Goal: Contribute content: Contribute content

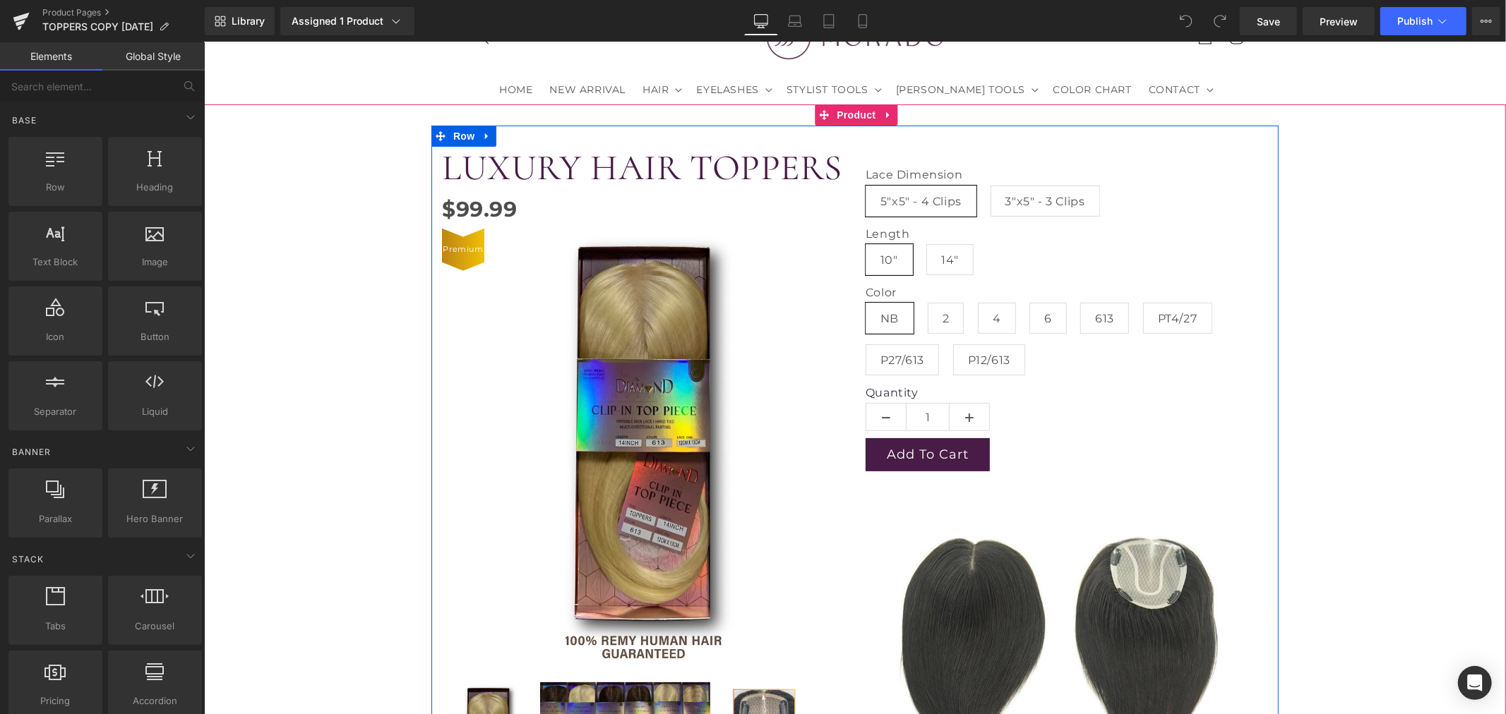
scroll to position [78, 0]
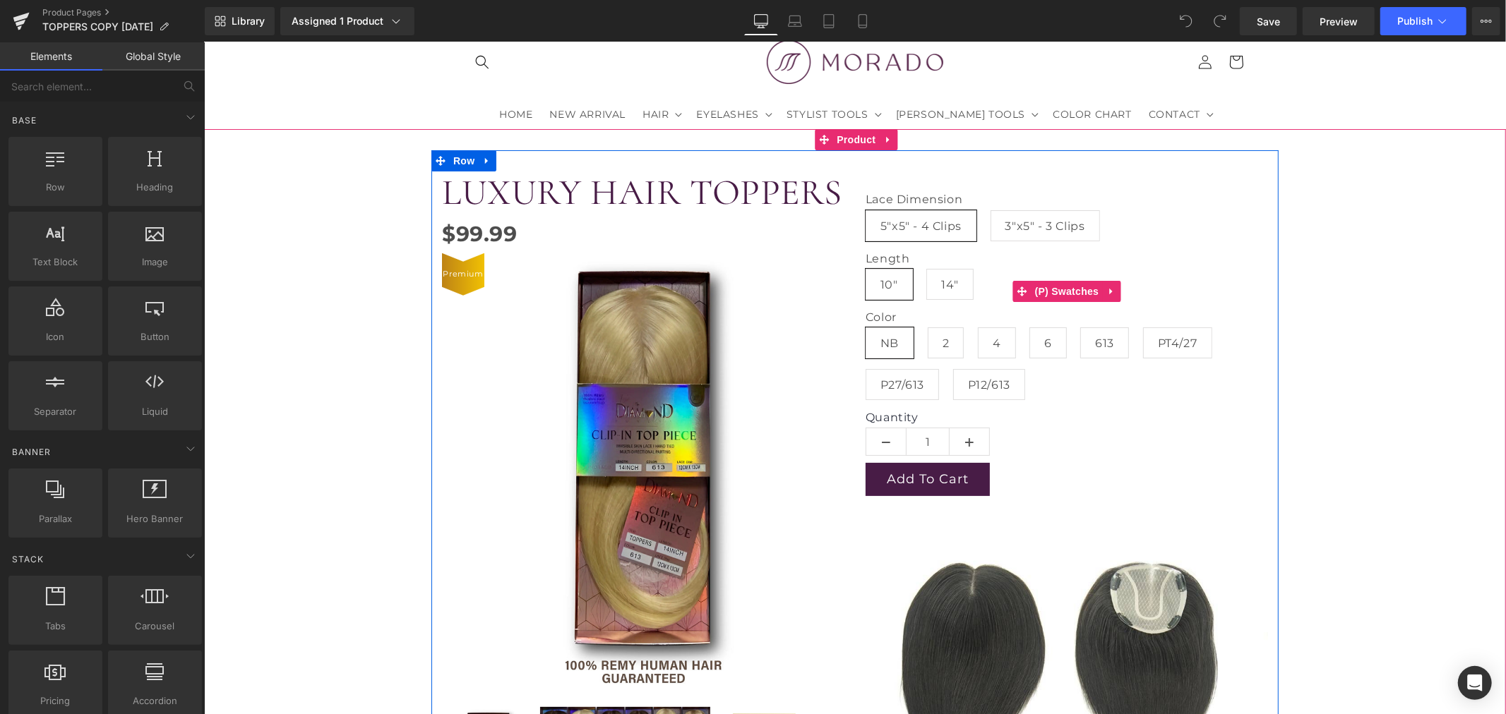
click at [1016, 275] on div "Length 10" 14"" at bounding box center [1066, 280] width 402 height 59
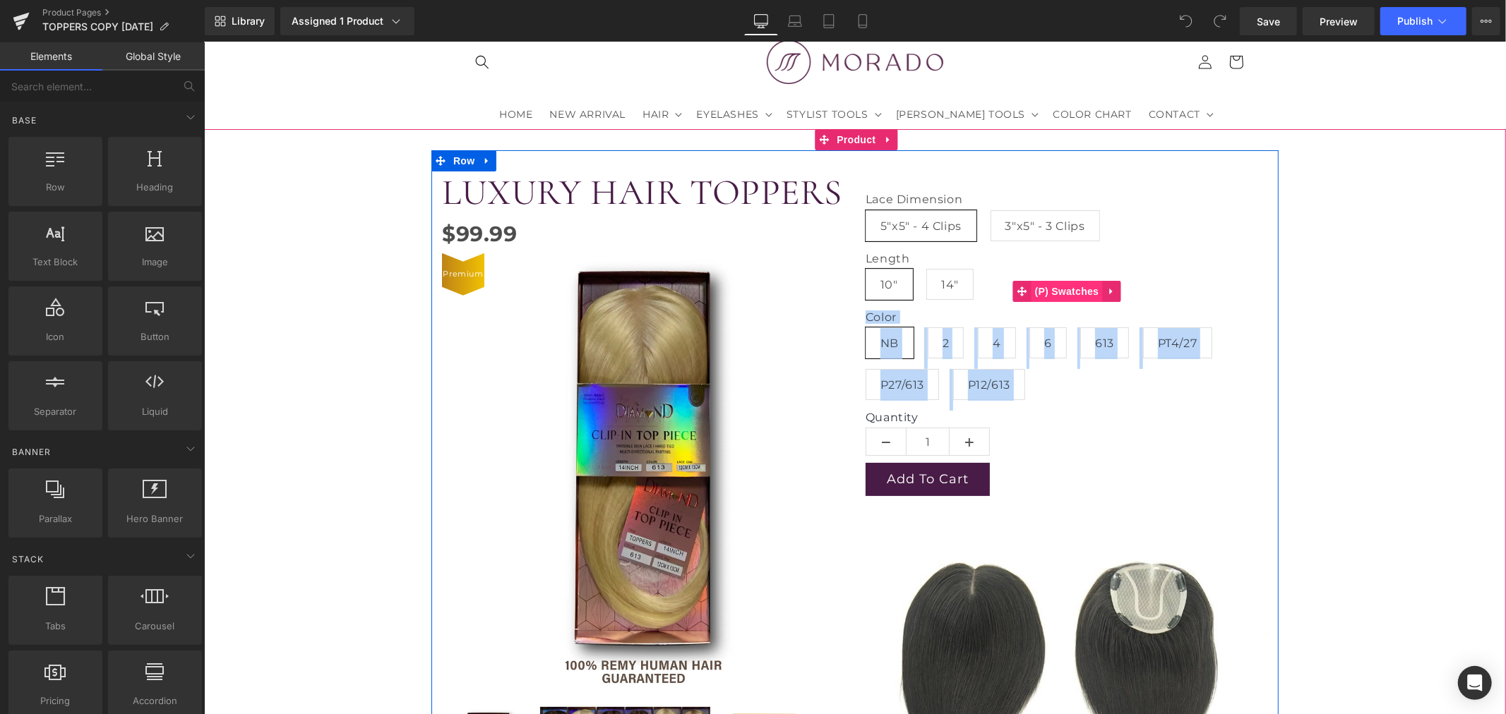
click at [1057, 282] on div "Lace Dimension 5"x5" - 4 Clips 3"x5" - 3 Clips Length 10" 14" Color NB 2 4 6 61…" at bounding box center [1066, 290] width 402 height 239
click at [1057, 287] on span "(P) Swatches" at bounding box center [1066, 290] width 71 height 21
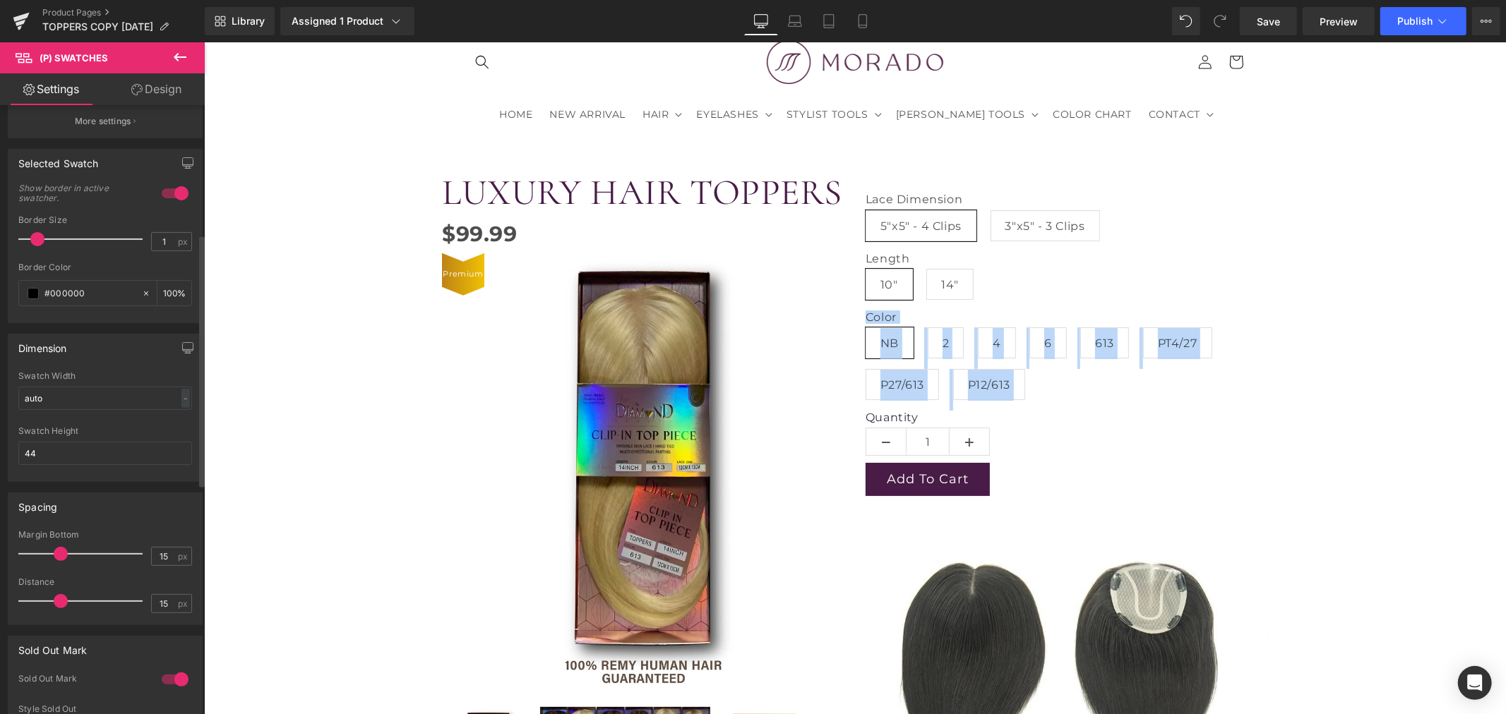
scroll to position [313, 0]
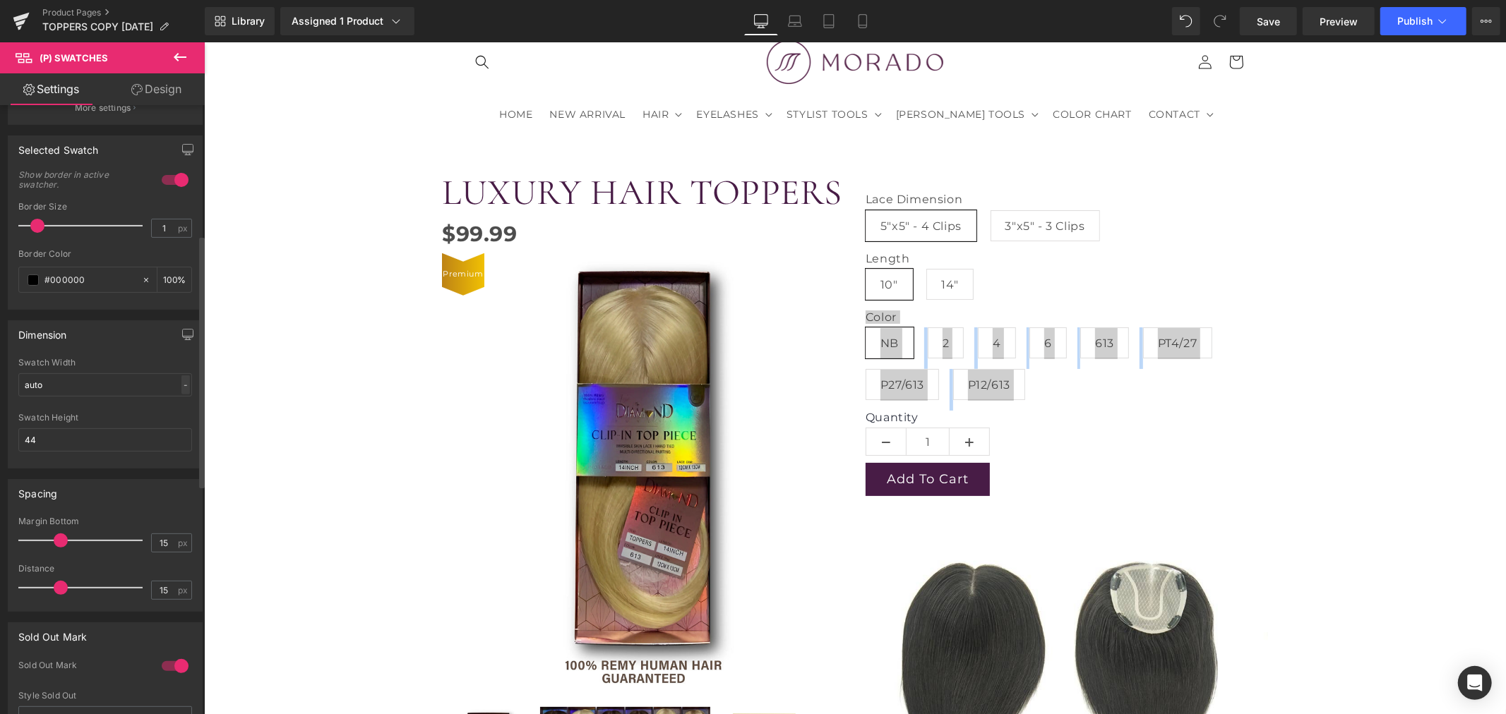
click at [181, 390] on div "-" at bounding box center [185, 385] width 8 height 19
click at [119, 419] on div "Swatch Height" at bounding box center [105, 418] width 174 height 10
click at [50, 438] on input "44" at bounding box center [105, 439] width 174 height 23
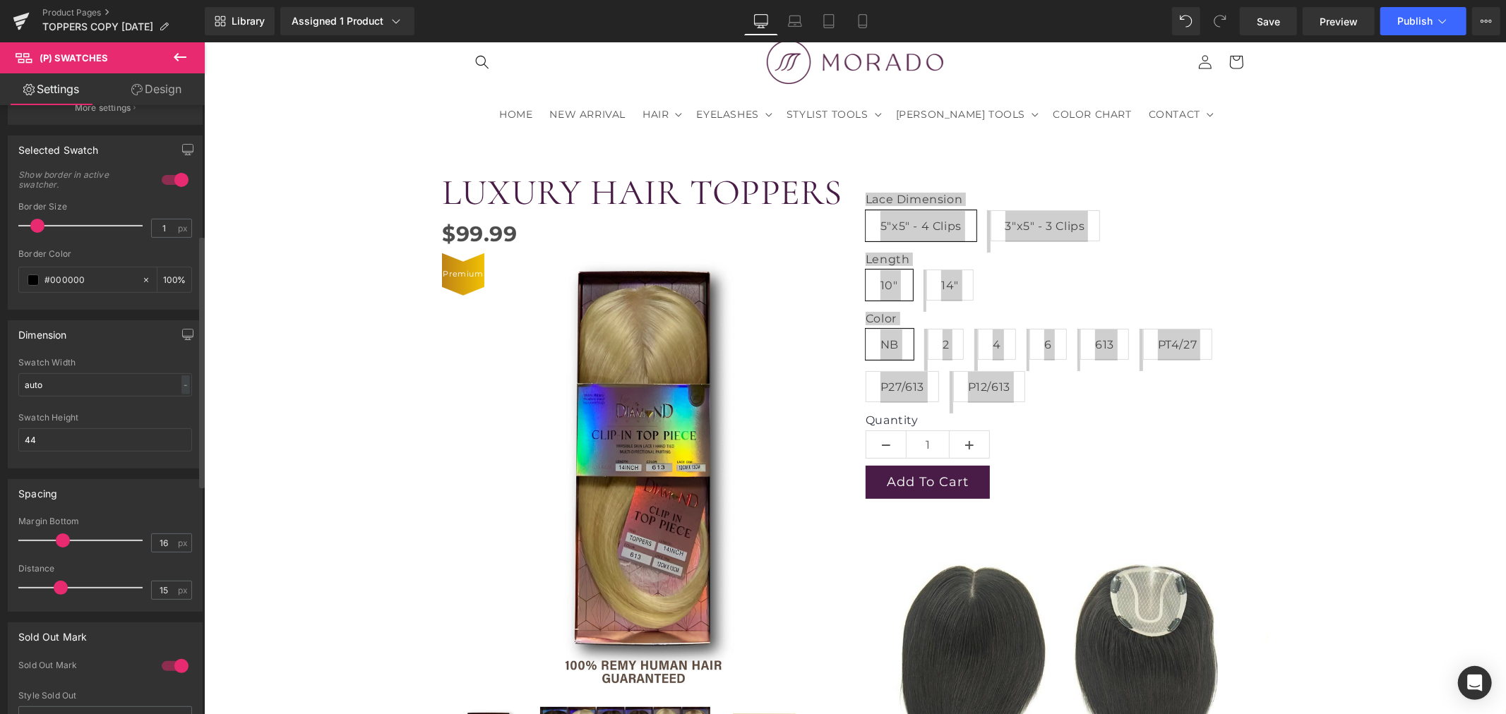
type input "15"
click at [58, 544] on span at bounding box center [61, 541] width 14 height 14
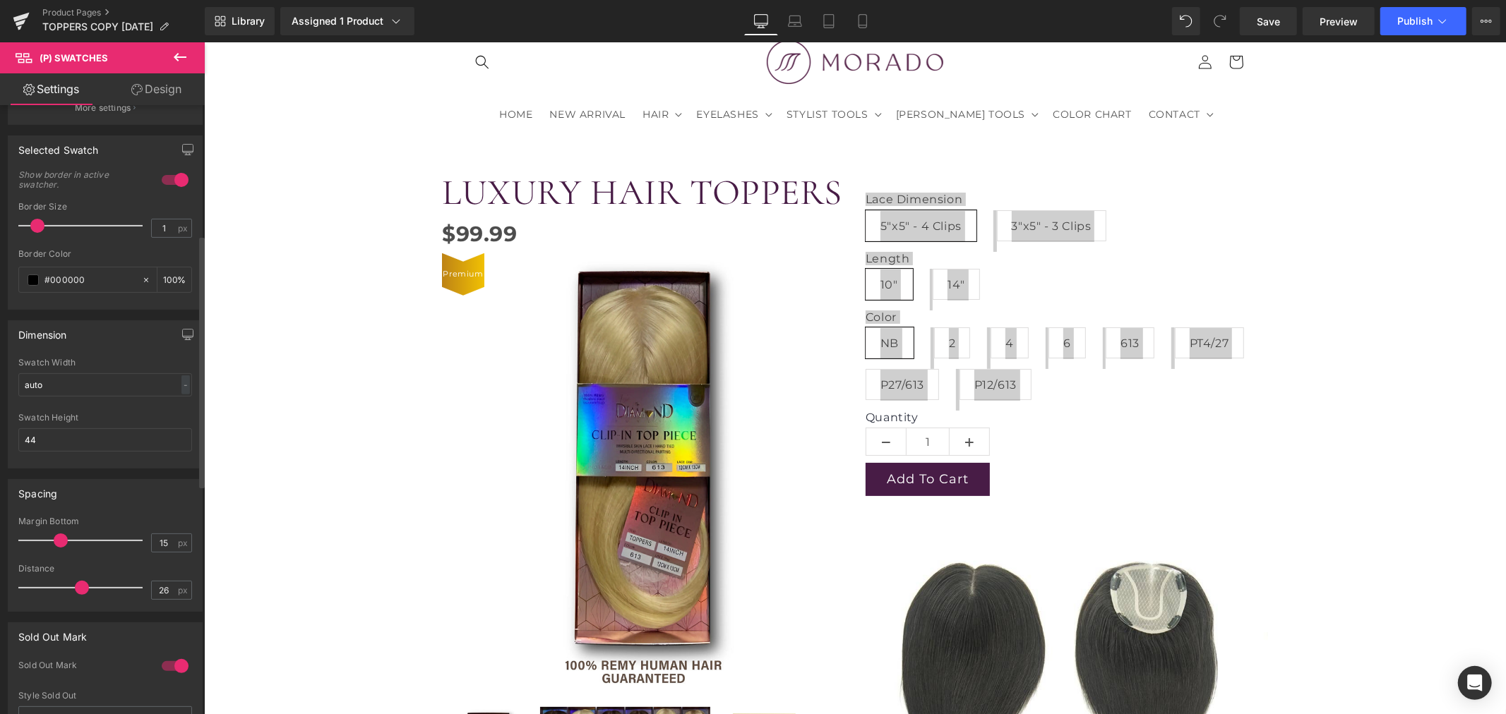
type input "27"
drag, startPoint x: 54, startPoint y: 586, endPoint x: 82, endPoint y: 594, distance: 28.8
click at [82, 594] on span at bounding box center [89, 588] width 14 height 14
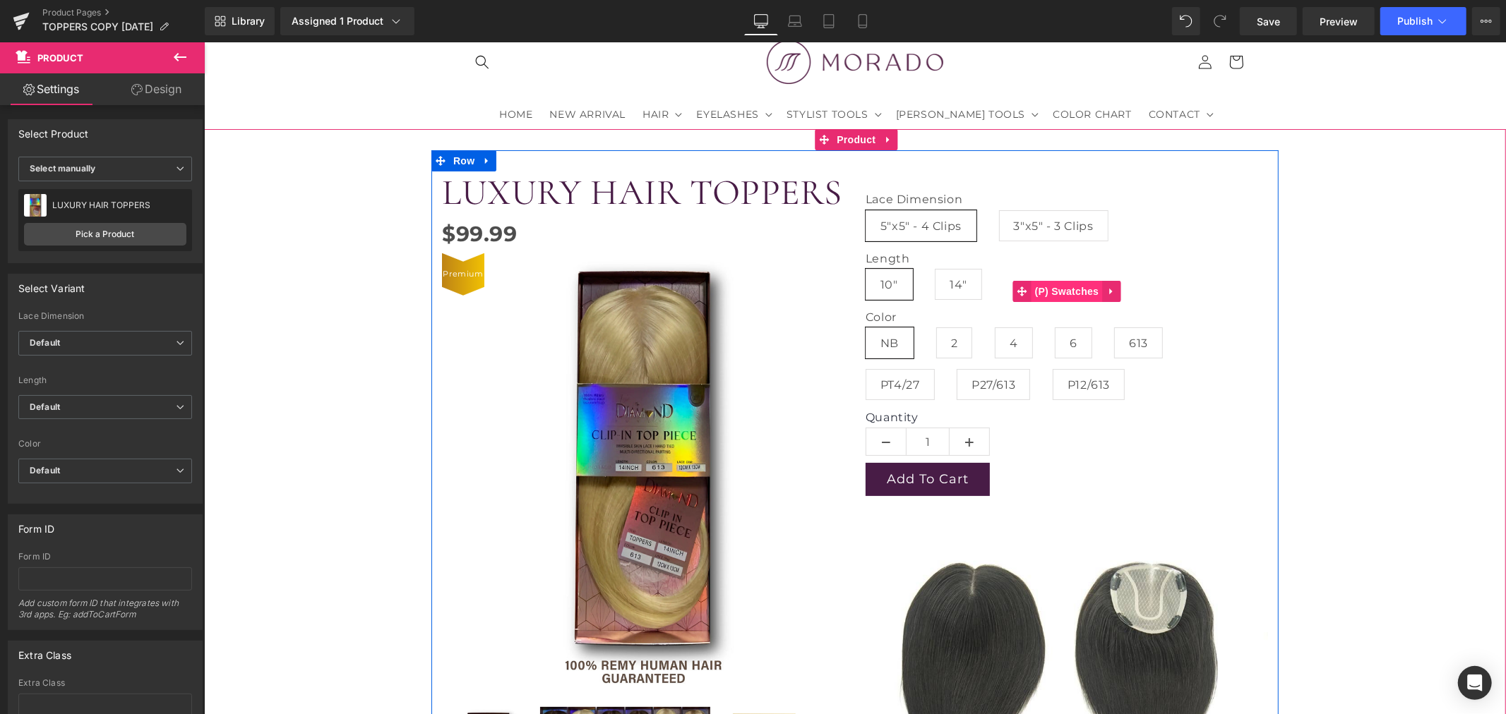
click at [1070, 291] on span "(P) Swatches" at bounding box center [1066, 290] width 71 height 21
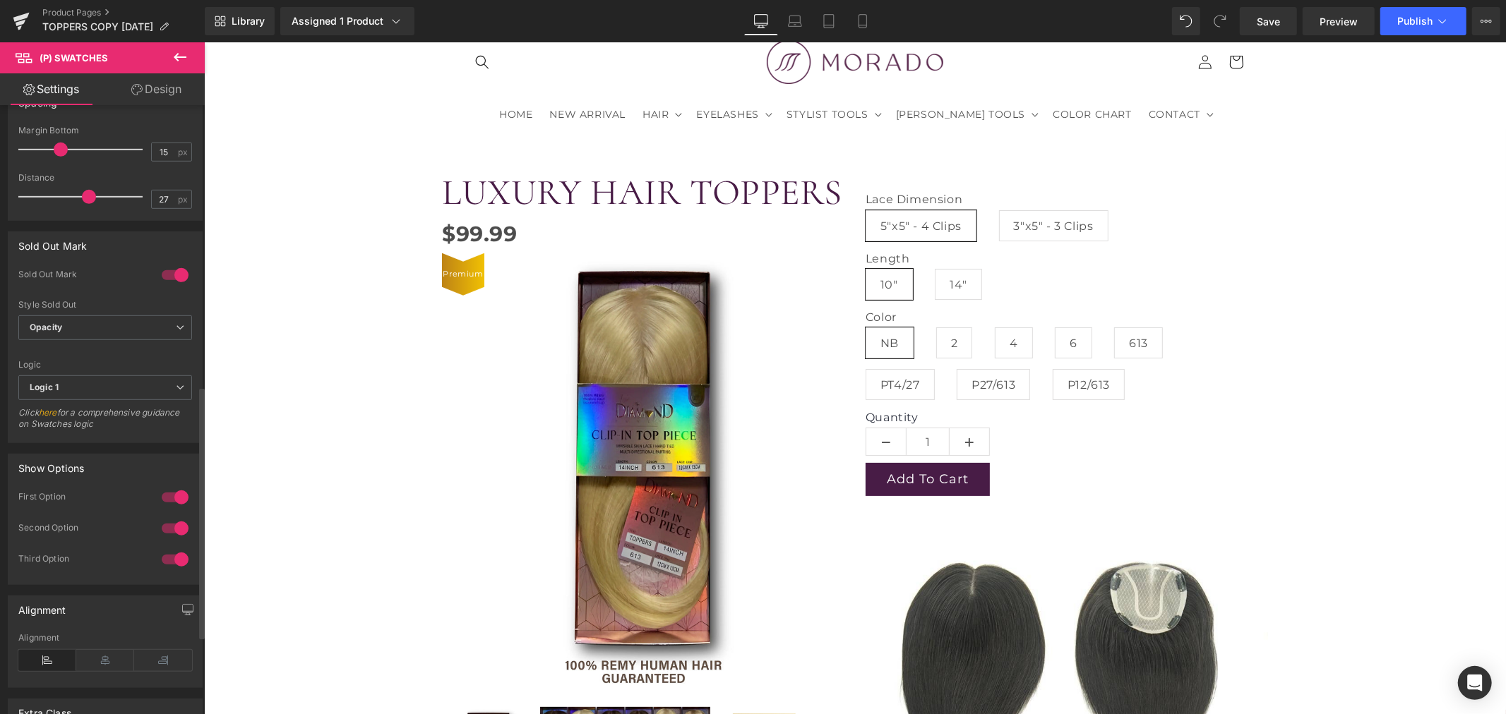
scroll to position [706, 0]
click at [107, 384] on span "Logic 1" at bounding box center [105, 386] width 174 height 25
click at [85, 428] on li "Logic 2" at bounding box center [102, 432] width 168 height 21
click at [95, 392] on span "Logic 2" at bounding box center [105, 386] width 174 height 25
click at [92, 409] on li "Logic 1" at bounding box center [102, 411] width 168 height 21
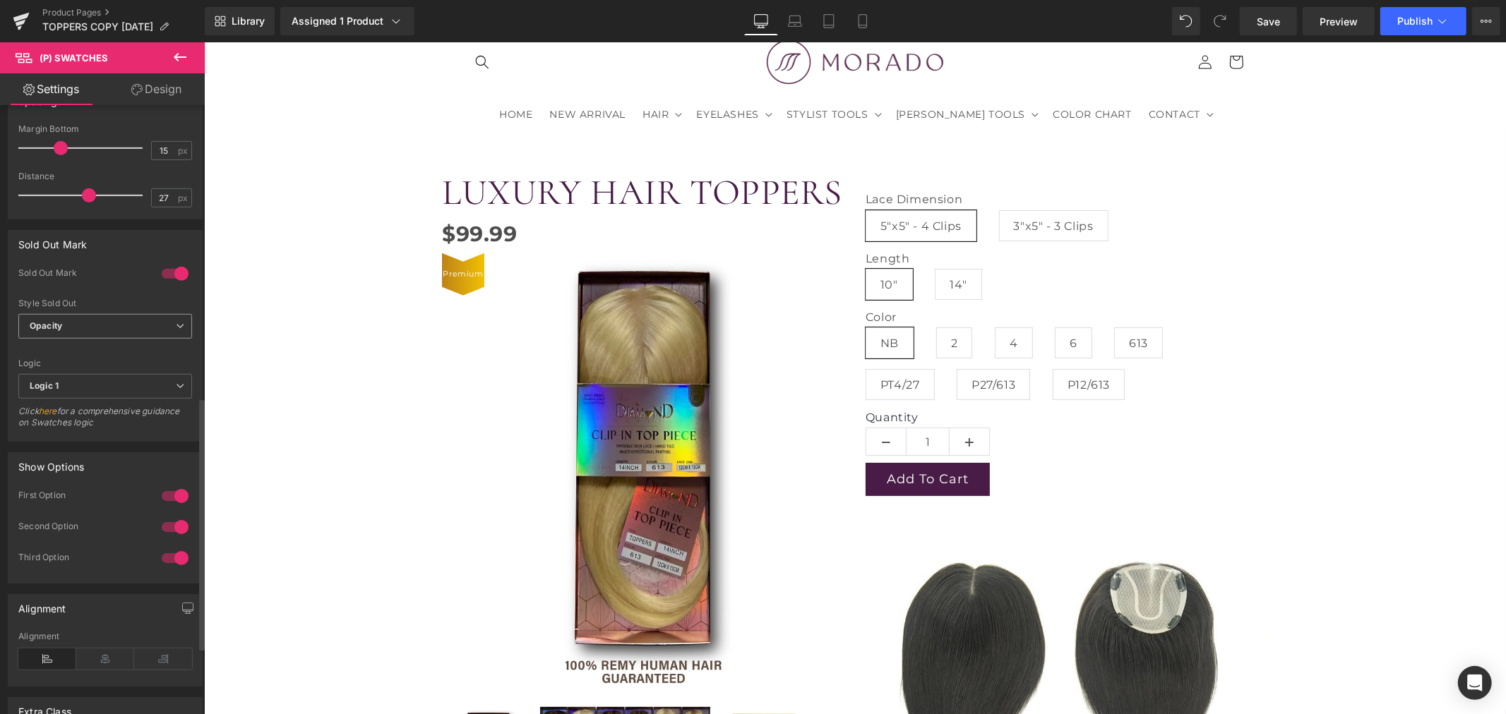
click at [106, 330] on span "Opacity" at bounding box center [105, 326] width 174 height 25
click at [102, 354] on li "Default" at bounding box center [102, 351] width 168 height 21
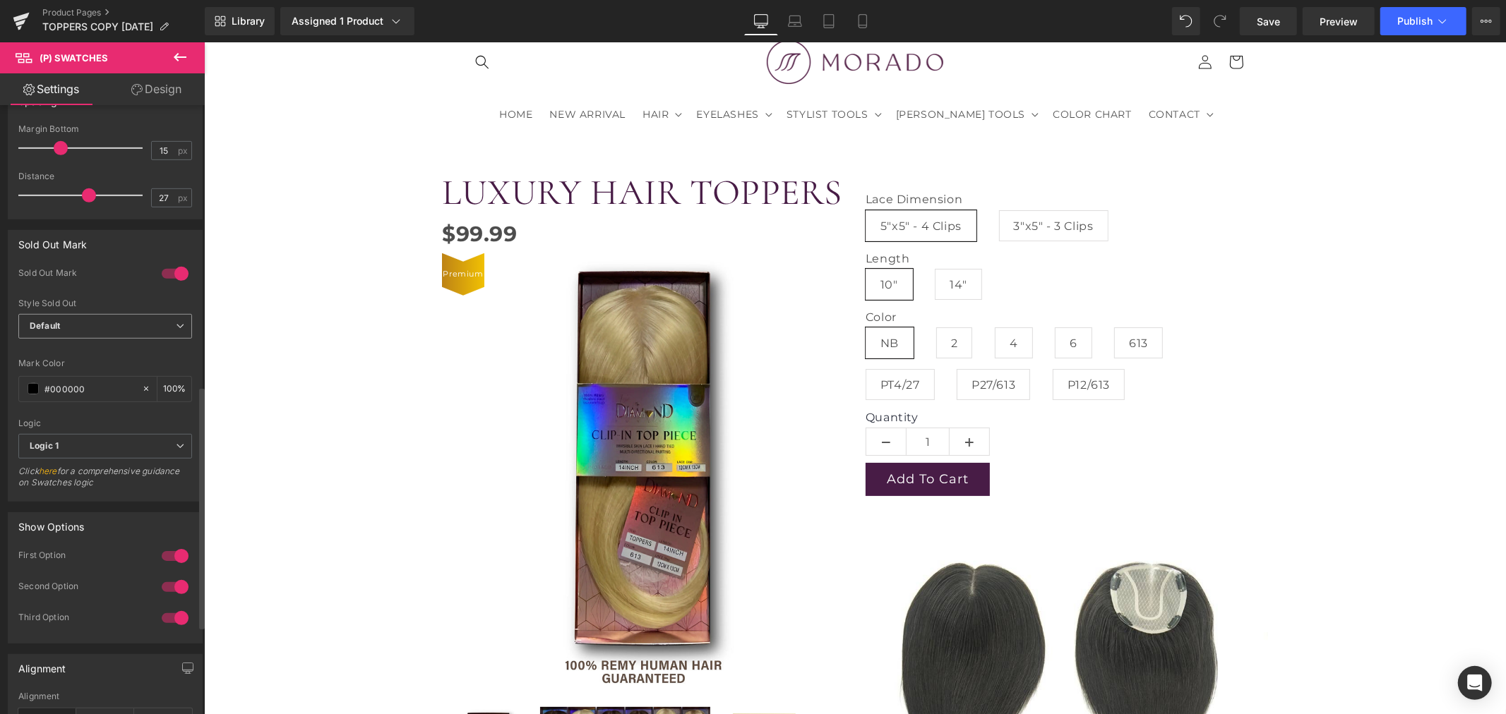
click at [109, 328] on span "Default" at bounding box center [105, 326] width 174 height 25
click at [100, 365] on li "Opacity" at bounding box center [102, 372] width 168 height 21
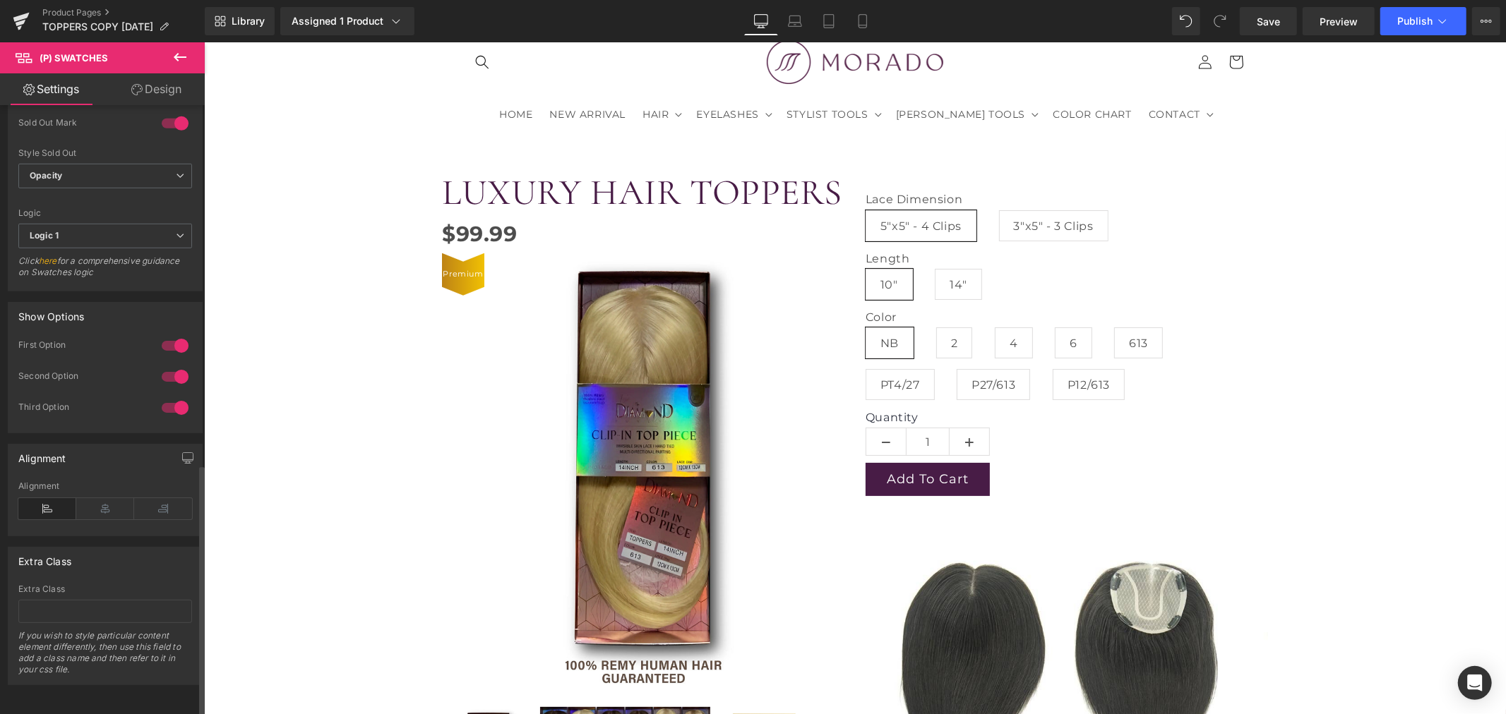
scroll to position [868, 0]
click at [155, 498] on icon at bounding box center [163, 508] width 58 height 21
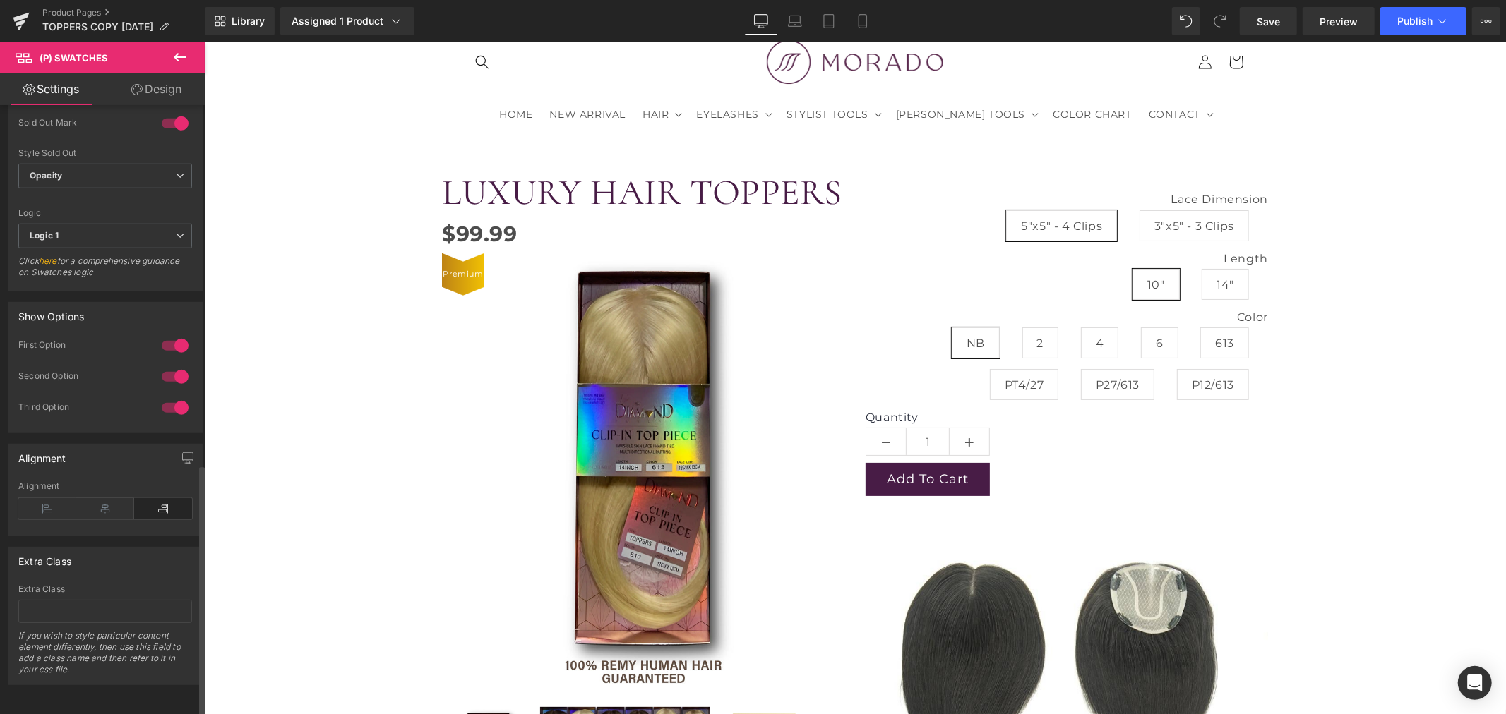
click at [134, 498] on icon at bounding box center [163, 508] width 58 height 21
click at [102, 498] on icon at bounding box center [105, 508] width 58 height 21
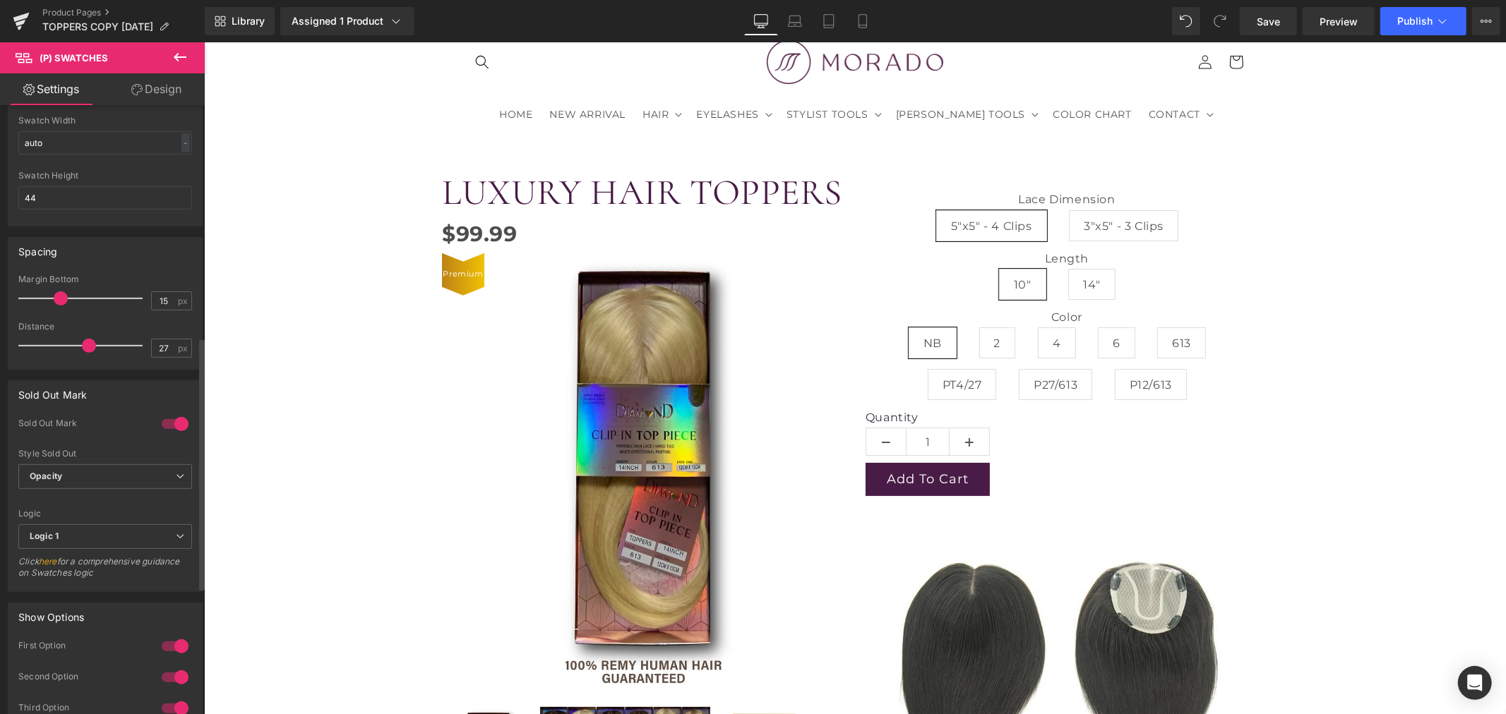
scroll to position [554, 0]
type input "15"
drag, startPoint x: 85, startPoint y: 349, endPoint x: 59, endPoint y: 340, distance: 28.1
click at [59, 340] on span at bounding box center [61, 347] width 14 height 14
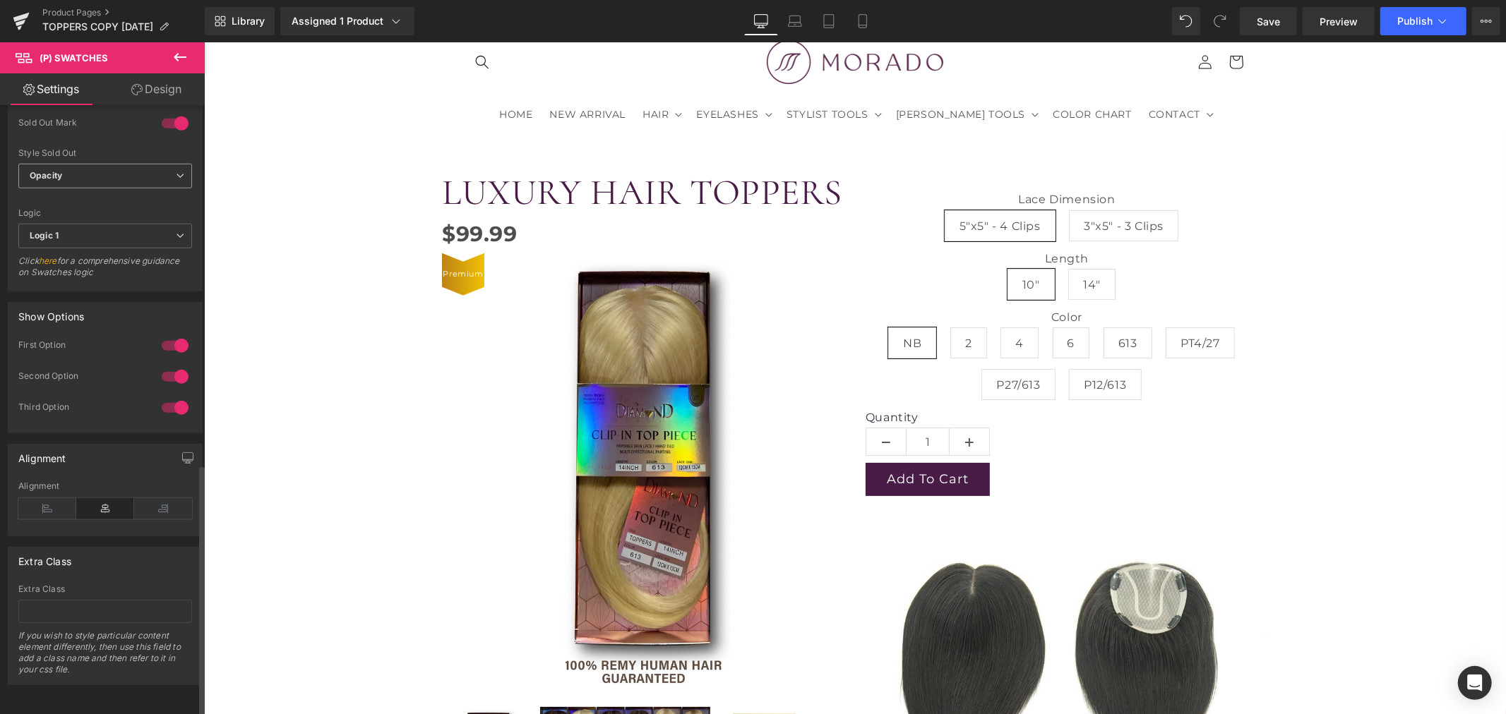
scroll to position [868, 0]
click at [46, 498] on icon at bounding box center [47, 508] width 58 height 21
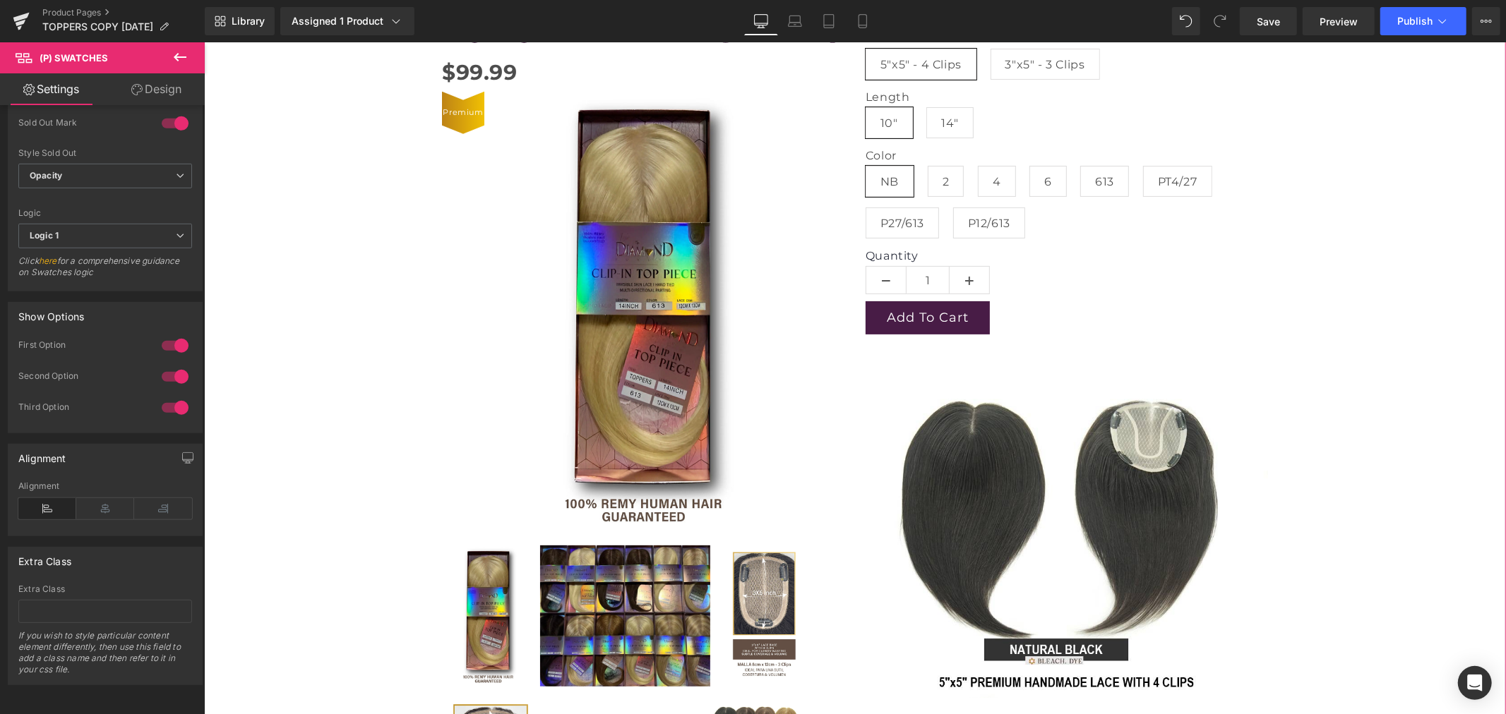
scroll to position [235, 0]
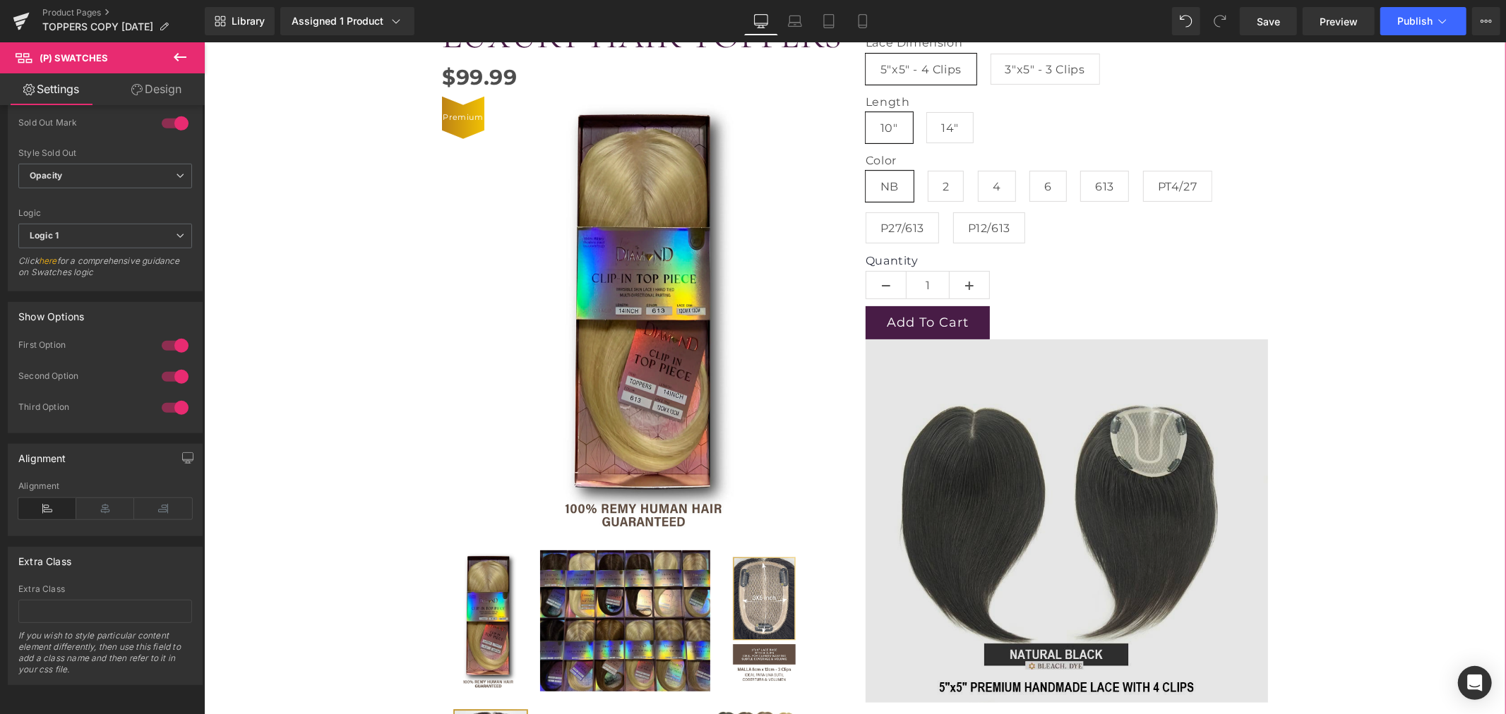
click at [1153, 478] on img at bounding box center [1066, 521] width 402 height 364
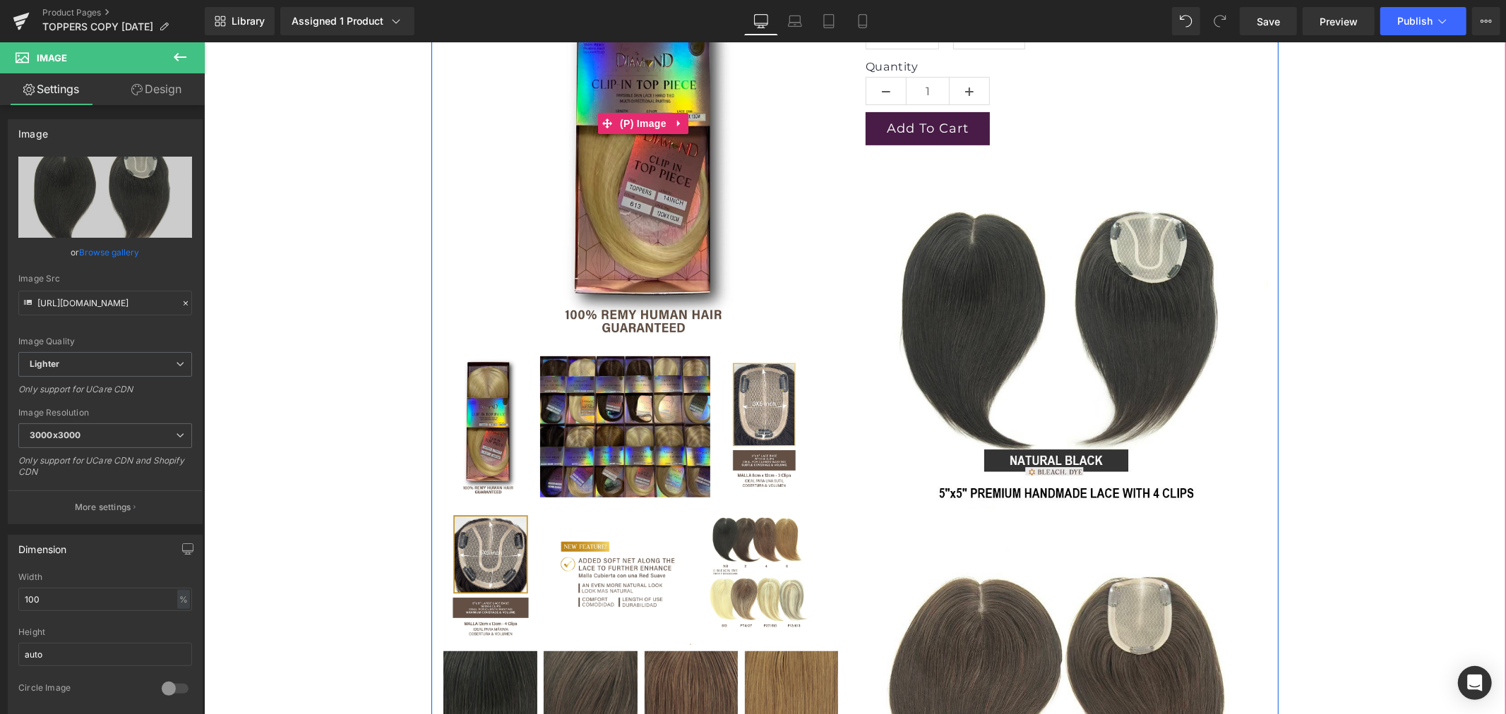
scroll to position [470, 0]
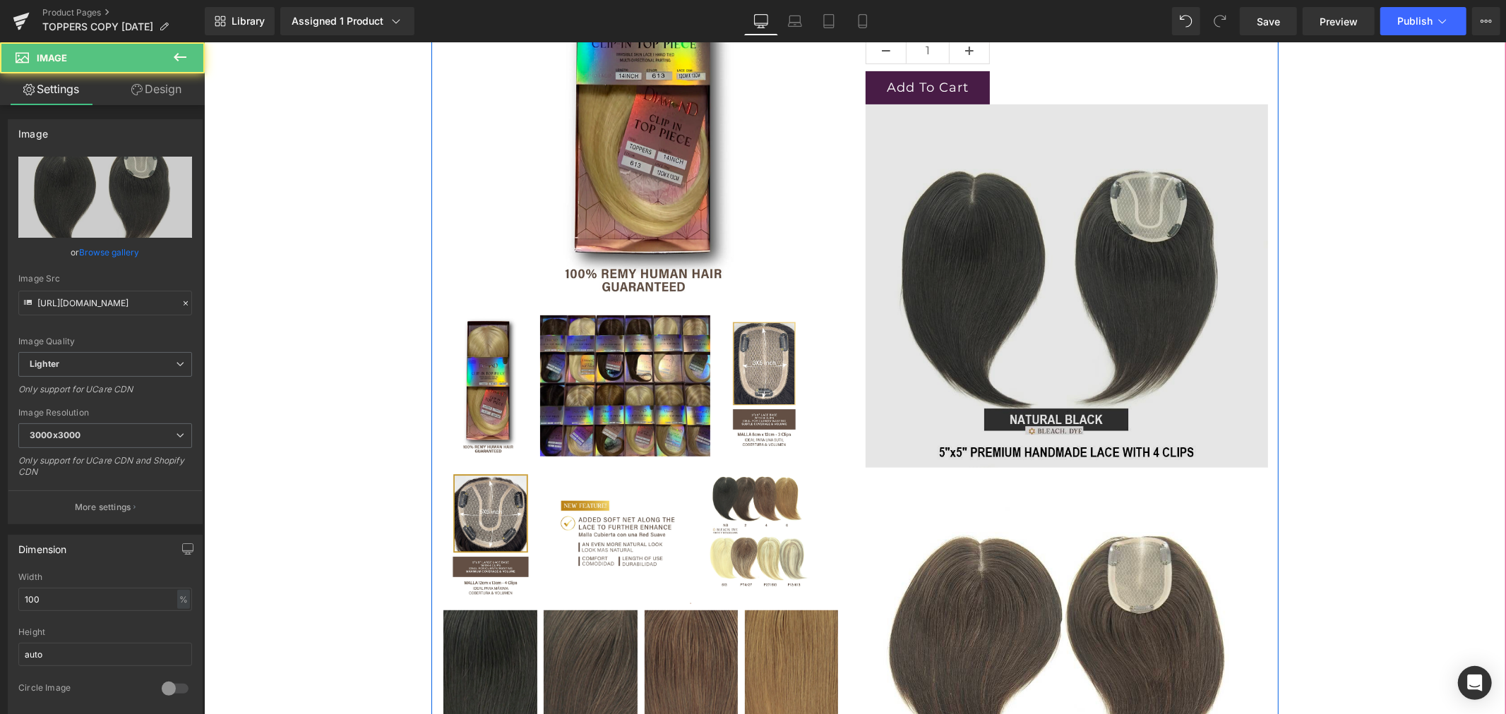
click at [940, 465] on div "Image" at bounding box center [1066, 286] width 402 height 364
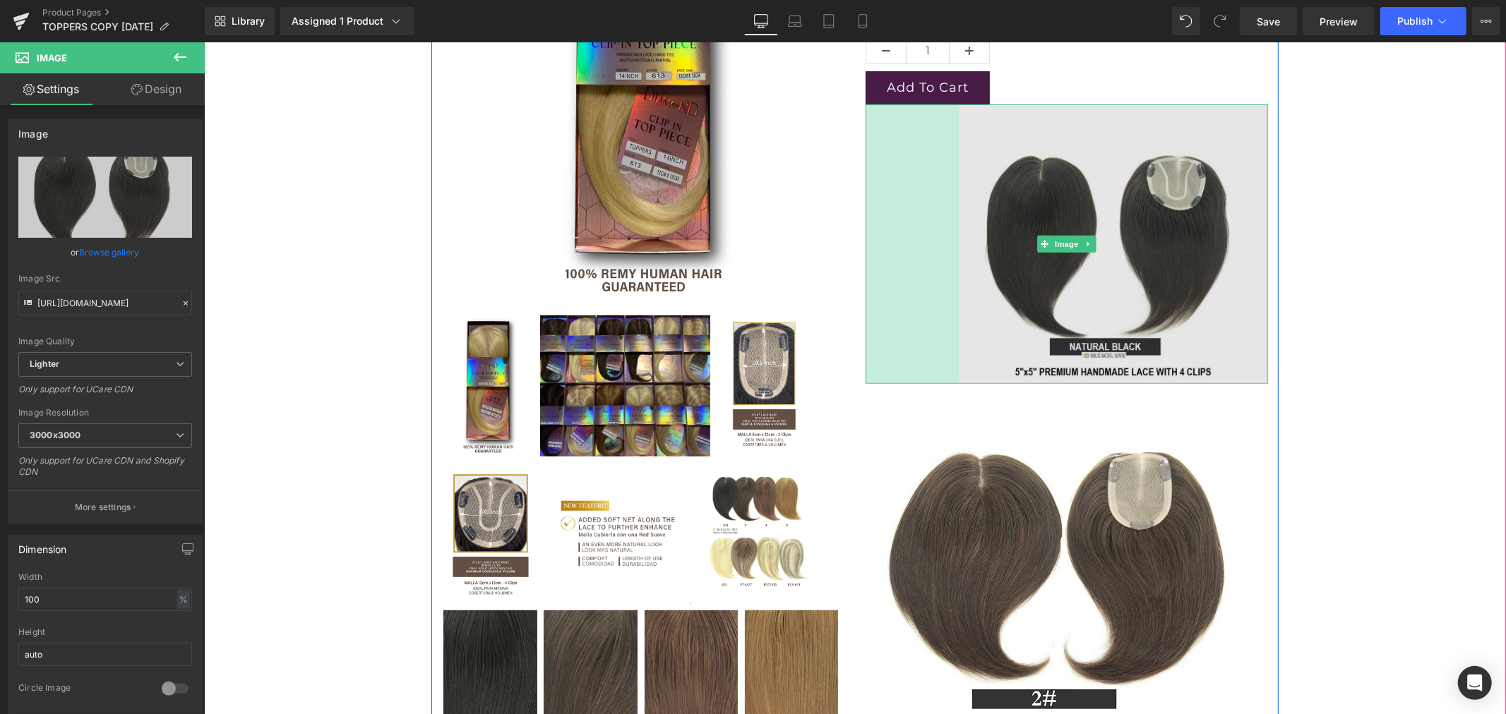
drag, startPoint x: 860, startPoint y: 463, endPoint x: 954, endPoint y: 448, distance: 95.2
click at [954, 448] on div "Lace Dimension 5"x5" - 4 Clips 3"x5" - 3 Clips Length 10" 14" Color NB 2 4 6 61…" at bounding box center [1066, 262] width 424 height 966
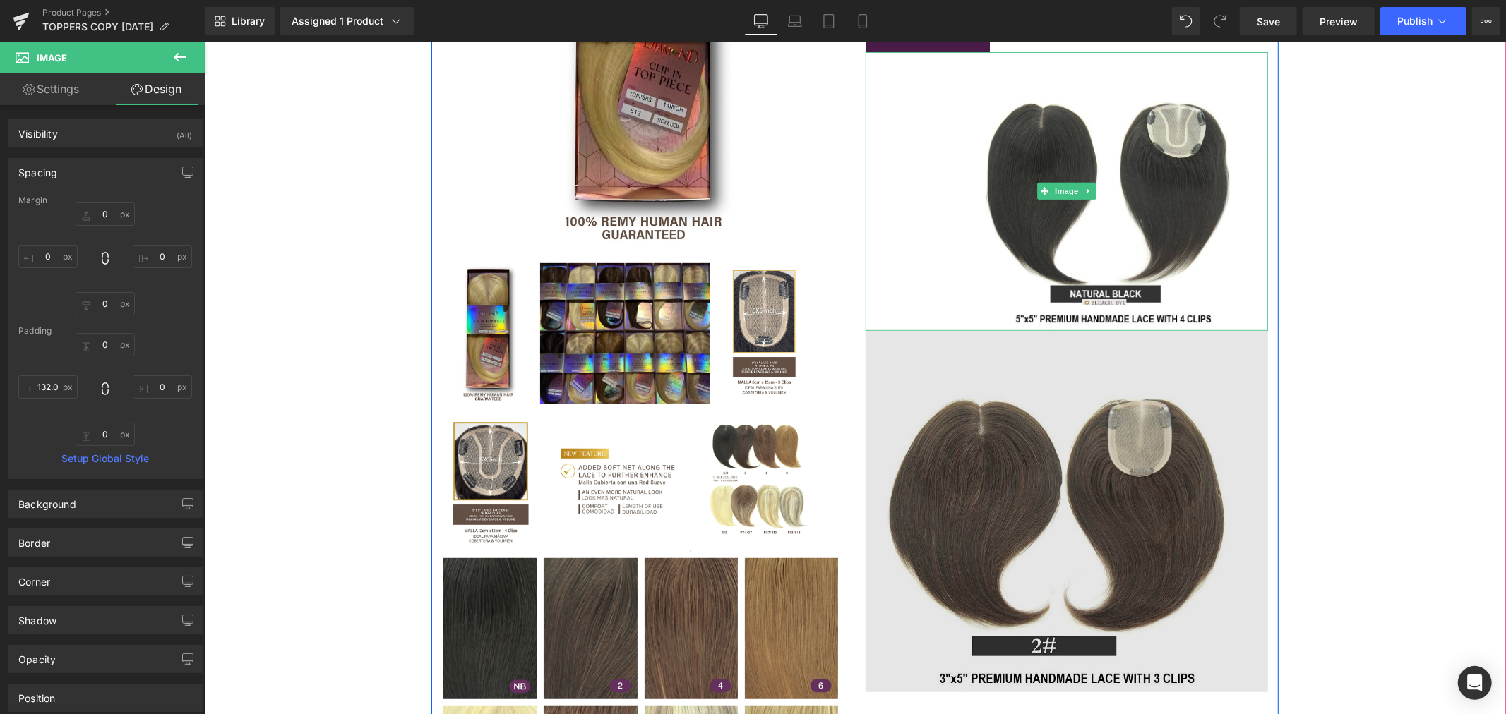
scroll to position [627, 0]
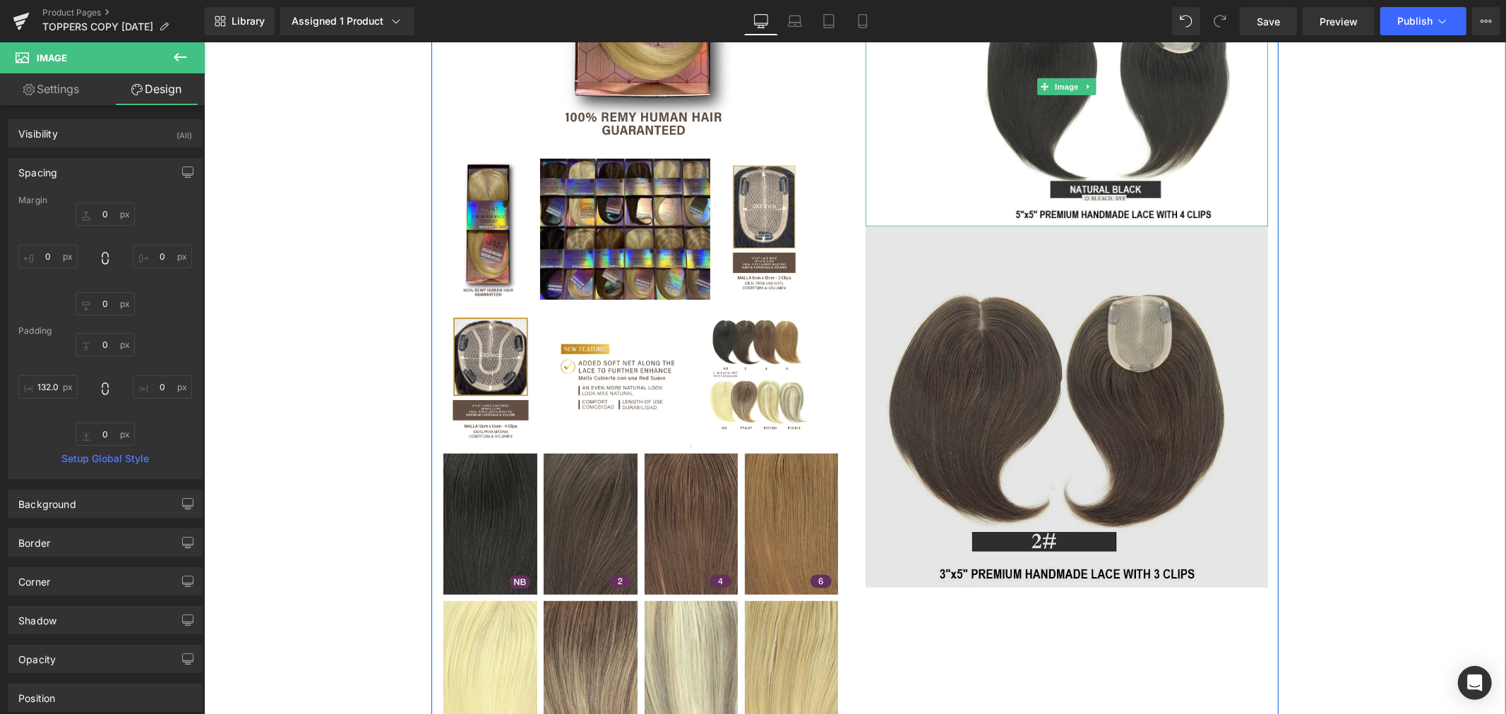
click at [913, 492] on img at bounding box center [1066, 407] width 402 height 362
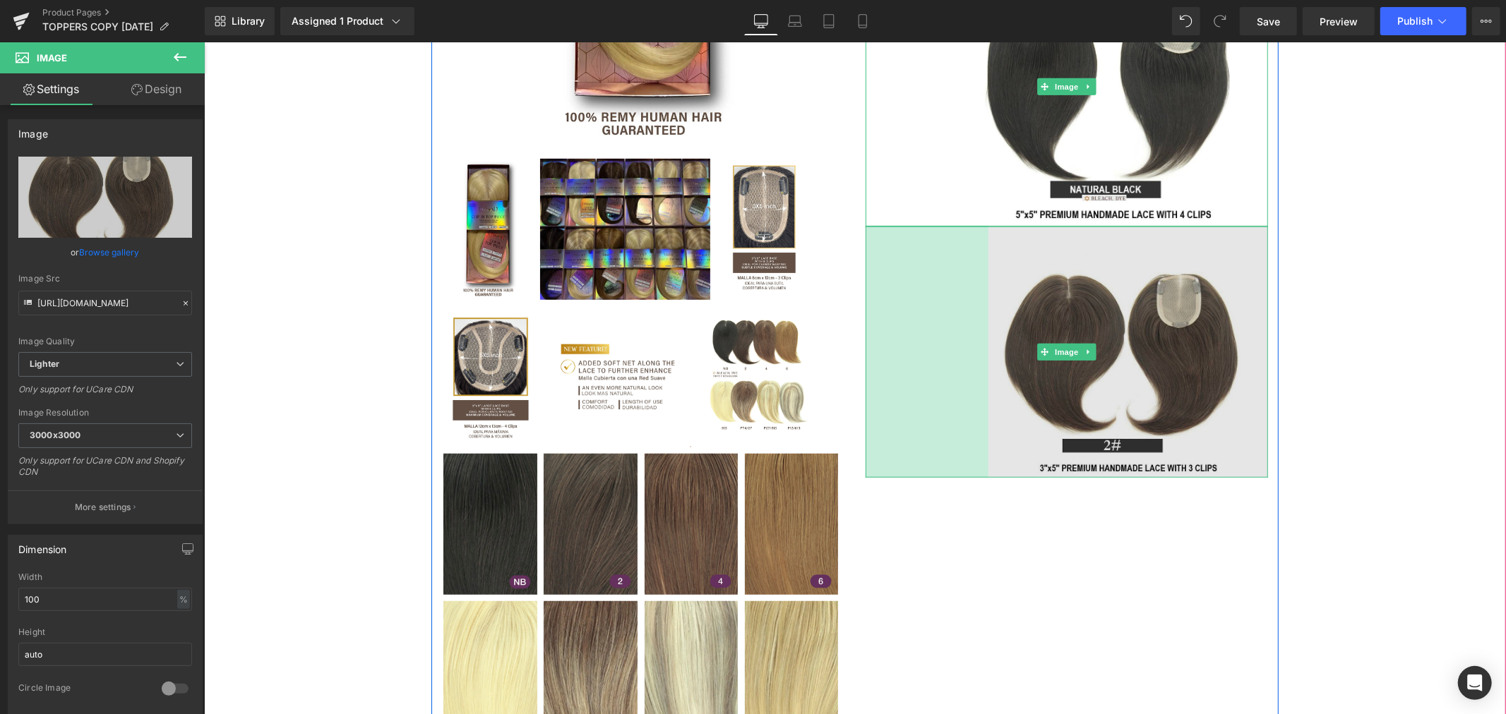
drag, startPoint x: 859, startPoint y: 563, endPoint x: 982, endPoint y: 532, distance: 126.5
click at [982, 532] on div "LUXURY HAIR TOPPERS (P) Title $0 $99.99 (P) Price Premium (P) Image Length 2" at bounding box center [854, 177] width 847 height 1153
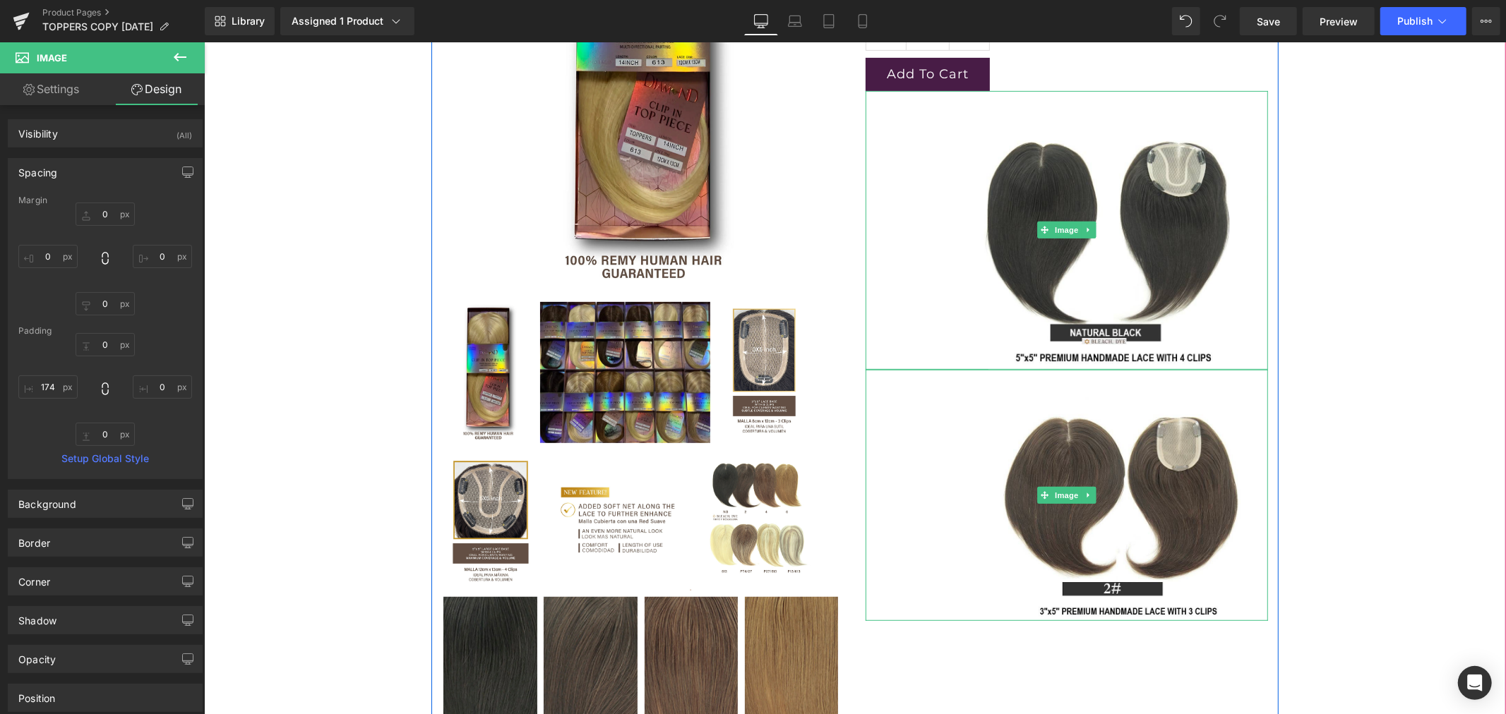
scroll to position [470, 0]
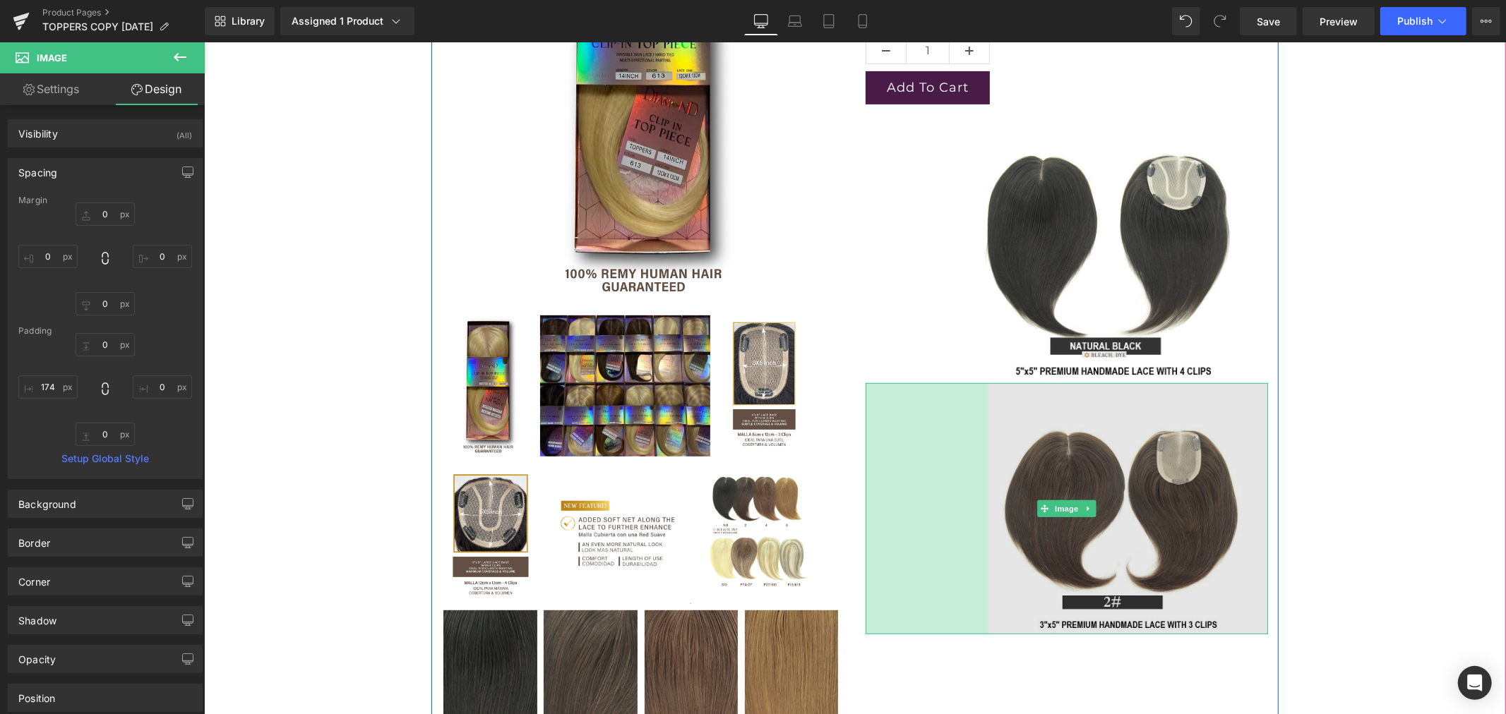
click at [982, 516] on img at bounding box center [1066, 508] width 402 height 251
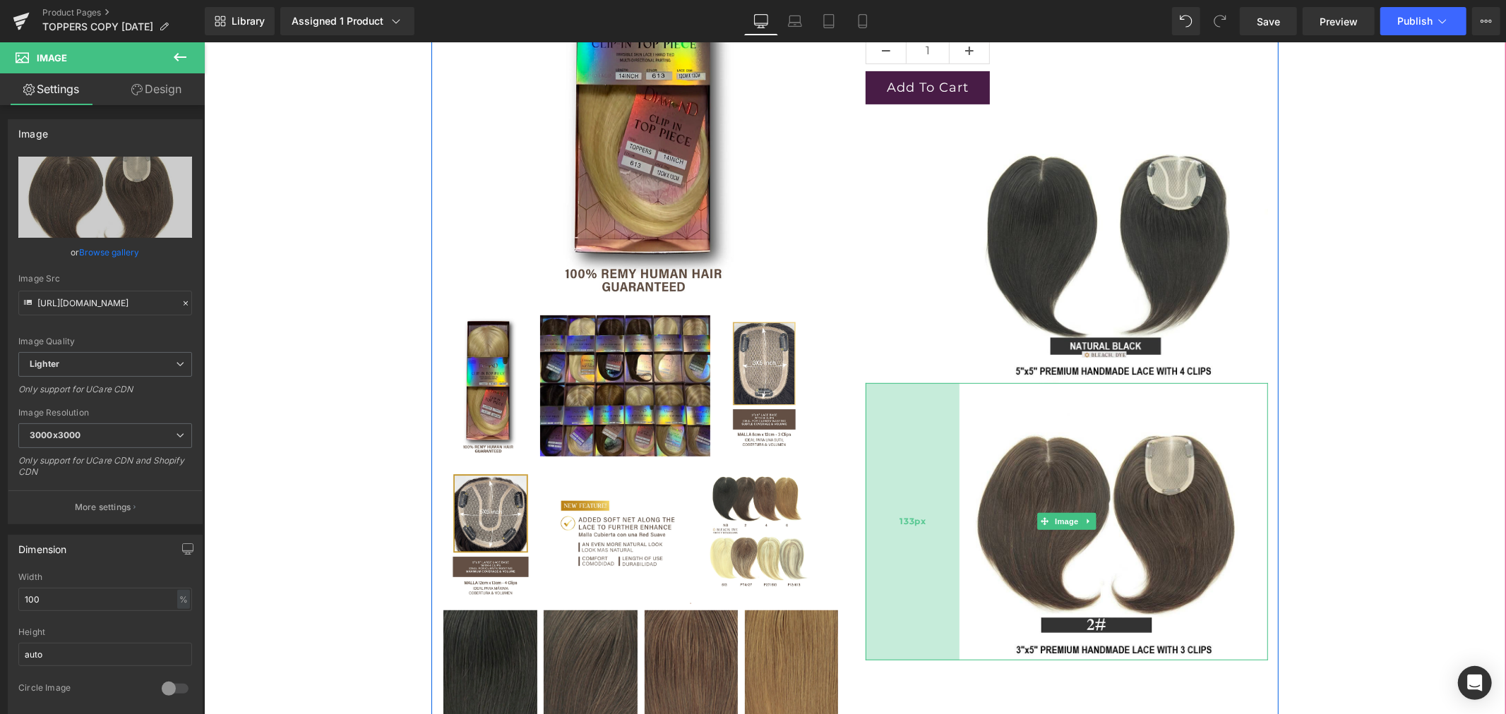
drag, startPoint x: 977, startPoint y: 517, endPoint x: 948, endPoint y: 516, distance: 29.0
click at [948, 516] on div "133px" at bounding box center [912, 521] width 94 height 277
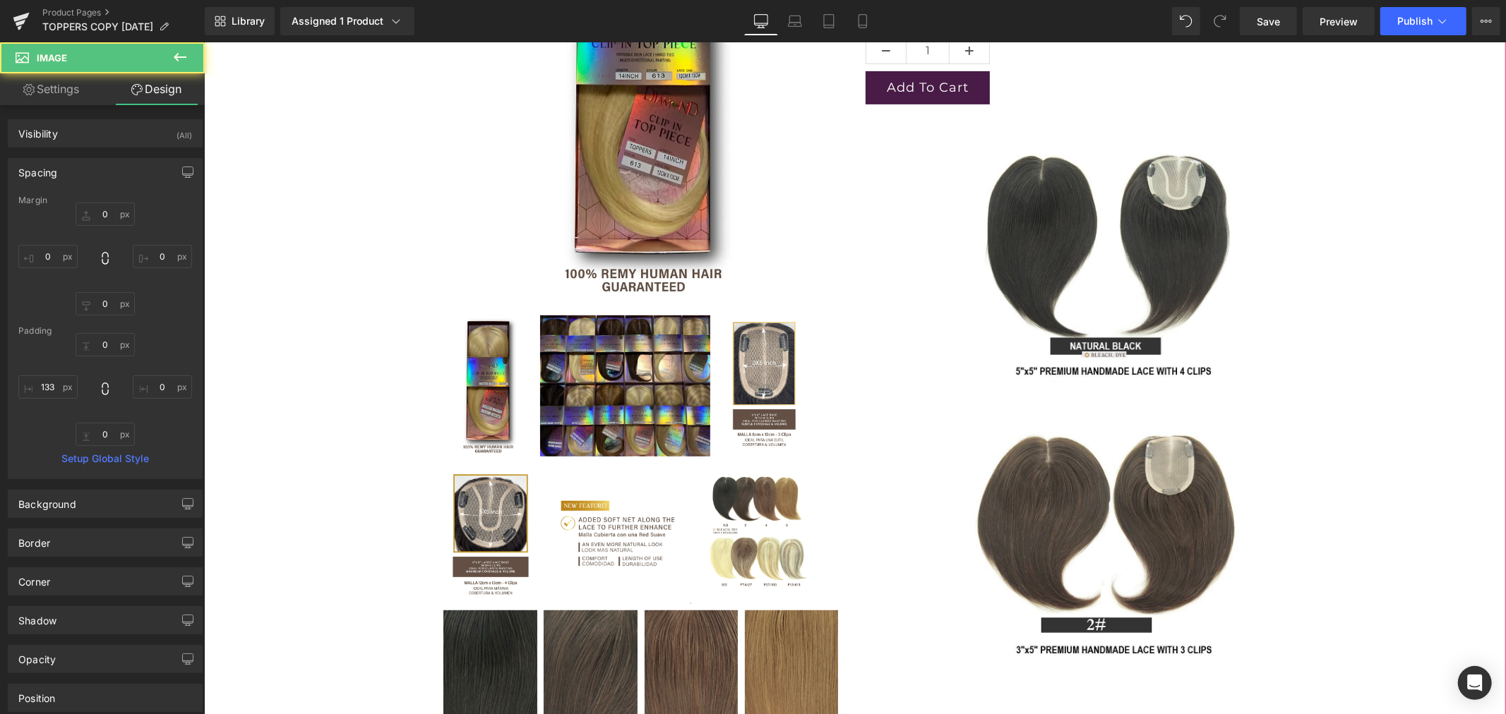
click at [1352, 512] on div "LUXURY HAIR TOPPERS (P) Title $0 $99.99 (P) Price Premium (P) Image" at bounding box center [854, 631] width 1288 height 1746
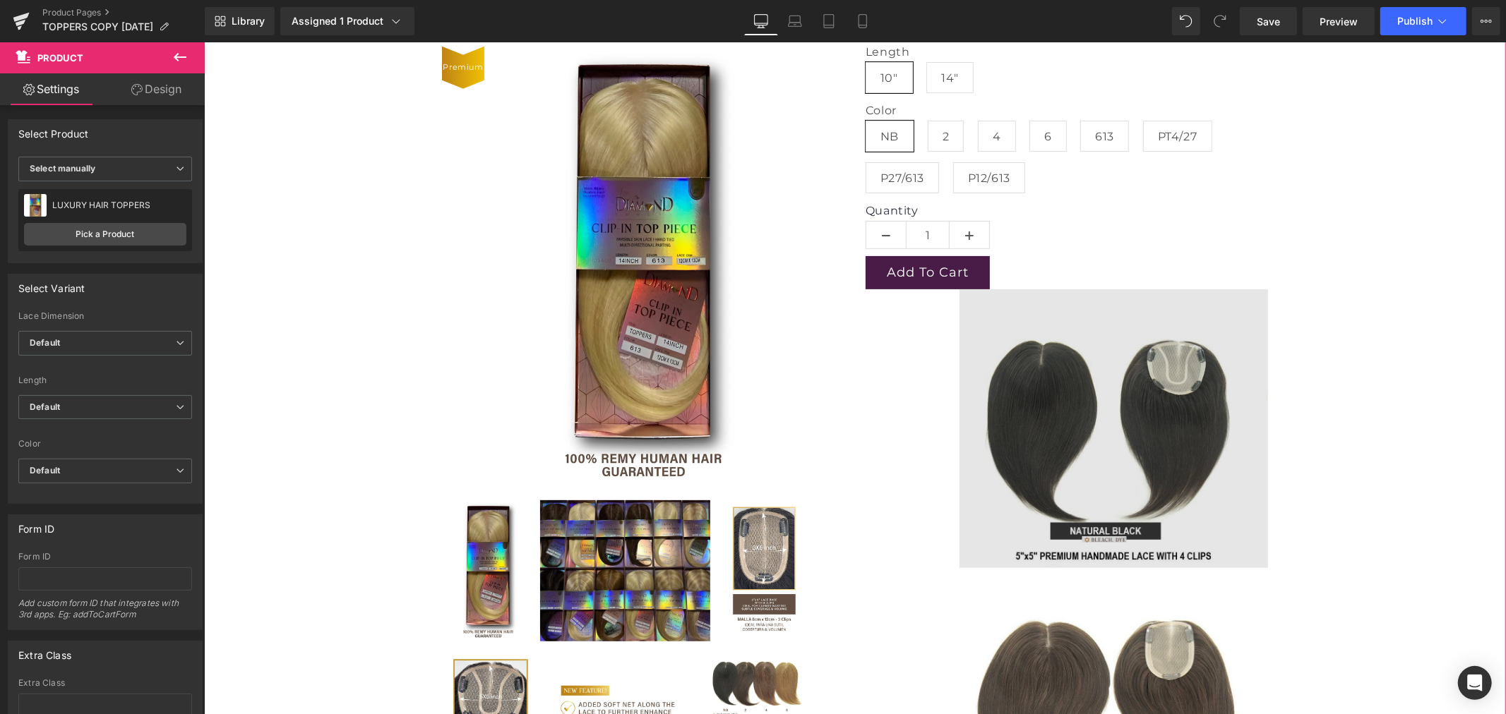
scroll to position [313, 0]
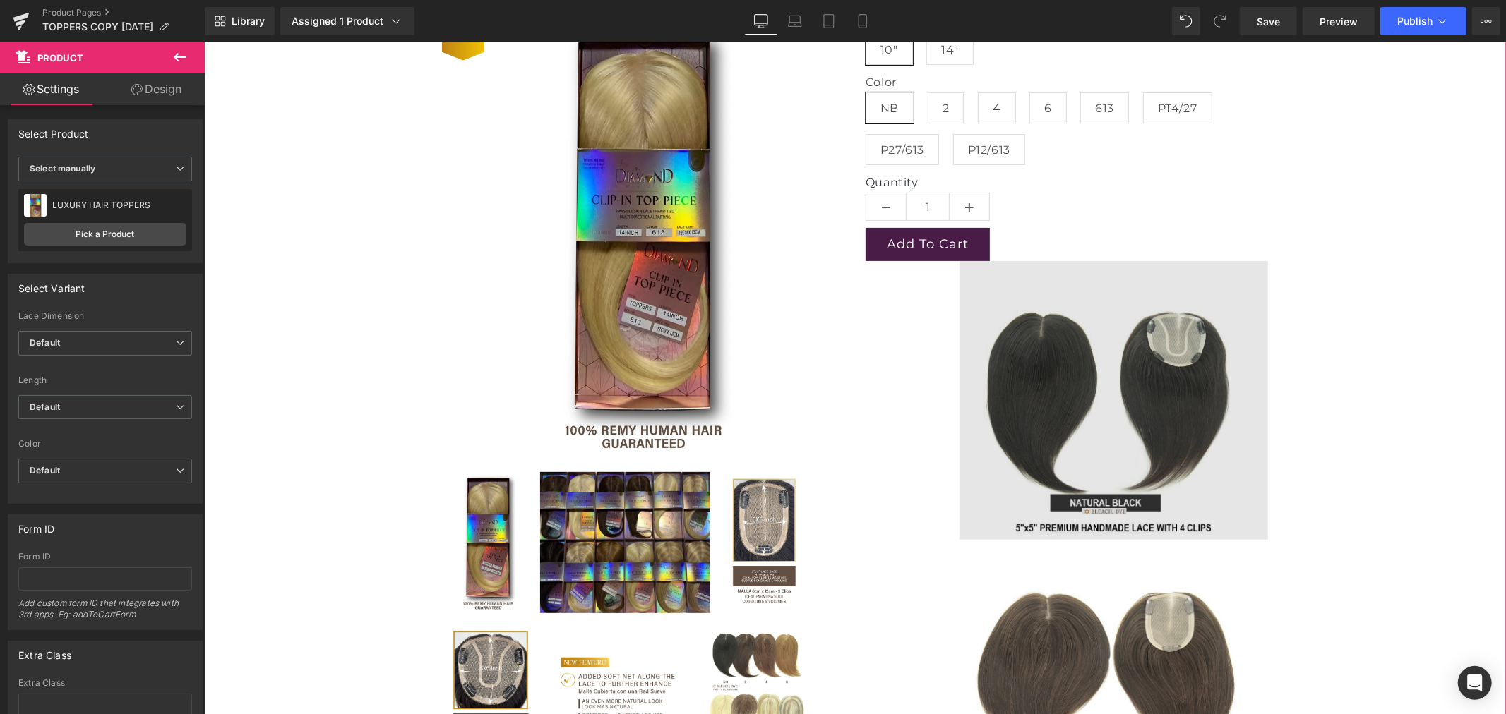
click at [1105, 442] on img at bounding box center [1066, 399] width 402 height 279
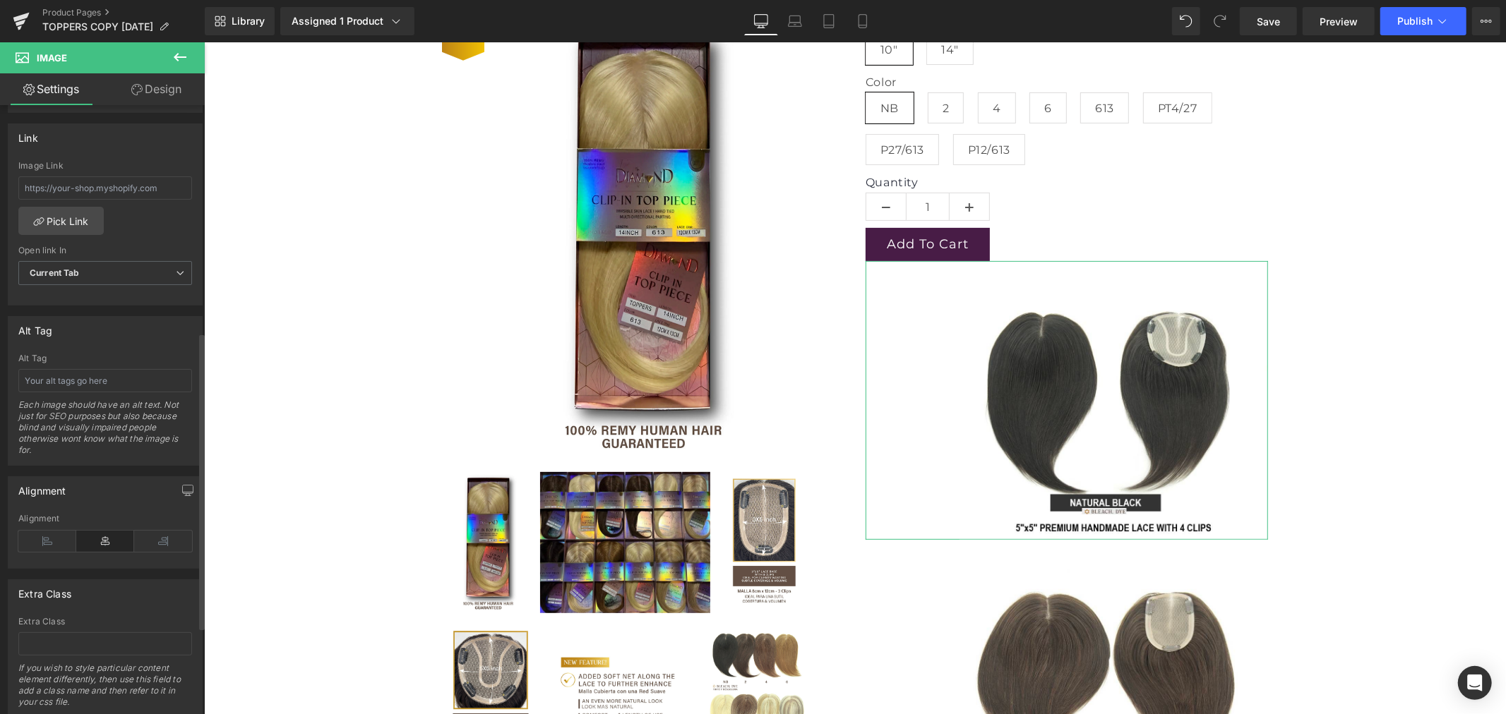
scroll to position [627, 0]
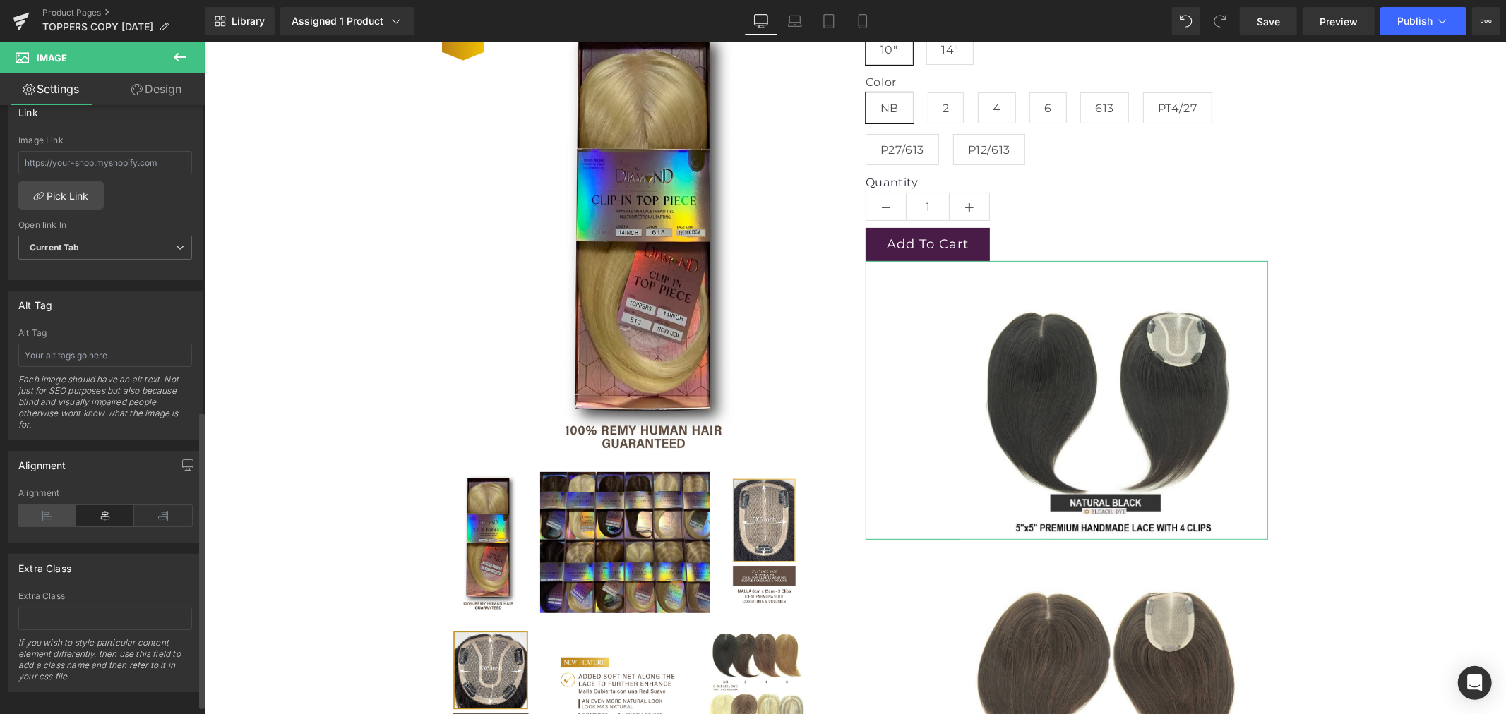
click at [31, 517] on icon at bounding box center [47, 515] width 58 height 21
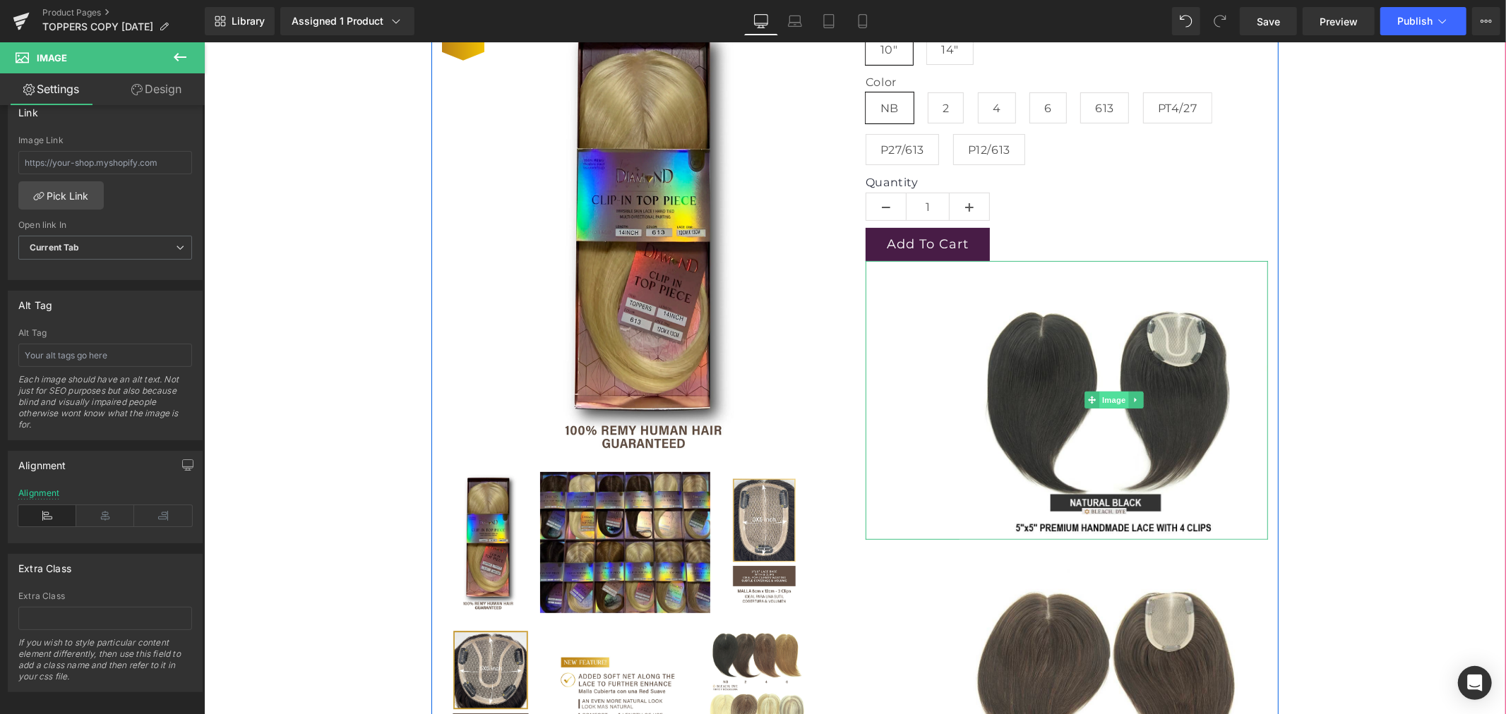
click at [1100, 398] on span "Image" at bounding box center [1113, 399] width 30 height 17
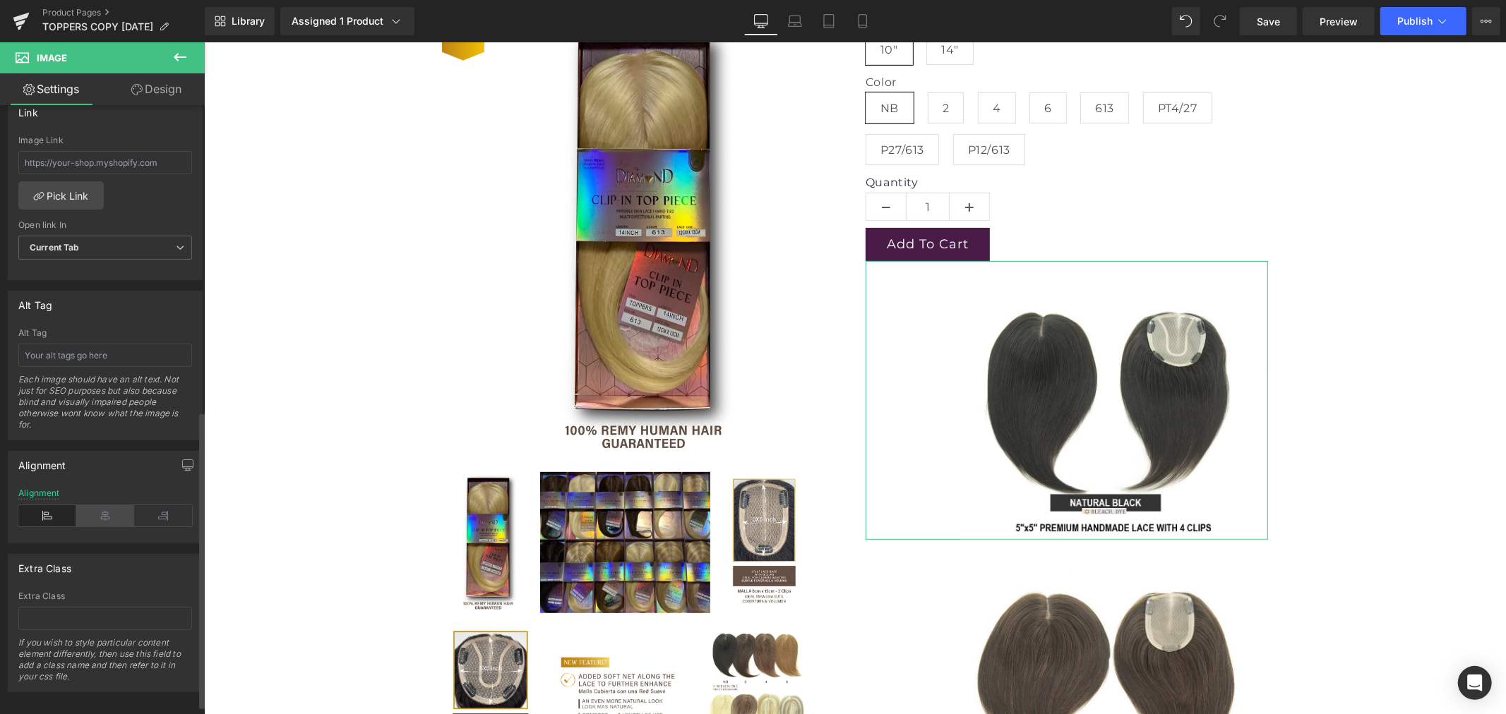
click at [106, 515] on icon at bounding box center [105, 515] width 58 height 21
click at [168, 514] on icon at bounding box center [163, 515] width 58 height 21
click at [114, 517] on icon at bounding box center [105, 515] width 58 height 21
click at [49, 520] on icon at bounding box center [47, 515] width 58 height 21
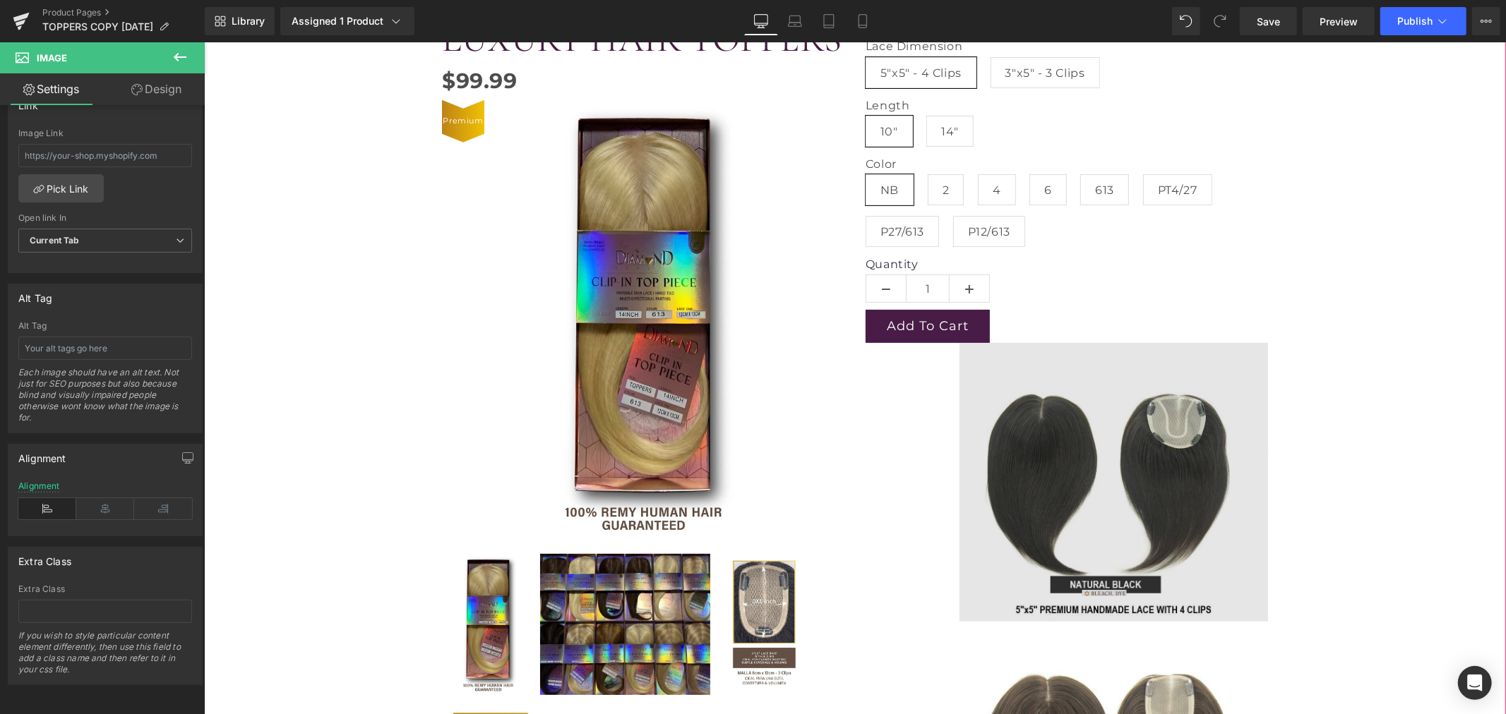
scroll to position [157, 0]
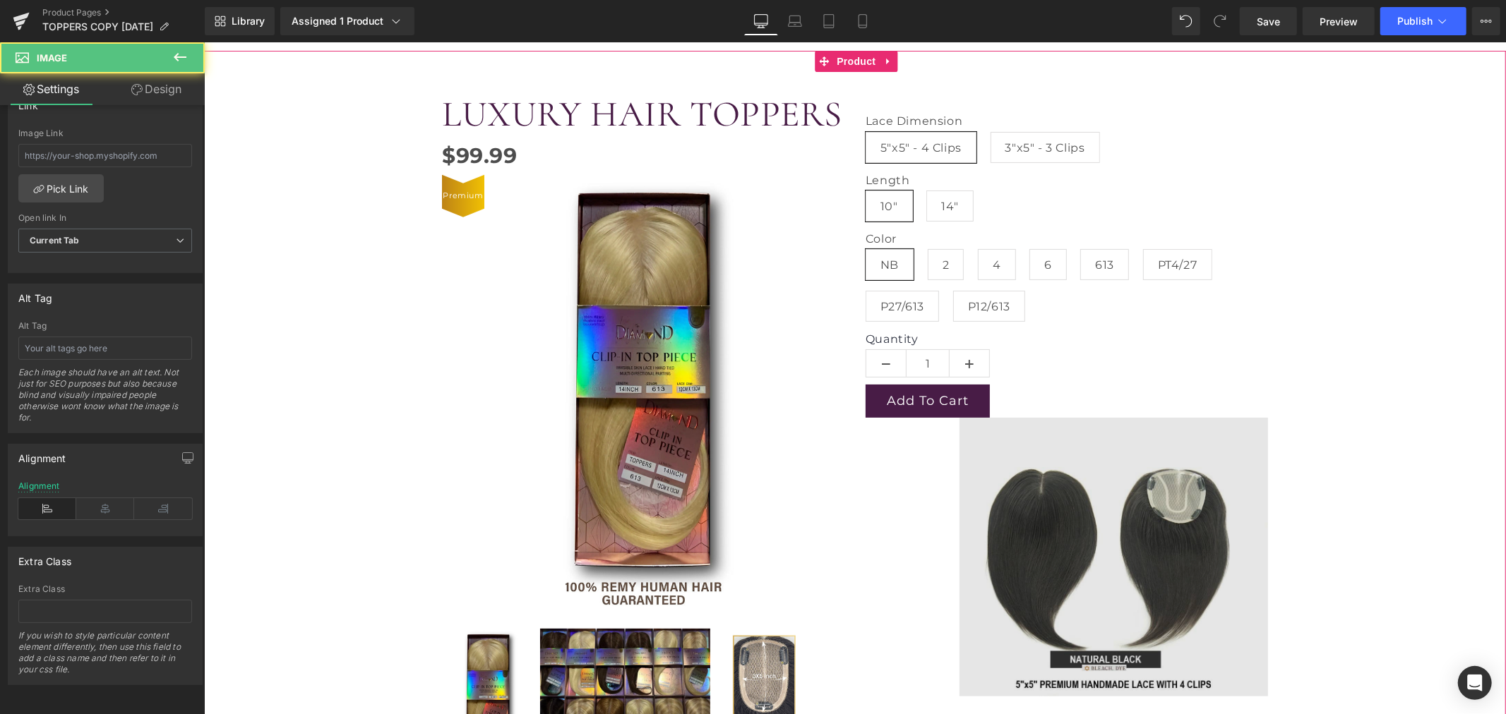
click at [1086, 457] on img at bounding box center [1066, 556] width 402 height 279
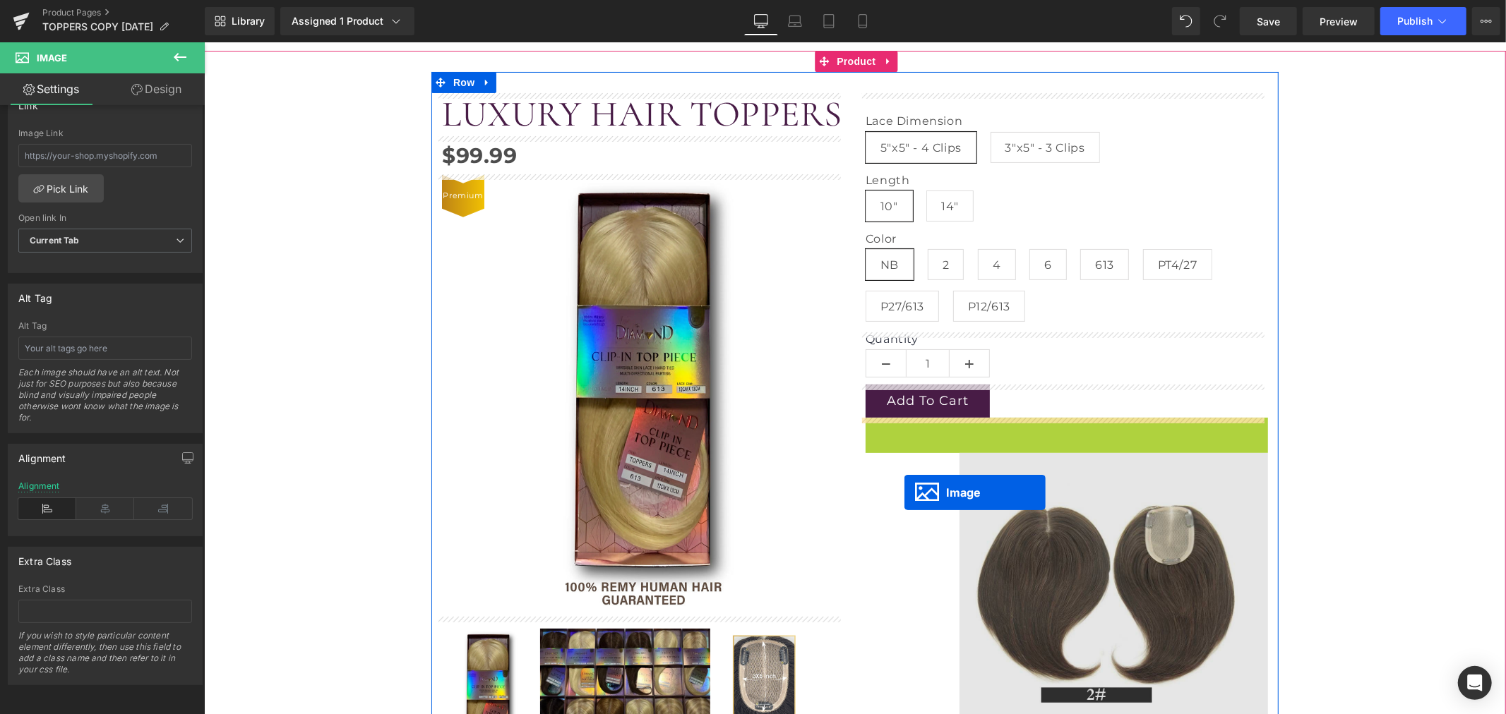
drag, startPoint x: 1081, startPoint y: 558, endPoint x: 904, endPoint y: 491, distance: 189.4
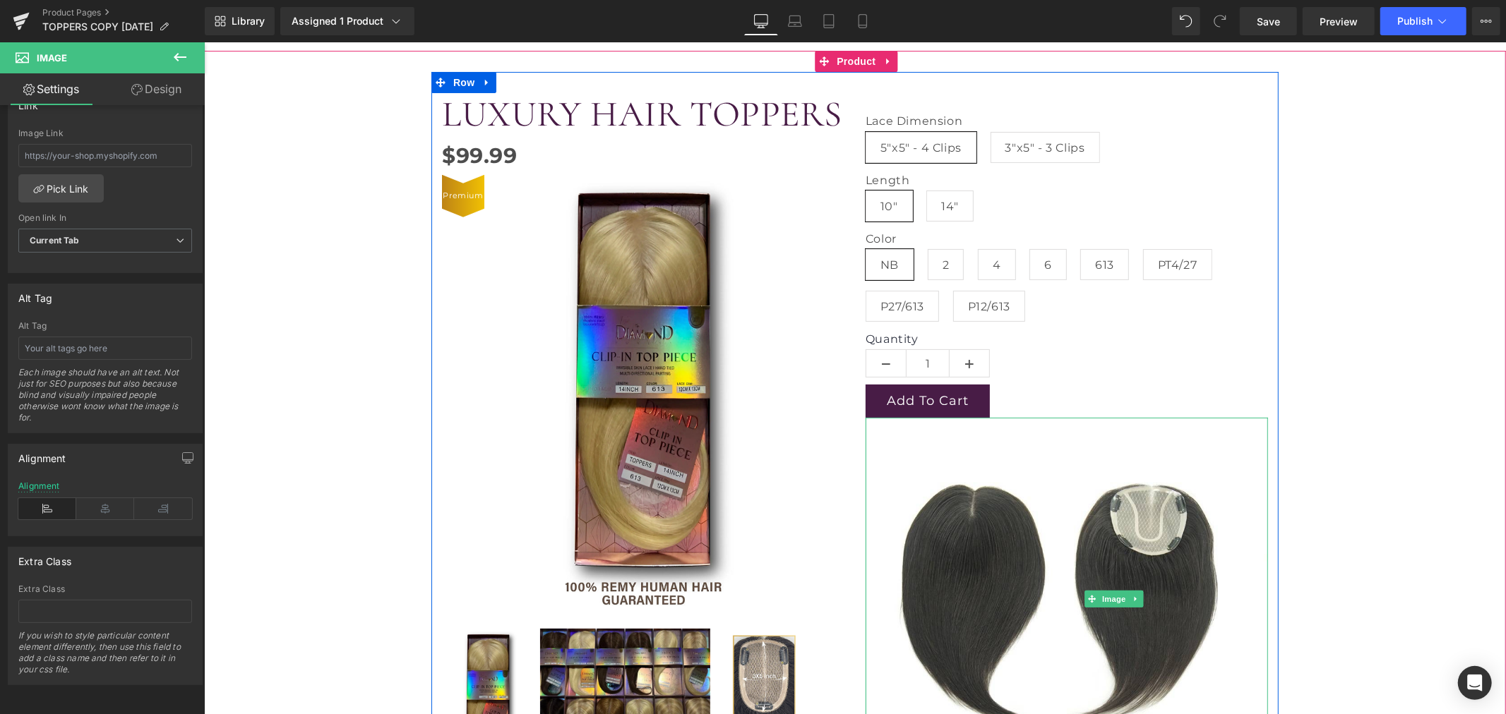
drag, startPoint x: 951, startPoint y: 545, endPoint x: 857, endPoint y: 558, distance: 94.8
click at [857, 558] on div "Lace Dimension 5"x5" - 4 Clips 3"x5" - 3 Clips Length 10" 14" Color NB 2 4 6 61…" at bounding box center [1066, 574] width 424 height 965
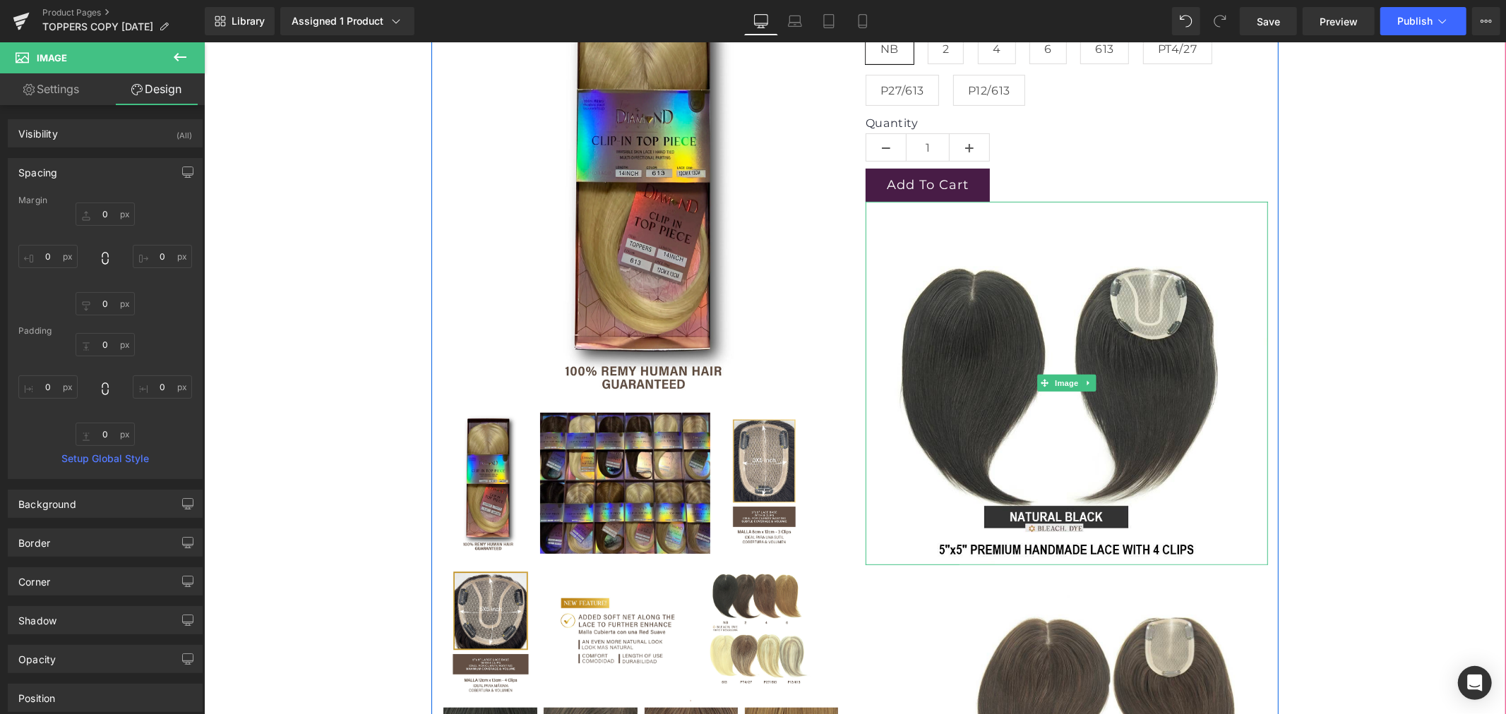
scroll to position [392, 0]
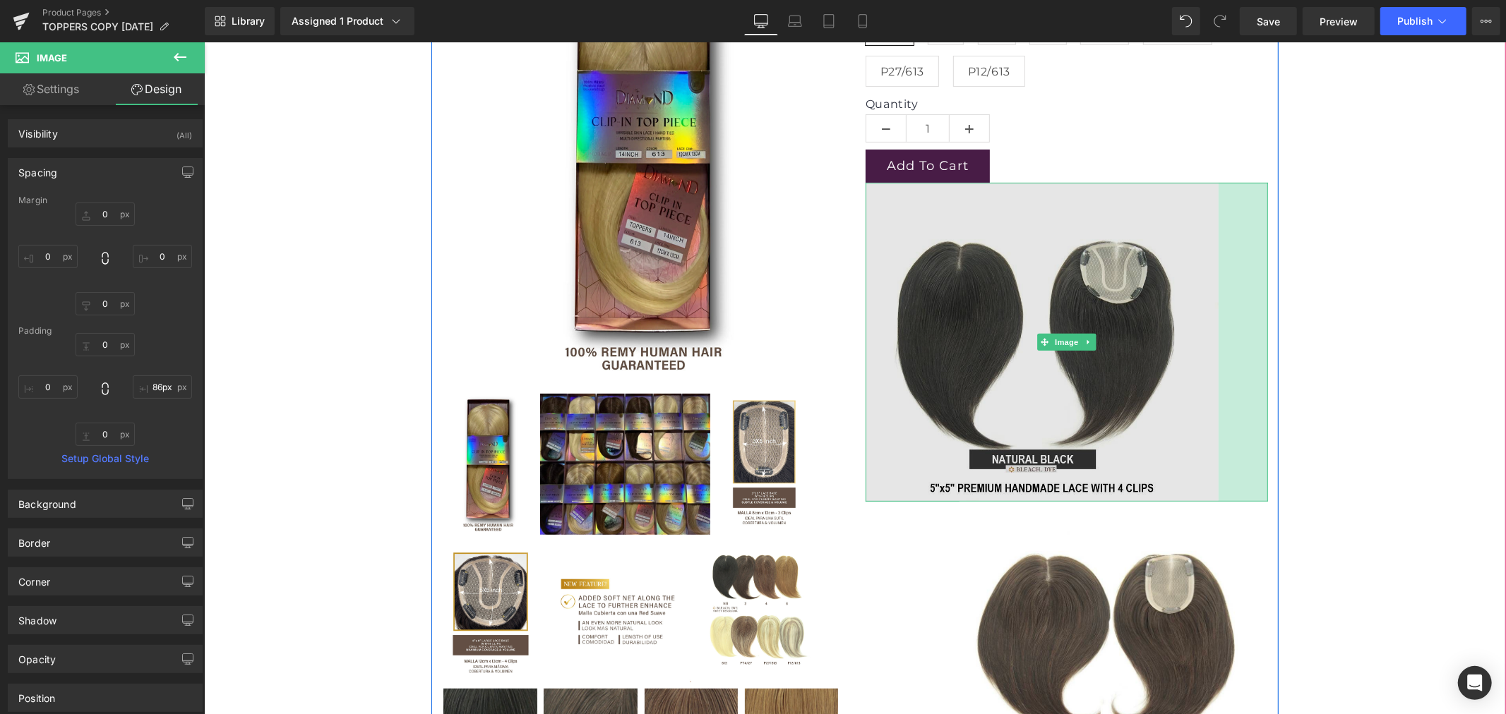
type input "101px"
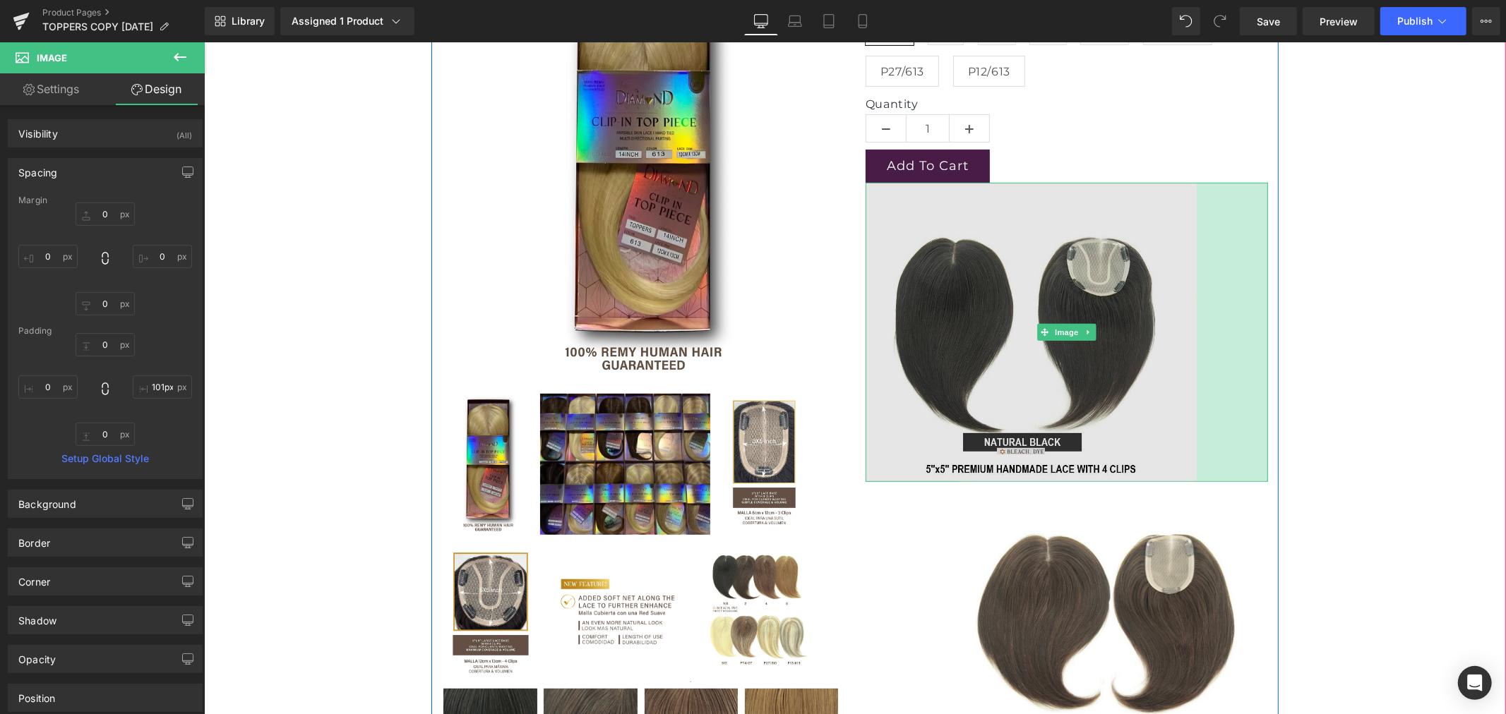
drag, startPoint x: 1260, startPoint y: 450, endPoint x: 1189, endPoint y: 457, distance: 71.6
click at [1189, 457] on div "Image 101px" at bounding box center [1066, 331] width 402 height 299
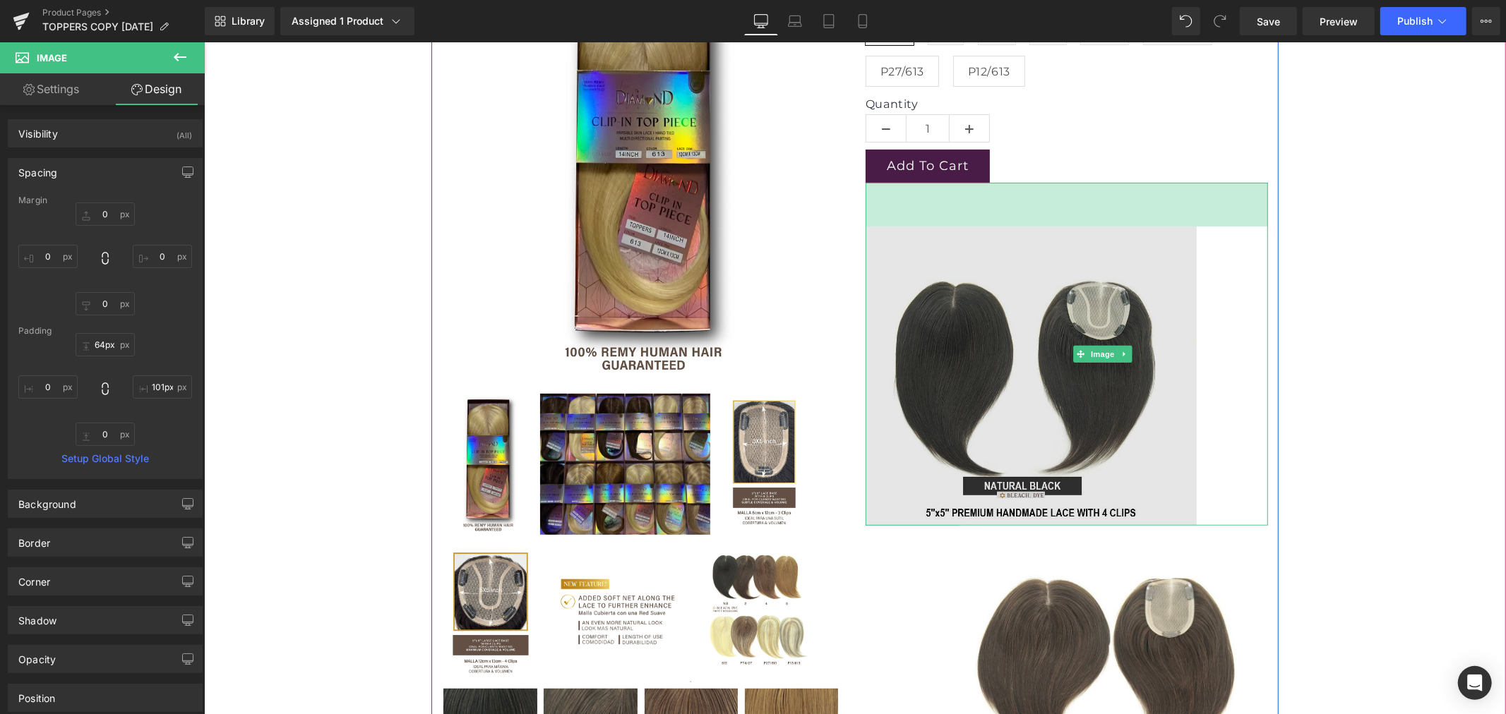
type input "66px"
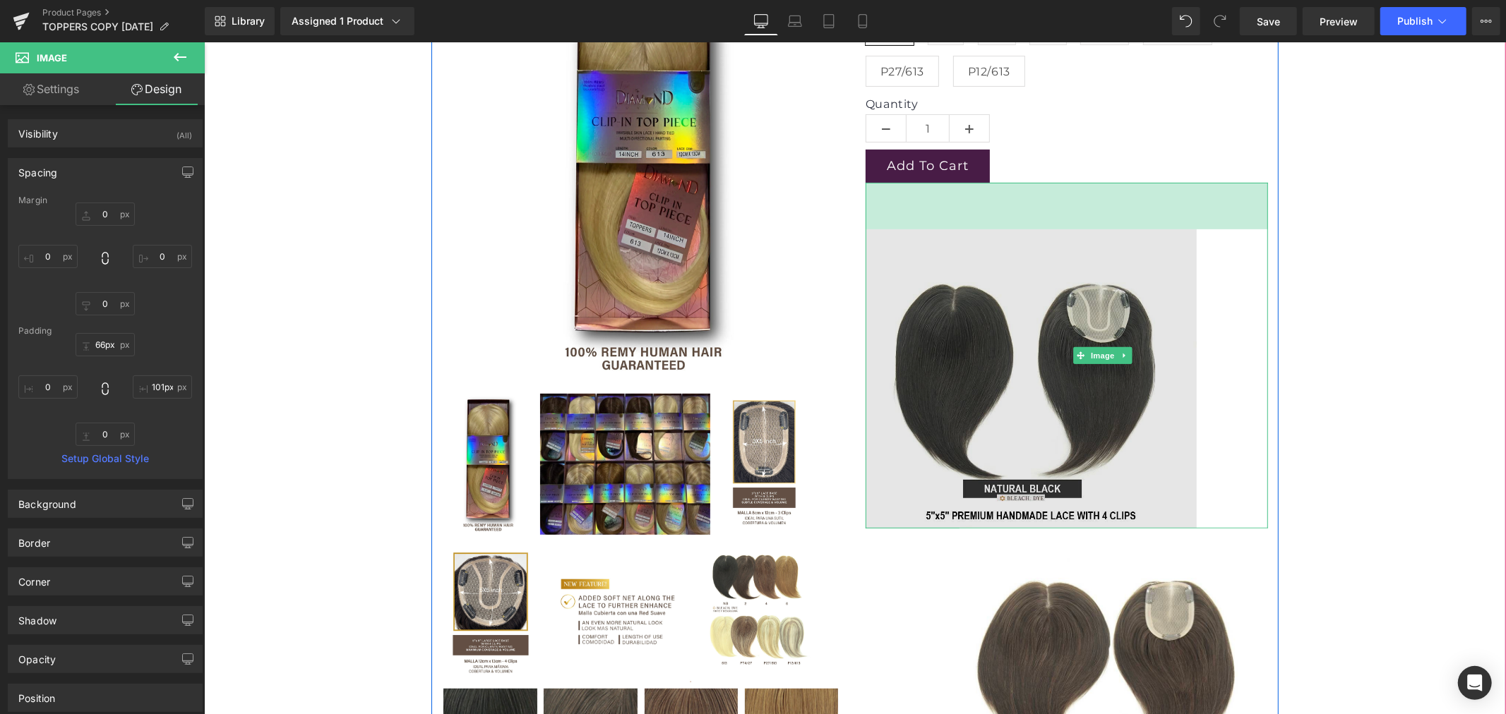
drag, startPoint x: 1024, startPoint y: 184, endPoint x: 1026, endPoint y: 229, distance: 45.9
click at [1026, 229] on div "Image 66px 101px" at bounding box center [1066, 354] width 402 height 345
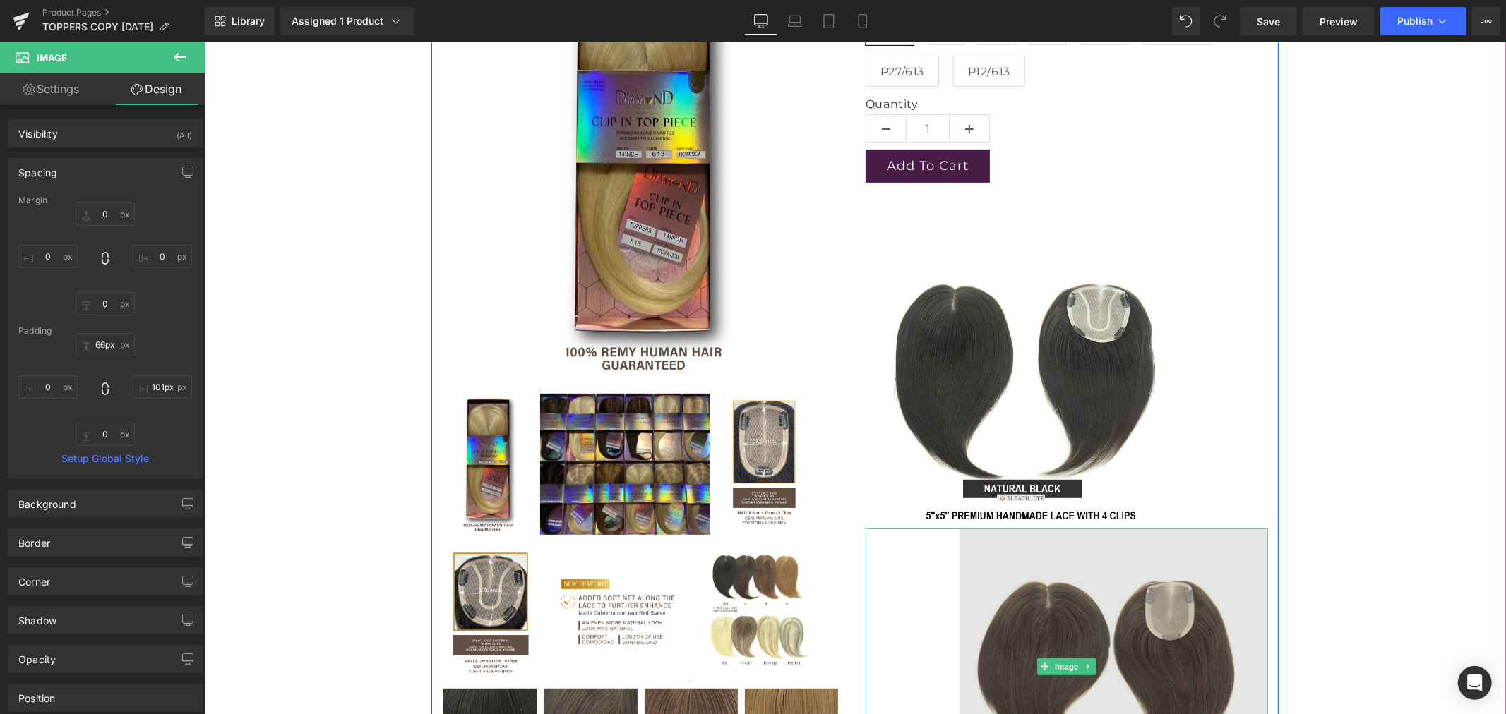
click at [1175, 606] on img at bounding box center [1066, 666] width 402 height 277
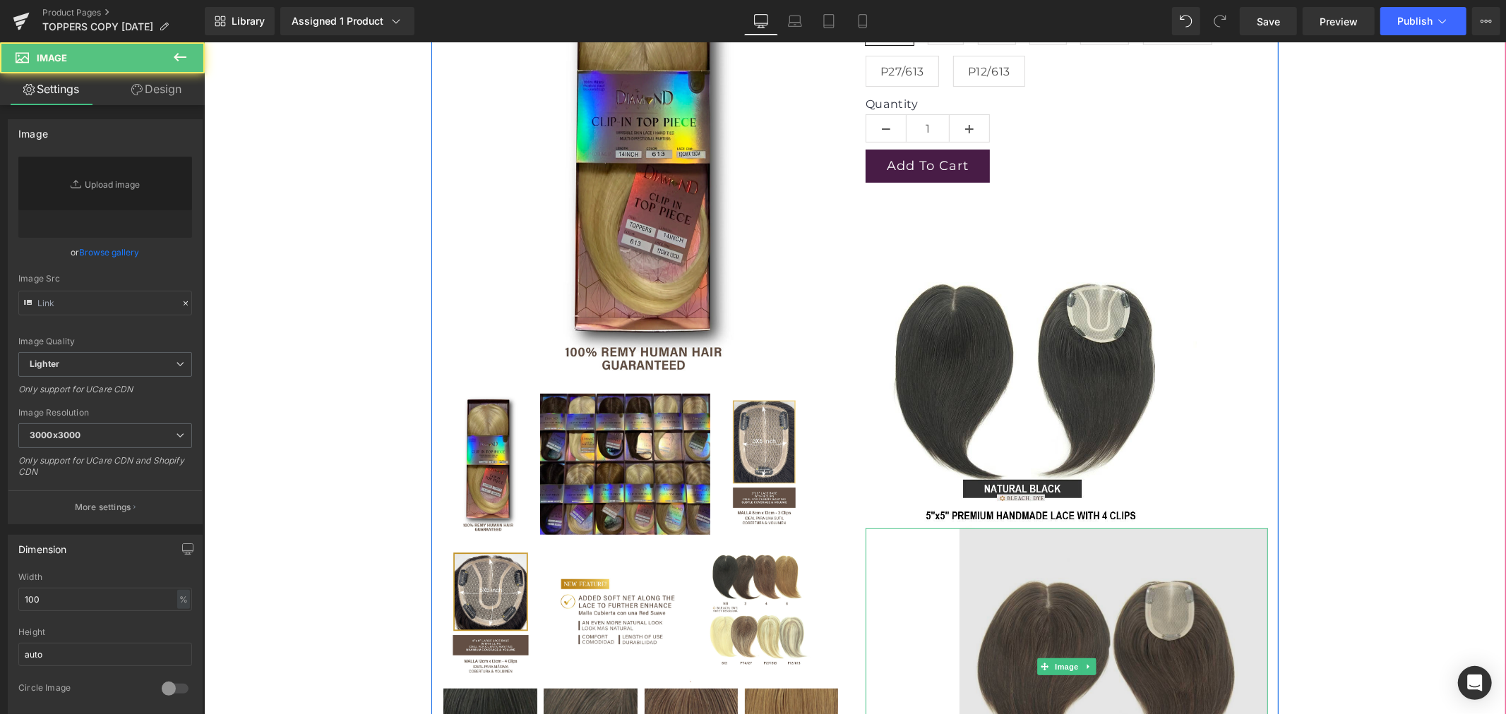
type input "https://ucarecdn.com/4006102d-1c2f-46d5-933e-3237f6669c32/-/format/auto/-/previ…"
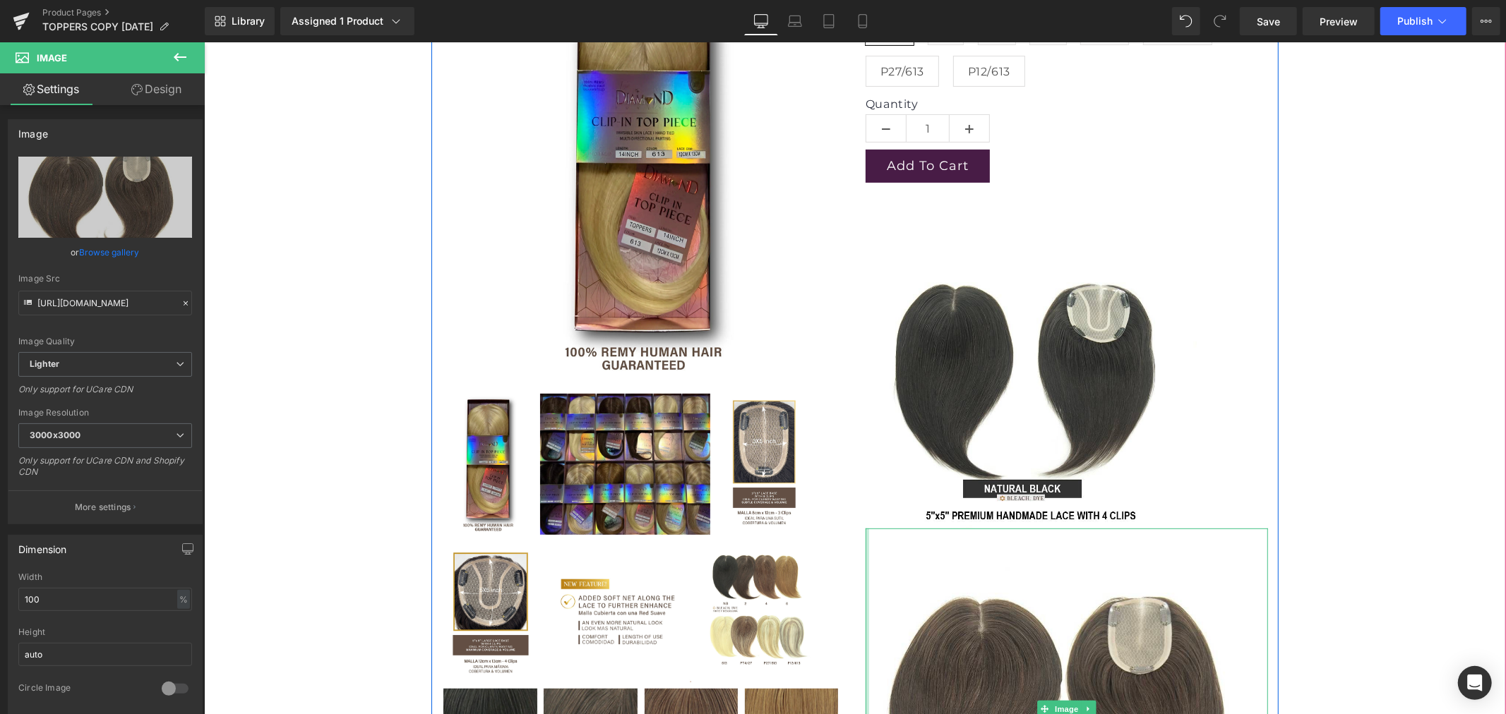
drag, startPoint x: 949, startPoint y: 624, endPoint x: 848, endPoint y: 635, distance: 101.6
click at [854, 635] on div "Lace Dimension 5"x5" - 4 Clips 3"x5" - 3 Clips Length 10" 14" Color NB 2 4 6 61…" at bounding box center [1066, 373] width 424 height 1032
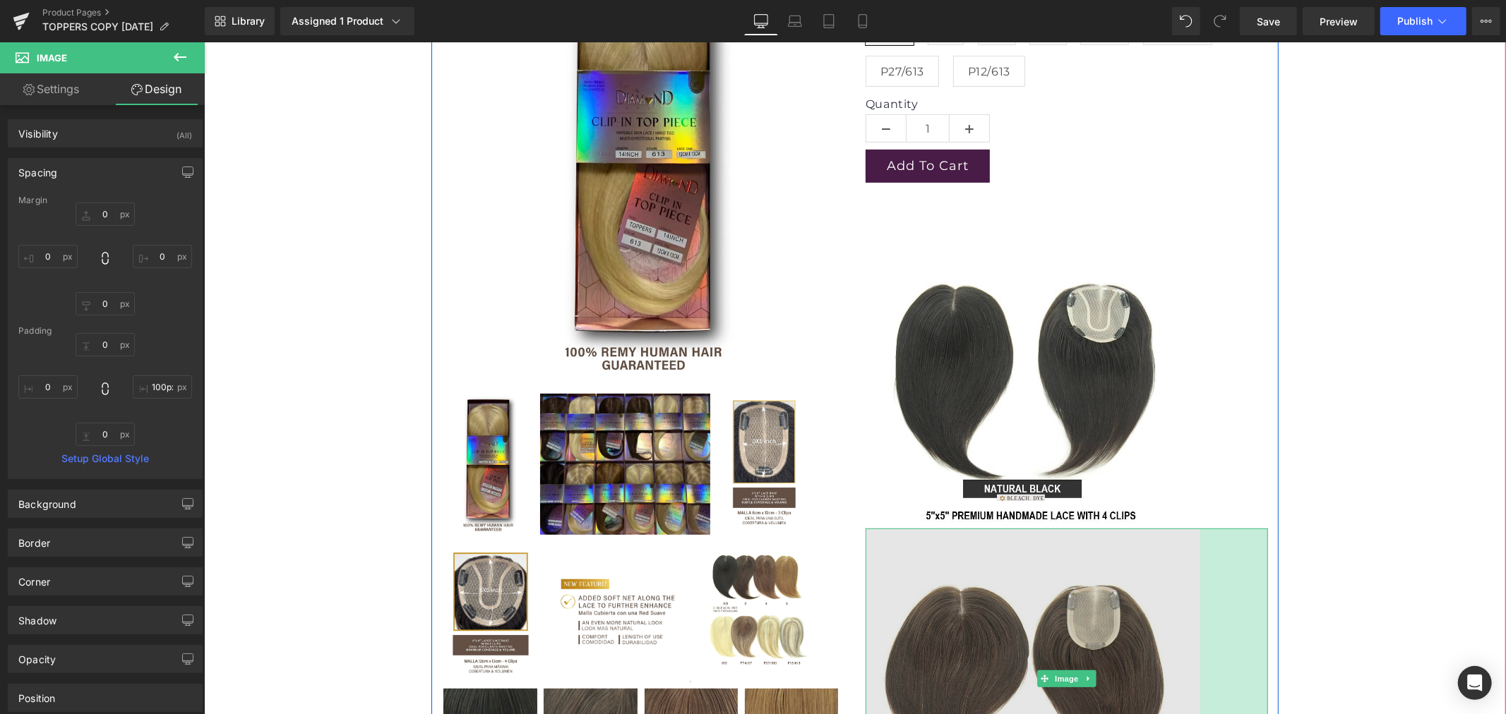
type input "101px"
drag, startPoint x: 1259, startPoint y: 593, endPoint x: 1188, endPoint y: 603, distance: 72.0
click at [1188, 603] on div "Image 101px" at bounding box center [1066, 677] width 402 height 298
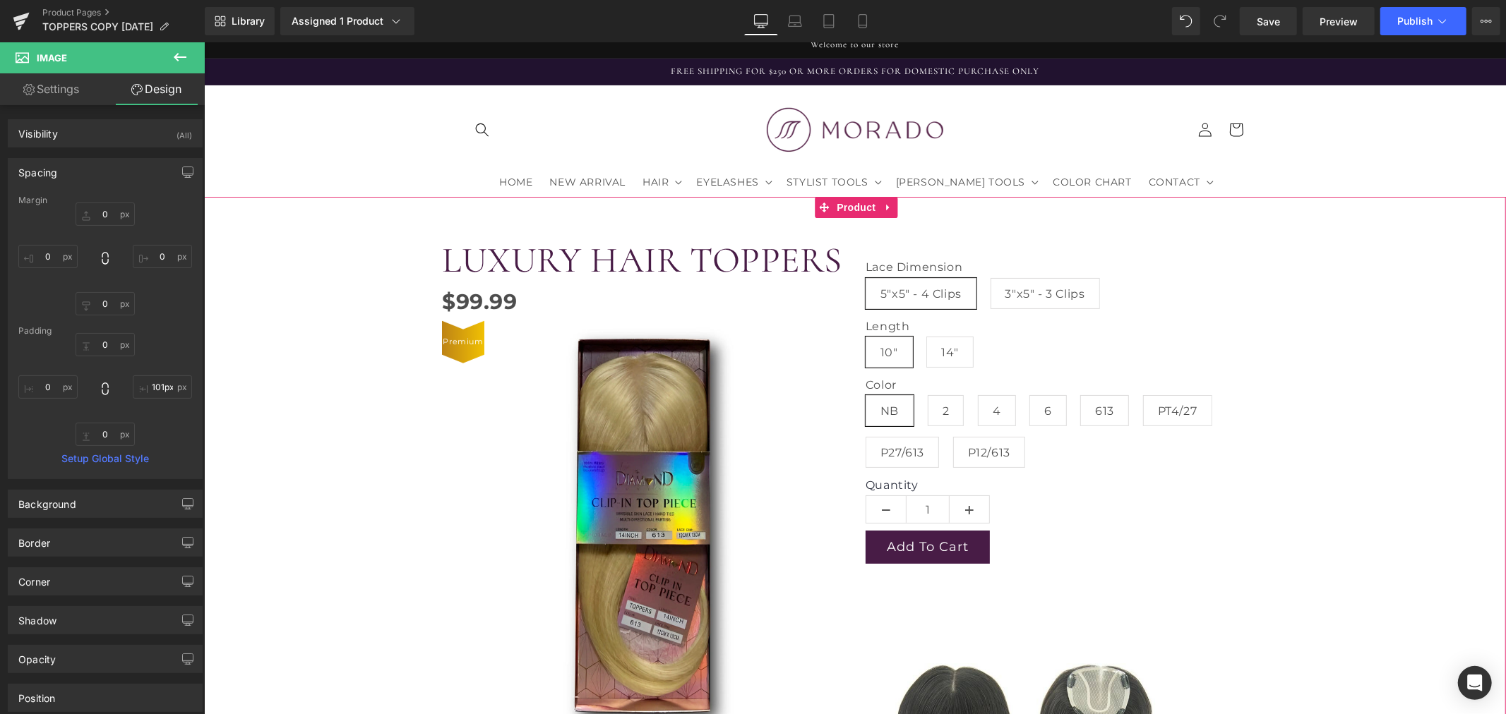
scroll to position [0, 0]
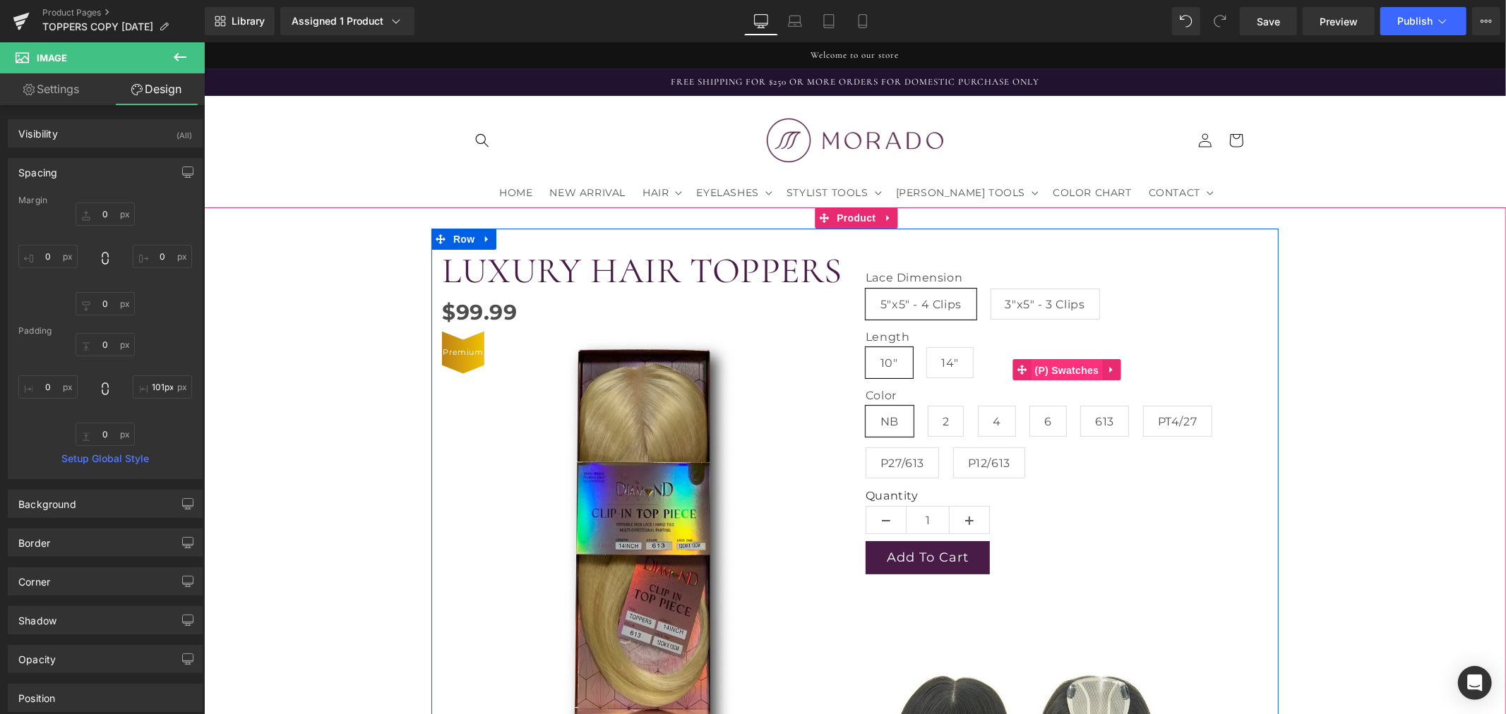
click at [1067, 370] on span "(P) Swatches" at bounding box center [1066, 369] width 71 height 21
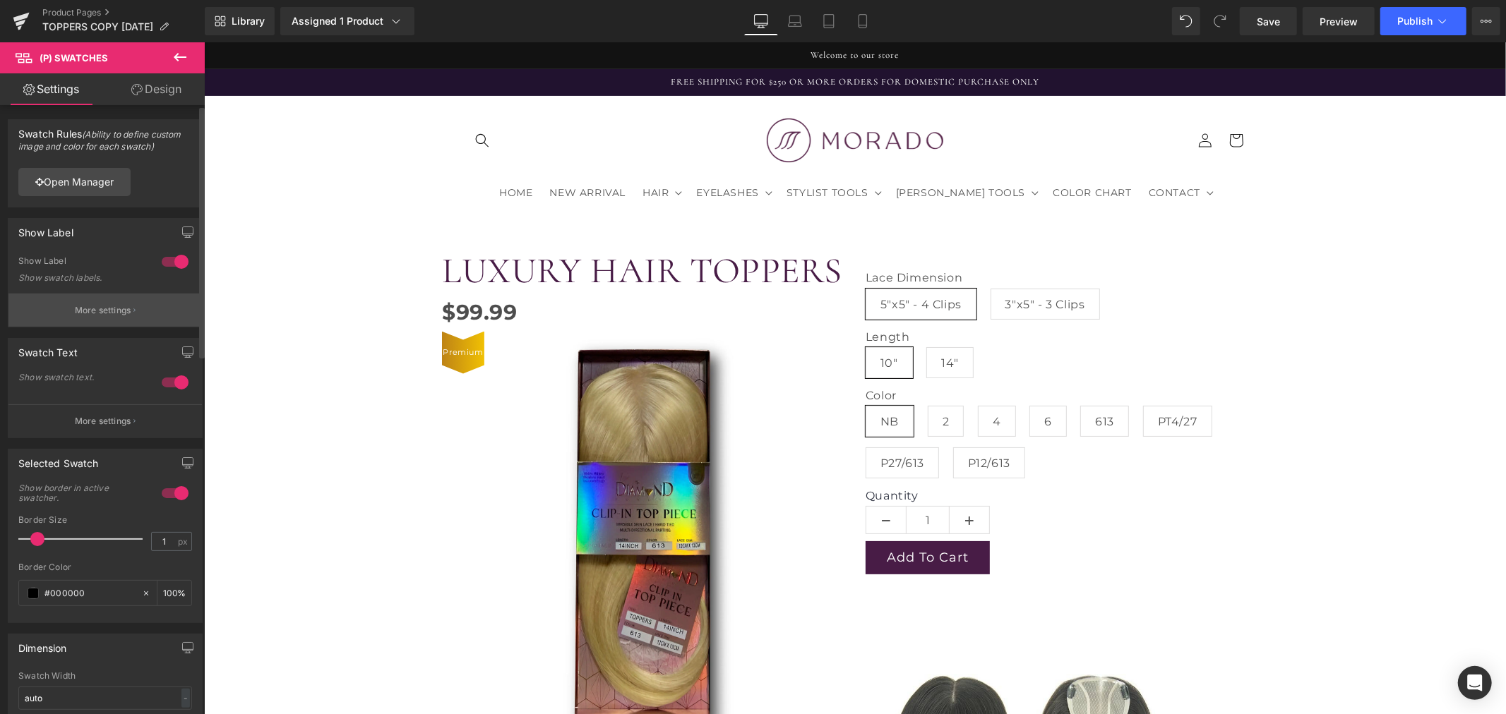
click at [92, 311] on p "More settings" at bounding box center [103, 310] width 56 height 13
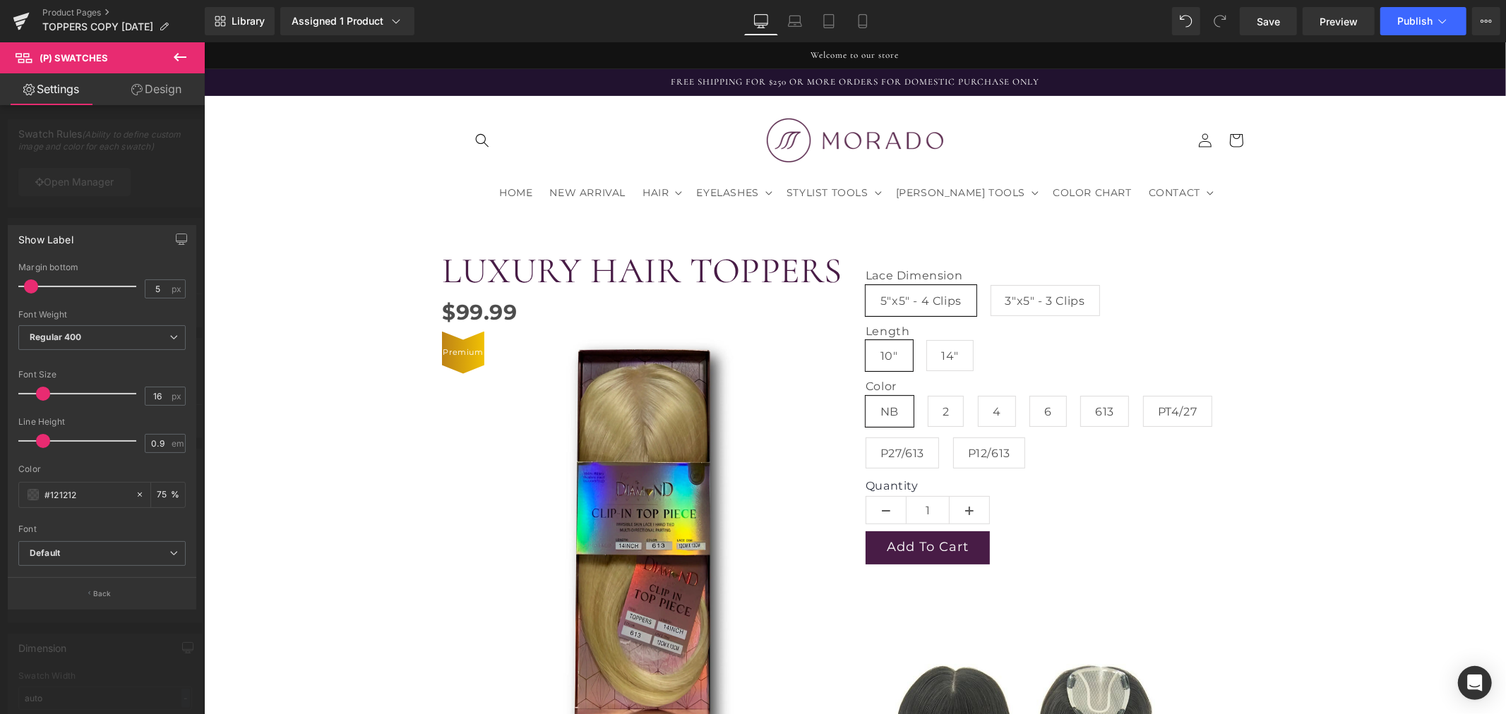
type input "1"
drag, startPoint x: 54, startPoint y: 440, endPoint x: 44, endPoint y: 448, distance: 13.1
click at [44, 448] on span at bounding box center [47, 441] width 14 height 14
click at [181, 52] on icon at bounding box center [180, 57] width 17 height 17
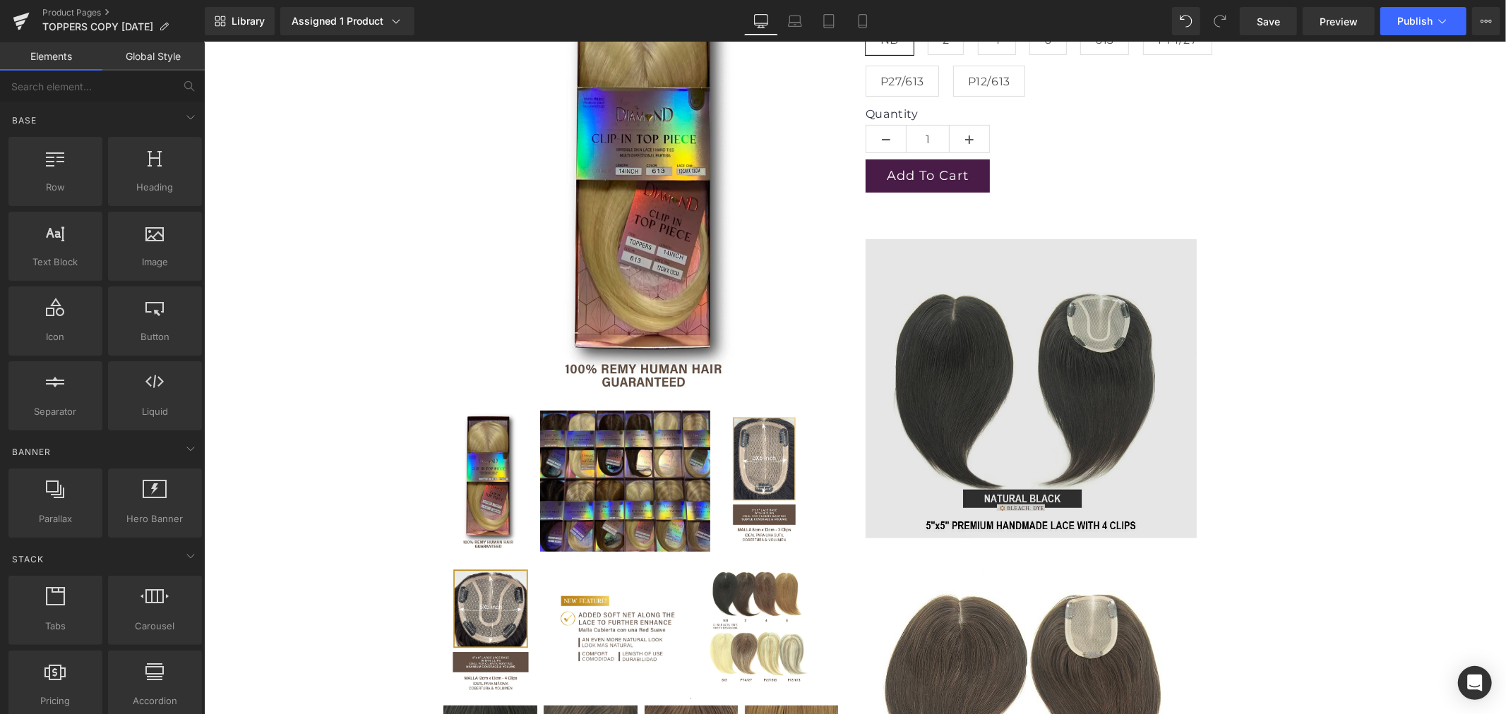
scroll to position [548, 0]
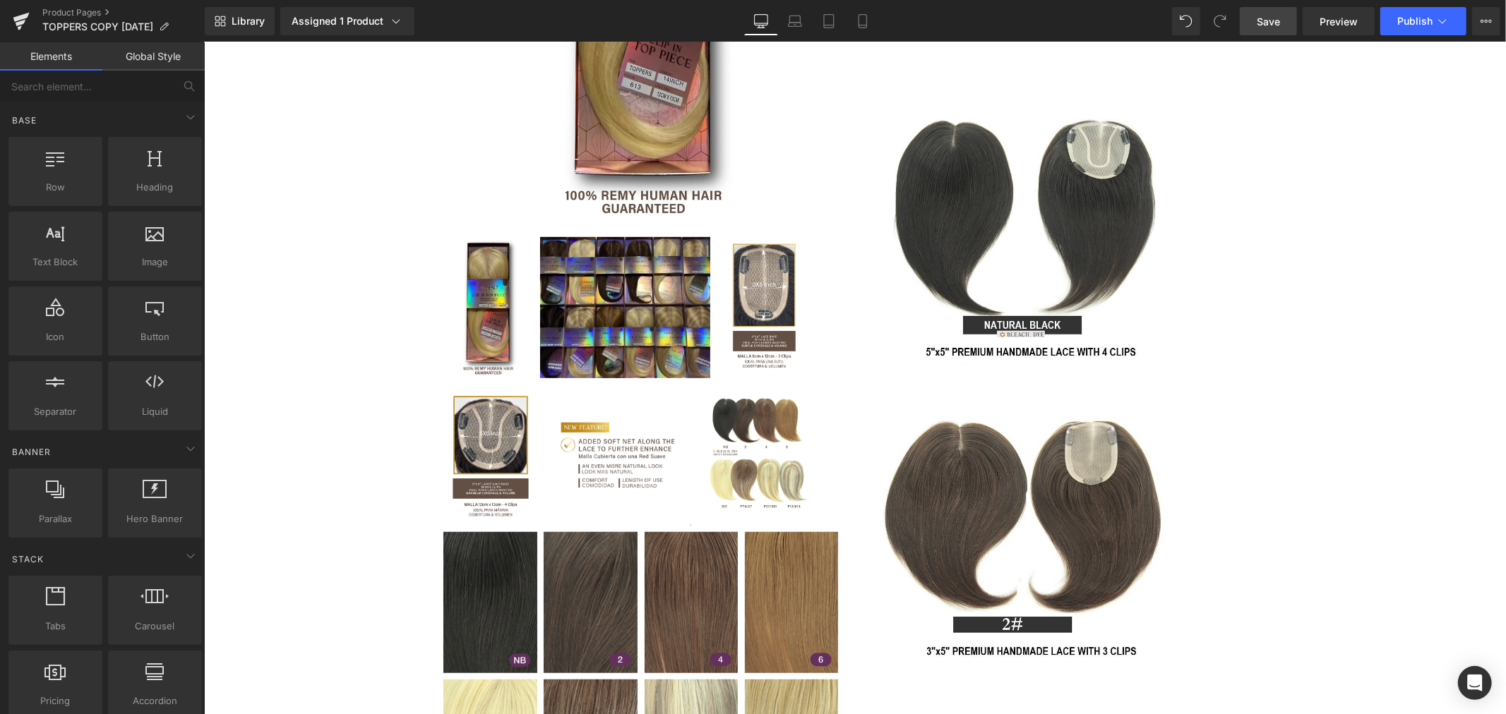
click at [1264, 19] on span "Save" at bounding box center [1267, 21] width 23 height 15
click at [1413, 16] on span "Publish" at bounding box center [1414, 21] width 35 height 11
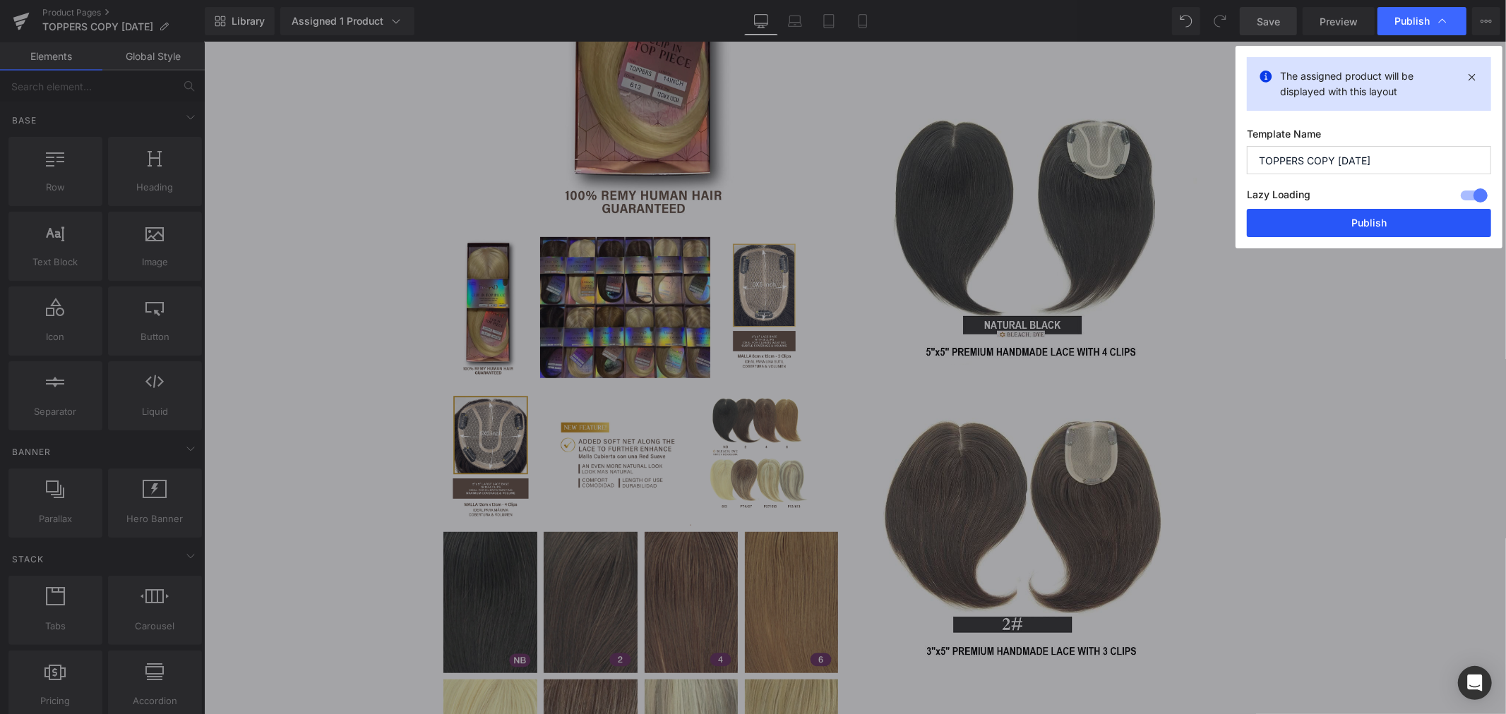
drag, startPoint x: 1357, startPoint y: 221, endPoint x: 911, endPoint y: 192, distance: 446.3
click at [1357, 221] on button "Publish" at bounding box center [1369, 223] width 244 height 28
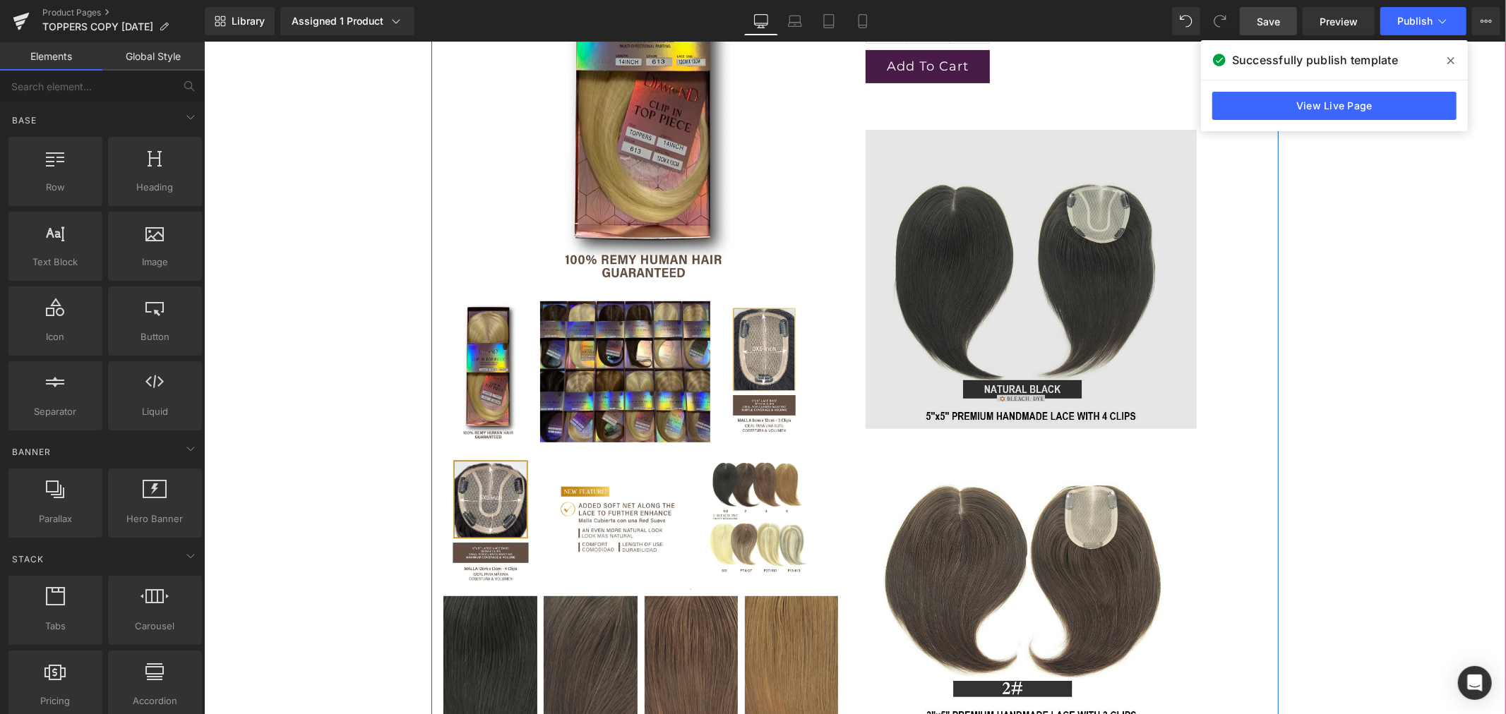
scroll to position [392, 0]
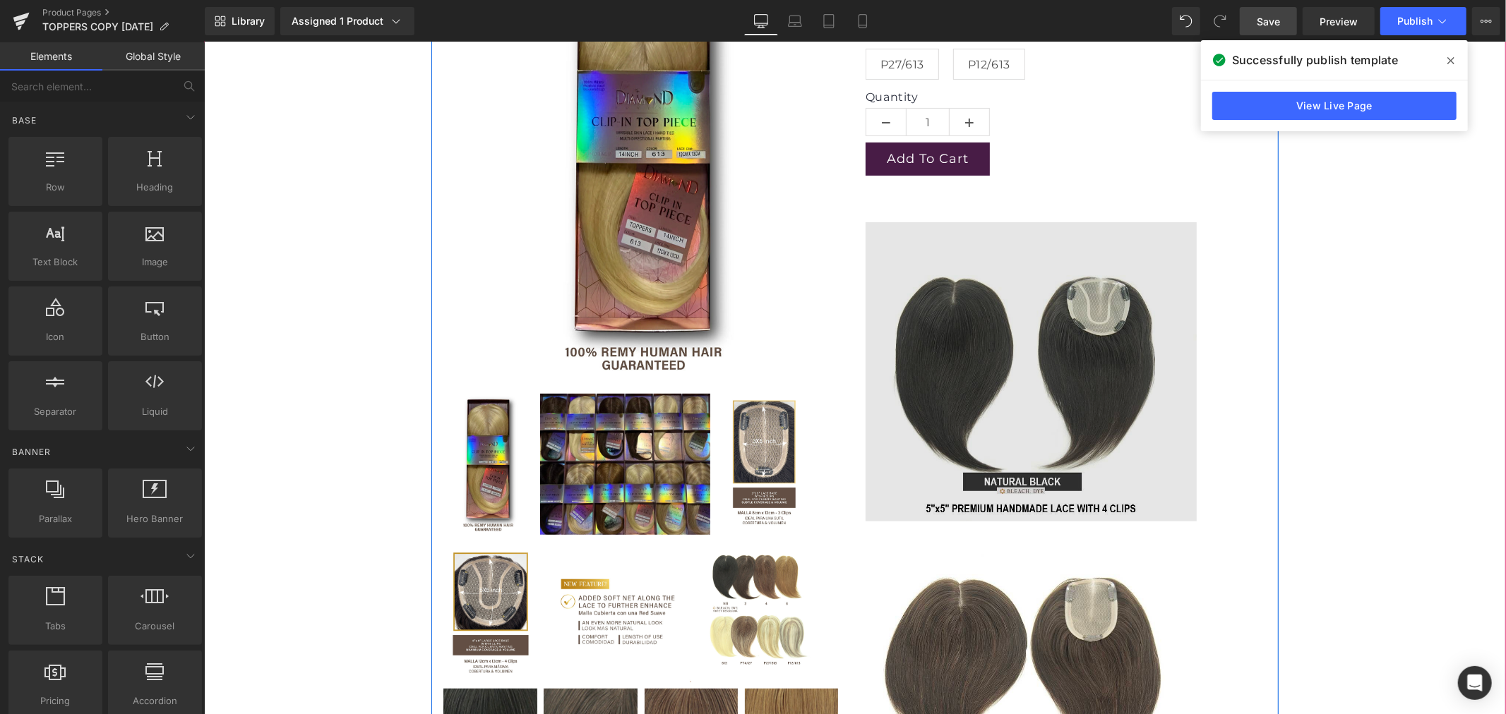
click at [1007, 263] on img at bounding box center [1066, 347] width 402 height 345
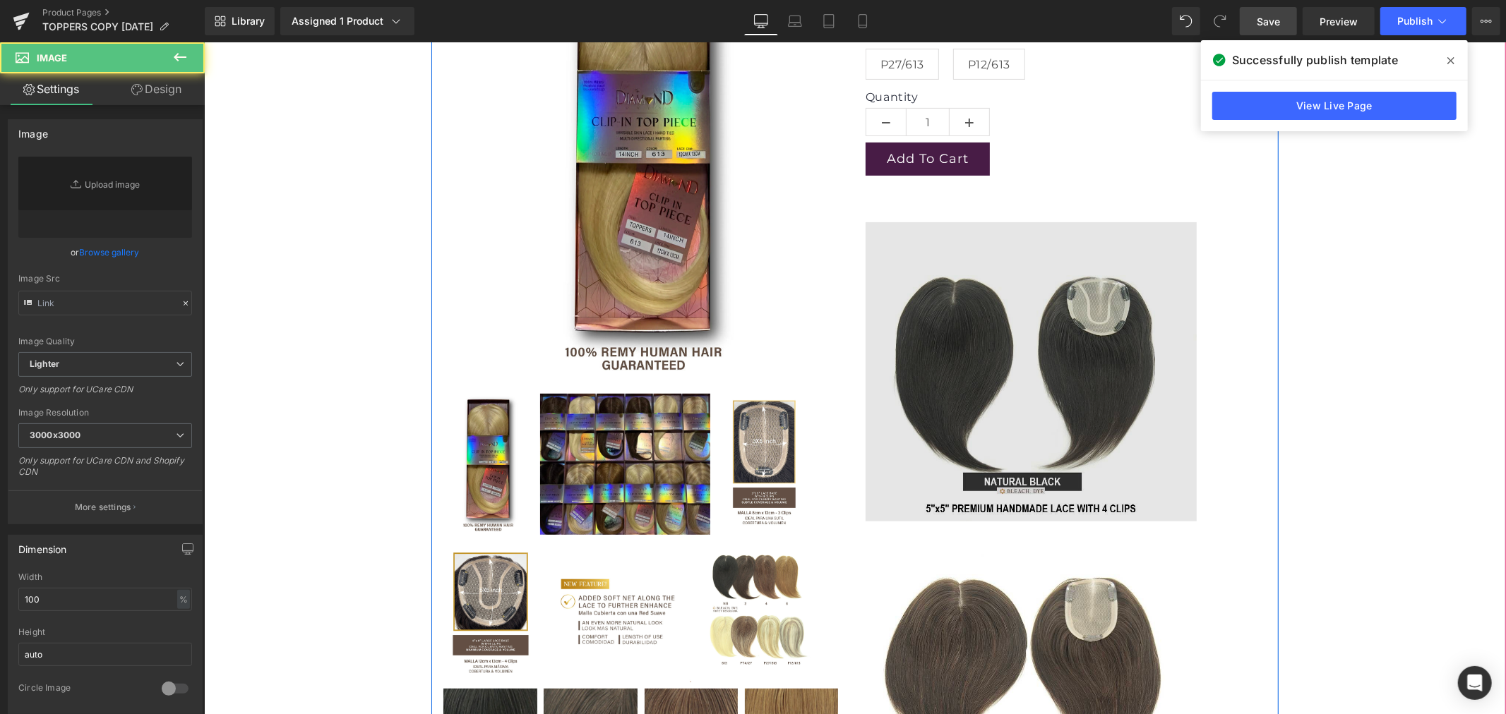
type input "https://ucarecdn.com/acc30efa-f054-4558-917e-4b1e7d8660dd/-/format/auto/-/previ…"
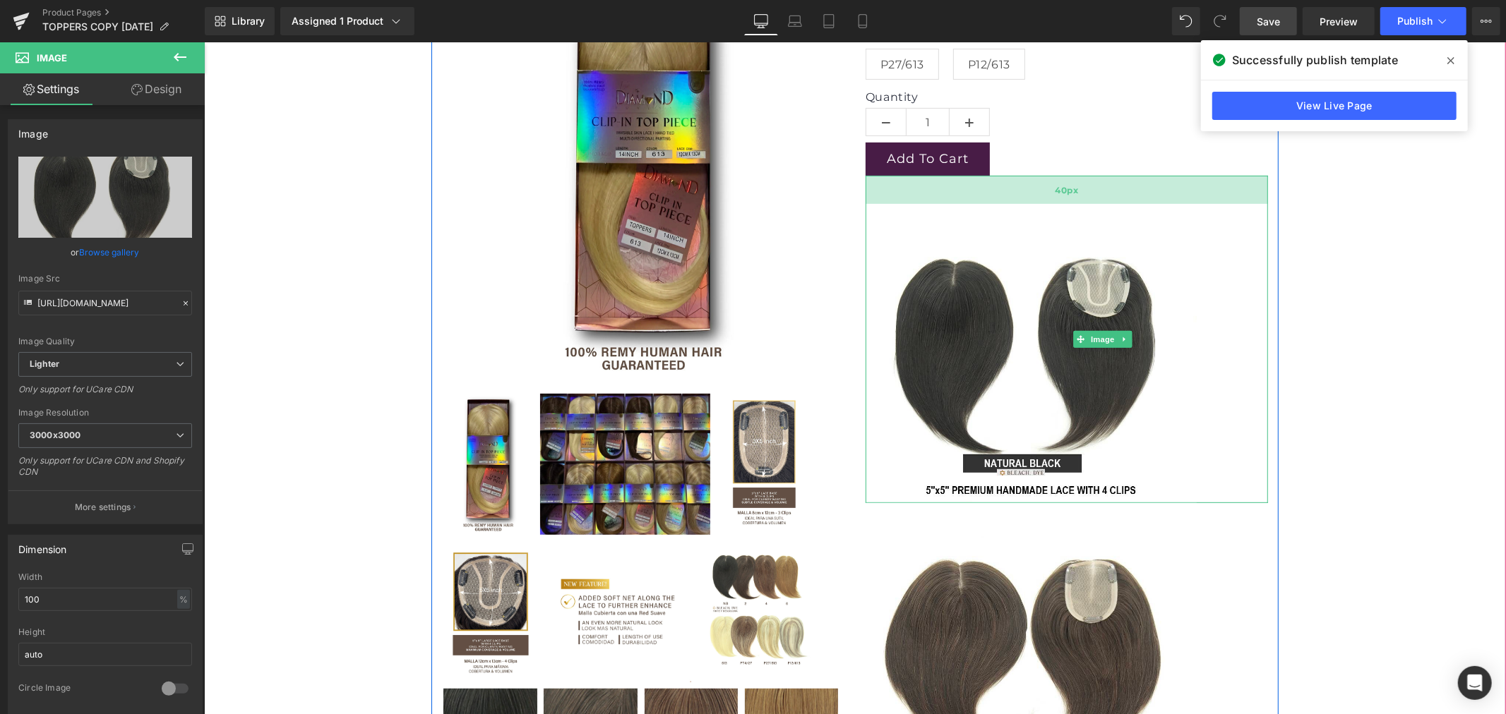
drag, startPoint x: 1015, startPoint y: 220, endPoint x: 1010, endPoint y: 184, distance: 35.6
click at [1012, 188] on div "40px" at bounding box center [1066, 189] width 402 height 28
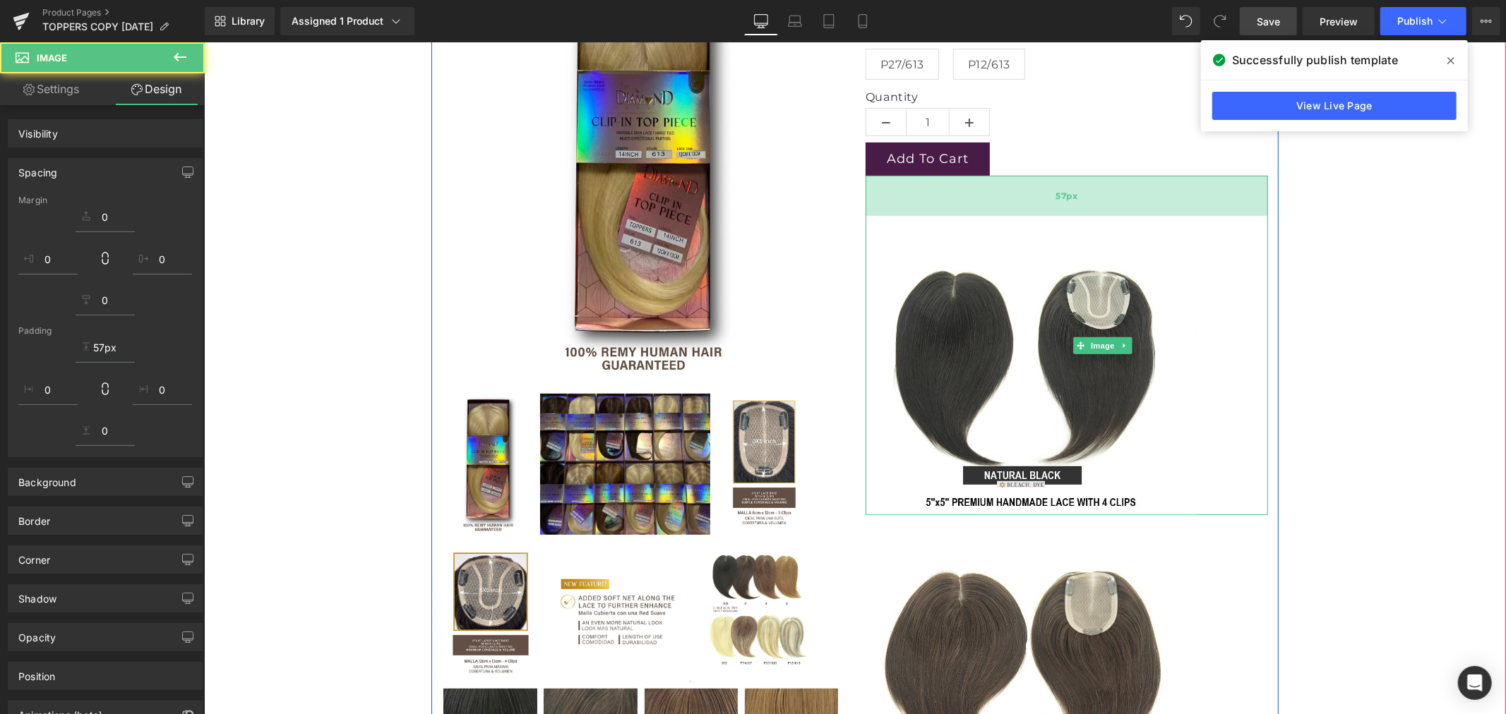
drag, startPoint x: 1010, startPoint y: 184, endPoint x: 1009, endPoint y: 176, distance: 7.8
click at [1009, 181] on div "57px" at bounding box center [1066, 195] width 402 height 40
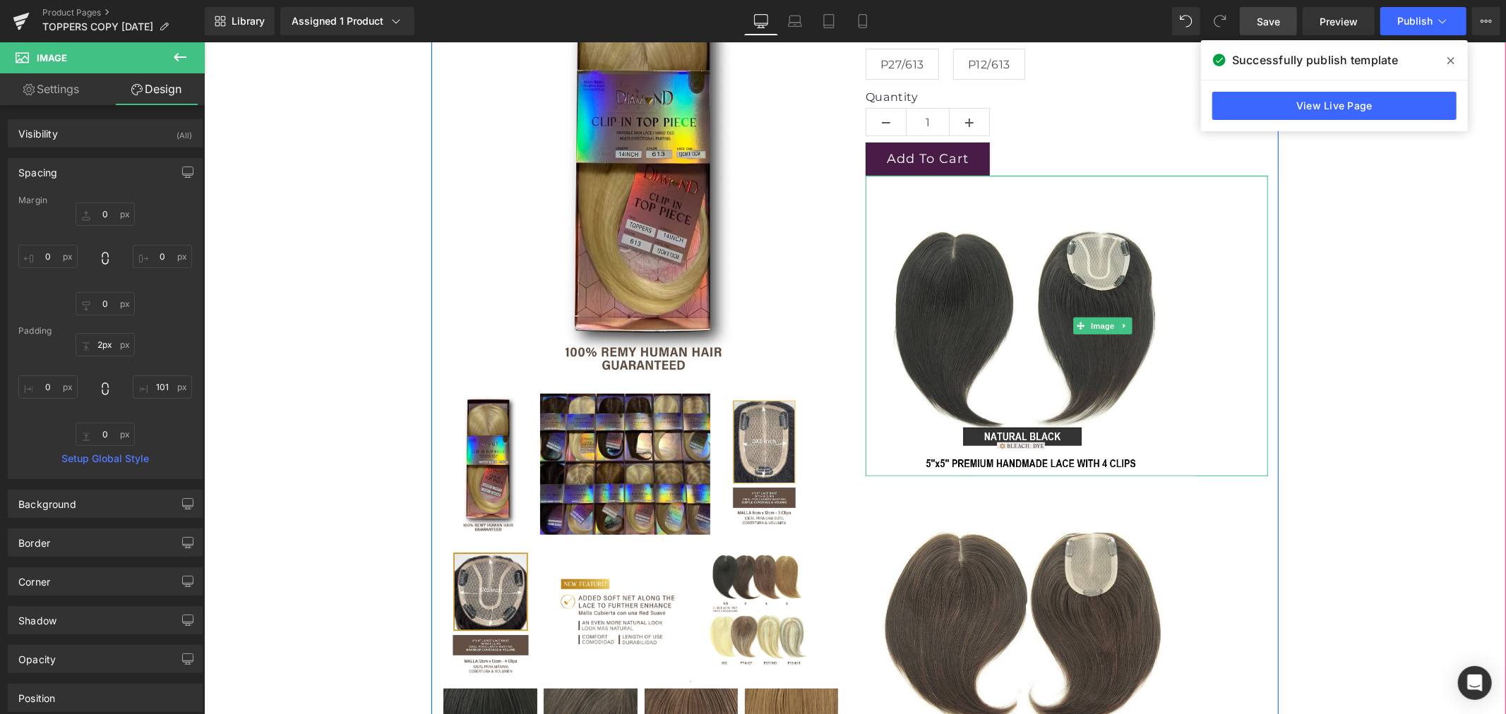
type input "1px"
drag, startPoint x: 1009, startPoint y: 176, endPoint x: 1009, endPoint y: 140, distance: 36.0
click at [1009, 140] on div "Lace Dimension 5"x5" - 4 Clips 3"x5" - 3 Clips Length 10" 14" Color NB 2 4 6 61…" at bounding box center [1066, 314] width 424 height 915
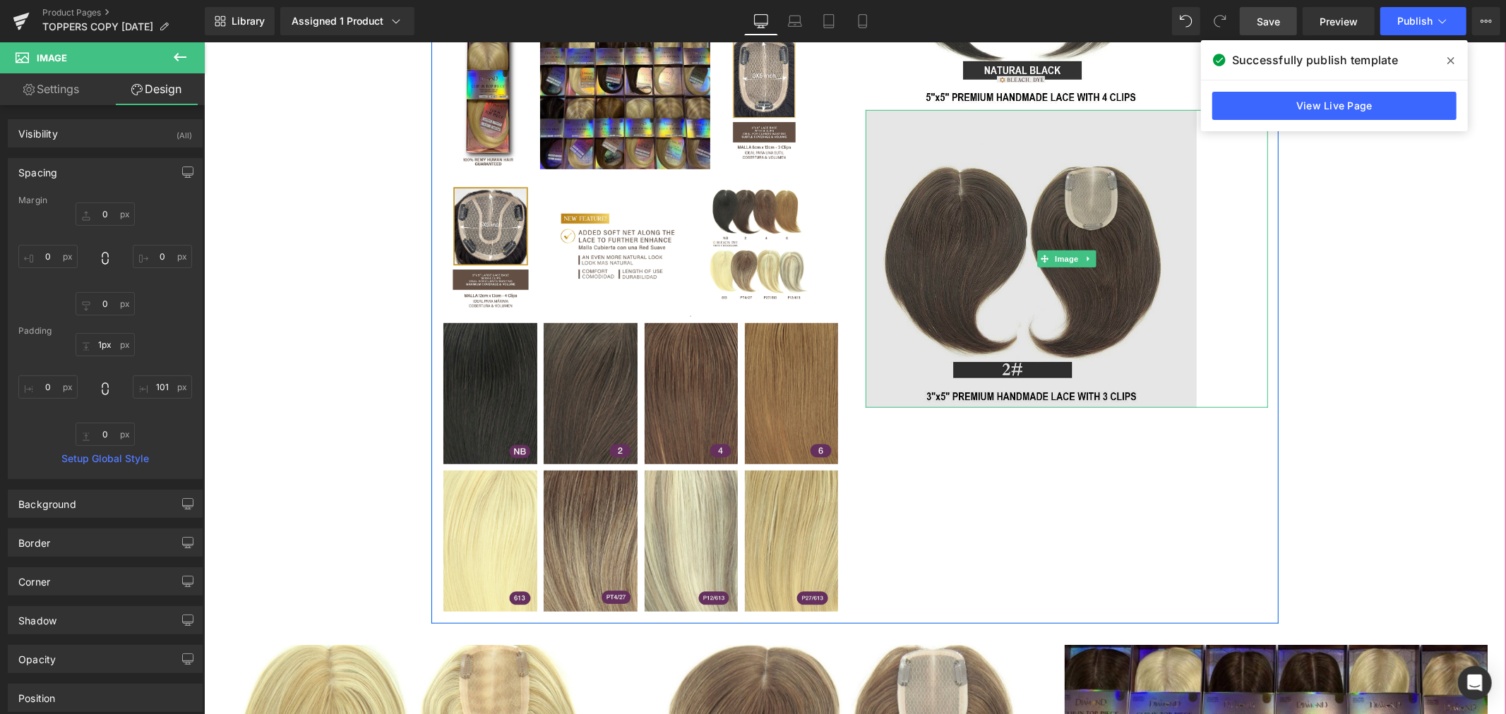
scroll to position [784, 0]
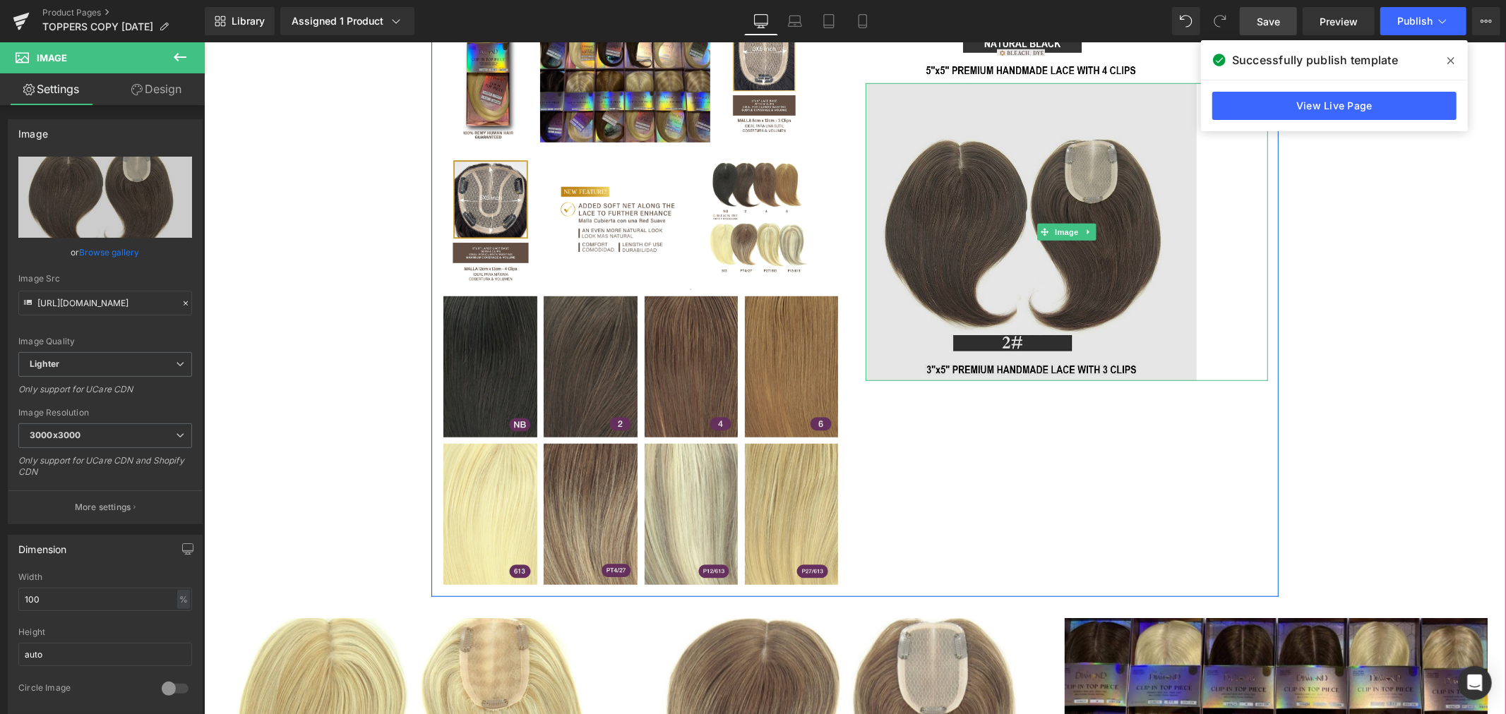
drag, startPoint x: 1010, startPoint y: 378, endPoint x: 1014, endPoint y: 329, distance: 48.9
click at [1014, 329] on div "Image 101px" at bounding box center [1066, 232] width 402 height 298
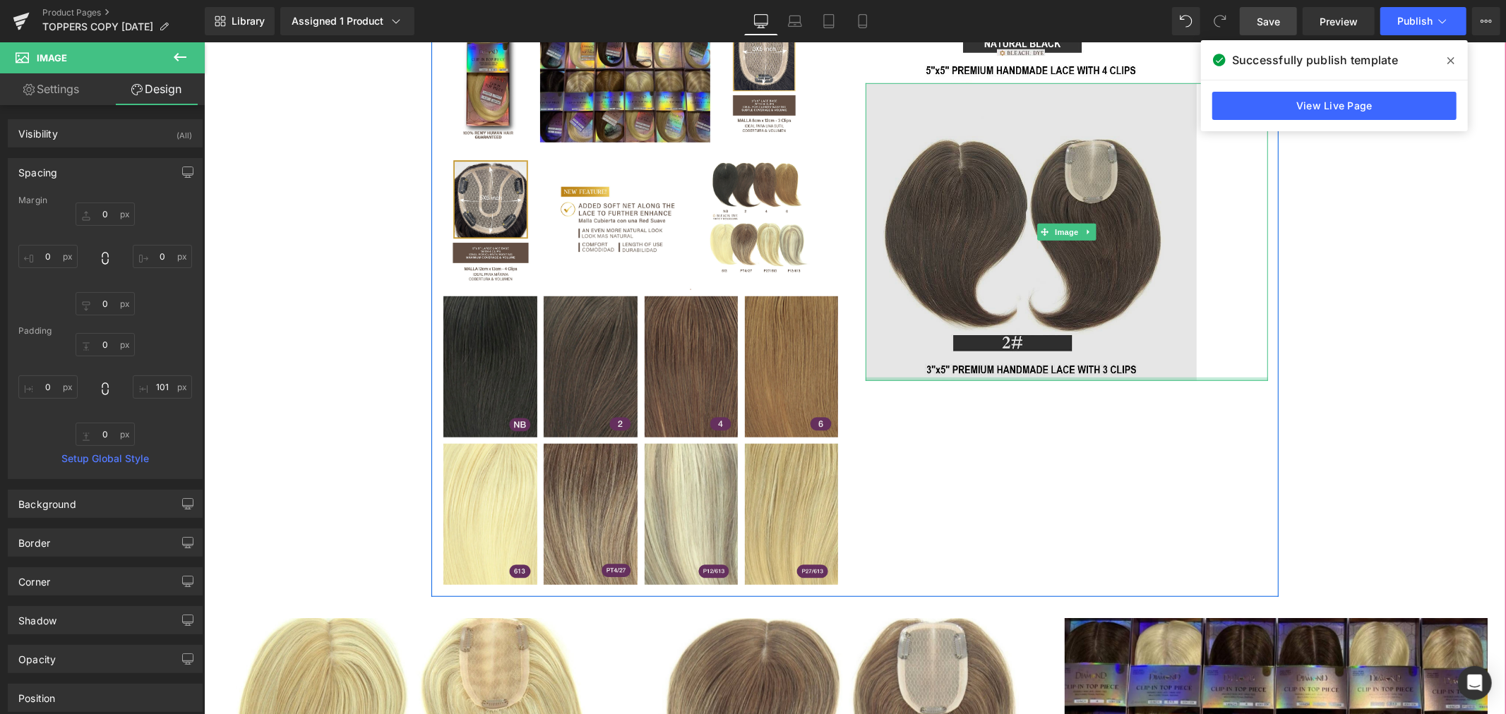
type input "0px"
drag, startPoint x: 1024, startPoint y: 378, endPoint x: 1024, endPoint y: 357, distance: 21.2
click at [1024, 357] on div "Image 101px" at bounding box center [1066, 232] width 402 height 298
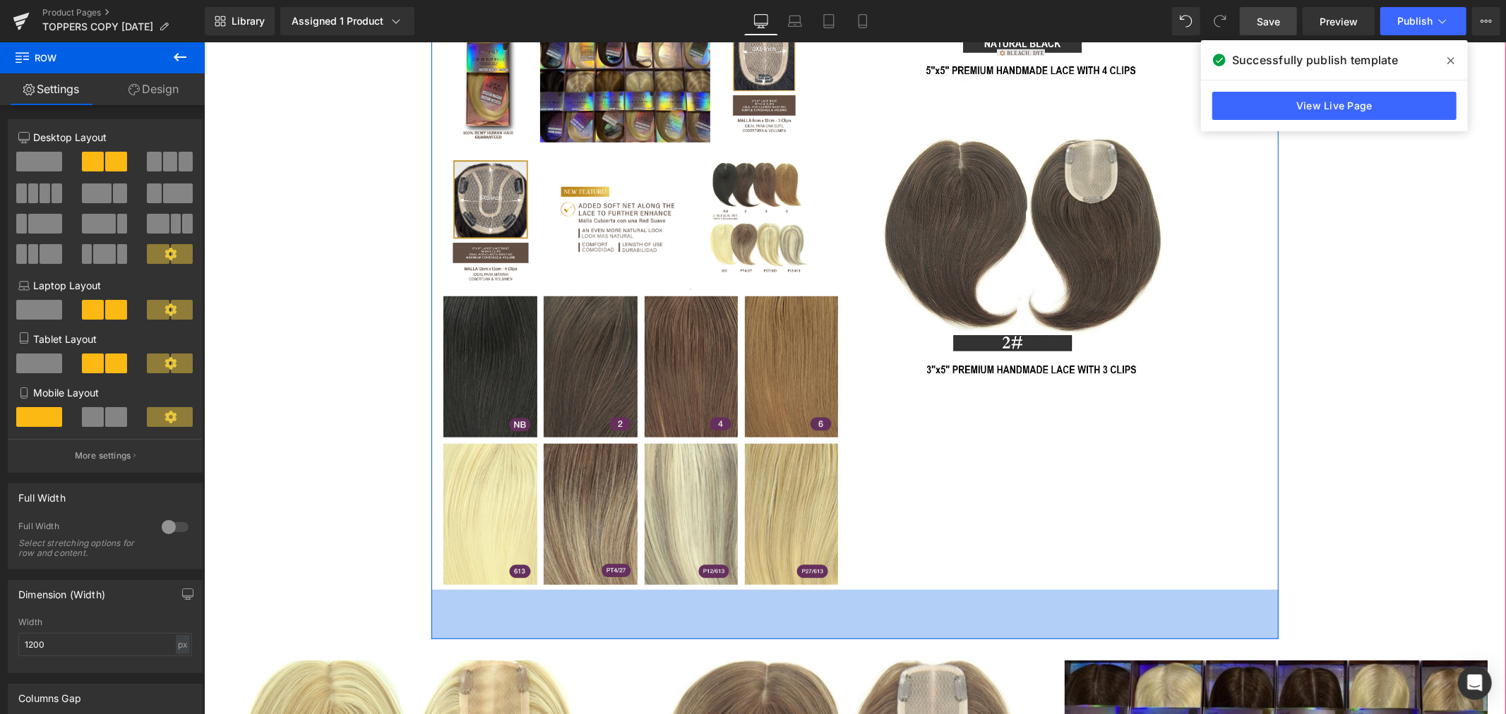
drag, startPoint x: 868, startPoint y: 595, endPoint x: 868, endPoint y: 637, distance: 42.4
click at [868, 637] on div "70px" at bounding box center [854, 613] width 847 height 49
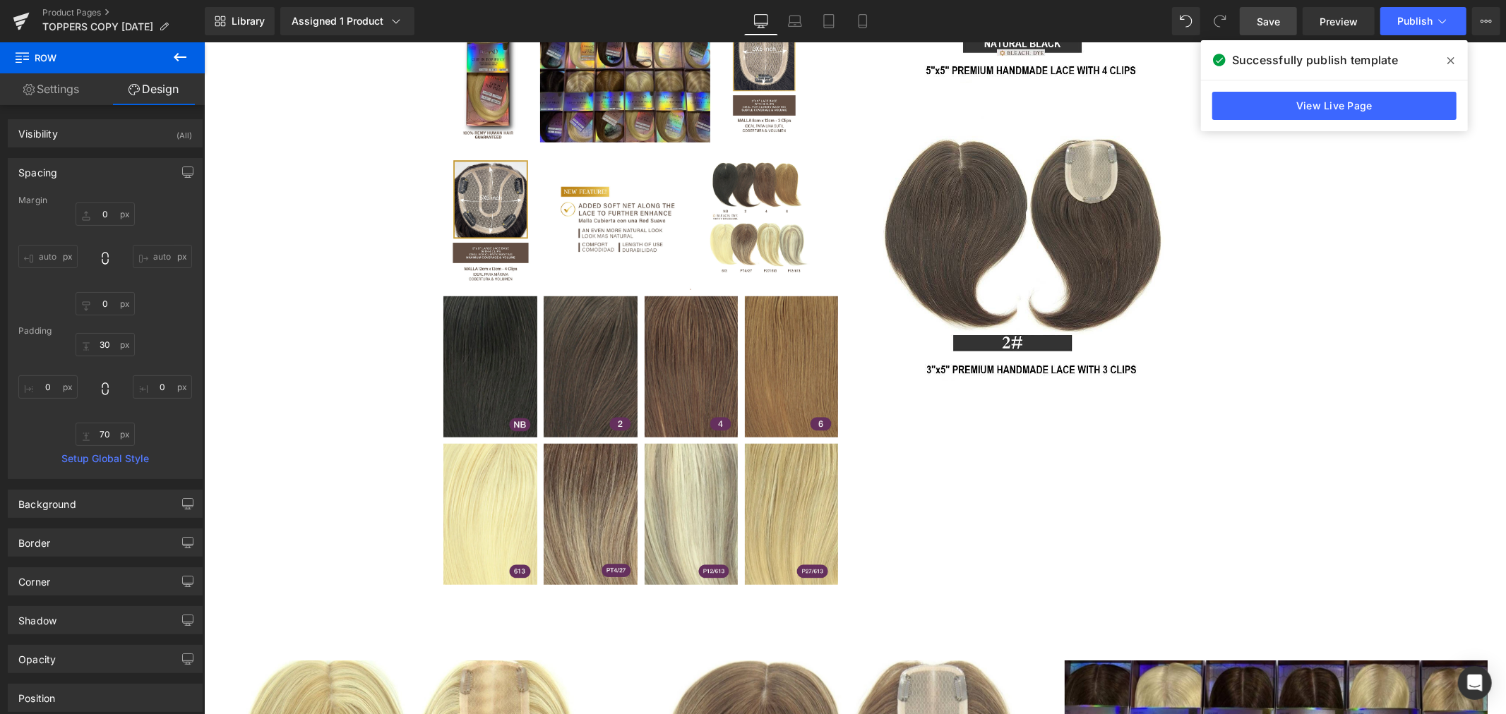
click at [177, 54] on icon at bounding box center [180, 57] width 17 height 17
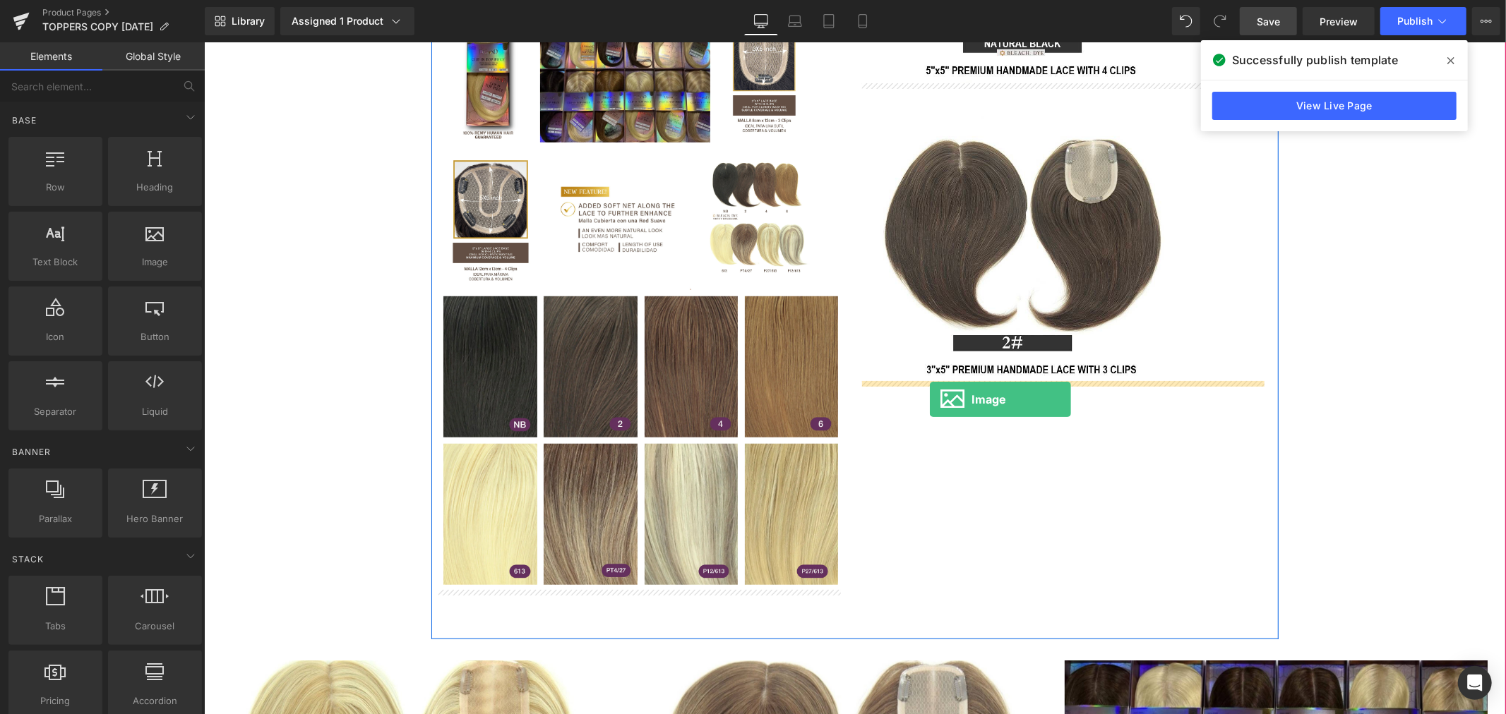
drag, startPoint x: 359, startPoint y: 292, endPoint x: 929, endPoint y: 399, distance: 579.5
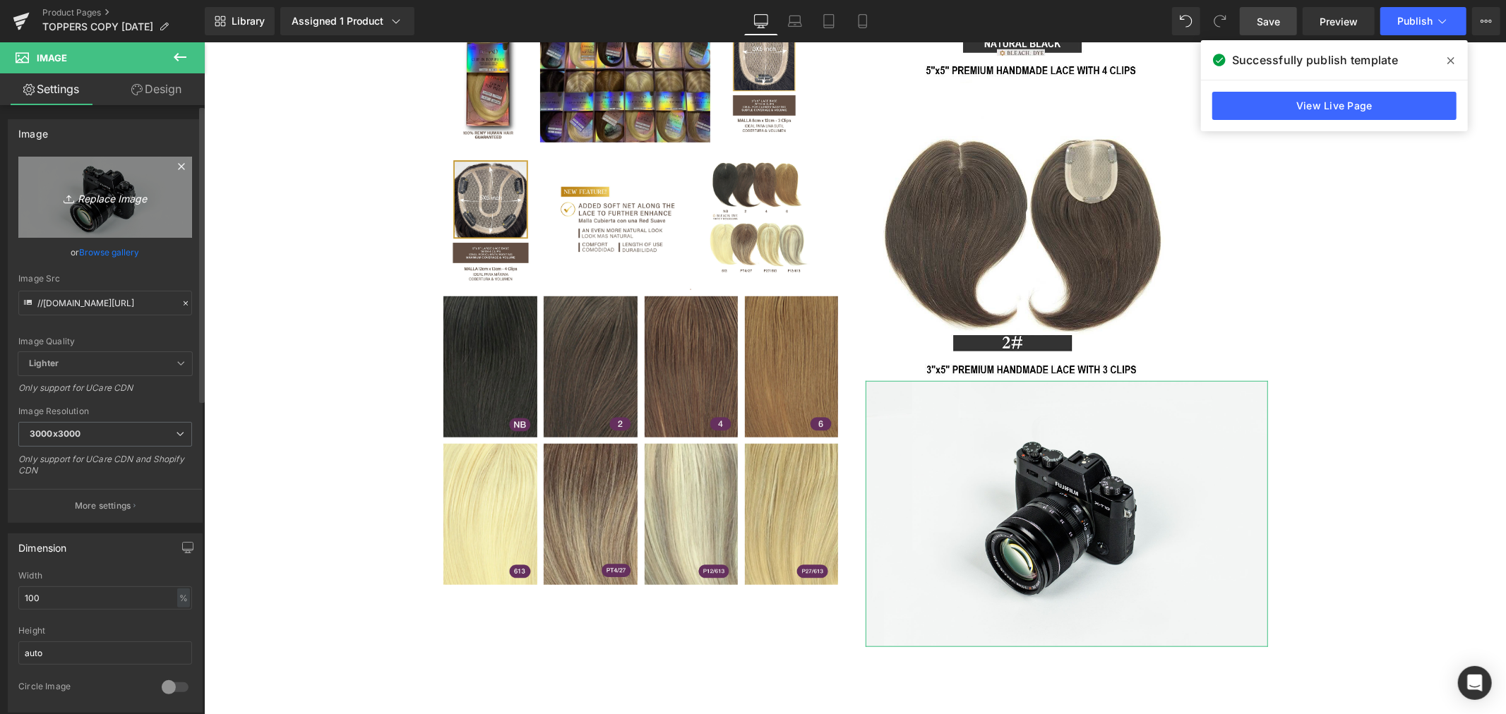
click at [88, 200] on icon "Replace Image" at bounding box center [105, 197] width 113 height 18
type input "C:\fakepath\4.jpg"
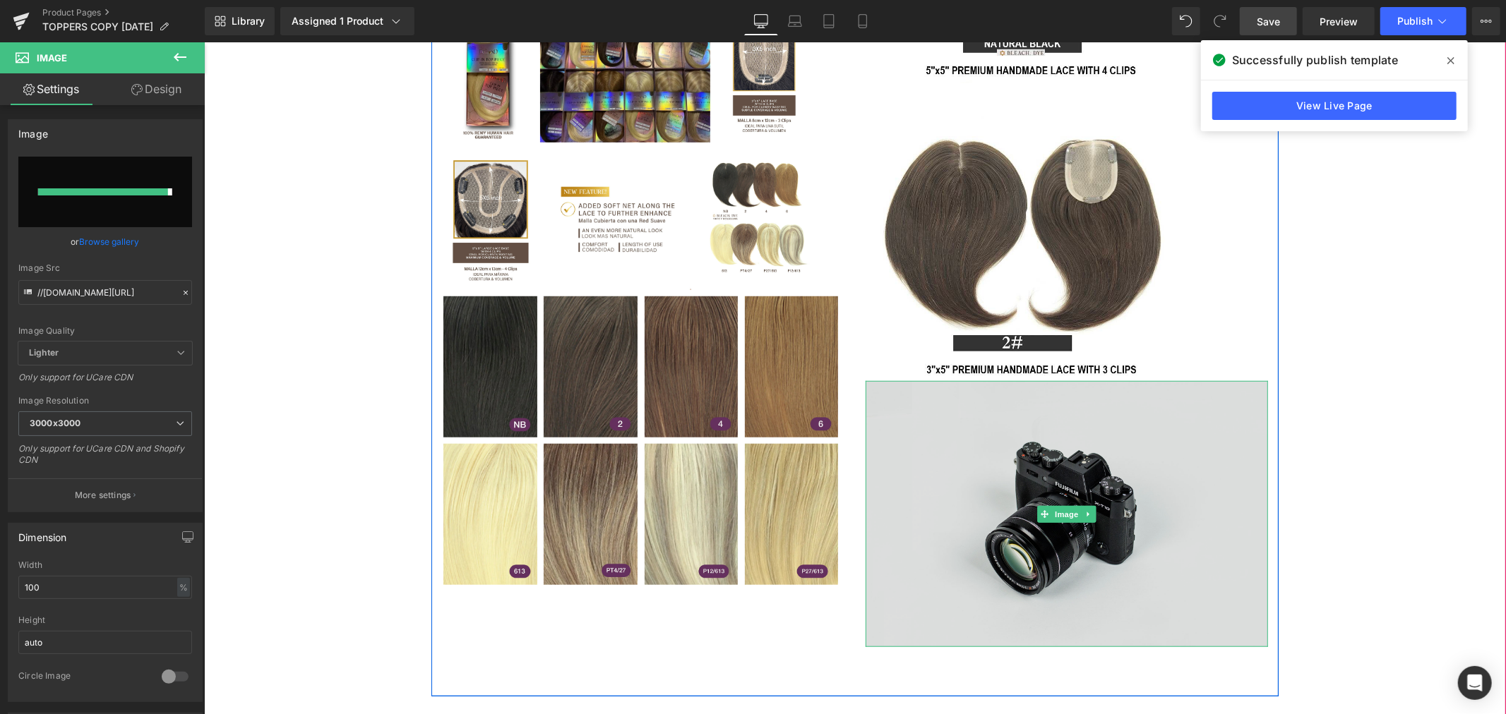
type input "https://ucarecdn.com/a97be5ba-c907-4c36-a738-7716c434c232/-/format/auto/-/previ…"
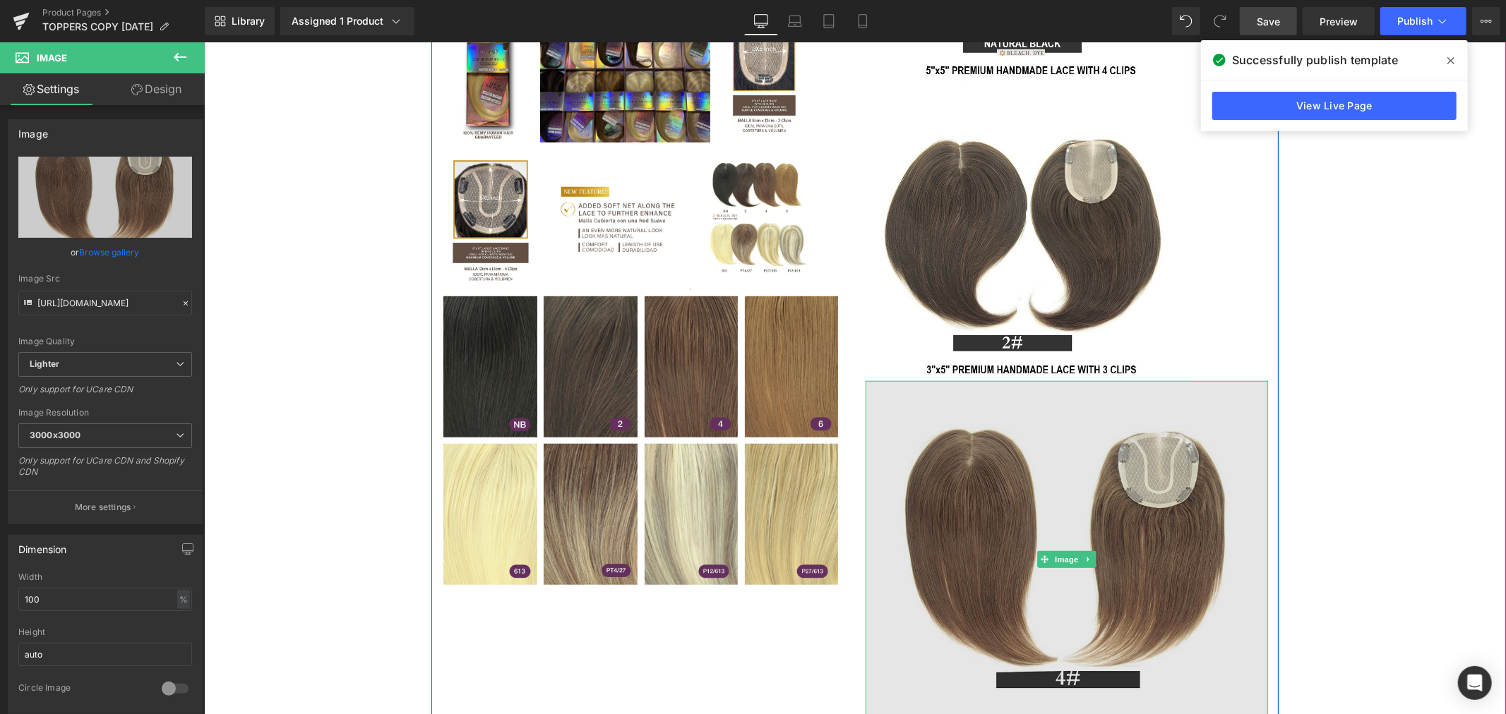
click at [1168, 558] on img at bounding box center [1066, 559] width 402 height 358
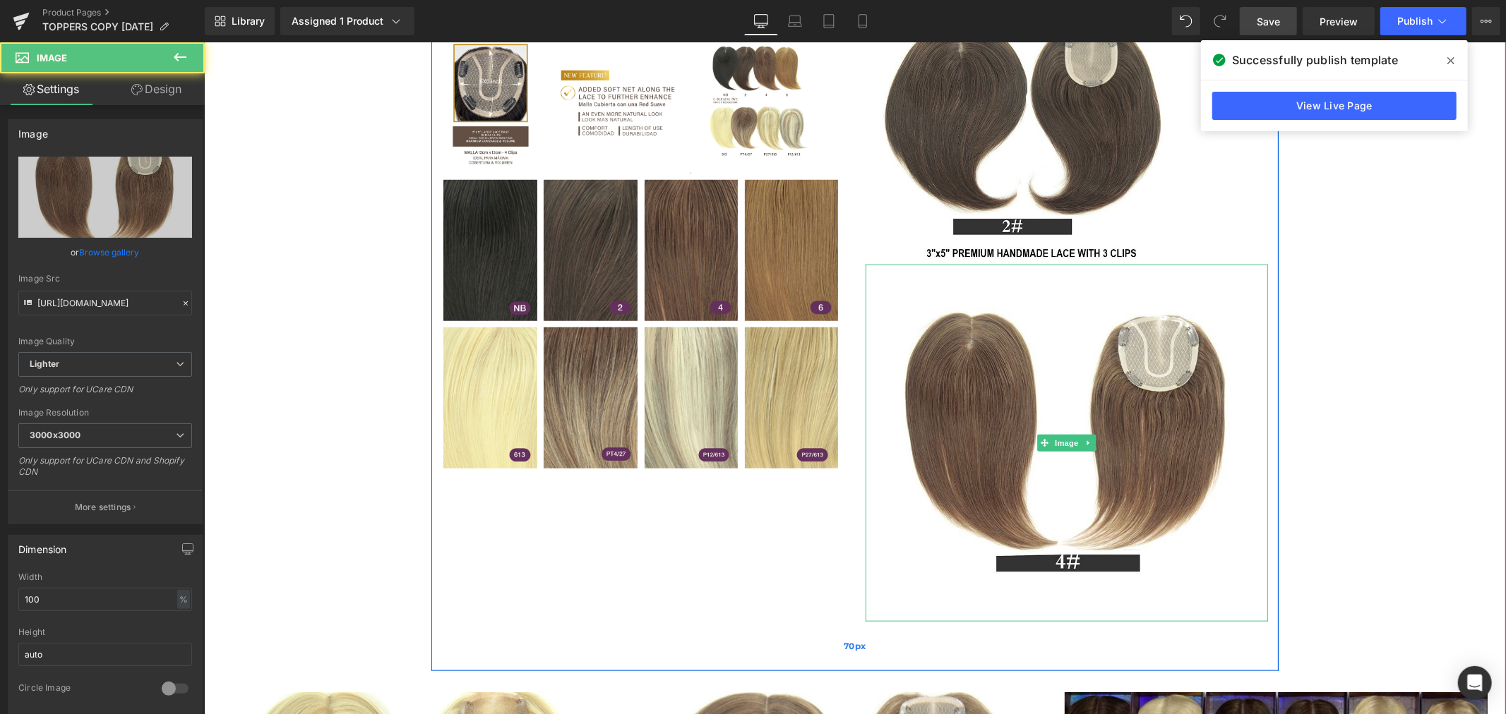
scroll to position [1019, 0]
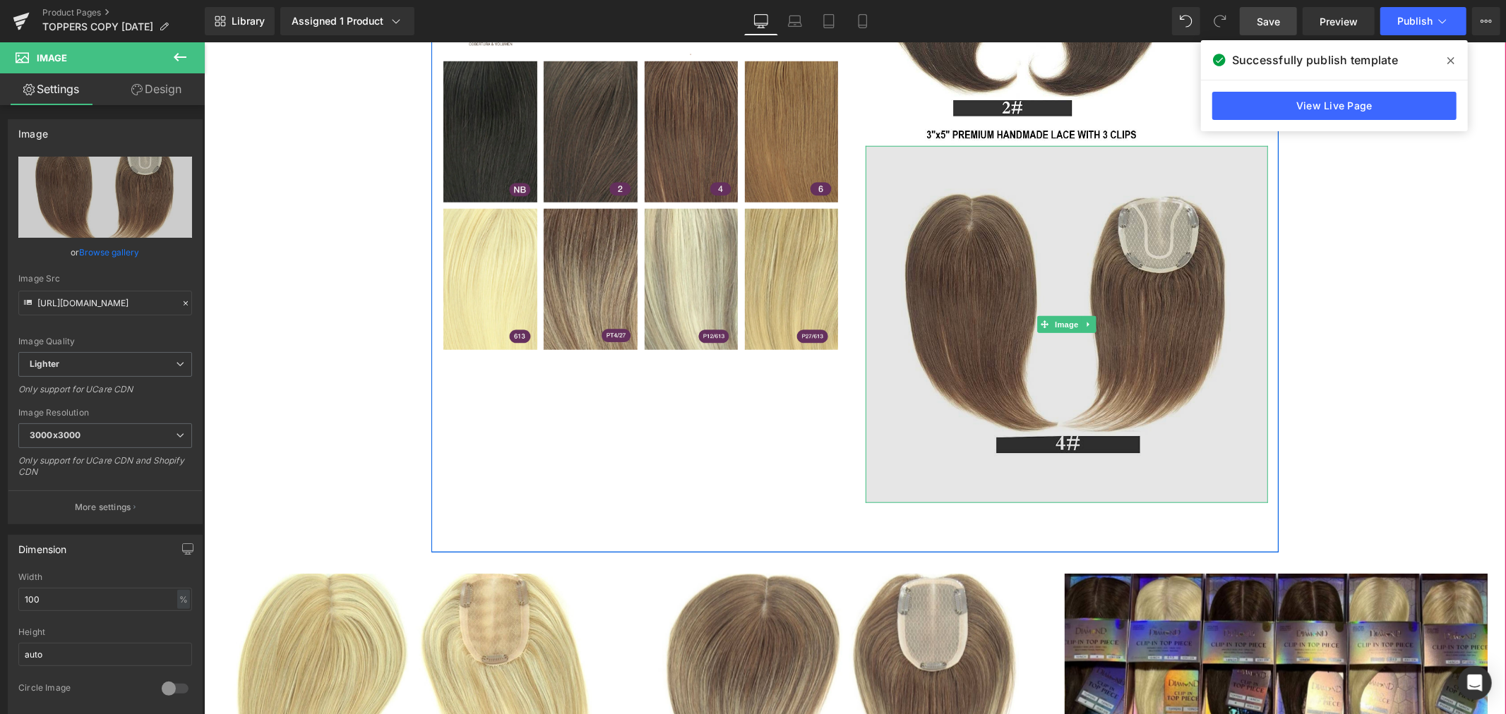
click at [1167, 440] on img at bounding box center [1066, 324] width 402 height 358
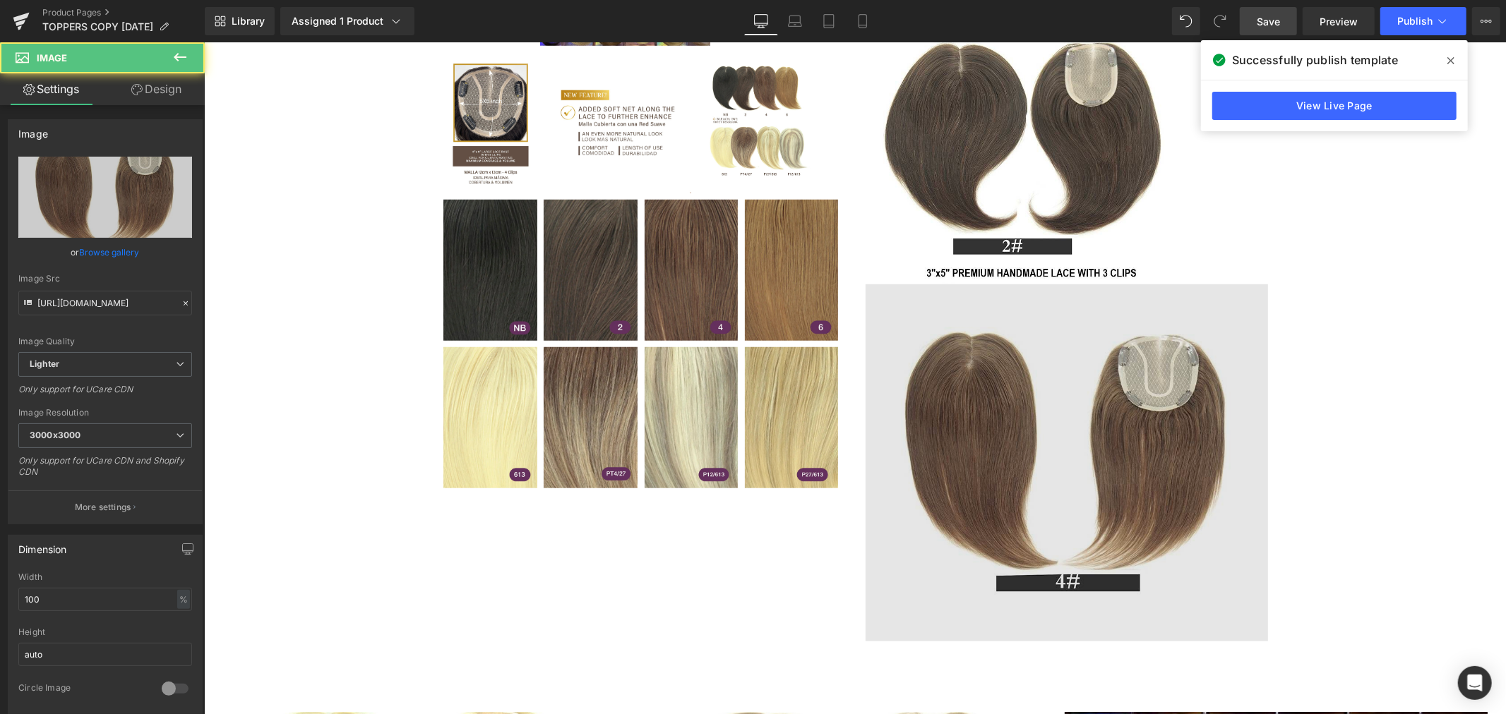
scroll to position [863, 0]
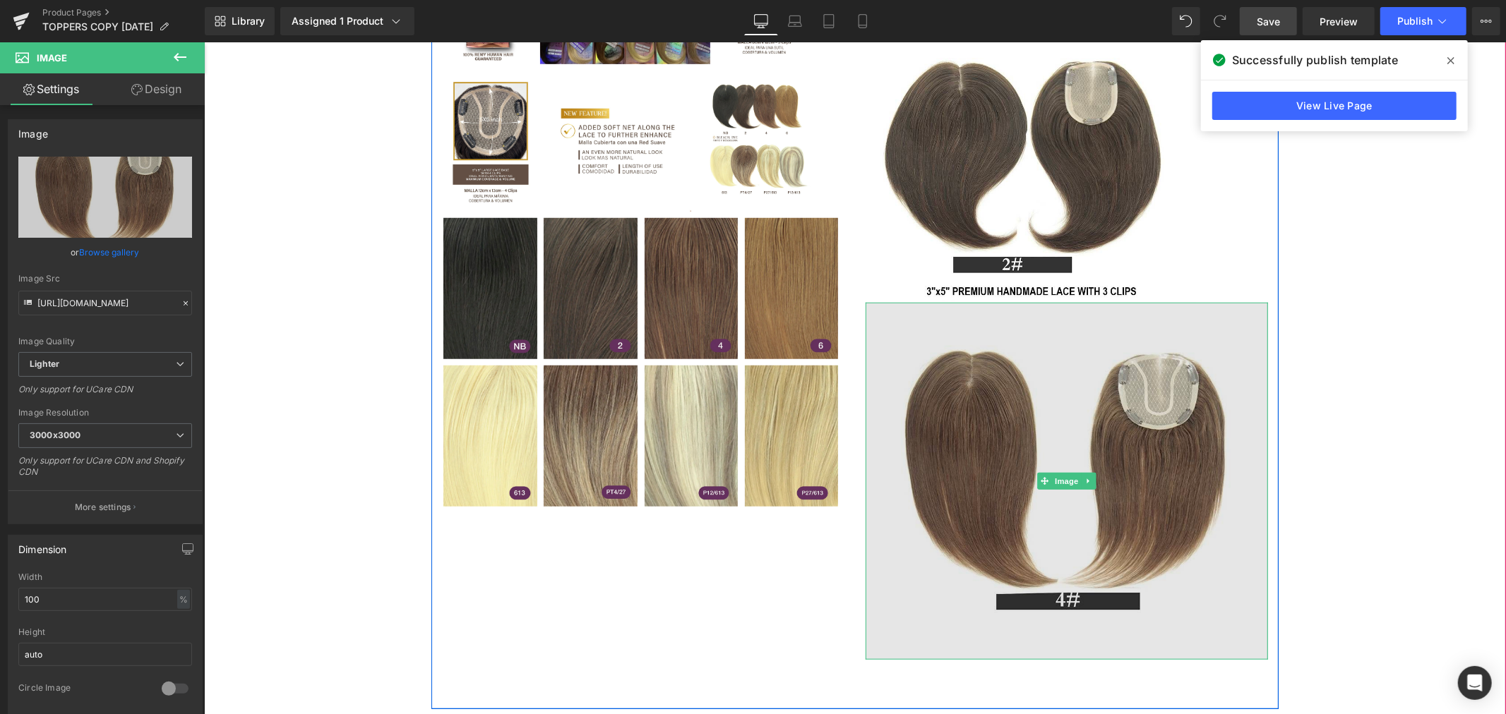
click at [1257, 426] on div "Image" at bounding box center [1066, 481] width 402 height 358
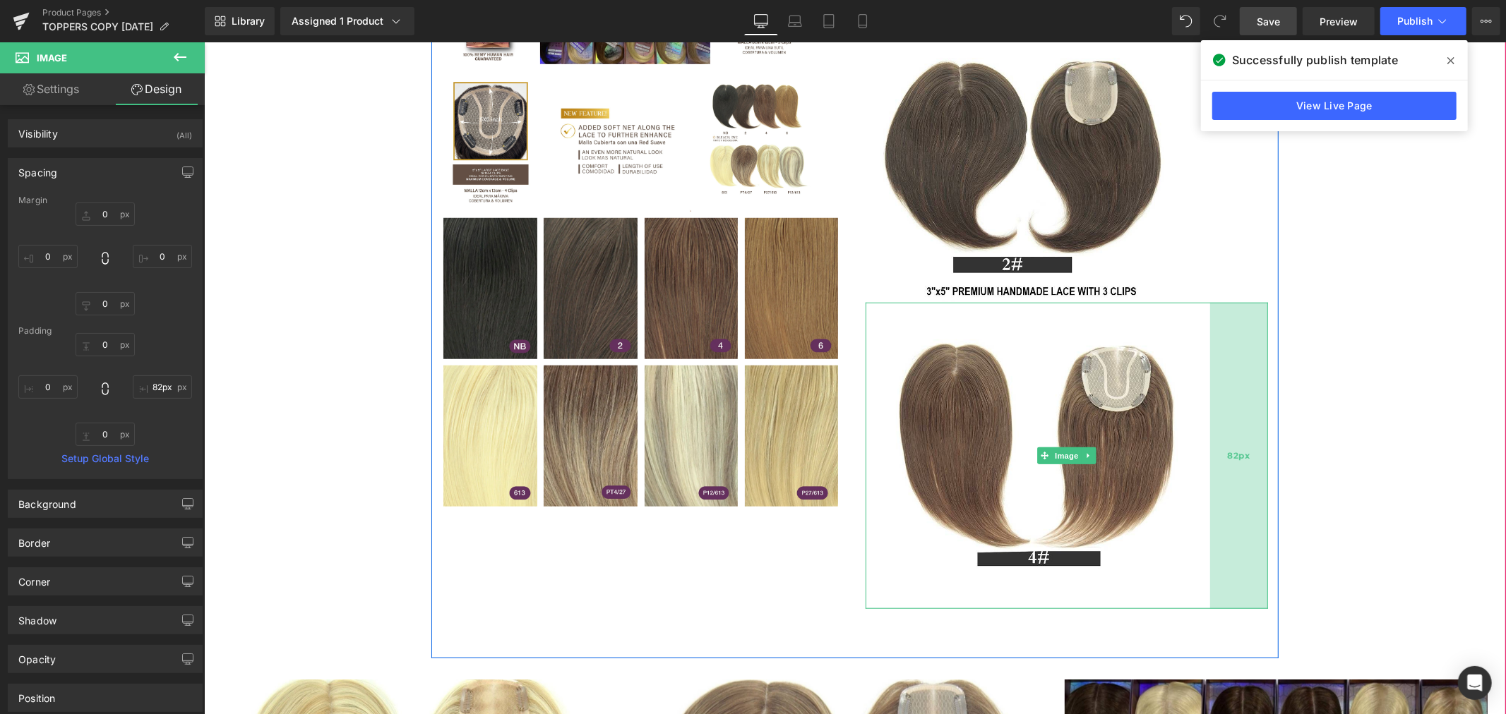
drag, startPoint x: 1260, startPoint y: 433, endPoint x: 1202, endPoint y: 436, distance: 57.9
click at [1202, 436] on div "Image 82px" at bounding box center [1066, 455] width 402 height 306
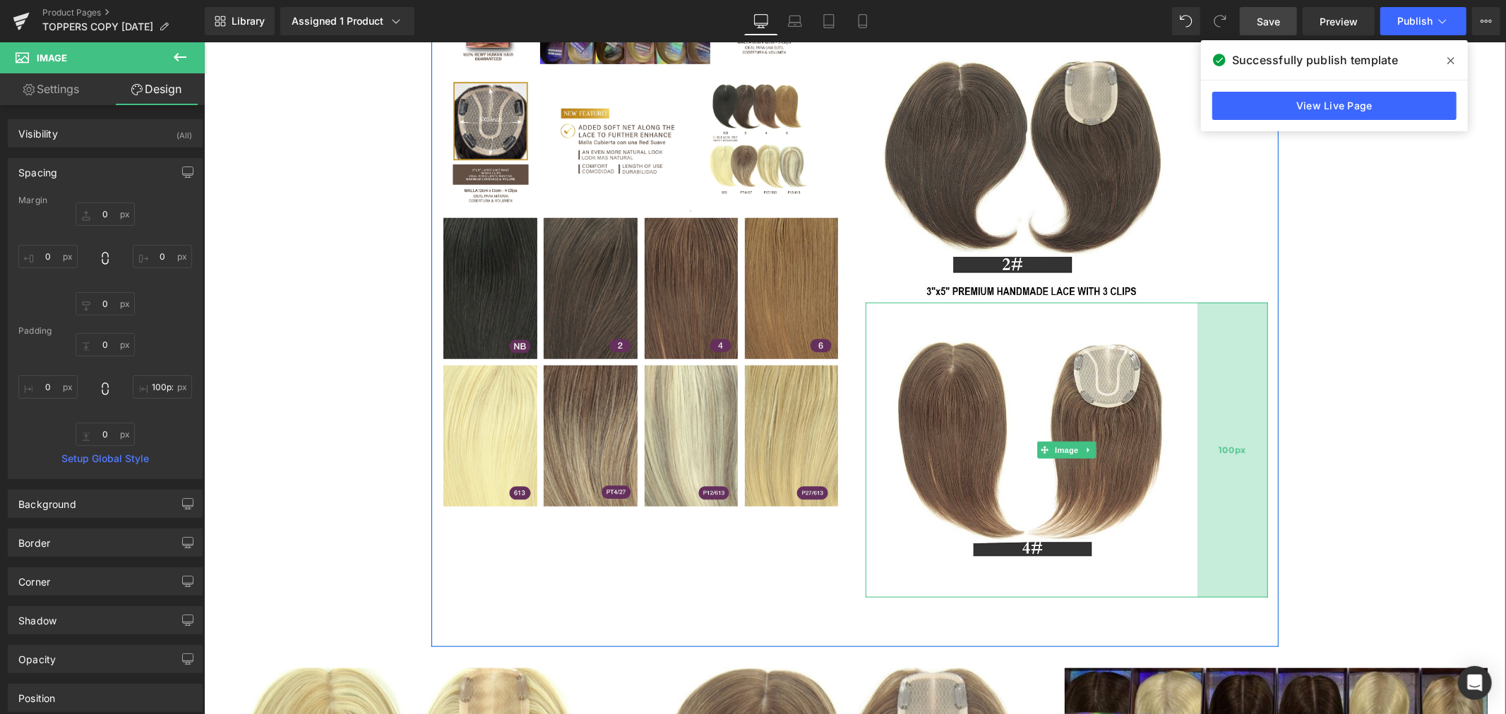
type input "101px"
drag, startPoint x: 1204, startPoint y: 437, endPoint x: 1191, endPoint y: 435, distance: 13.6
click at [1196, 435] on div "101px" at bounding box center [1231, 449] width 71 height 294
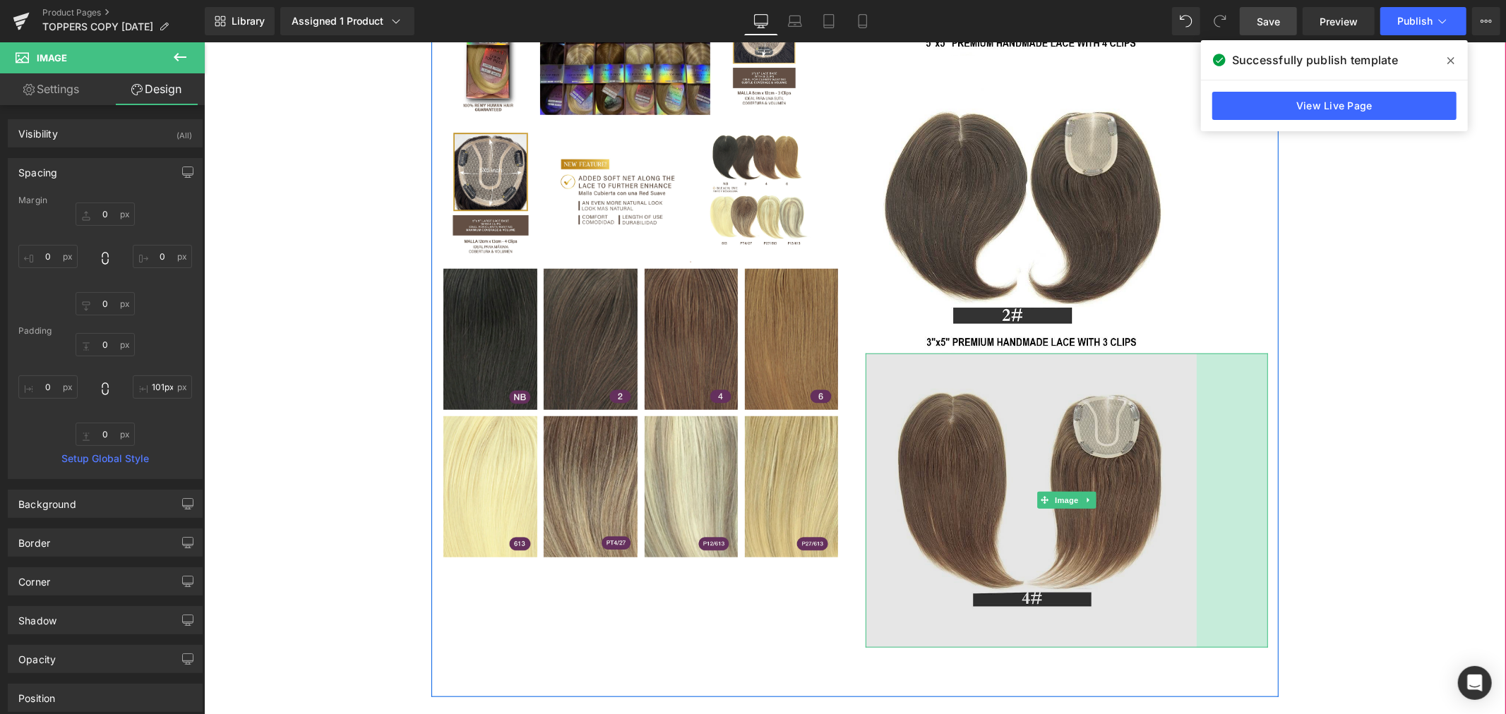
scroll to position [784, 0]
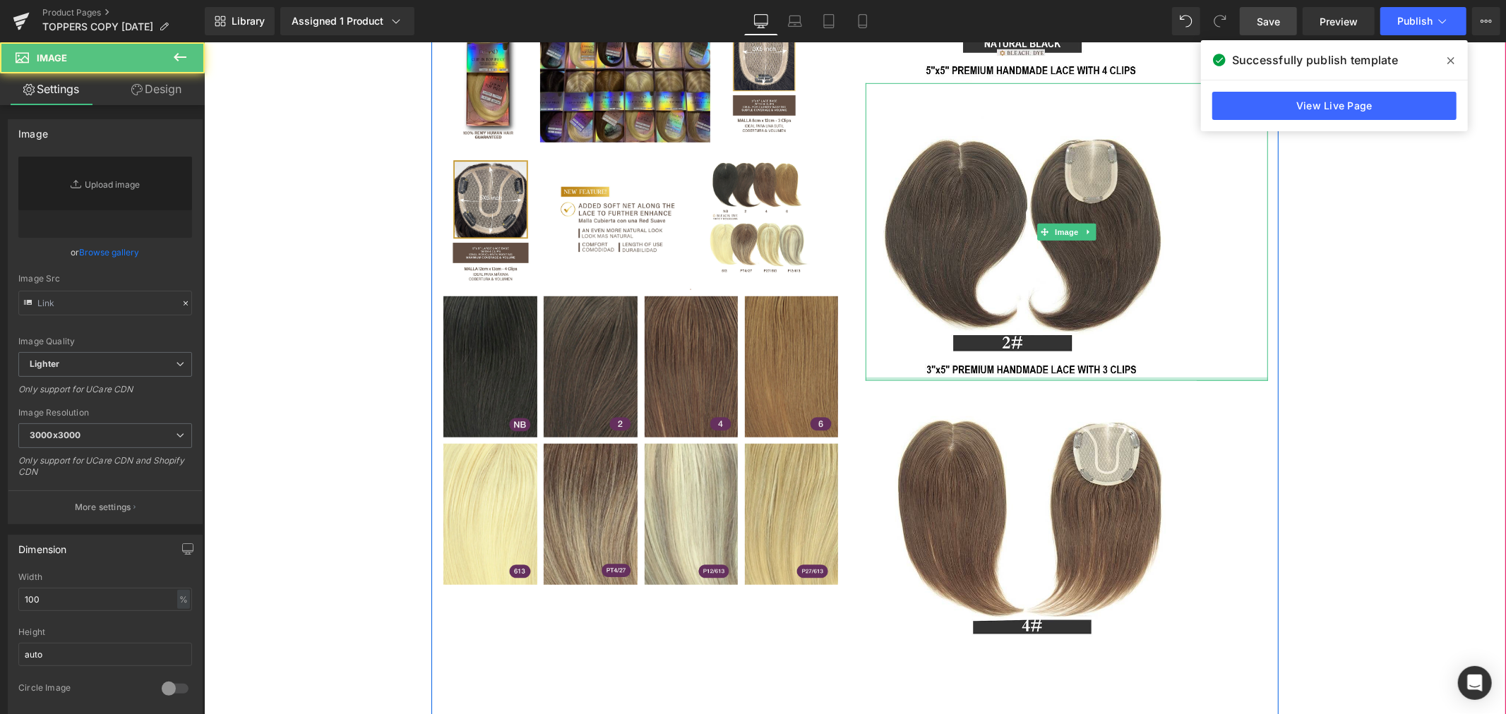
type input "https://ucarecdn.com/4006102d-1c2f-46d5-933e-3237f6669c32/-/format/auto/-/previ…"
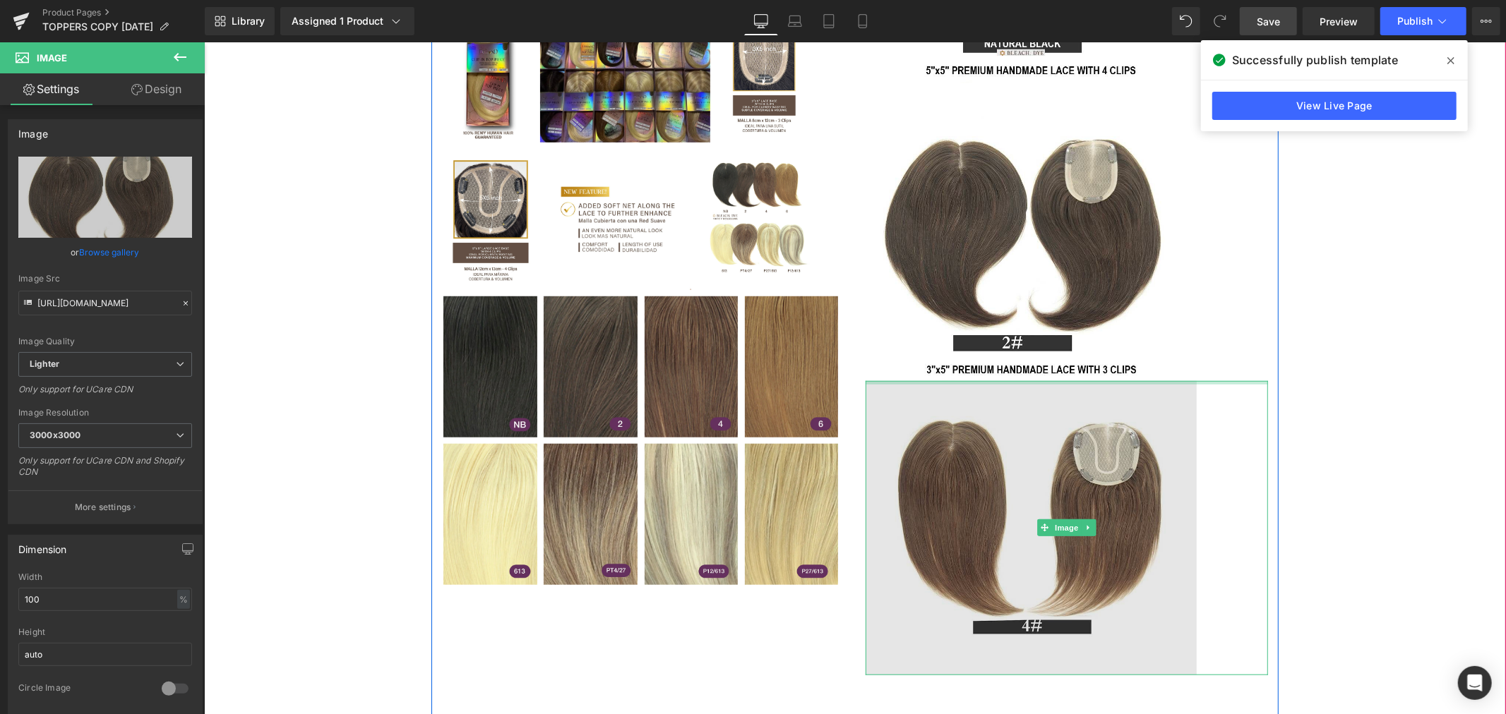
click at [1072, 381] on div "Lace Dimension 5"x5" - 4 Clips 3"x5" - 3 Clips Length 10" 14" Color NB 2 4 6 61…" at bounding box center [1066, 69] width 424 height 1209
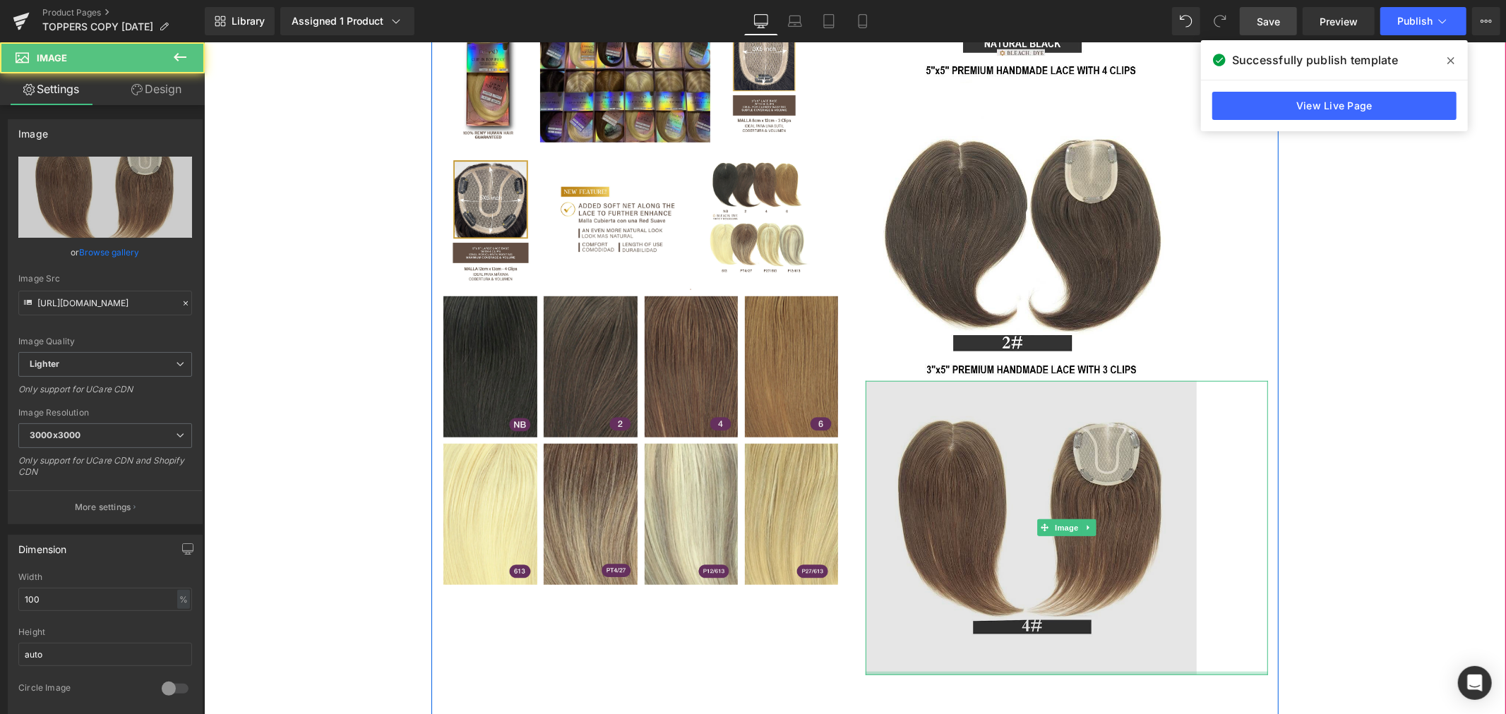
drag, startPoint x: 1044, startPoint y: 673, endPoint x: 1045, endPoint y: 644, distance: 28.2
click at [1045, 644] on div "Image 101px" at bounding box center [1066, 527] width 402 height 294
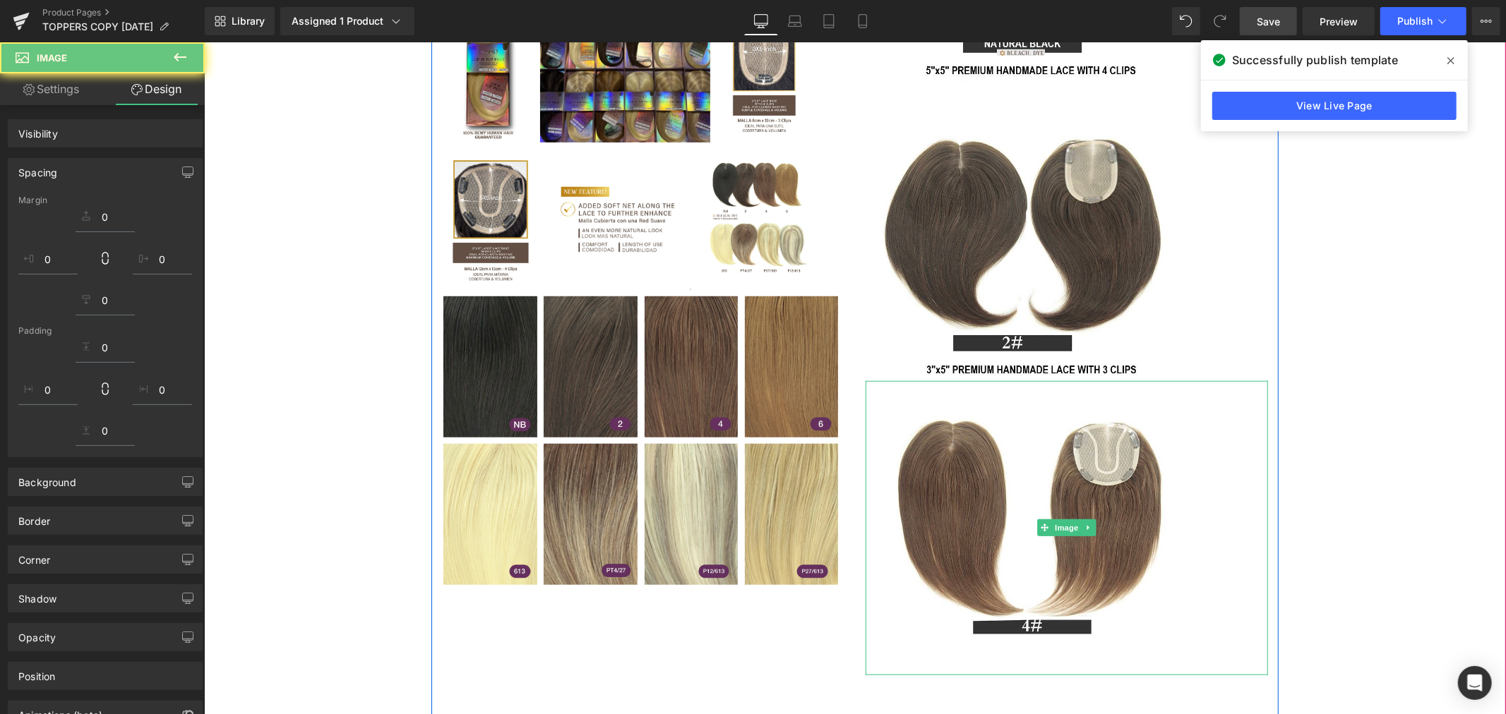
click at [1351, 526] on div "LUXURY HAIR TOPPERS (P) Title $0 $99.99 (P) Price Premium (P) Image" at bounding box center [854, 381] width 1288 height 1874
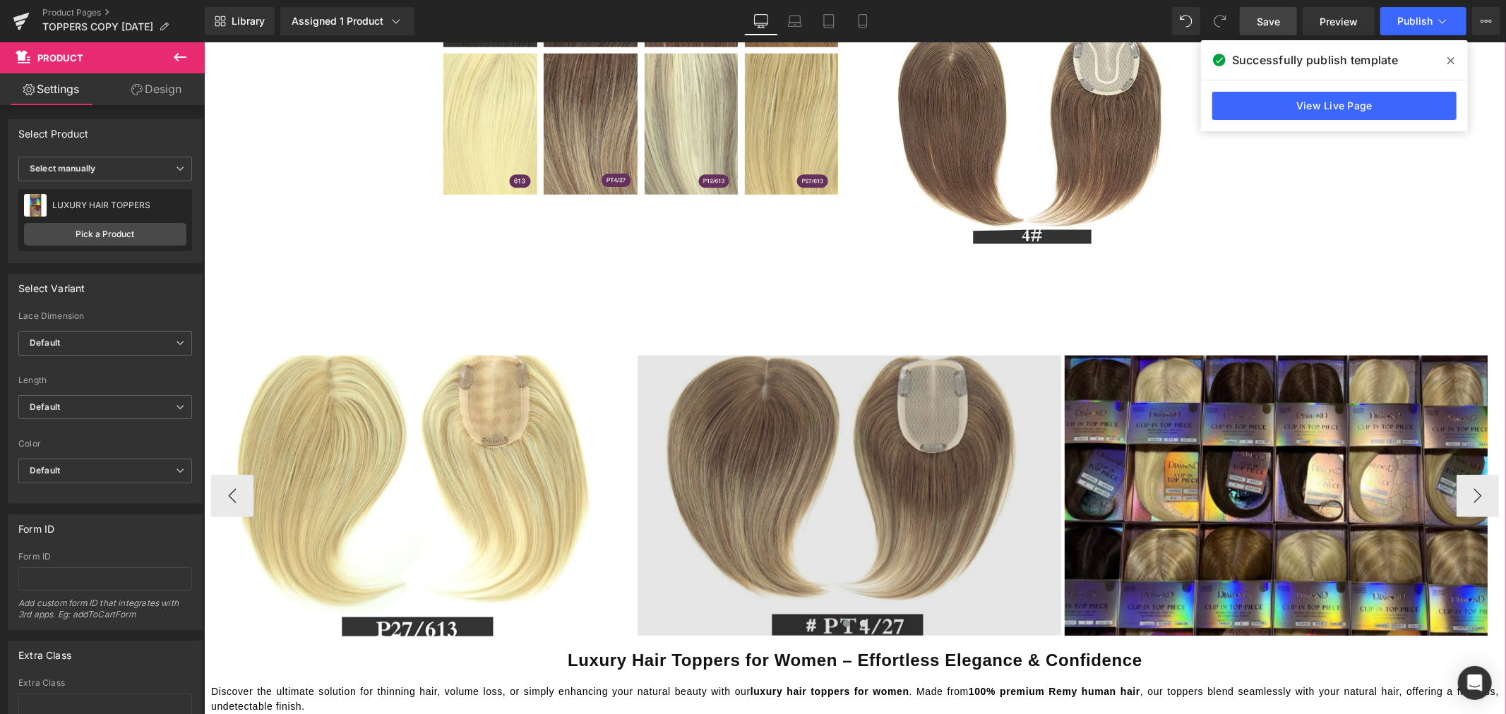
scroll to position [1176, 0]
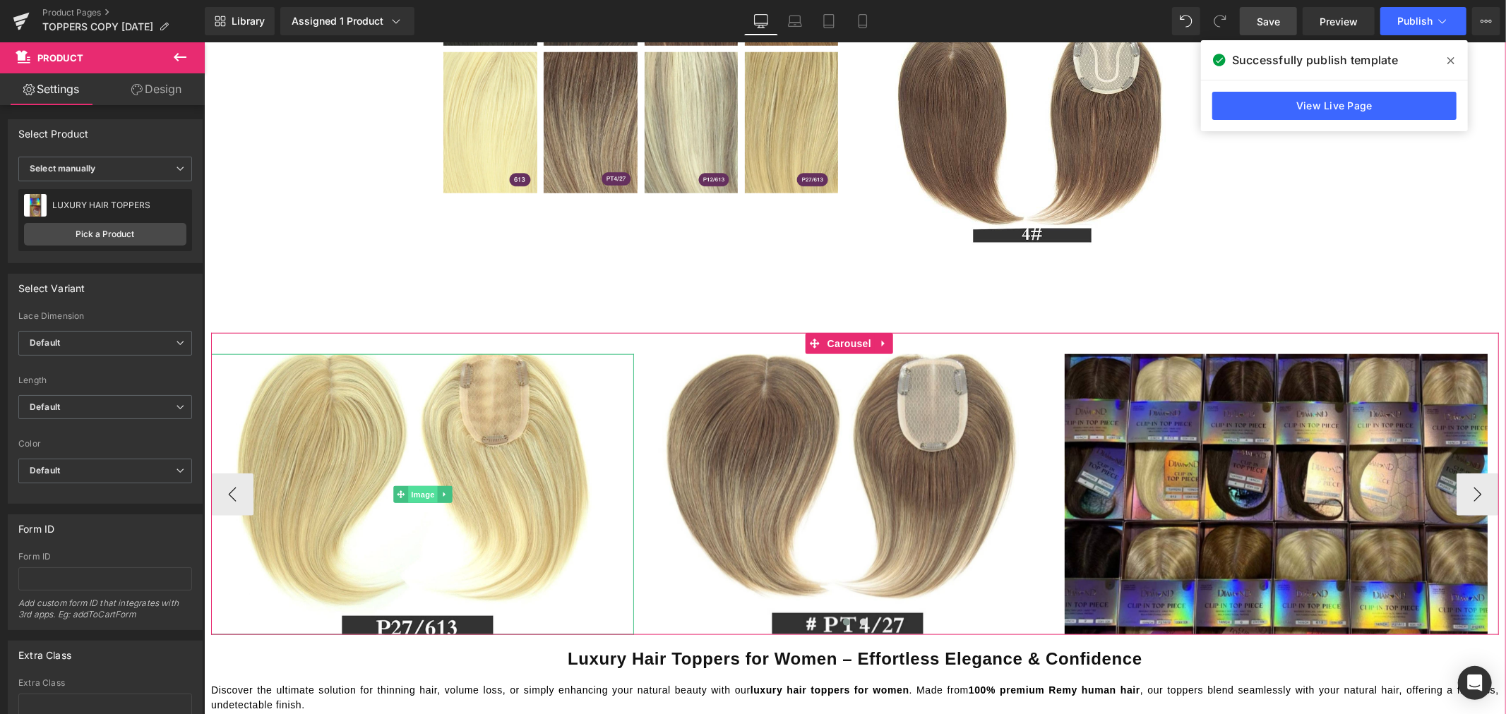
click at [423, 491] on span "Image" at bounding box center [422, 494] width 30 height 17
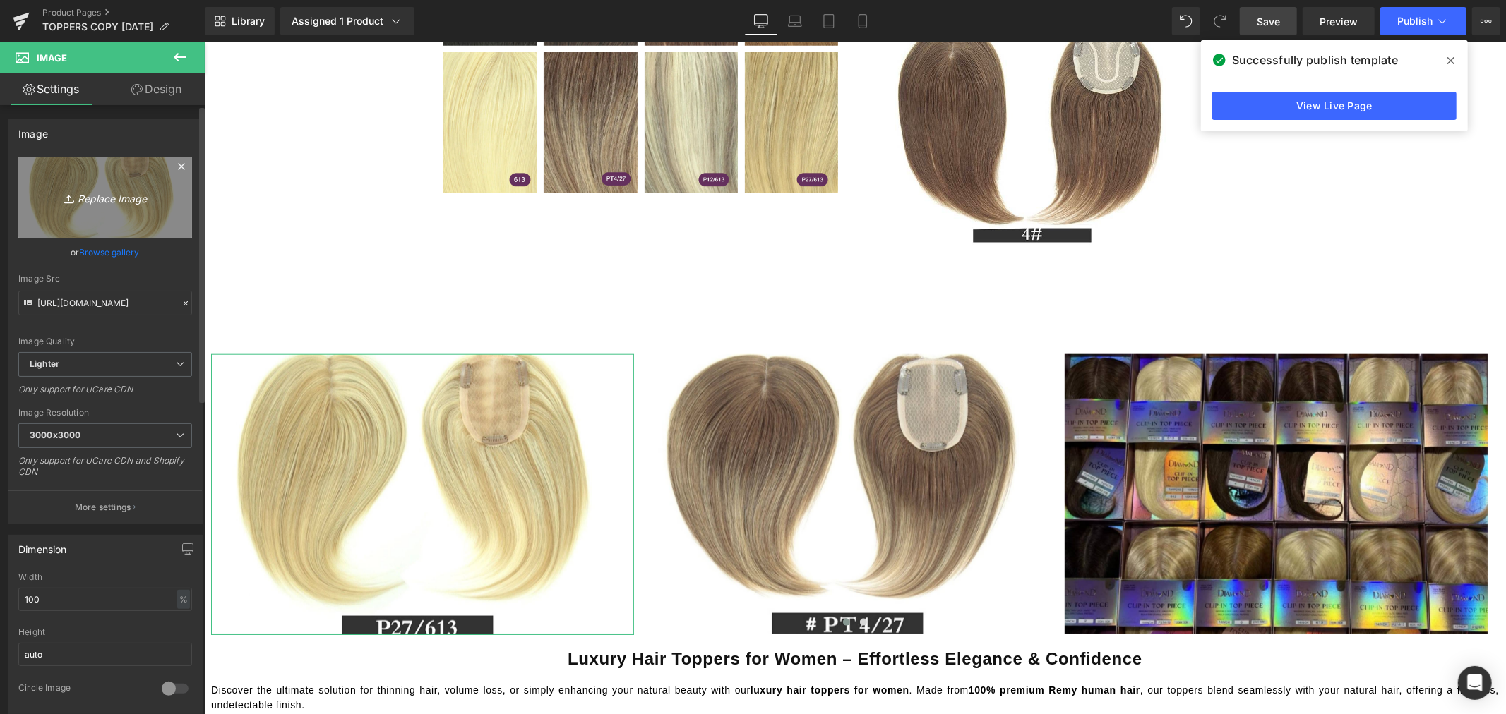
click at [106, 198] on icon "Replace Image" at bounding box center [105, 197] width 113 height 18
type input "C:\fakepath\P27.613.jpg"
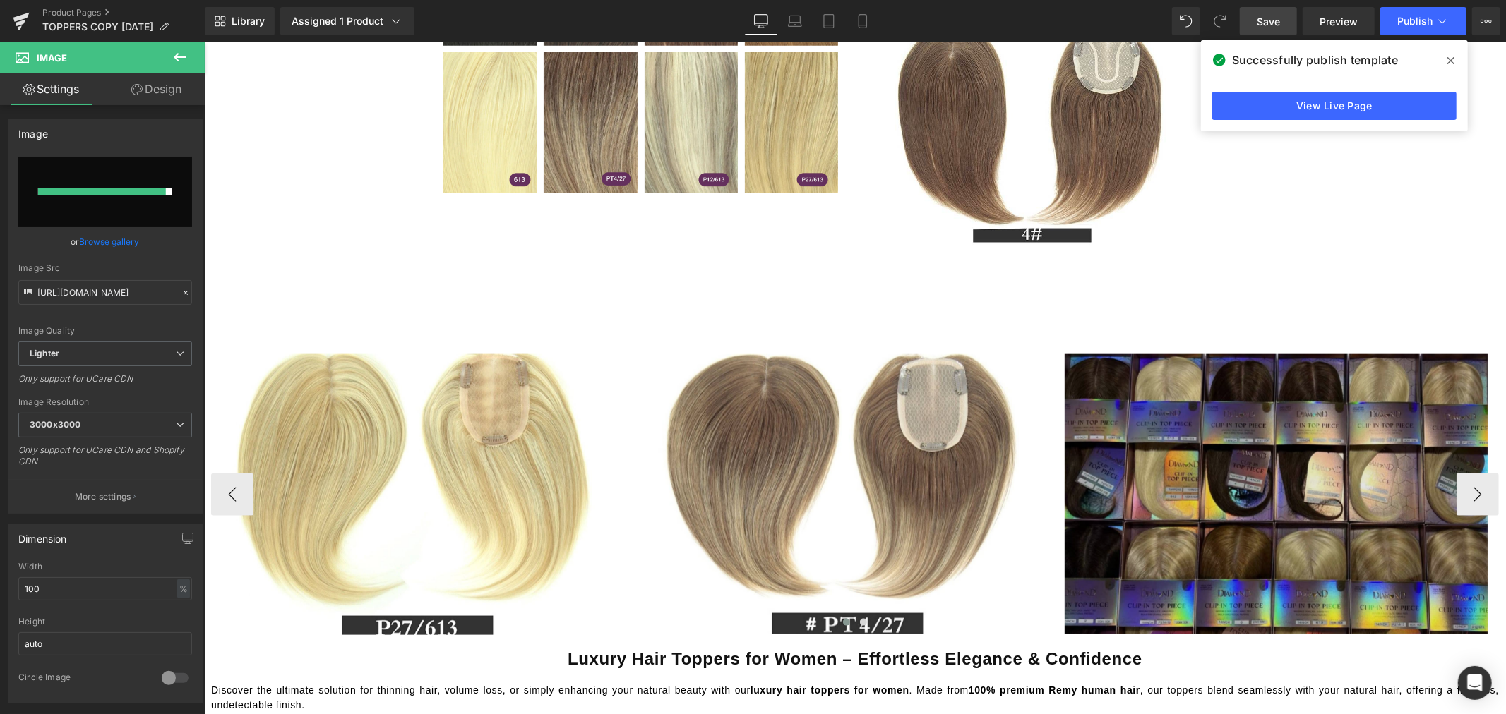
type input "https://ucarecdn.com/88cd8d51-05ab-436a-98a1-11ada24b3535/-/format/auto/-/previ…"
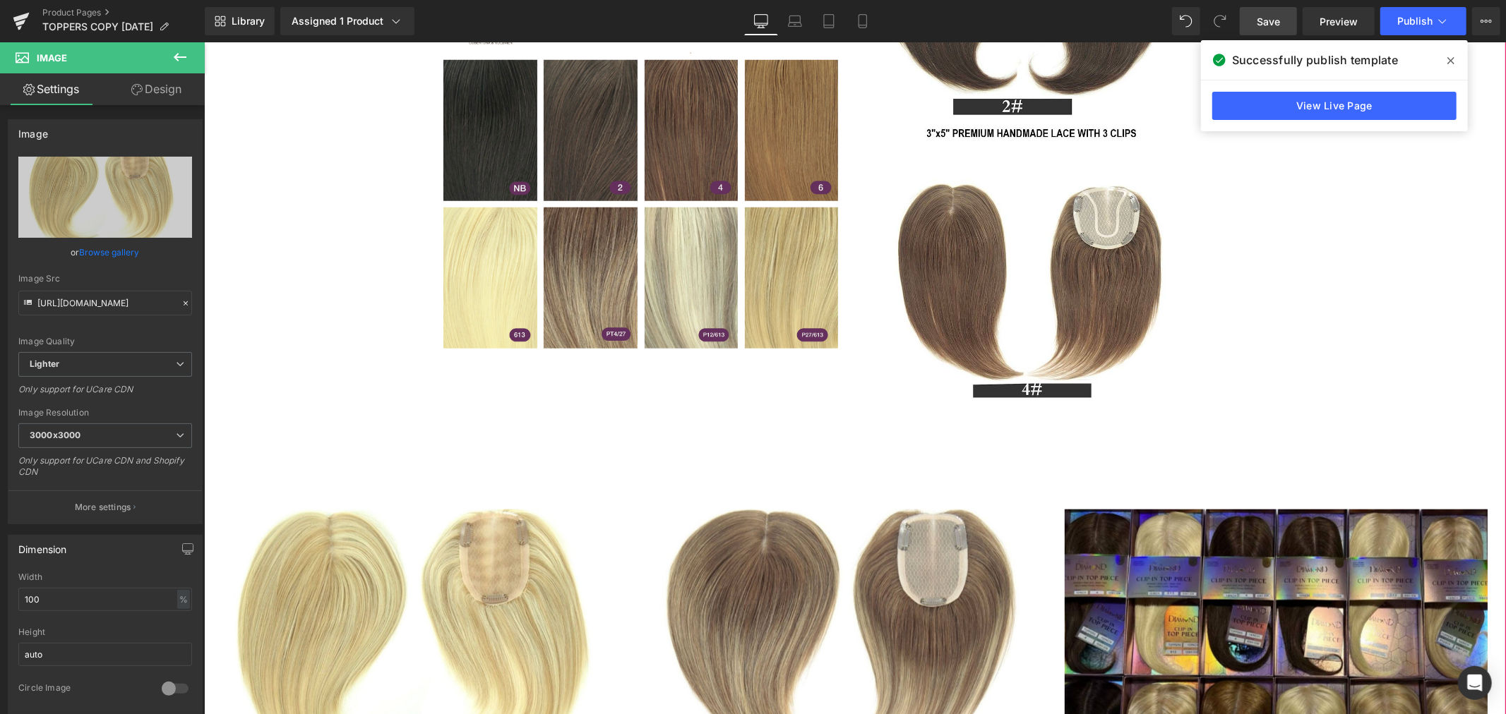
scroll to position [1019, 0]
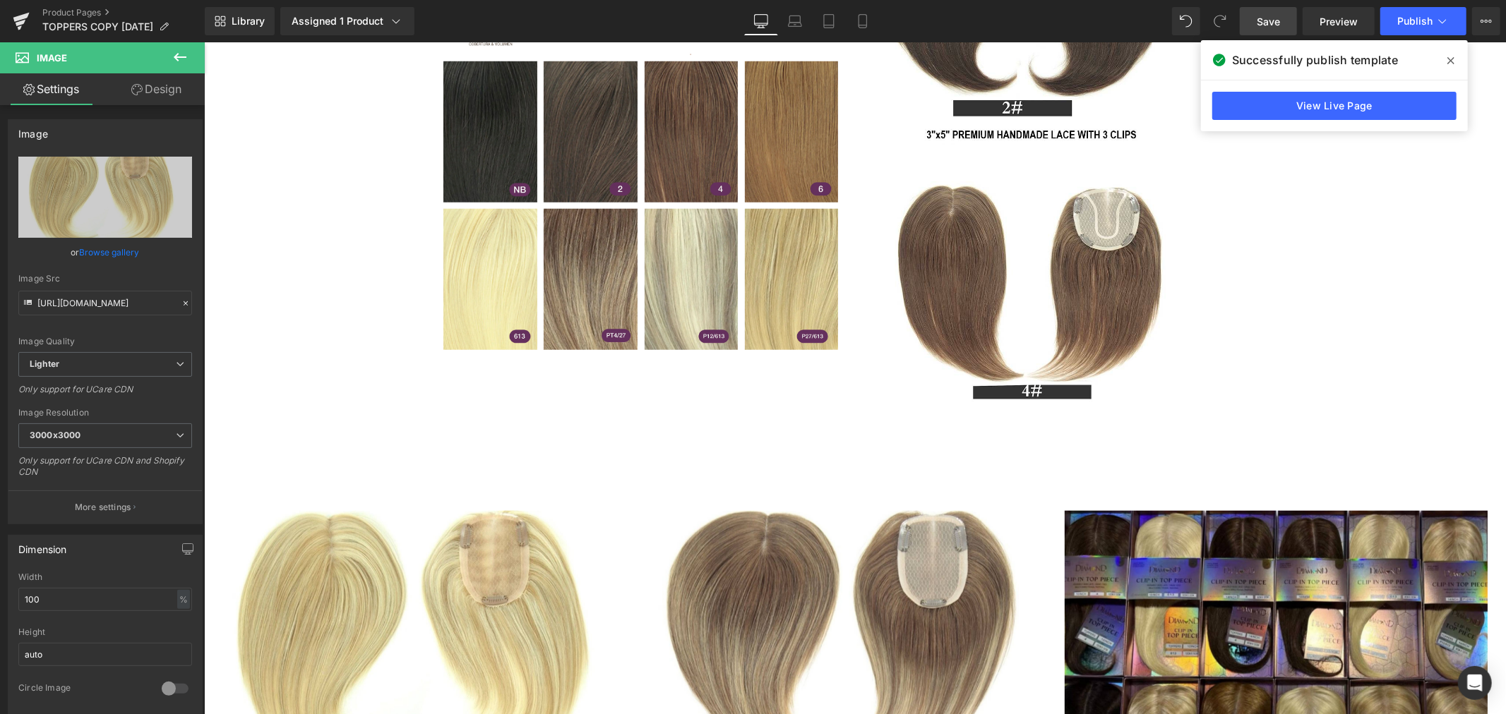
click at [1259, 26] on span "Save" at bounding box center [1267, 21] width 23 height 15
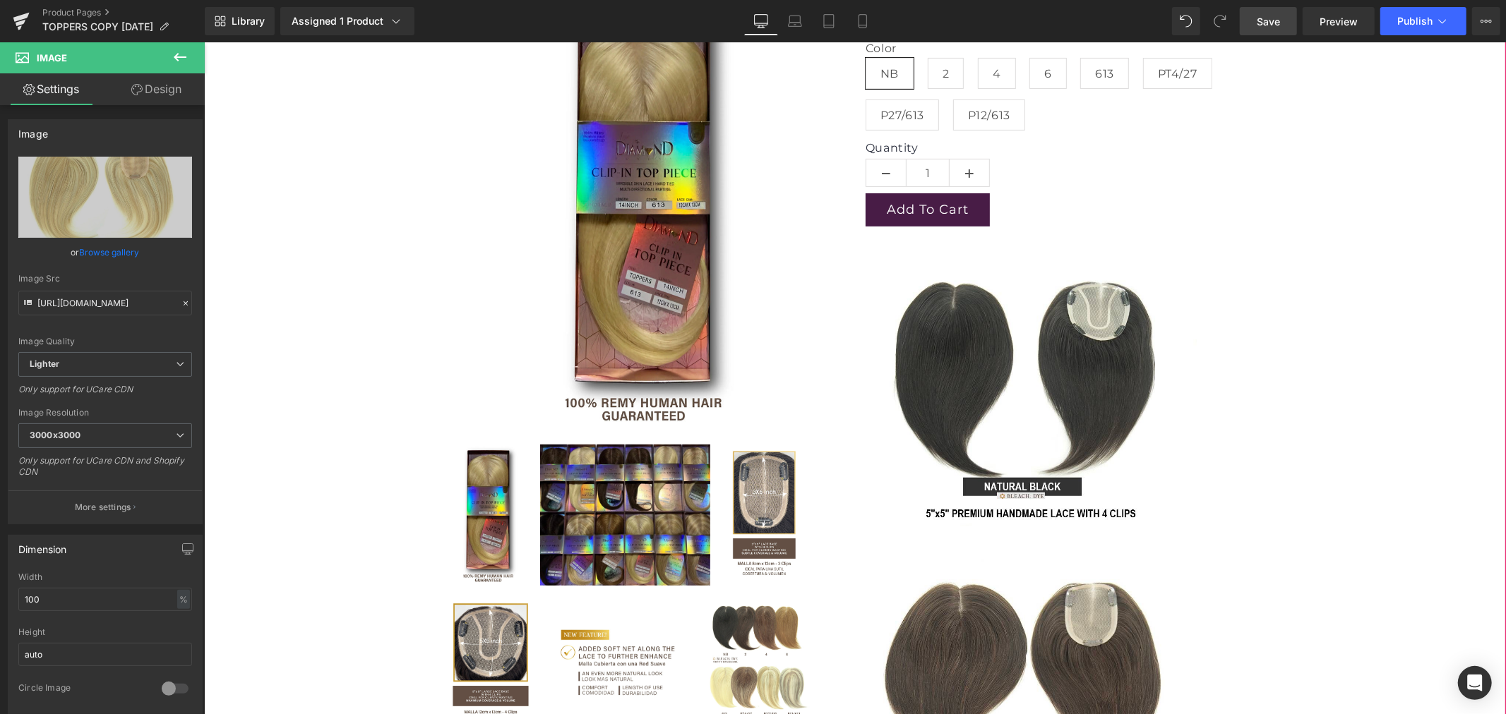
scroll to position [470, 0]
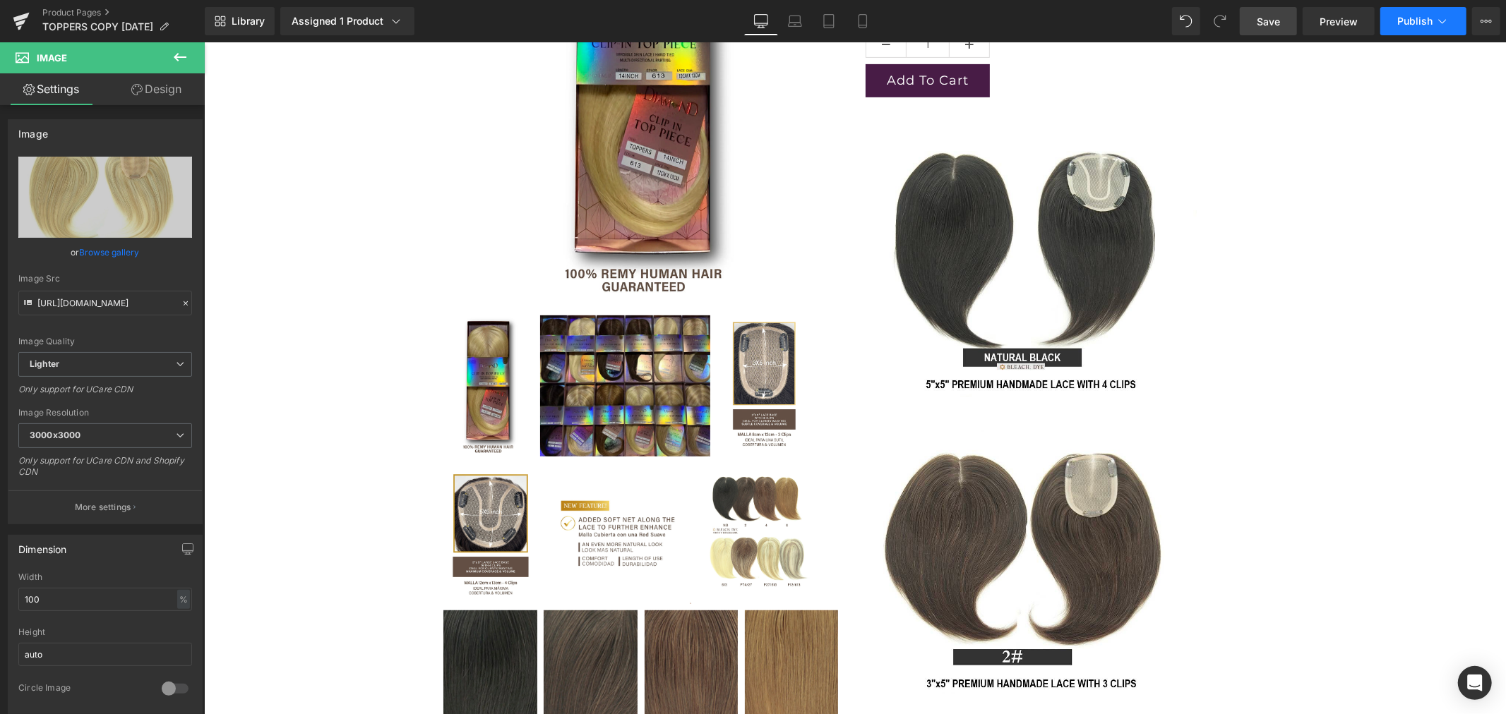
click at [1421, 20] on span "Publish" at bounding box center [1414, 21] width 35 height 11
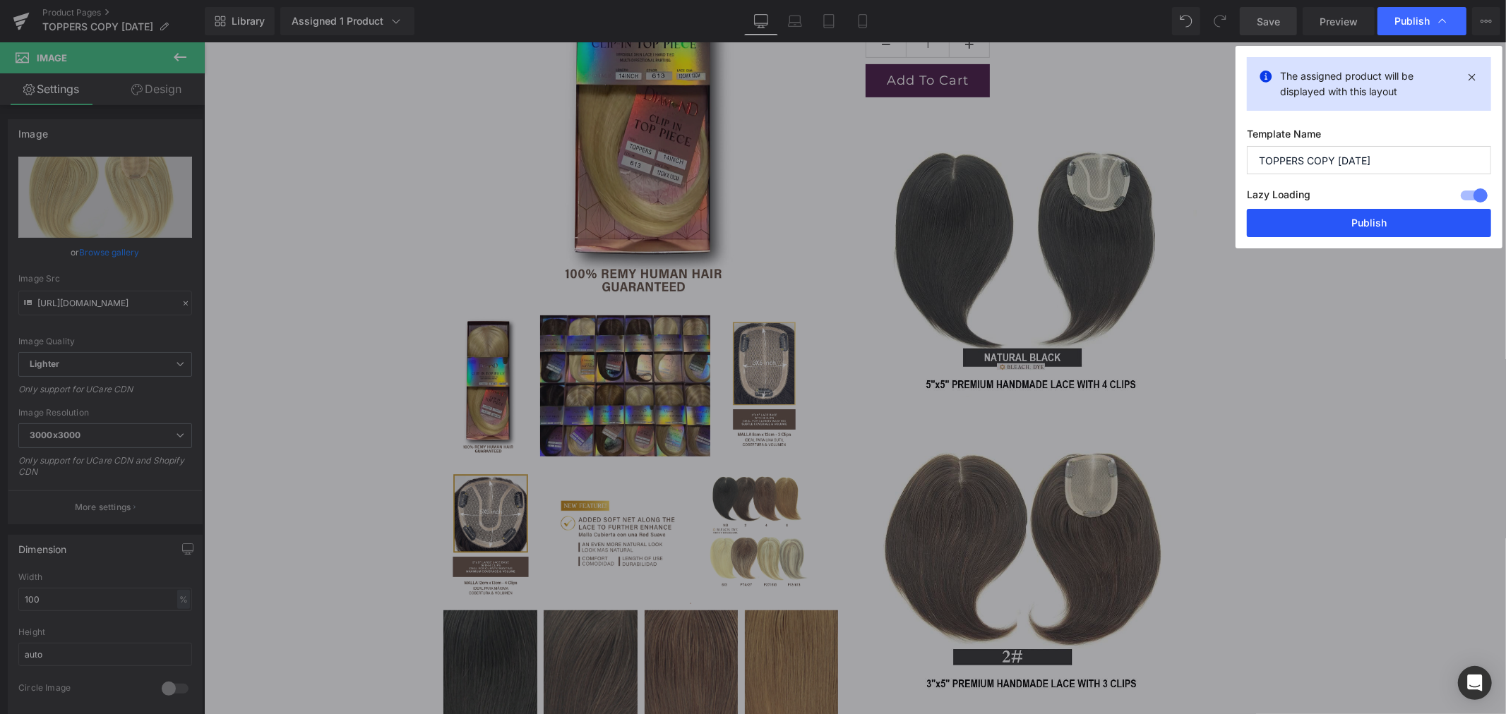
click at [1324, 227] on button "Publish" at bounding box center [1369, 223] width 244 height 28
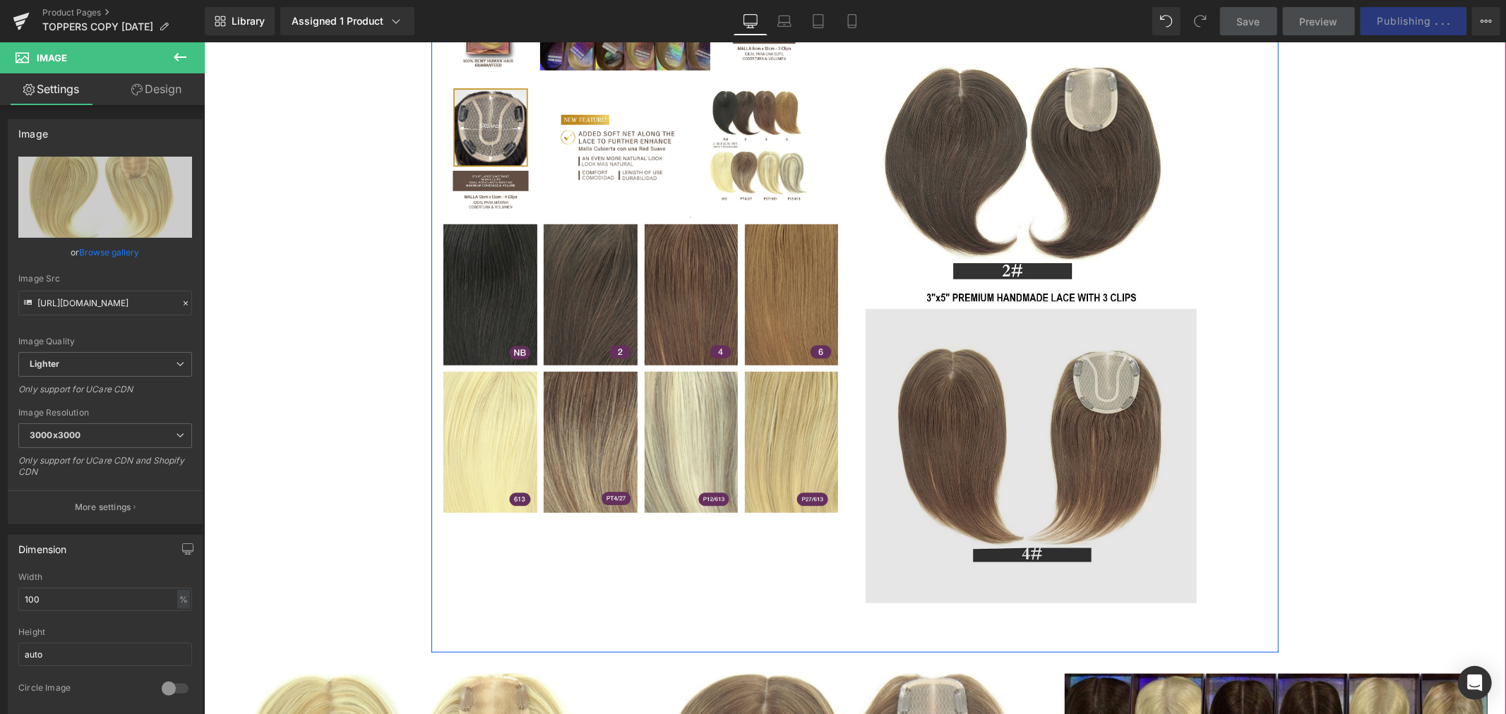
scroll to position [863, 0]
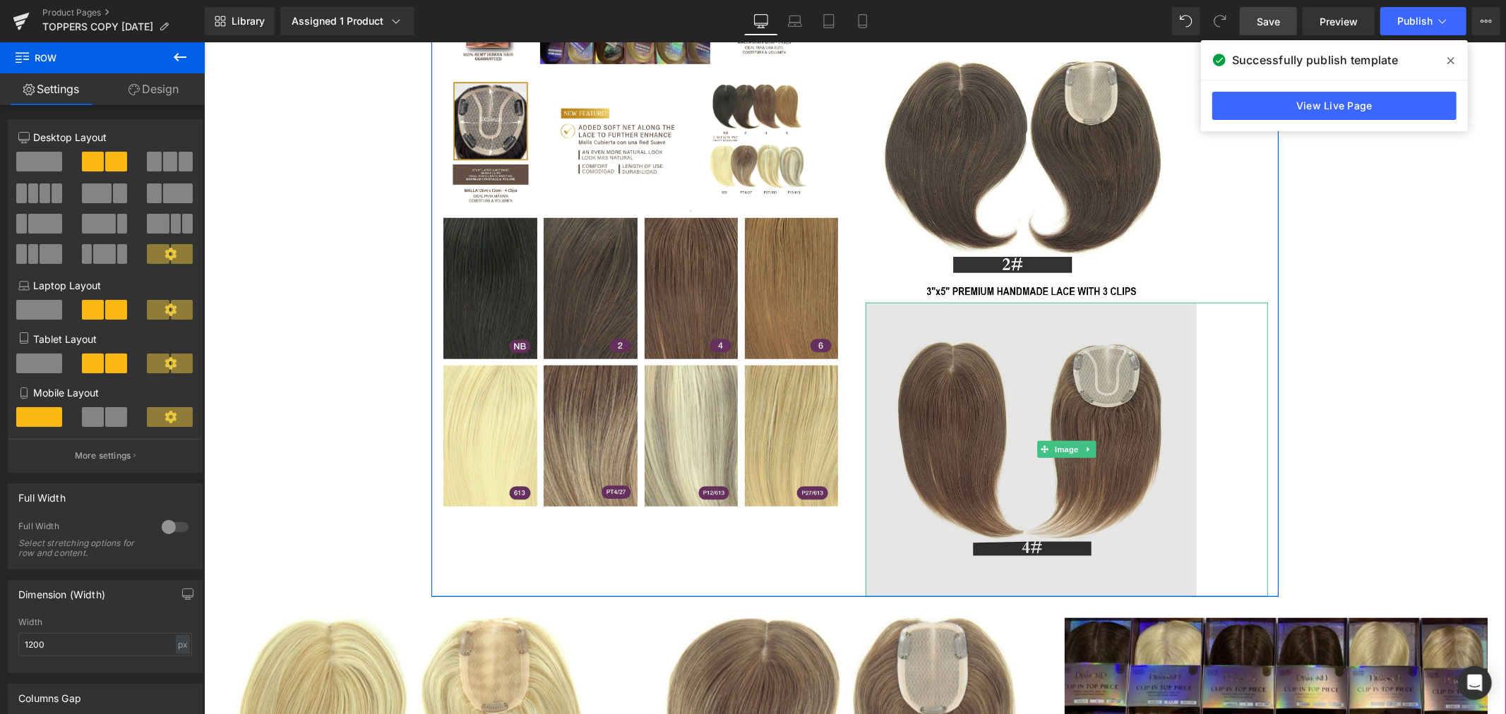
drag, startPoint x: 903, startPoint y: 642, endPoint x: 906, endPoint y: 582, distance: 60.1
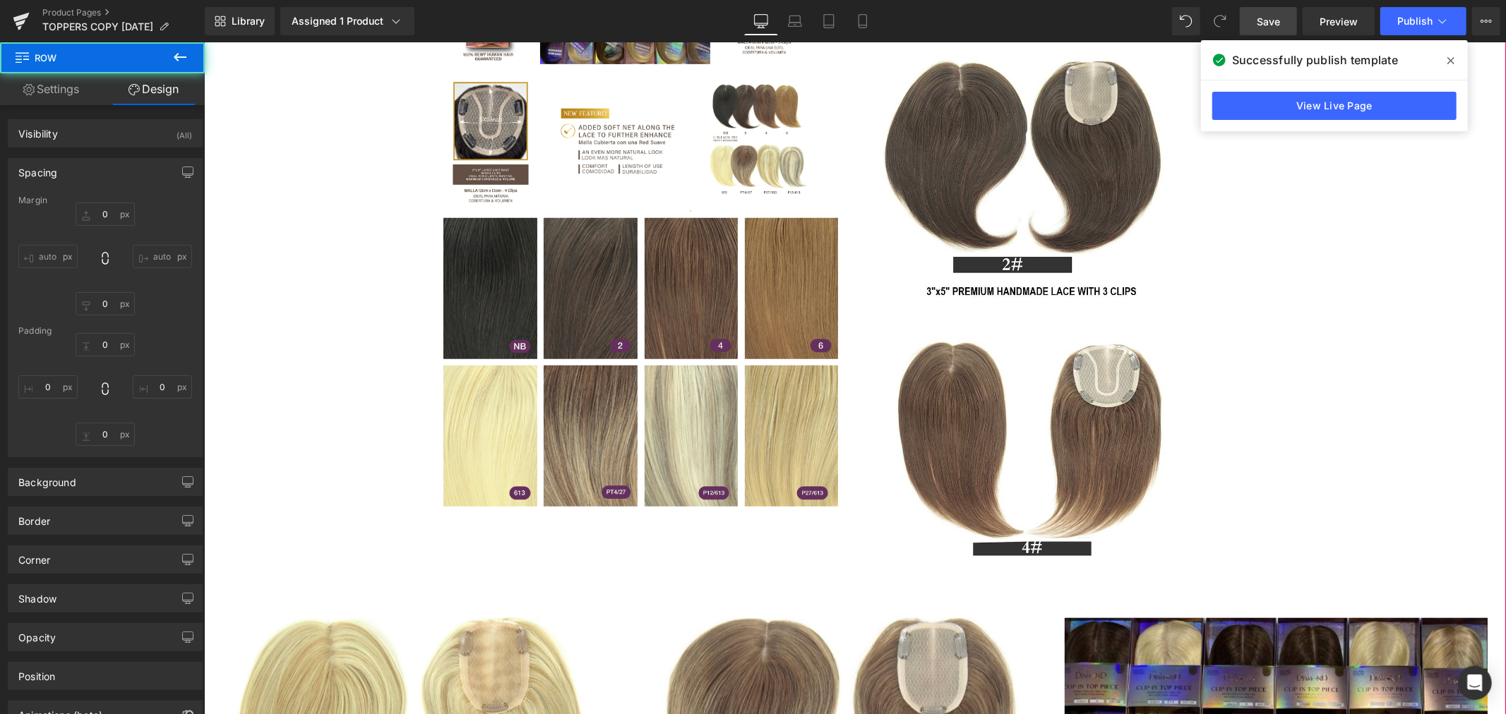
type input "0"
type input "30"
type input "0"
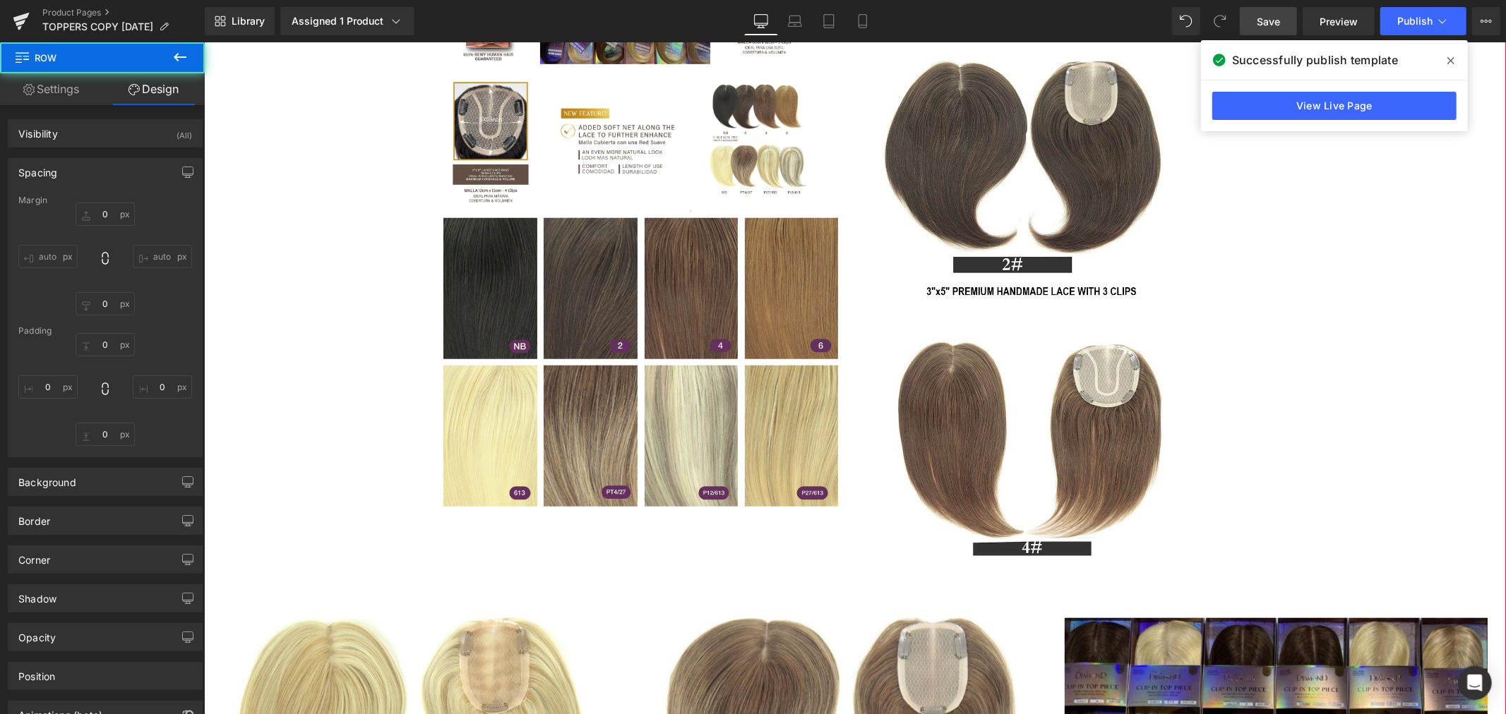
type input "0"
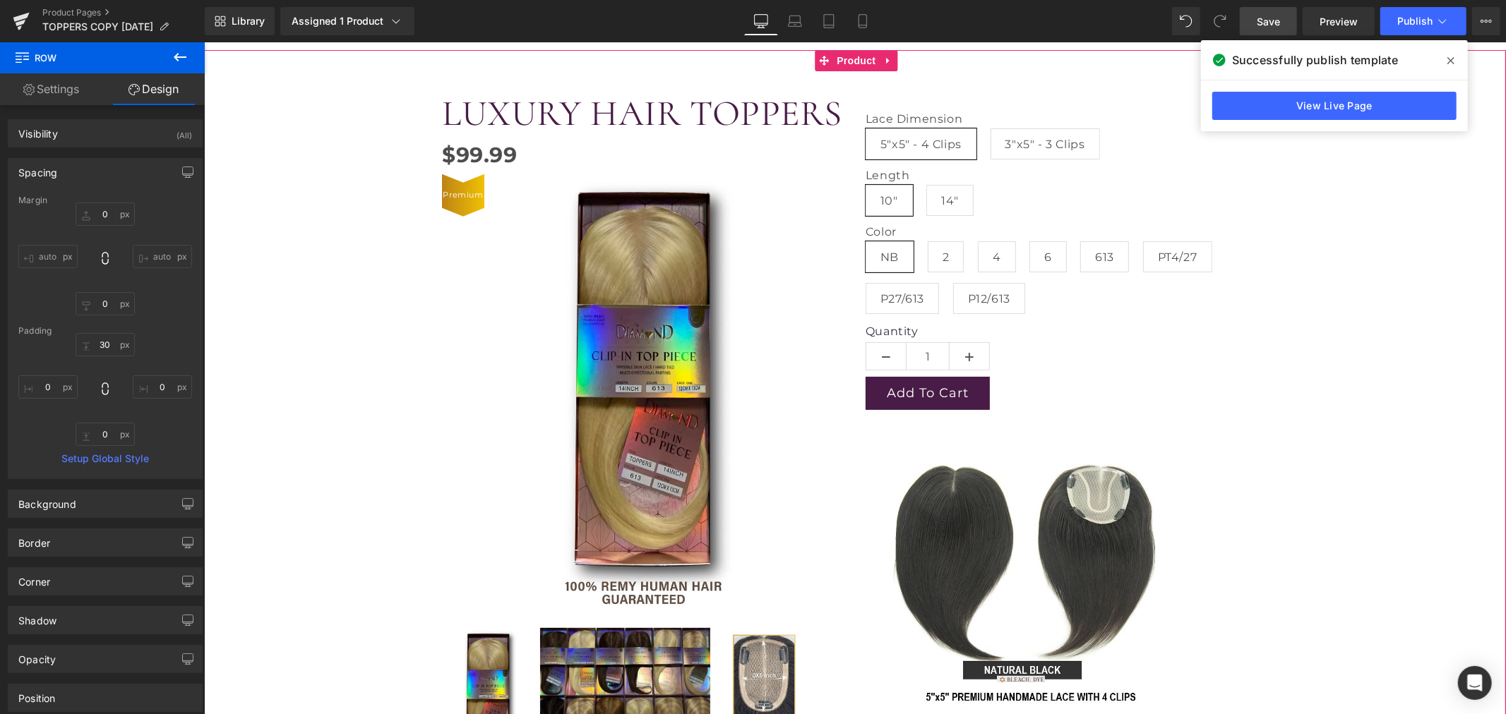
scroll to position [157, 0]
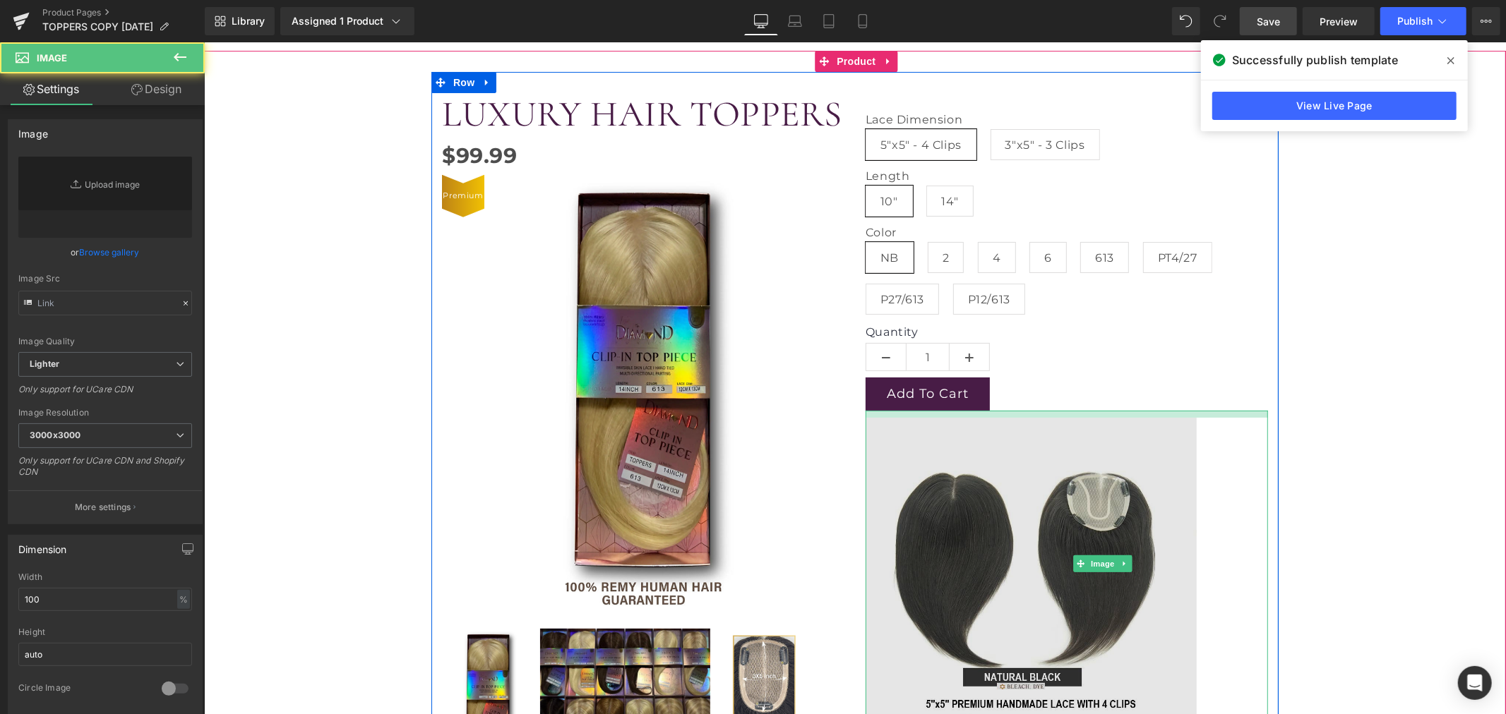
type input "https://ucarecdn.com/acc30efa-f054-4558-917e-4b1e7d8660dd/-/format/auto/-/previ…"
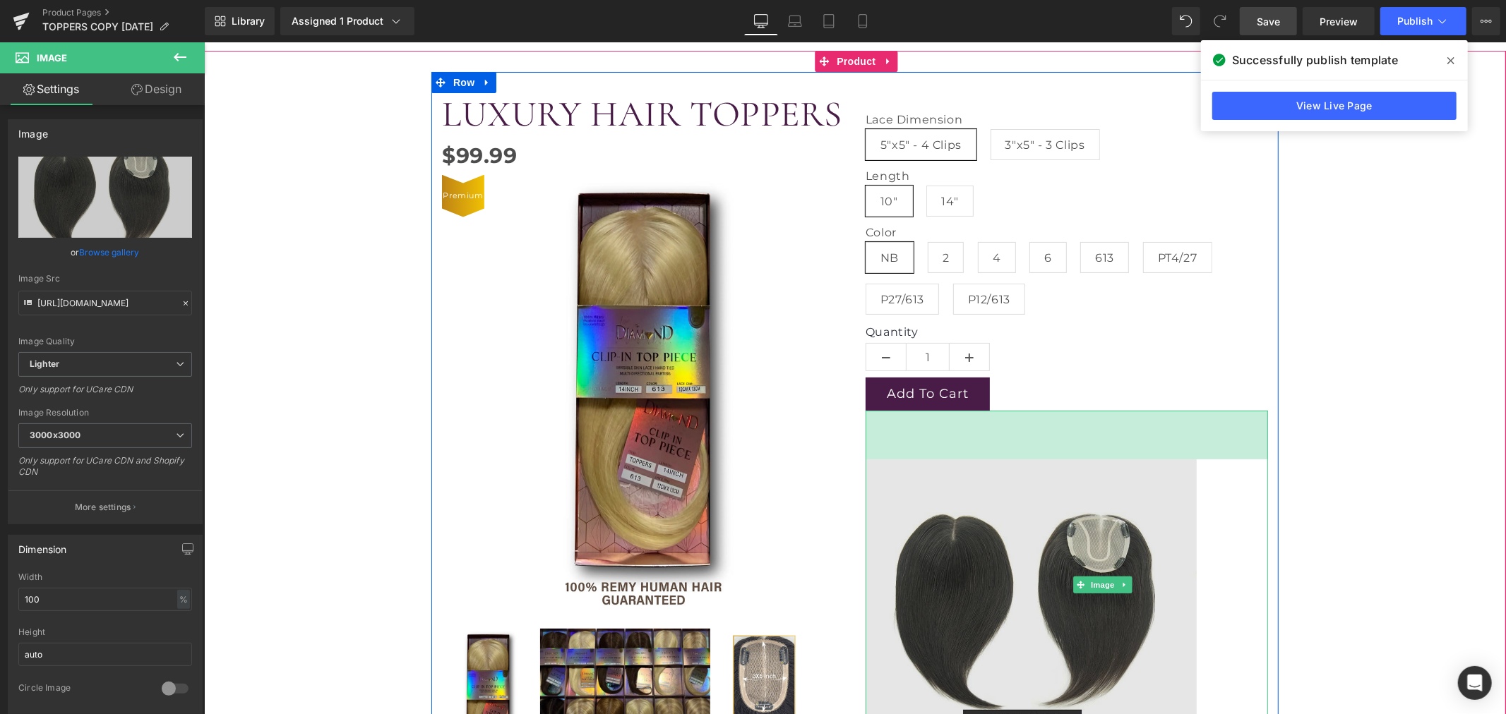
drag, startPoint x: 1040, startPoint y: 411, endPoint x: 1040, endPoint y: 459, distance: 48.0
click at [1040, 459] on div "69px" at bounding box center [1066, 434] width 402 height 49
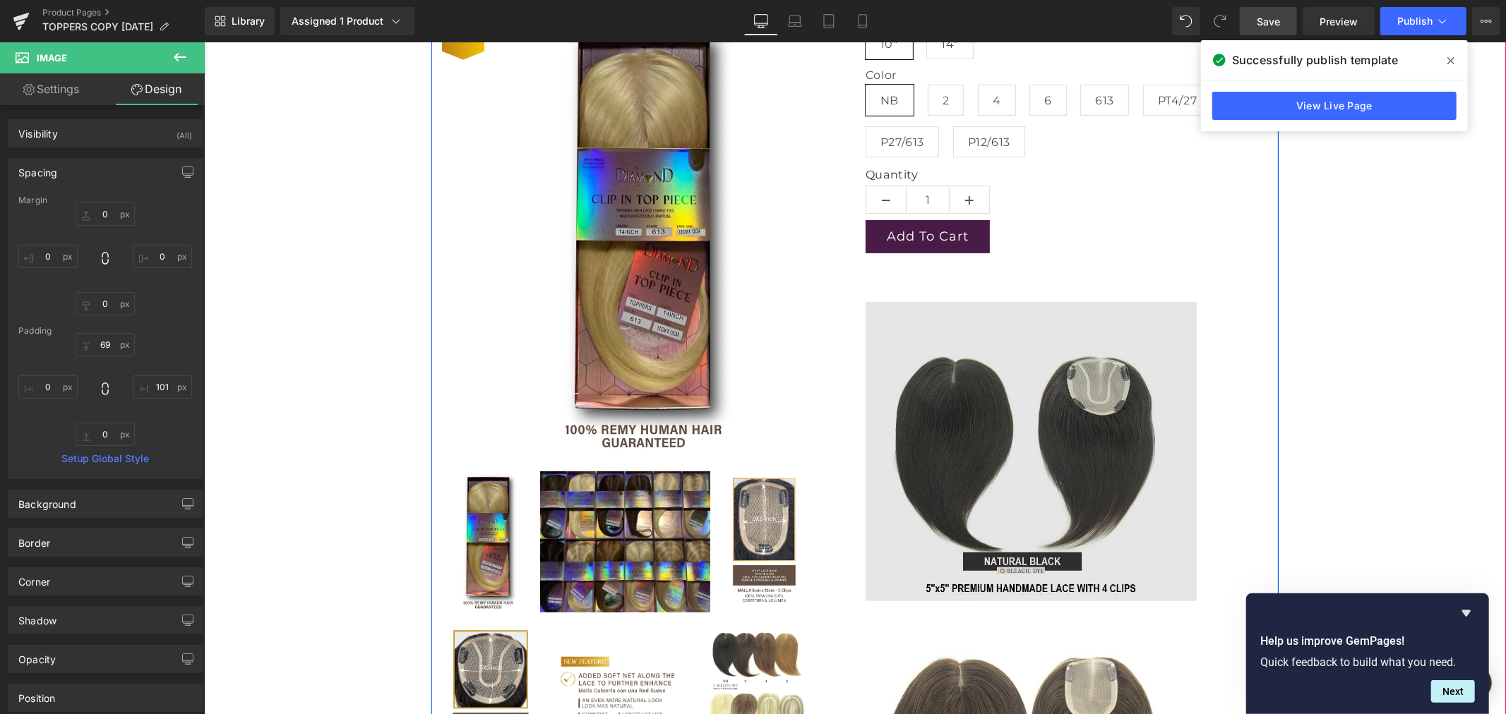
scroll to position [313, 0]
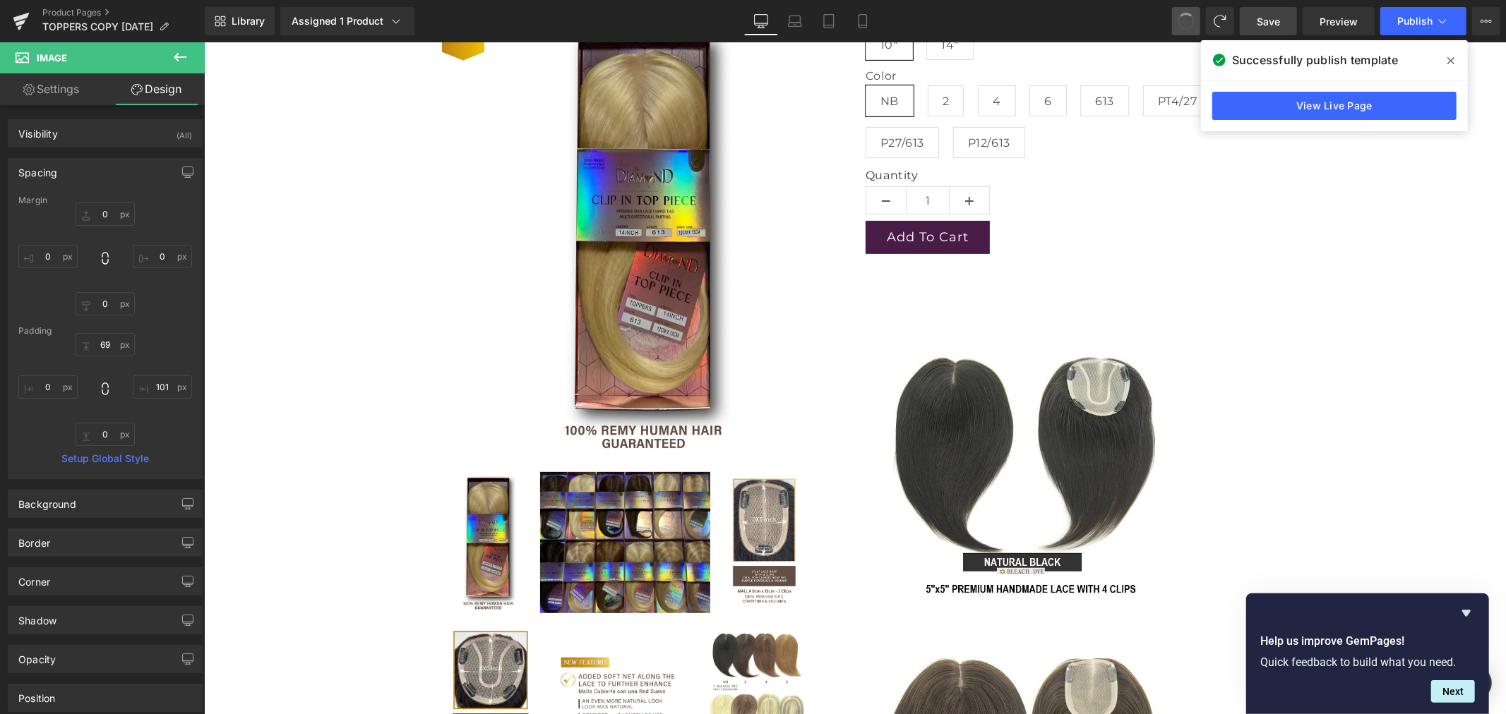
type input "0"
type input "41.3879"
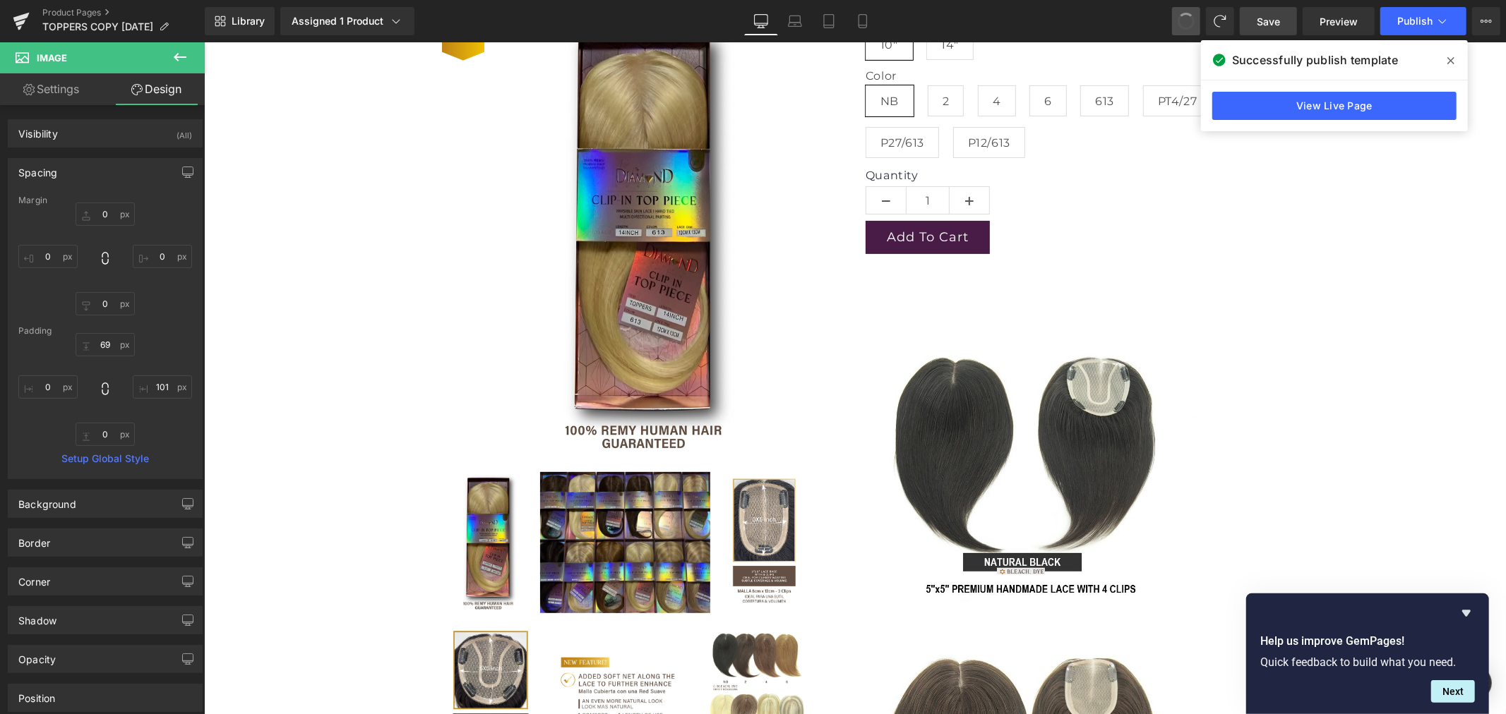
type input "101"
type input "0"
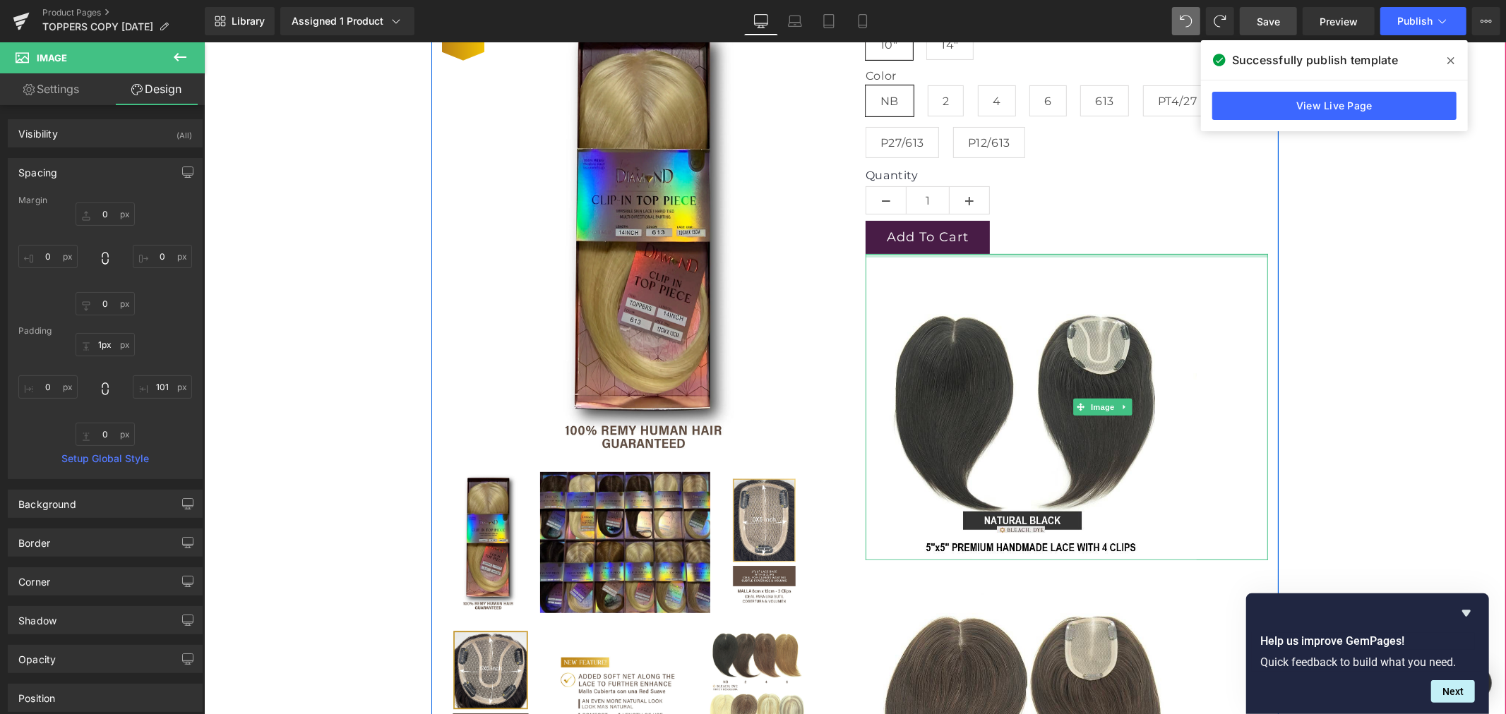
type input "0px"
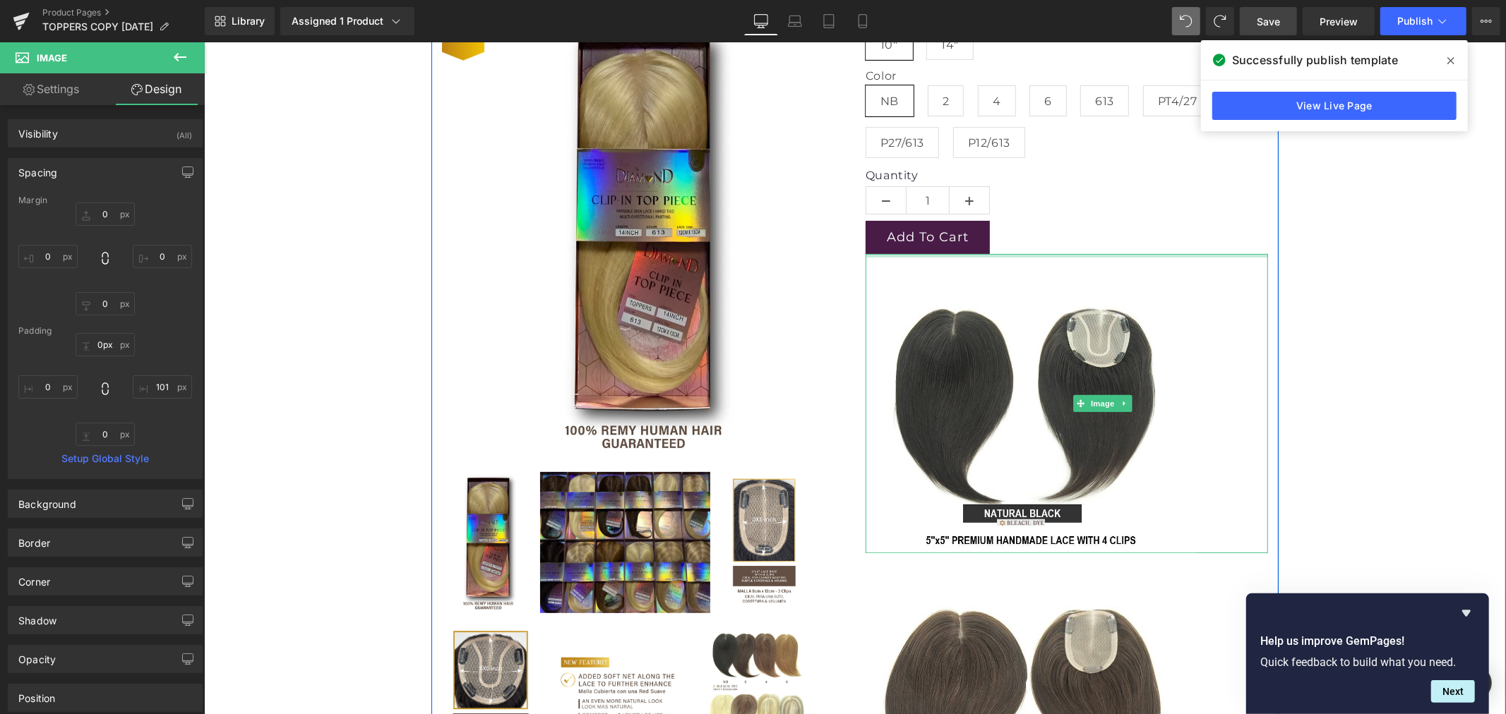
drag, startPoint x: 1040, startPoint y: 256, endPoint x: 1040, endPoint y: 212, distance: 43.8
click at [1040, 210] on div "Lace Dimension 5"x5" - 4 Clips 3"x5" - 3 Clips Length 10" 14" Color NB 2 4 6 61…" at bounding box center [1066, 540] width 424 height 1208
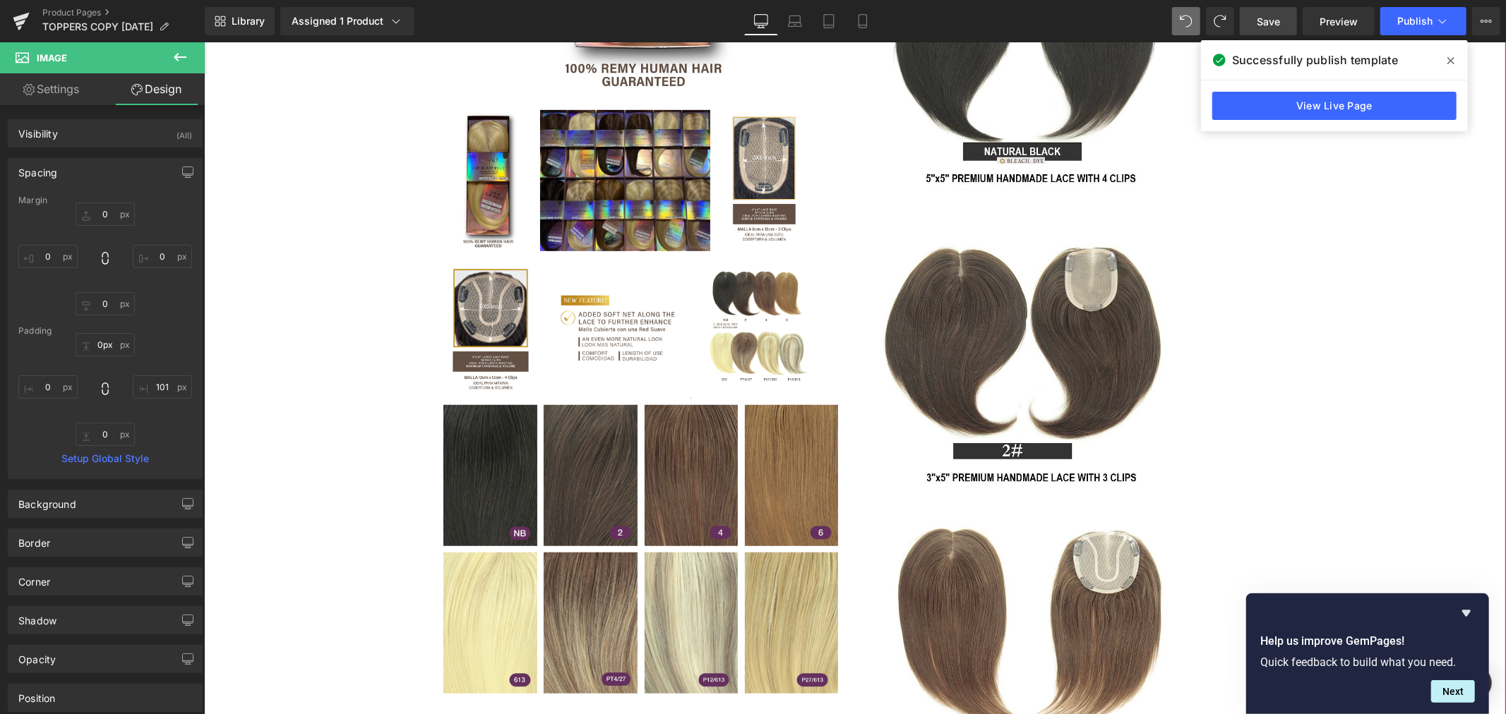
scroll to position [548, 0]
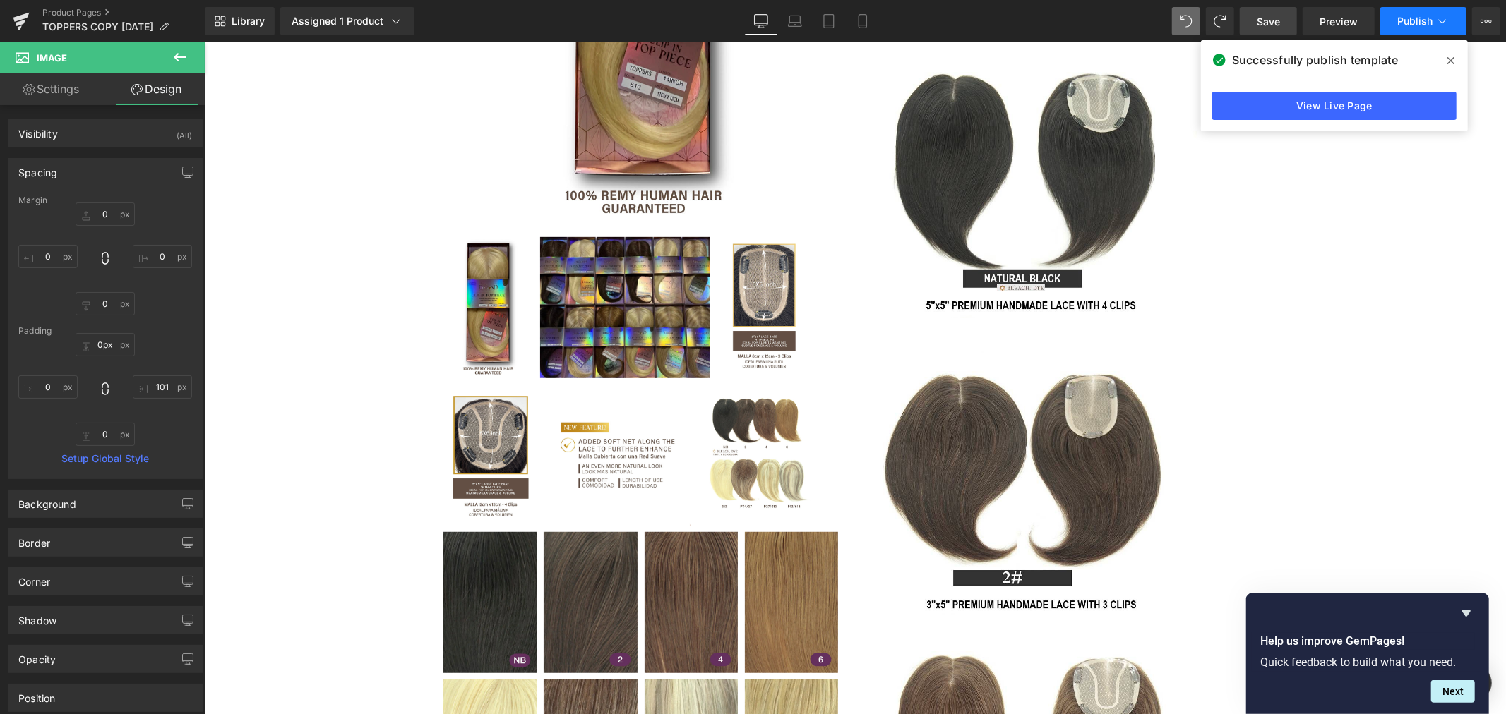
click at [1398, 25] on span "Publish" at bounding box center [1414, 21] width 35 height 11
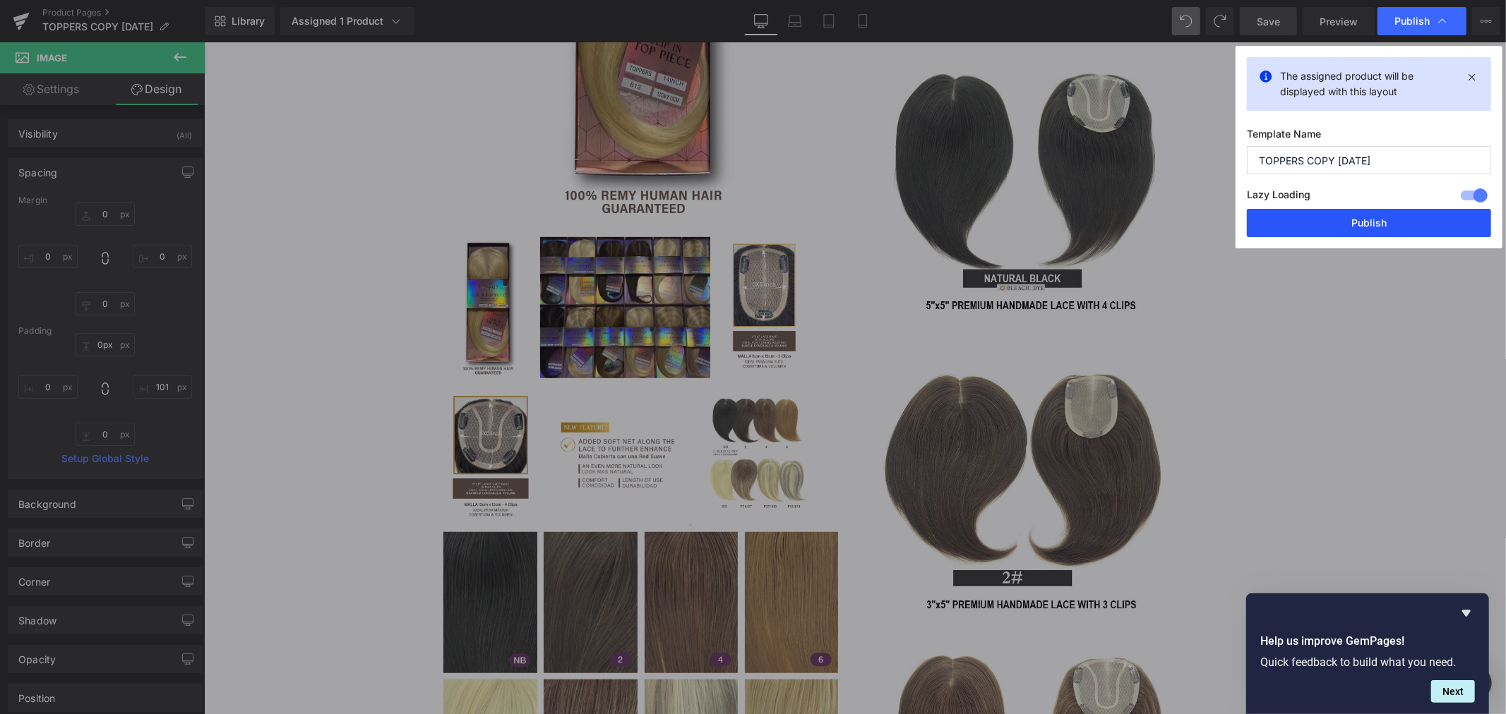
click at [1353, 219] on button "Publish" at bounding box center [1369, 223] width 244 height 28
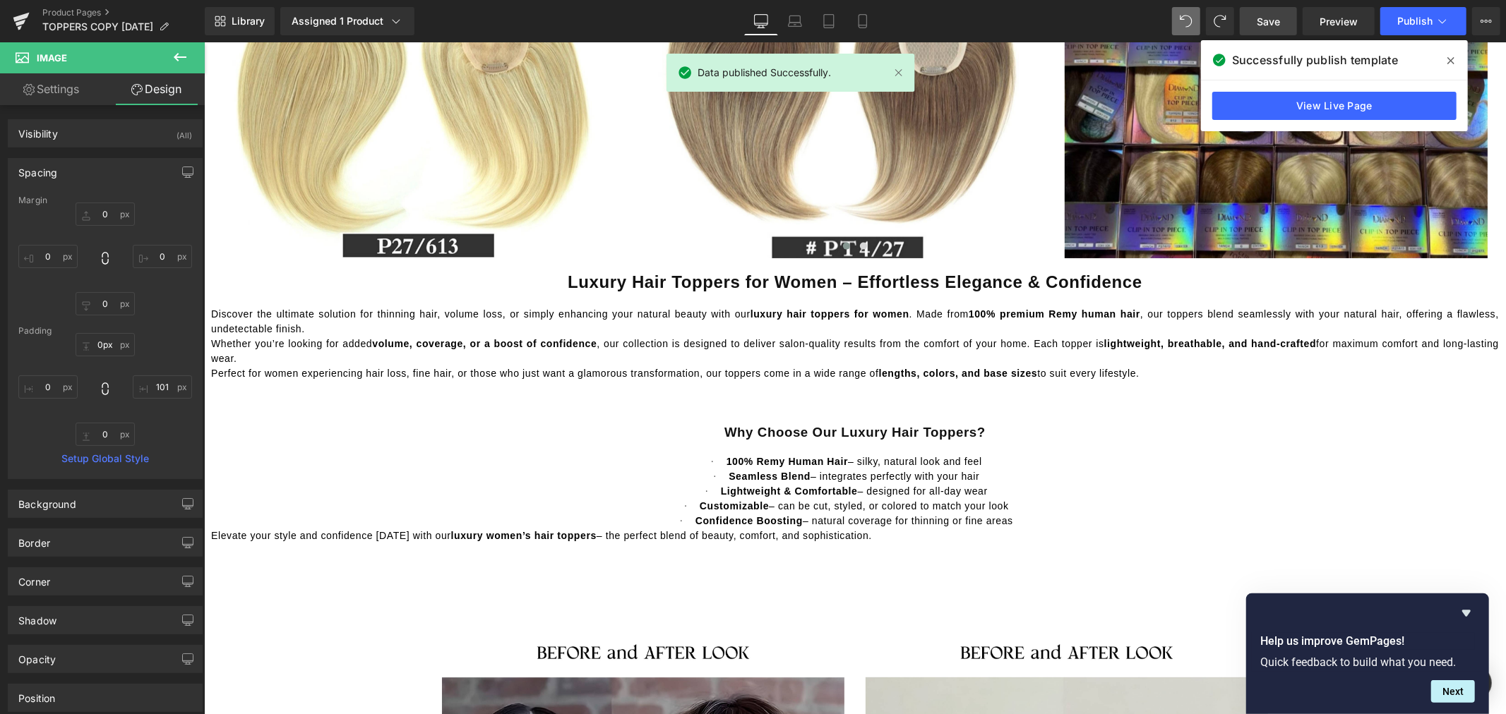
scroll to position [1412, 0]
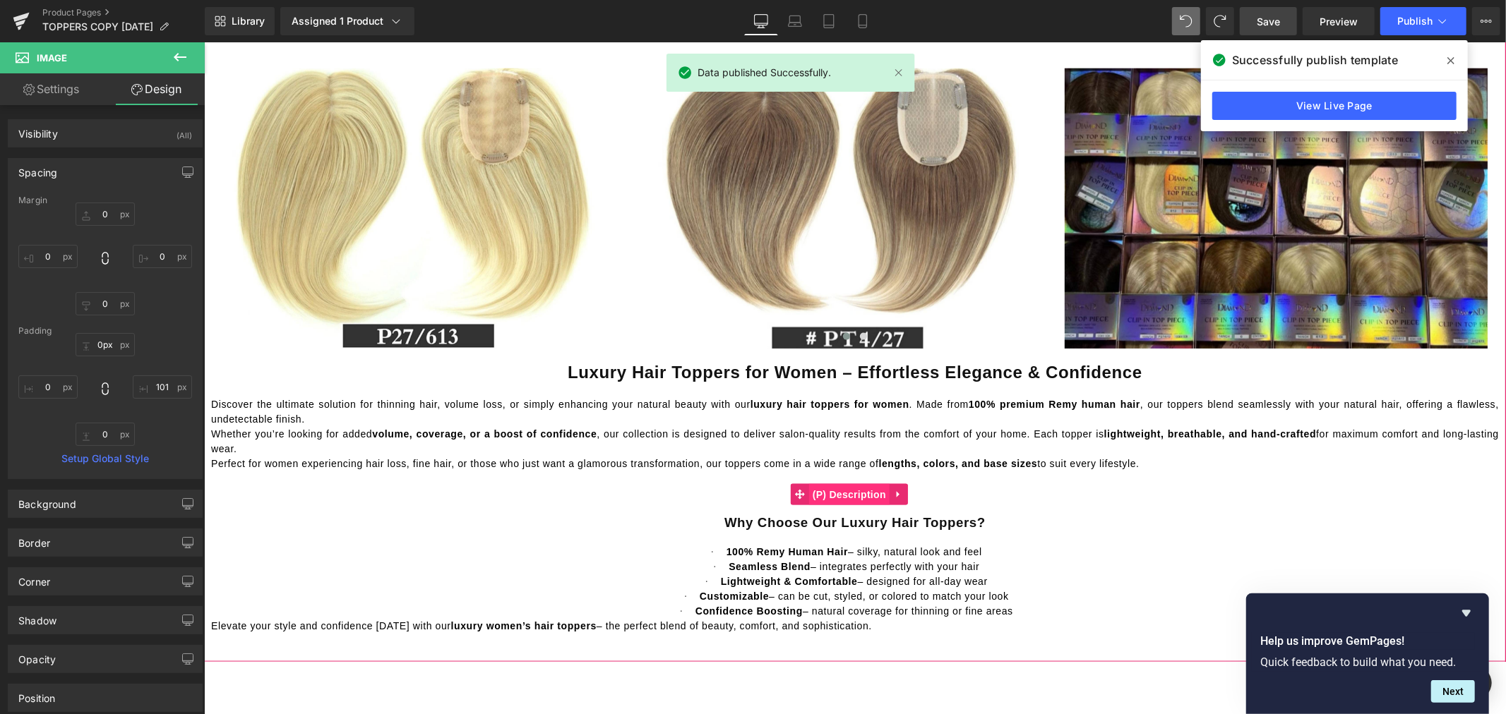
click at [847, 491] on span "(P) Description" at bounding box center [848, 494] width 80 height 21
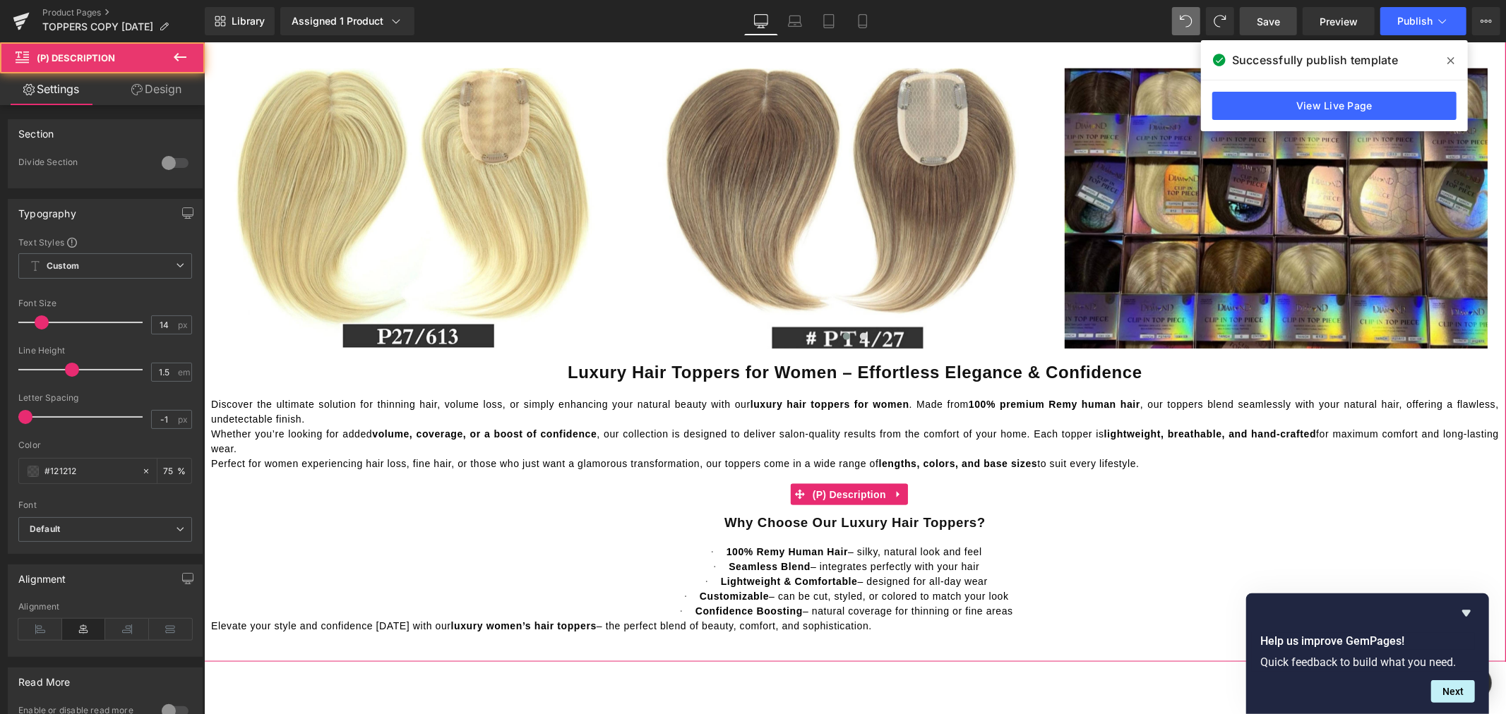
drag, startPoint x: 873, startPoint y: 623, endPoint x: 865, endPoint y: 623, distance: 8.5
click at [865, 623] on p "Elevate your style and confidence today with our luxury women’s hair toppers – …" at bounding box center [854, 625] width 1288 height 15
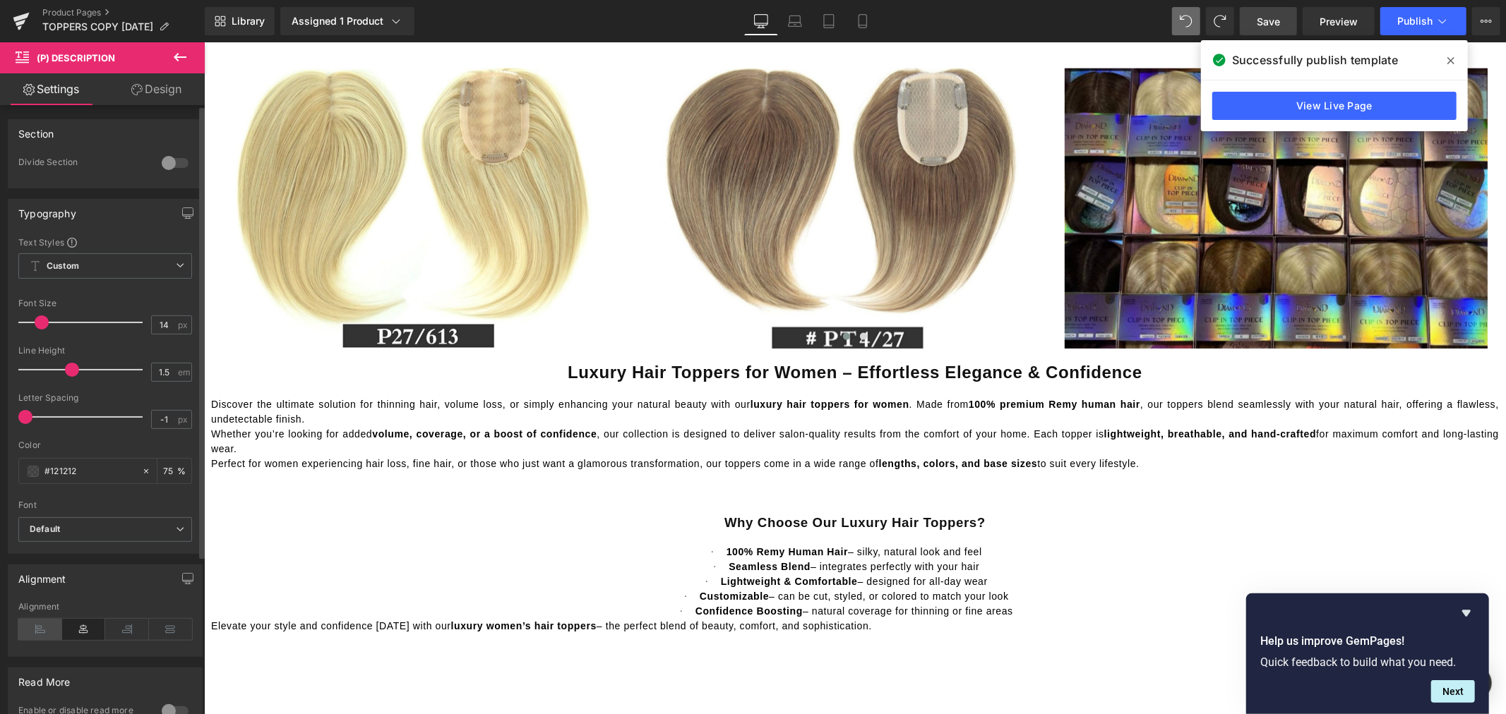
click at [46, 630] on icon at bounding box center [40, 629] width 44 height 21
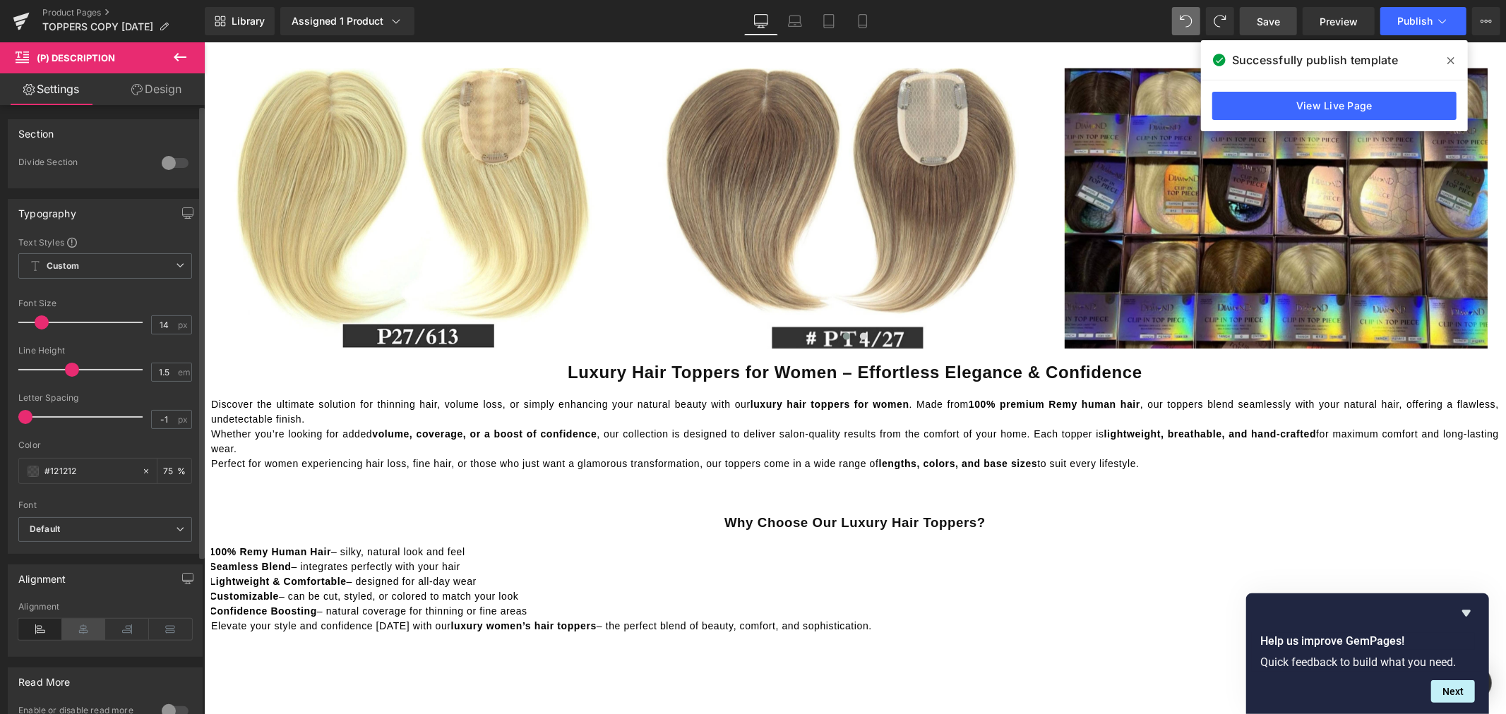
click at [74, 630] on icon at bounding box center [84, 629] width 44 height 21
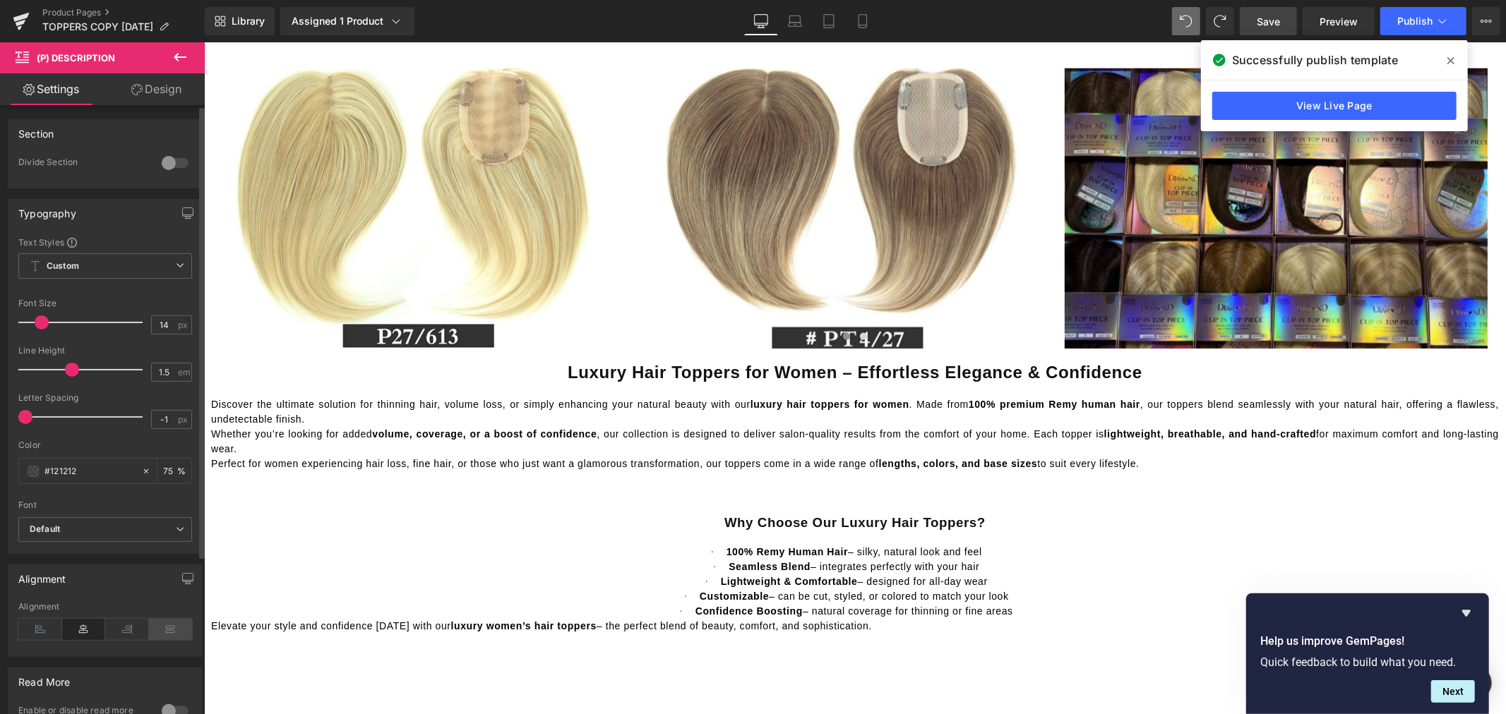
click at [172, 631] on icon at bounding box center [171, 629] width 44 height 21
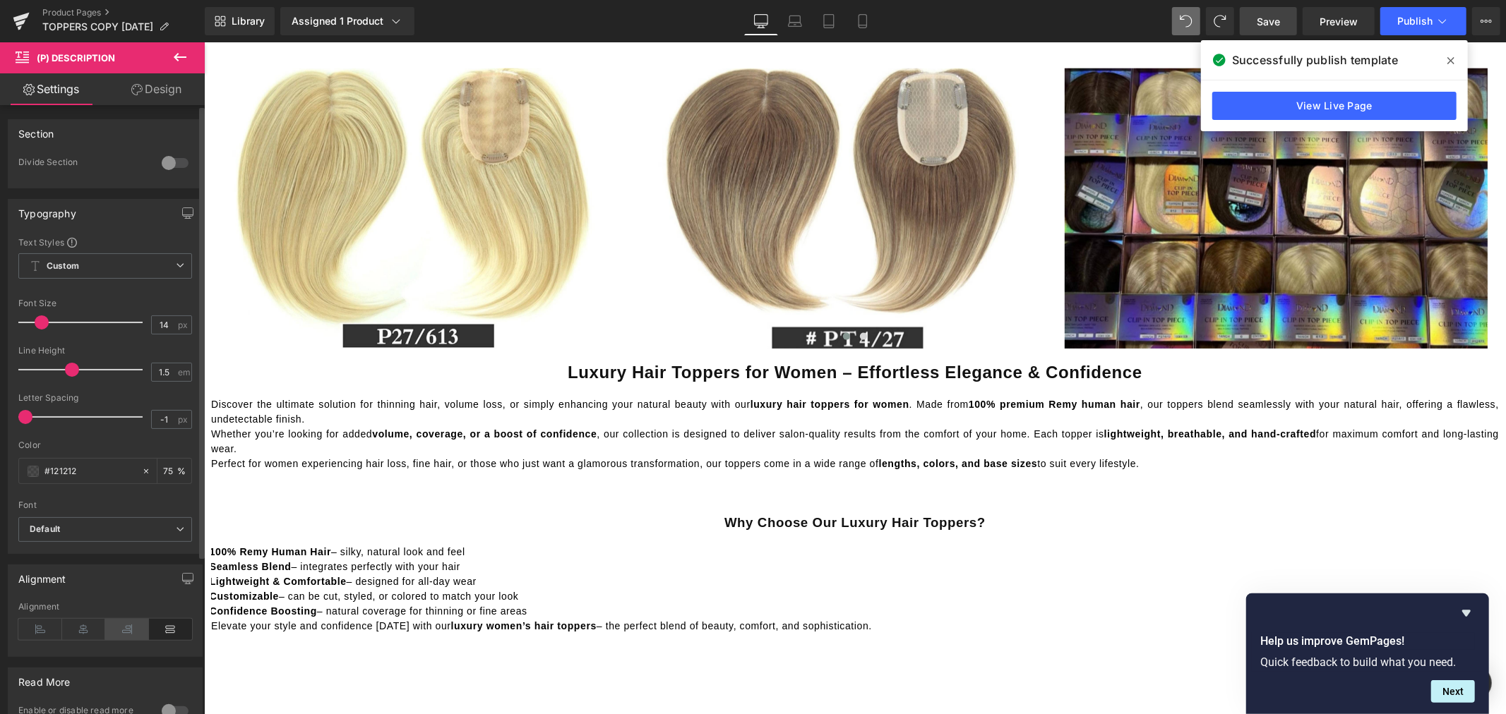
click at [119, 632] on icon at bounding box center [127, 629] width 44 height 21
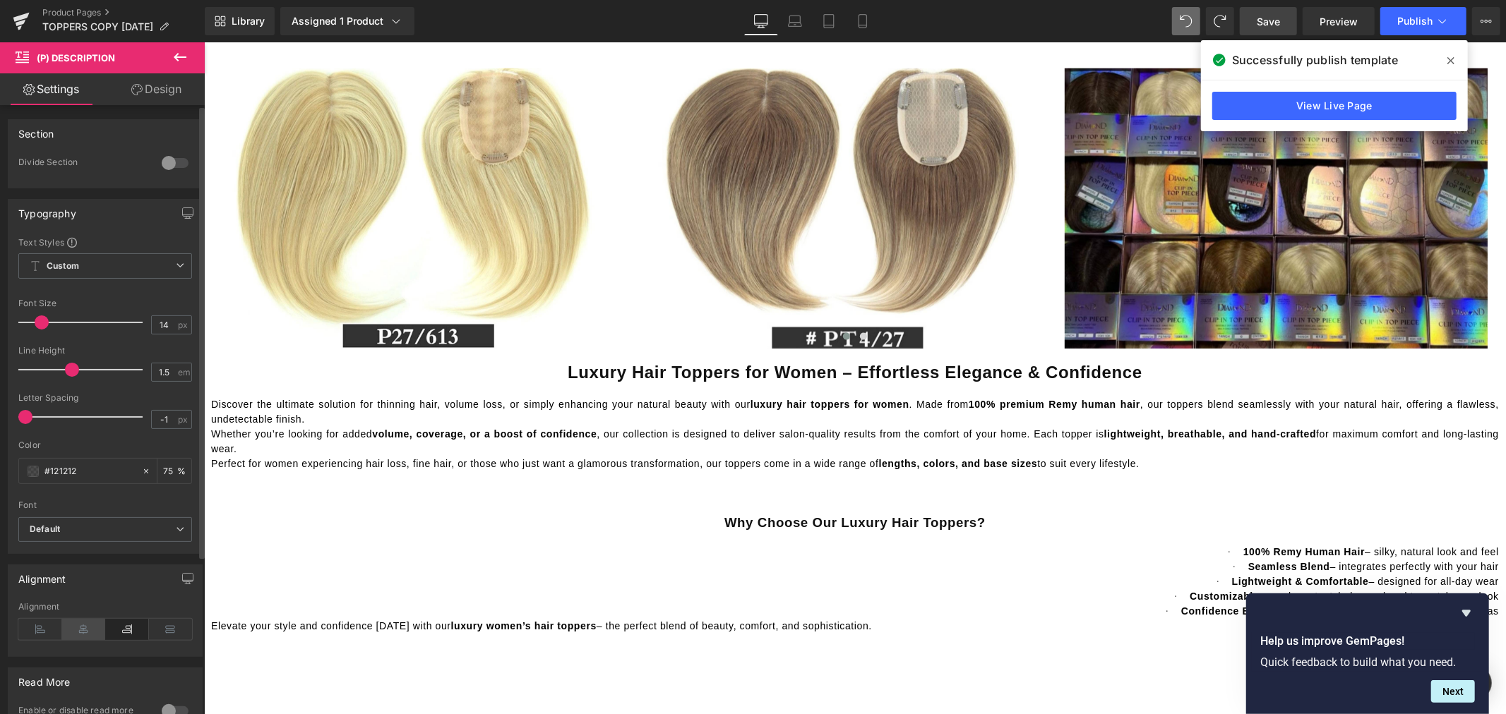
click at [93, 631] on icon at bounding box center [84, 629] width 44 height 21
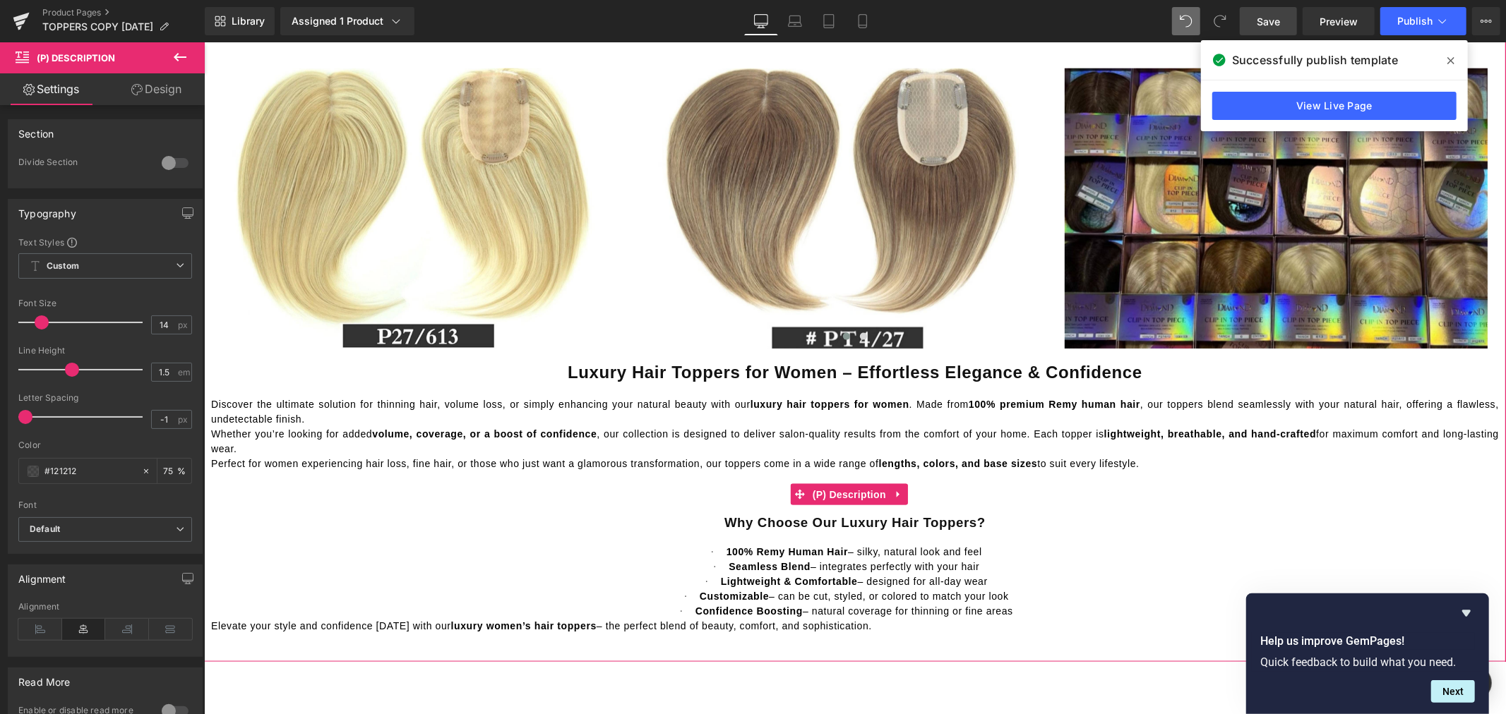
click at [265, 629] on span "Elevate your style and confidence today with our luxury women’s hair toppers – …" at bounding box center [540, 625] width 661 height 11
click at [212, 630] on span "Elevate your style and confidence today with our luxury women’s hair toppers – …" at bounding box center [540, 625] width 661 height 11
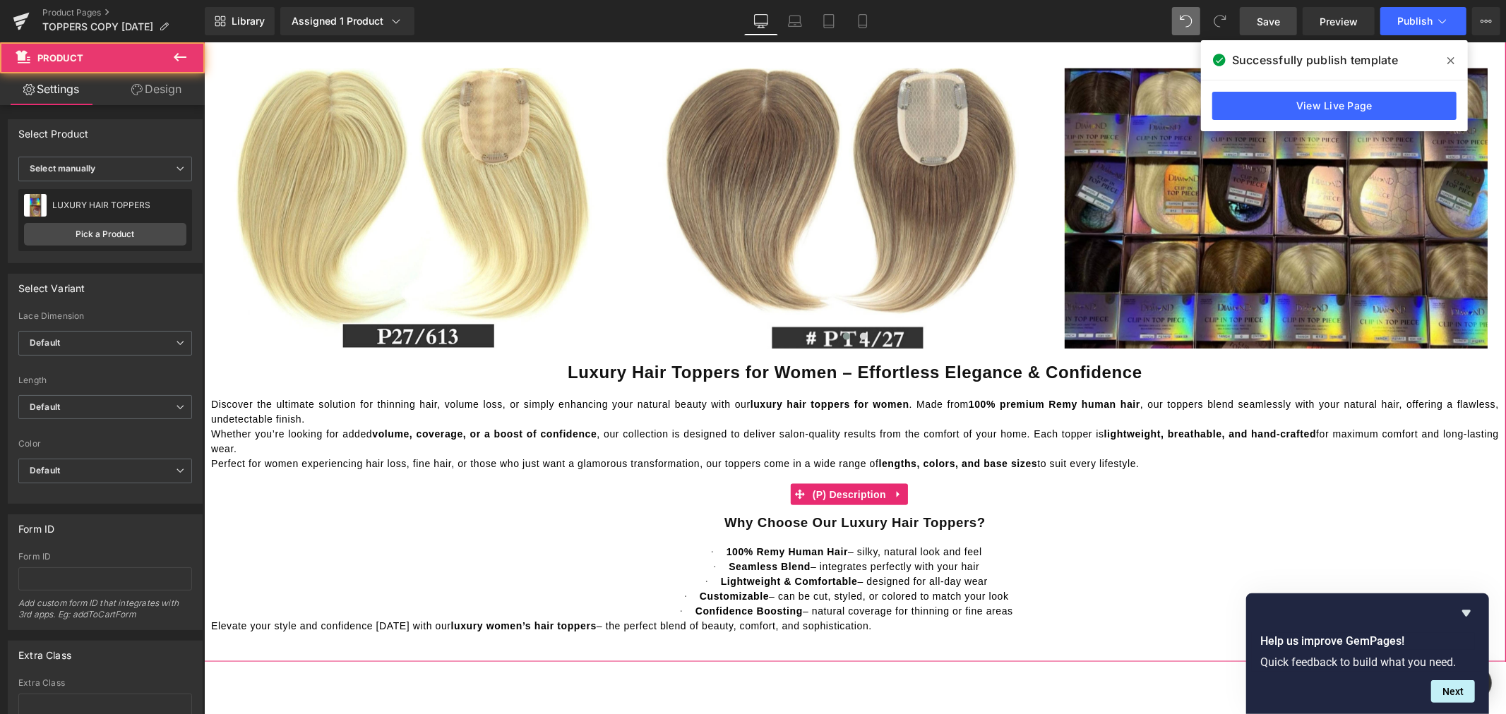
click at [214, 630] on span "Elevate your style and confidence today with our luxury women’s hair toppers – …" at bounding box center [540, 625] width 661 height 11
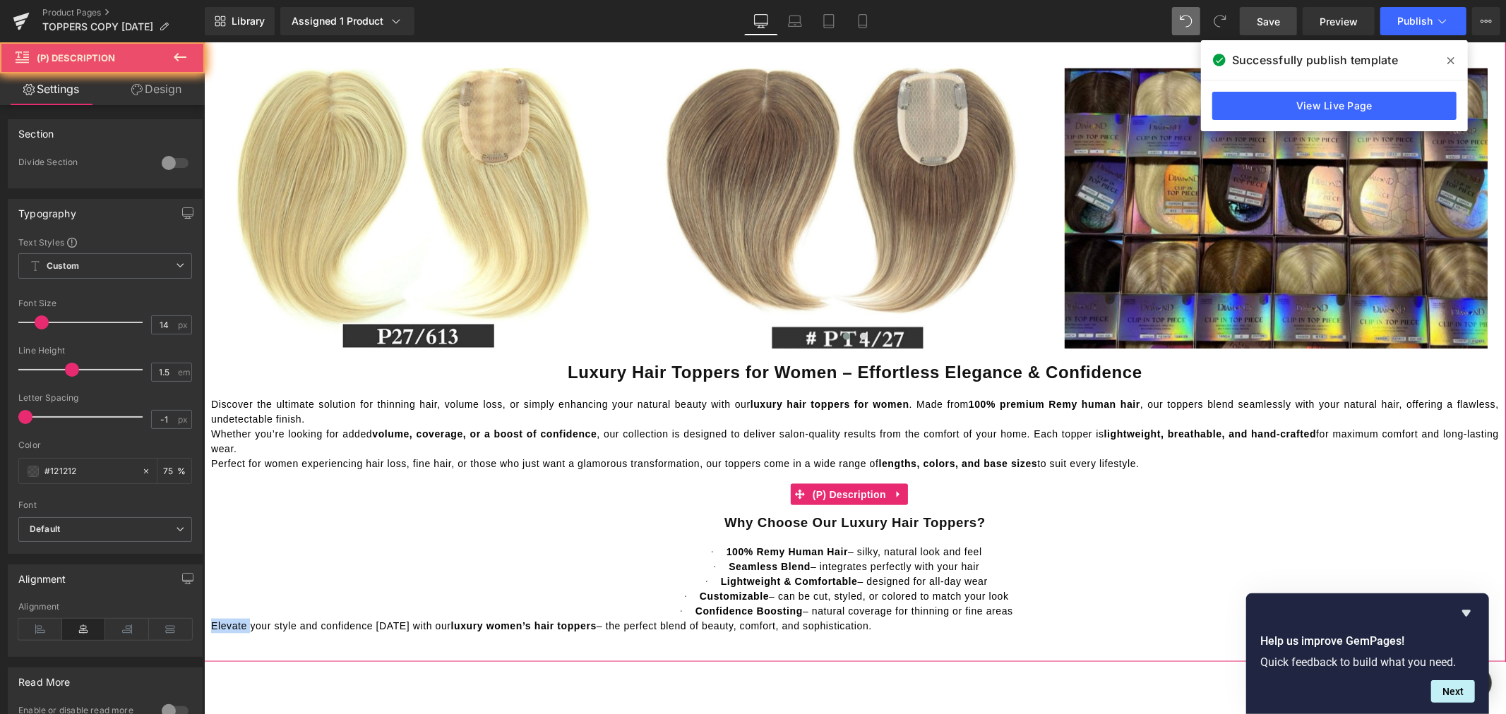
click at [214, 630] on span "Elevate your style and confidence today with our luxury women’s hair toppers – …" at bounding box center [540, 625] width 661 height 11
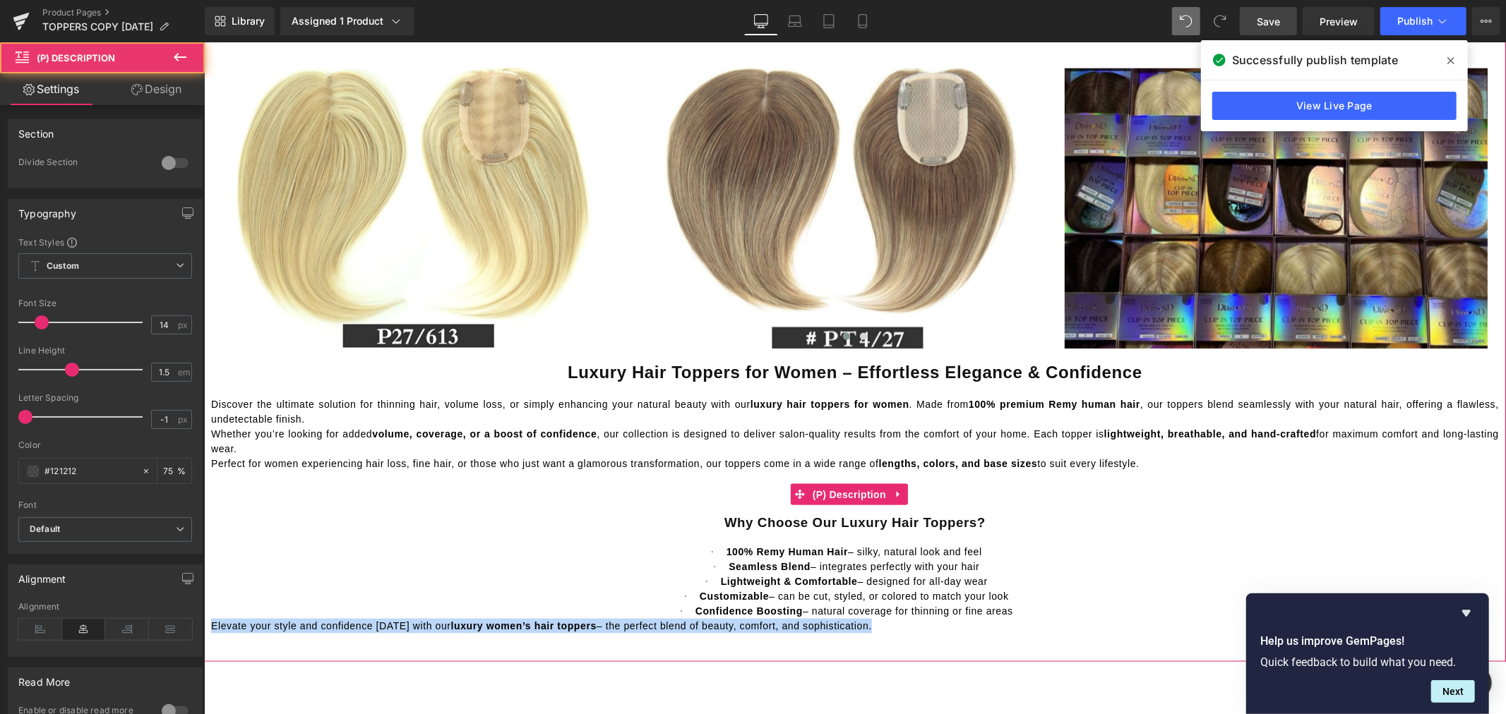
click at [214, 630] on span "Elevate your style and confidence today with our luxury women’s hair toppers – …" at bounding box center [540, 625] width 661 height 11
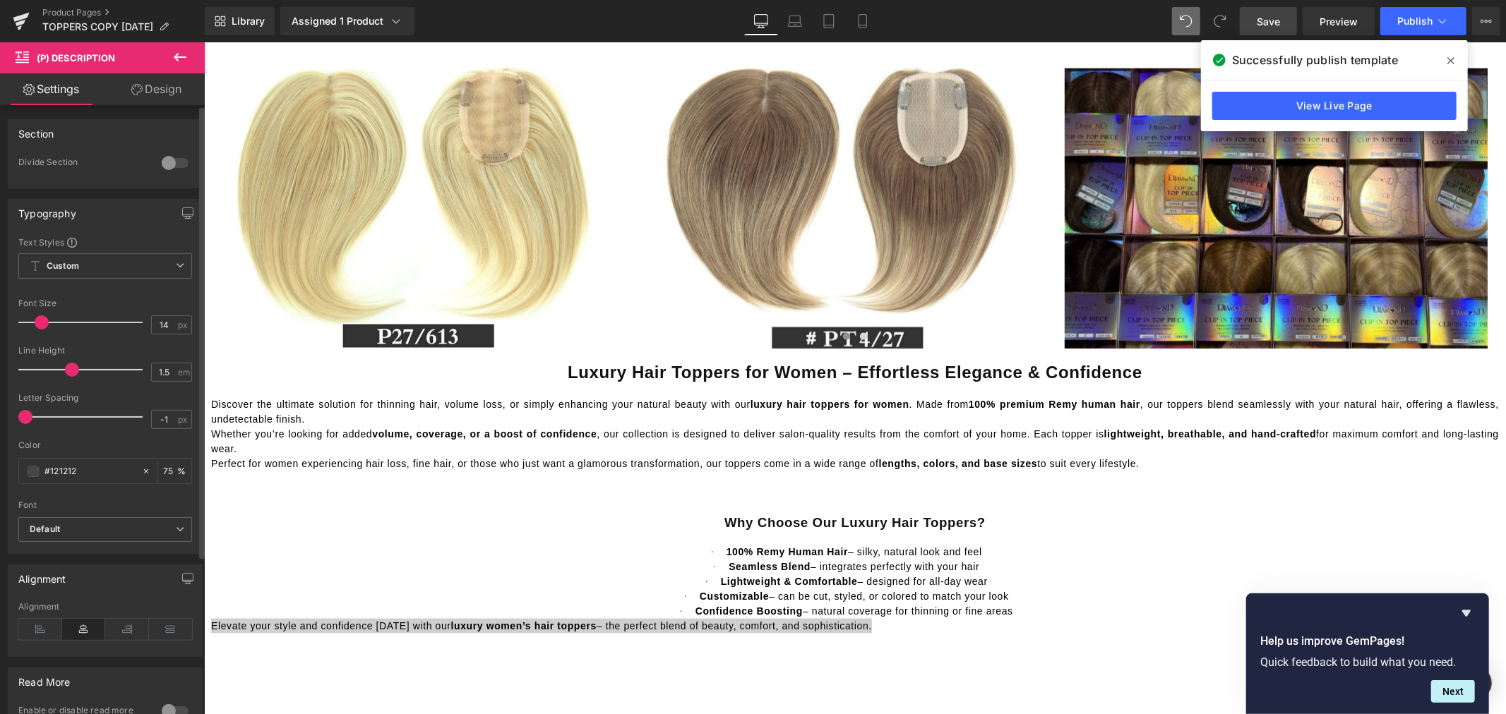
click at [85, 632] on icon at bounding box center [84, 629] width 44 height 21
click at [115, 632] on icon at bounding box center [127, 629] width 44 height 21
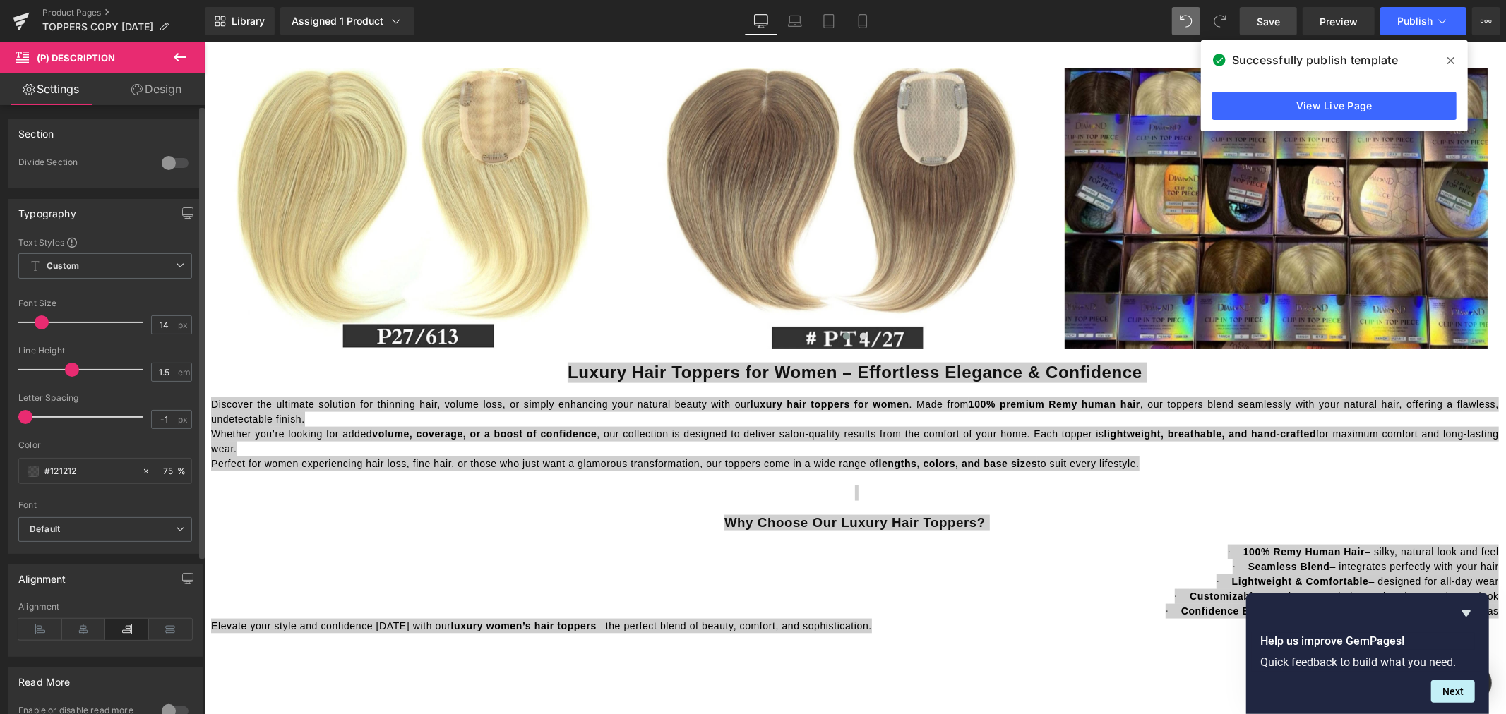
click at [115, 632] on icon at bounding box center [127, 629] width 44 height 21
click at [114, 632] on icon at bounding box center [127, 629] width 44 height 21
click at [96, 632] on icon at bounding box center [84, 629] width 44 height 21
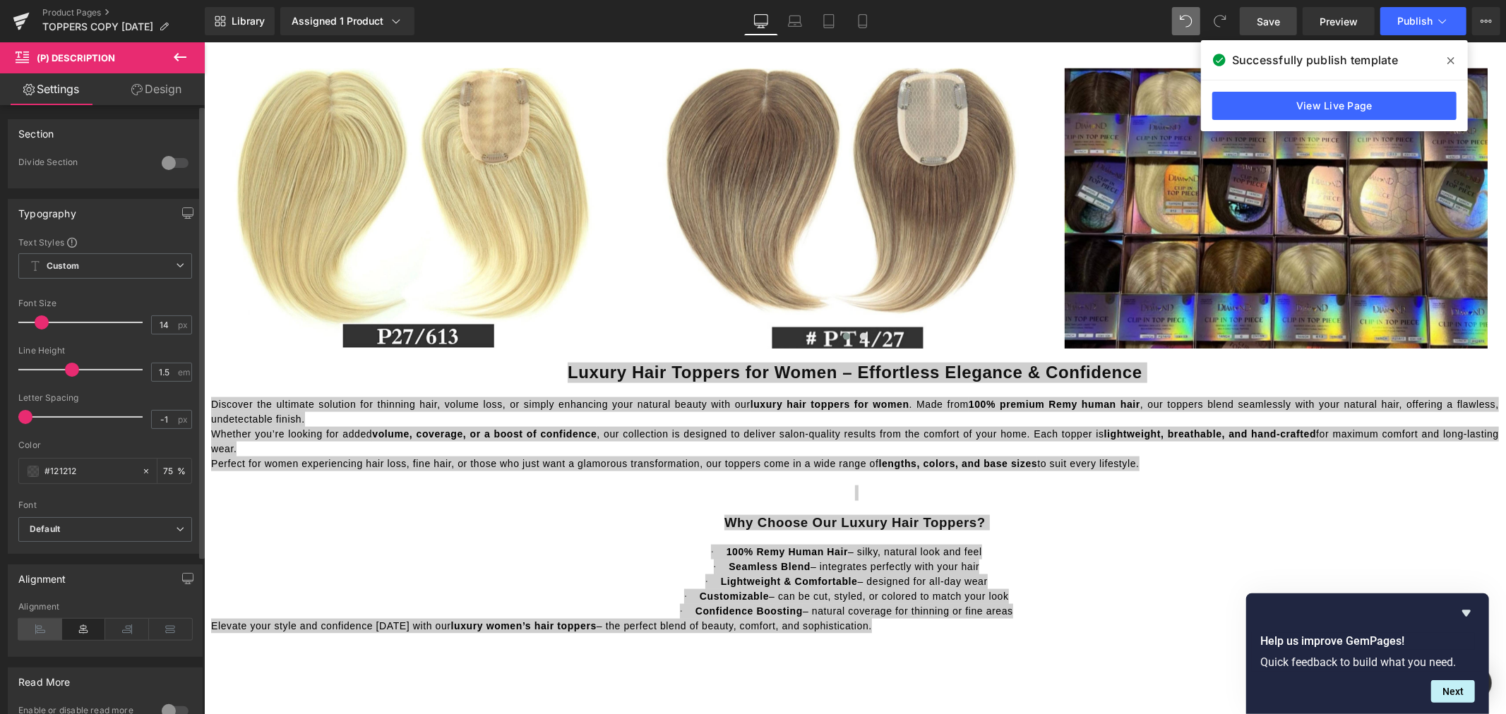
click at [53, 630] on icon at bounding box center [40, 629] width 44 height 21
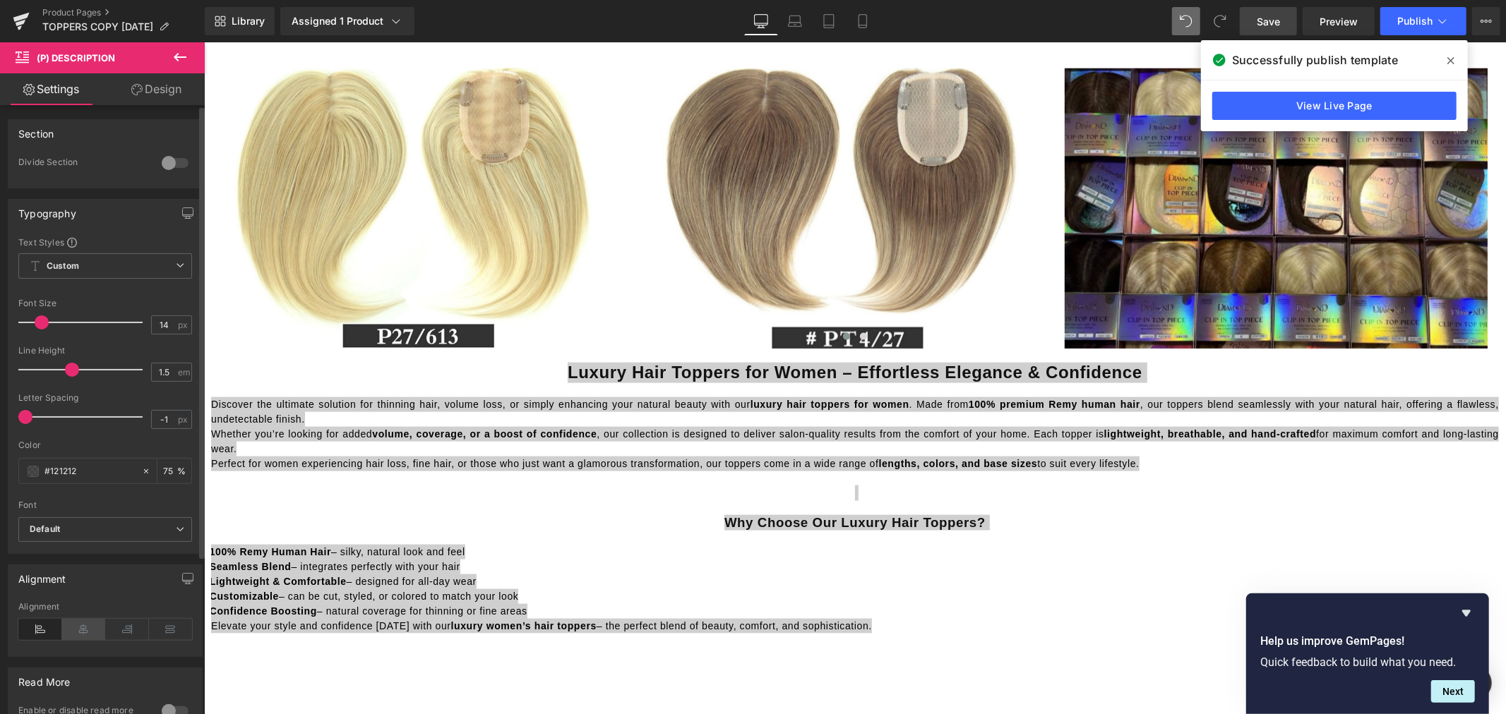
click at [78, 630] on icon at bounding box center [84, 629] width 44 height 21
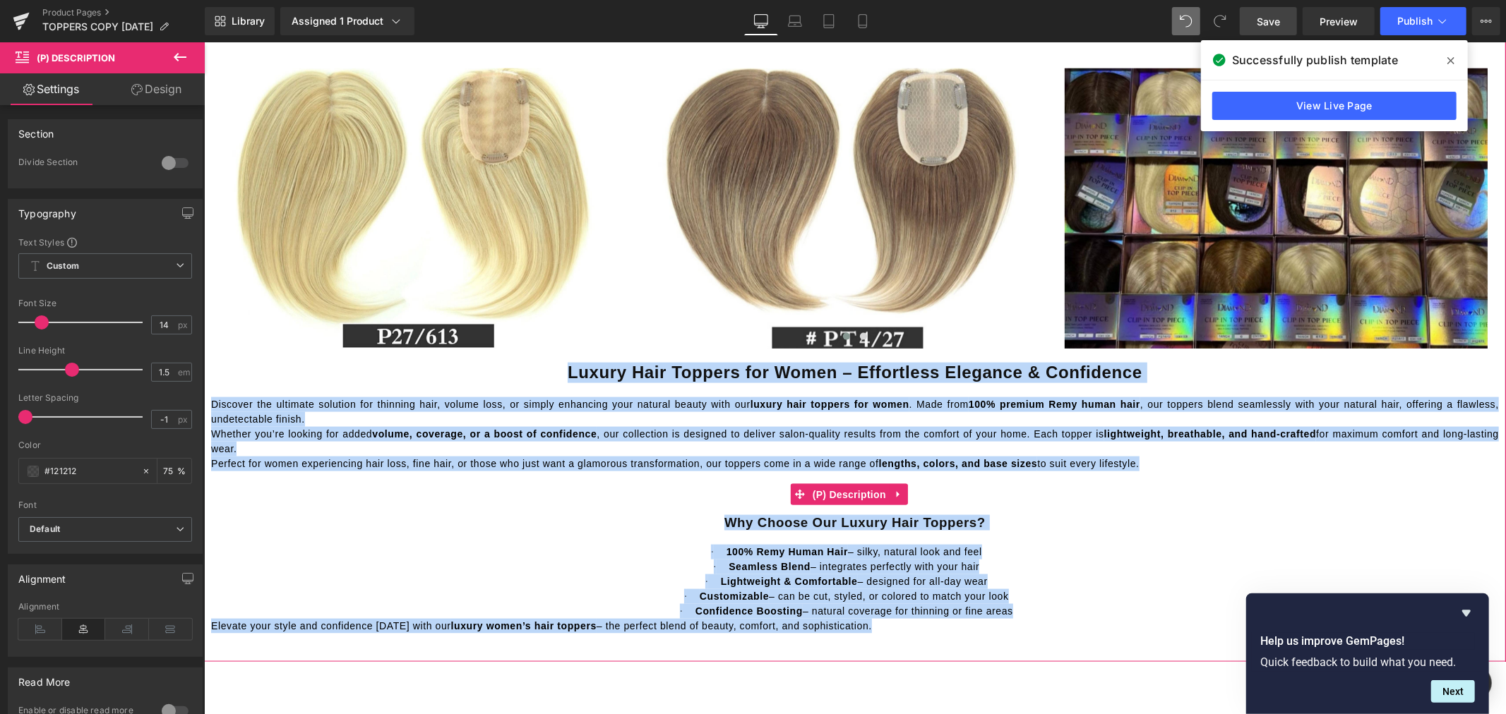
click at [240, 628] on span "Elevate your style and confidence today with our luxury women’s hair toppers – …" at bounding box center [540, 625] width 661 height 11
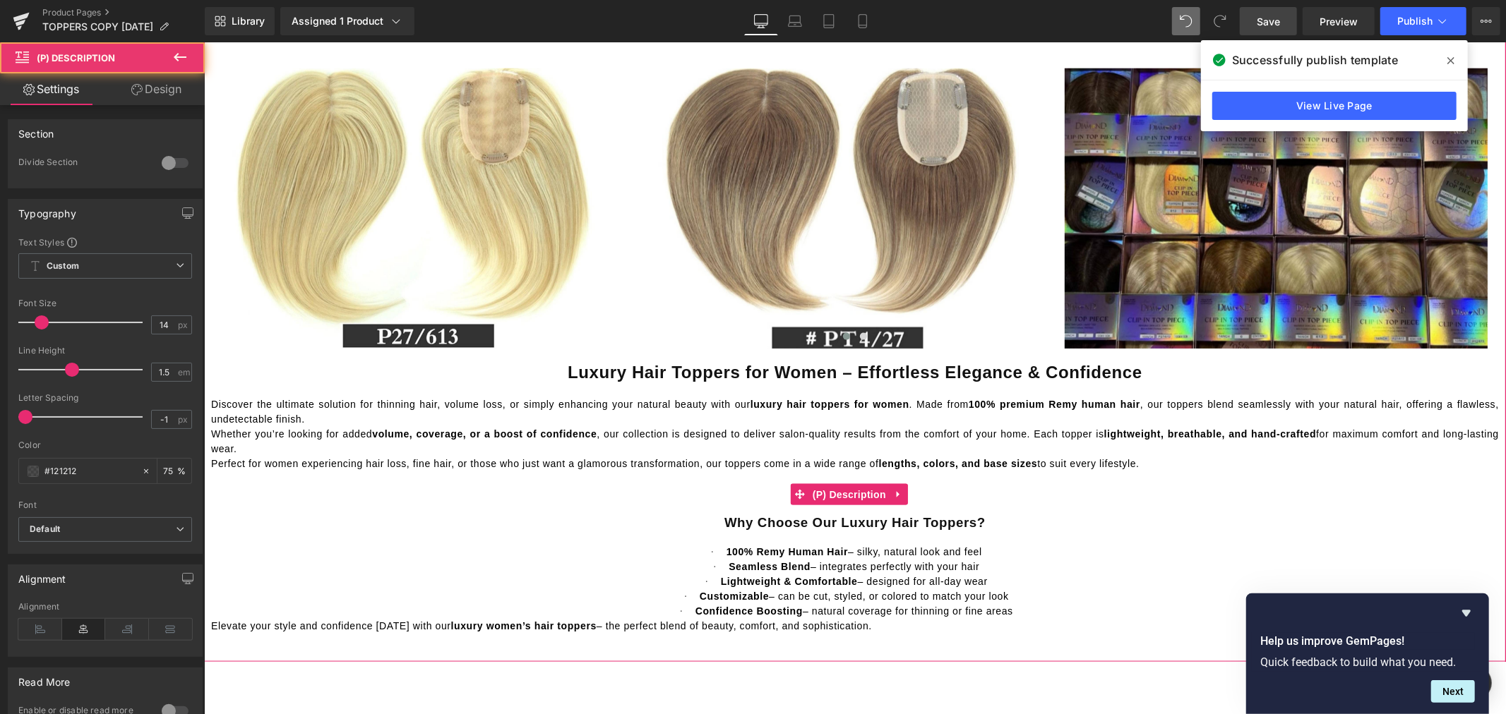
click at [611, 448] on p "Whether you’re looking for added volume, coverage, or a boost of confidence , o…" at bounding box center [854, 441] width 1288 height 30
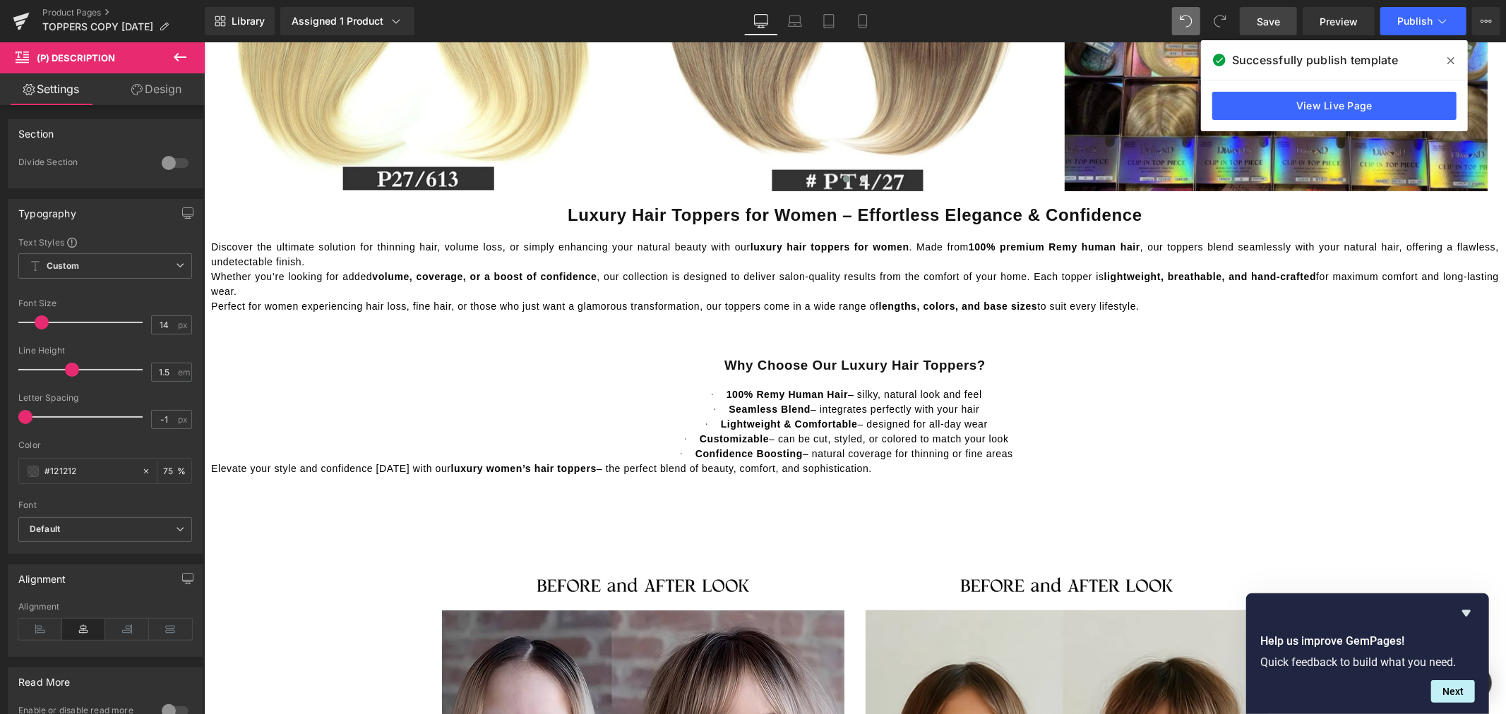
scroll to position [1568, 0]
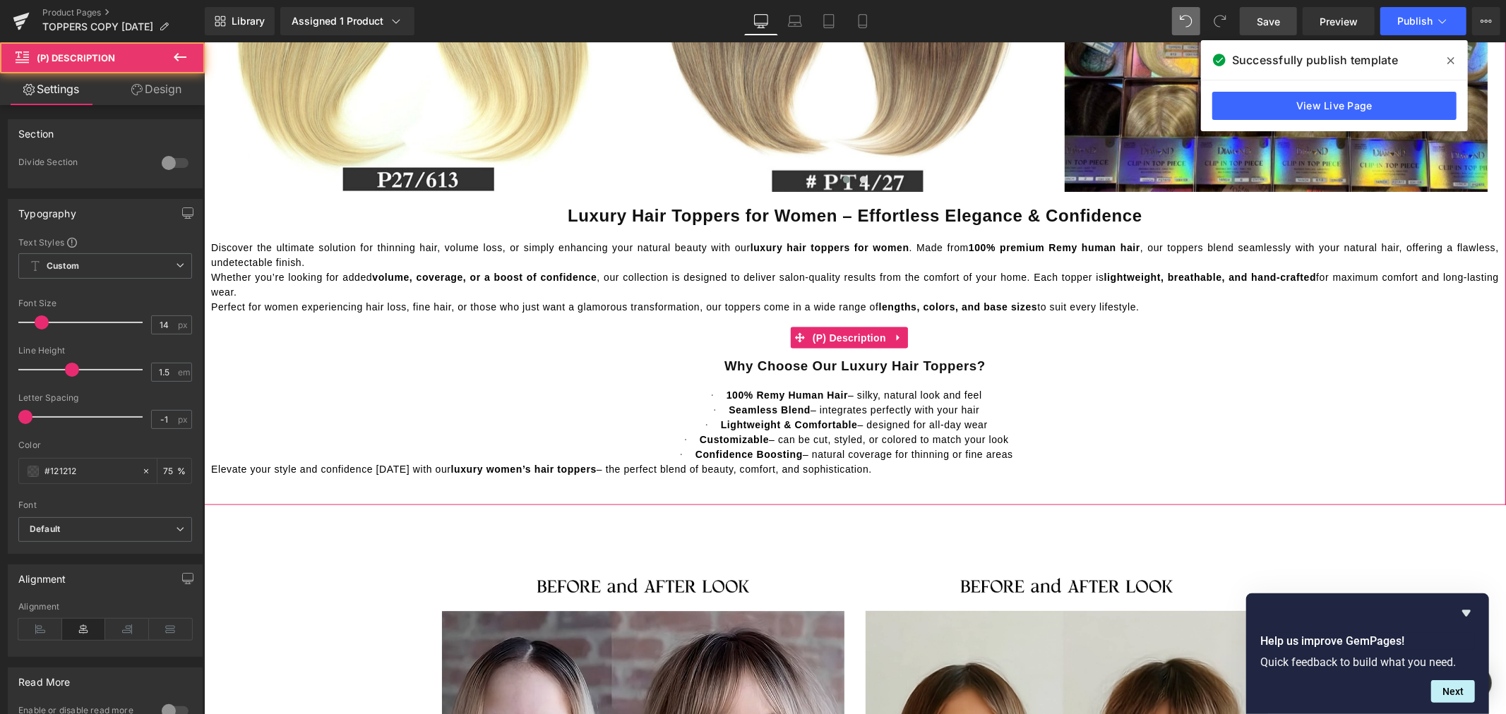
click at [833, 474] on span "Elevate your style and confidence today with our luxury women’s hair toppers – …" at bounding box center [540, 468] width 661 height 11
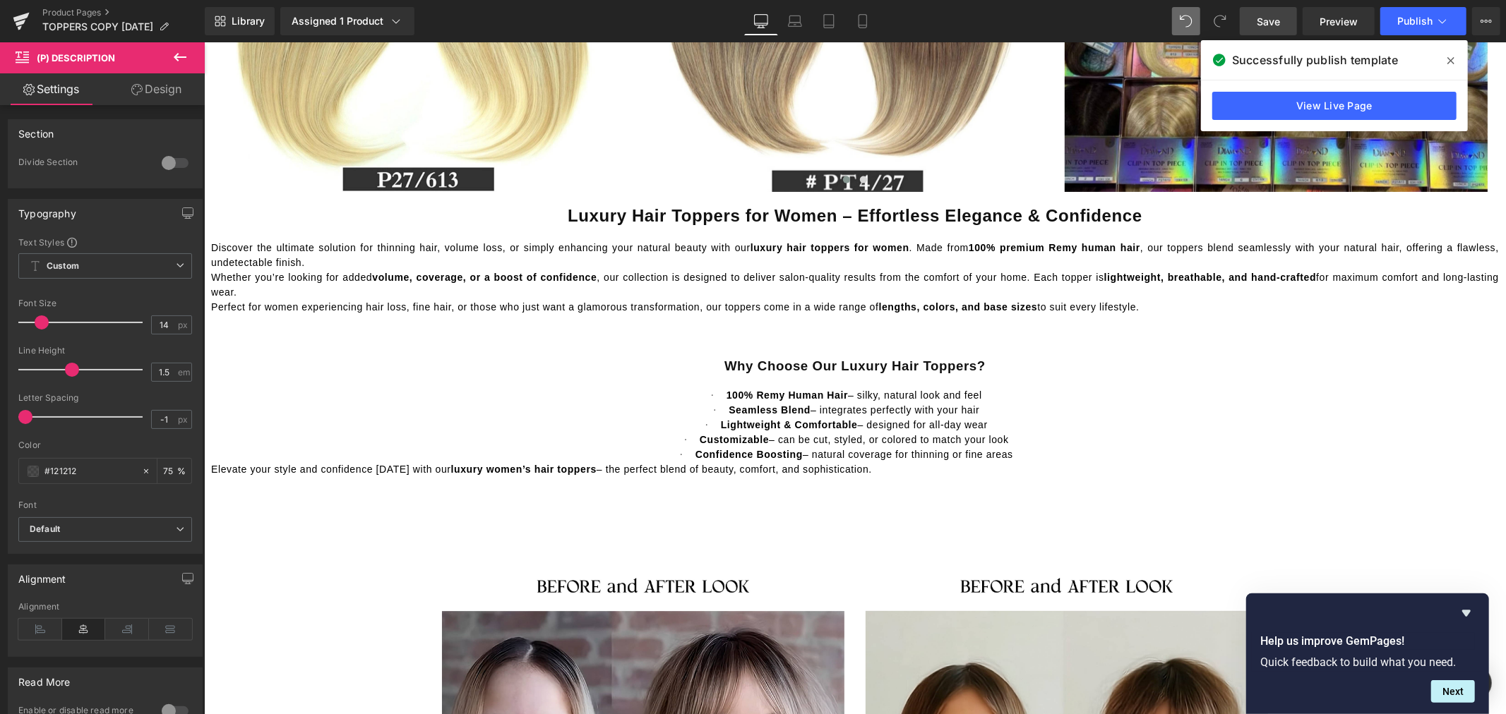
click at [1278, 23] on span "Save" at bounding box center [1267, 21] width 23 height 15
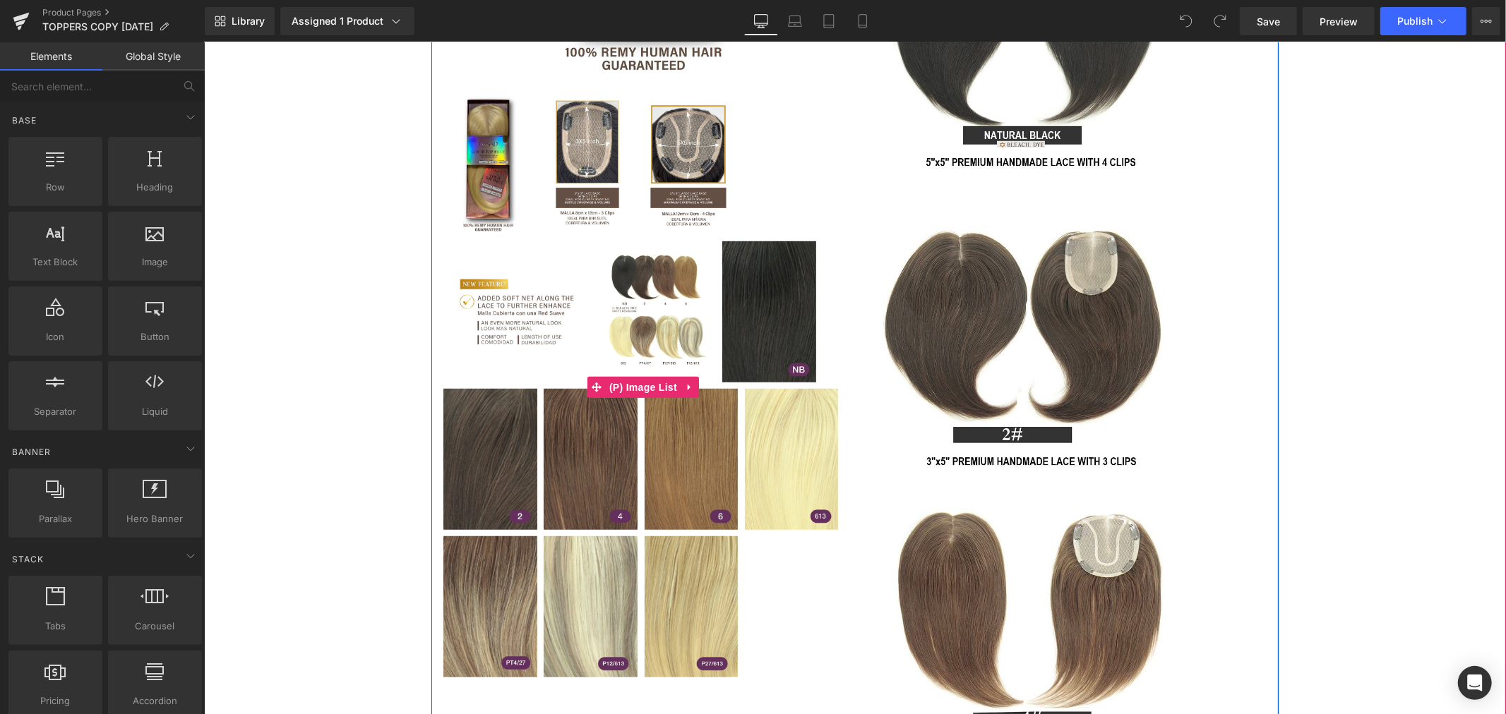
scroll to position [706, 0]
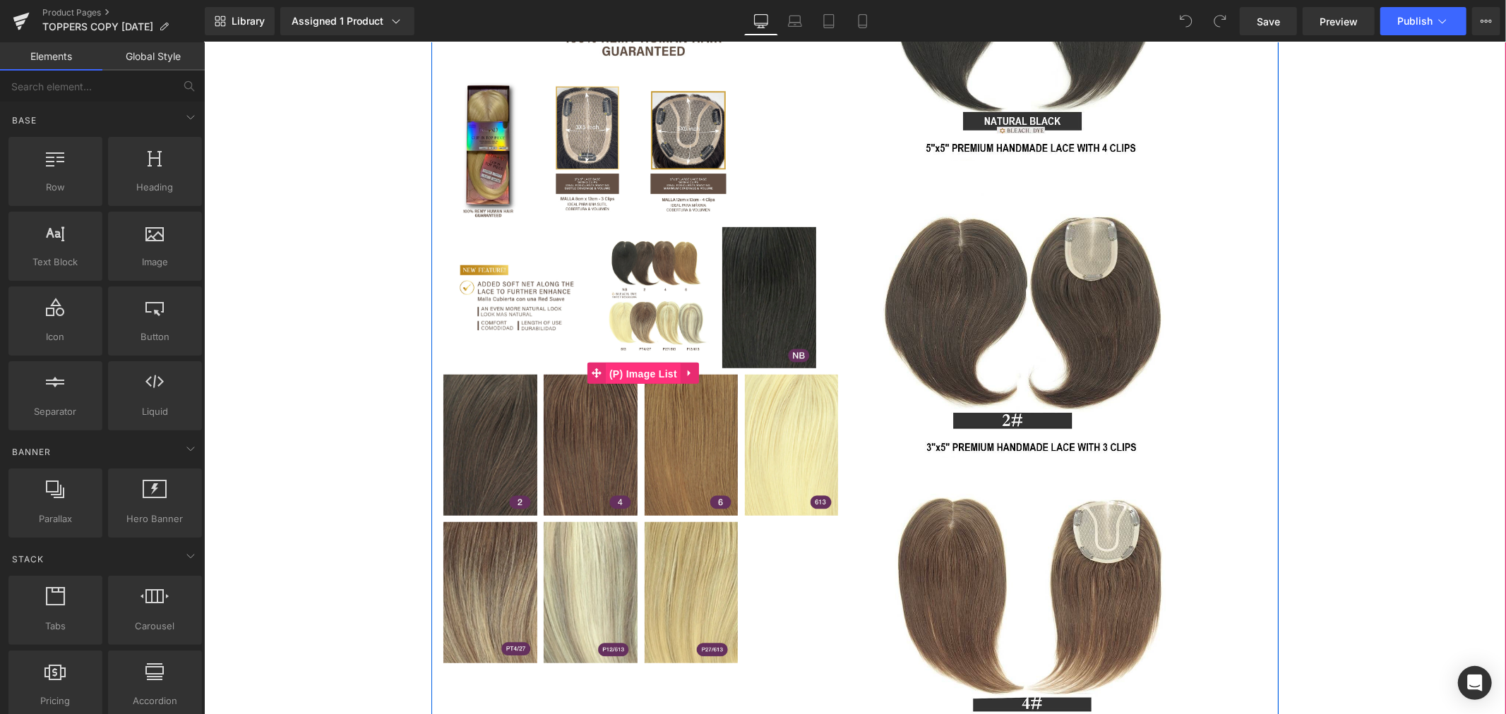
click at [642, 377] on span "(P) Image List" at bounding box center [642, 373] width 75 height 21
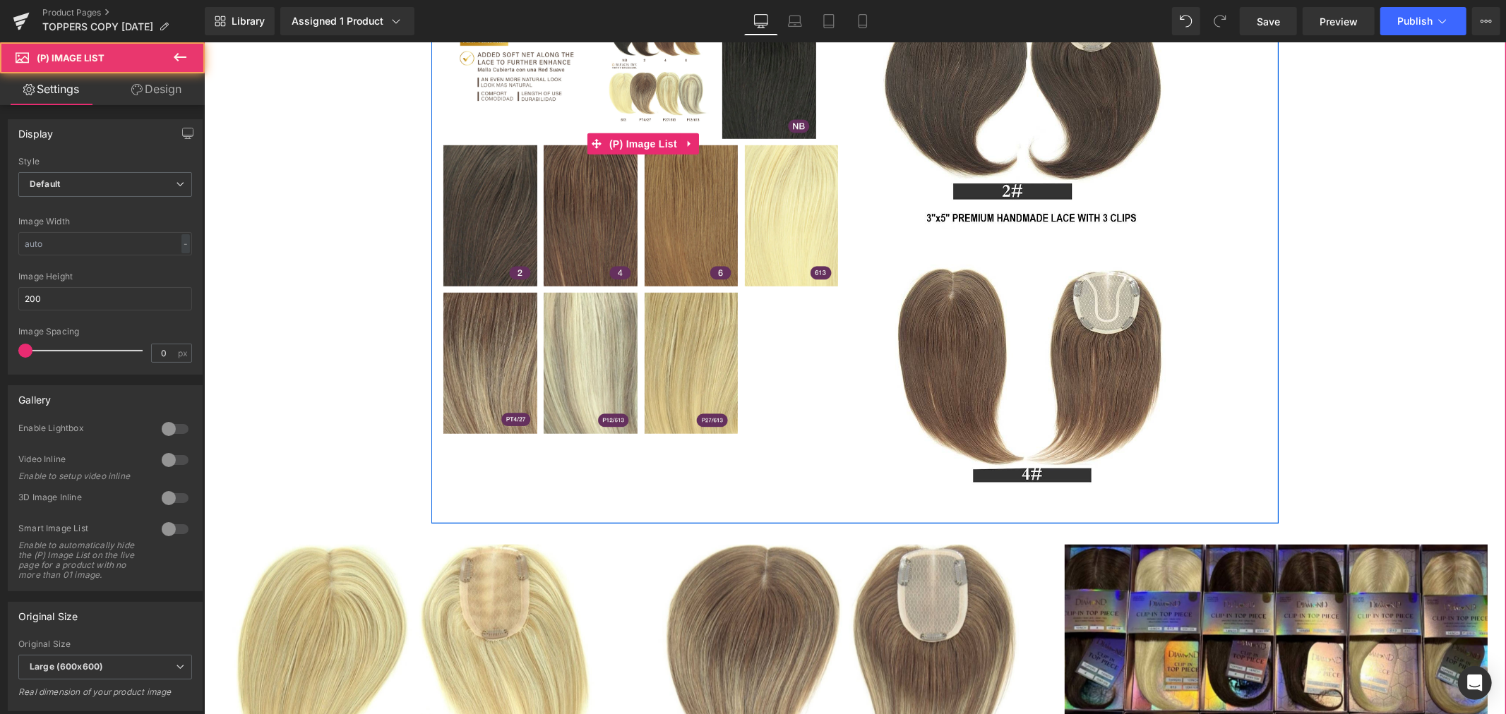
scroll to position [941, 0]
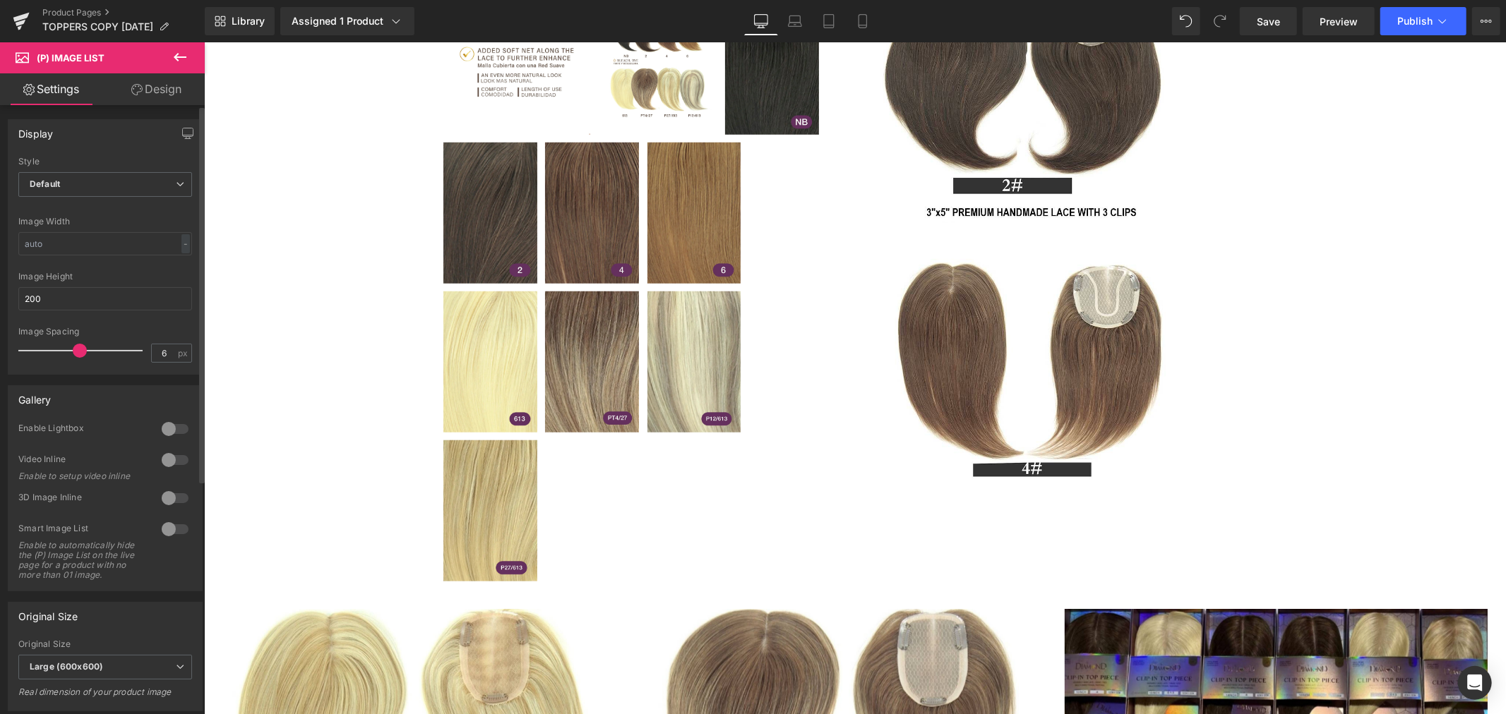
type input "5"
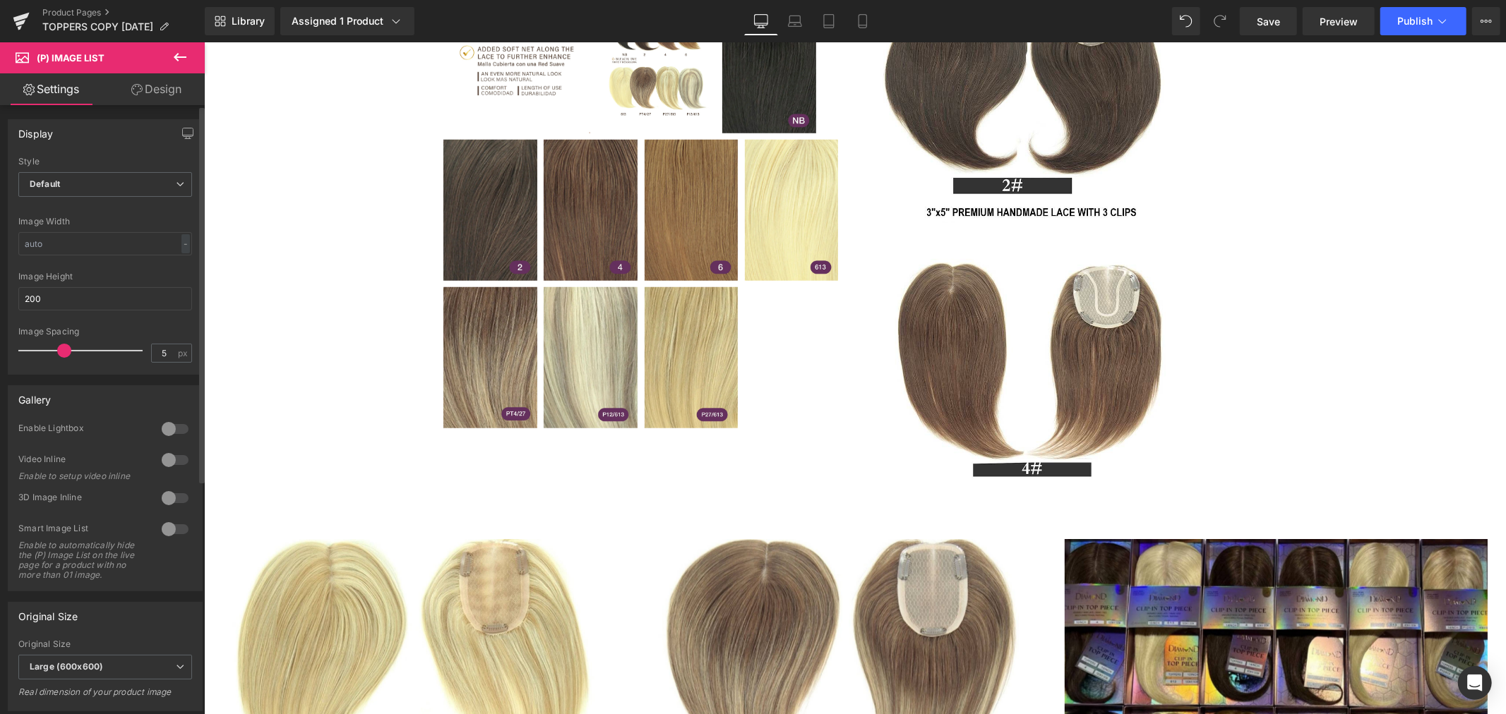
drag, startPoint x: 27, startPoint y: 347, endPoint x: 62, endPoint y: 351, distance: 35.5
click at [62, 351] on span at bounding box center [64, 351] width 14 height 14
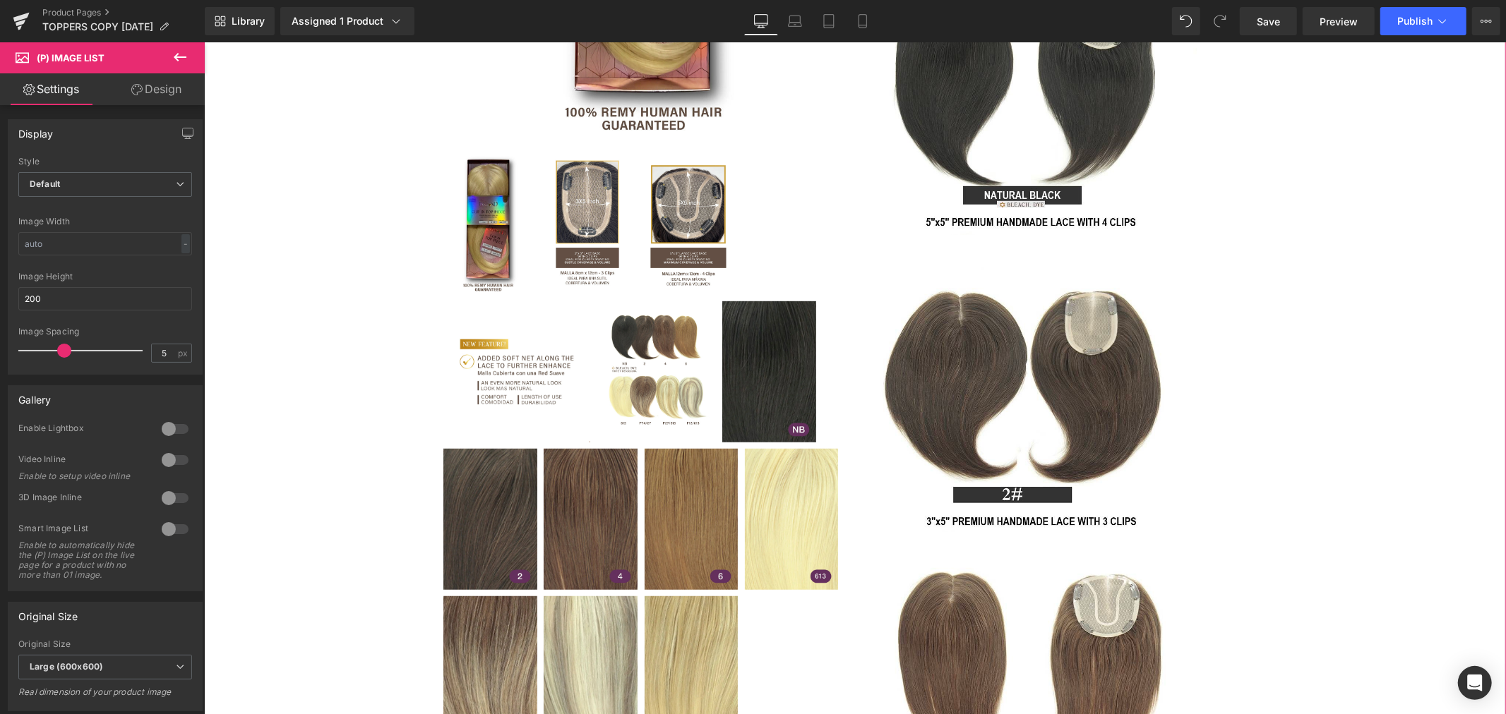
scroll to position [627, 0]
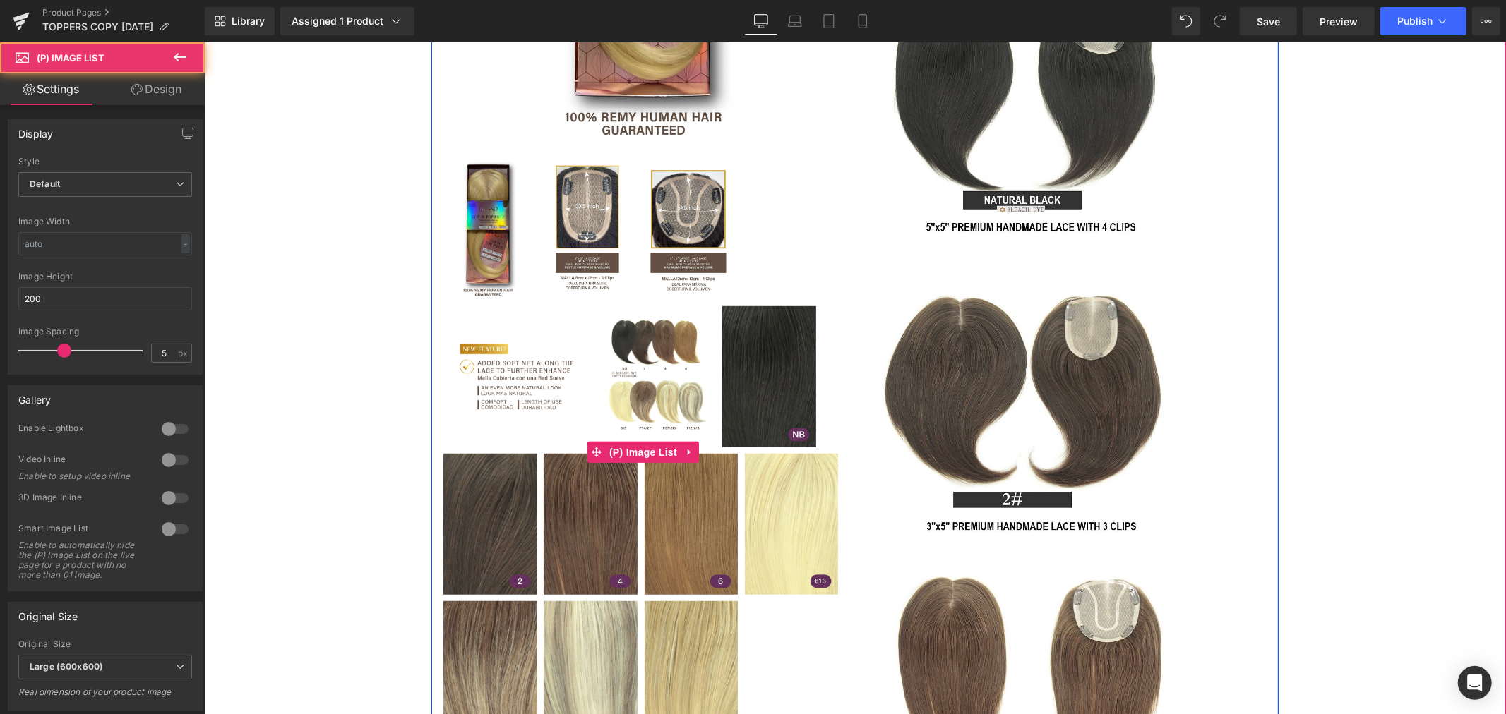
click at [628, 226] on link at bounding box center [588, 230] width 98 height 145
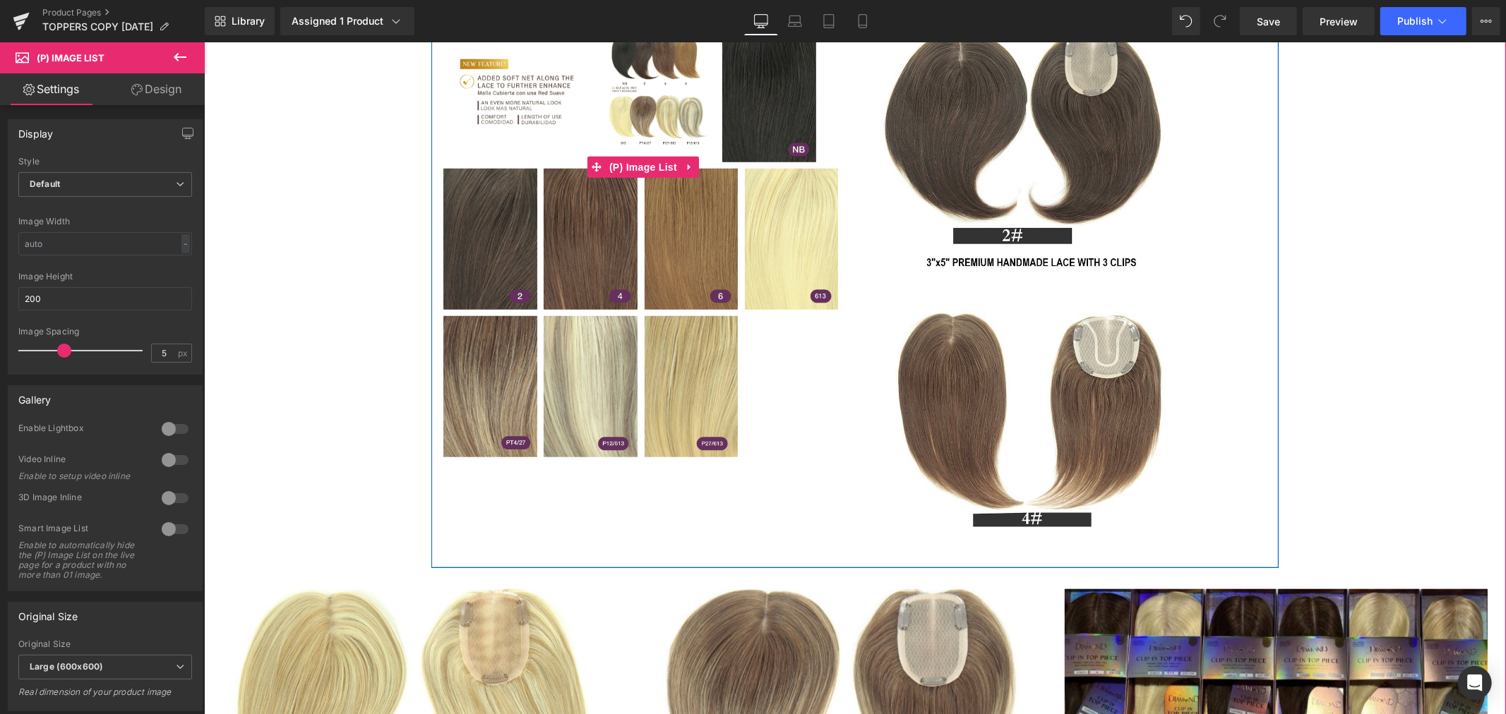
scroll to position [863, 0]
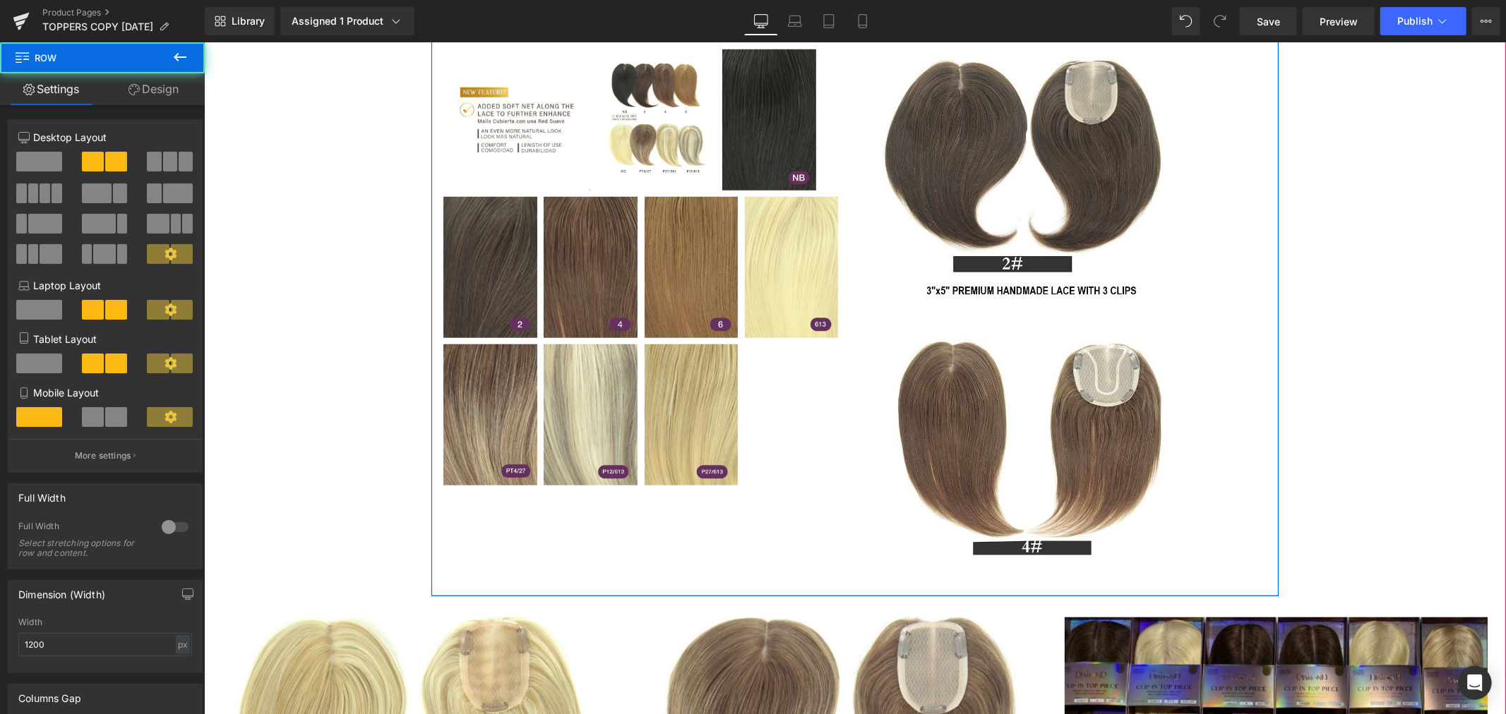
drag, startPoint x: 681, startPoint y: 594, endPoint x: 680, endPoint y: 544, distance: 49.4
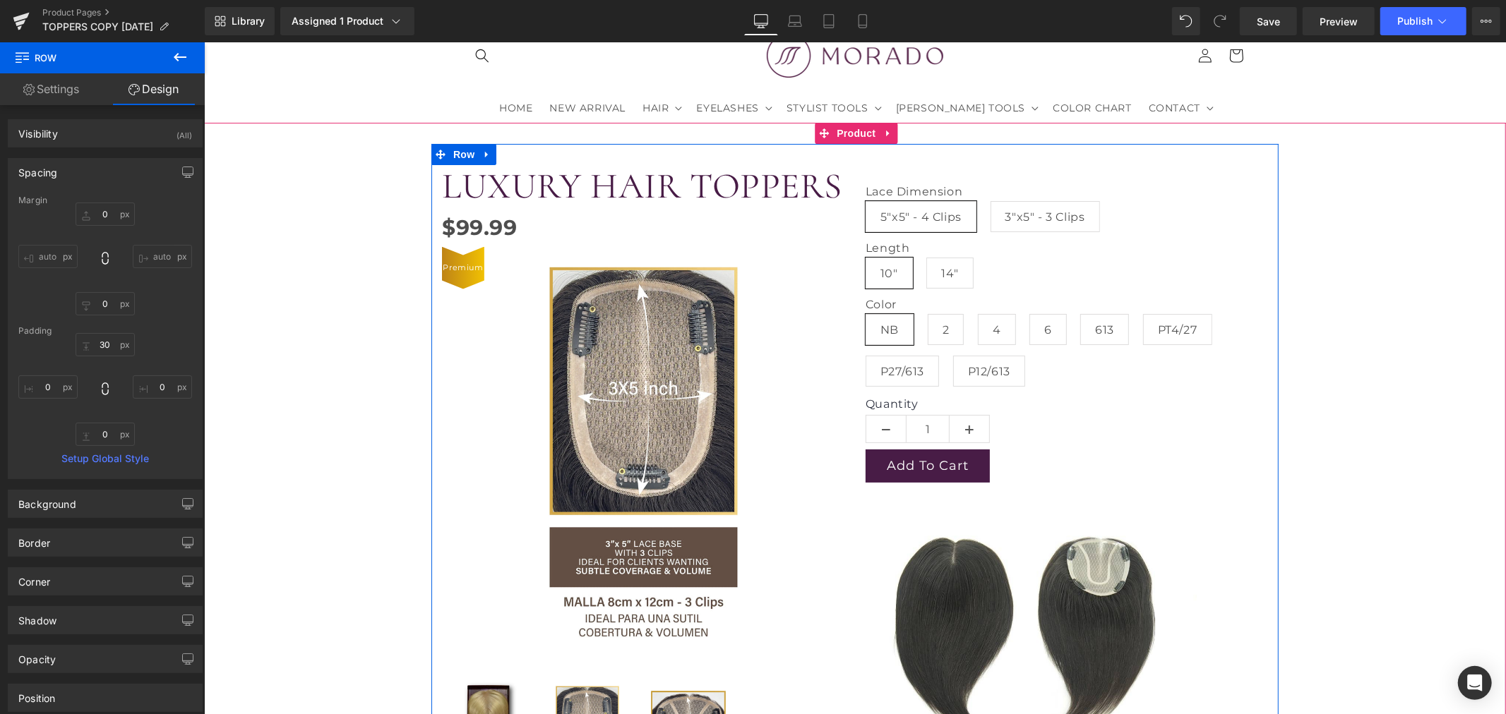
scroll to position [78, 0]
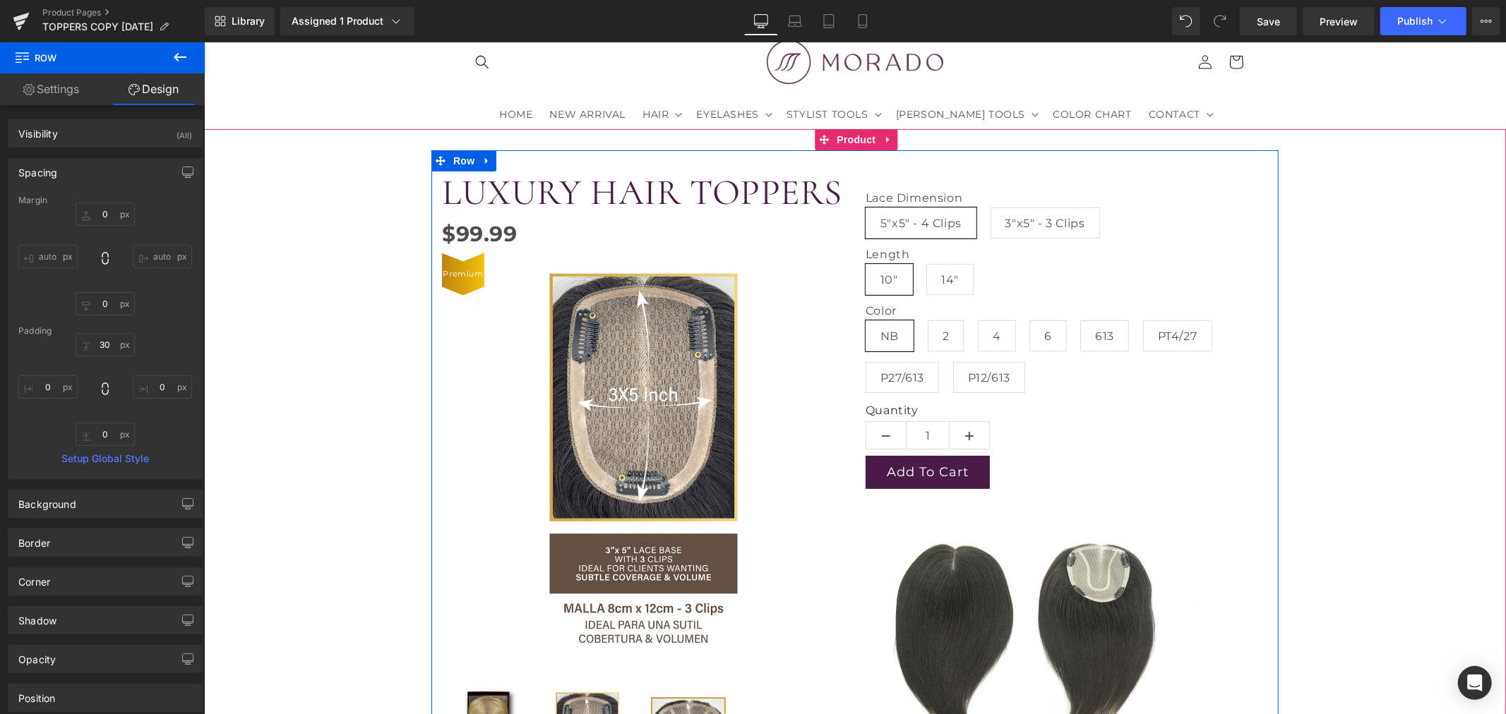
click at [653, 393] on img at bounding box center [643, 463] width 282 height 421
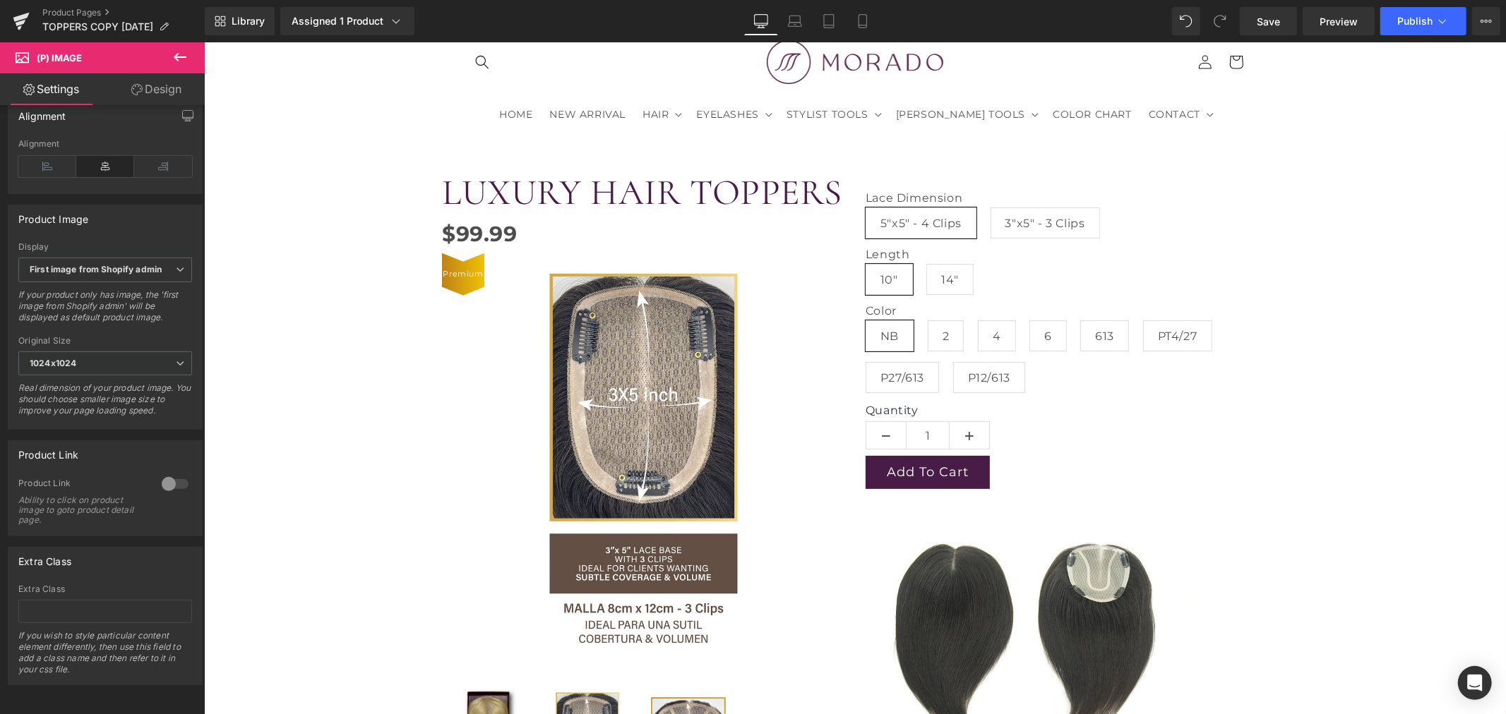
scroll to position [392, 0]
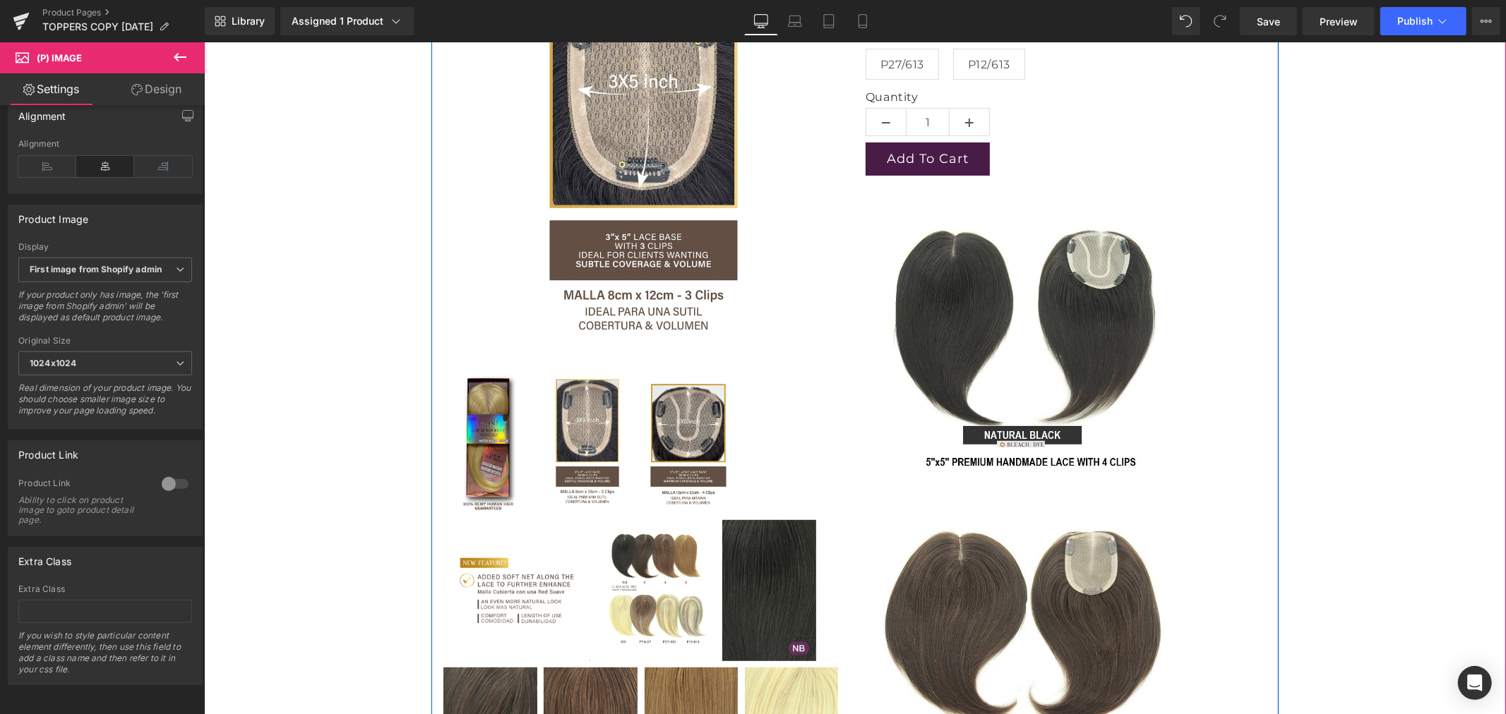
click at [640, 460] on img at bounding box center [687, 442] width 95 height 141
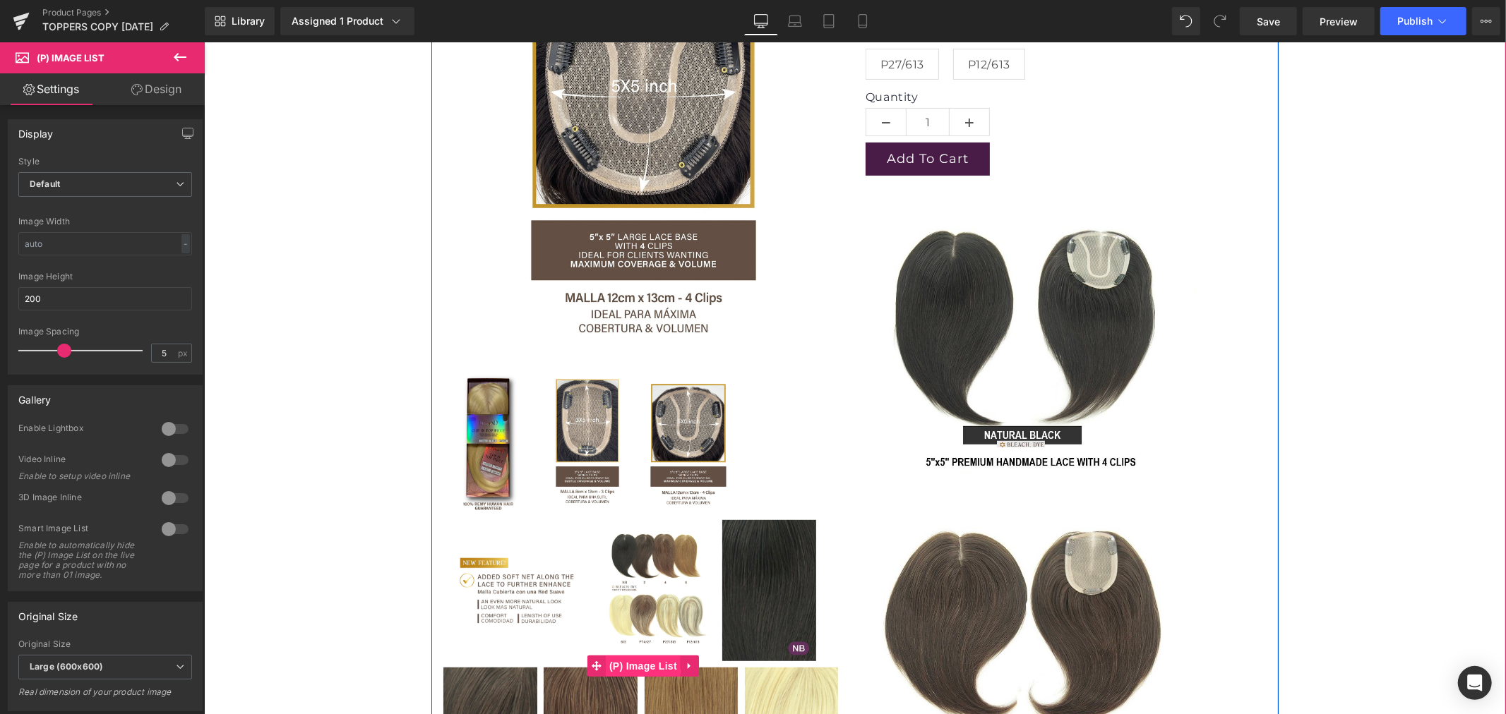
click at [636, 659] on span "(P) Image List" at bounding box center [642, 665] width 75 height 21
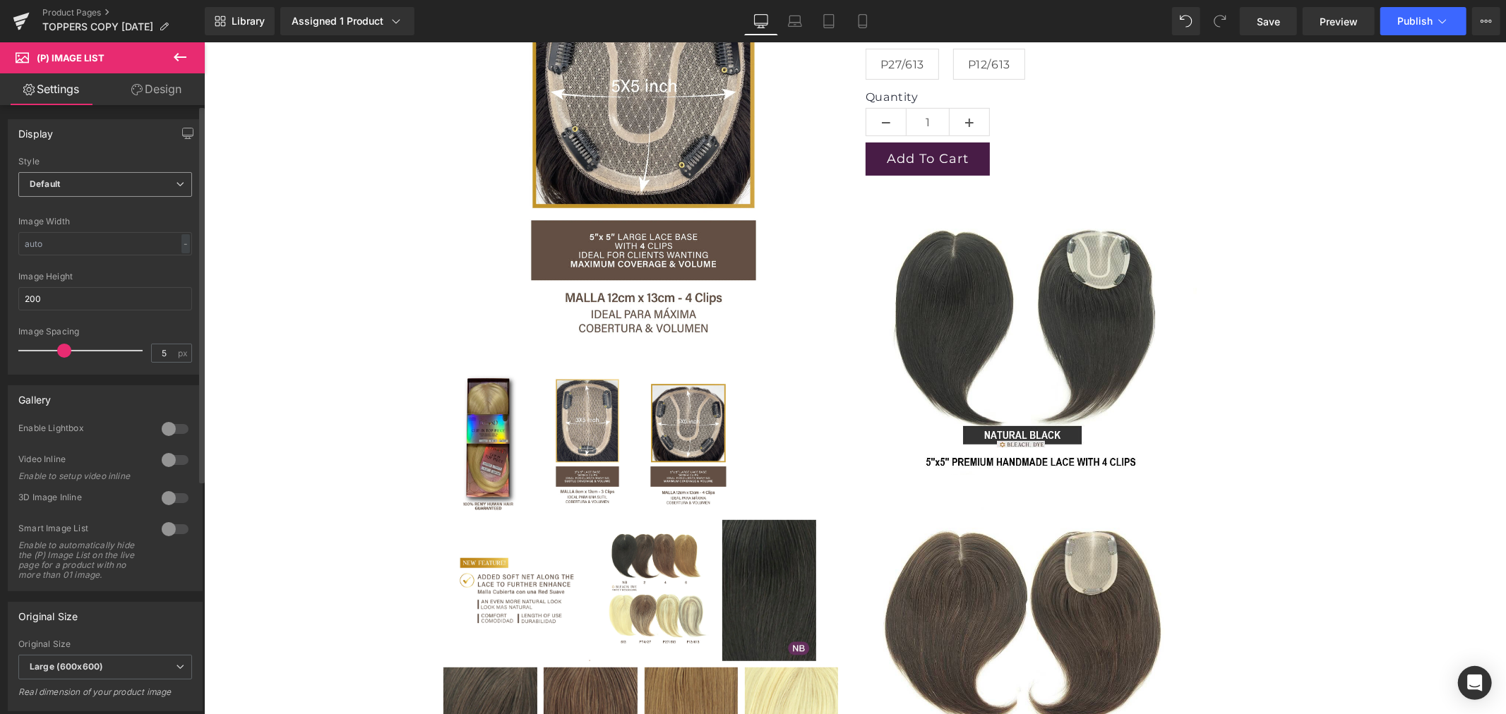
click at [85, 187] on span "Default" at bounding box center [105, 184] width 174 height 25
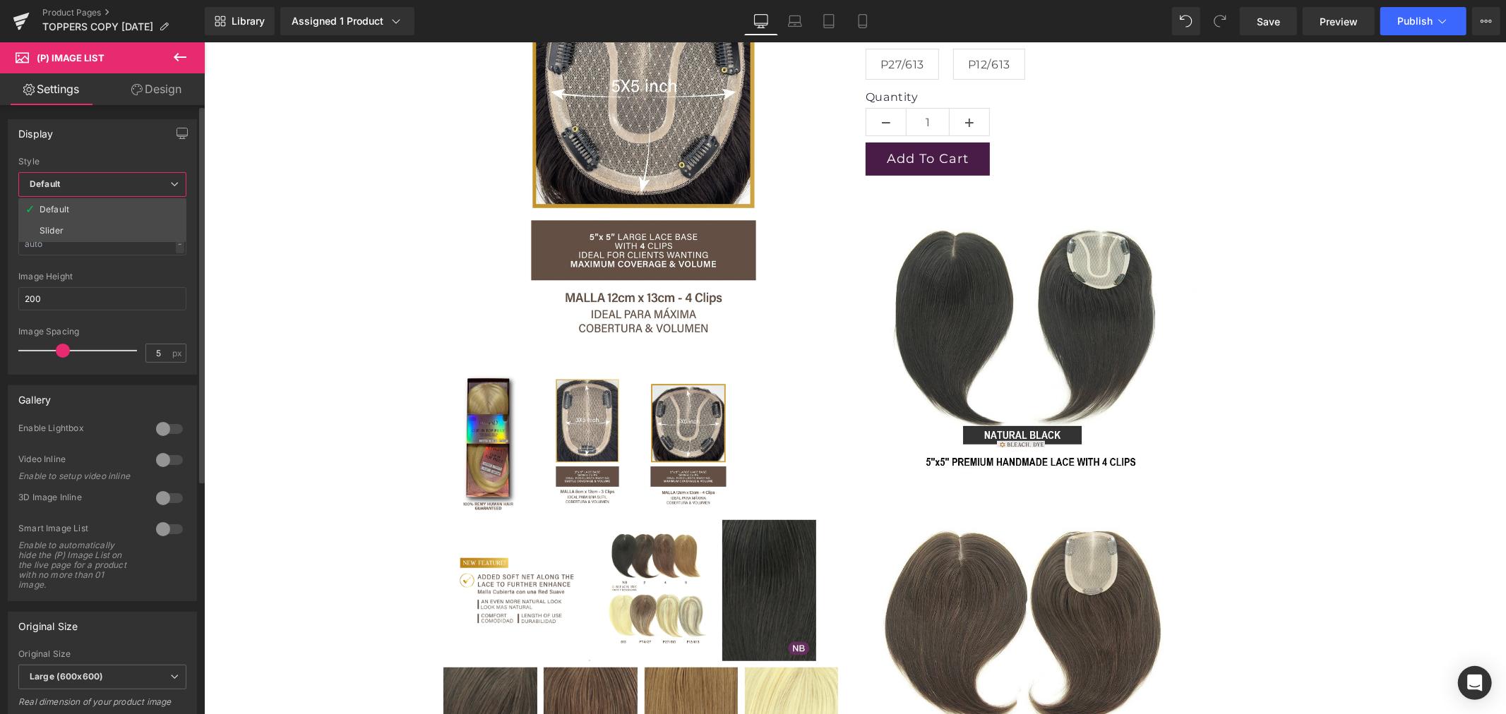
click at [85, 187] on span "Default" at bounding box center [102, 184] width 168 height 25
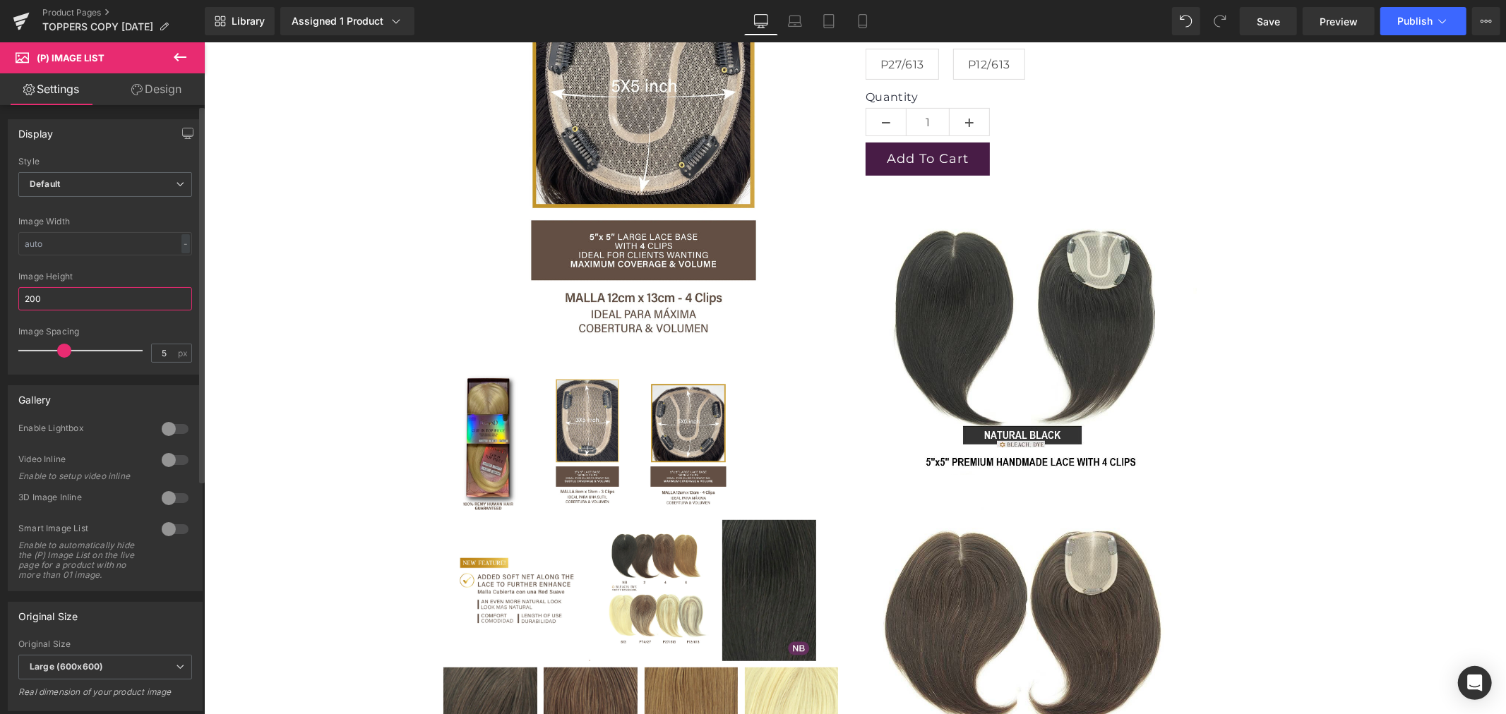
click at [72, 297] on input "200" at bounding box center [105, 298] width 174 height 23
drag, startPoint x: 72, startPoint y: 297, endPoint x: -68, endPoint y: 295, distance: 139.8
click at [0, 295] on html "(P) Image List You are previewing how the will restyle your page. You can not e…" at bounding box center [753, 357] width 1506 height 714
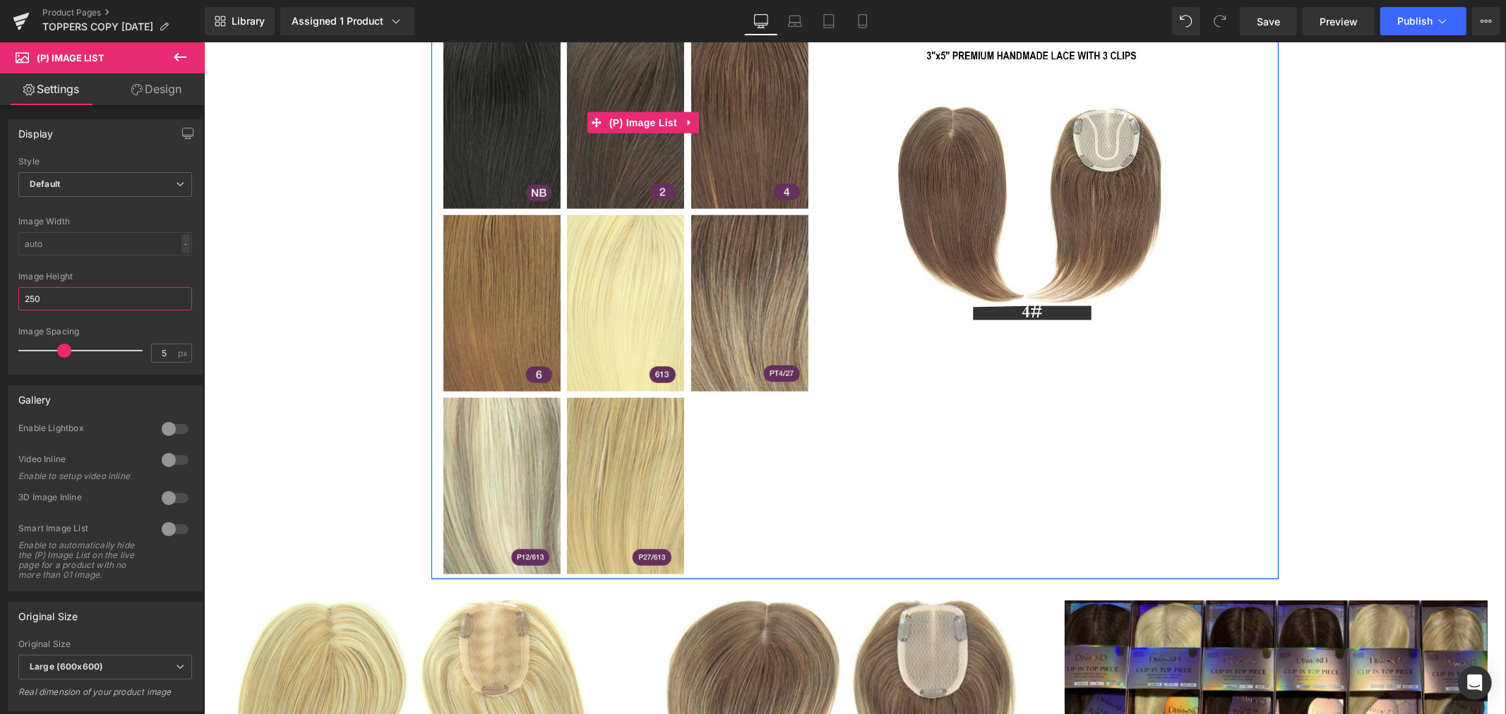
scroll to position [1019, 0]
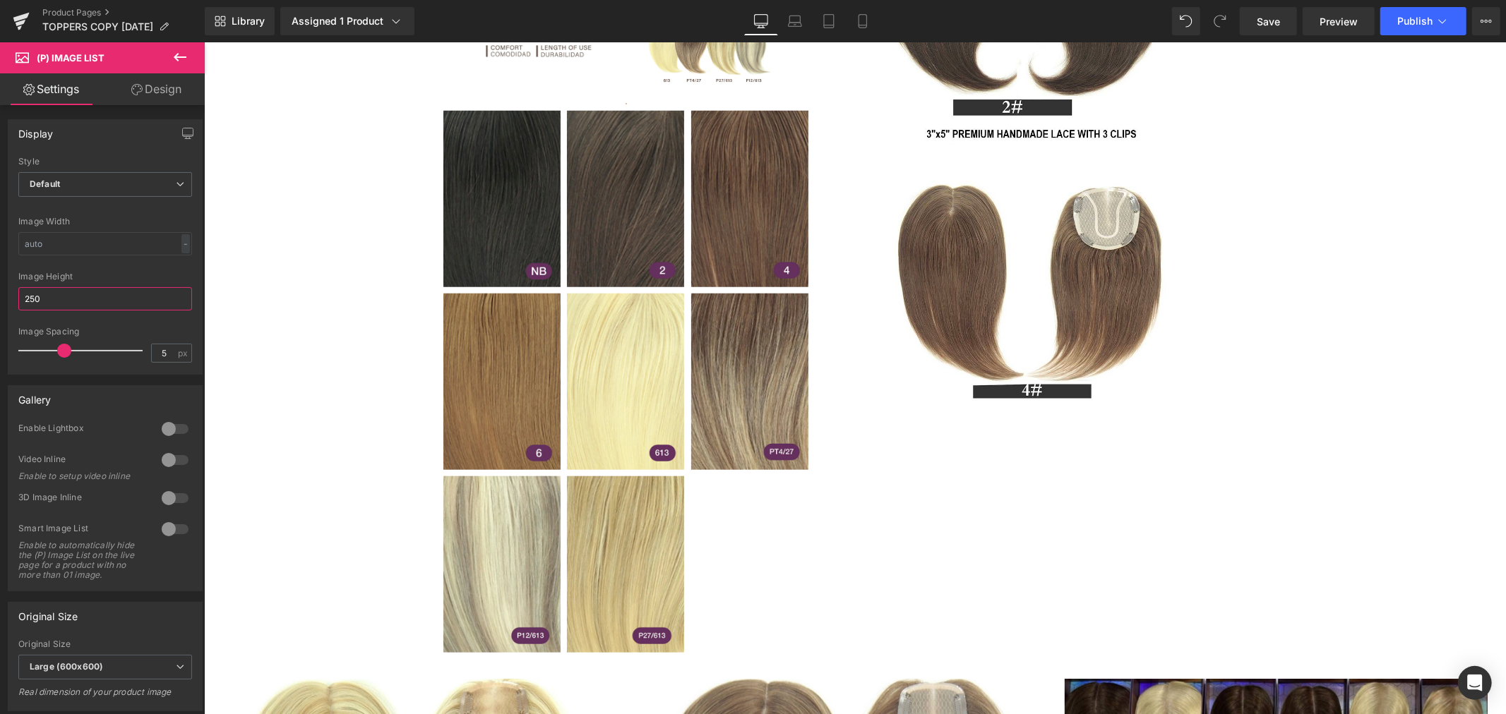
drag, startPoint x: 51, startPoint y: 301, endPoint x: -4, endPoint y: 299, distance: 55.1
click at [0, 299] on html "(P) Image List You are previewing how the will restyle your page. You can not e…" at bounding box center [753, 357] width 1506 height 714
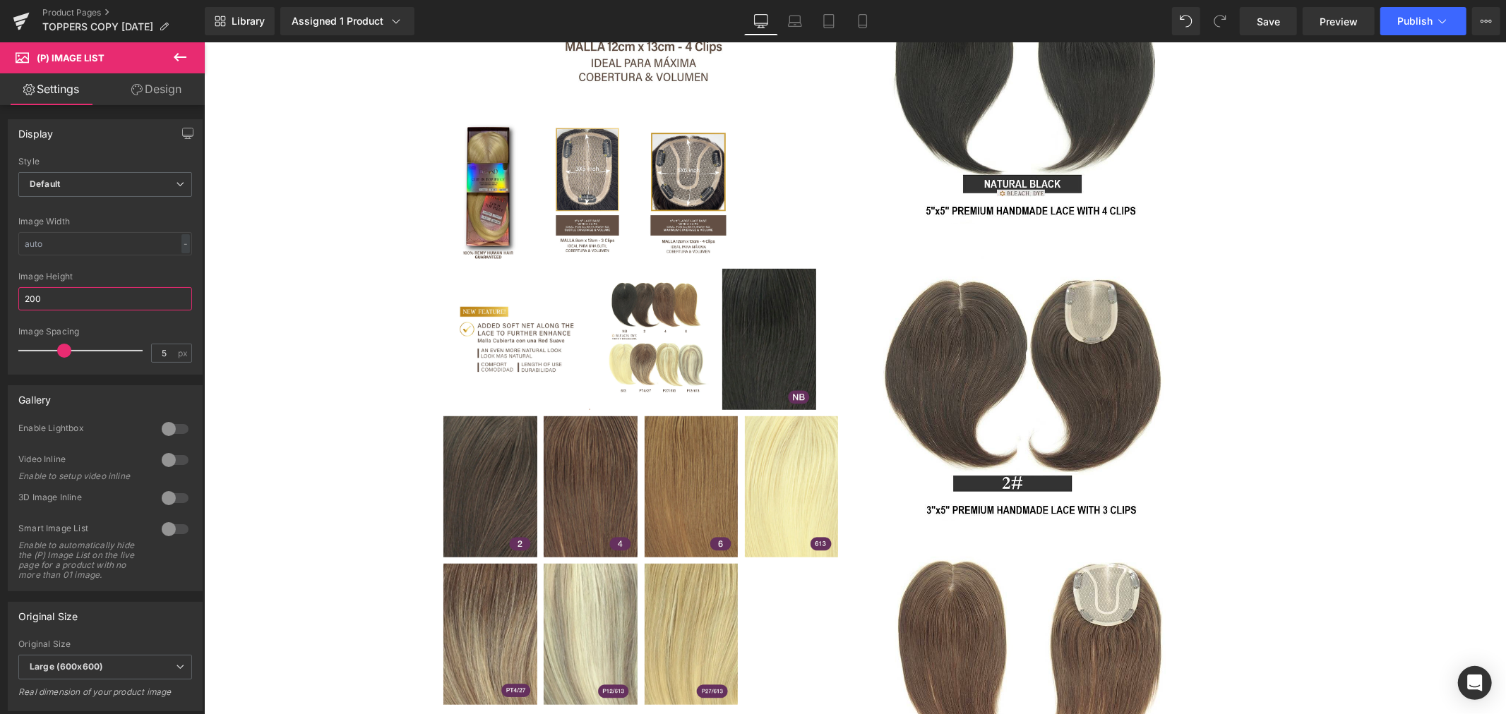
scroll to position [627, 0]
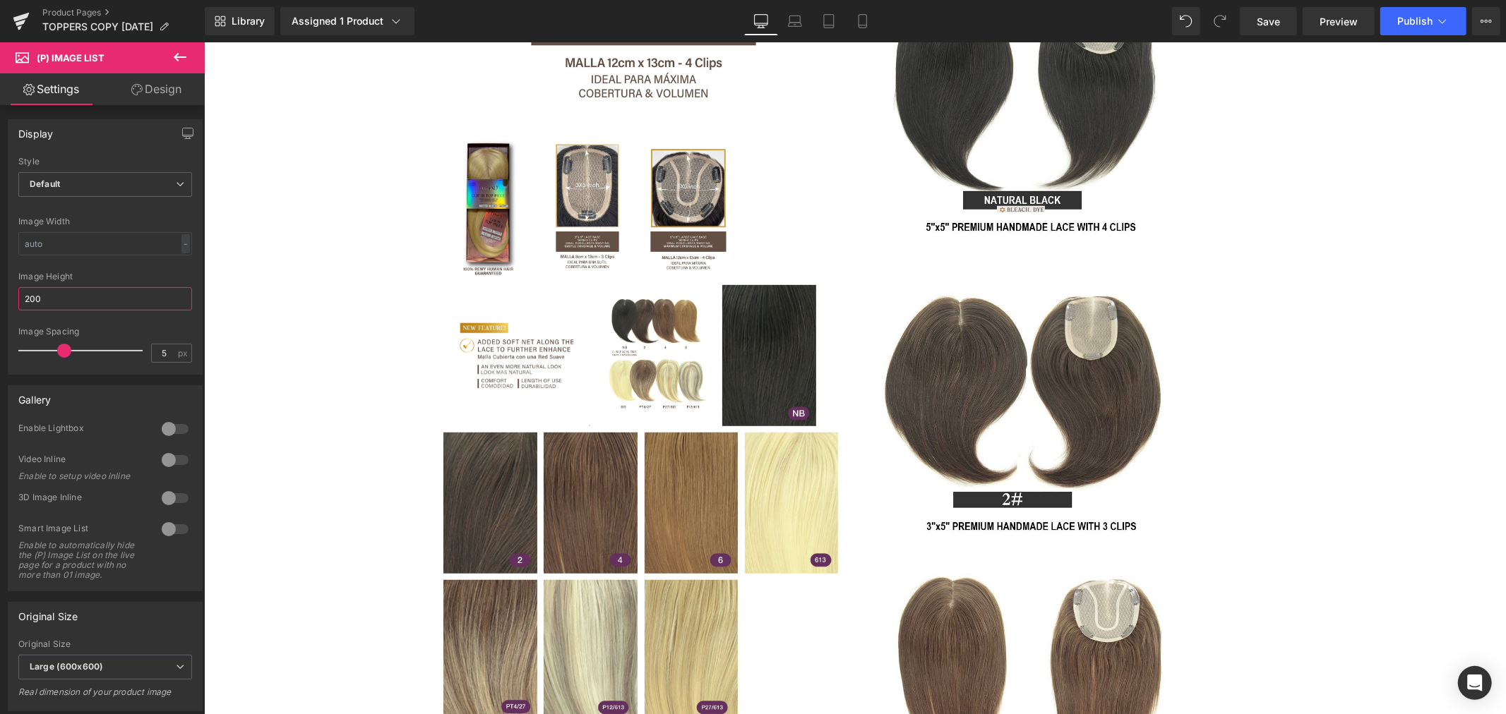
drag, startPoint x: 93, startPoint y: 294, endPoint x: -25, endPoint y: 293, distance: 118.6
click at [0, 293] on html "(P) Image List You are previewing how the will restyle your page. You can not e…" at bounding box center [753, 357] width 1506 height 714
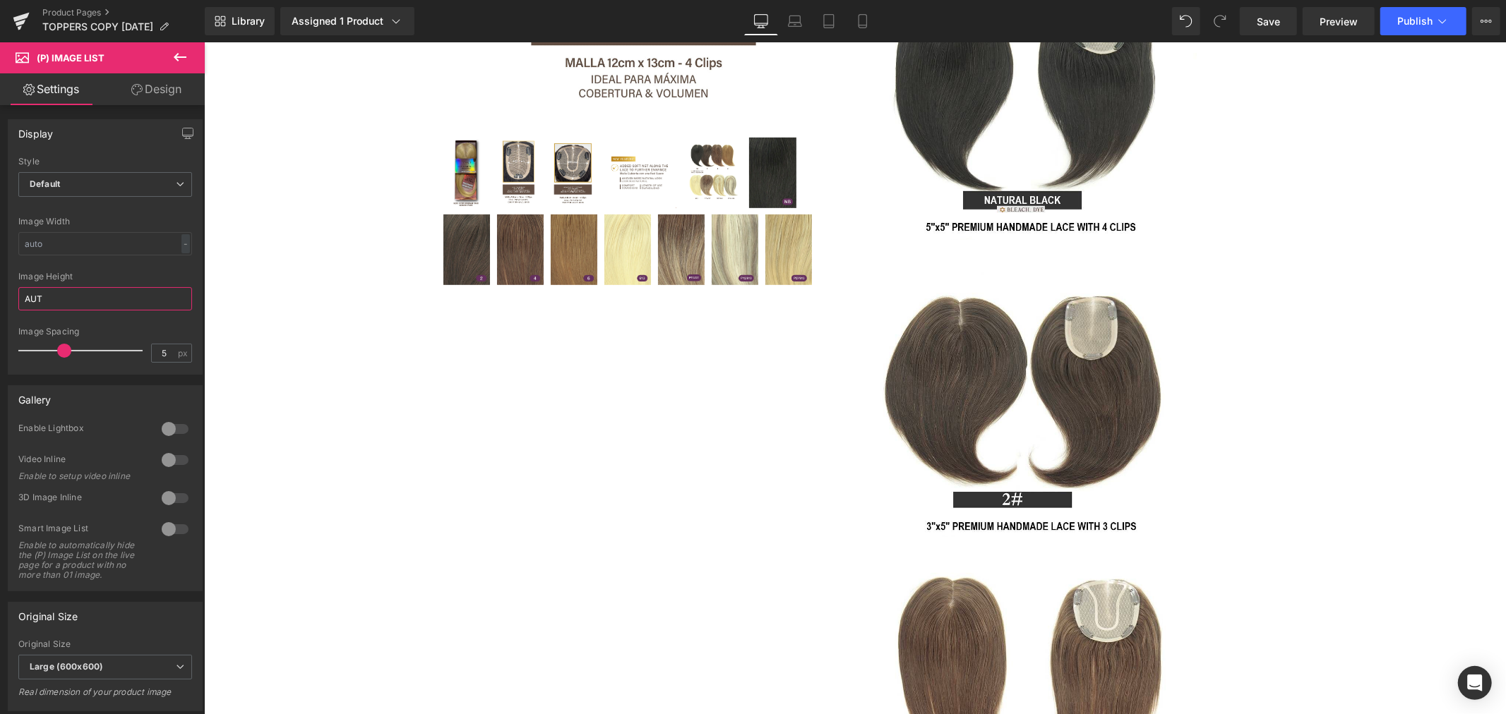
type input "AUTO"
drag, startPoint x: 42, startPoint y: 299, endPoint x: -6, endPoint y: 301, distance: 48.0
click at [0, 301] on html "(P) Image List You are previewing how the will restyle your page. You can not e…" at bounding box center [753, 357] width 1506 height 714
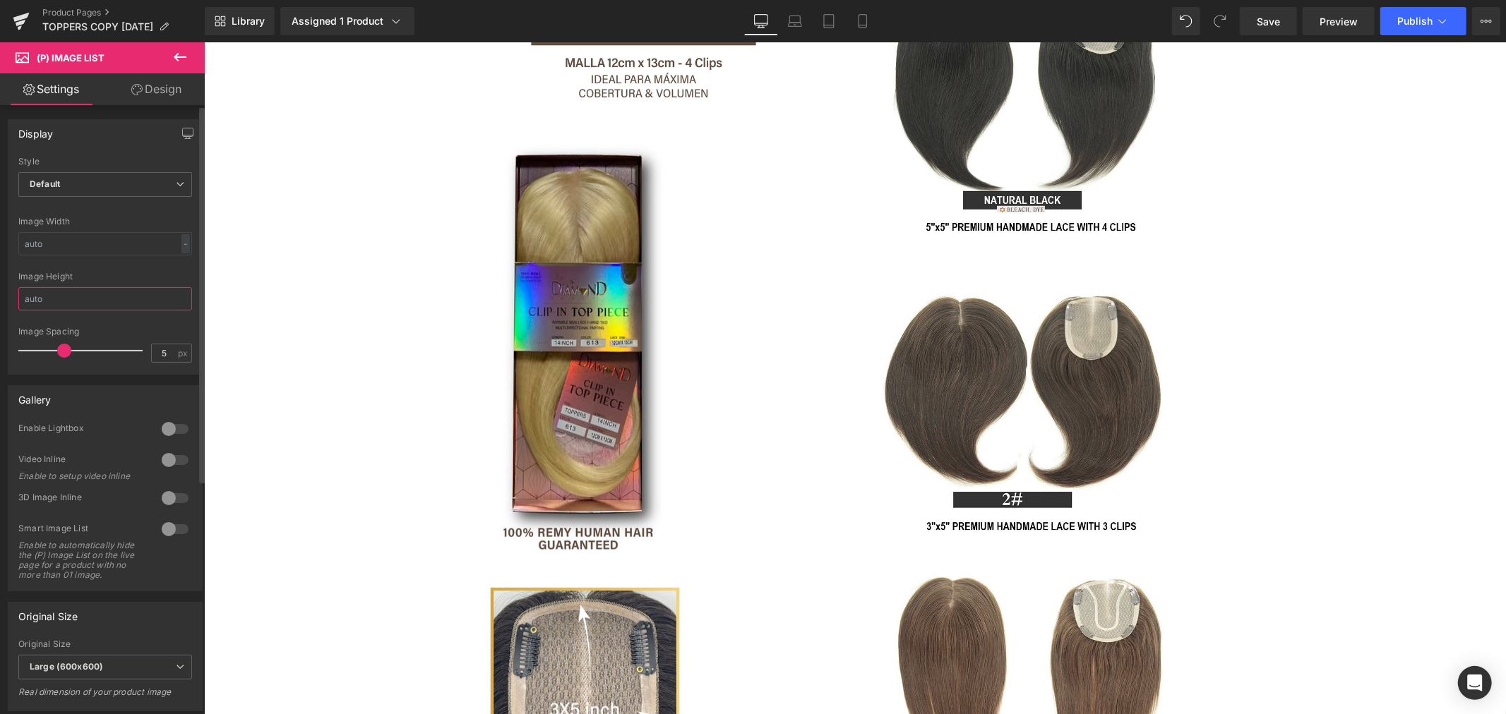
drag, startPoint x: 68, startPoint y: 302, endPoint x: 39, endPoint y: 302, distance: 28.9
click at [39, 302] on input "text" at bounding box center [105, 298] width 174 height 23
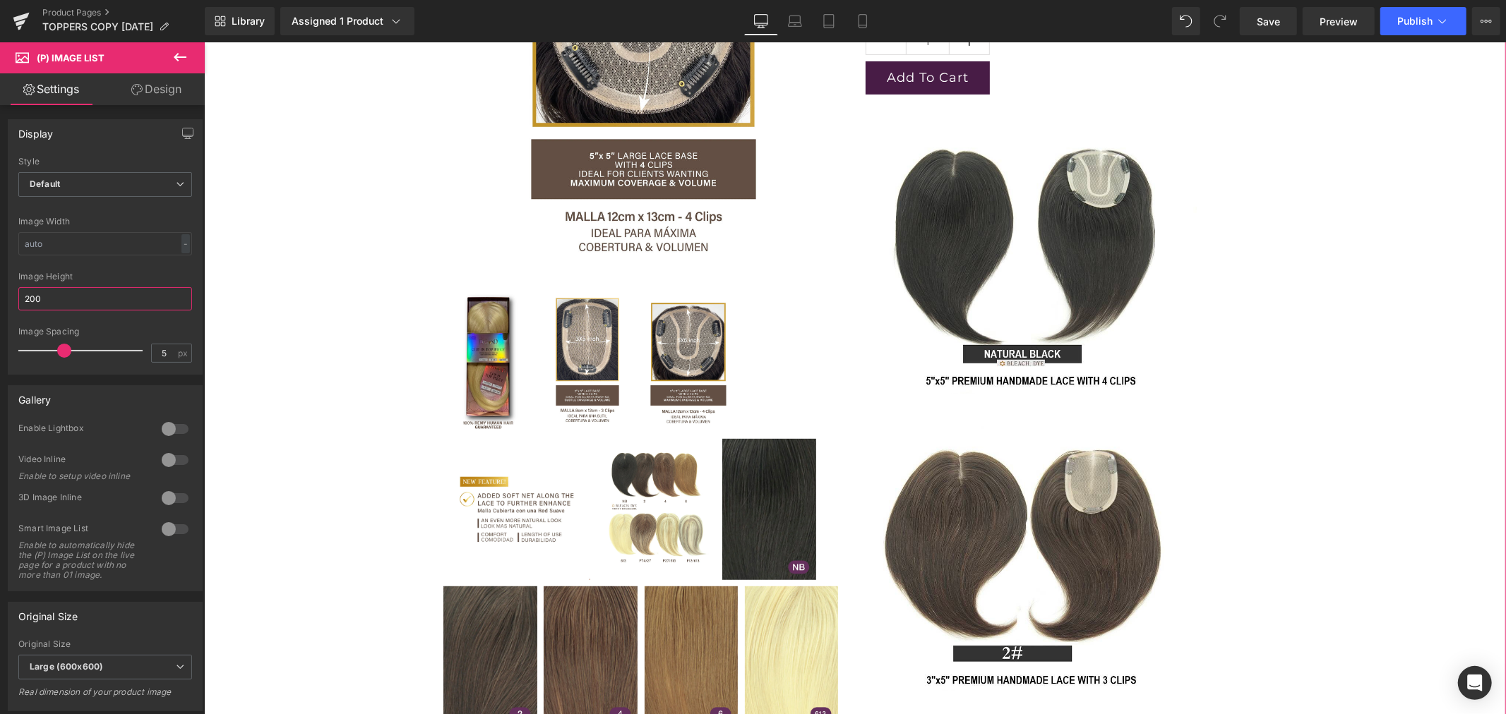
scroll to position [470, 0]
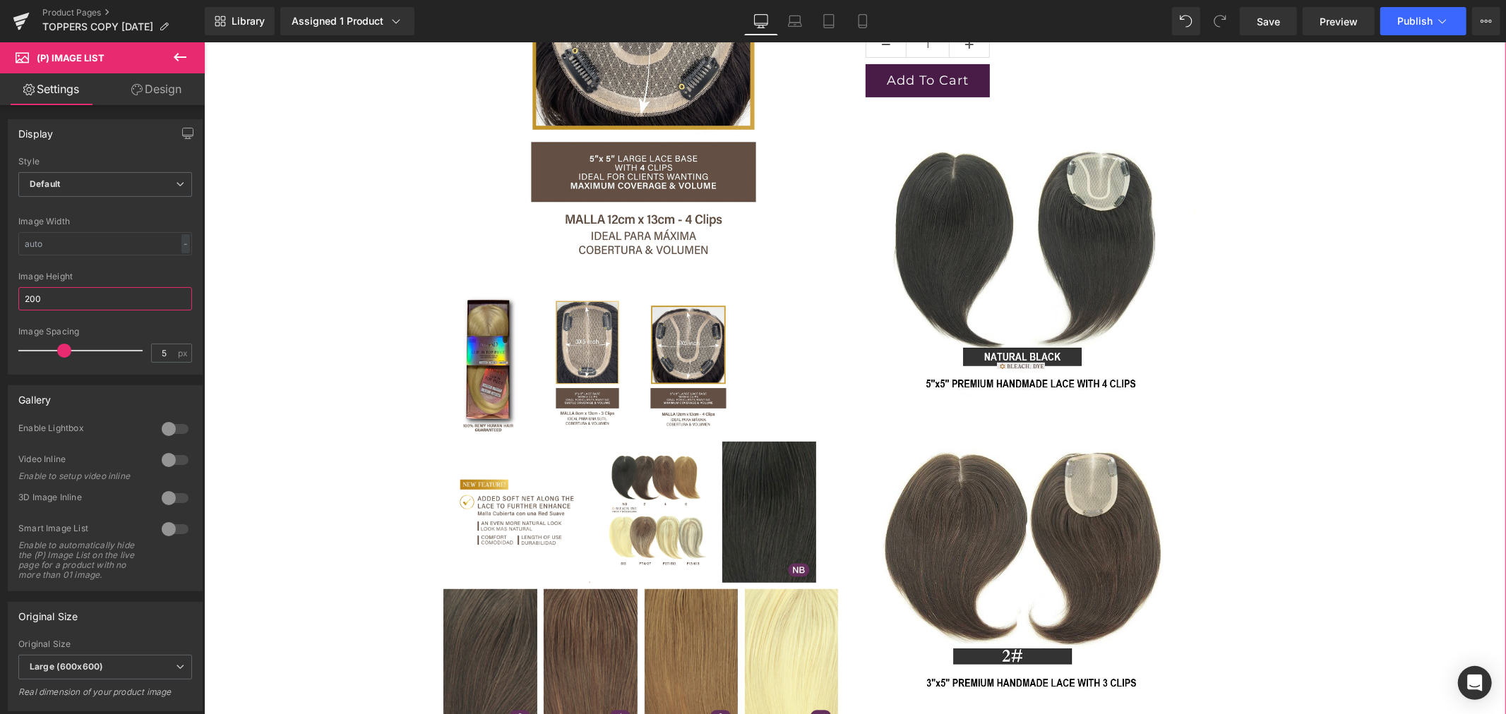
type input "200"
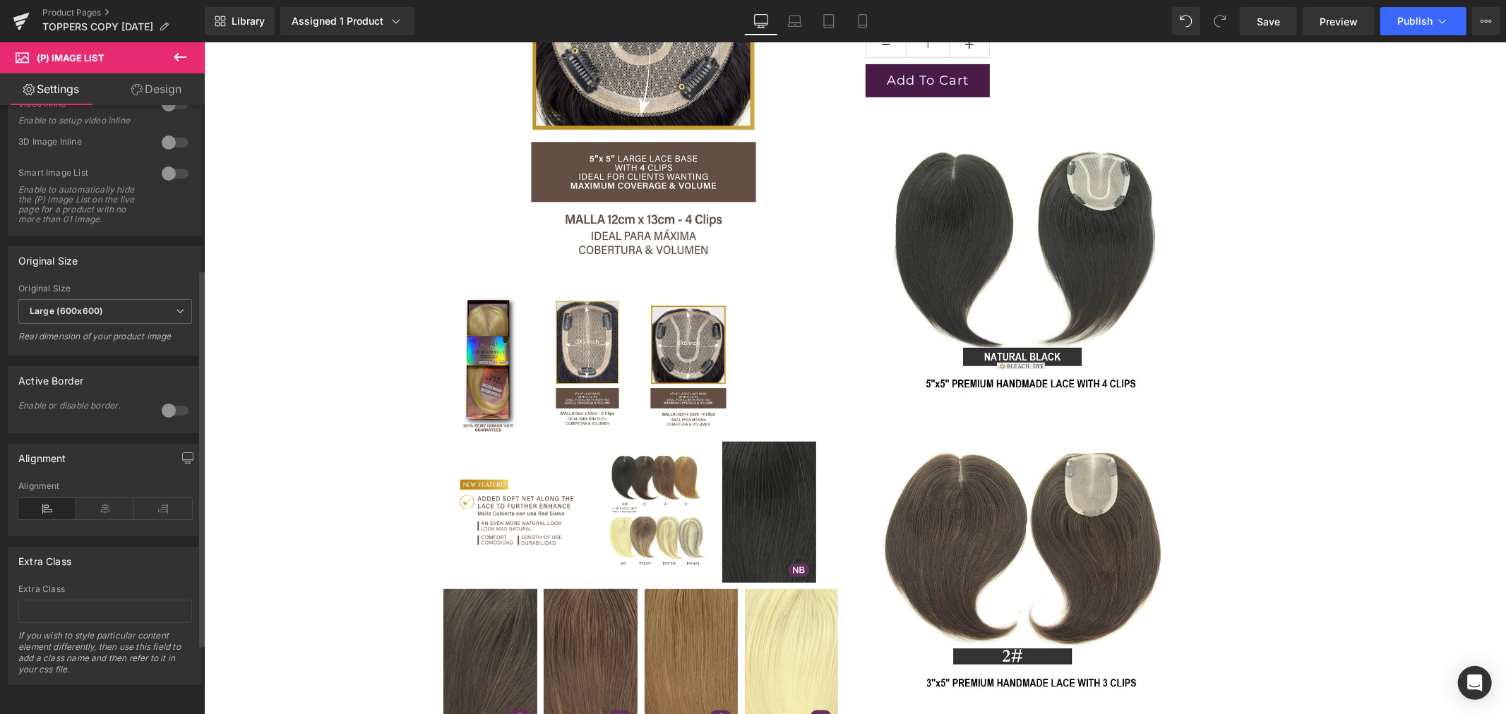
scroll to position [377, 0]
click at [107, 308] on span "Large (600x600)" at bounding box center [105, 311] width 174 height 25
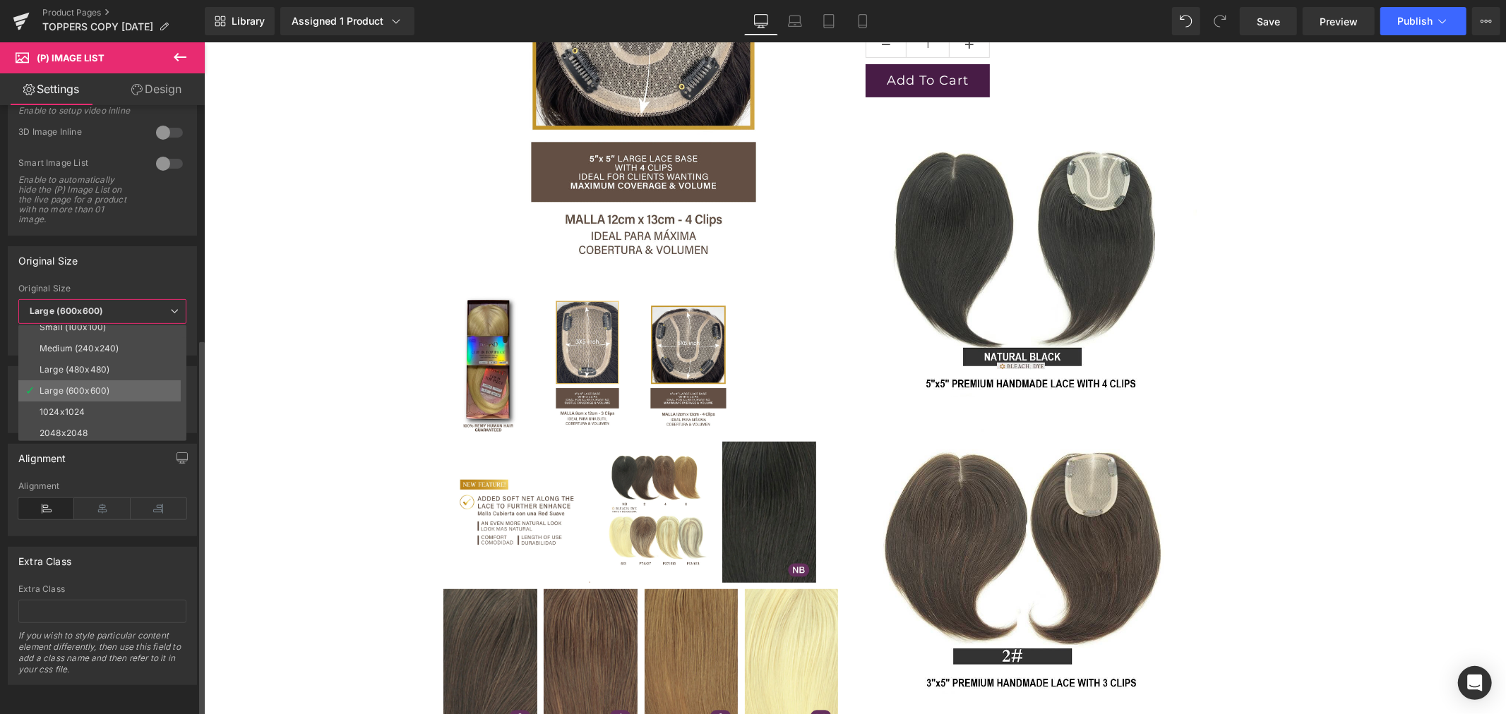
scroll to position [11, 0]
click at [104, 400] on li "1024x1024" at bounding box center [105, 410] width 174 height 21
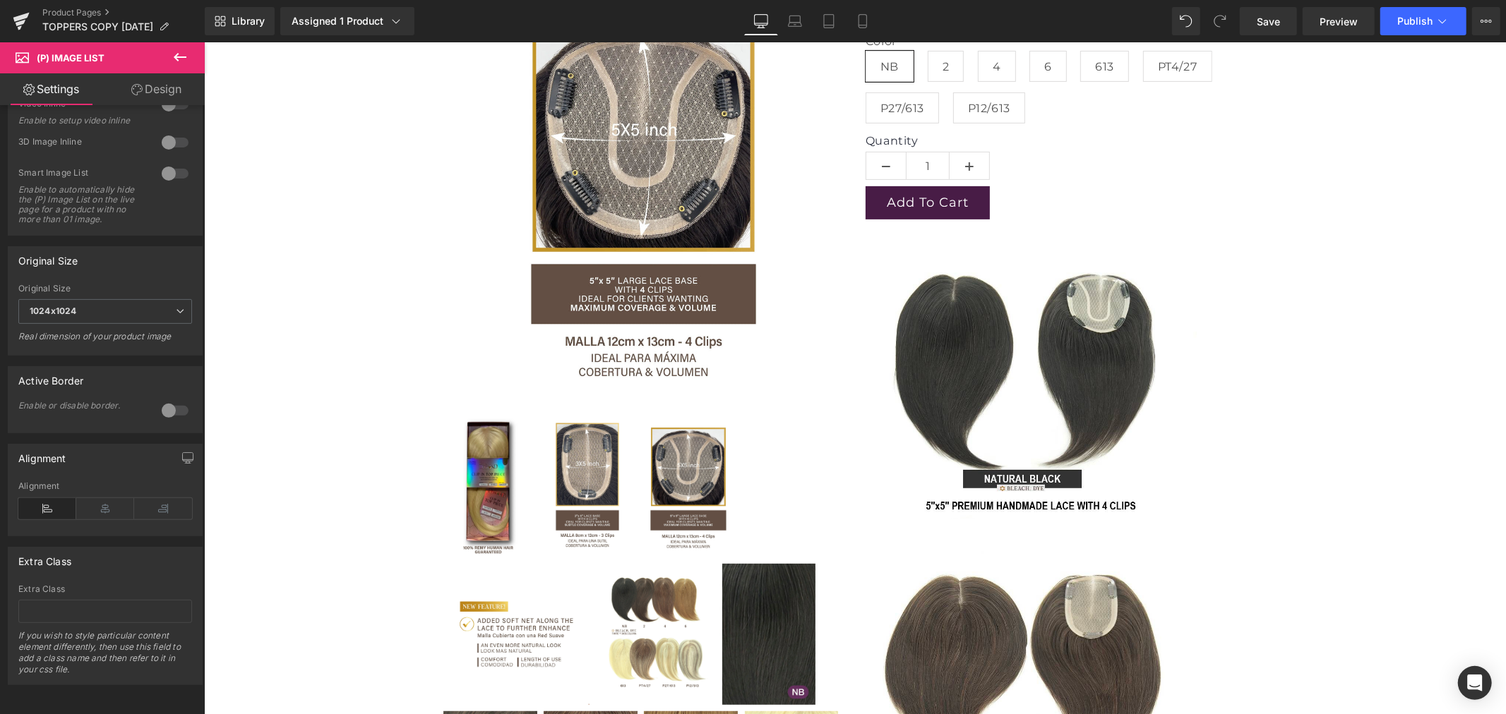
scroll to position [313, 0]
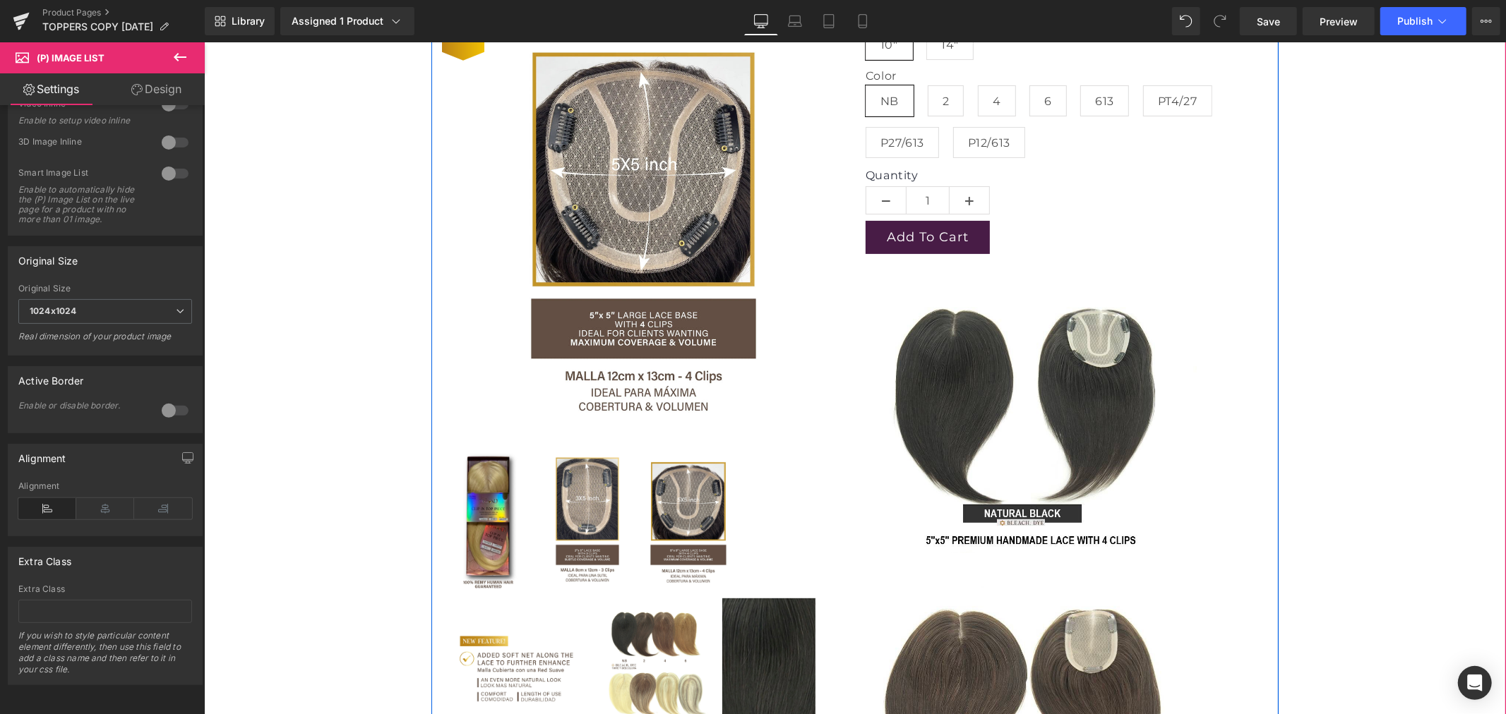
click at [780, 628] on img at bounding box center [768, 668] width 94 height 141
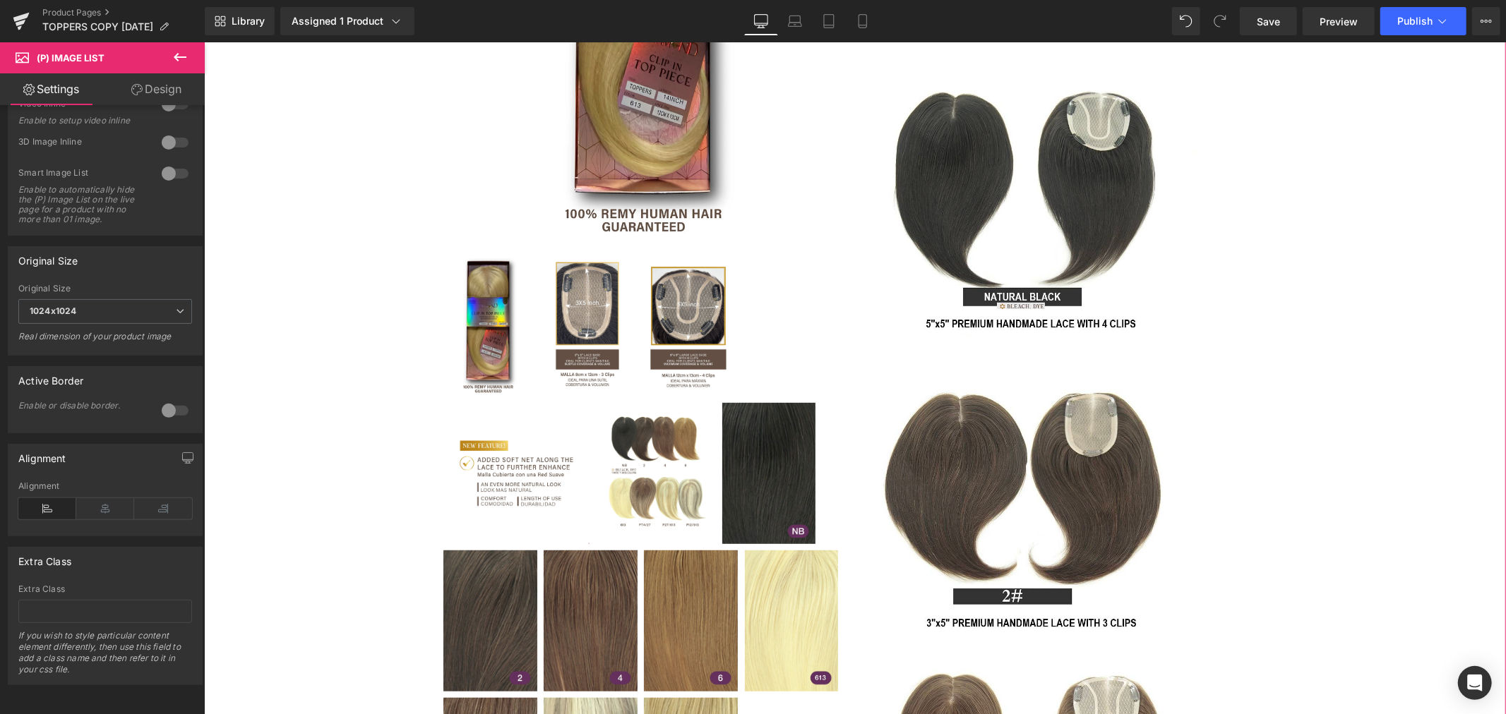
scroll to position [548, 0]
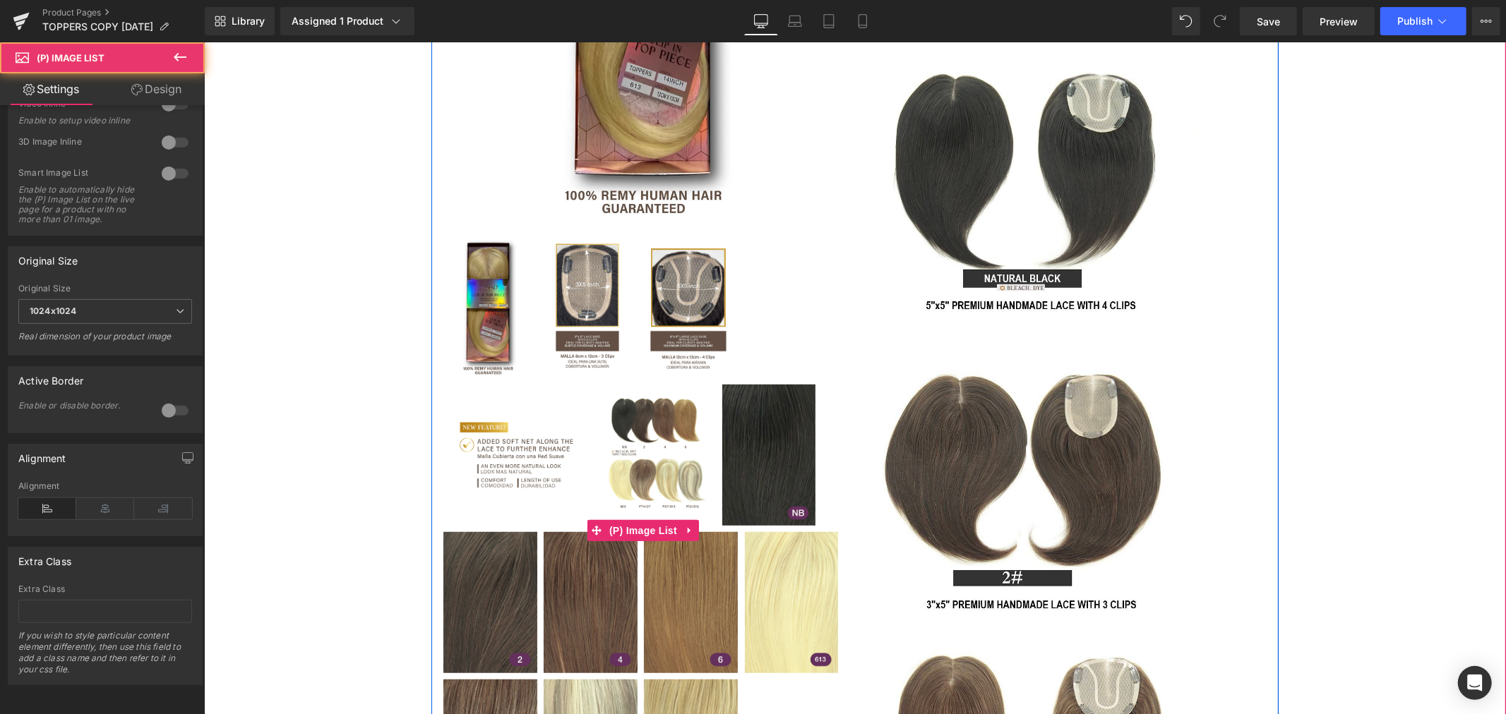
click at [473, 330] on img at bounding box center [488, 306] width 90 height 141
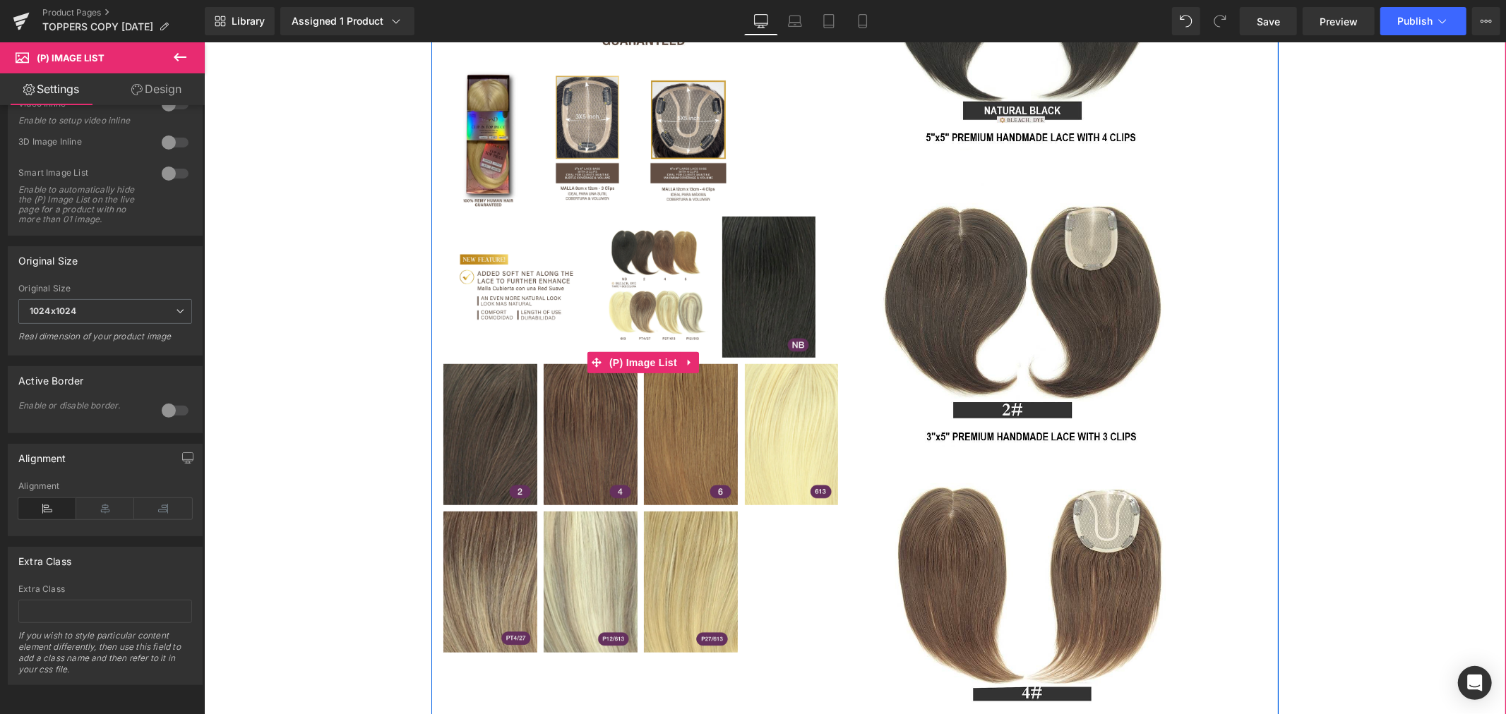
scroll to position [627, 0]
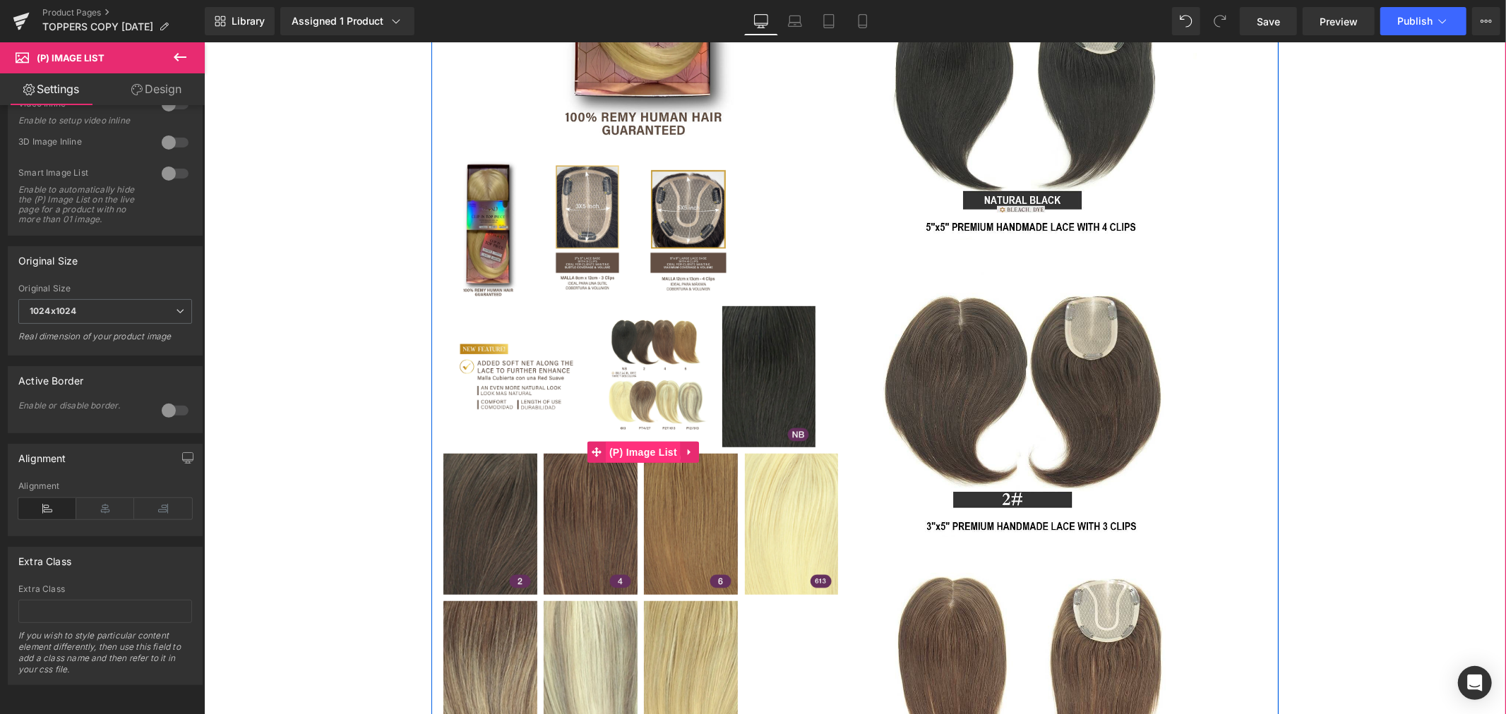
click at [639, 448] on span "(P) Image List" at bounding box center [642, 451] width 75 height 21
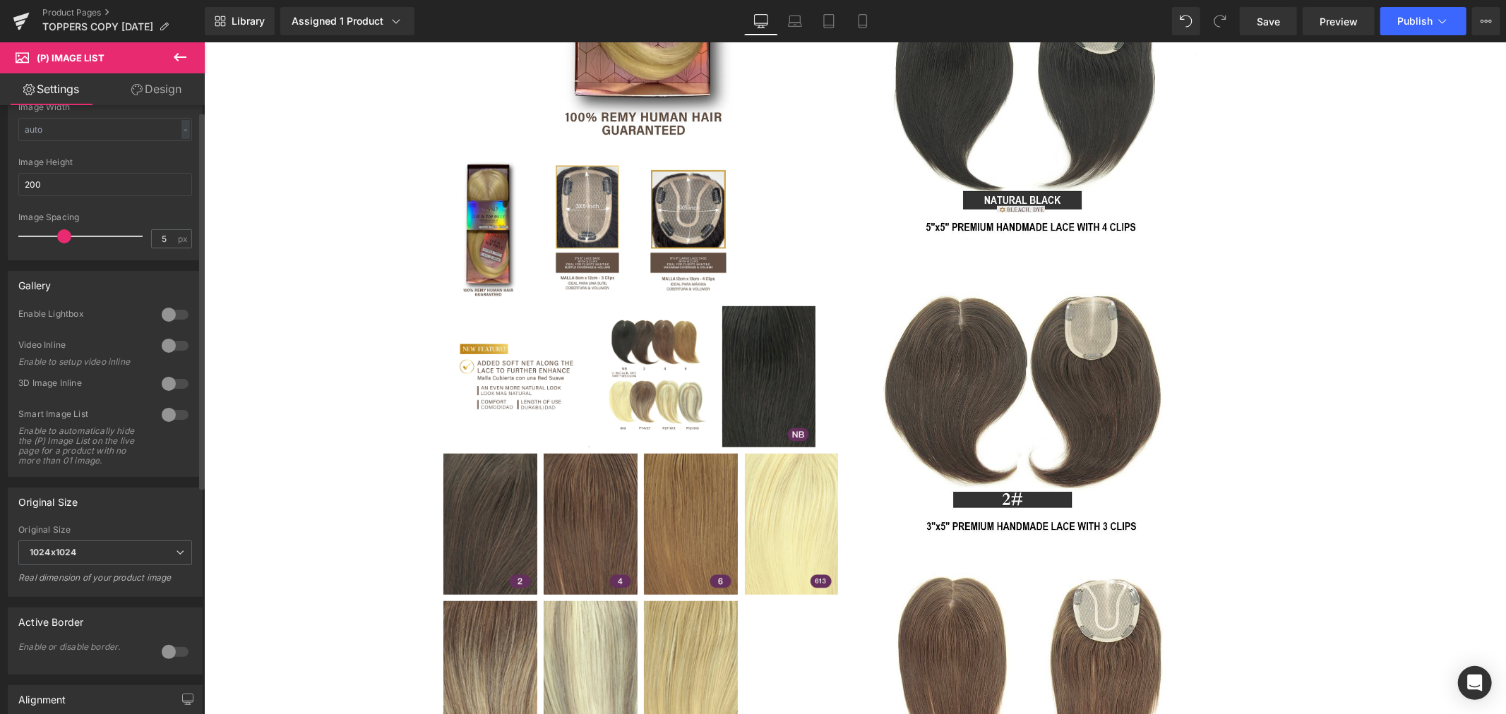
scroll to position [0, 0]
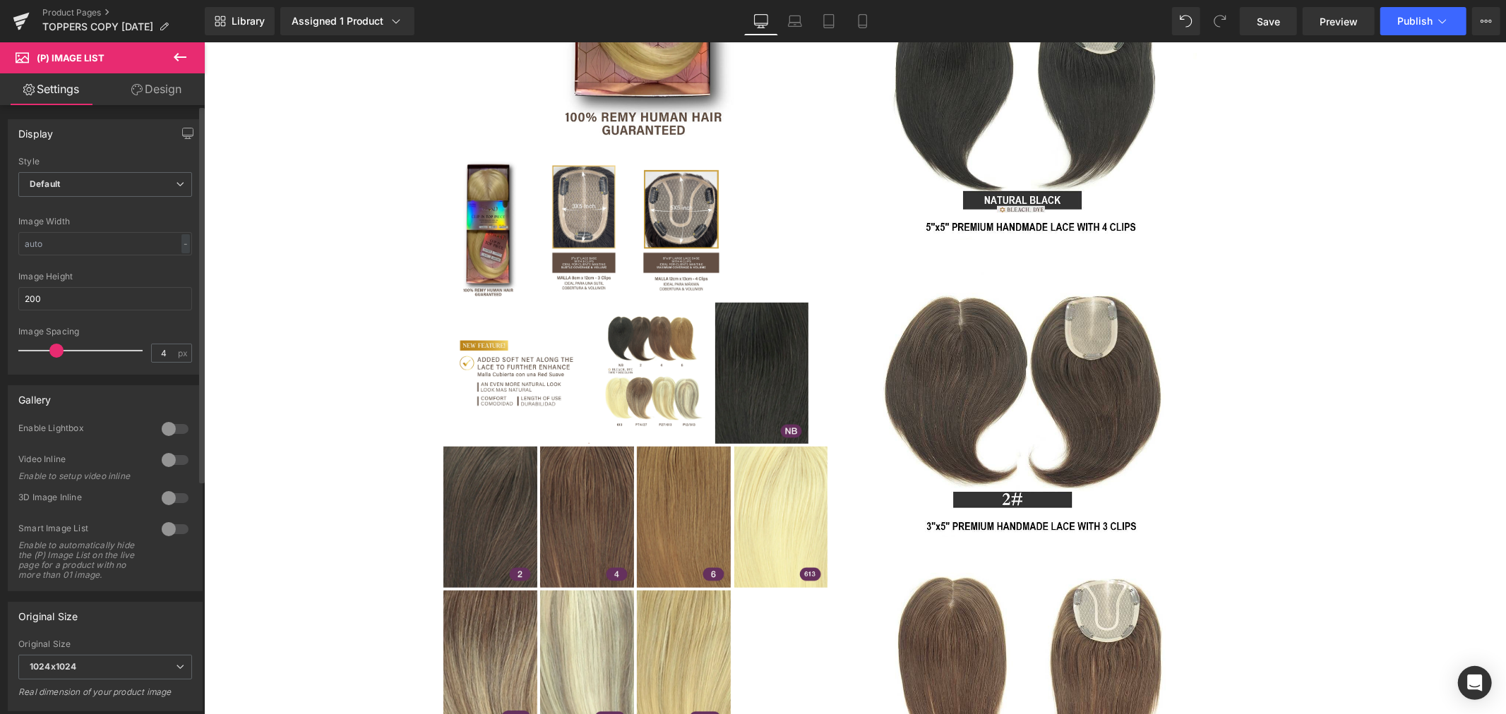
type input "5"
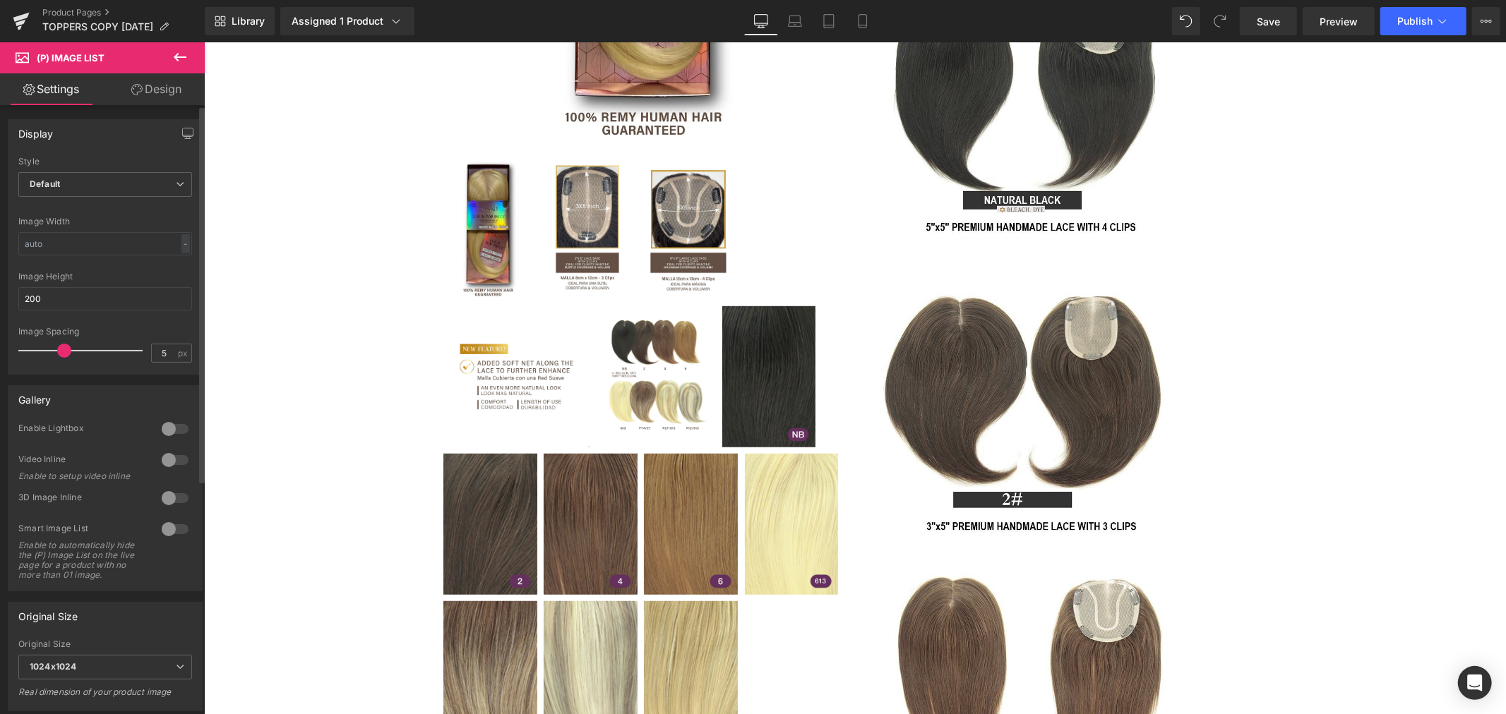
click at [59, 351] on span at bounding box center [64, 351] width 14 height 14
click at [164, 93] on link "Design" at bounding box center [156, 89] width 102 height 32
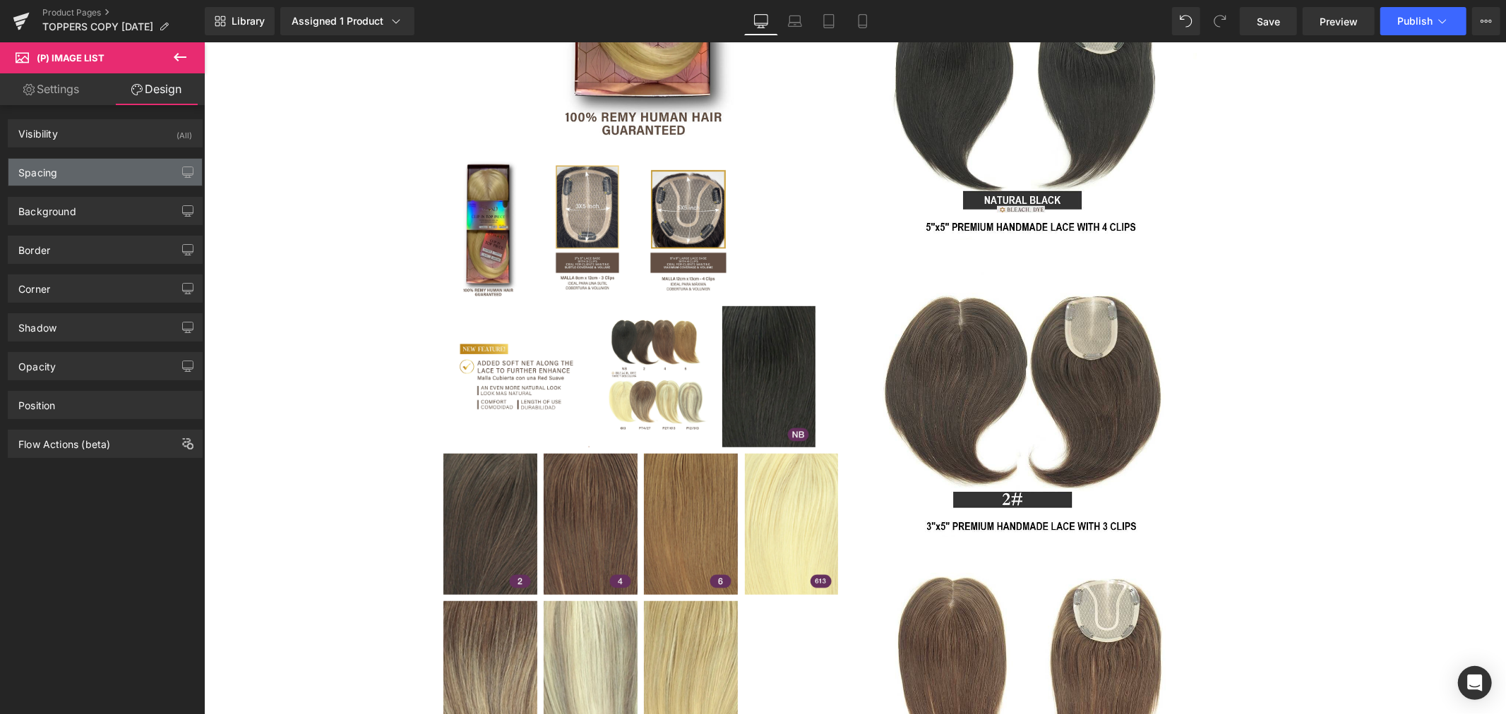
click at [80, 177] on div "Spacing" at bounding box center [104, 172] width 193 height 27
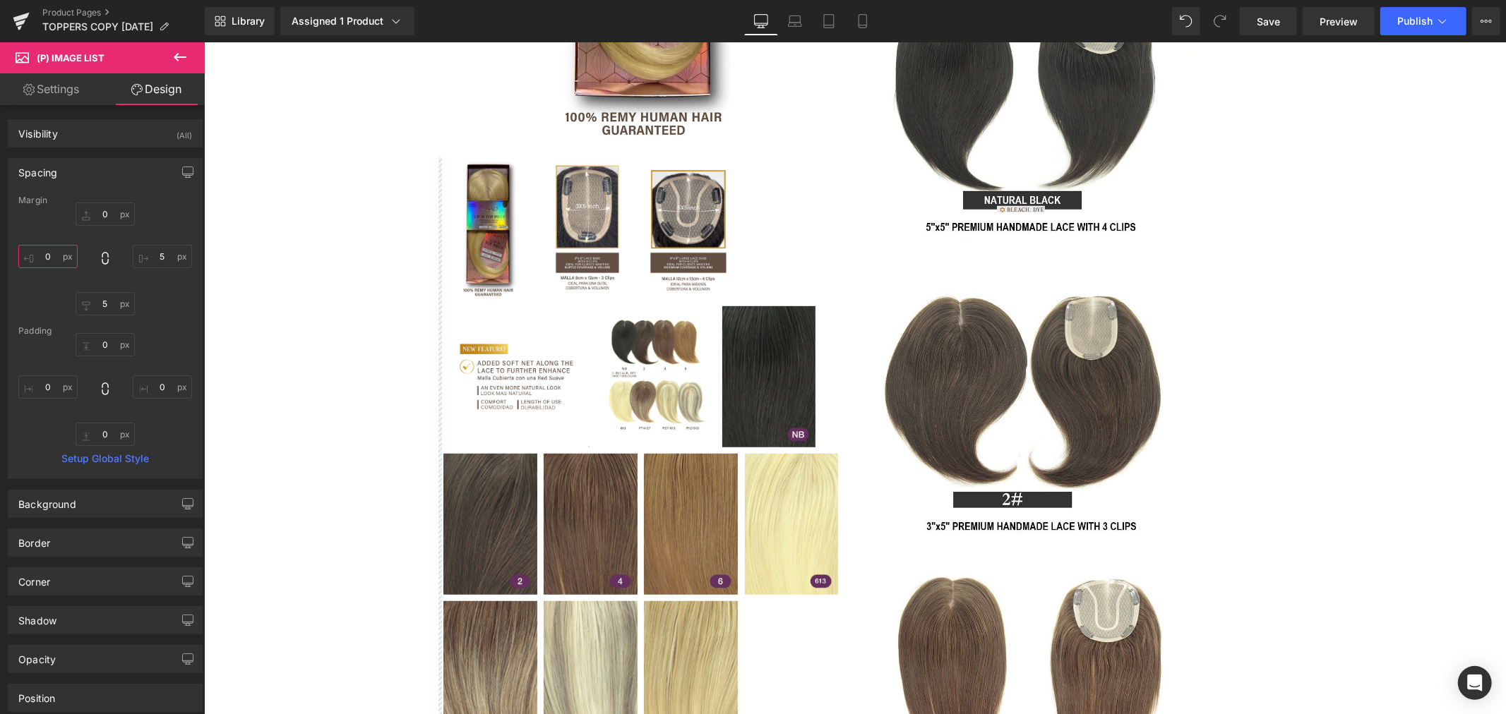
click at [52, 254] on input "0" at bounding box center [47, 256] width 59 height 23
click at [28, 258] on input "0" at bounding box center [47, 256] width 59 height 23
drag, startPoint x: 32, startPoint y: 257, endPoint x: 68, endPoint y: 255, distance: 36.1
click at [68, 255] on input "0" at bounding box center [47, 256] width 59 height 23
type input "25"
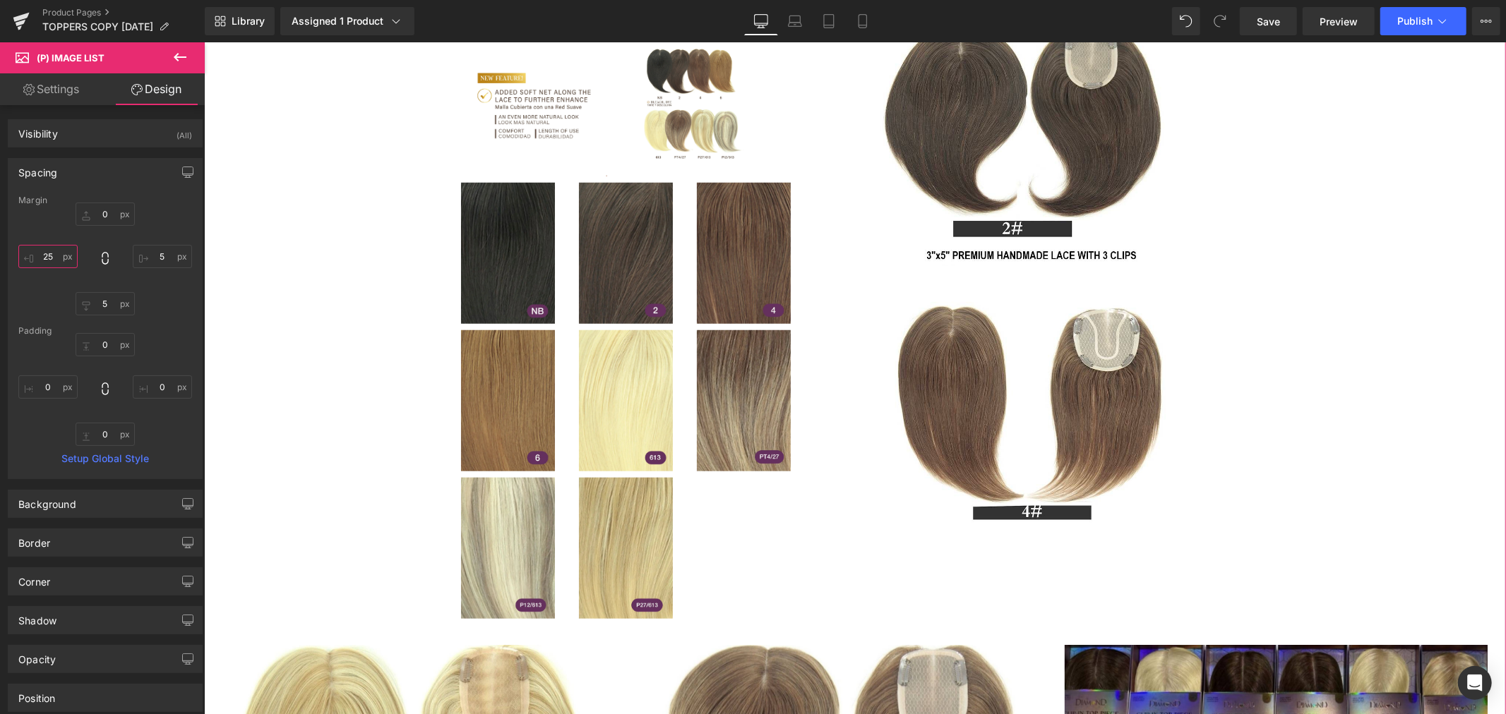
scroll to position [863, 0]
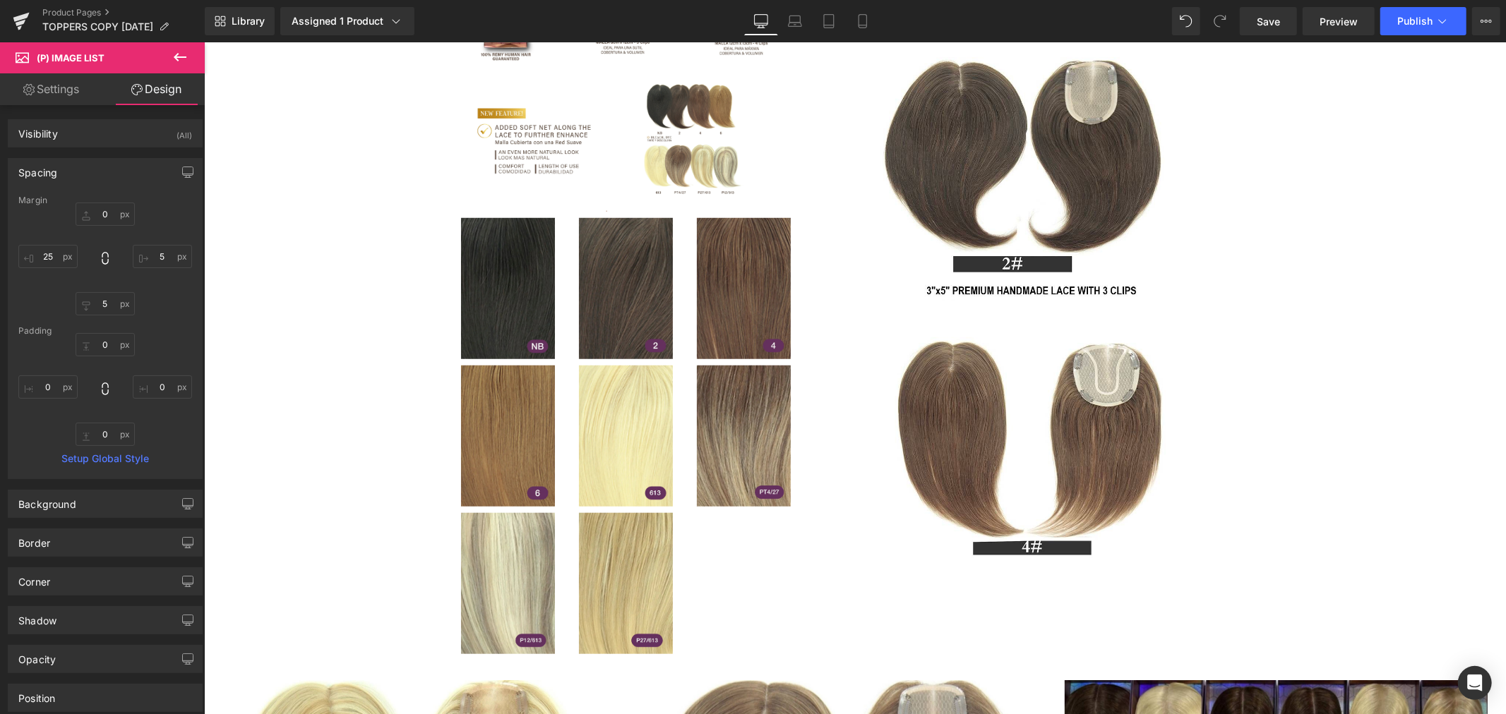
click at [64, 95] on link "Settings" at bounding box center [51, 89] width 102 height 32
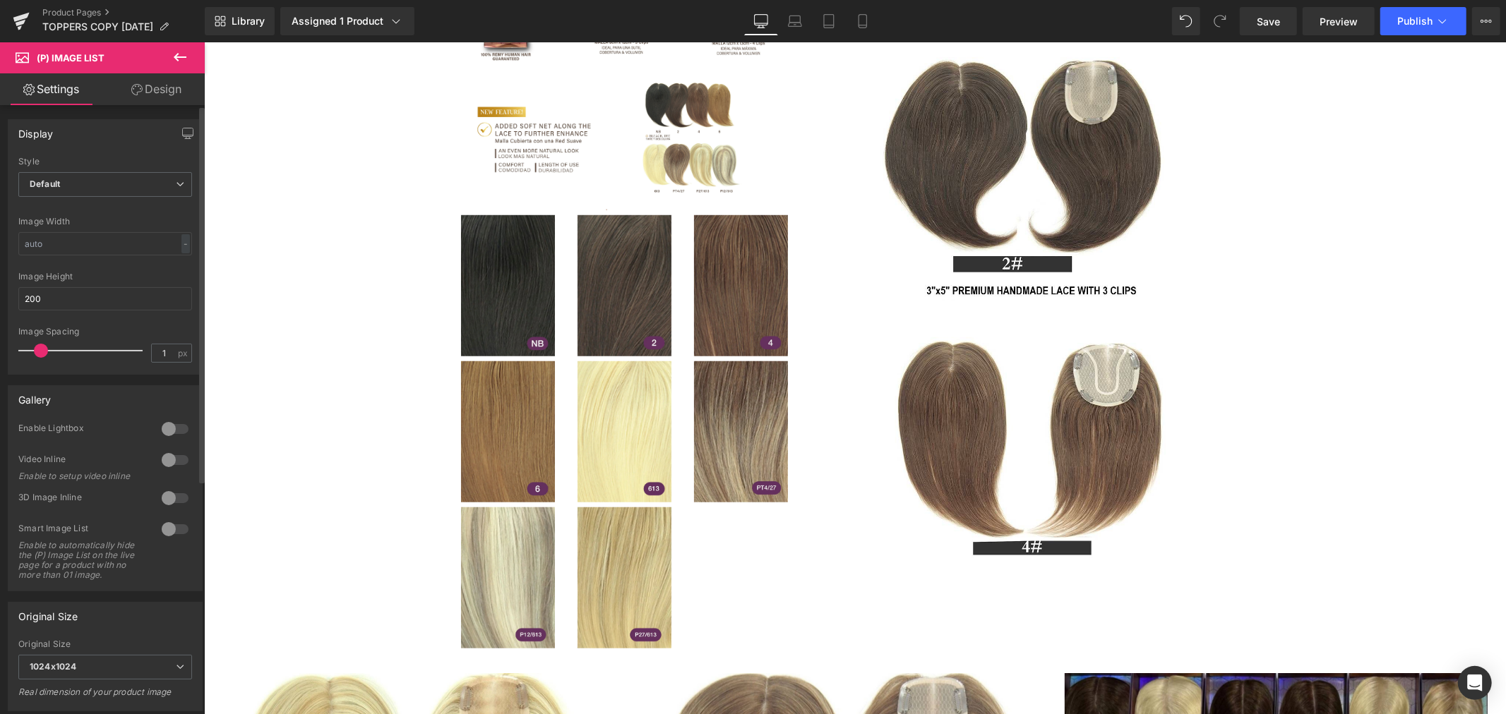
type input "0"
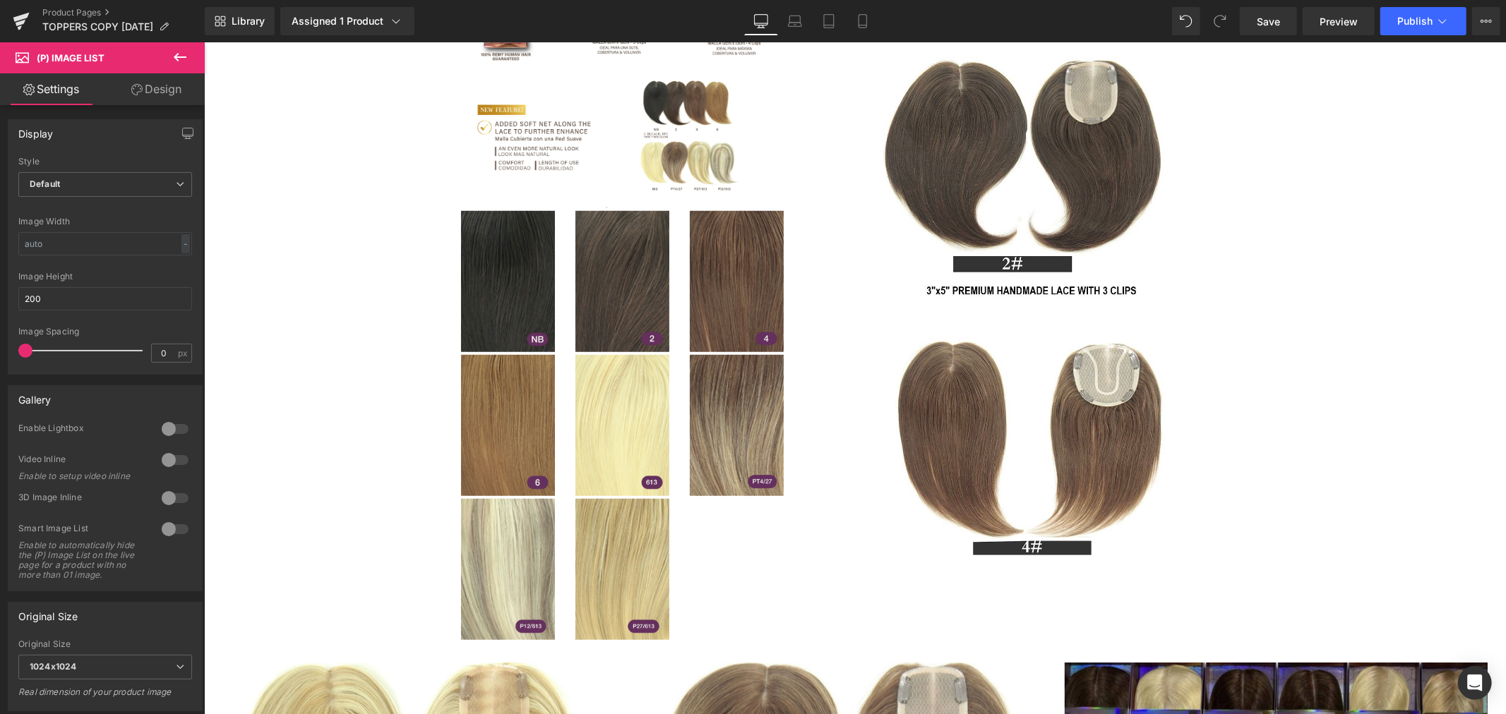
drag, startPoint x: 66, startPoint y: 349, endPoint x: -66, endPoint y: 353, distance: 131.4
click at [0, 353] on html "(P) Image List You are previewing how the will restyle your page. You can not e…" at bounding box center [753, 357] width 1506 height 714
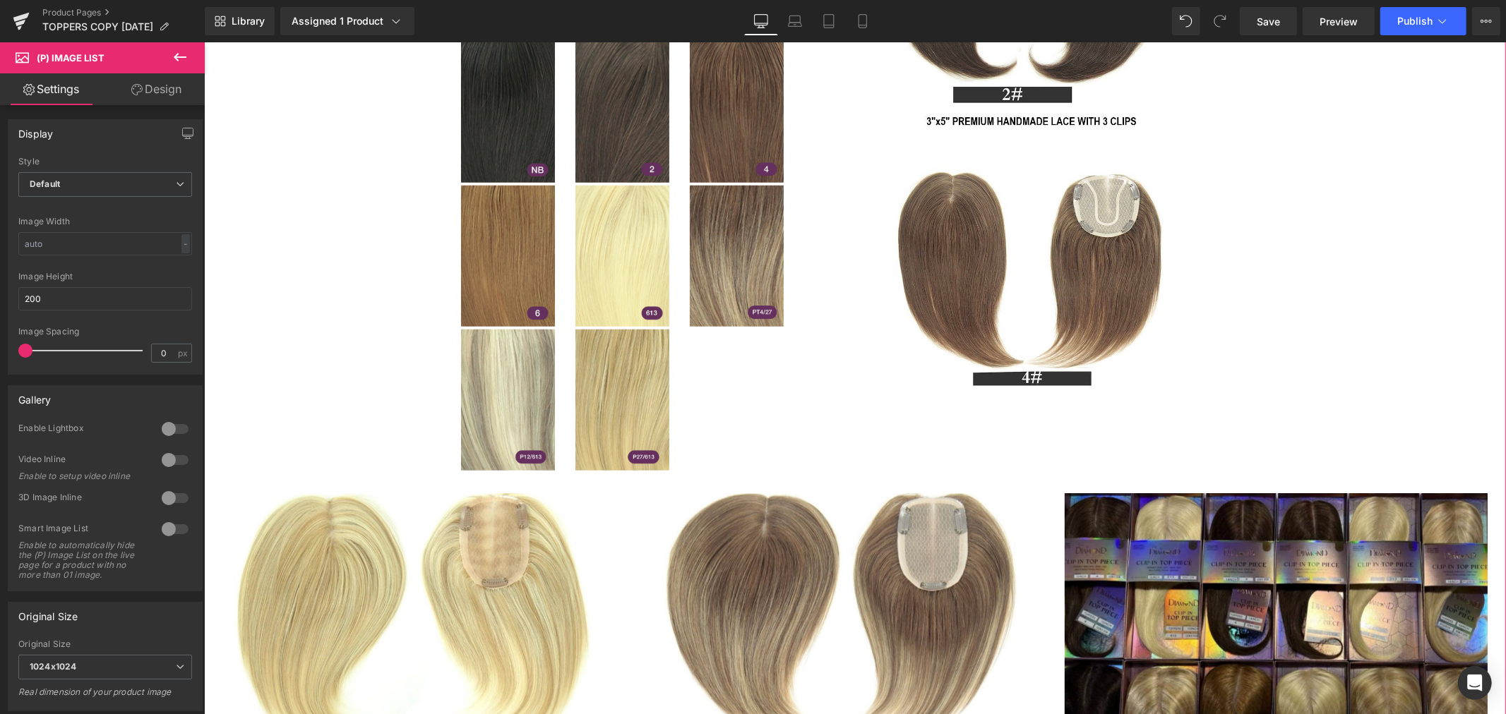
scroll to position [941, 0]
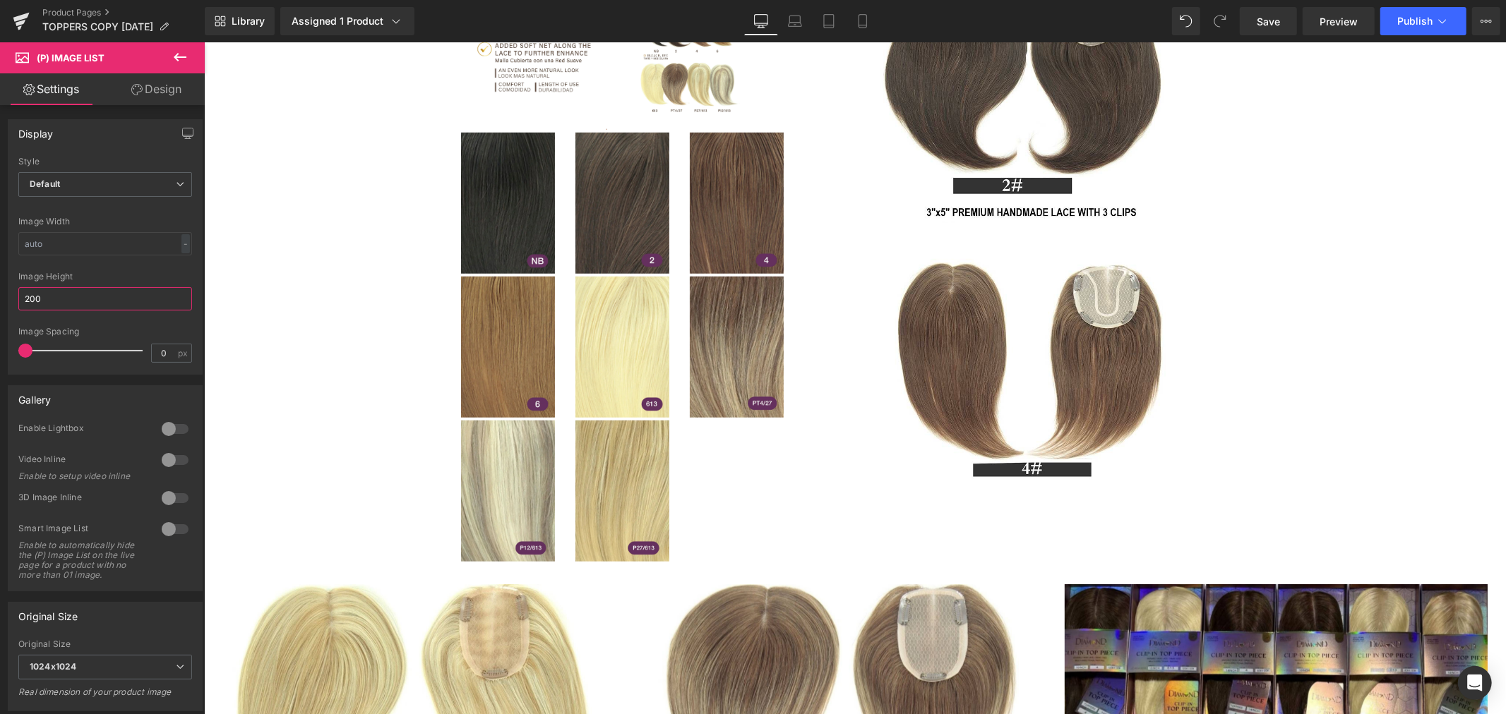
drag, startPoint x: 66, startPoint y: 297, endPoint x: -6, endPoint y: 301, distance: 71.4
click at [0, 301] on html "(P) Image List You are previewing how the will restyle your page. You can not e…" at bounding box center [753, 357] width 1506 height 714
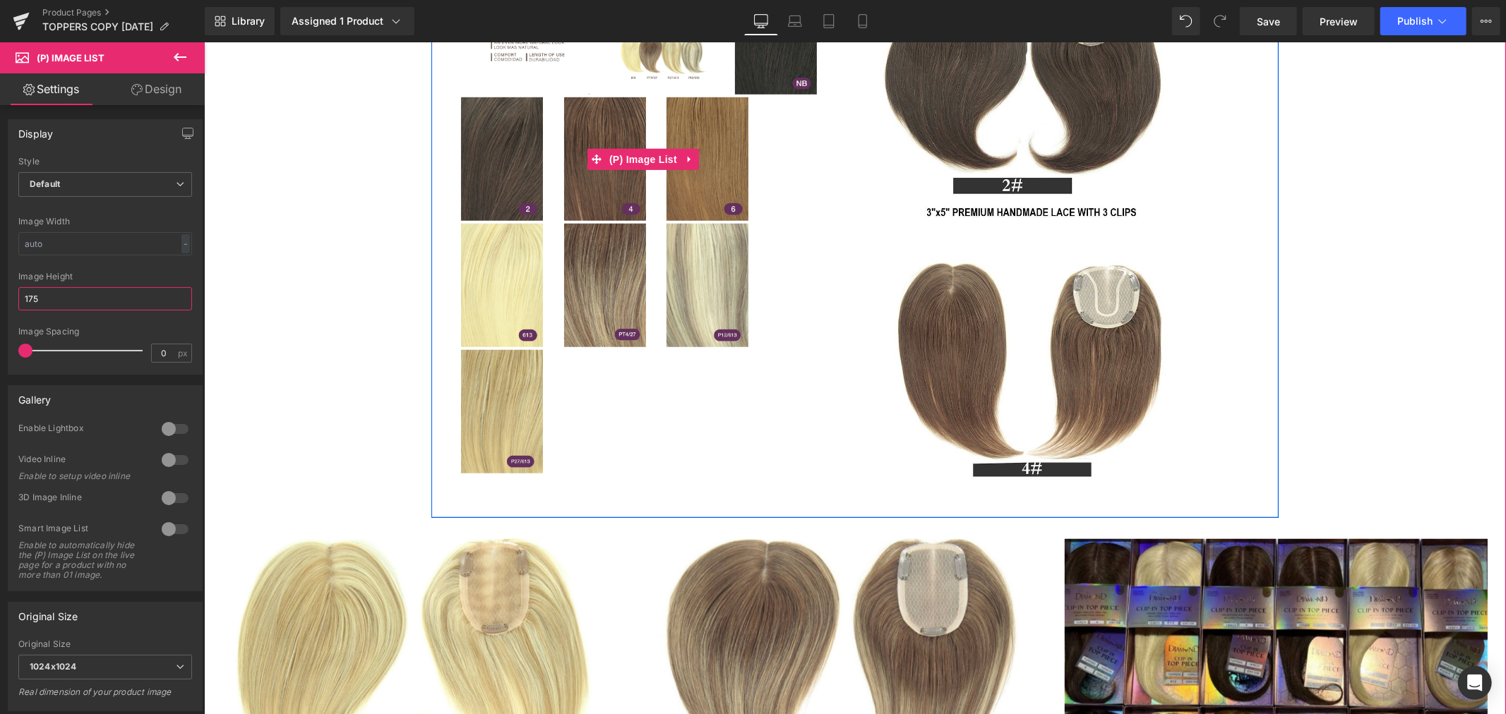
scroll to position [784, 0]
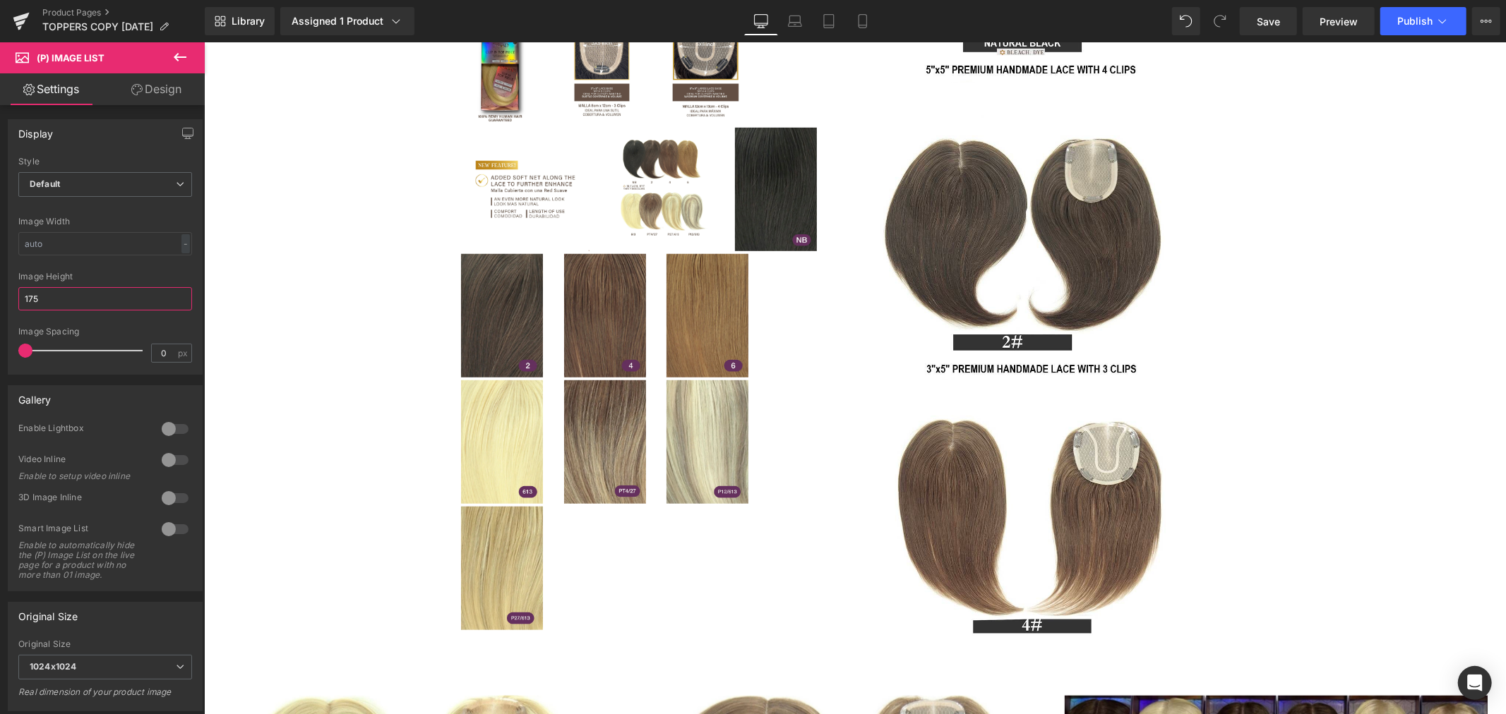
drag, startPoint x: 46, startPoint y: 293, endPoint x: -6, endPoint y: 294, distance: 51.5
click at [0, 294] on html "(P) Image List You are previewing how the will restyle your page. You can not e…" at bounding box center [753, 357] width 1506 height 714
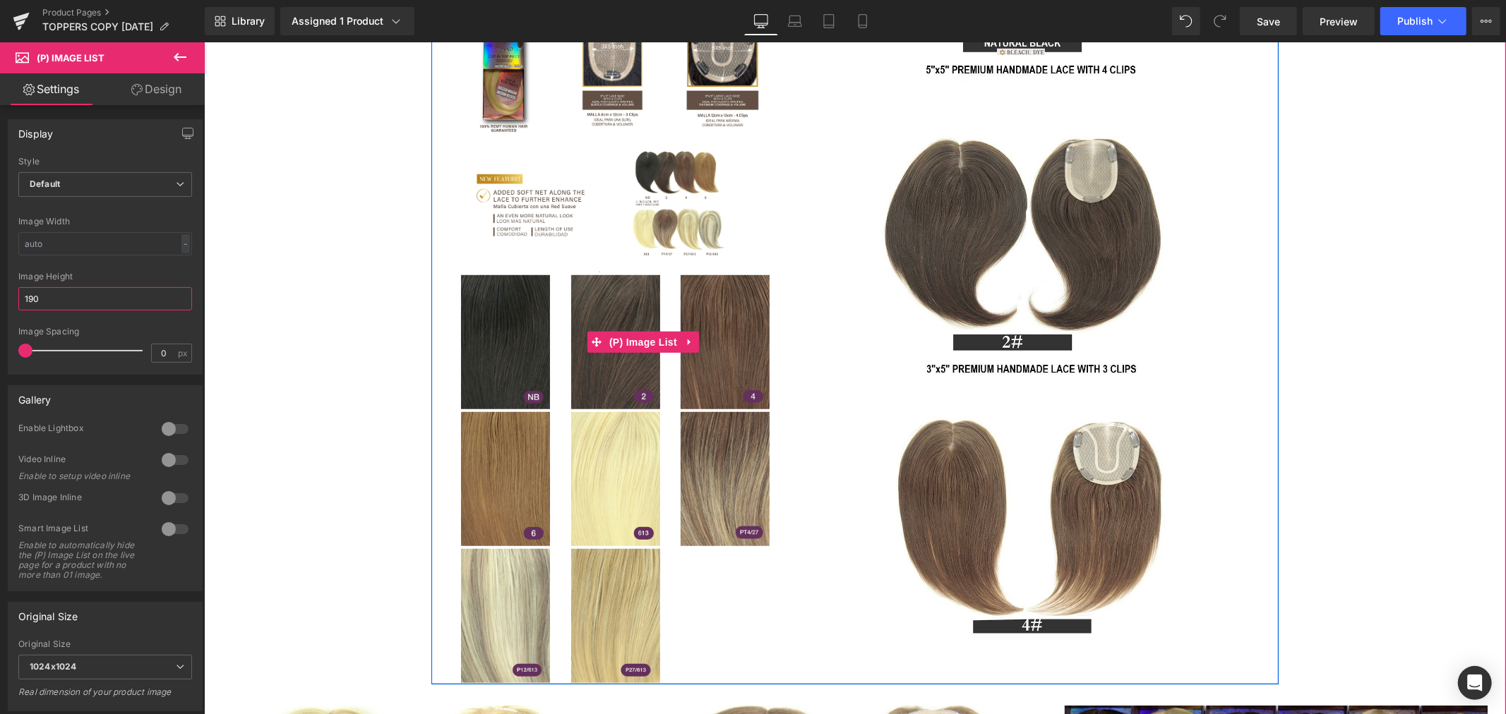
scroll to position [1098, 0]
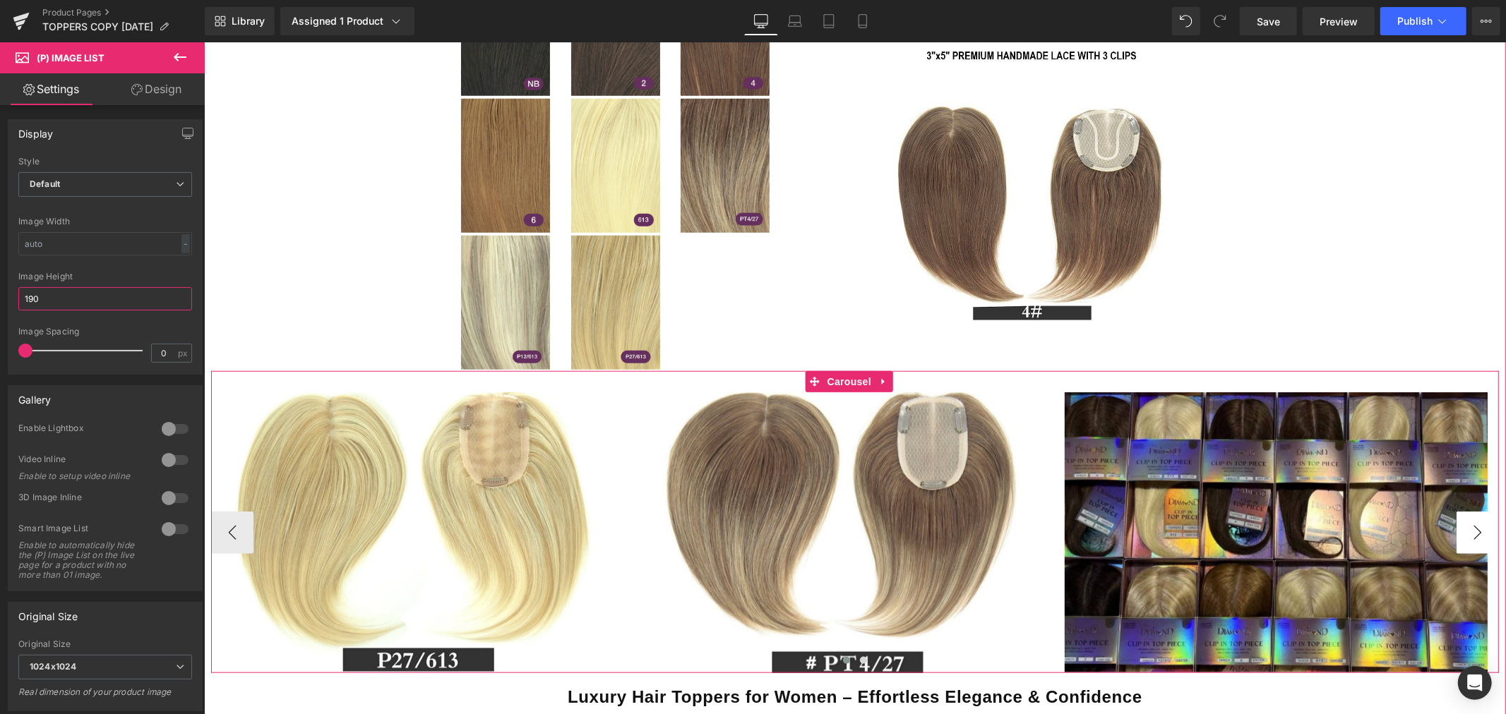
type input "190"
click at [1474, 529] on button "›" at bounding box center [1476, 532] width 42 height 42
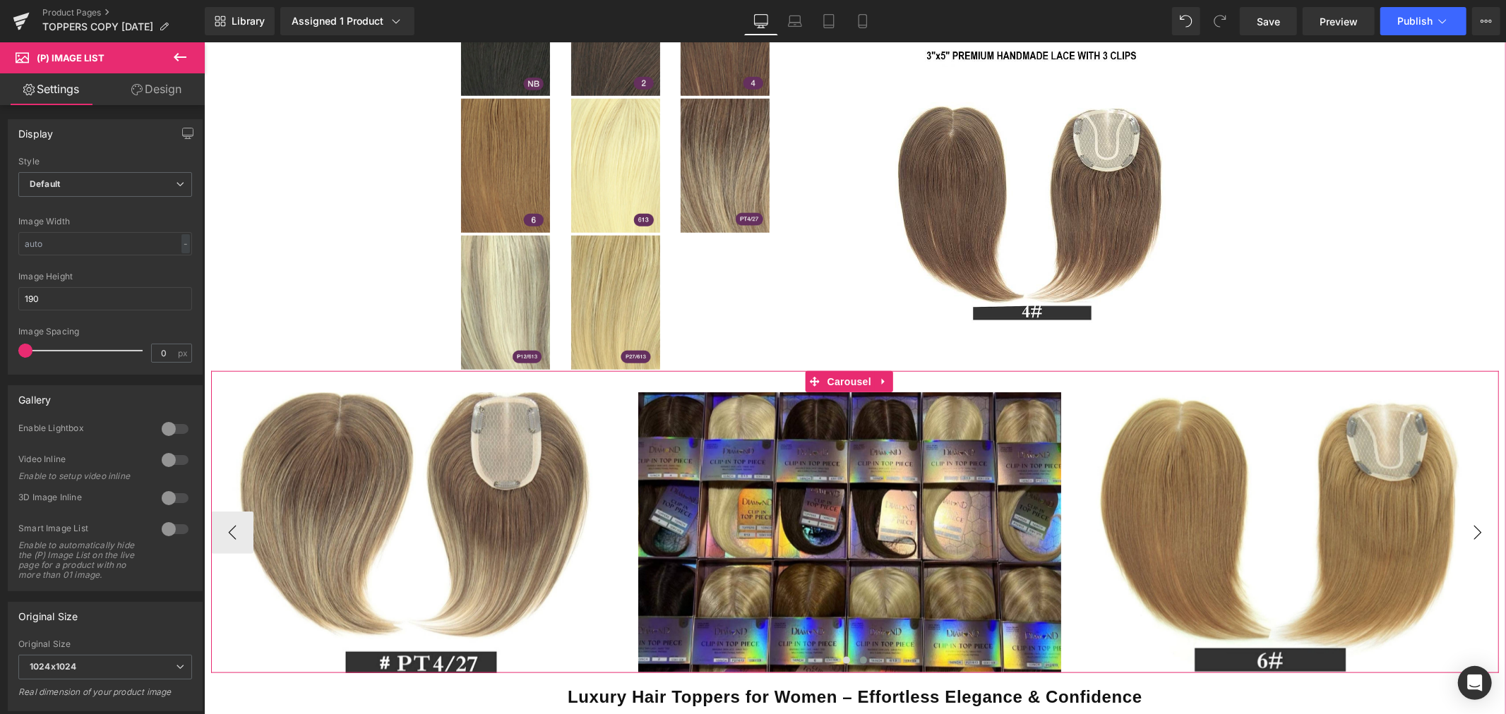
click at [1474, 529] on button "›" at bounding box center [1476, 532] width 42 height 42
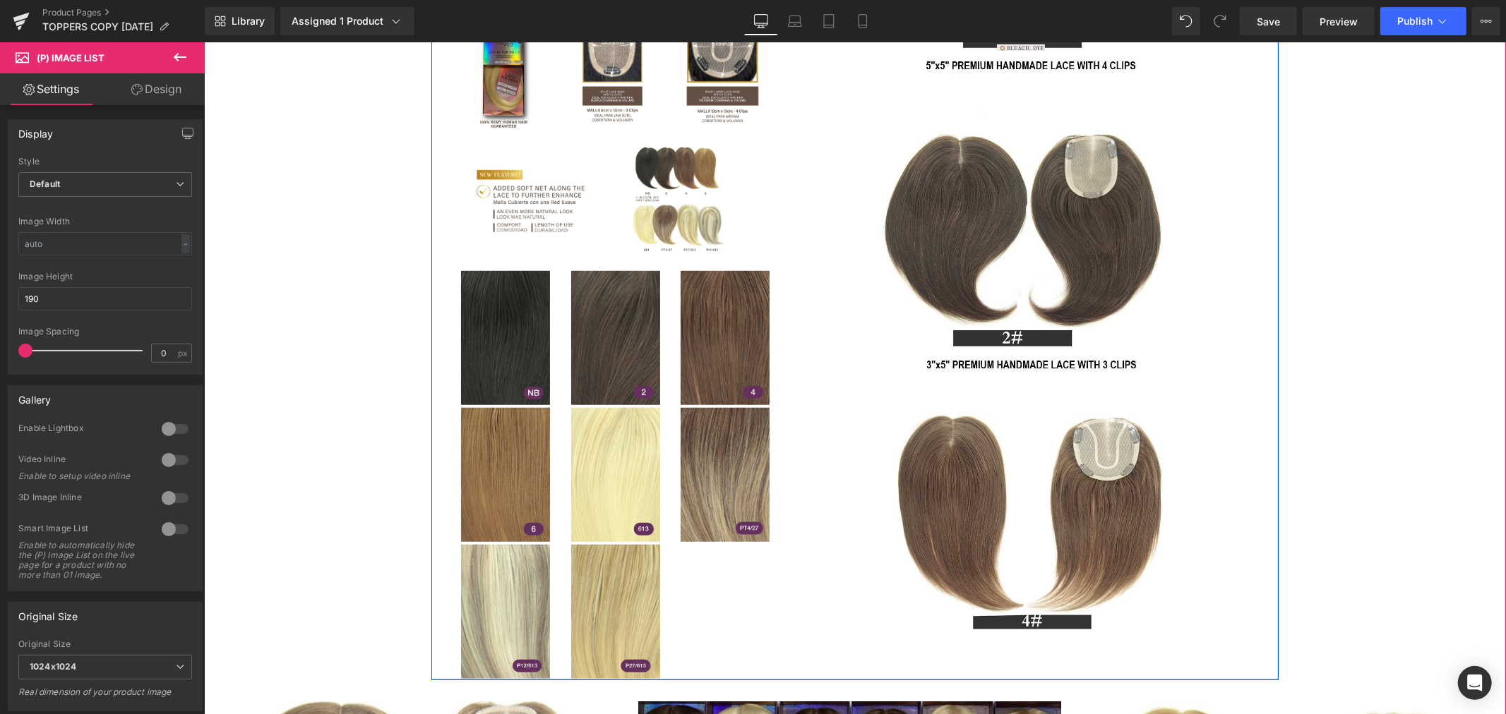
scroll to position [784, 0]
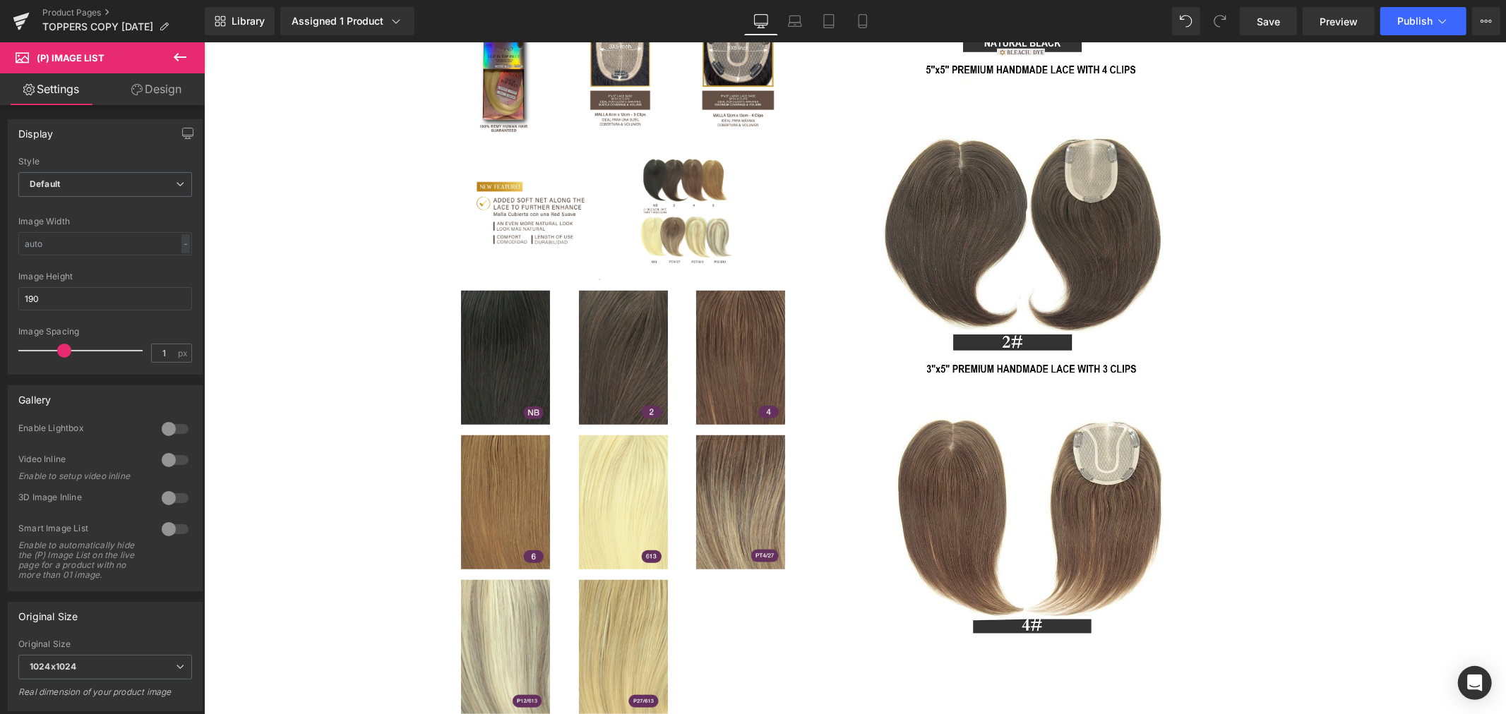
type input "0"
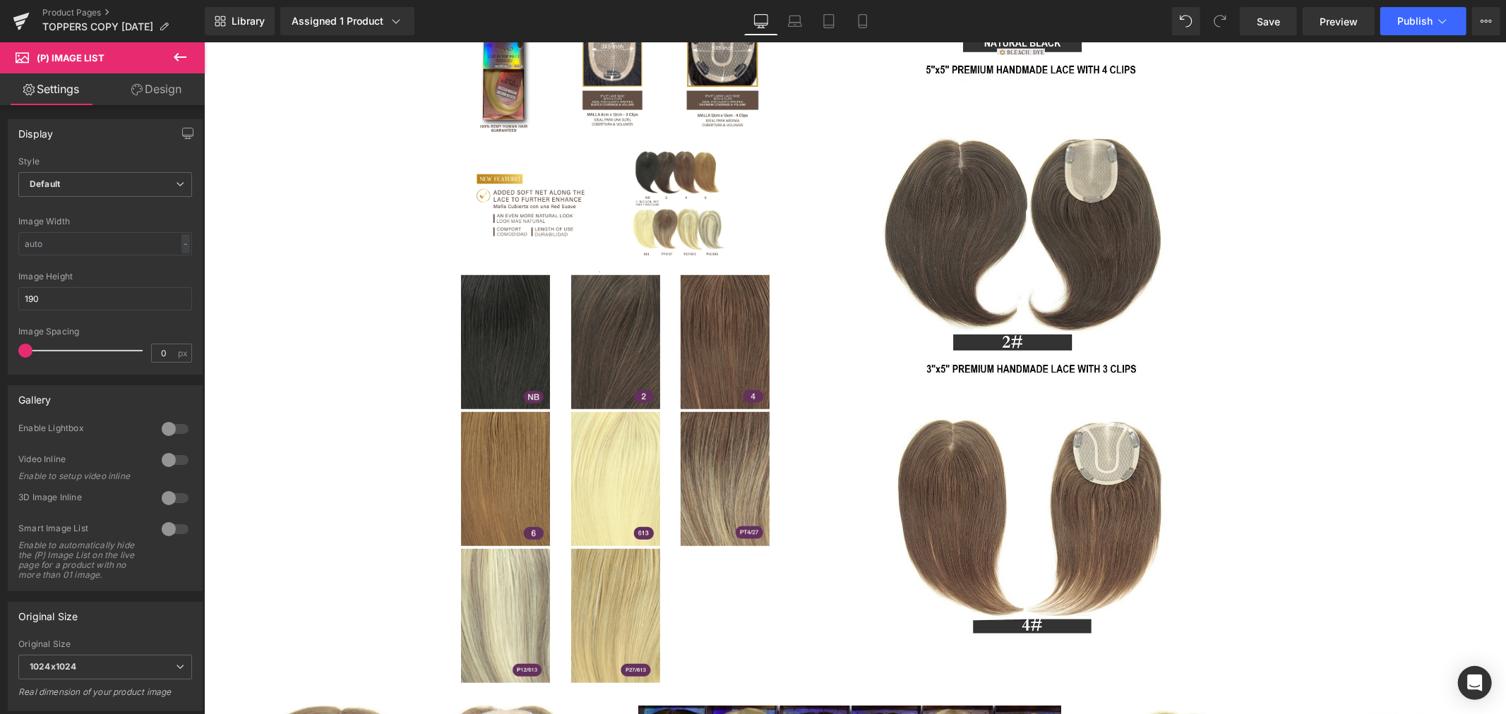
drag, startPoint x: 25, startPoint y: 351, endPoint x: -63, endPoint y: 354, distance: 88.3
click at [0, 354] on html "(P) Image List You are previewing how the will restyle your page. You can not e…" at bounding box center [753, 357] width 1506 height 714
click at [58, 299] on input "190" at bounding box center [105, 298] width 174 height 23
drag, startPoint x: 30, startPoint y: 299, endPoint x: 43, endPoint y: 301, distance: 13.0
click at [43, 301] on input "190" at bounding box center [105, 298] width 174 height 23
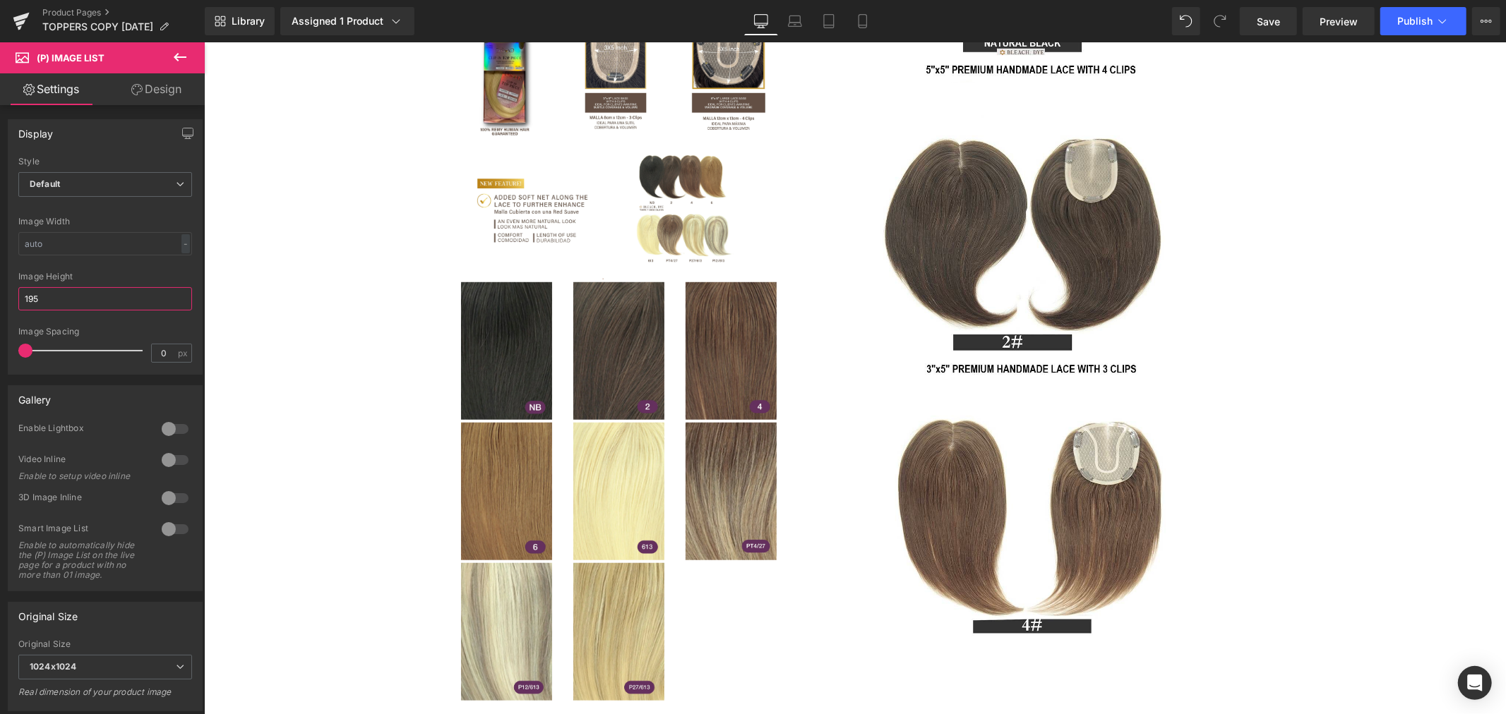
drag, startPoint x: 37, startPoint y: 295, endPoint x: -33, endPoint y: 299, distance: 70.7
click at [0, 299] on html "(P) Image List You are previewing how the will restyle your page. You can not e…" at bounding box center [753, 357] width 1506 height 714
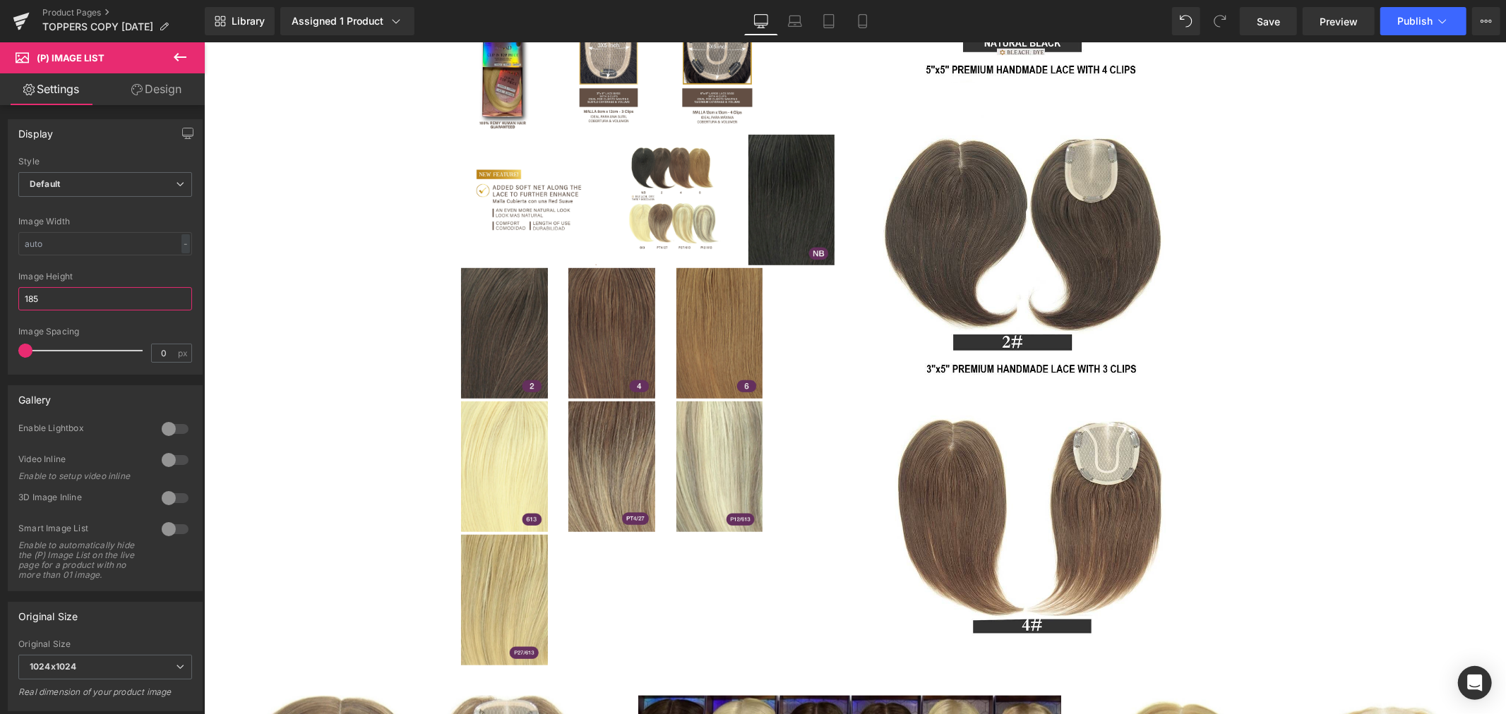
drag, startPoint x: 69, startPoint y: 299, endPoint x: -59, endPoint y: 302, distance: 127.8
click at [0, 302] on html "(P) Image List You are previewing how the will restyle your page. You can not e…" at bounding box center [753, 357] width 1506 height 714
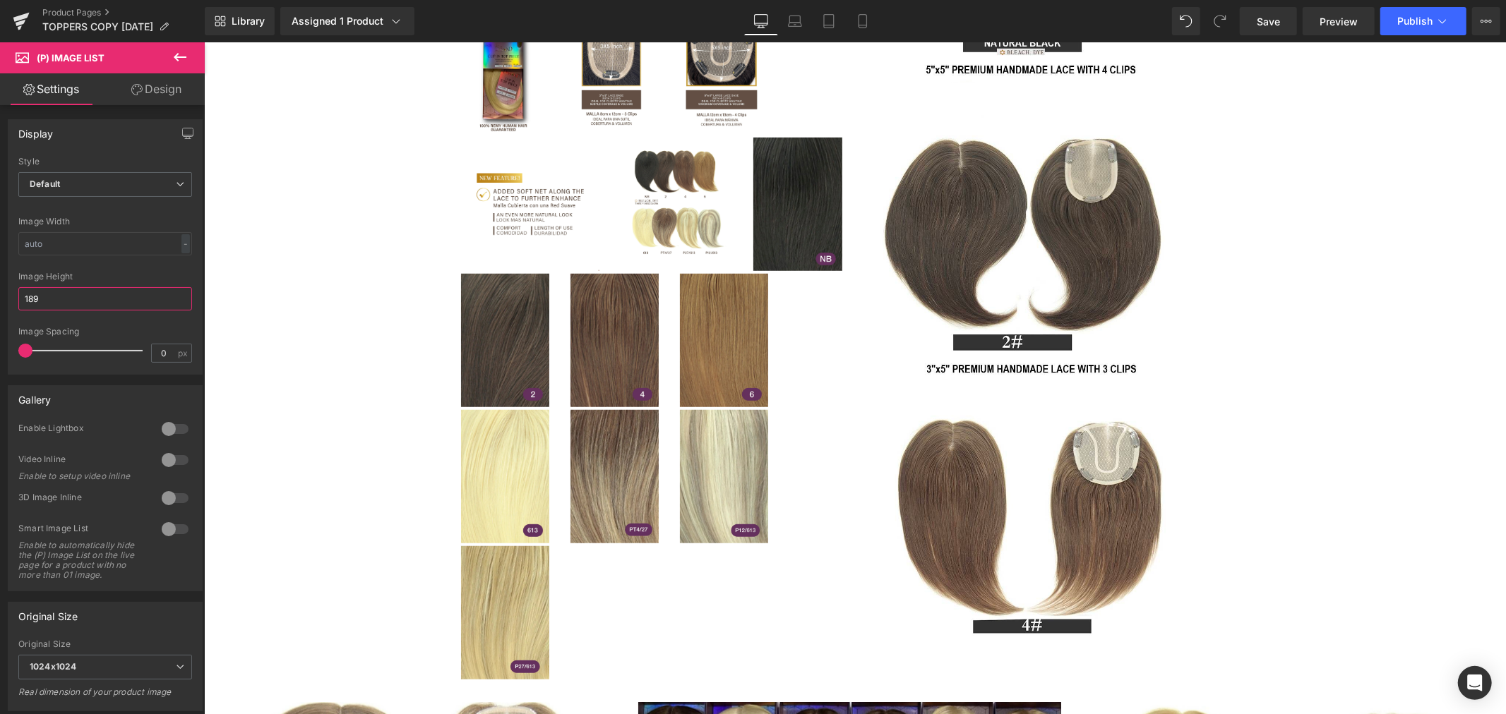
drag, startPoint x: 18, startPoint y: 296, endPoint x: -31, endPoint y: 298, distance: 49.4
click at [0, 298] on html "(P) Image List You are previewing how the will restyle your page. You can not e…" at bounding box center [753, 357] width 1506 height 714
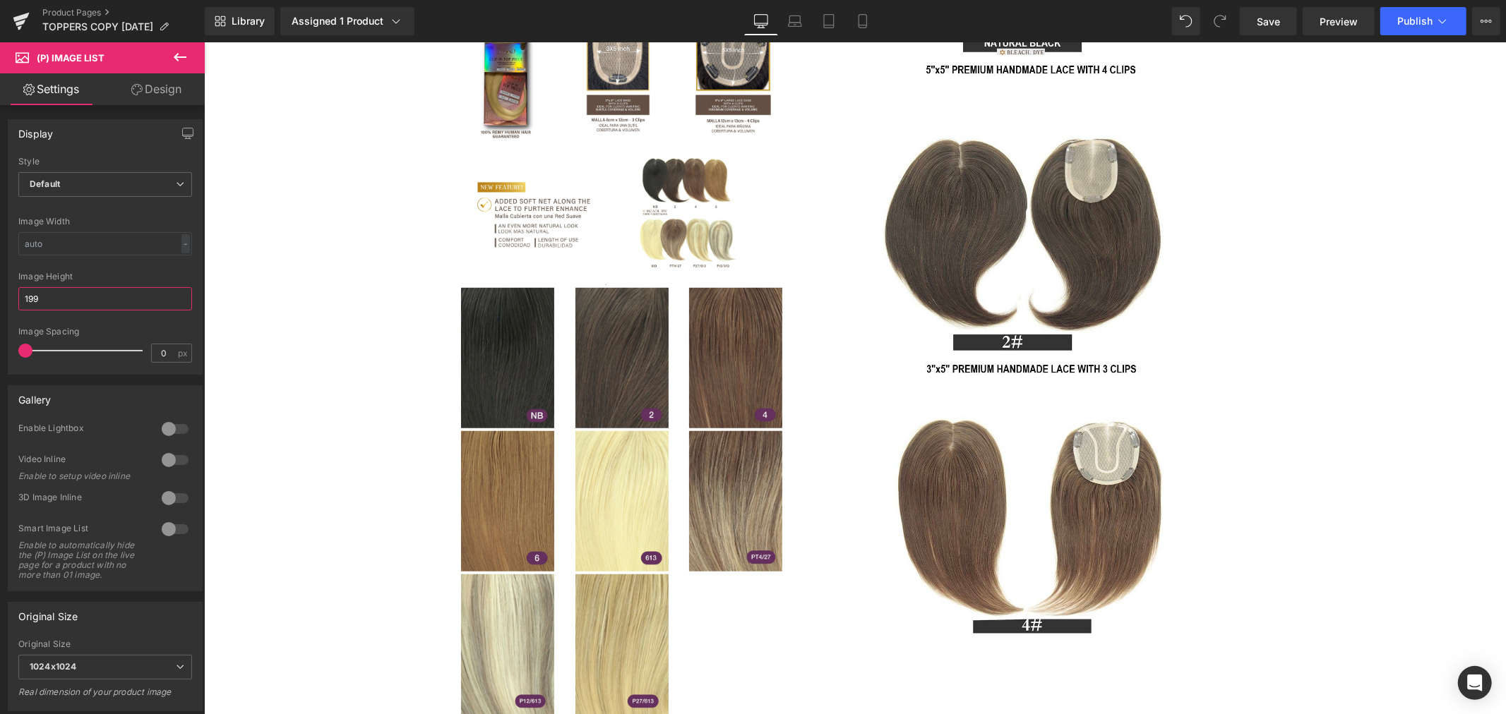
drag, startPoint x: 73, startPoint y: 297, endPoint x: -33, endPoint y: 297, distance: 106.6
click at [0, 297] on html "(P) Image List You are previewing how the will restyle your page. You can not e…" at bounding box center [753, 357] width 1506 height 714
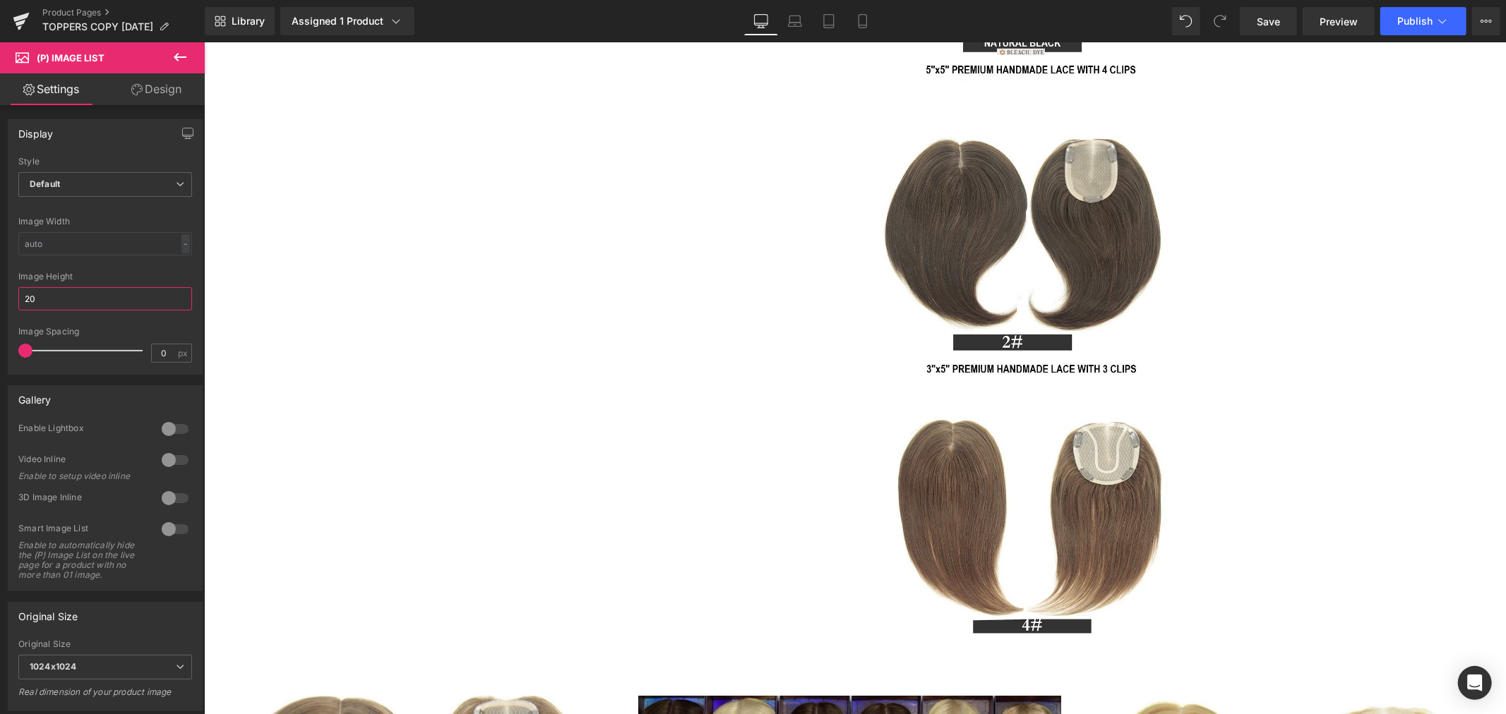
type input "200"
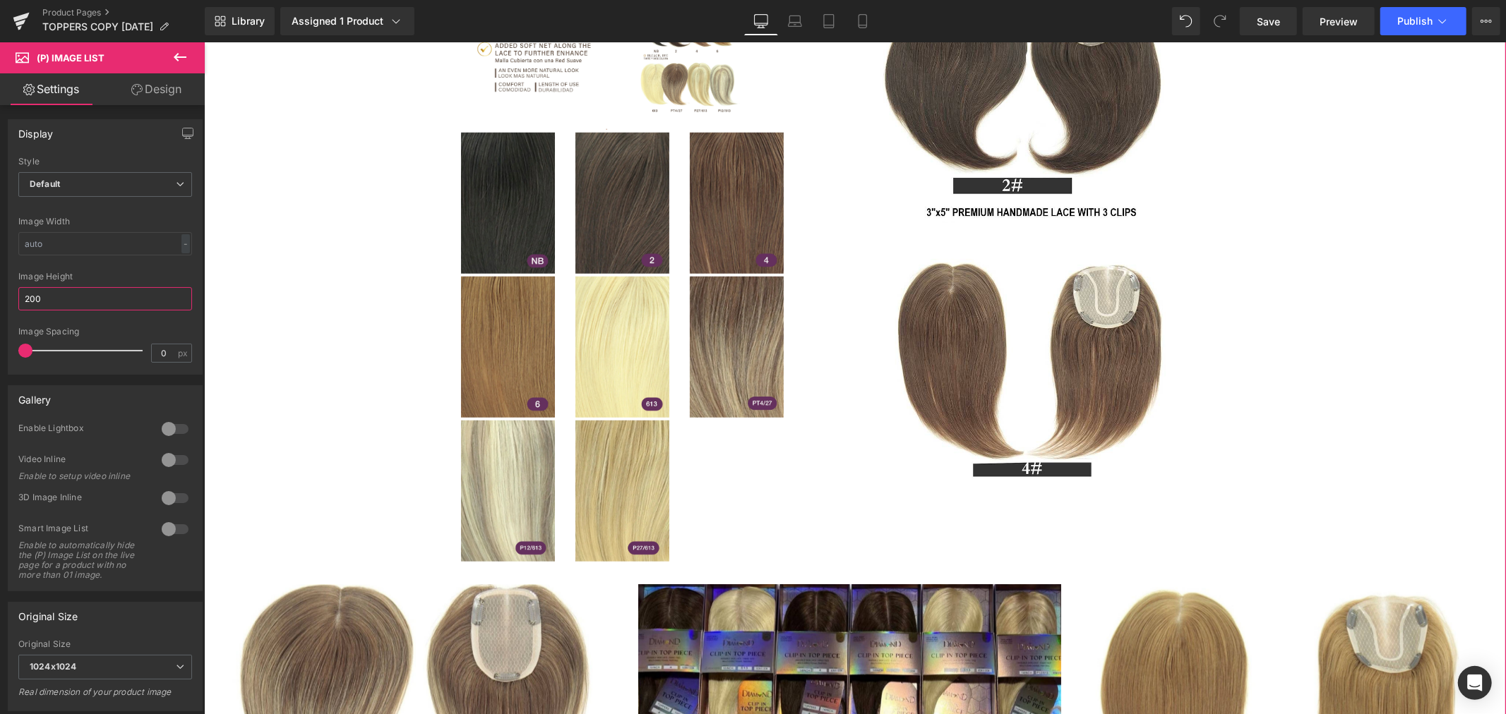
scroll to position [1019, 0]
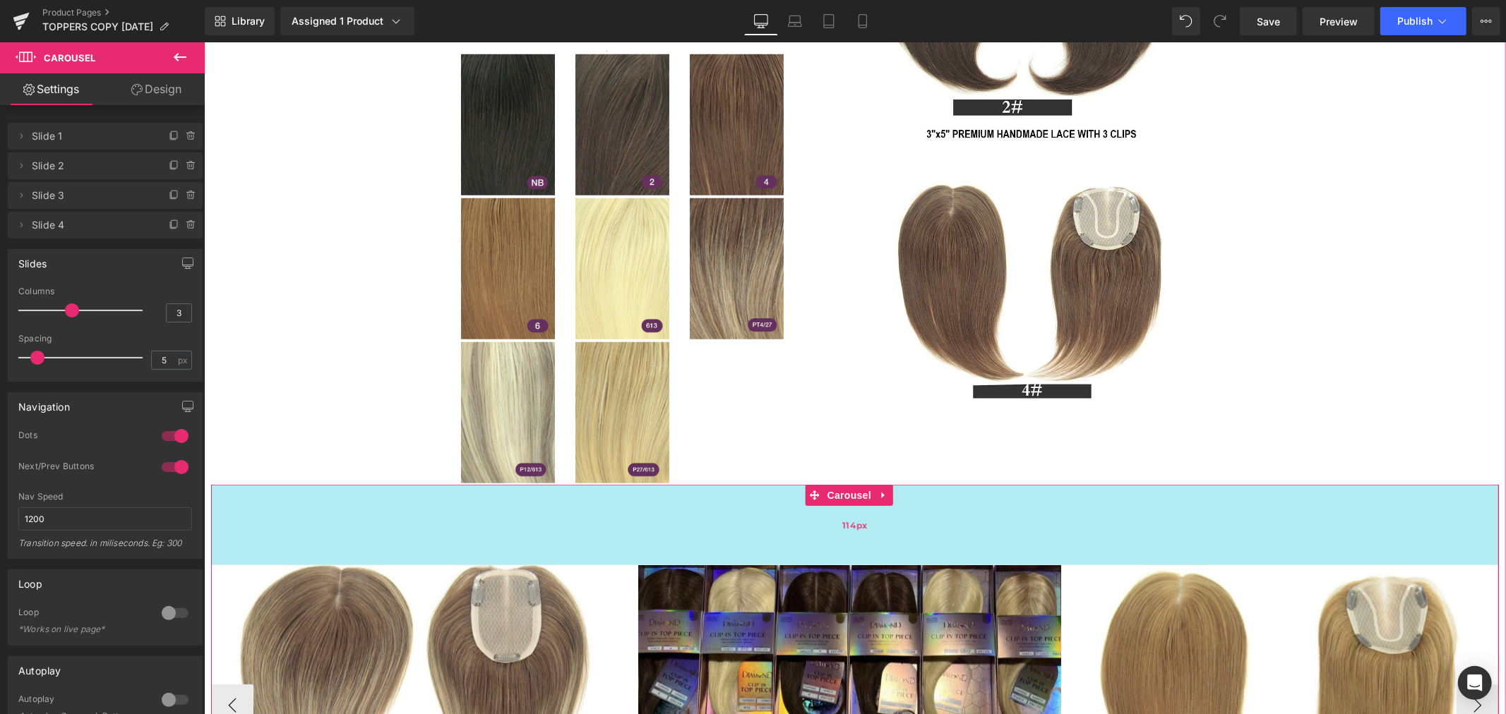
drag, startPoint x: 731, startPoint y: 486, endPoint x: 738, endPoint y: 546, distance: 59.7
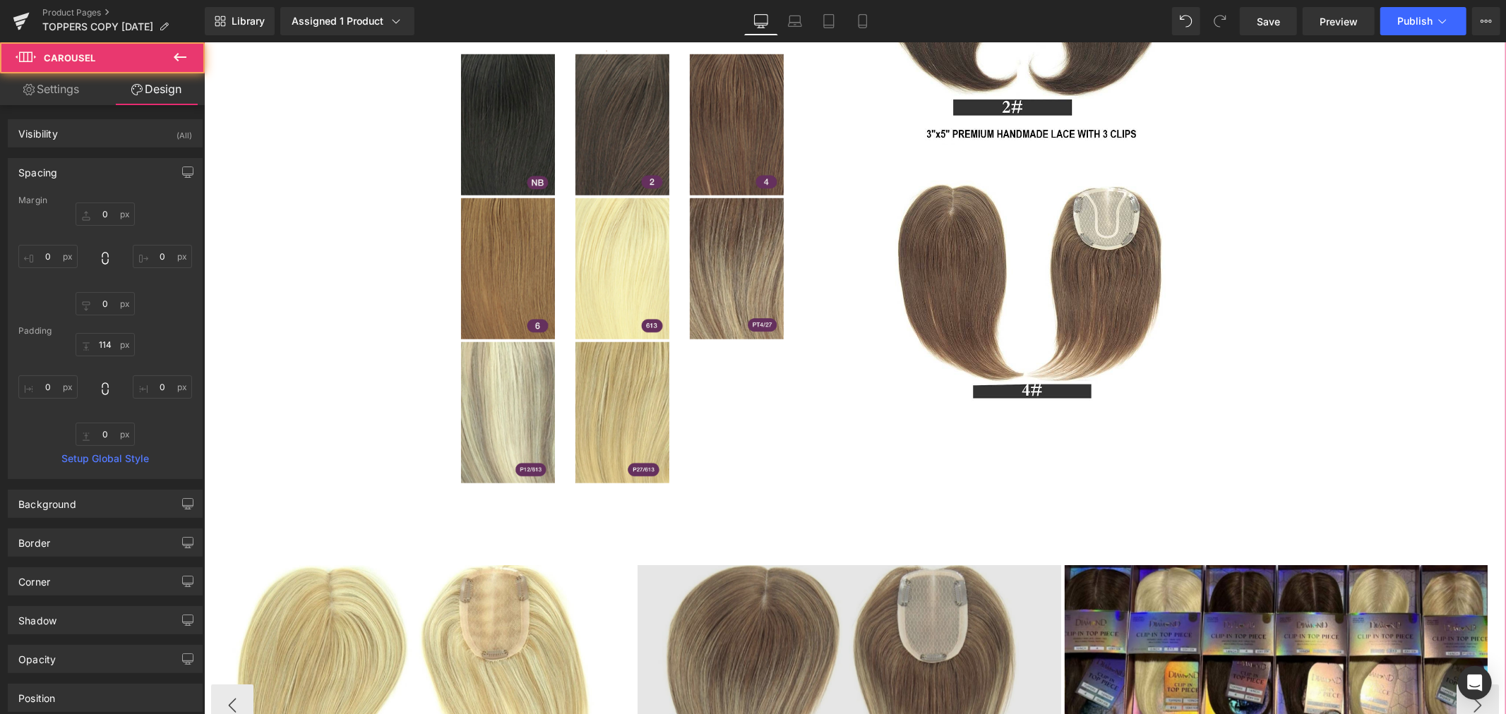
type input "0"
type input "114"
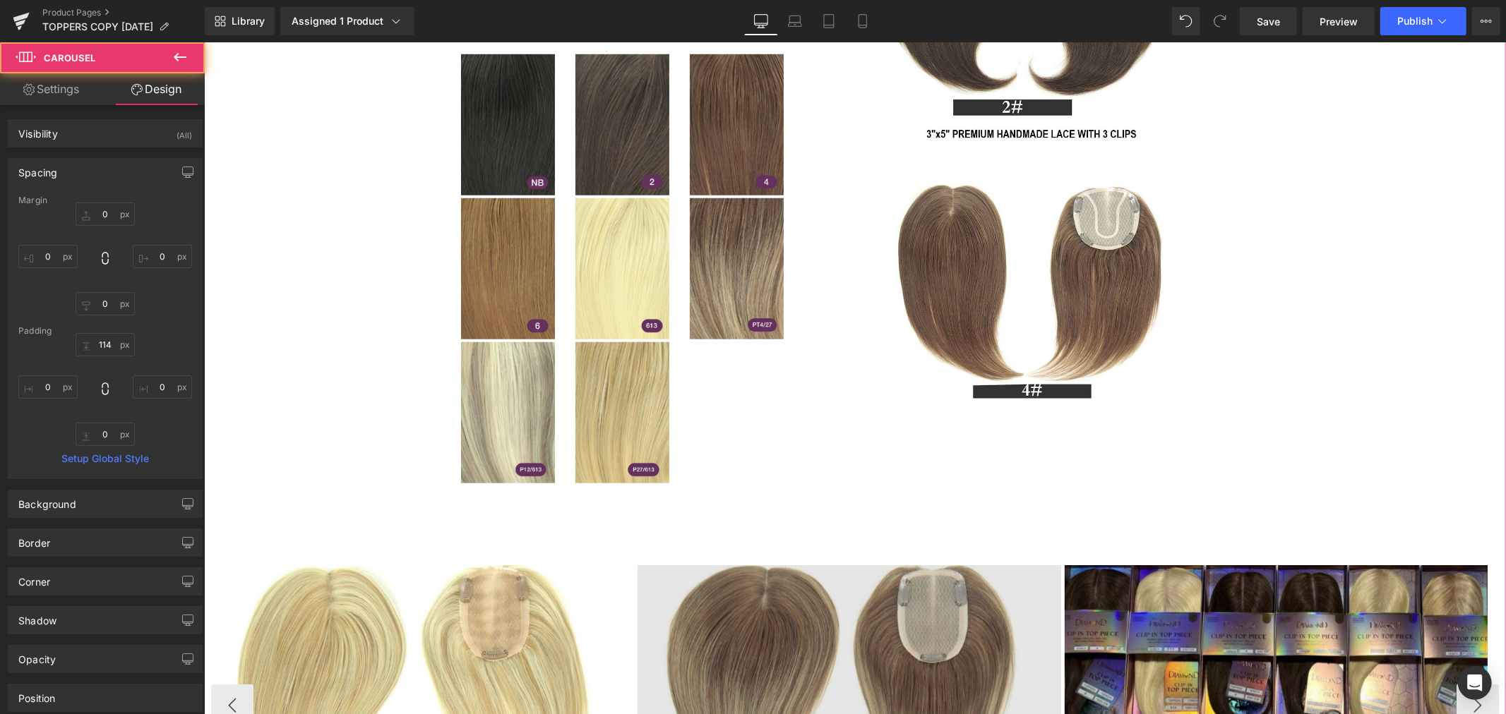
type input "0"
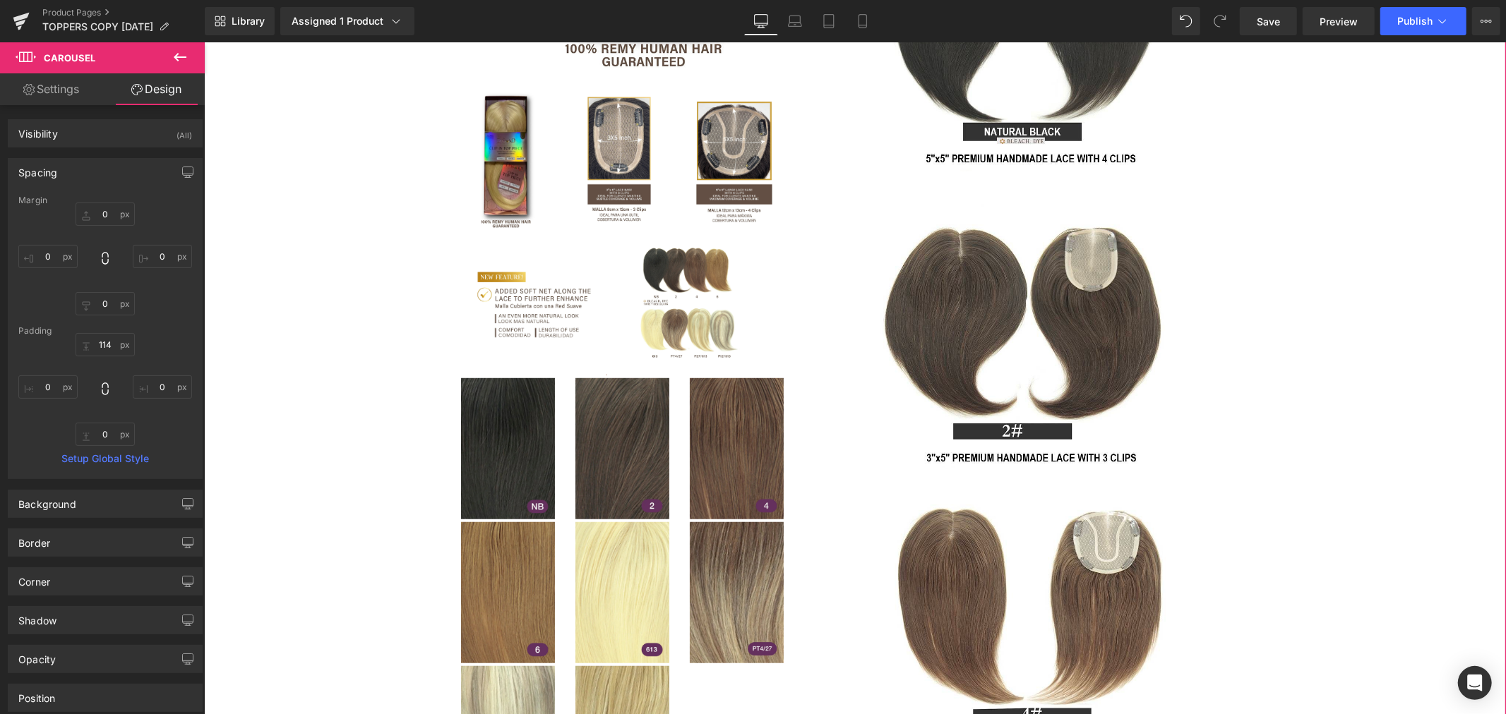
scroll to position [784, 0]
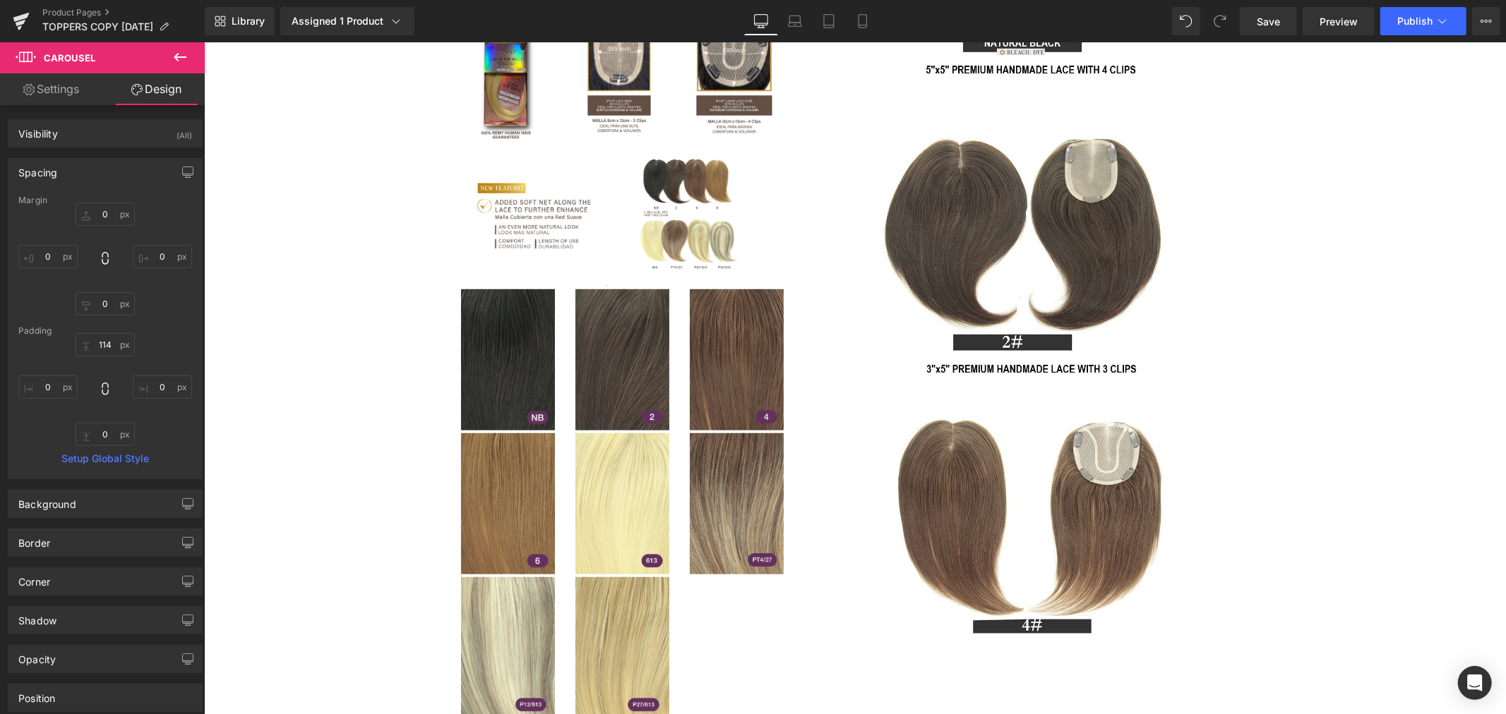
click at [161, 92] on link "Design" at bounding box center [156, 89] width 102 height 32
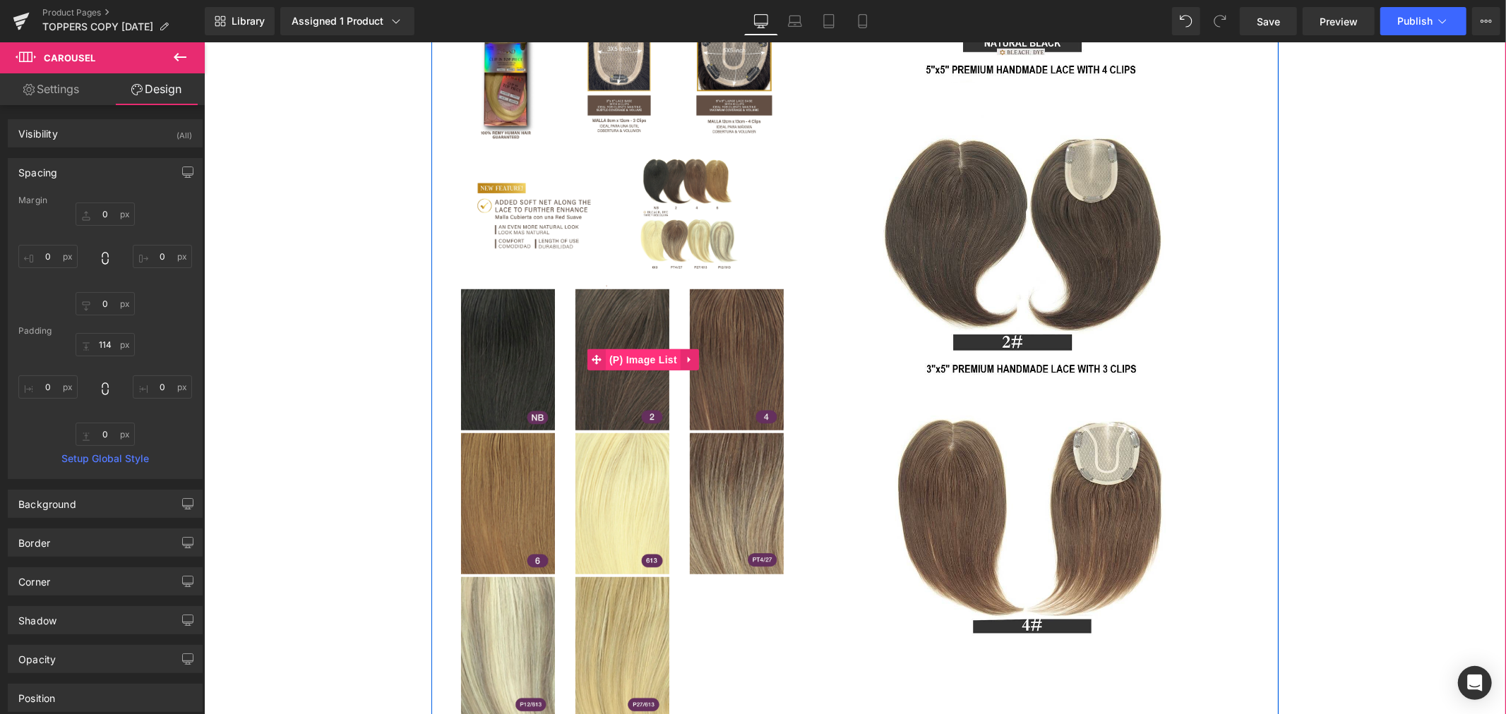
click at [631, 357] on span "(P) Image List" at bounding box center [642, 359] width 75 height 21
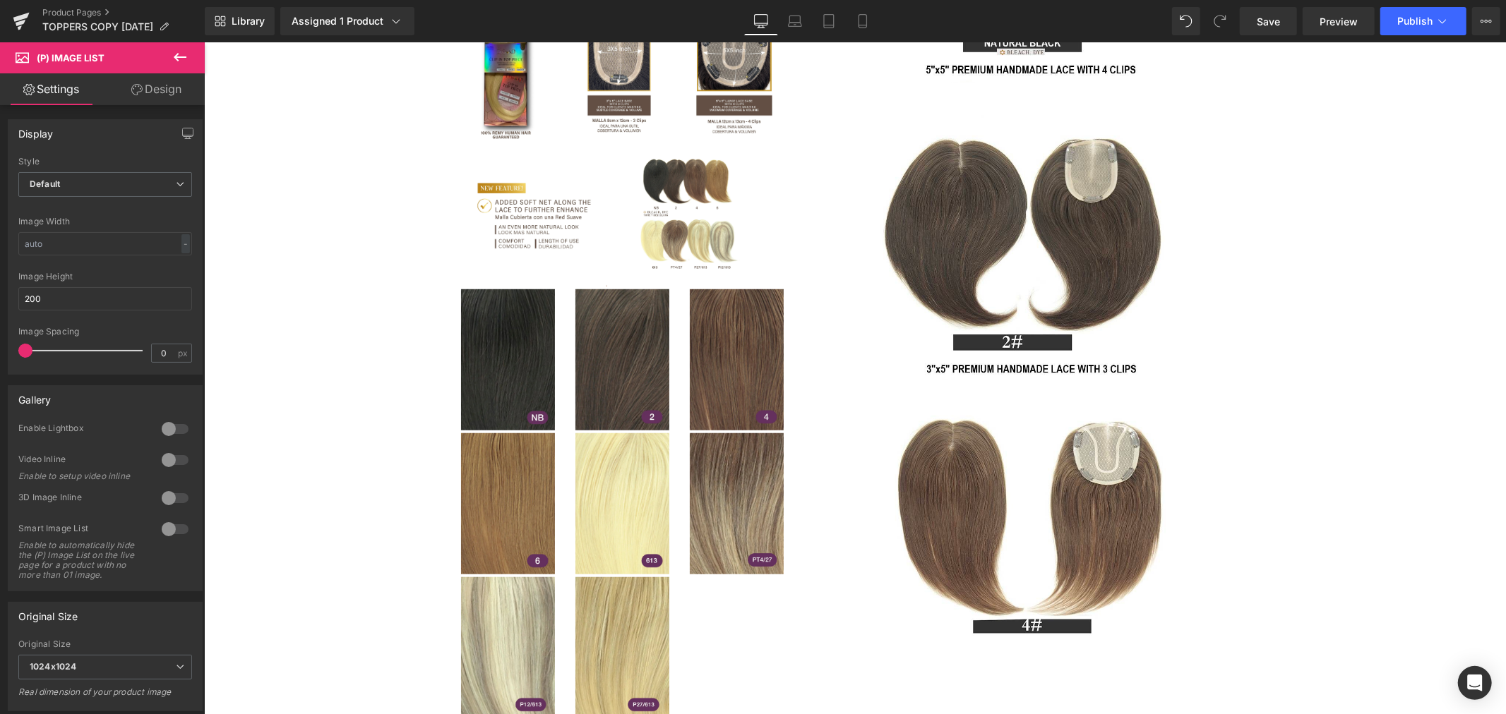
drag, startPoint x: 161, startPoint y: 90, endPoint x: 78, endPoint y: 181, distance: 123.9
click at [161, 90] on link "Design" at bounding box center [156, 89] width 102 height 32
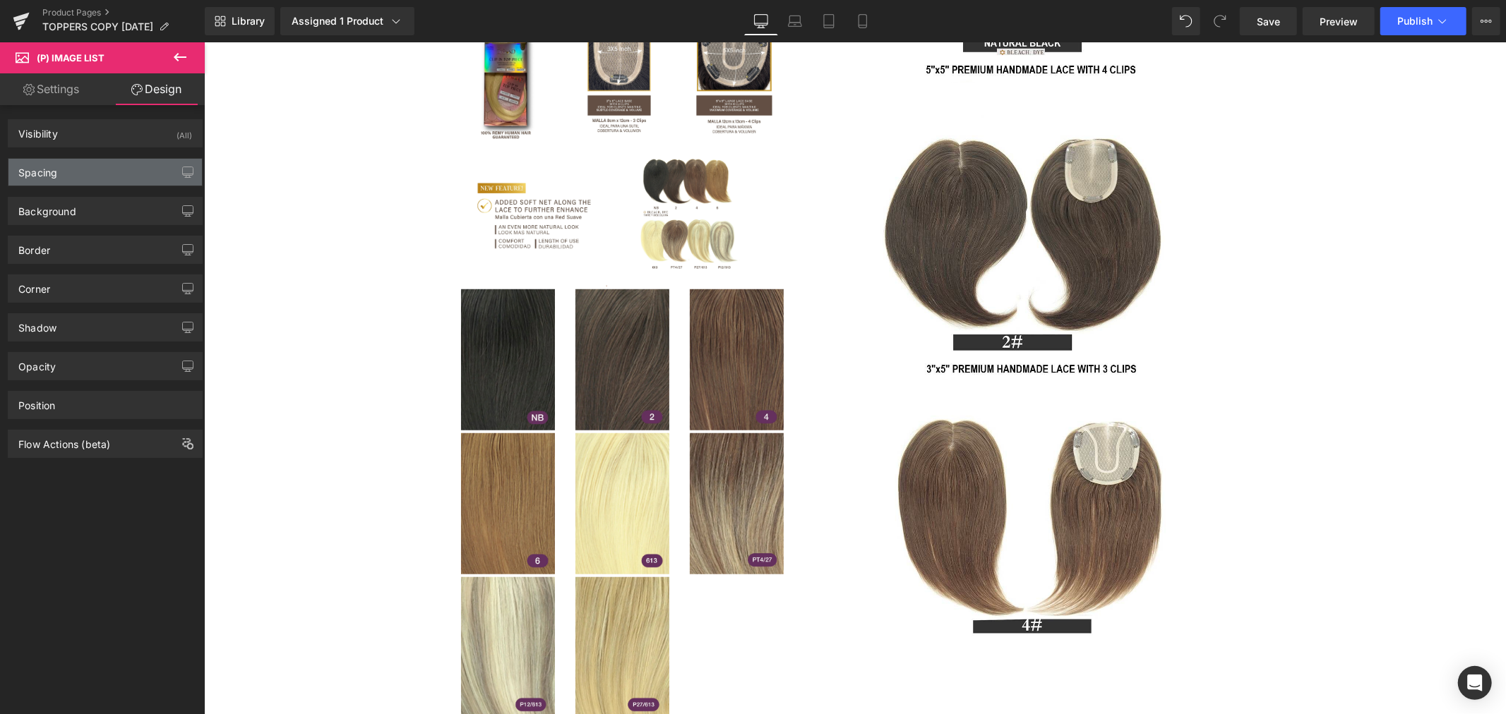
click at [66, 166] on div "Spacing" at bounding box center [104, 172] width 193 height 27
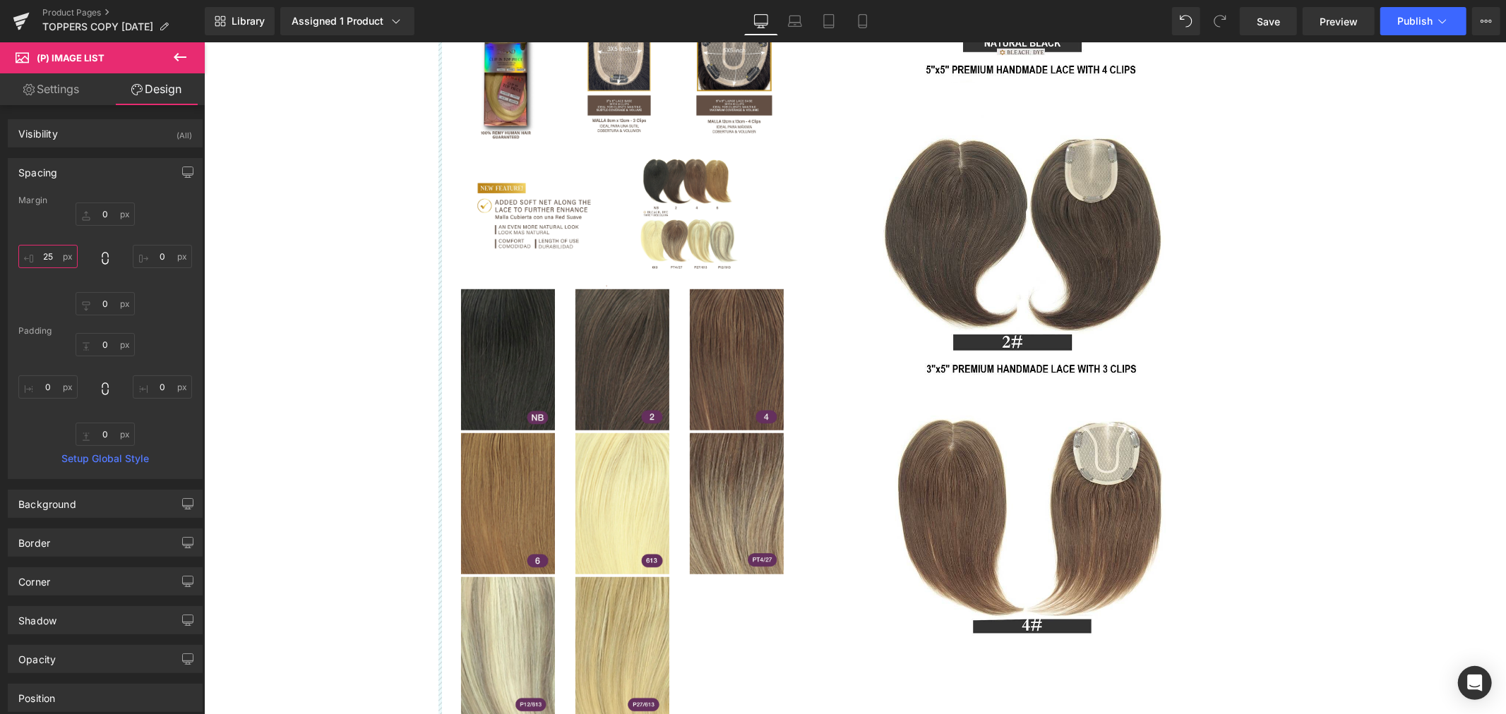
click at [53, 254] on input "25" at bounding box center [47, 256] width 59 height 23
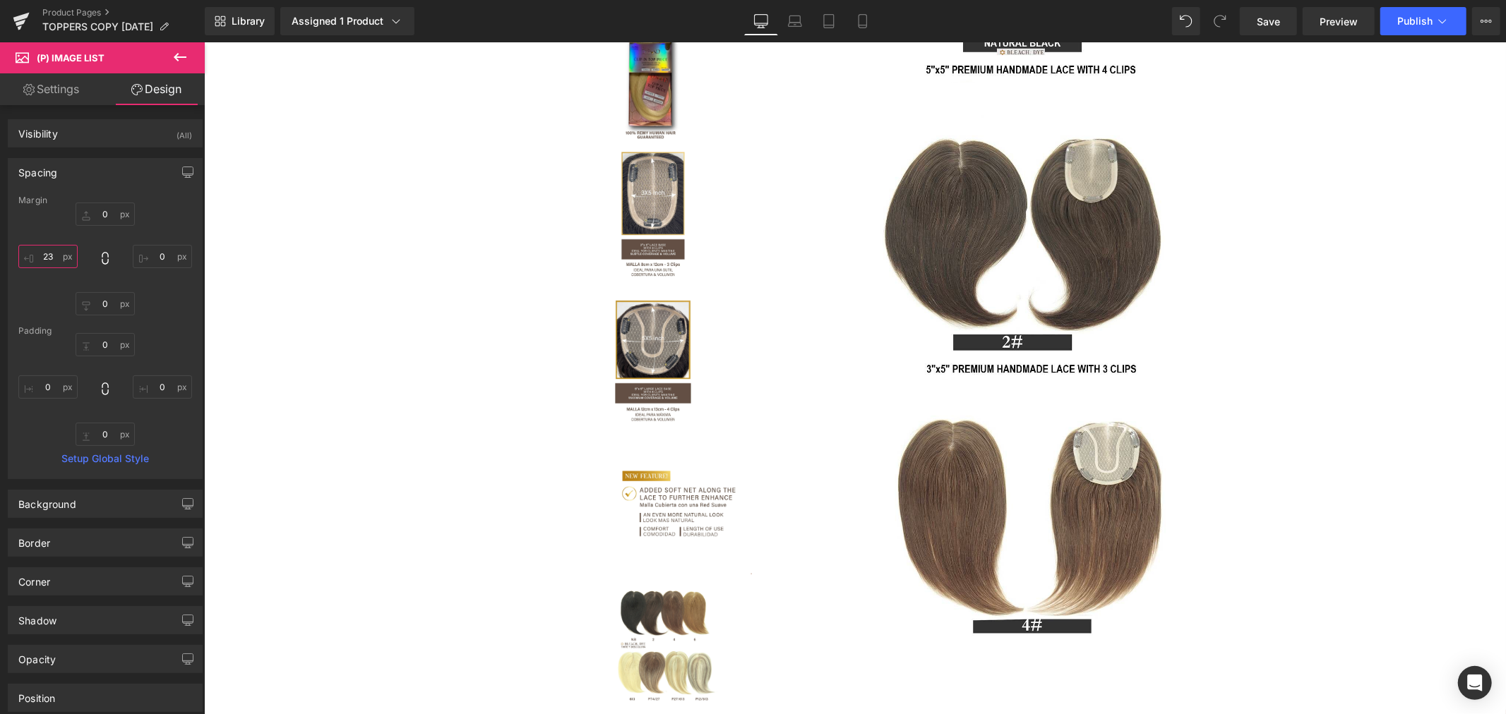
type input "2"
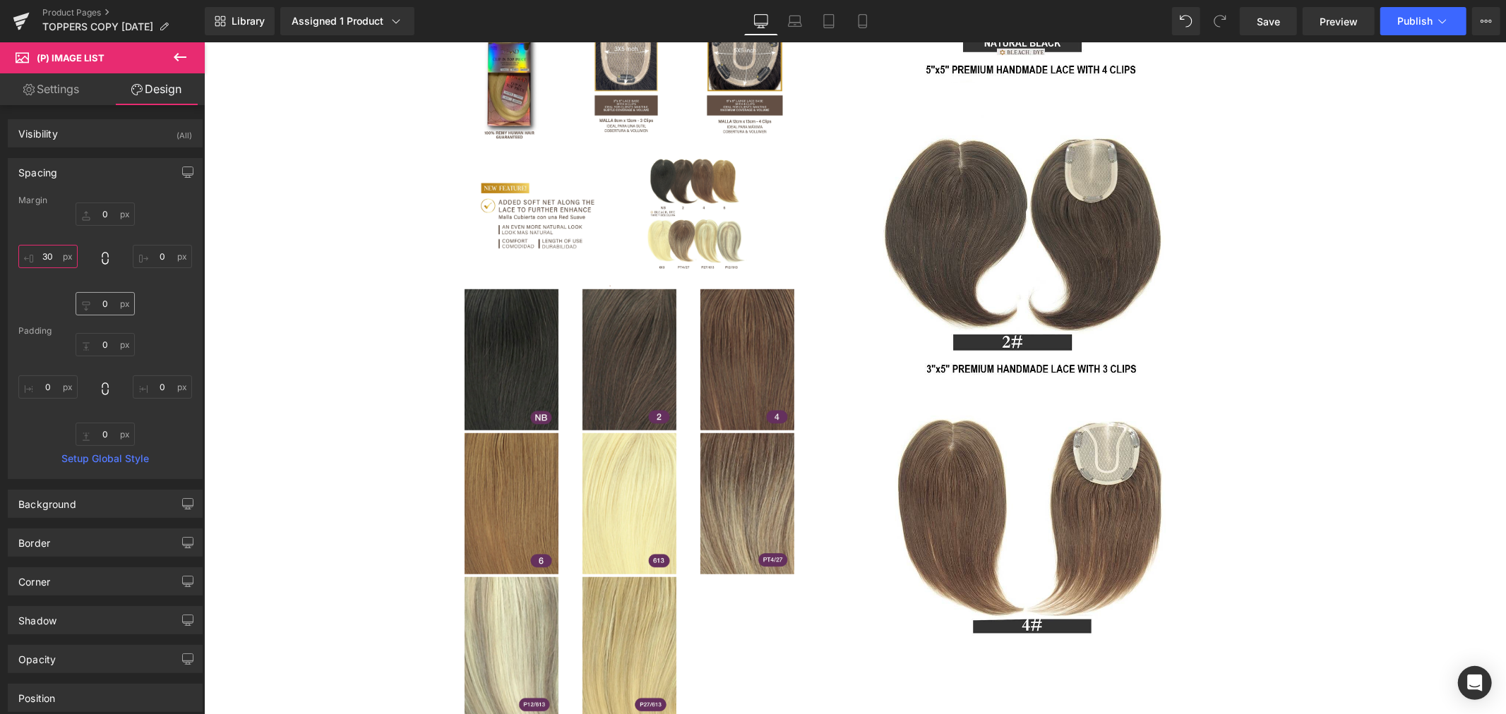
type input "3"
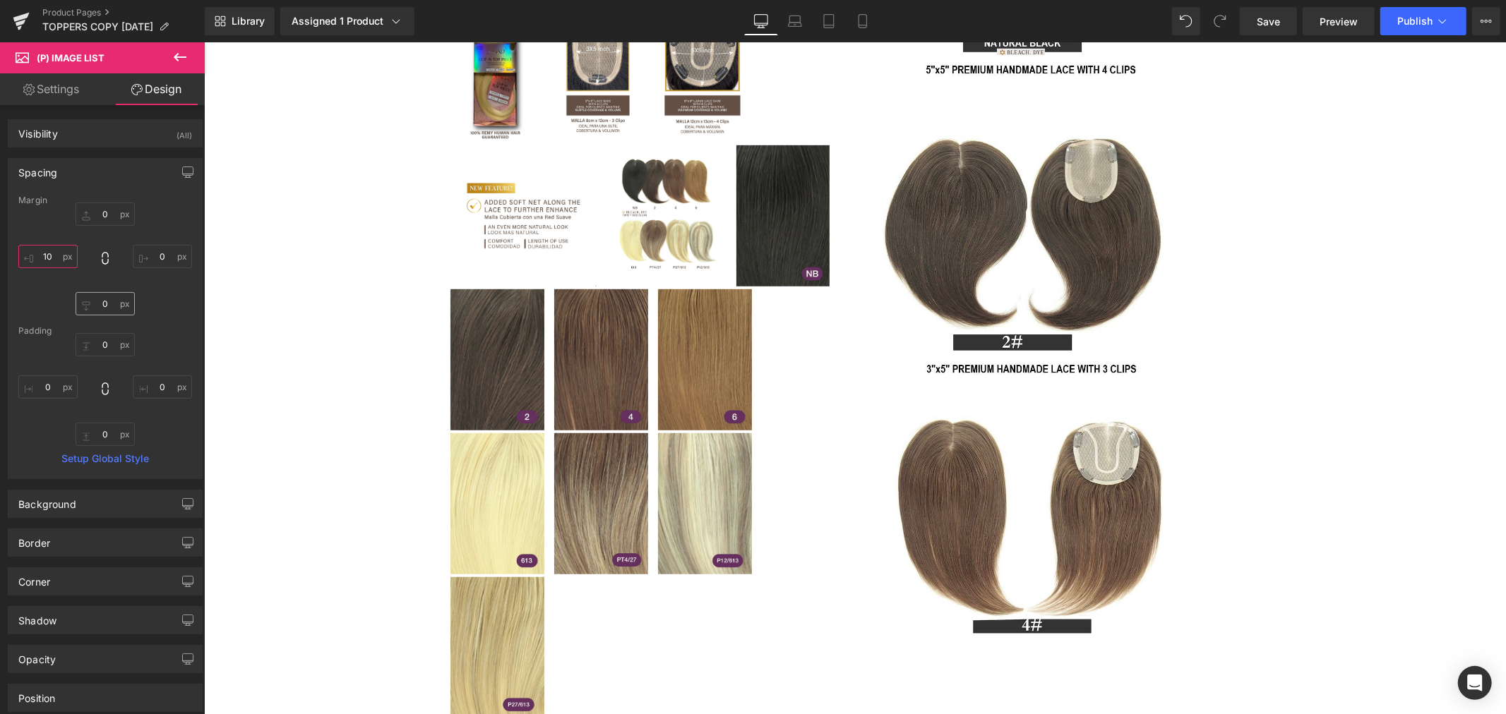
type input "1"
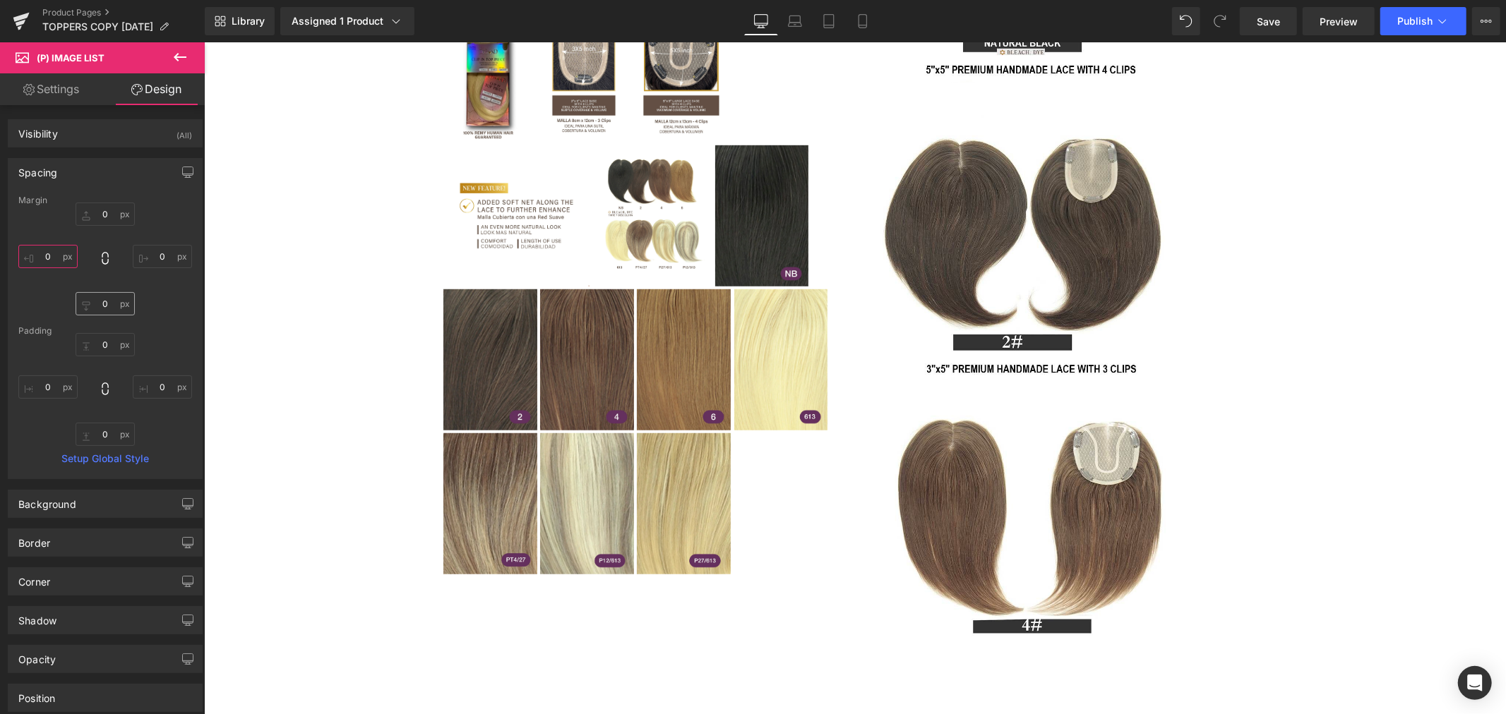
type input "5"
type input "6"
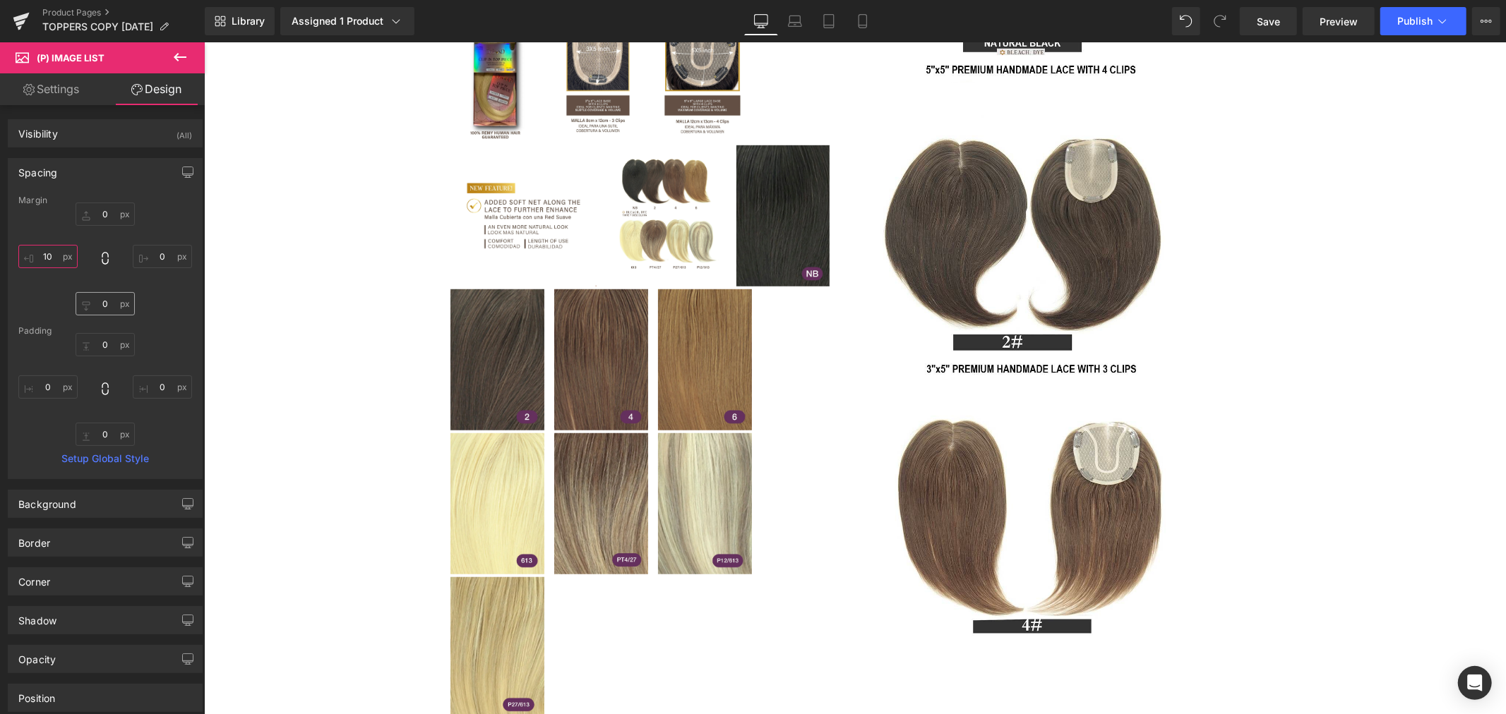
type input "1"
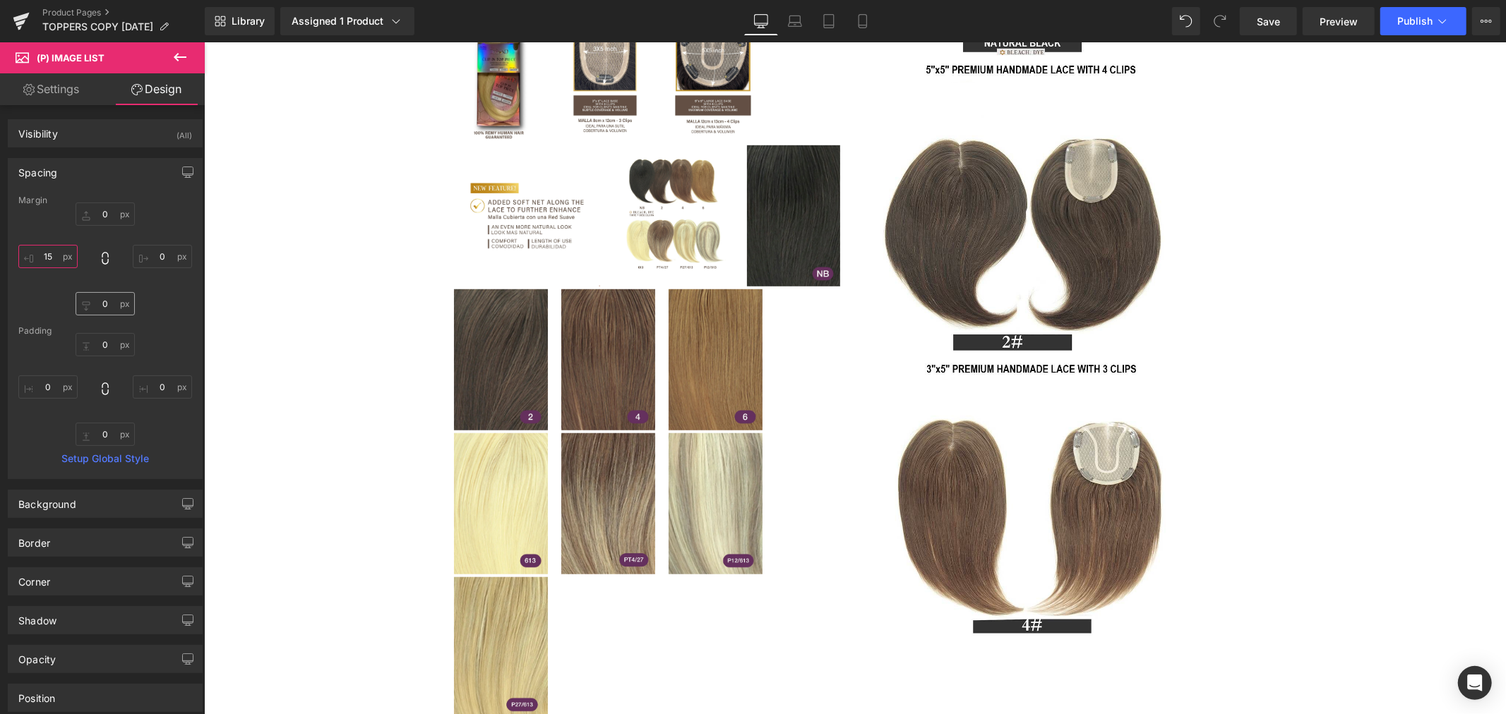
type input "1"
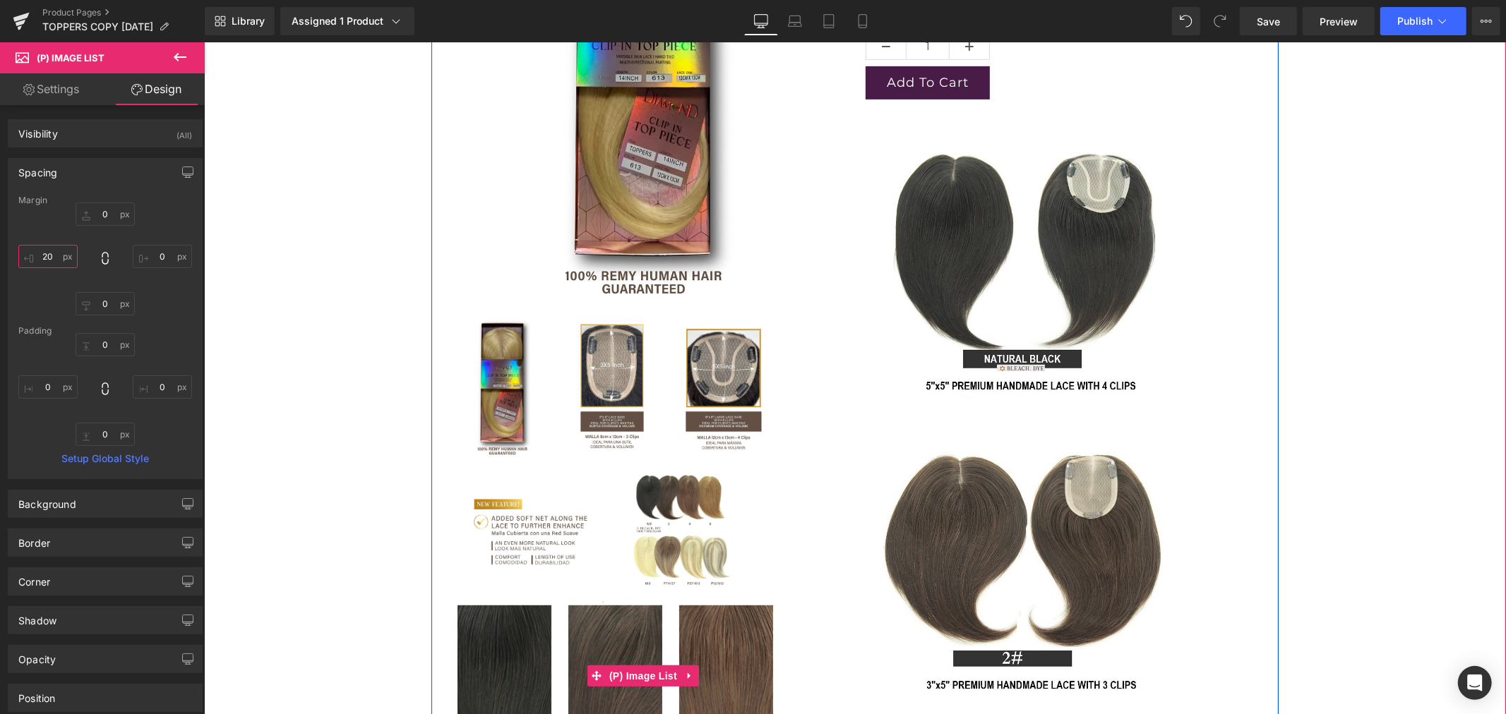
scroll to position [313, 0]
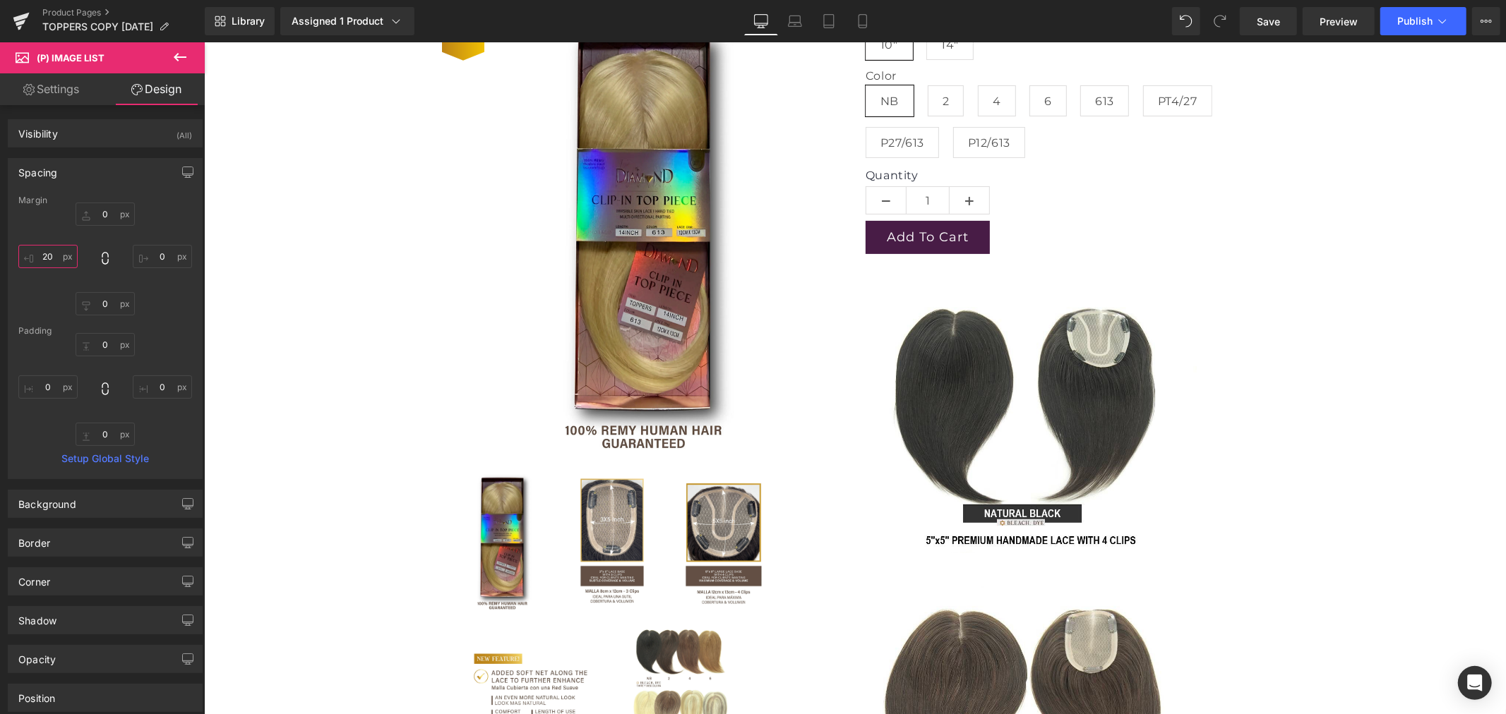
type input "20"
click at [160, 332] on div "Padding" at bounding box center [105, 331] width 174 height 10
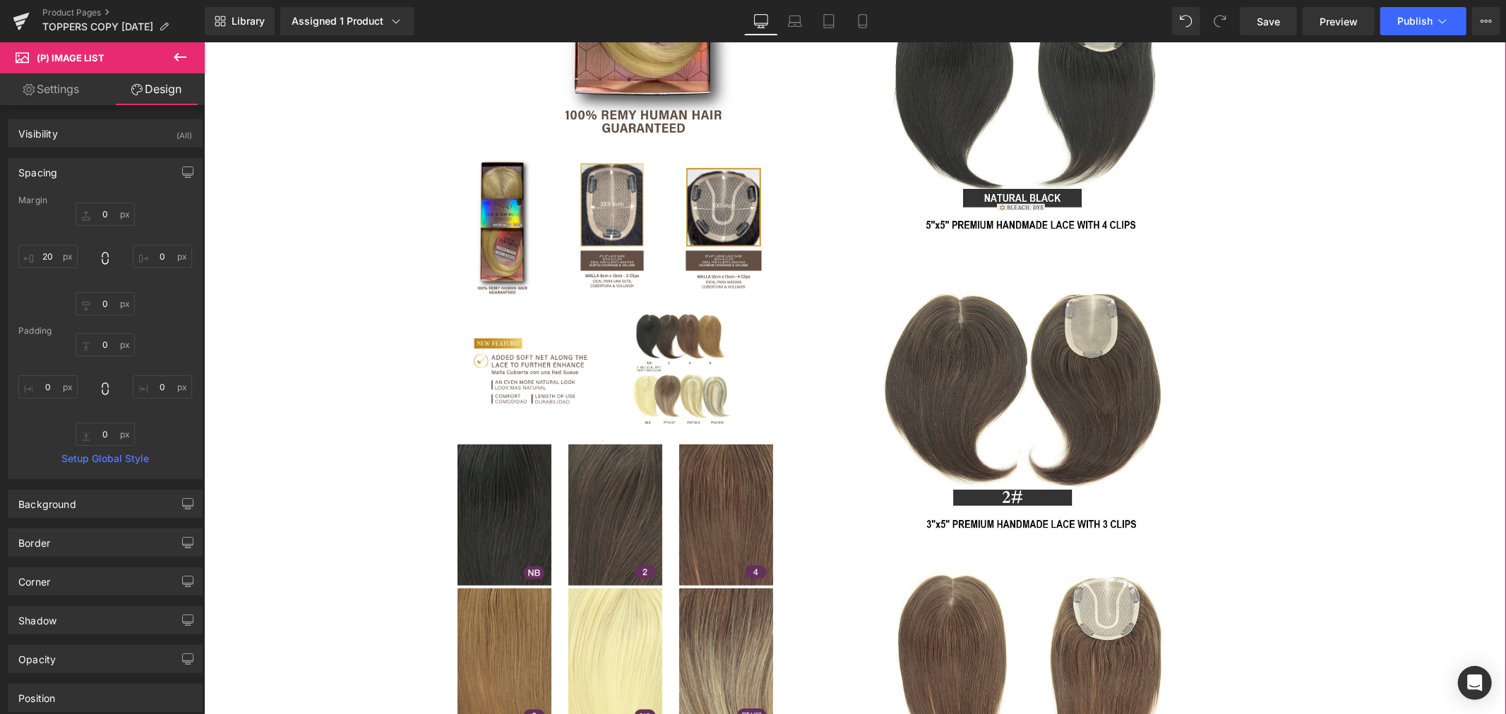
scroll to position [627, 0]
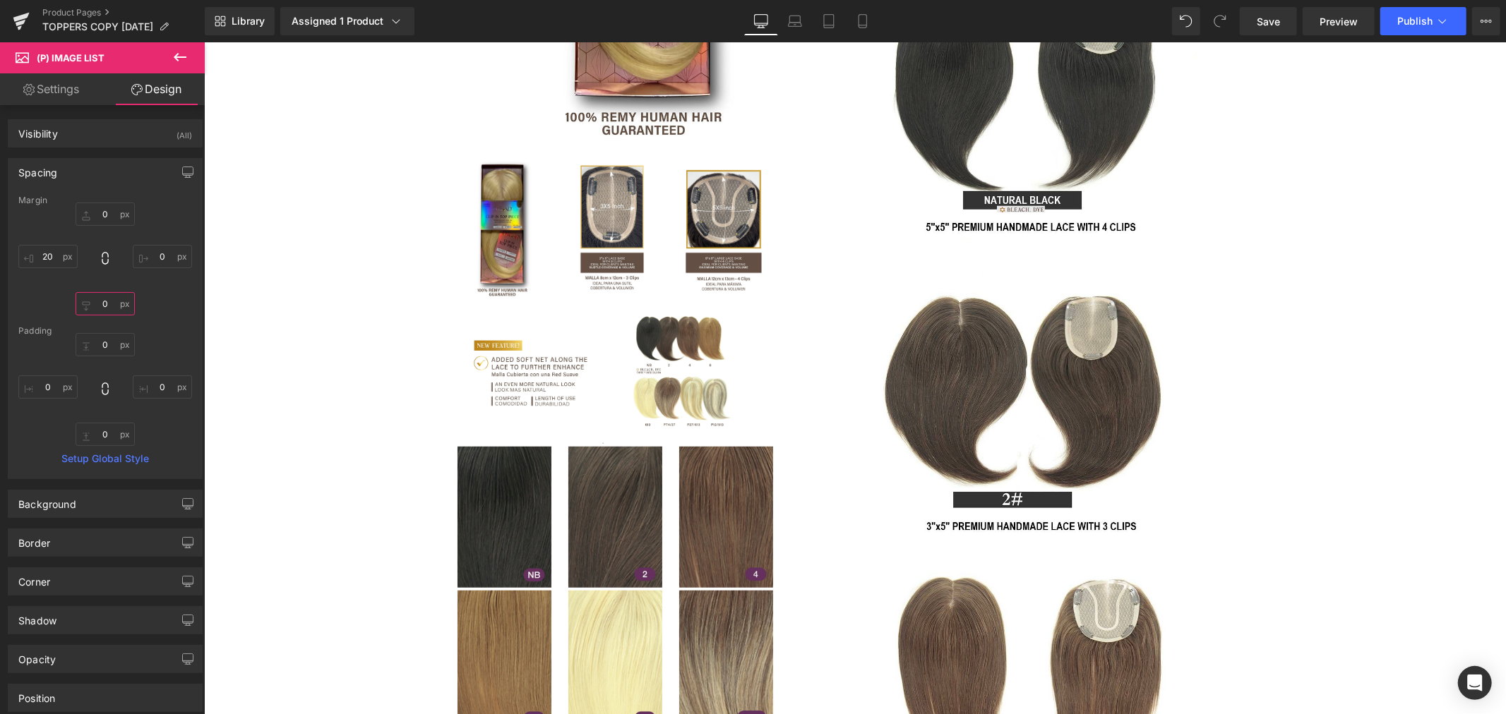
click at [107, 304] on input "0" at bounding box center [105, 303] width 59 height 23
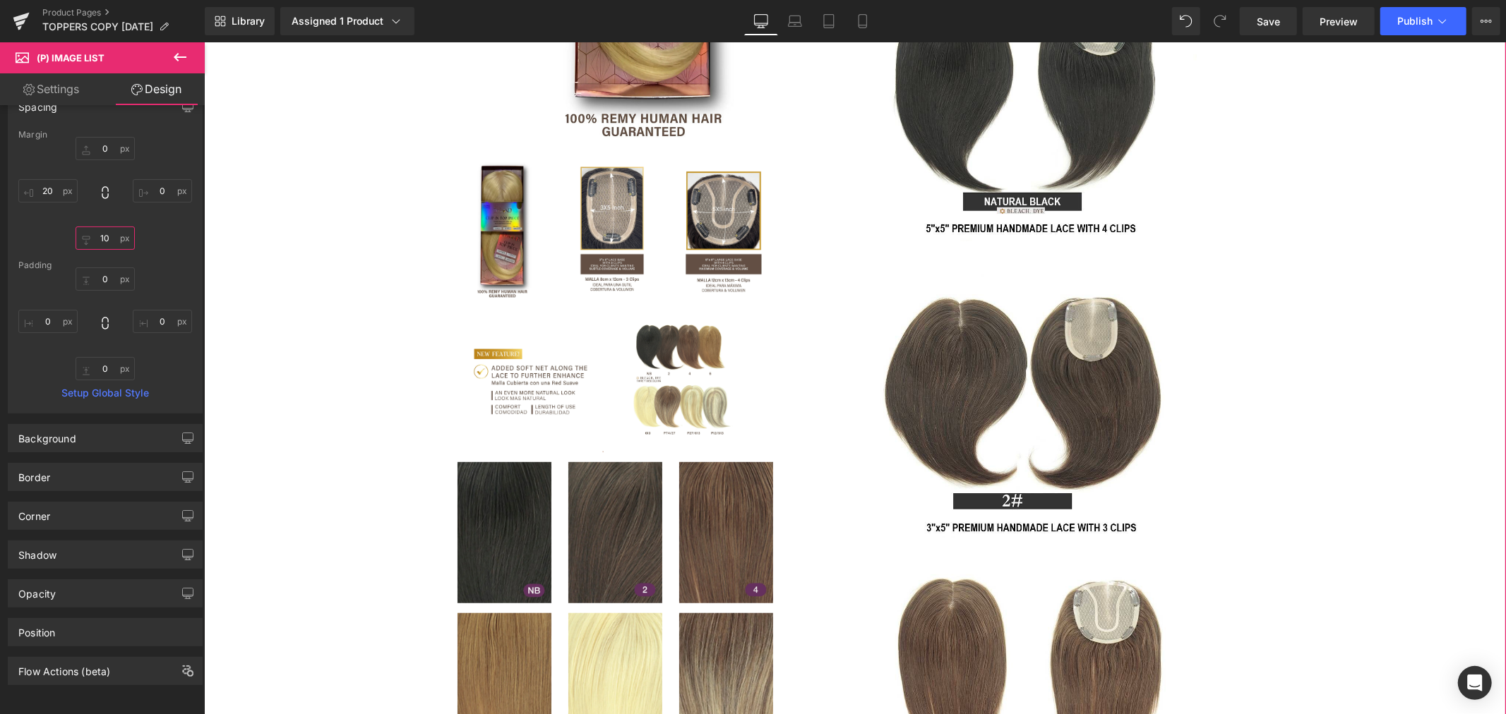
scroll to position [548, 0]
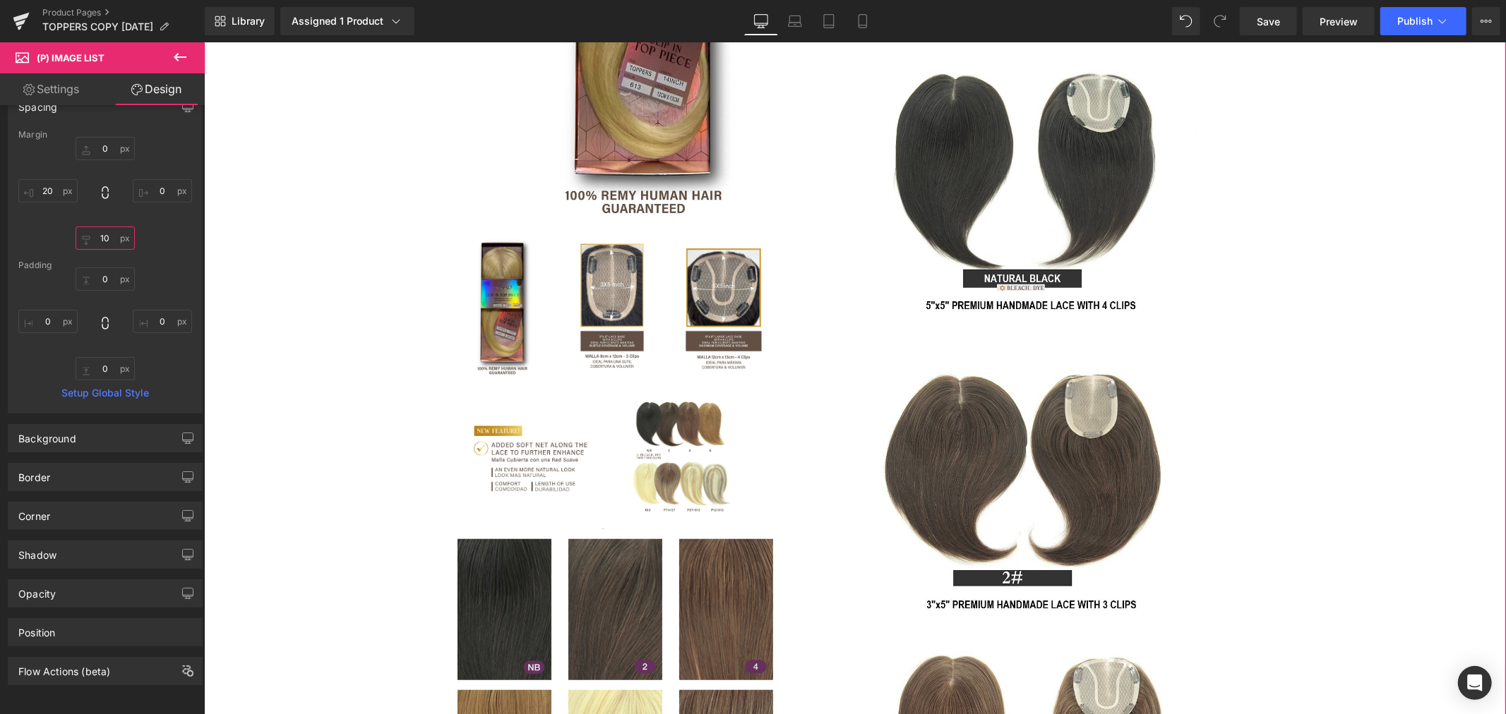
type input "1"
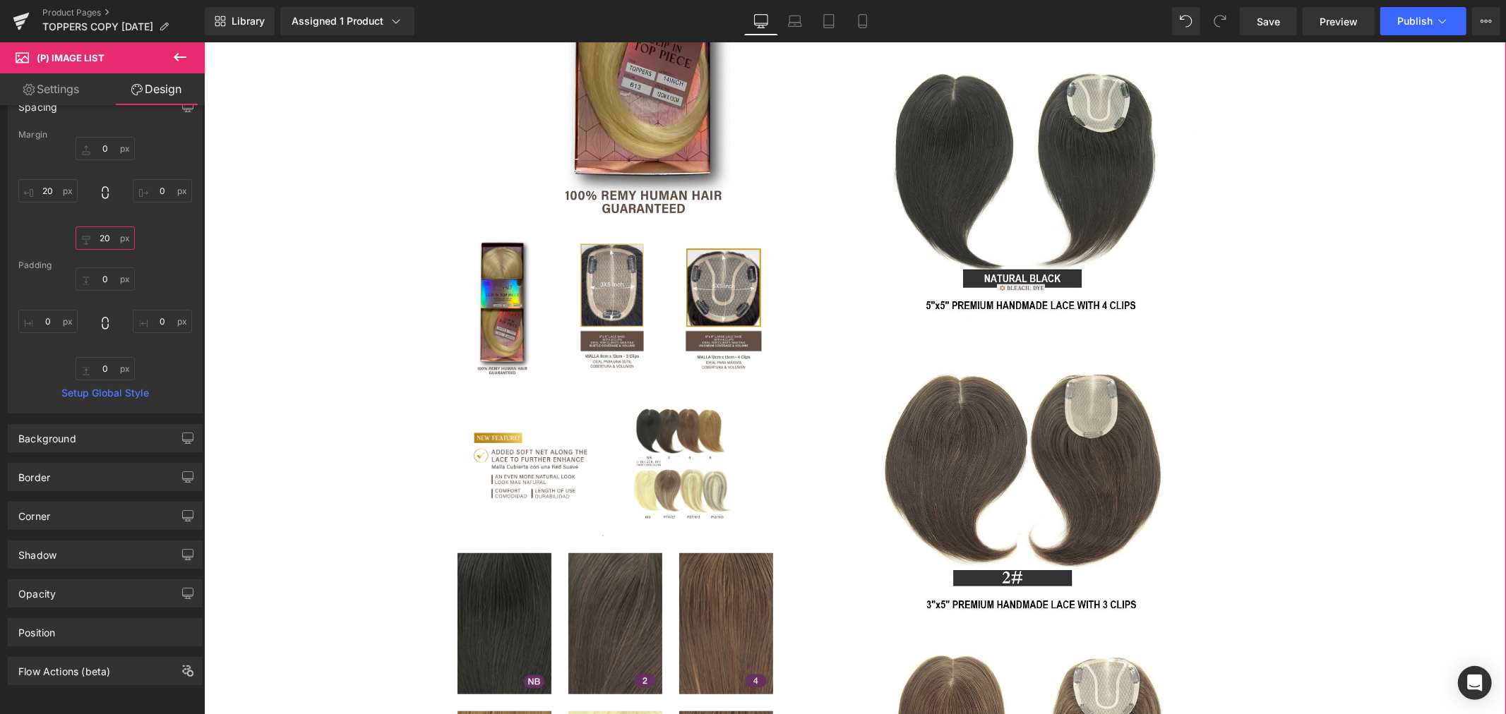
type input "2"
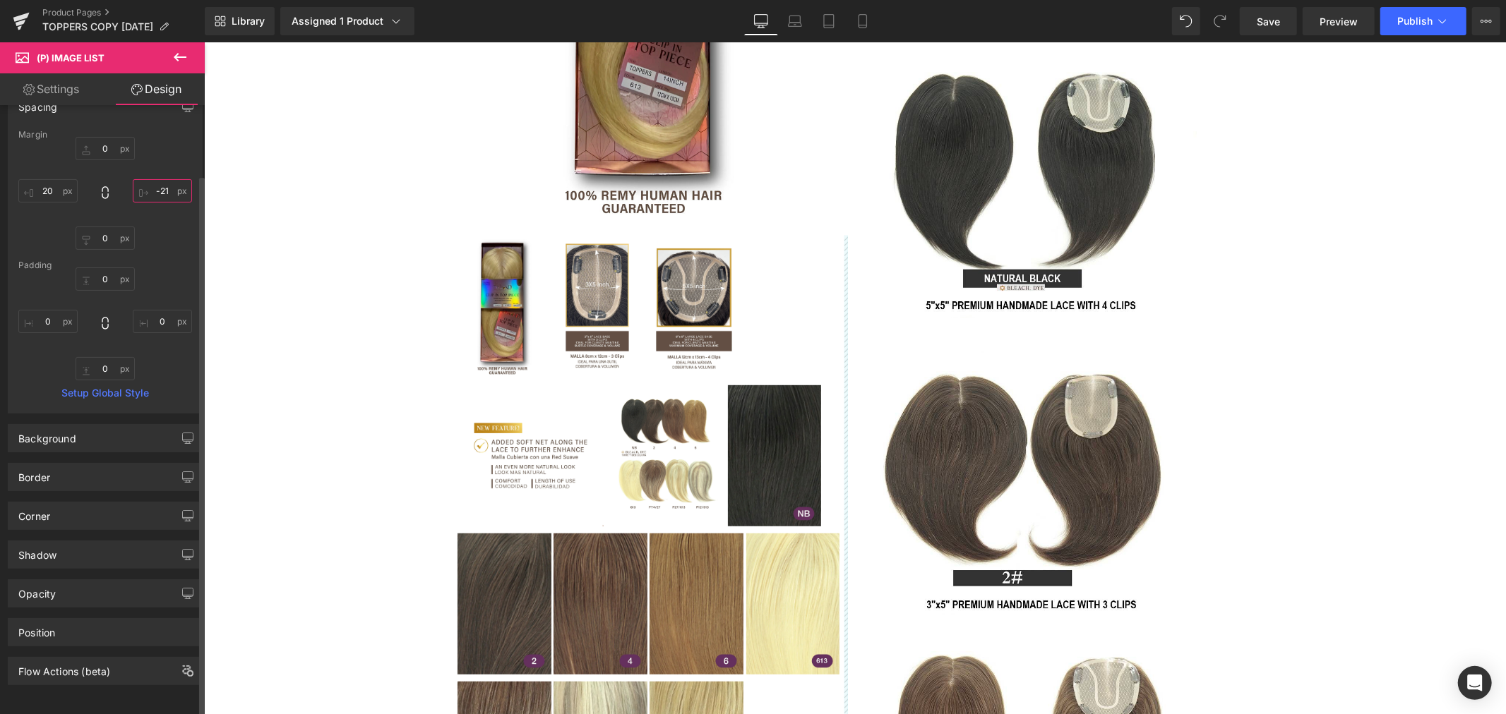
click at [157, 179] on input "-21" at bounding box center [162, 190] width 59 height 23
click at [184, 260] on div "Padding" at bounding box center [105, 265] width 174 height 10
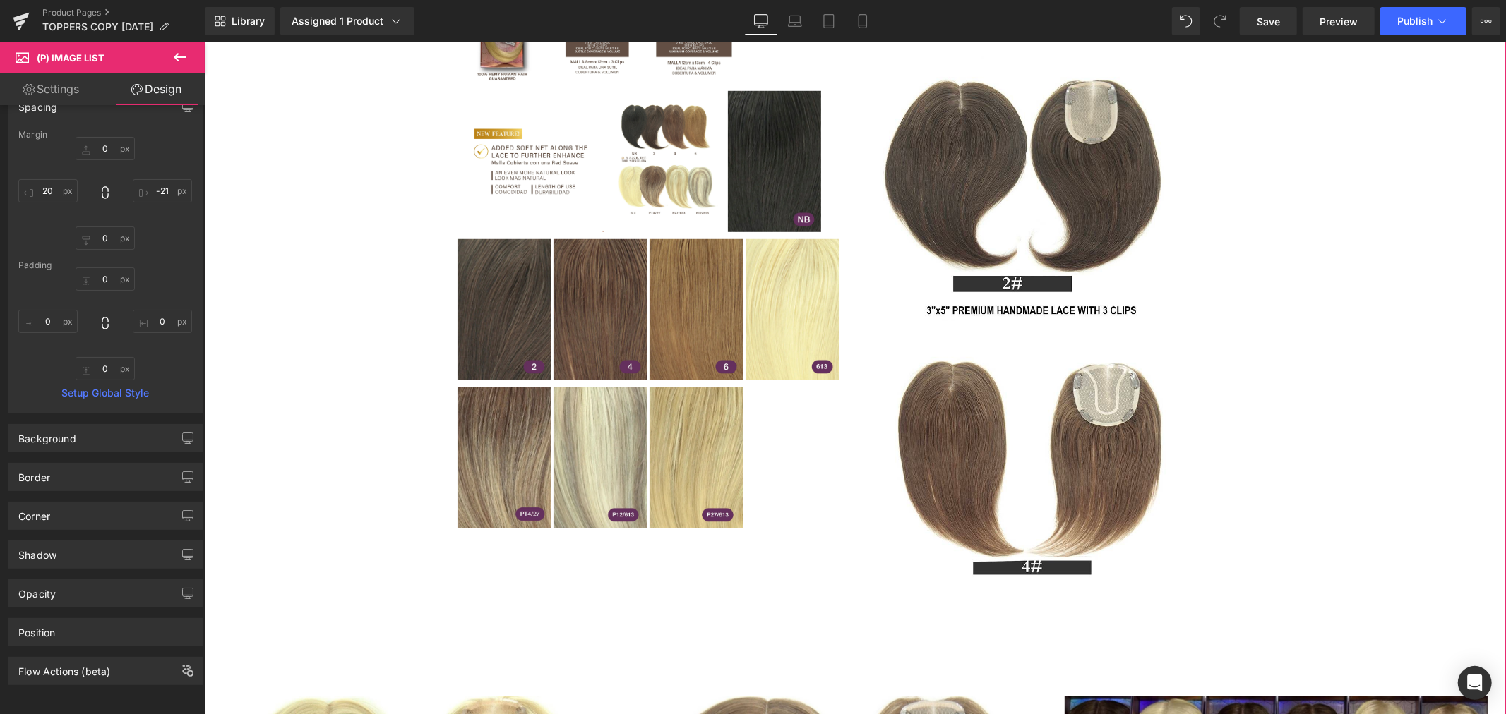
scroll to position [784, 0]
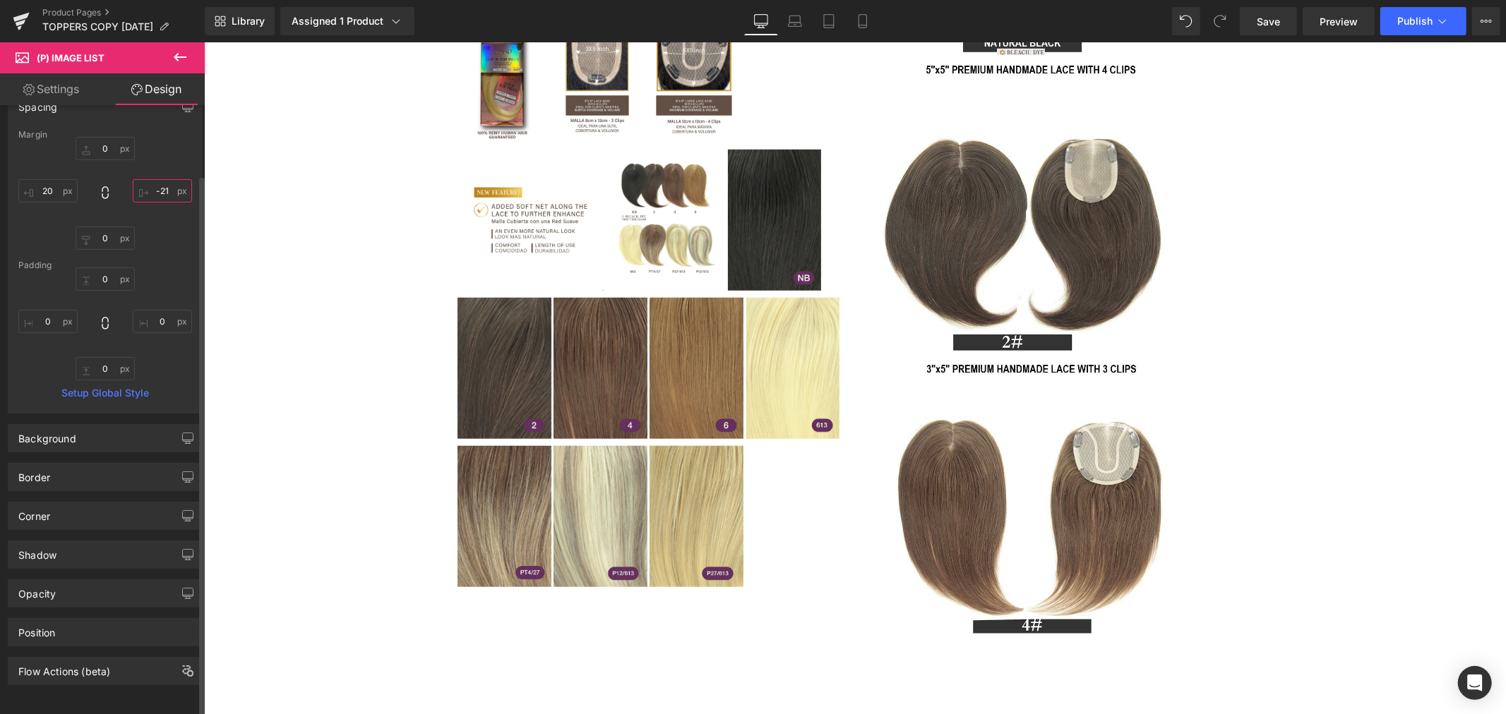
click at [163, 179] on input "-21" at bounding box center [162, 190] width 59 height 23
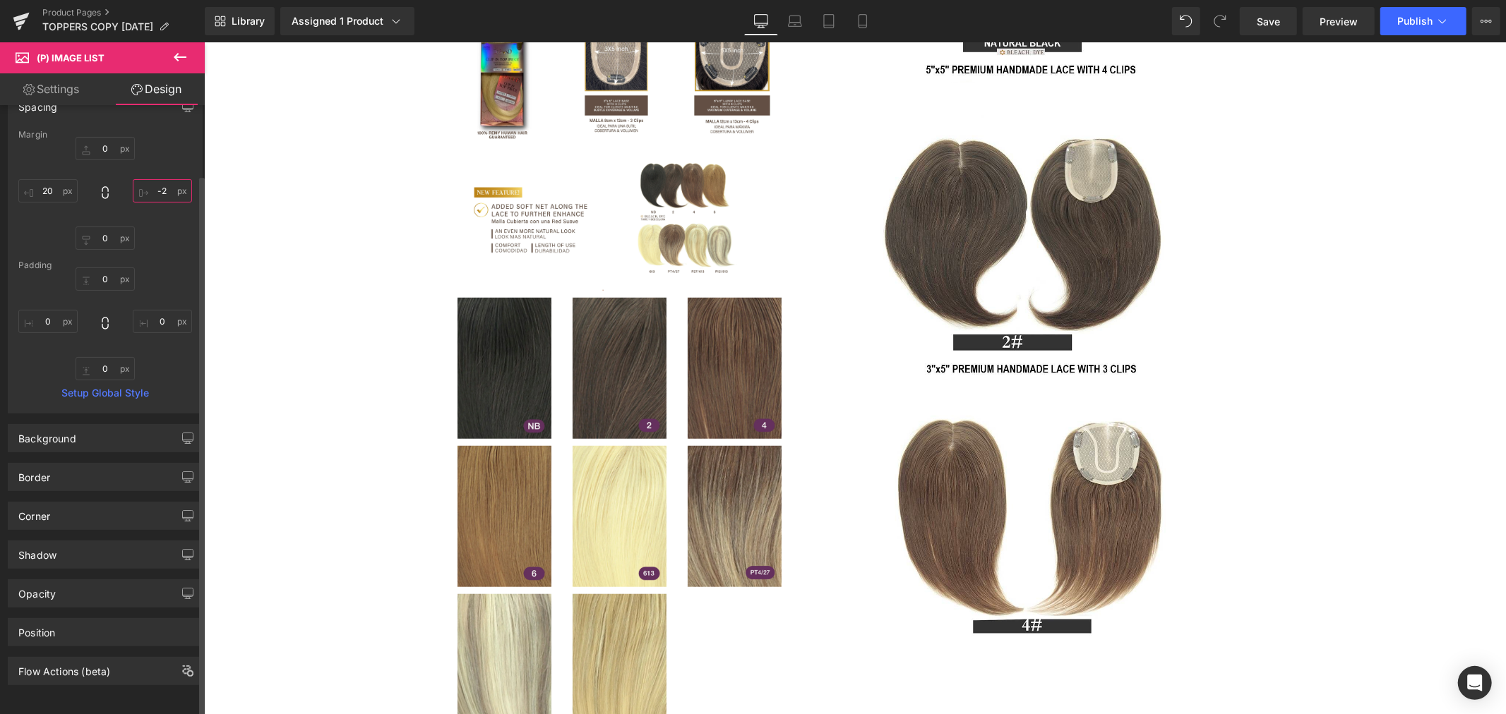
type input "-20"
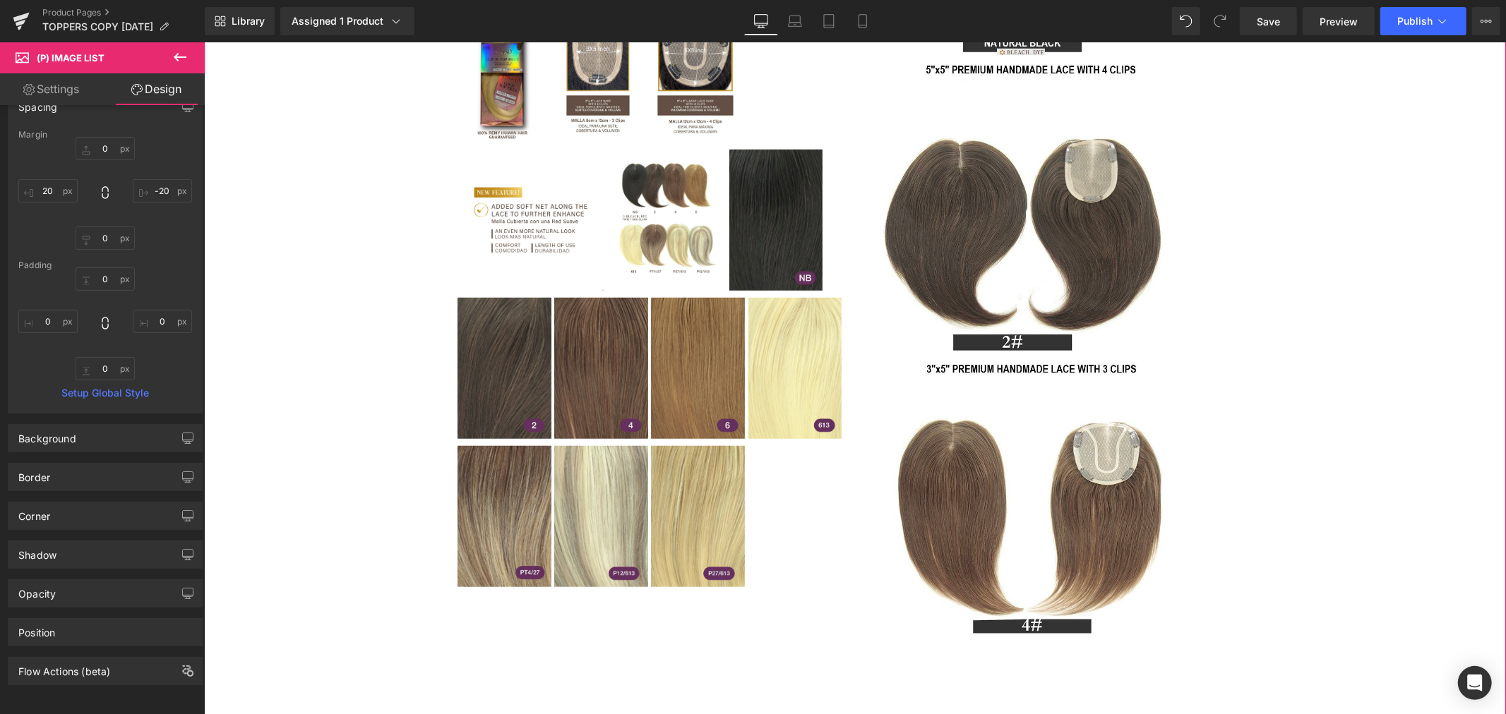
click at [322, 332] on div "LUXURY HAIR TOPPERS (P) Title $0 $99.99 (P) Price Premium (P) Image 2" at bounding box center [854, 370] width 1288 height 1853
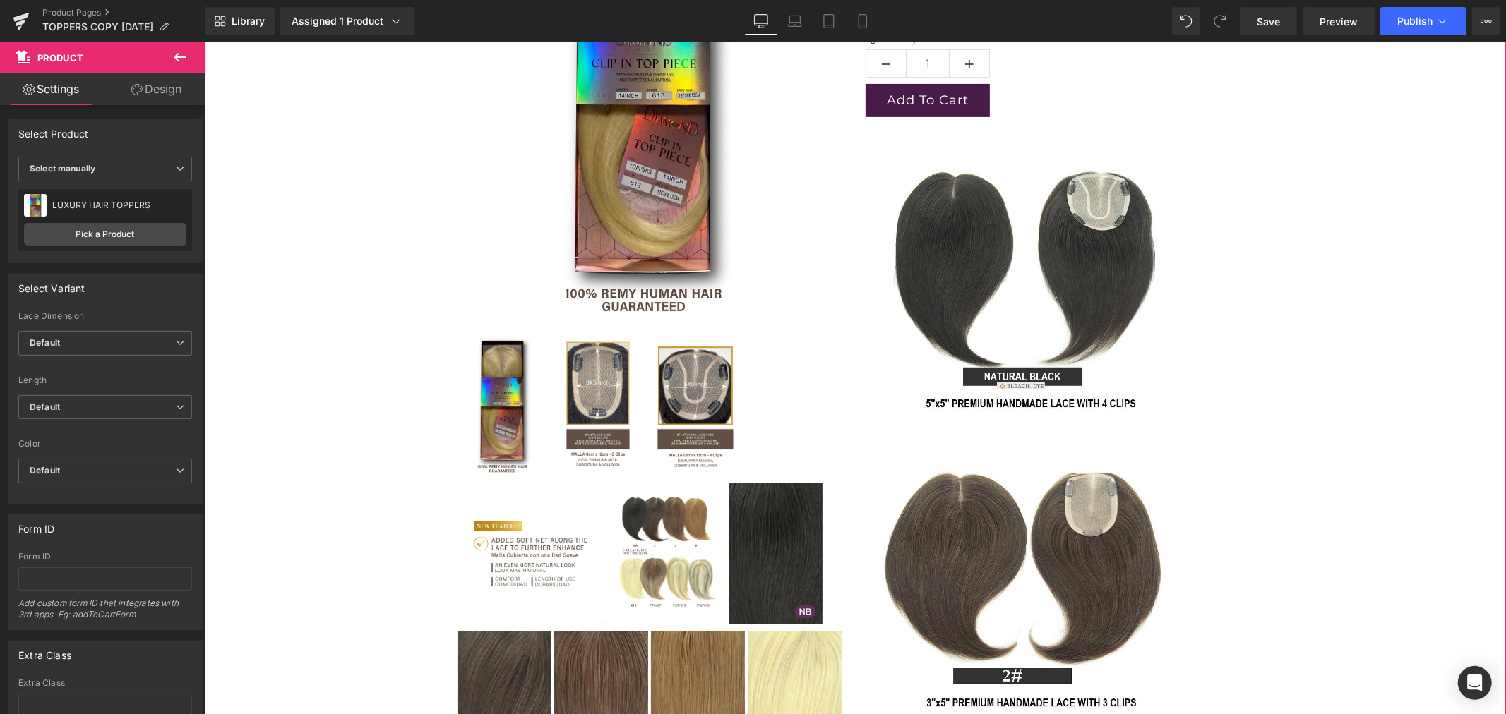
scroll to position [470, 0]
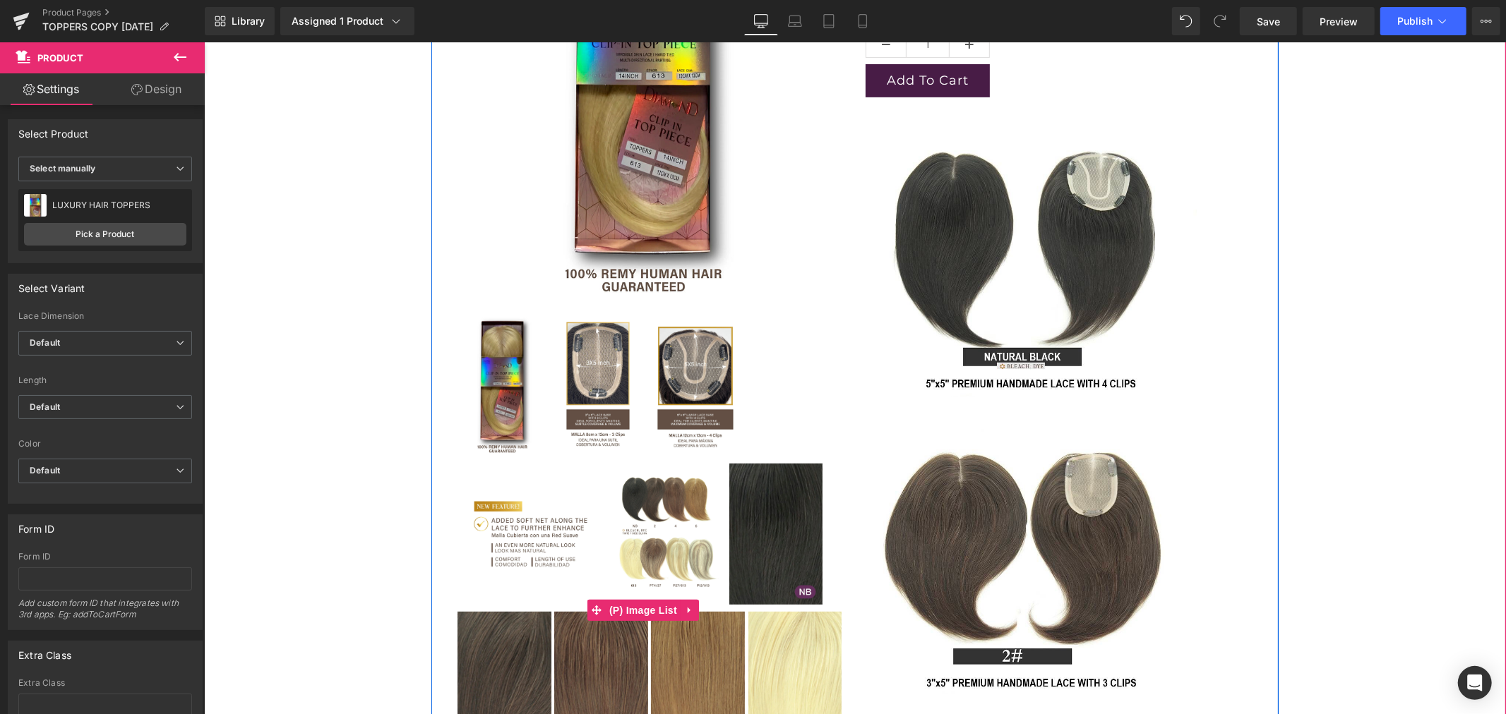
click at [608, 365] on img at bounding box center [597, 385] width 95 height 141
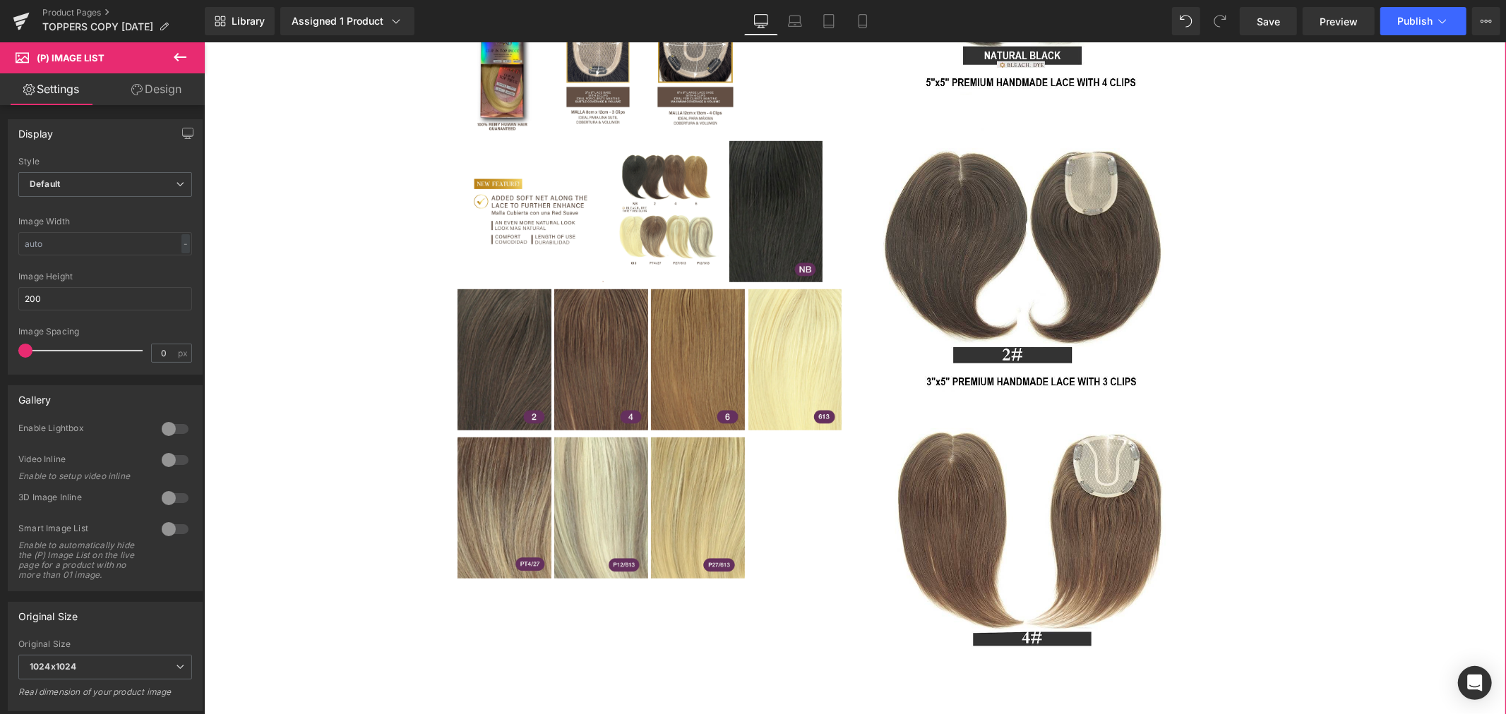
scroll to position [784, 0]
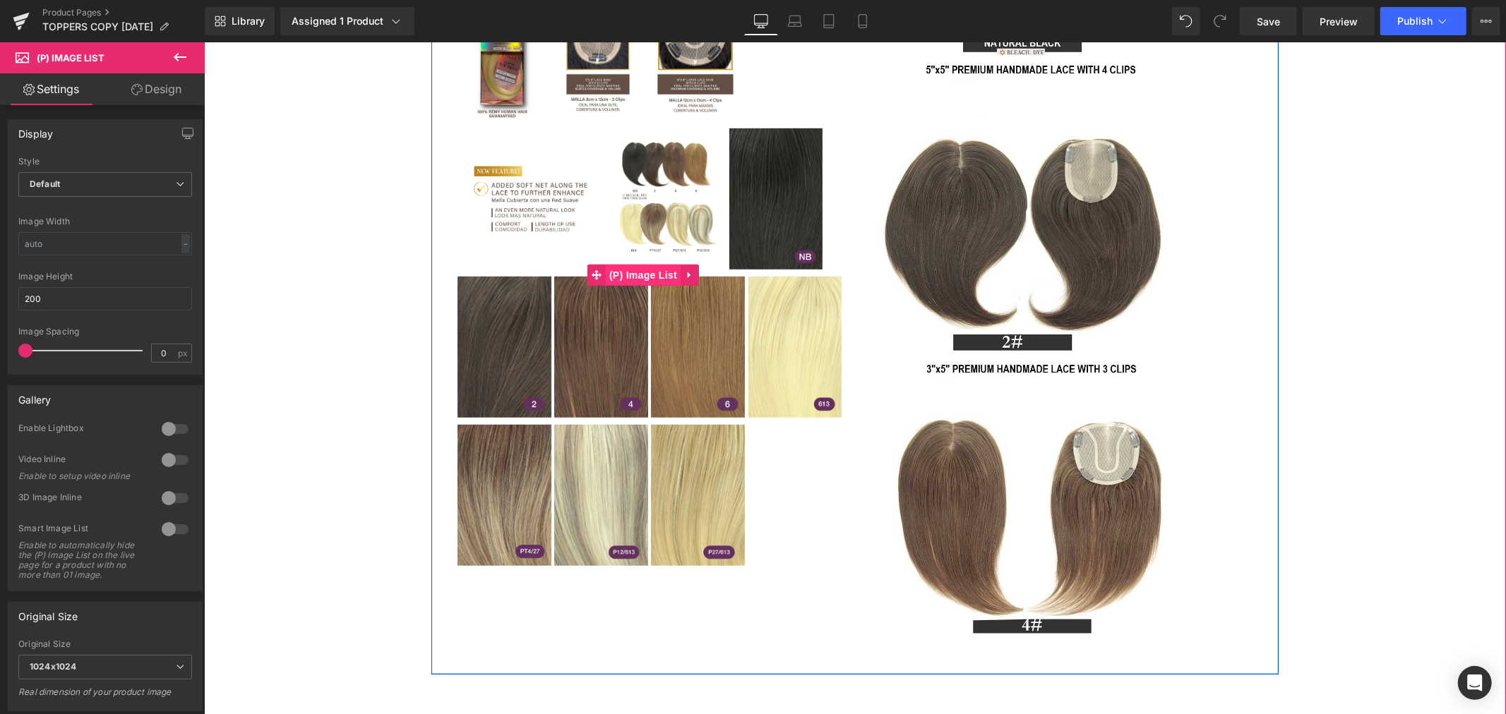
click at [644, 275] on span "(P) Image List" at bounding box center [642, 274] width 75 height 21
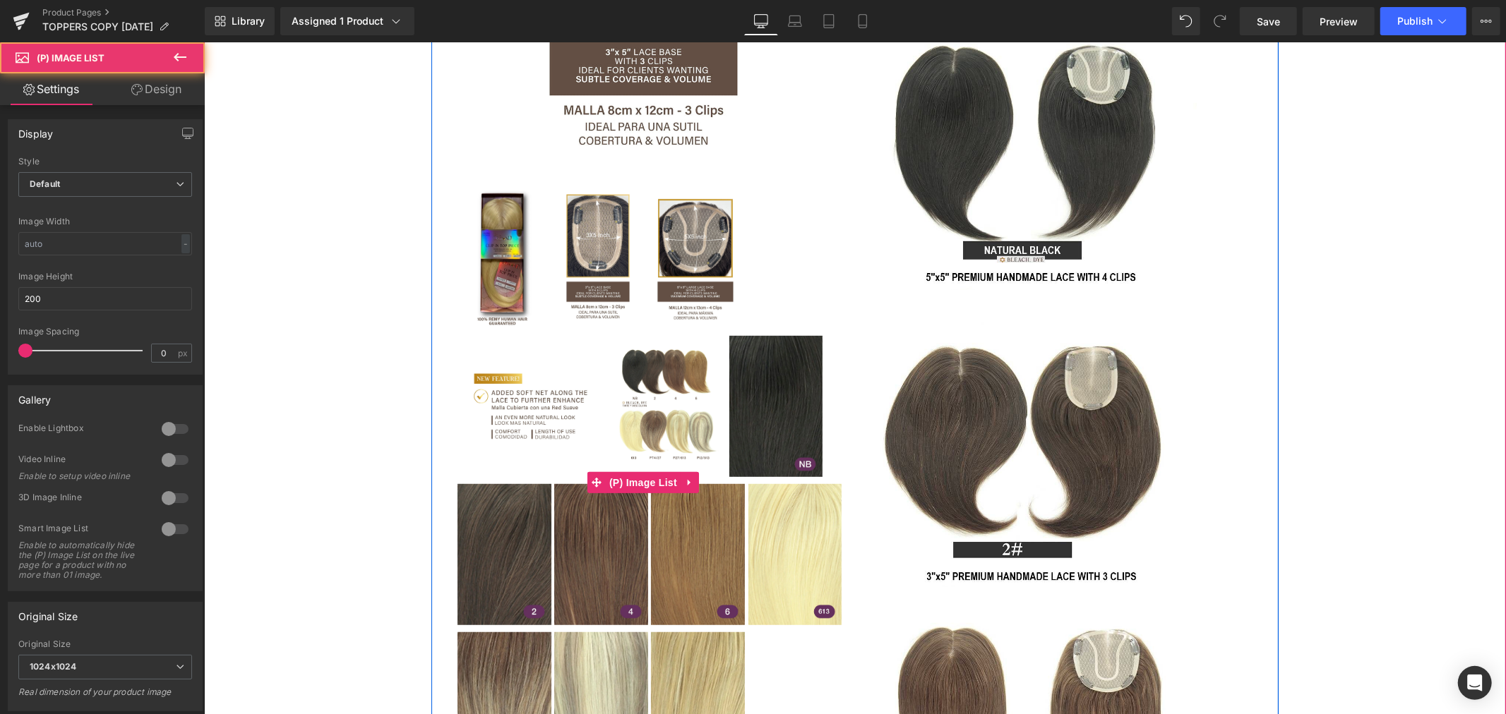
scroll to position [548, 0]
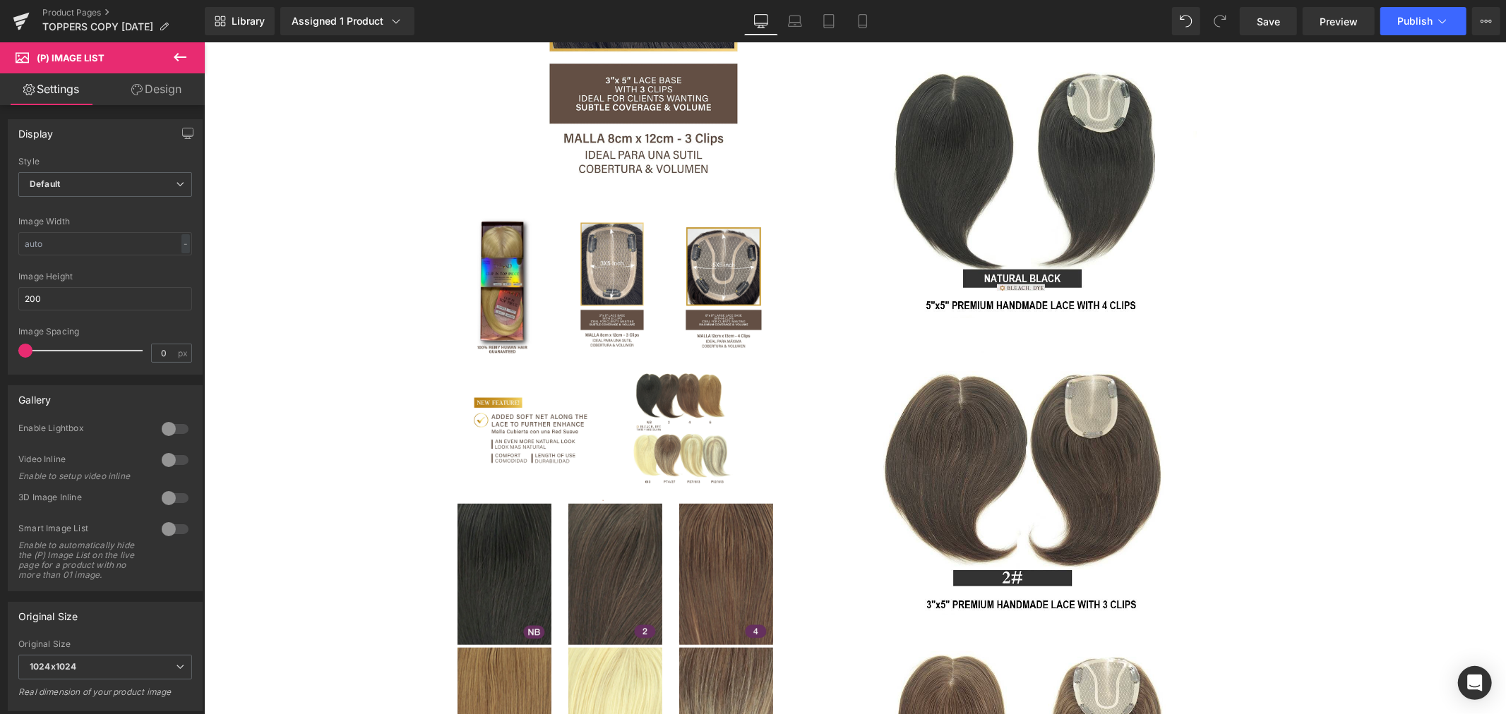
drag, startPoint x: 26, startPoint y: 347, endPoint x: -4, endPoint y: 354, distance: 31.0
click at [0, 354] on html "(P) Image List You are previewing how the will restyle your page. You can not e…" at bounding box center [753, 357] width 1506 height 714
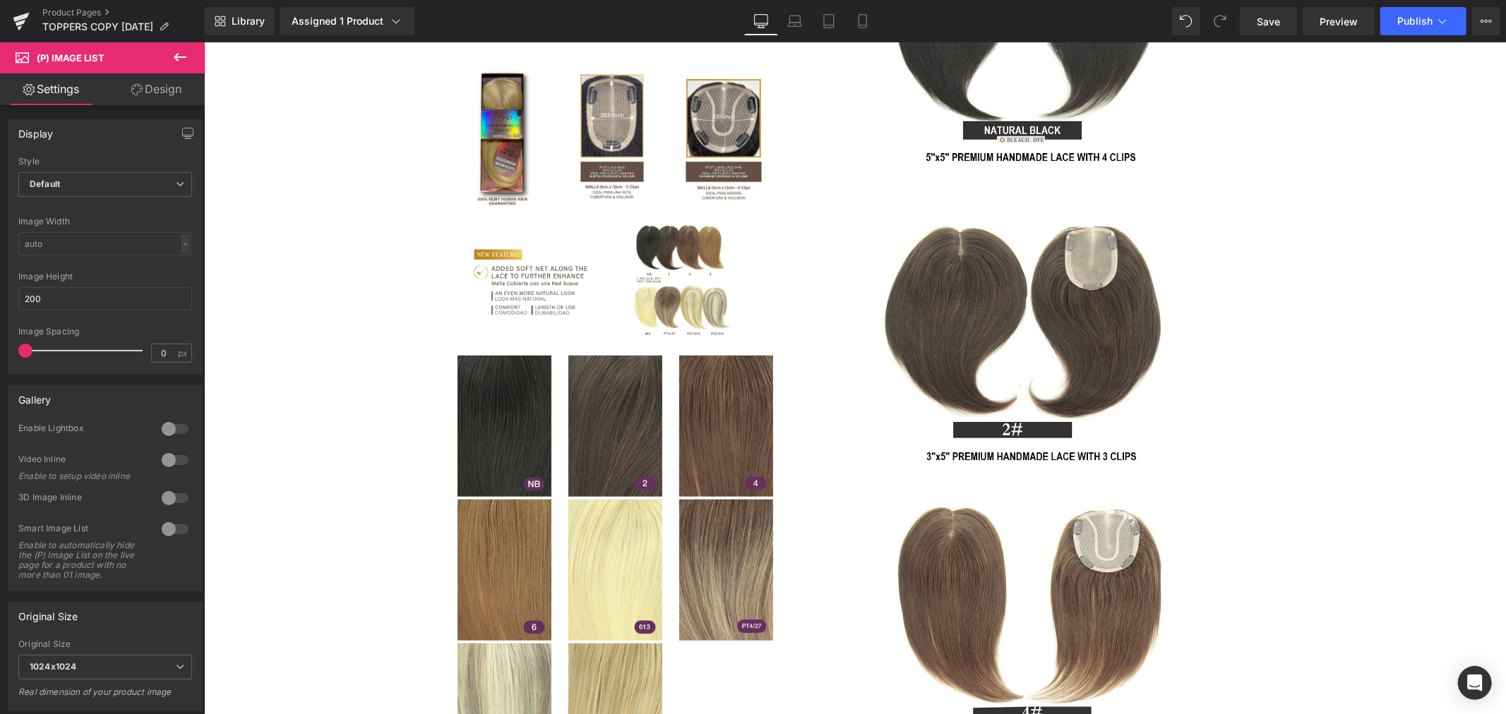
scroll to position [941, 0]
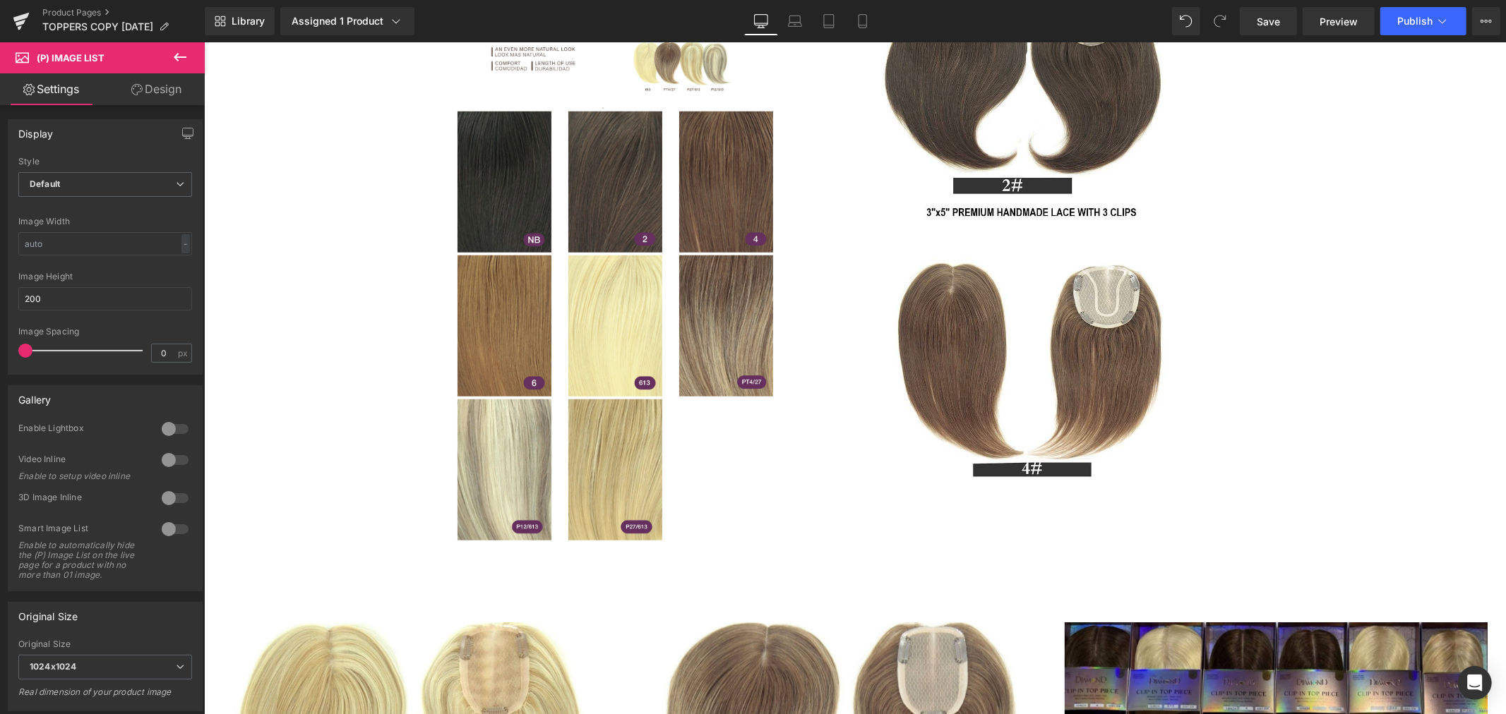
drag, startPoint x: 27, startPoint y: 349, endPoint x: -10, endPoint y: 362, distance: 38.8
click at [0, 362] on html "(P) Image List You are previewing how the will restyle your page. You can not e…" at bounding box center [753, 357] width 1506 height 714
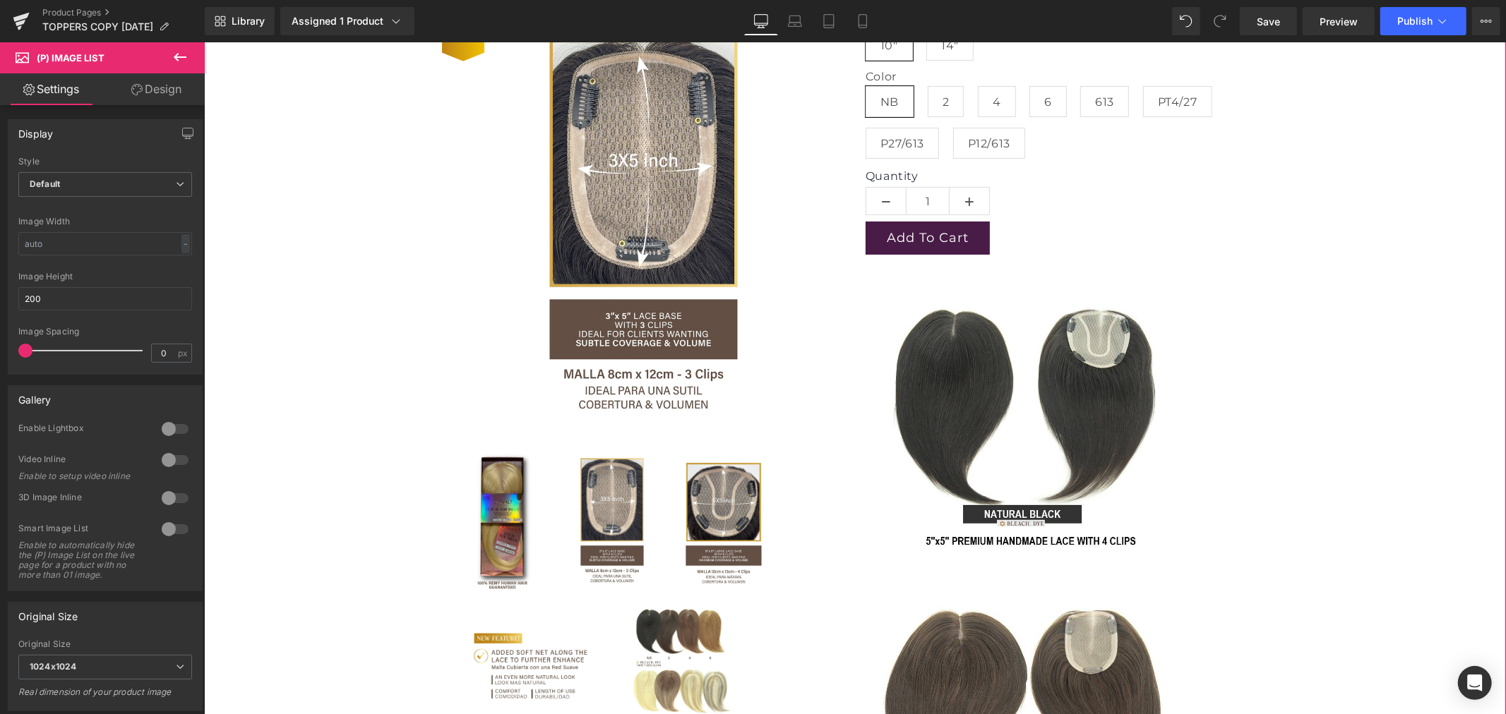
scroll to position [313, 0]
click at [490, 492] on img at bounding box center [502, 520] width 90 height 141
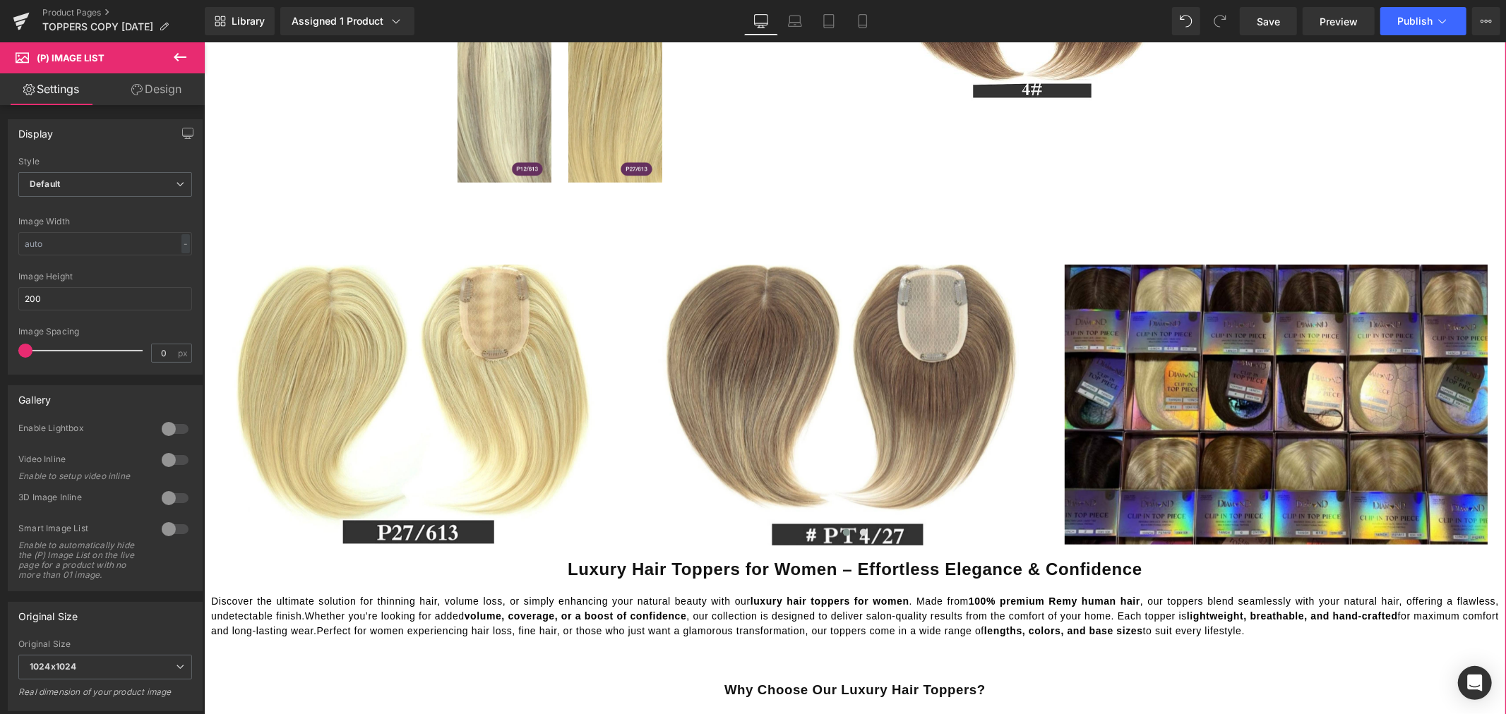
scroll to position [1333, 0]
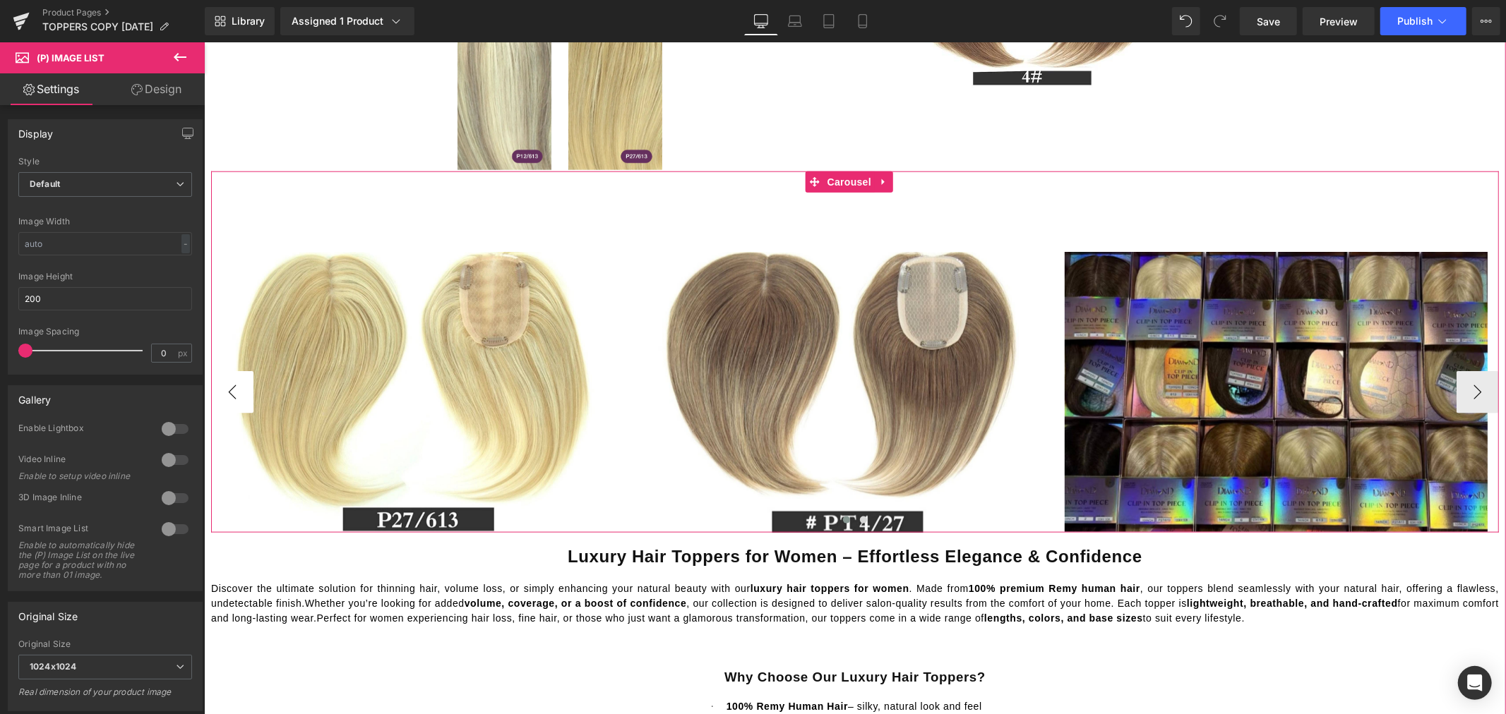
click at [231, 392] on button "‹" at bounding box center [231, 392] width 42 height 42
click at [1471, 390] on button "›" at bounding box center [1476, 392] width 42 height 42
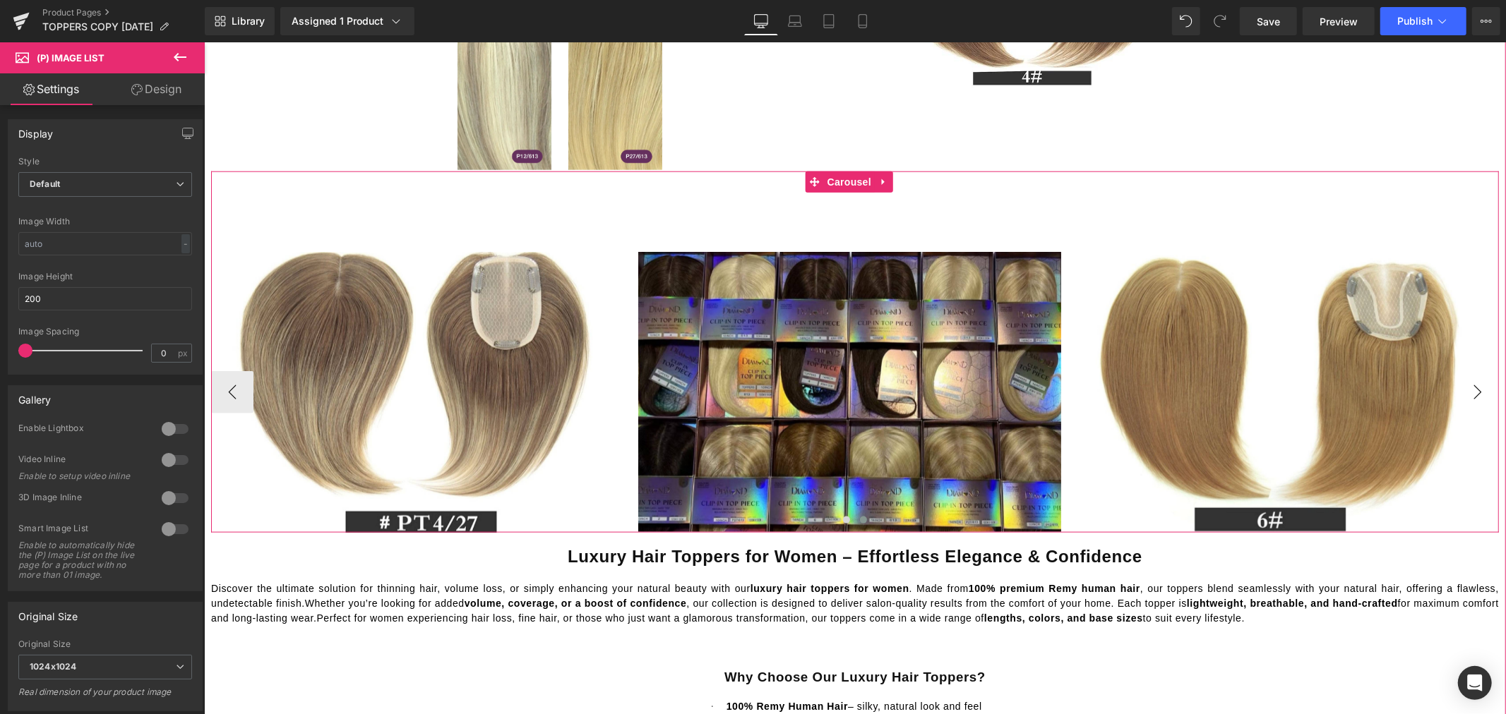
click at [1471, 390] on button "›" at bounding box center [1476, 392] width 42 height 42
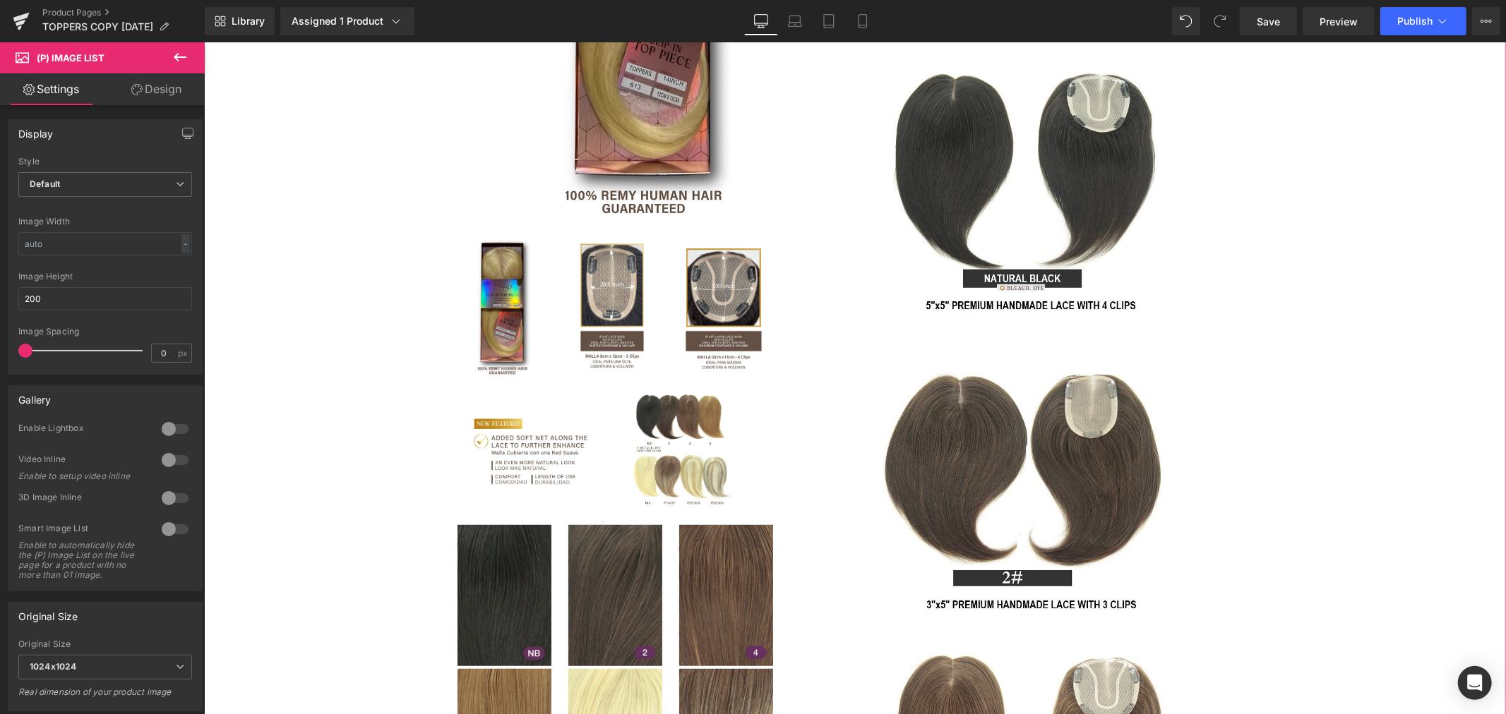
scroll to position [784, 0]
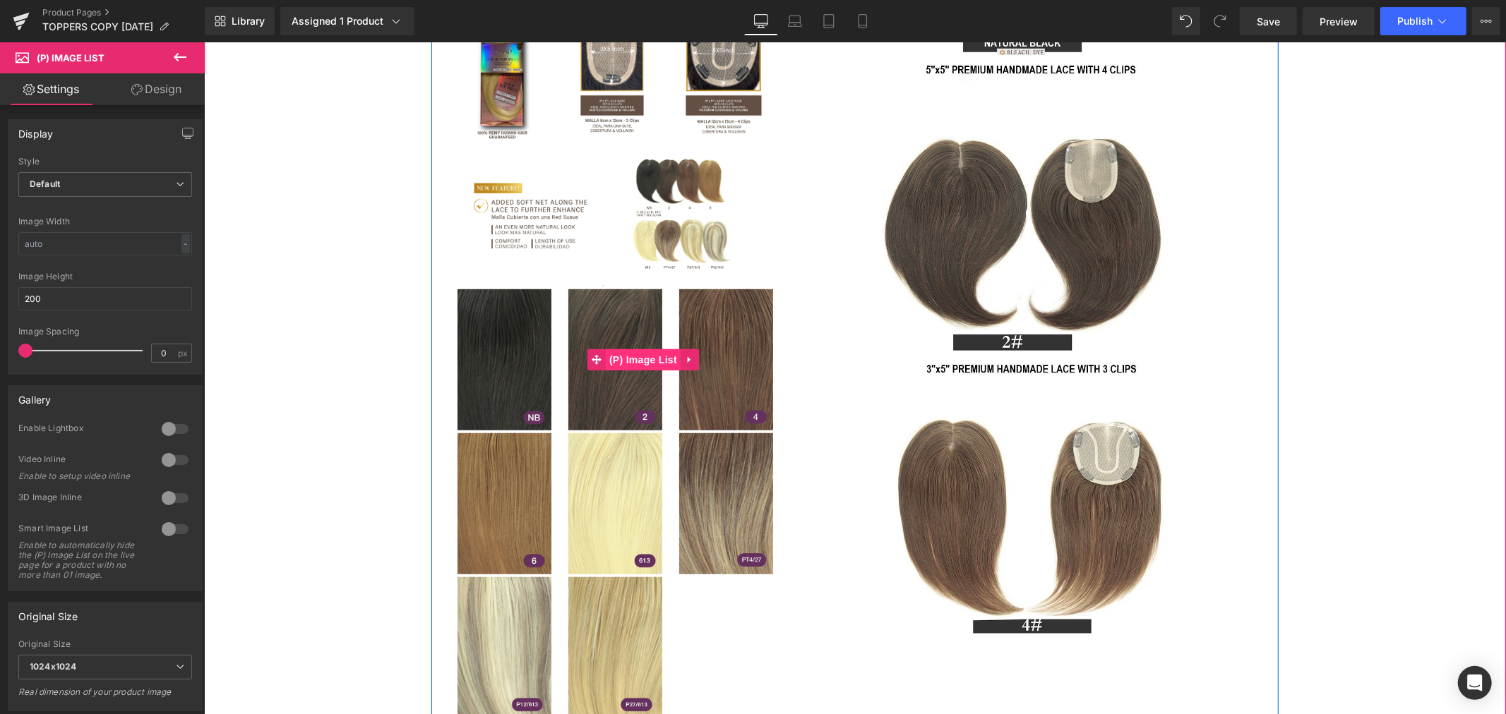
click at [634, 356] on span "(P) Image List" at bounding box center [642, 359] width 75 height 21
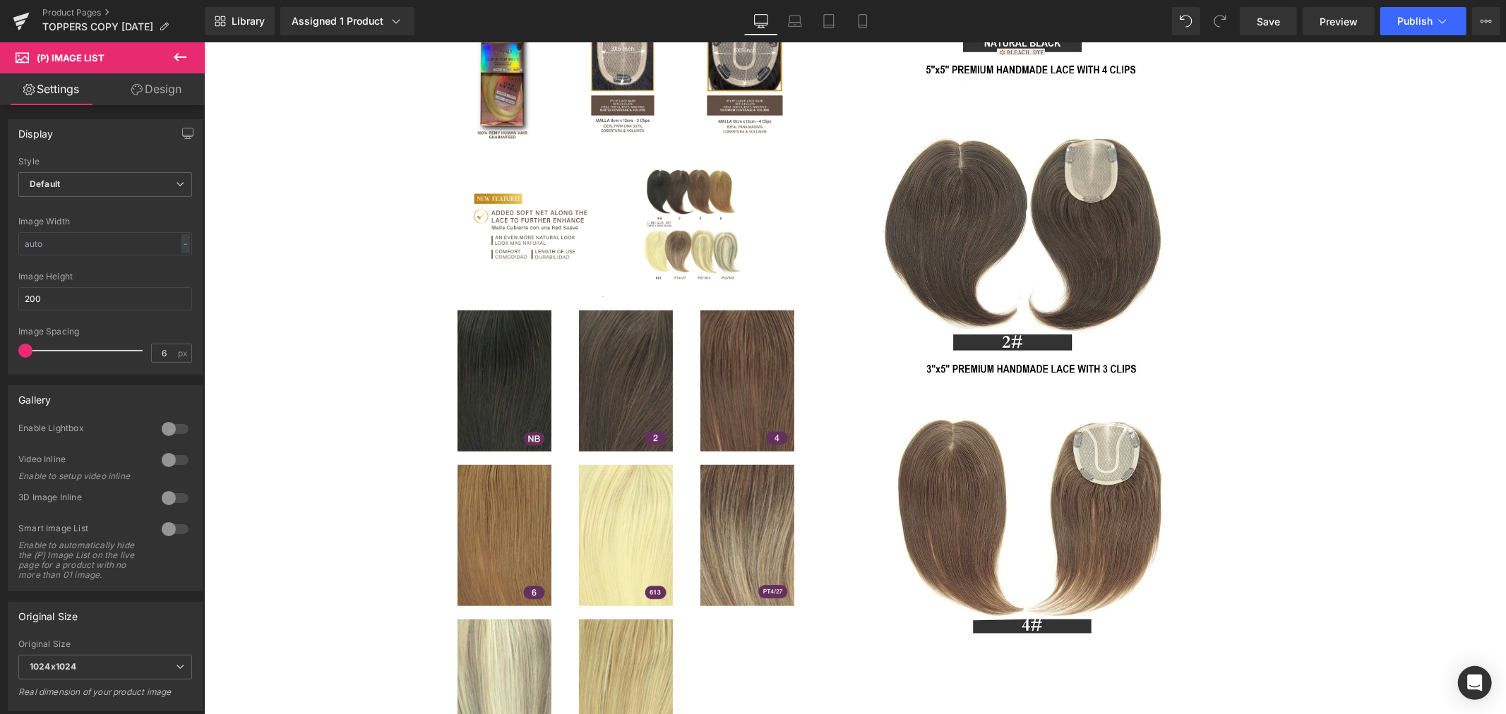
type input "0"
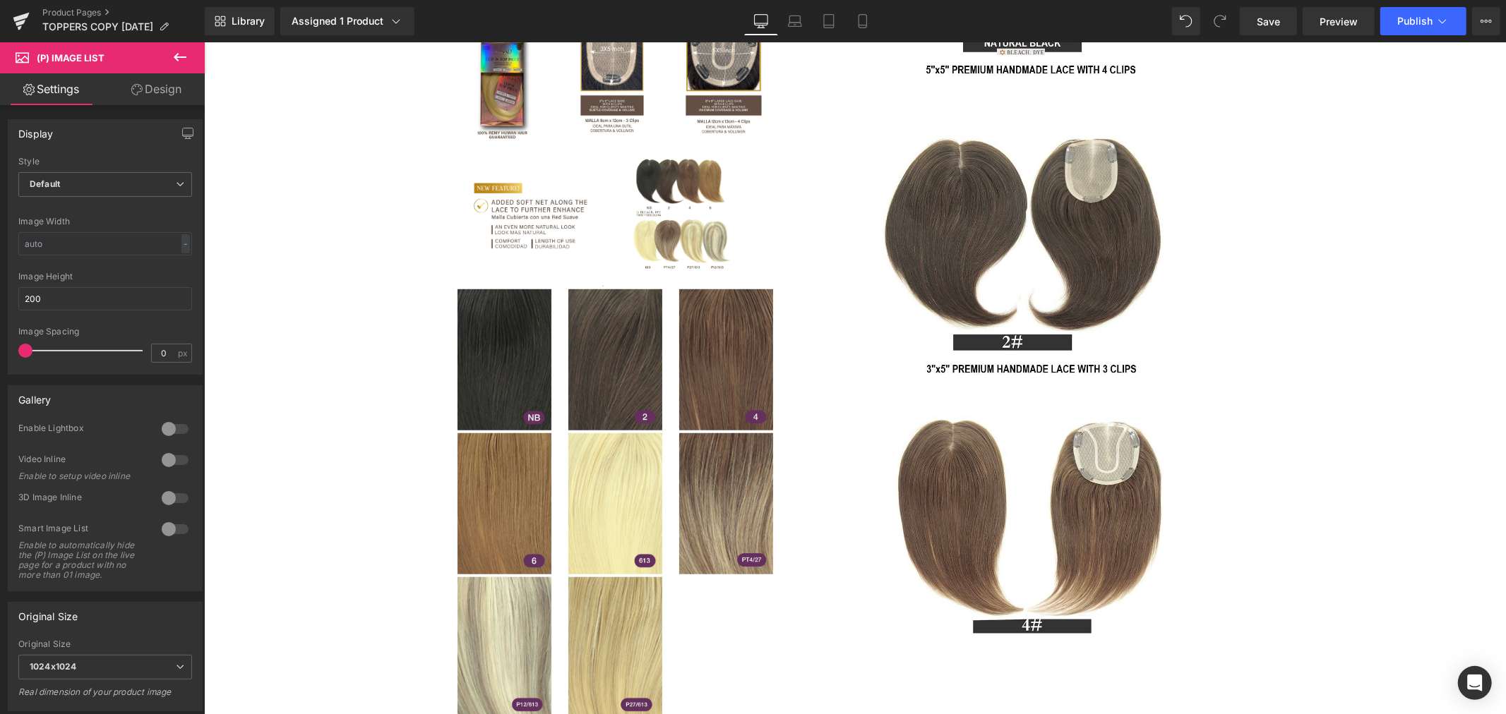
drag, startPoint x: 22, startPoint y: 350, endPoint x: -265, endPoint y: 370, distance: 288.0
click at [0, 370] on html "(P) Image List You are previewing how the will restyle your page. You can not e…" at bounding box center [753, 357] width 1506 height 714
drag, startPoint x: 55, startPoint y: 296, endPoint x: -18, endPoint y: 299, distance: 72.7
click at [0, 299] on html "(P) Image List You are previewing how the will restyle your page. You can not e…" at bounding box center [753, 357] width 1506 height 714
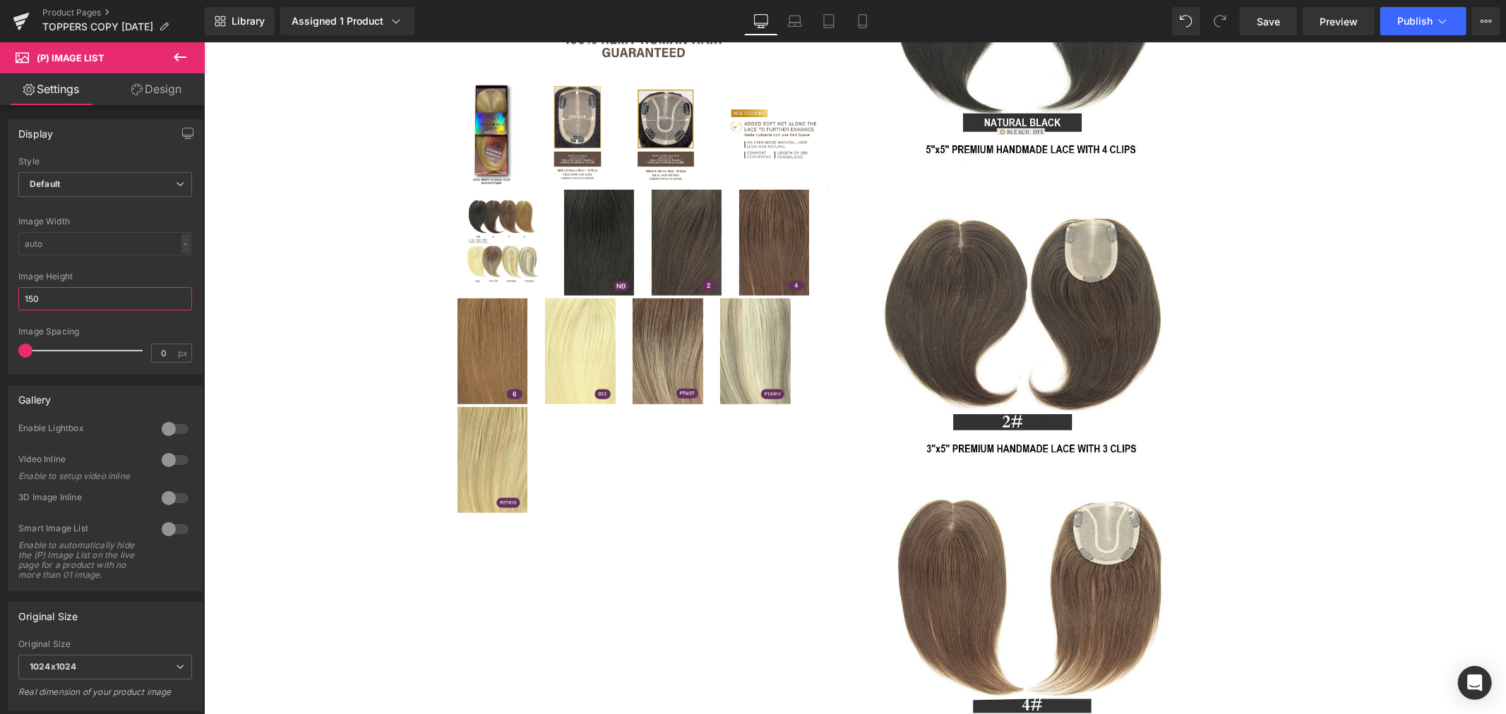
scroll to position [706, 0]
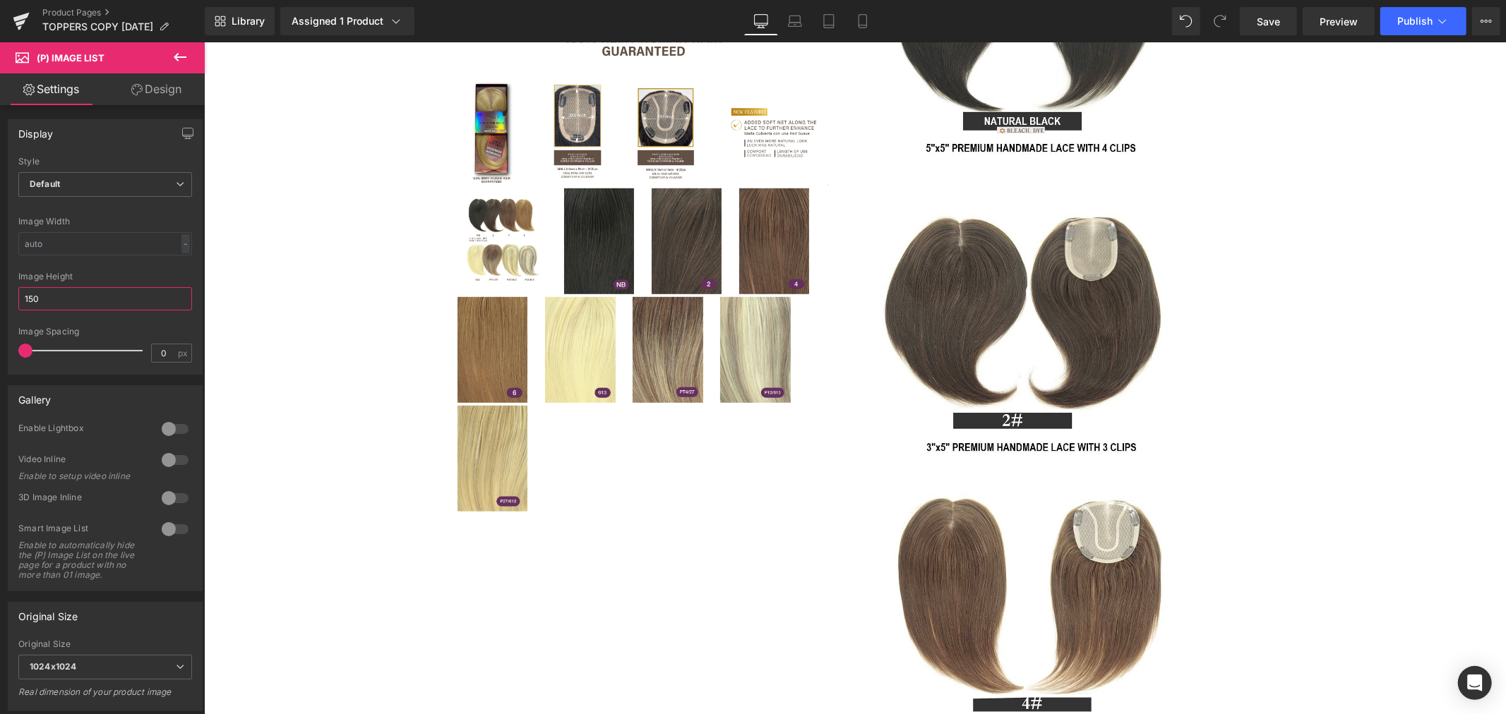
drag, startPoint x: 58, startPoint y: 298, endPoint x: -16, endPoint y: 301, distance: 74.2
click at [0, 301] on html "(P) Image List You are previewing how the will restyle your page. You can not e…" at bounding box center [753, 357] width 1506 height 714
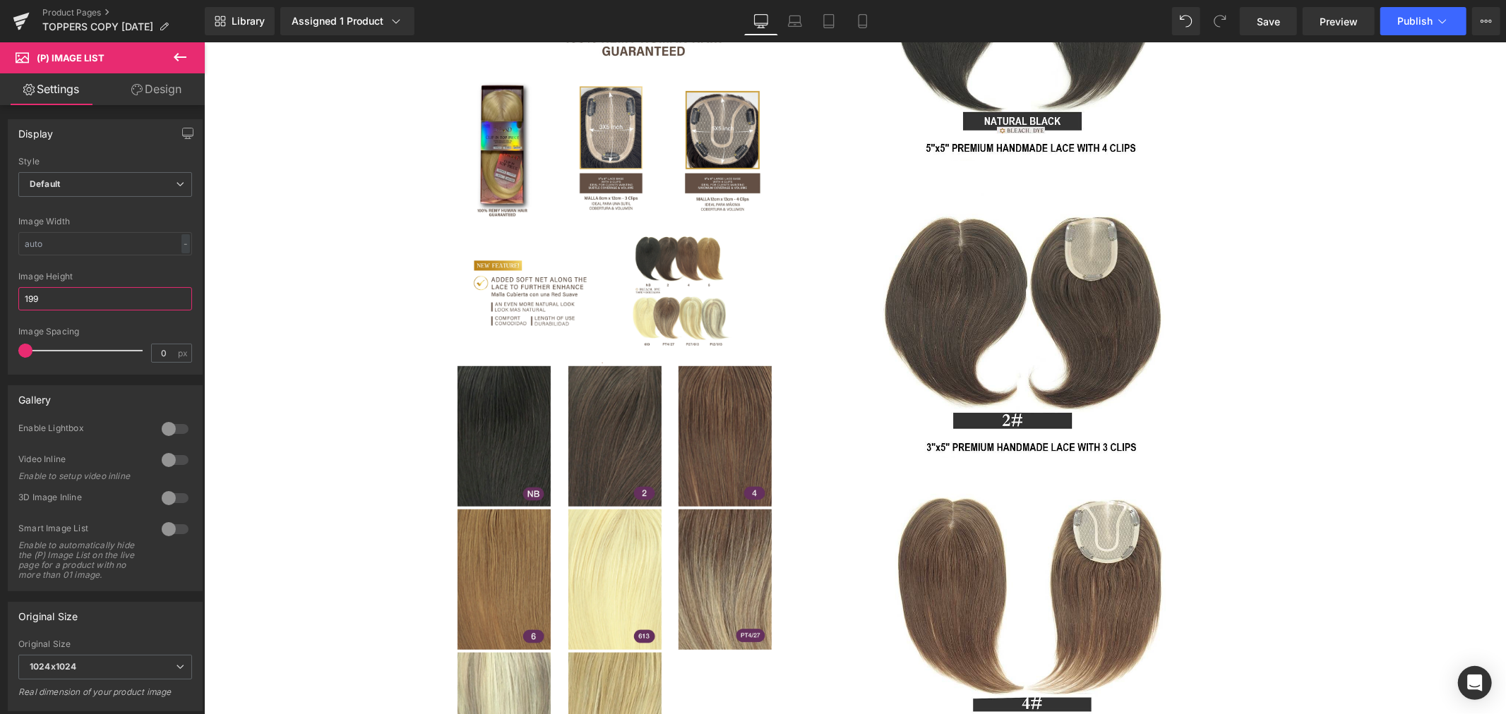
drag, startPoint x: 46, startPoint y: 296, endPoint x: -18, endPoint y: 299, distance: 63.6
click at [0, 299] on html "(P) Image List You are previewing how the will restyle your page. You can not e…" at bounding box center [753, 357] width 1506 height 714
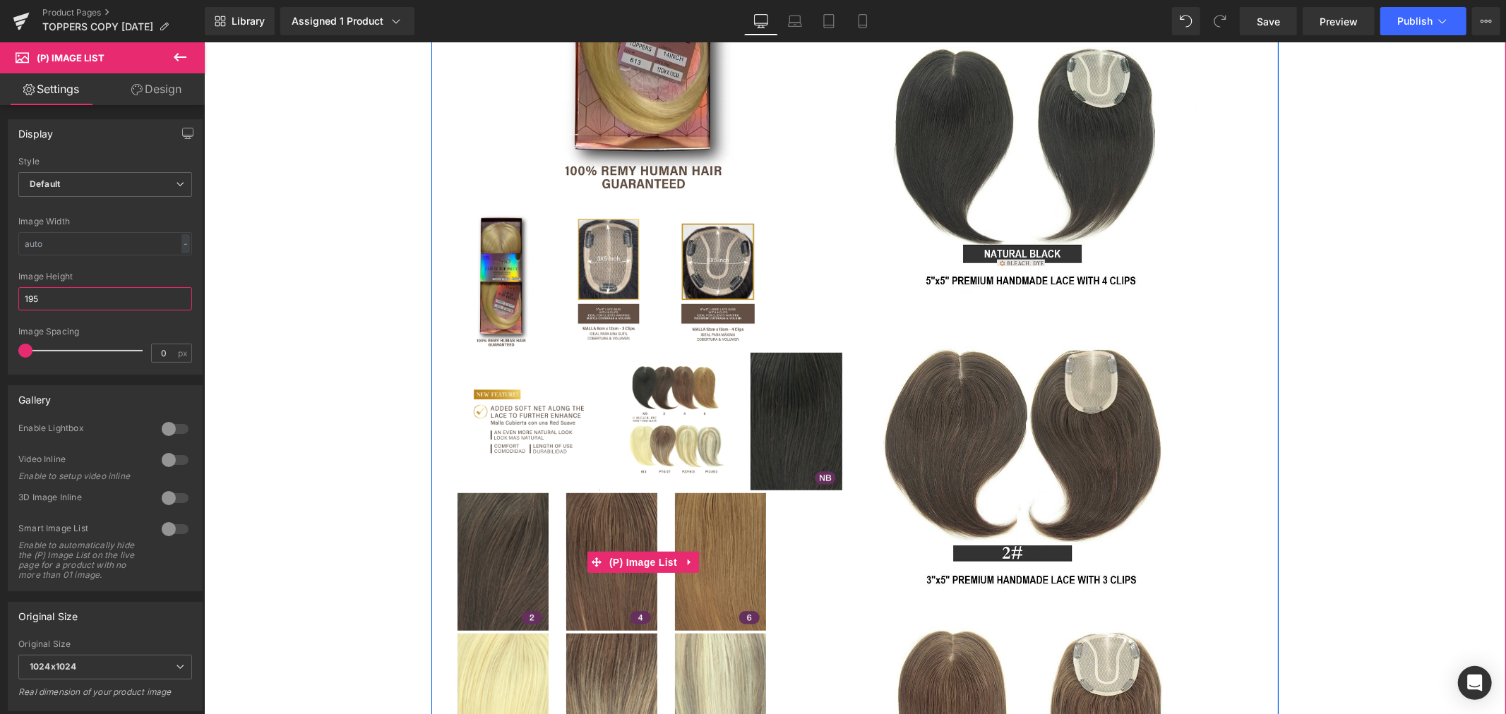
scroll to position [548, 0]
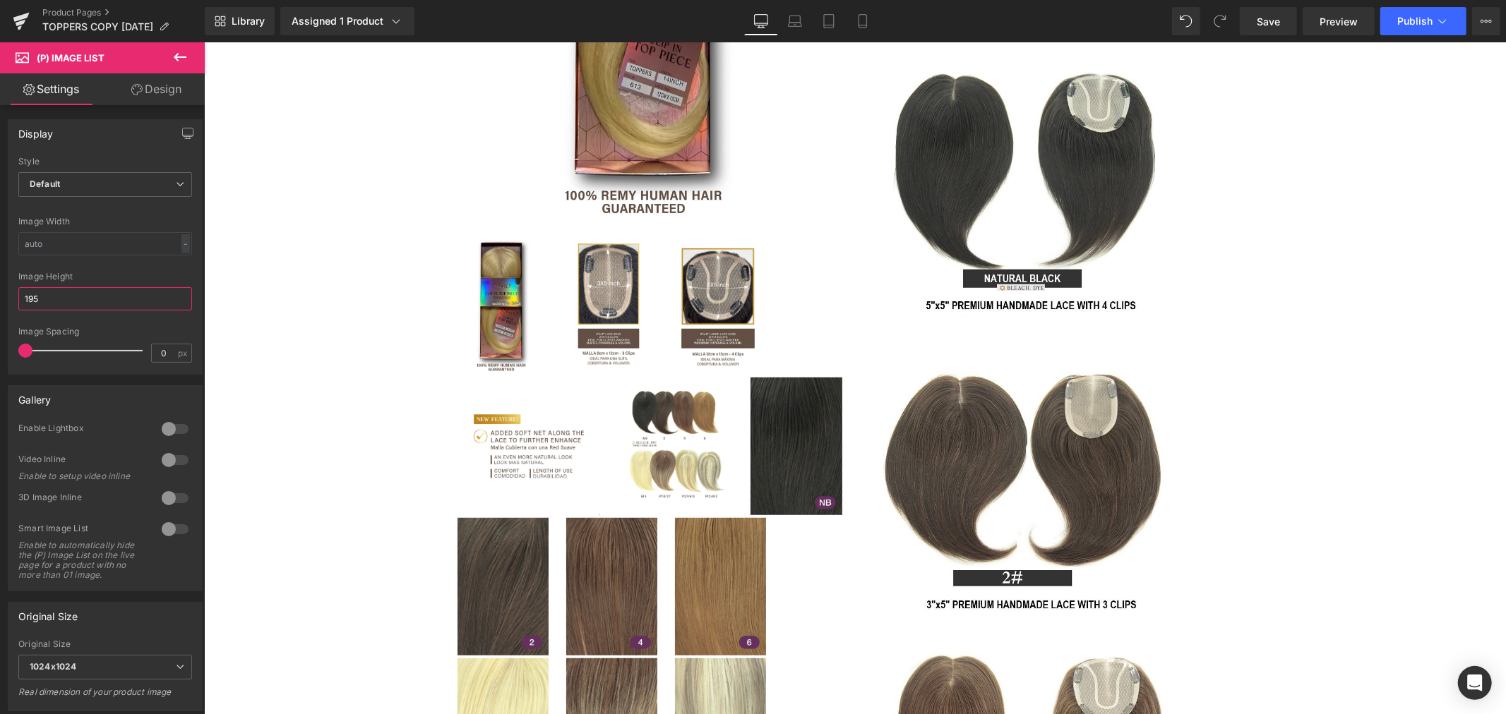
drag, startPoint x: 54, startPoint y: 292, endPoint x: -2, endPoint y: 299, distance: 56.8
click at [0, 299] on html "(P) Image List You are previewing how the will restyle your page. You can not e…" at bounding box center [753, 357] width 1506 height 714
type input "200"
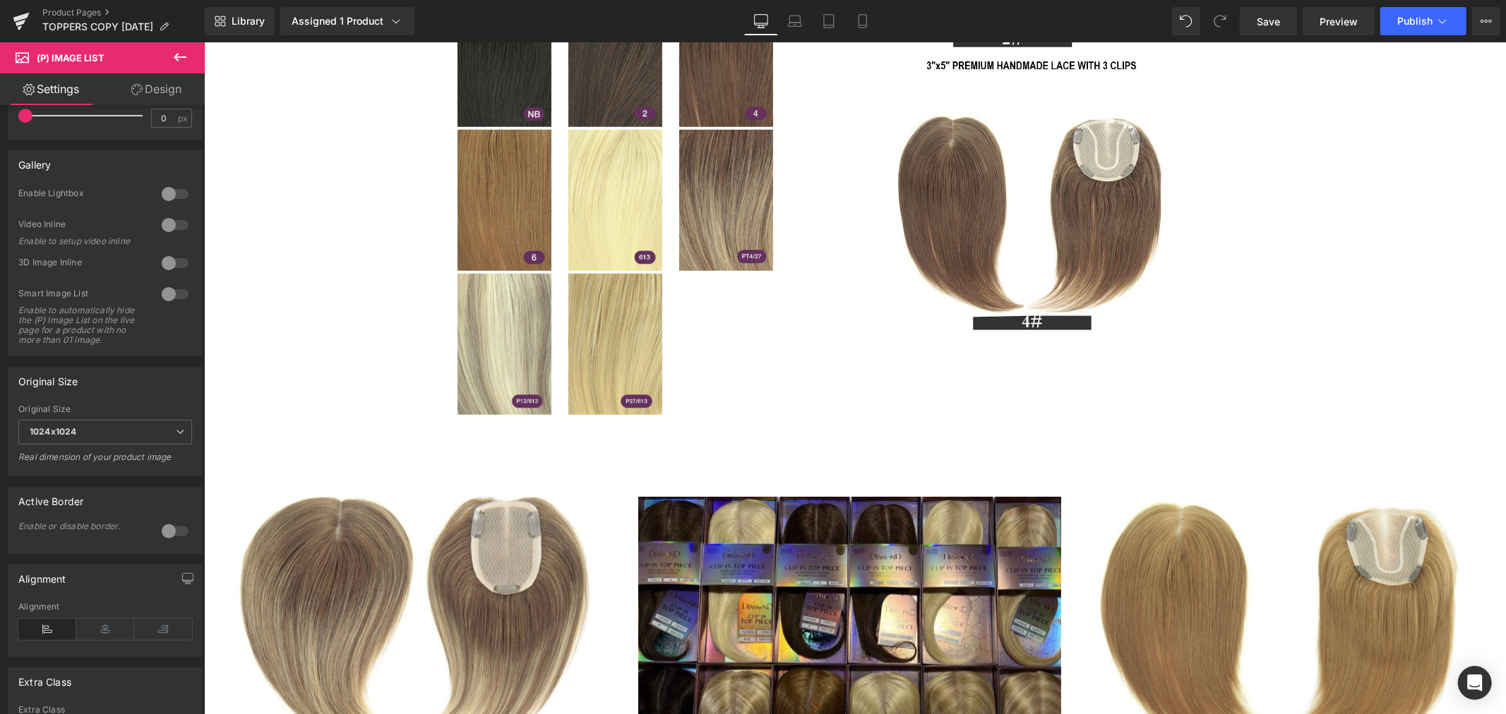
scroll to position [1098, 0]
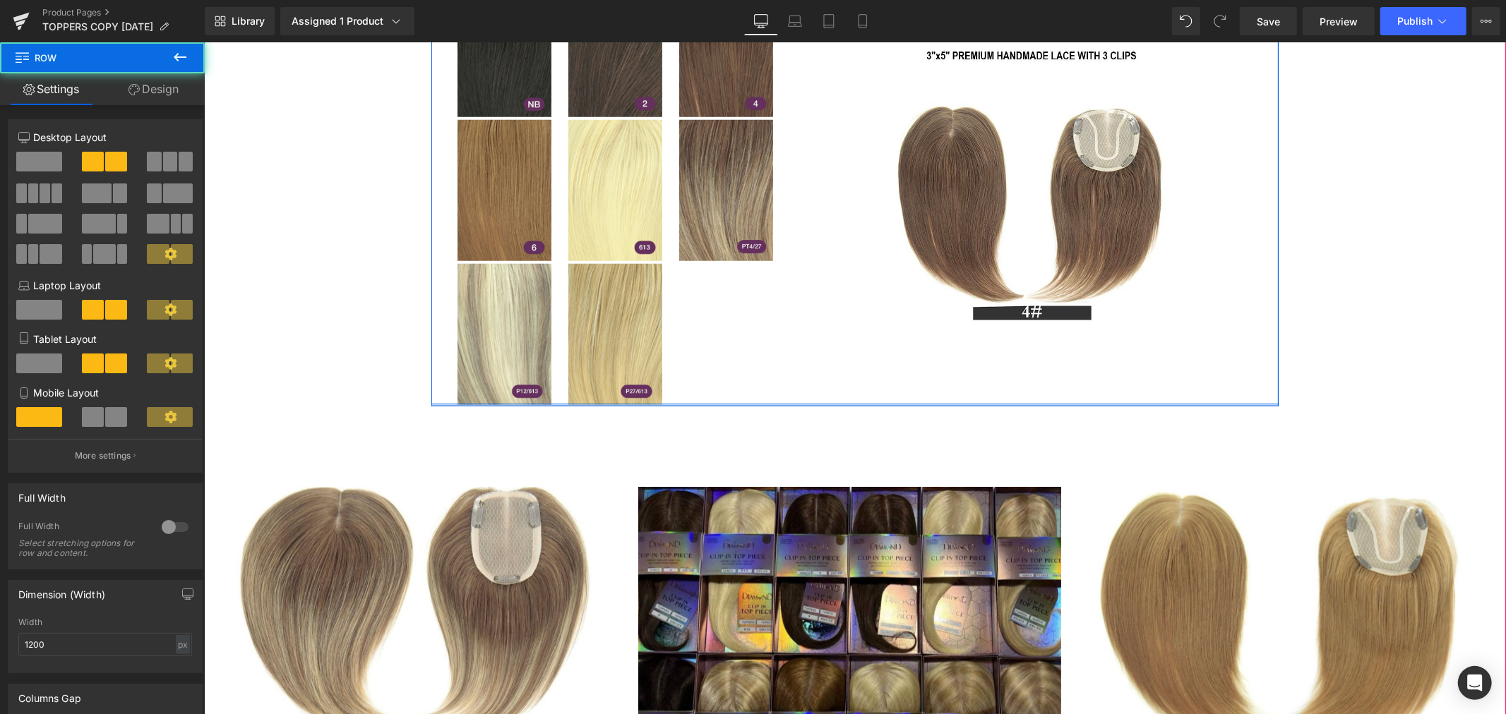
drag, startPoint x: 713, startPoint y: 402, endPoint x: 714, endPoint y: 377, distance: 25.4
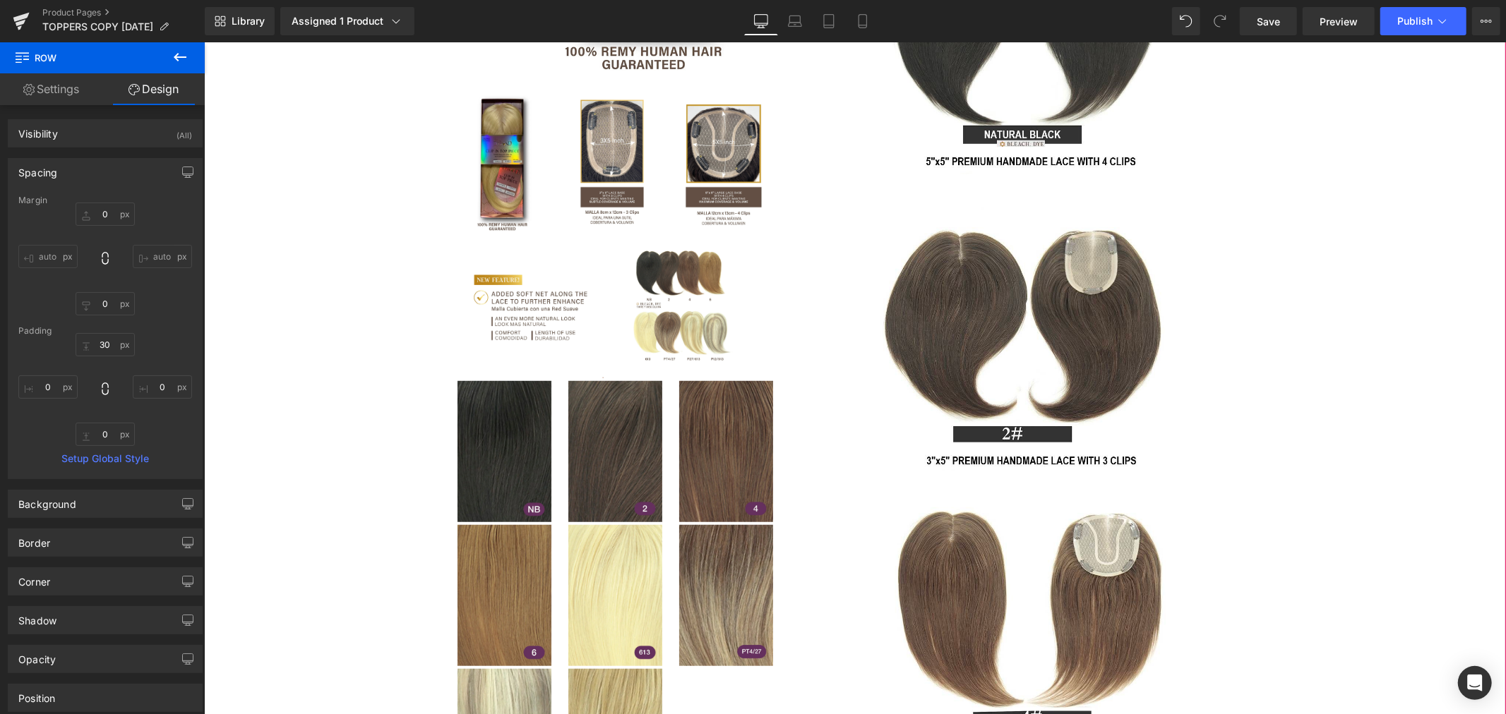
scroll to position [470, 0]
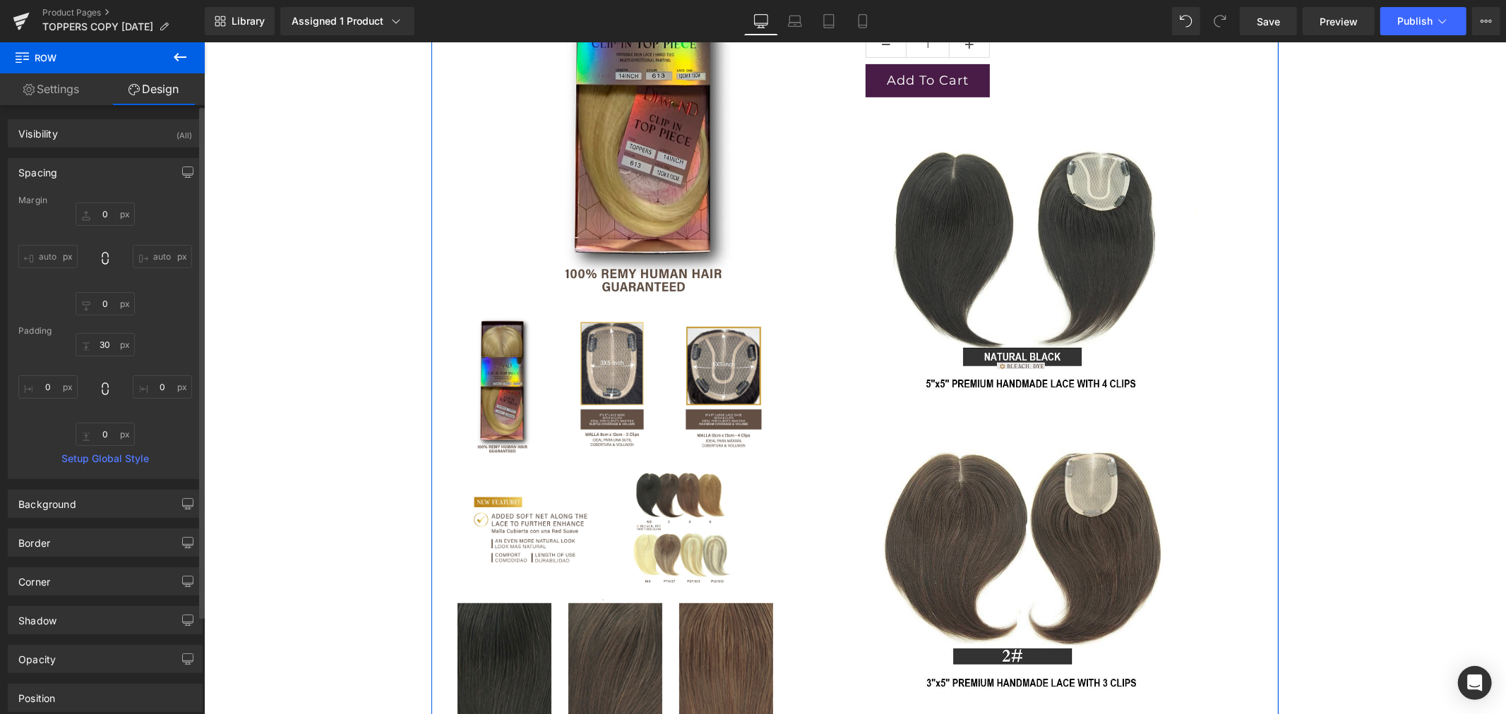
click at [33, 251] on input "auto" at bounding box center [47, 256] width 59 height 23
click at [106, 344] on input "30" at bounding box center [105, 344] width 59 height 23
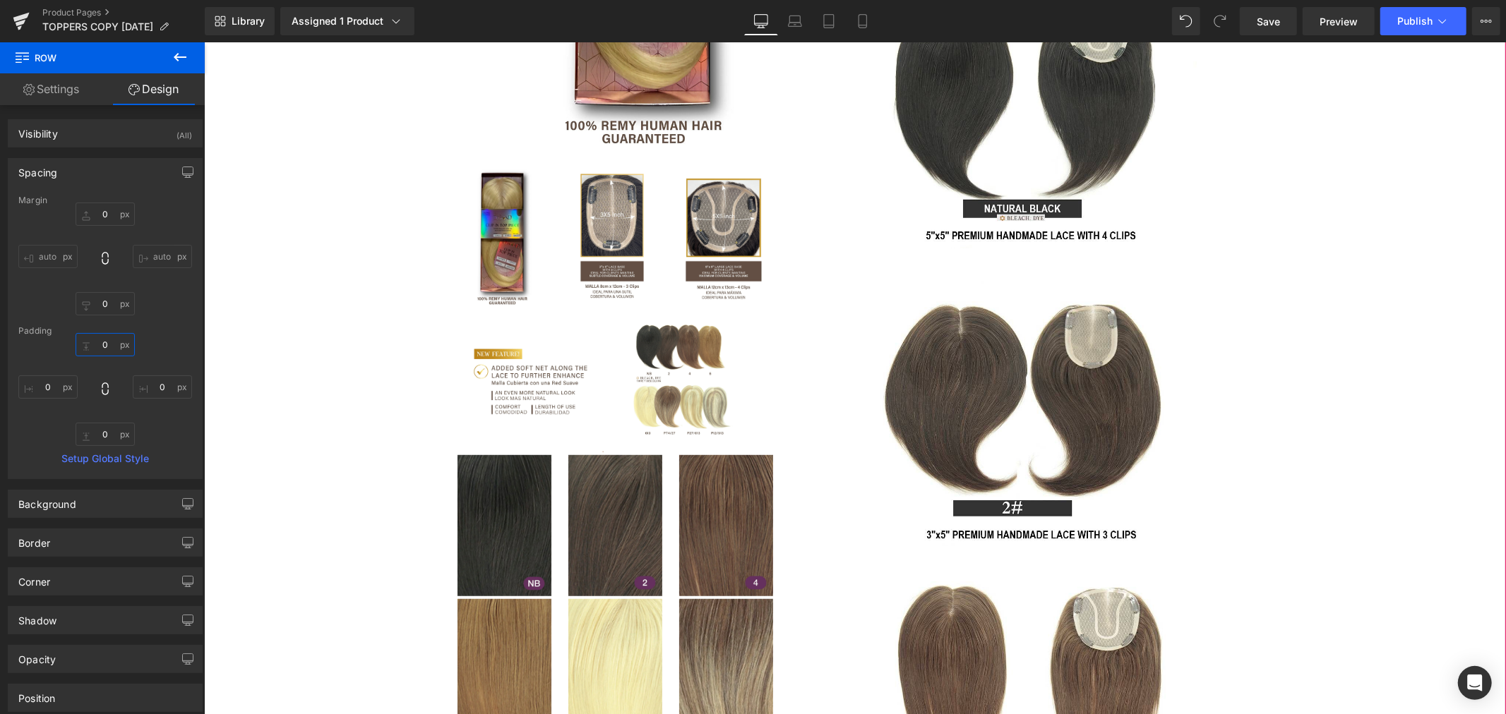
scroll to position [706, 0]
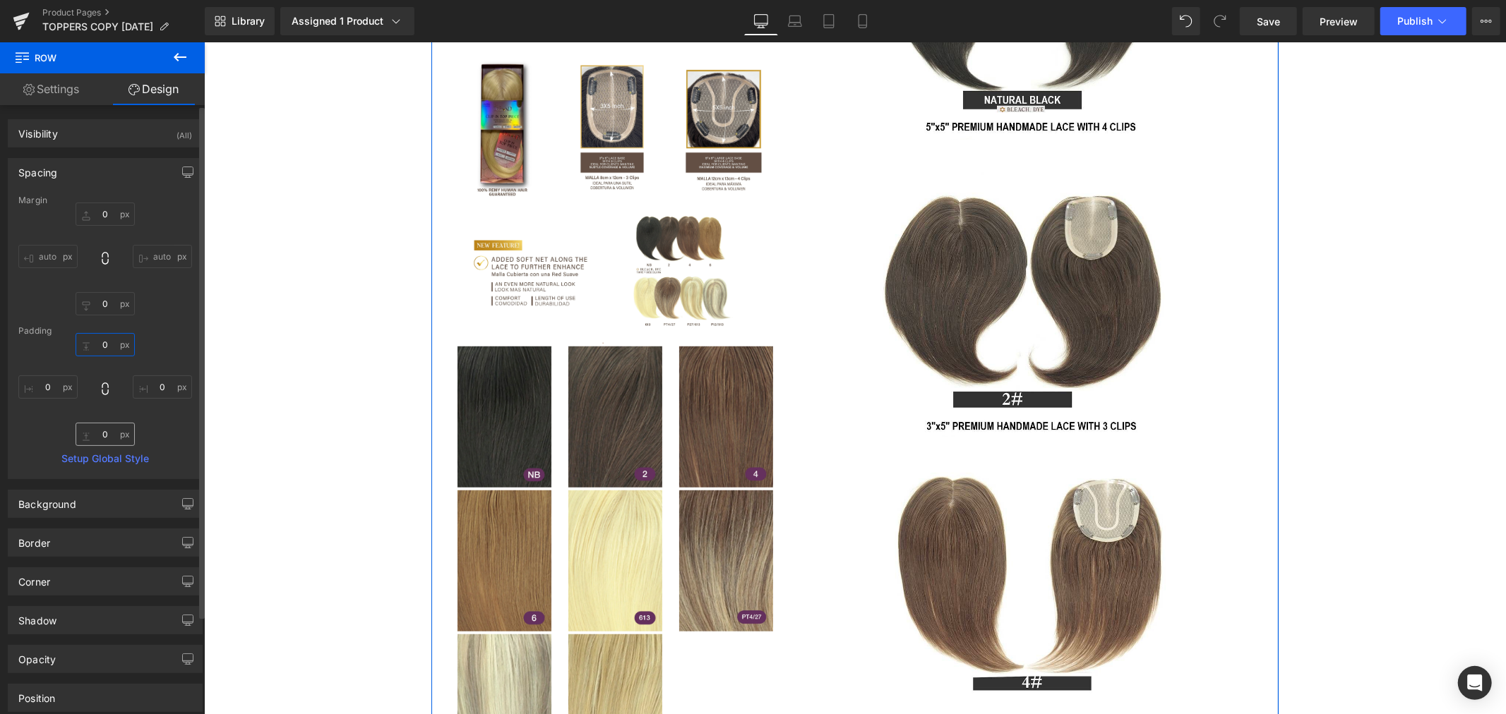
type input "0"
click at [108, 433] on input "0" at bounding box center [105, 434] width 59 height 23
click at [49, 256] on input "auto" at bounding box center [47, 256] width 59 height 23
click at [43, 286] on div "0px 0 auto auto 0px 0 auto auto" at bounding box center [105, 259] width 174 height 113
click at [54, 383] on input "0" at bounding box center [47, 387] width 59 height 23
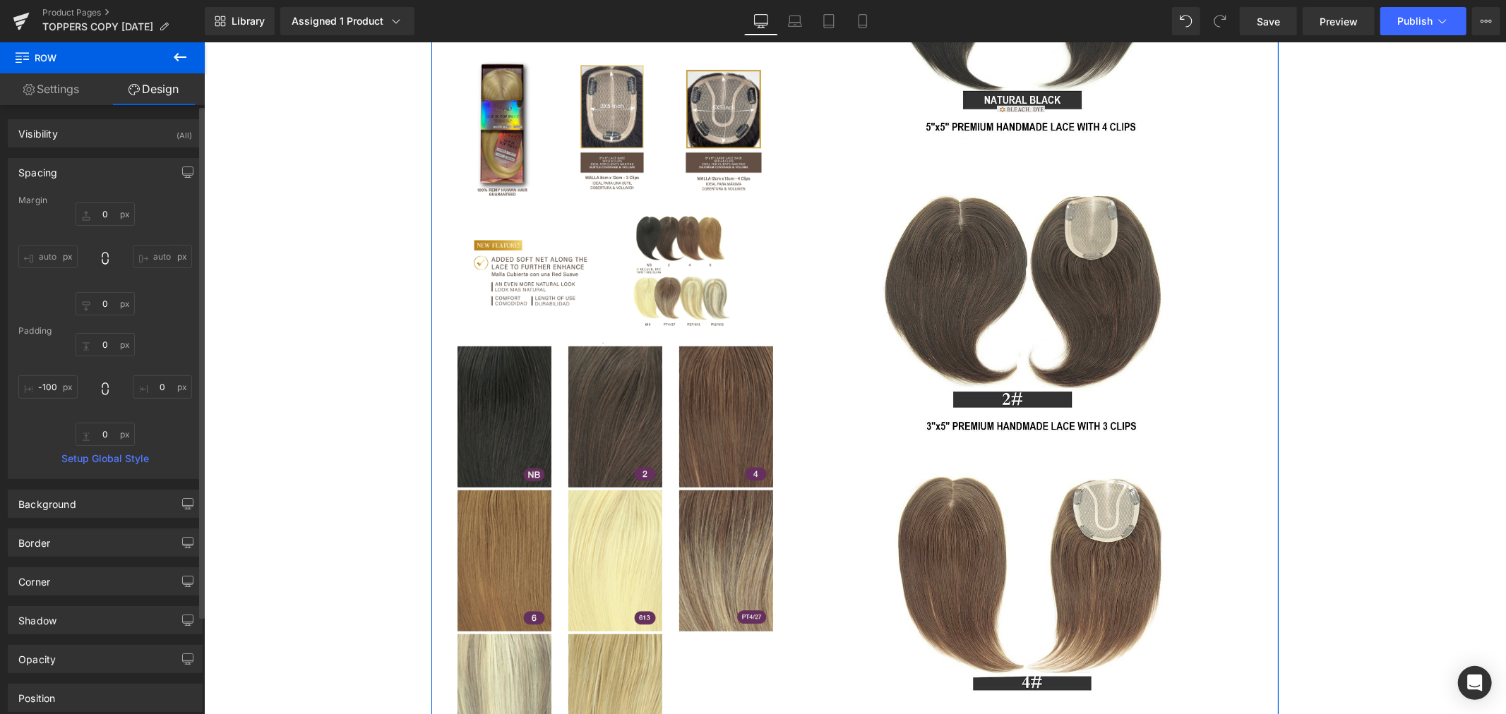
click at [169, 420] on div "0 0 0px 0 0px 0 -100 -100" at bounding box center [105, 389] width 174 height 113
click at [50, 383] on input "-100" at bounding box center [47, 387] width 59 height 23
type input "-"
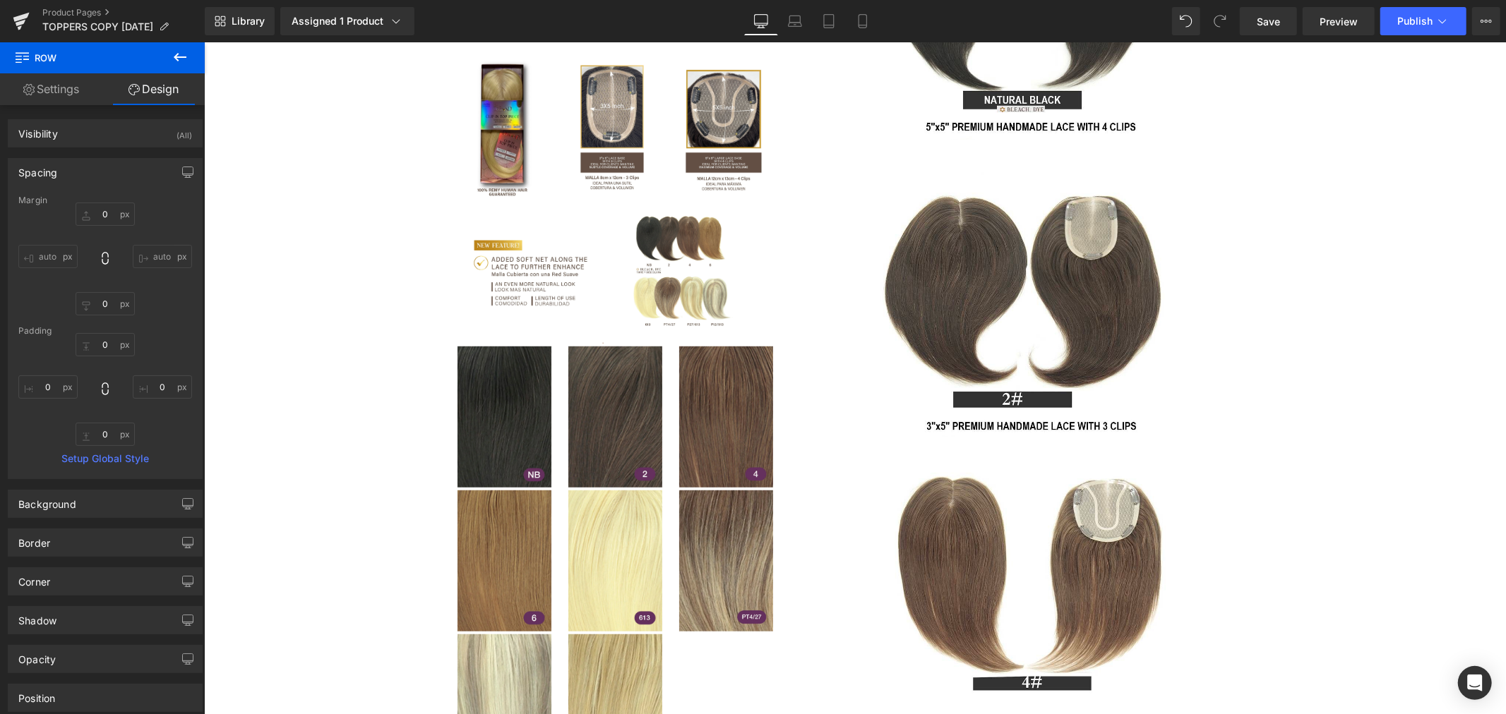
click at [249, 421] on div "LUXURY HAIR TOPPERS (P) Title $0 $99.99 (P) Price Premium (P) Image 2" at bounding box center [854, 461] width 1288 height 1878
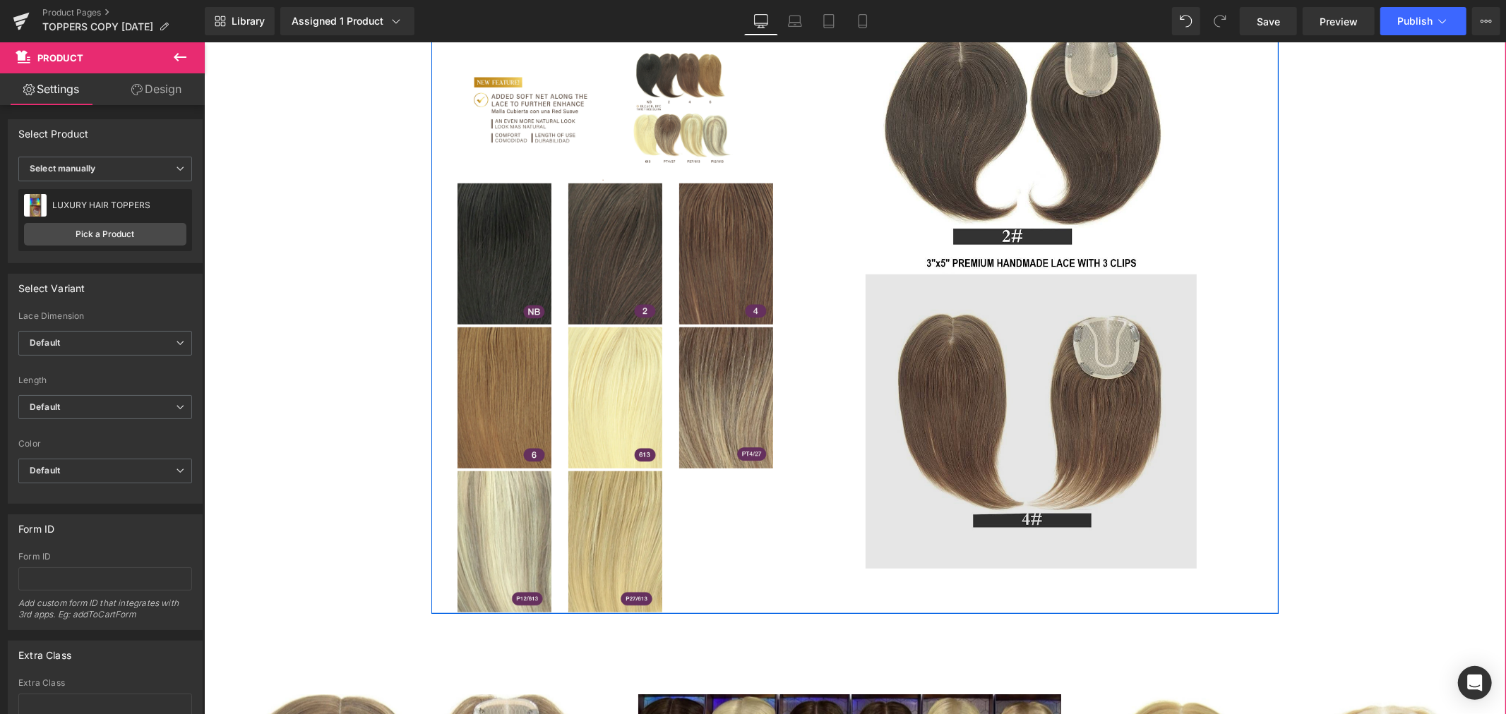
scroll to position [784, 0]
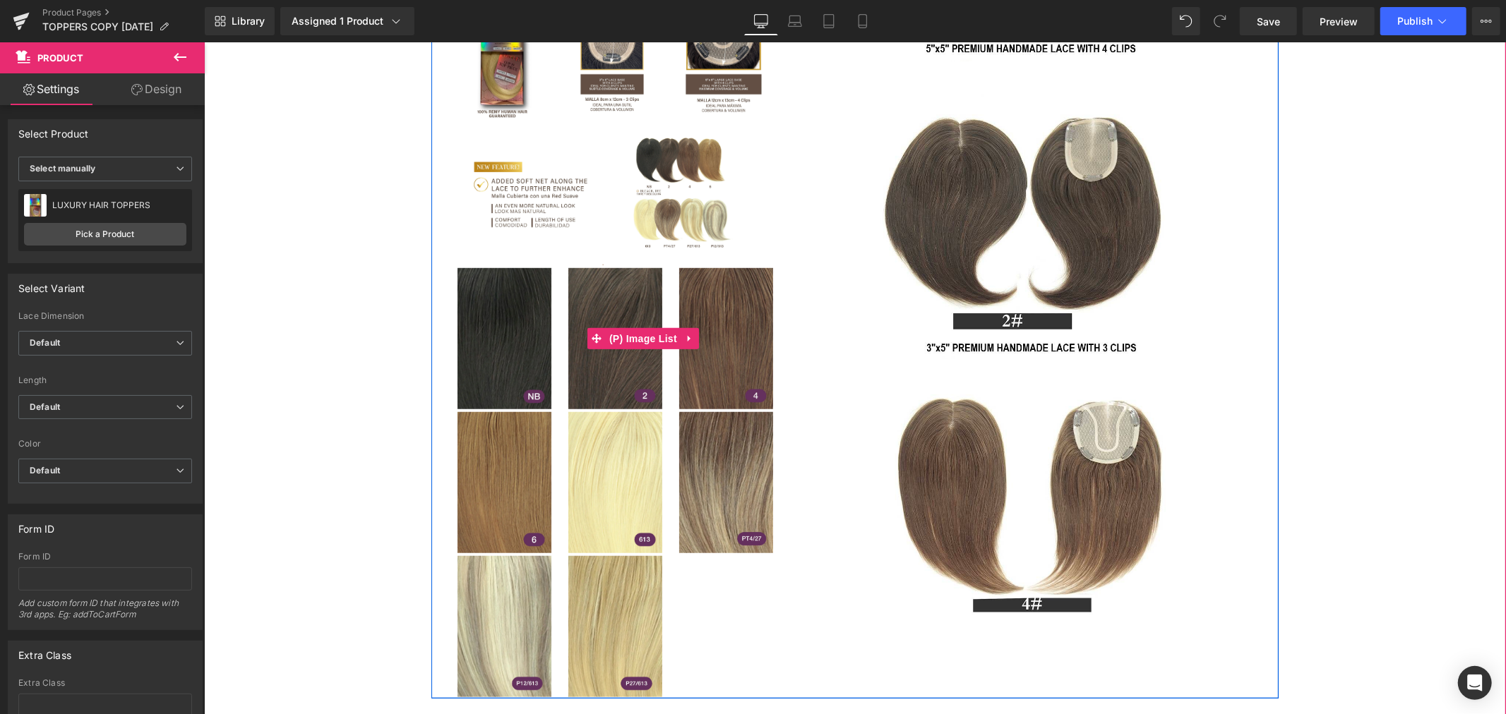
click at [607, 475] on img at bounding box center [615, 482] width 94 height 141
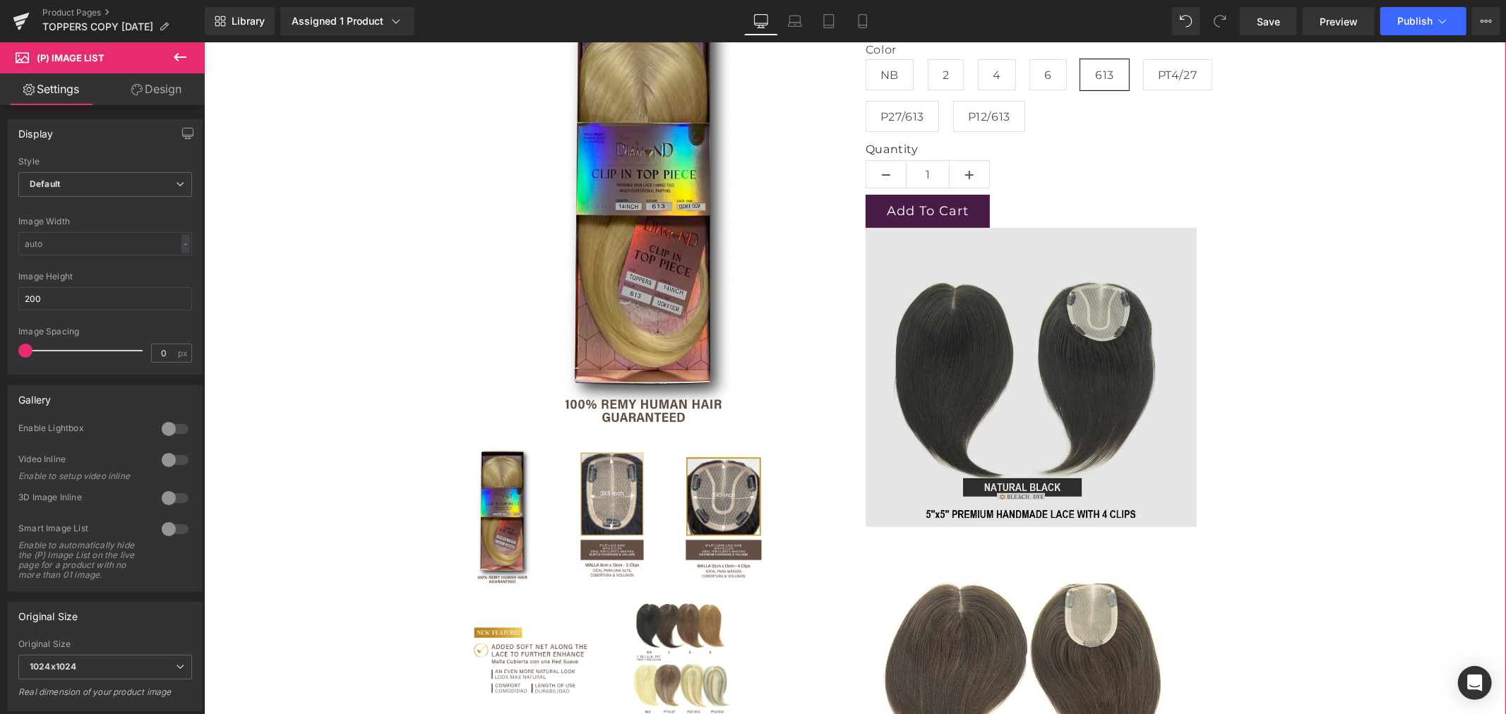
scroll to position [313, 0]
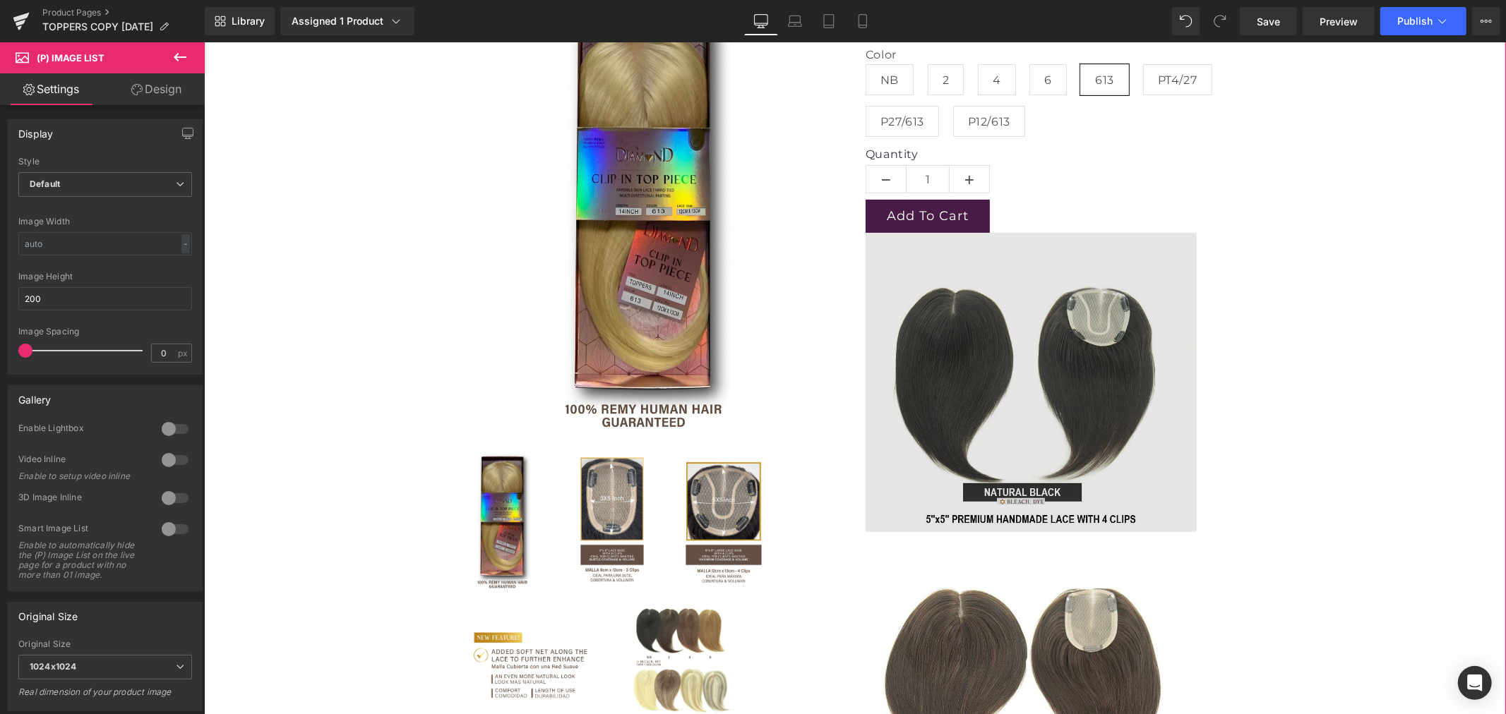
click at [982, 520] on img at bounding box center [1066, 381] width 402 height 299
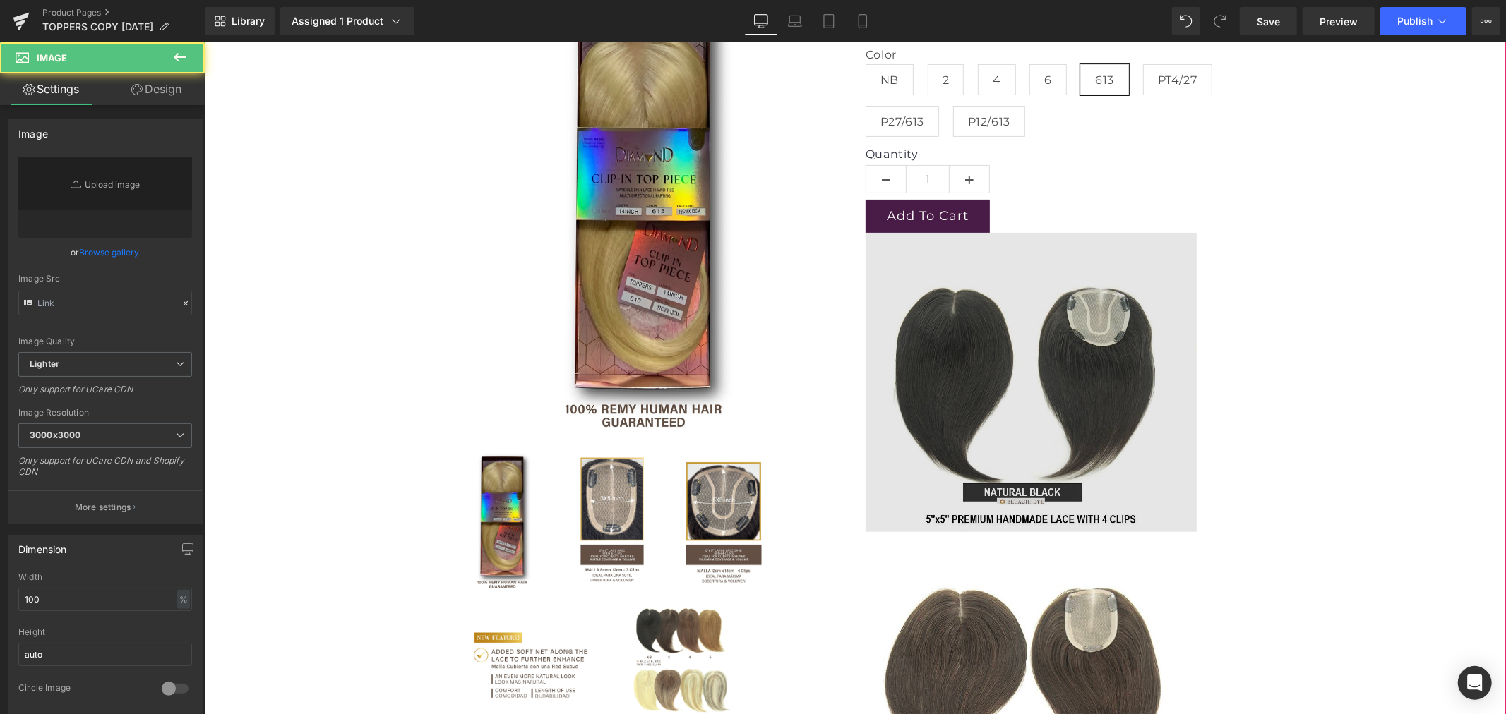
type input "https://ucarecdn.com/acc30efa-f054-4558-917e-4b1e7d8660dd/-/format/auto/-/previ…"
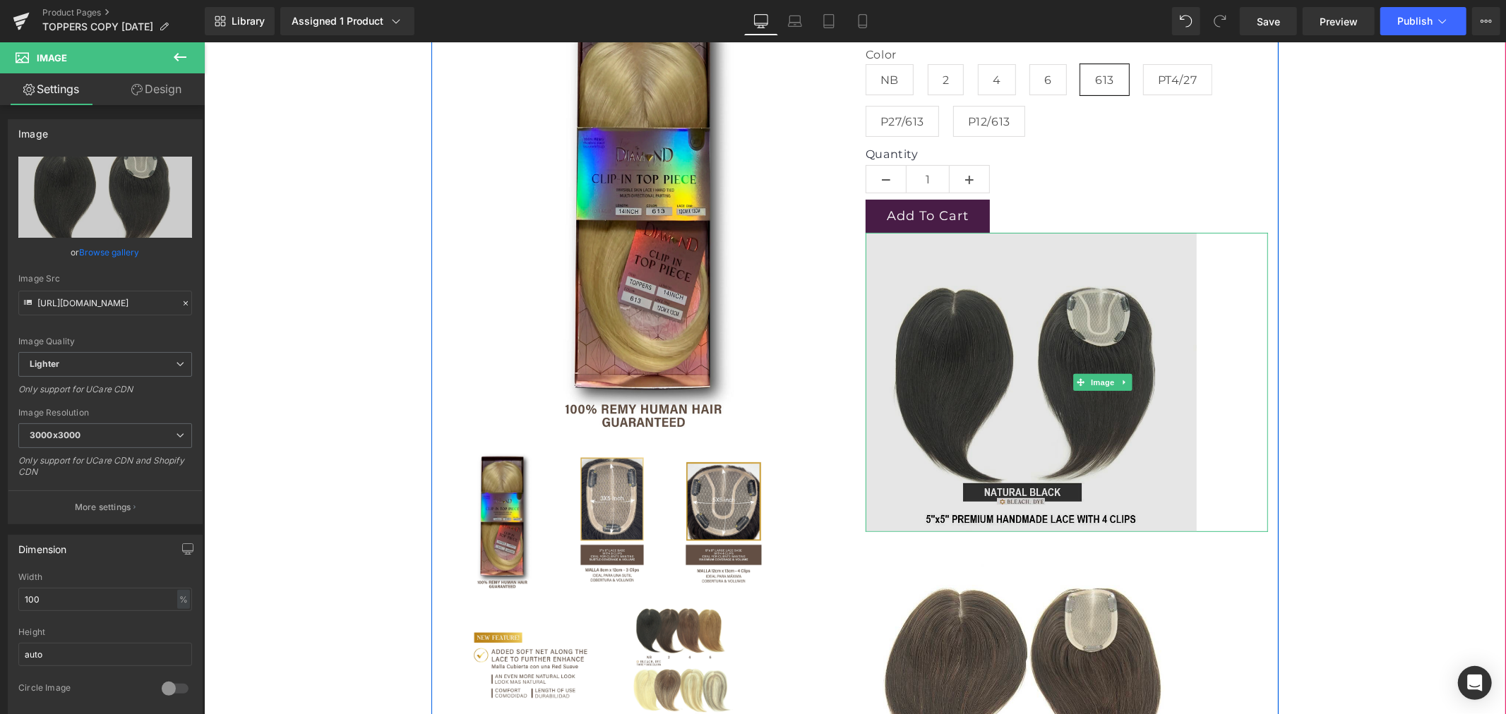
drag, startPoint x: 1016, startPoint y: 529, endPoint x: 1017, endPoint y: 434, distance: 95.3
click at [1016, 438] on div "Image" at bounding box center [1066, 381] width 402 height 299
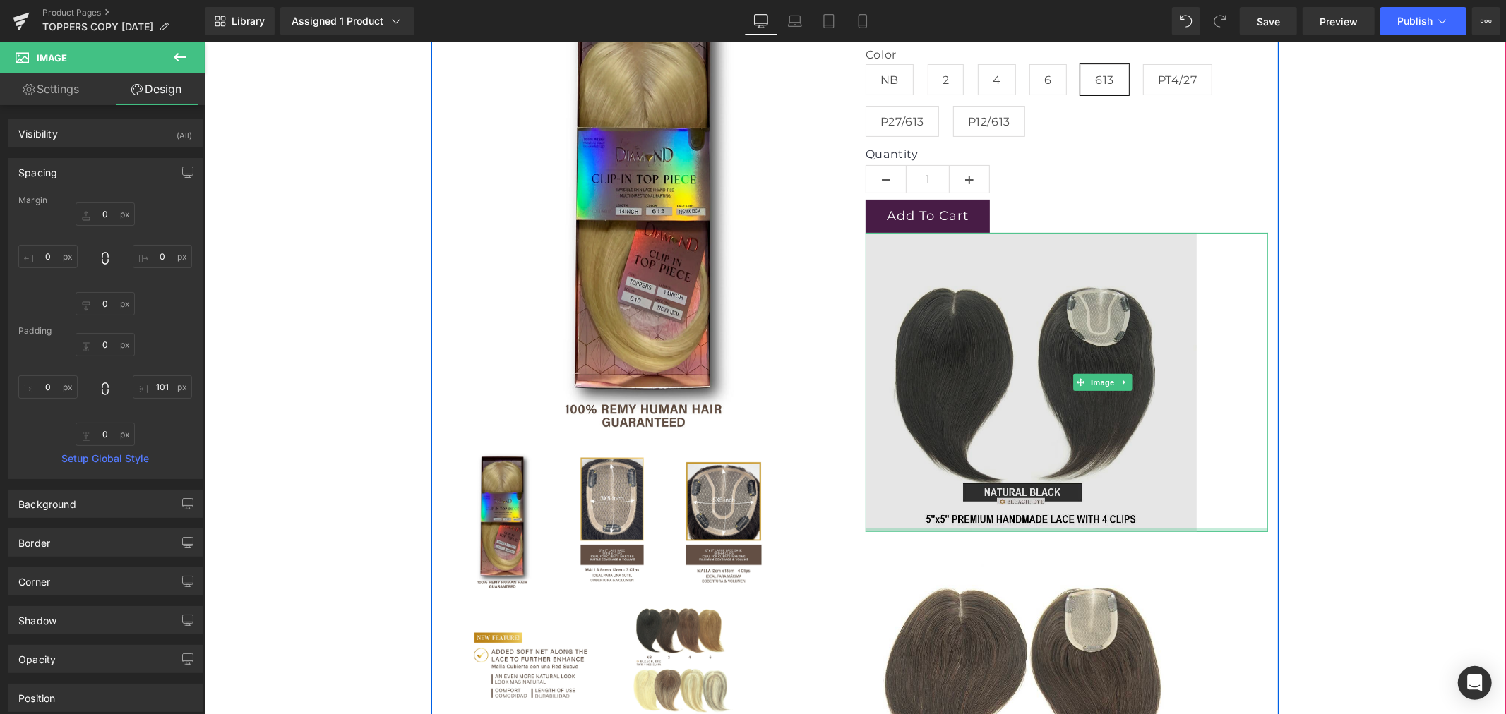
type input "0px"
click at [1014, 526] on div "Image" at bounding box center [1066, 381] width 402 height 299
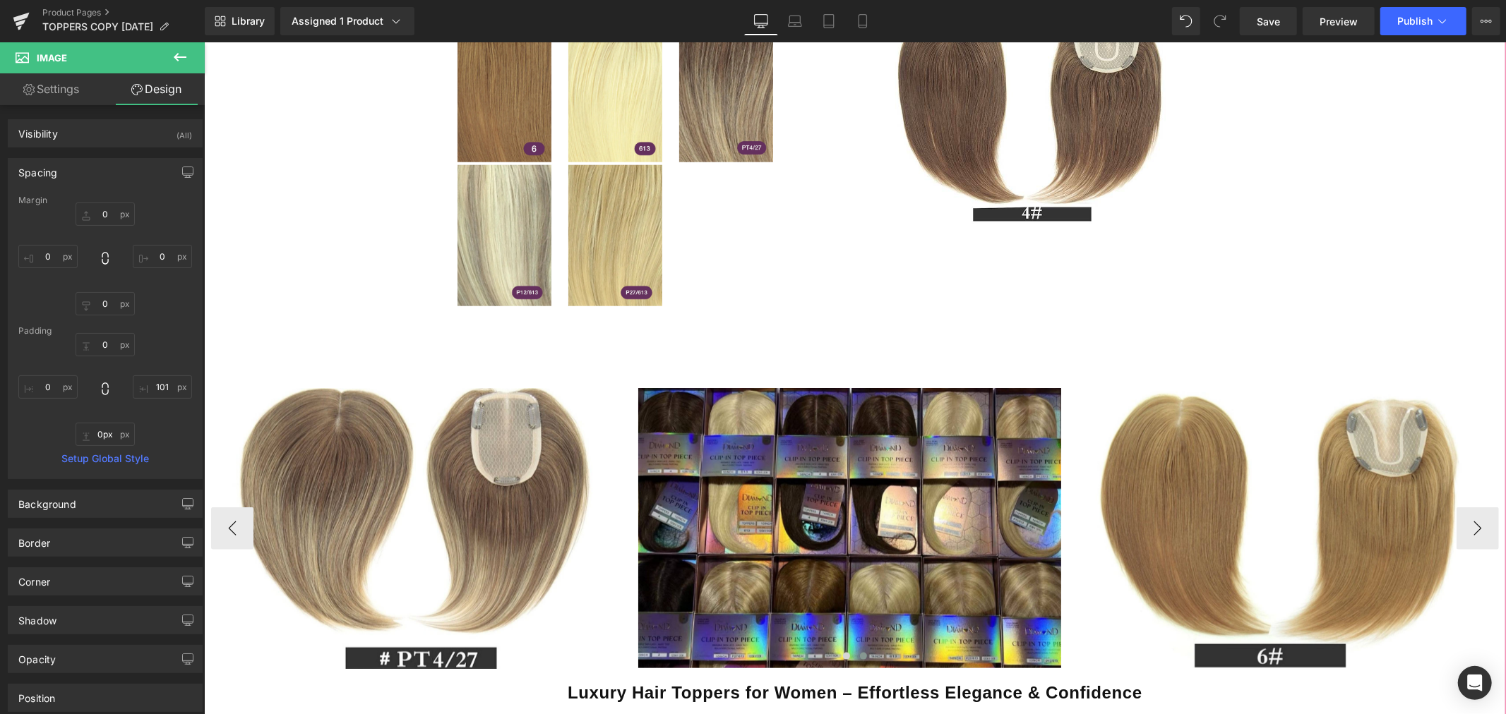
scroll to position [1333, 0]
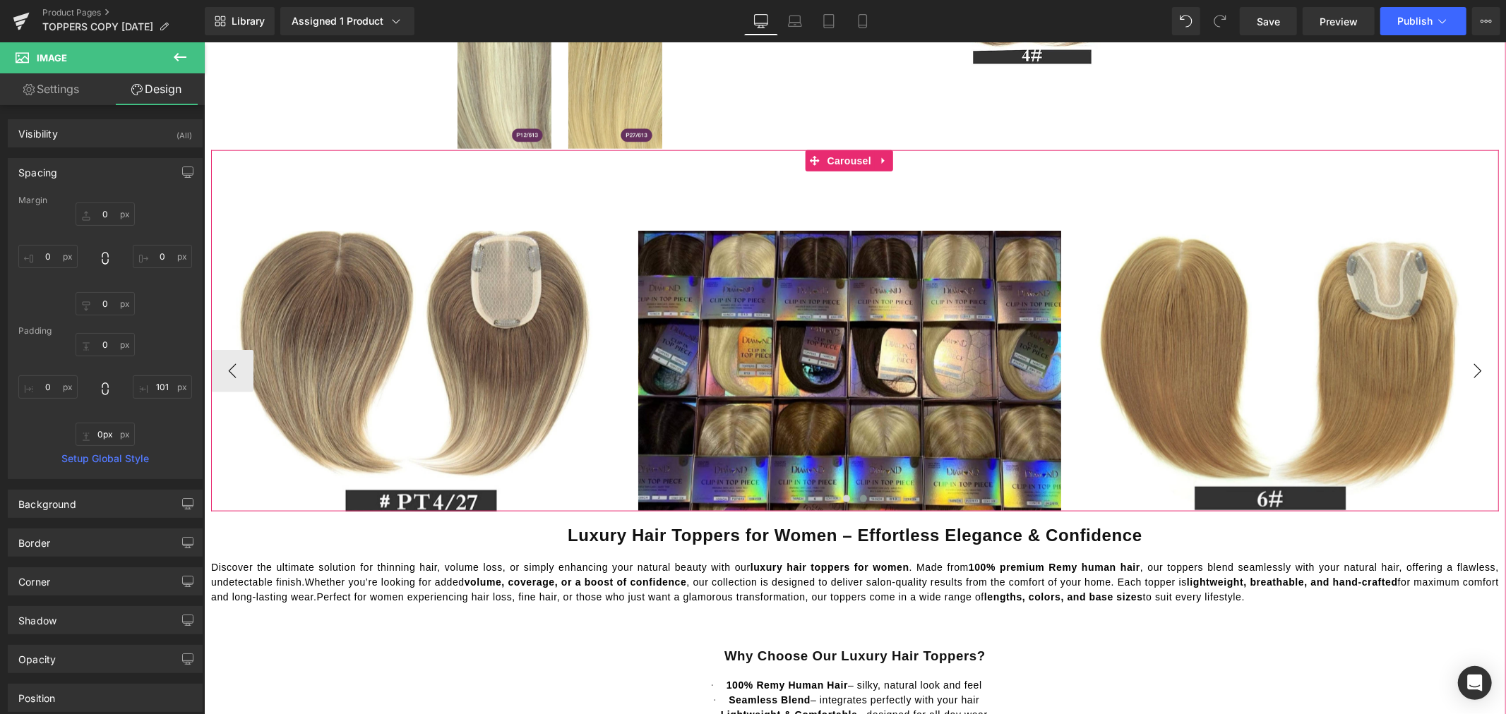
click at [1463, 371] on button "›" at bounding box center [1476, 370] width 42 height 42
click at [882, 162] on icon at bounding box center [883, 160] width 10 height 11
click at [826, 166] on span "Carousel" at bounding box center [848, 160] width 51 height 21
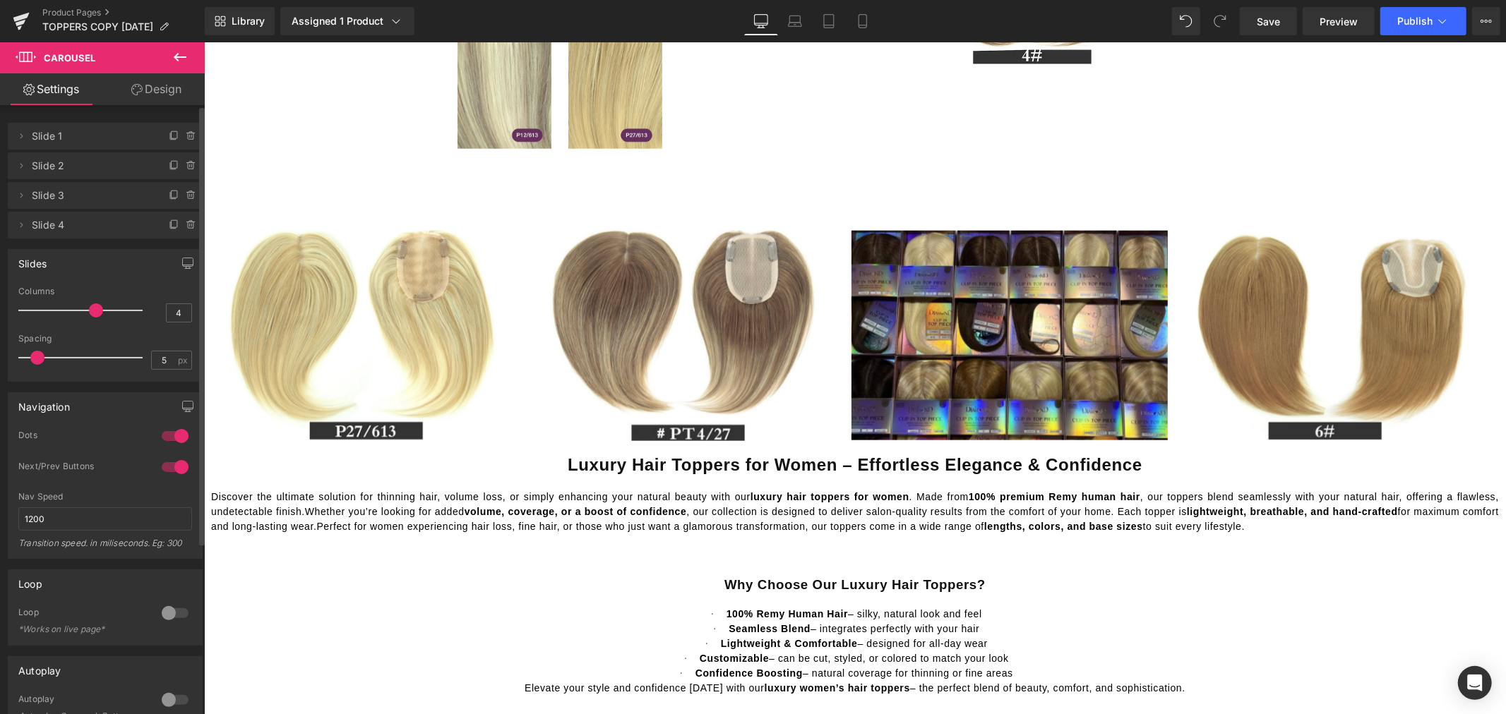
drag, startPoint x: 68, startPoint y: 309, endPoint x: 88, endPoint y: 308, distance: 19.8
click at [89, 308] on span at bounding box center [96, 311] width 14 height 14
type input "5"
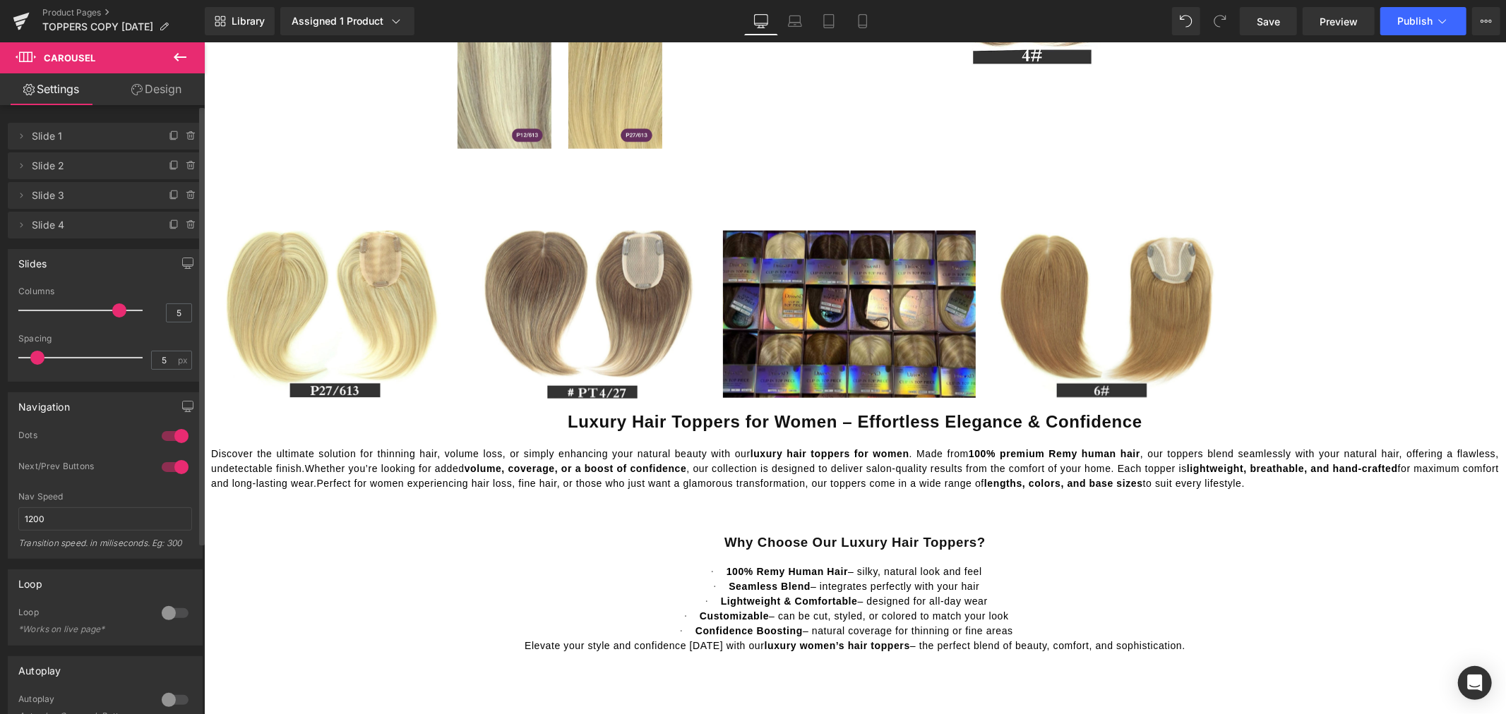
drag, startPoint x: 90, startPoint y: 308, endPoint x: 104, endPoint y: 309, distance: 14.1
click at [104, 309] on div at bounding box center [83, 310] width 117 height 28
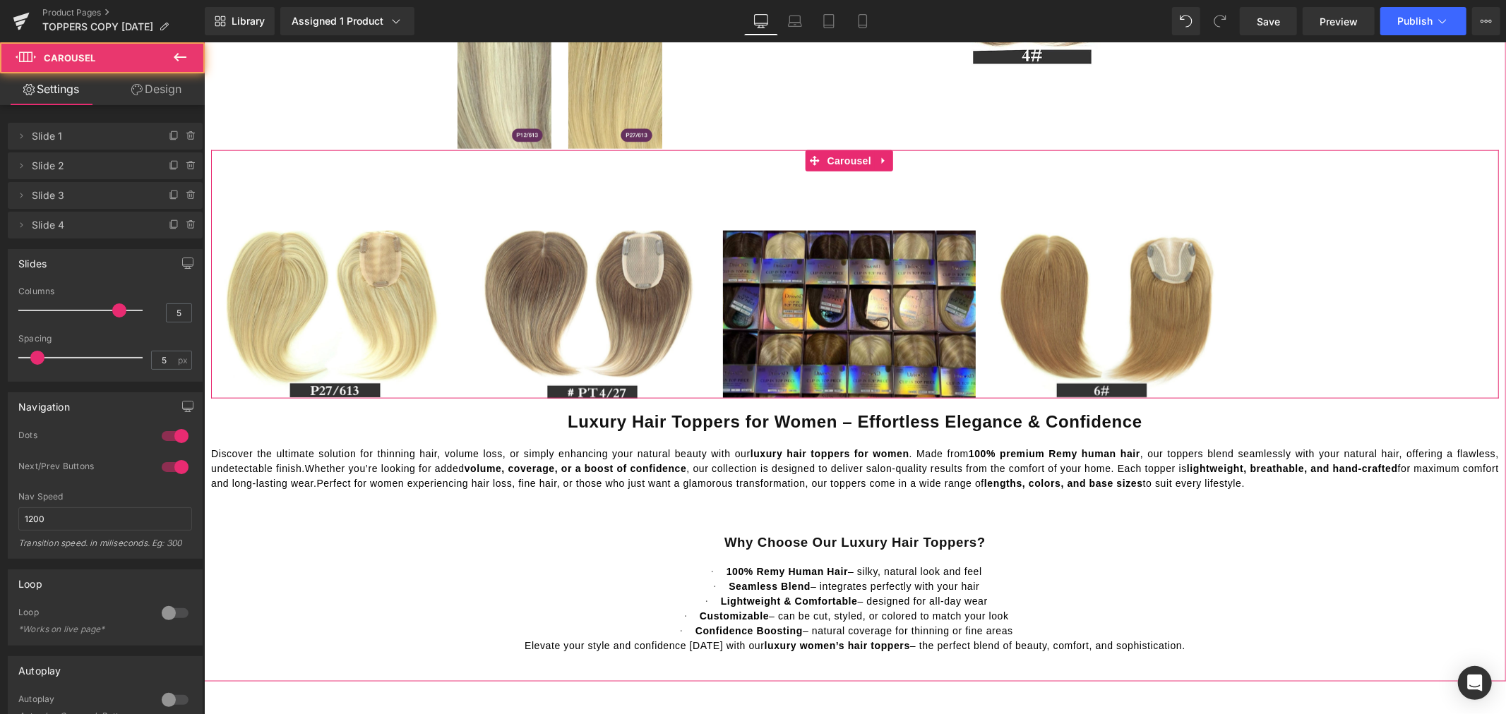
click at [1339, 262] on div "Image Image Image Image" at bounding box center [854, 313] width 1288 height 167
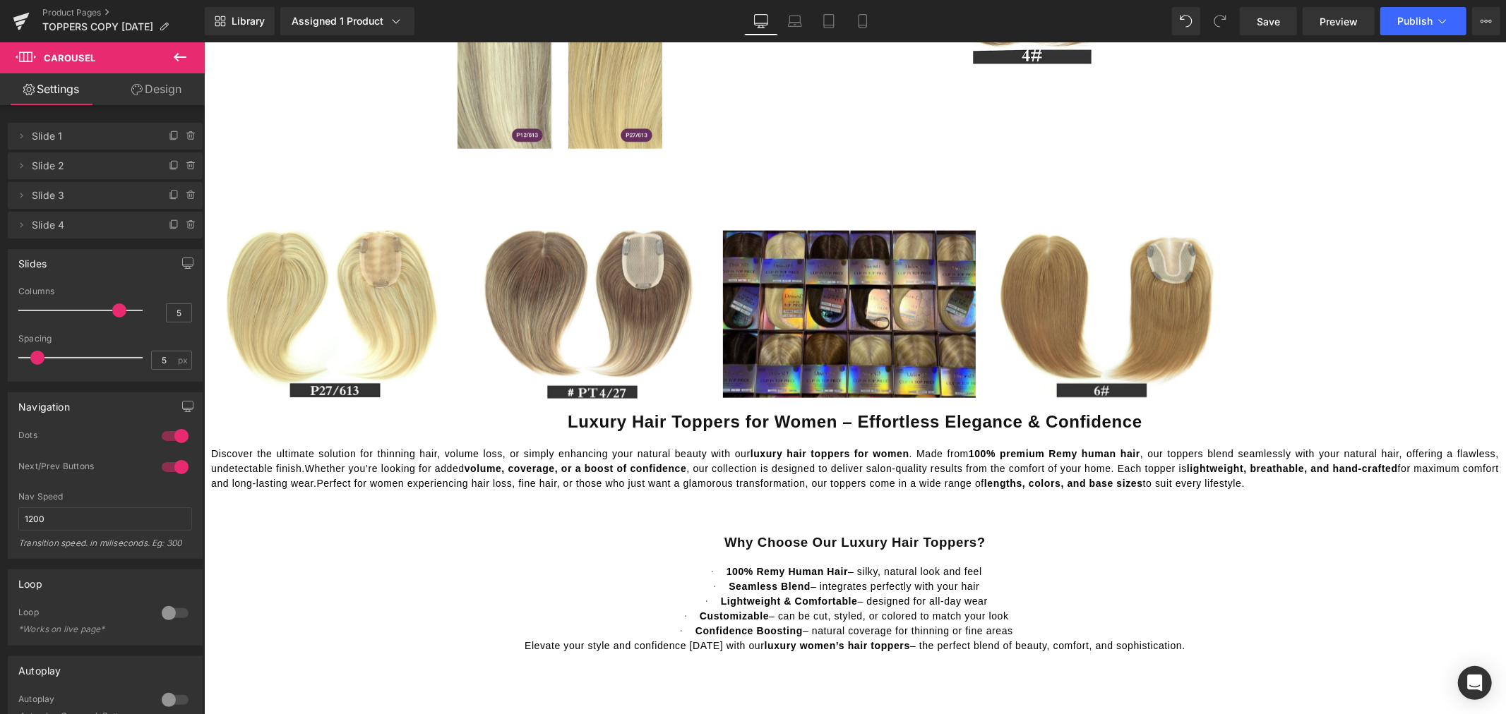
click at [179, 59] on icon at bounding box center [180, 57] width 17 height 17
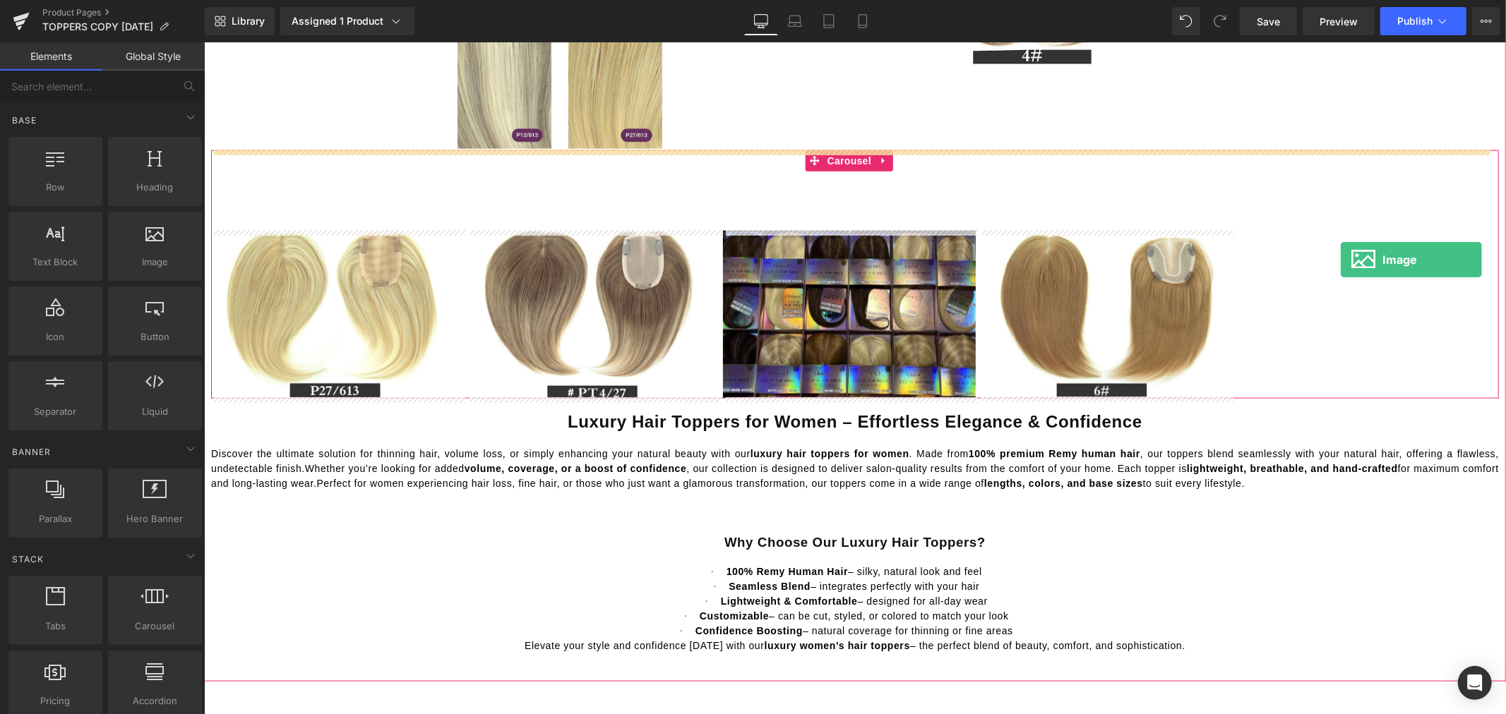
drag, startPoint x: 362, startPoint y: 290, endPoint x: 1340, endPoint y: 259, distance: 978.1
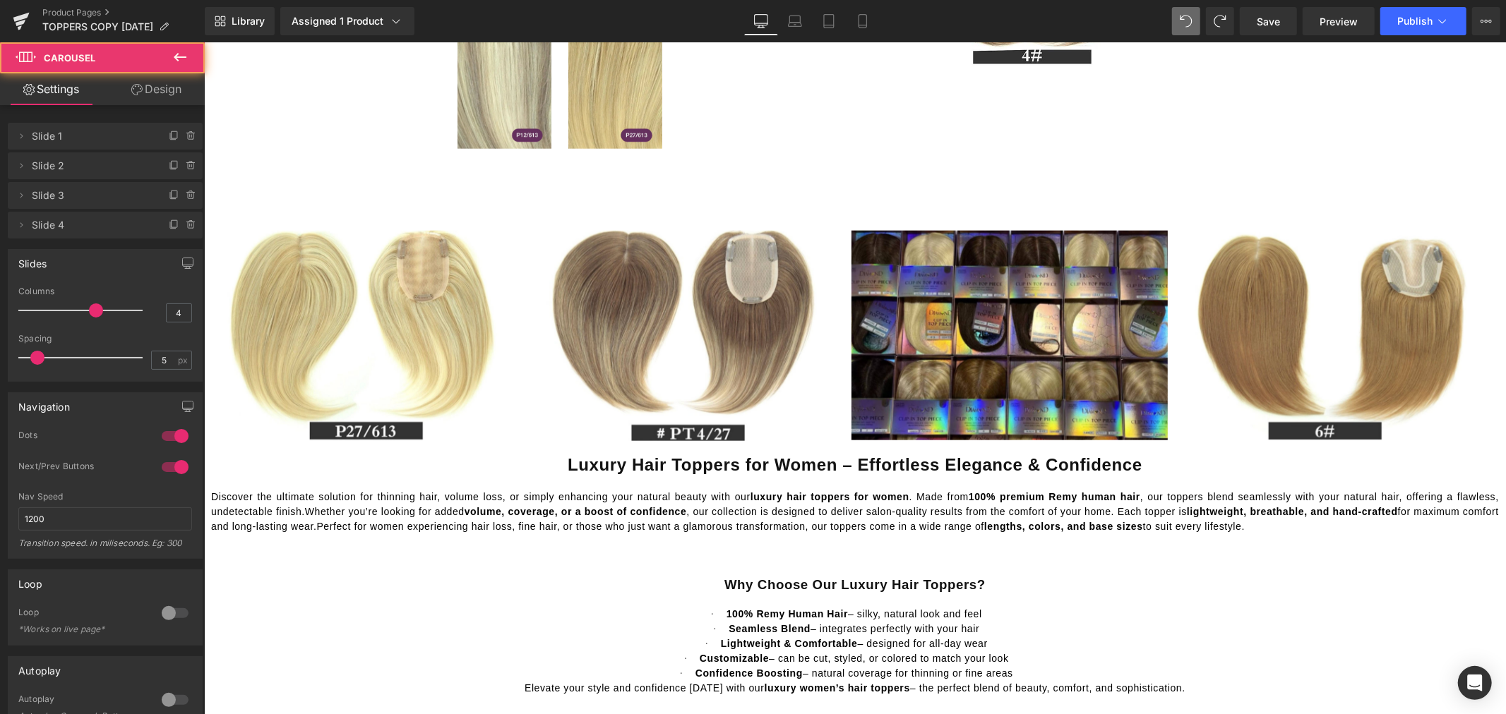
type input "3"
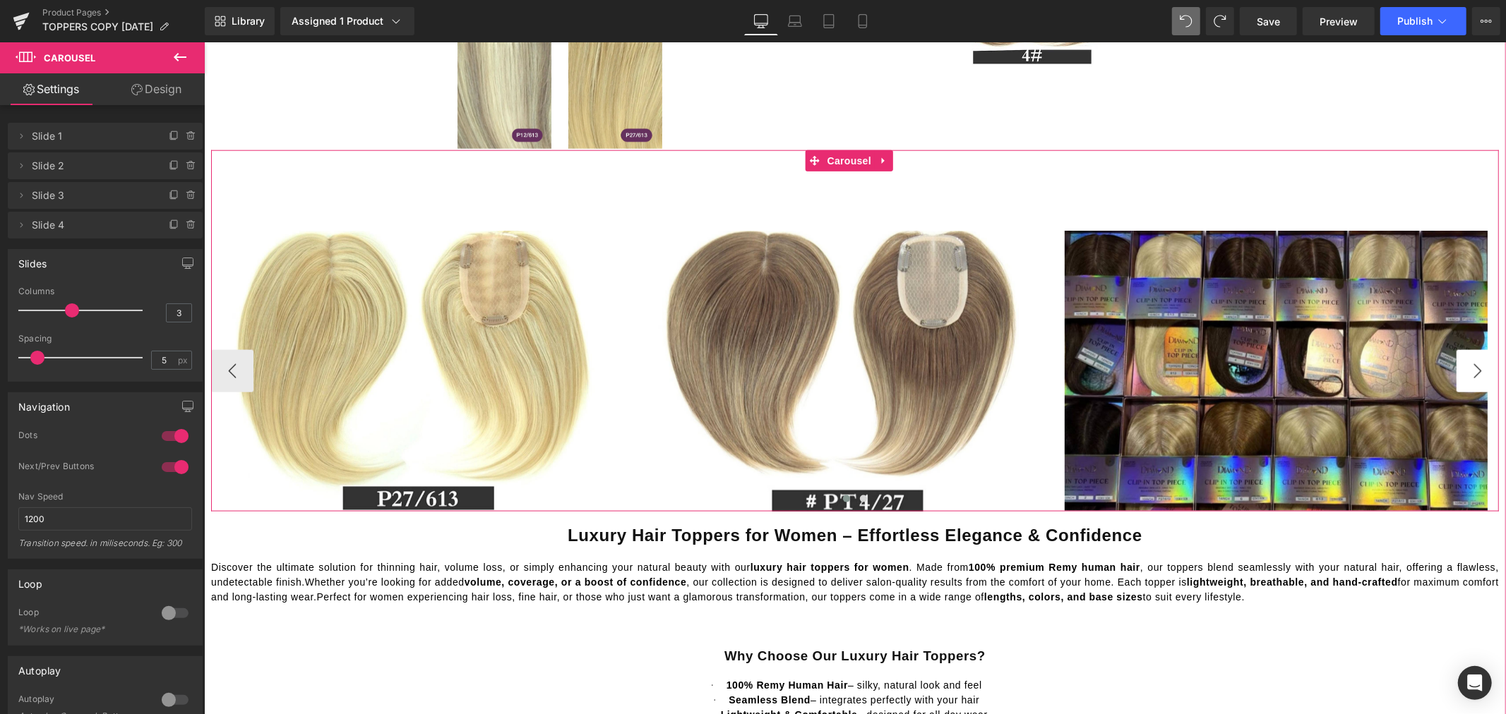
click at [1467, 362] on button "›" at bounding box center [1476, 370] width 42 height 42
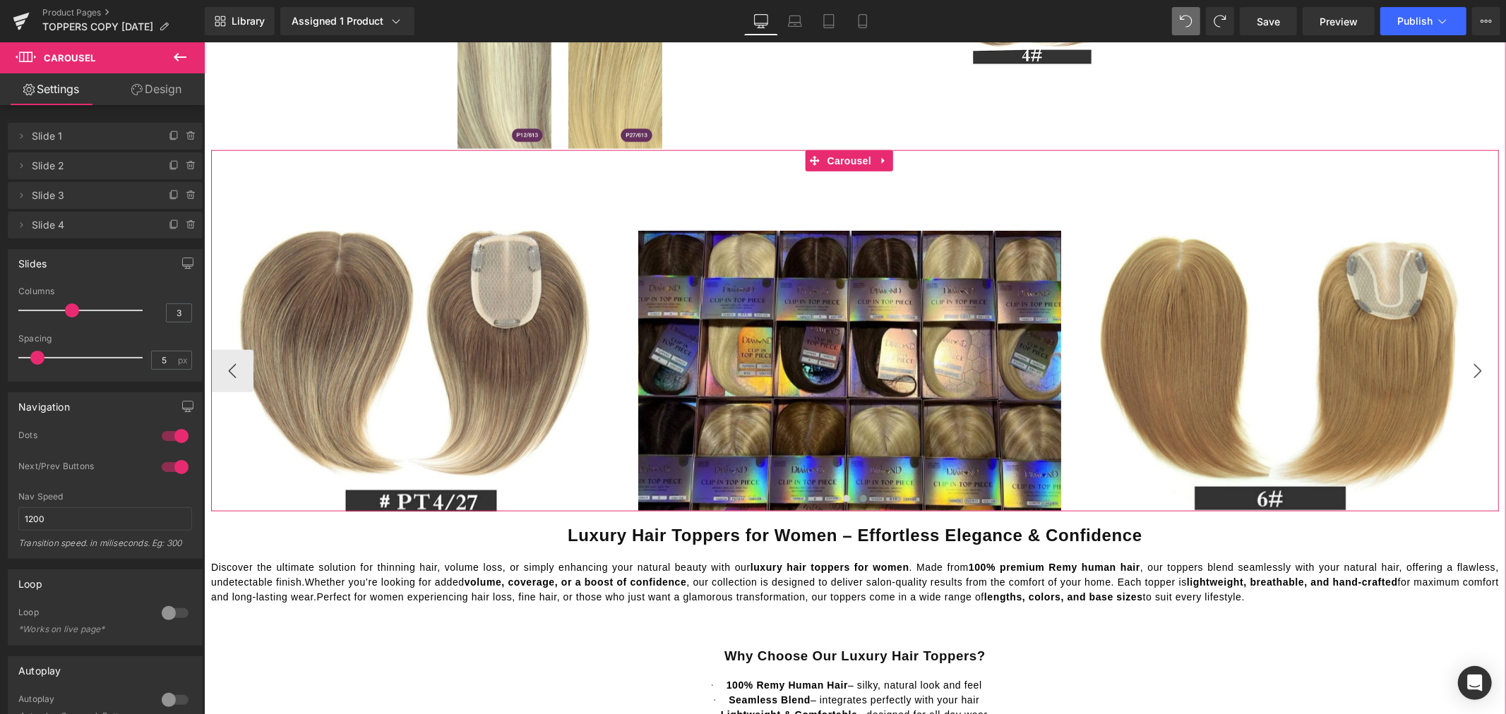
click at [1467, 364] on button "›" at bounding box center [1476, 370] width 42 height 42
click at [203, 42] on div at bounding box center [203, 42] width 0 height 0
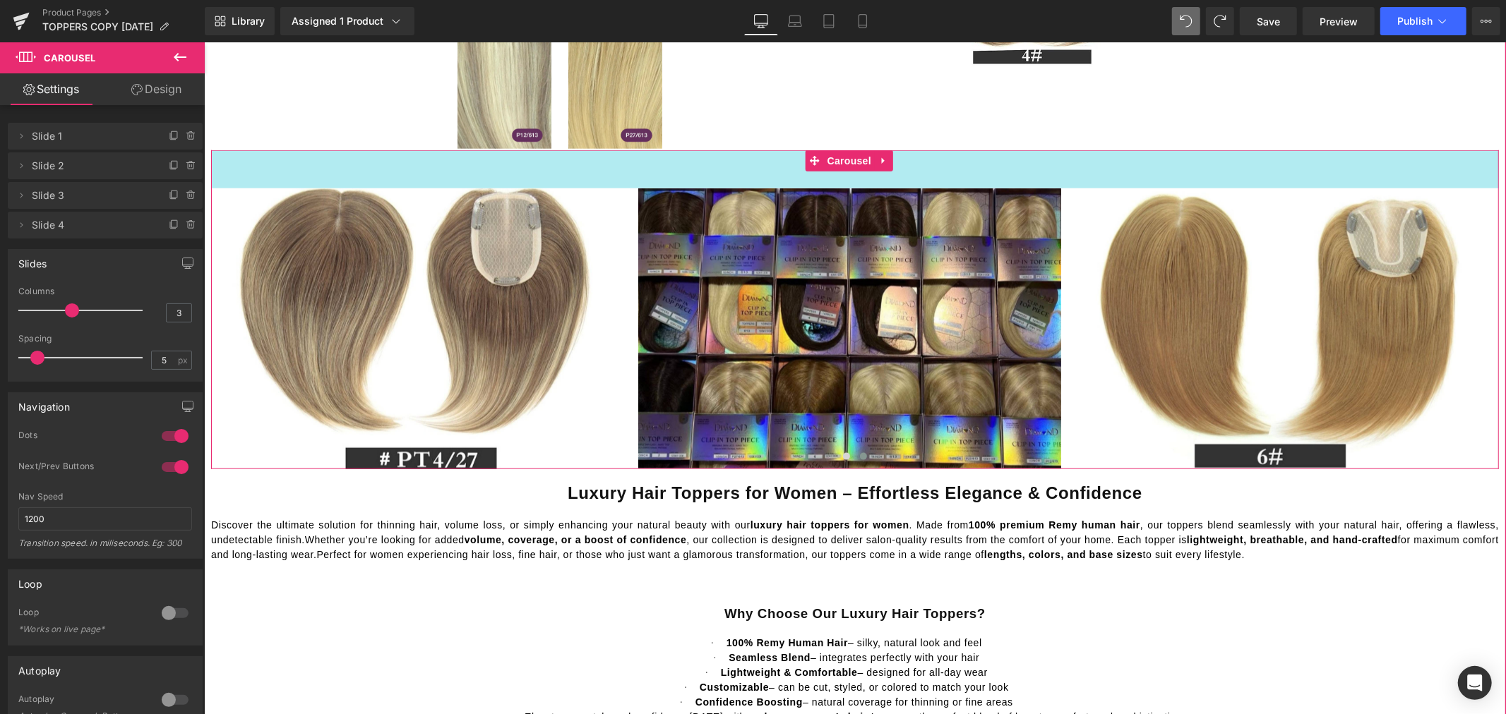
drag, startPoint x: 916, startPoint y: 157, endPoint x: 915, endPoint y: 111, distance: 46.6
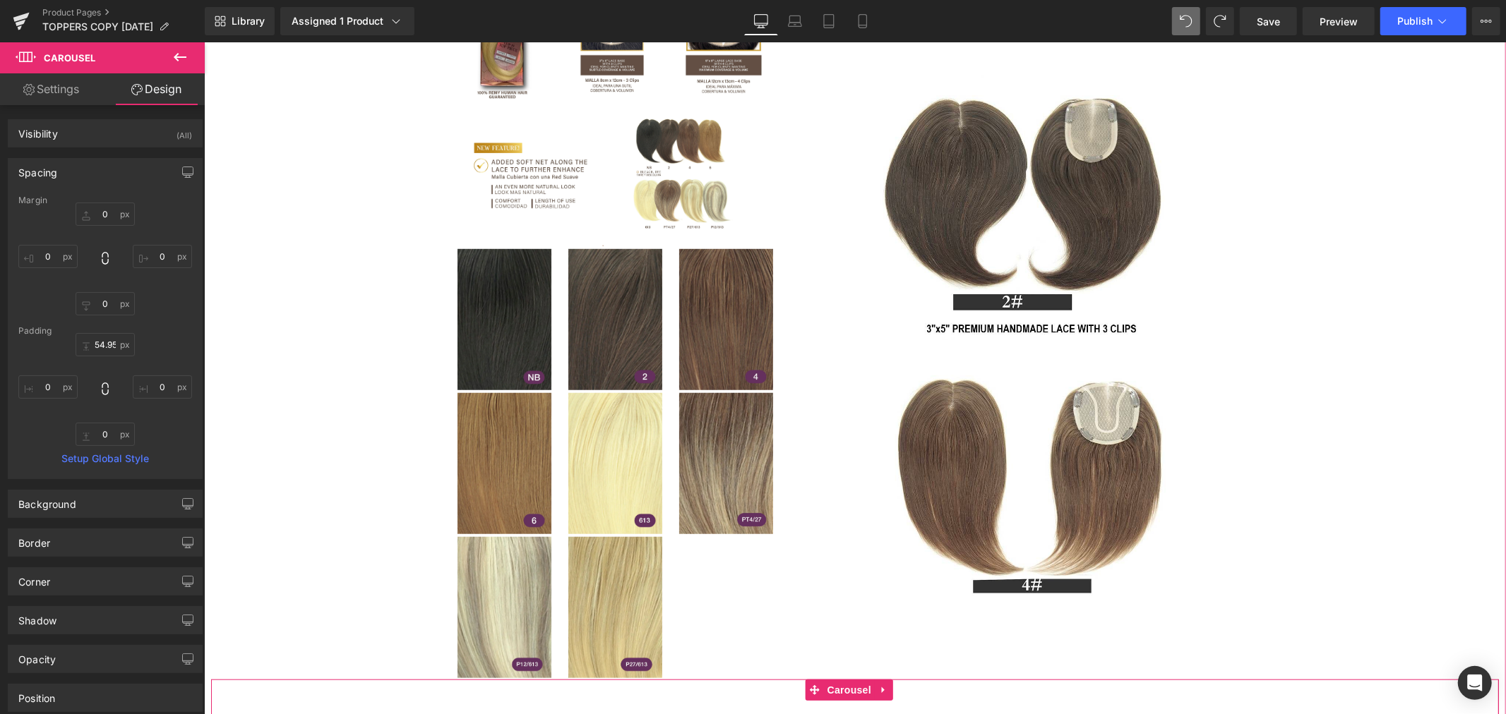
scroll to position [784, 0]
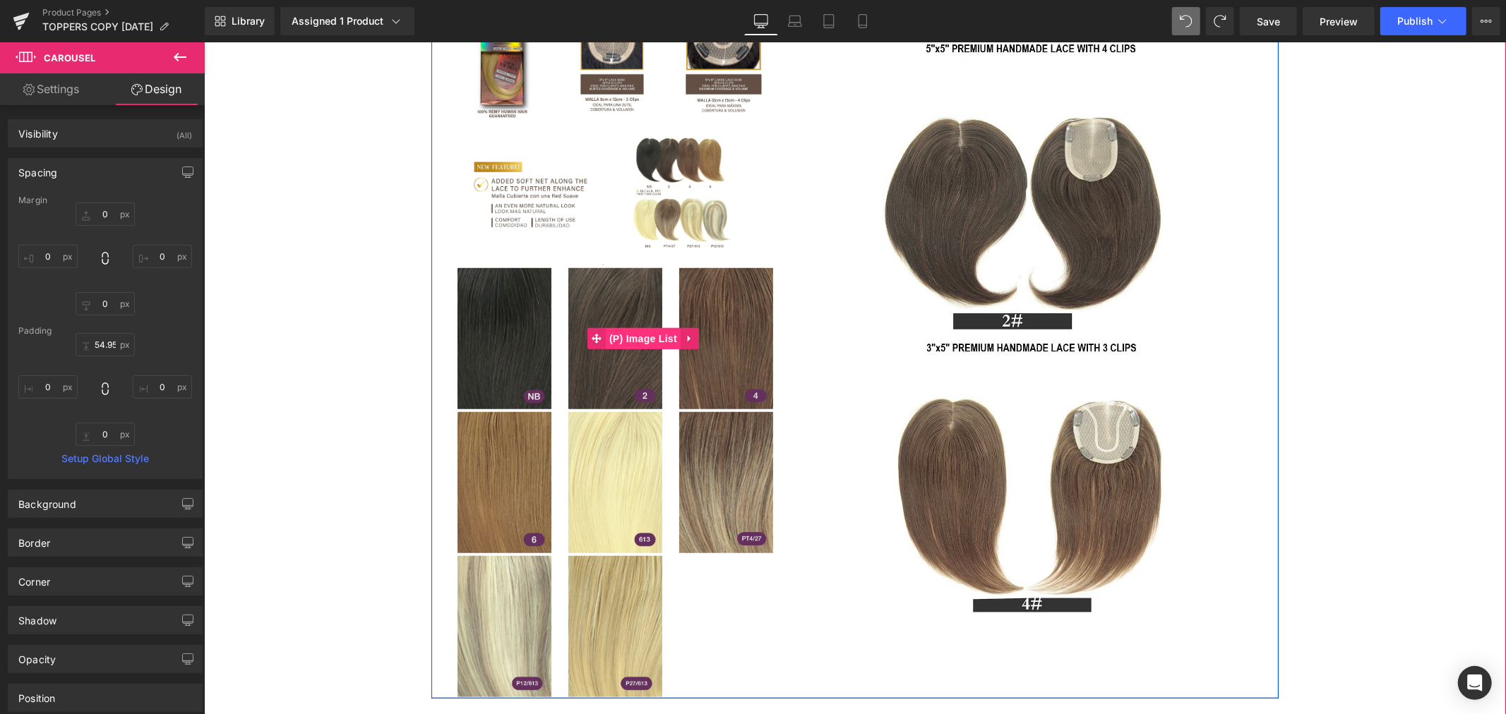
click at [634, 342] on span "(P) Image List" at bounding box center [642, 338] width 75 height 21
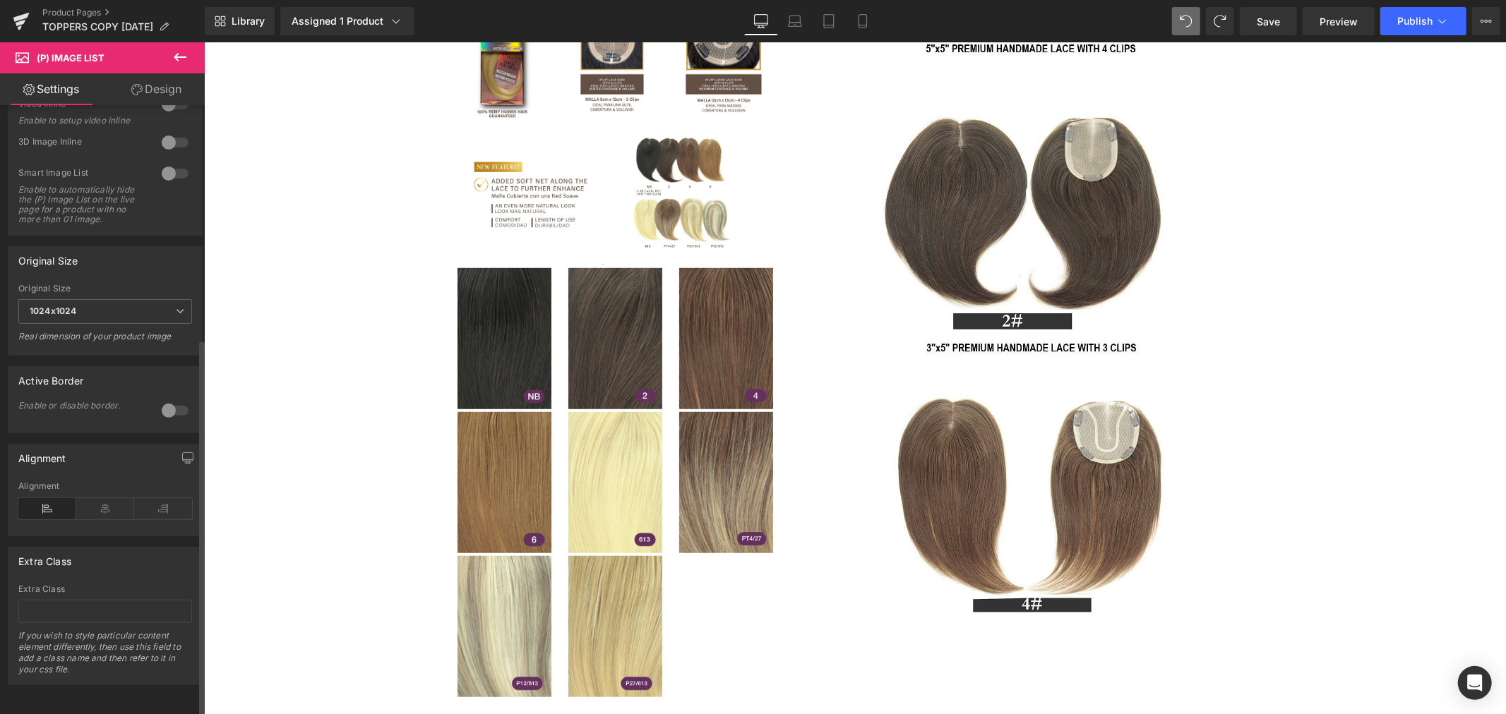
scroll to position [377, 0]
click at [103, 499] on icon at bounding box center [105, 508] width 58 height 21
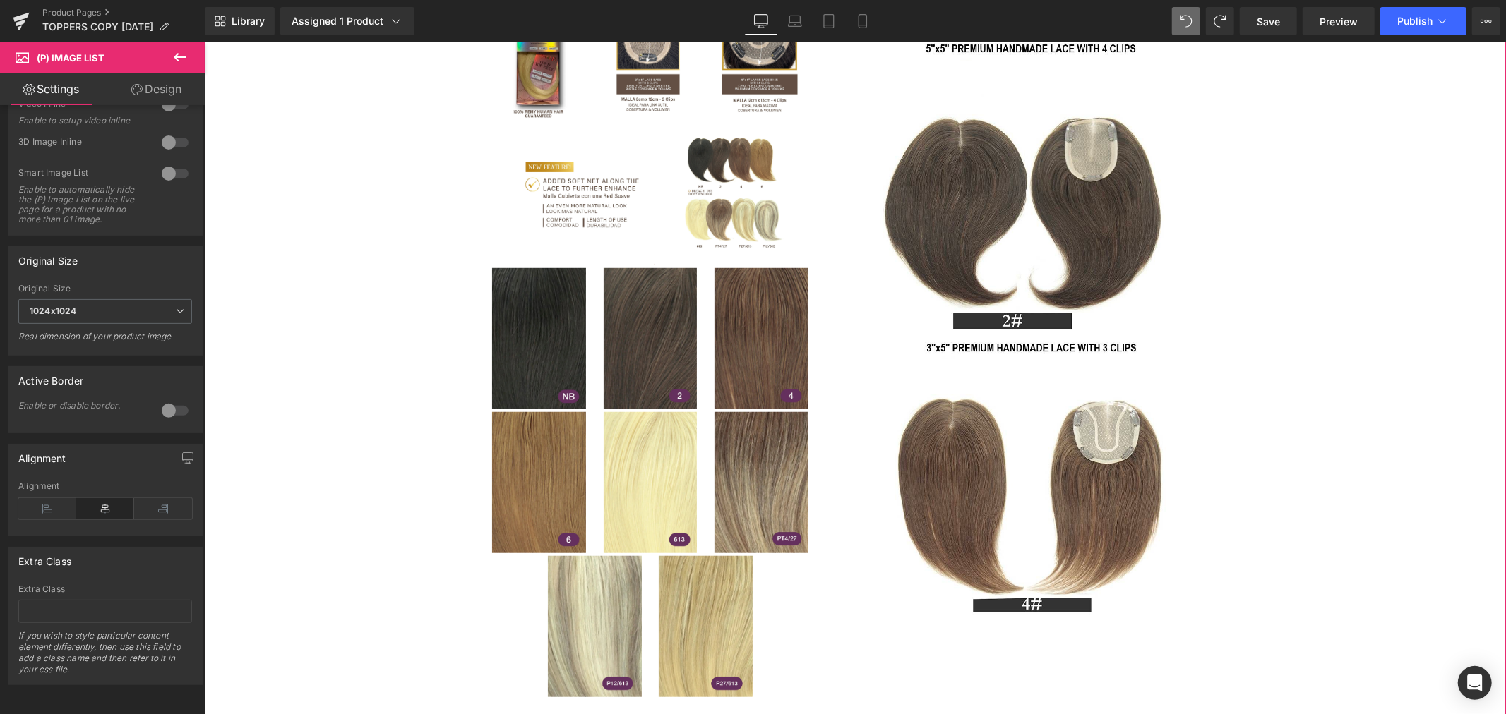
scroll to position [548, 0]
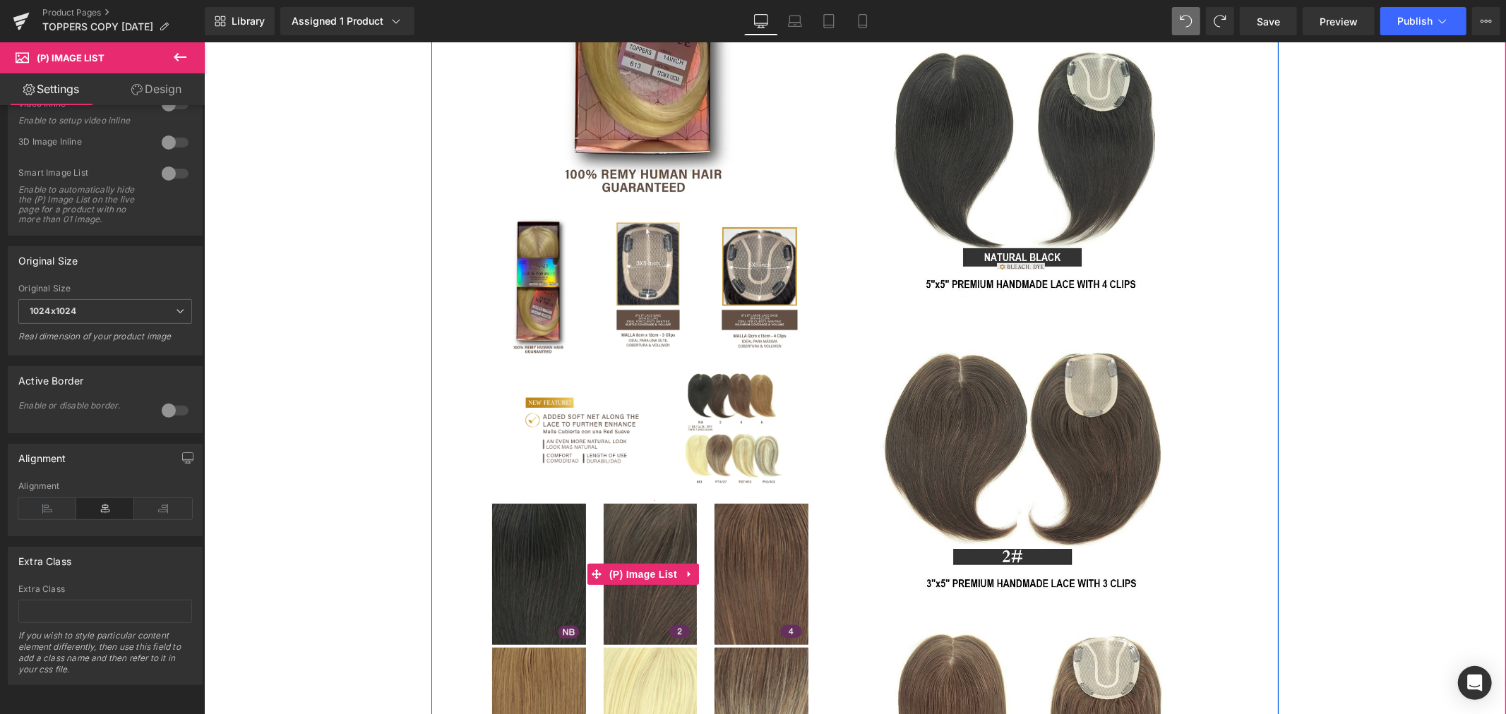
click at [635, 318] on img at bounding box center [647, 285] width 95 height 141
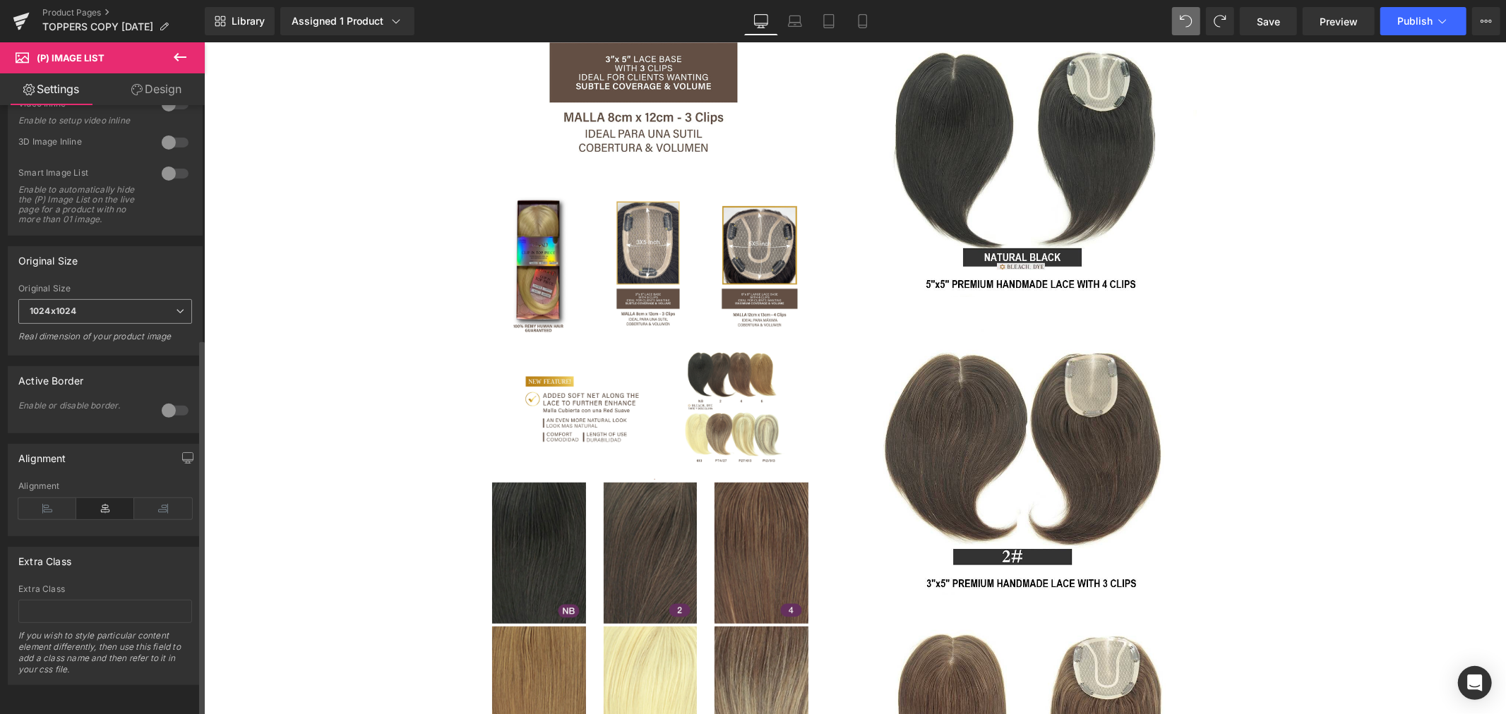
click at [124, 302] on span "1024x1024" at bounding box center [105, 311] width 174 height 25
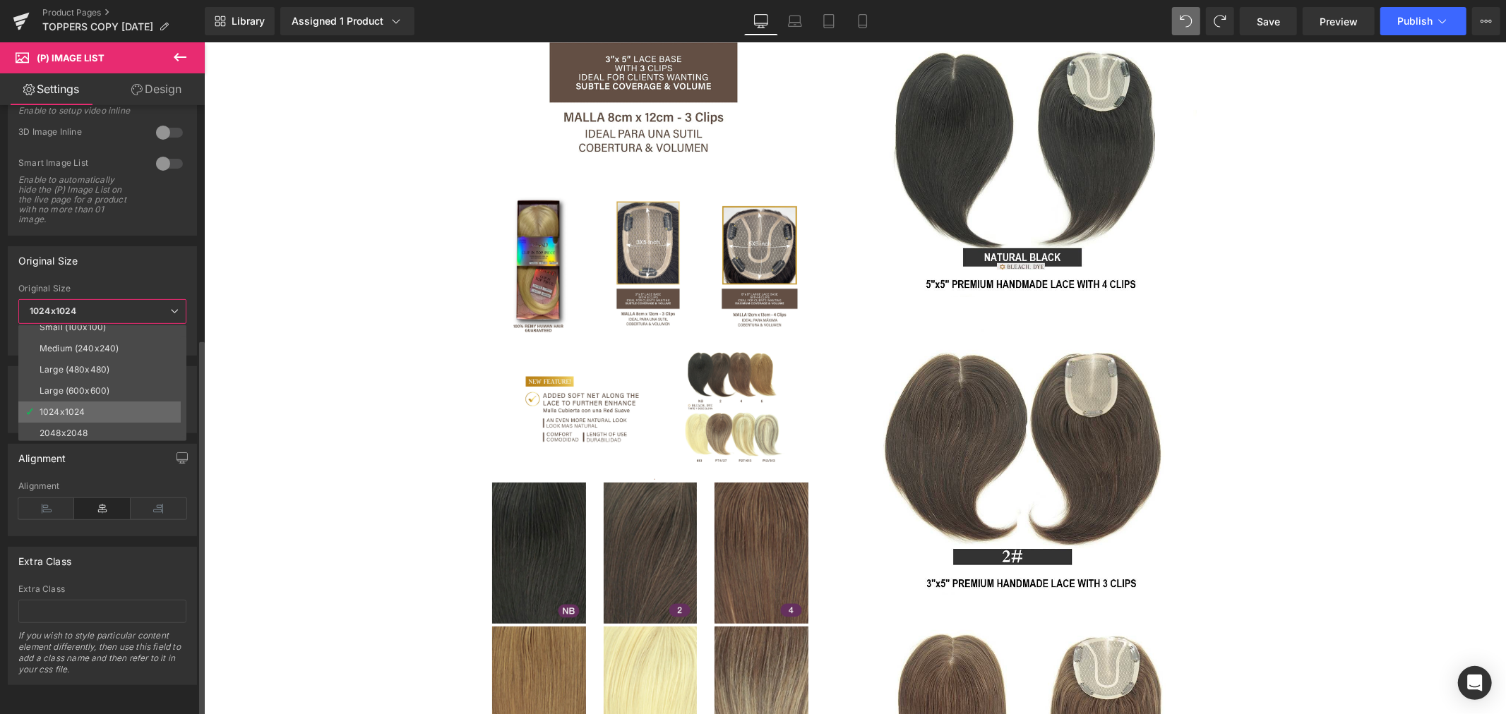
scroll to position [11, 0]
click at [92, 421] on li "2048x2048" at bounding box center [105, 431] width 174 height 21
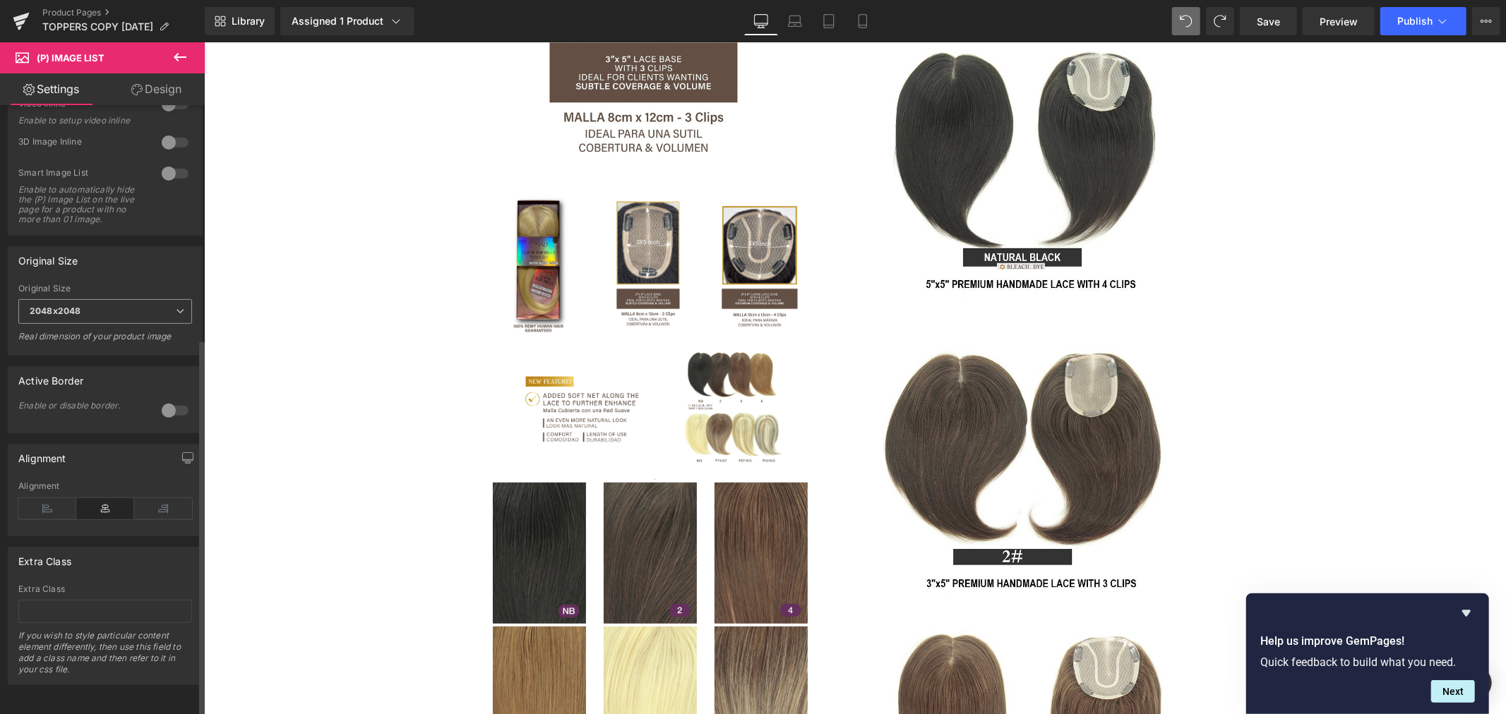
click at [76, 305] on span "2048x2048" at bounding box center [105, 311] width 174 height 25
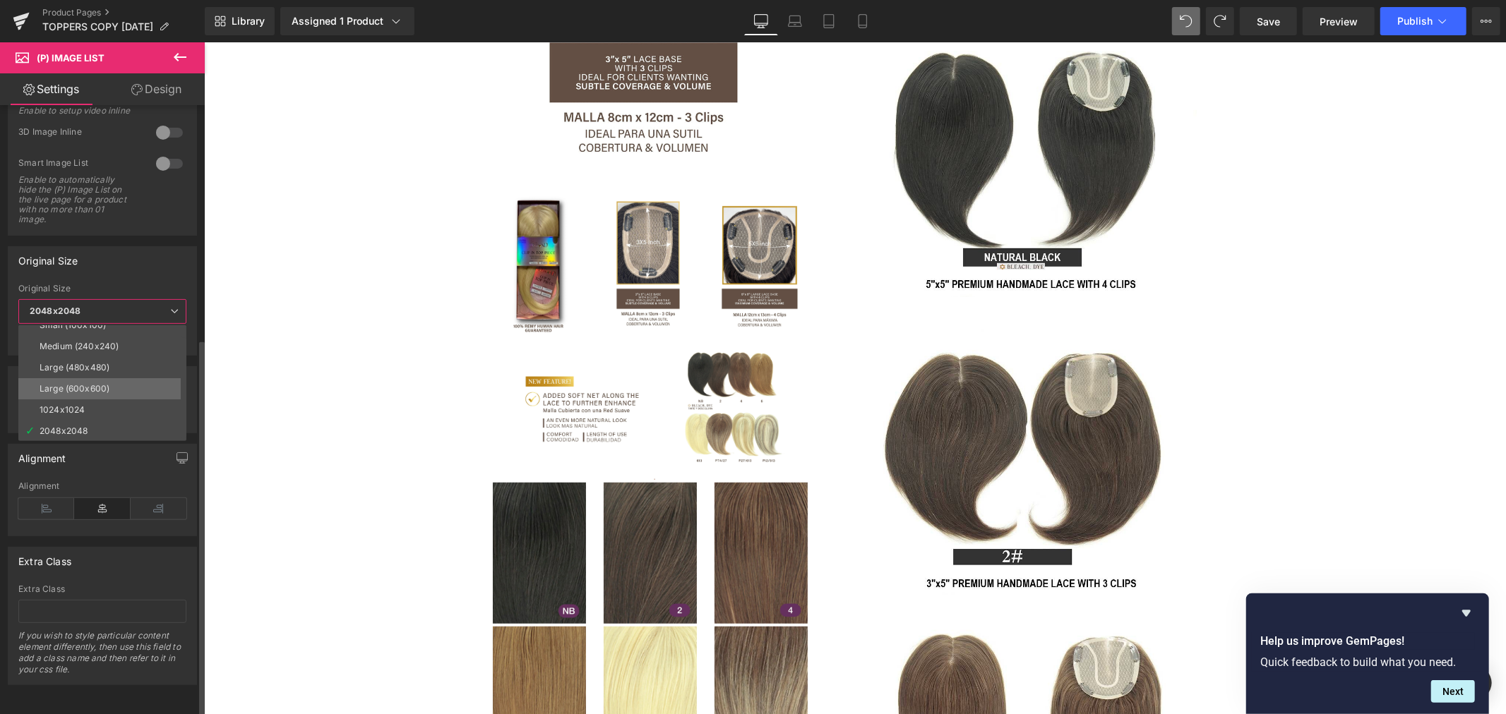
click at [80, 384] on div "Large (600x600)" at bounding box center [75, 389] width 70 height 10
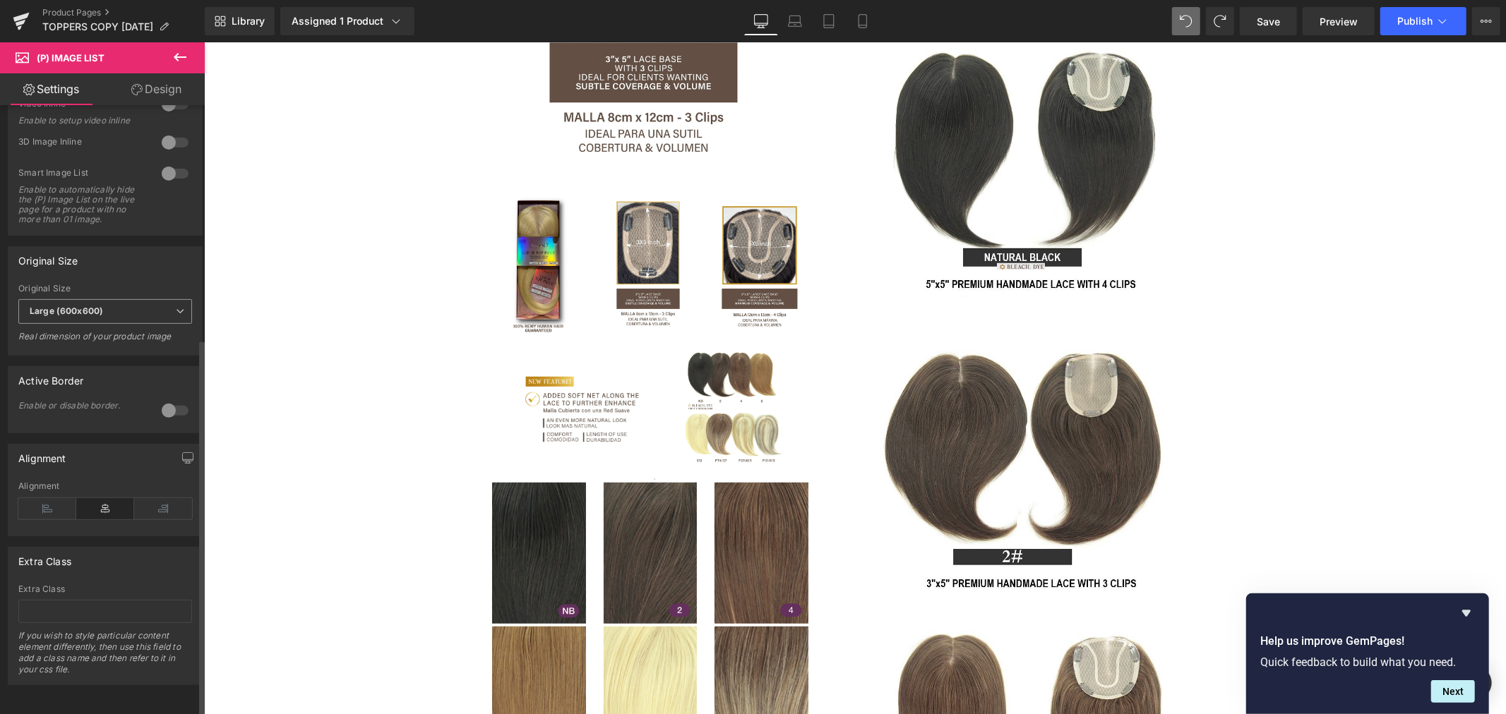
click at [128, 306] on span "Large (600x600)" at bounding box center [105, 311] width 174 height 25
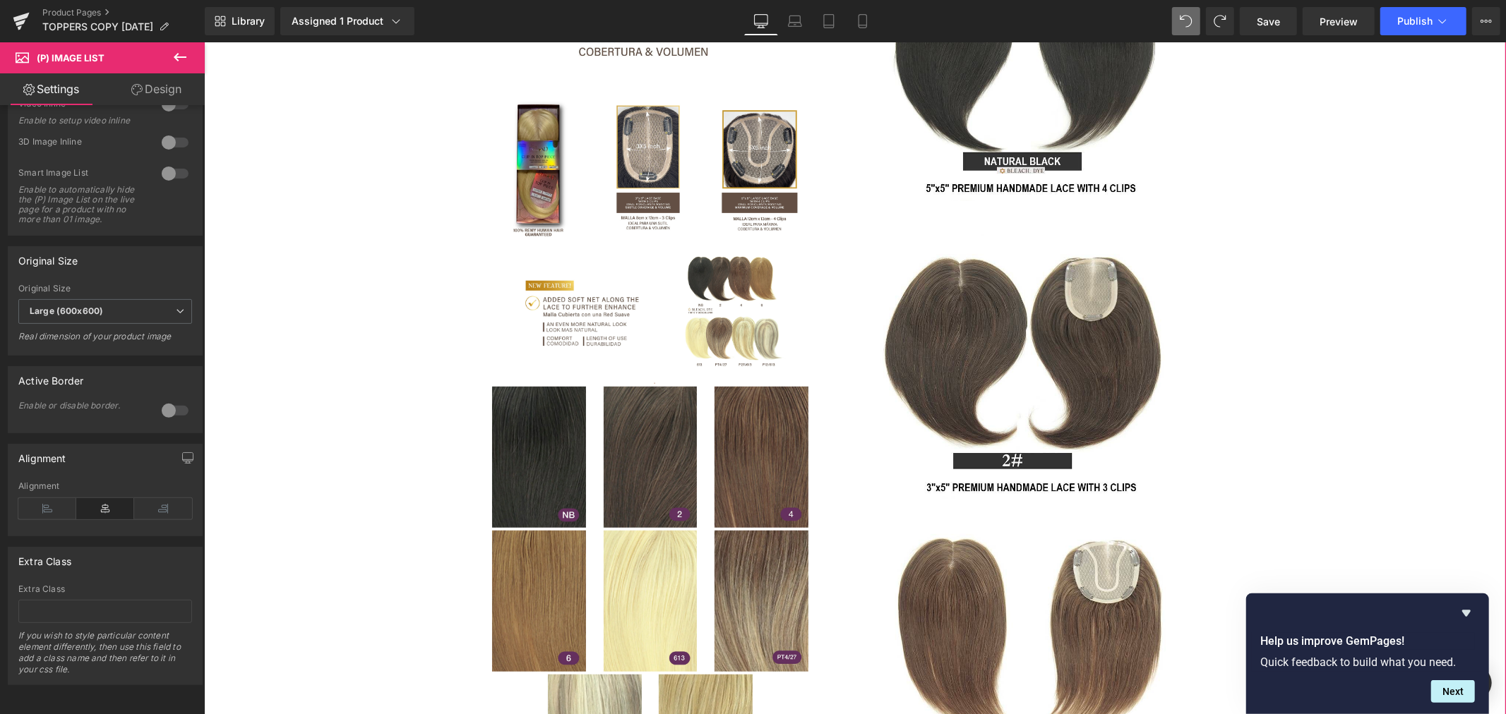
scroll to position [627, 0]
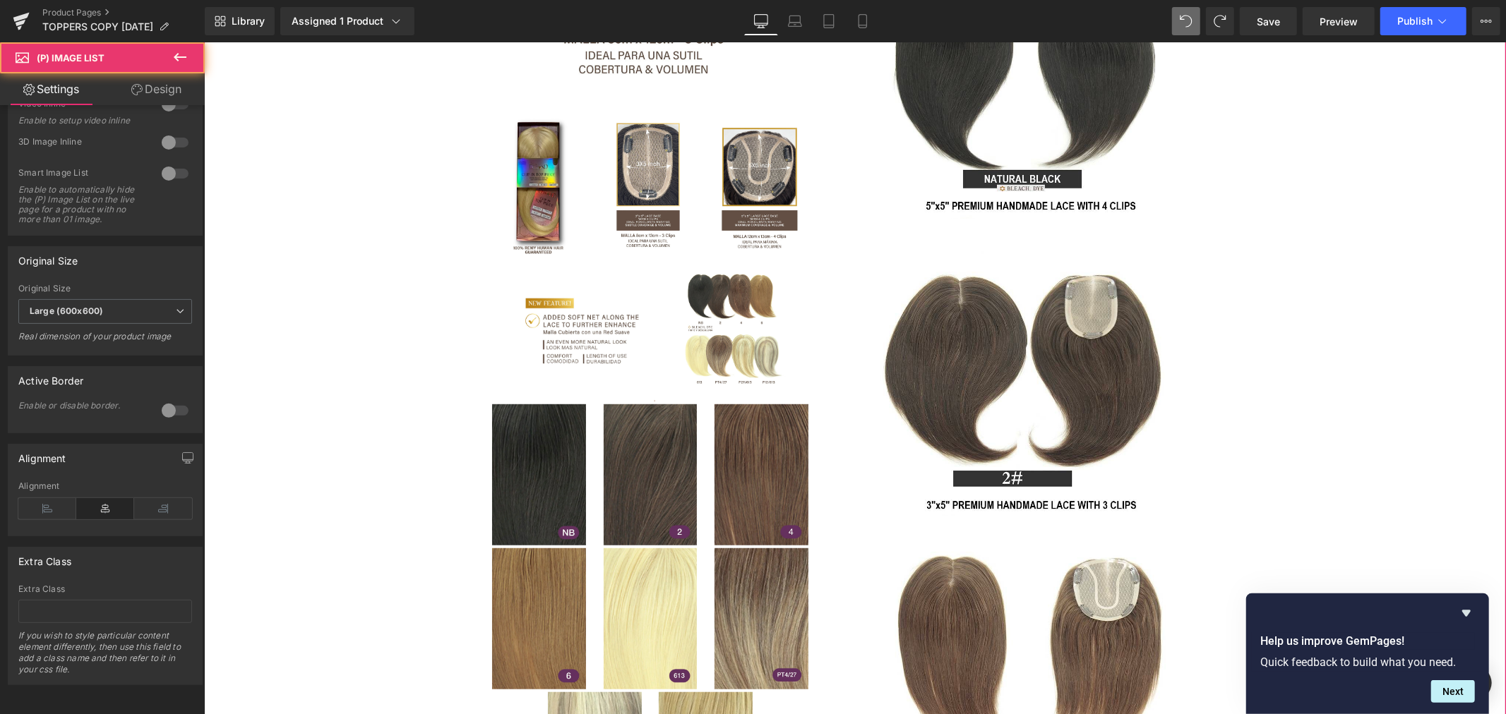
click at [647, 270] on img at bounding box center [581, 330] width 147 height 141
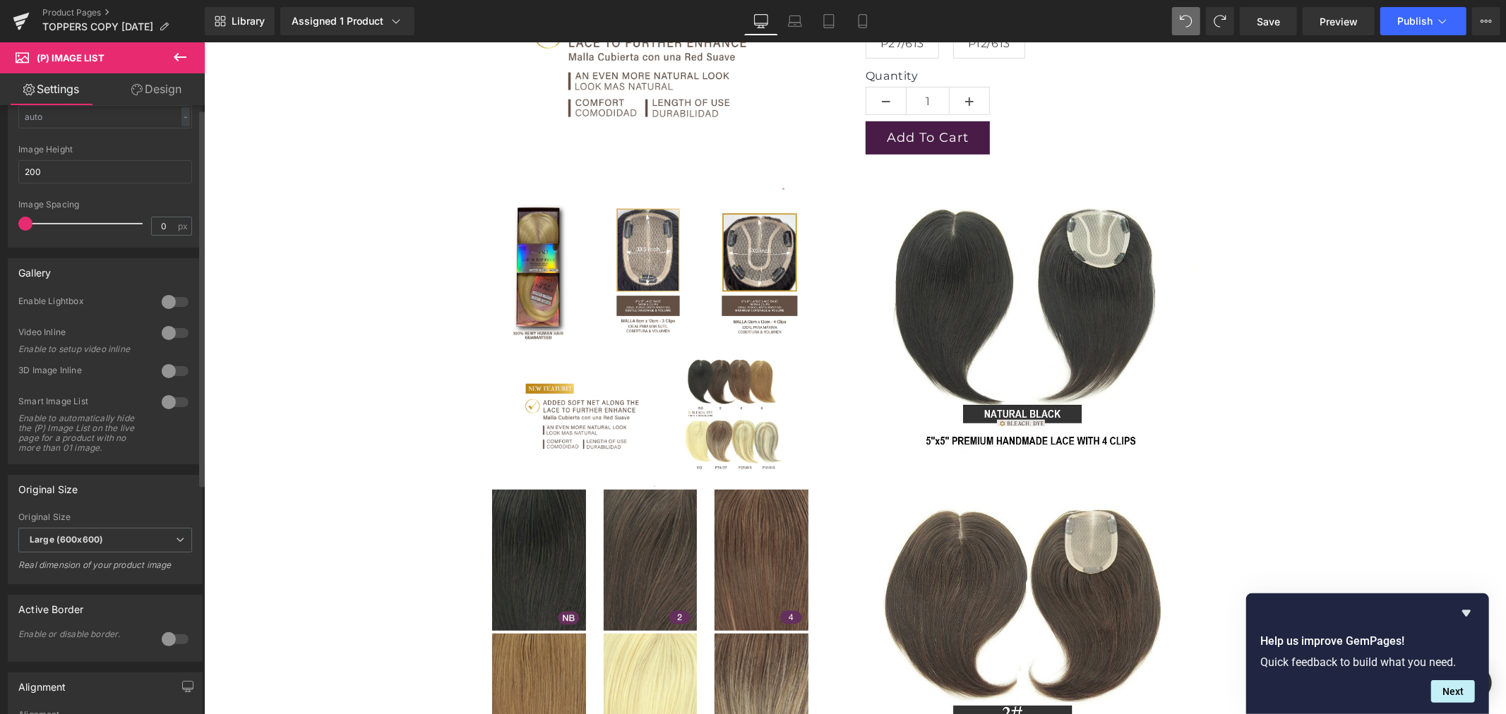
scroll to position [0, 0]
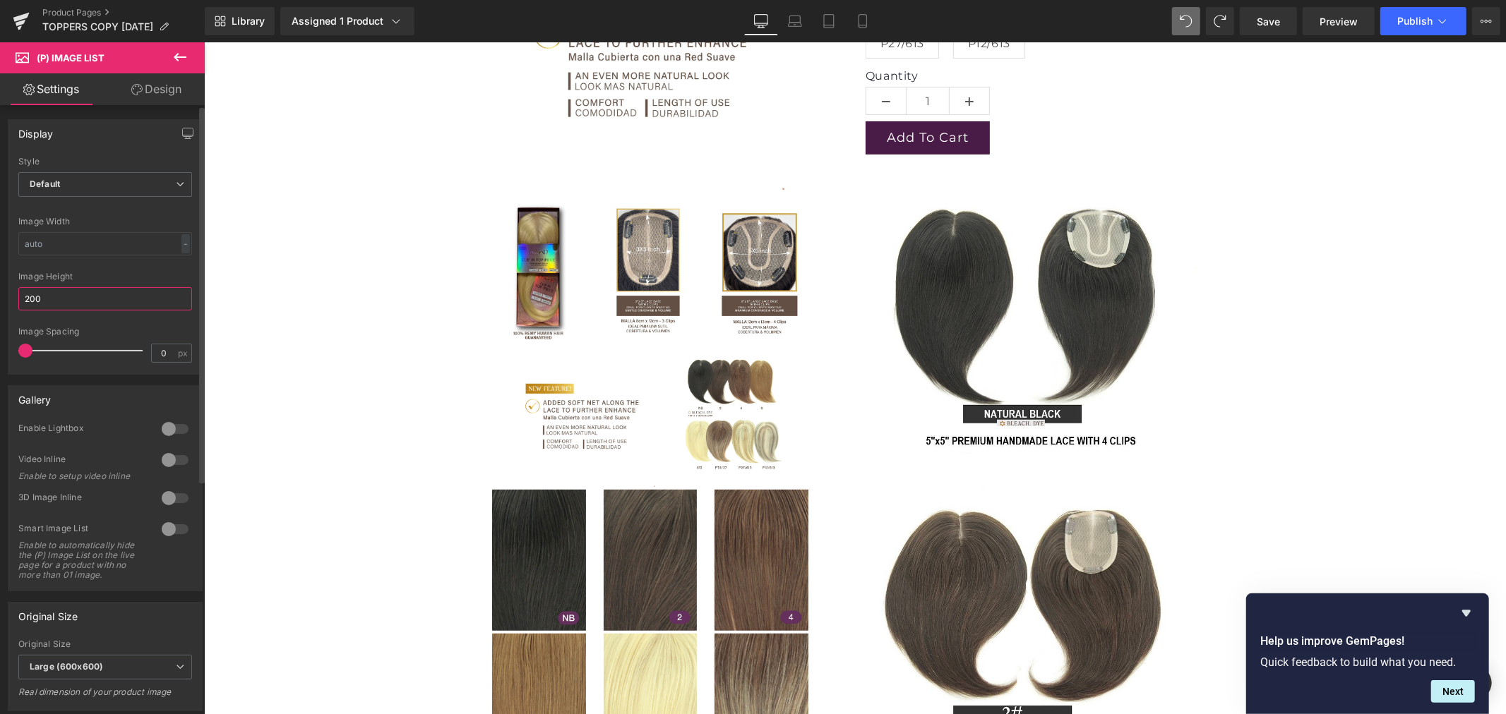
drag, startPoint x: 76, startPoint y: 297, endPoint x: 1, endPoint y: 301, distance: 74.9
click at [1, 301] on div "Display Default Slider Style Default Default Slider 5 Columns 5 4 Columns 4 3 C…" at bounding box center [105, 242] width 211 height 266
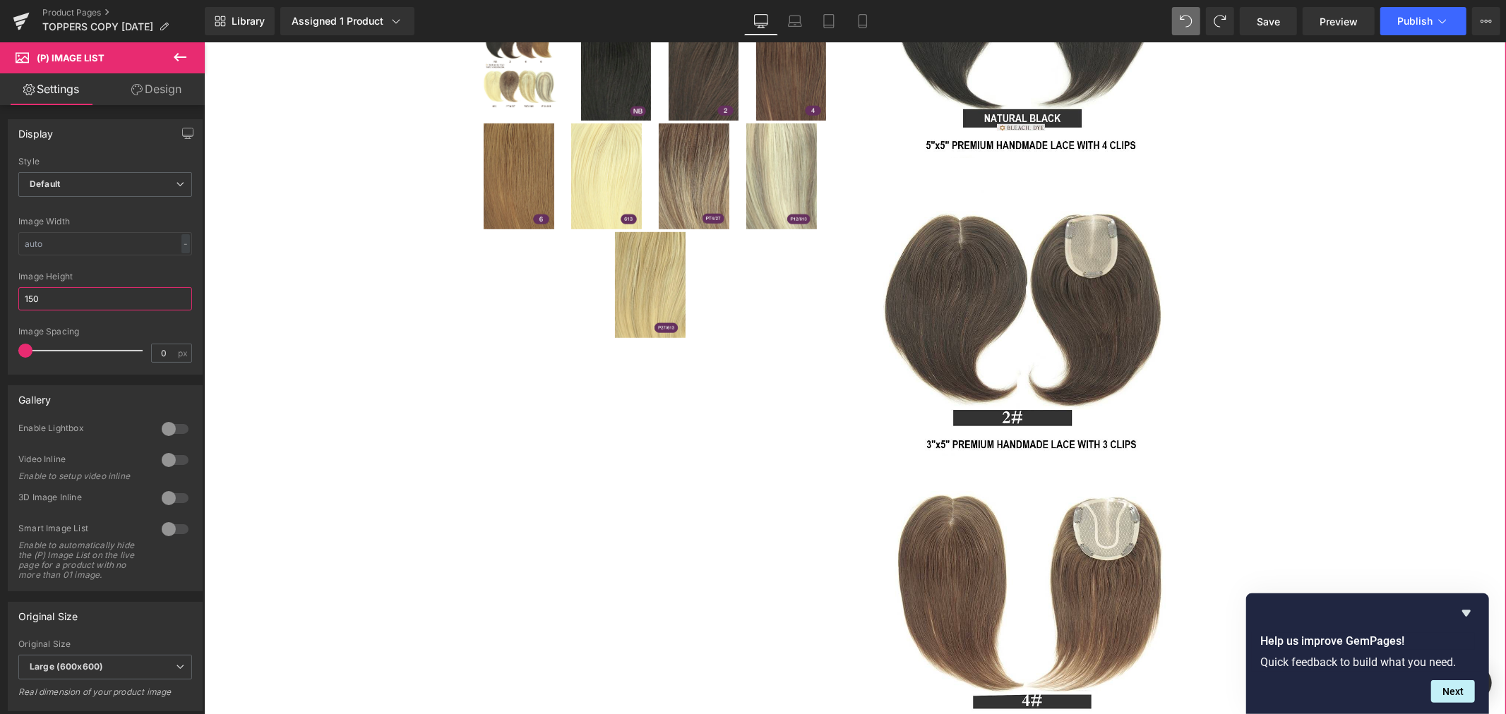
scroll to position [627, 0]
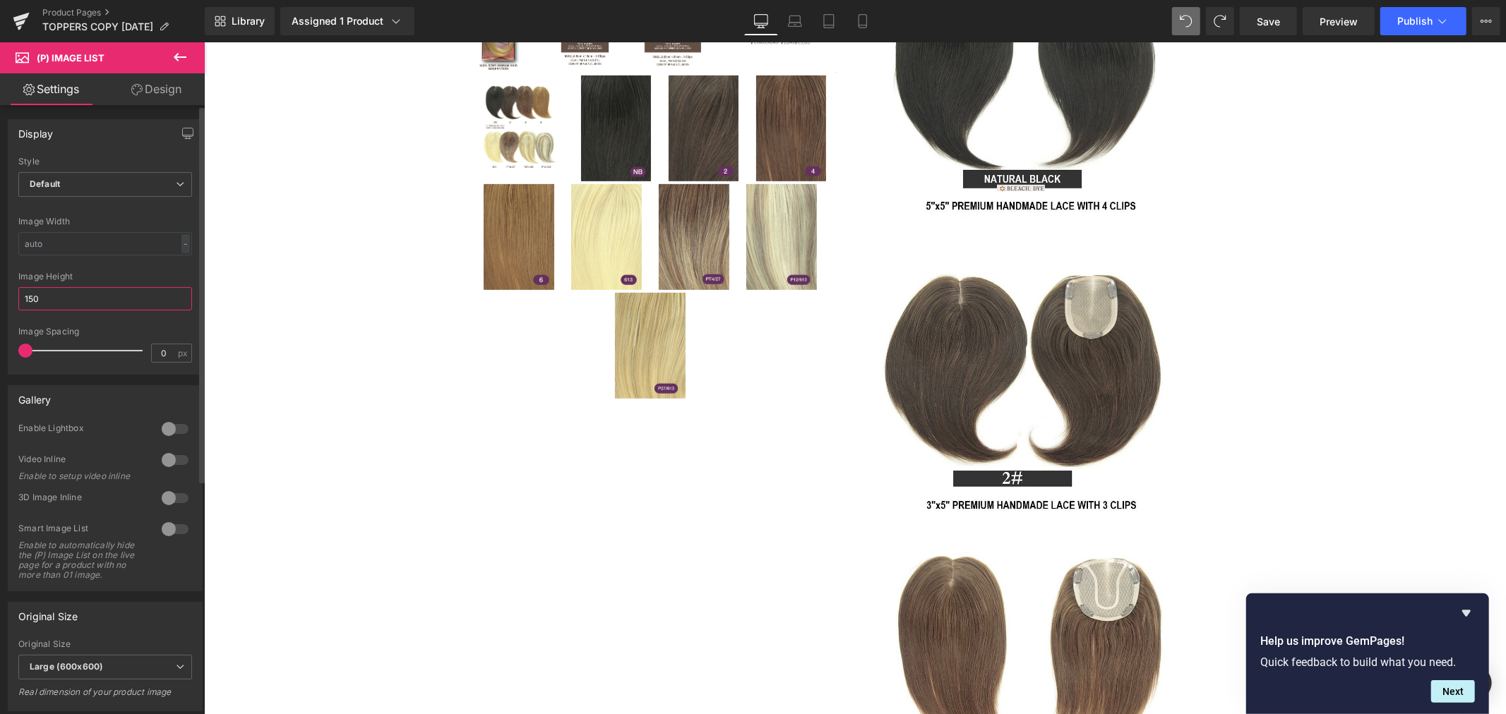
drag, startPoint x: 64, startPoint y: 294, endPoint x: 1, endPoint y: 301, distance: 63.2
click at [6, 299] on div "Display Default Slider Style Default Default Slider 5 Columns 5 4 Columns 4 3 C…" at bounding box center [105, 242] width 211 height 266
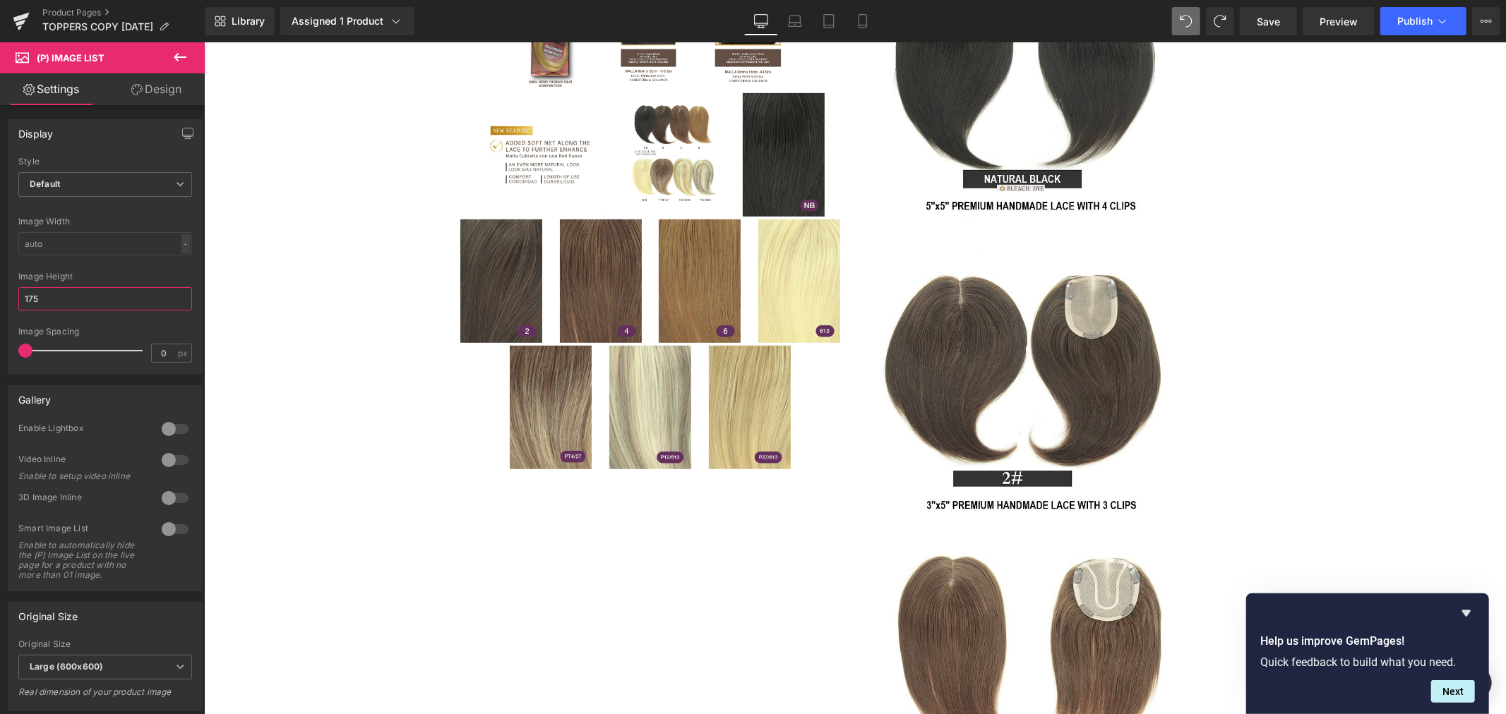
drag, startPoint x: 90, startPoint y: 294, endPoint x: -35, endPoint y: 299, distance: 125.0
click at [0, 299] on html "(P) Image List You are previewing how the will restyle your page. You can not e…" at bounding box center [753, 357] width 1506 height 714
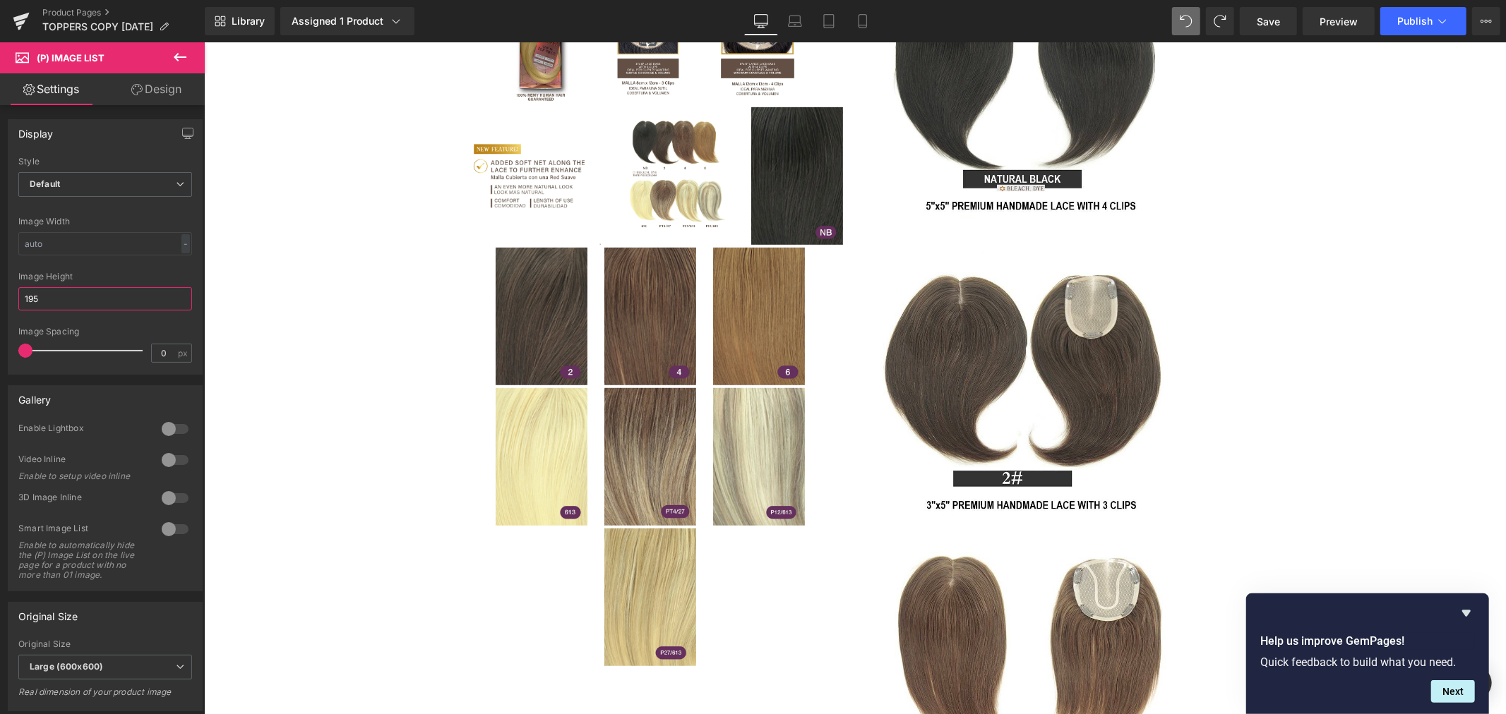
drag, startPoint x: 11, startPoint y: 305, endPoint x: -13, endPoint y: 306, distance: 24.0
click at [0, 306] on html "(P) Image List You are previewing how the will restyle your page. You can not e…" at bounding box center [753, 357] width 1506 height 714
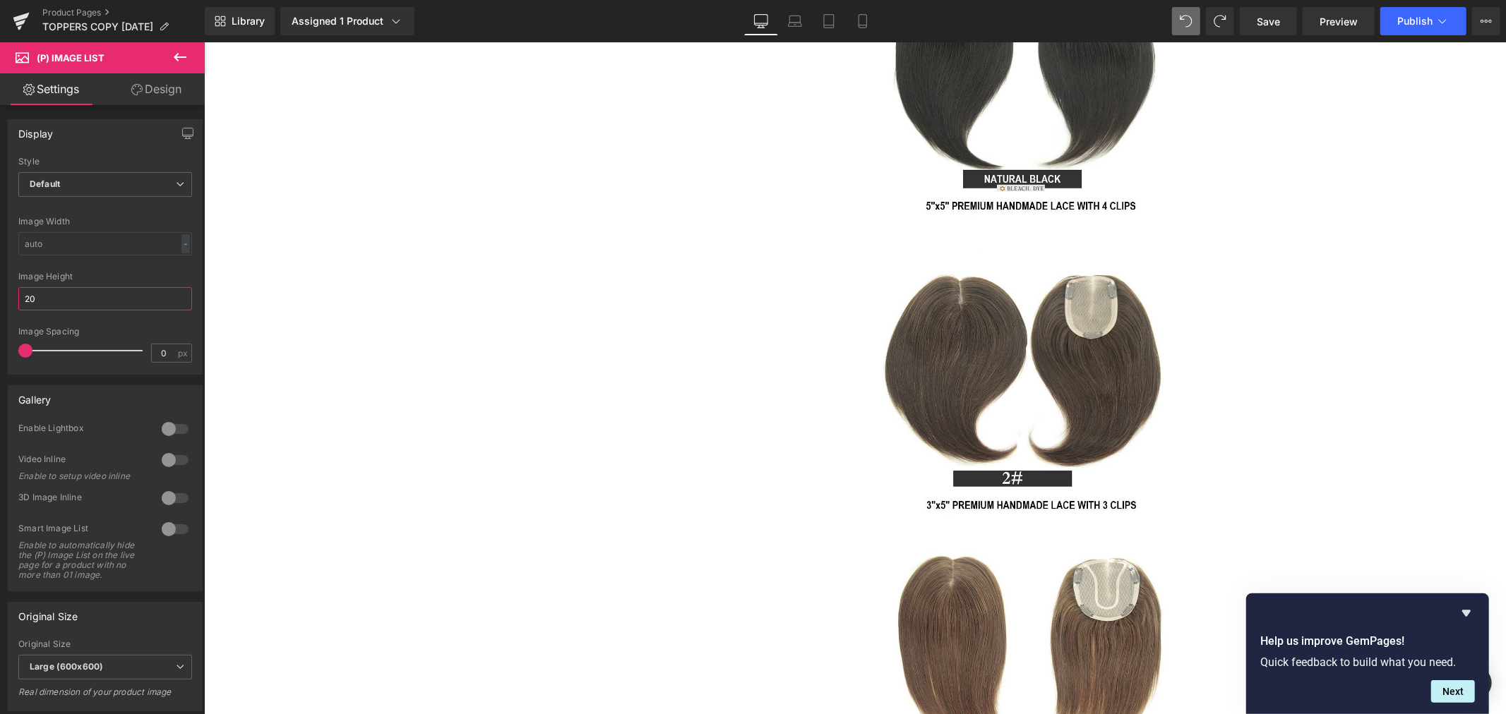
type input "200"
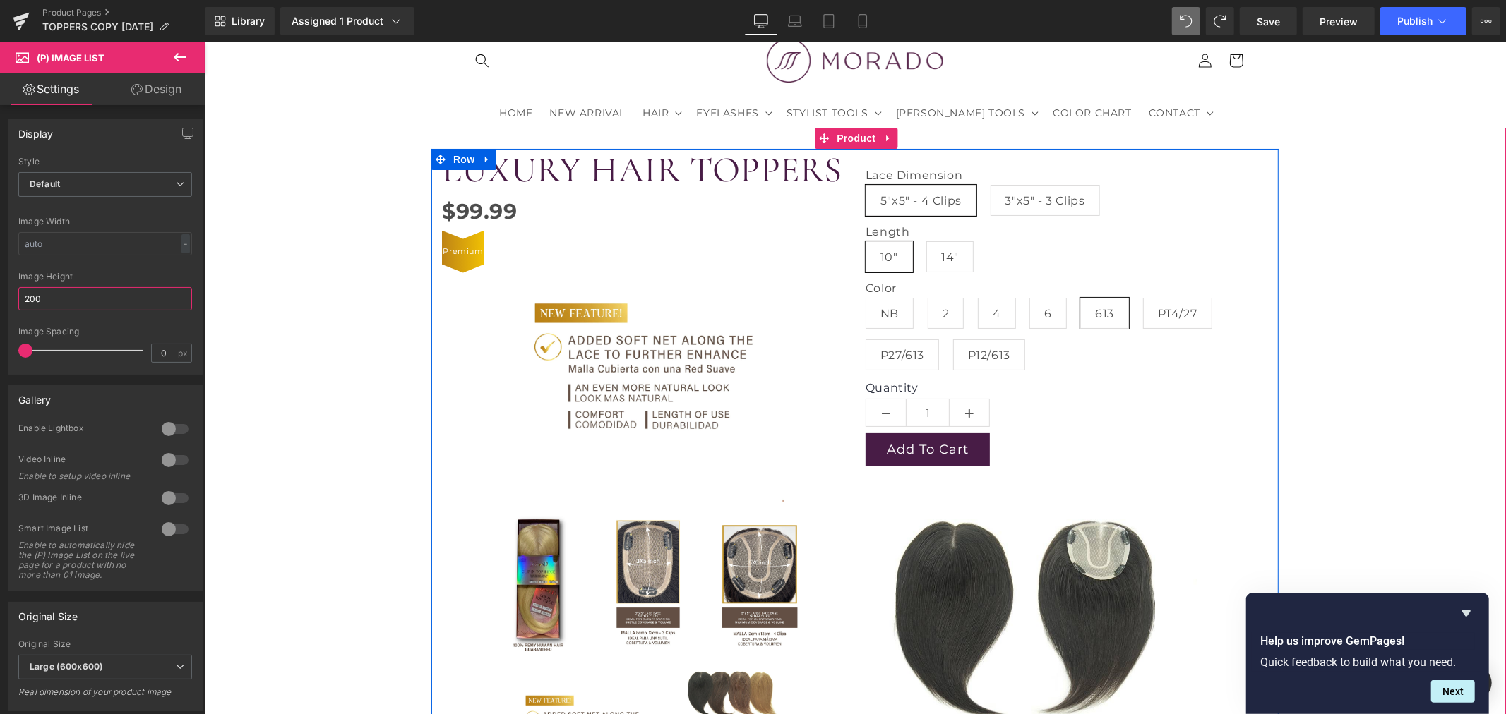
scroll to position [78, 0]
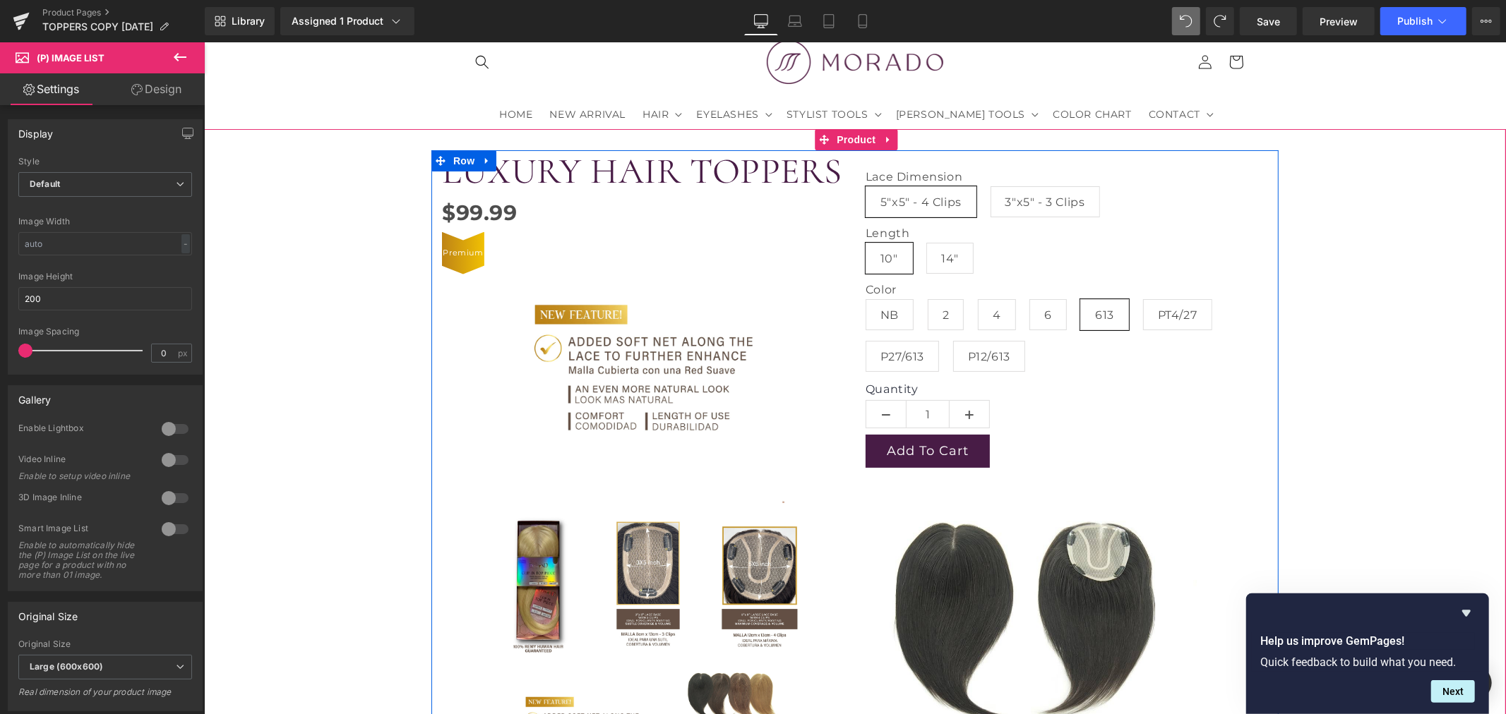
click at [551, 557] on img at bounding box center [538, 585] width 90 height 141
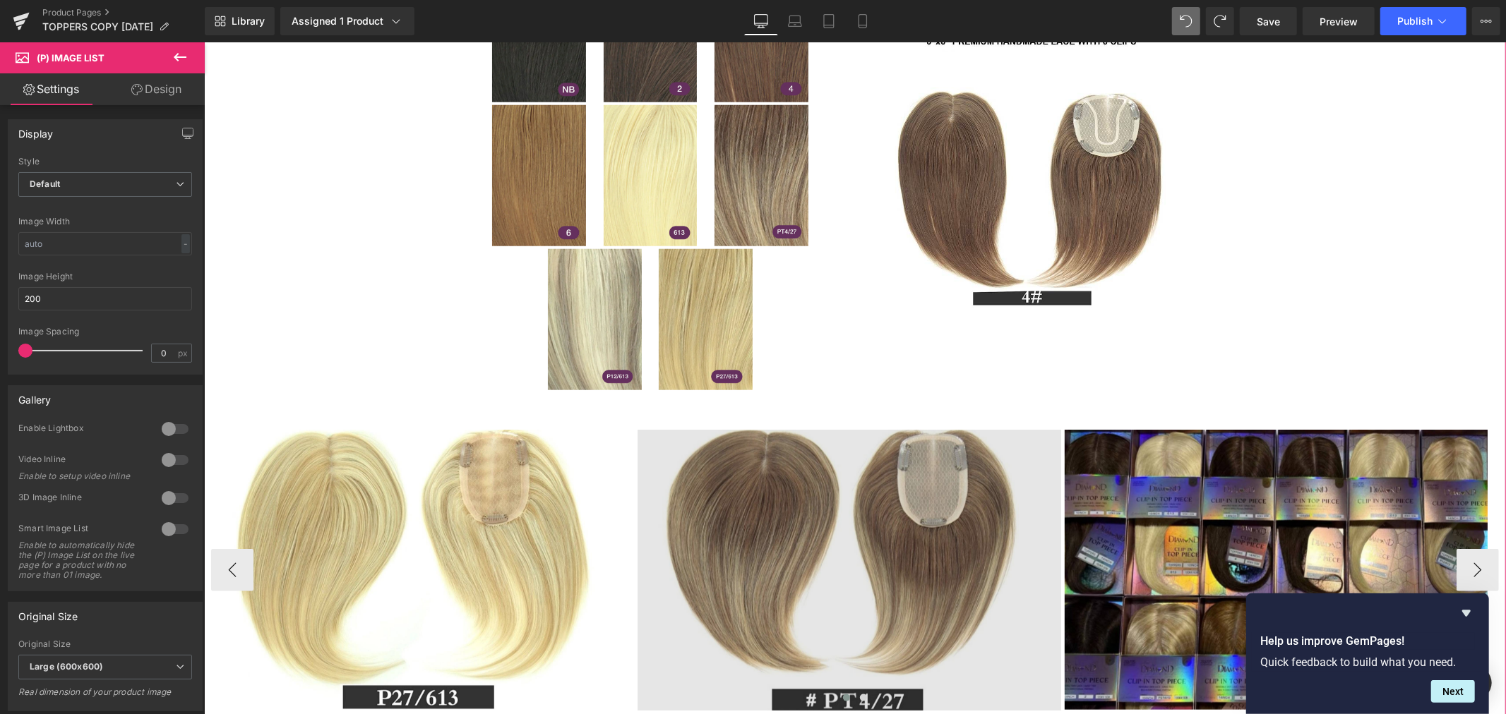
scroll to position [1098, 0]
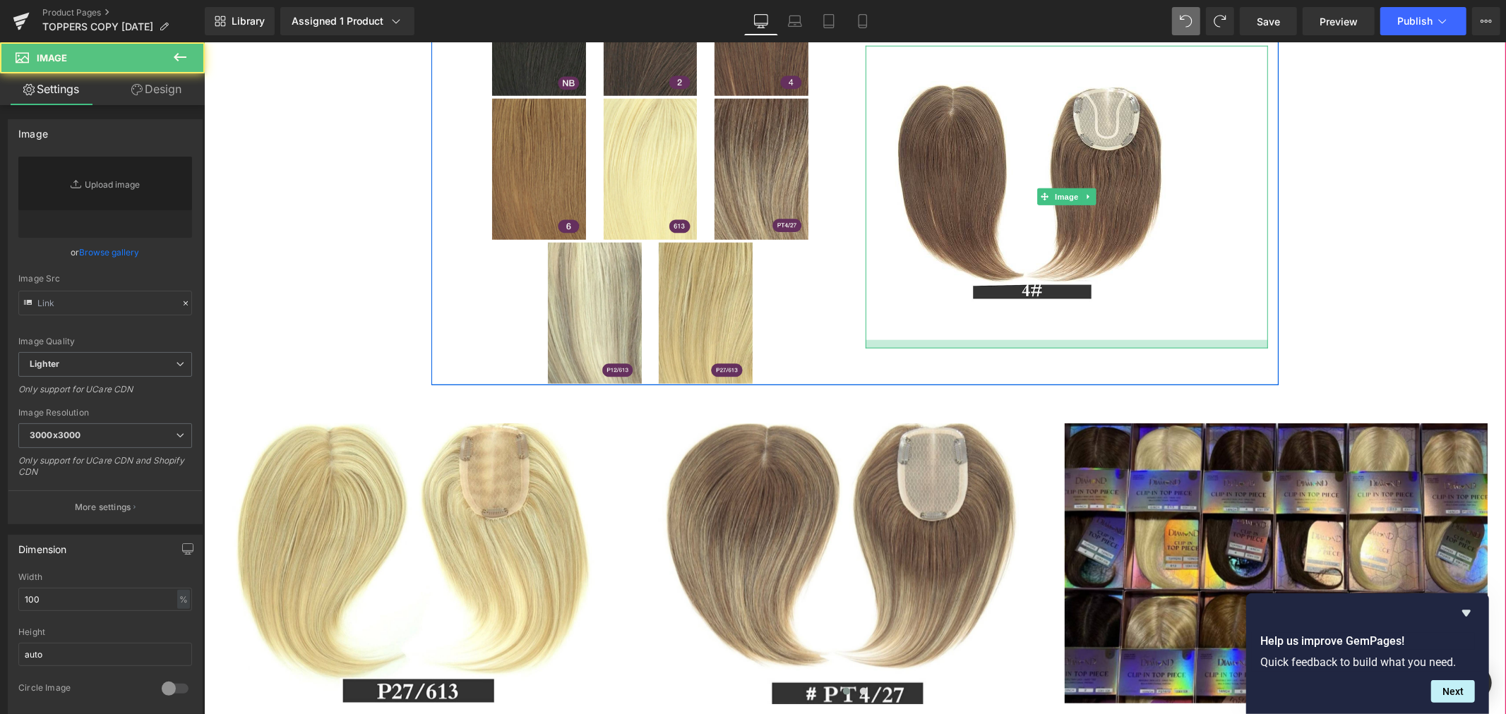
type input "https://ucarecdn.com/a97be5ba-c907-4c36-a738-7716c434c232/-/format/auto/-/previ…"
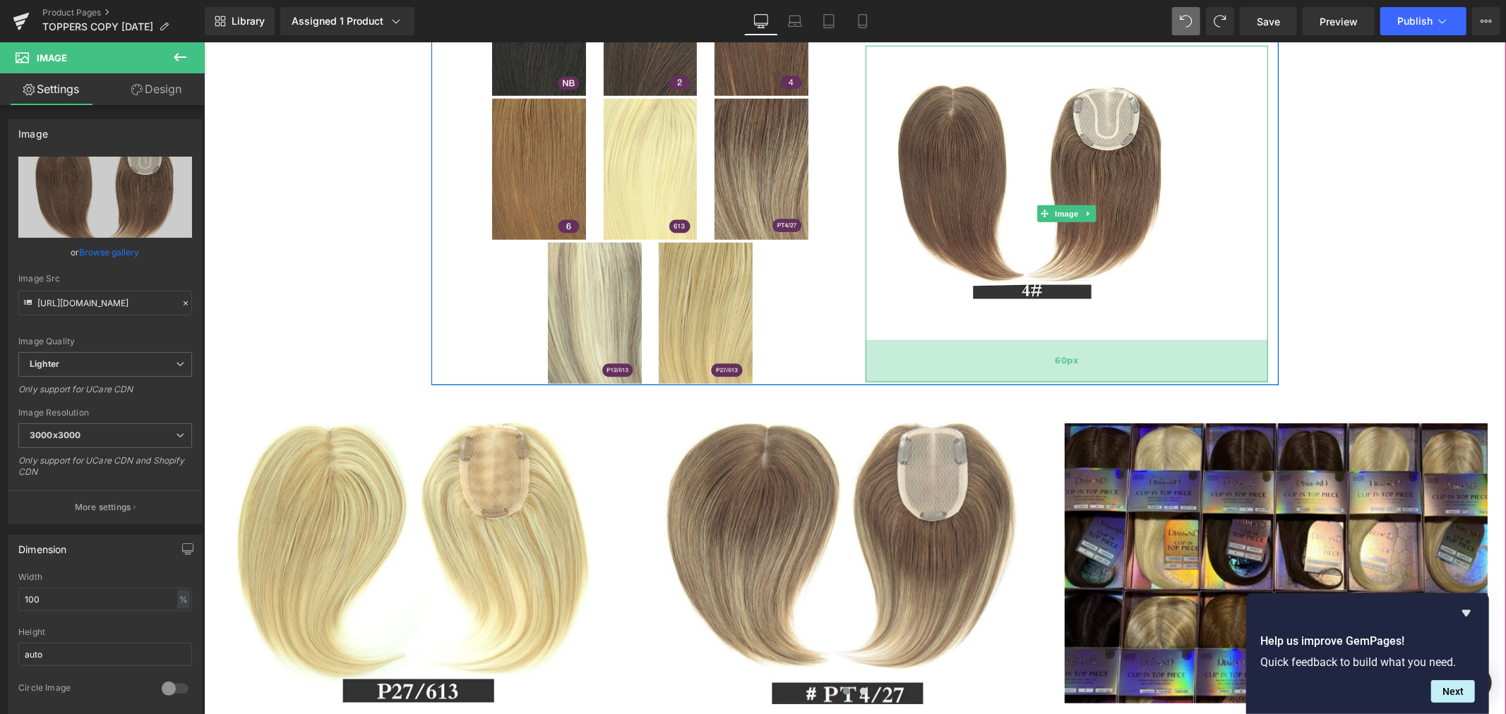
drag, startPoint x: 1030, startPoint y: 343, endPoint x: 1028, endPoint y: 377, distance: 33.9
click at [1028, 377] on div "60px" at bounding box center [1066, 361] width 402 height 42
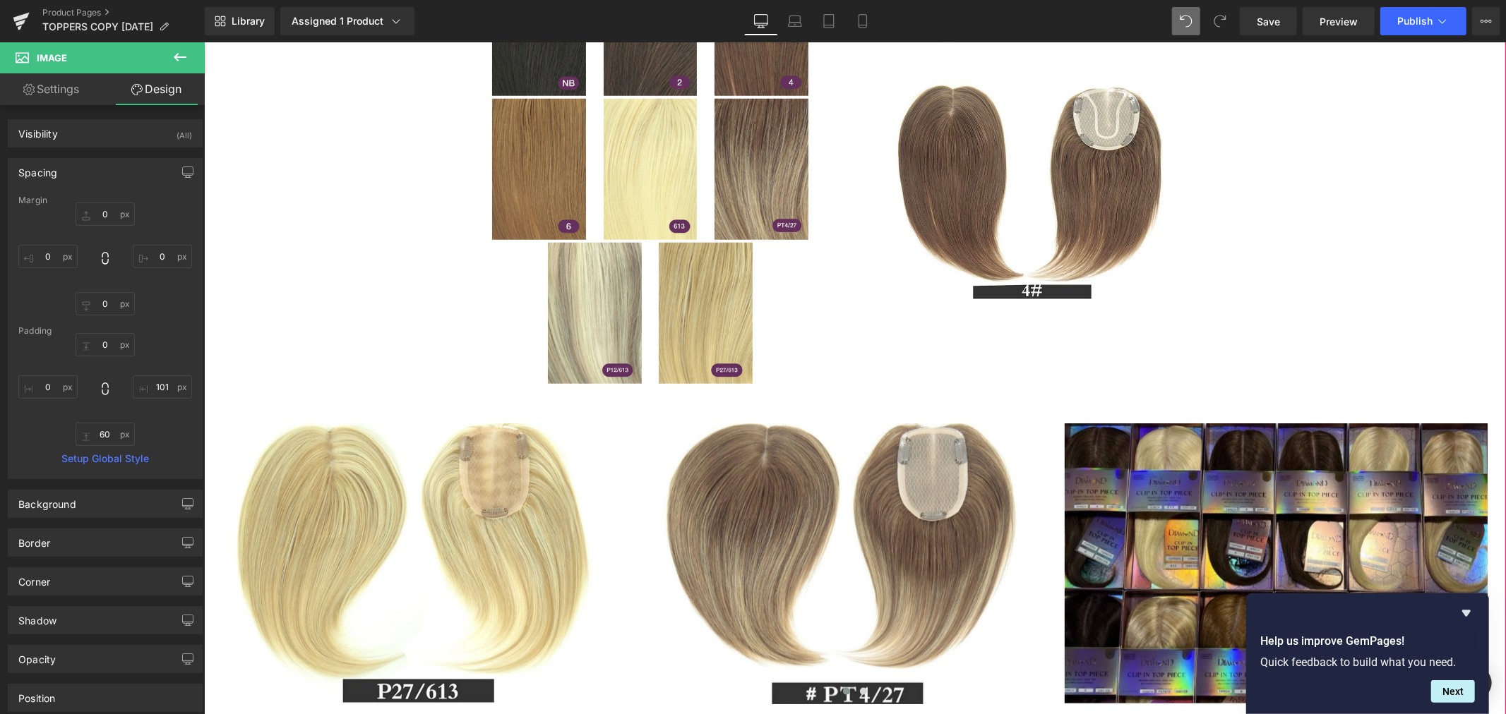
click at [1375, 299] on div "LUXURY HAIR TOPPERS (P) Title $0 $99.99 (P) Price Premium (P) Image 2" at bounding box center [854, 47] width 1288 height 1835
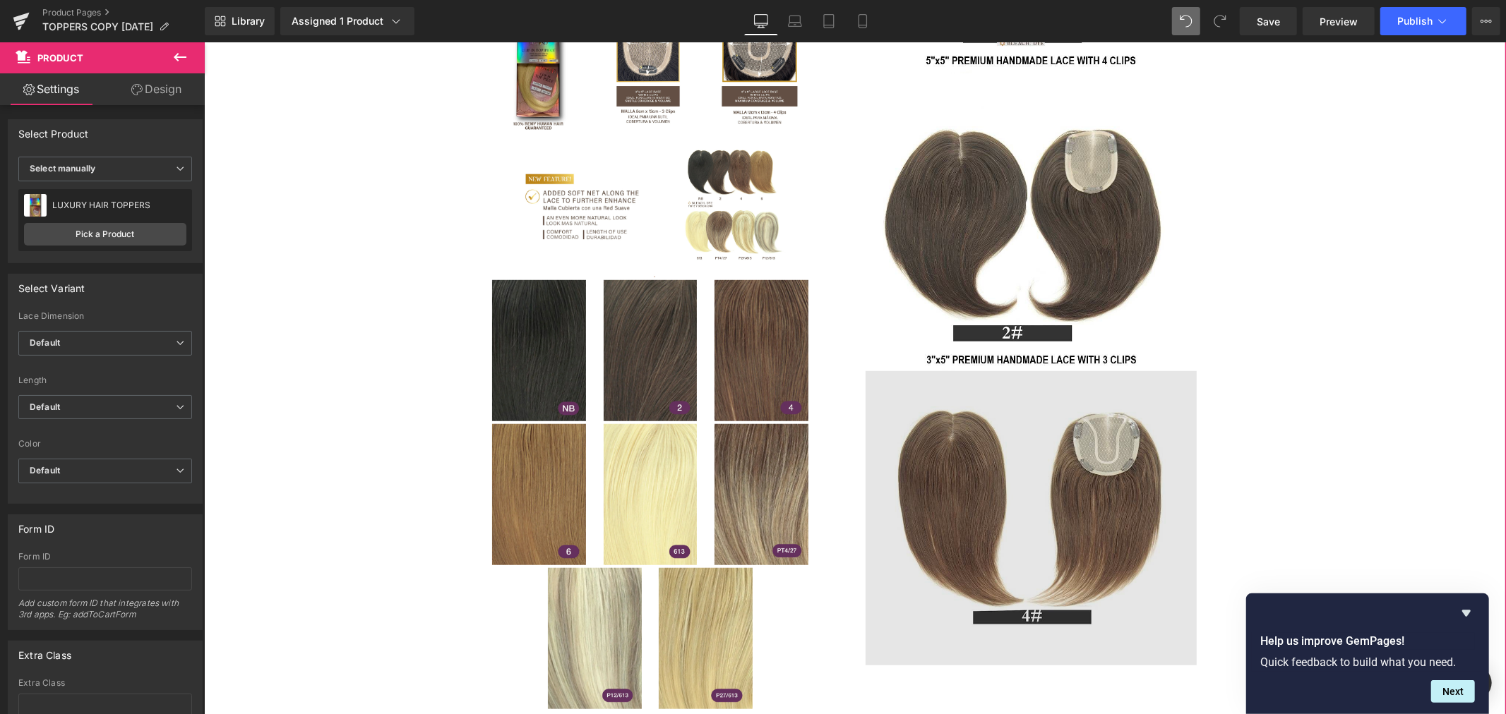
scroll to position [706, 0]
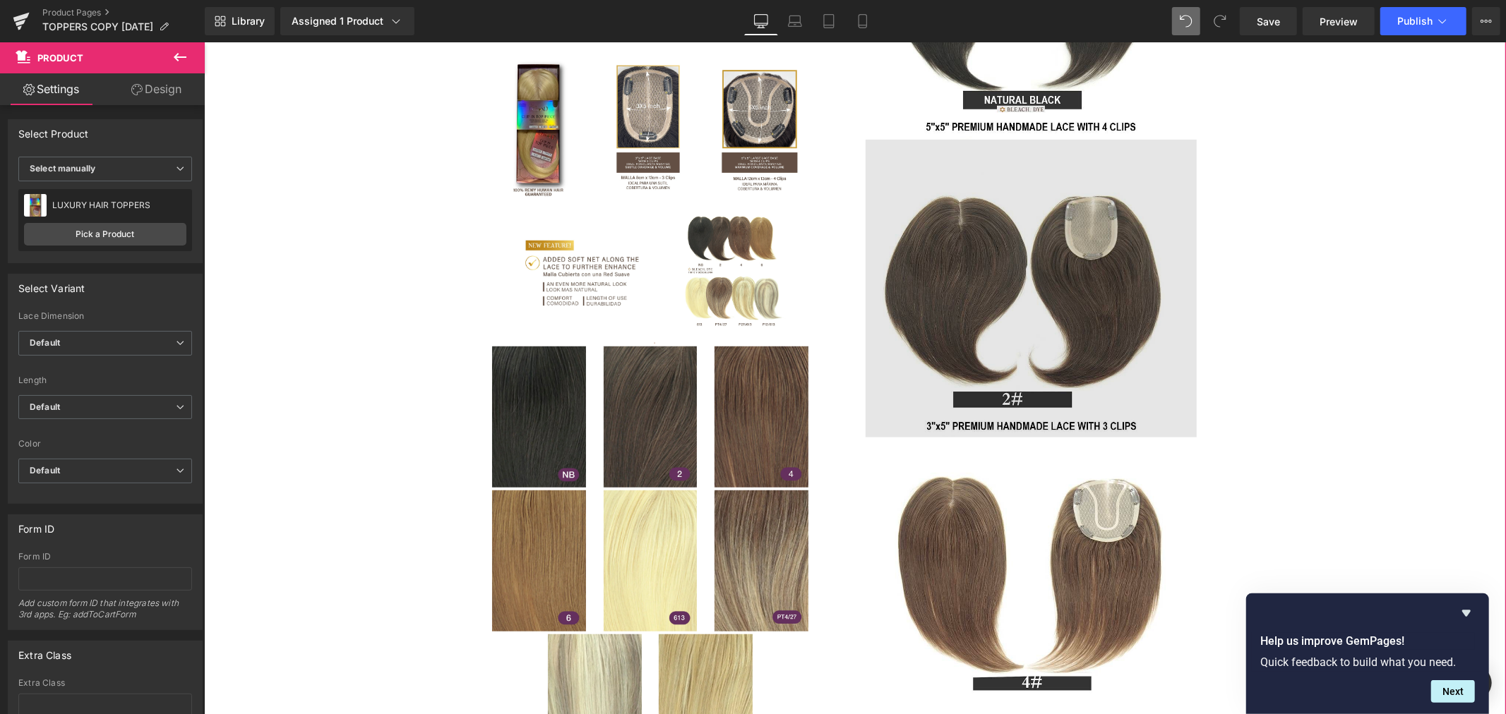
click at [1038, 304] on img at bounding box center [1066, 288] width 402 height 298
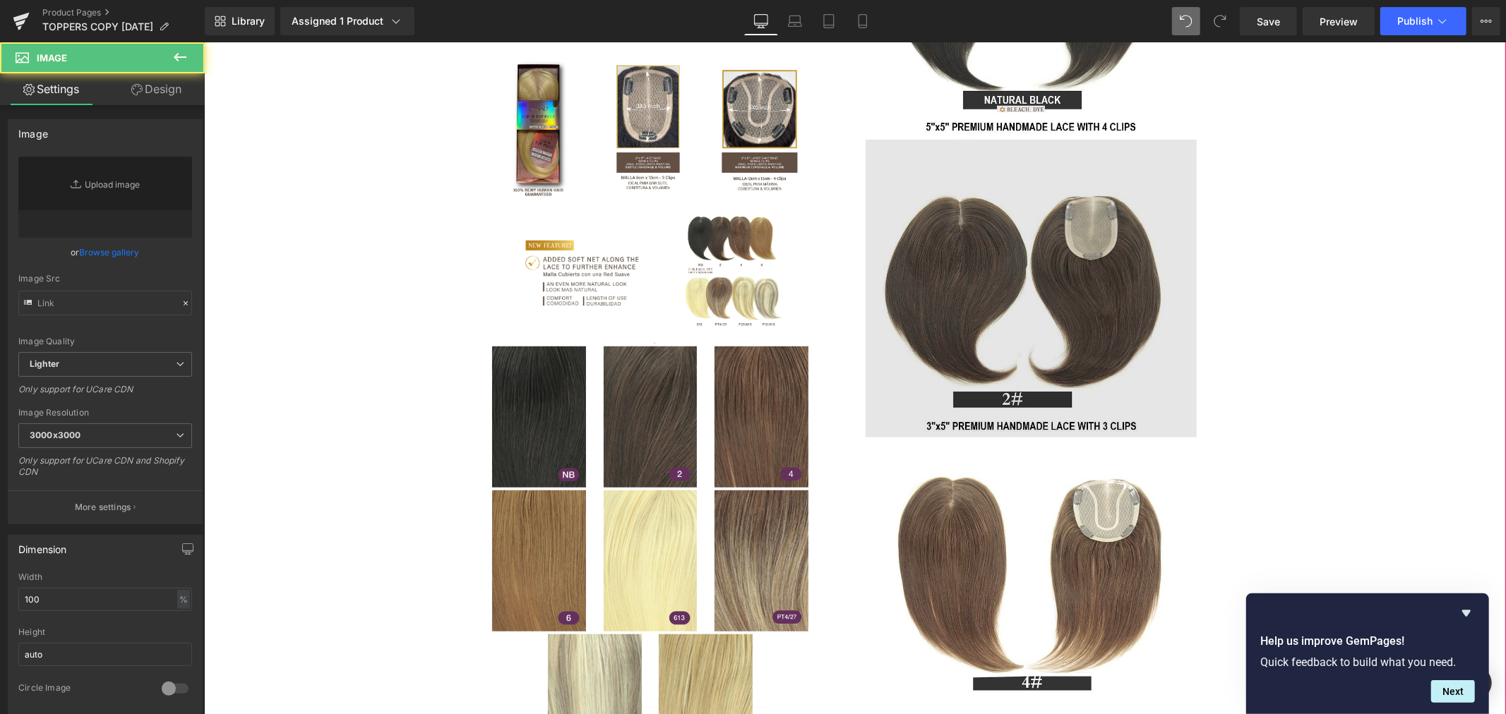
type input "https://ucarecdn.com/4006102d-1c2f-46d5-933e-3237f6669c32/-/format/auto/-/previ…"
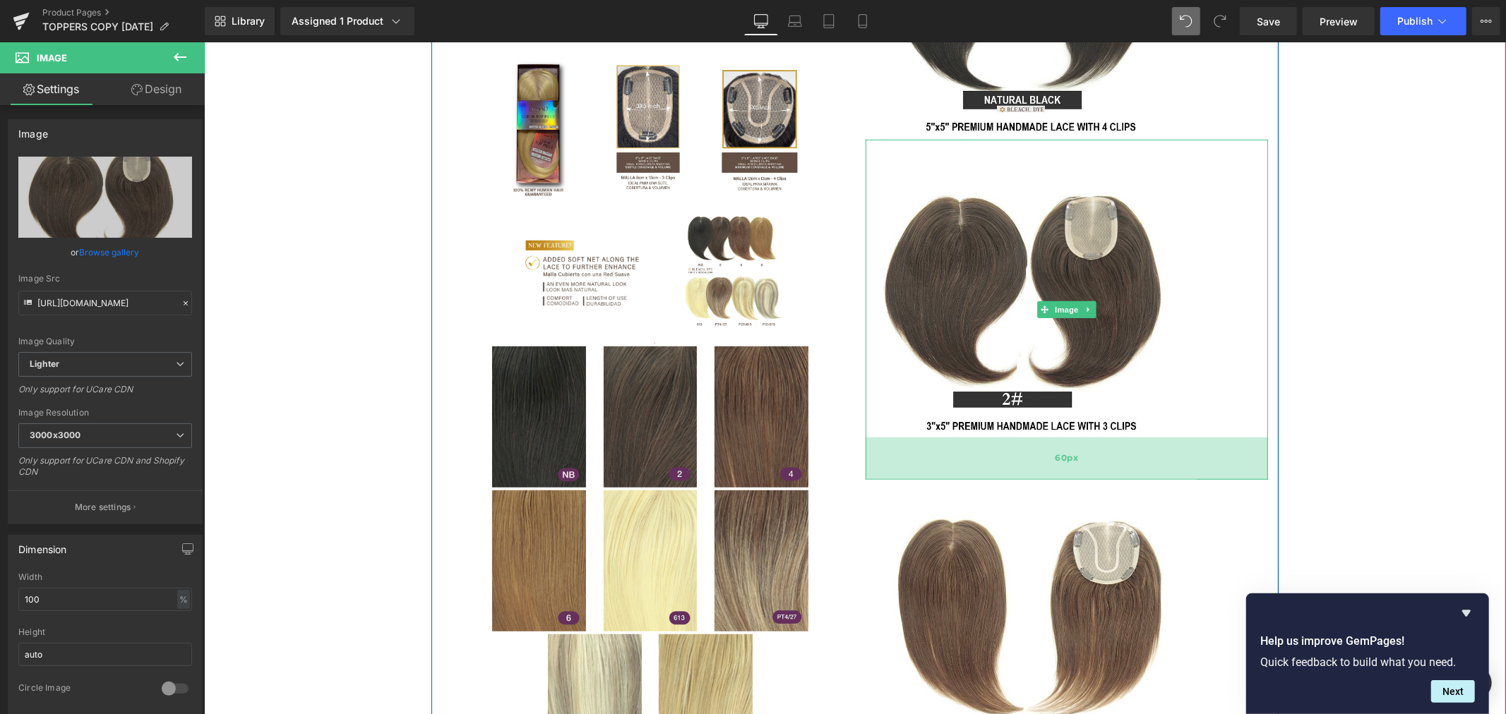
drag, startPoint x: 1050, startPoint y: 434, endPoint x: 1048, endPoint y: 476, distance: 42.4
click at [1048, 476] on div "60px" at bounding box center [1066, 458] width 402 height 42
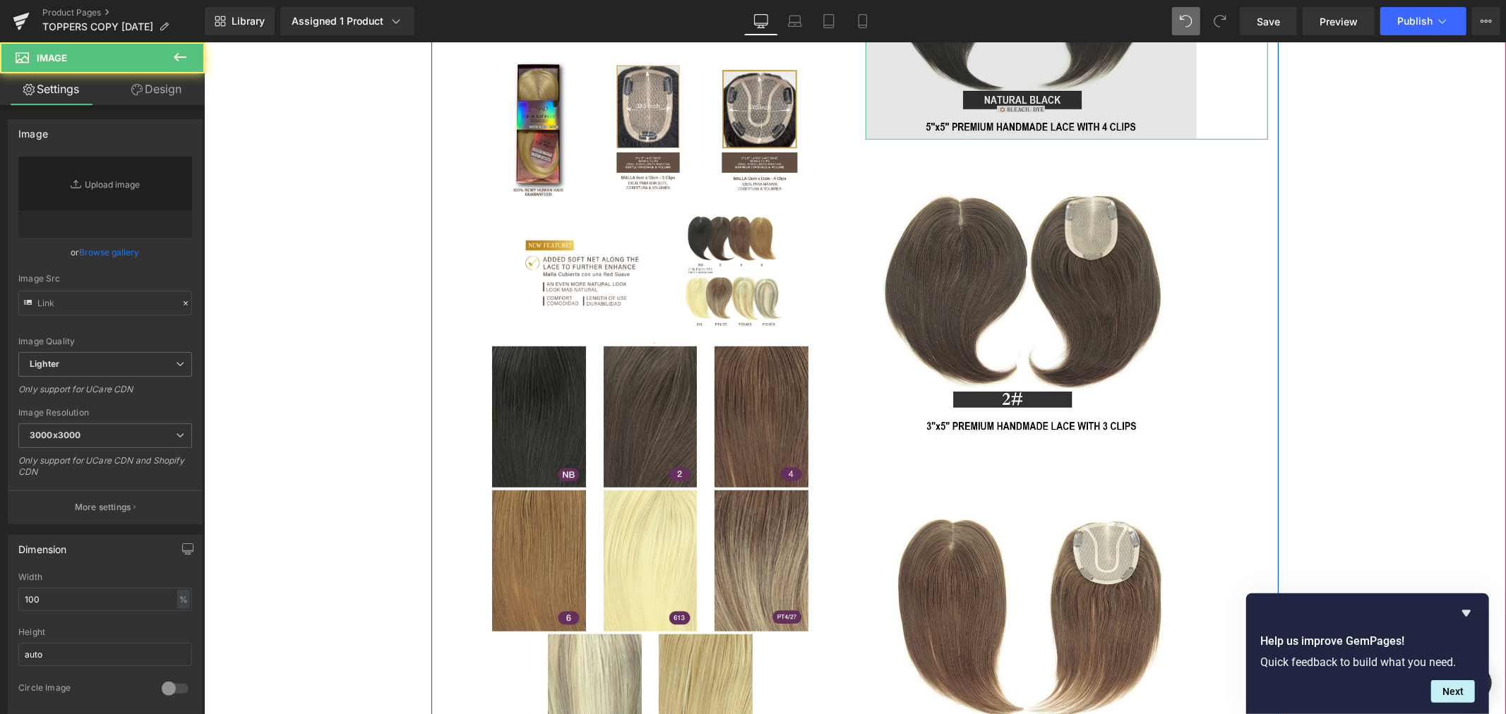
type input "https://ucarecdn.com/acc30efa-f054-4558-917e-4b1e7d8660dd/-/format/auto/-/previ…"
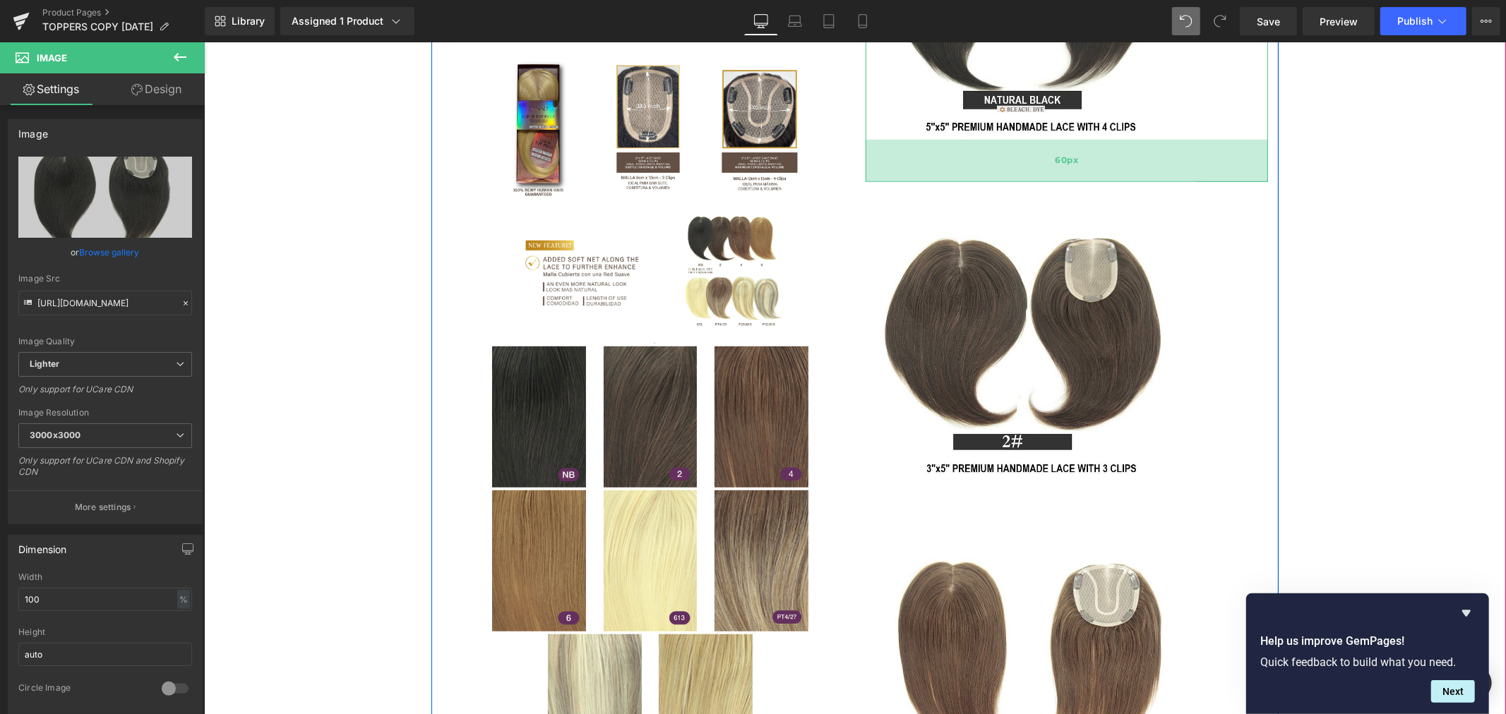
drag, startPoint x: 1019, startPoint y: 136, endPoint x: 1021, endPoint y: 179, distance: 42.4
click at [1021, 179] on div "60px" at bounding box center [1066, 160] width 402 height 42
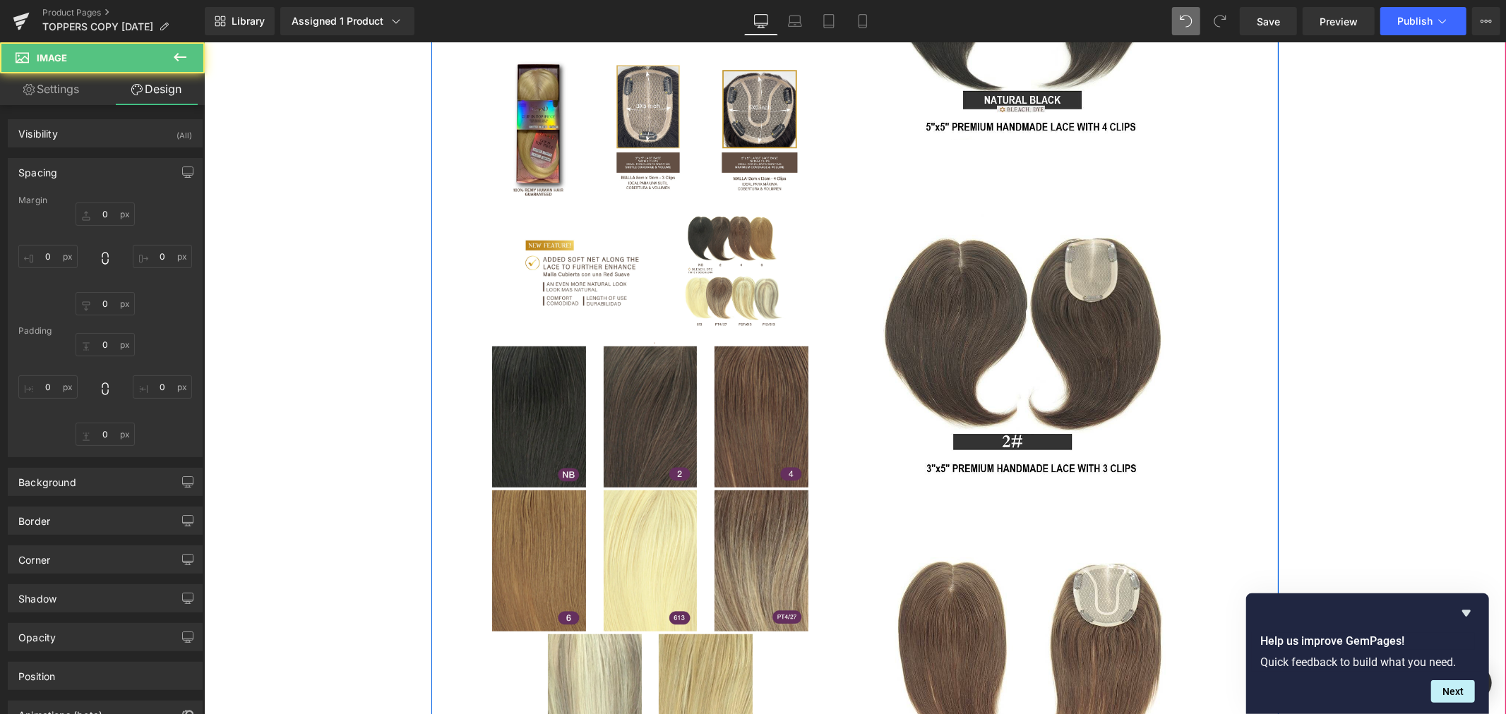
click at [1376, 249] on div "LUXURY HAIR TOPPERS (P) Title $0 $99.99 (P) Price Premium (P) Image 2" at bounding box center [854, 480] width 1288 height 1916
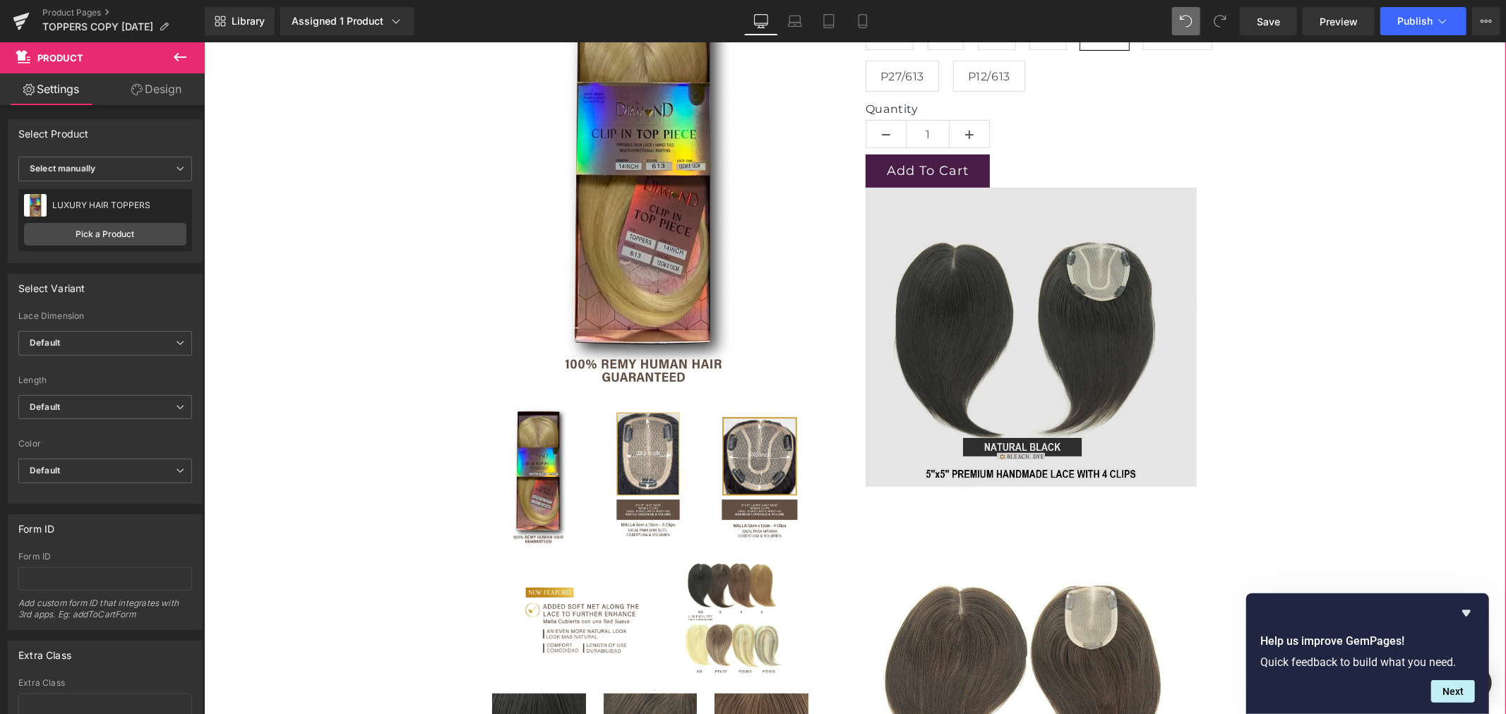
scroll to position [313, 0]
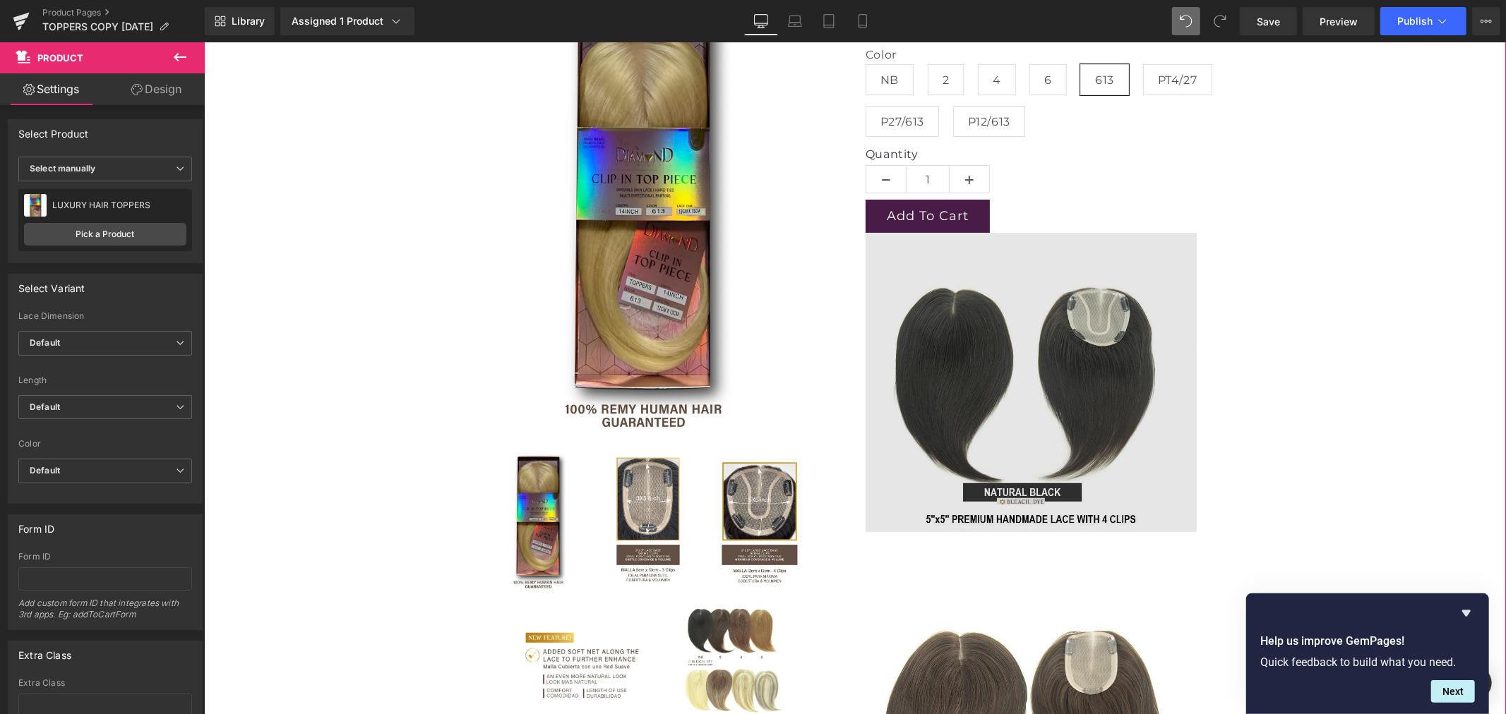
click at [1072, 270] on img at bounding box center [1066, 402] width 402 height 341
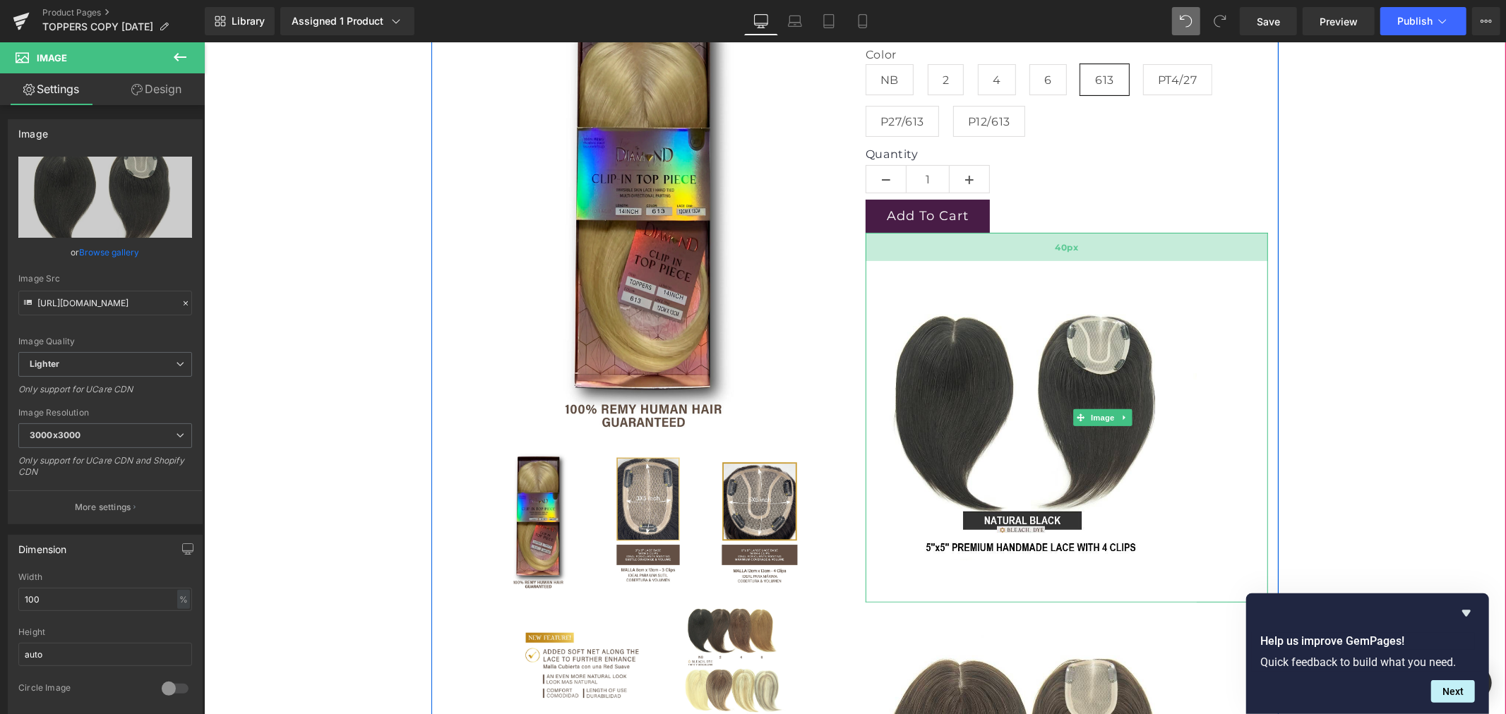
drag, startPoint x: 1029, startPoint y: 232, endPoint x: 1031, endPoint y: 260, distance: 28.3
click at [1031, 260] on div "40px" at bounding box center [1066, 246] width 402 height 28
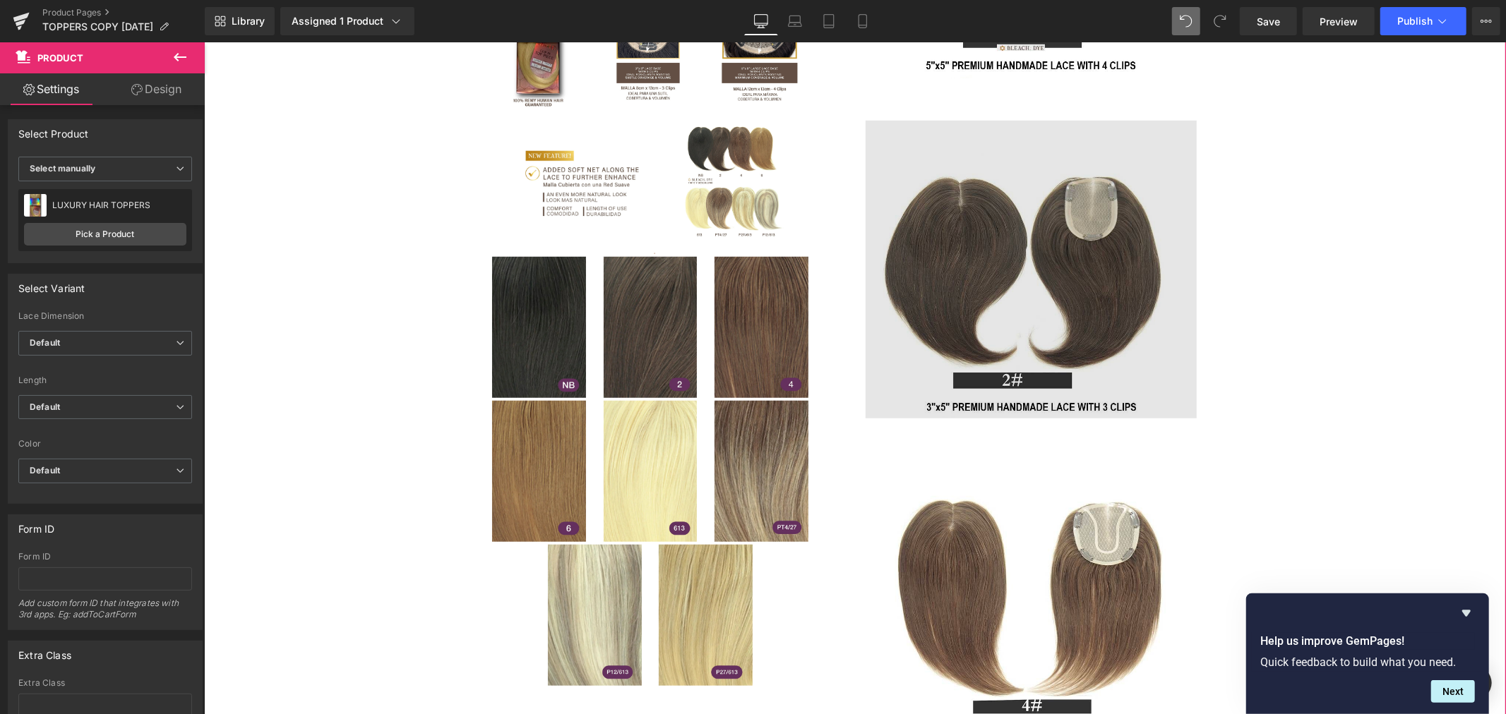
scroll to position [941, 0]
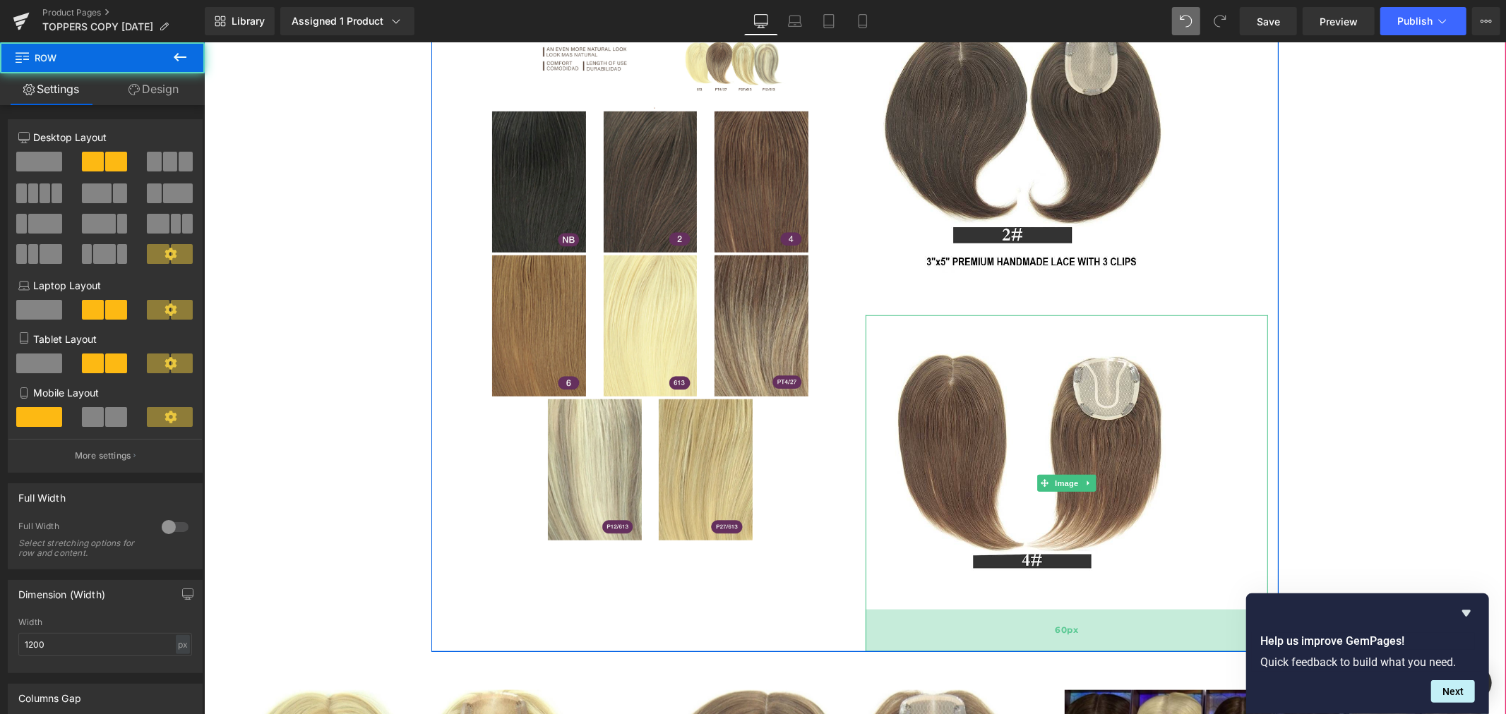
drag, startPoint x: 964, startPoint y: 649, endPoint x: 964, endPoint y: 617, distance: 31.8
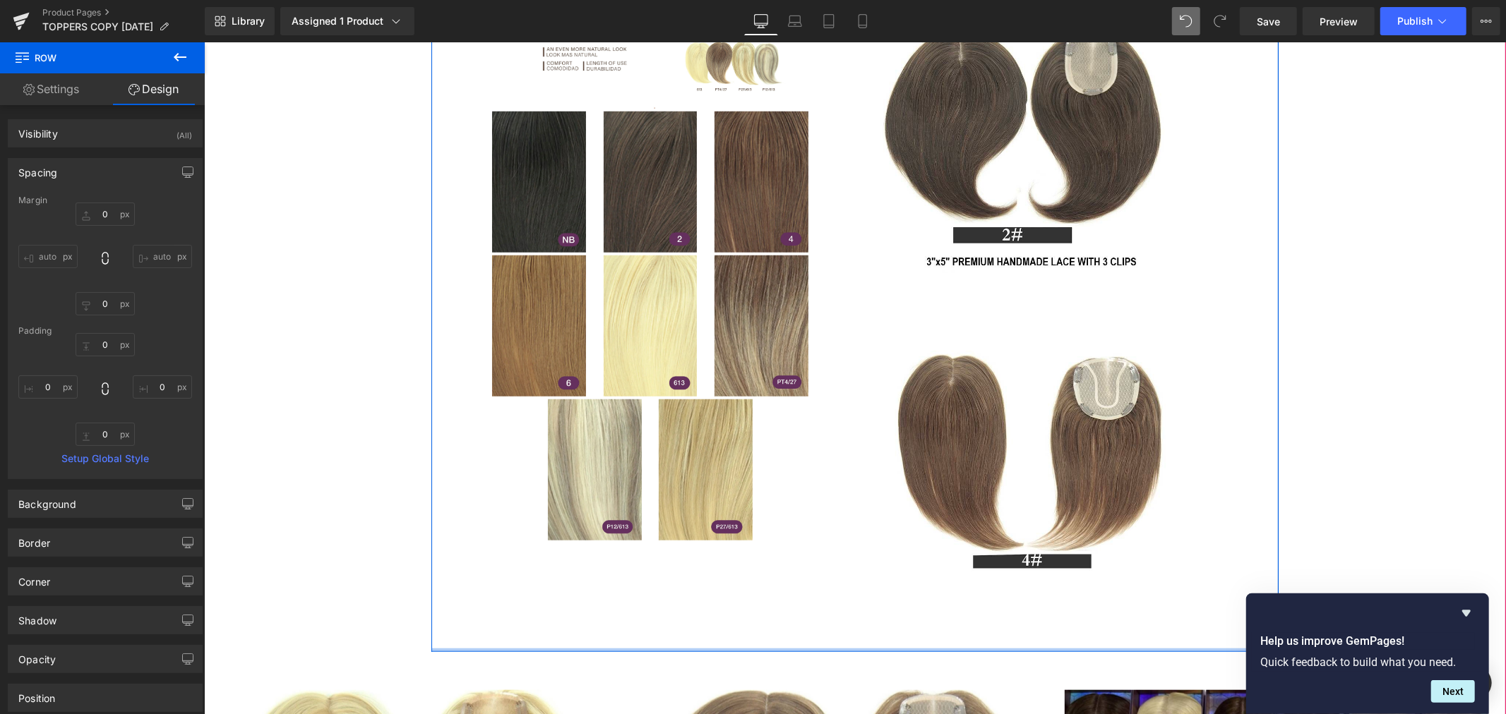
type input "0px"
drag, startPoint x: 793, startPoint y: 649, endPoint x: 791, endPoint y: 604, distance: 44.5
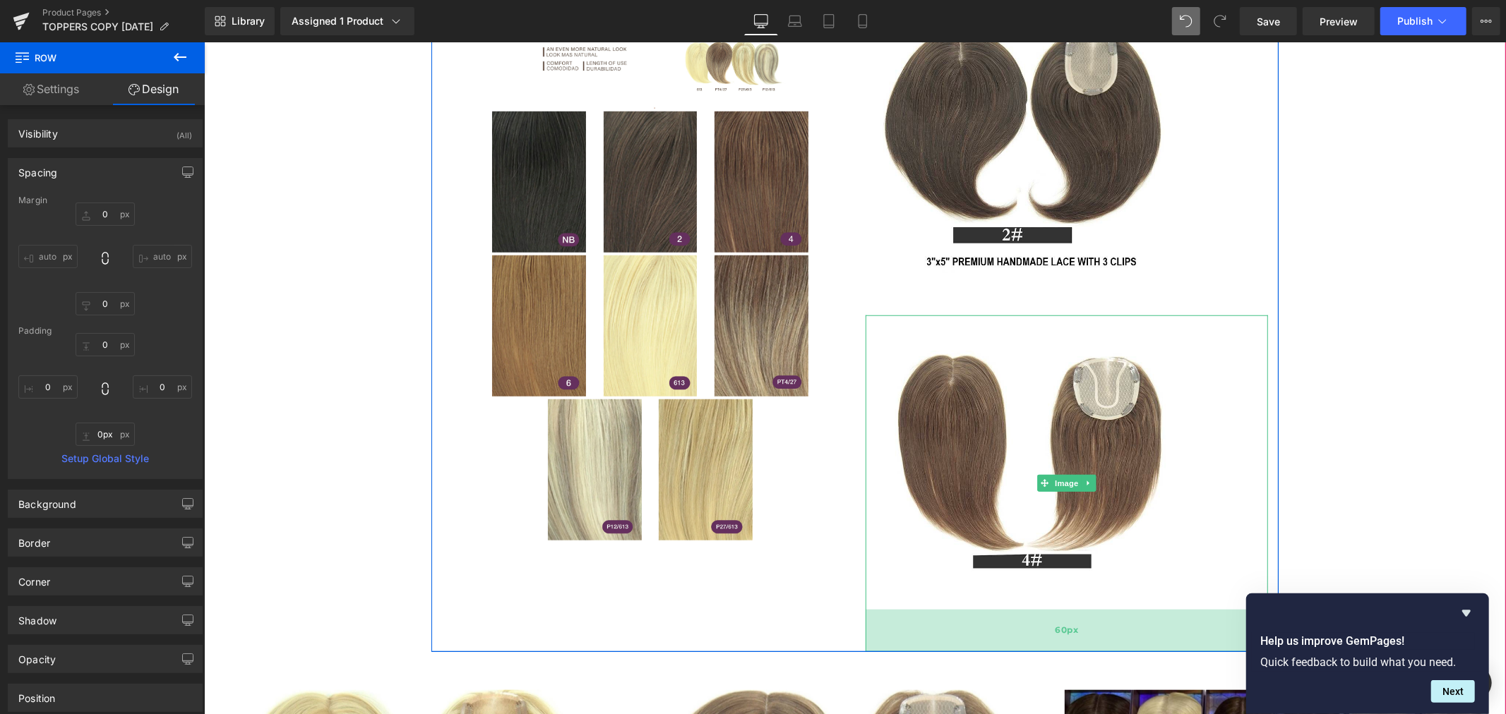
drag, startPoint x: 1035, startPoint y: 649, endPoint x: 1033, endPoint y: 625, distance: 24.1
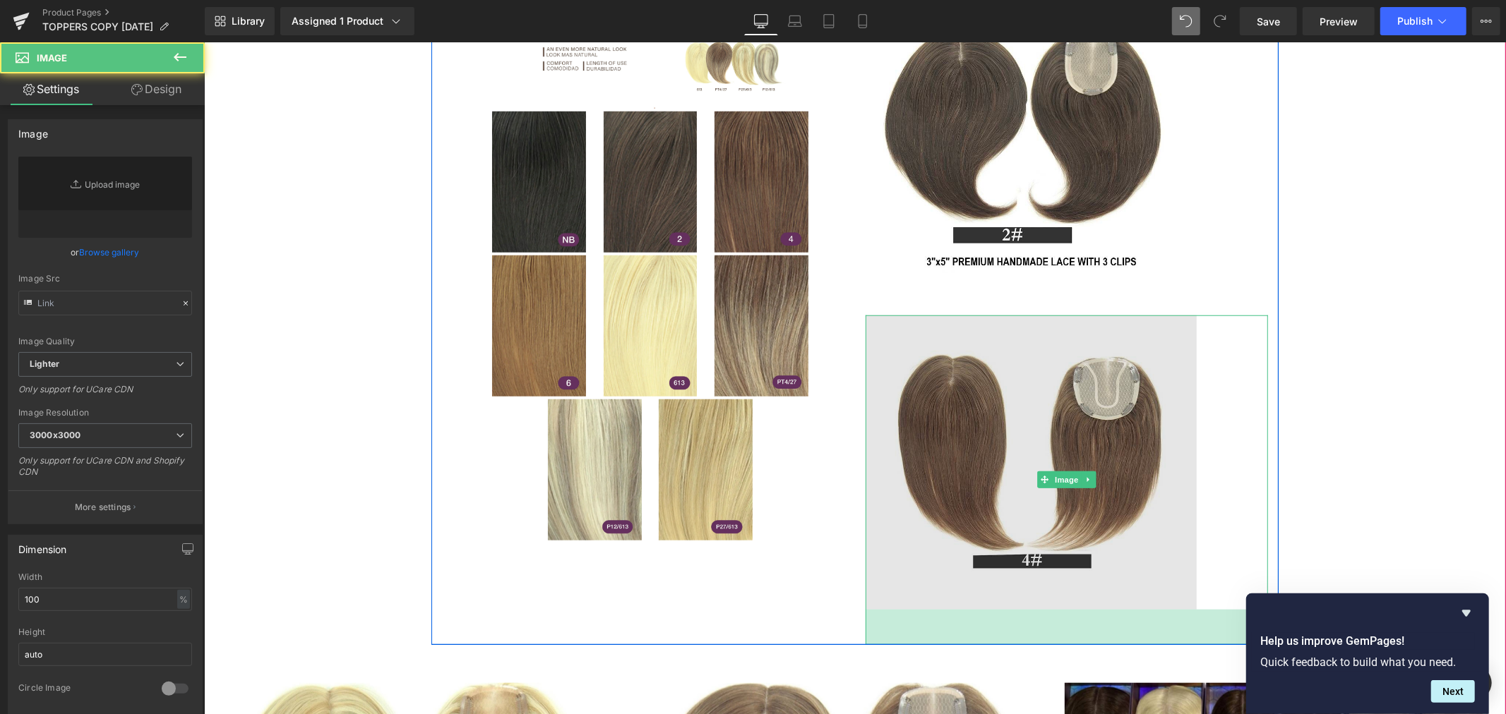
type input "https://ucarecdn.com/a97be5ba-c907-4c36-a738-7716c434c232/-/format/auto/-/previ…"
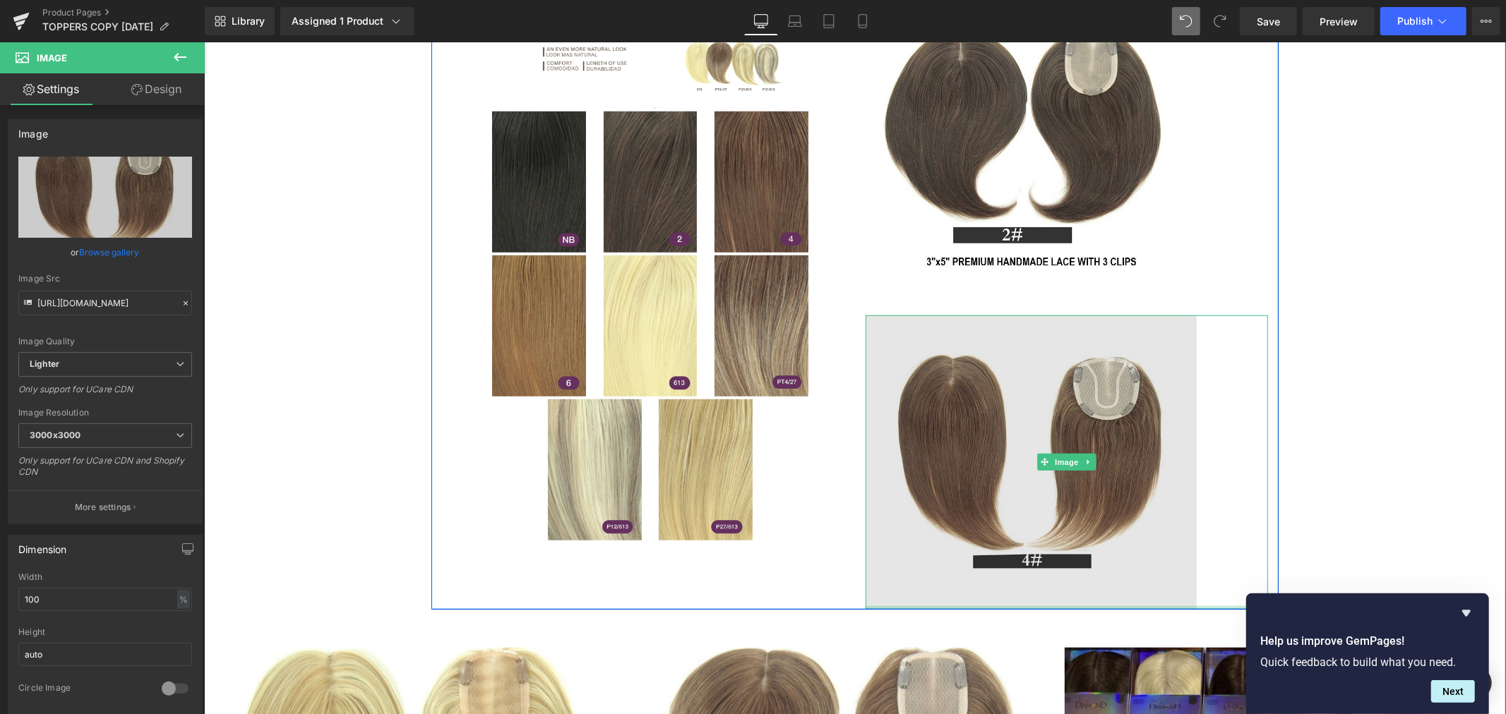
drag, startPoint x: 1007, startPoint y: 610, endPoint x: 1058, endPoint y: 512, distance: 110.2
click at [1009, 540] on div "Image" at bounding box center [1066, 462] width 402 height 294
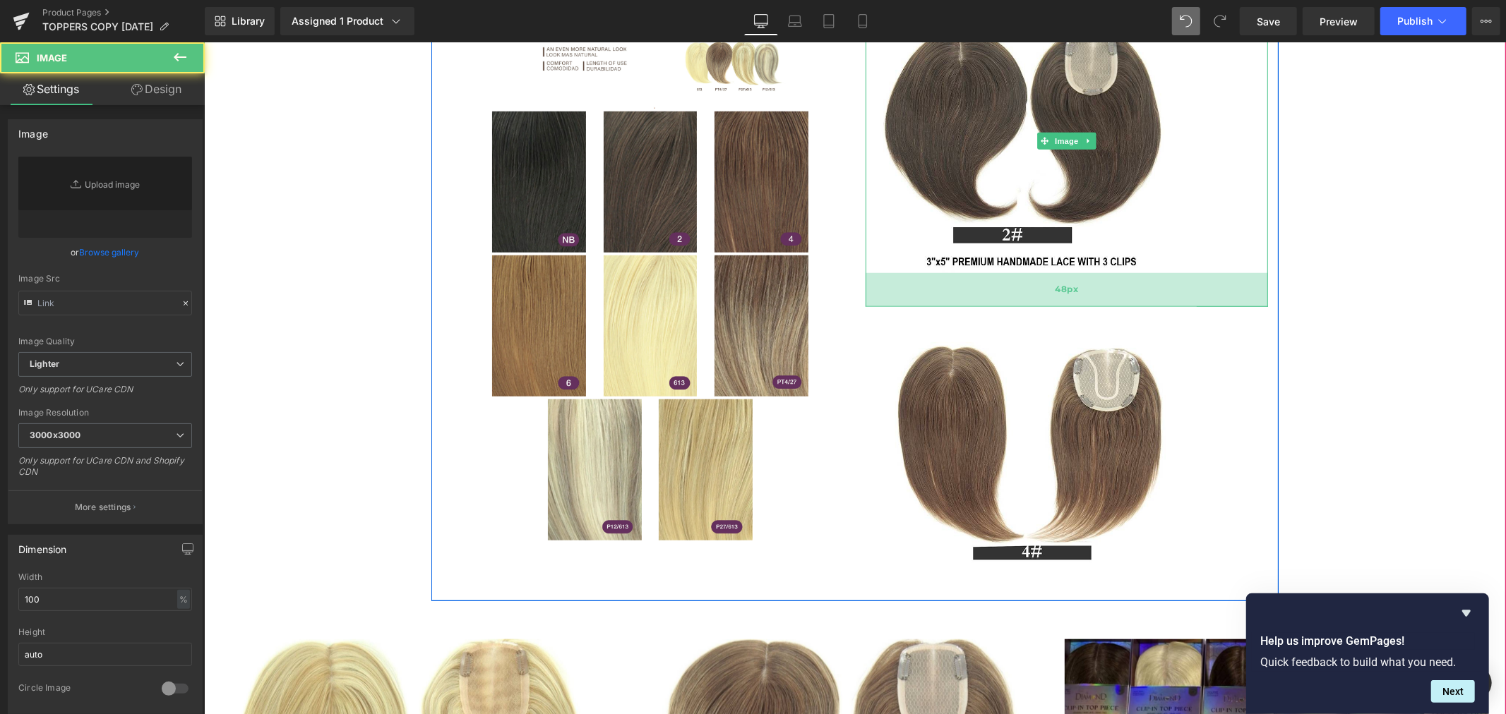
type input "https://ucarecdn.com/4006102d-1c2f-46d5-933e-3237f6669c32/-/format/auto/-/previ…"
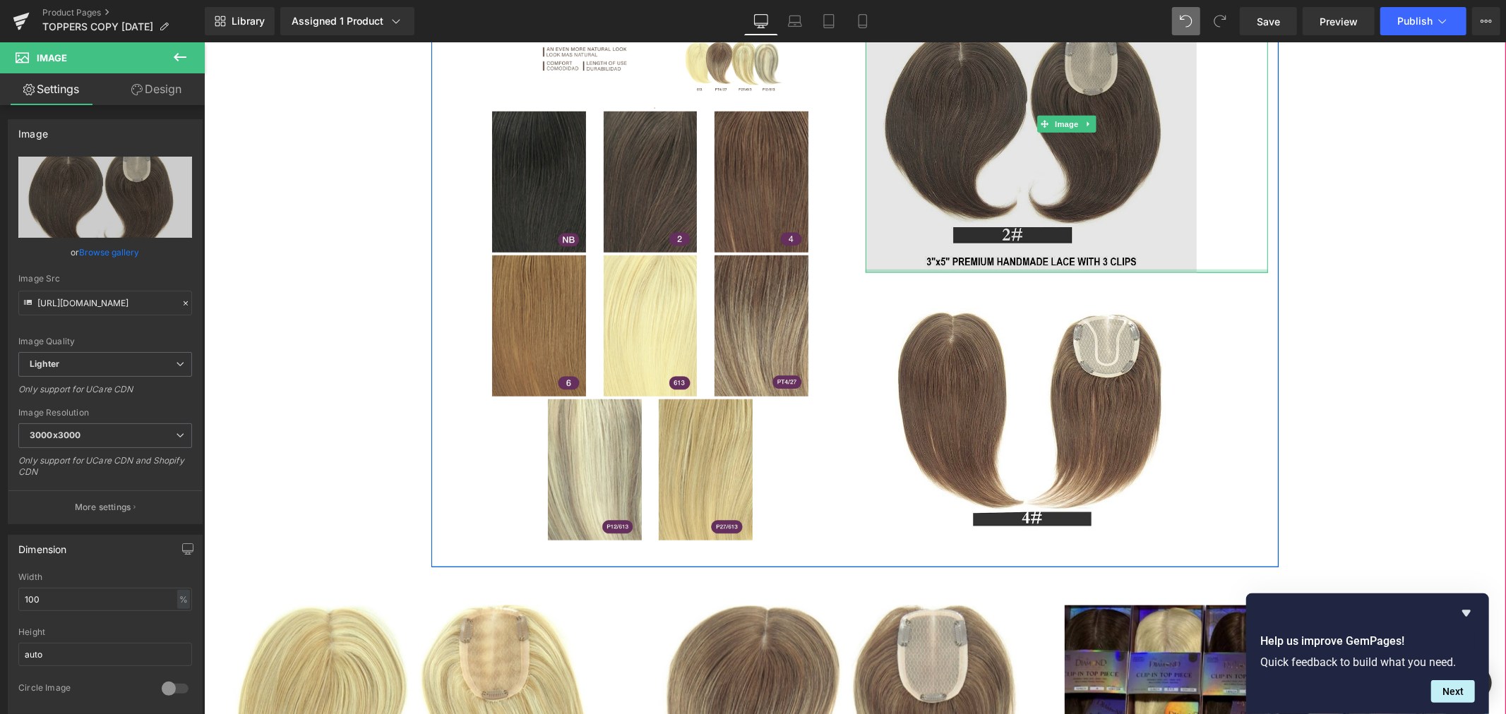
drag, startPoint x: 1062, startPoint y: 311, endPoint x: 1062, endPoint y: 241, distance: 69.2
click at [1062, 241] on div "Image" at bounding box center [1066, 124] width 402 height 298
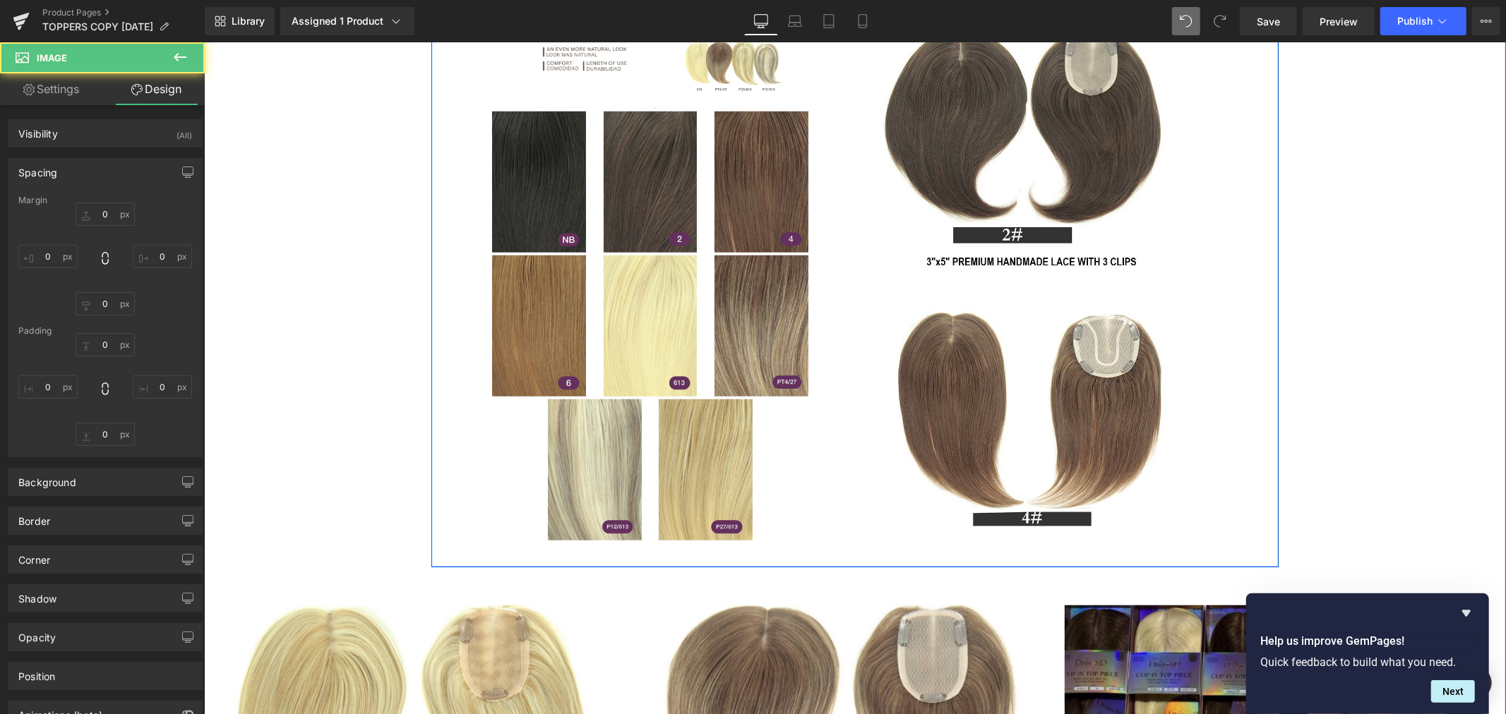
type input "0"
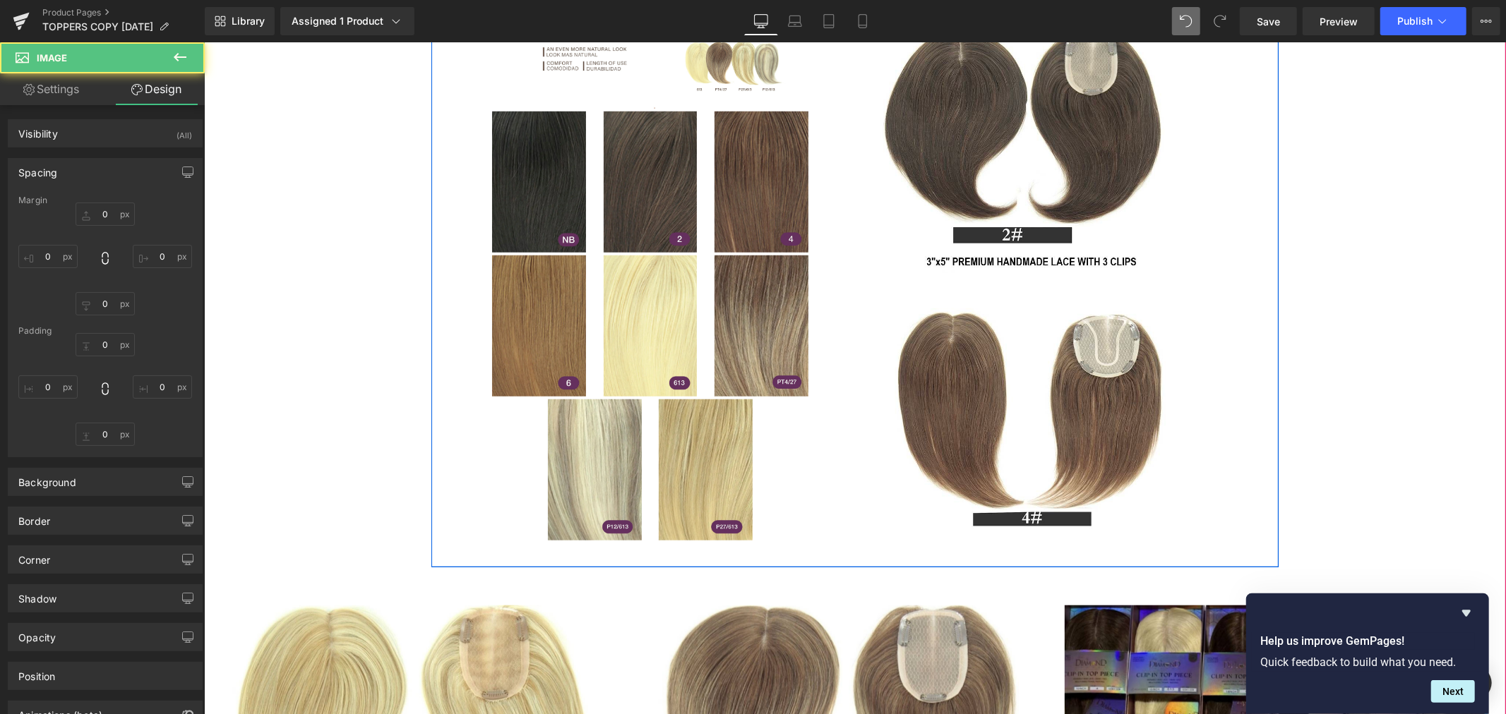
type input "101"
type input "0"
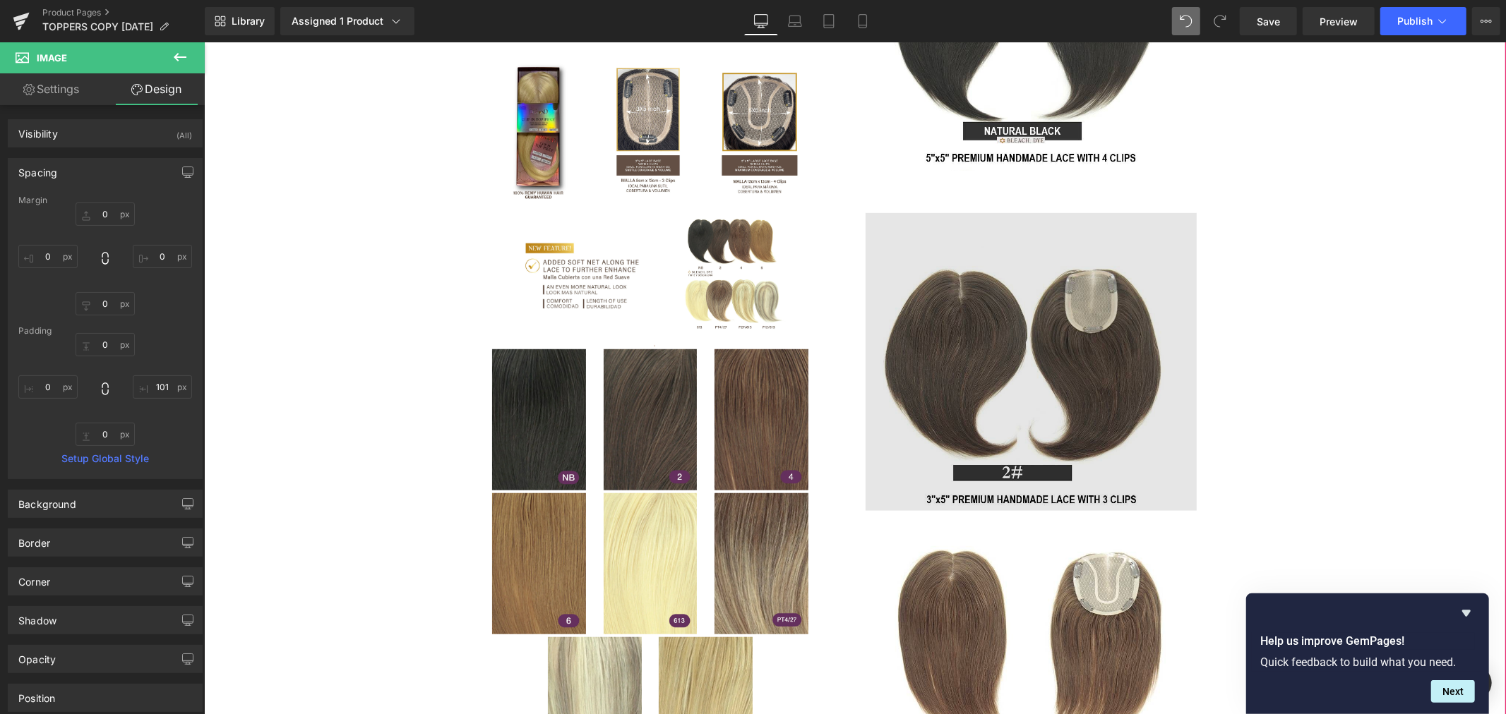
scroll to position [627, 0]
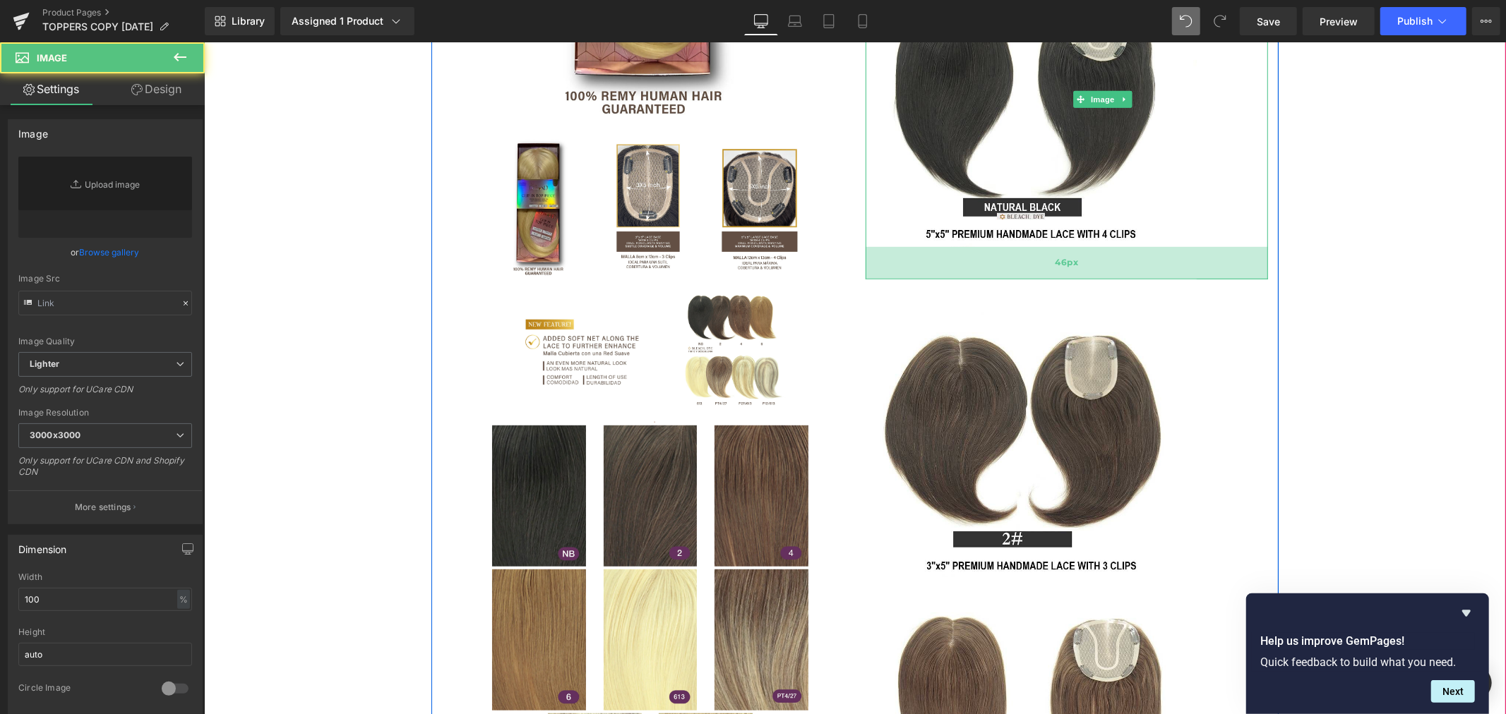
type input "https://ucarecdn.com/acc30efa-f054-4558-917e-4b1e7d8660dd/-/format/auto/-/previ…"
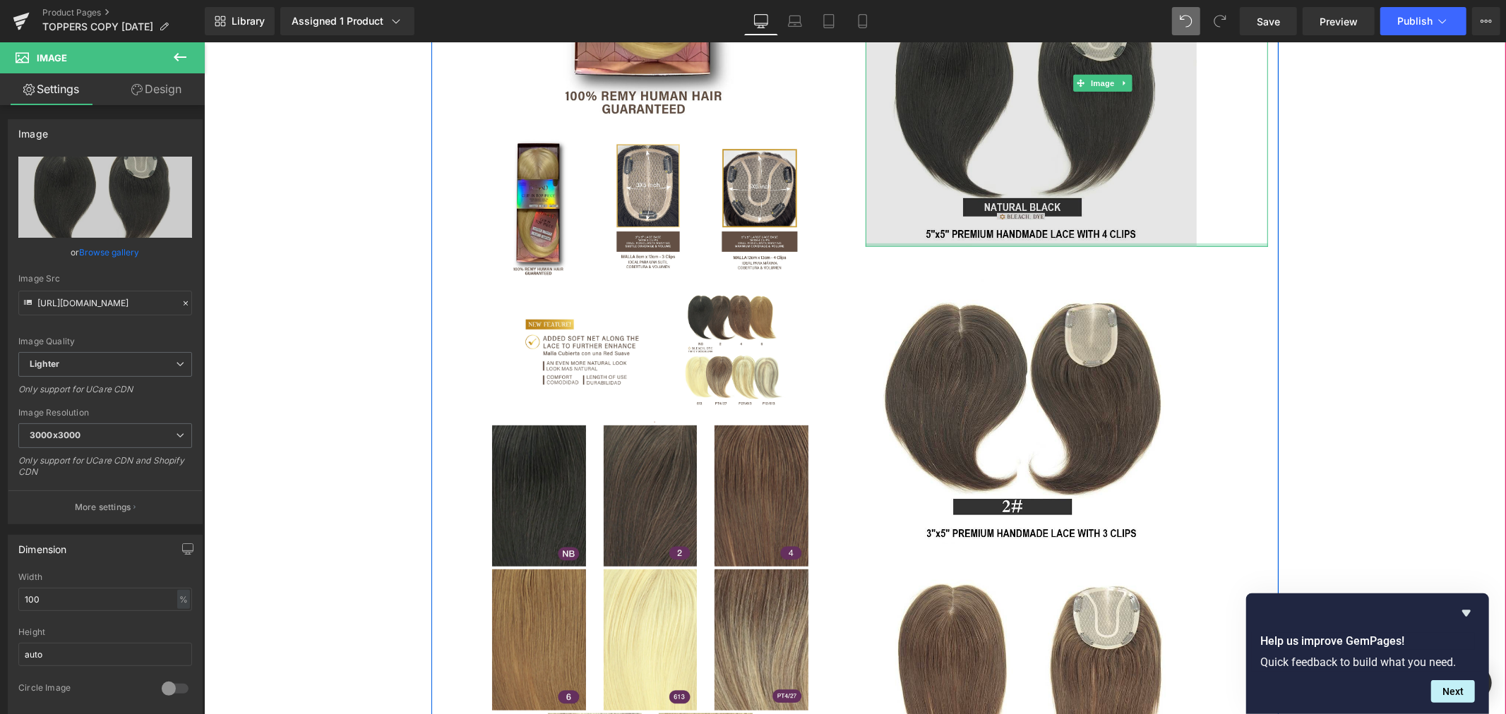
drag, startPoint x: 1001, startPoint y: 284, endPoint x: 1023, endPoint y: 213, distance: 73.9
click at [1006, 221] on div "Image 40px" at bounding box center [1066, 82] width 402 height 327
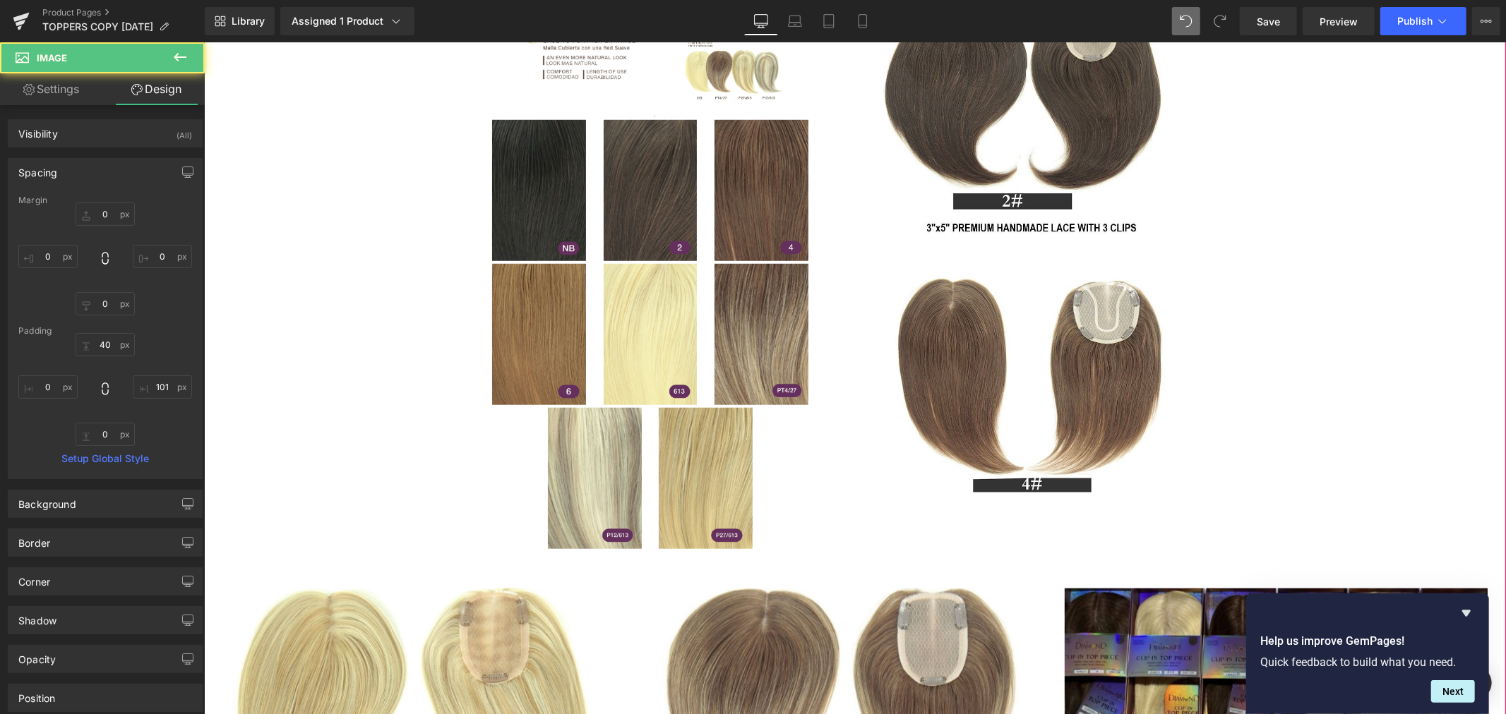
scroll to position [941, 0]
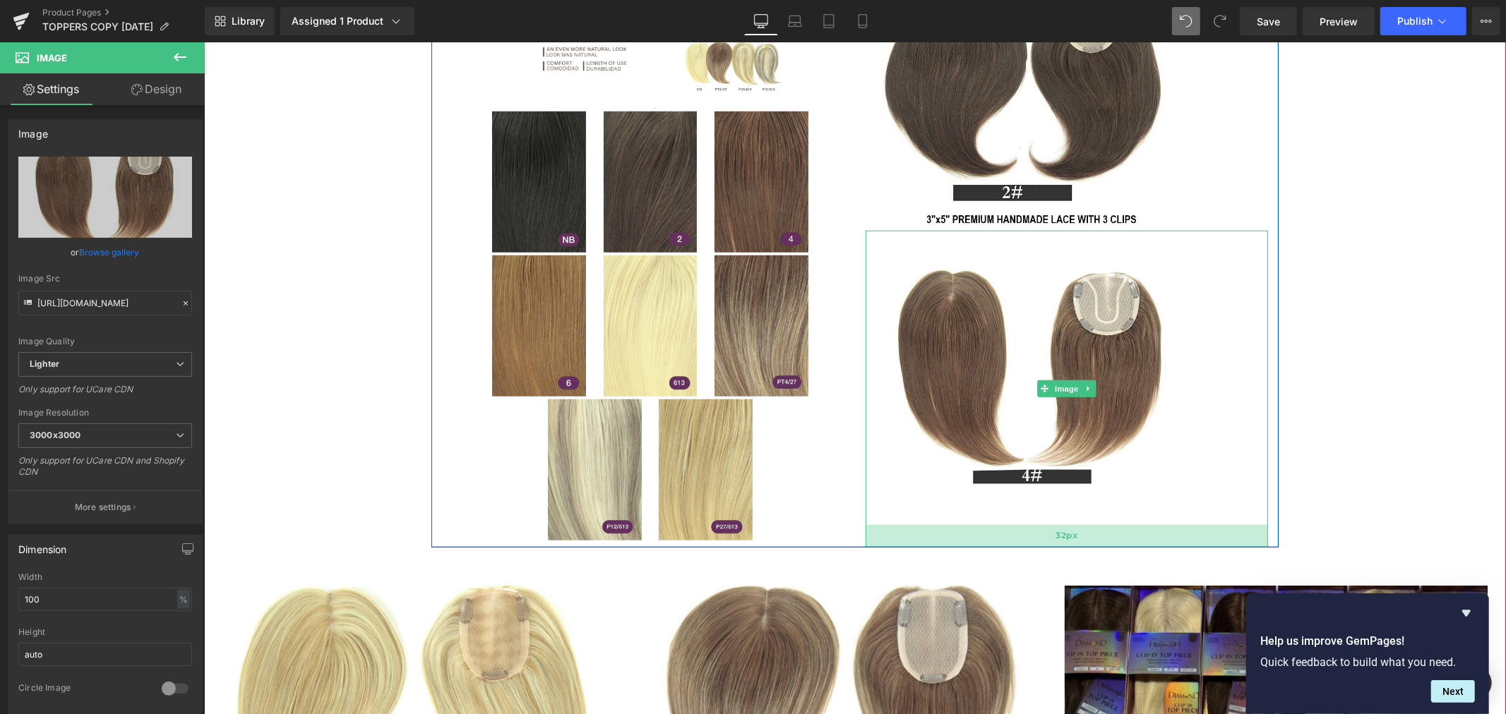
drag, startPoint x: 1007, startPoint y: 520, endPoint x: 1012, endPoint y: 544, distance: 23.7
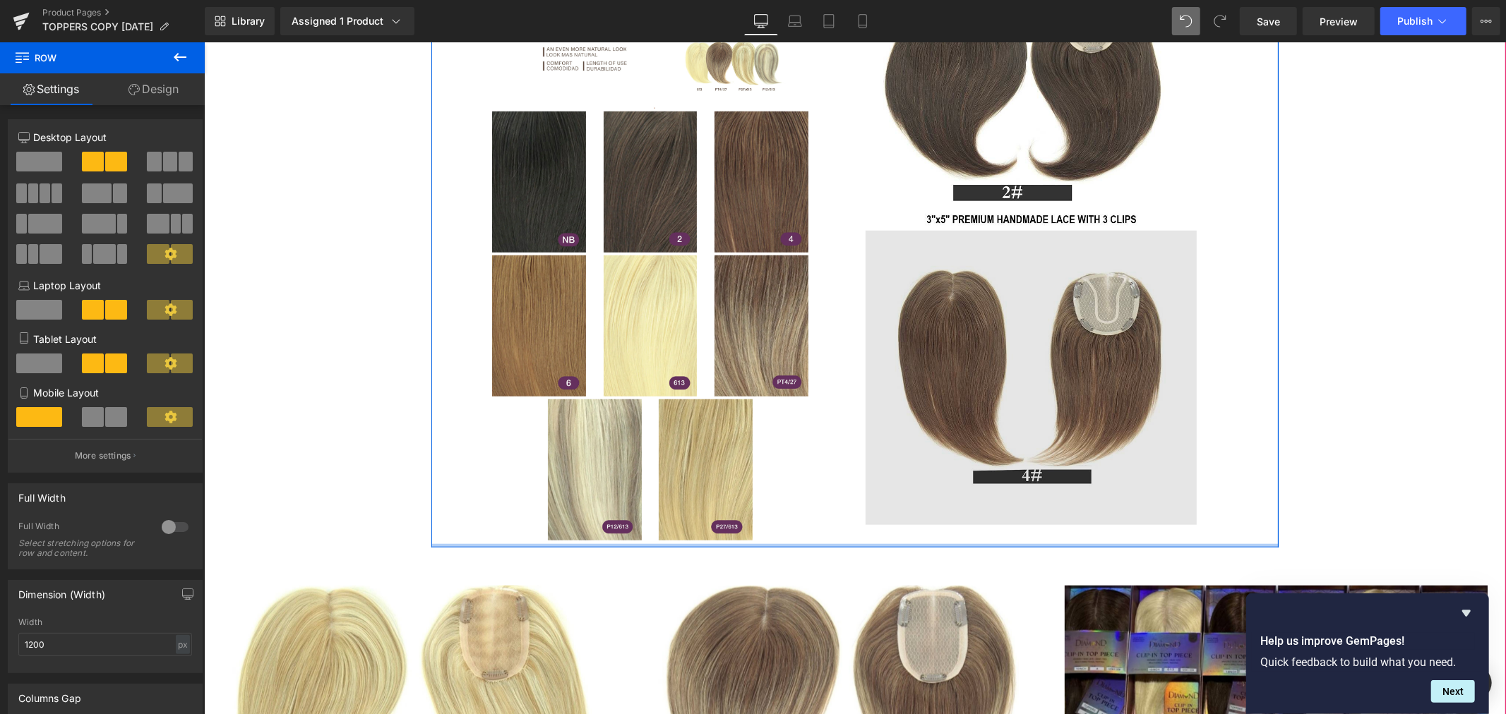
drag, startPoint x: 1014, startPoint y: 543, endPoint x: 1016, endPoint y: 519, distance: 24.0
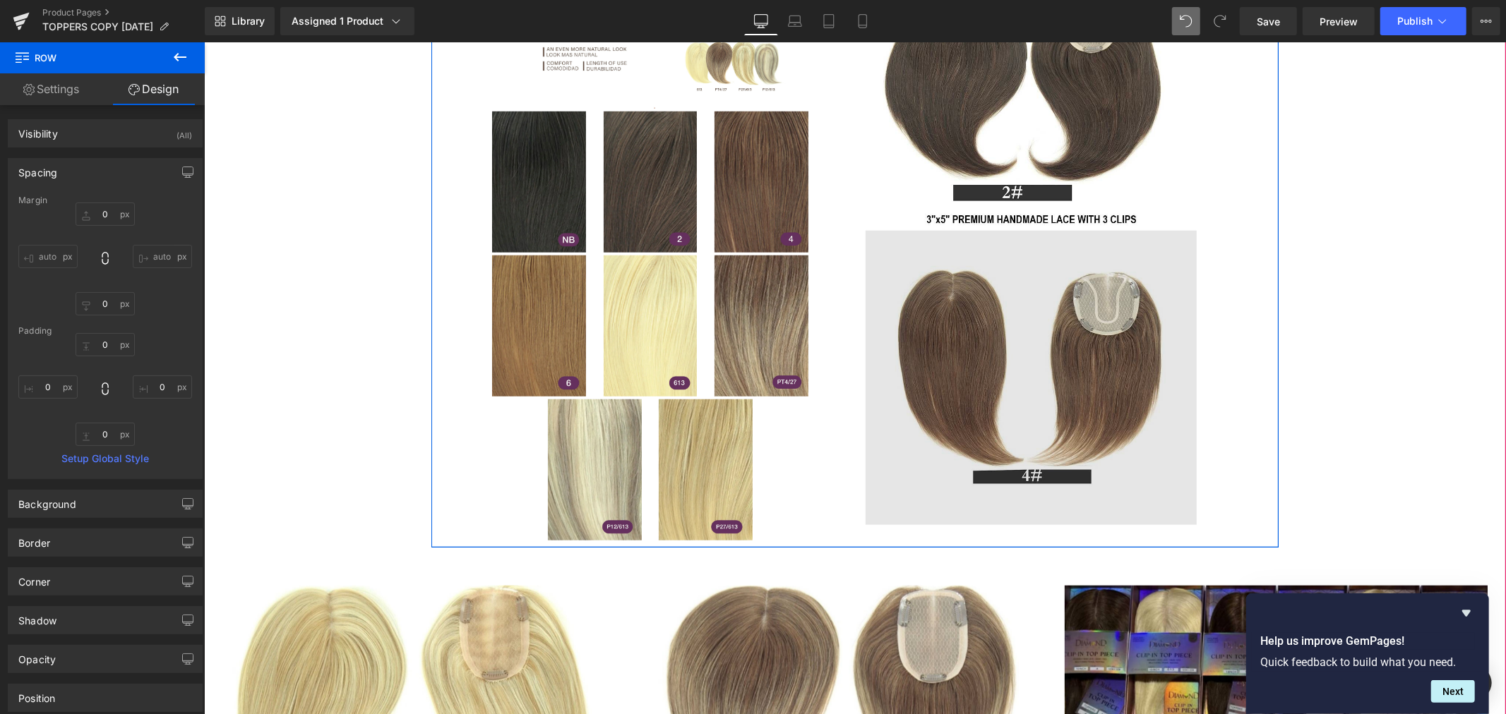
click at [970, 493] on img at bounding box center [1066, 388] width 402 height 317
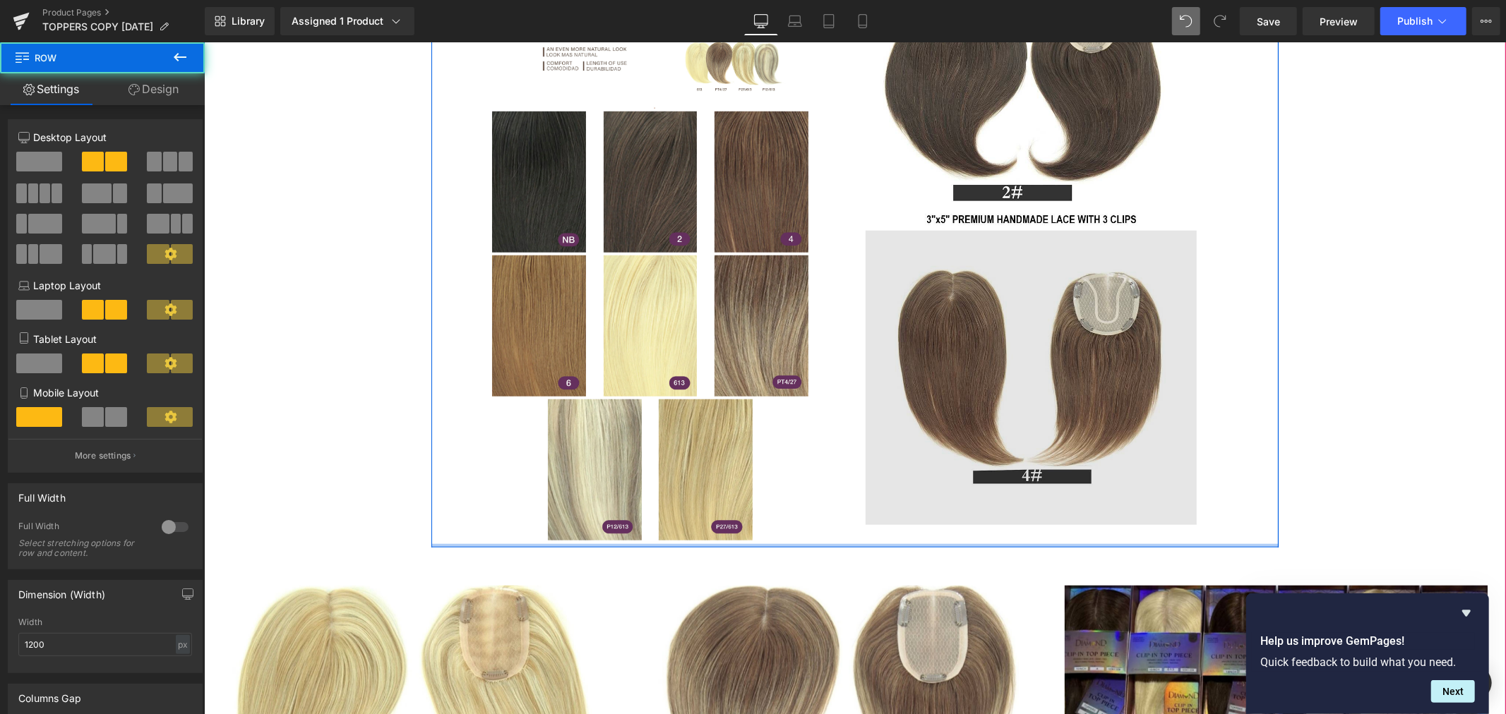
drag, startPoint x: 1015, startPoint y: 546, endPoint x: 1017, endPoint y: 529, distance: 17.1
click at [1030, 488] on img at bounding box center [1066, 388] width 402 height 317
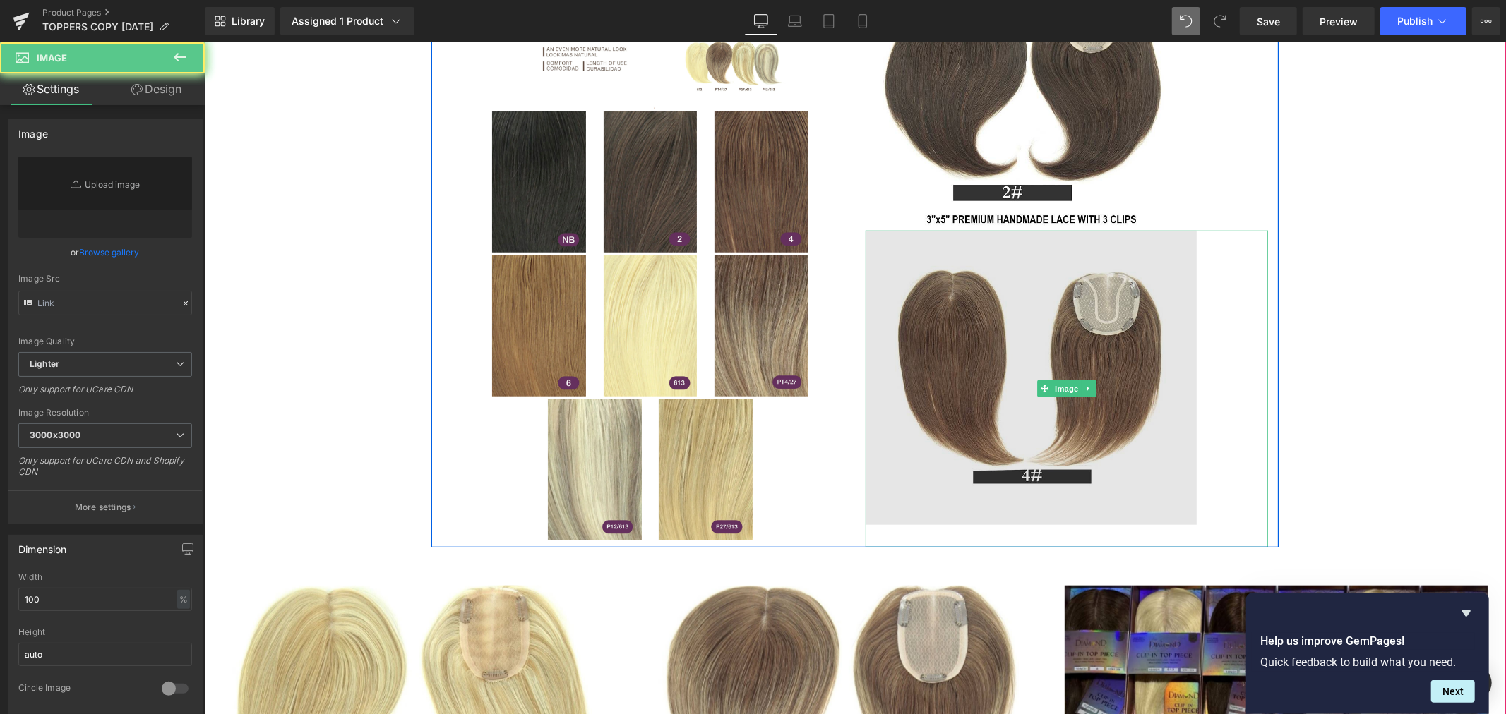
type input "https://ucarecdn.com/a97be5ba-c907-4c36-a738-7716c434c232/-/format/auto/-/previ…"
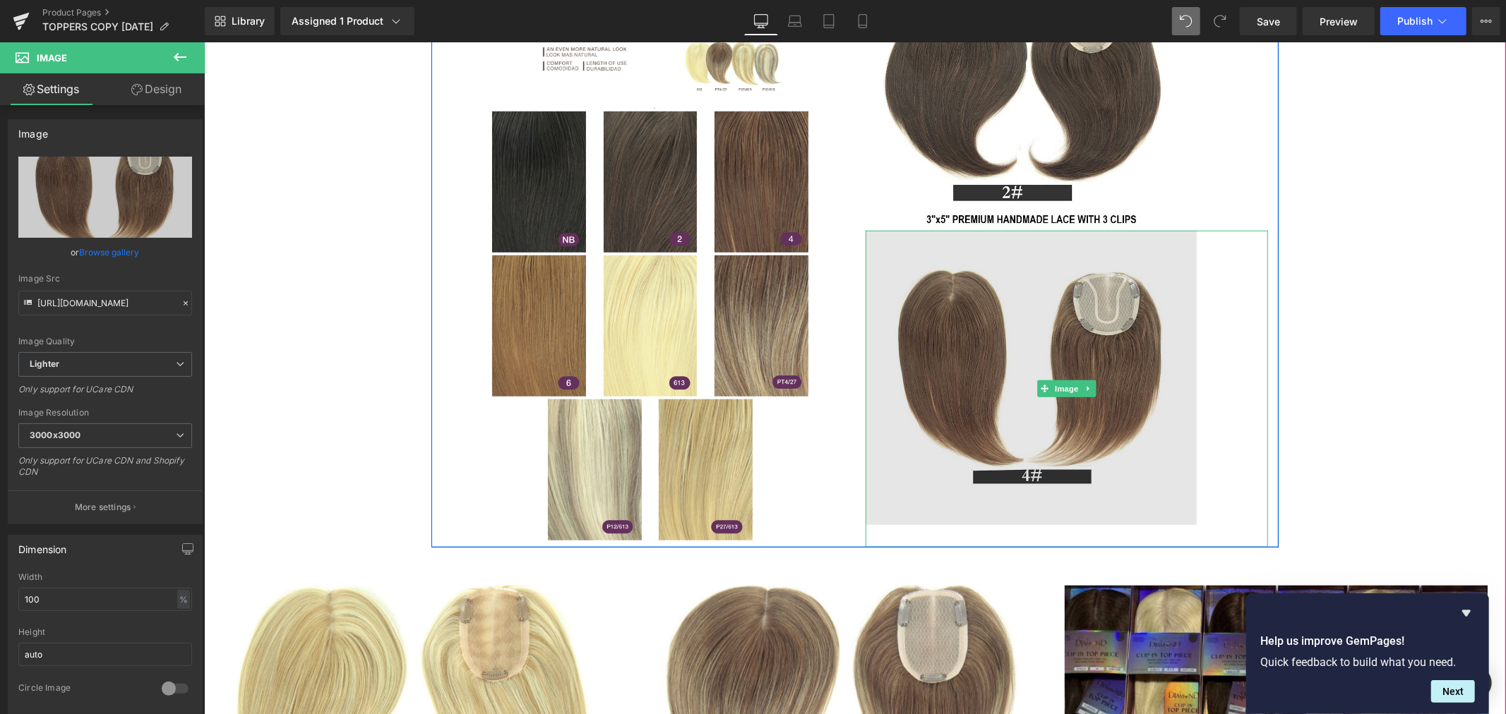
click at [1041, 439] on img at bounding box center [1066, 388] width 402 height 317
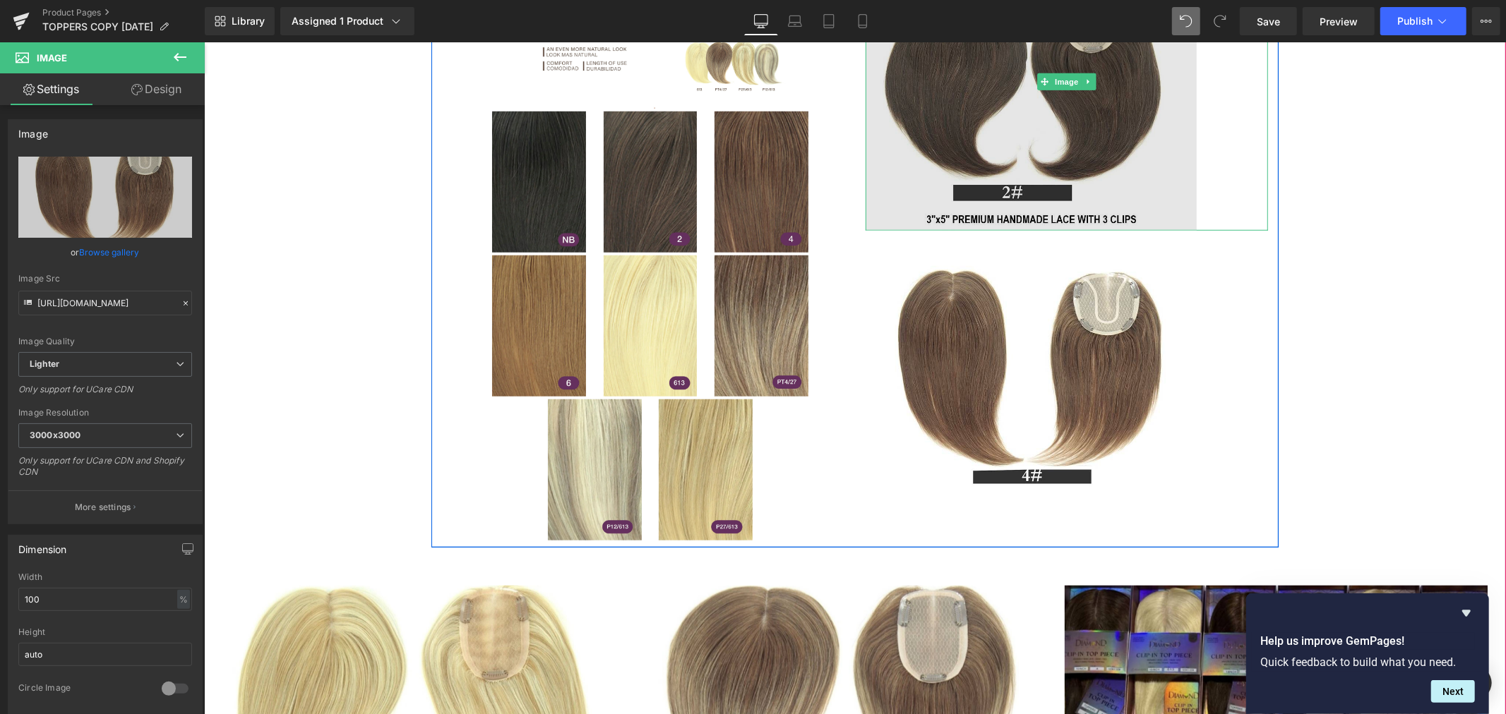
drag, startPoint x: 1019, startPoint y: 231, endPoint x: 1041, endPoint y: 210, distance: 30.5
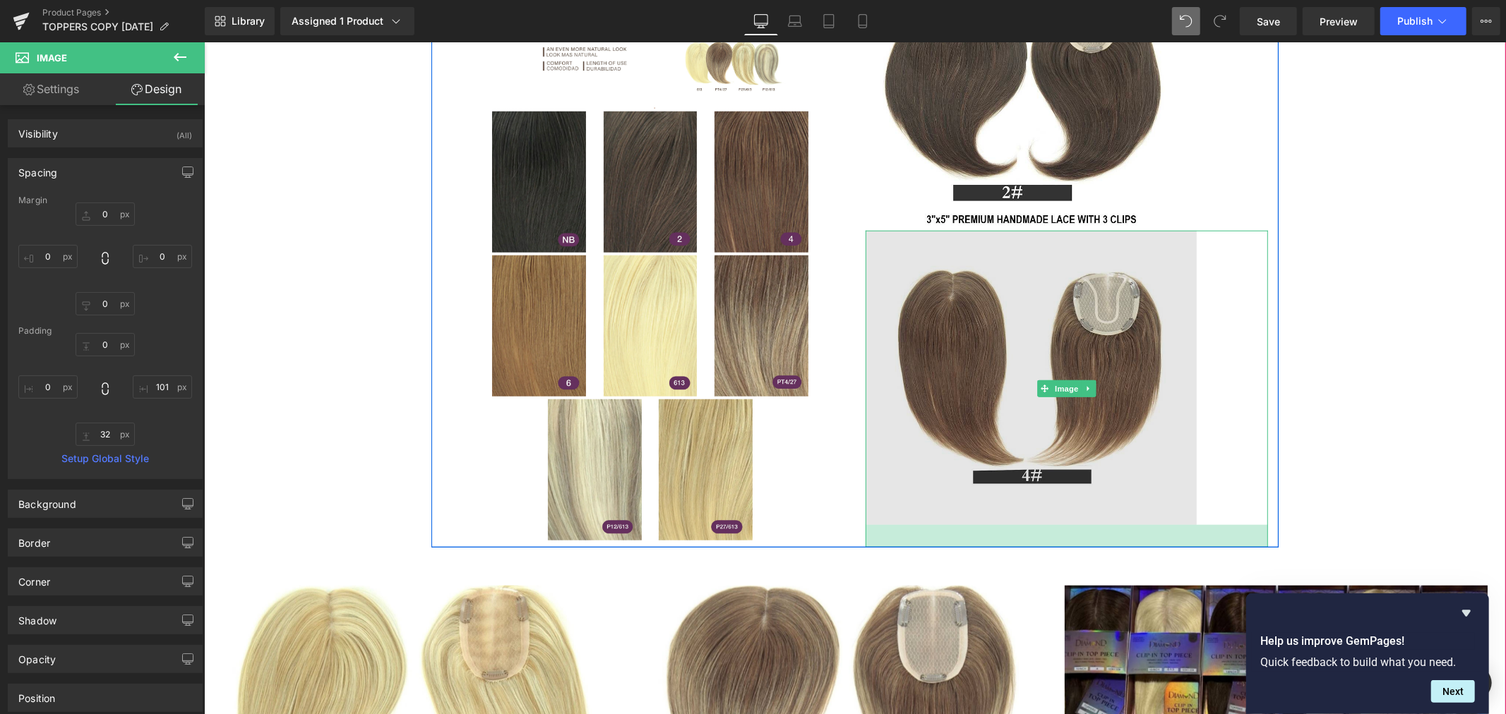
click at [1020, 519] on img at bounding box center [1066, 388] width 402 height 317
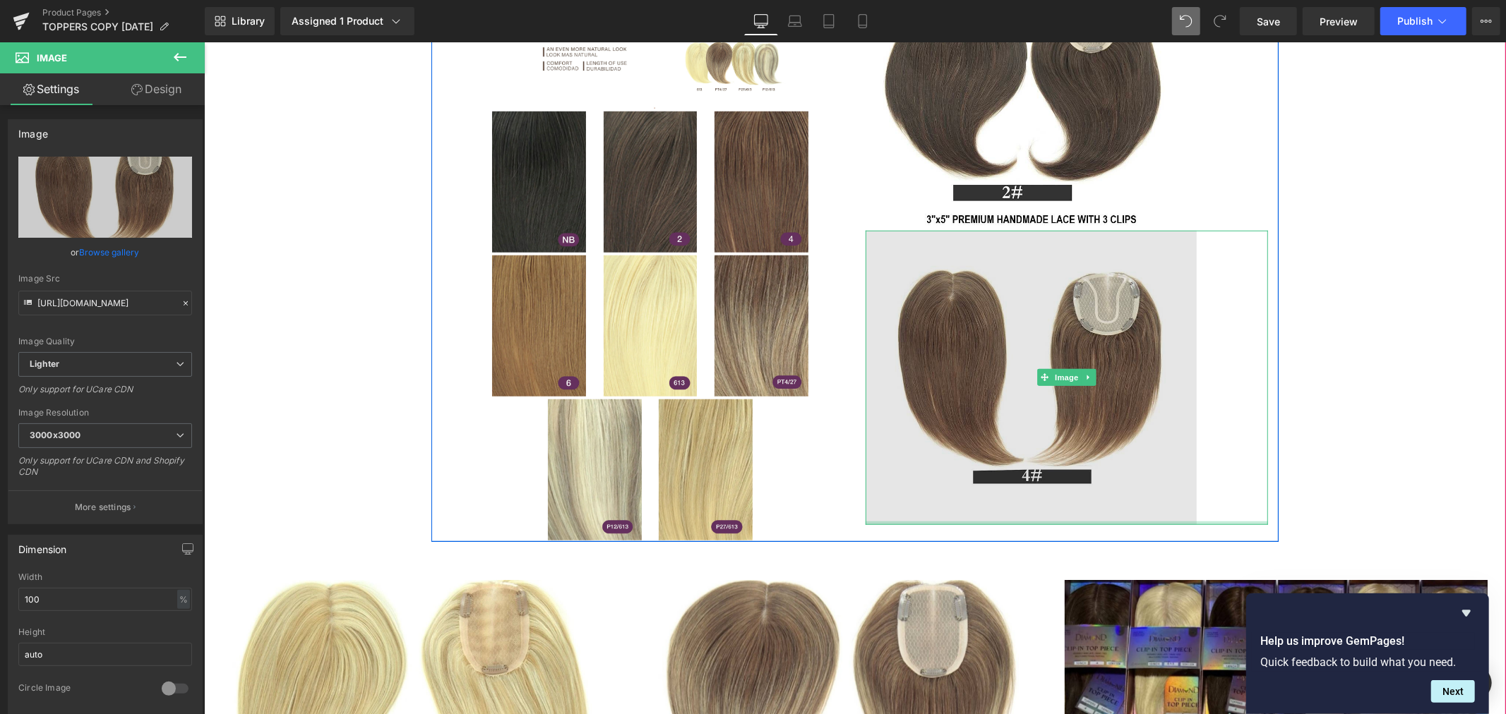
drag, startPoint x: 1175, startPoint y: 525, endPoint x: 1168, endPoint y: 462, distance: 63.9
click at [1168, 462] on div "Image" at bounding box center [1066, 377] width 402 height 294
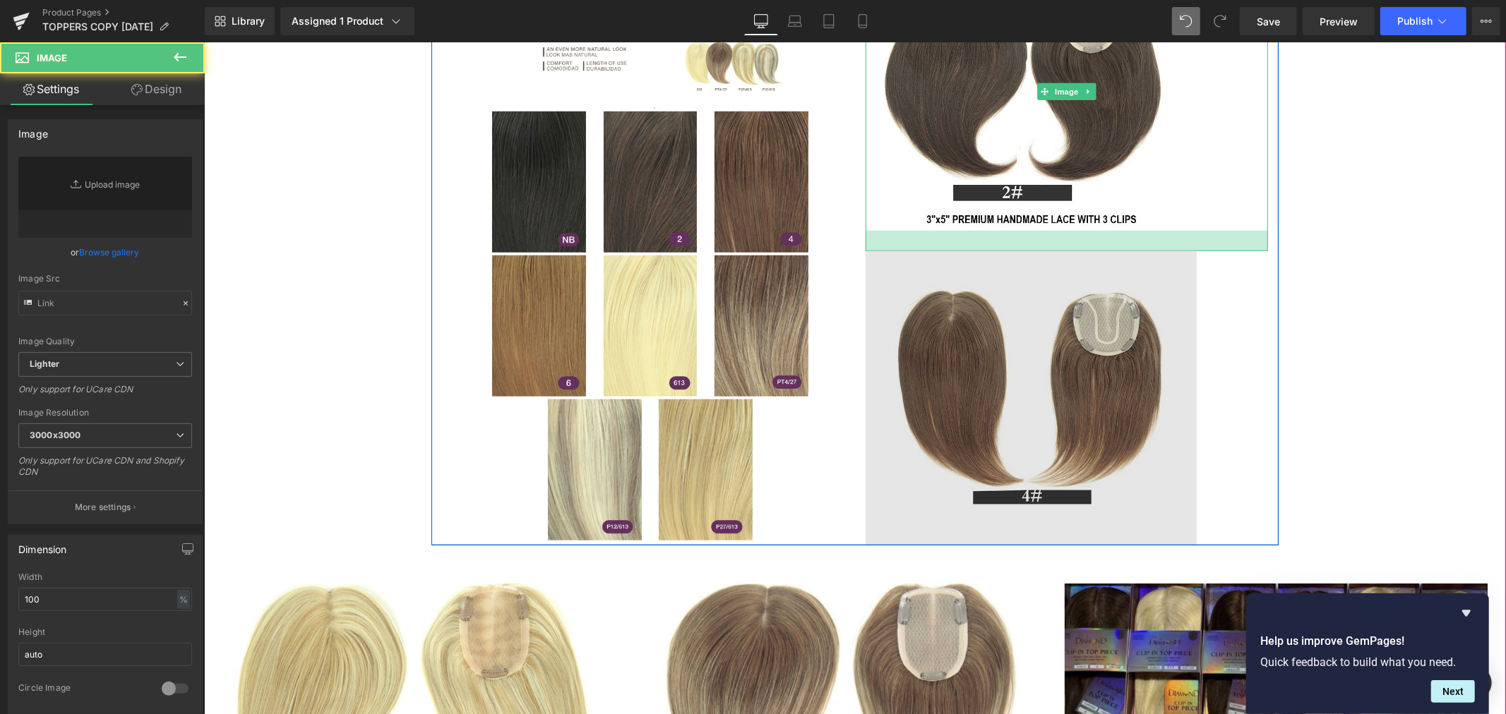
type input "https://ucarecdn.com/4006102d-1c2f-46d5-933e-3237f6669c32/-/format/auto/-/previ…"
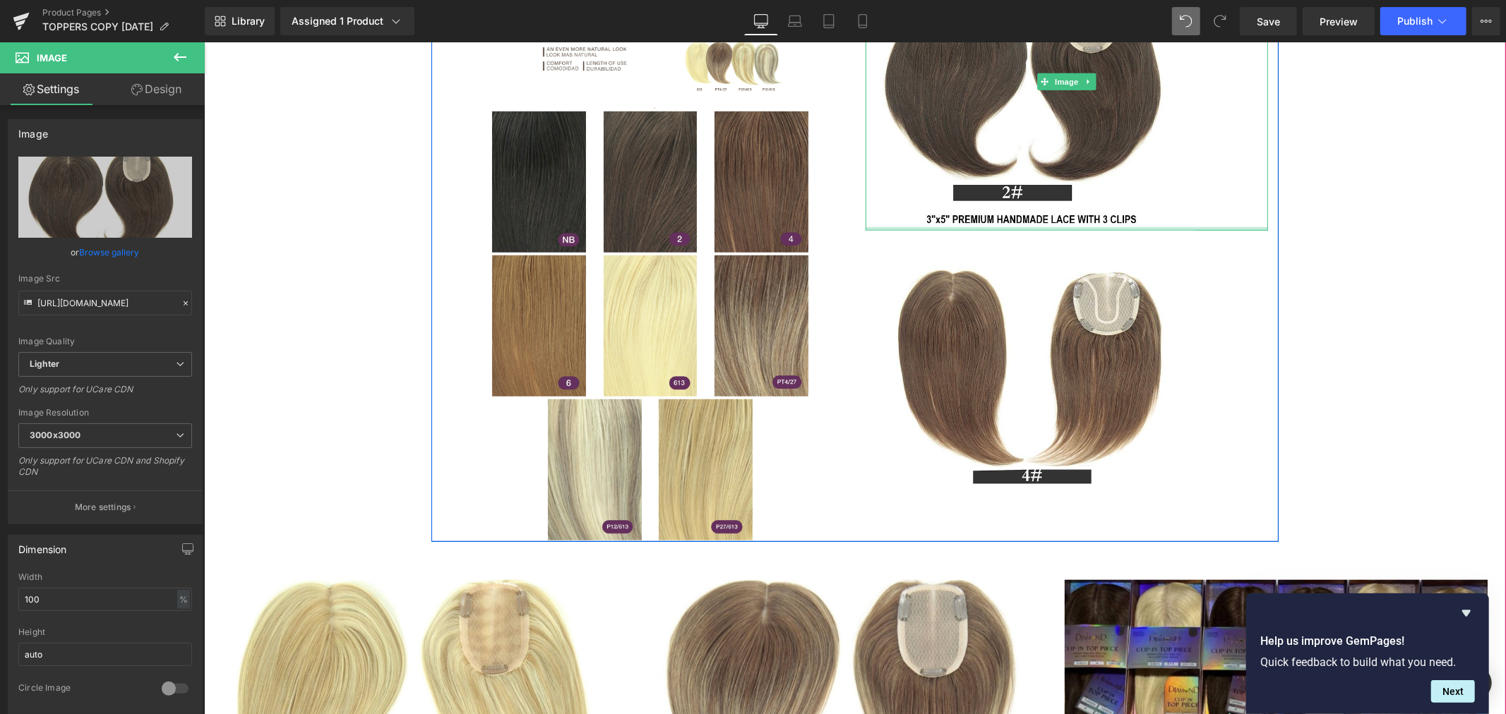
drag, startPoint x: 1029, startPoint y: 227, endPoint x: 1041, endPoint y: 226, distance: 12.0
click at [1041, 227] on div at bounding box center [1066, 229] width 402 height 4
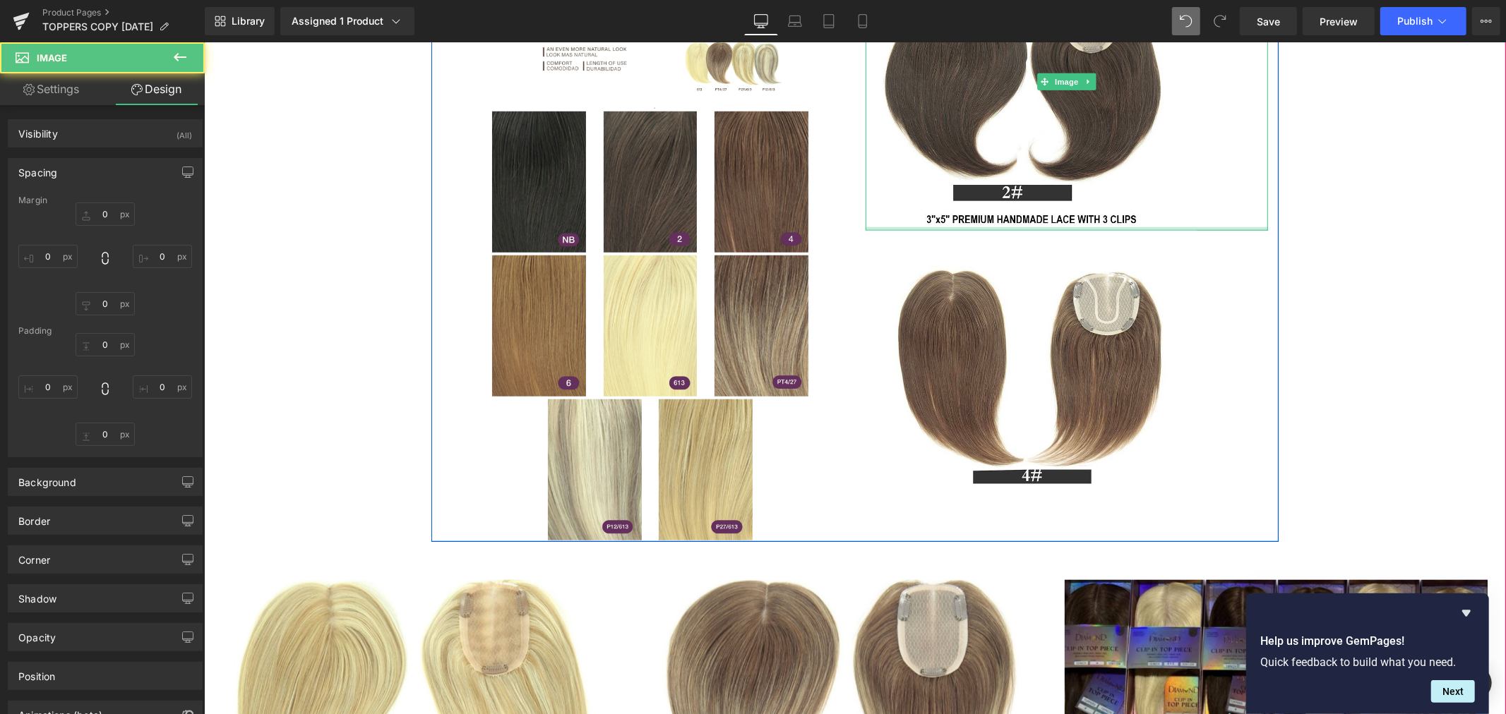
type input "0"
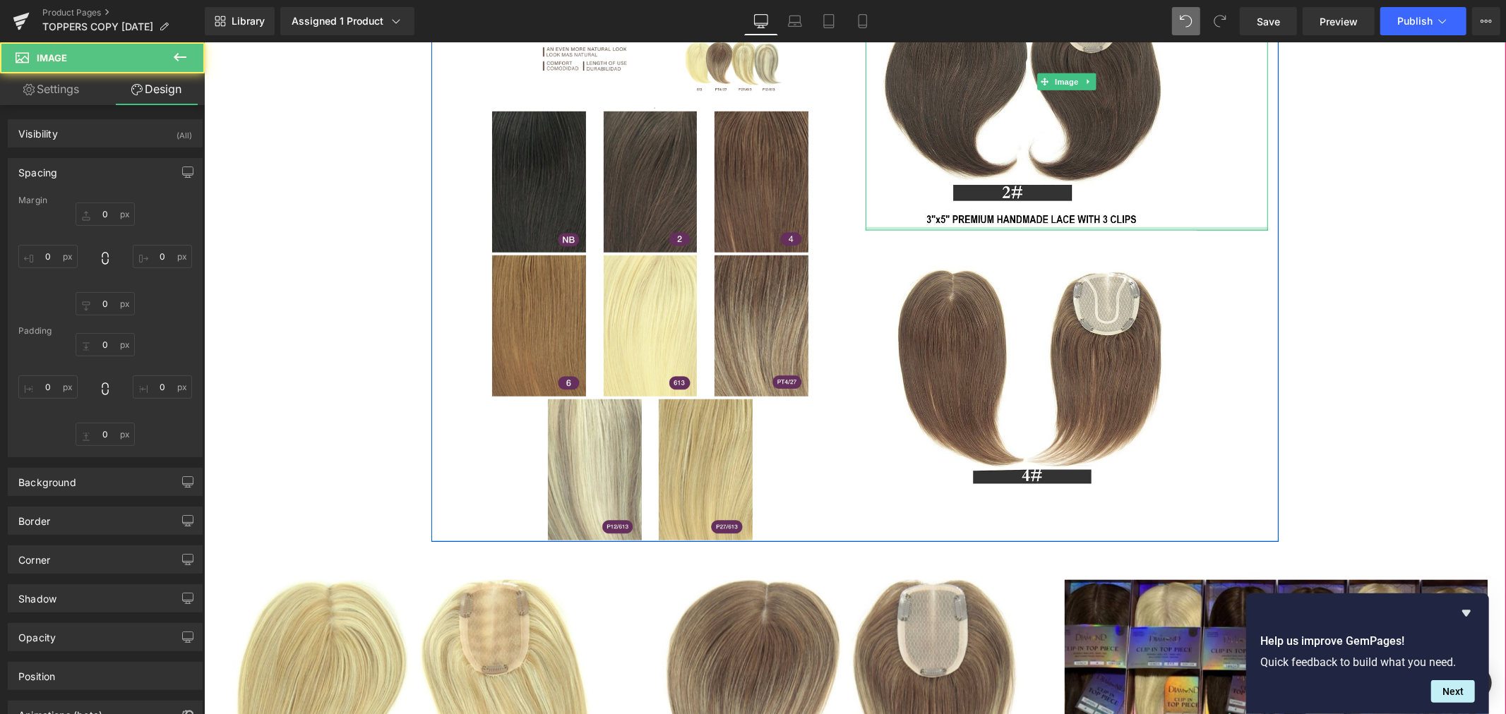
type input "101"
type input "0"
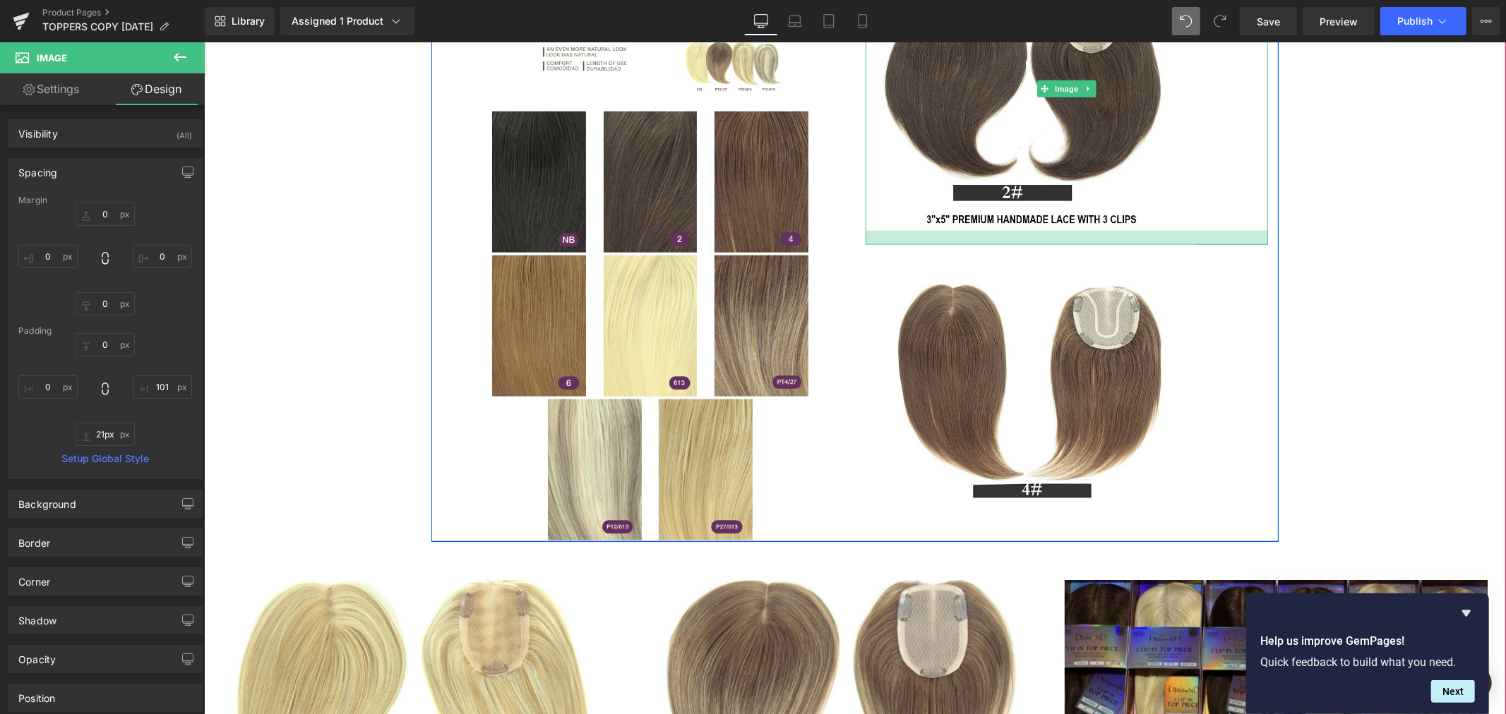
type input "22px"
drag, startPoint x: 1041, startPoint y: 227, endPoint x: 1043, endPoint y: 243, distance: 15.6
click at [1043, 243] on div at bounding box center [1066, 238] width 402 height 16
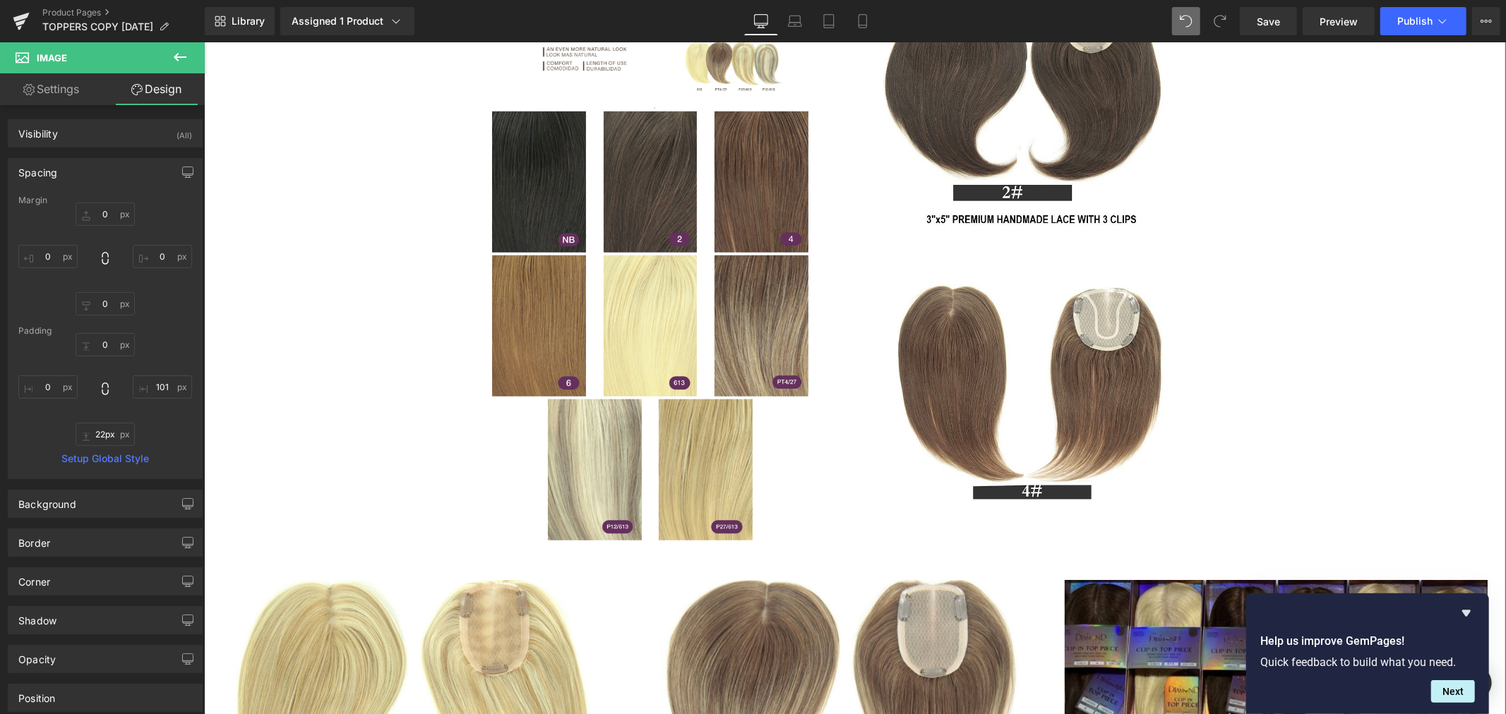
click at [1380, 305] on div "LUXURY HAIR TOPPERS (P) Title $0 $99.99 (P) Price Premium (P) Image 2" at bounding box center [854, 204] width 1288 height 1835
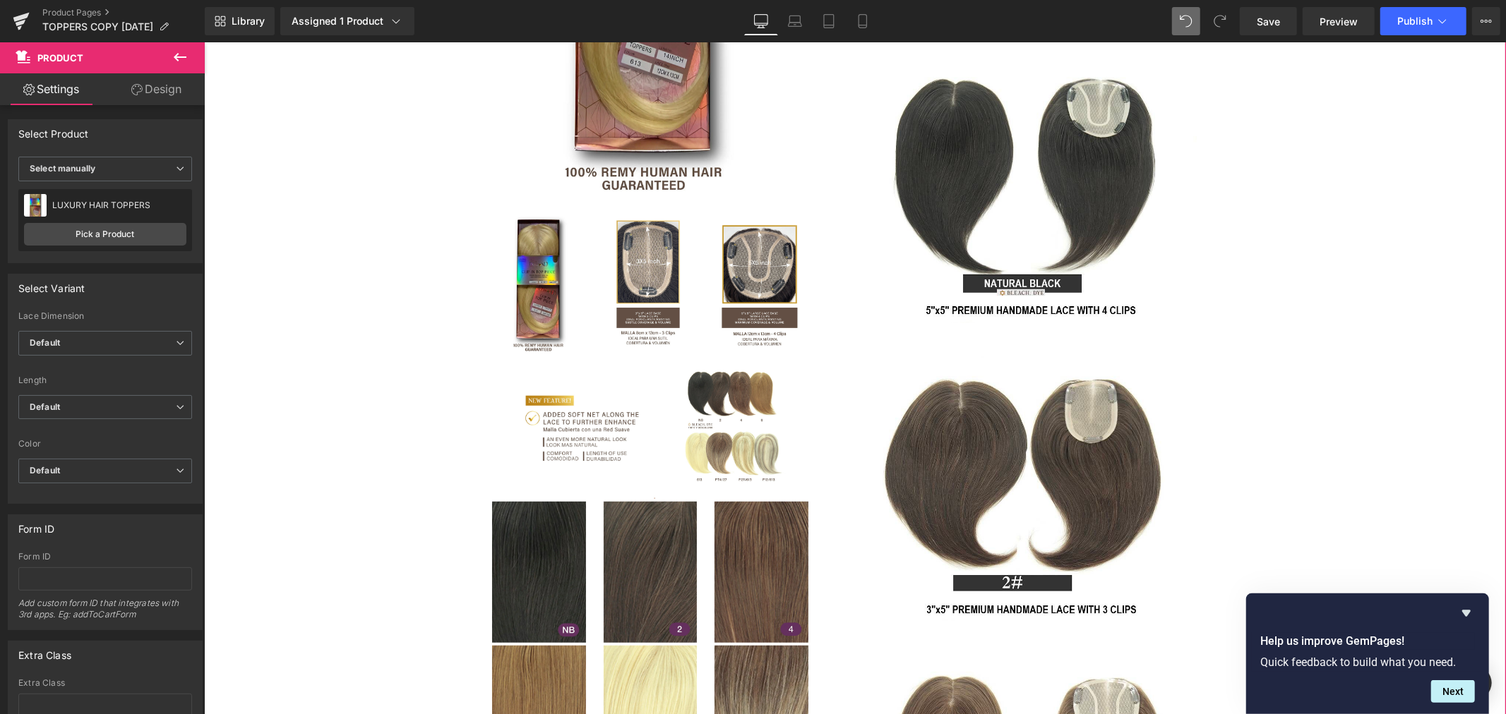
scroll to position [548, 0]
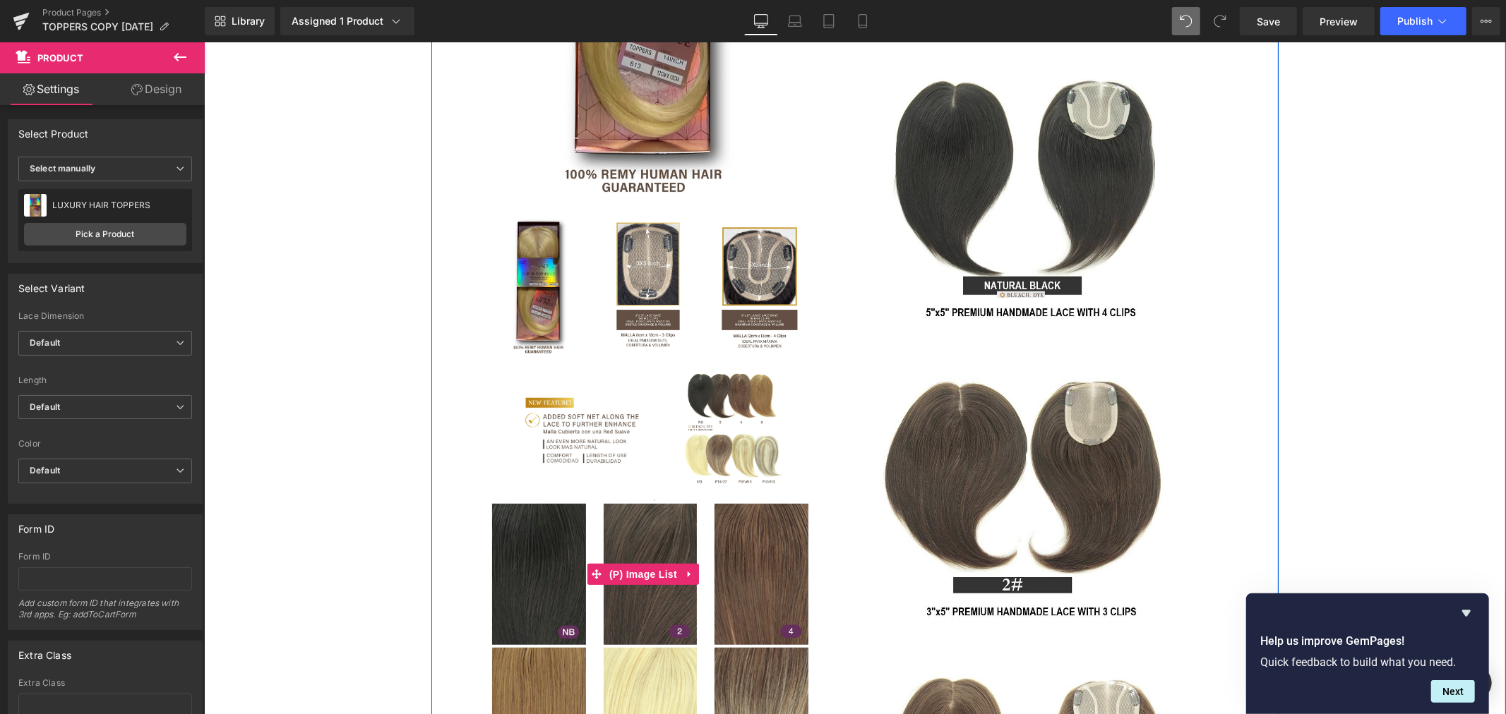
click at [641, 373] on img at bounding box center [581, 429] width 147 height 141
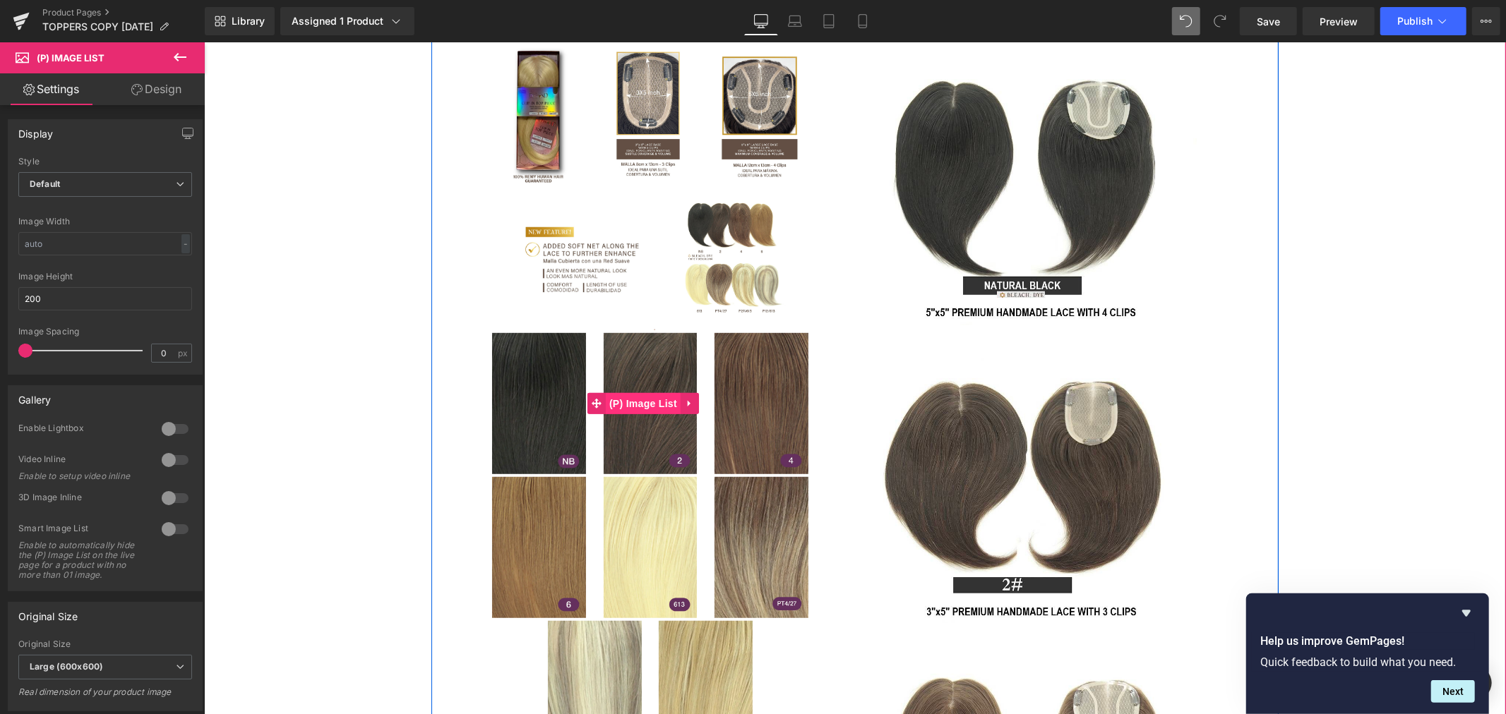
click at [644, 400] on span "(P) Image List" at bounding box center [642, 402] width 75 height 21
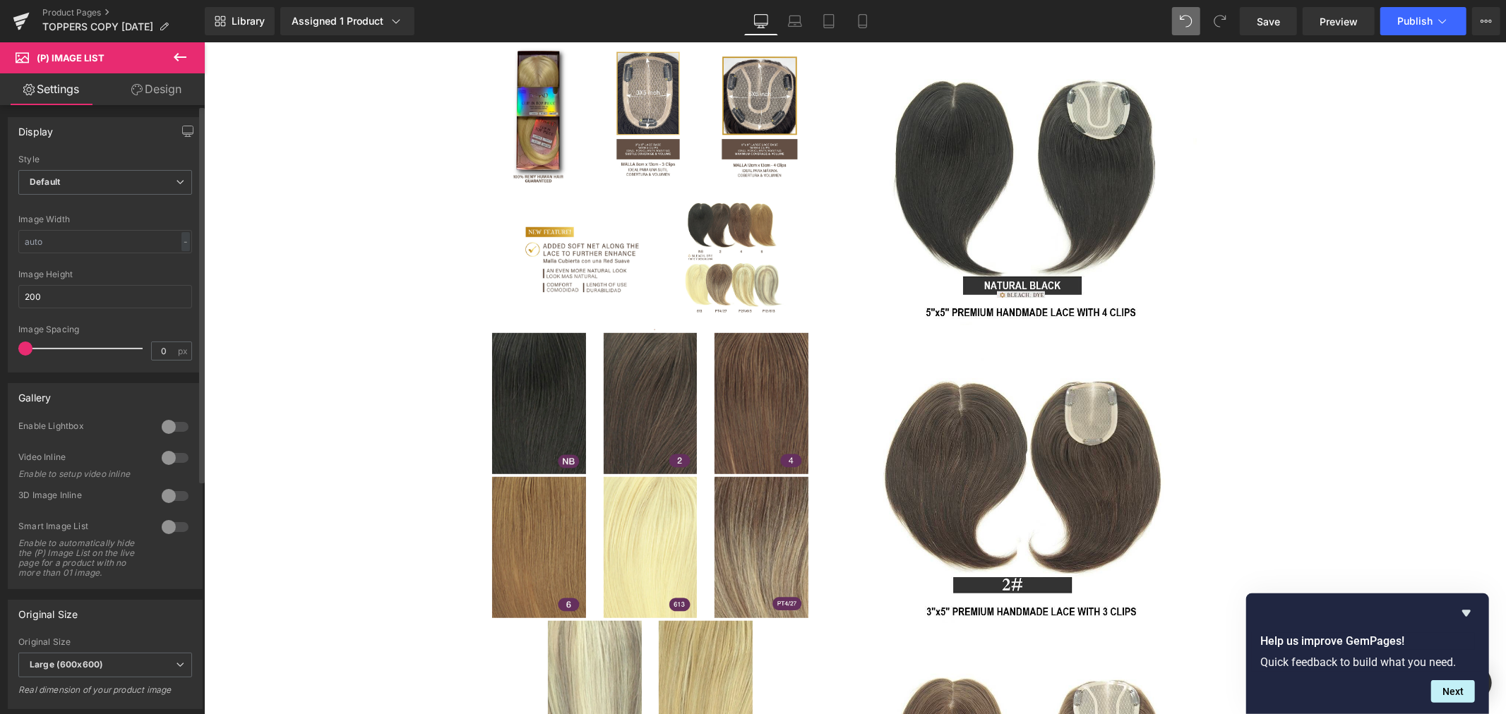
scroll to position [0, 0]
drag, startPoint x: 64, startPoint y: 294, endPoint x: 8, endPoint y: 298, distance: 56.6
click at [8, 298] on div "Default Slider Style Default Default Slider 5 Columns 5 4 Columns 4 3 Columns 3…" at bounding box center [104, 265] width 193 height 217
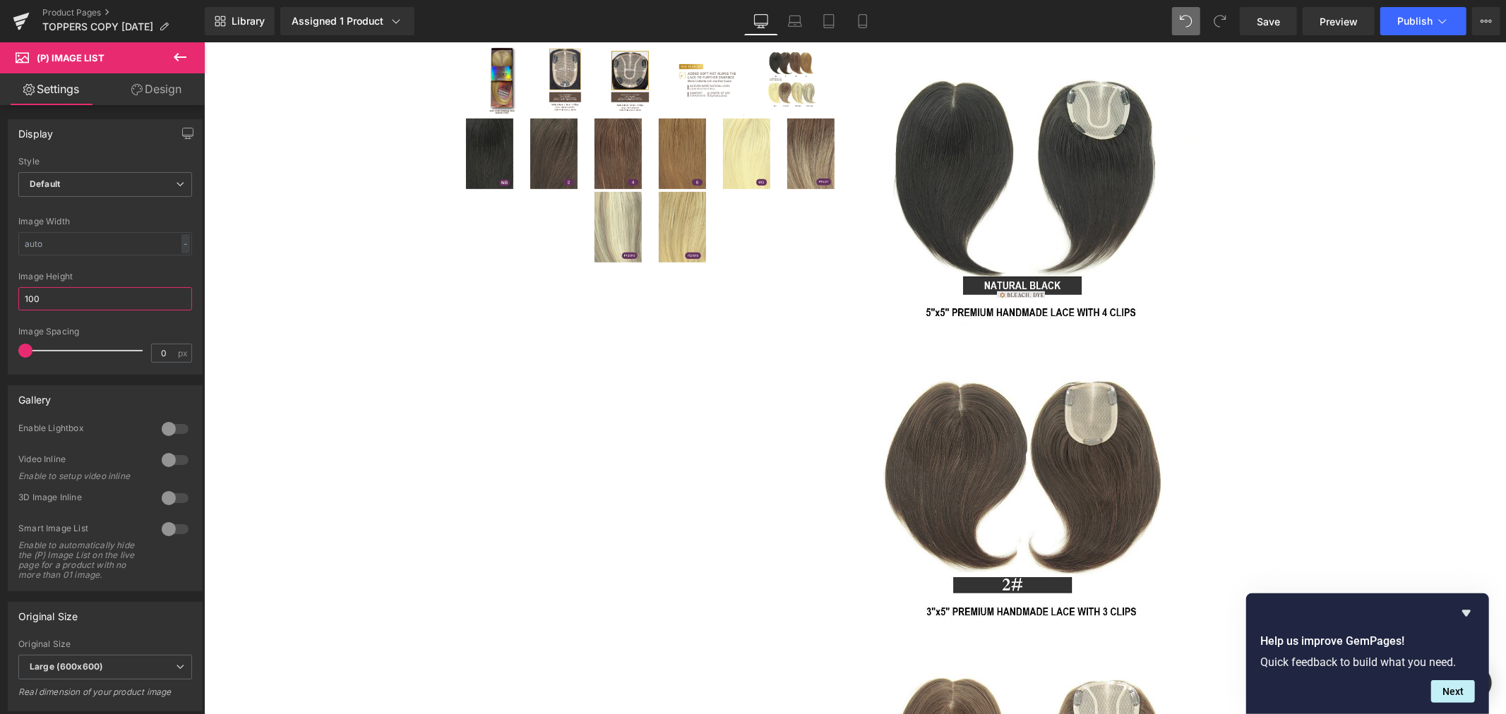
drag, startPoint x: 73, startPoint y: 291, endPoint x: -43, endPoint y: 291, distance: 116.5
click at [0, 291] on html "(P) Image List You are previewing how the will restyle your page. You can not e…" at bounding box center [753, 357] width 1506 height 714
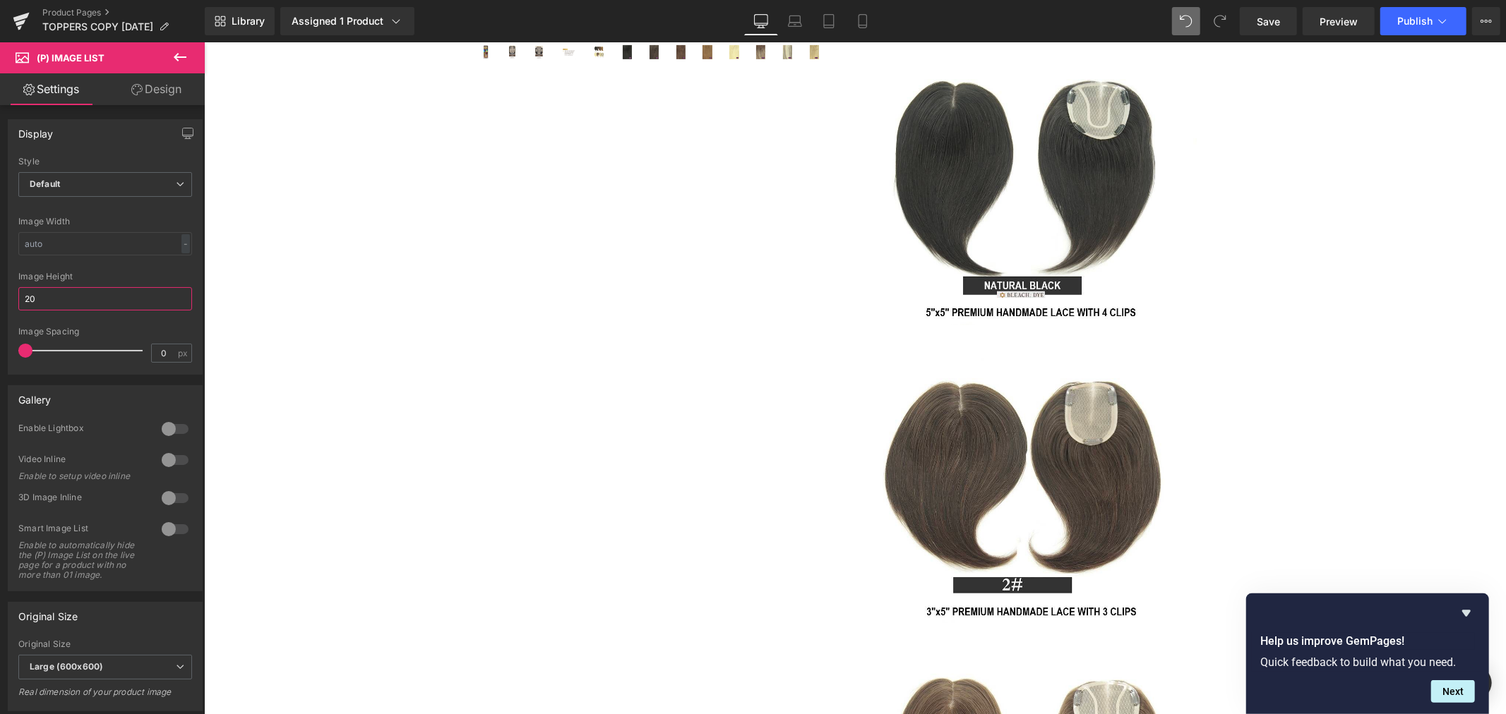
type input "200"
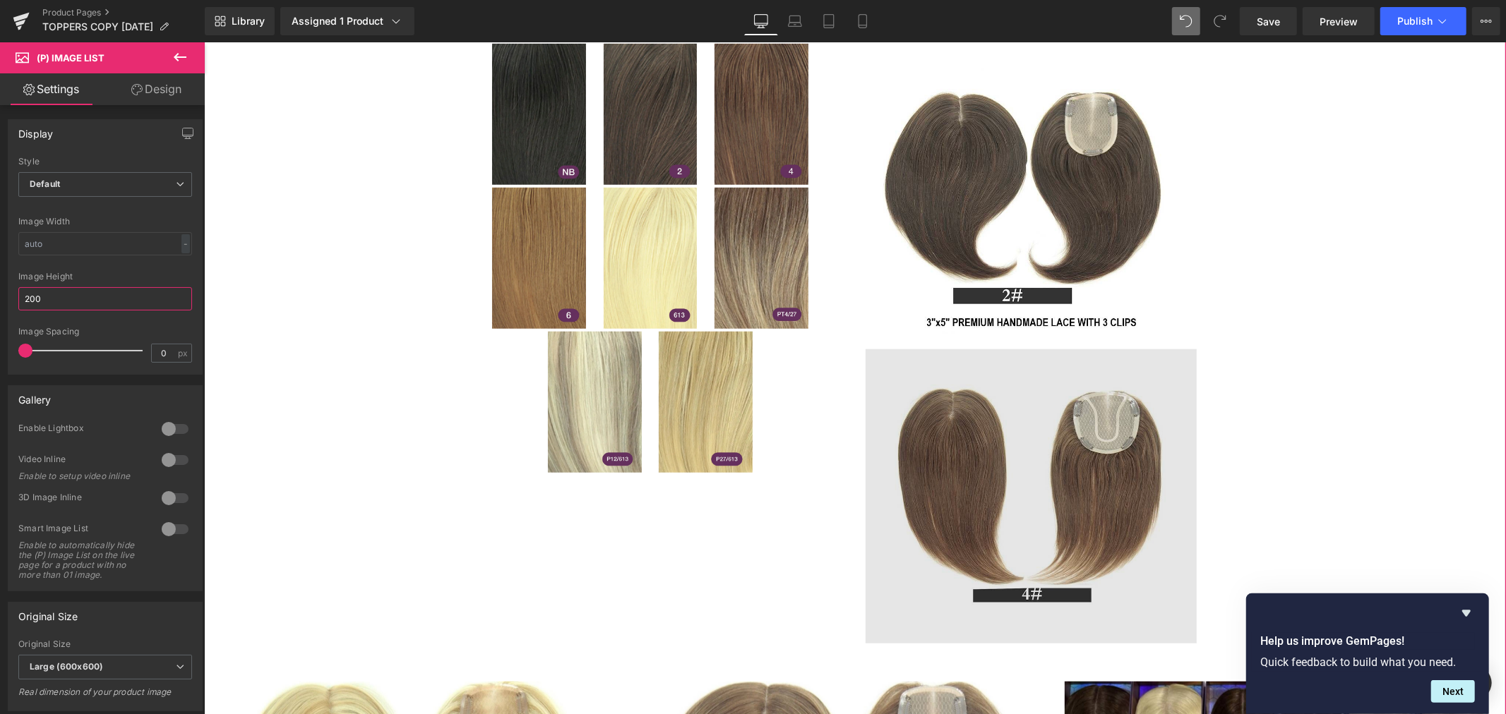
scroll to position [941, 0]
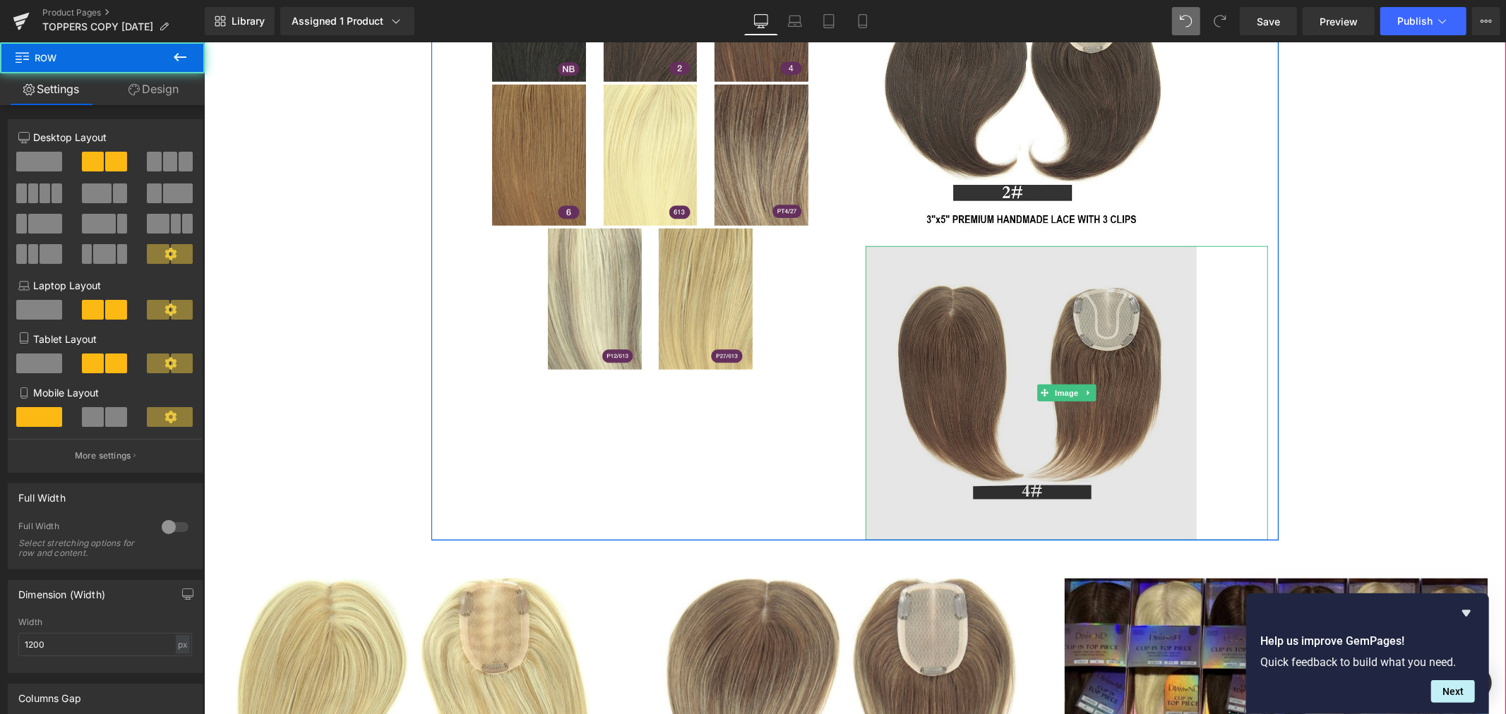
drag, startPoint x: 1031, startPoint y: 538, endPoint x: 1024, endPoint y: 487, distance: 51.3
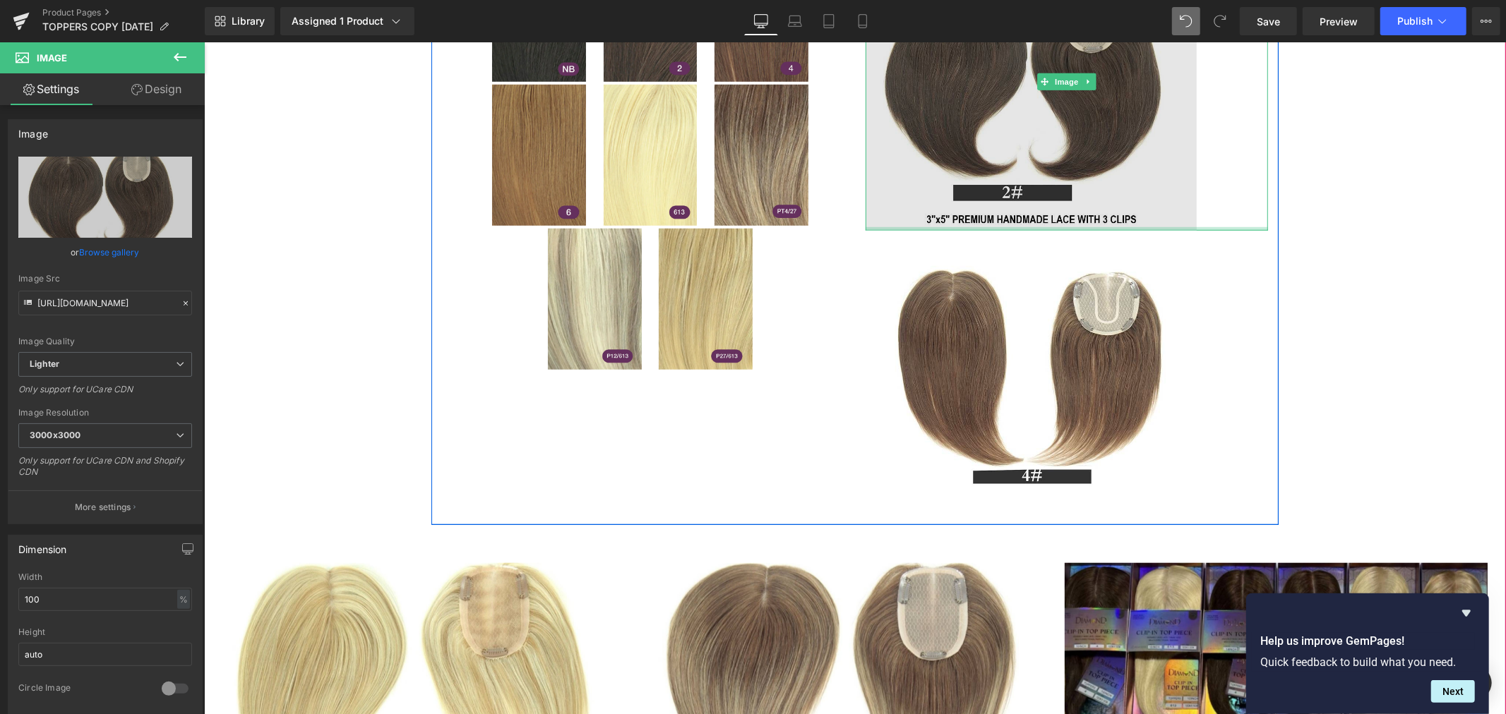
drag, startPoint x: 1016, startPoint y: 241, endPoint x: 1016, endPoint y: 193, distance: 48.0
click at [1016, 193] on div "Image" at bounding box center [1066, 81] width 402 height 298
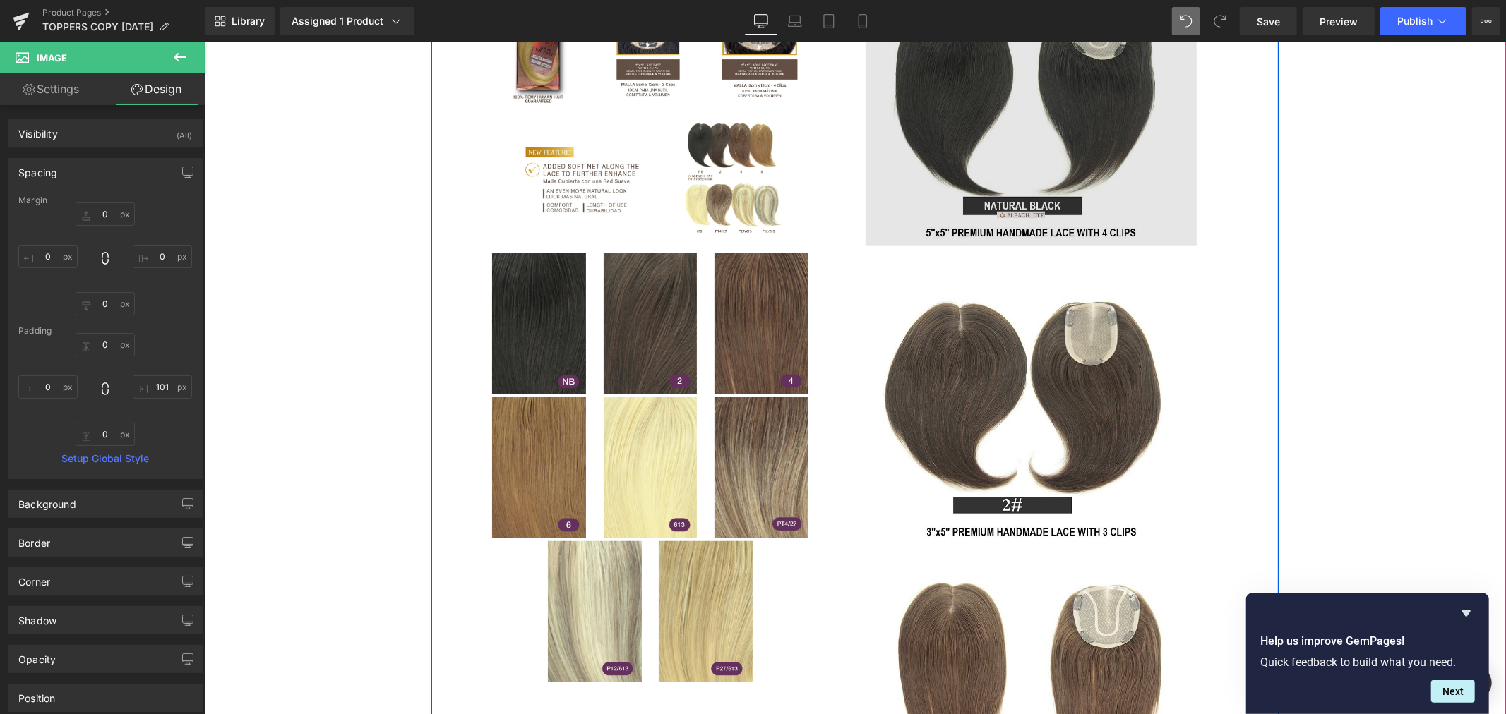
scroll to position [627, 0]
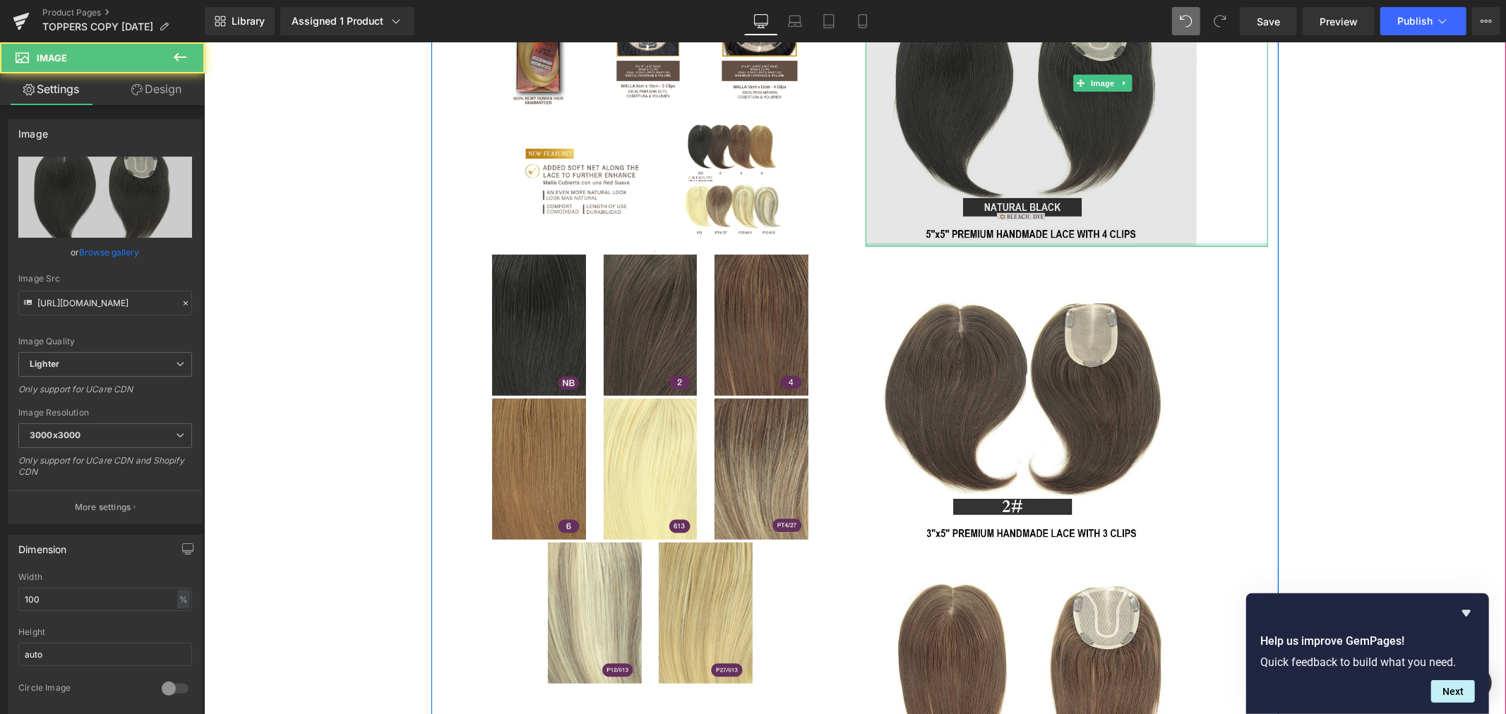
drag, startPoint x: 999, startPoint y: 244, endPoint x: 1001, endPoint y: 177, distance: 67.1
click at [1000, 203] on div "Image 40px" at bounding box center [1066, 82] width 402 height 327
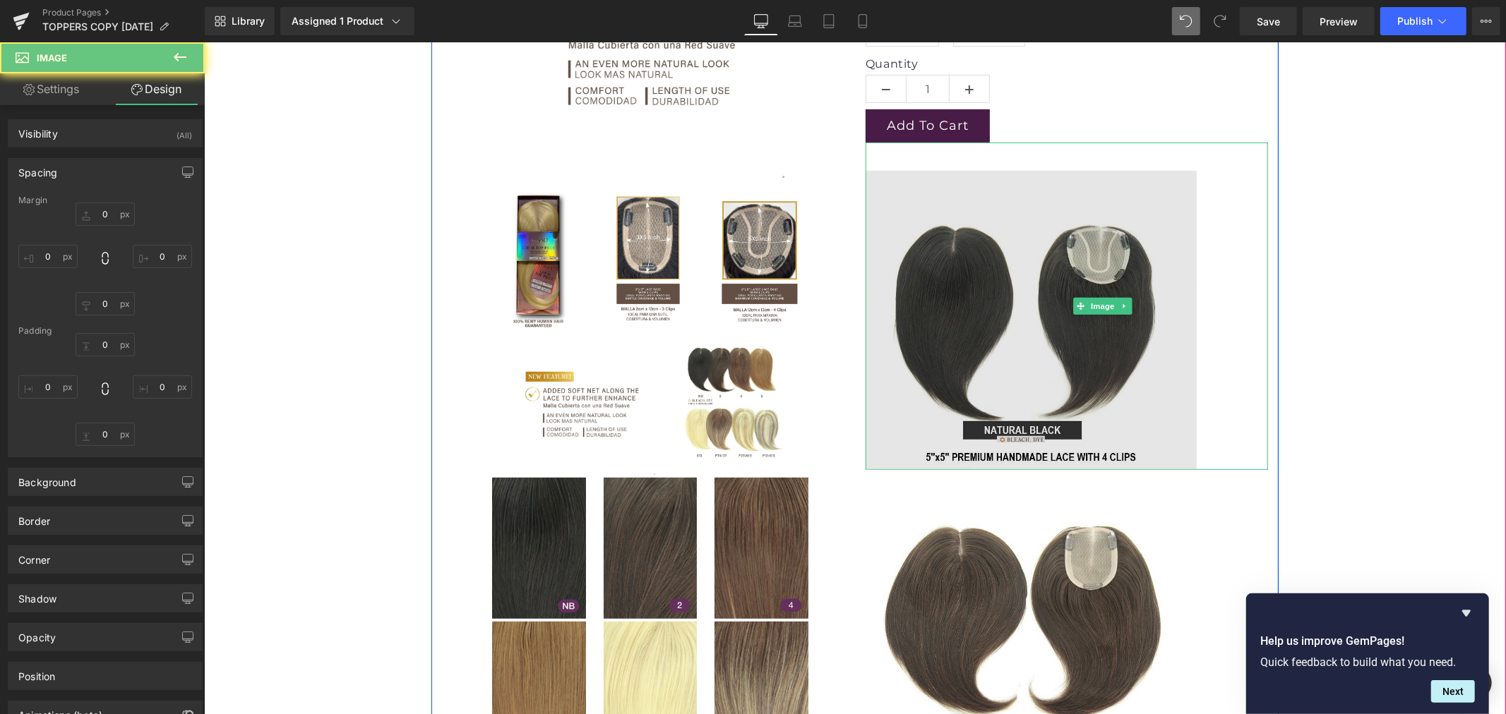
type input "0"
type input "40"
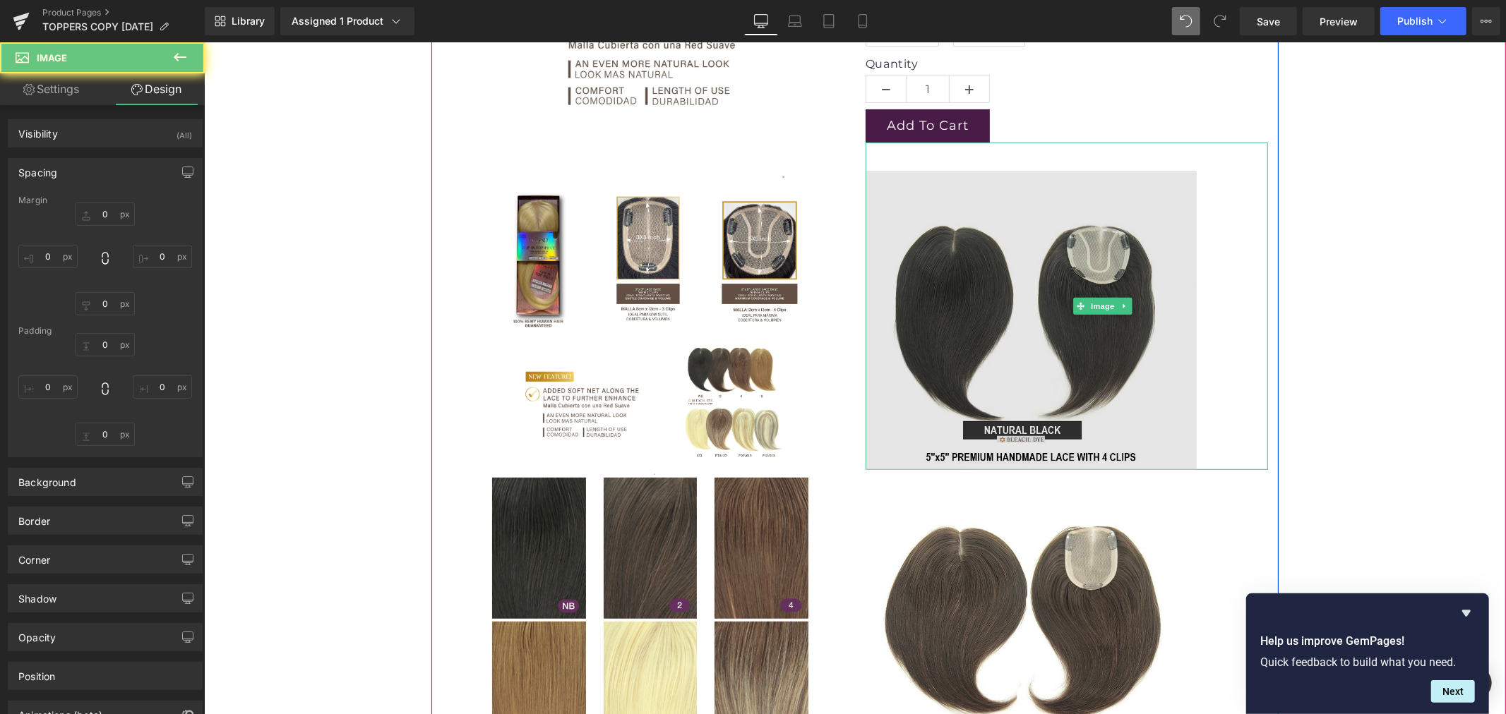
type input "101"
type input "0"
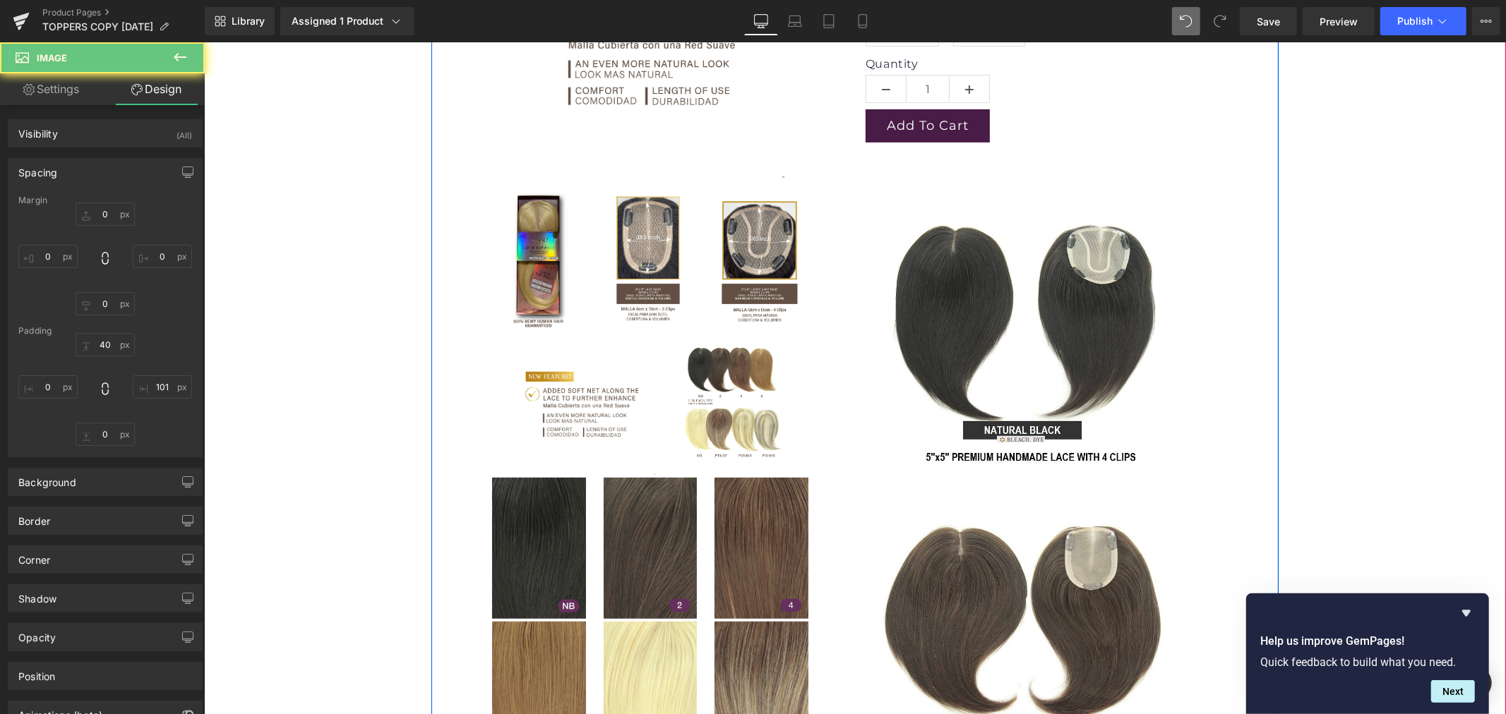
scroll to position [313, 0]
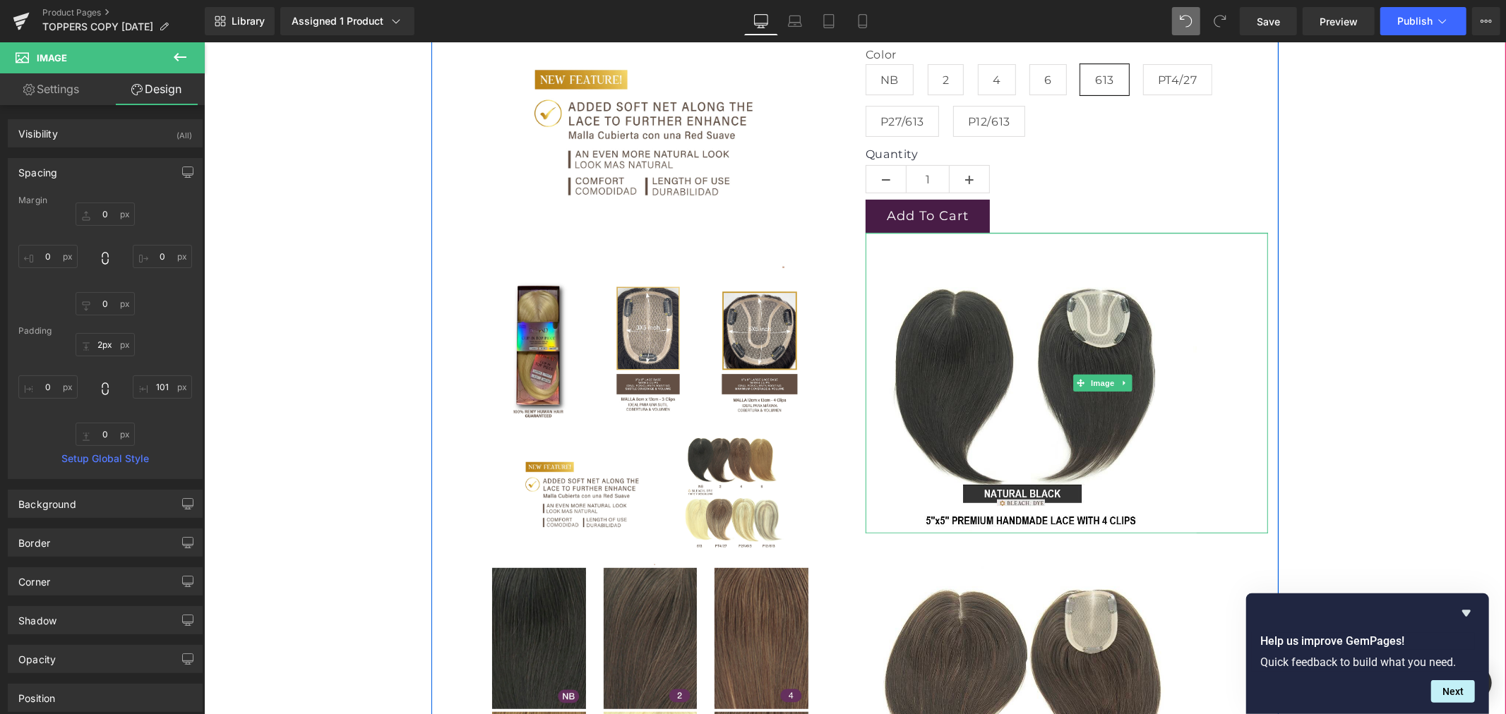
type input "0px"
drag, startPoint x: 1000, startPoint y: 257, endPoint x: 1006, endPoint y: 193, distance: 64.5
click at [1006, 193] on div "Lace Dimension 5"x5" - 4 Clips 3"x5" - 3 Clips Length 10" 14" Color NB 2 4 6 61…" at bounding box center [1066, 519] width 424 height 1208
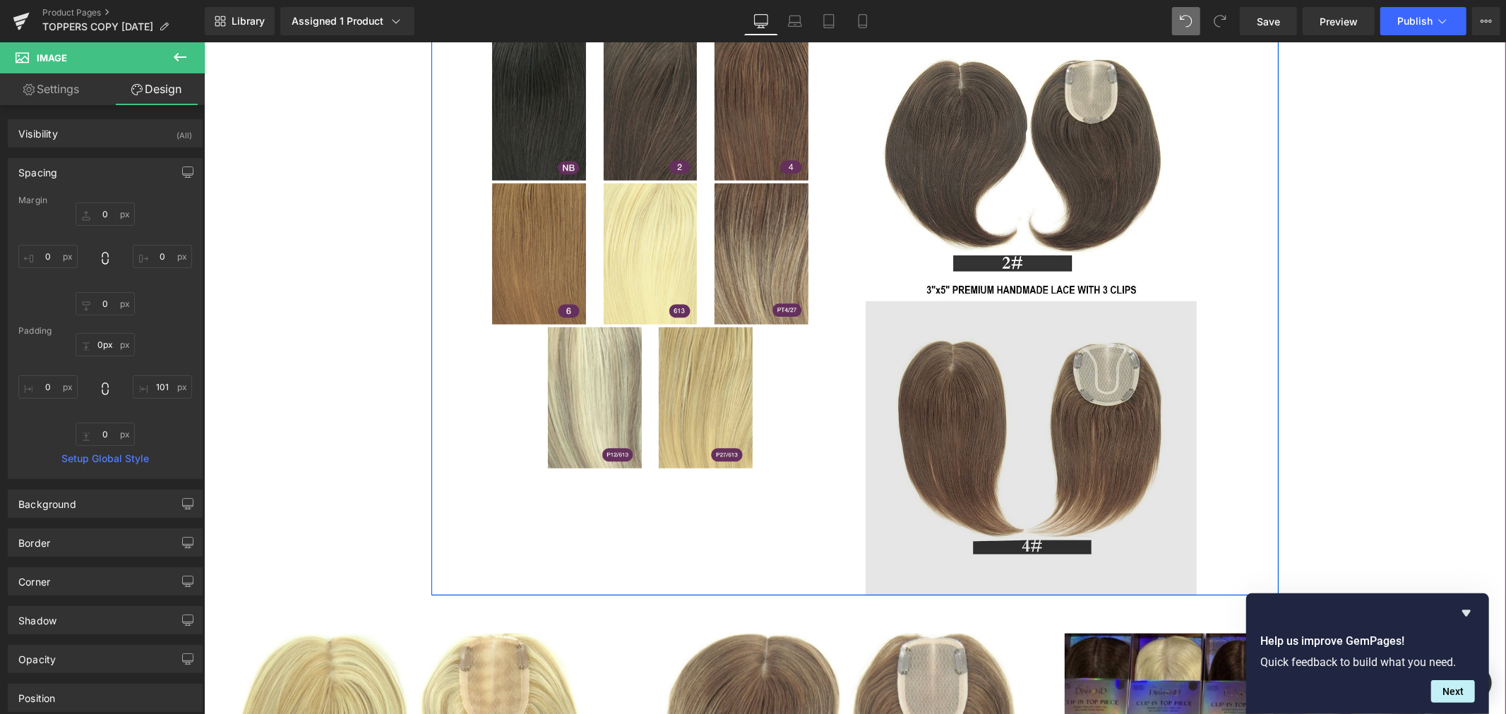
scroll to position [863, 0]
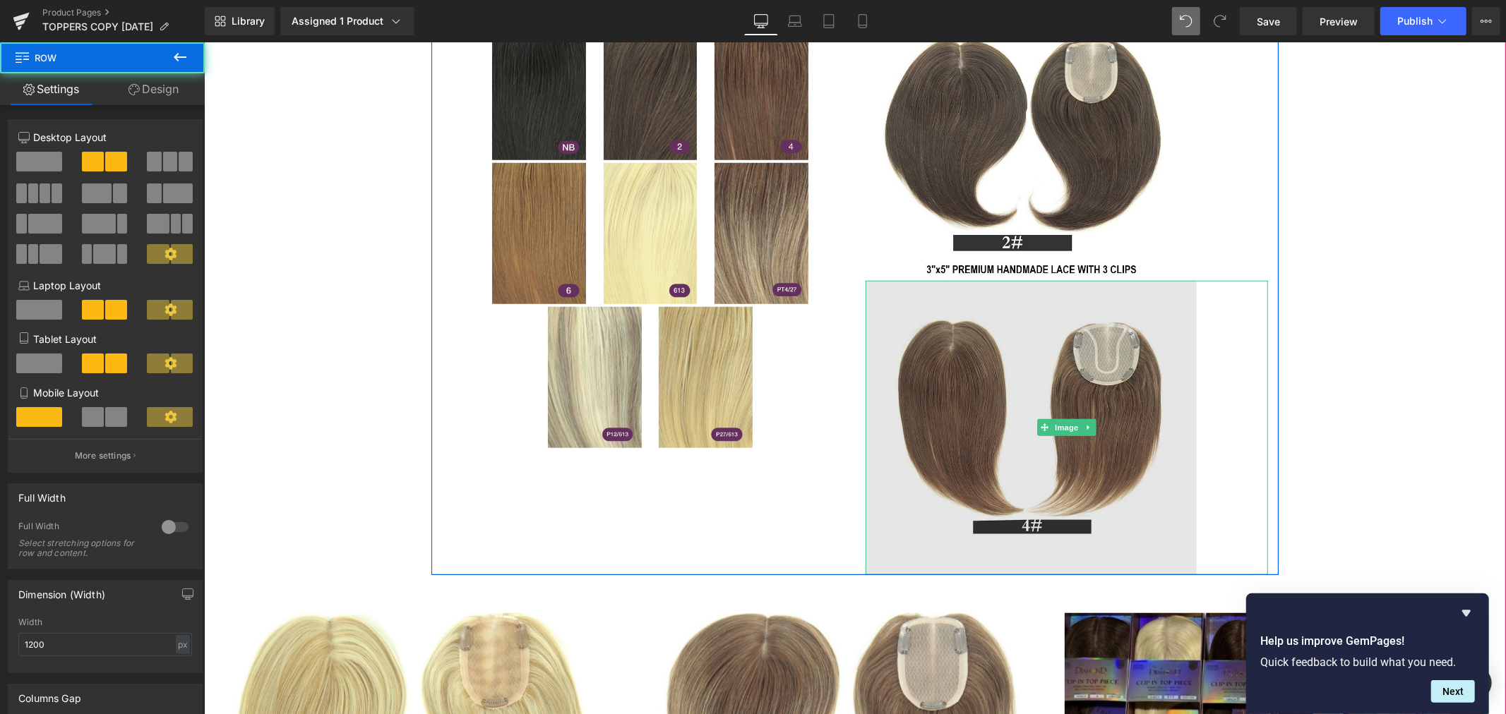
click at [1021, 479] on img at bounding box center [1066, 427] width 402 height 294
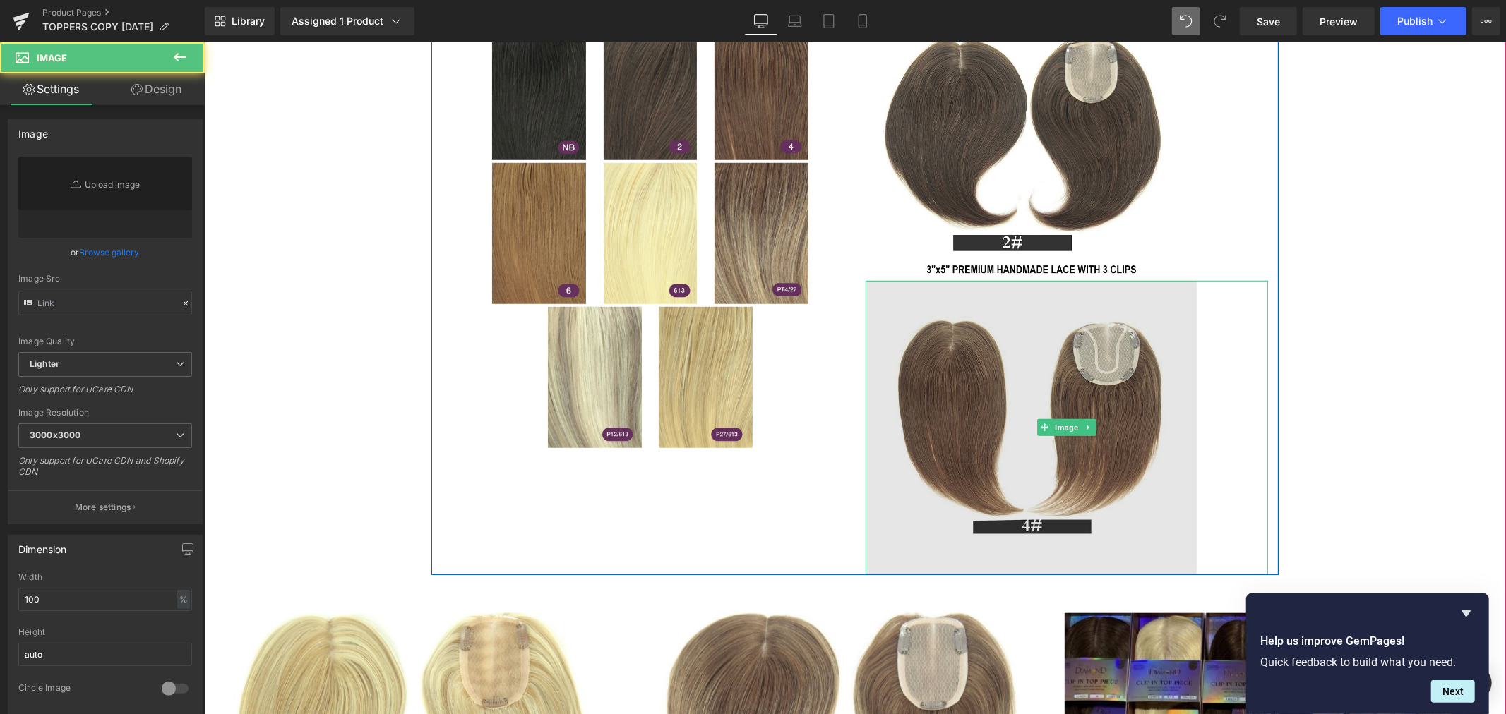
type input "https://ucarecdn.com/a97be5ba-c907-4c36-a738-7716c434c232/-/format/auto/-/previ…"
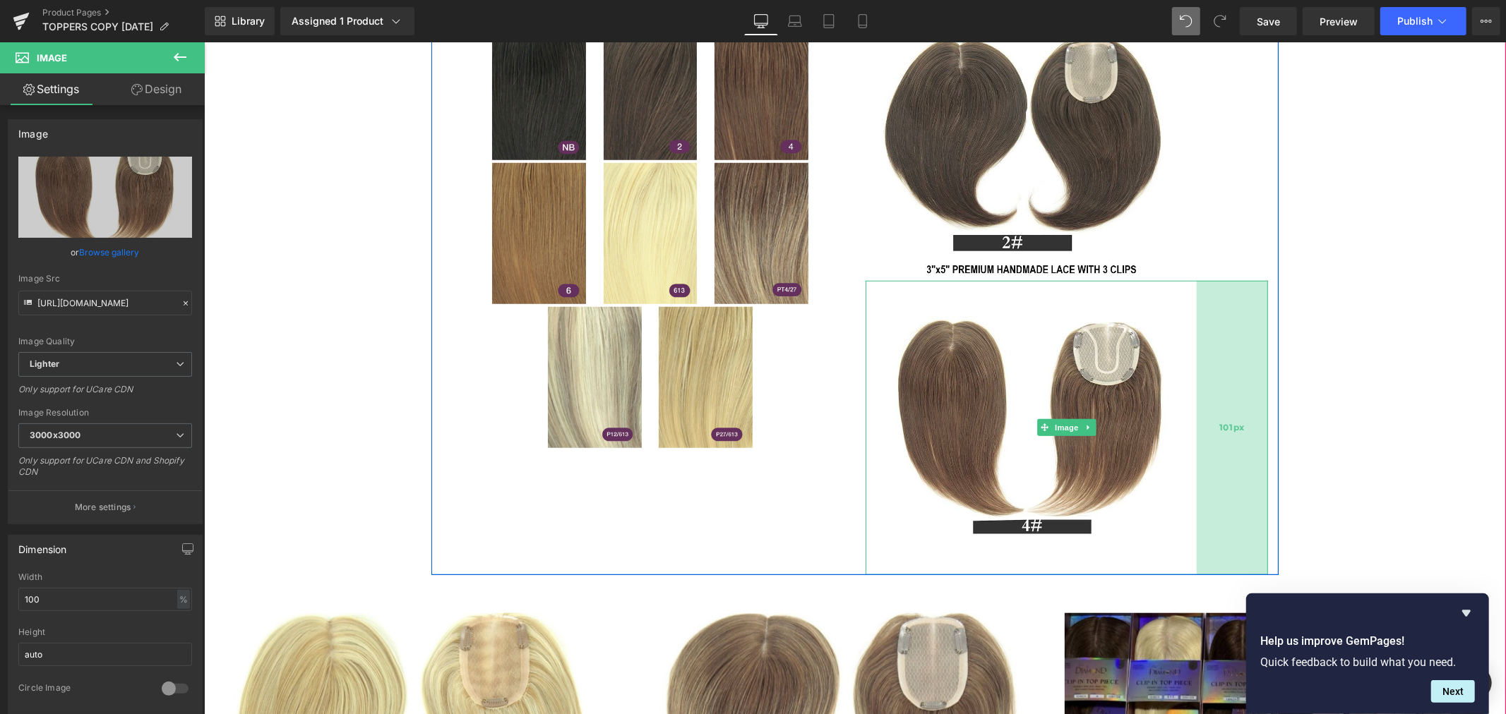
click at [1261, 395] on div "101px" at bounding box center [1231, 427] width 71 height 294
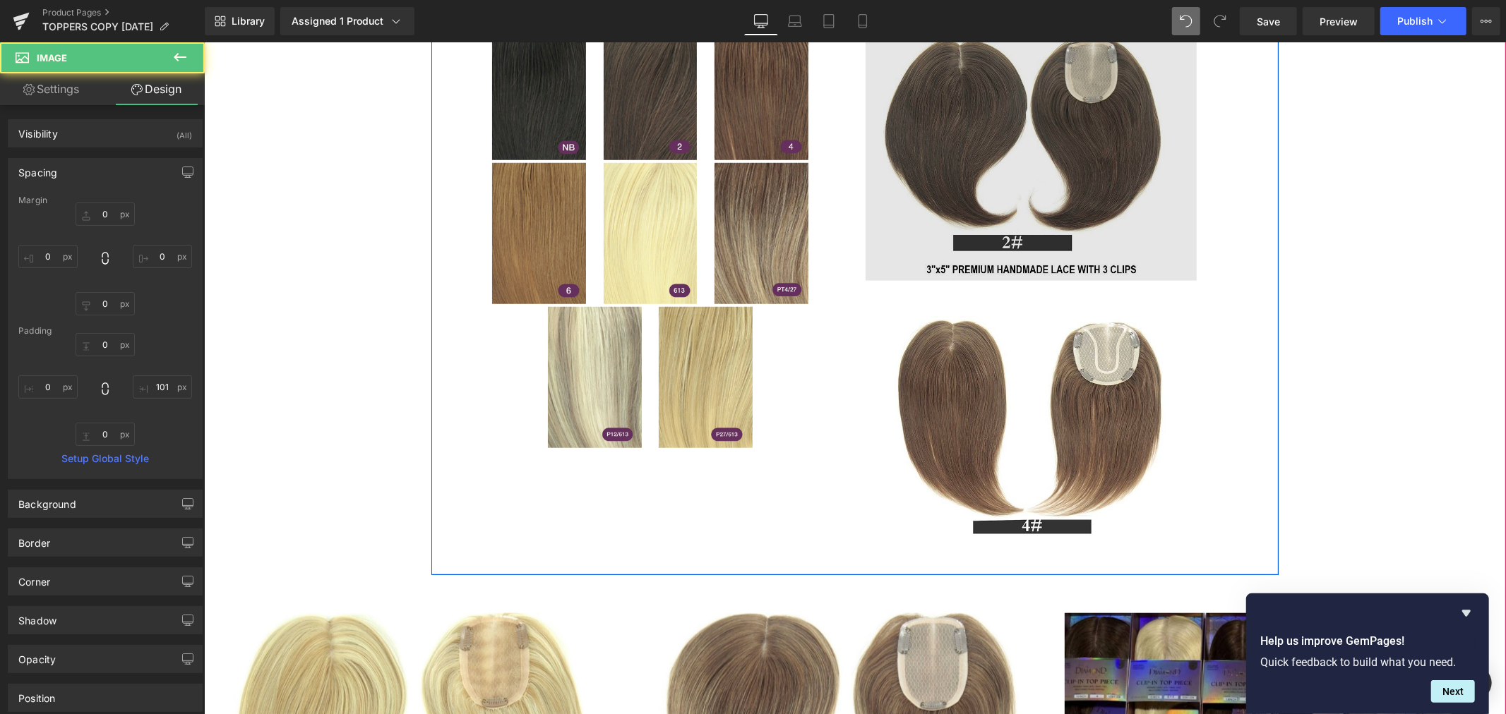
scroll to position [706, 0]
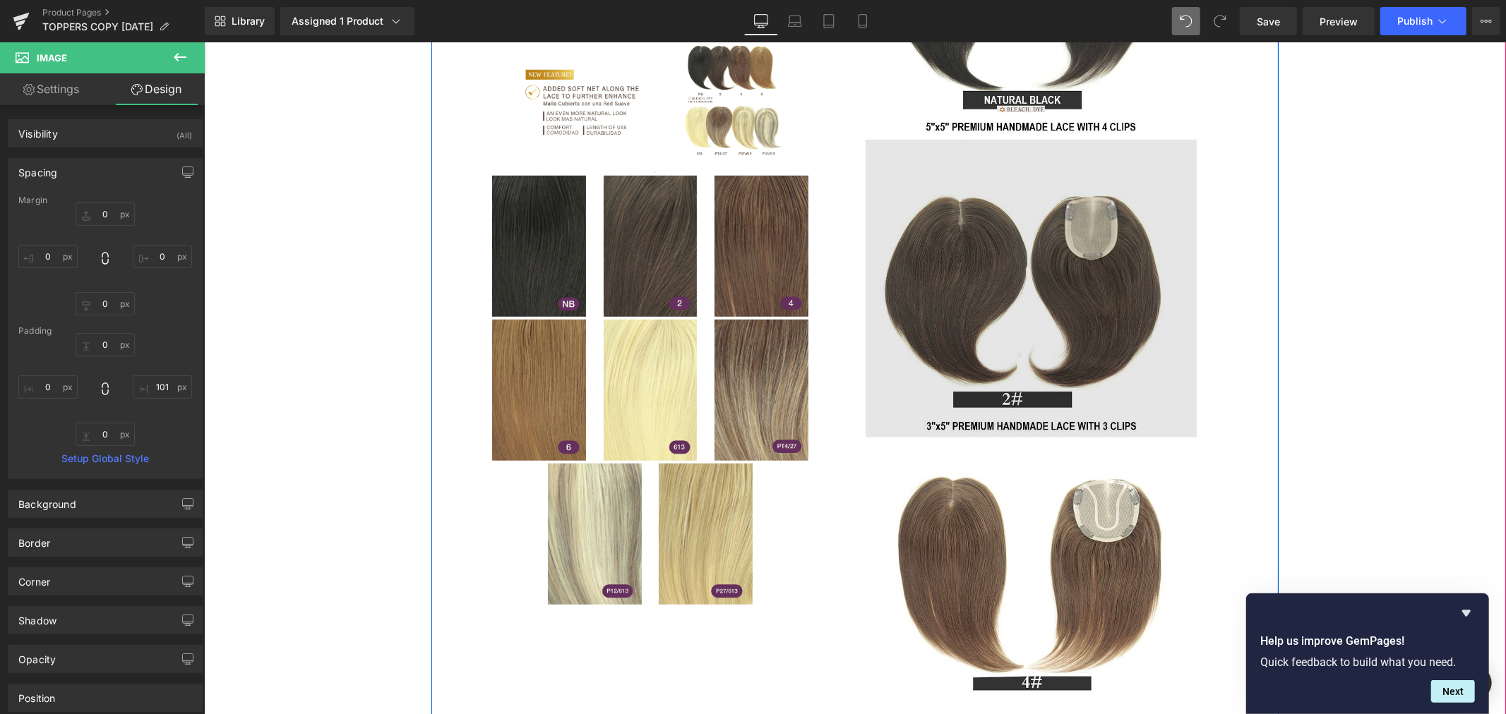
click at [1184, 307] on img at bounding box center [1066, 288] width 402 height 298
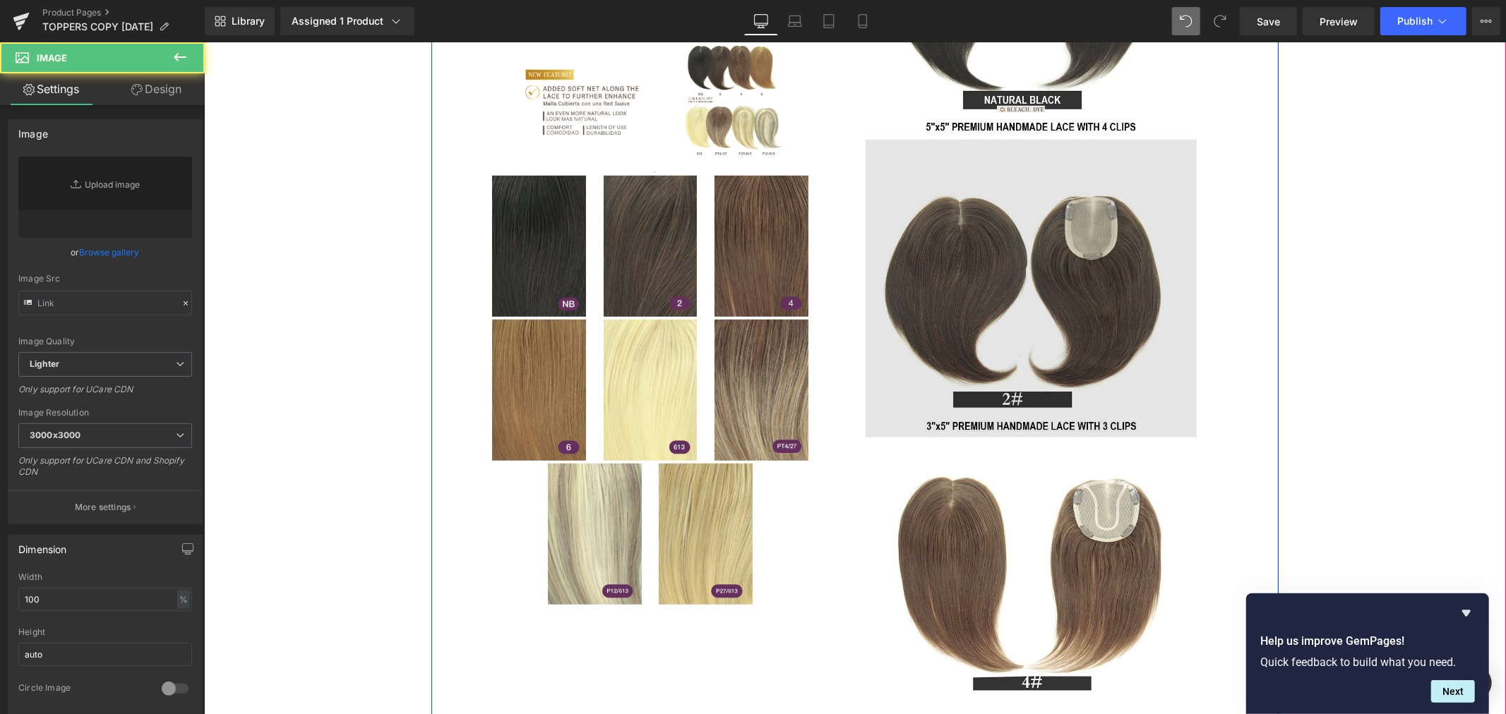
type input "https://ucarecdn.com/4006102d-1c2f-46d5-933e-3237f6669c32/-/format/auto/-/previ…"
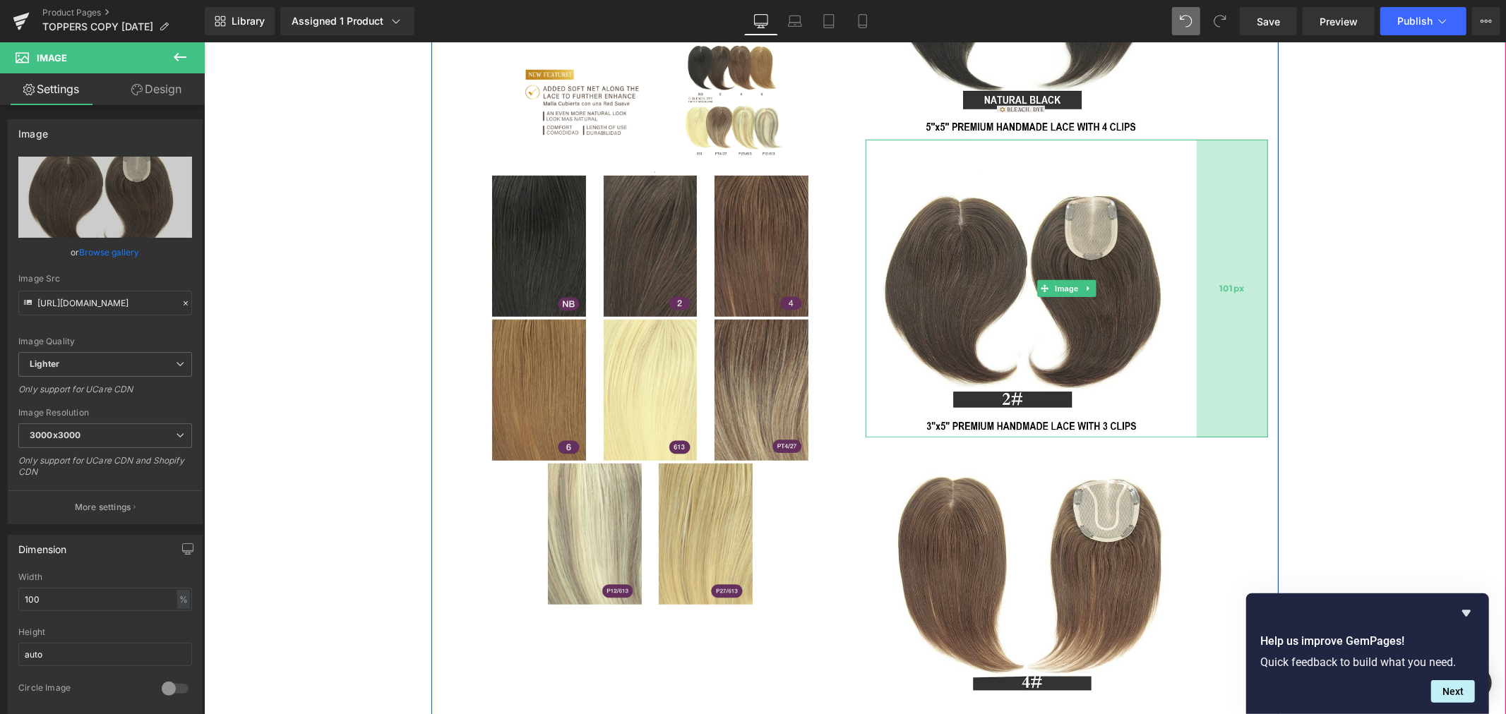
click at [1260, 308] on div "101px" at bounding box center [1231, 288] width 71 height 298
click at [1373, 318] on div "LUXURY HAIR TOPPERS (P) Title $0 $99.99 (P) Price Premium (P) Image 2" at bounding box center [854, 416] width 1288 height 1789
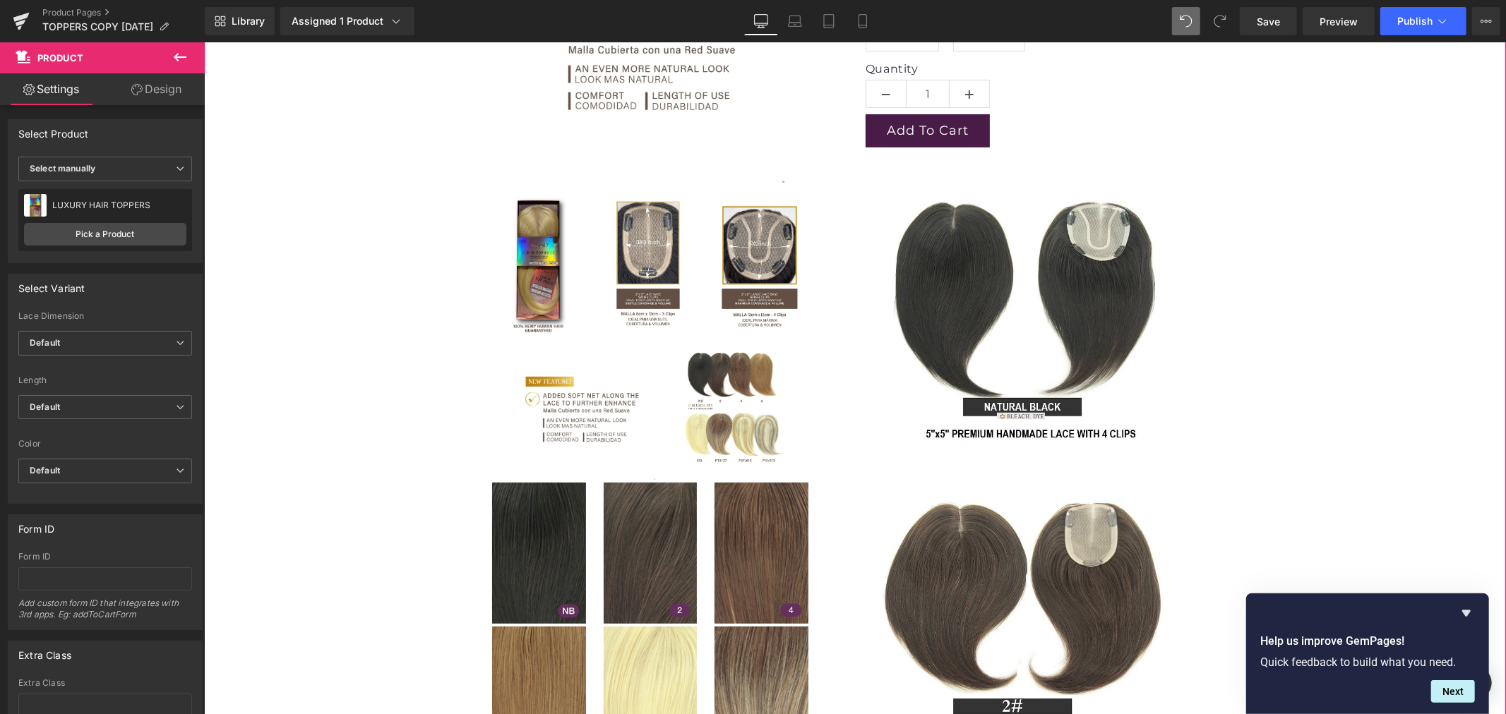
scroll to position [392, 0]
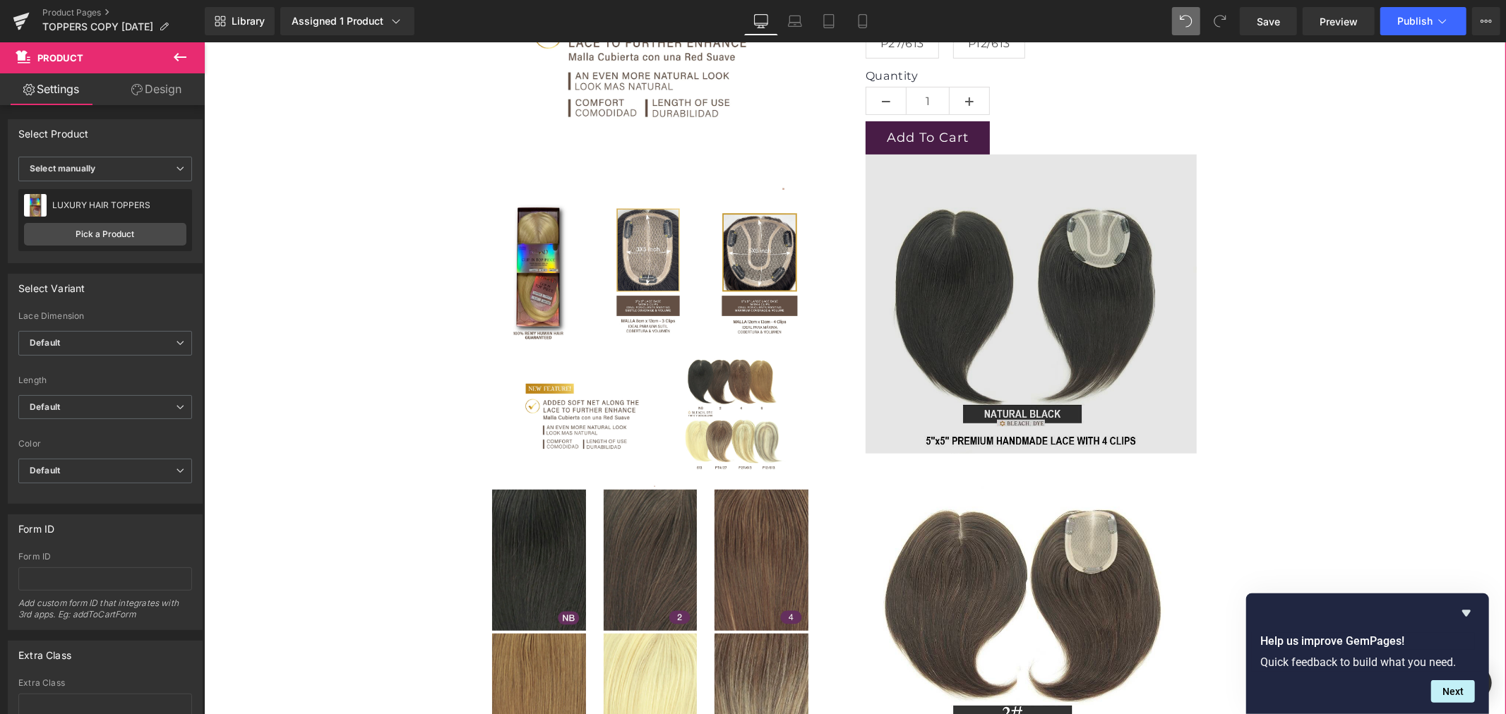
click at [1209, 319] on img at bounding box center [1066, 303] width 402 height 299
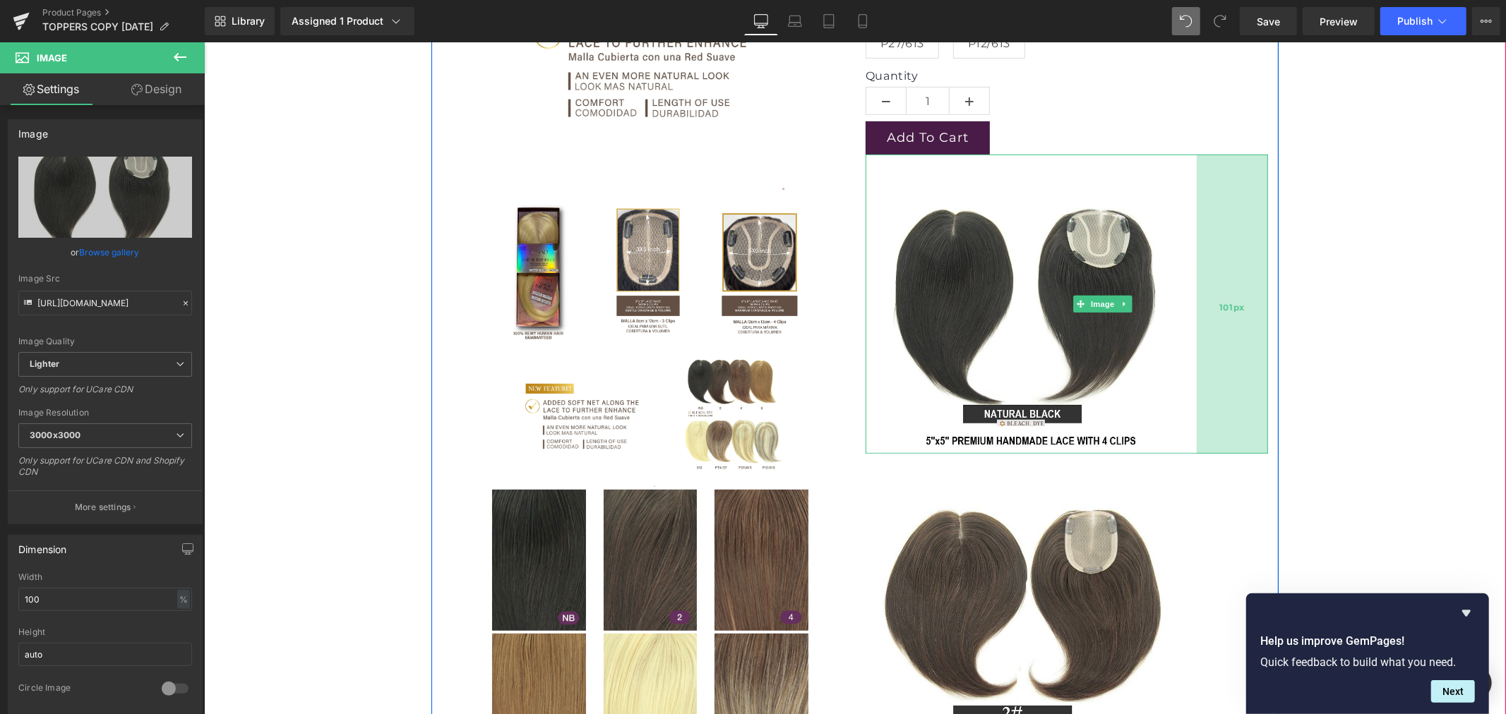
click at [1259, 316] on div "101px" at bounding box center [1231, 303] width 71 height 299
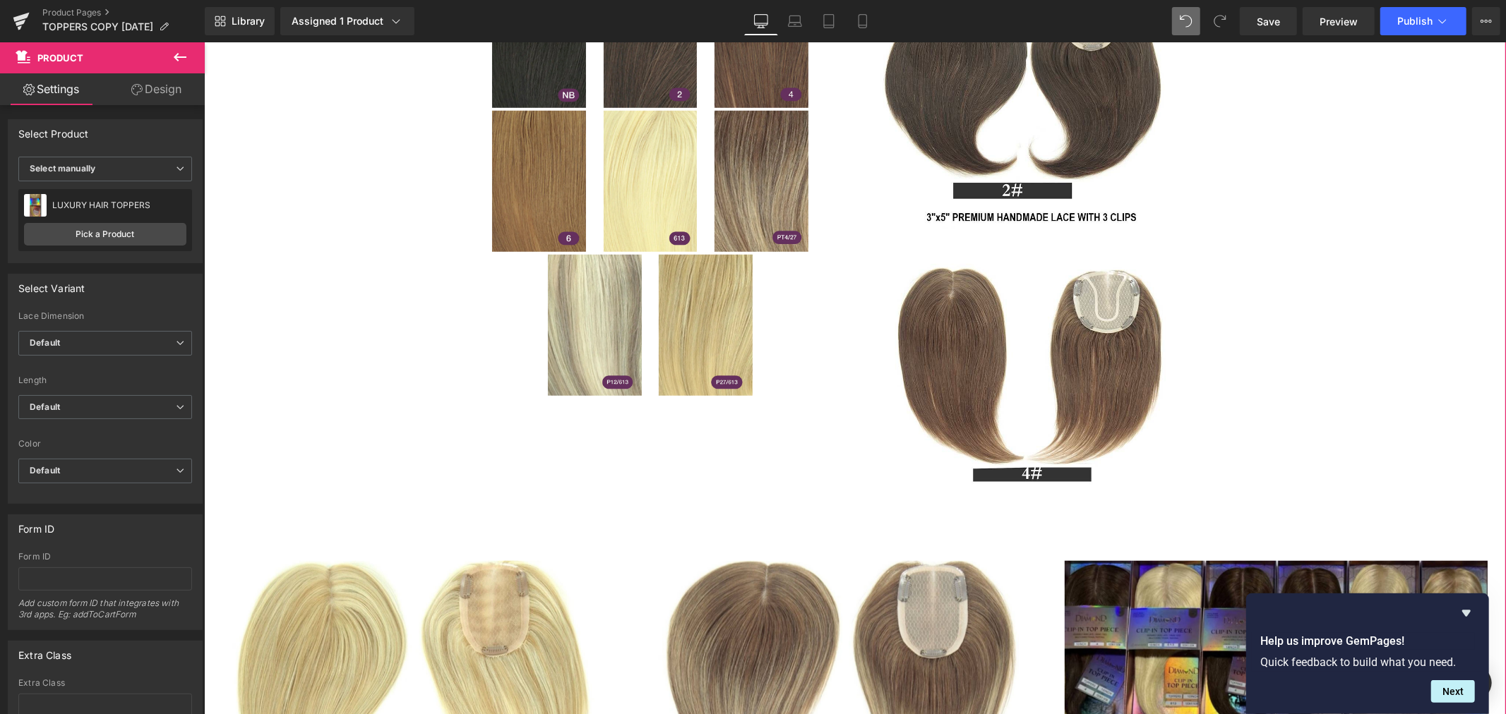
scroll to position [941, 0]
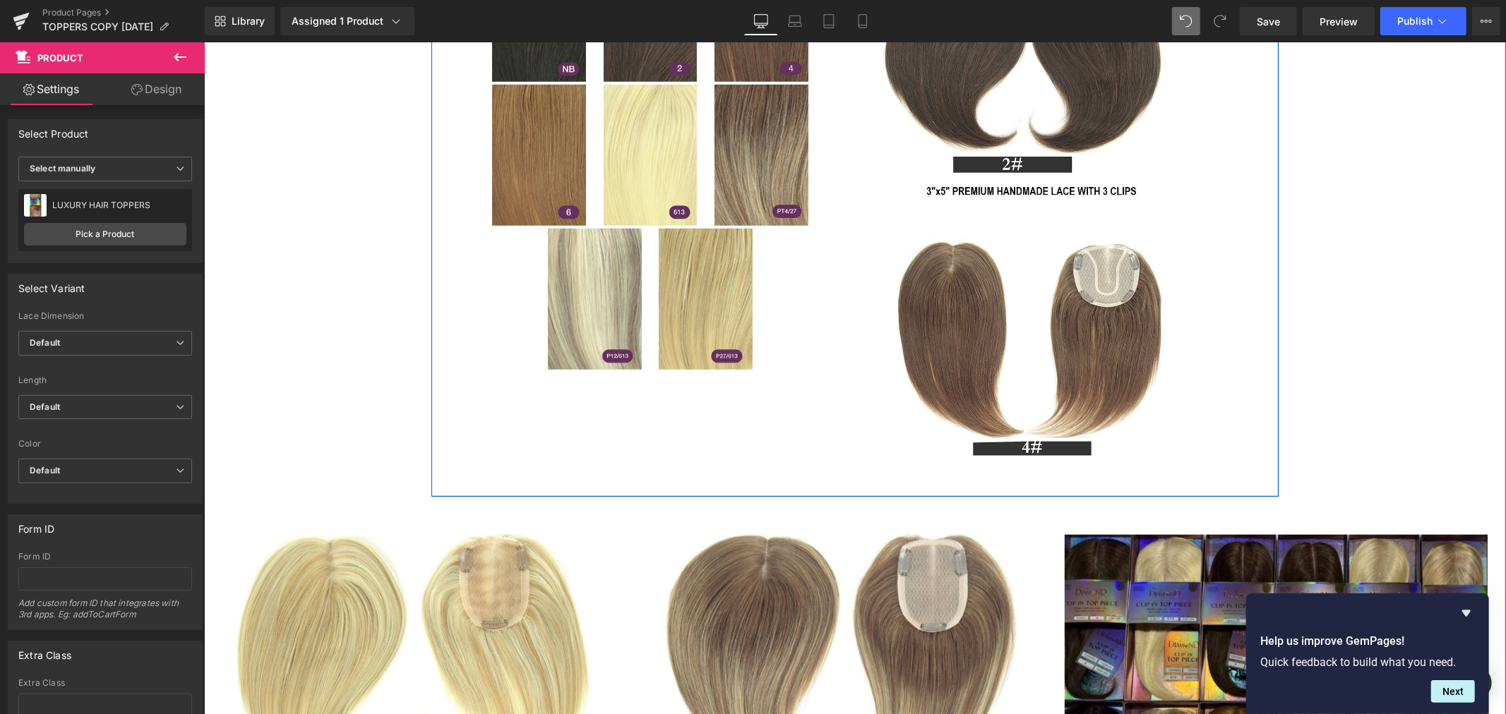
click at [680, 347] on img at bounding box center [705, 298] width 94 height 141
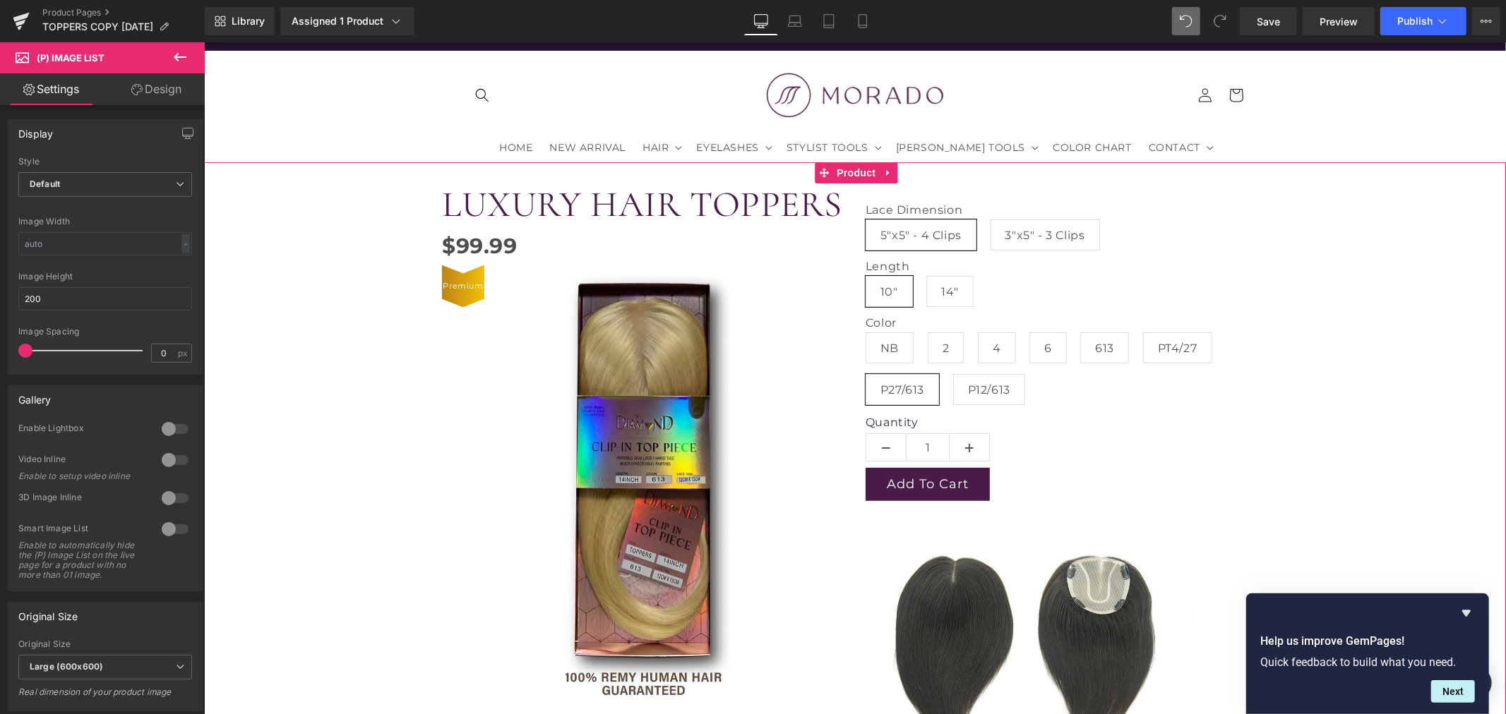
scroll to position [0, 0]
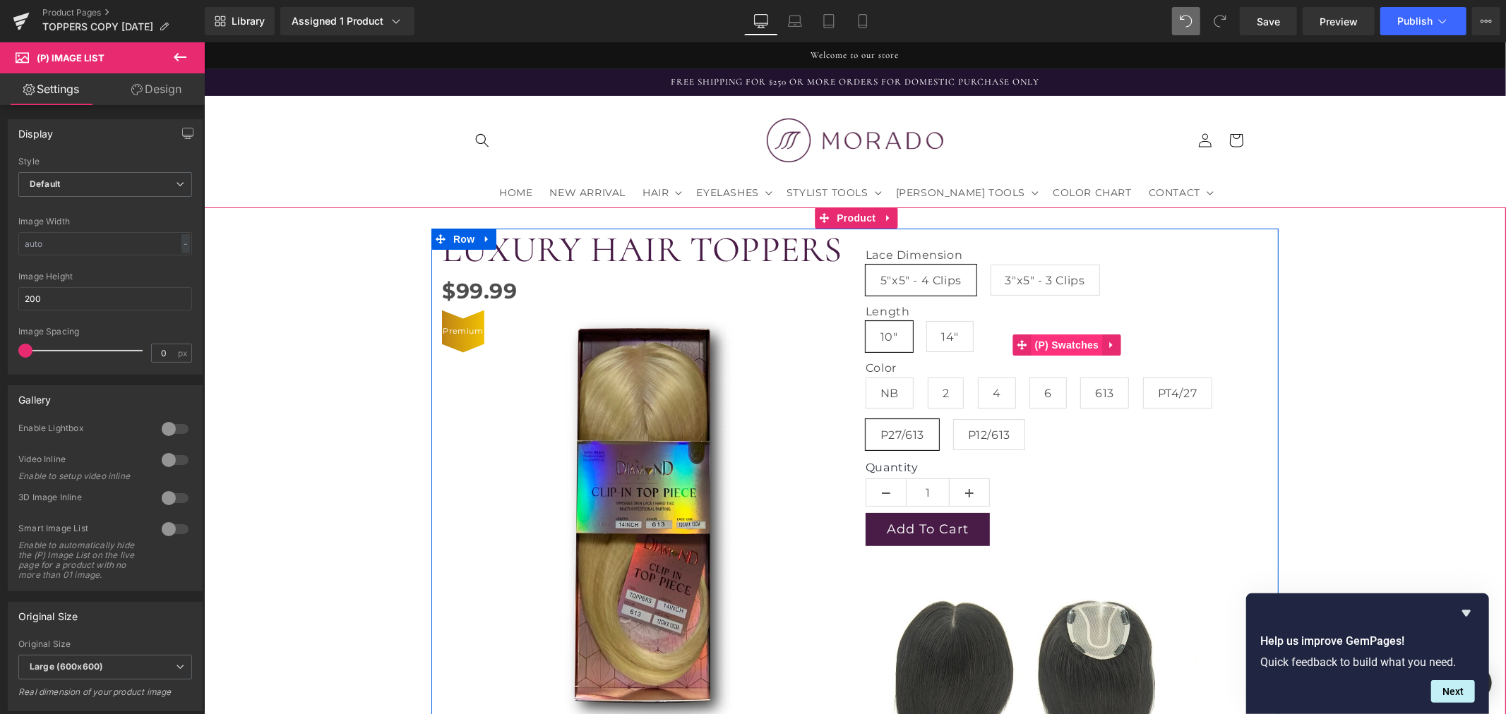
click at [1057, 347] on span "(P) Swatches" at bounding box center [1066, 344] width 71 height 21
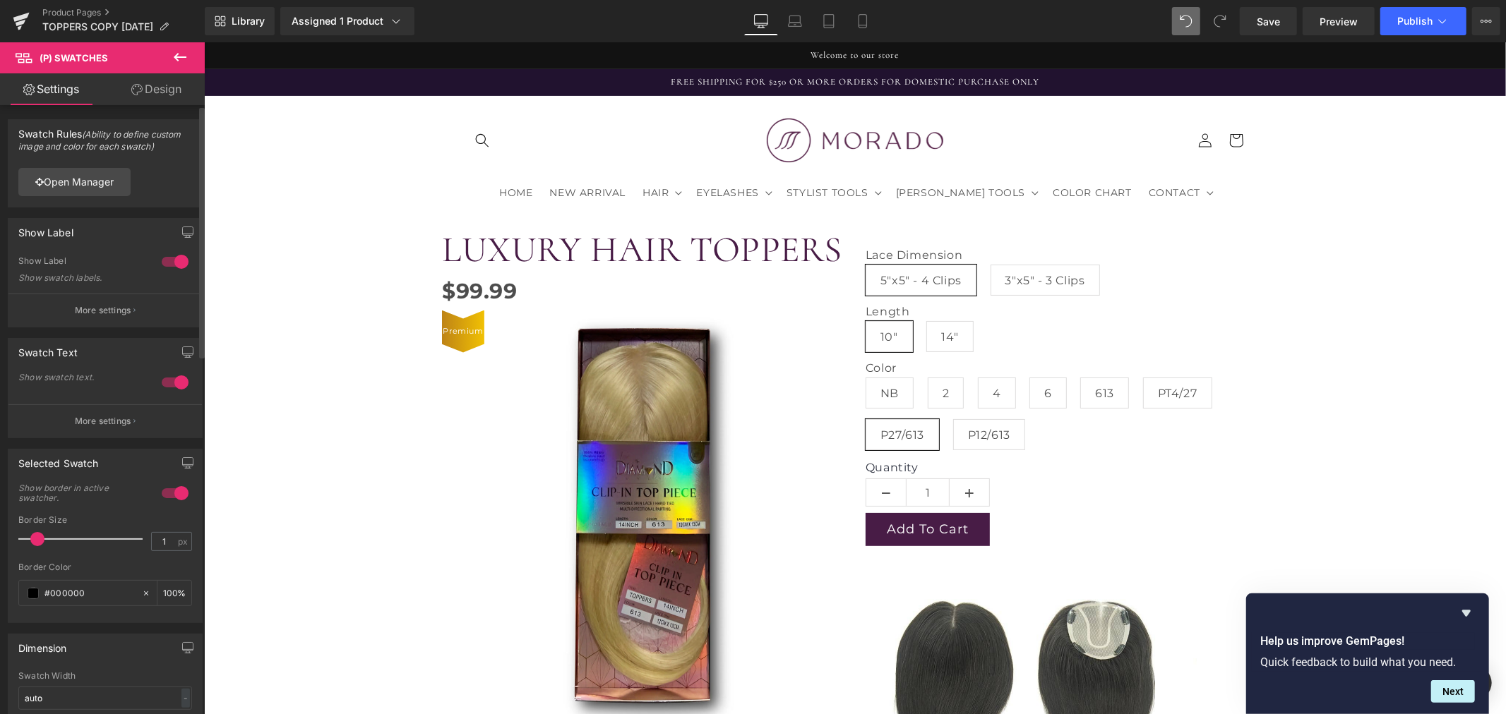
click at [88, 413] on button "More settings" at bounding box center [104, 420] width 193 height 33
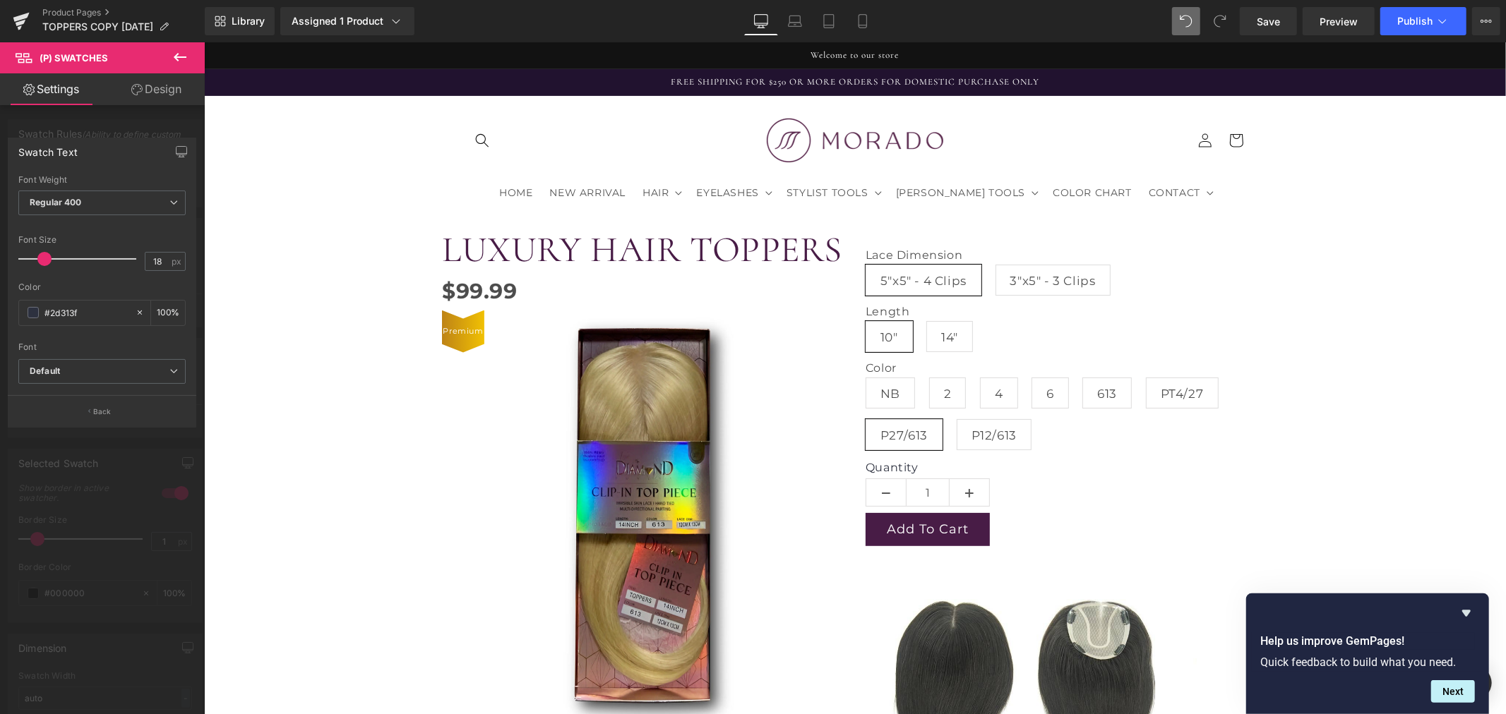
type input "19"
click at [47, 256] on span at bounding box center [47, 259] width 14 height 14
click at [80, 203] on b "Regular 400" at bounding box center [56, 202] width 52 height 11
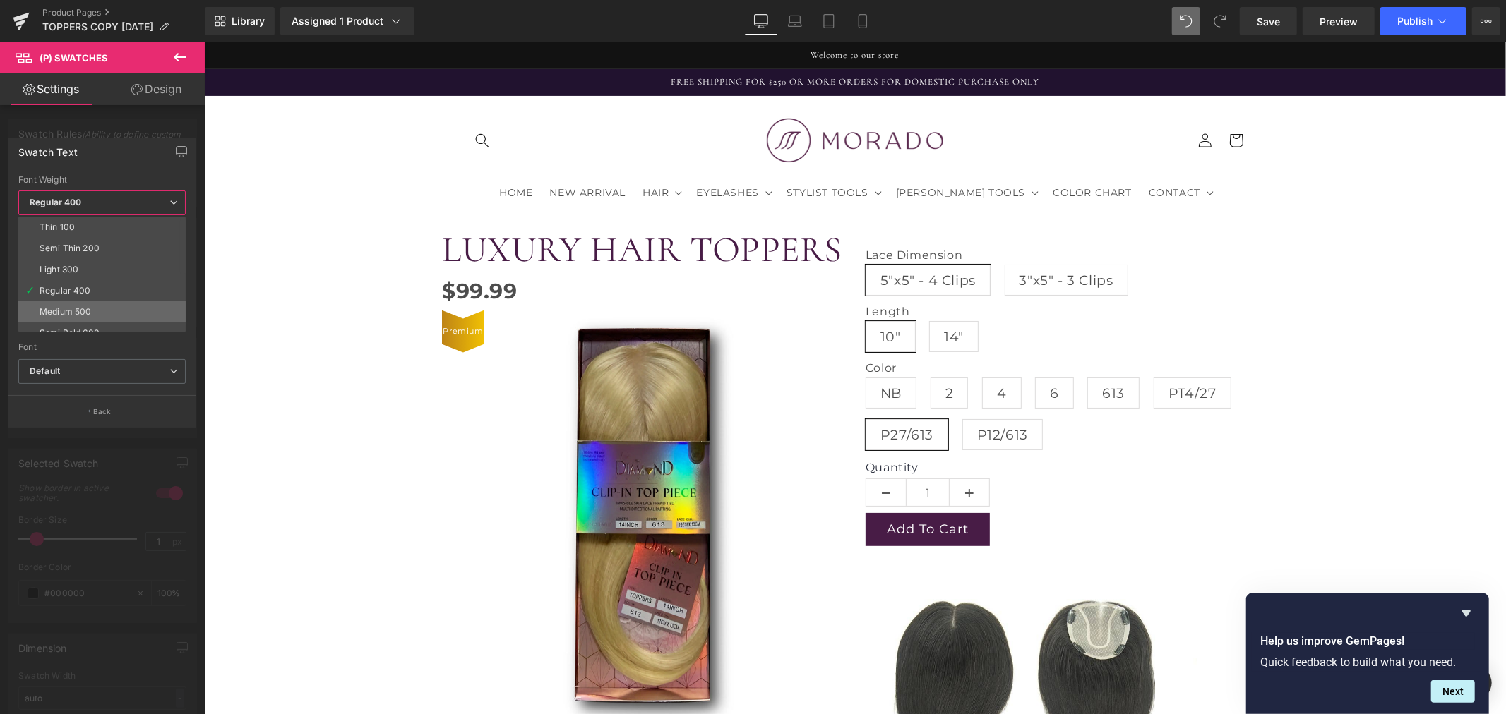
click at [87, 311] on div "Medium 500" at bounding box center [66, 312] width 52 height 10
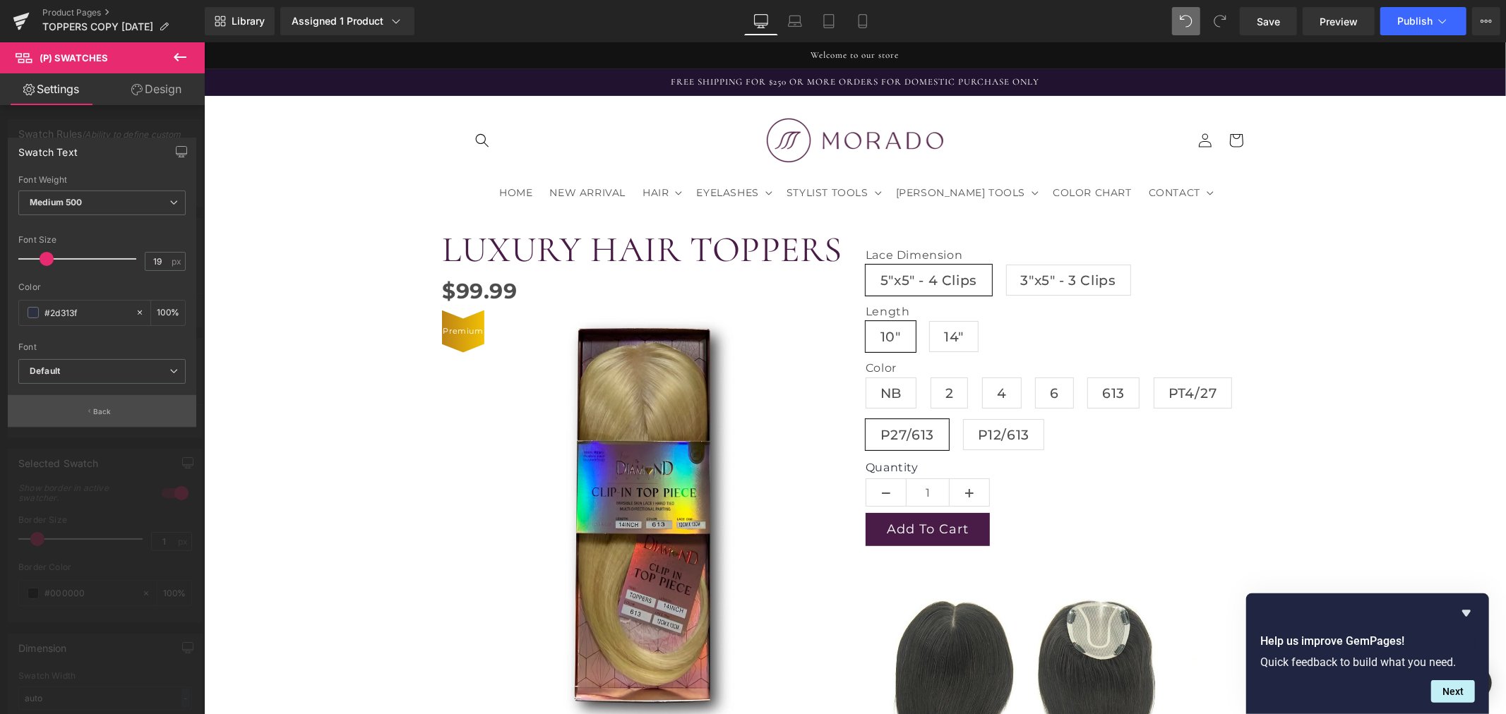
click at [75, 411] on button "Back" at bounding box center [102, 411] width 188 height 32
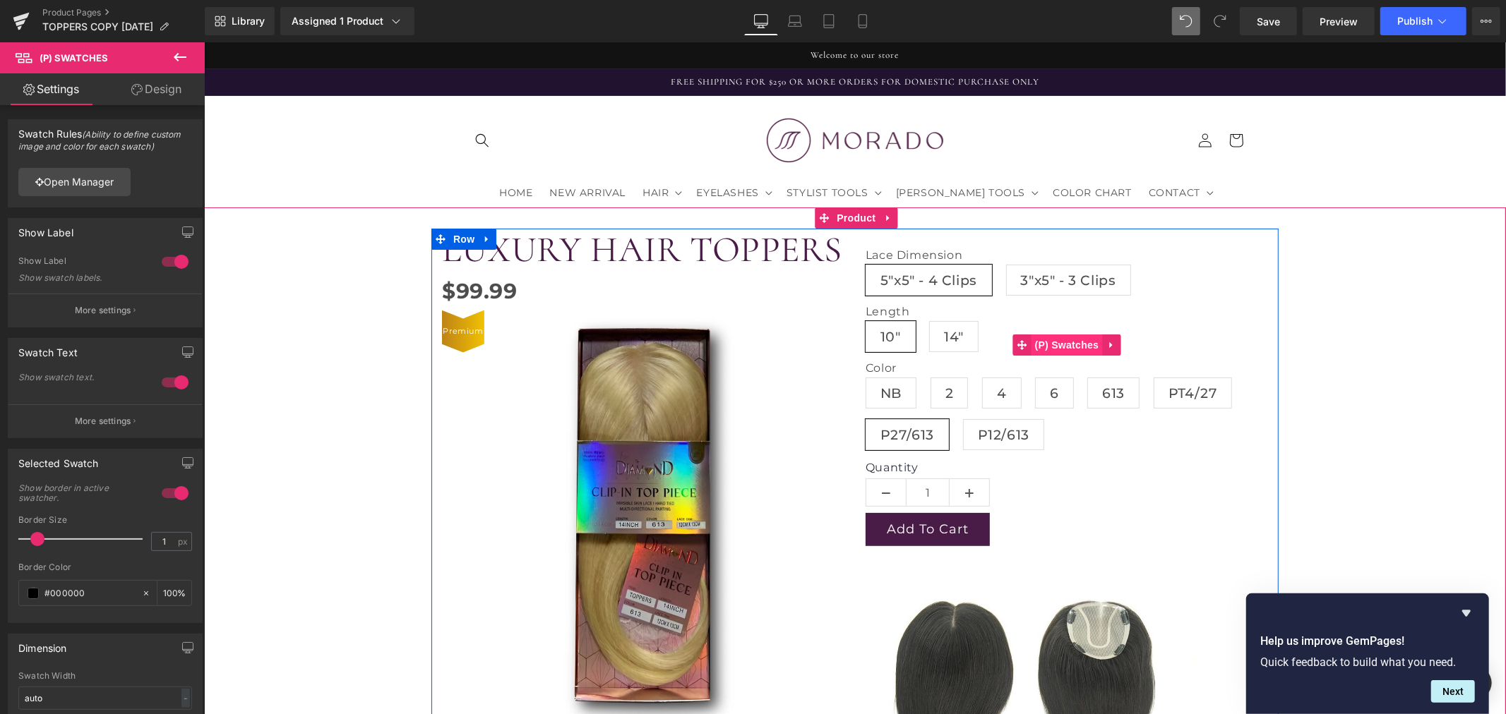
click at [1051, 345] on span "(P) Swatches" at bounding box center [1066, 344] width 71 height 21
click at [901, 251] on label "Lace Dimension" at bounding box center [1066, 256] width 402 height 15
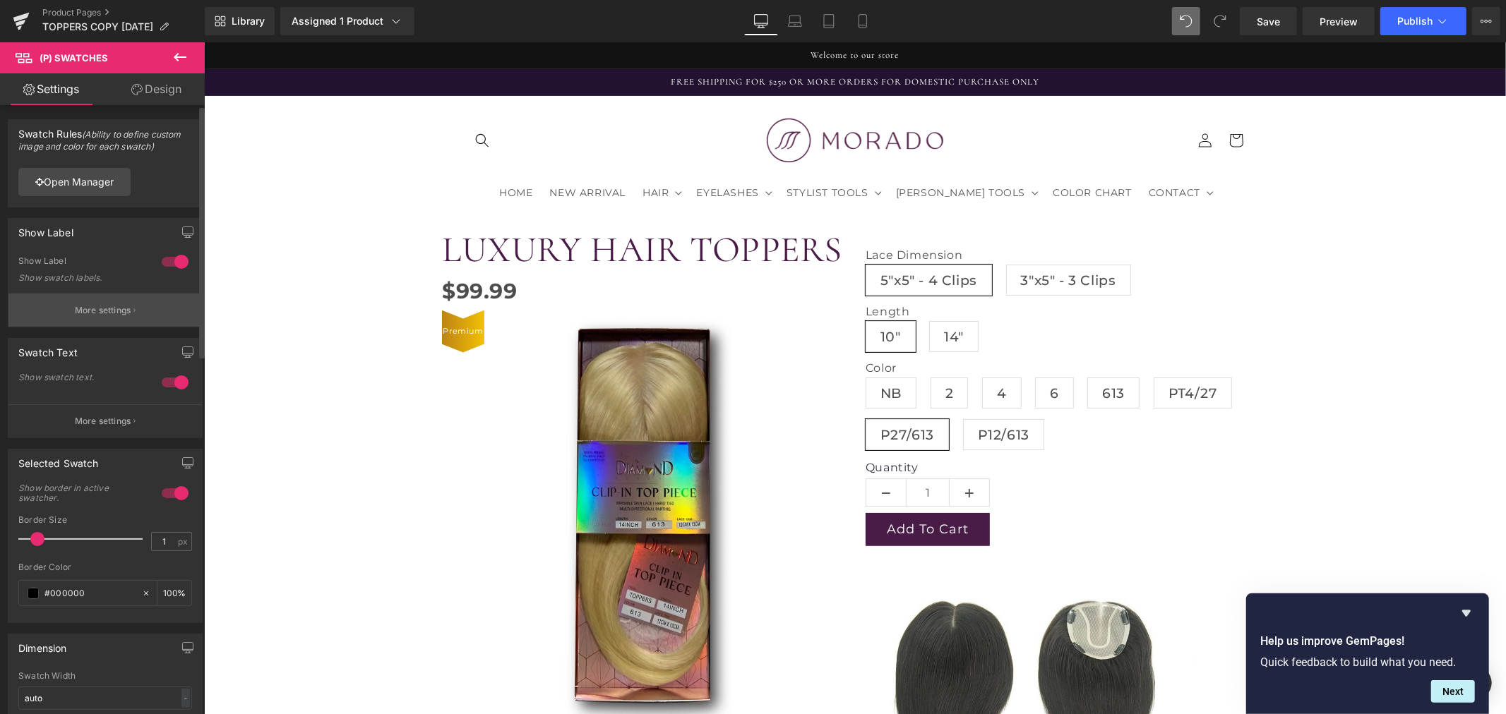
click at [89, 311] on p "More settings" at bounding box center [103, 310] width 56 height 13
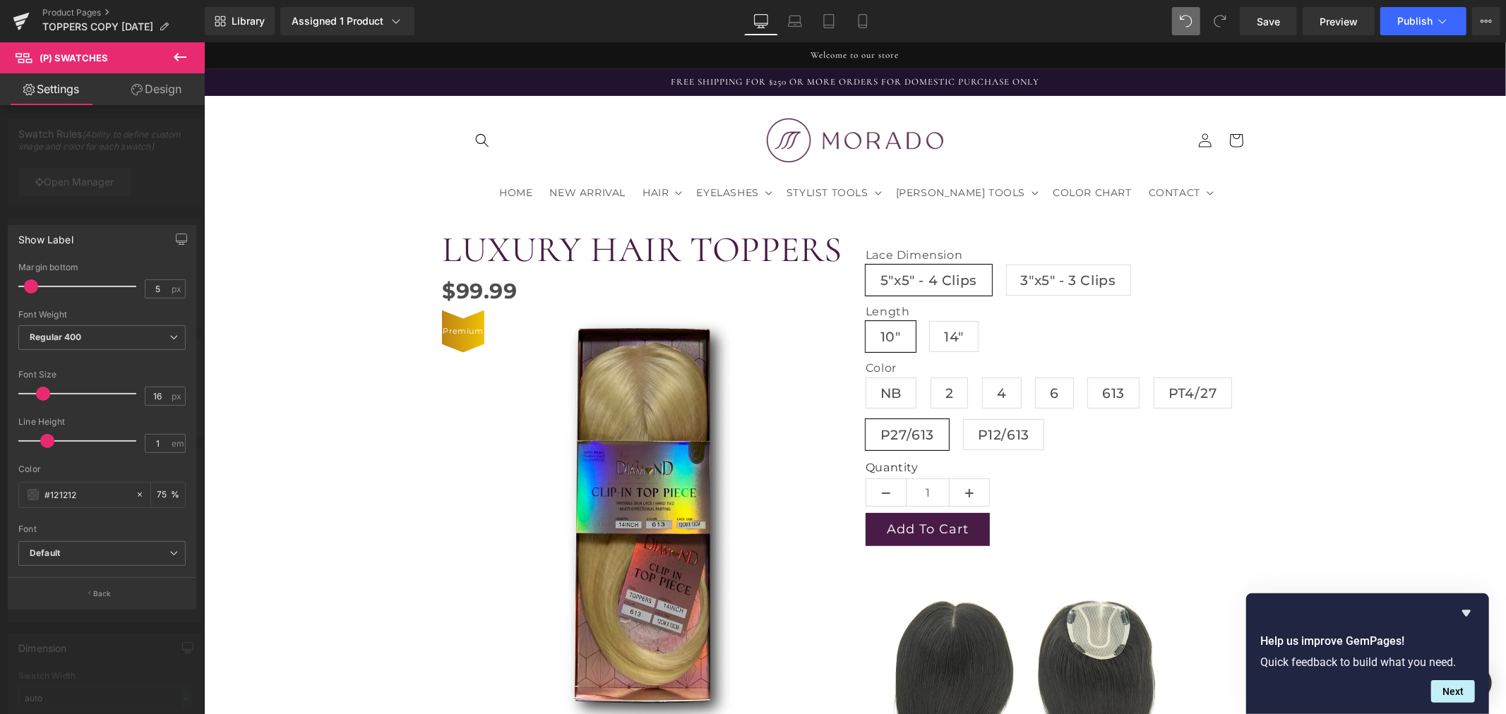
click at [47, 392] on span at bounding box center [43, 394] width 14 height 14
type input "17"
click at [48, 391] on span at bounding box center [44, 394] width 14 height 14
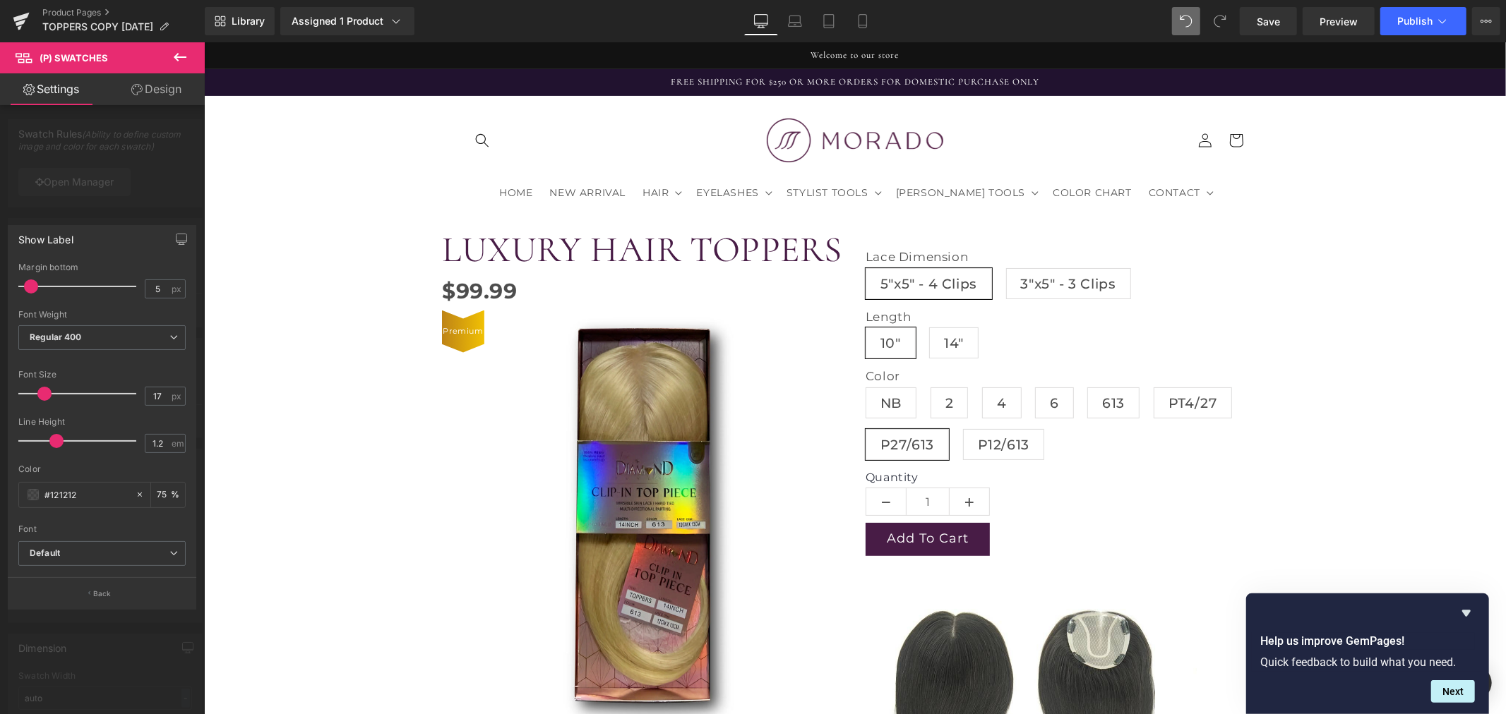
type input "1.3"
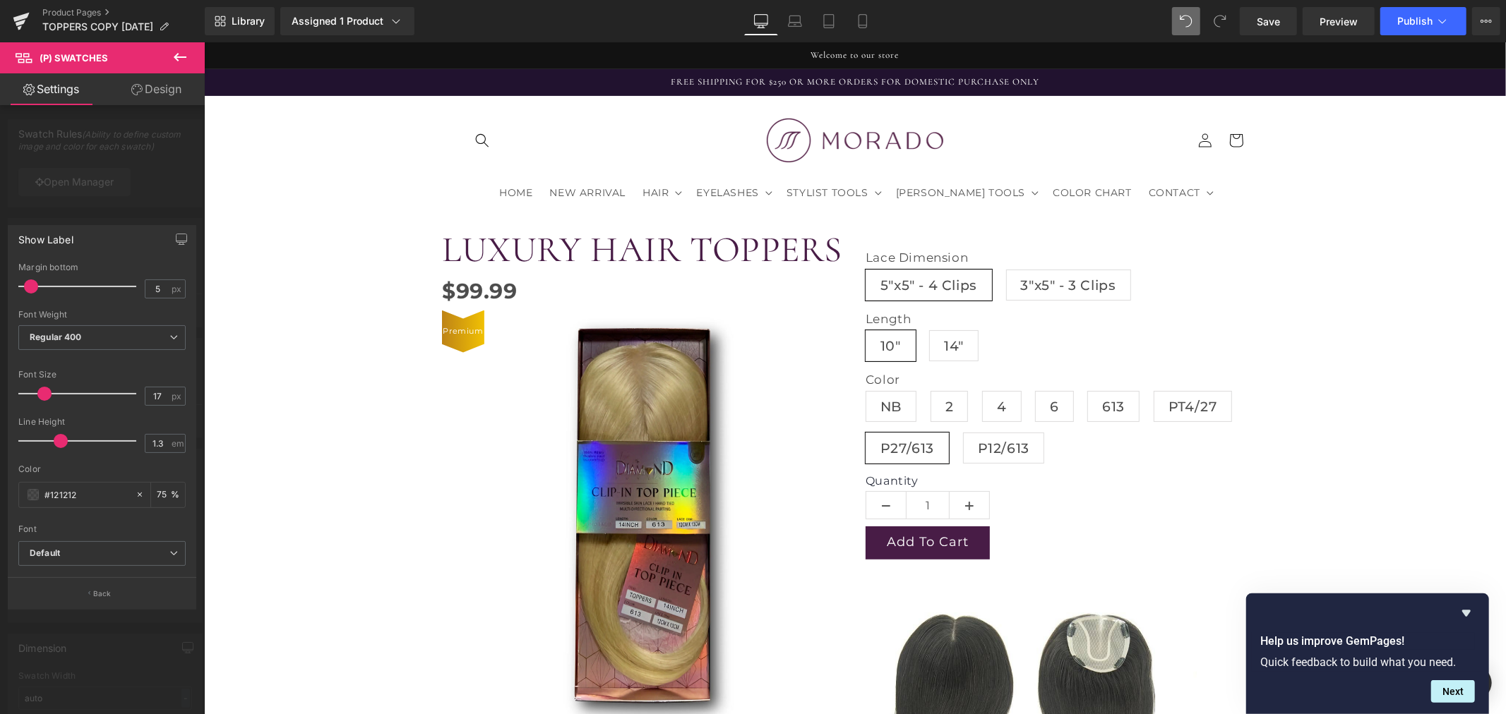
drag, startPoint x: 45, startPoint y: 445, endPoint x: 59, endPoint y: 445, distance: 13.4
click at [59, 445] on span at bounding box center [61, 441] width 14 height 14
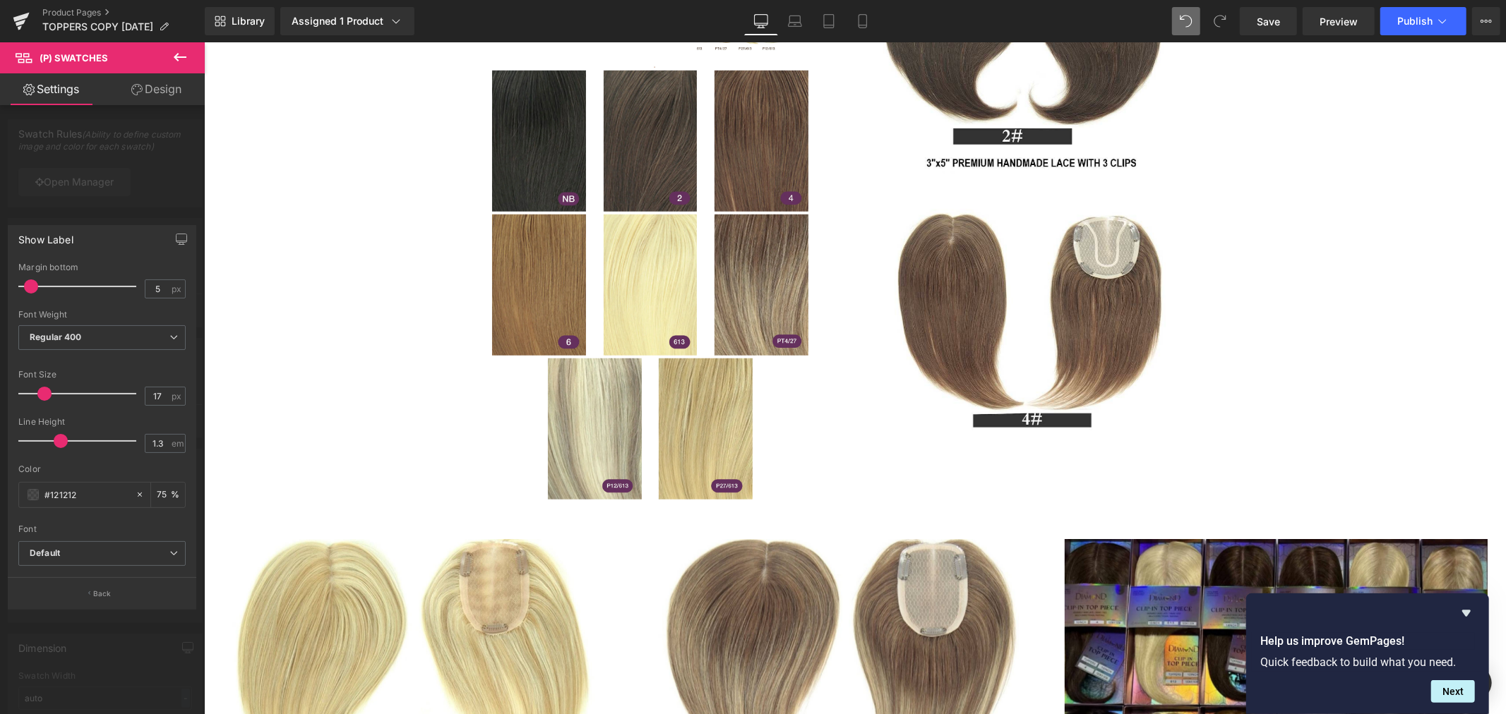
scroll to position [1019, 0]
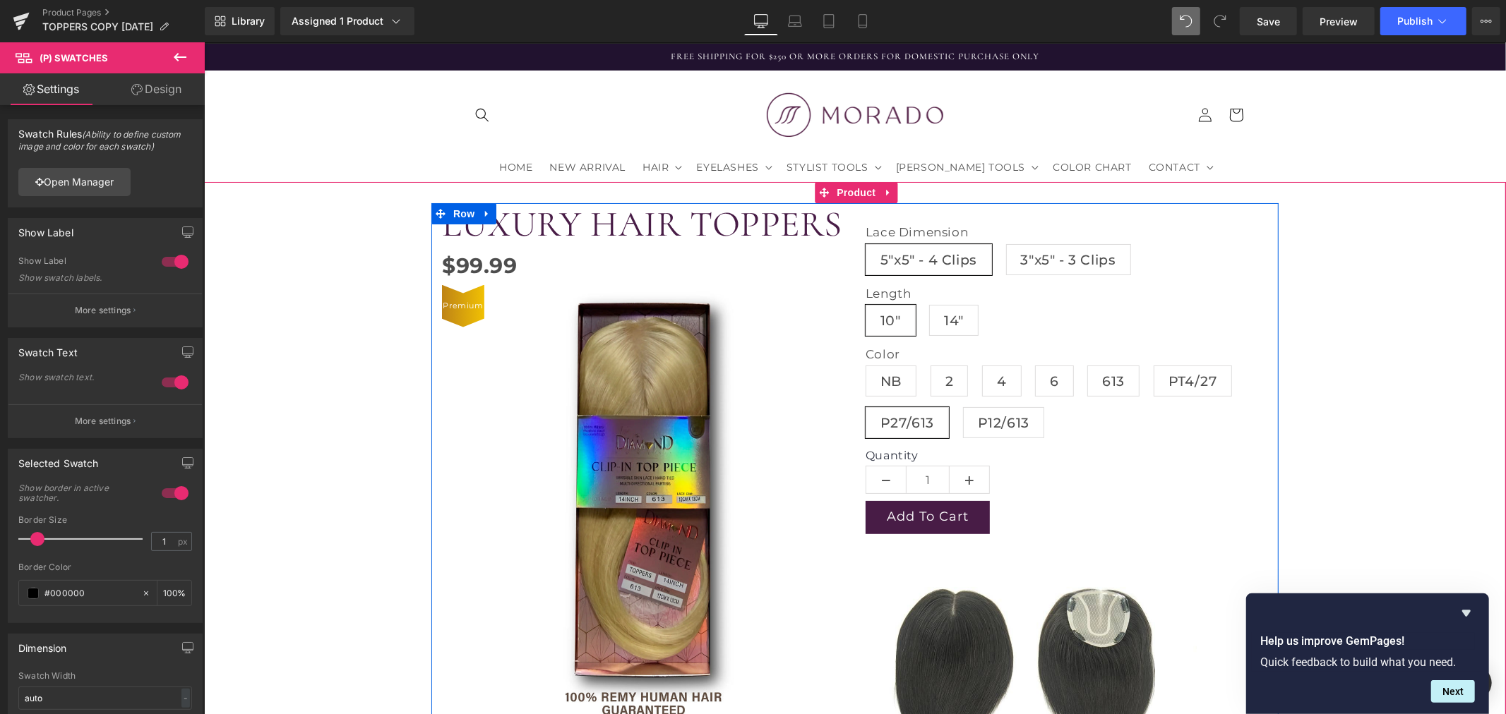
scroll to position [0, 0]
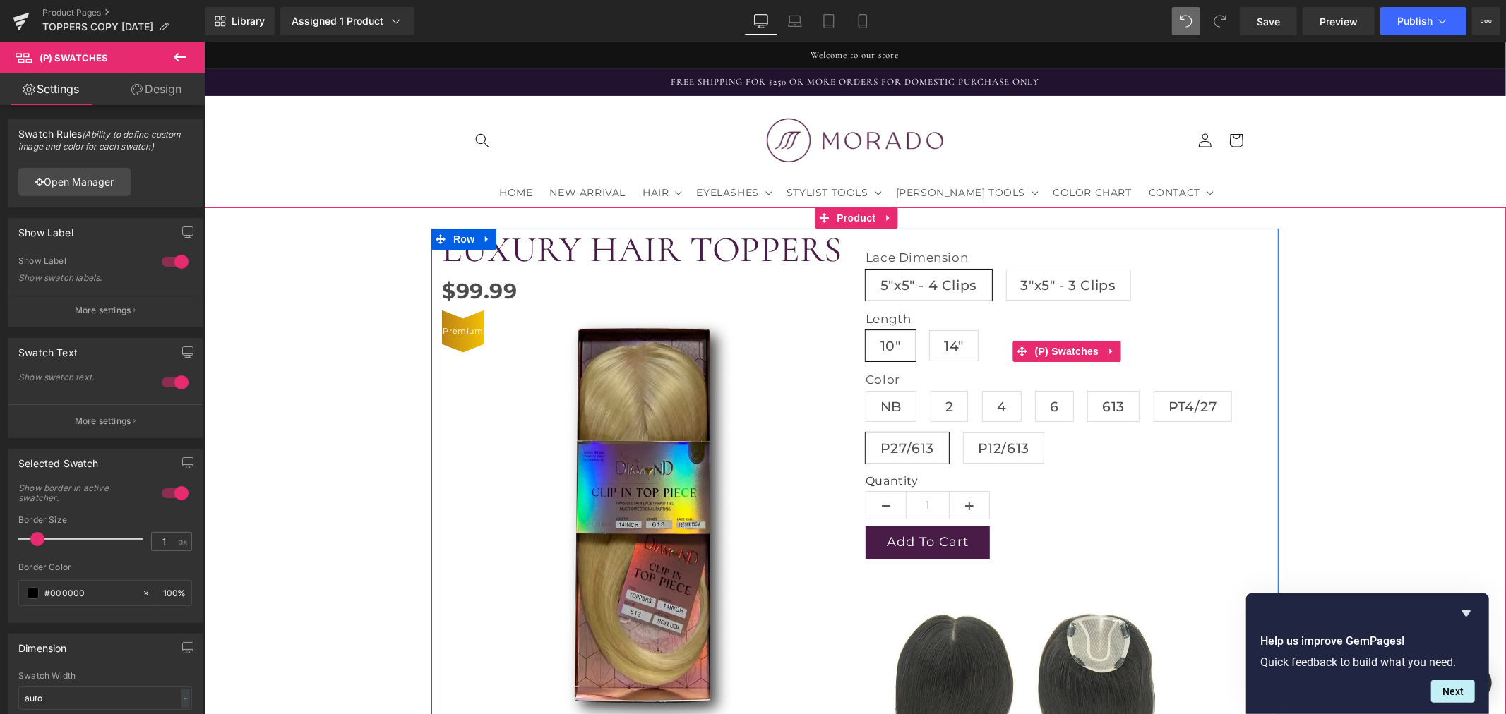
click at [1019, 311] on label "Length" at bounding box center [1066, 320] width 402 height 19
click at [1066, 352] on span "(P) Swatches" at bounding box center [1066, 350] width 71 height 21
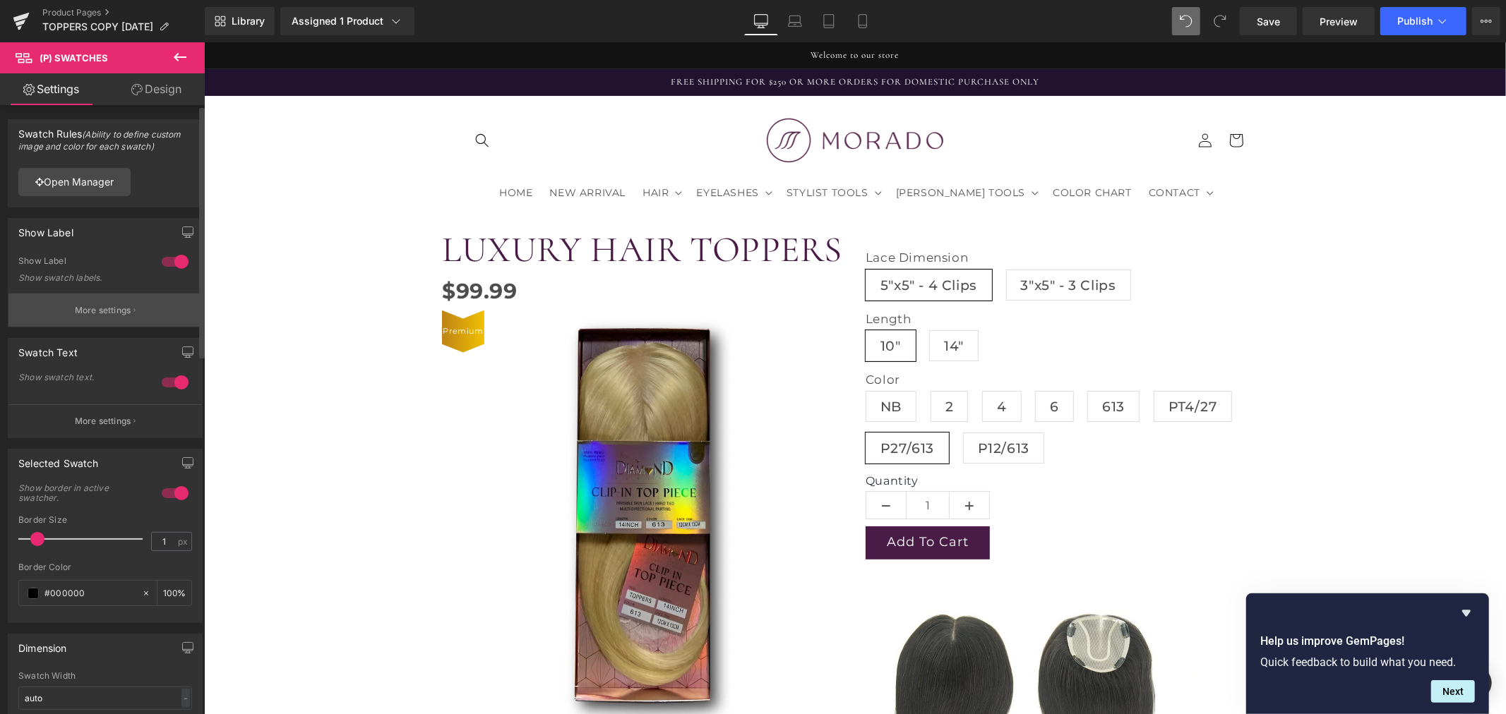
click at [97, 304] on p "More settings" at bounding box center [103, 310] width 56 height 13
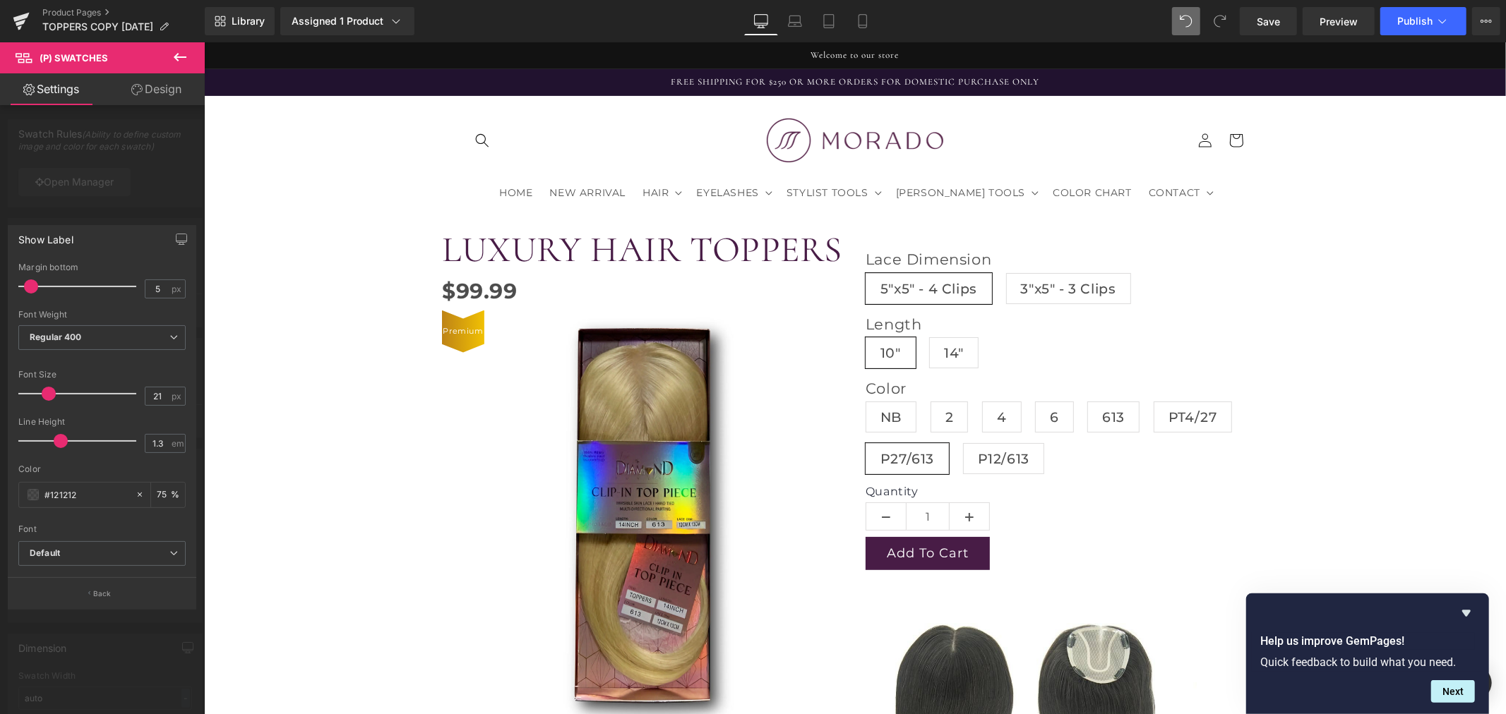
type input "22"
click at [51, 392] on span at bounding box center [50, 394] width 14 height 14
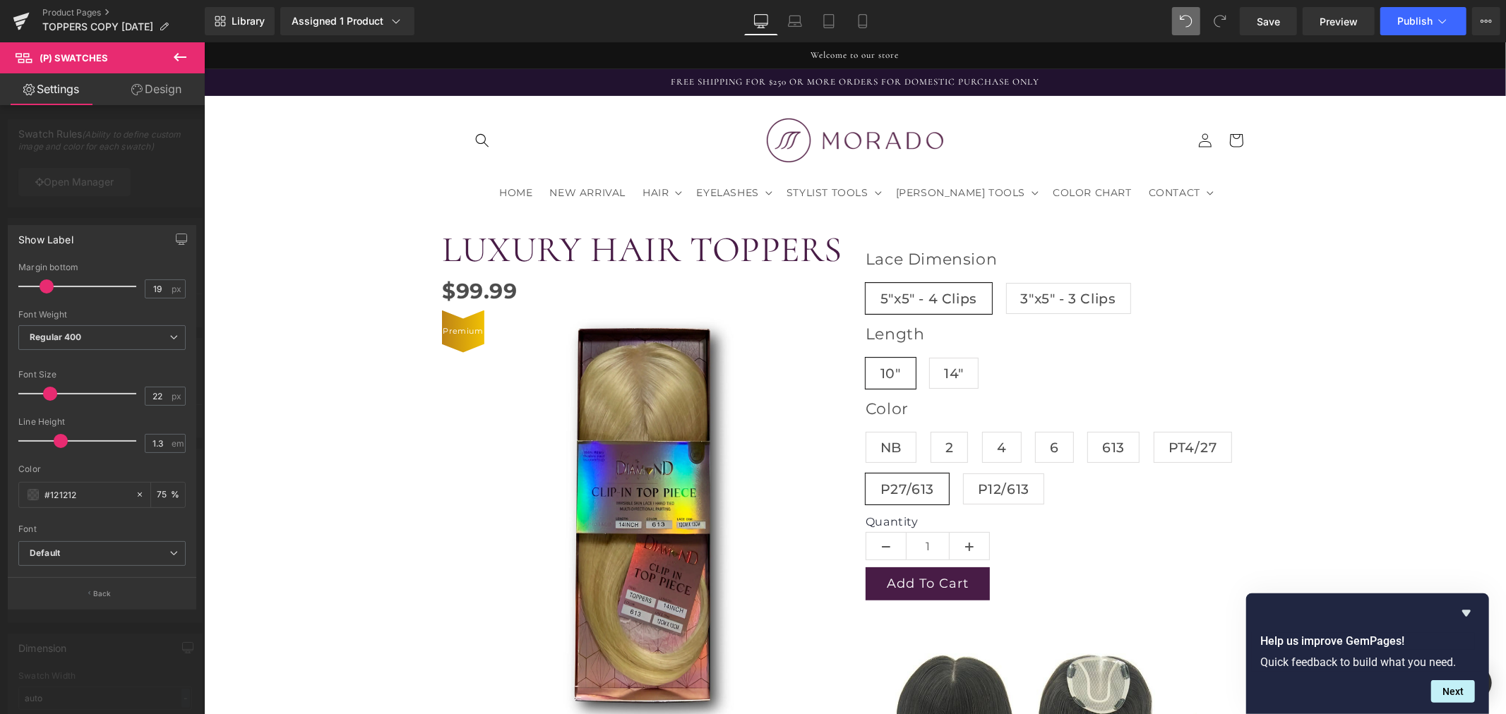
type input "20"
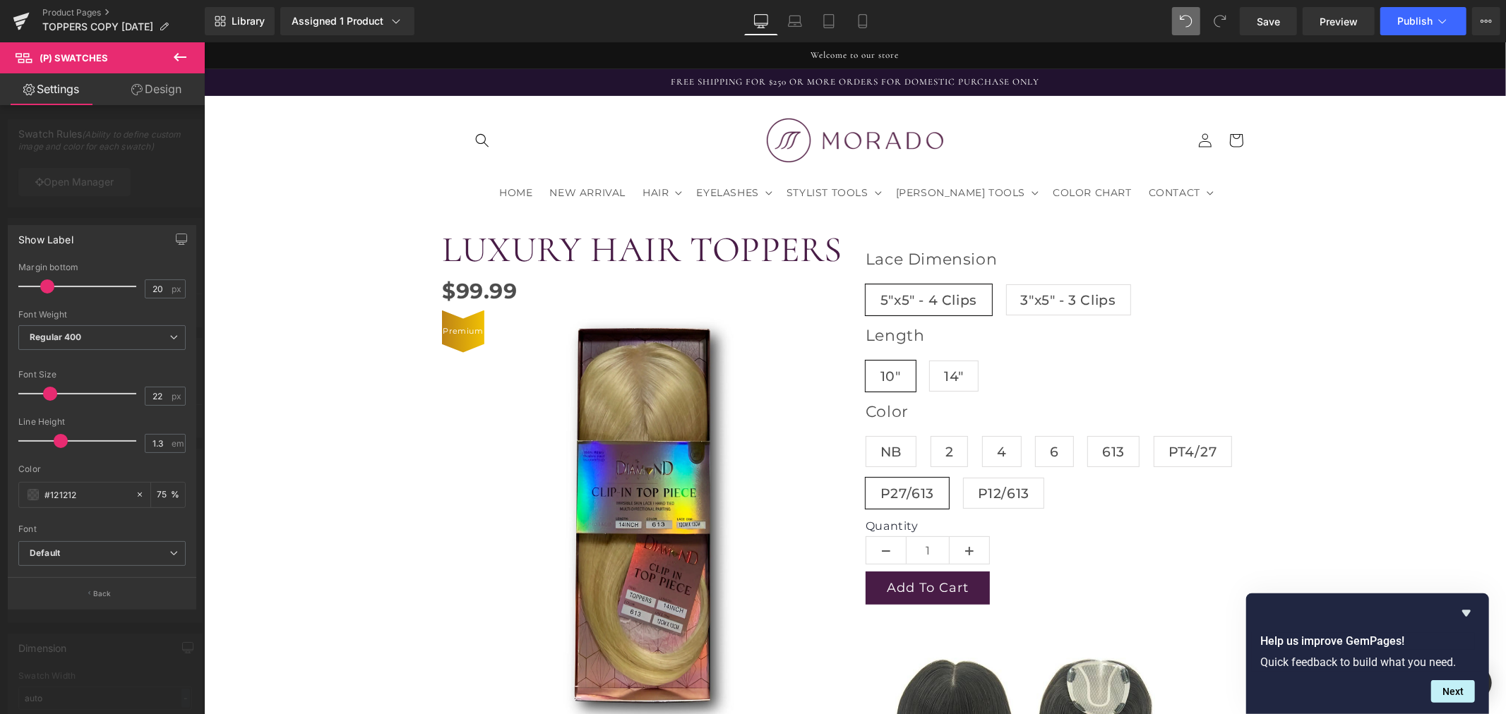
drag, startPoint x: 31, startPoint y: 288, endPoint x: 47, endPoint y: 289, distance: 16.3
click at [47, 289] on span at bounding box center [47, 287] width 14 height 14
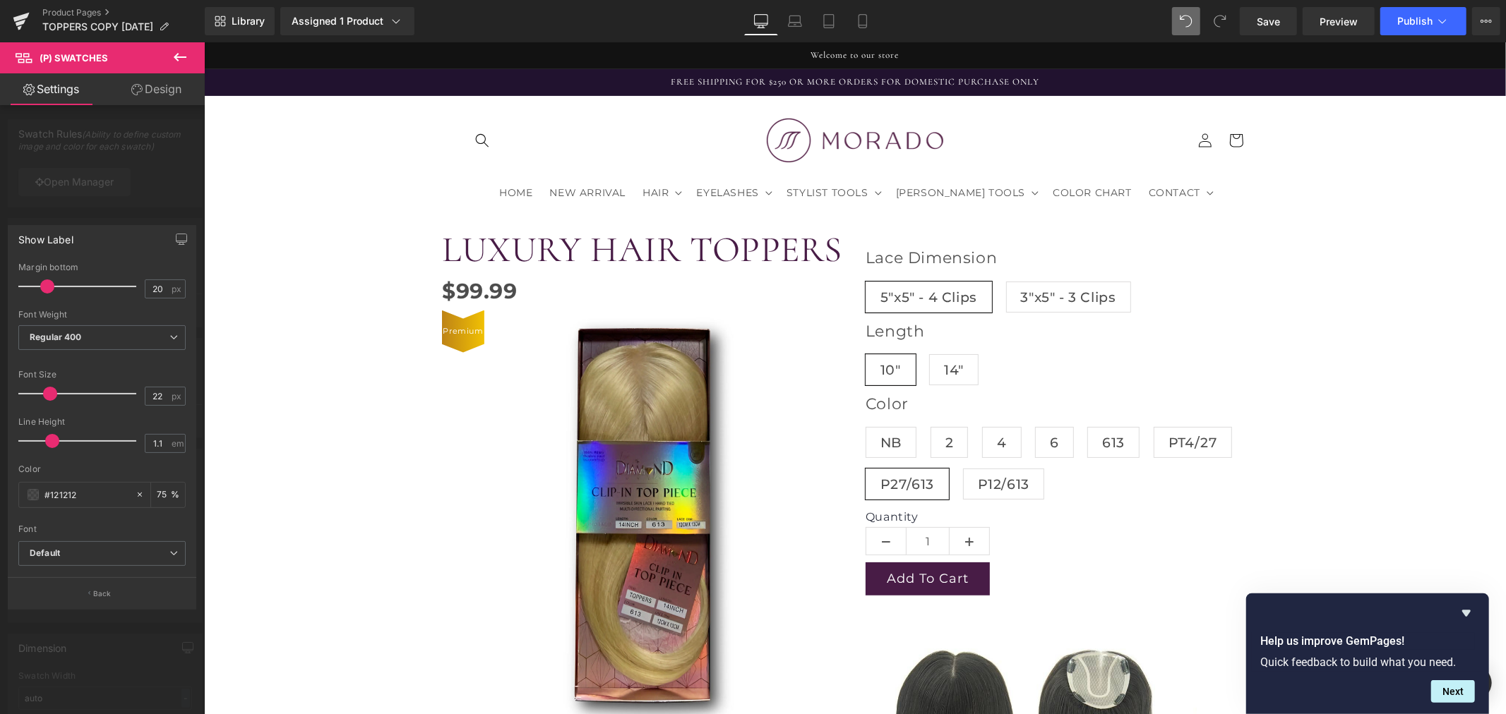
type input "1"
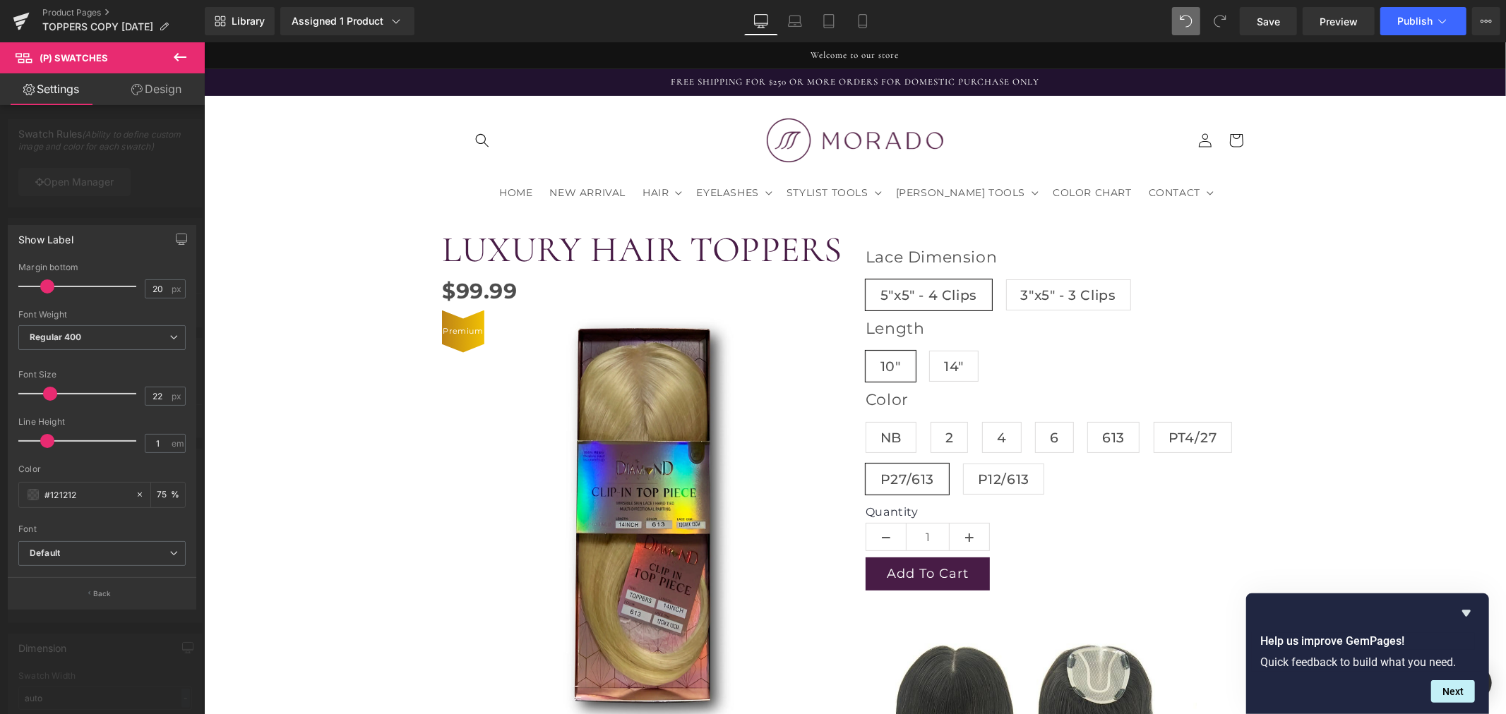
drag, startPoint x: 65, startPoint y: 445, endPoint x: 53, endPoint y: 433, distance: 17.0
click at [53, 433] on div at bounding box center [80, 441] width 111 height 28
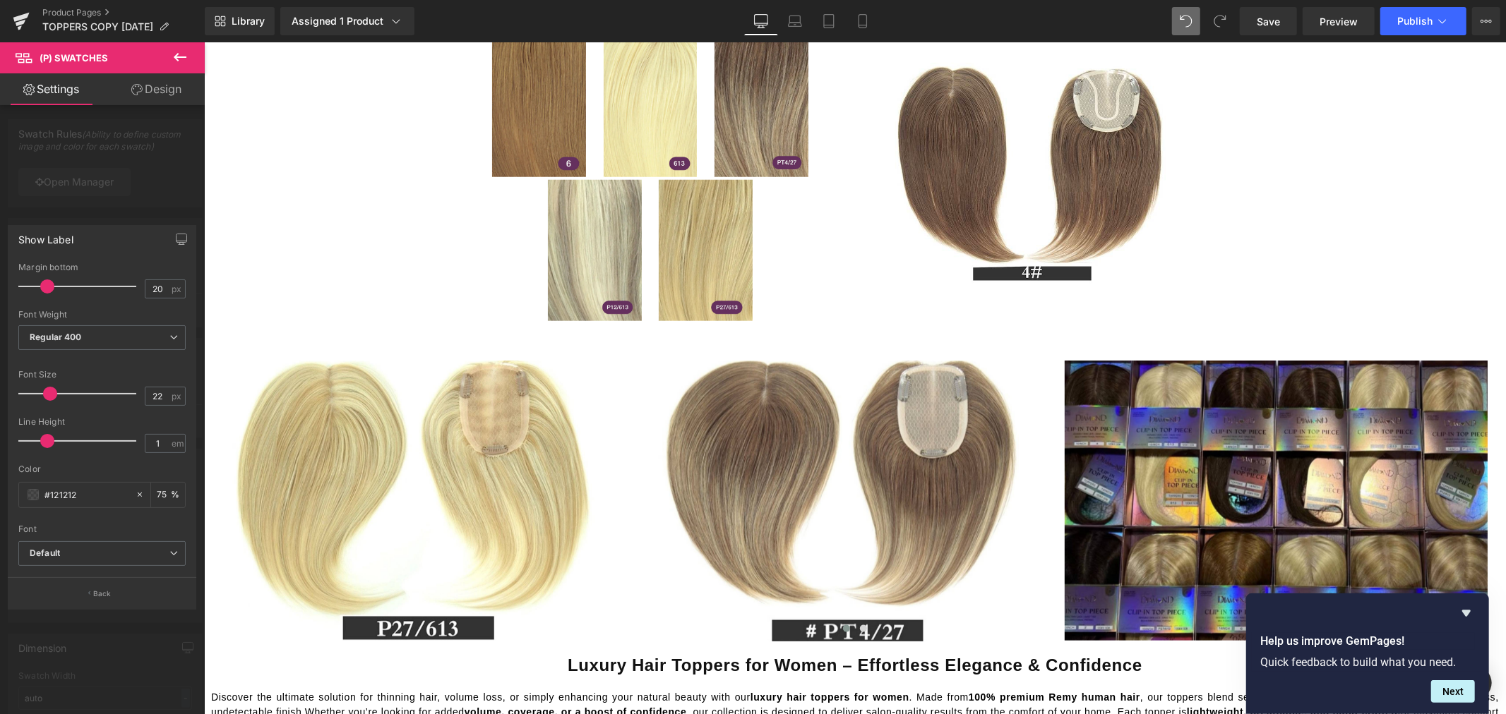
scroll to position [1176, 0]
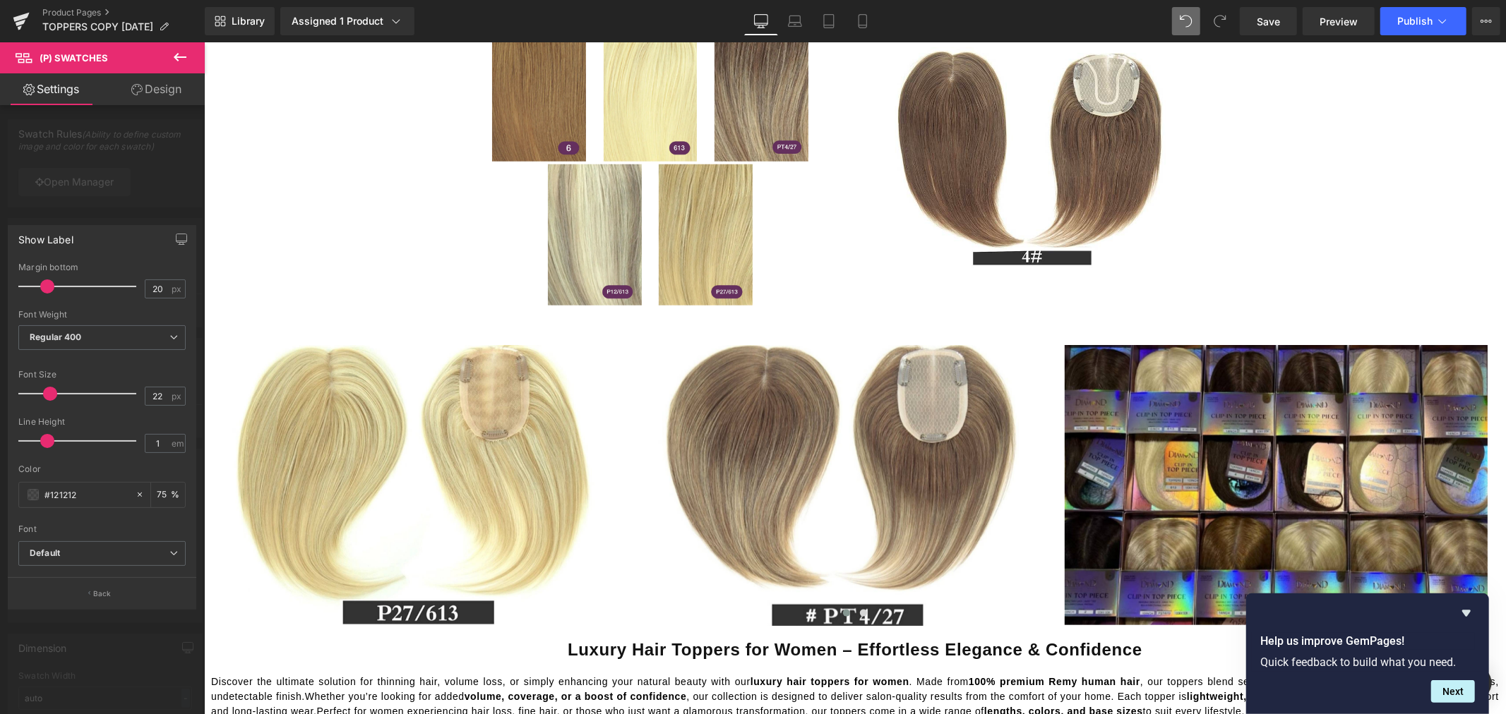
click at [798, 305] on div at bounding box center [854, 378] width 1302 height 672
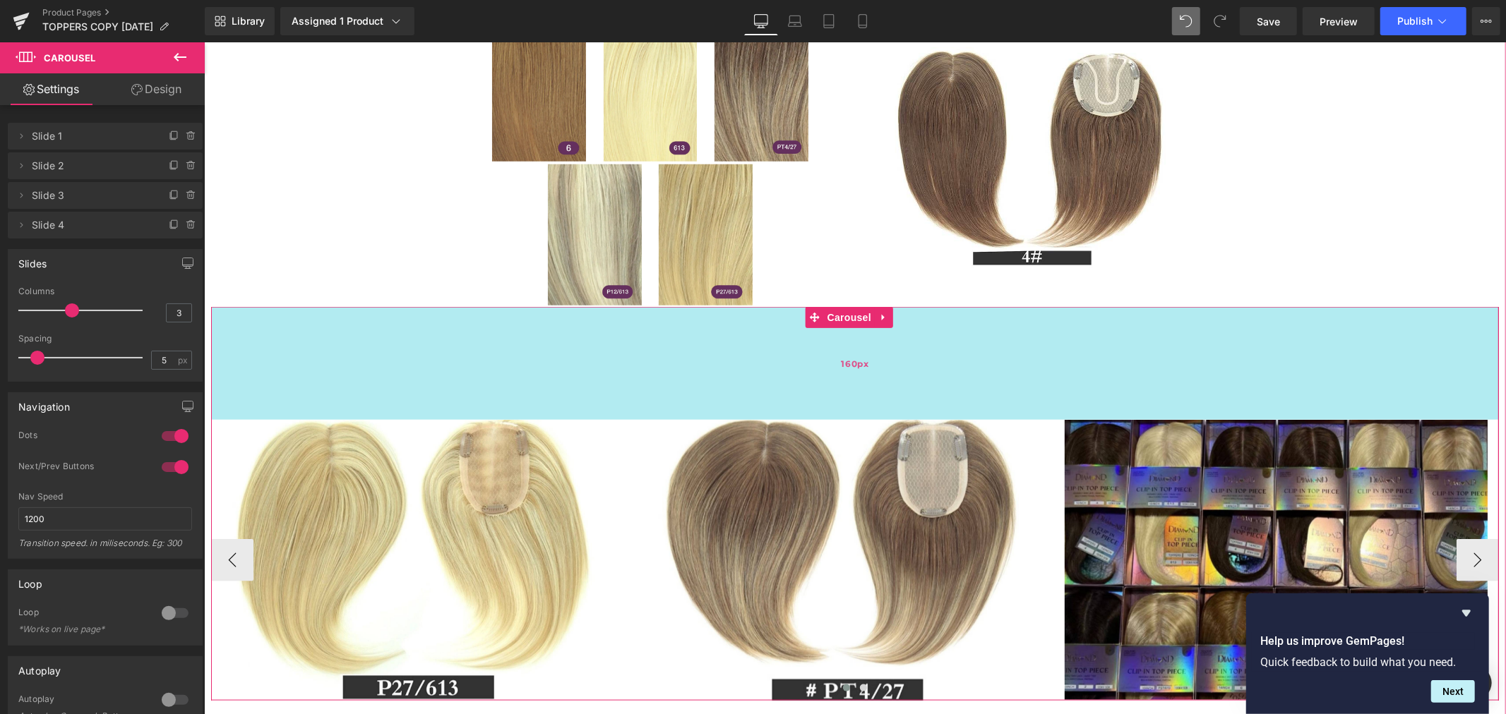
drag, startPoint x: 730, startPoint y: 306, endPoint x: 720, endPoint y: 381, distance: 76.2
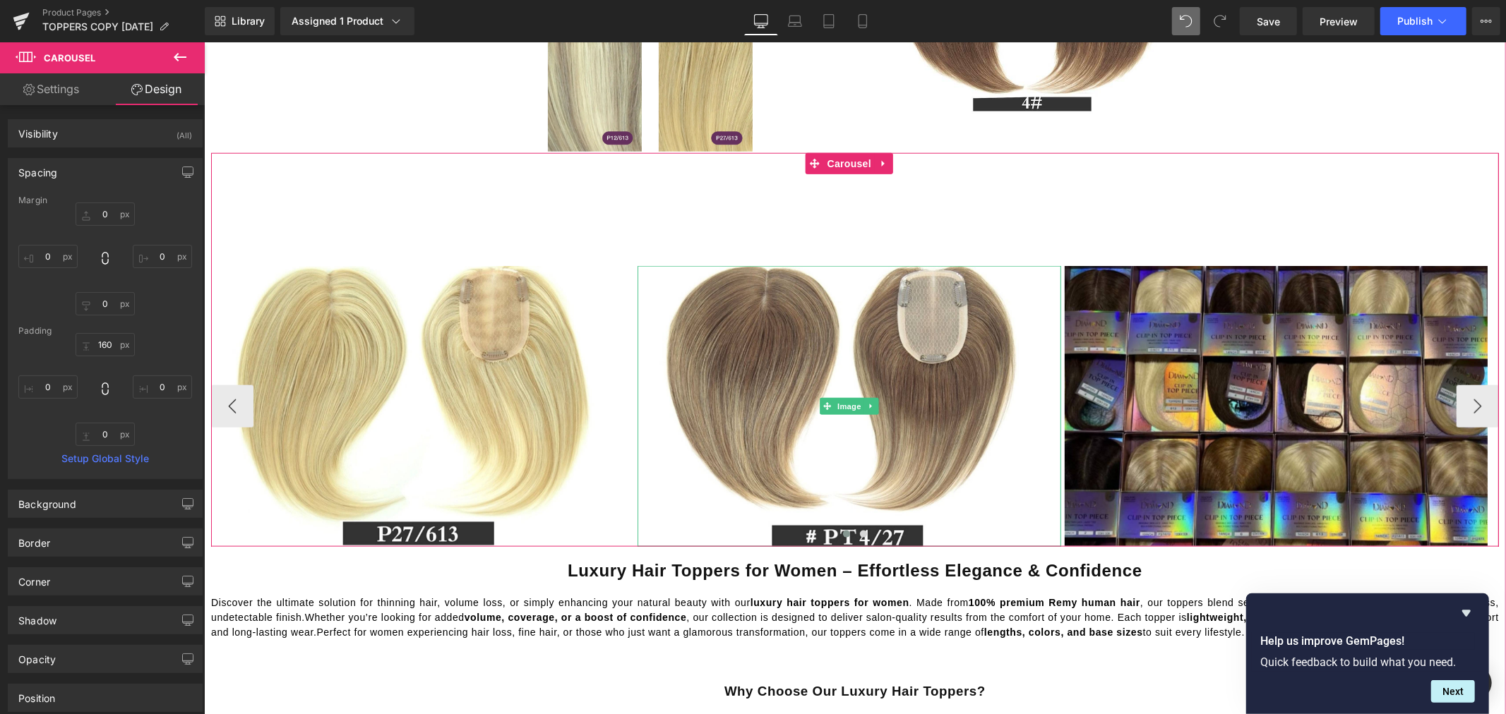
scroll to position [1333, 0]
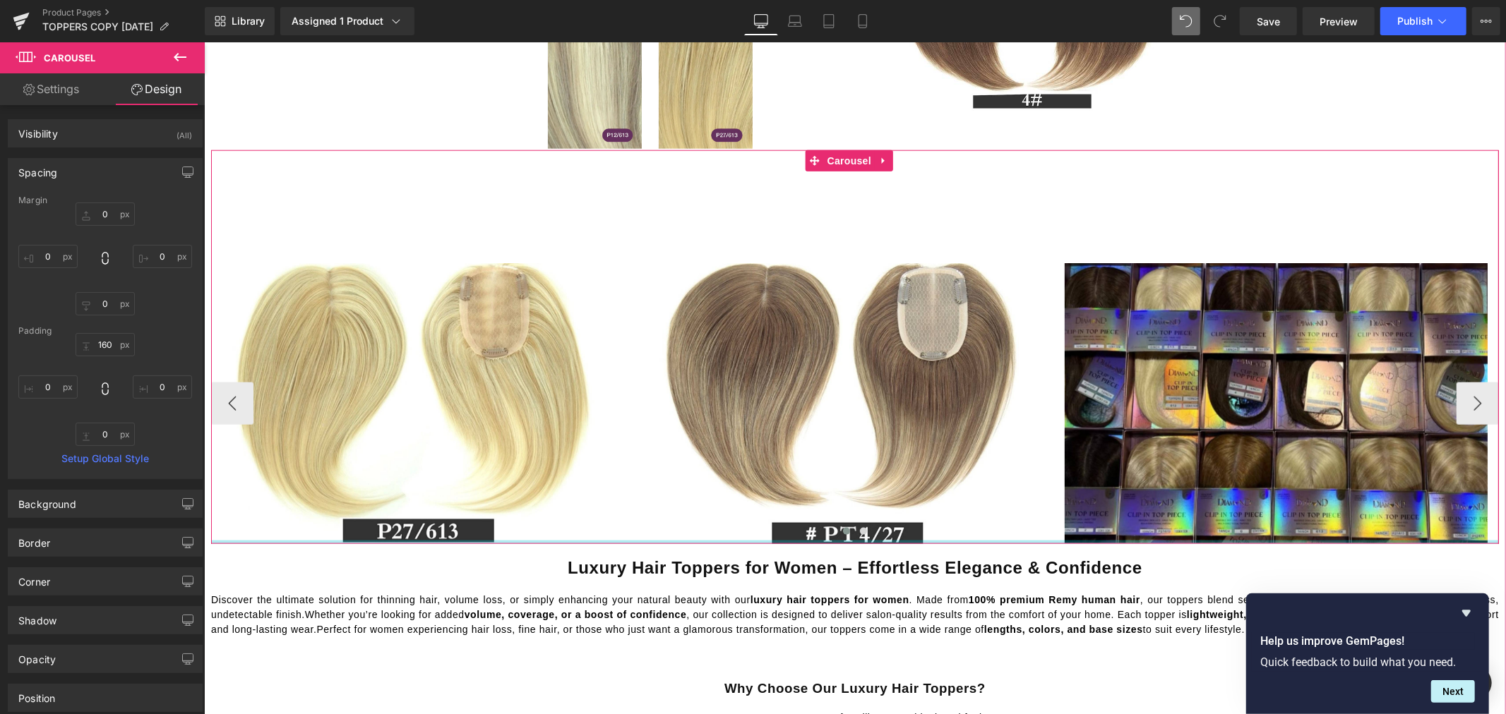
type input "0px"
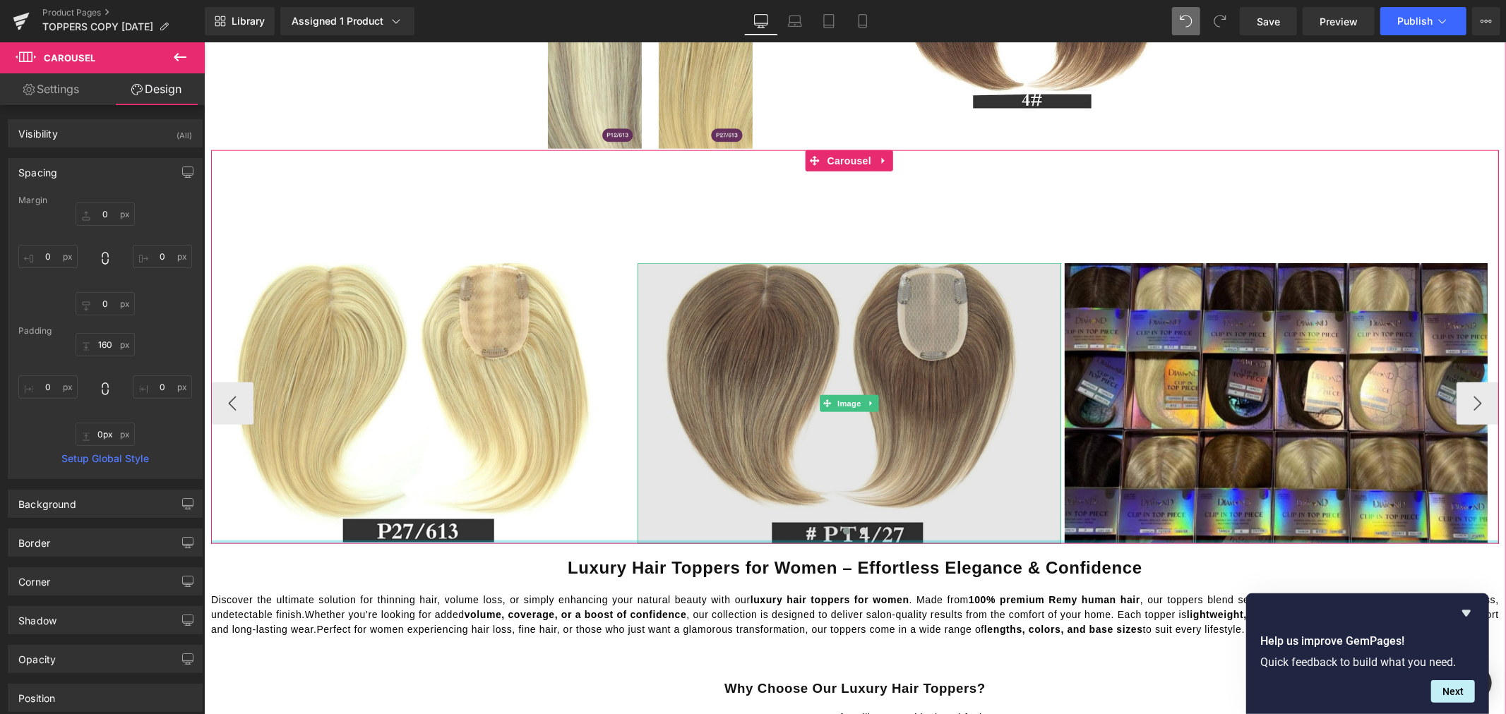
drag, startPoint x: 683, startPoint y: 541, endPoint x: 690, endPoint y: 491, distance: 49.9
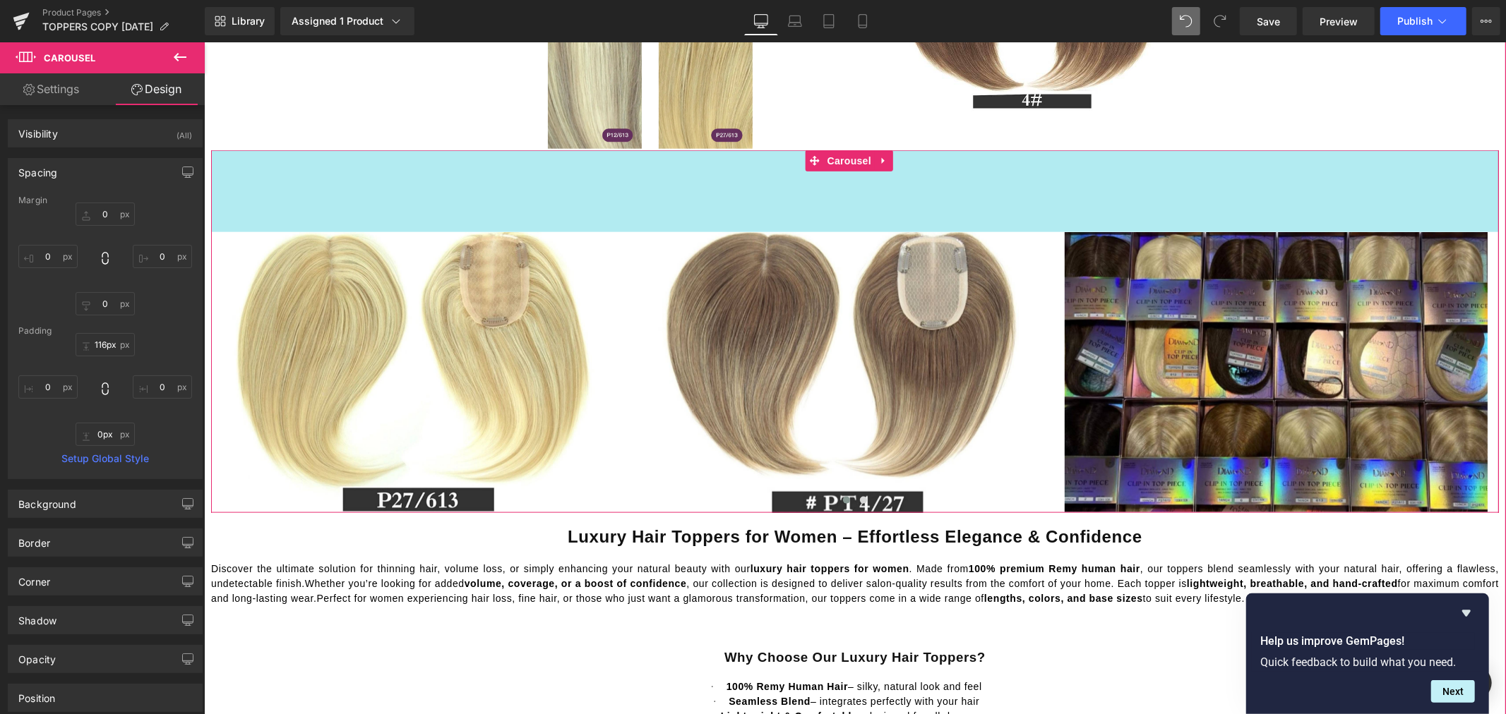
drag, startPoint x: 761, startPoint y: 150, endPoint x: 779, endPoint y: 119, distance: 35.1
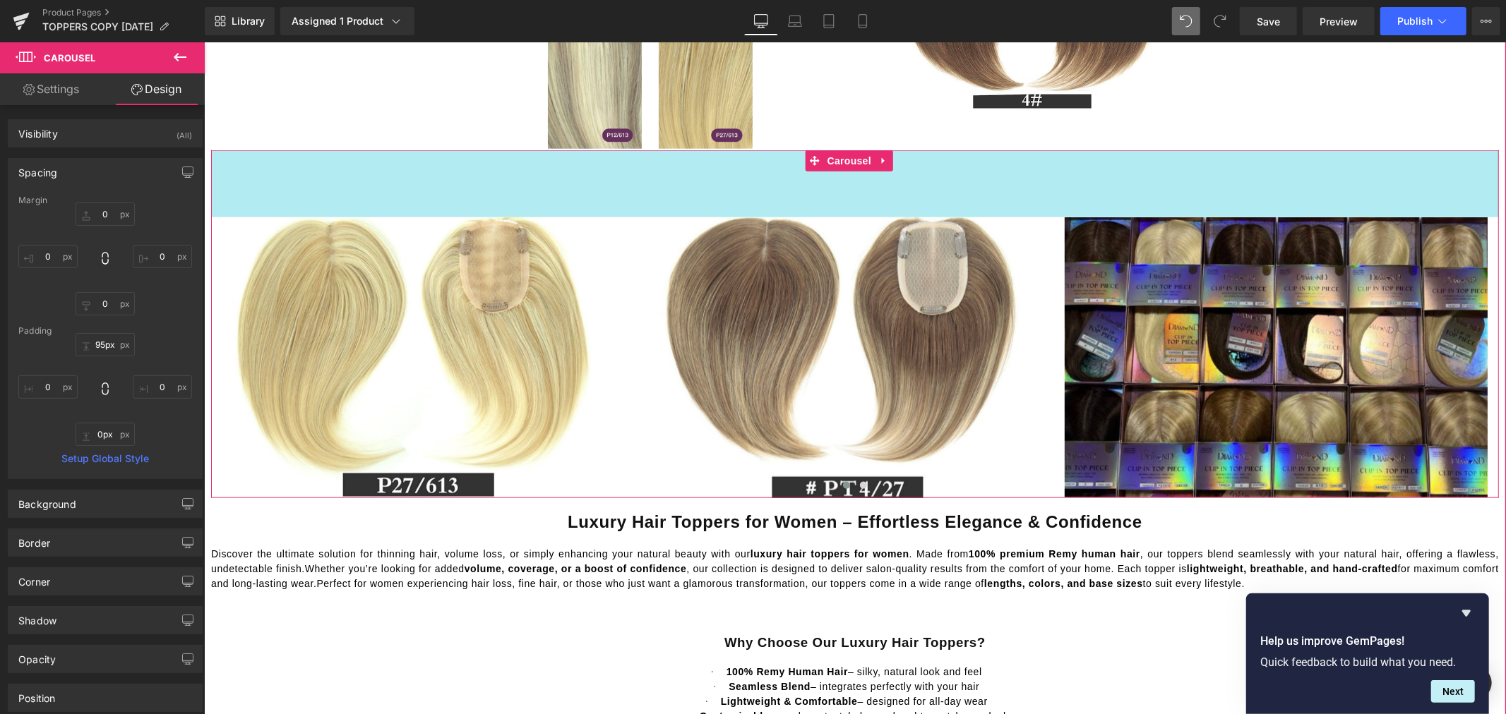
type input "88px"
drag, startPoint x: 791, startPoint y: 149, endPoint x: 791, endPoint y: 129, distance: 19.8
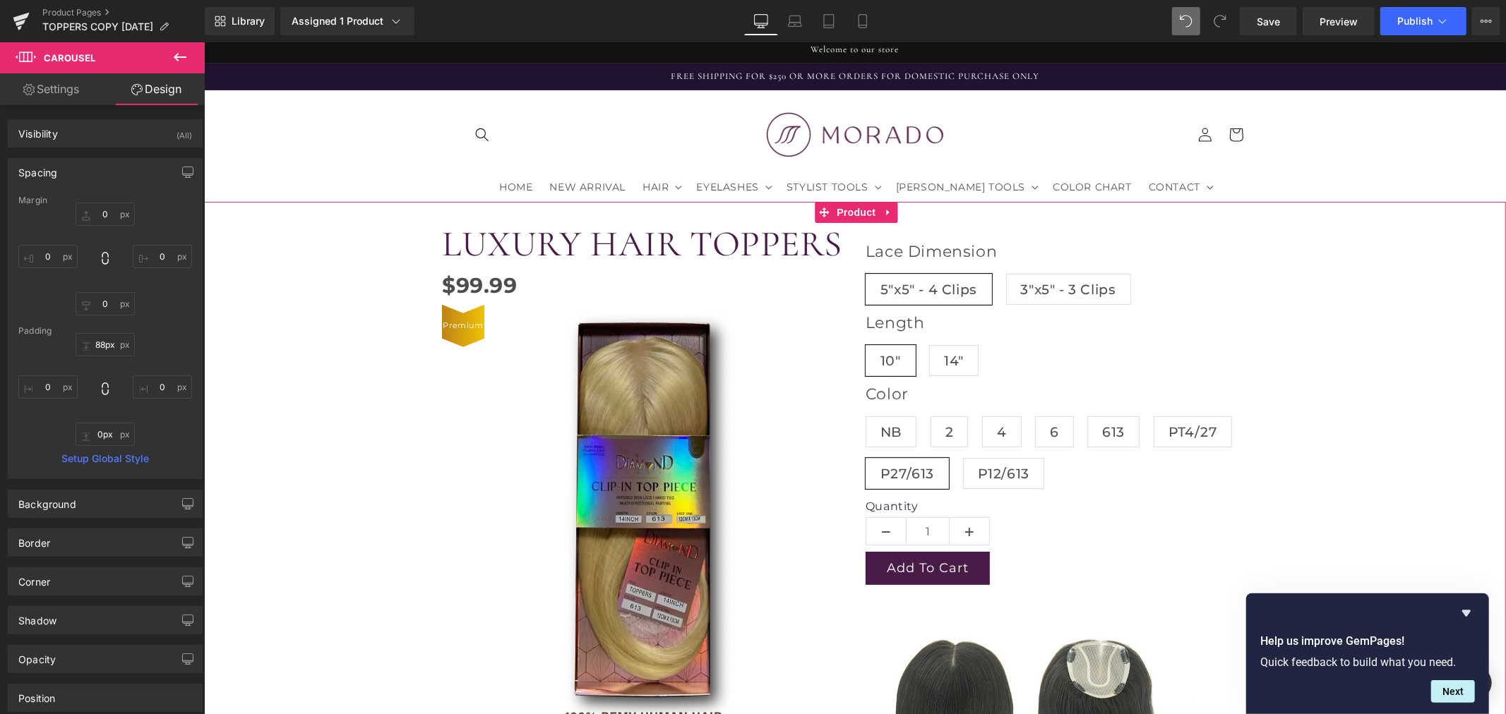
scroll to position [0, 0]
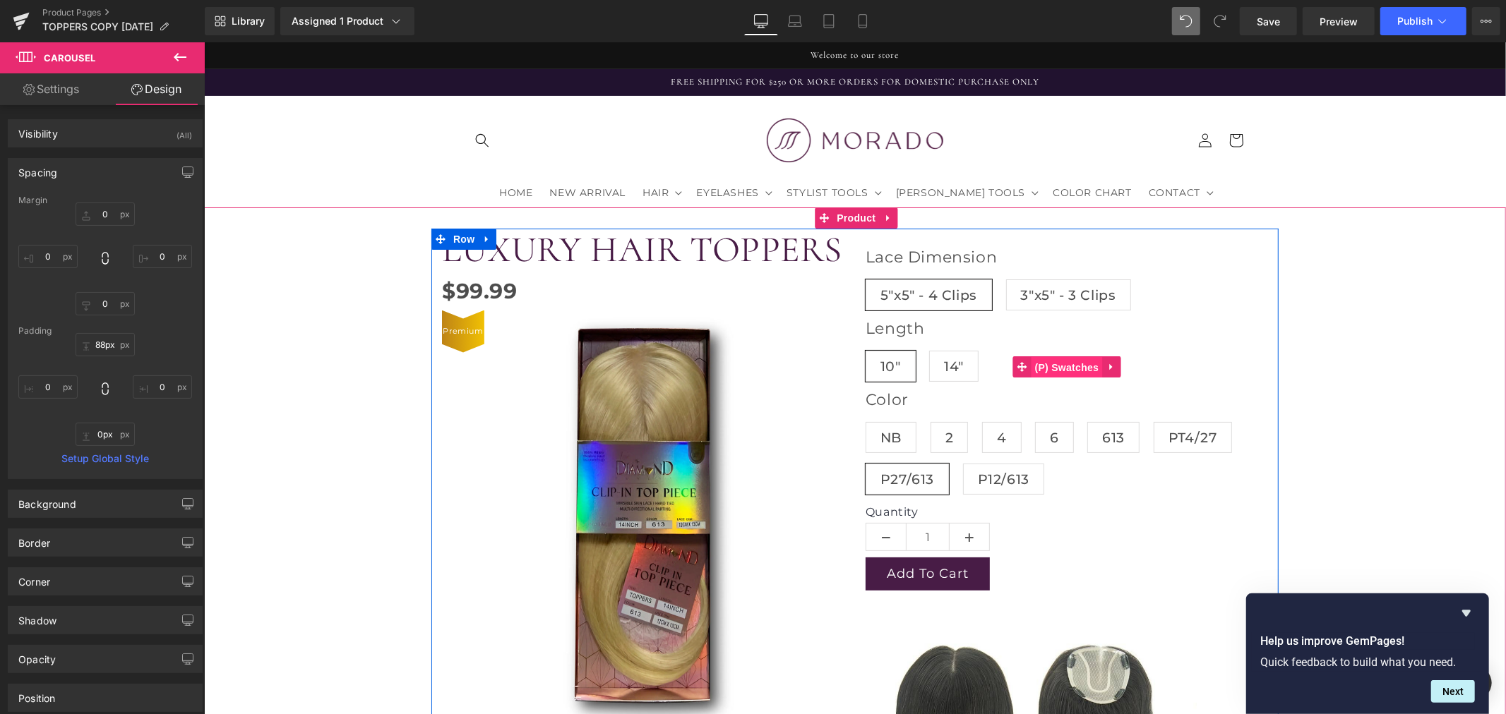
click at [1045, 367] on span "(P) Swatches" at bounding box center [1066, 366] width 71 height 21
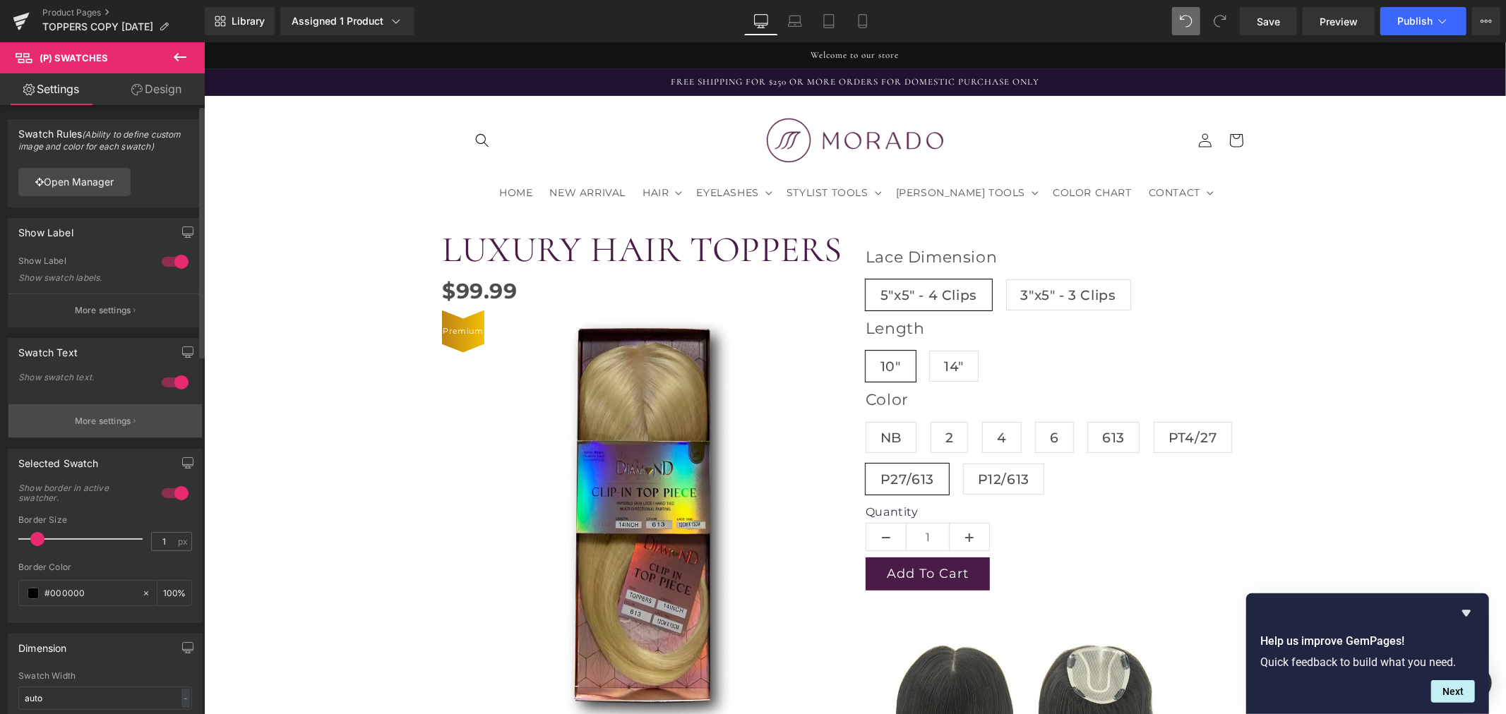
click at [85, 419] on p "More settings" at bounding box center [103, 421] width 56 height 13
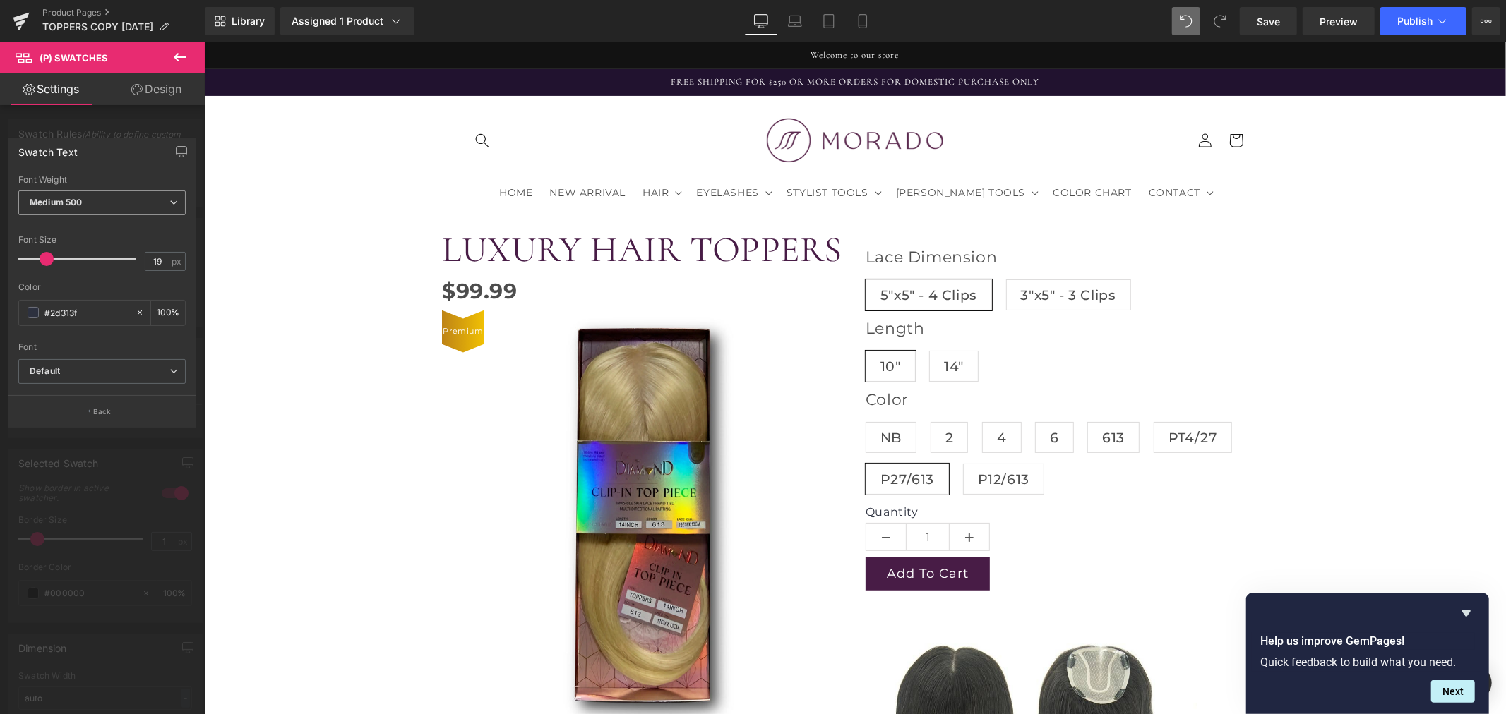
click at [88, 200] on span "Medium 500" at bounding box center [101, 203] width 167 height 25
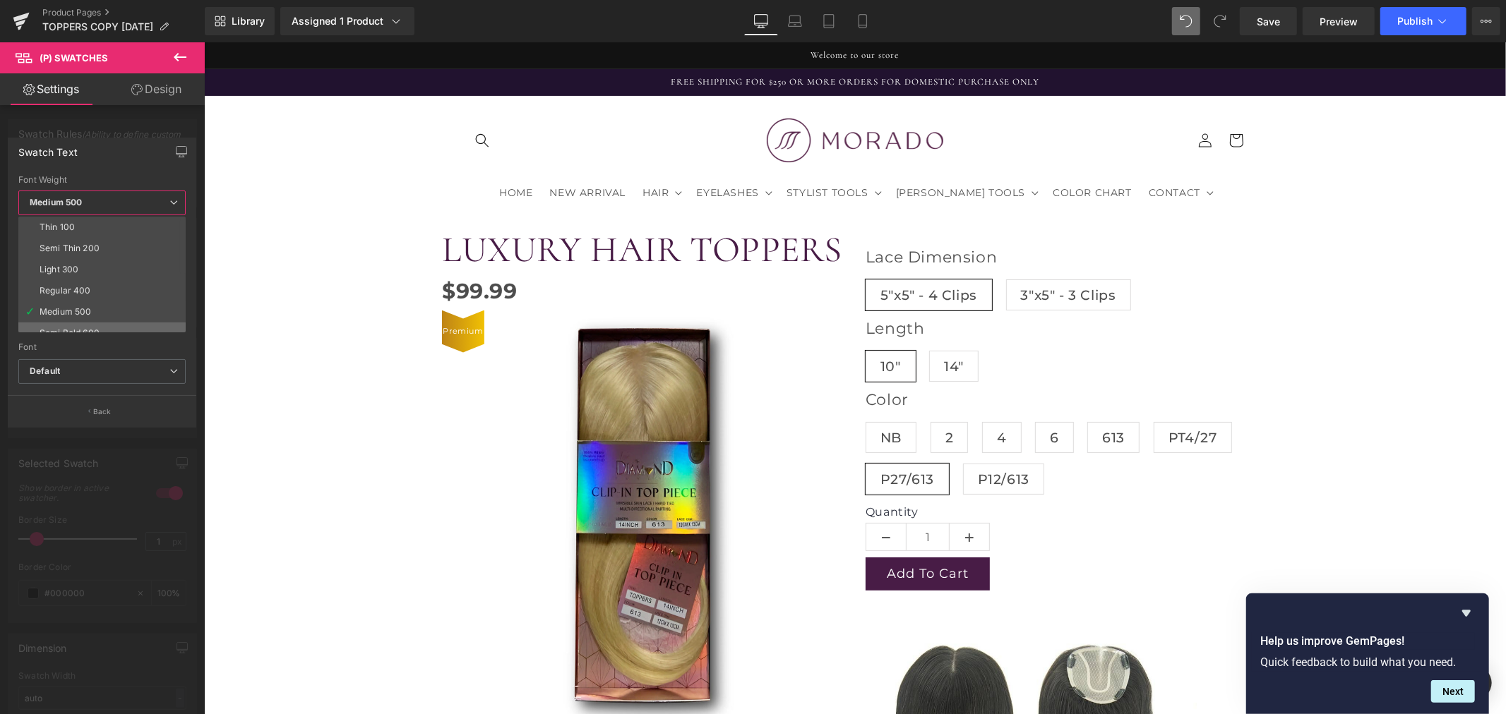
click at [82, 326] on li "Semi Bold 600" at bounding box center [105, 333] width 174 height 21
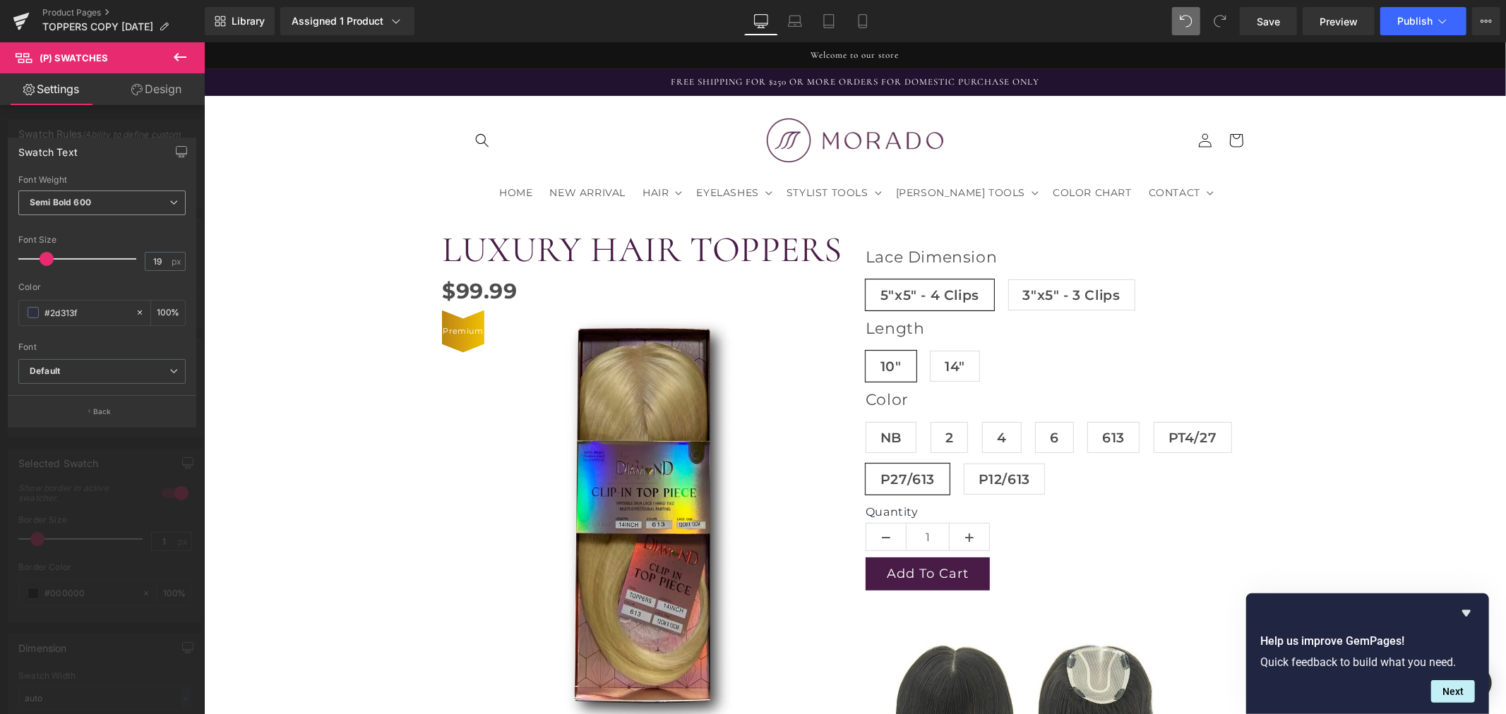
click at [80, 198] on b "Semi Bold 600" at bounding box center [60, 202] width 61 height 11
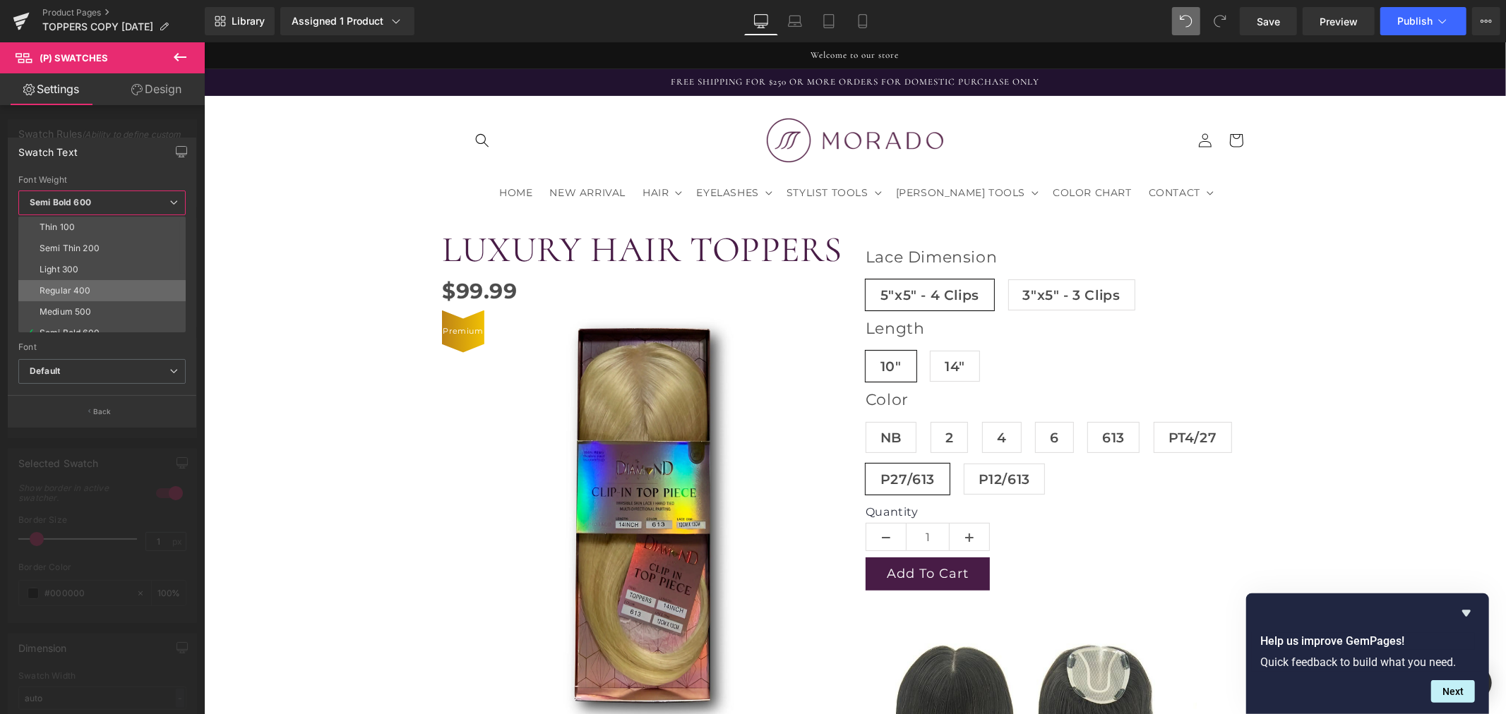
click at [74, 284] on li "Regular 400" at bounding box center [105, 290] width 174 height 21
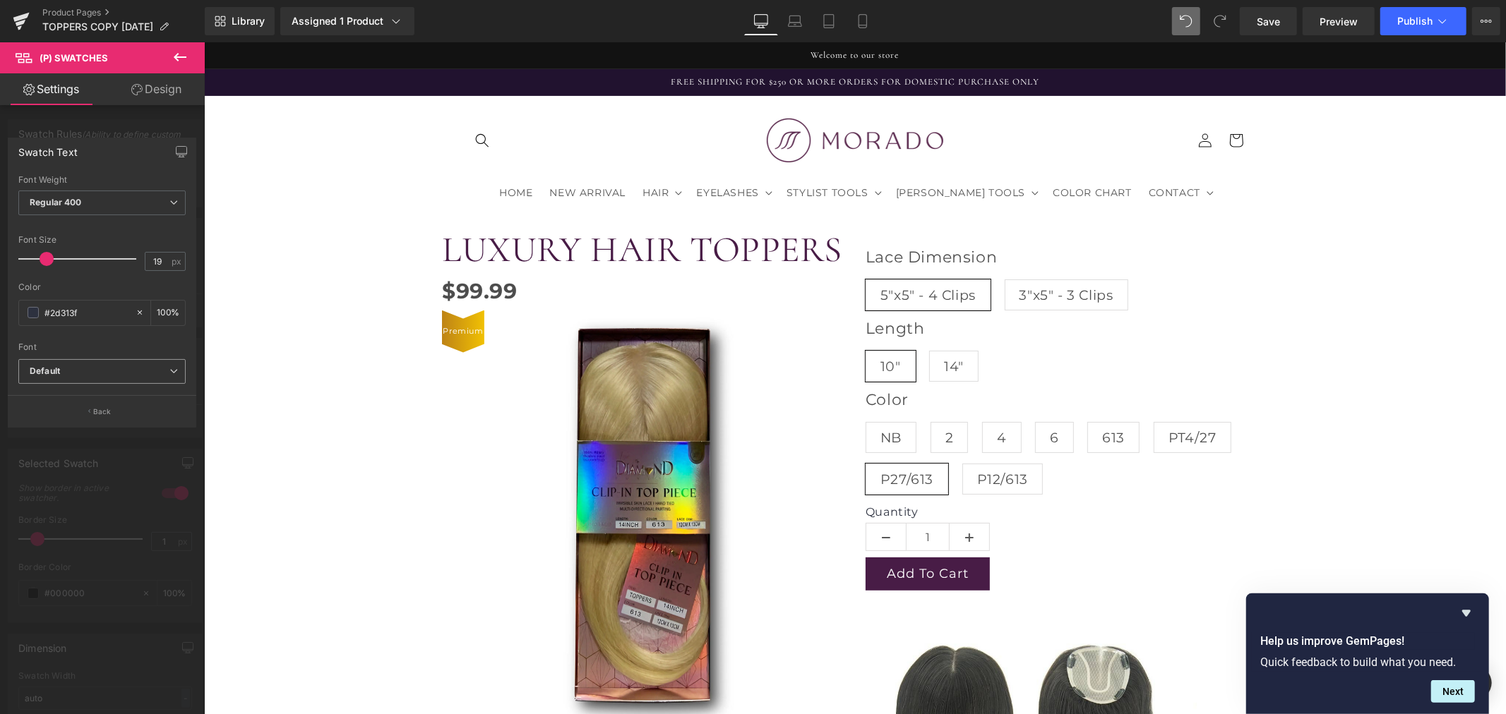
click at [89, 368] on b "Default" at bounding box center [100, 372] width 140 height 12
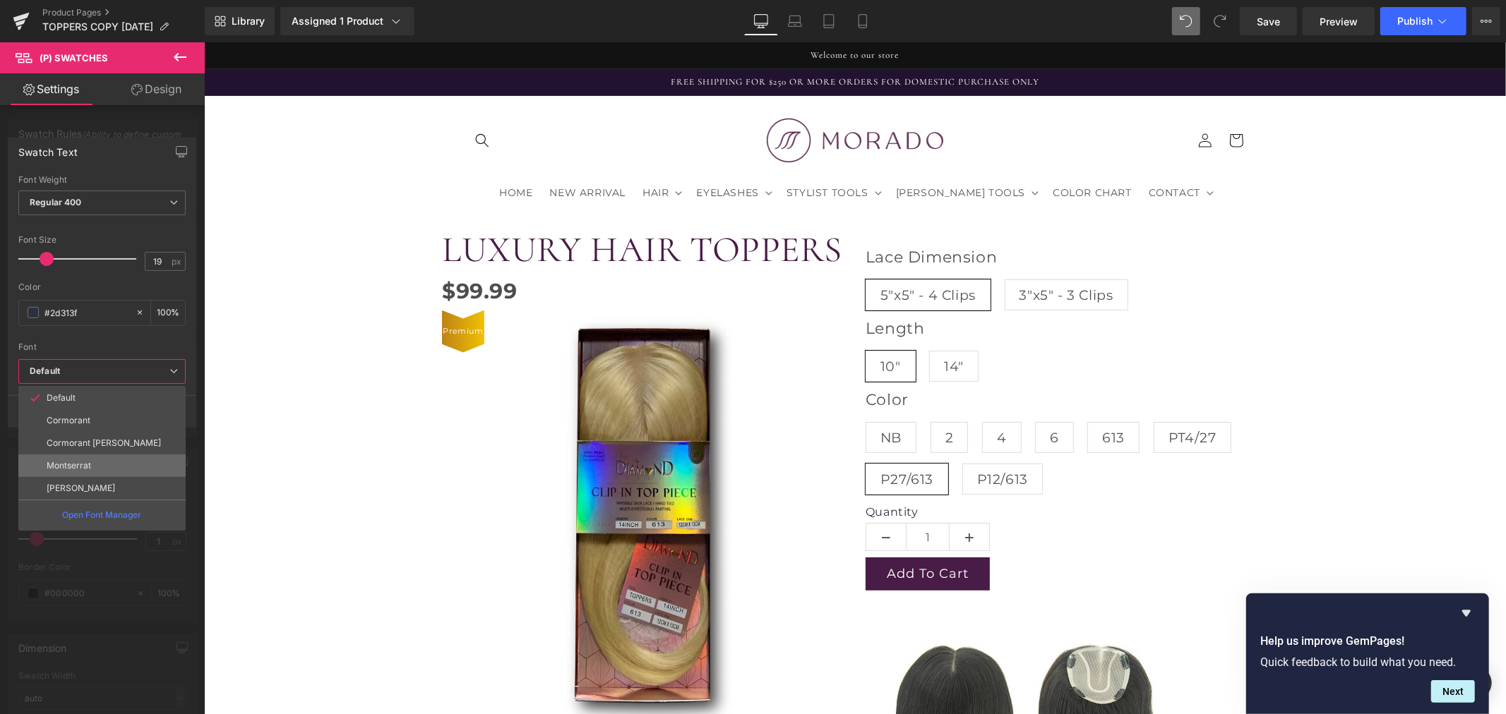
click at [88, 460] on li "Montserrat" at bounding box center [101, 466] width 167 height 23
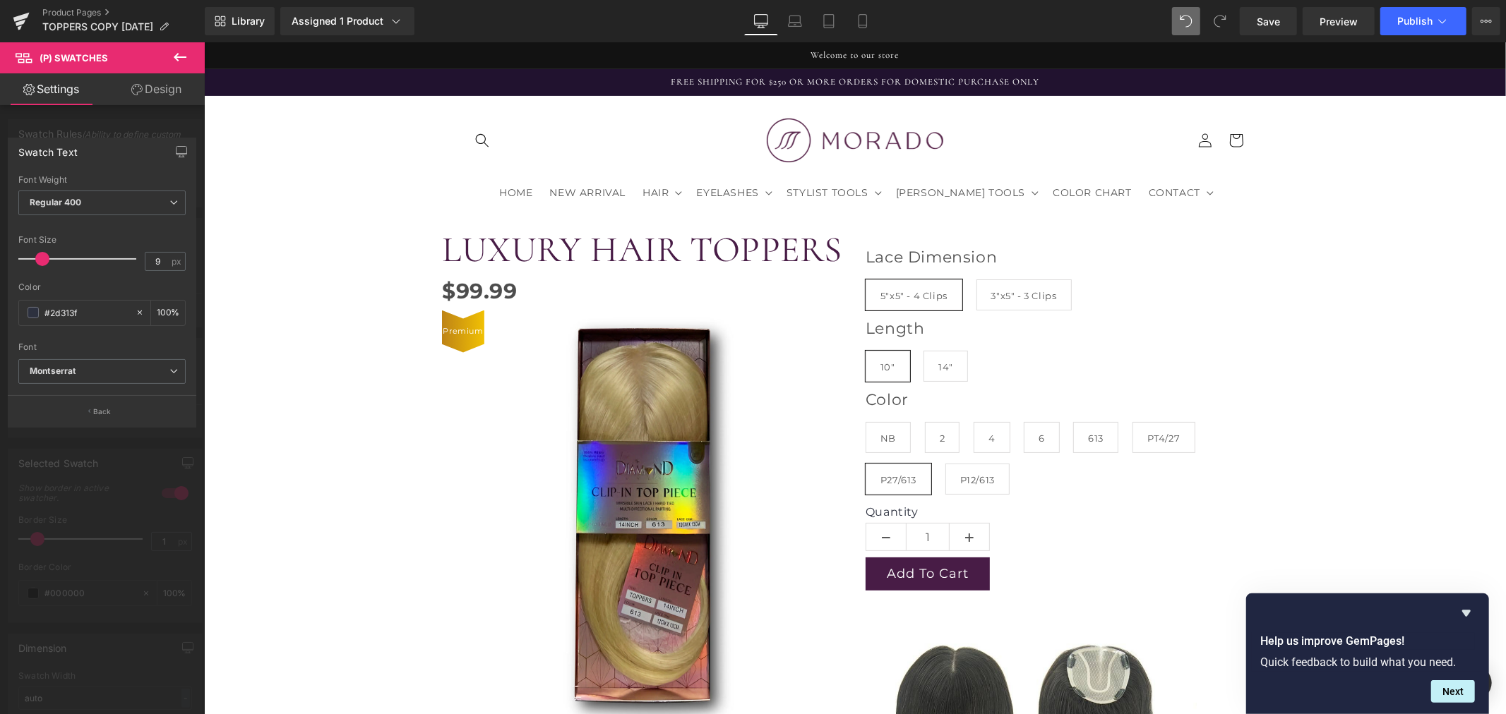
type input "8"
click at [49, 258] on span at bounding box center [45, 259] width 14 height 14
click at [95, 407] on p "Back" at bounding box center [102, 412] width 18 height 11
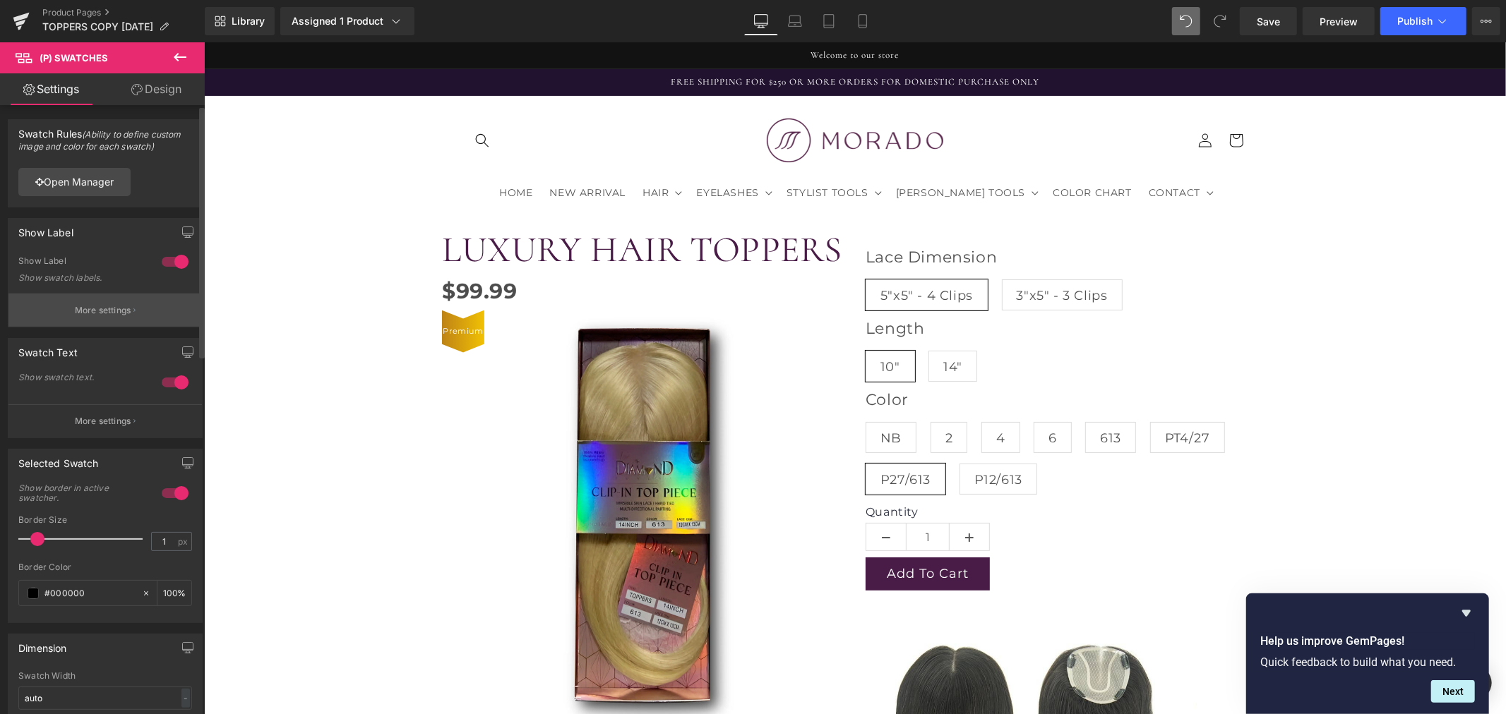
click at [113, 306] on p "More settings" at bounding box center [103, 310] width 56 height 13
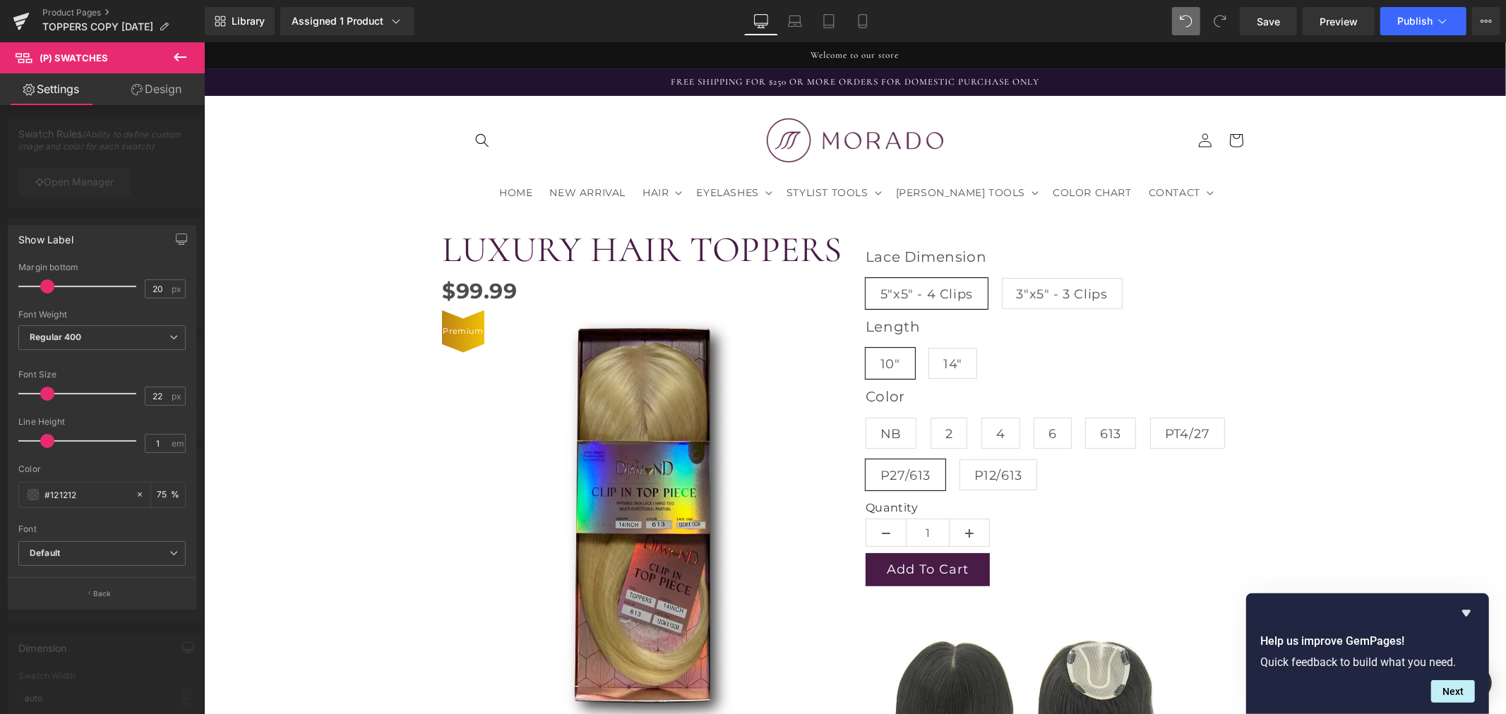
click at [50, 391] on span at bounding box center [47, 394] width 14 height 14
click at [49, 391] on span at bounding box center [47, 394] width 14 height 14
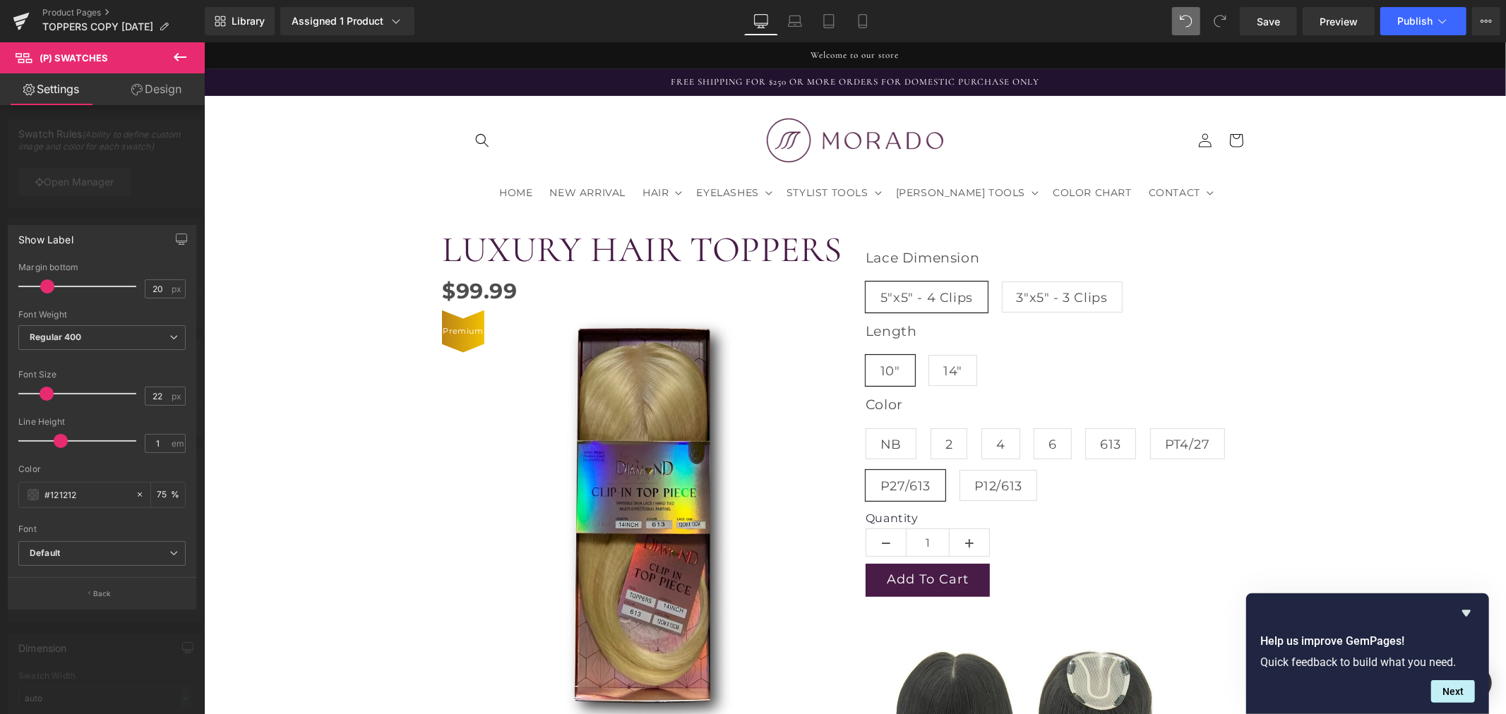
drag, startPoint x: 47, startPoint y: 440, endPoint x: 60, endPoint y: 440, distance: 13.4
click at [60, 440] on span at bounding box center [61, 441] width 14 height 14
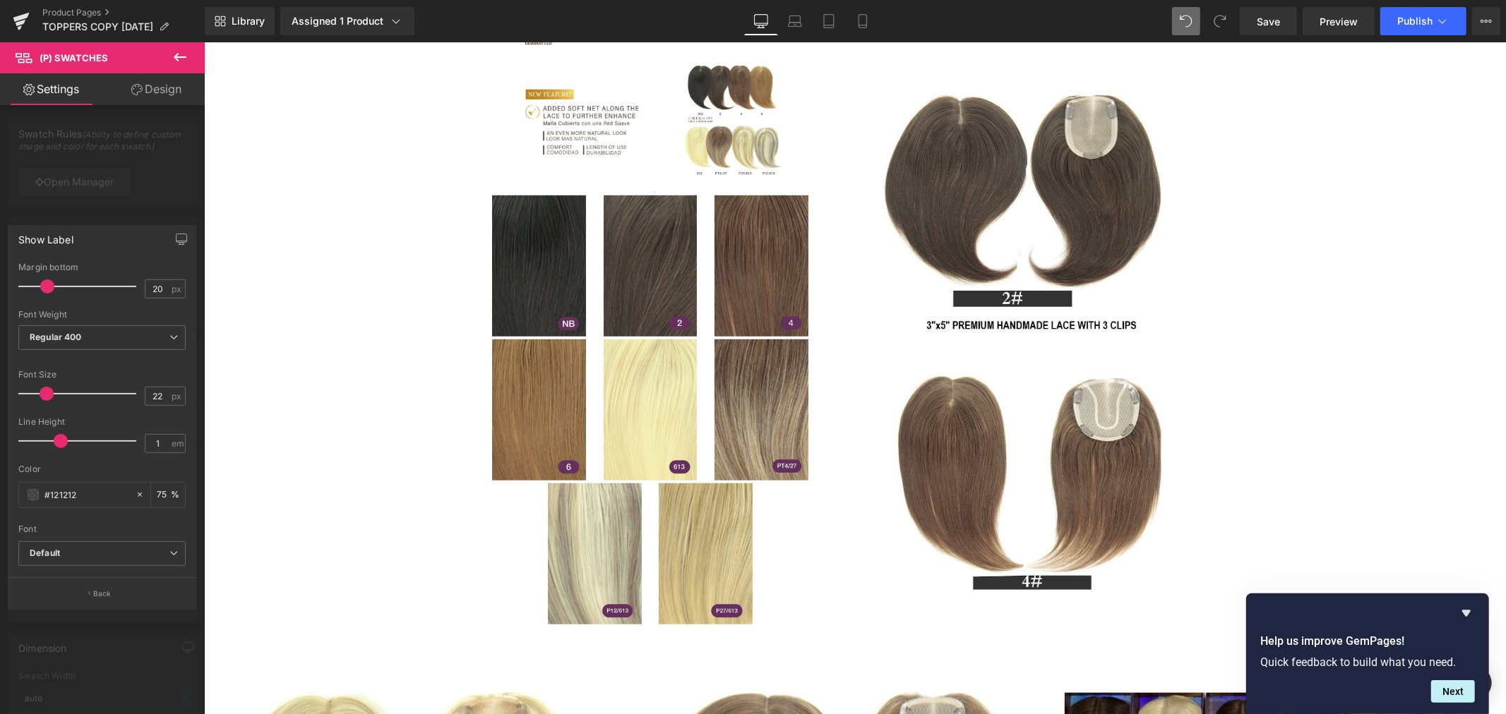
scroll to position [784, 0]
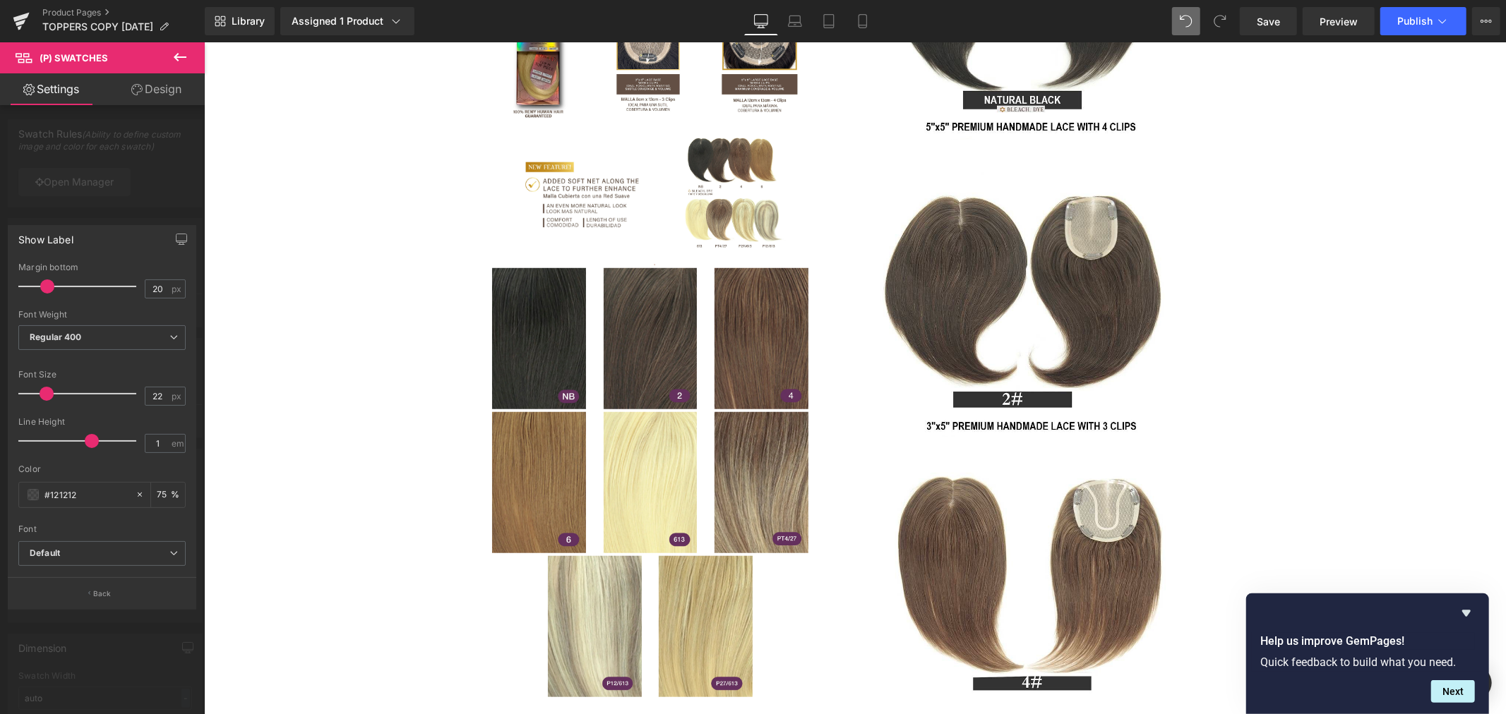
drag, startPoint x: 60, startPoint y: 436, endPoint x: 90, endPoint y: 440, distance: 29.9
click at [90, 440] on span at bounding box center [92, 441] width 14 height 14
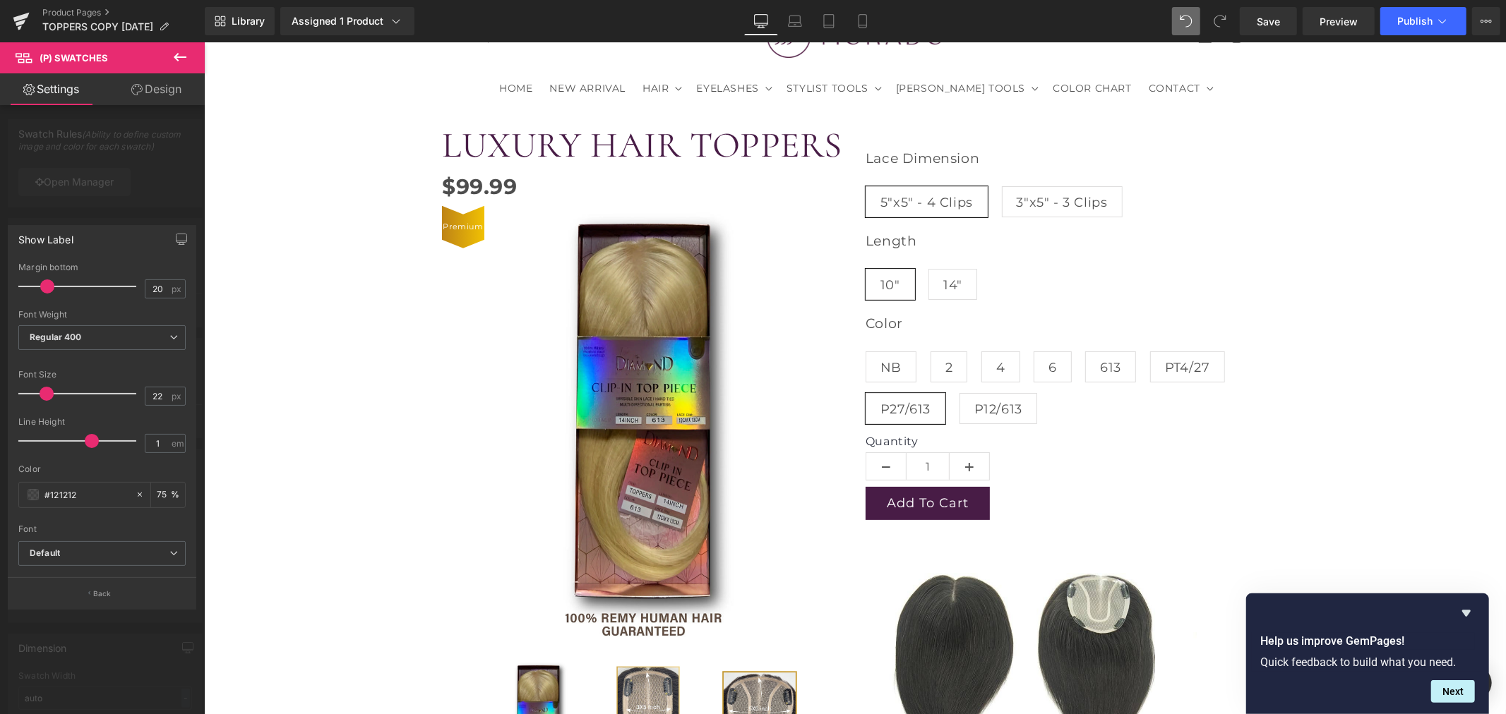
scroll to position [78, 0]
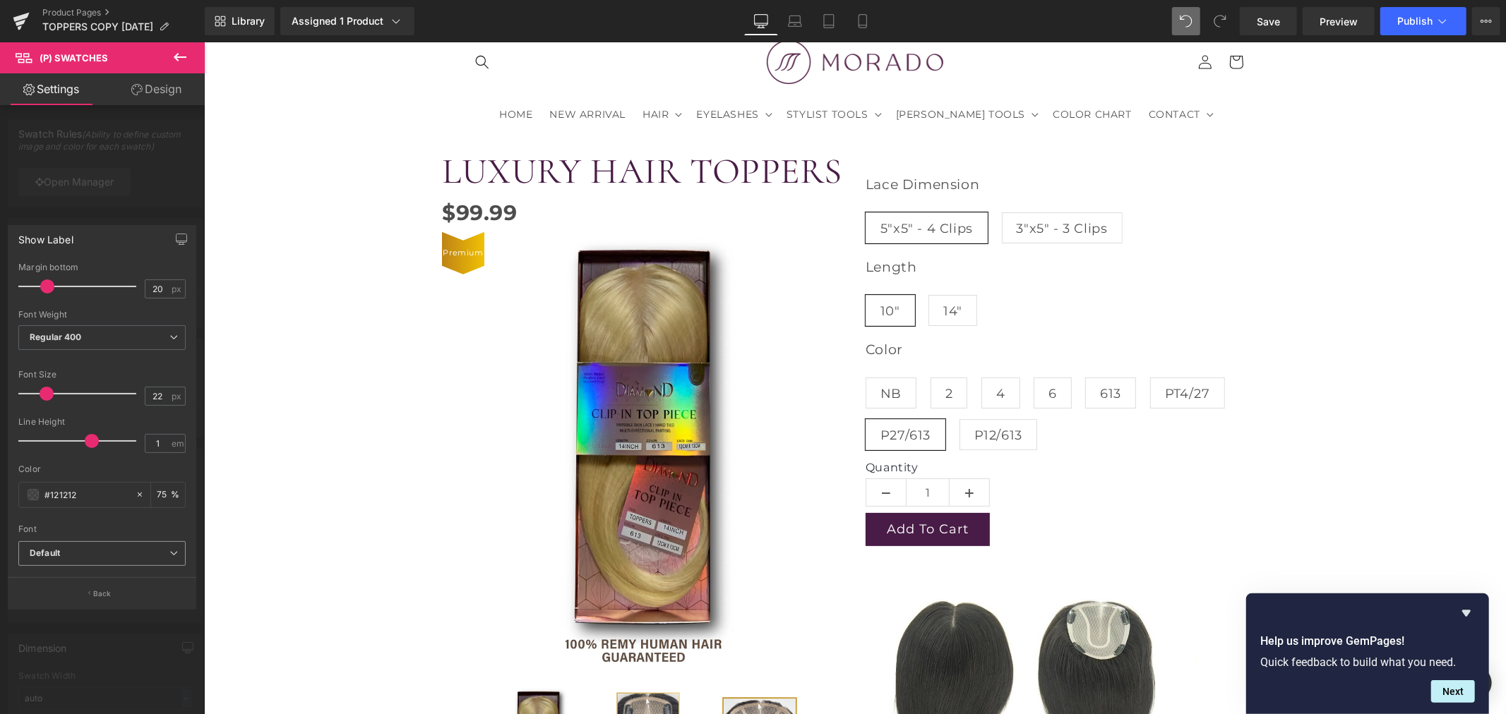
click at [136, 546] on span "Default" at bounding box center [101, 553] width 167 height 25
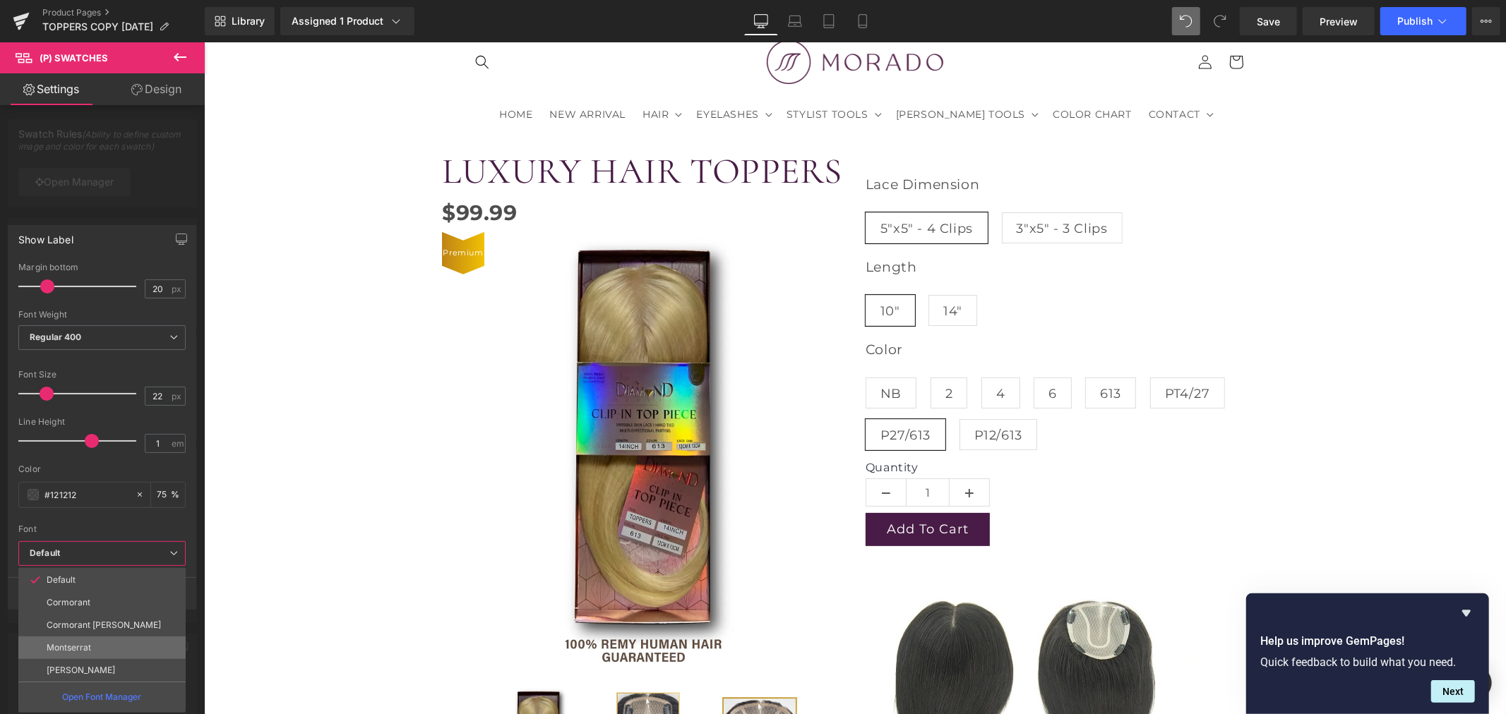
click at [90, 644] on li "Montserrat" at bounding box center [101, 648] width 167 height 23
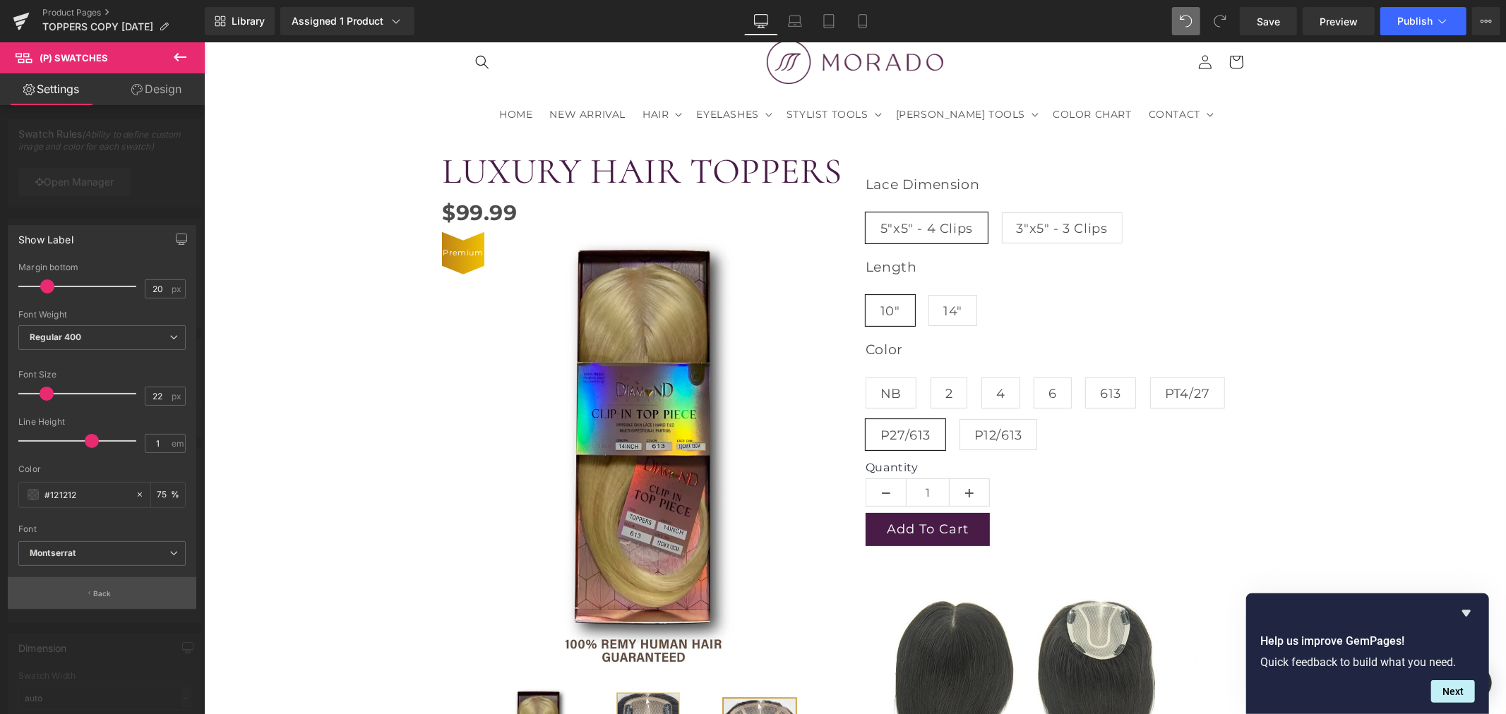
click at [106, 601] on button "Back" at bounding box center [102, 593] width 188 height 32
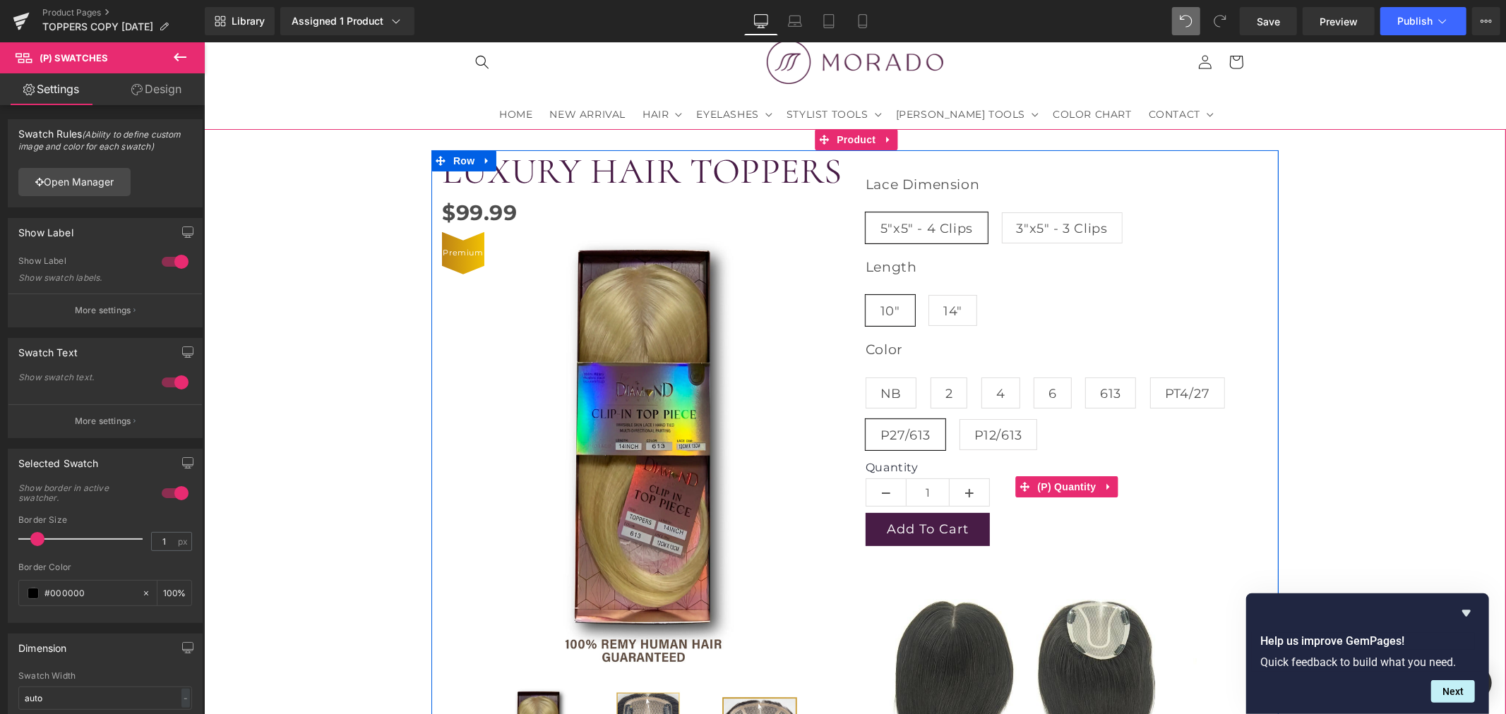
click at [892, 466] on label "Quantity" at bounding box center [1066, 468] width 402 height 17
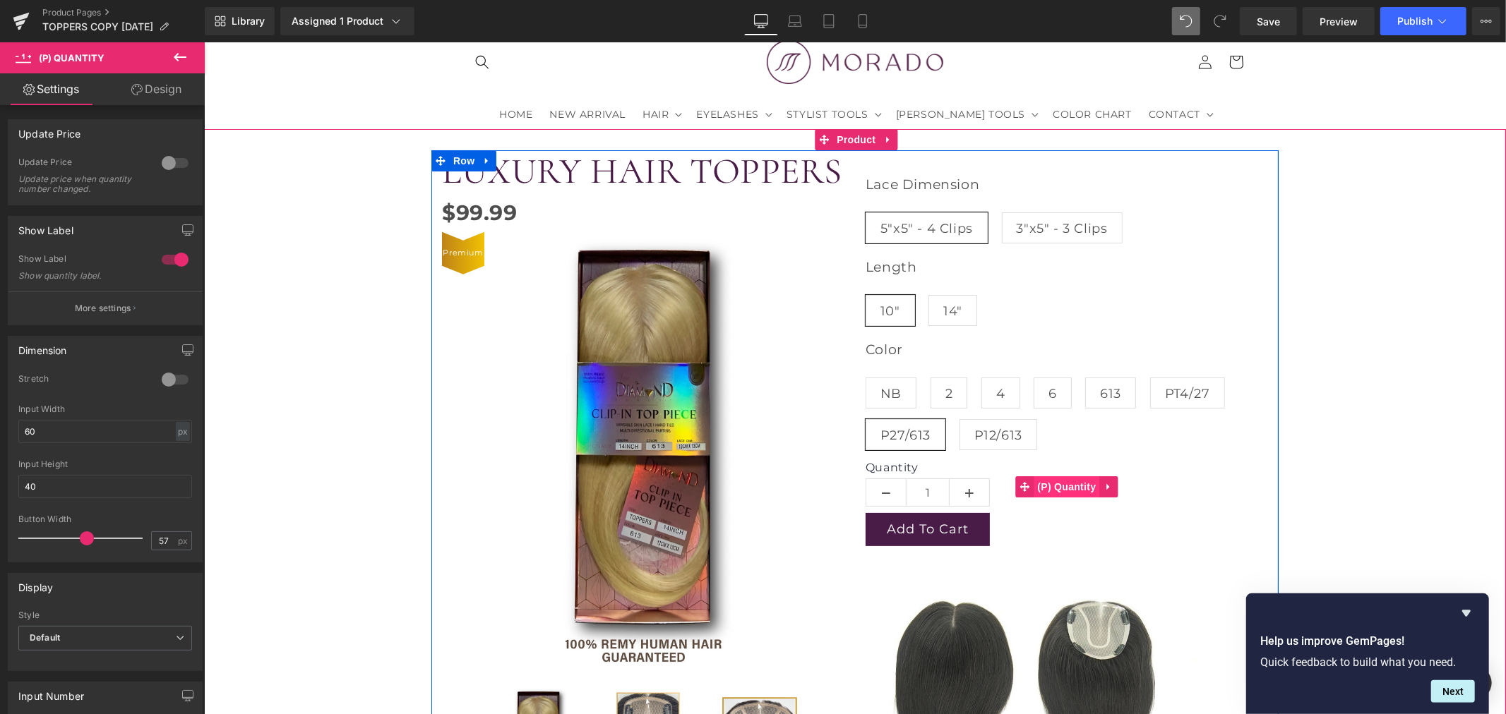
click at [1064, 484] on span "(P) Quantity" at bounding box center [1066, 486] width 66 height 21
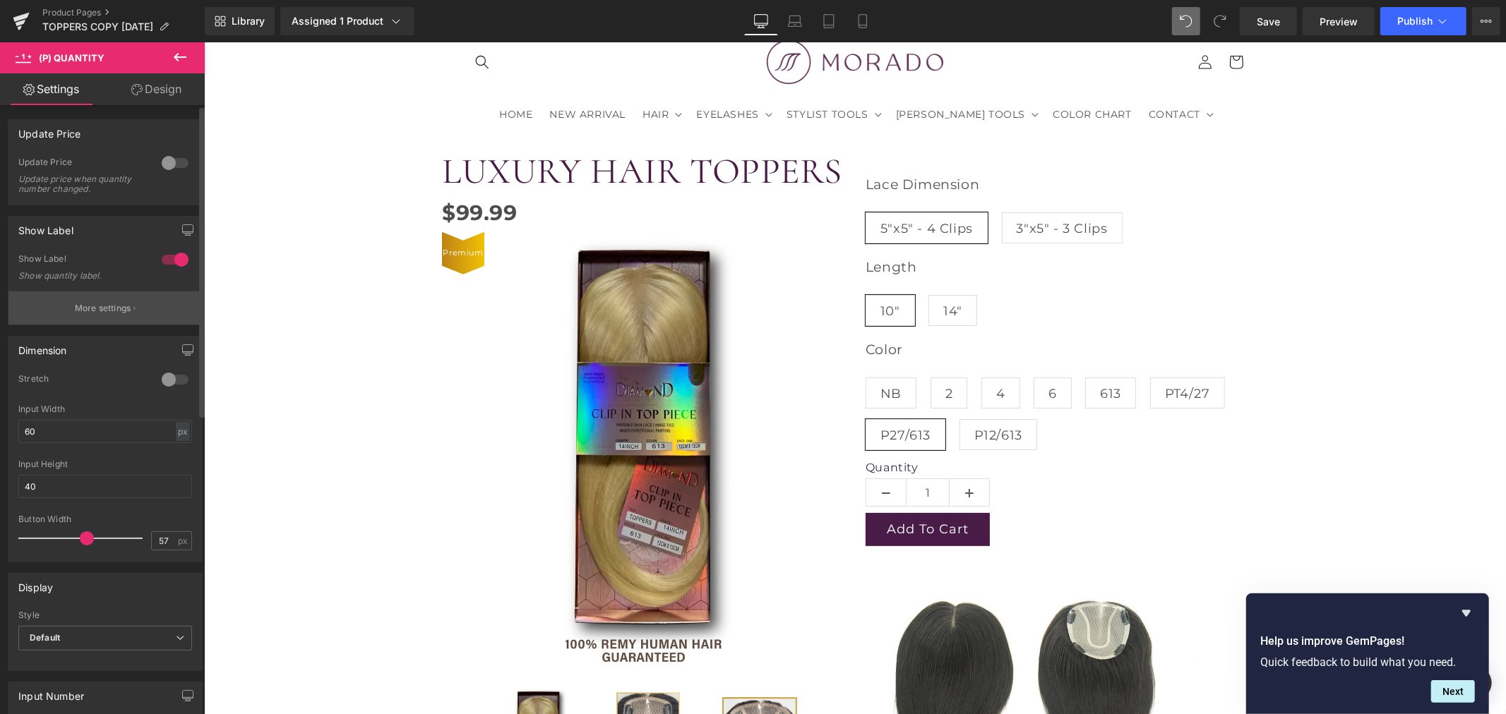
click at [108, 315] on button "More settings" at bounding box center [104, 308] width 193 height 33
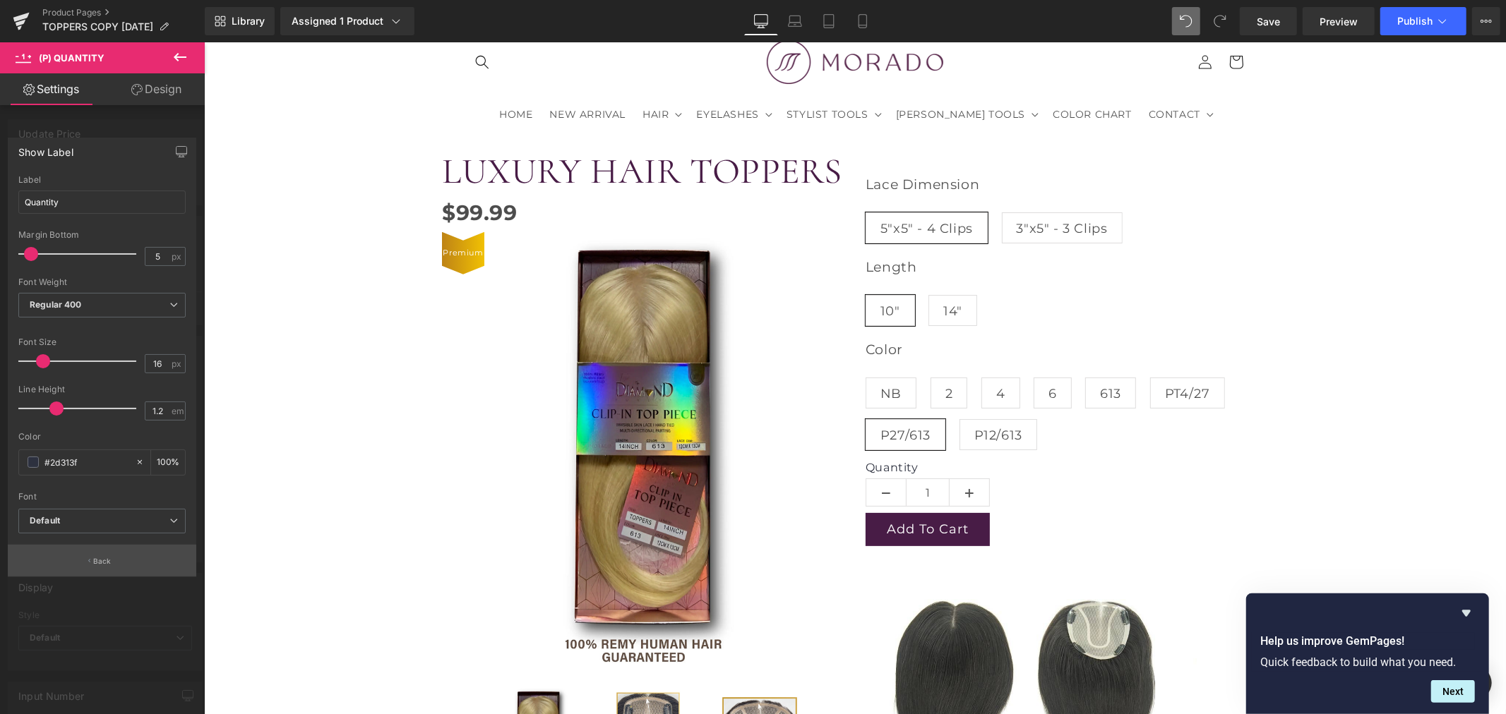
click at [92, 554] on button "Back" at bounding box center [102, 561] width 188 height 32
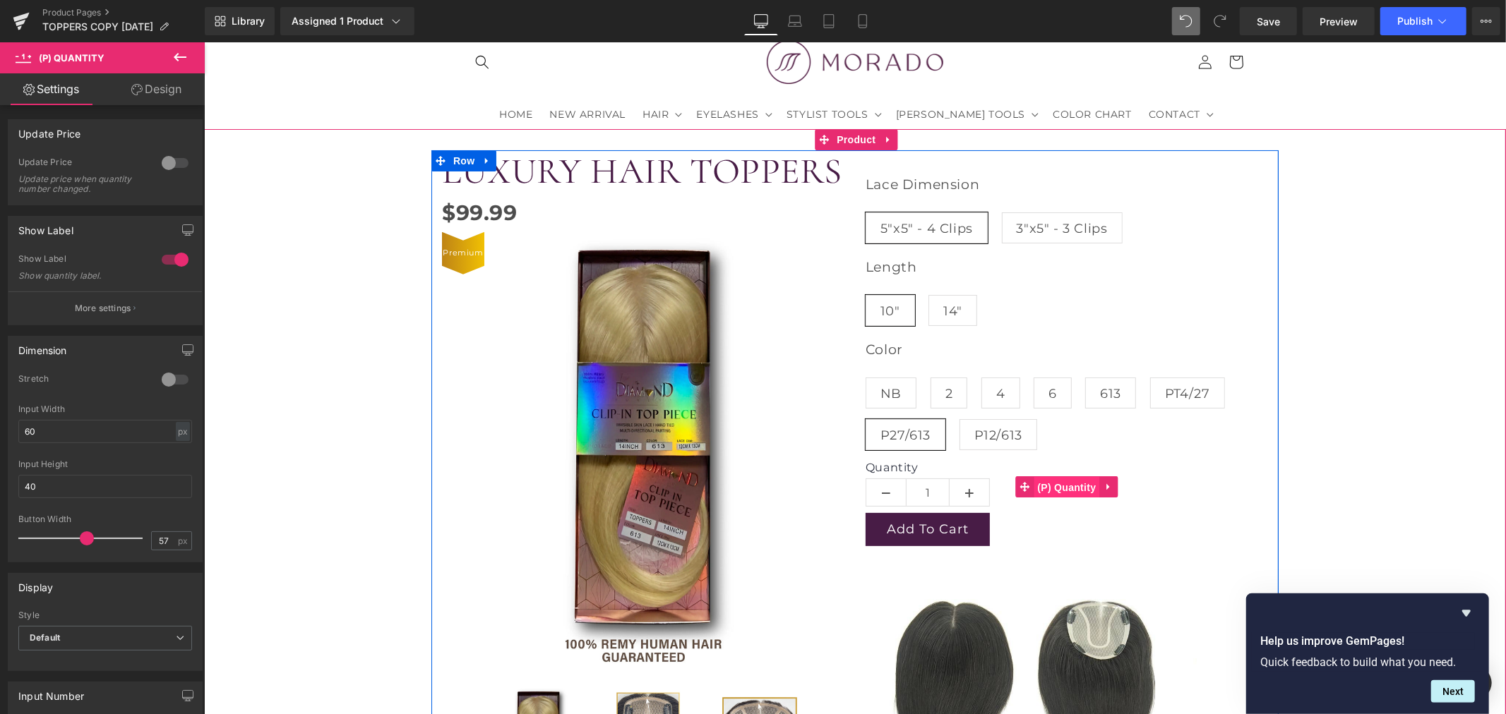
click at [1057, 488] on span "(P) Quantity" at bounding box center [1066, 486] width 66 height 21
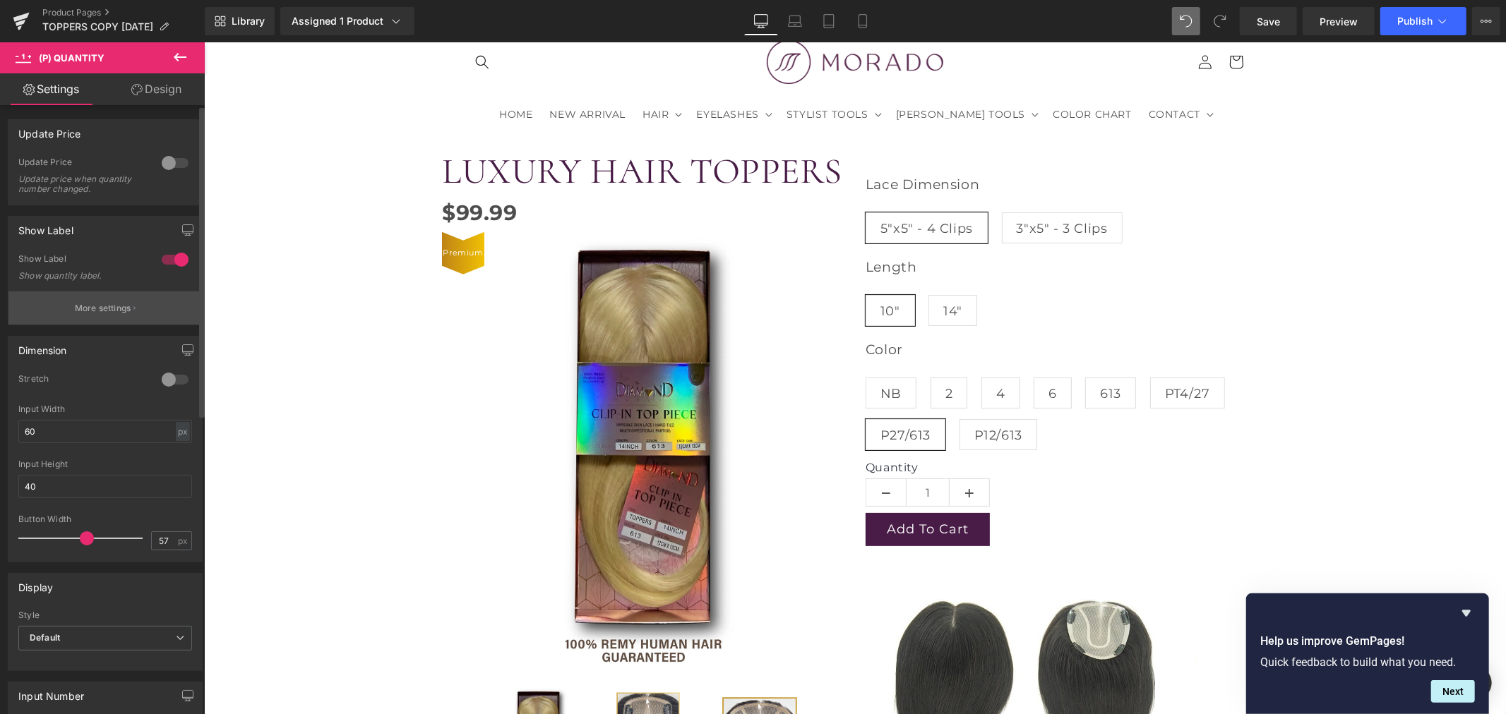
click at [95, 316] on button "More settings" at bounding box center [104, 308] width 193 height 33
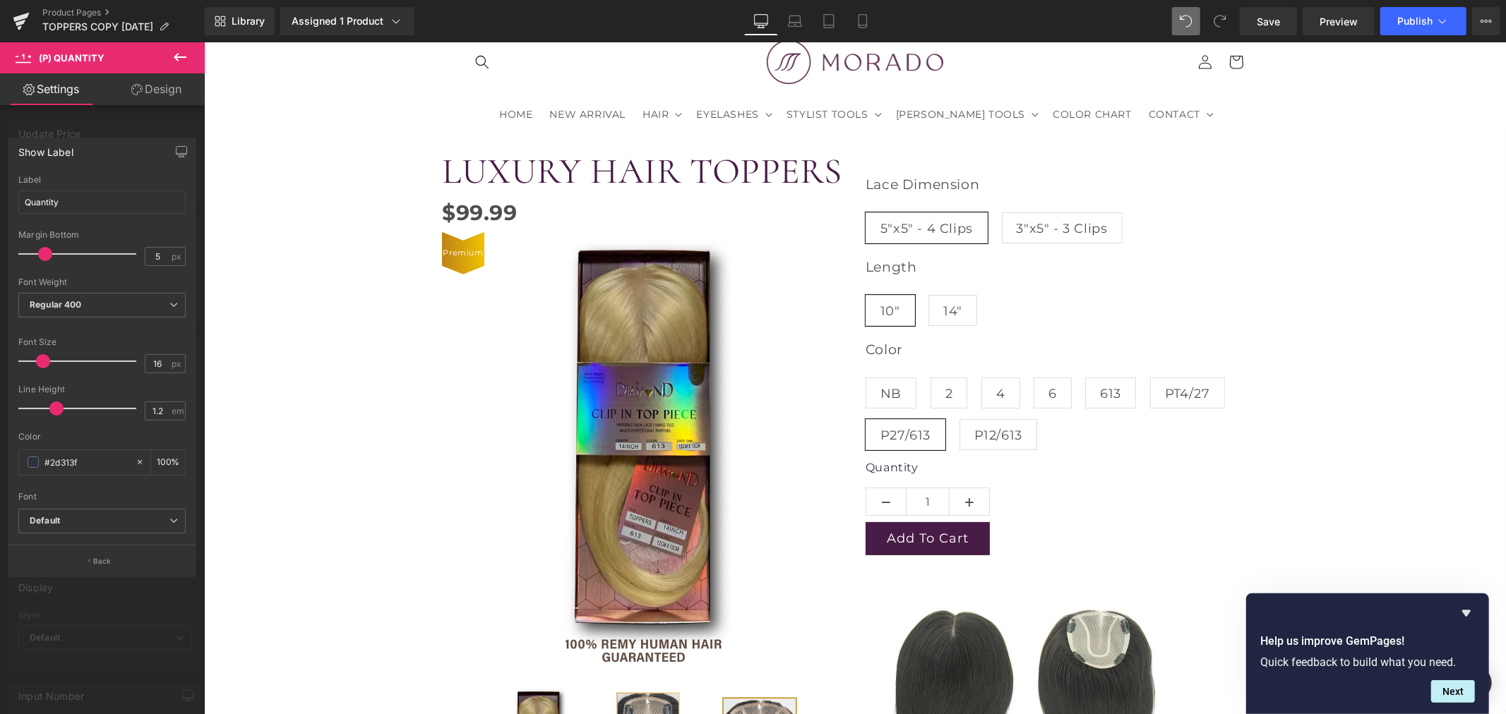
drag, startPoint x: 35, startPoint y: 254, endPoint x: 50, endPoint y: 256, distance: 14.9
click at [50, 256] on span at bounding box center [45, 254] width 14 height 14
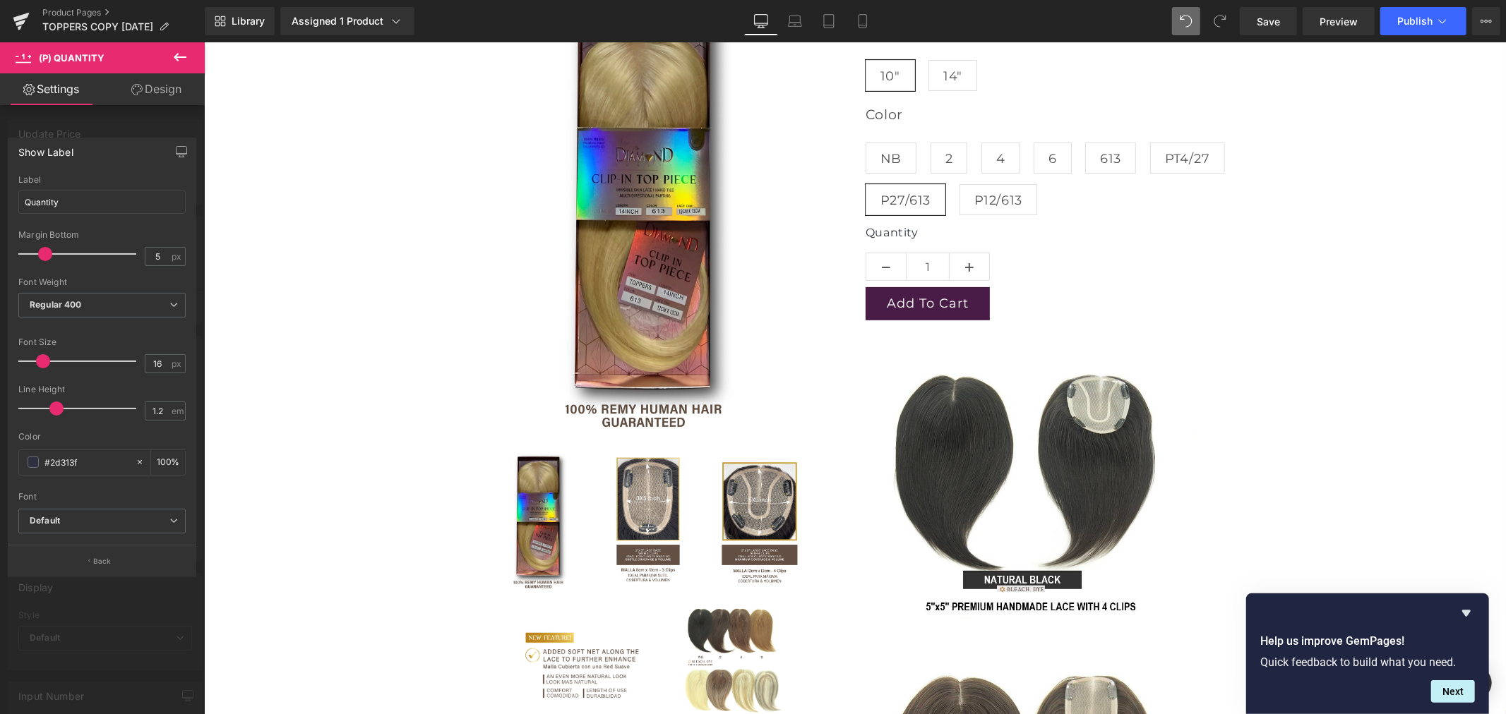
scroll to position [157, 0]
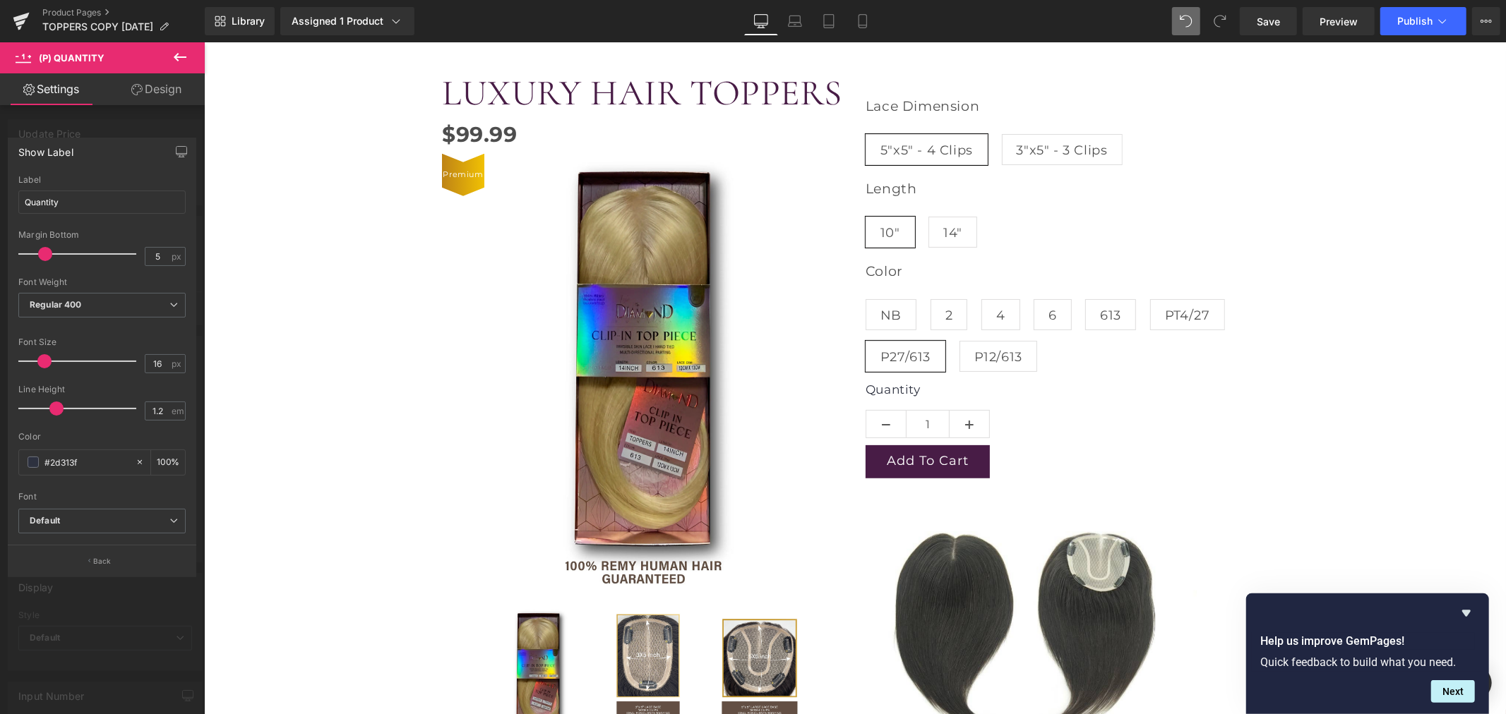
click at [46, 359] on span at bounding box center [44, 361] width 14 height 14
click at [49, 359] on span at bounding box center [47, 361] width 14 height 14
click at [53, 405] on span at bounding box center [52, 409] width 14 height 14
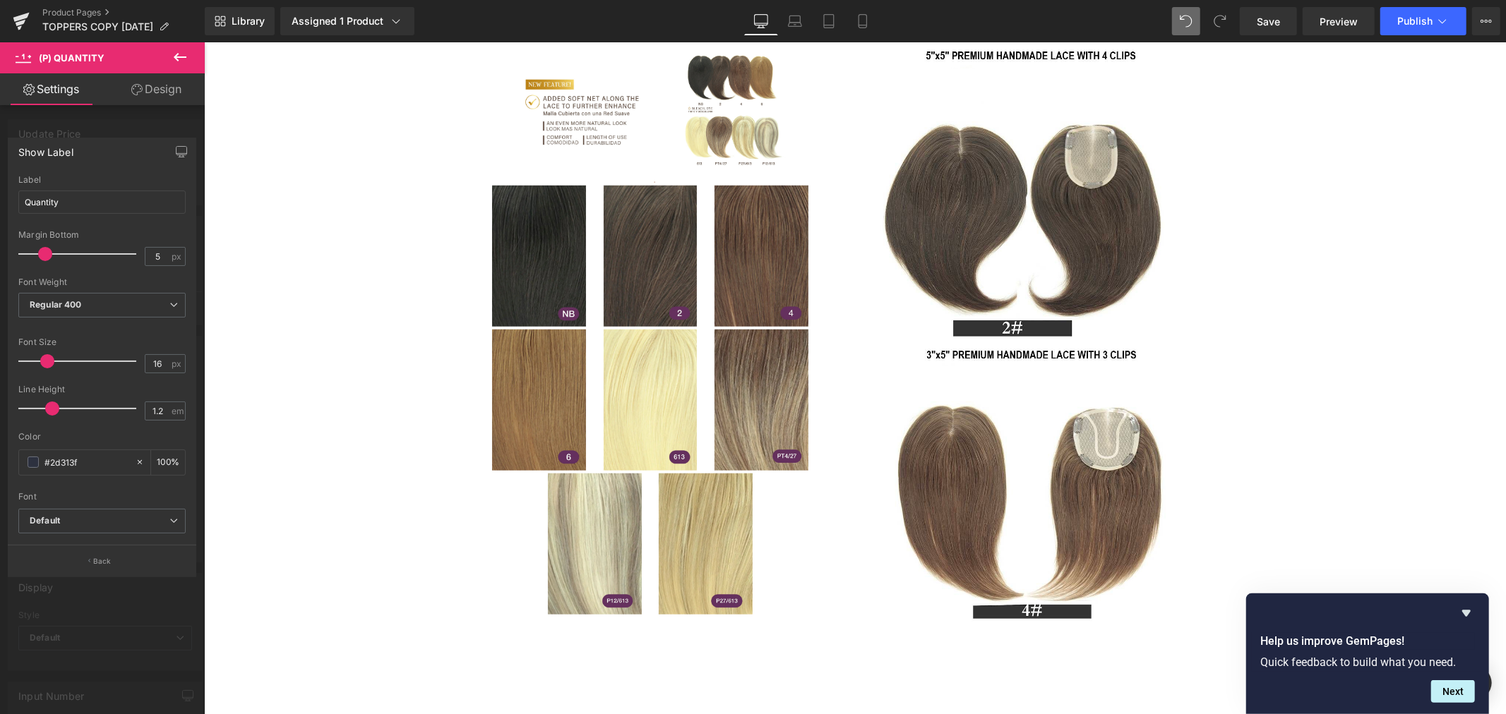
scroll to position [941, 0]
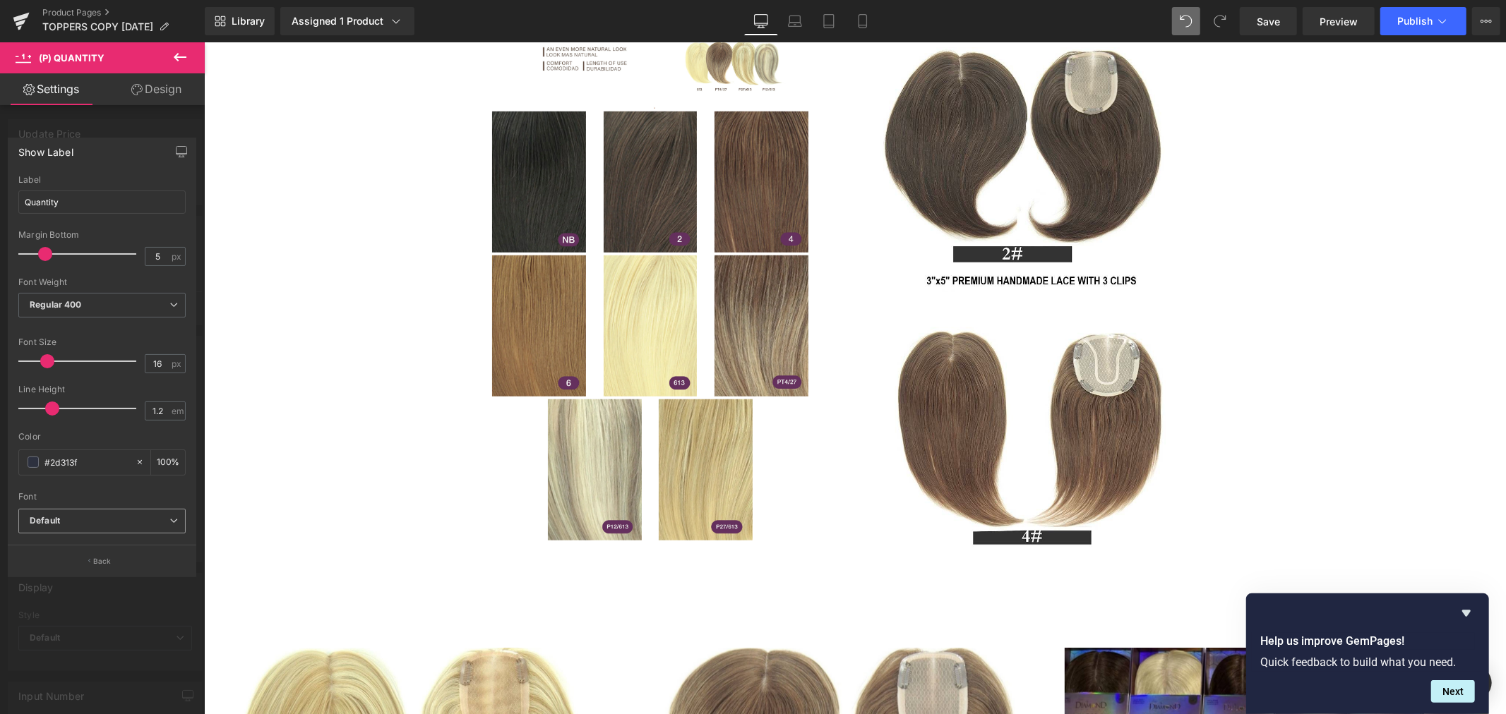
click at [114, 518] on b "Default" at bounding box center [100, 521] width 140 height 12
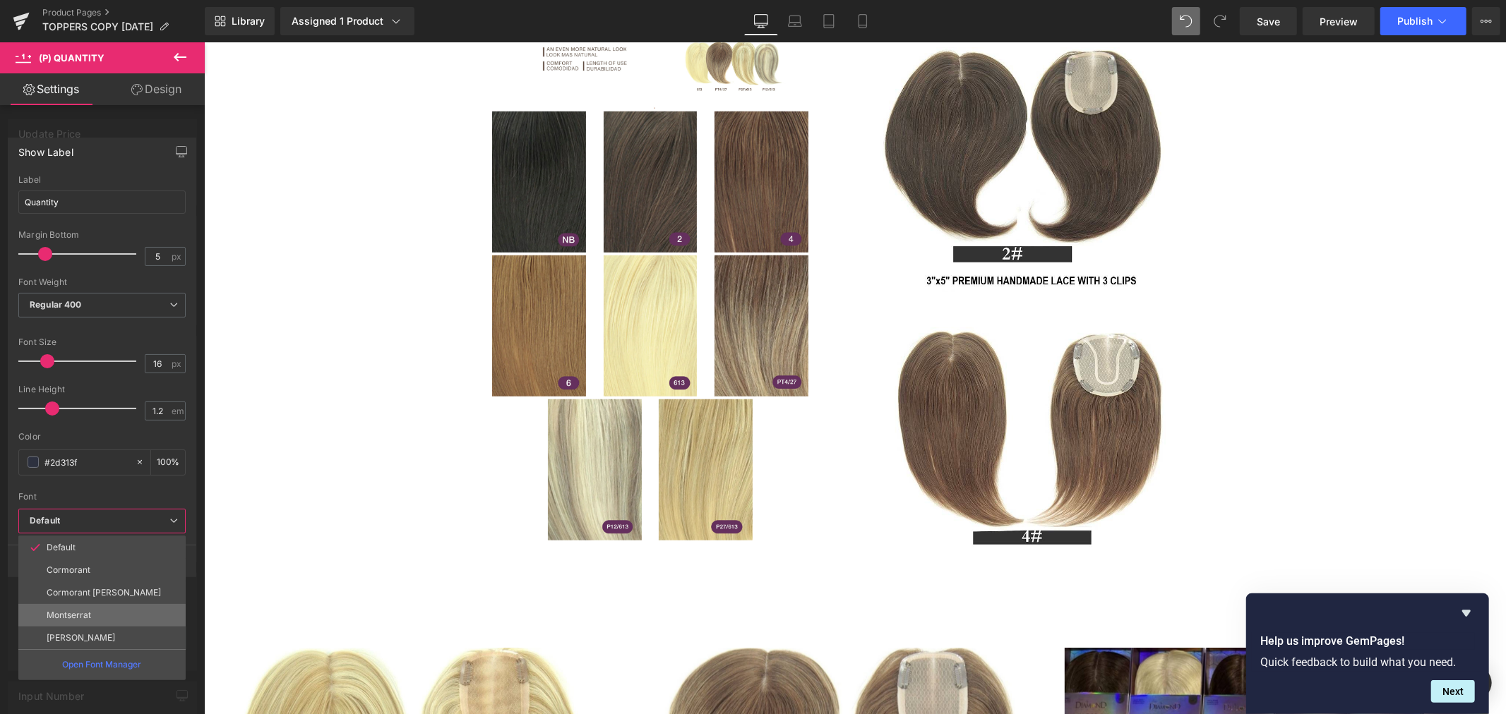
click at [90, 611] on p "Montserrat" at bounding box center [69, 616] width 44 height 10
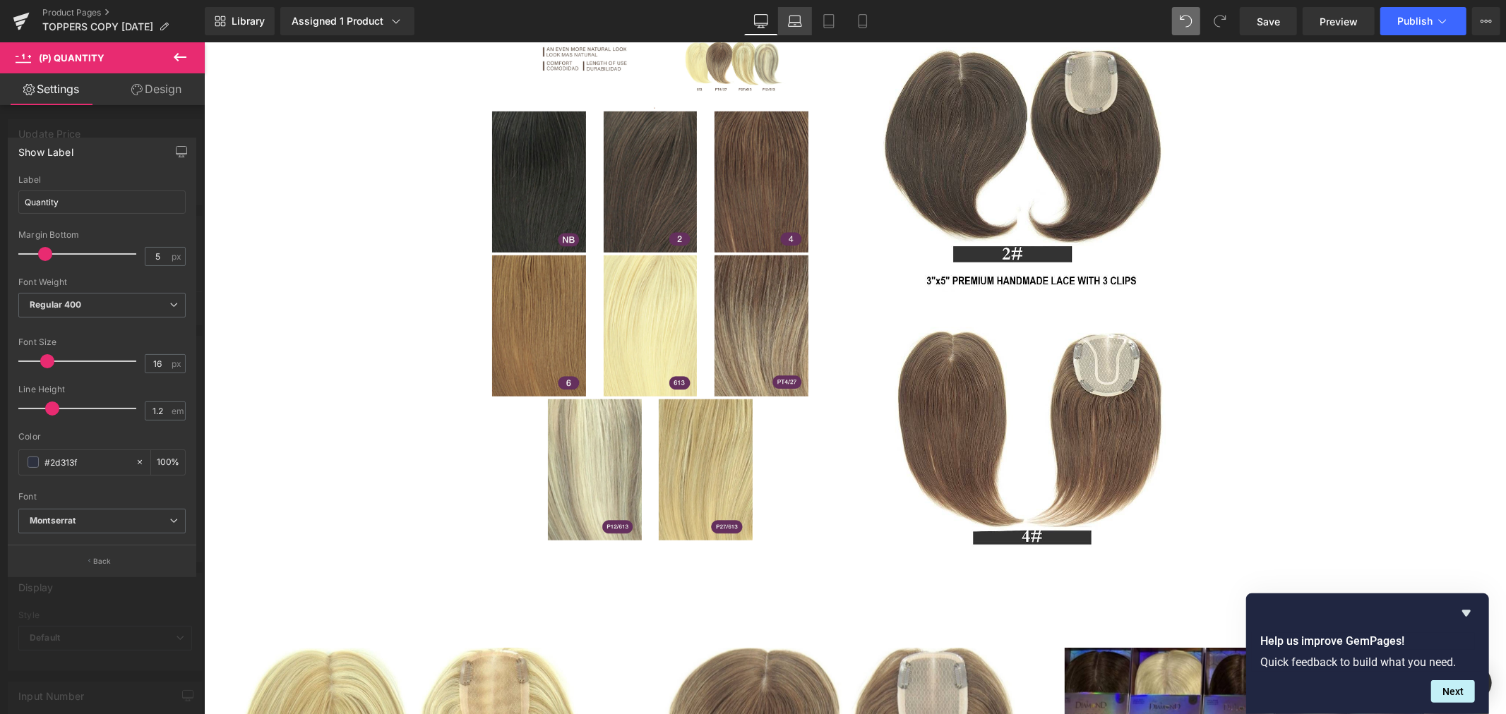
click at [805, 26] on link "Laptop" at bounding box center [795, 21] width 34 height 28
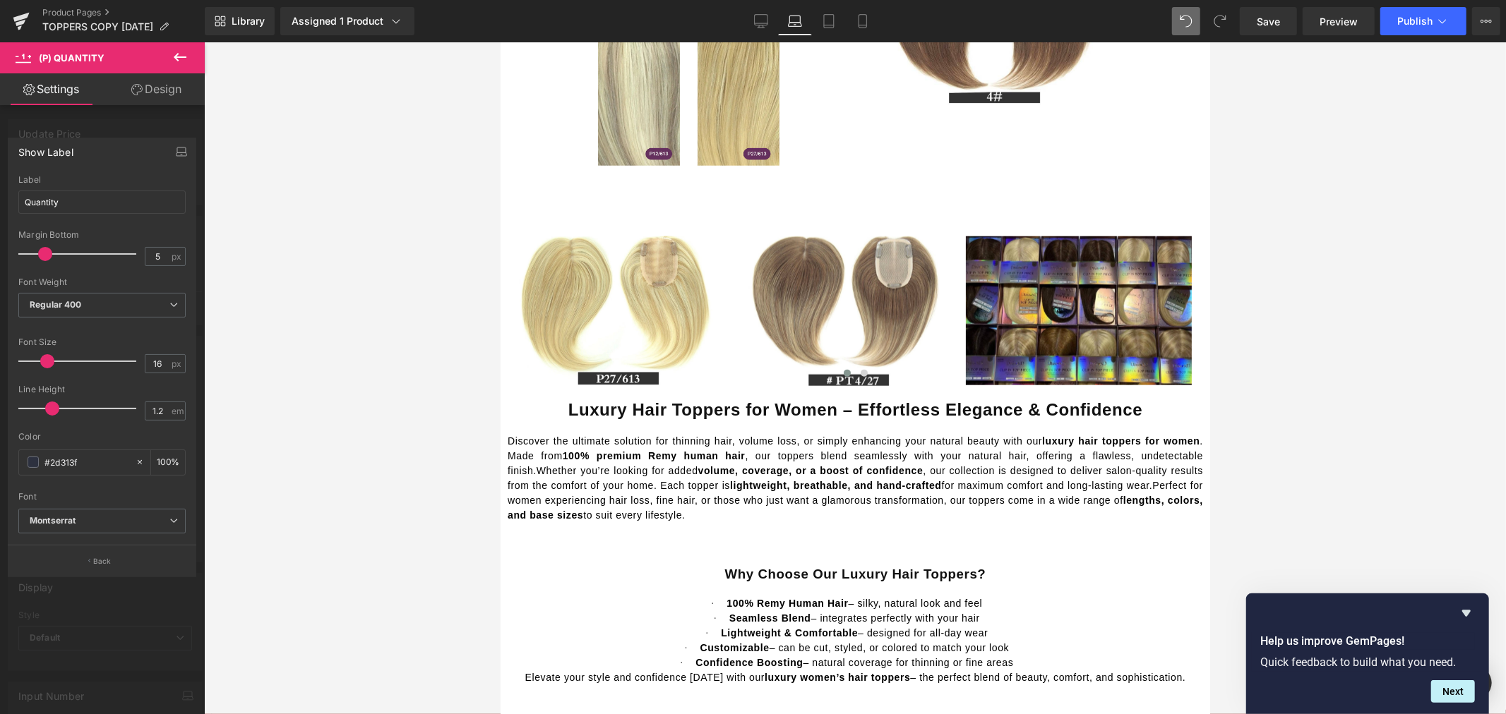
scroll to position [1176, 0]
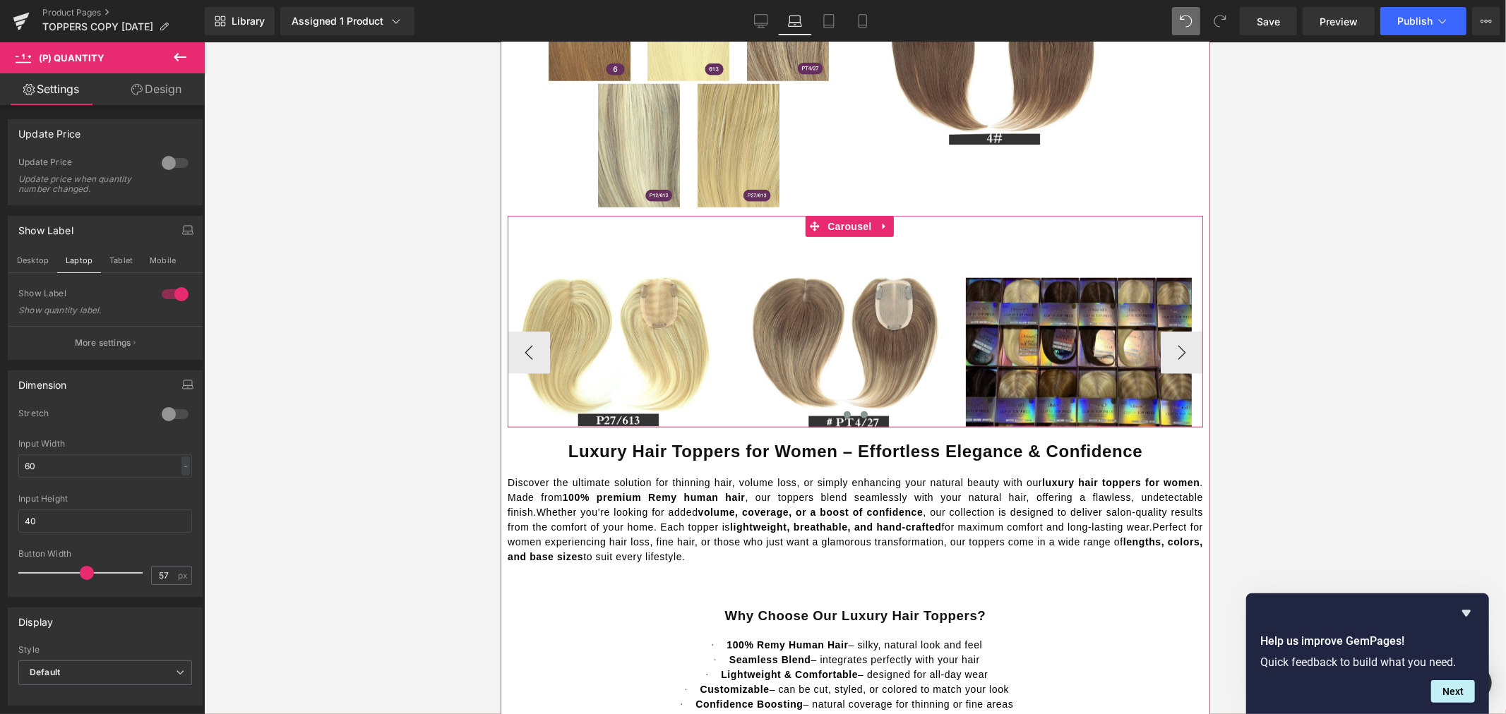
click at [860, 411] on span at bounding box center [863, 414] width 7 height 7
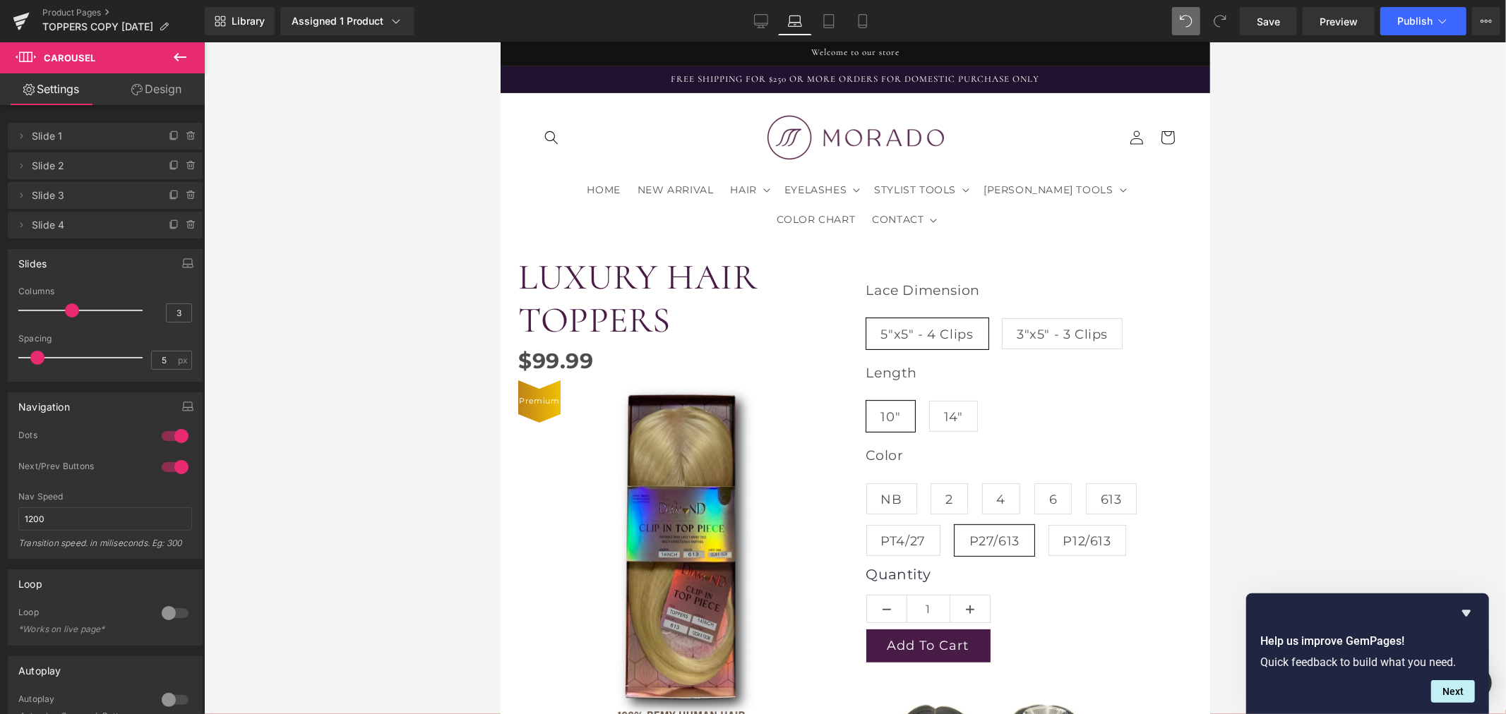
scroll to position [0, 0]
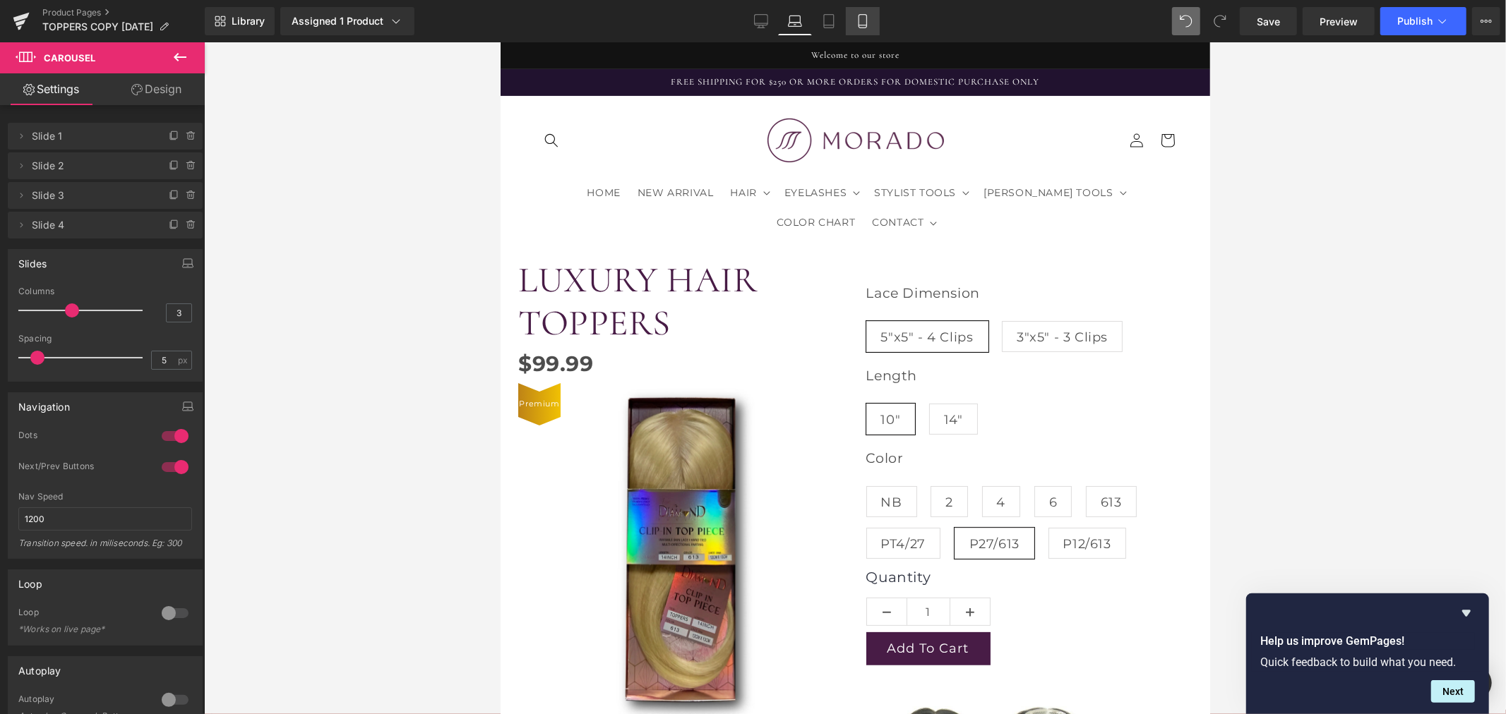
click at [860, 30] on link "Mobile" at bounding box center [863, 21] width 34 height 28
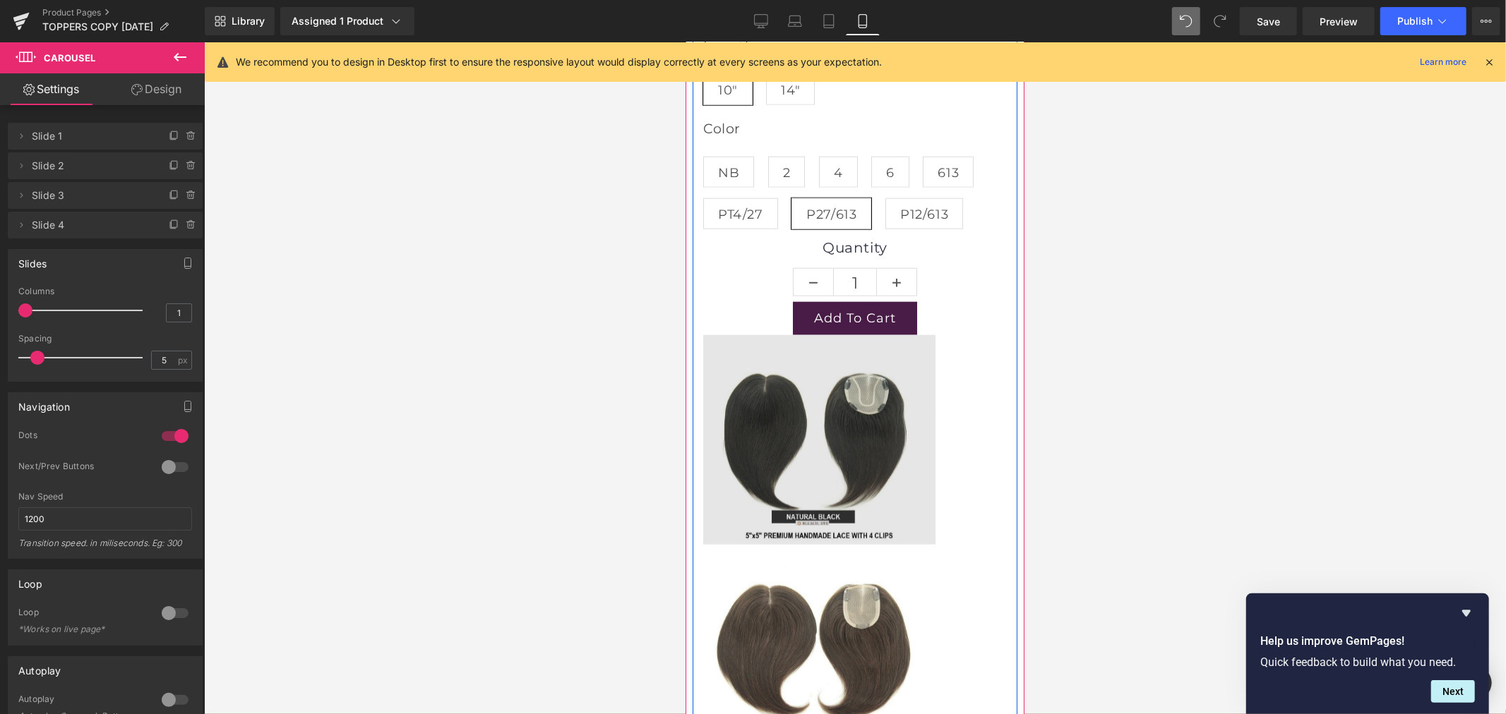
scroll to position [1280, 0]
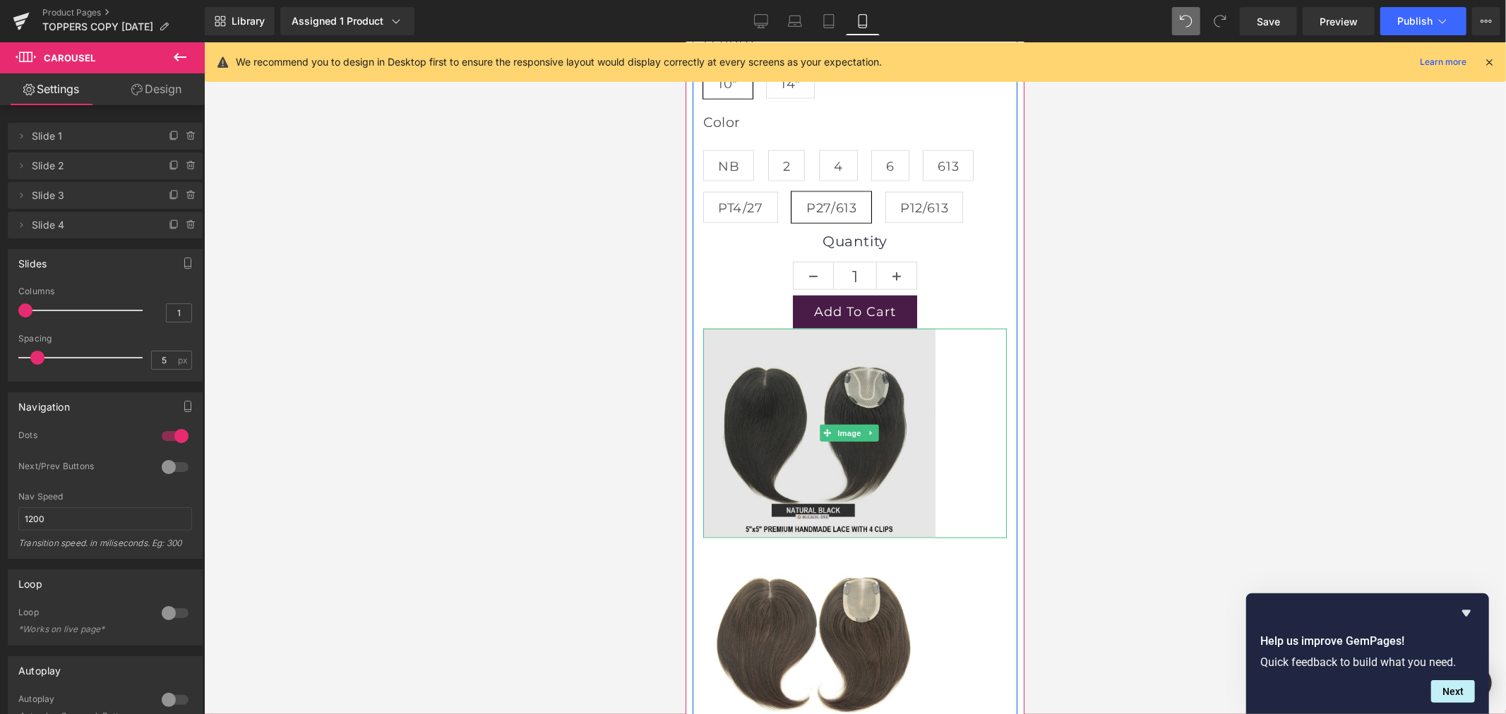
click at [852, 438] on img at bounding box center [854, 433] width 304 height 210
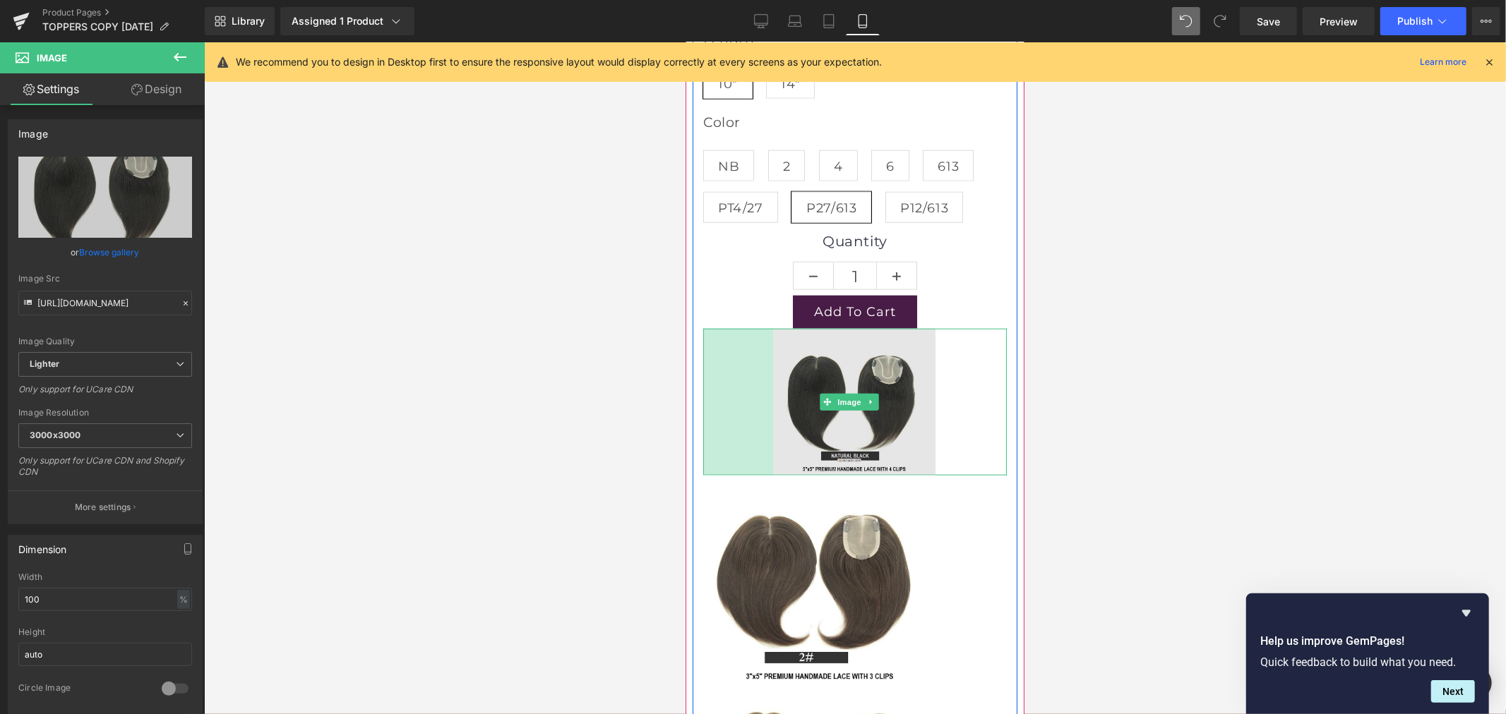
drag, startPoint x: 704, startPoint y: 418, endPoint x: 774, endPoint y: 424, distance: 70.2
click at [774, 424] on div "Image 99px" at bounding box center [854, 401] width 304 height 147
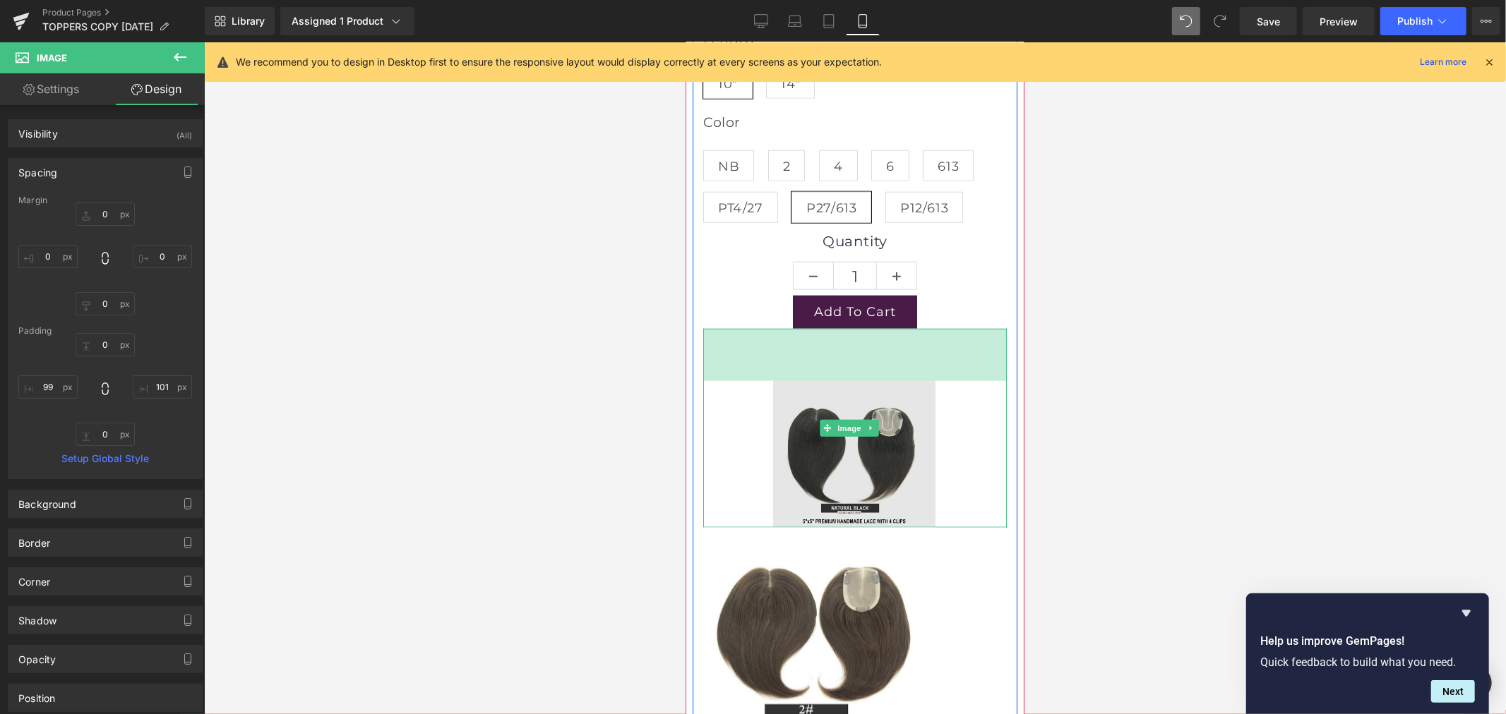
drag, startPoint x: 881, startPoint y: 313, endPoint x: 884, endPoint y: 365, distance: 51.6
click at [884, 365] on div "74px" at bounding box center [854, 354] width 304 height 52
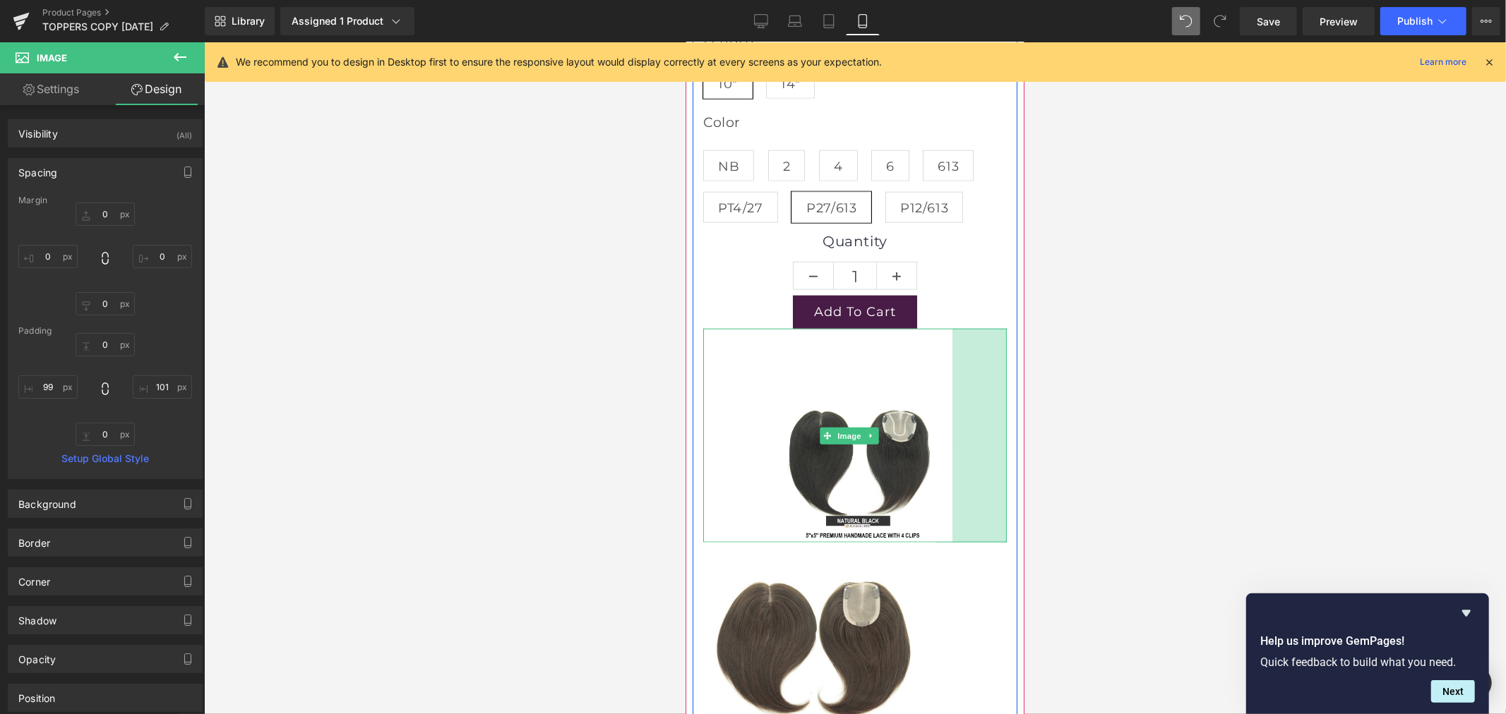
drag, startPoint x: 992, startPoint y: 411, endPoint x: 1090, endPoint y: 407, distance: 97.5
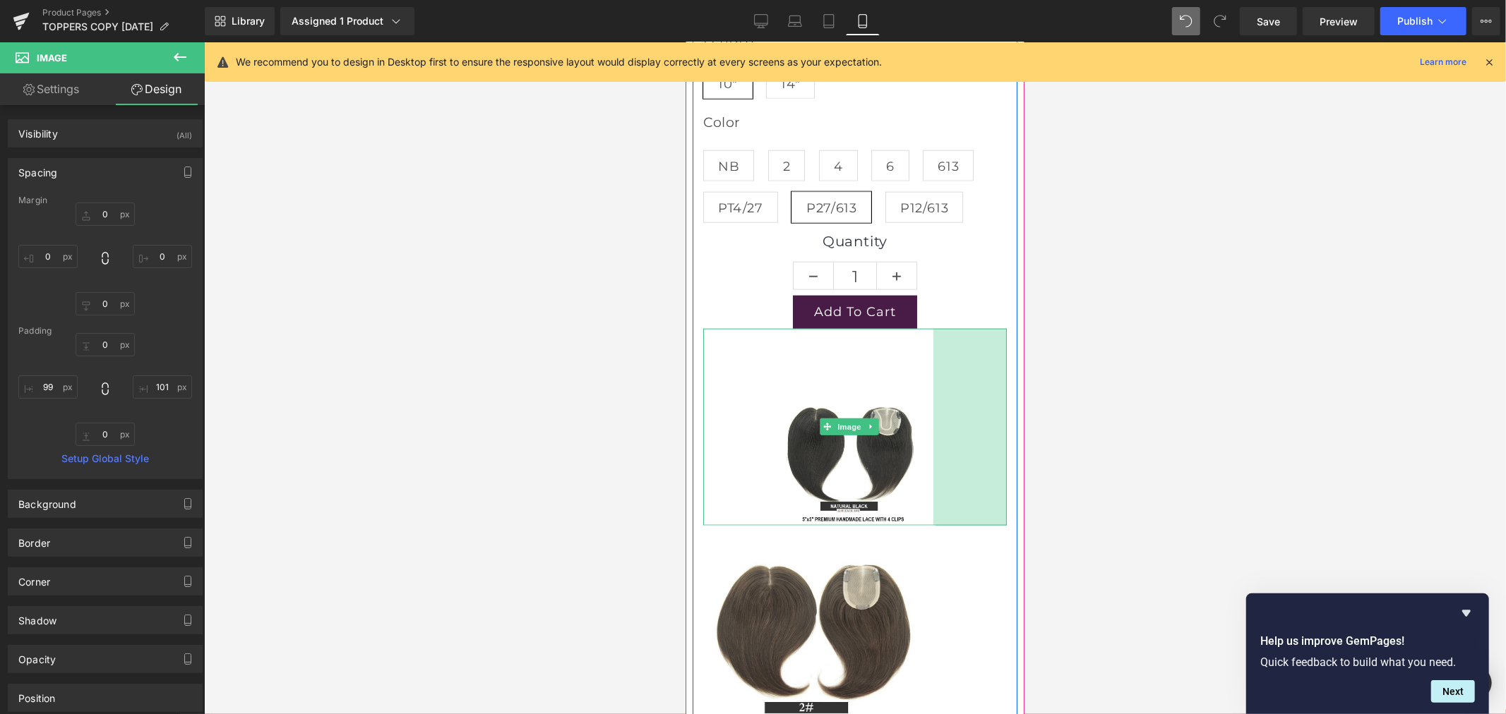
click at [1062, 415] on div at bounding box center [855, 378] width 1302 height 672
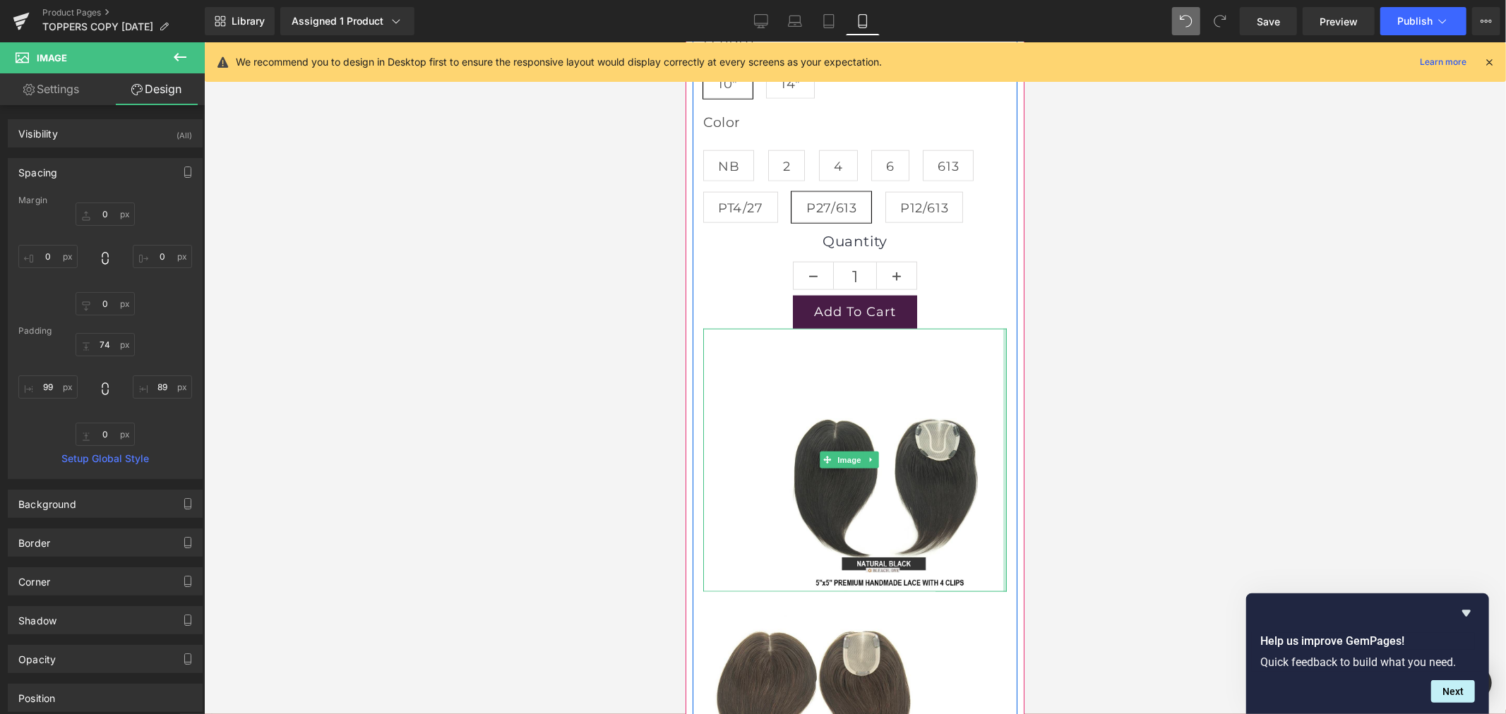
drag, startPoint x: 931, startPoint y: 412, endPoint x: 997, endPoint y: 414, distance: 66.4
click at [997, 414] on div "Lace Dimension 5"x5" - 4 Clips 3"x5" - 3 Clips Length 10" 14" Color NB 2 4 6 61…" at bounding box center [854, 464] width 325 height 1084
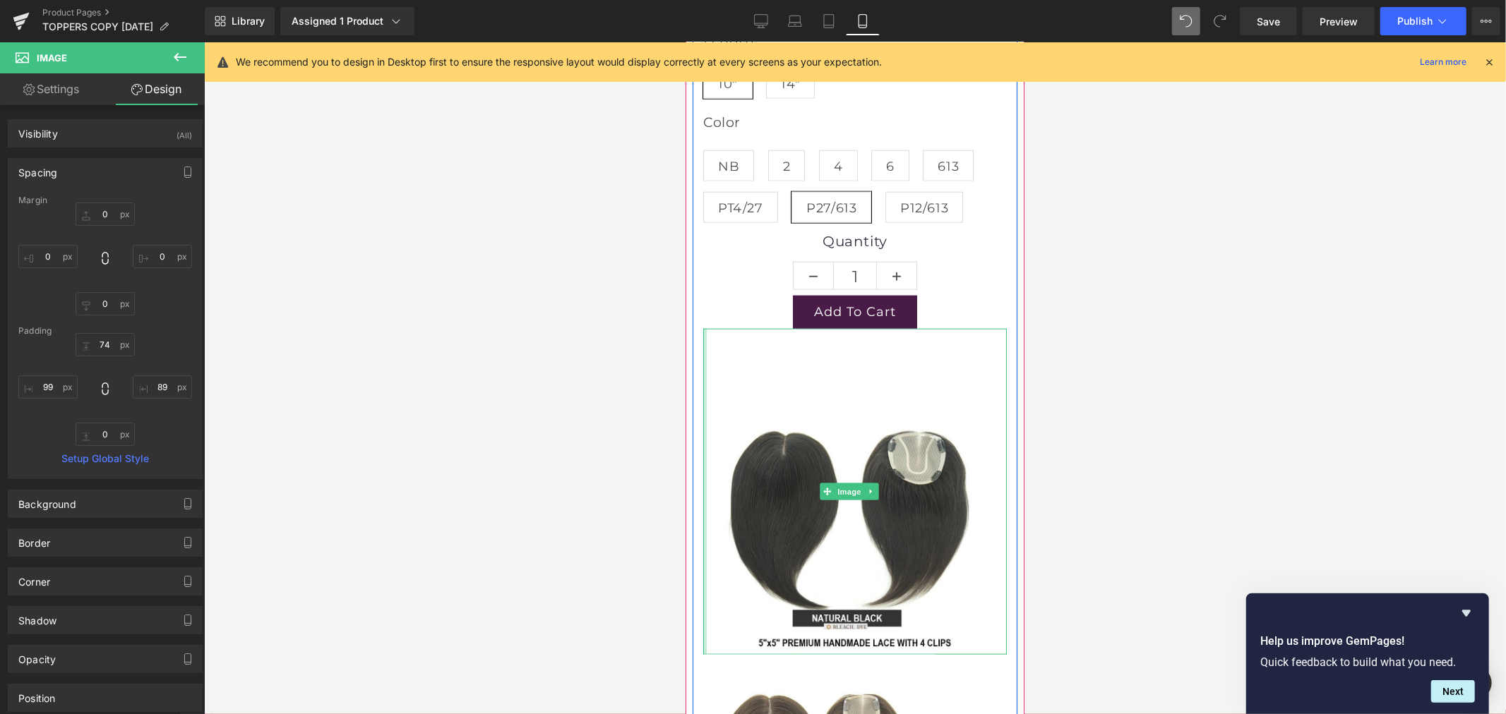
drag, startPoint x: 772, startPoint y: 438, endPoint x: 691, endPoint y: 439, distance: 80.5
click at [691, 439] on div "LUXURY HAIR TOPPERS (P) Title $0 $99.99 (P) Price Premium (P) Image" at bounding box center [854, 348] width 339 height 2915
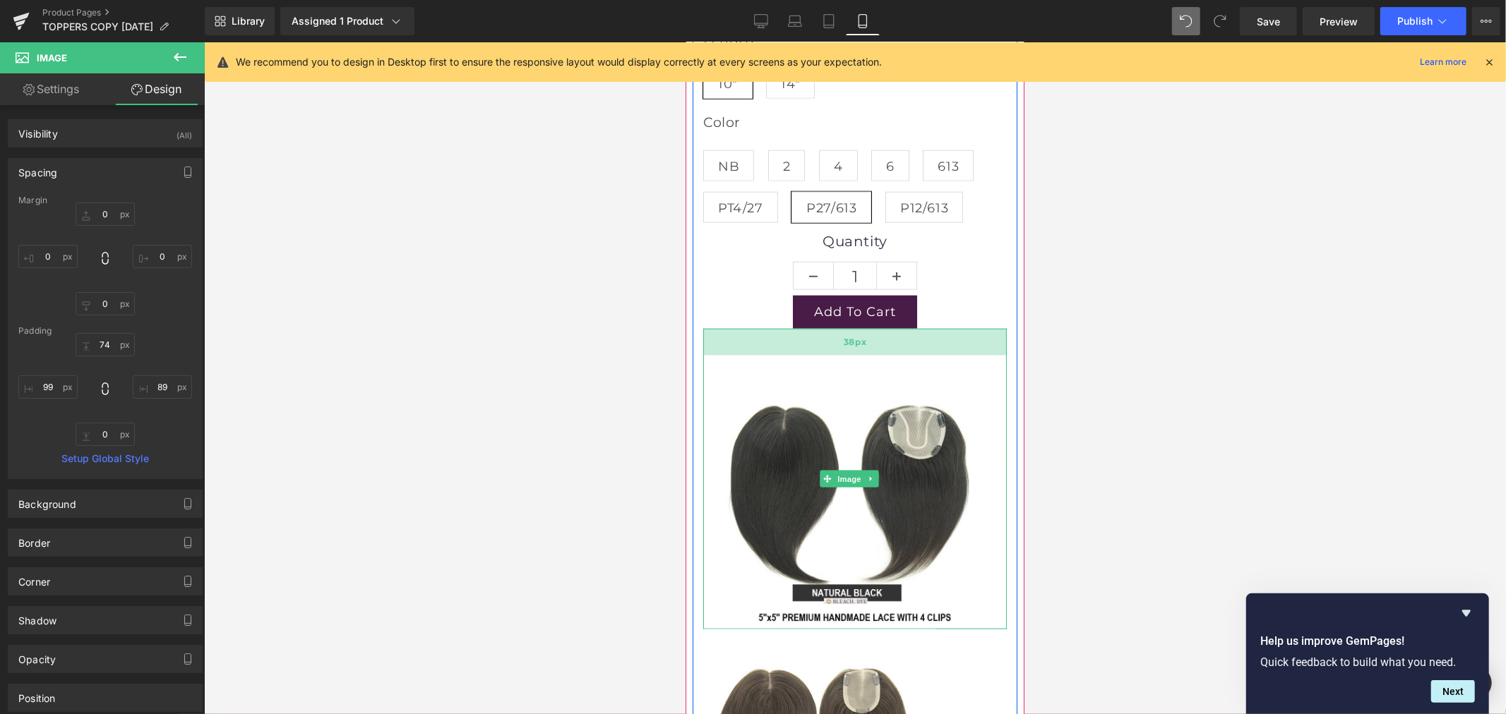
drag, startPoint x: 837, startPoint y: 363, endPoint x: 836, endPoint y: 337, distance: 26.2
click at [836, 337] on div "38px" at bounding box center [854, 341] width 304 height 27
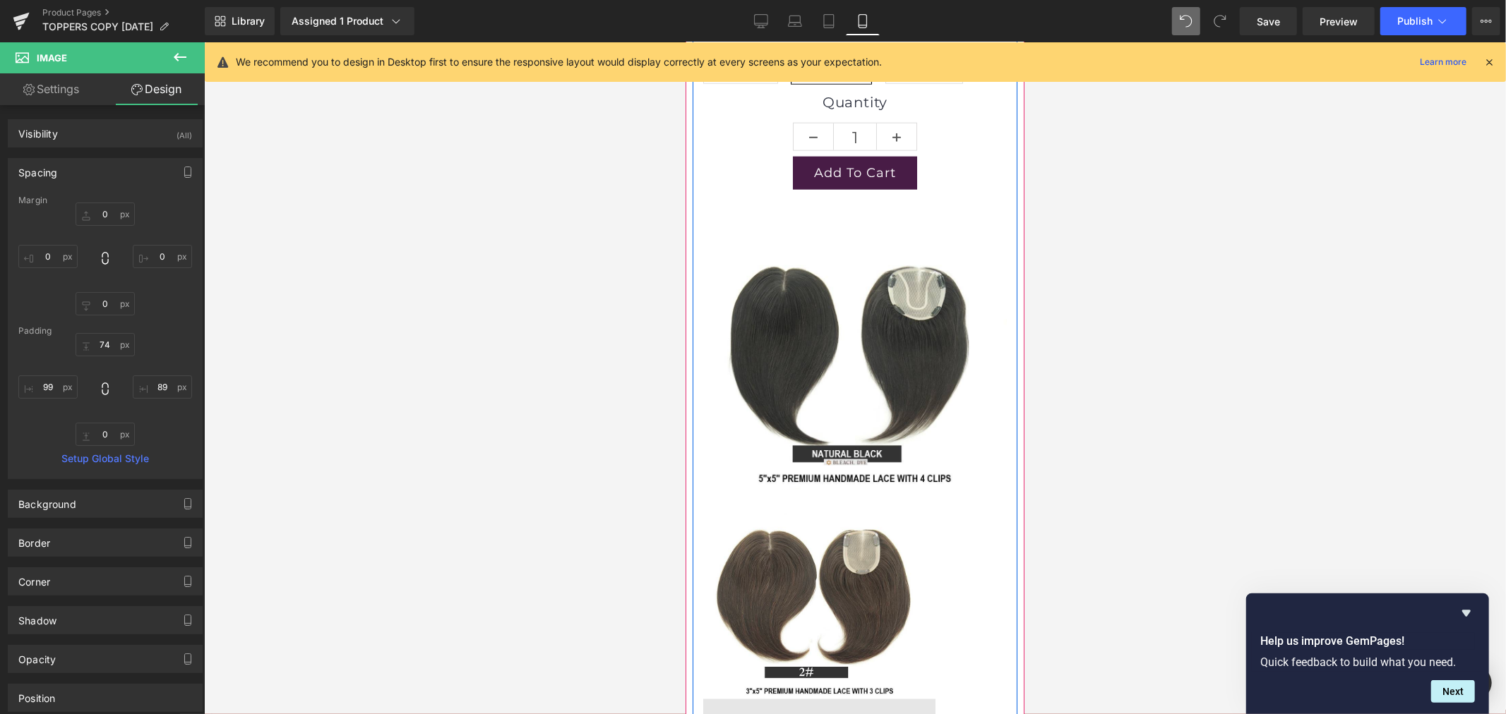
scroll to position [1515, 0]
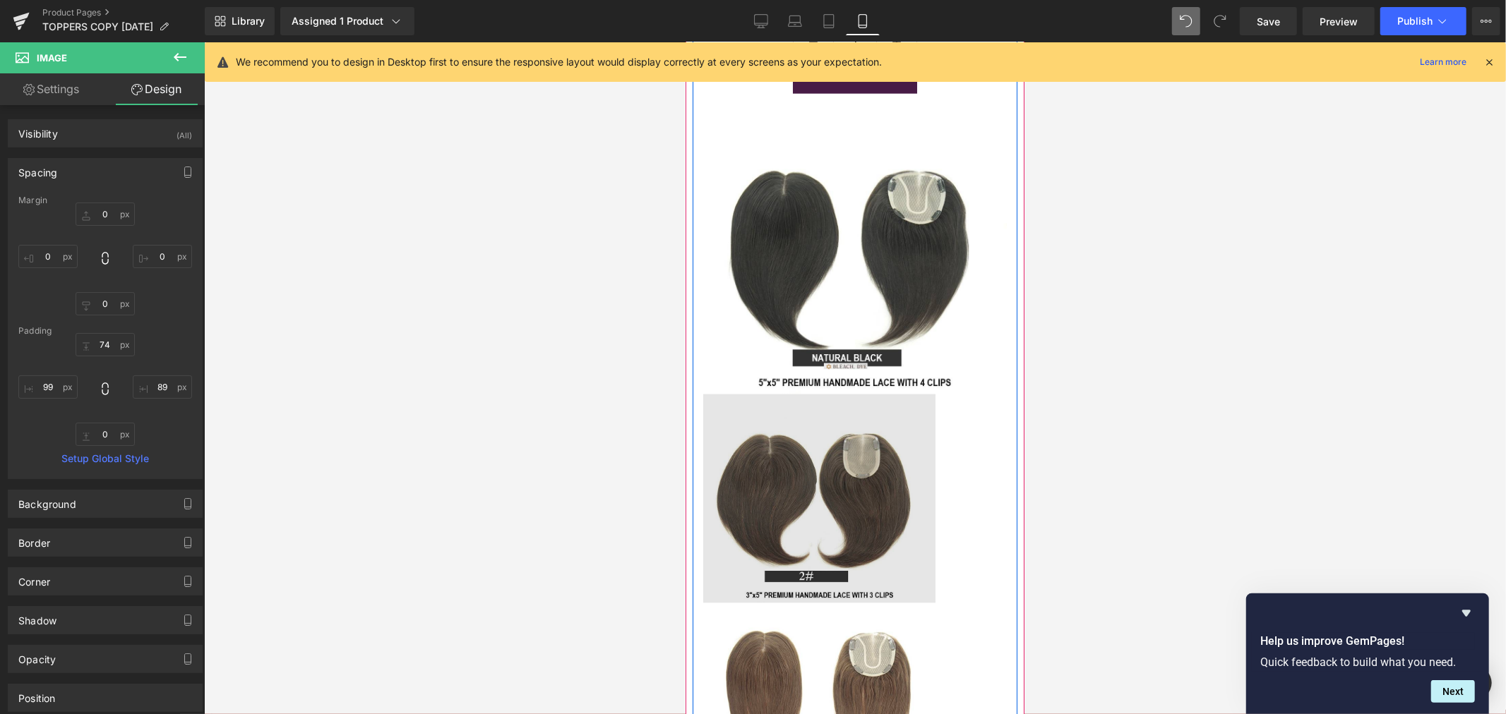
click at [906, 465] on img at bounding box center [854, 498] width 304 height 209
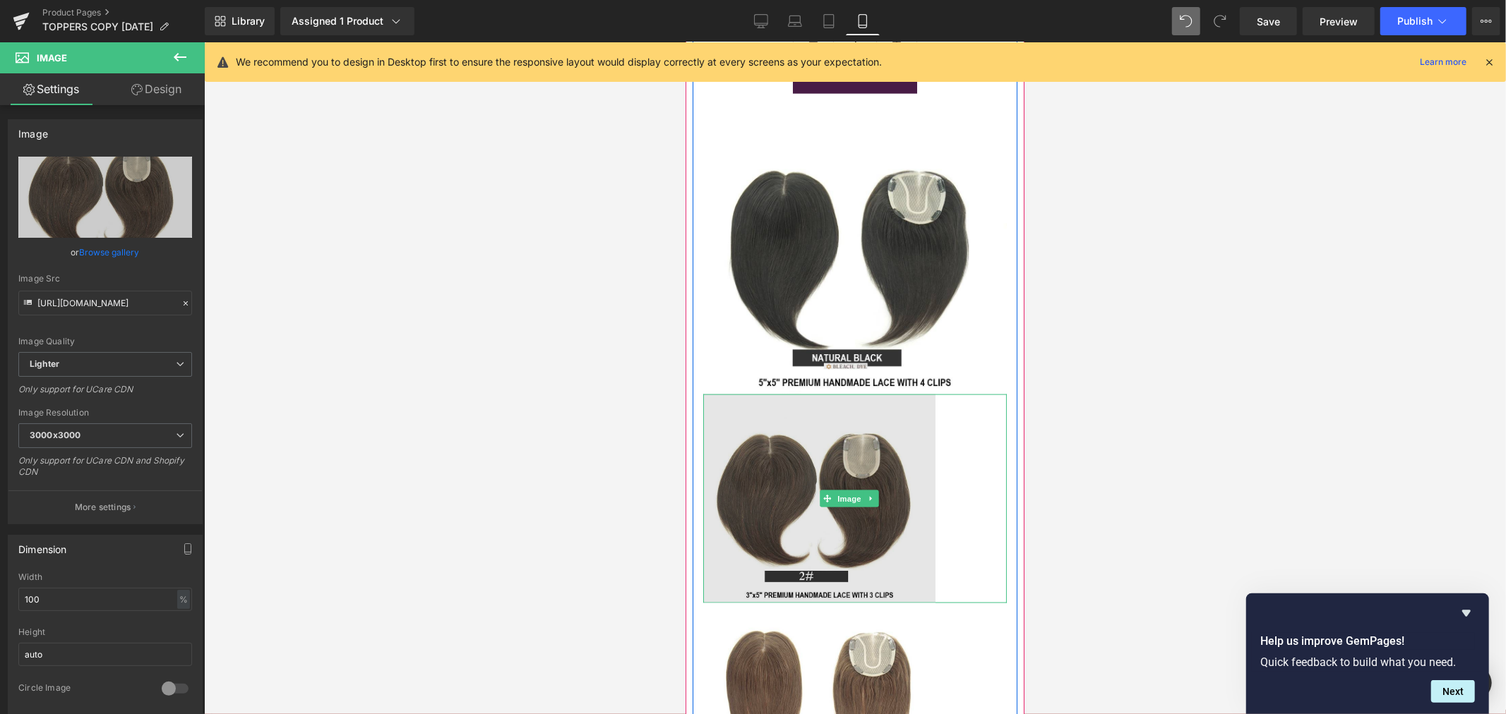
click at [893, 497] on img at bounding box center [854, 498] width 304 height 209
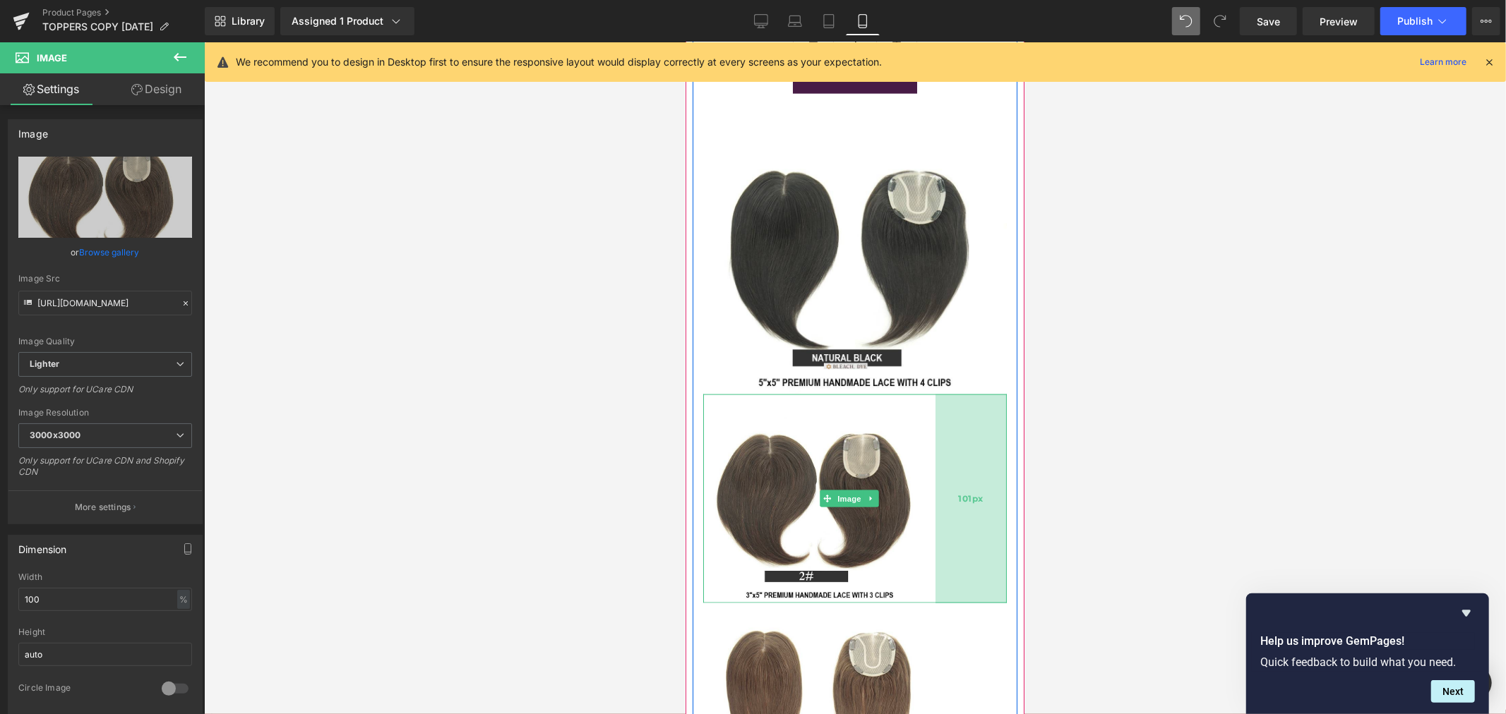
click at [993, 453] on div "101px" at bounding box center [970, 498] width 71 height 209
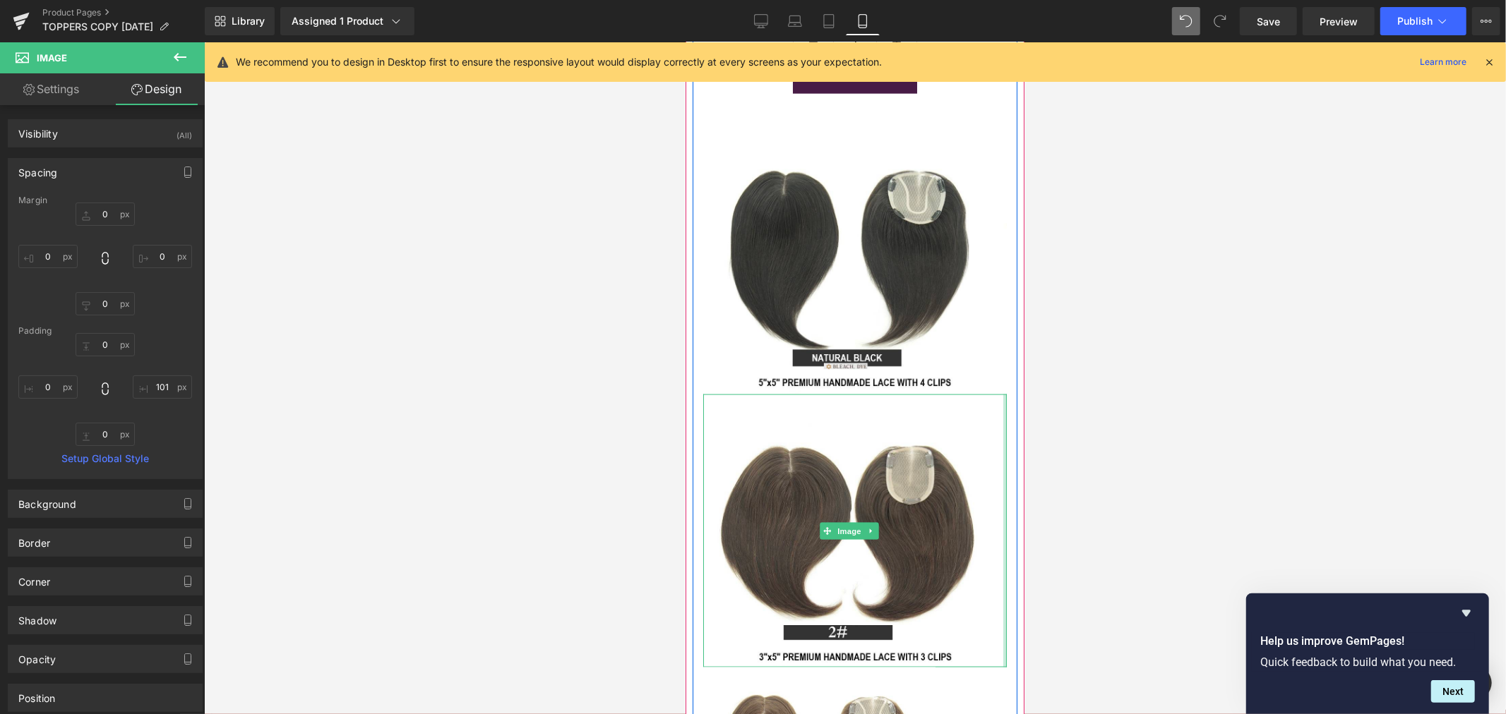
drag, startPoint x: 924, startPoint y: 445, endPoint x: 1016, endPoint y: 445, distance: 92.5
click at [995, 475] on div "Lace Dimension 5"x5" - 4 Clips 3"x5" - 3 Clips Length 10" 14" Color NB 2 4 6 61…" at bounding box center [854, 280] width 325 height 1186
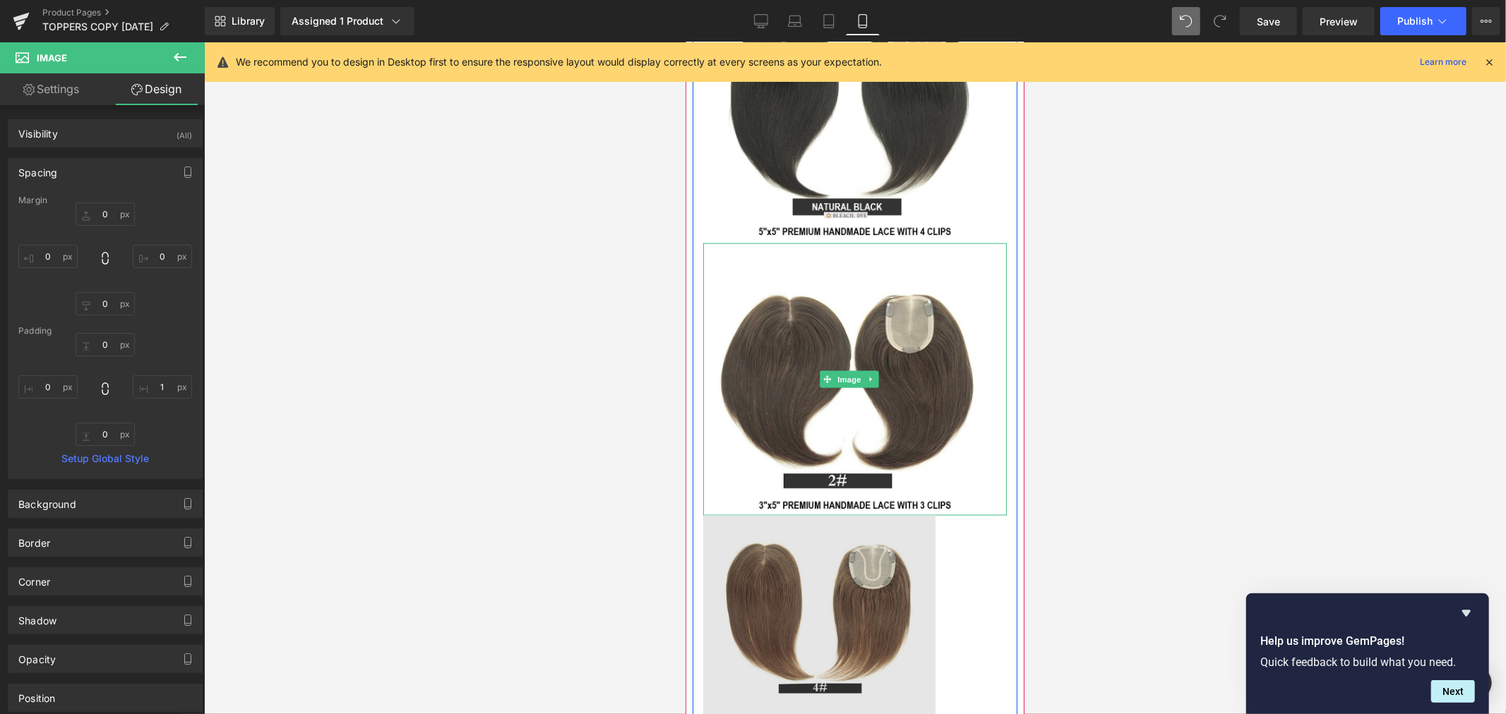
scroll to position [1671, 0]
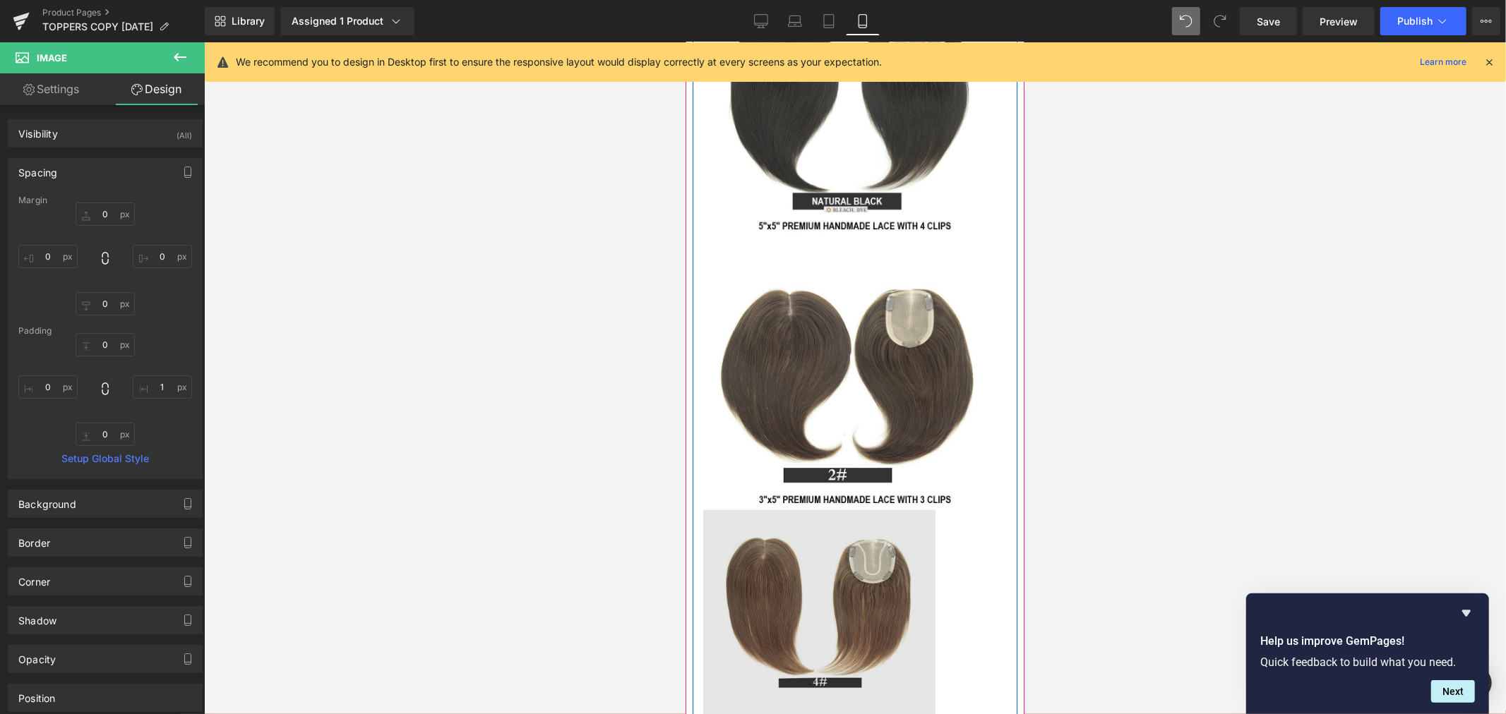
click at [913, 537] on img at bounding box center [854, 613] width 304 height 206
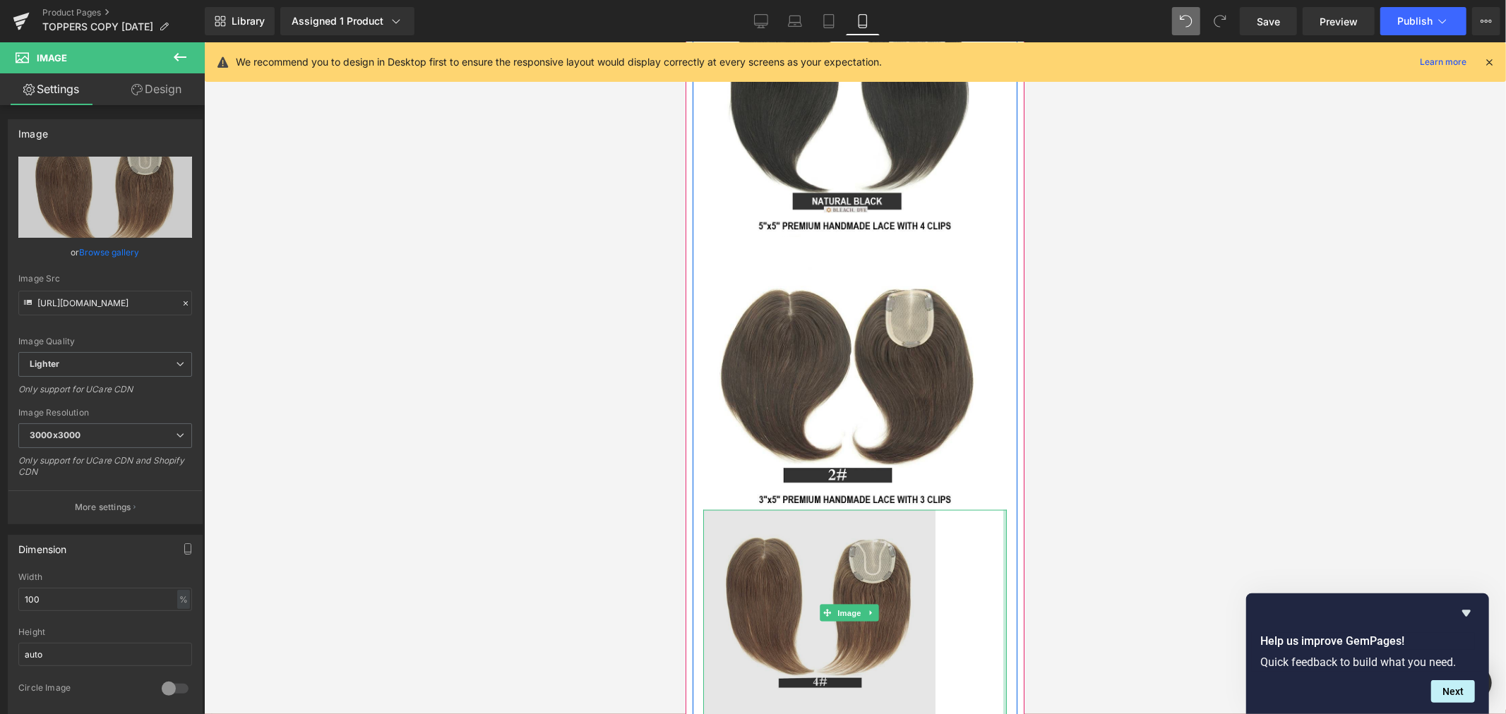
click at [1002, 551] on div at bounding box center [1004, 613] width 4 height 206
click at [920, 584] on img at bounding box center [854, 613] width 304 height 206
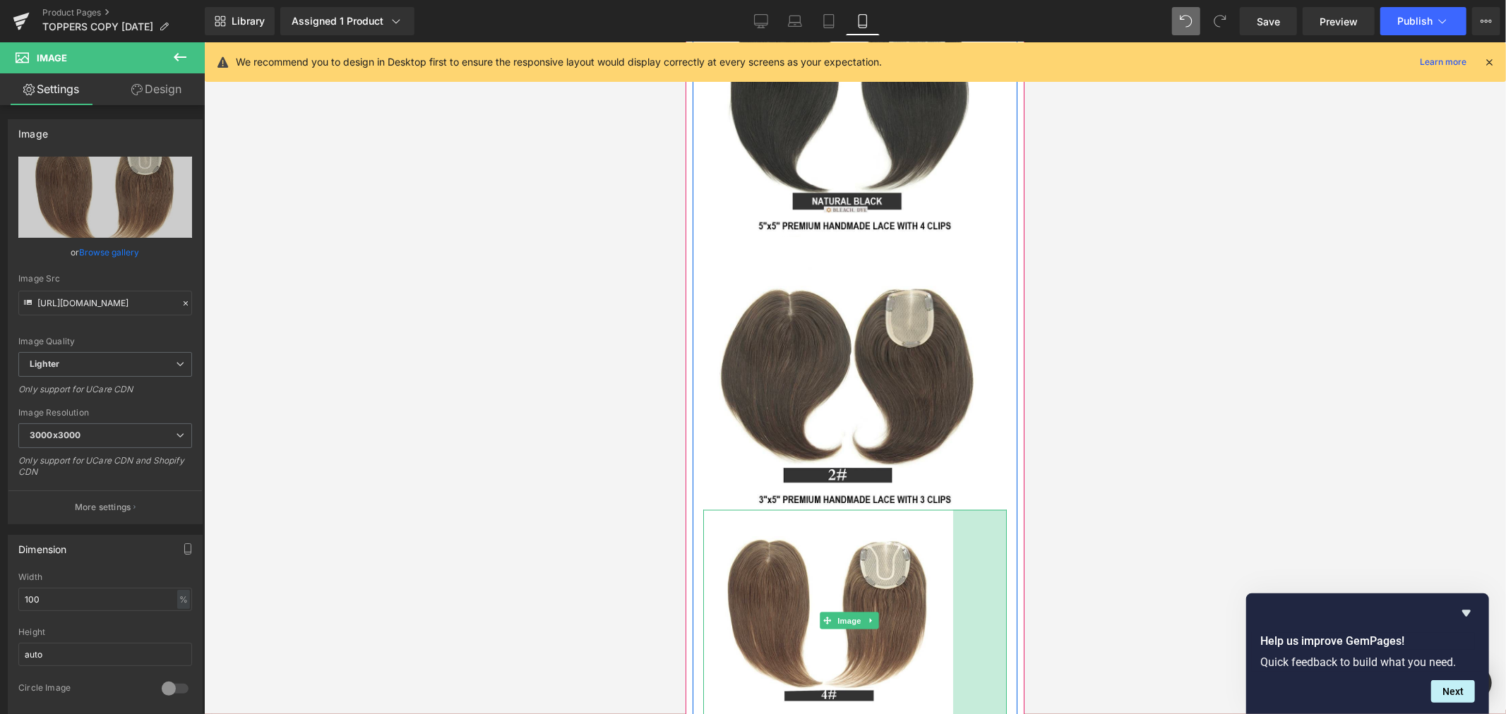
drag, startPoint x: 992, startPoint y: 579, endPoint x: 1048, endPoint y: 576, distance: 56.5
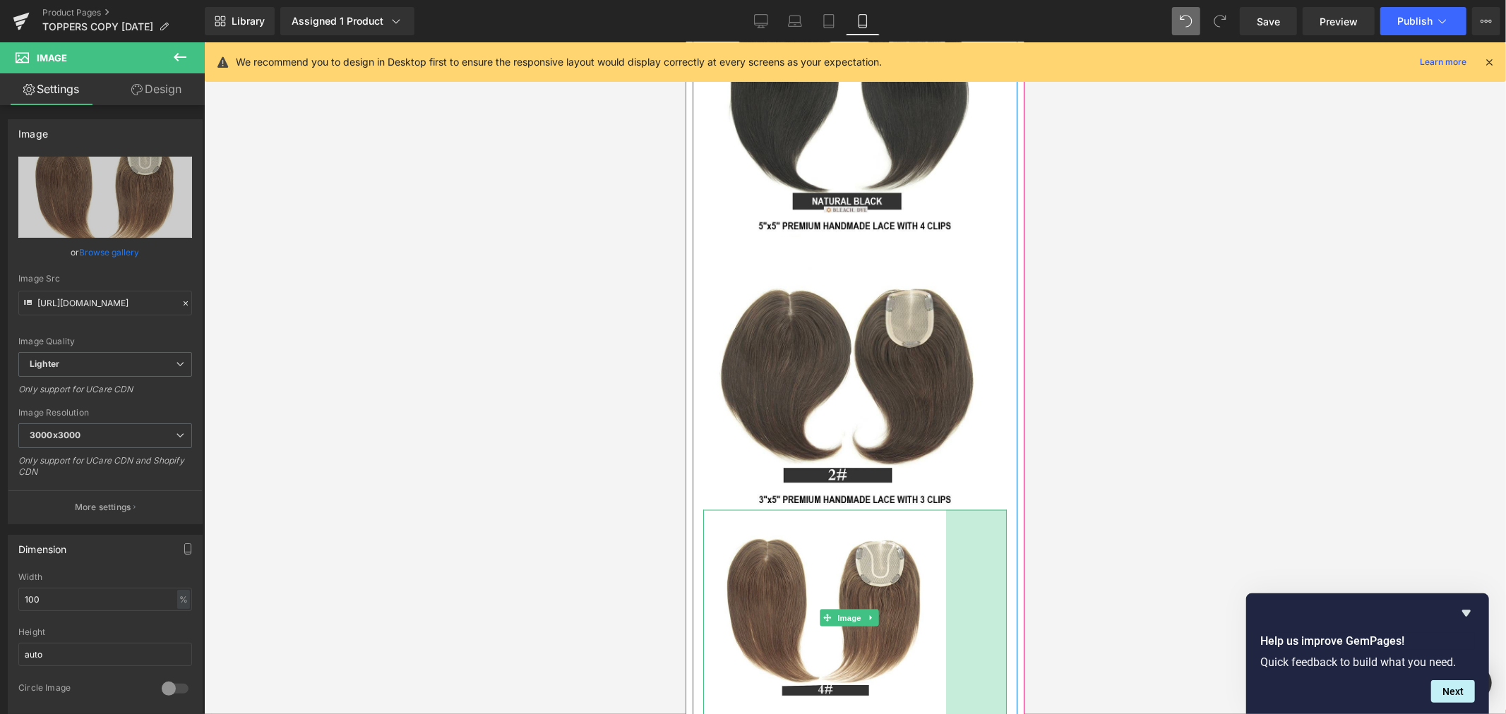
click at [1116, 604] on div at bounding box center [855, 378] width 1302 height 672
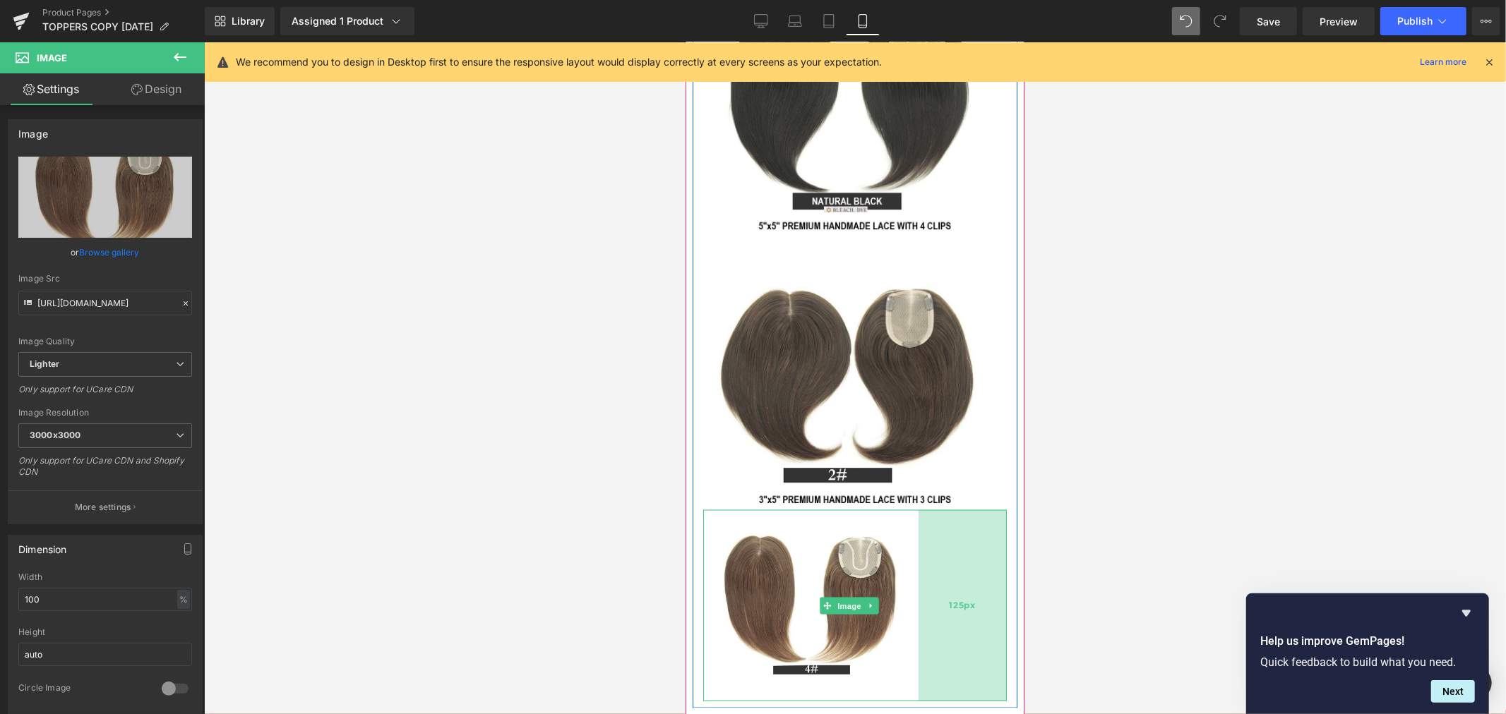
click at [975, 613] on div "125px" at bounding box center [962, 605] width 88 height 191
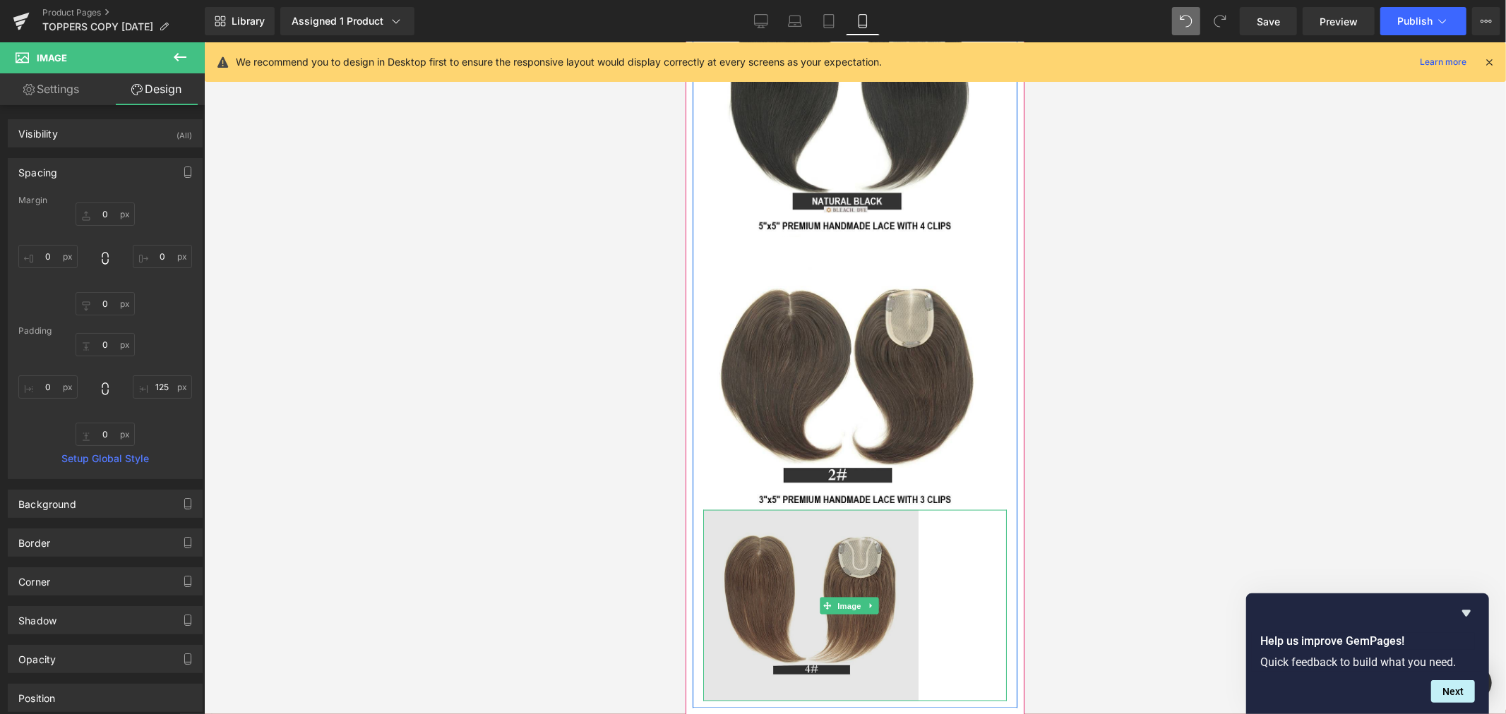
click at [901, 587] on img at bounding box center [854, 605] width 304 height 191
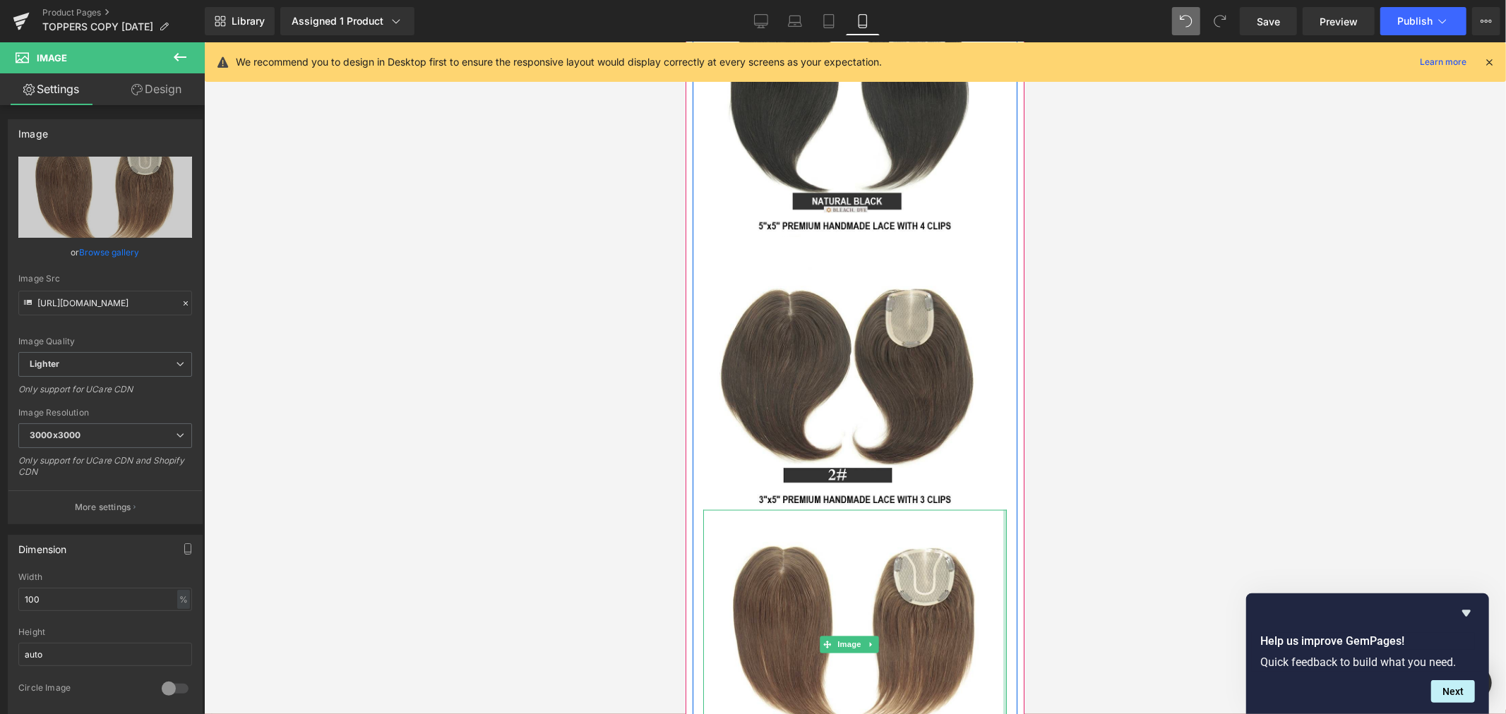
drag, startPoint x: 908, startPoint y: 596, endPoint x: 1054, endPoint y: 596, distance: 146.1
click at [1000, 659] on div "Lace Dimension 5"x5" - 4 Clips 3"x5" - 3 Clips Length 10" 14" Color NB 2 4 6 61…" at bounding box center [854, 155] width 325 height 1249
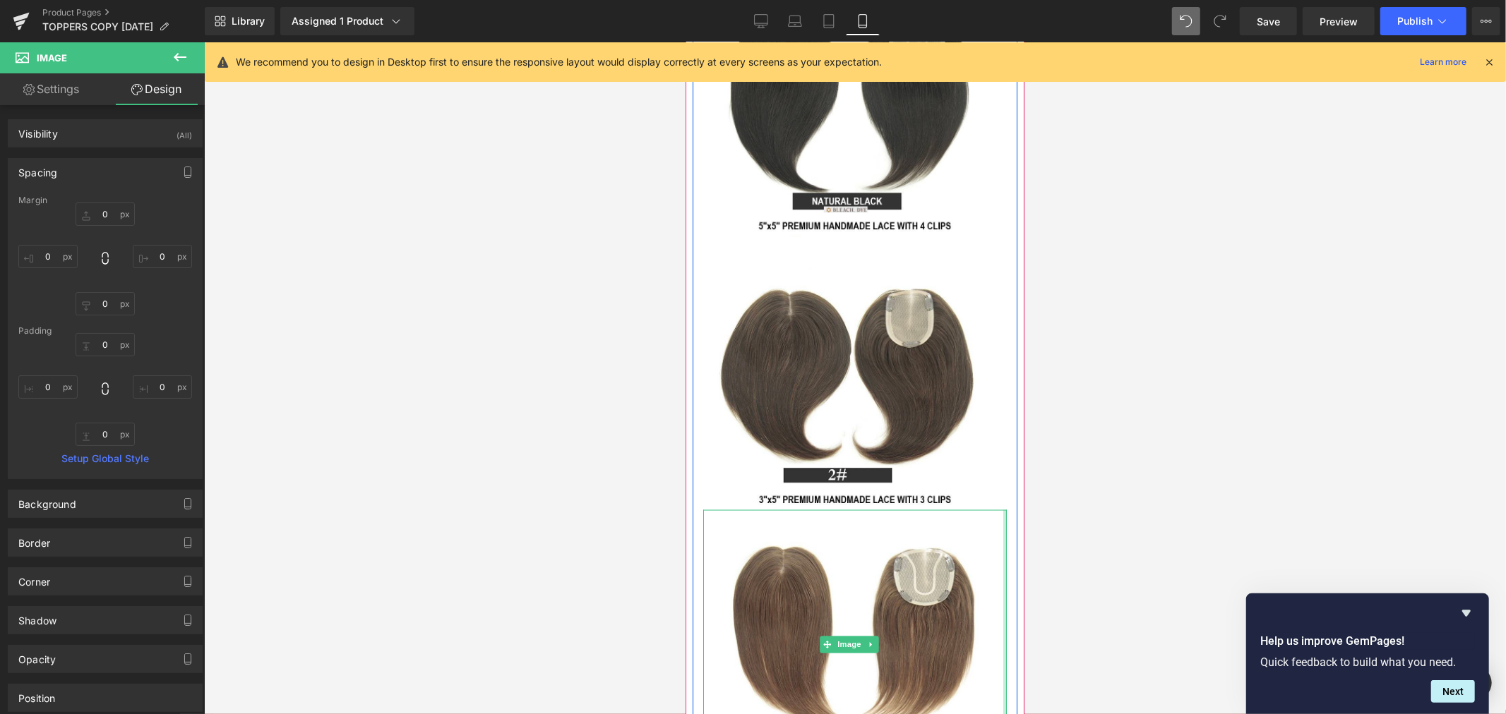
drag, startPoint x: 993, startPoint y: 582, endPoint x: 1033, endPoint y: 587, distance: 39.8
click at [1122, 568] on div at bounding box center [855, 378] width 1302 height 672
click at [1083, 644] on div at bounding box center [855, 378] width 1302 height 672
click at [1004, 659] on div at bounding box center [1004, 644] width 1 height 268
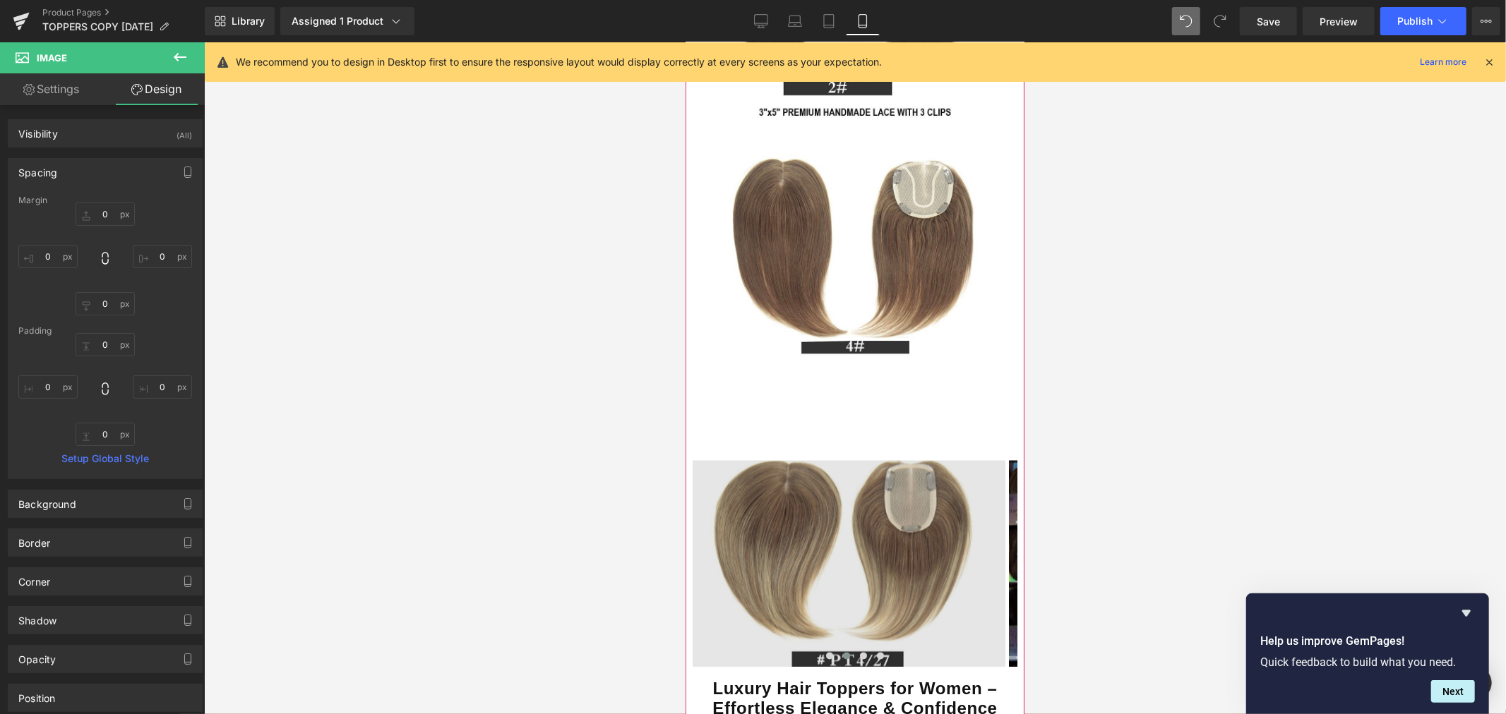
scroll to position [2064, 0]
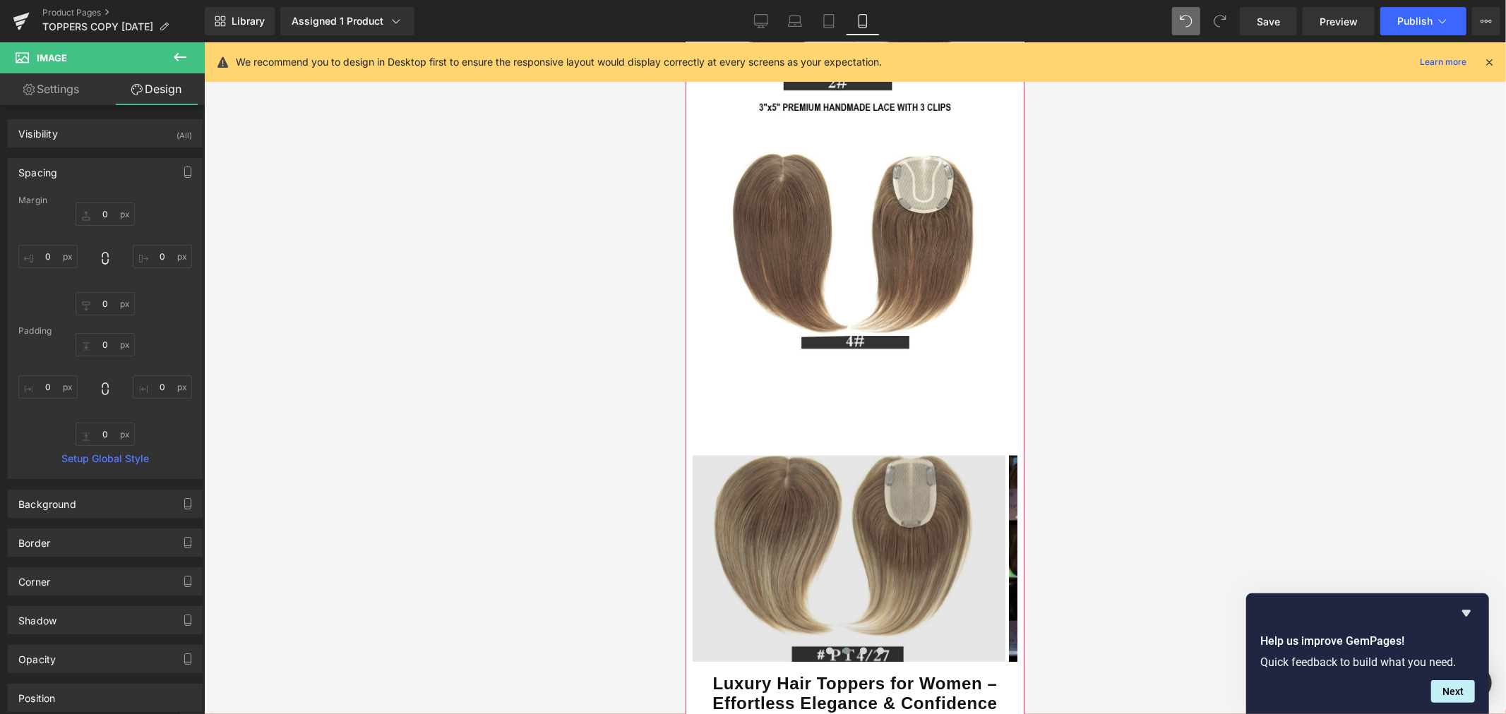
click at [897, 524] on img at bounding box center [848, 559] width 313 height 208
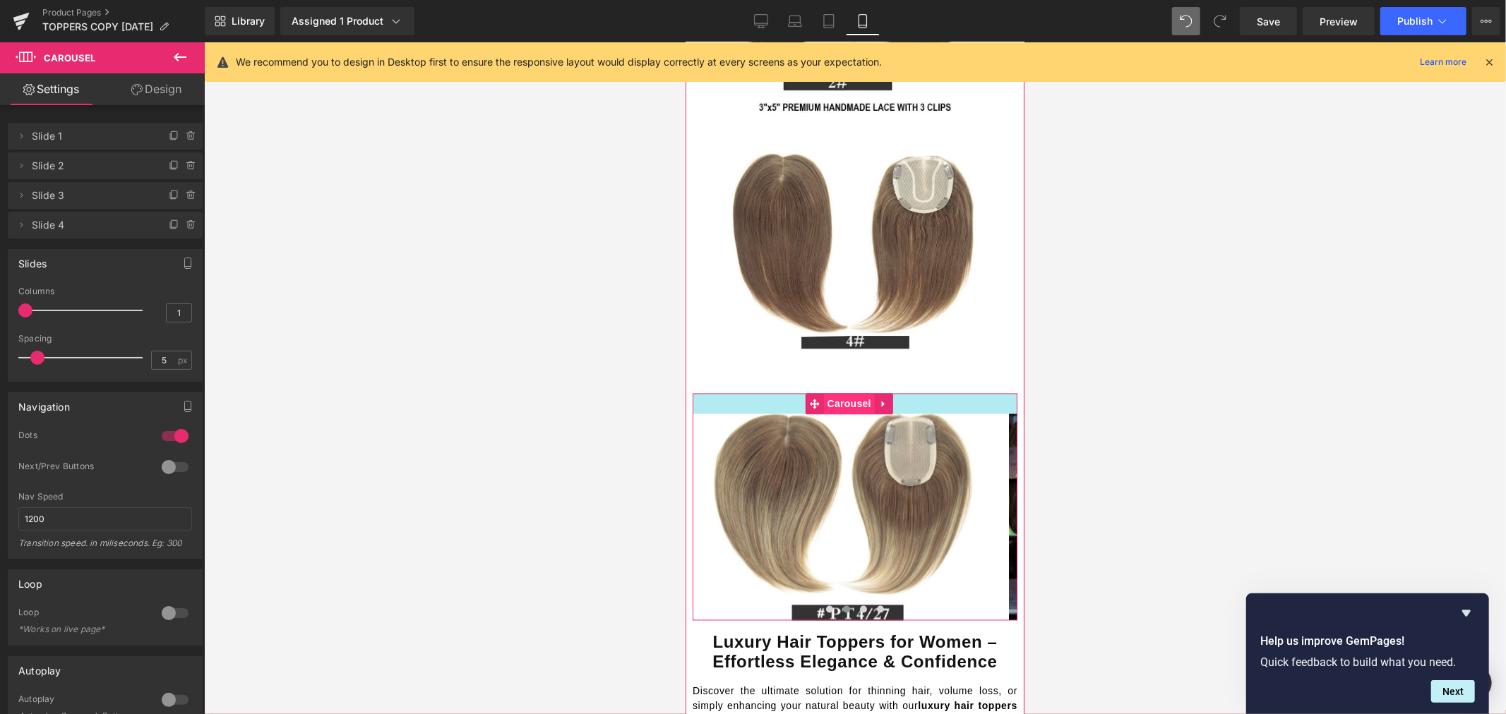
drag, startPoint x: 861, startPoint y: 407, endPoint x: 866, endPoint y: 365, distance: 41.9
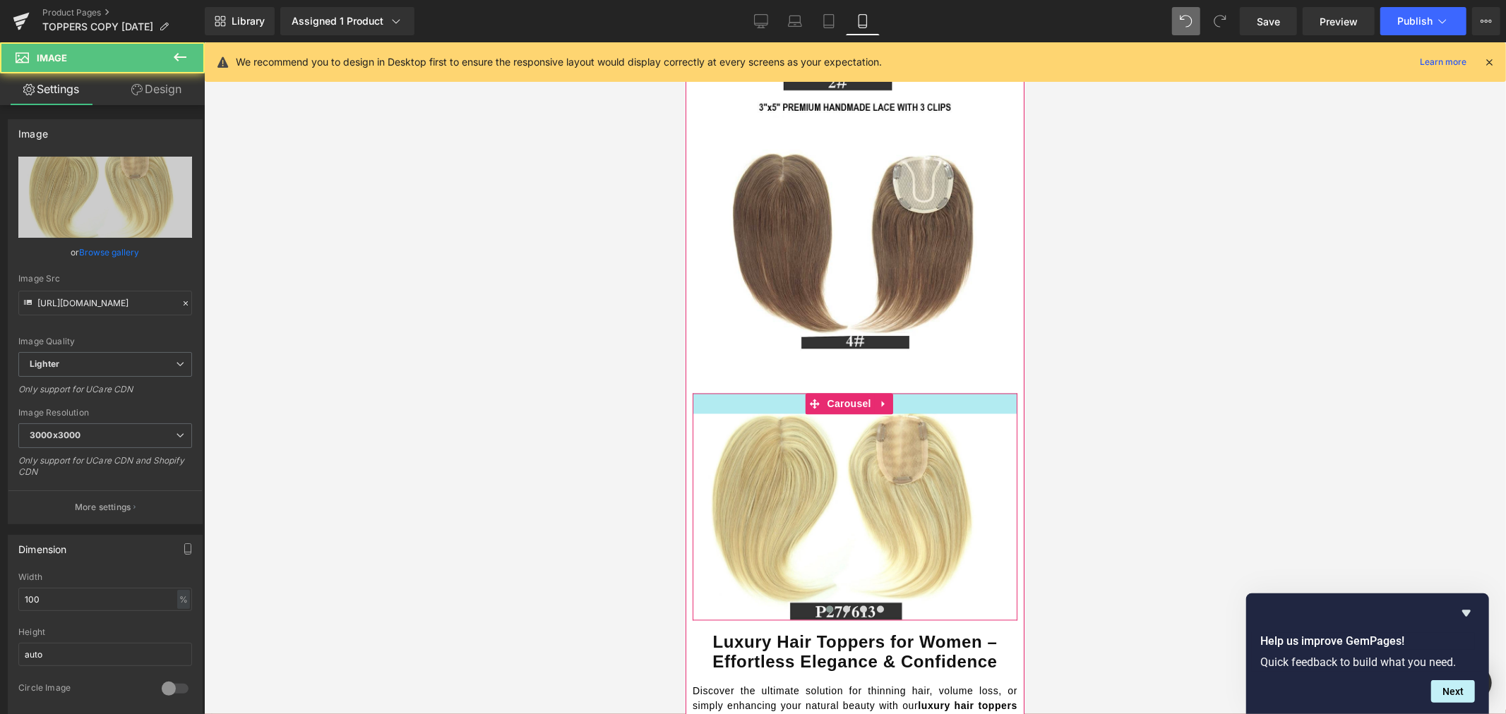
drag, startPoint x: 902, startPoint y: 369, endPoint x: 907, endPoint y: 354, distance: 15.6
click at [906, 393] on div "Image Image Image Image ‹ › Carousel" at bounding box center [854, 507] width 325 height 228
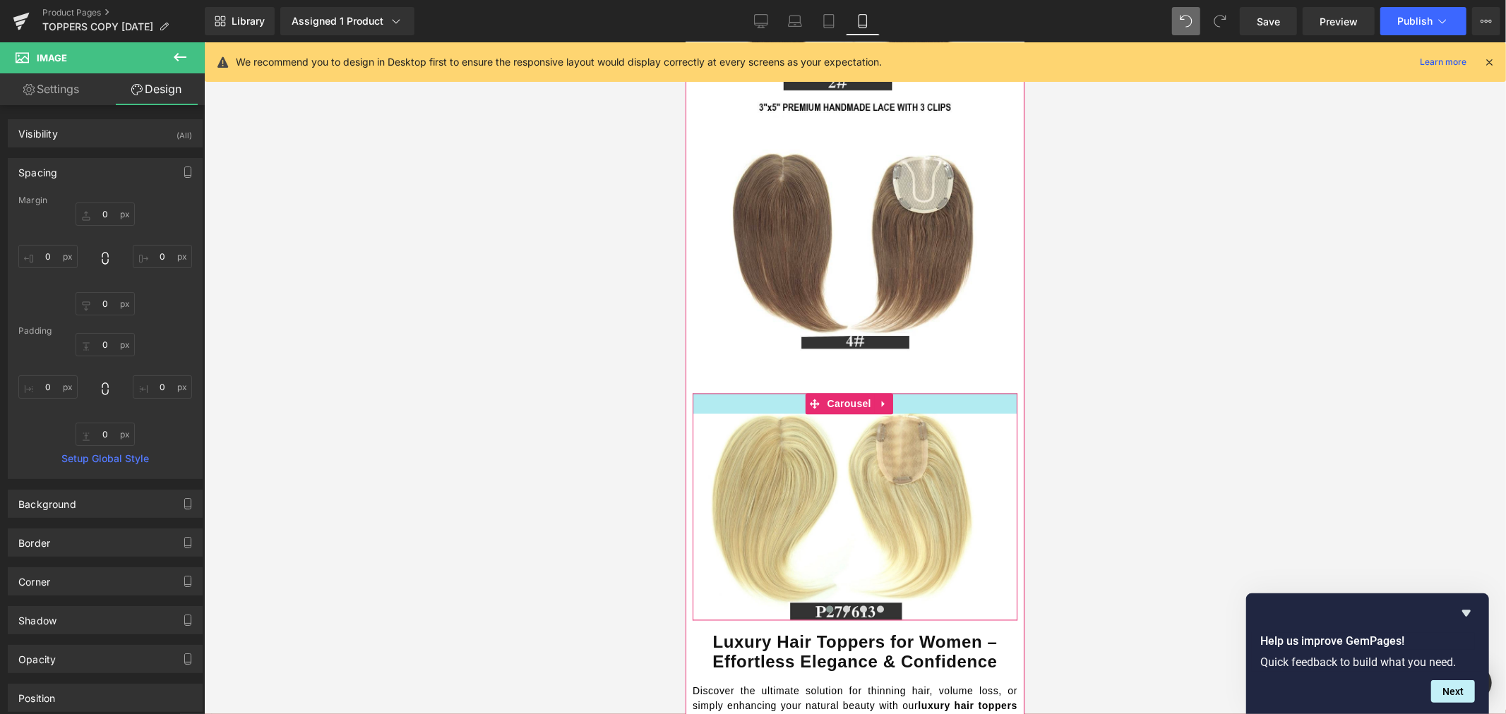
drag, startPoint x: 906, startPoint y: 368, endPoint x: 909, endPoint y: 353, distance: 15.8
click at [909, 393] on div "Image Image Image Image ‹ › Carousel" at bounding box center [854, 507] width 325 height 228
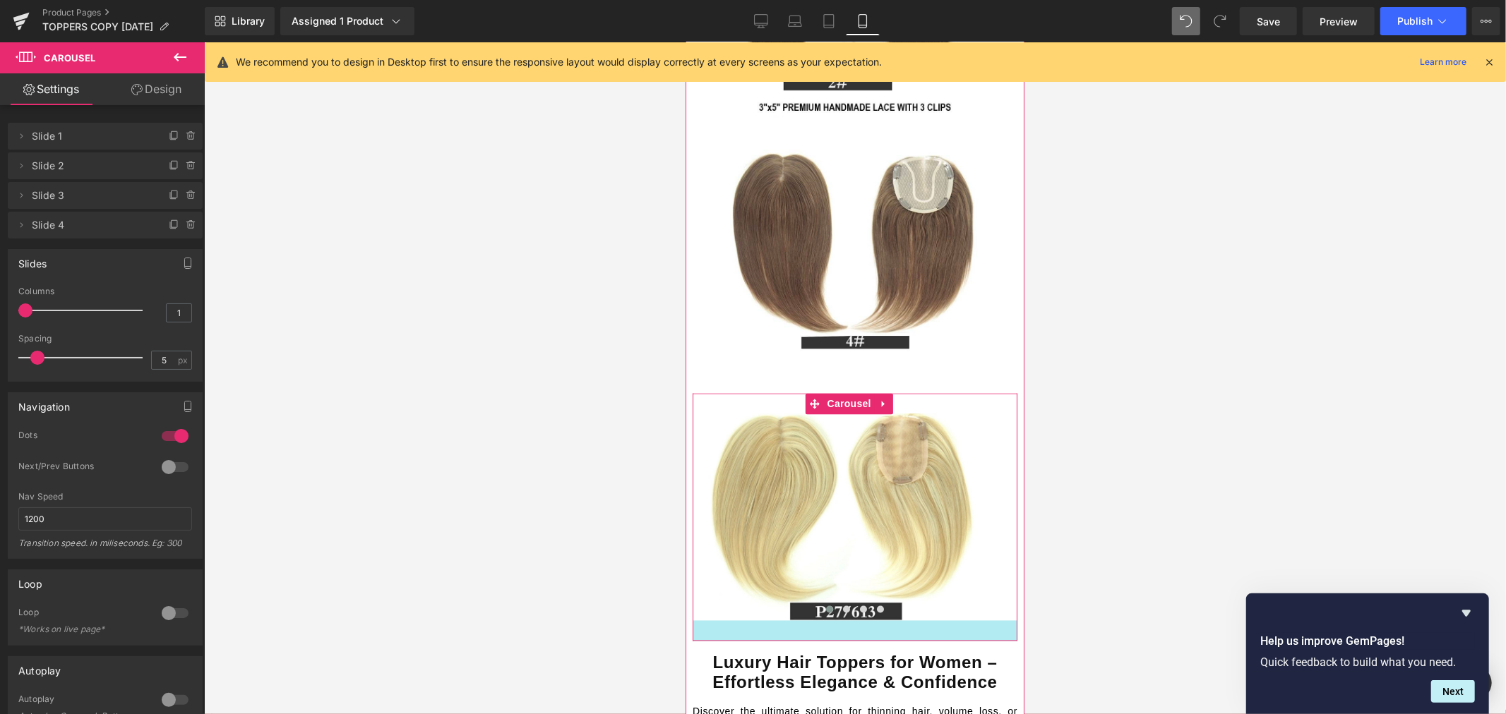
drag, startPoint x: 937, startPoint y: 572, endPoint x: 935, endPoint y: 592, distance: 20.6
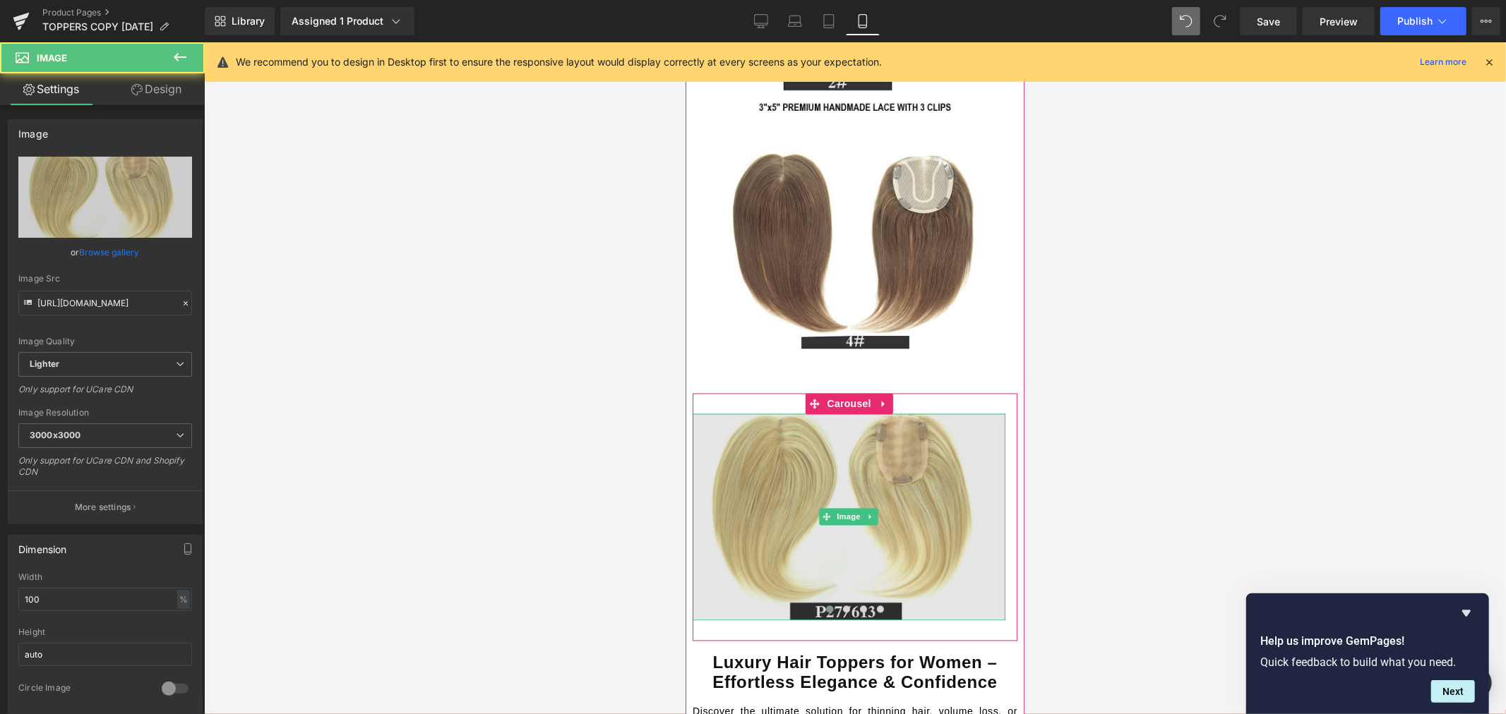
click at [931, 529] on img at bounding box center [848, 517] width 313 height 207
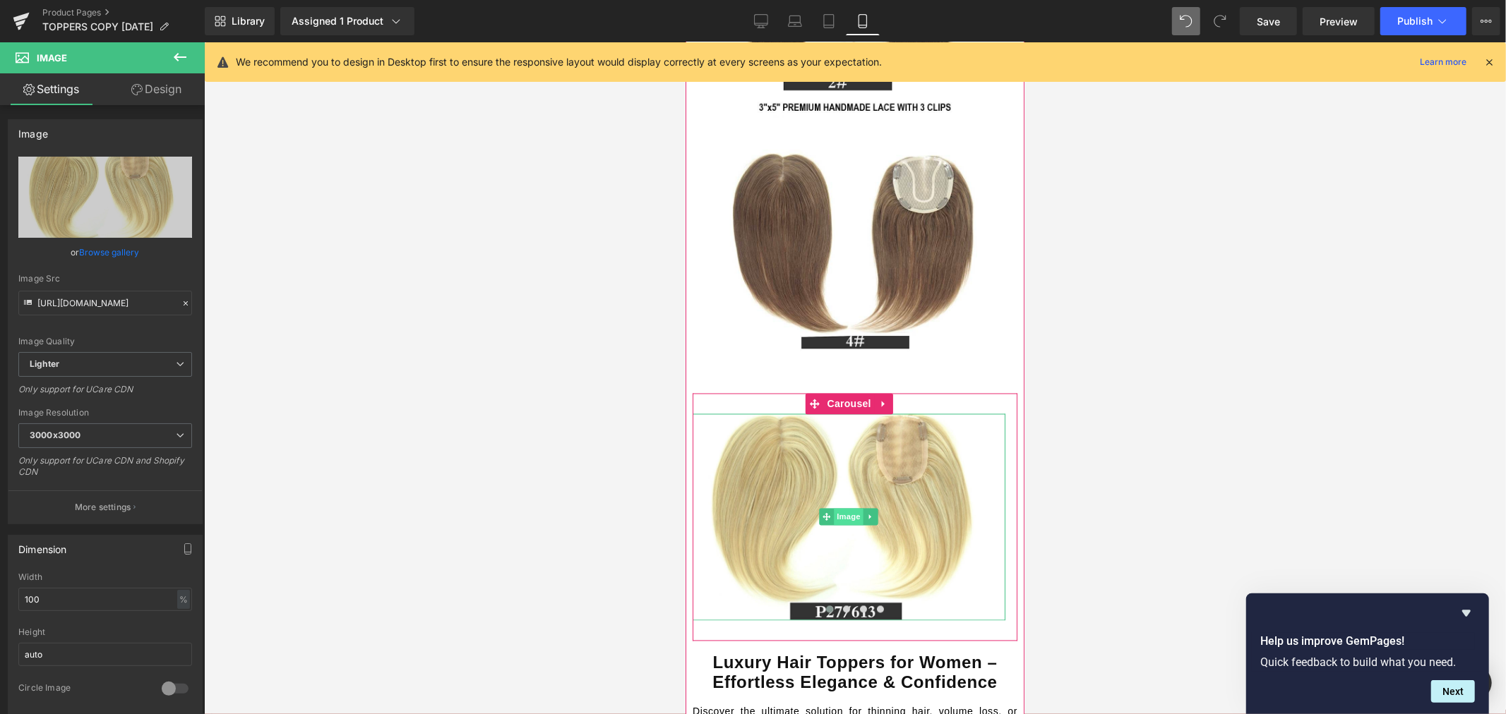
click at [846, 508] on span "Image" at bounding box center [849, 516] width 30 height 17
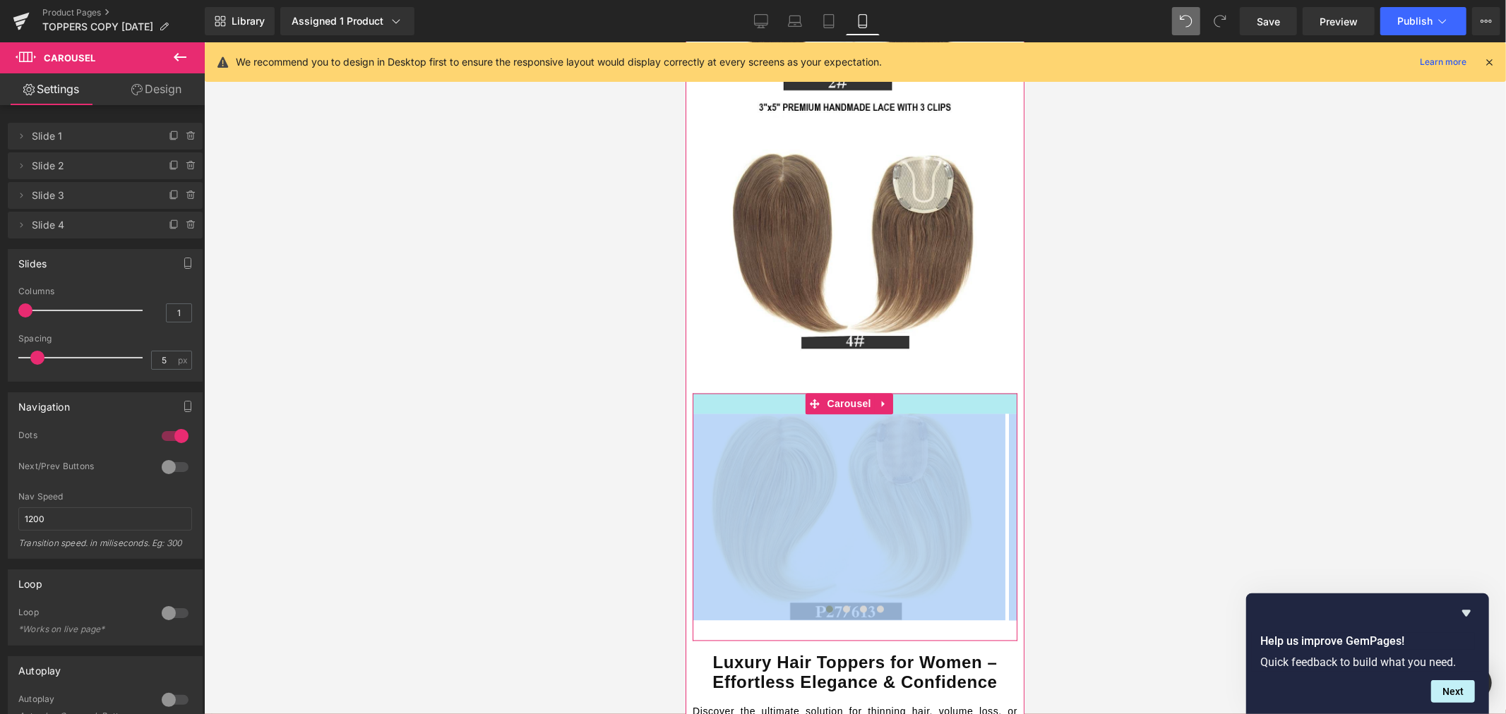
drag, startPoint x: 922, startPoint y: 365, endPoint x: 924, endPoint y: 348, distance: 17.1
click at [924, 393] on div "Image Image Image Image ‹ › Carousel" at bounding box center [854, 517] width 325 height 248
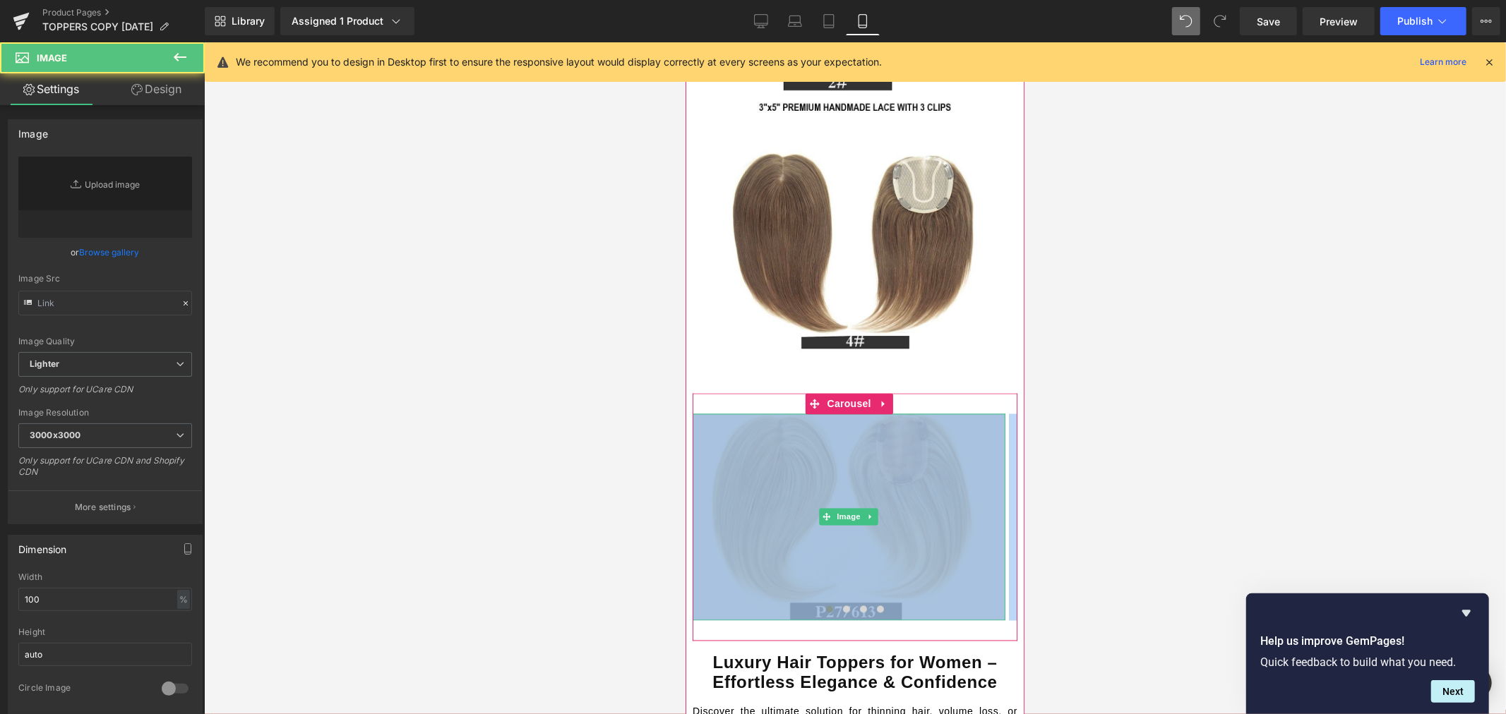
click at [737, 484] on img at bounding box center [848, 517] width 313 height 207
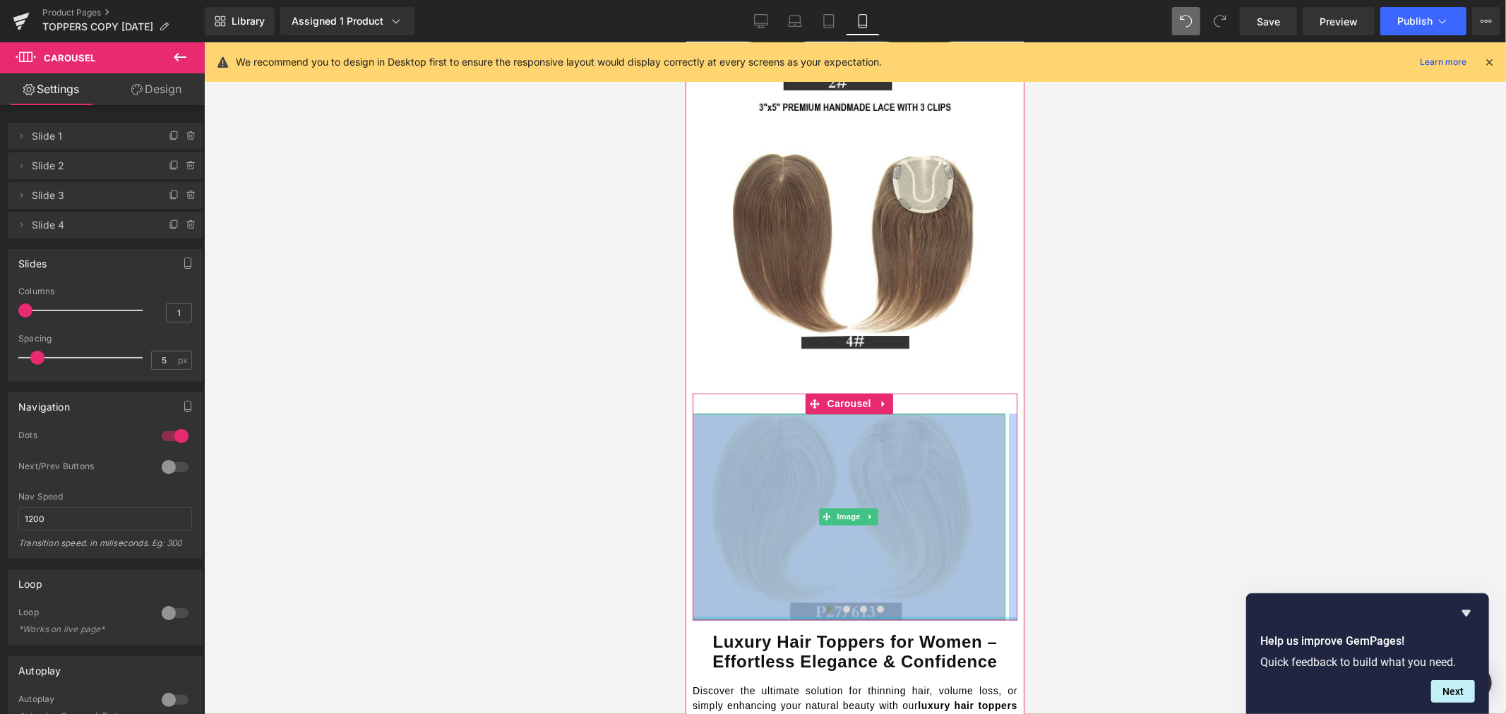
drag, startPoint x: 759, startPoint y: 589, endPoint x: 764, endPoint y: 534, distance: 56.0
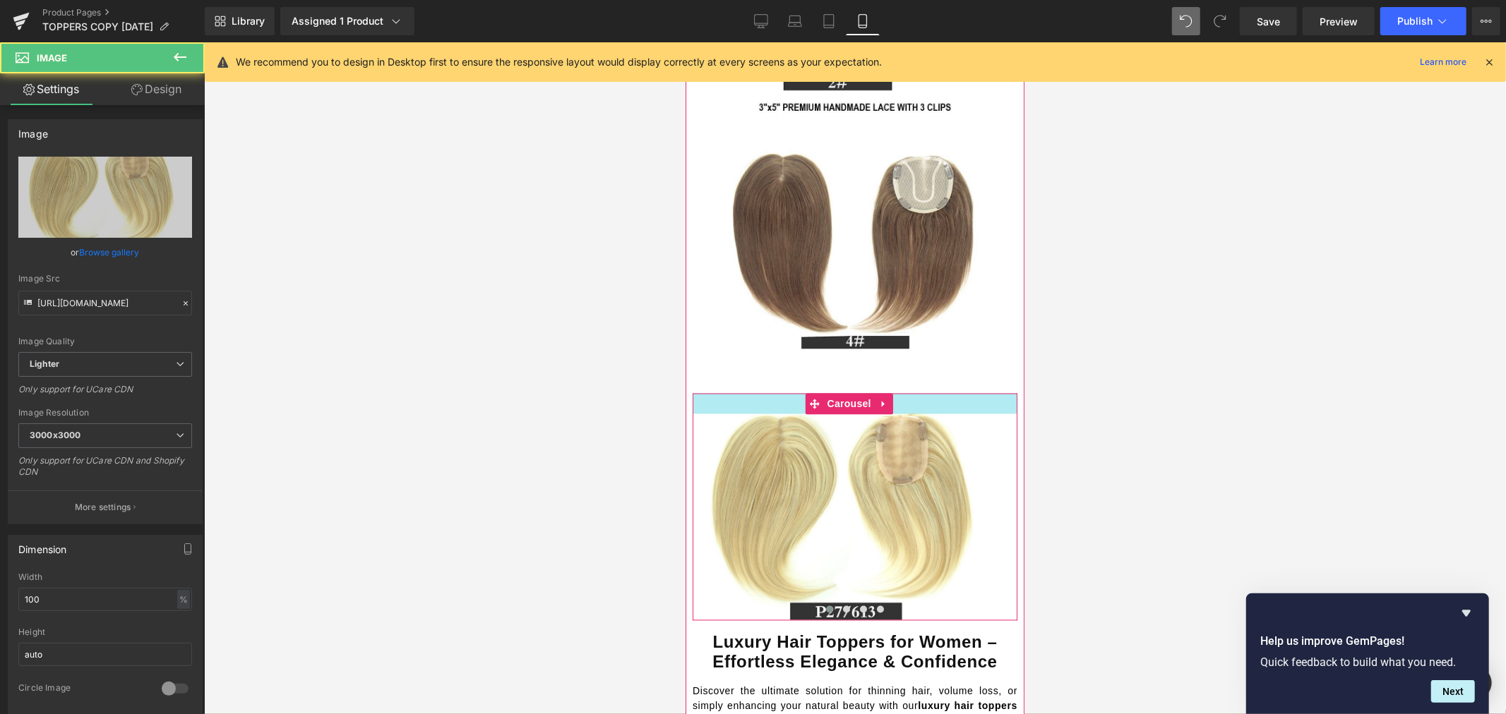
drag, startPoint x: 781, startPoint y: 368, endPoint x: 784, endPoint y: 349, distance: 19.3
click at [784, 393] on div "Image Image Image Image ‹ › Carousel" at bounding box center [854, 507] width 325 height 228
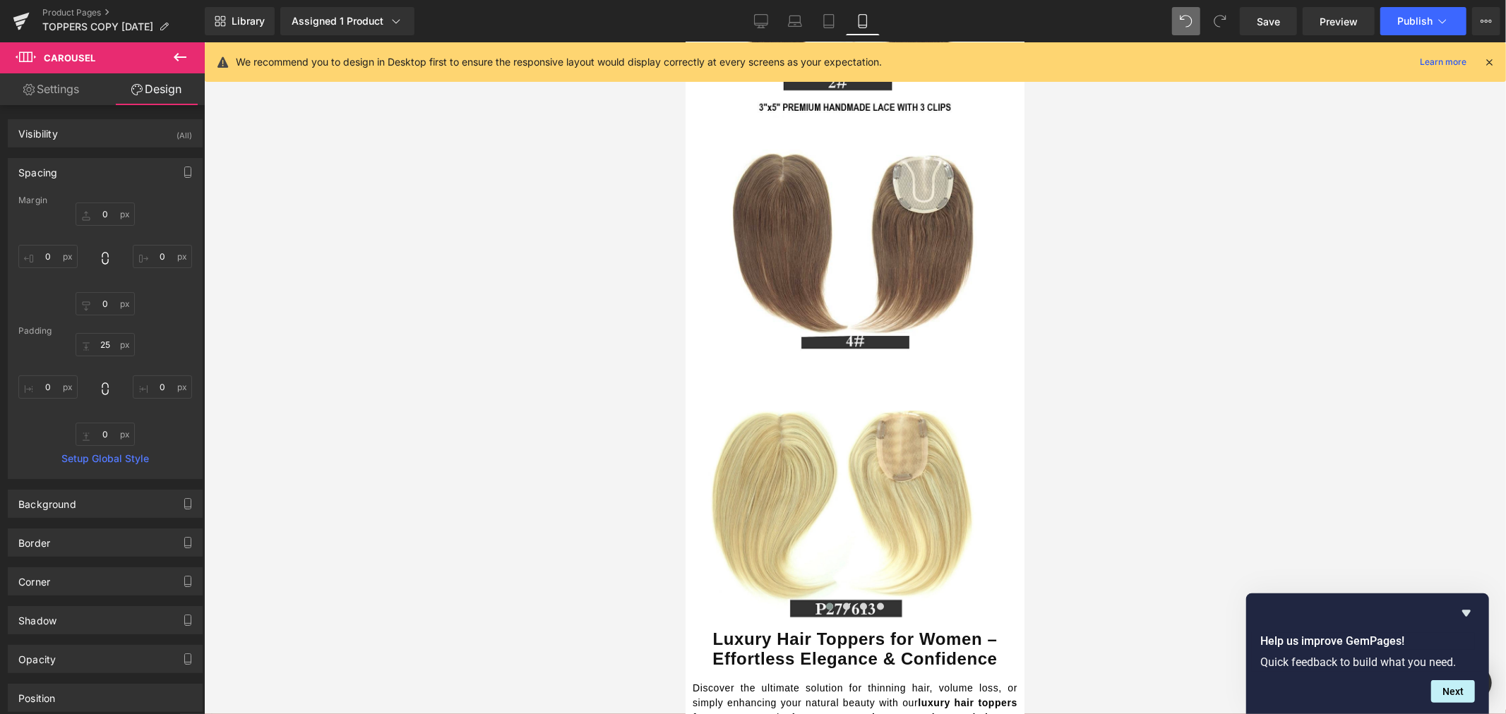
click at [1153, 438] on div at bounding box center [855, 378] width 1302 height 672
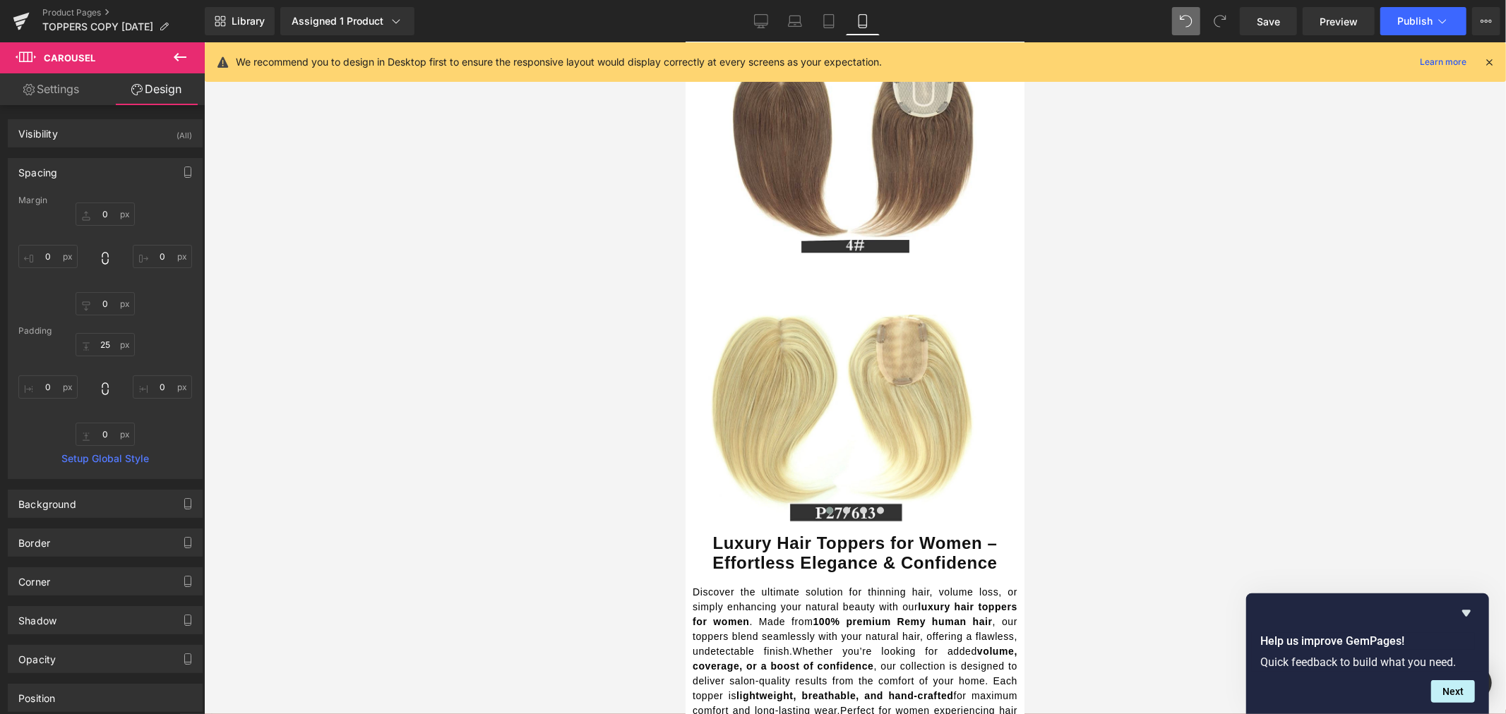
scroll to position [2456, 0]
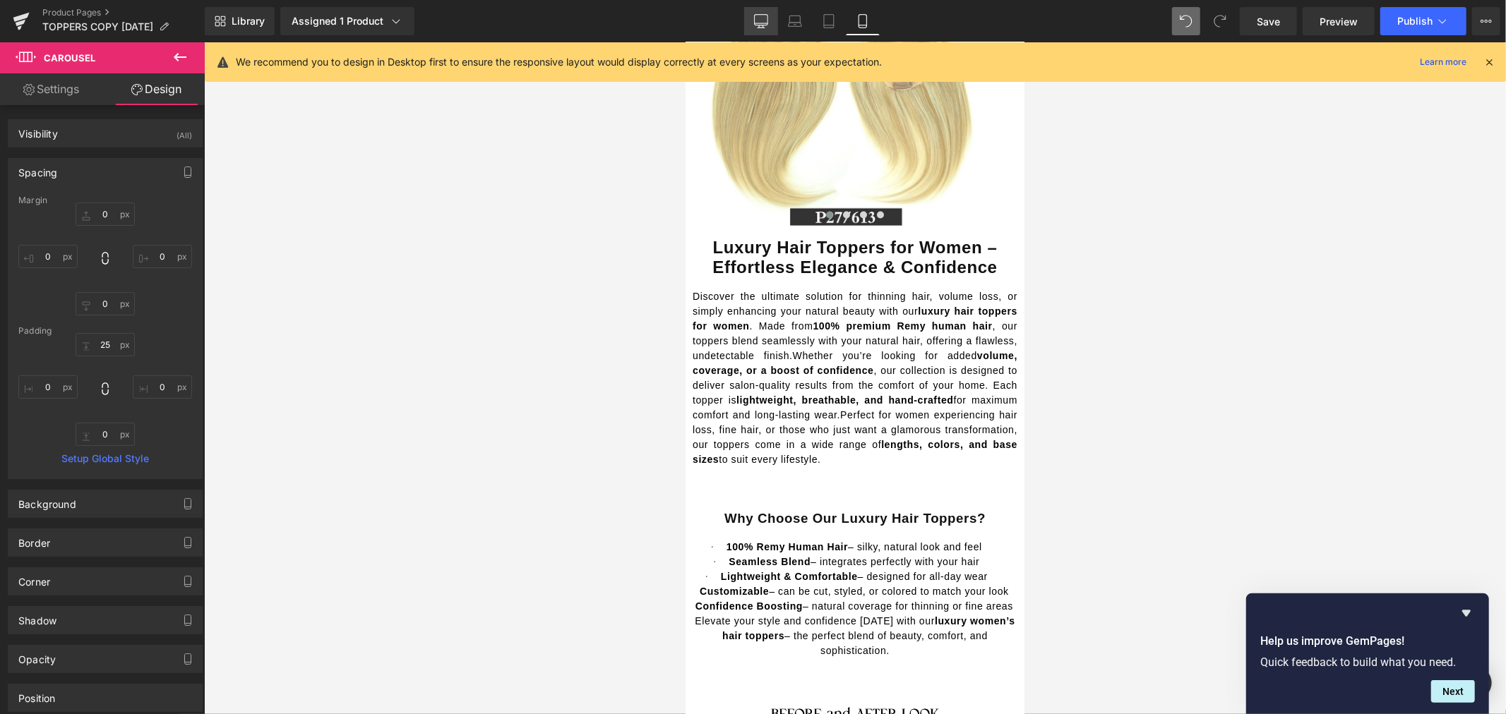
click at [776, 24] on link "Desktop" at bounding box center [761, 21] width 34 height 28
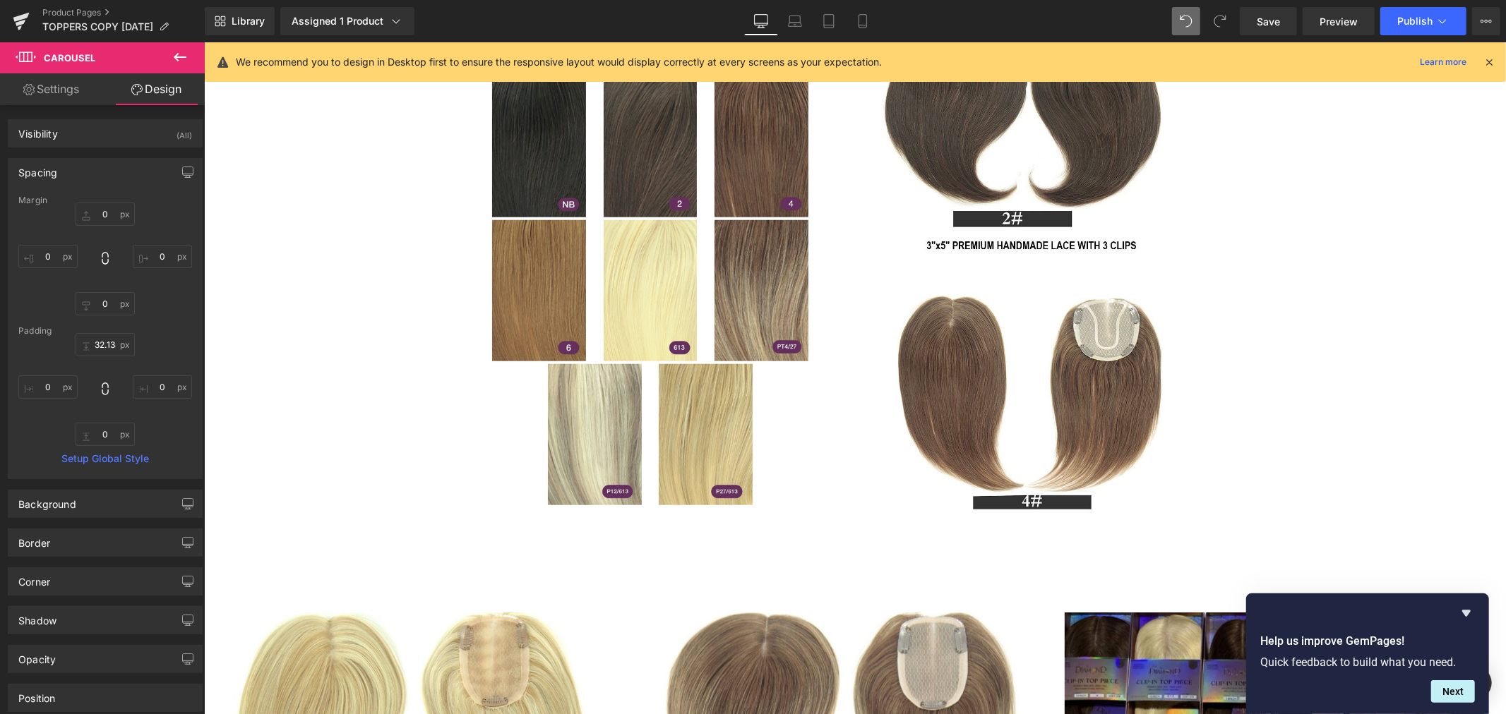
scroll to position [863, 0]
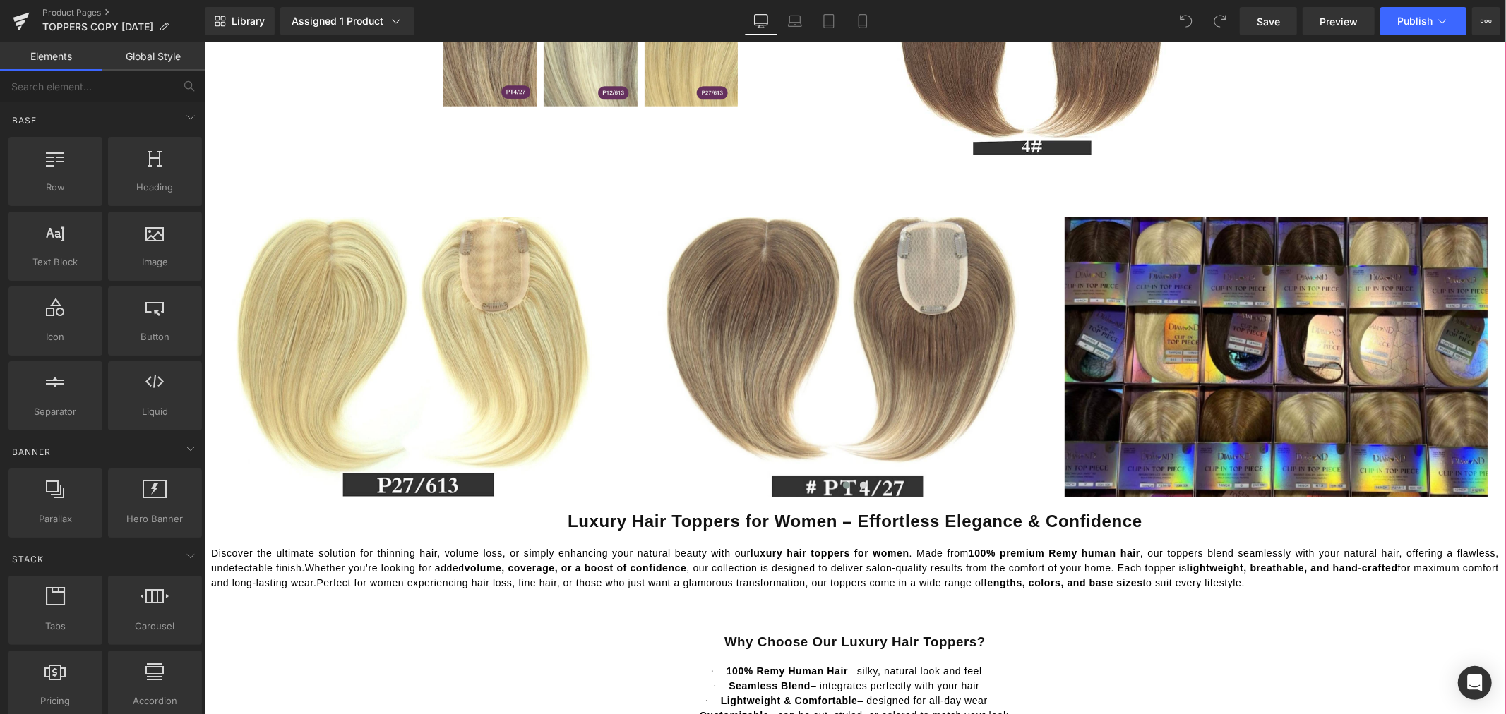
scroll to position [1333, 0]
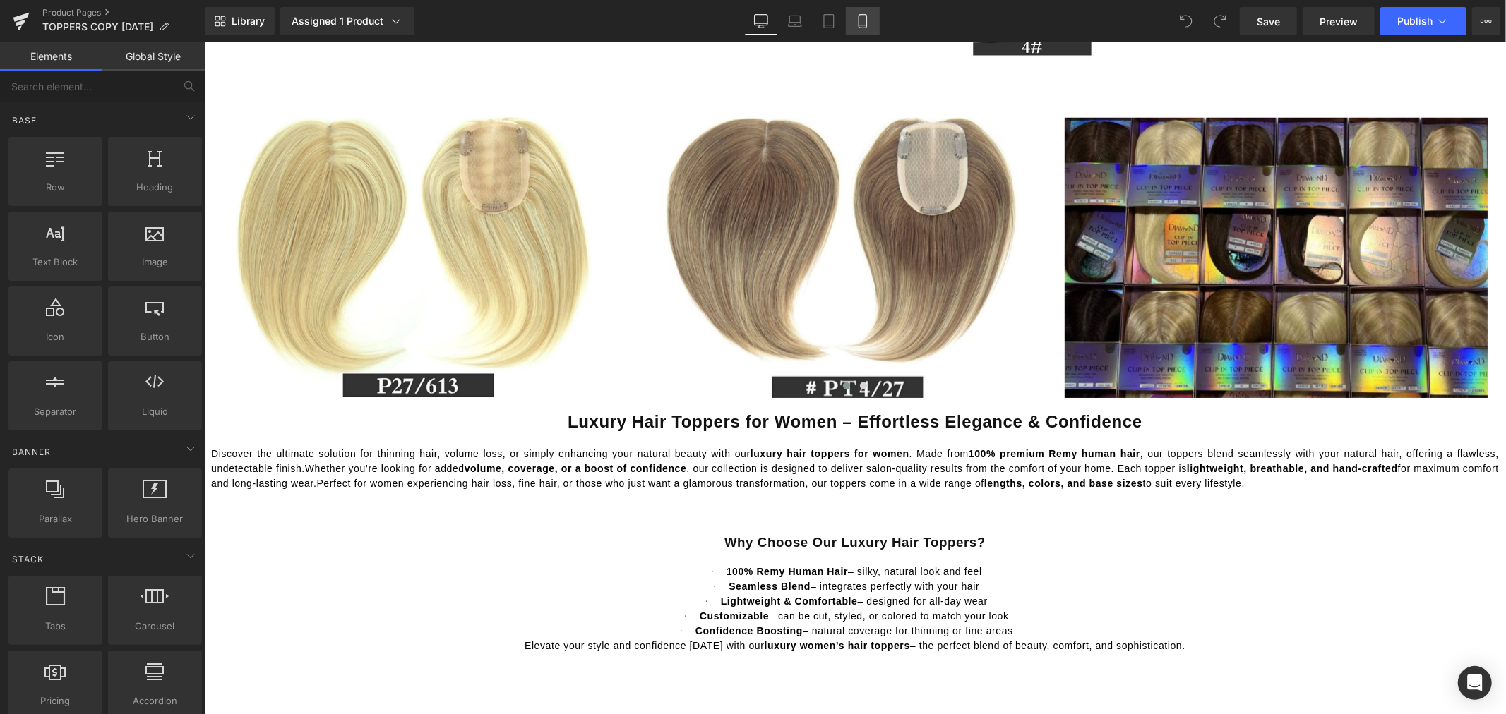
click at [864, 18] on icon at bounding box center [863, 21] width 14 height 14
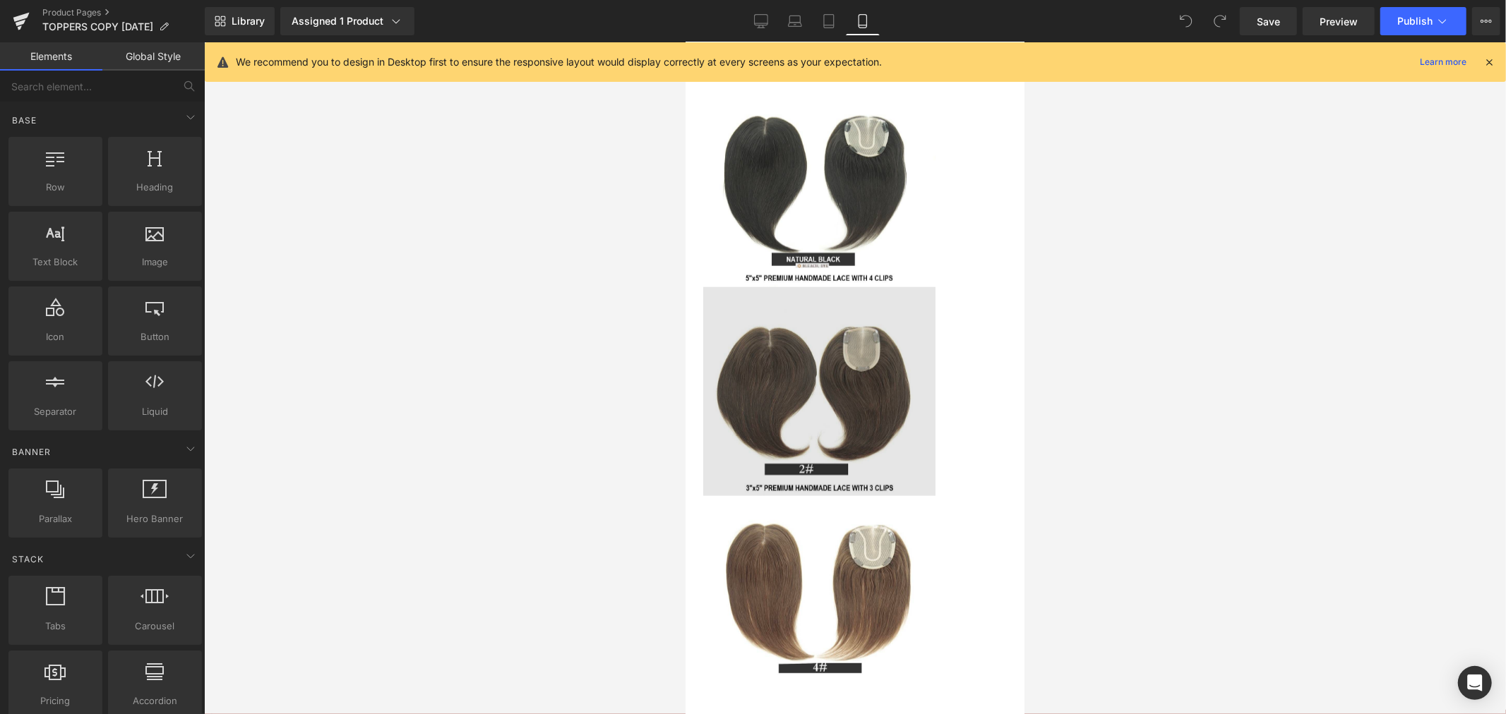
click at [851, 287] on div "Image" at bounding box center [854, 182] width 304 height 210
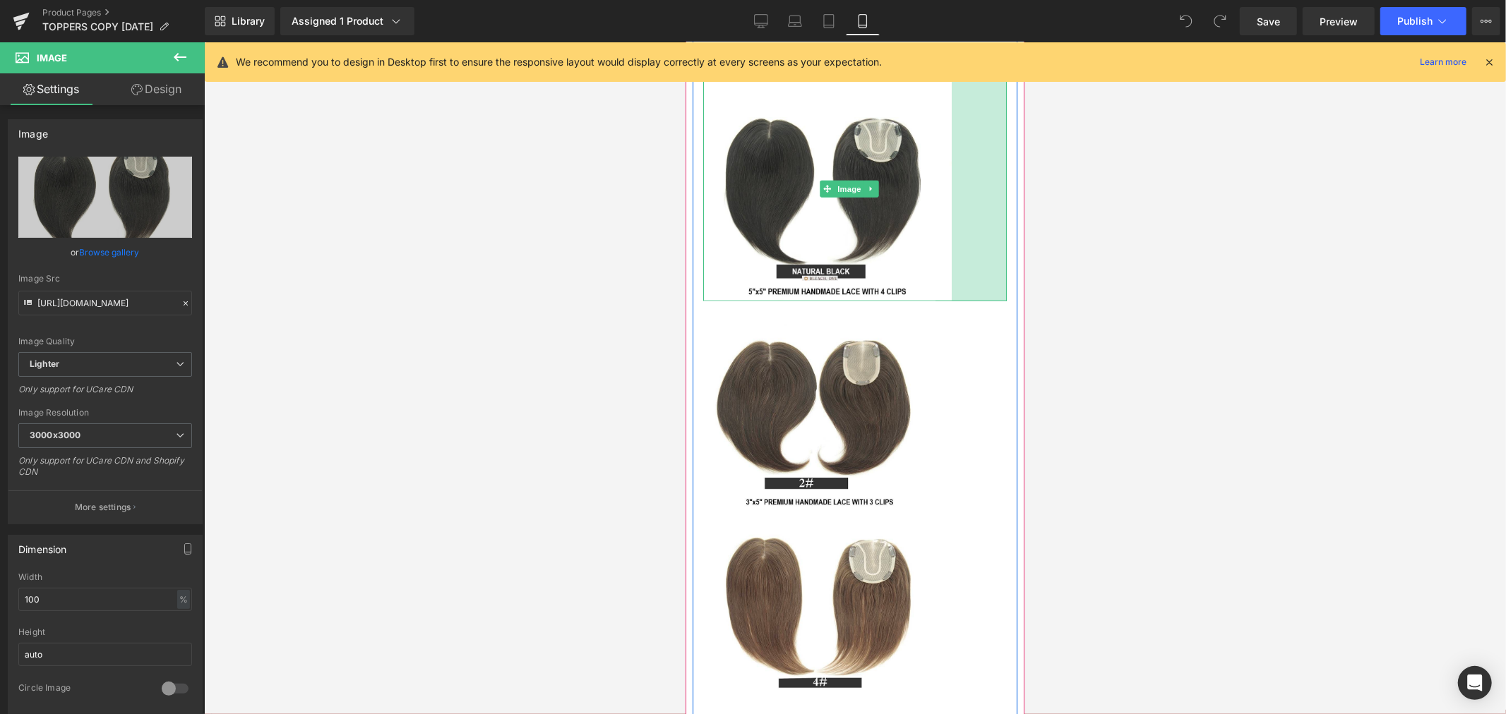
drag, startPoint x: 992, startPoint y: 284, endPoint x: 1714, endPoint y: 332, distance: 723.7
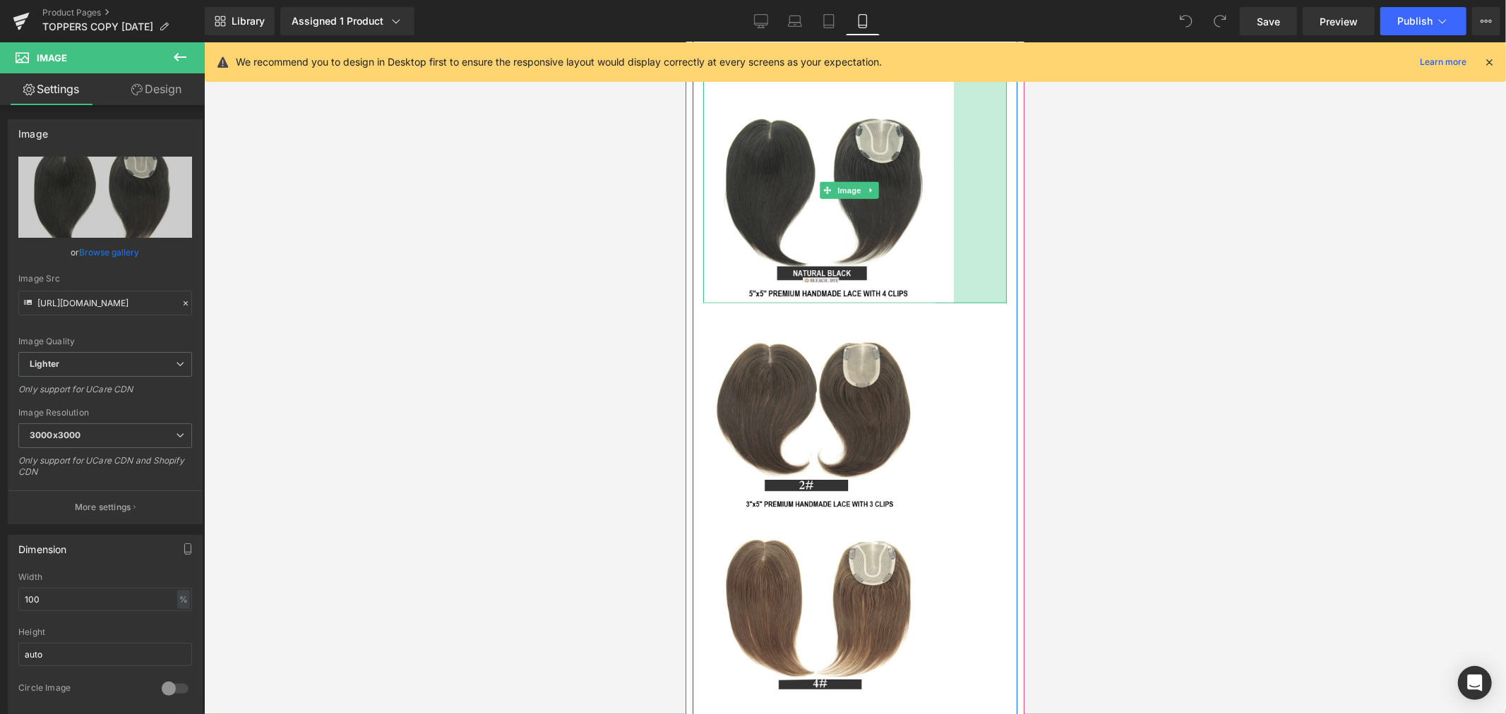
click at [1204, 256] on div at bounding box center [855, 378] width 1302 height 672
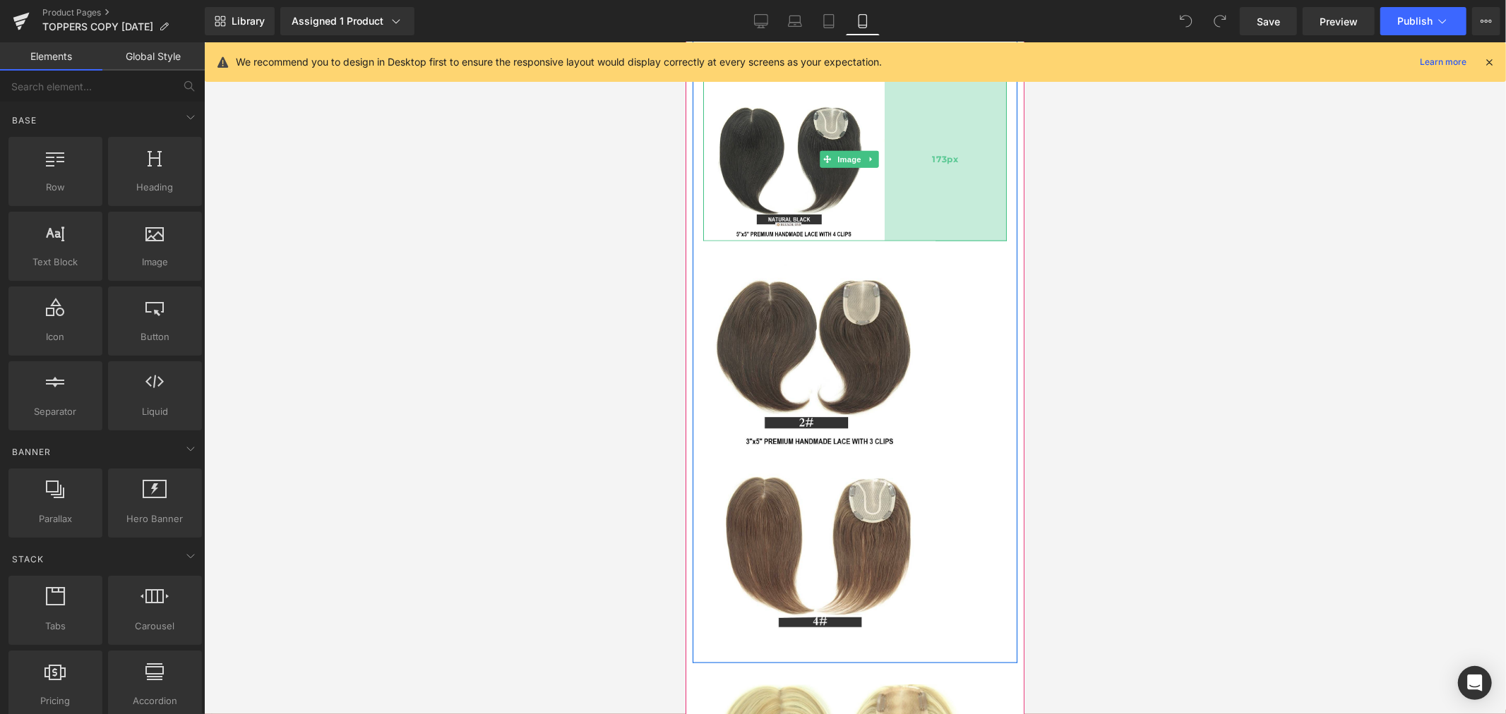
click at [937, 364] on img at bounding box center [854, 345] width 304 height 209
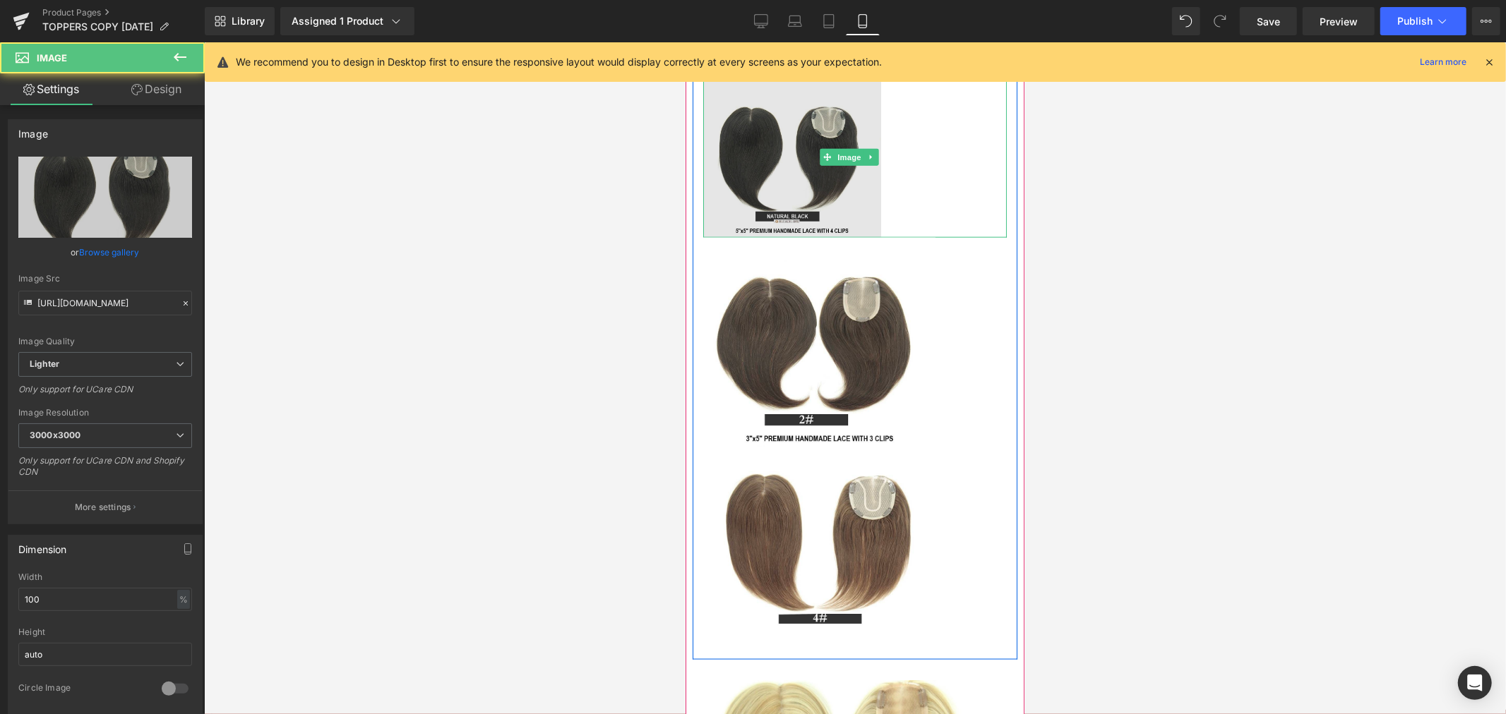
click at [865, 238] on img at bounding box center [854, 157] width 304 height 161
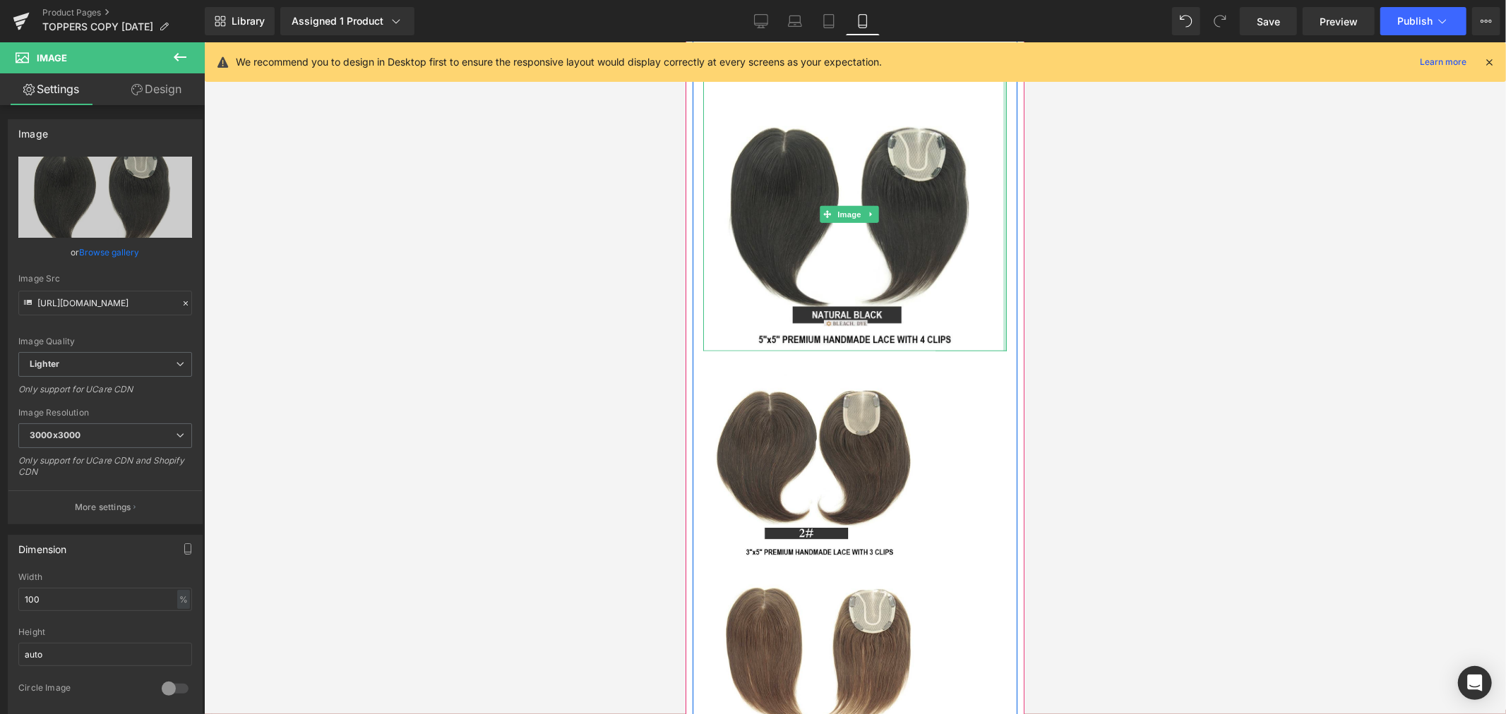
drag, startPoint x: 871, startPoint y: 314, endPoint x: 1001, endPoint y: 311, distance: 129.9
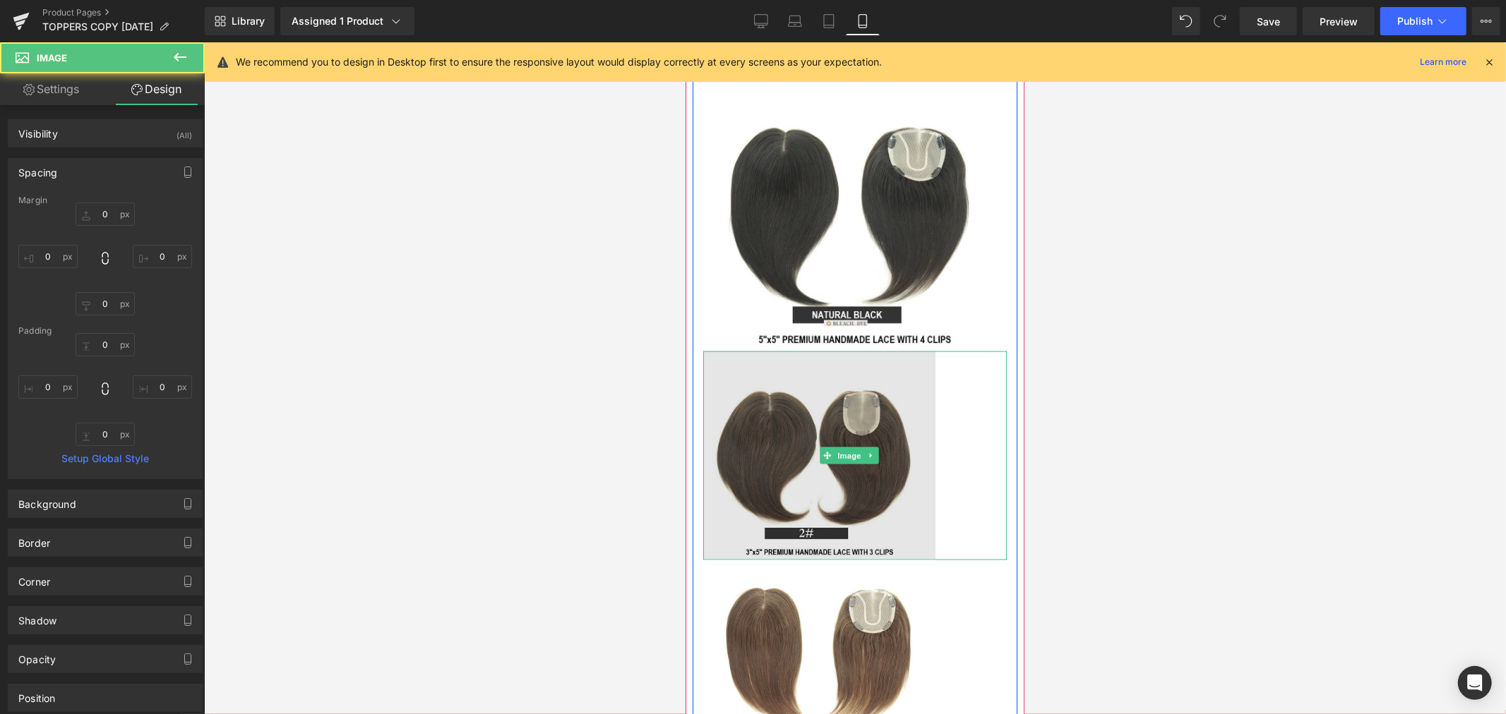
click at [899, 515] on img at bounding box center [854, 455] width 304 height 209
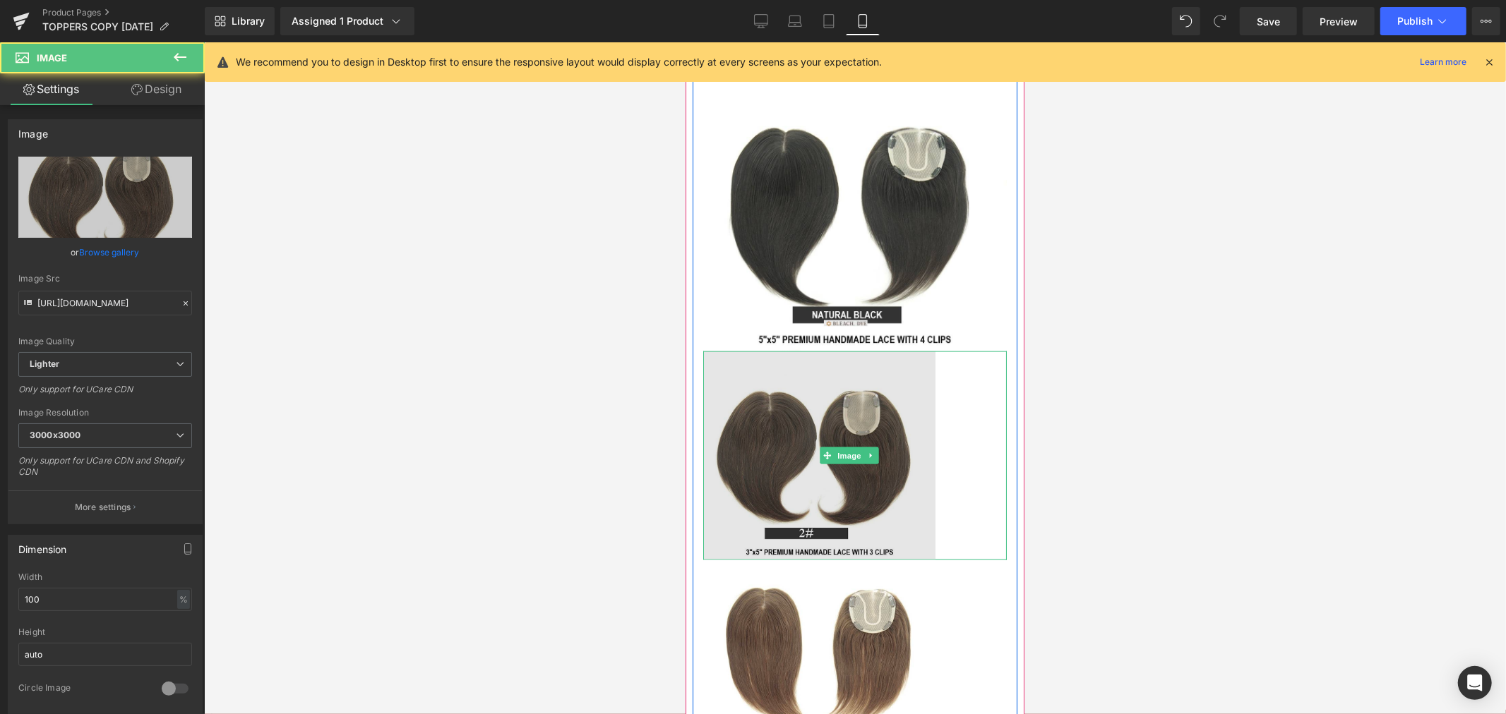
click at [949, 560] on img at bounding box center [854, 455] width 304 height 209
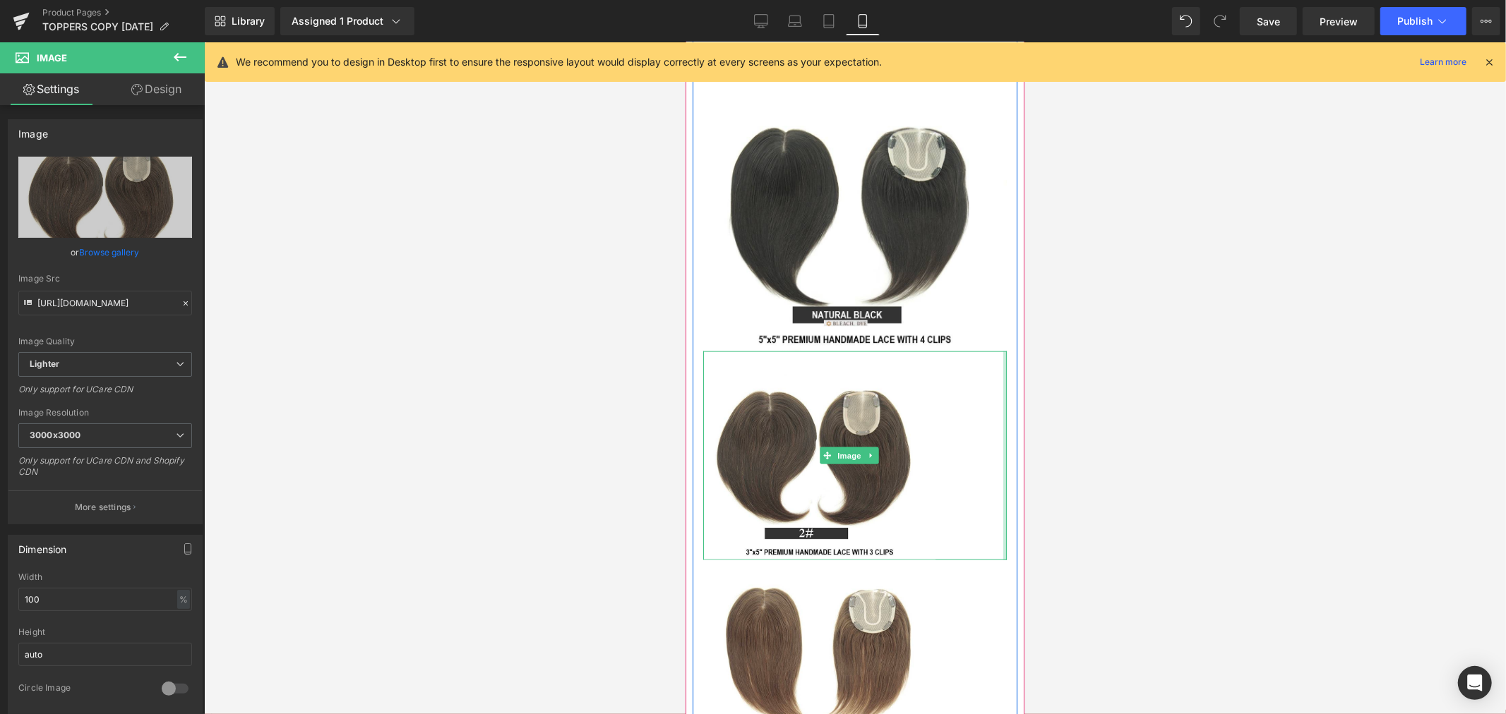
click at [1002, 544] on div at bounding box center [1004, 455] width 4 height 209
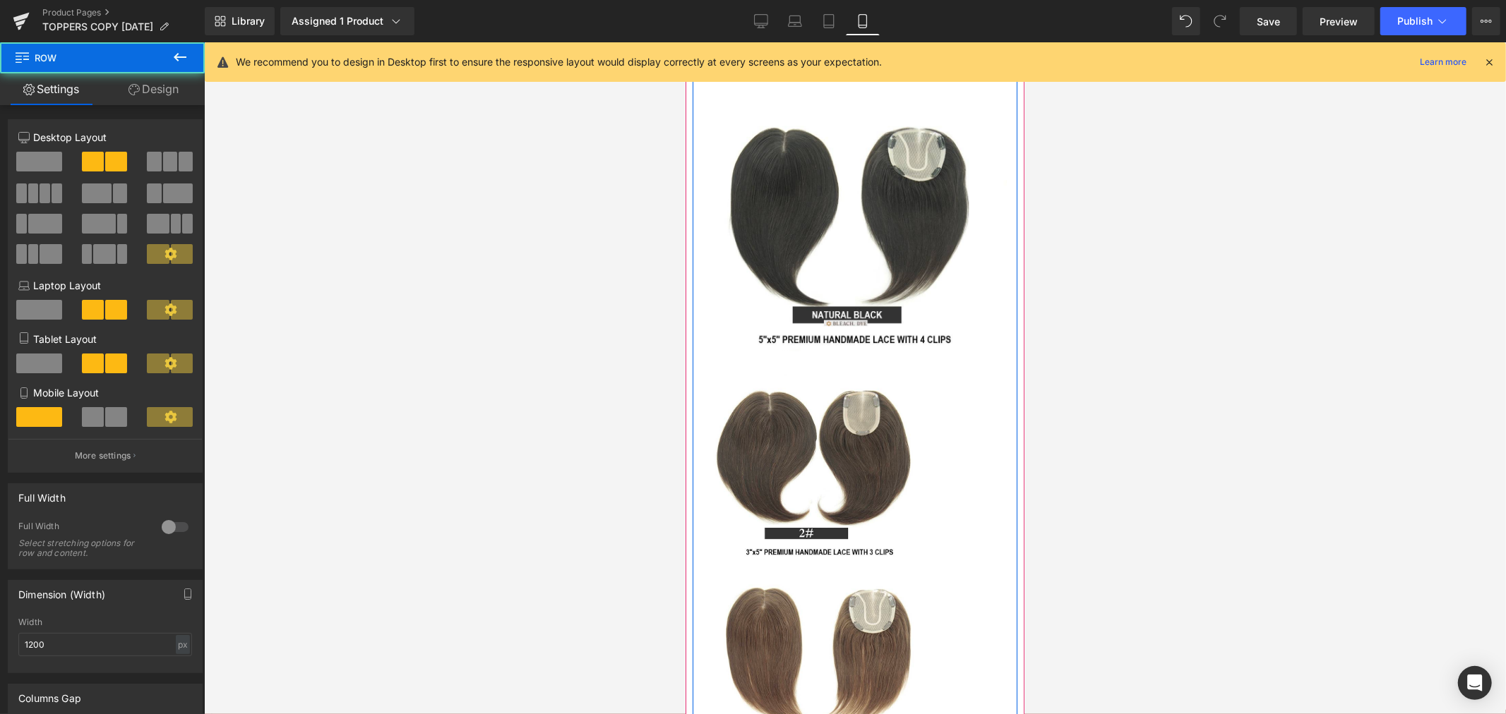
click at [994, 498] on div "Lace Dimension 5"x5" - 4 Clips 3"x5" - 3 Clips Length 10" 14" Color NB 2 4 6 61…" at bounding box center [854, 263] width 325 height 1006
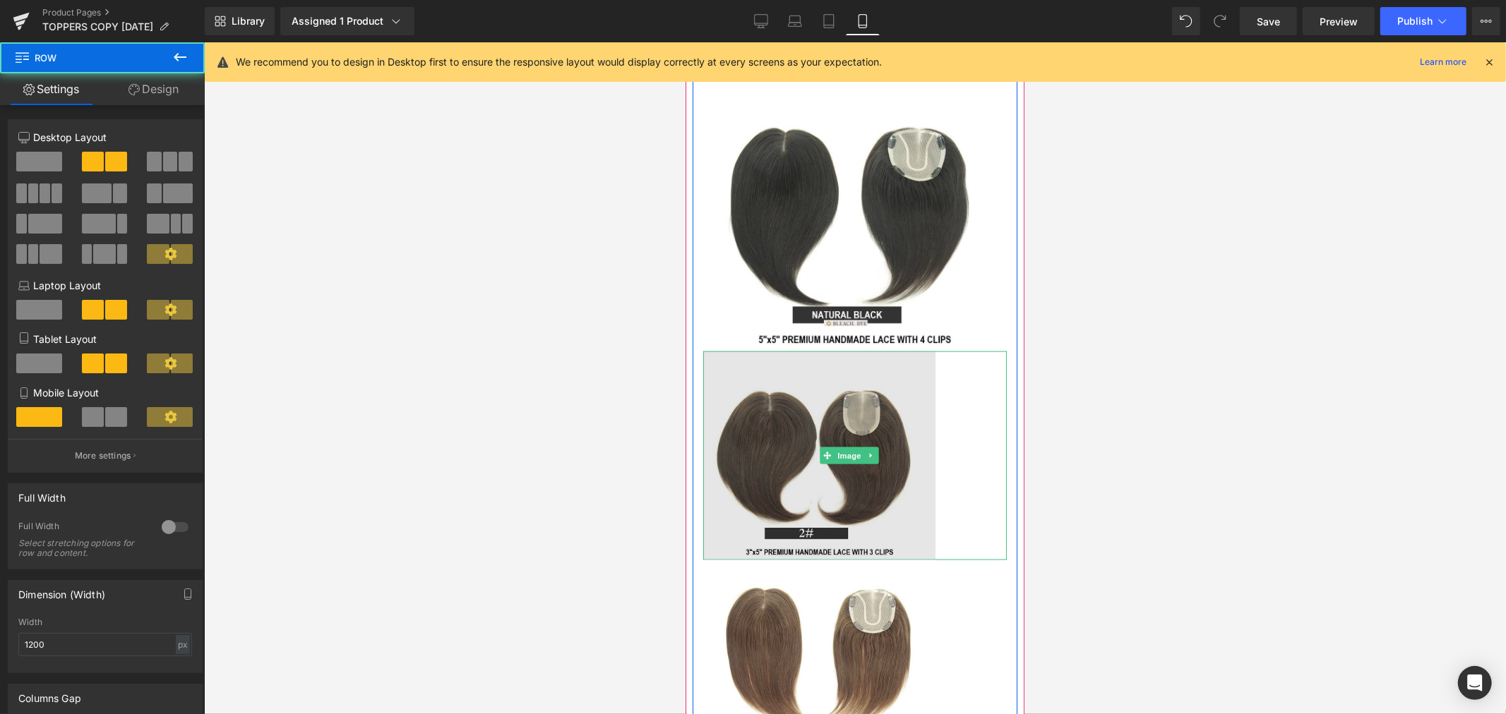
click at [907, 513] on img at bounding box center [854, 455] width 304 height 209
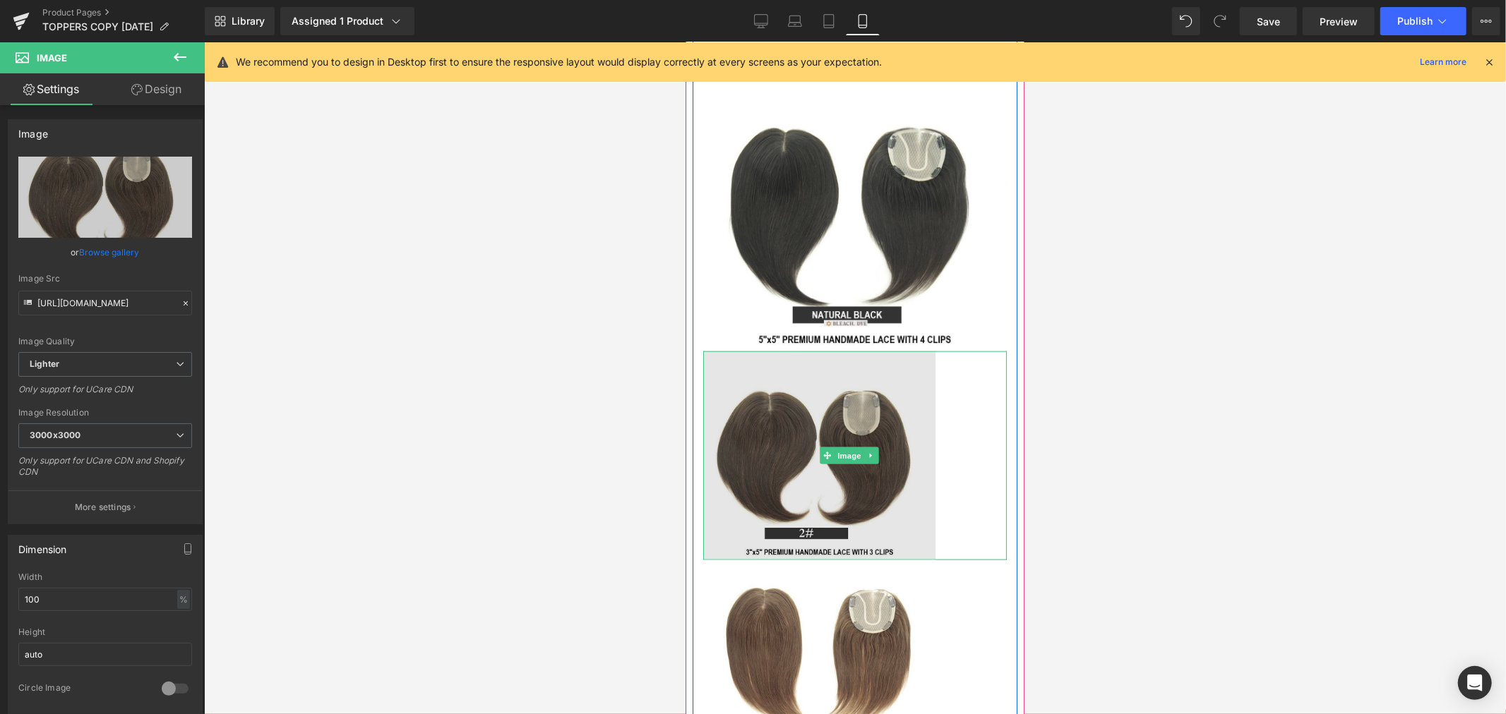
click at [921, 560] on img at bounding box center [854, 455] width 304 height 209
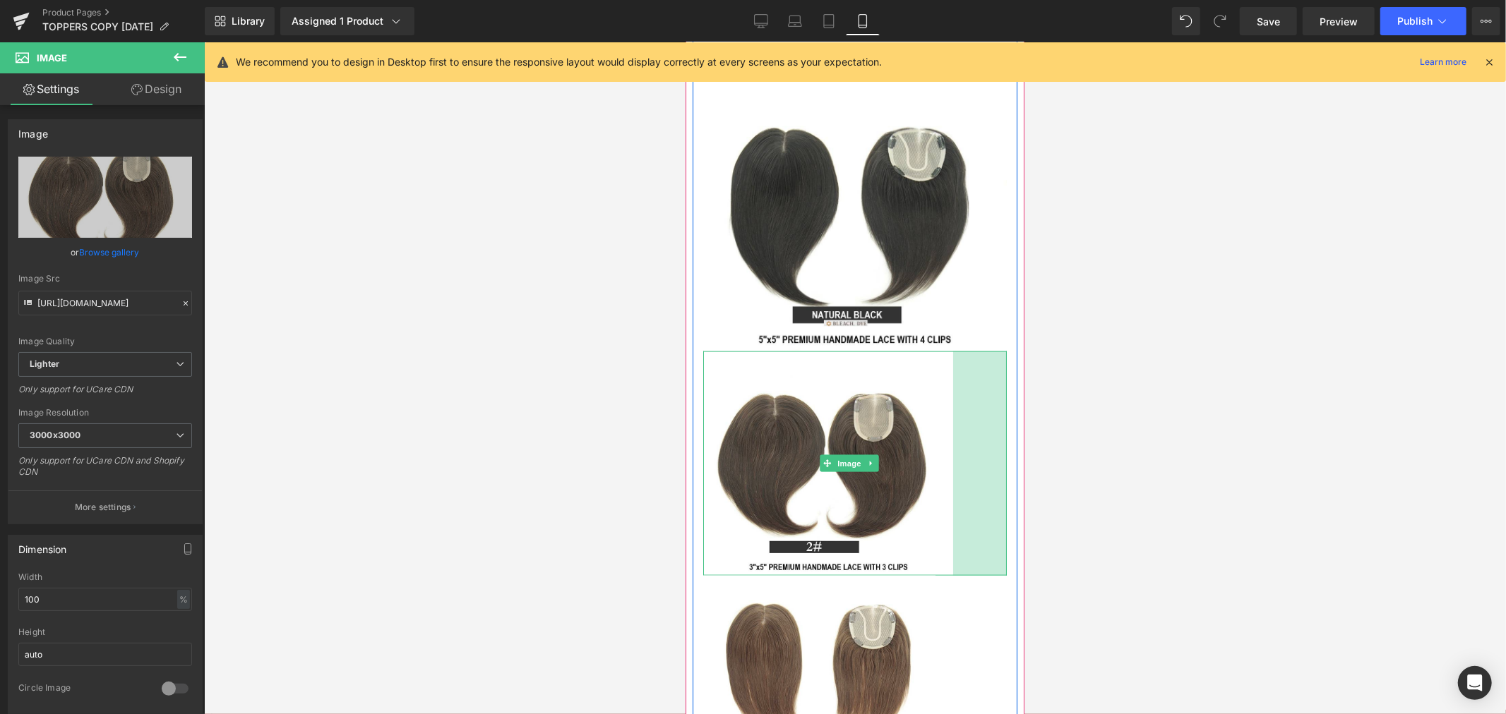
drag, startPoint x: 992, startPoint y: 623, endPoint x: 1072, endPoint y: 630, distance: 80.1
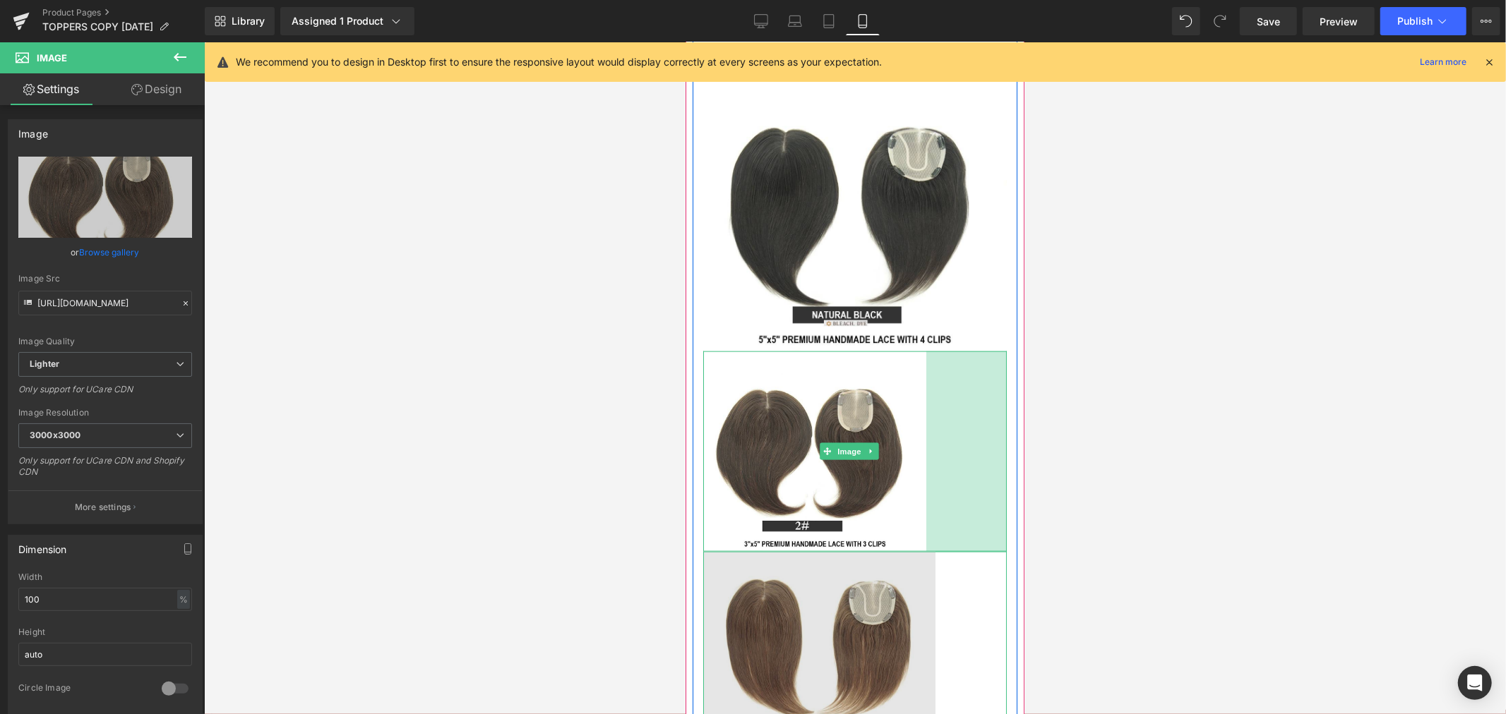
click at [983, 688] on img at bounding box center [854, 654] width 304 height 206
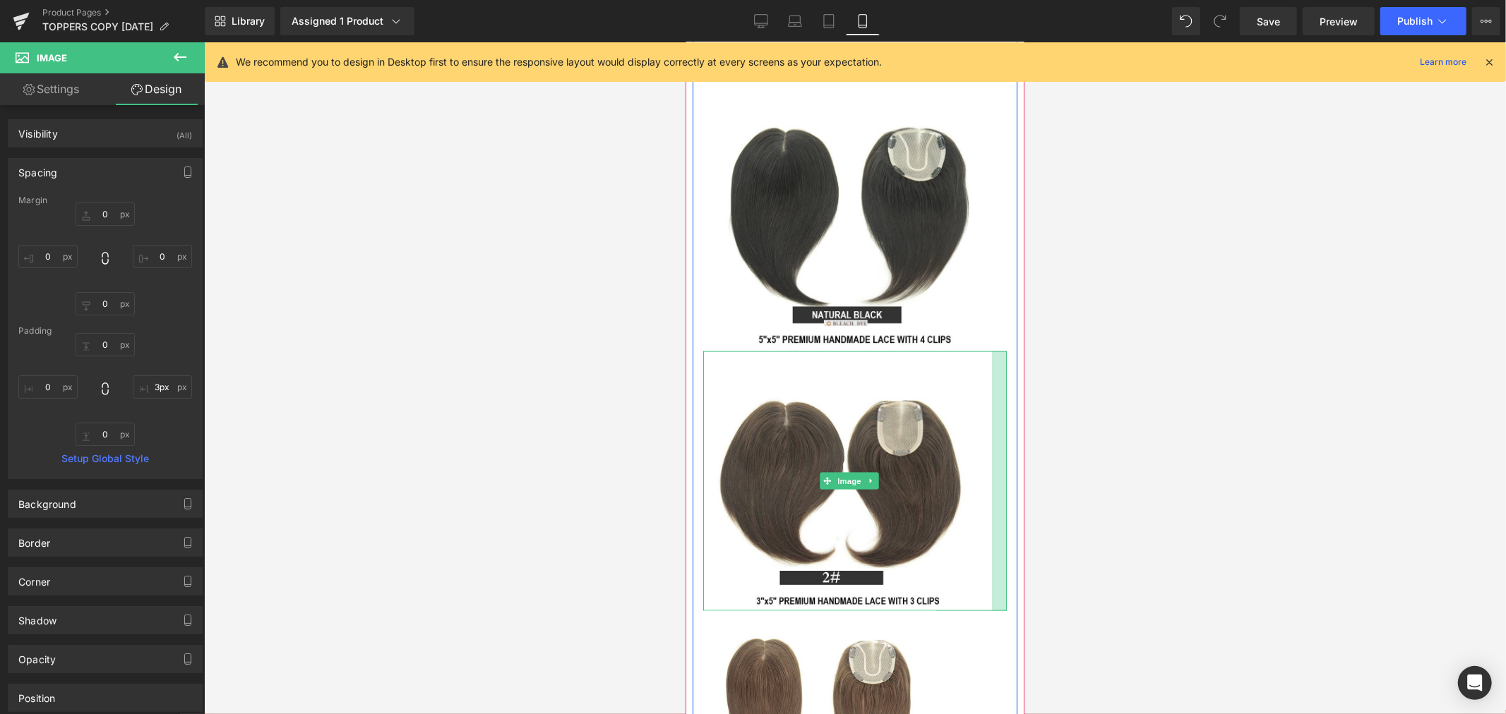
type input "0px"
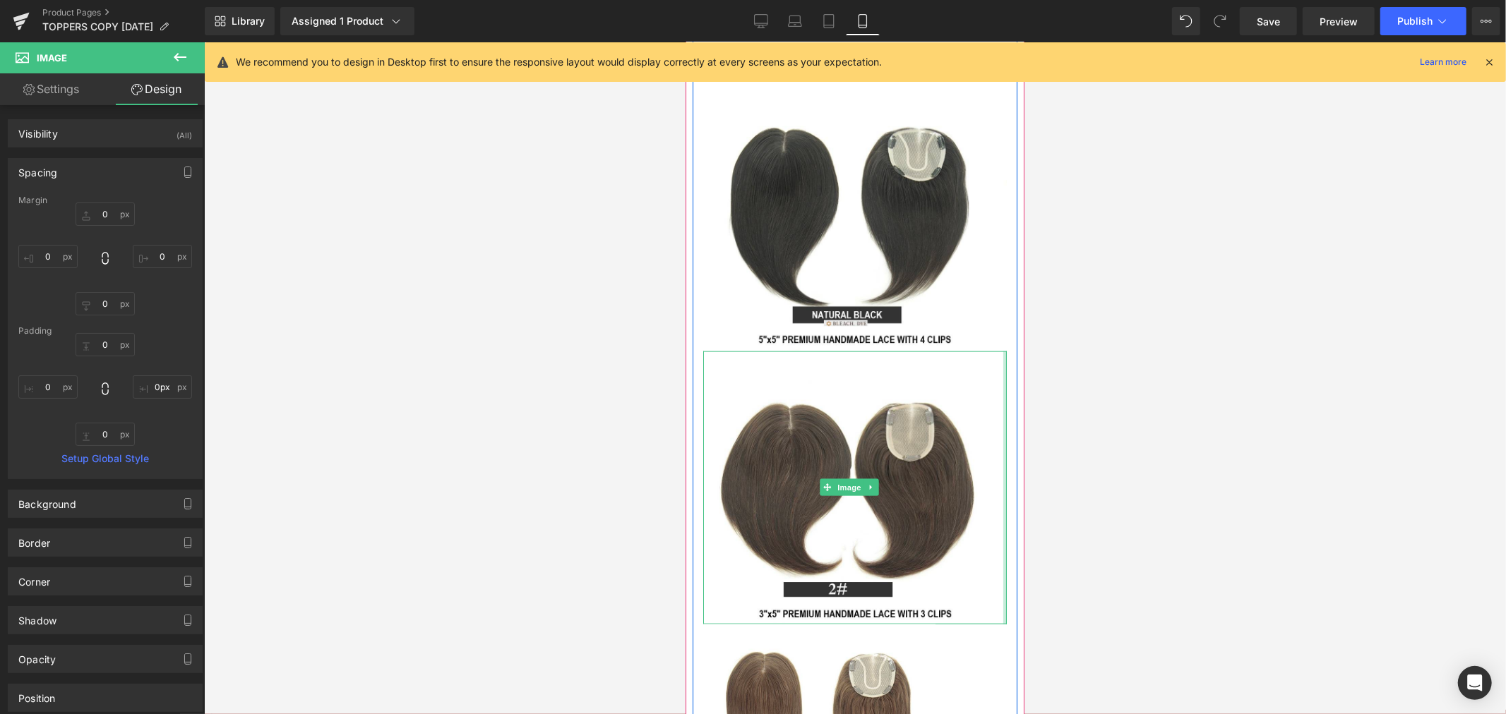
drag, startPoint x: 916, startPoint y: 592, endPoint x: 1003, endPoint y: 590, distance: 86.8
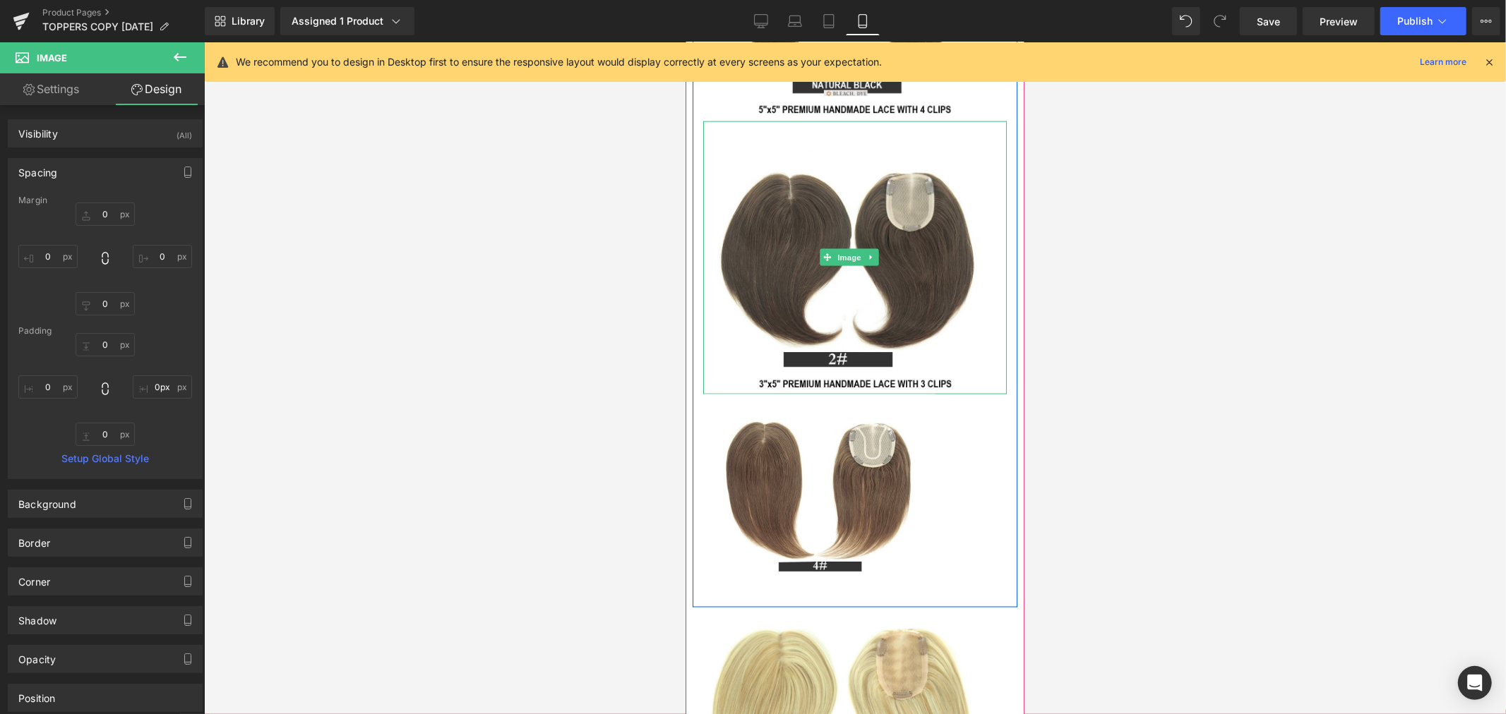
scroll to position [1568, 0]
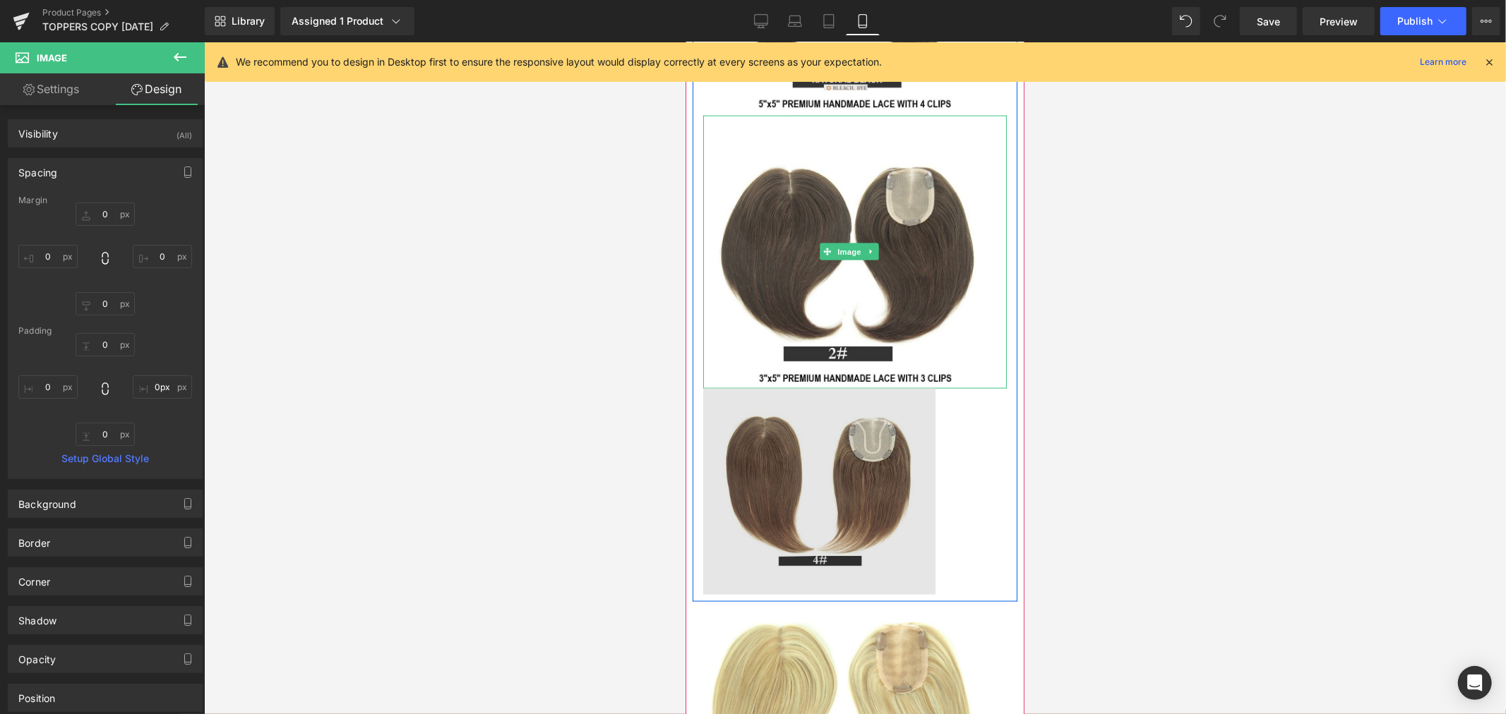
click at [906, 594] on img at bounding box center [854, 491] width 304 height 206
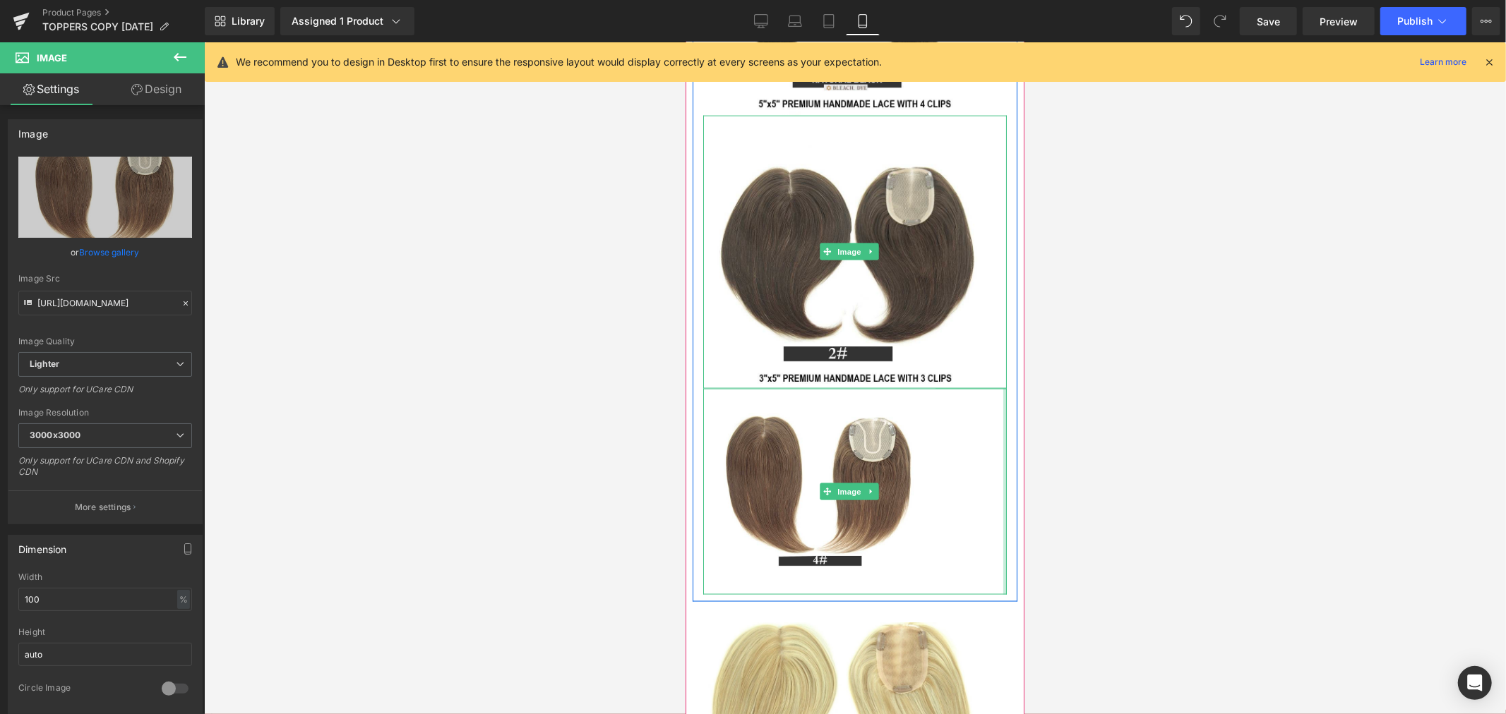
click at [1002, 594] on div at bounding box center [1004, 491] width 4 height 206
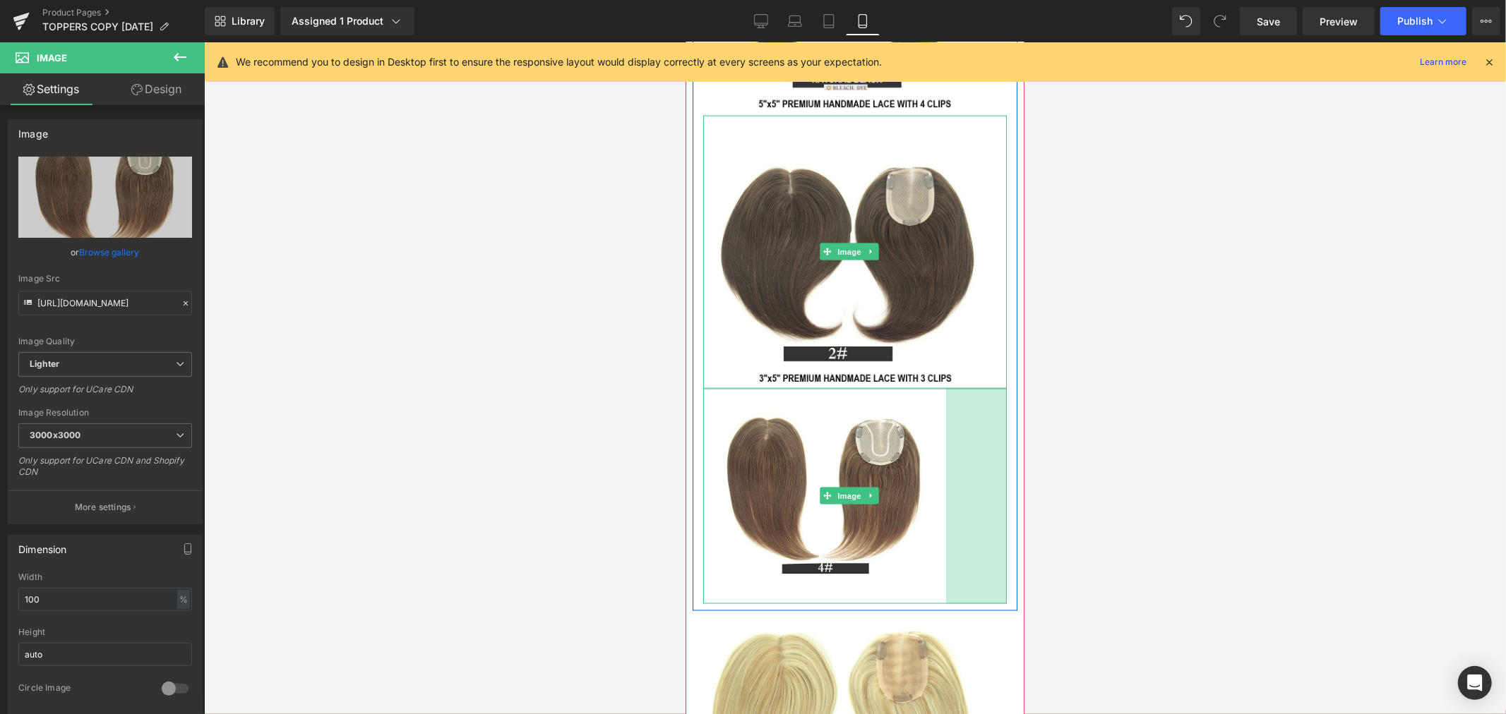
drag, startPoint x: 992, startPoint y: 626, endPoint x: 1002, endPoint y: 637, distance: 15.0
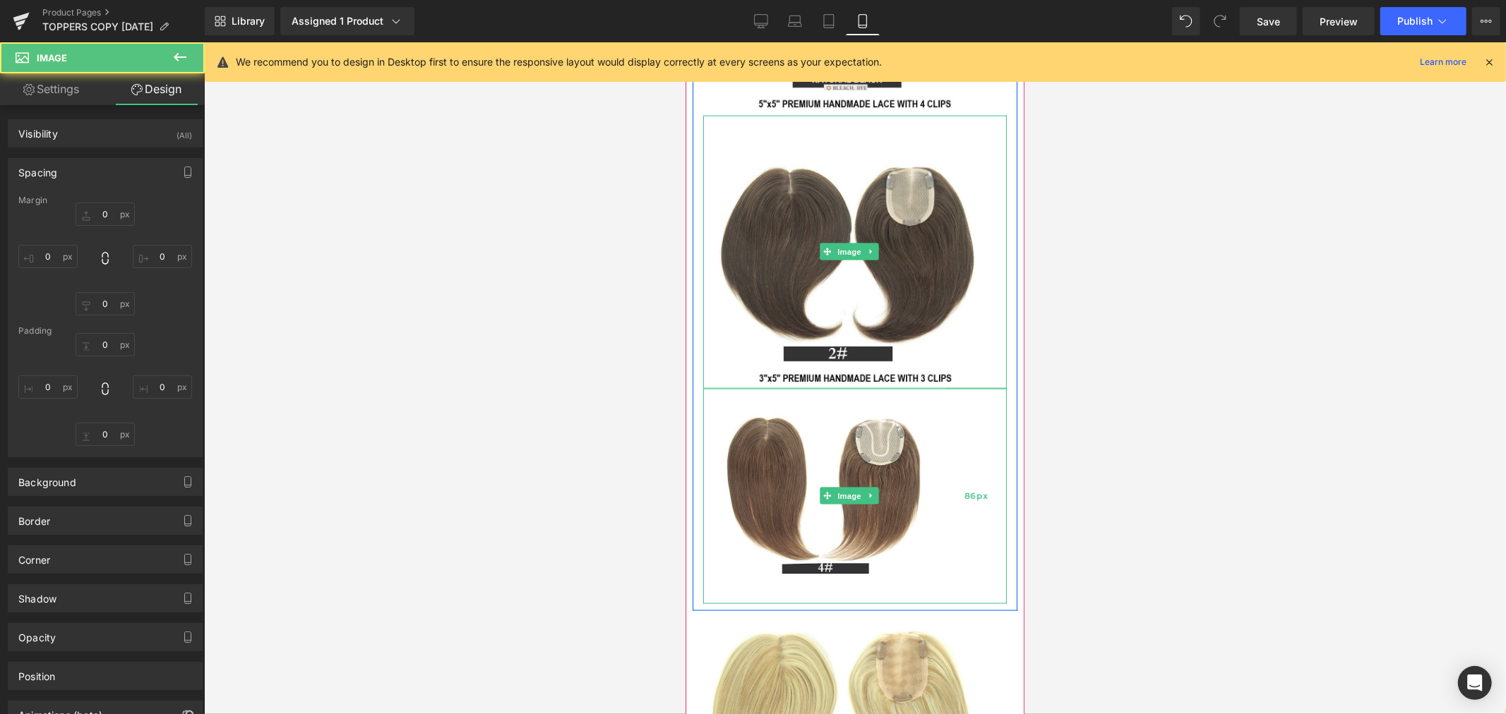
type input "0"
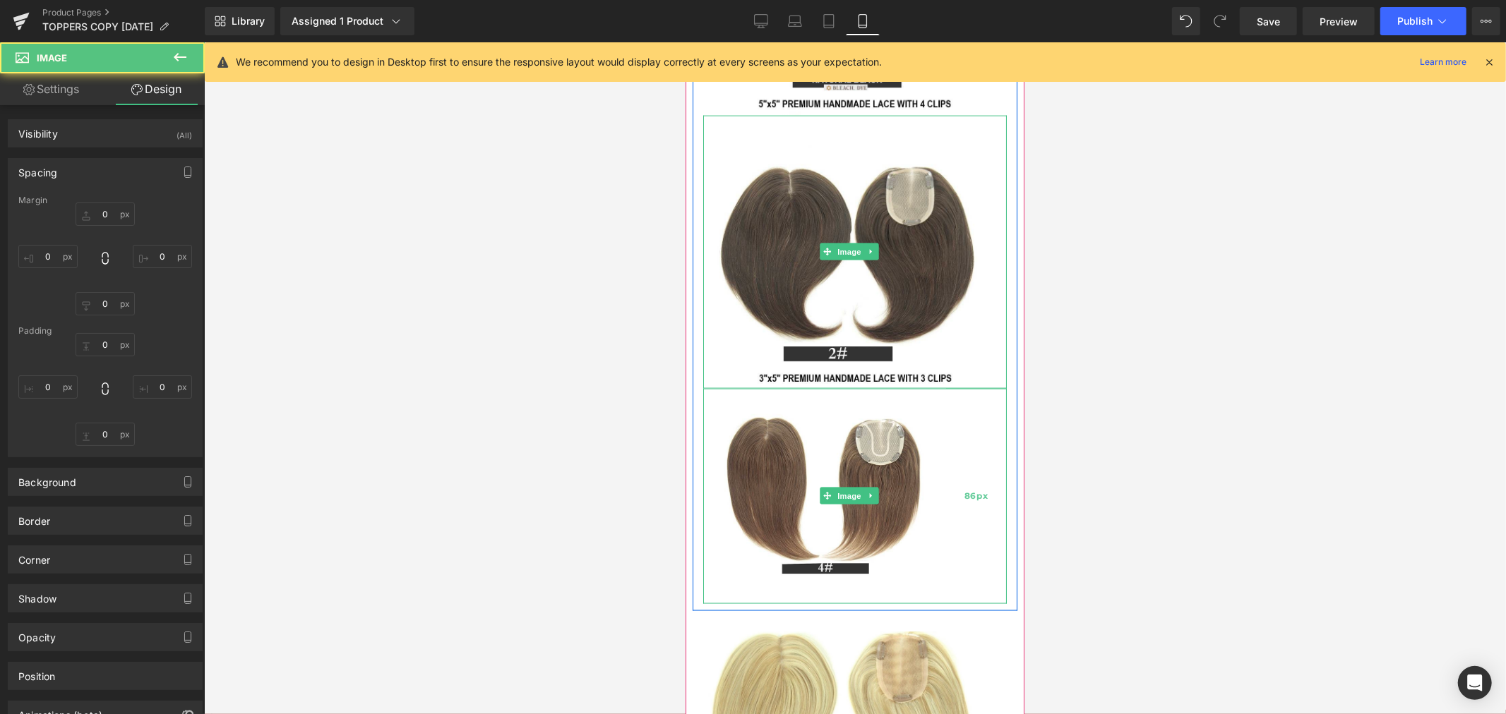
type input "86"
type input "0"
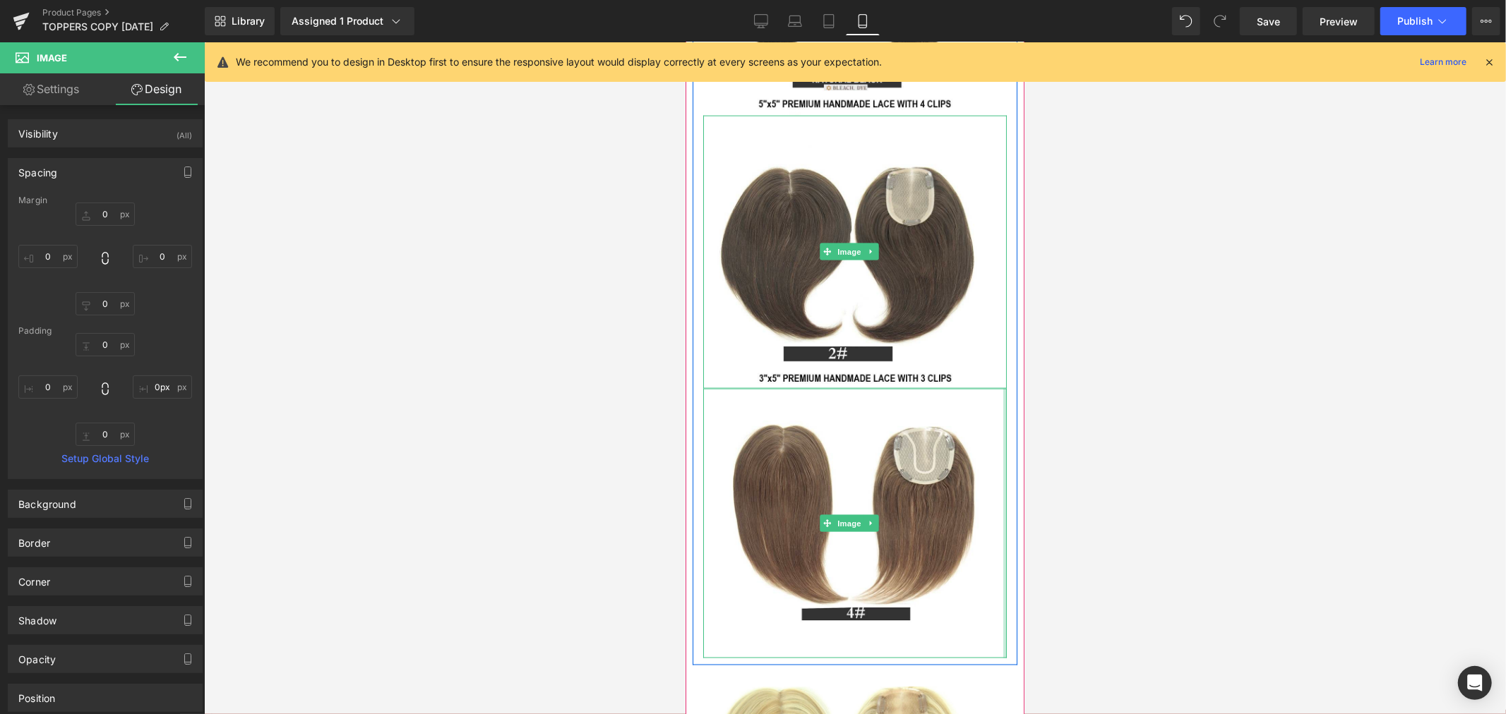
drag, startPoint x: 937, startPoint y: 661, endPoint x: 1038, endPoint y: 661, distance: 100.2
type input "5px"
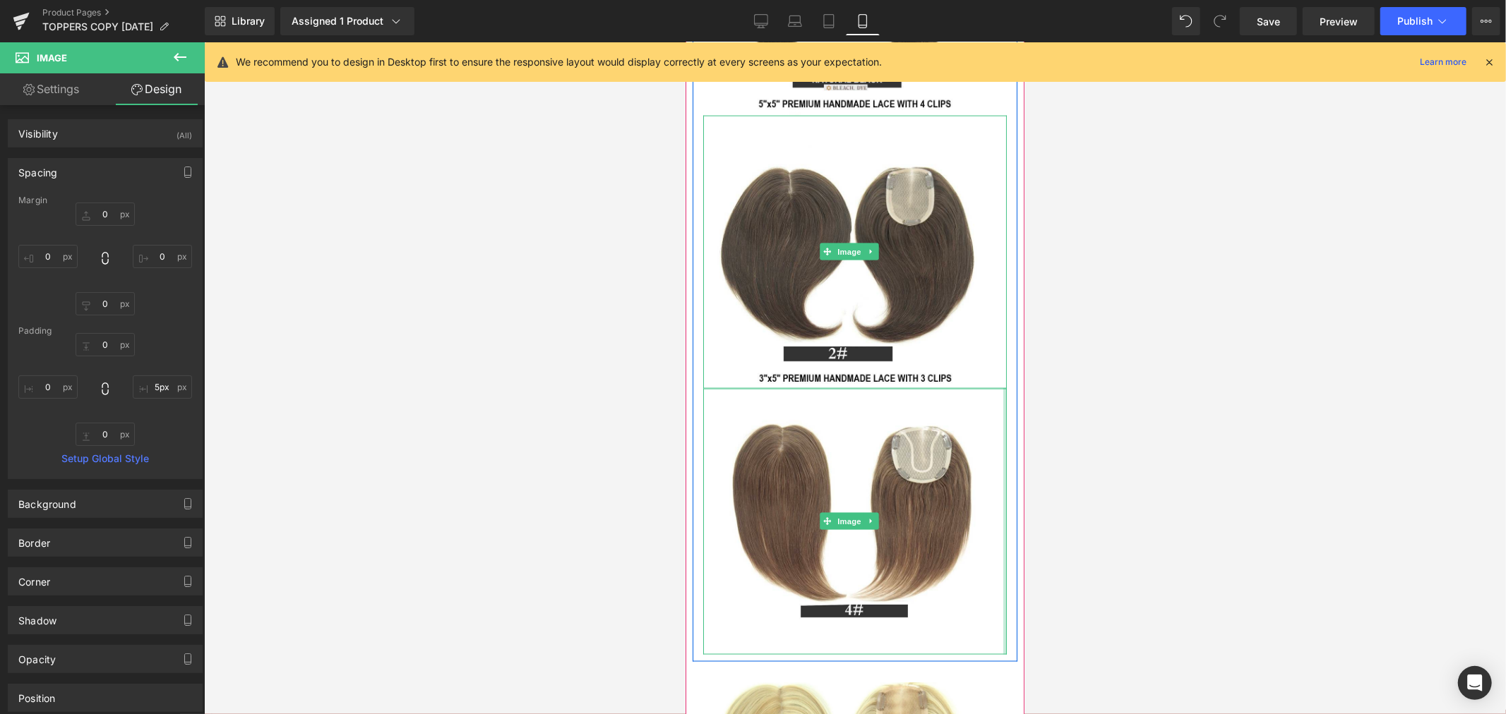
click at [995, 654] on div "Lace Dimension 5"x5" - 4 Clips 3"x5" - 3 Clips Length 10" 14" Color NB 2 4 6 61…" at bounding box center [854, 89] width 325 height 1130
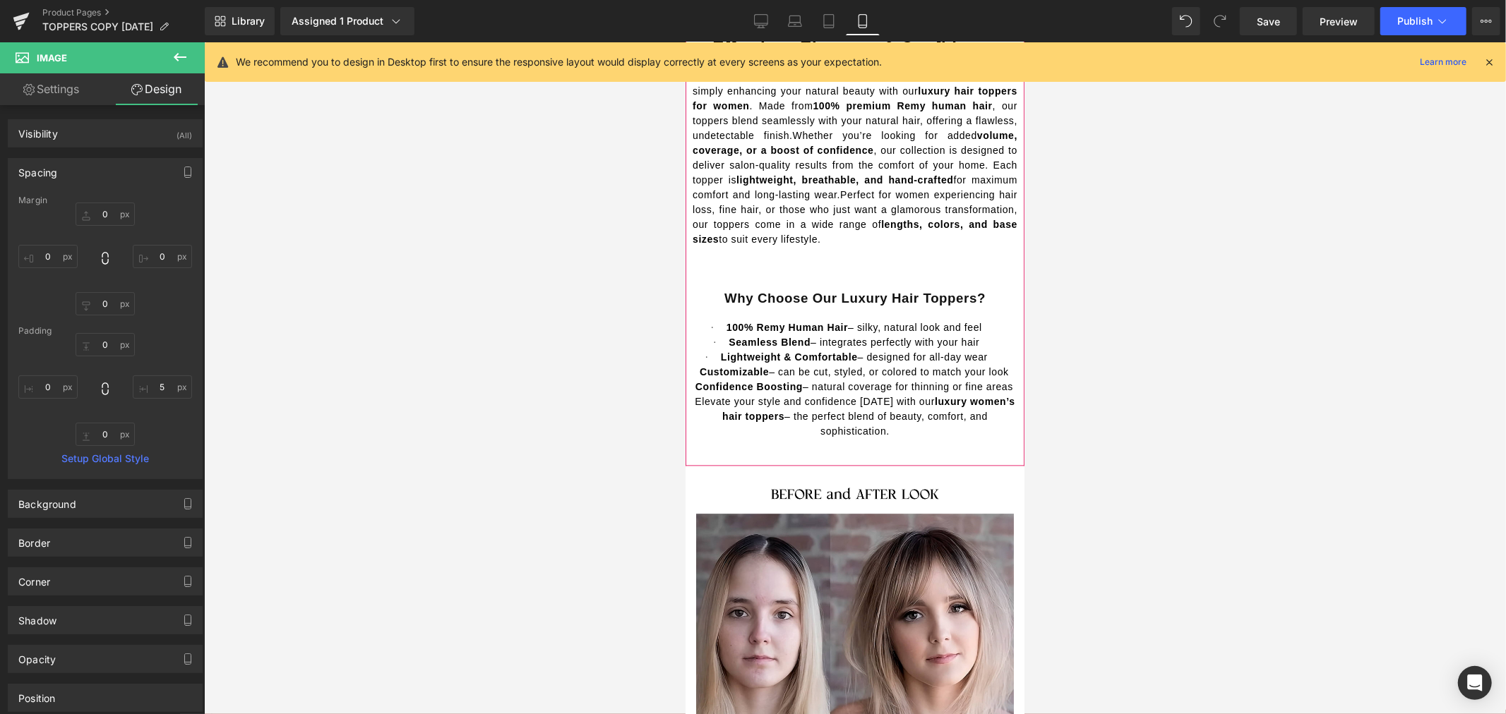
scroll to position [2588, 0]
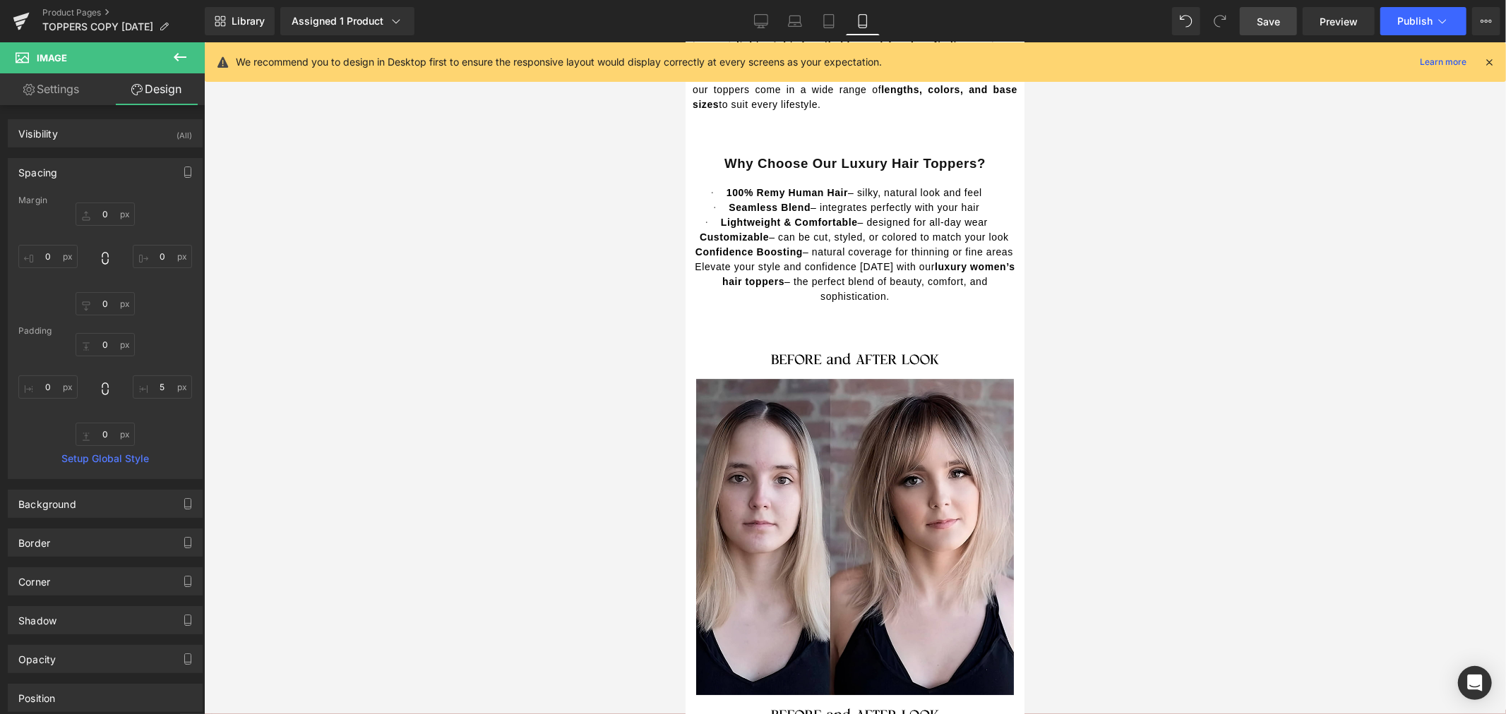
click at [1278, 24] on span "Save" at bounding box center [1267, 21] width 23 height 15
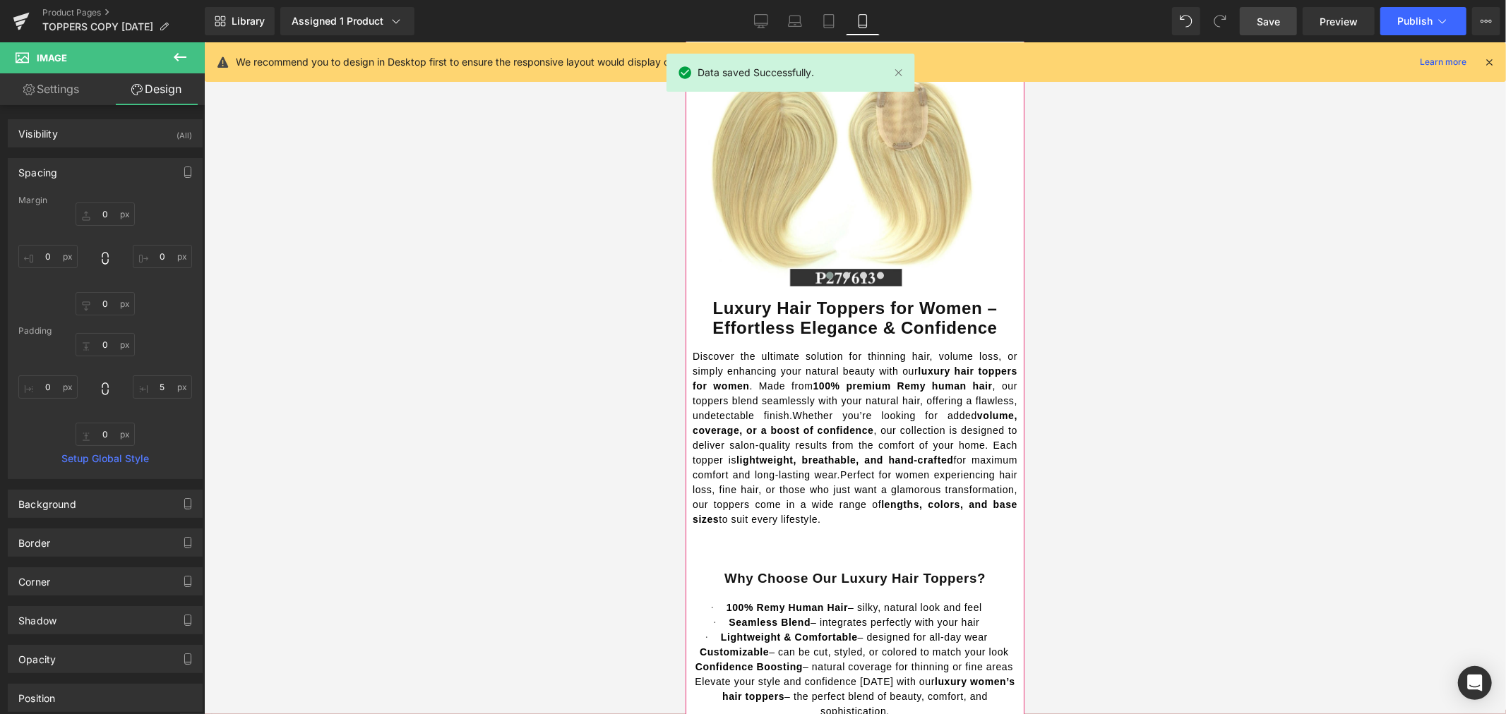
scroll to position [1960, 0]
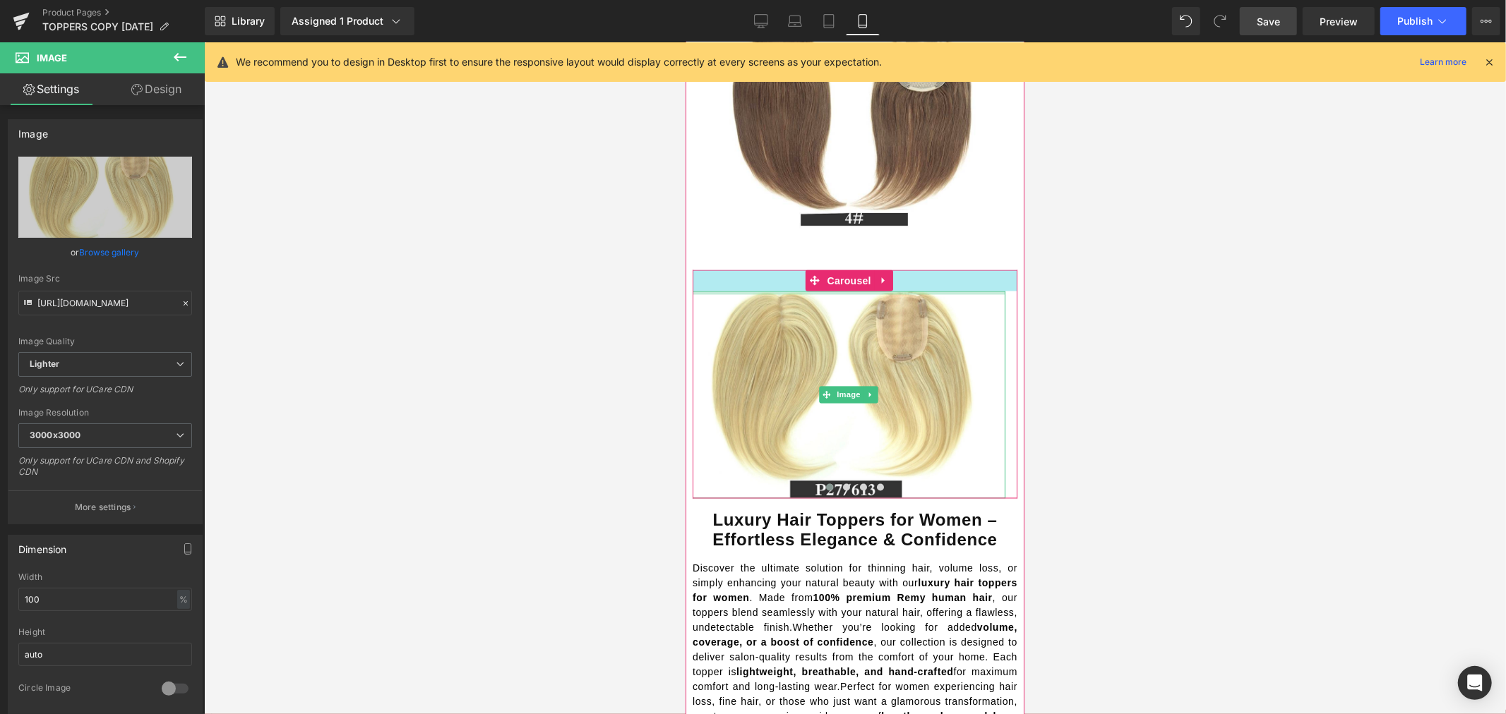
drag, startPoint x: 911, startPoint y: 375, endPoint x: 913, endPoint y: 355, distance: 19.9
click at [913, 355] on div "Image Image Image Image ‹ › Carousel" at bounding box center [854, 384] width 325 height 229
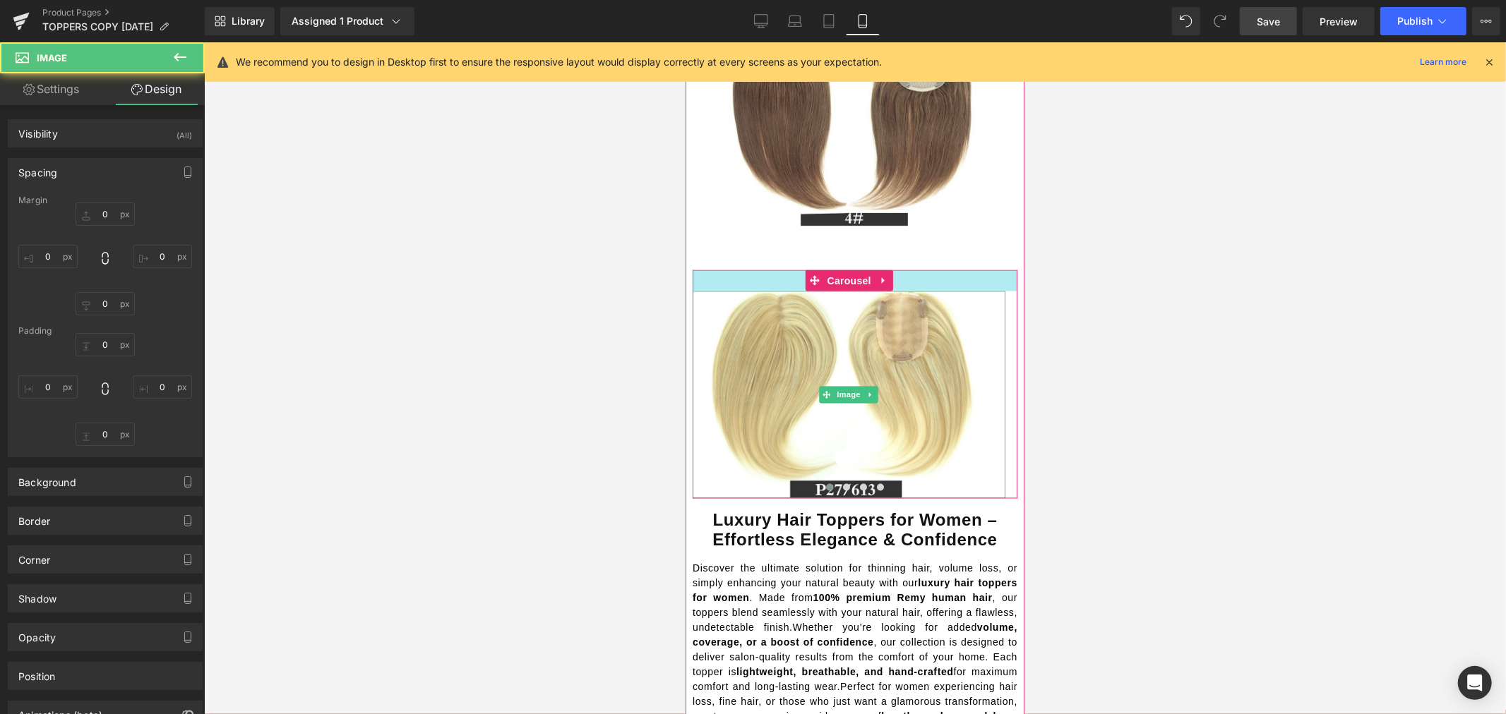
type input "0"
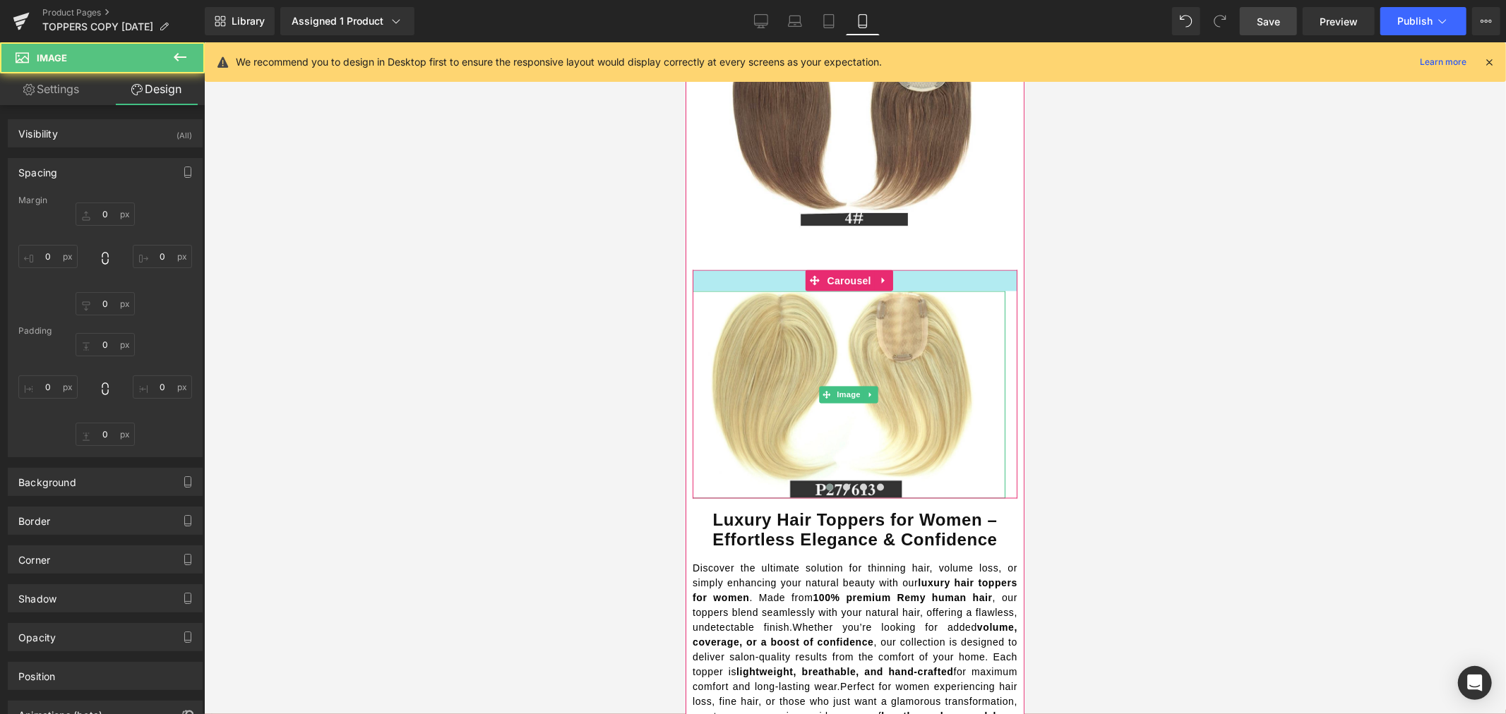
type input "0"
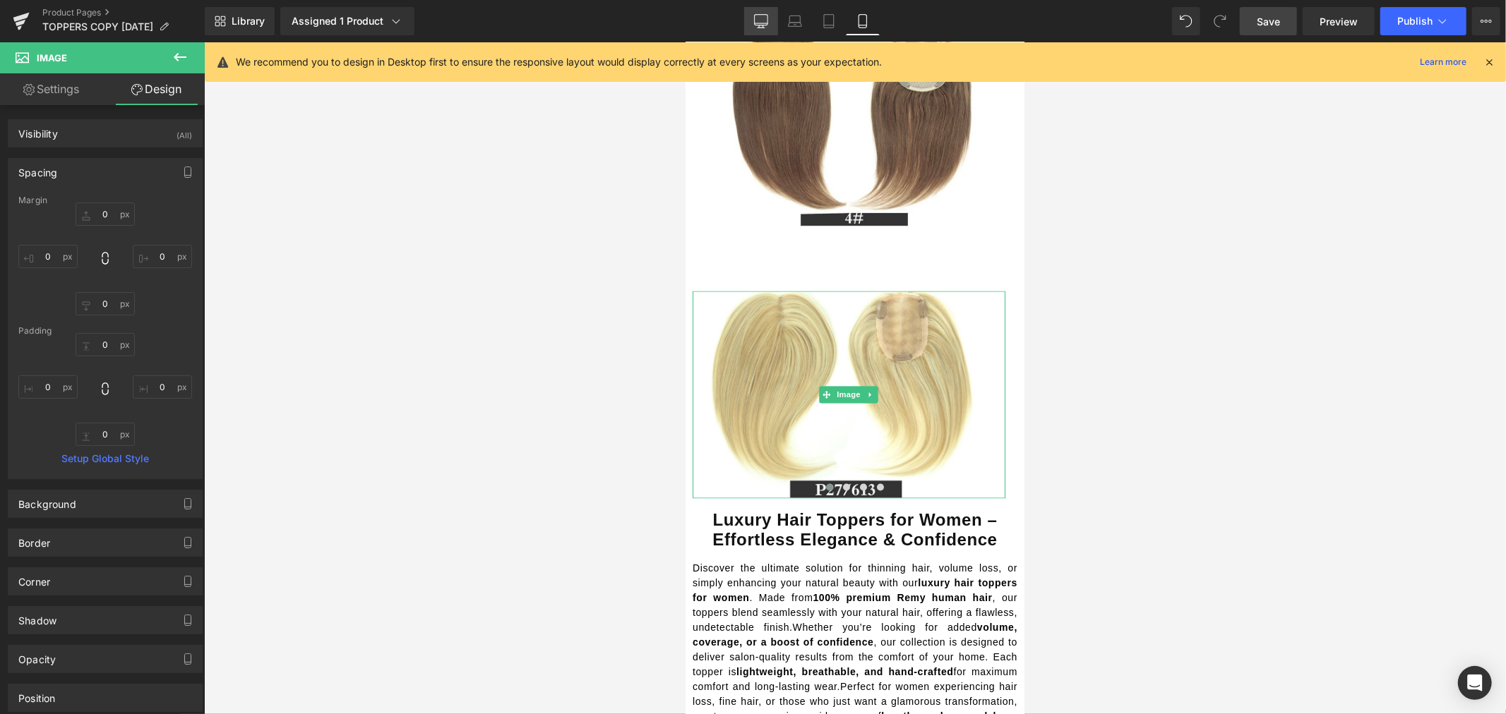
click at [761, 12] on link "Desktop" at bounding box center [761, 21] width 34 height 28
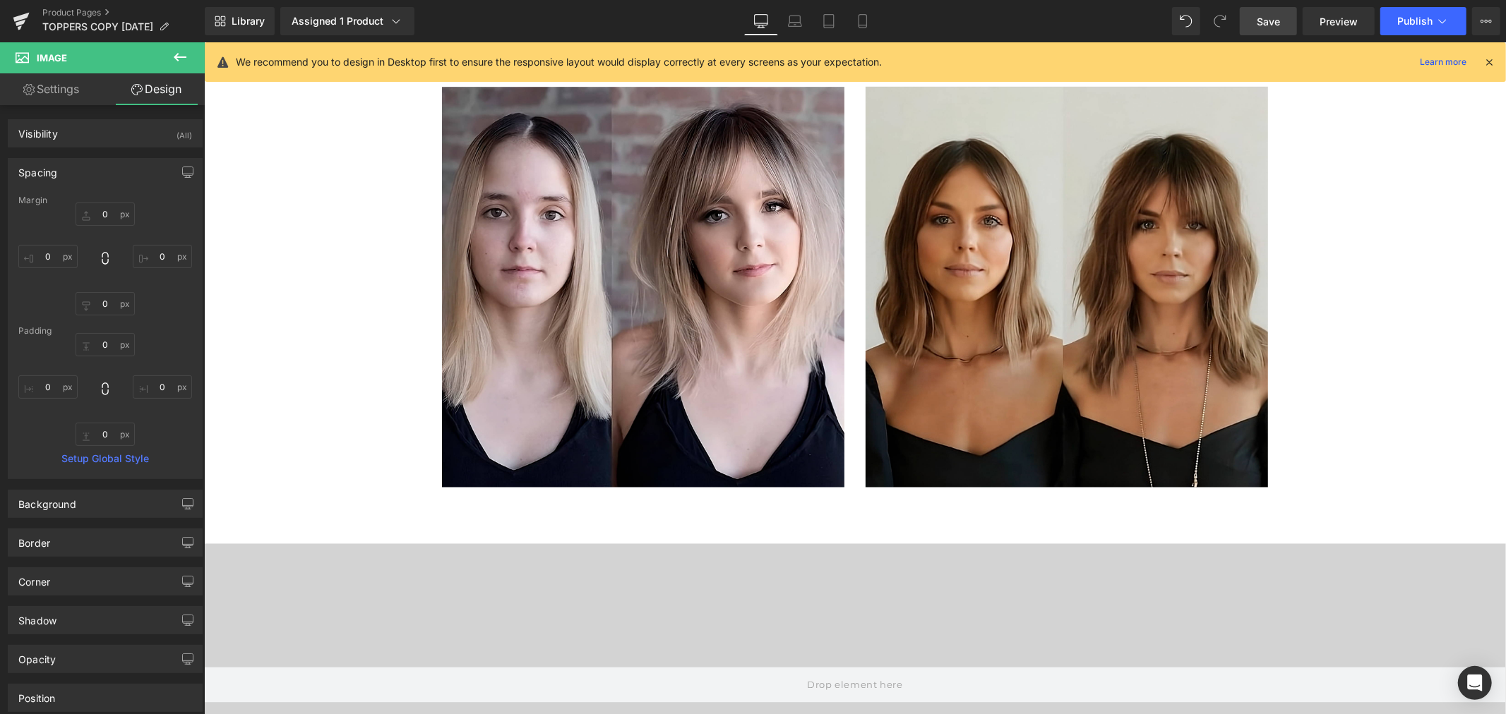
type input "0"
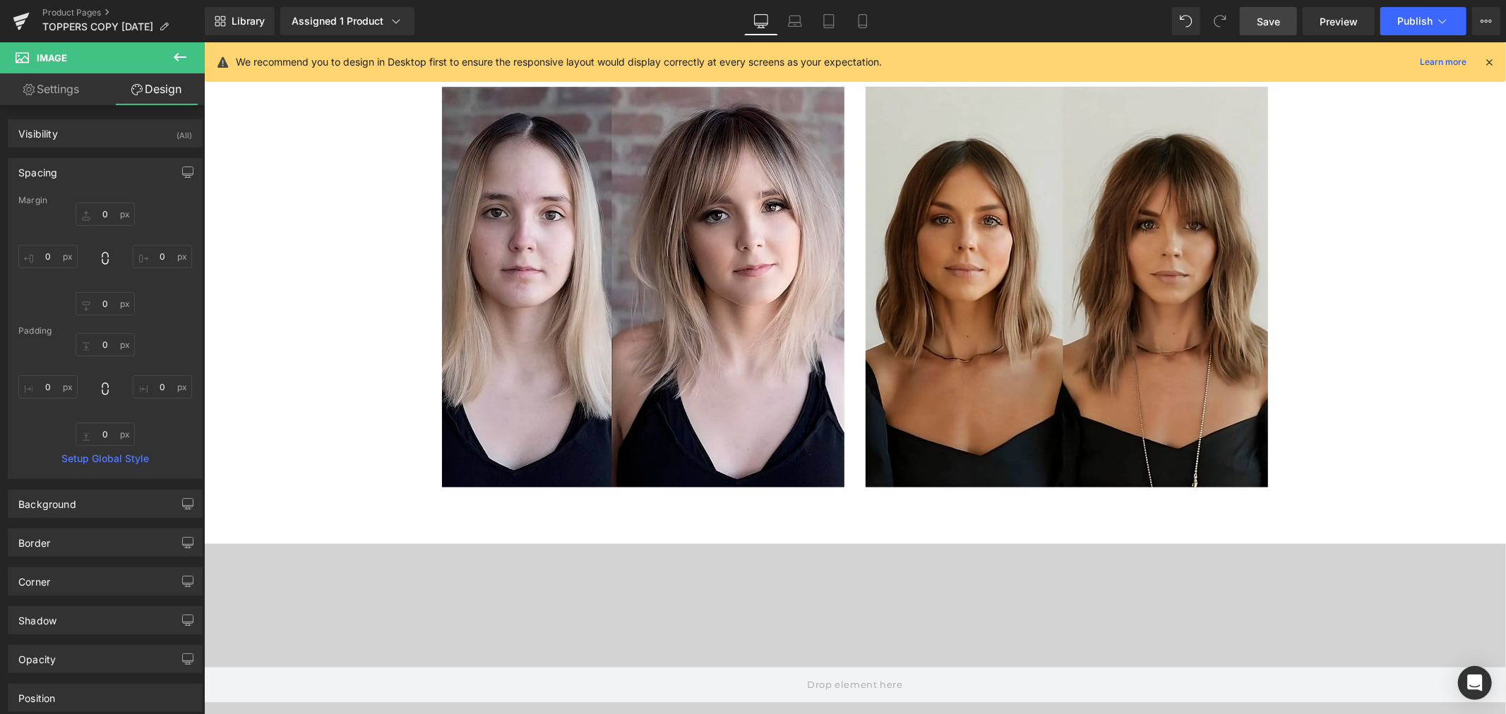
type input "0"
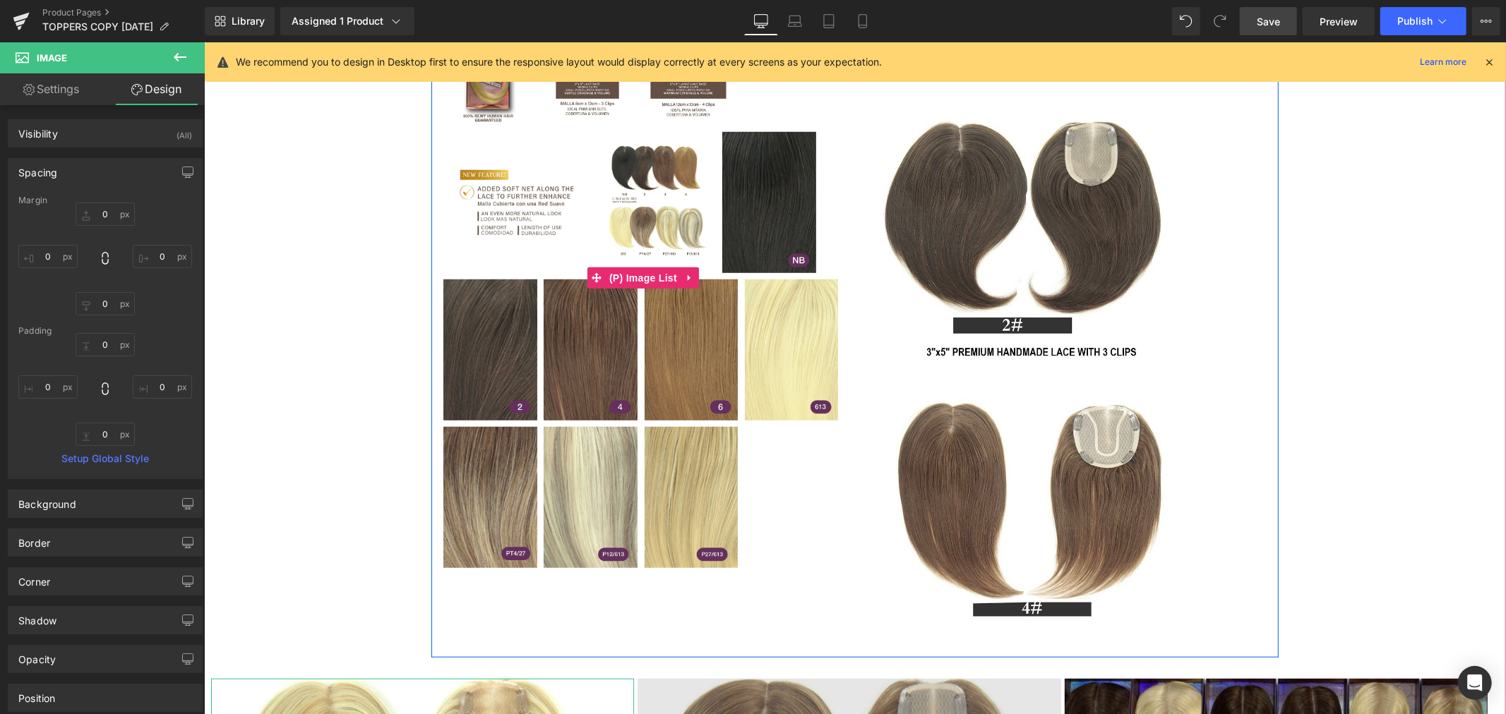
scroll to position [744, 0]
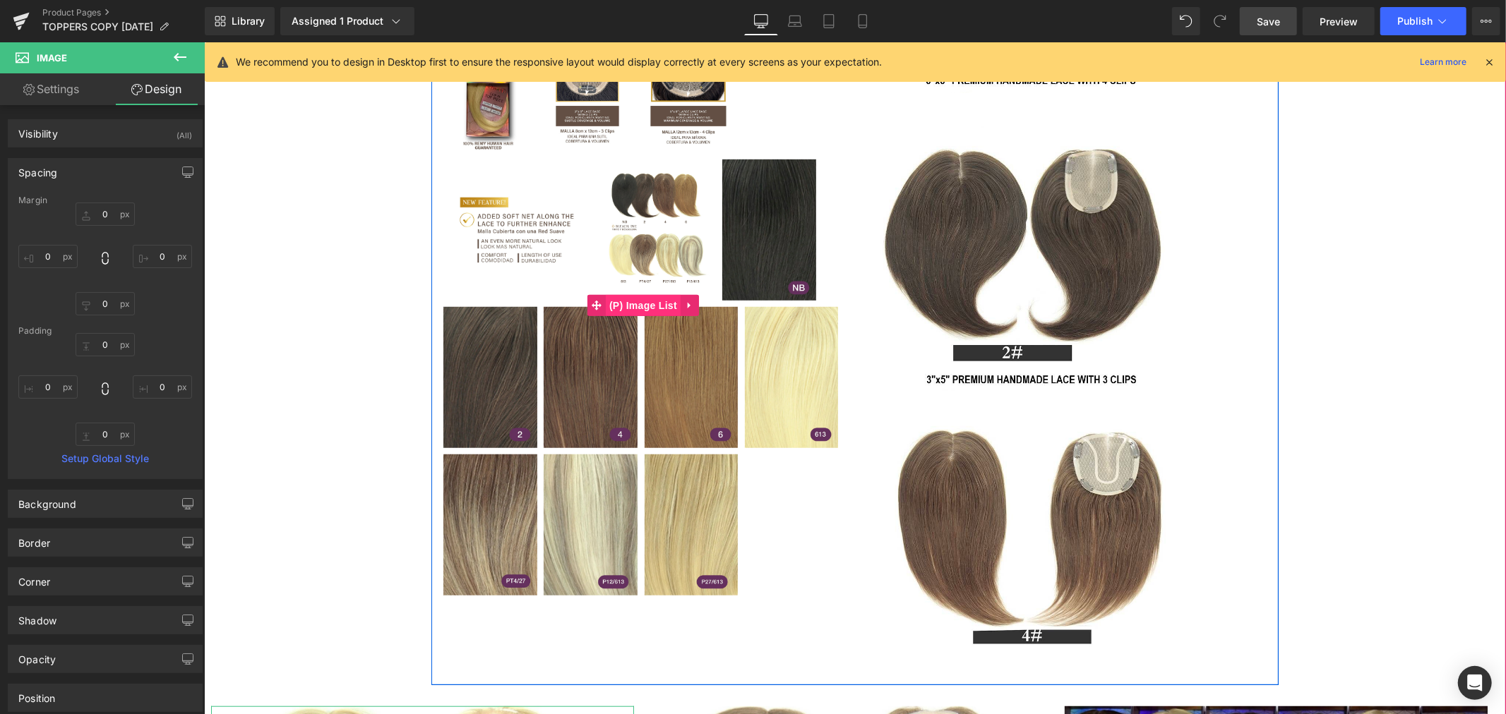
drag, startPoint x: 638, startPoint y: 330, endPoint x: 647, endPoint y: 326, distance: 9.2
click at [638, 316] on span "(P) Image List" at bounding box center [642, 304] width 75 height 21
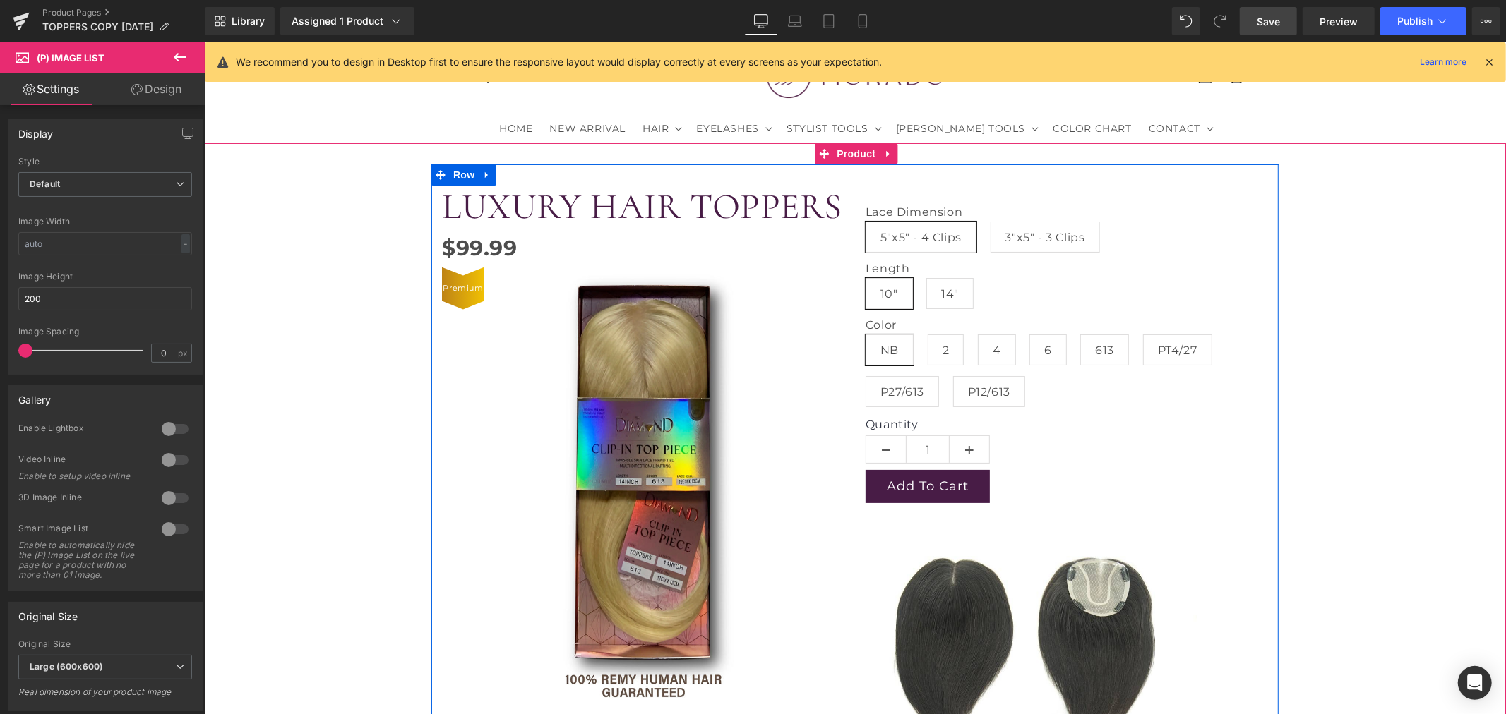
scroll to position [38, 0]
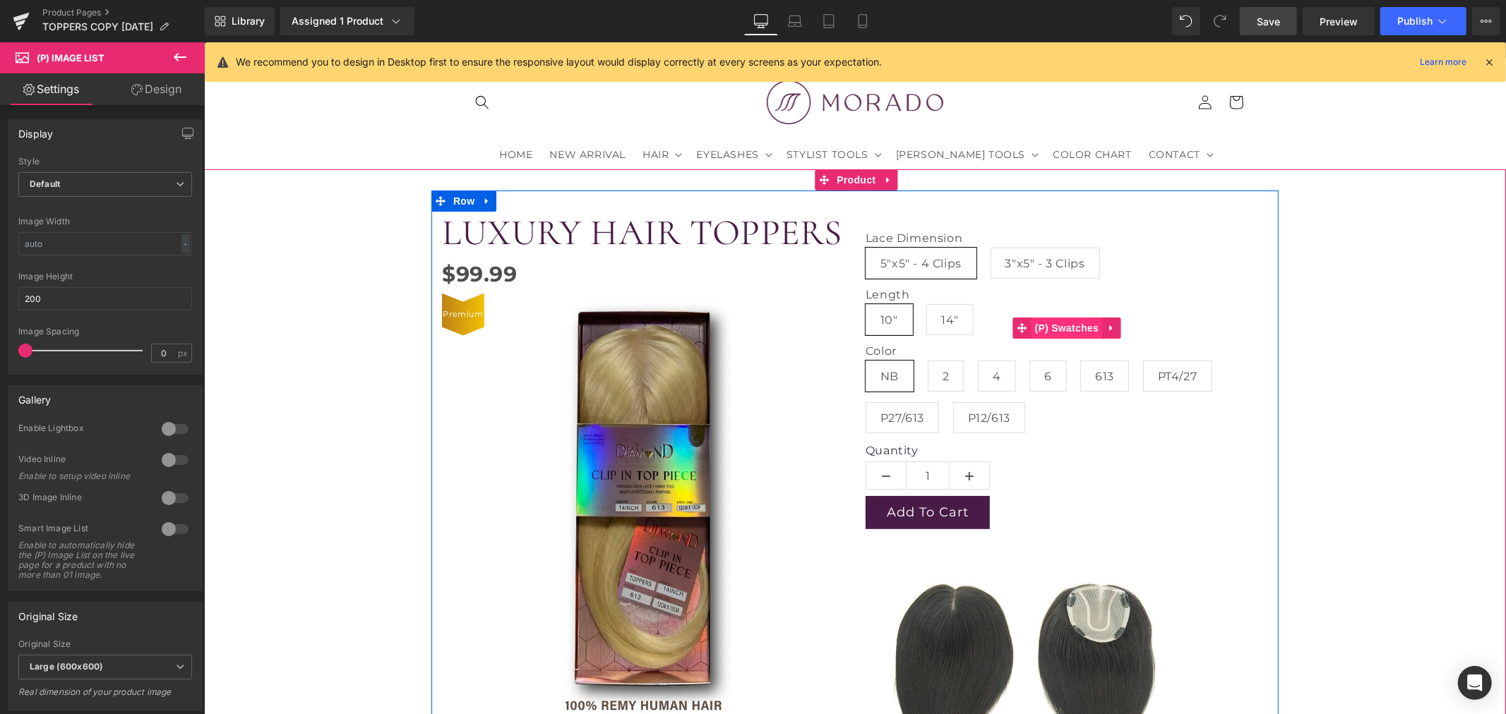
click at [1069, 325] on span "(P) Swatches" at bounding box center [1066, 327] width 71 height 21
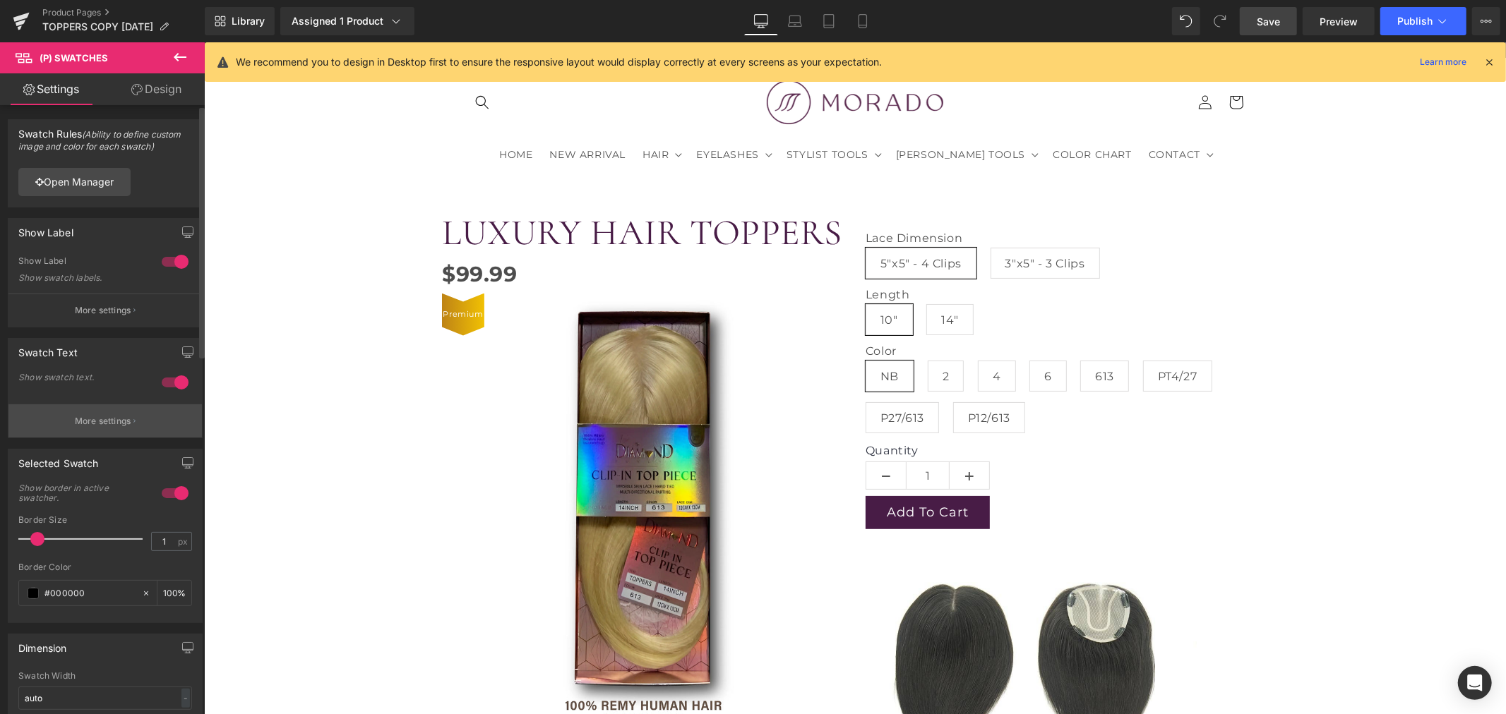
click at [81, 421] on p "More settings" at bounding box center [103, 421] width 56 height 13
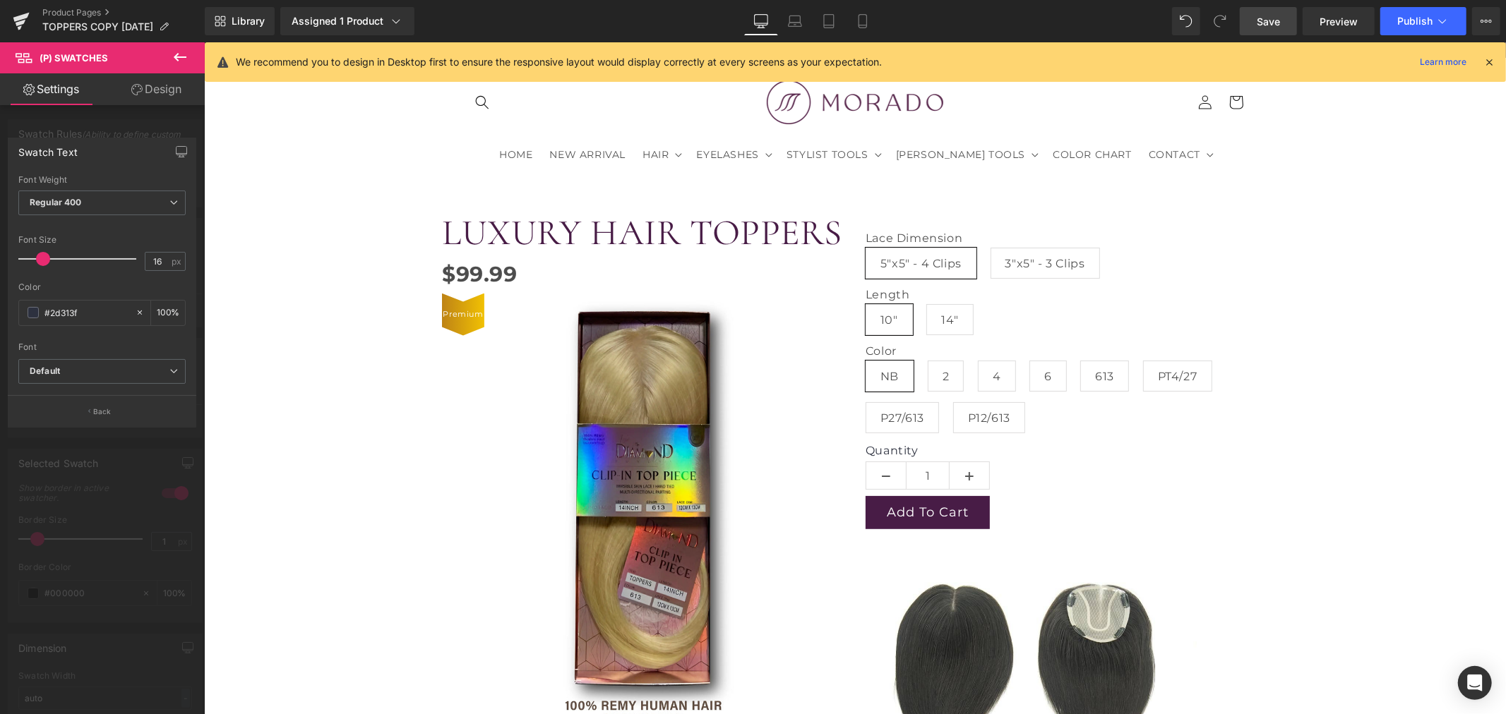
click at [175, 57] on icon at bounding box center [180, 57] width 13 height 8
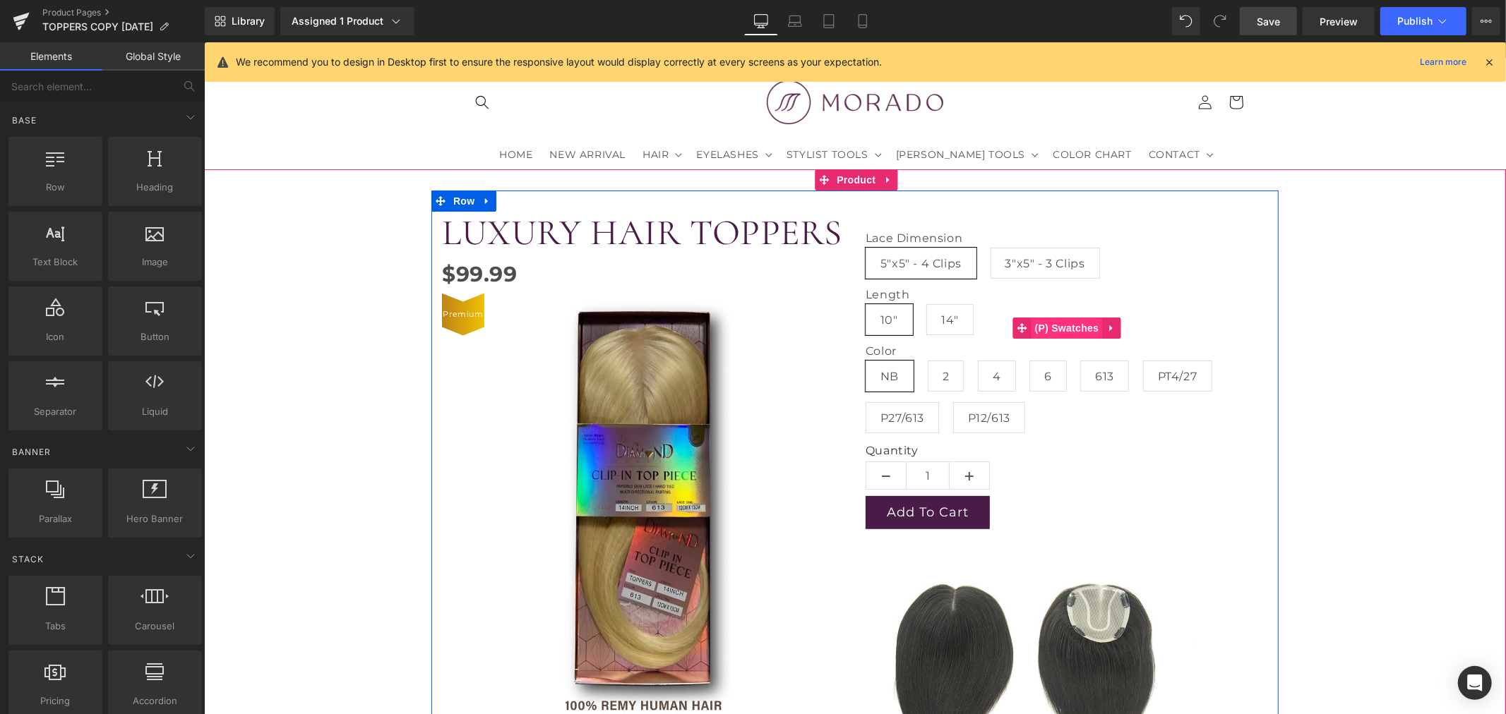
click at [1057, 328] on span "(P) Swatches" at bounding box center [1066, 327] width 71 height 21
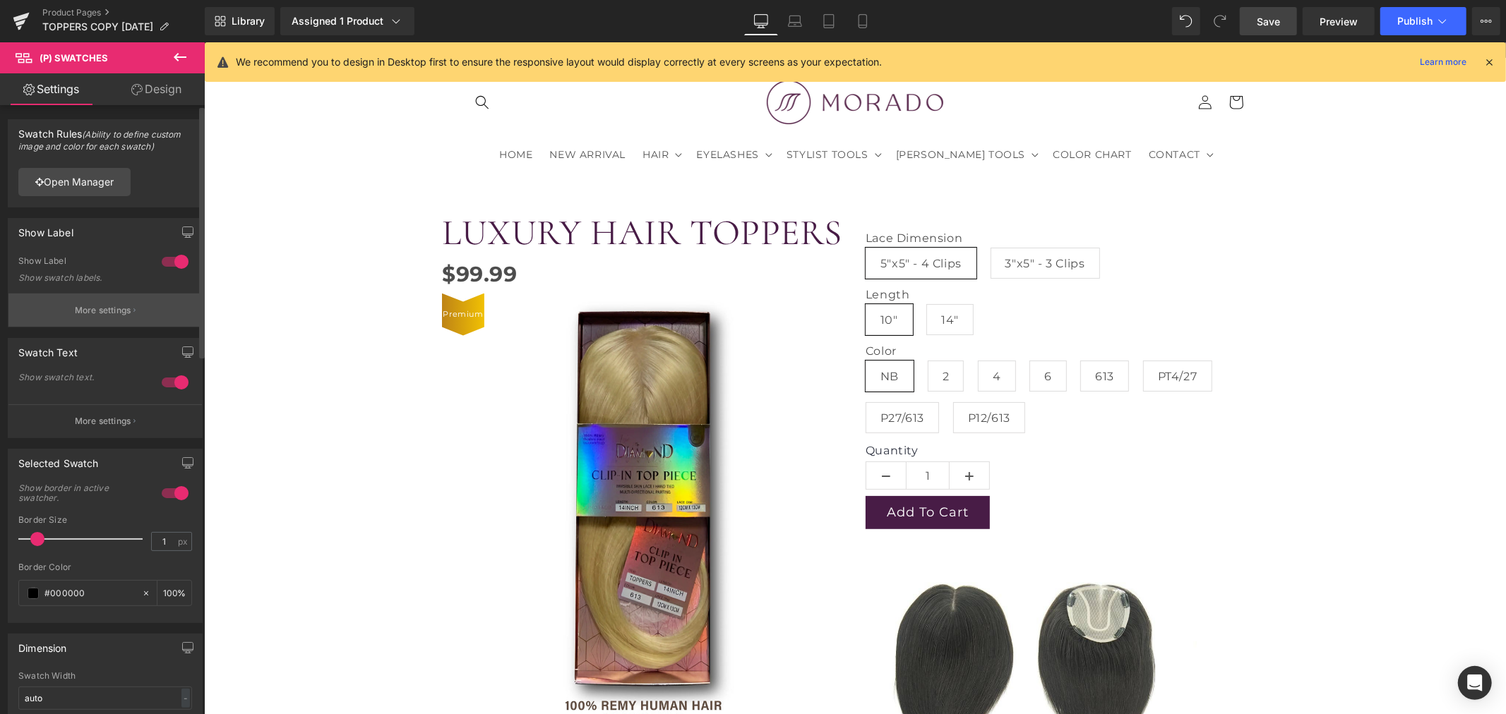
click at [90, 313] on p "More settings" at bounding box center [103, 310] width 56 height 13
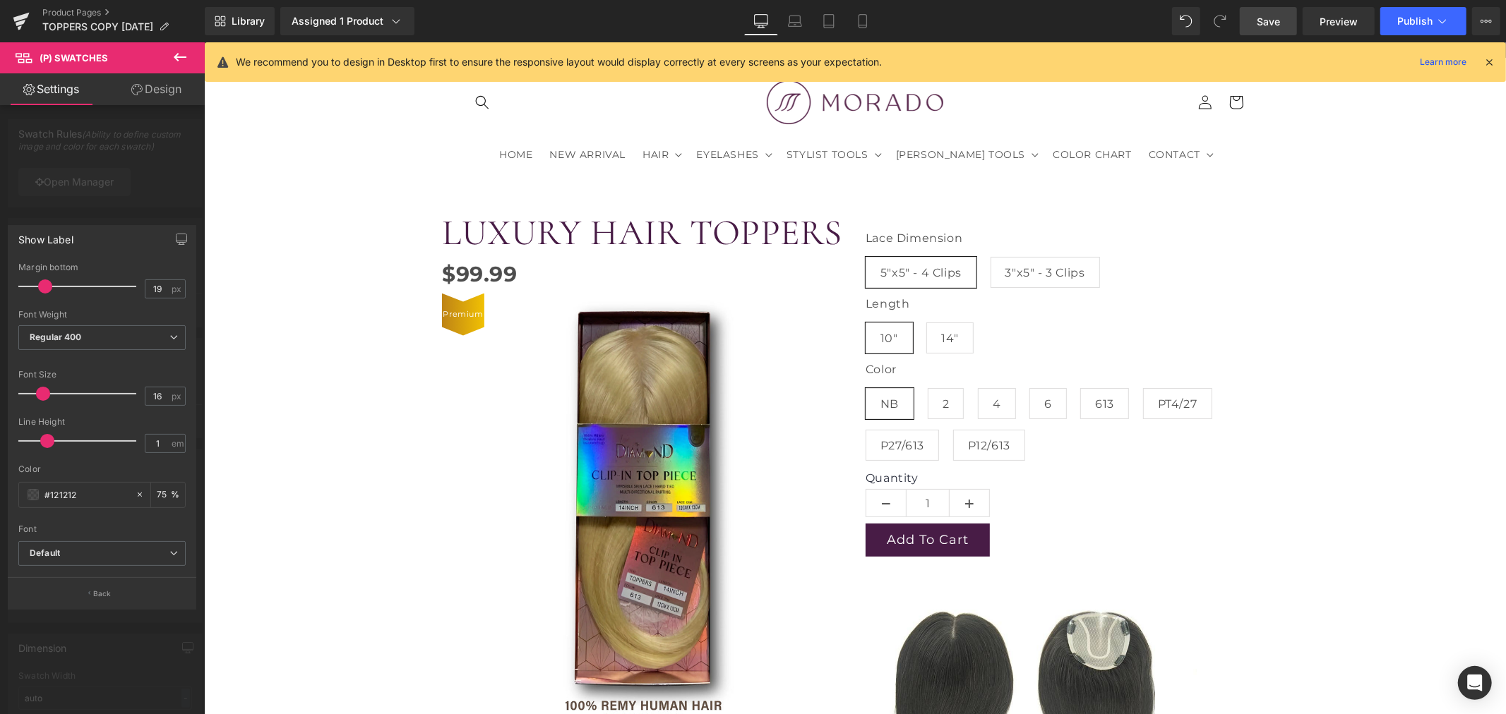
type input "20"
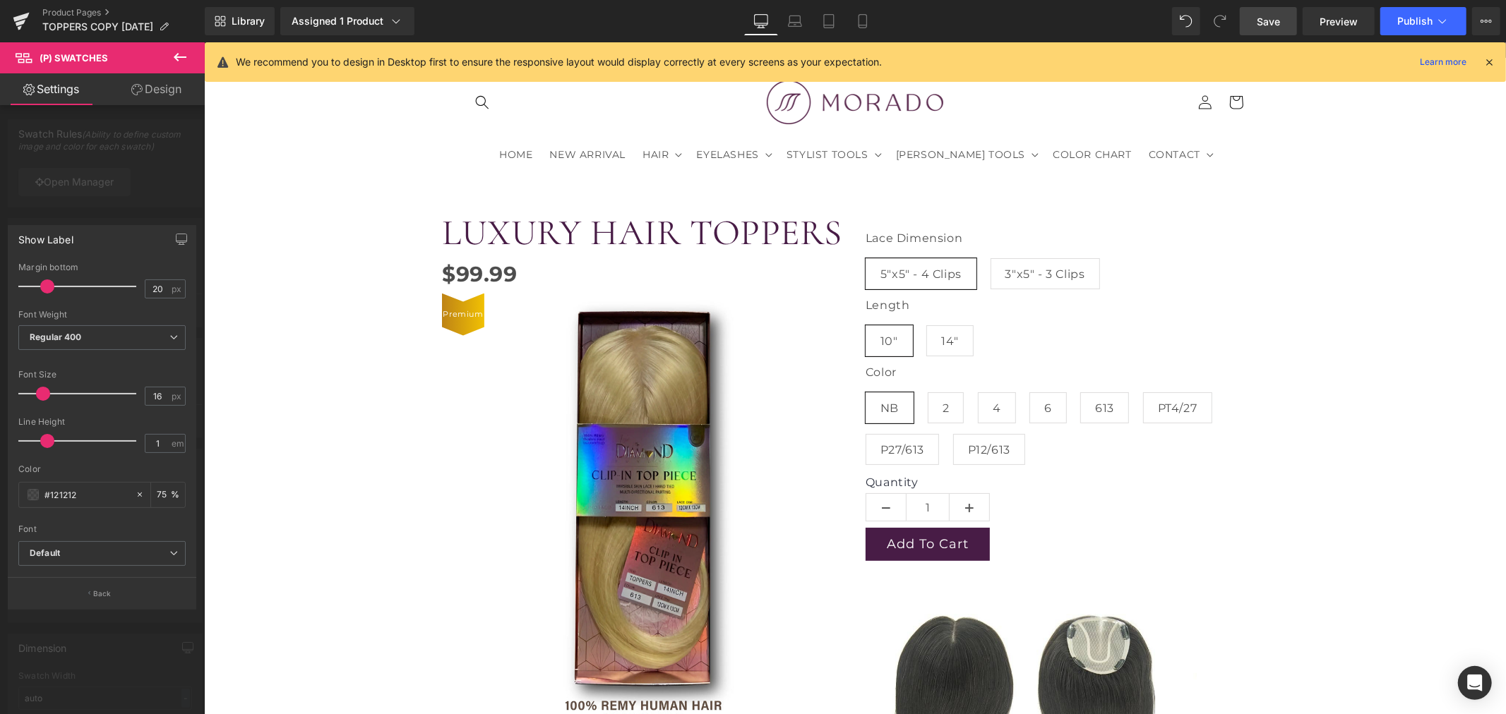
drag, startPoint x: 32, startPoint y: 292, endPoint x: 49, endPoint y: 294, distance: 17.1
click at [49, 294] on div at bounding box center [80, 286] width 111 height 28
click at [57, 342] on b "Regular 400" at bounding box center [56, 337] width 52 height 11
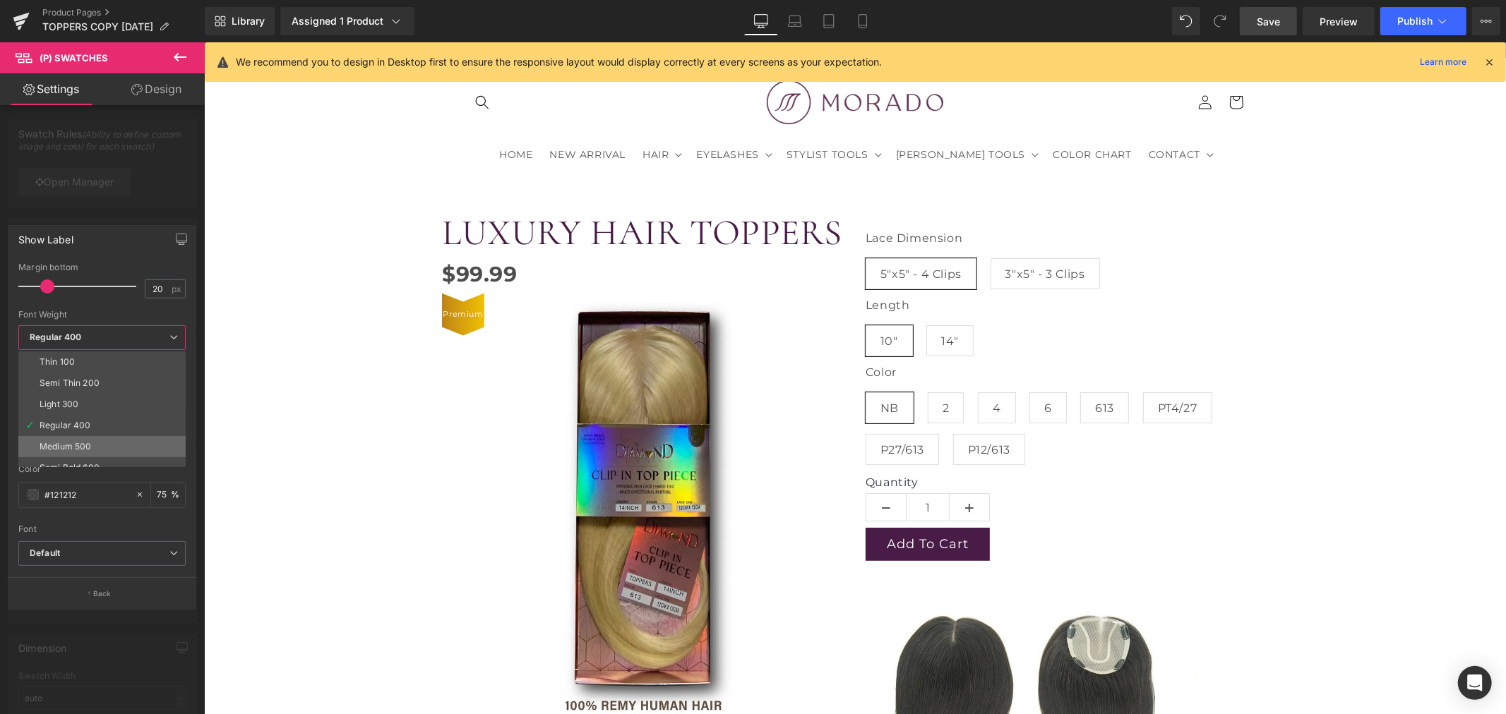
click at [69, 439] on li "Medium 500" at bounding box center [105, 446] width 174 height 21
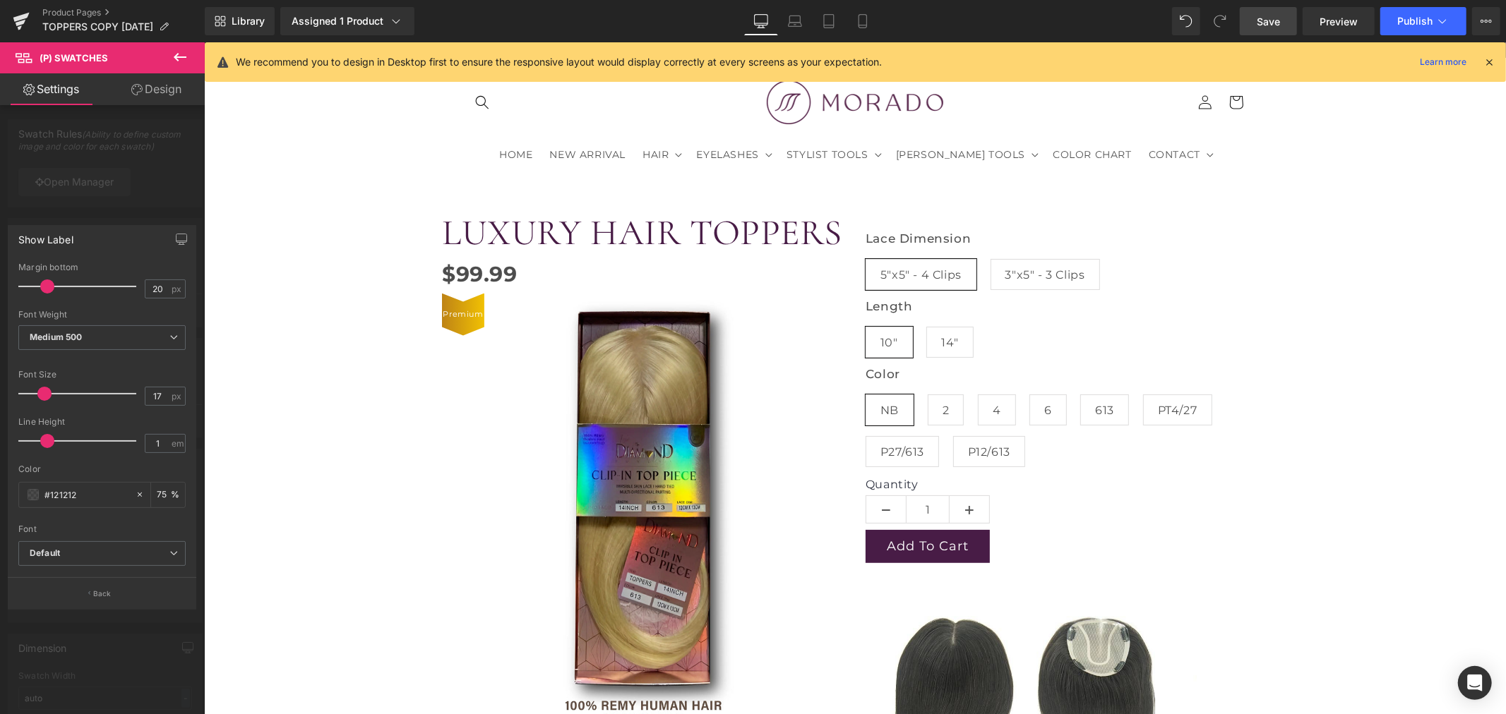
type input "18"
click at [47, 391] on span at bounding box center [45, 394] width 14 height 14
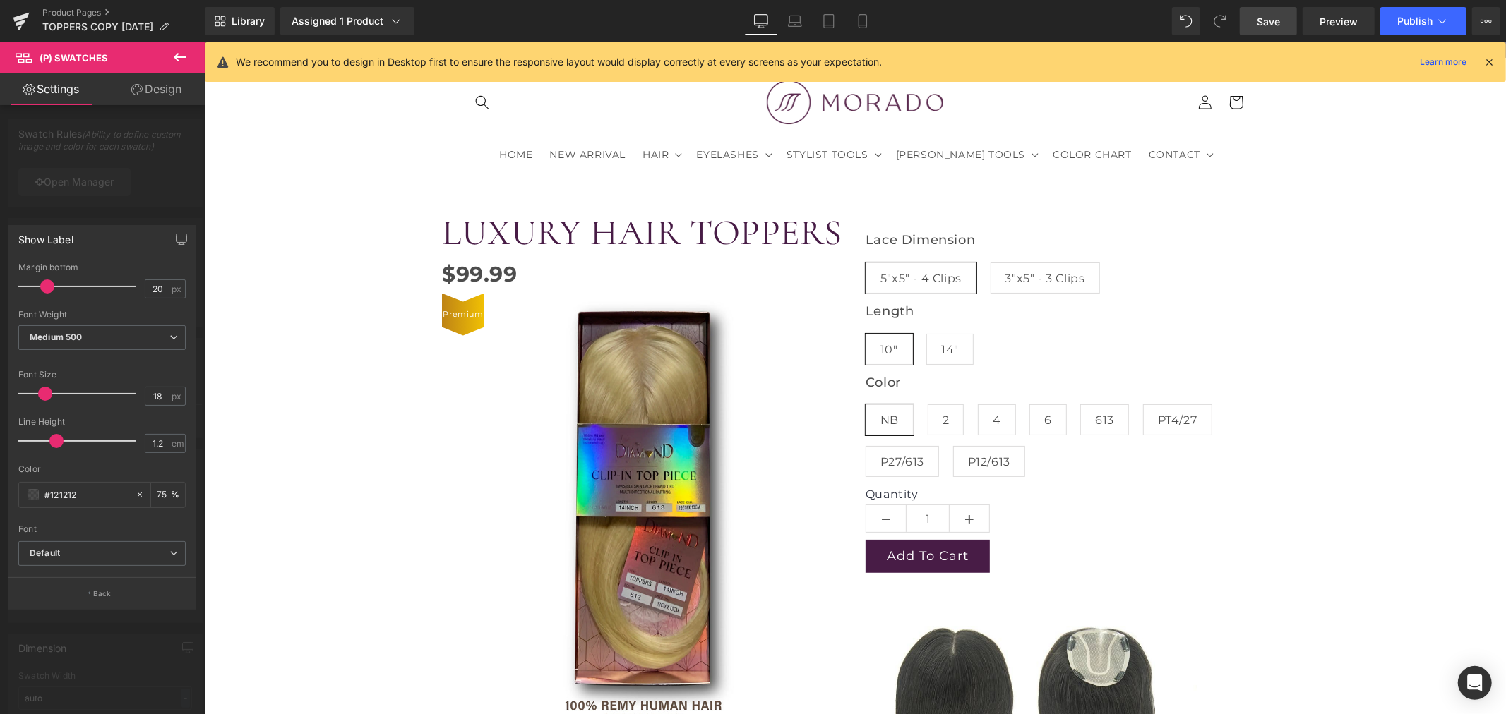
type input "1.3"
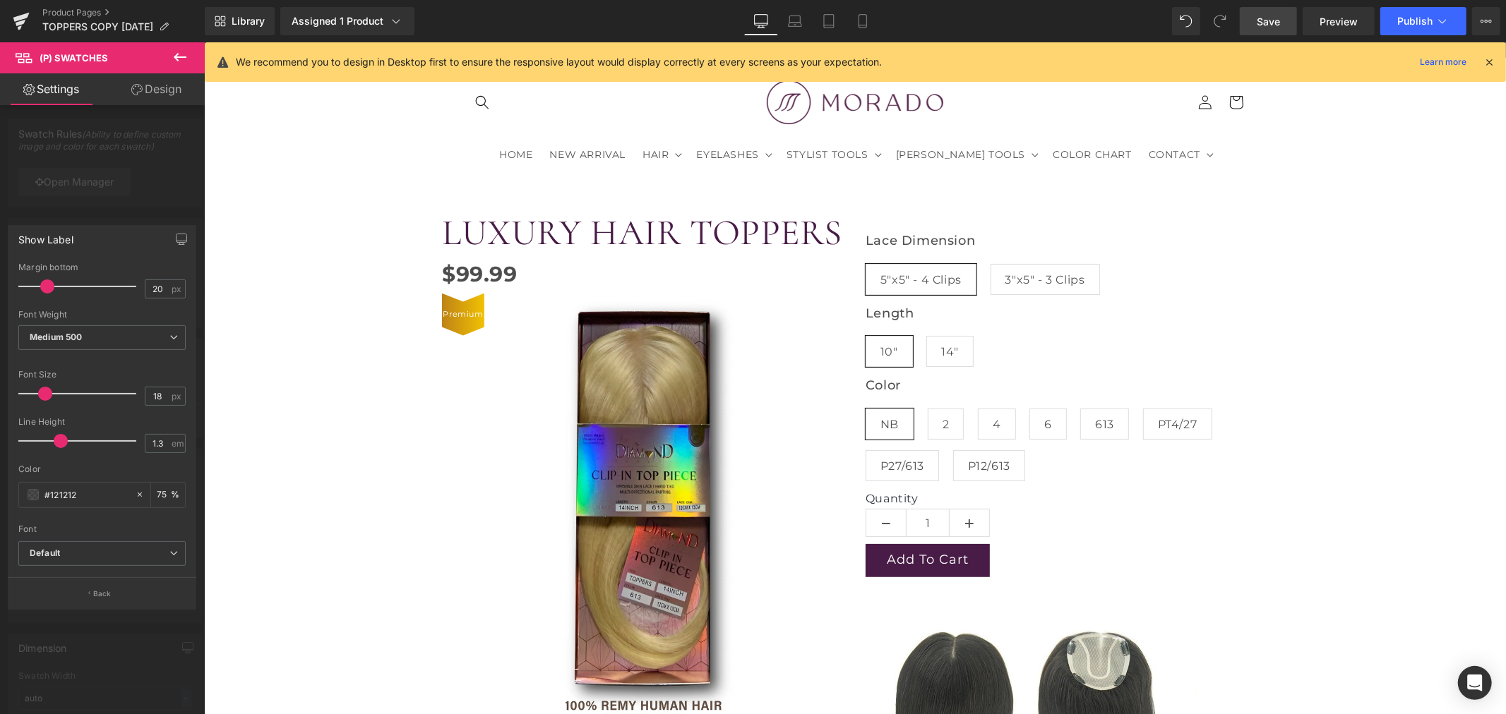
drag, startPoint x: 51, startPoint y: 440, endPoint x: 65, endPoint y: 443, distance: 14.4
click at [65, 443] on span at bounding box center [61, 441] width 14 height 14
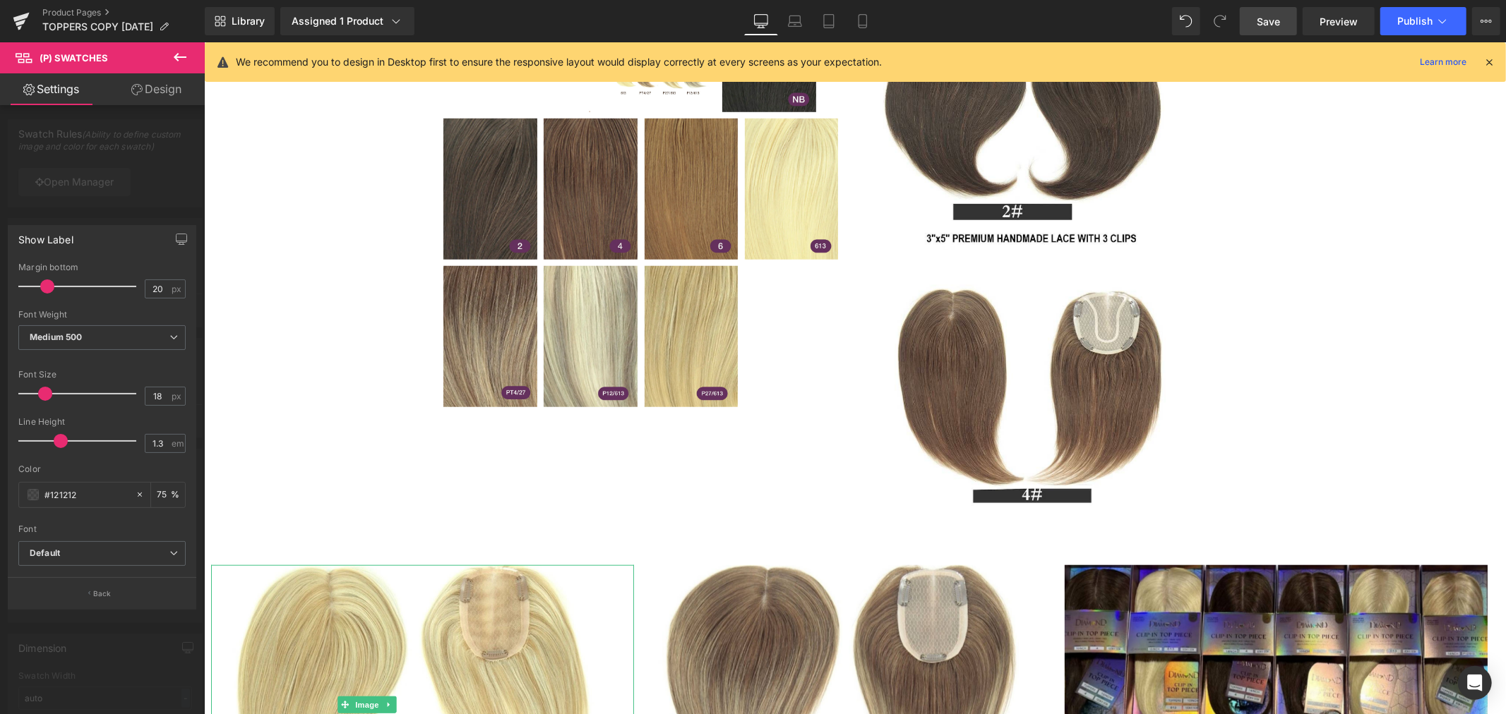
scroll to position [979, 0]
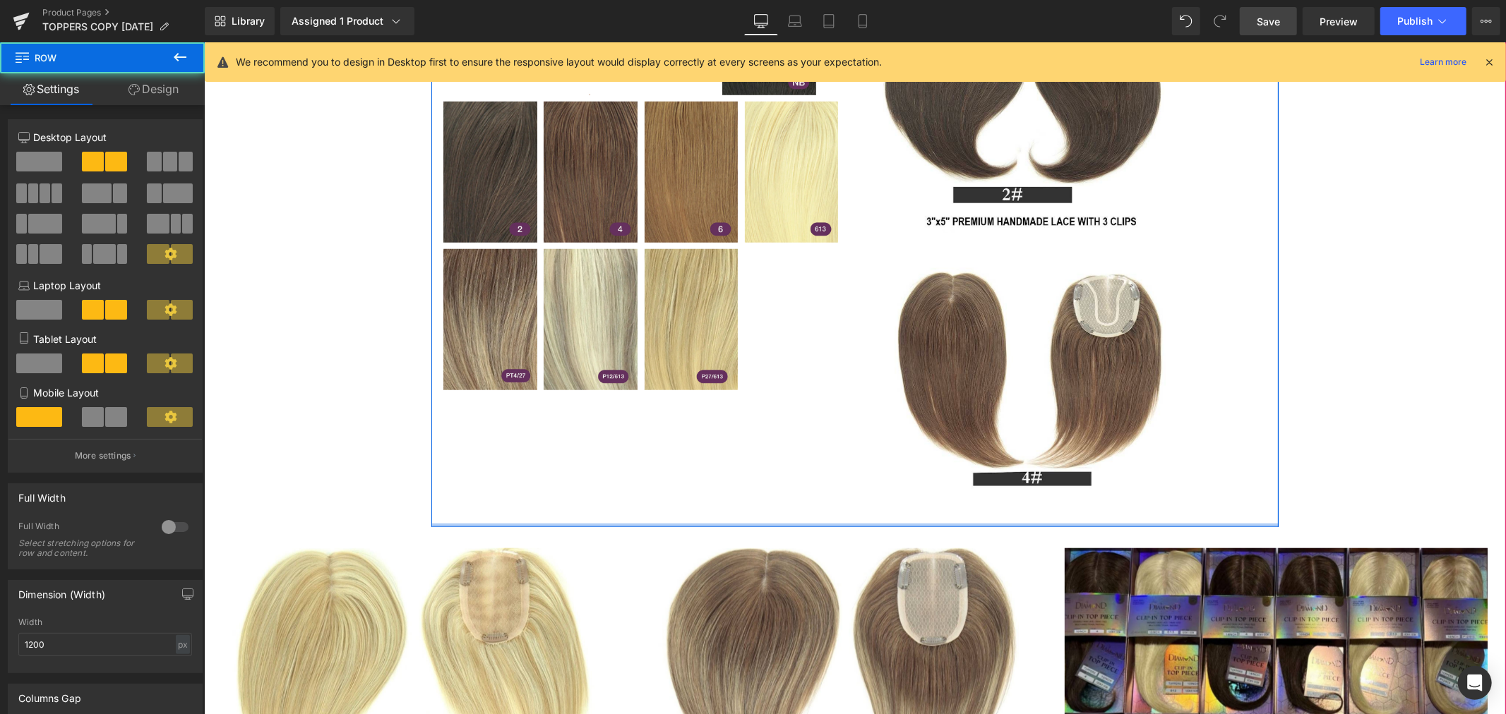
drag, startPoint x: 755, startPoint y: 522, endPoint x: 760, endPoint y: 488, distance: 34.1
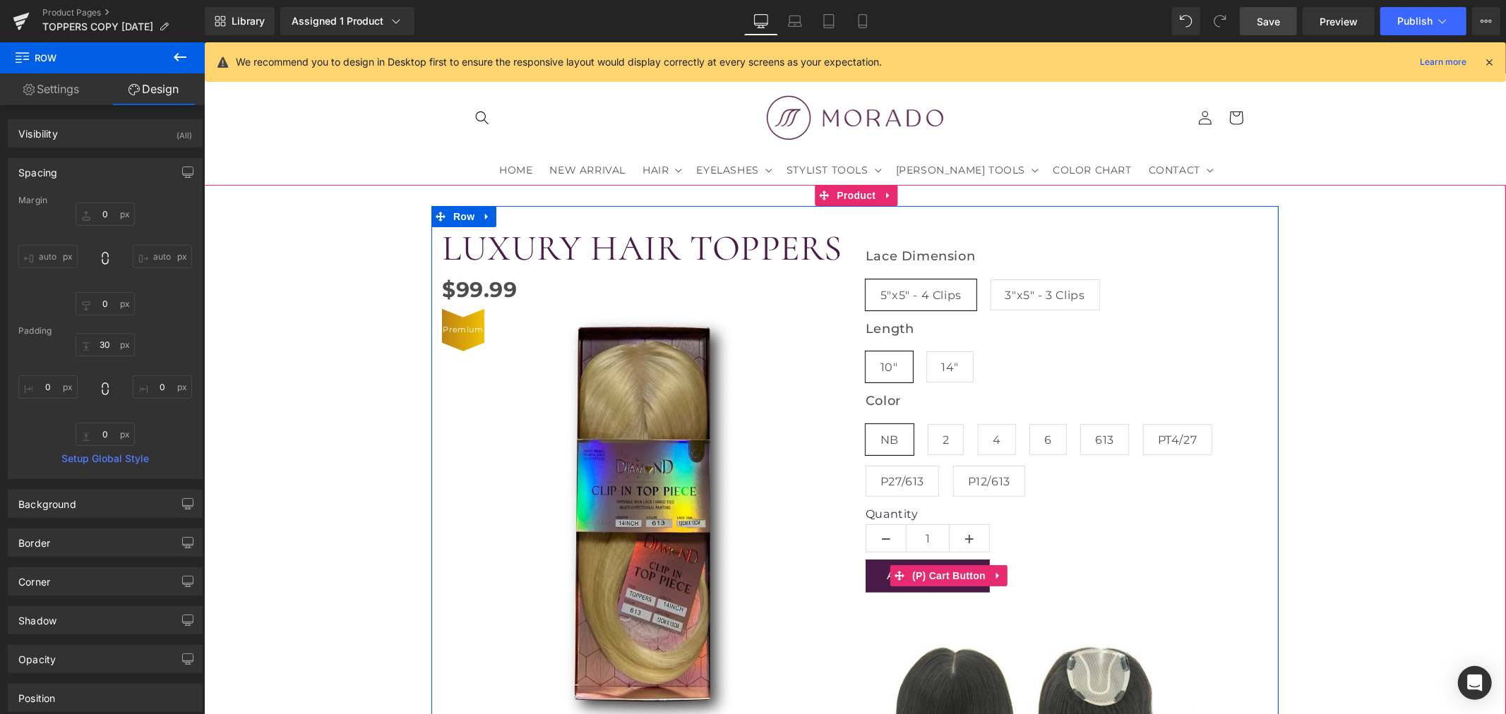
scroll to position [0, 0]
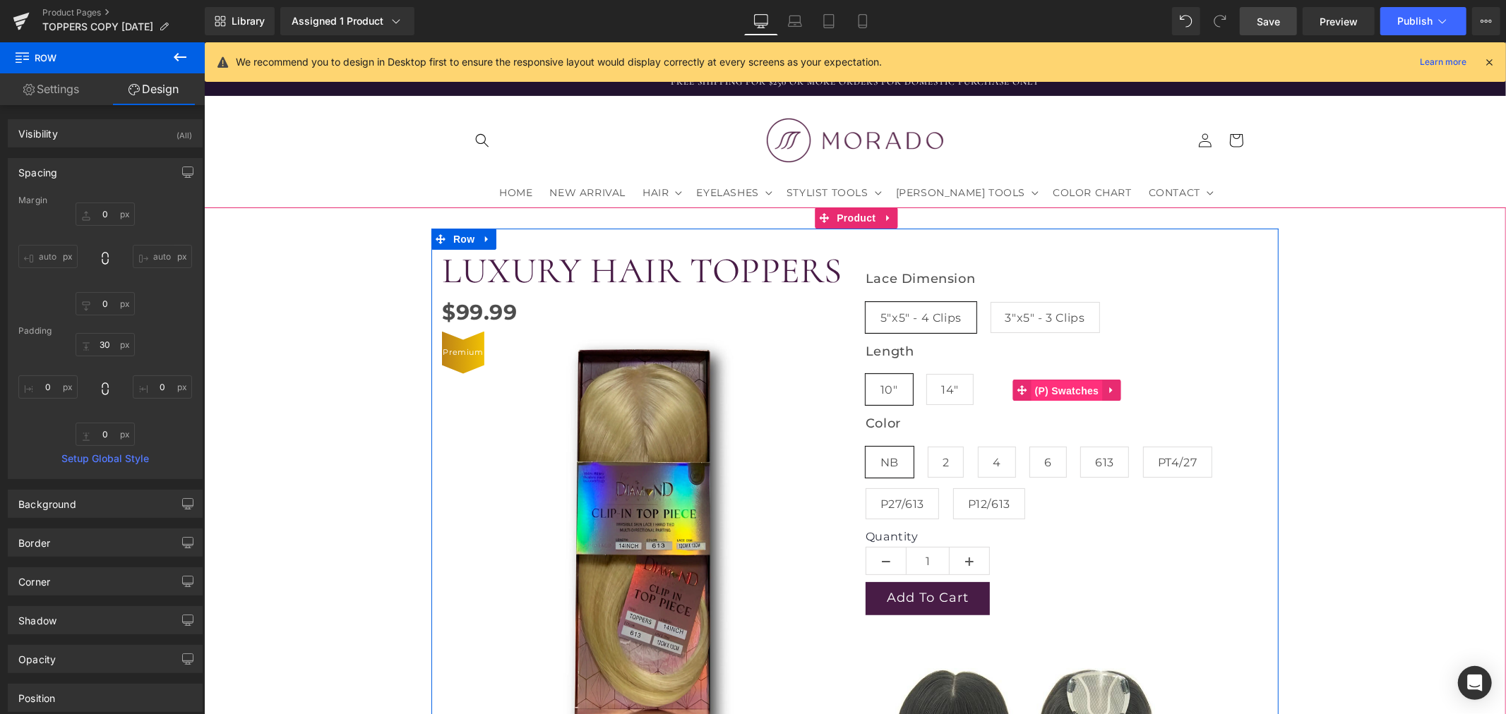
click at [1055, 388] on span "(P) Swatches" at bounding box center [1066, 390] width 71 height 21
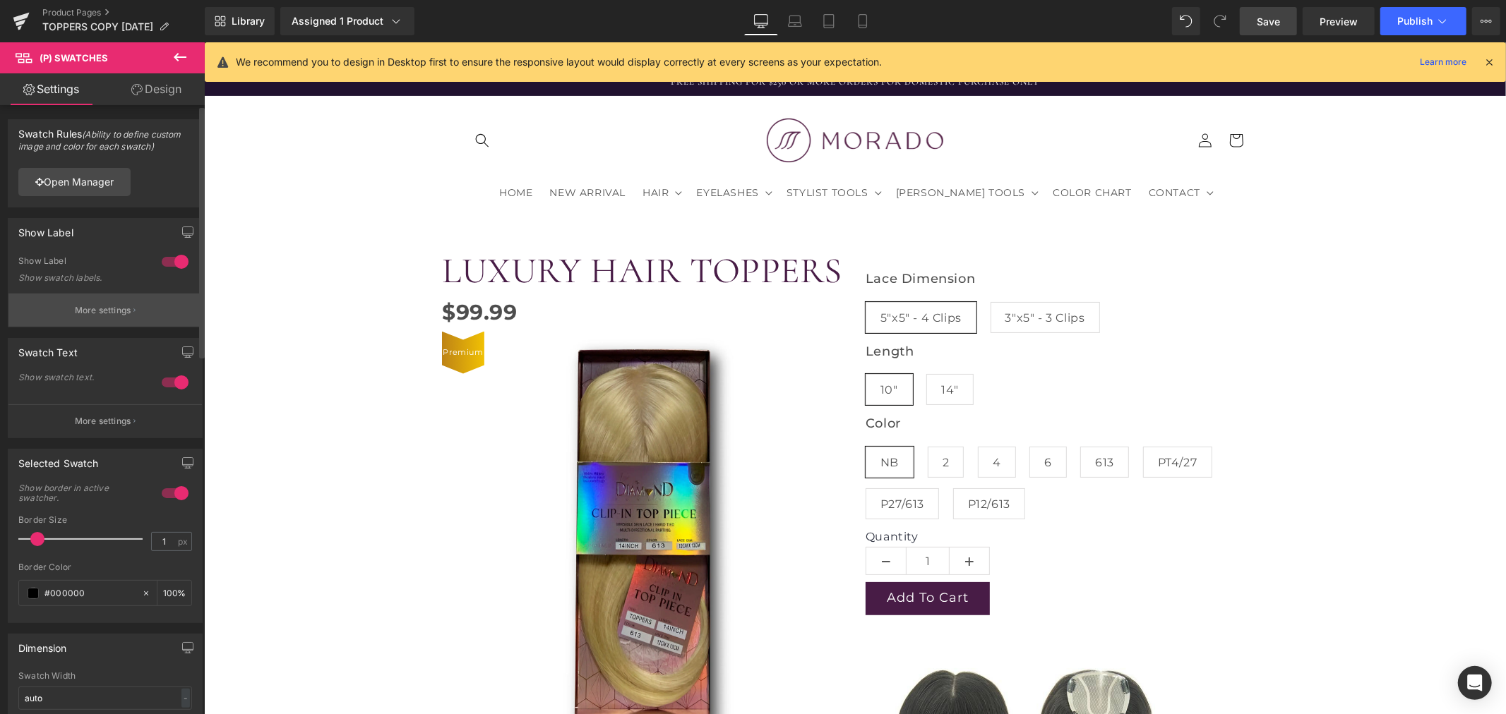
click at [82, 312] on p "More settings" at bounding box center [103, 310] width 56 height 13
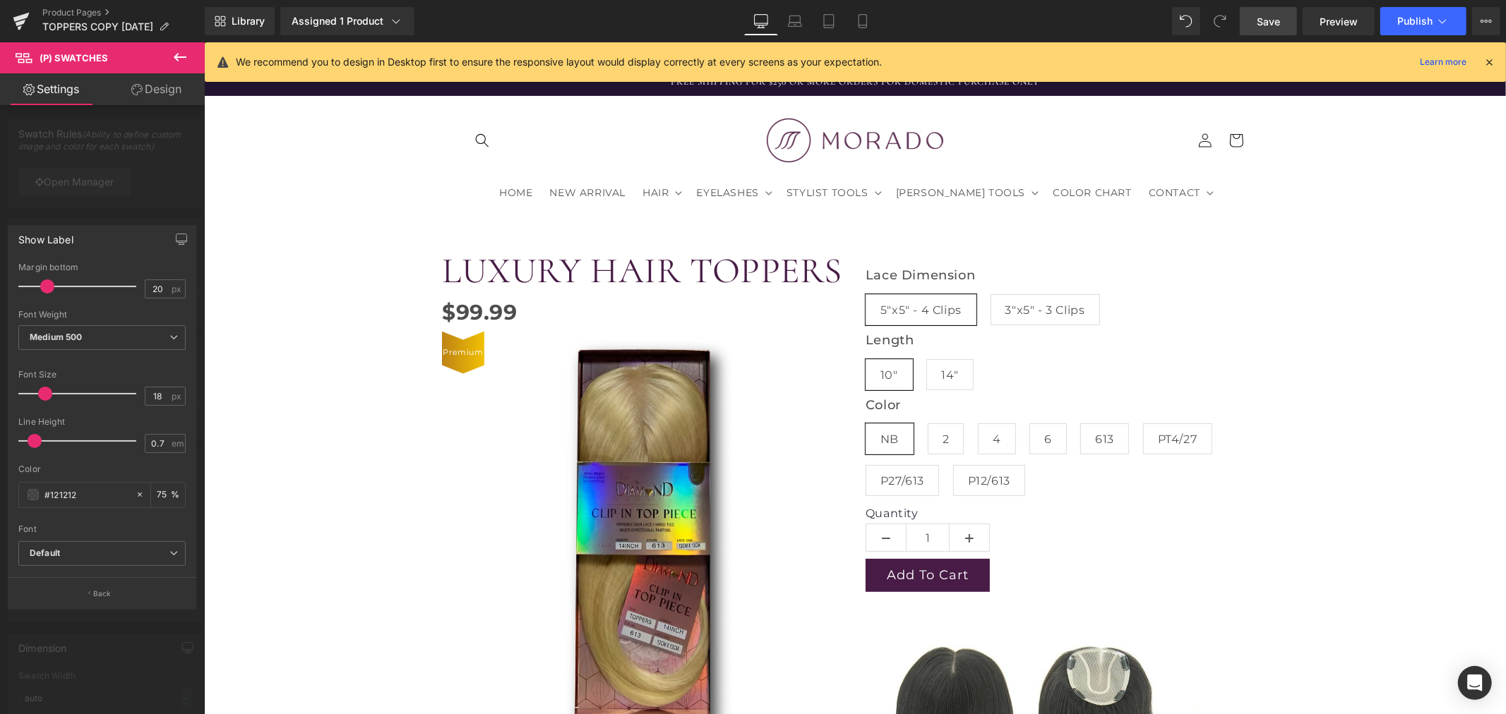
type input "0.6"
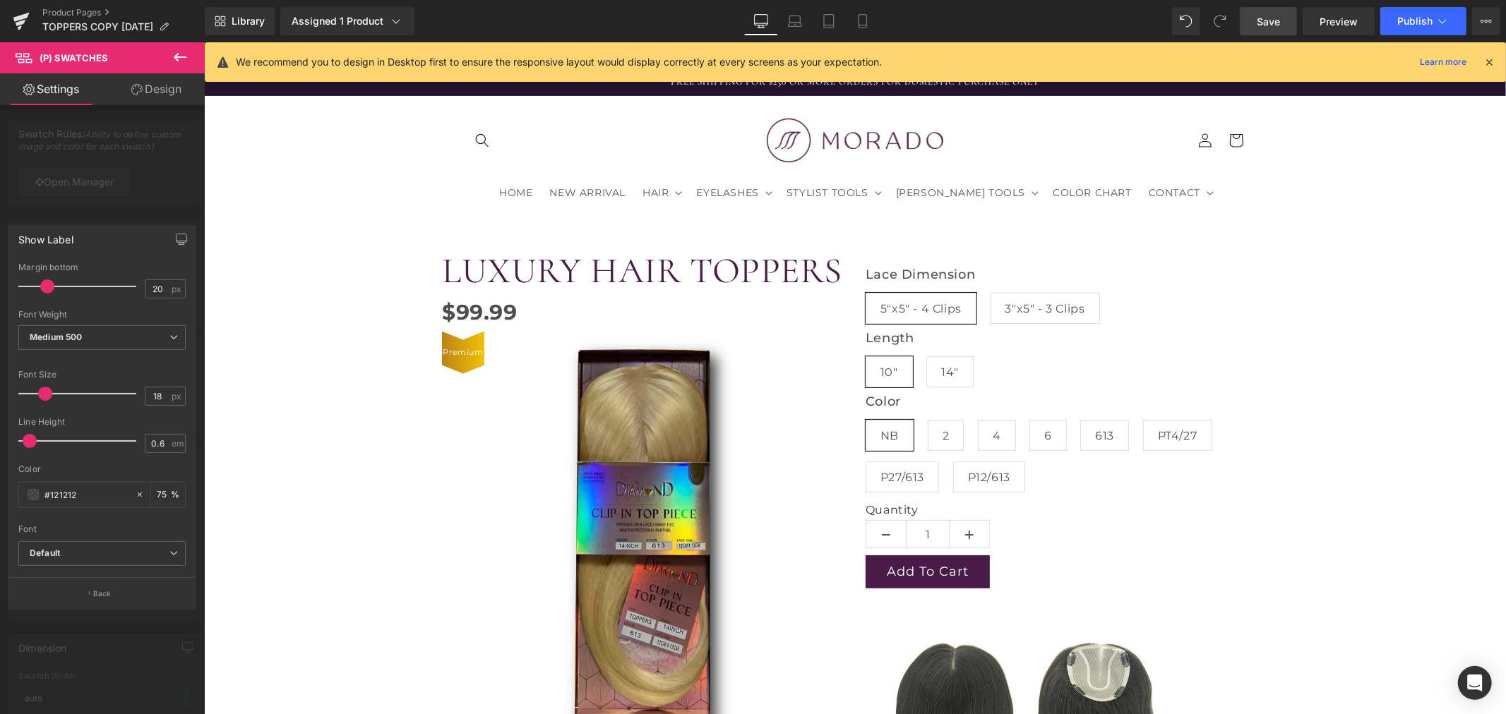
drag, startPoint x: 59, startPoint y: 438, endPoint x: 28, endPoint y: 429, distance: 32.2
click at [28, 429] on div at bounding box center [80, 441] width 111 height 28
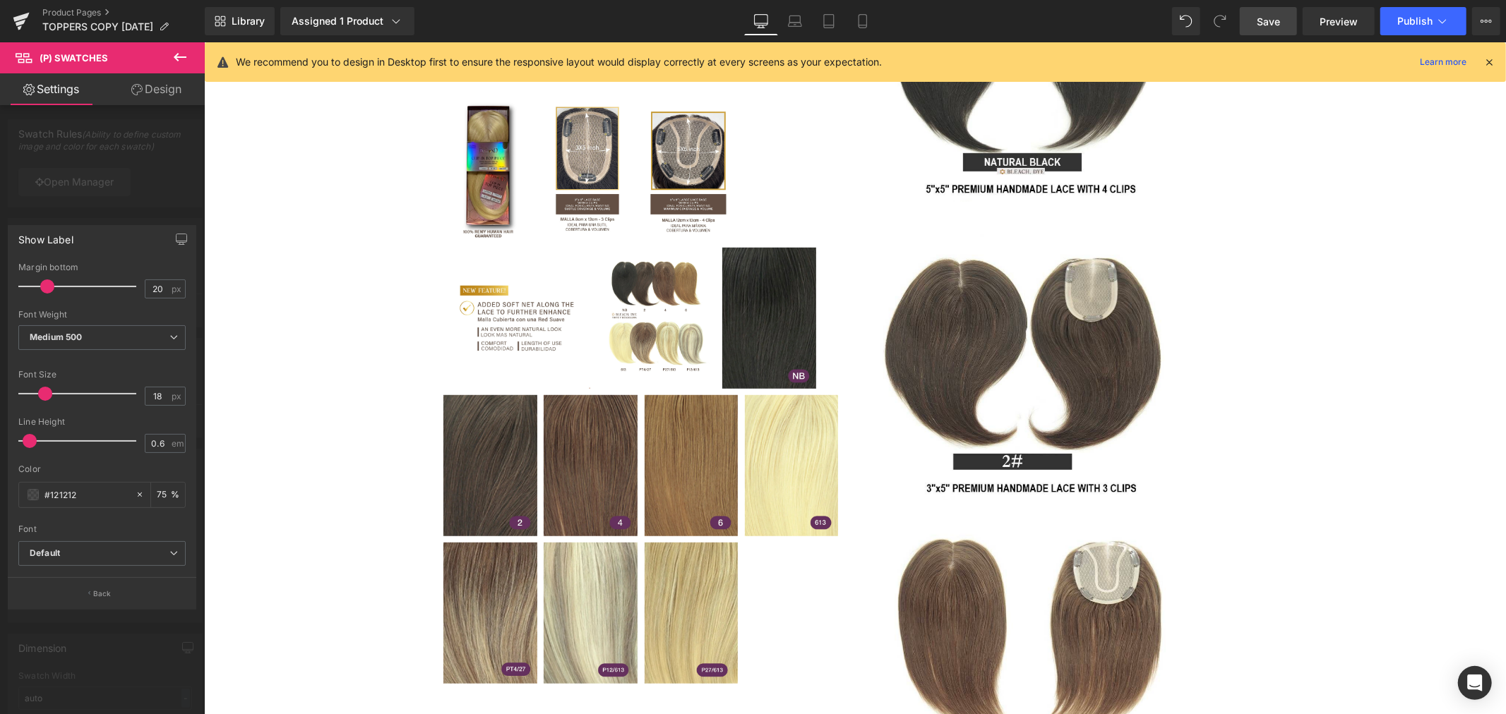
scroll to position [627, 0]
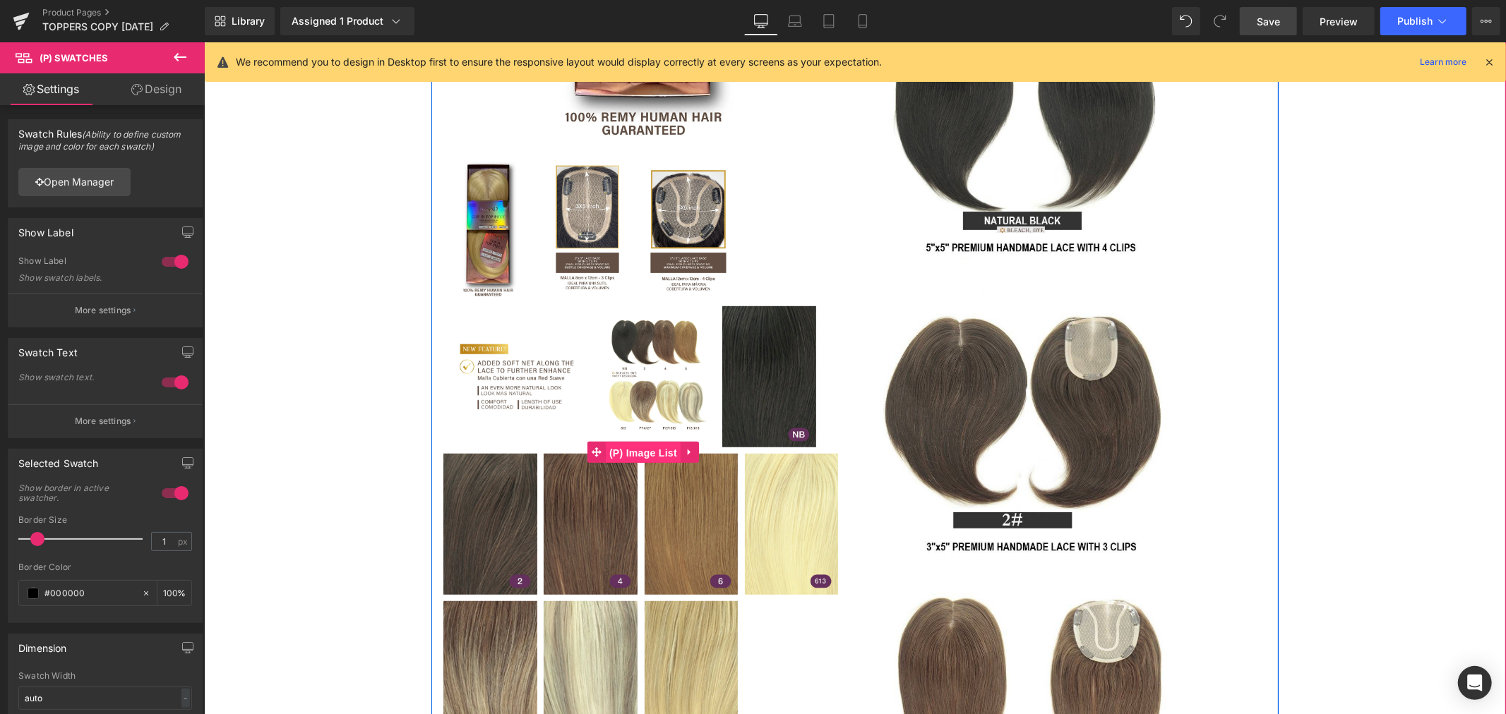
click at [637, 444] on span "(P) Image List" at bounding box center [642, 452] width 75 height 21
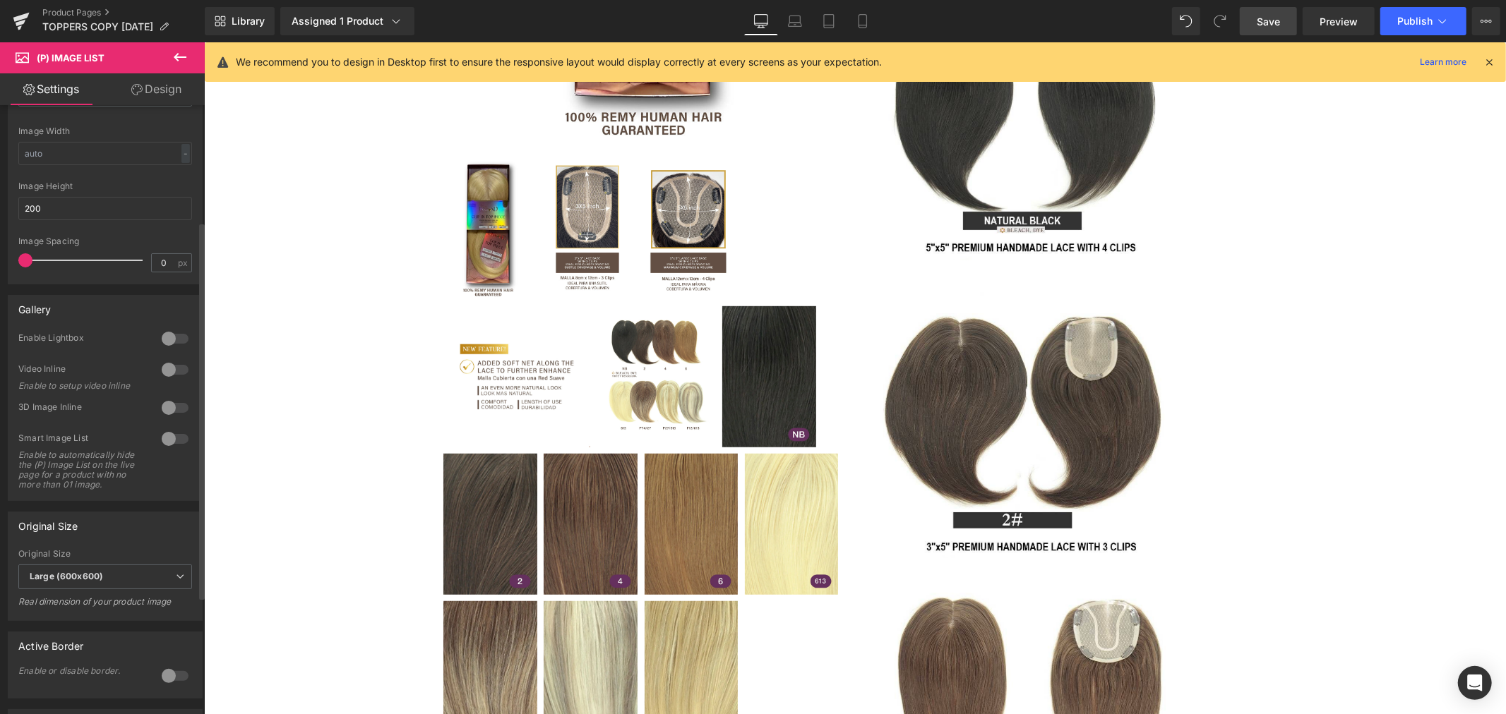
scroll to position [235, 0]
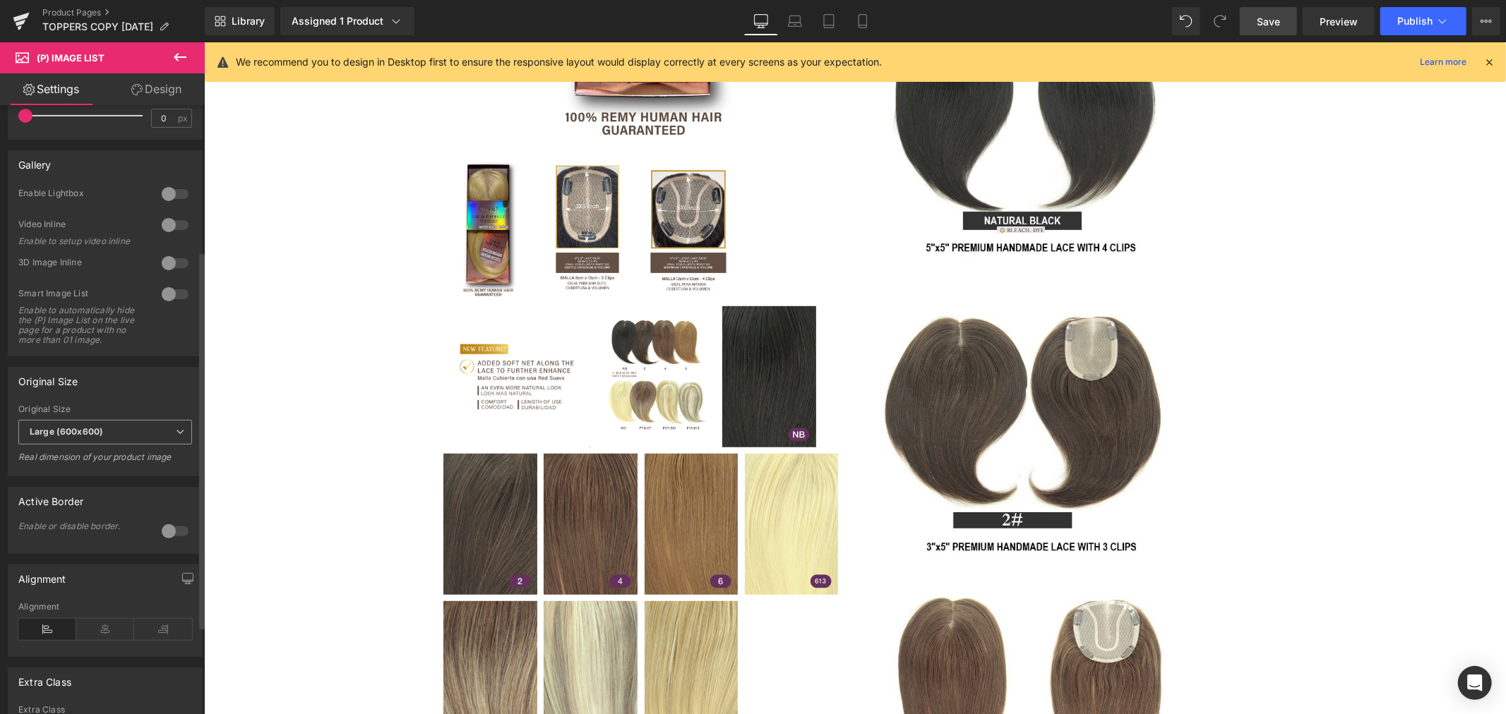
click at [89, 437] on b "Large (600x600)" at bounding box center [66, 431] width 73 height 11
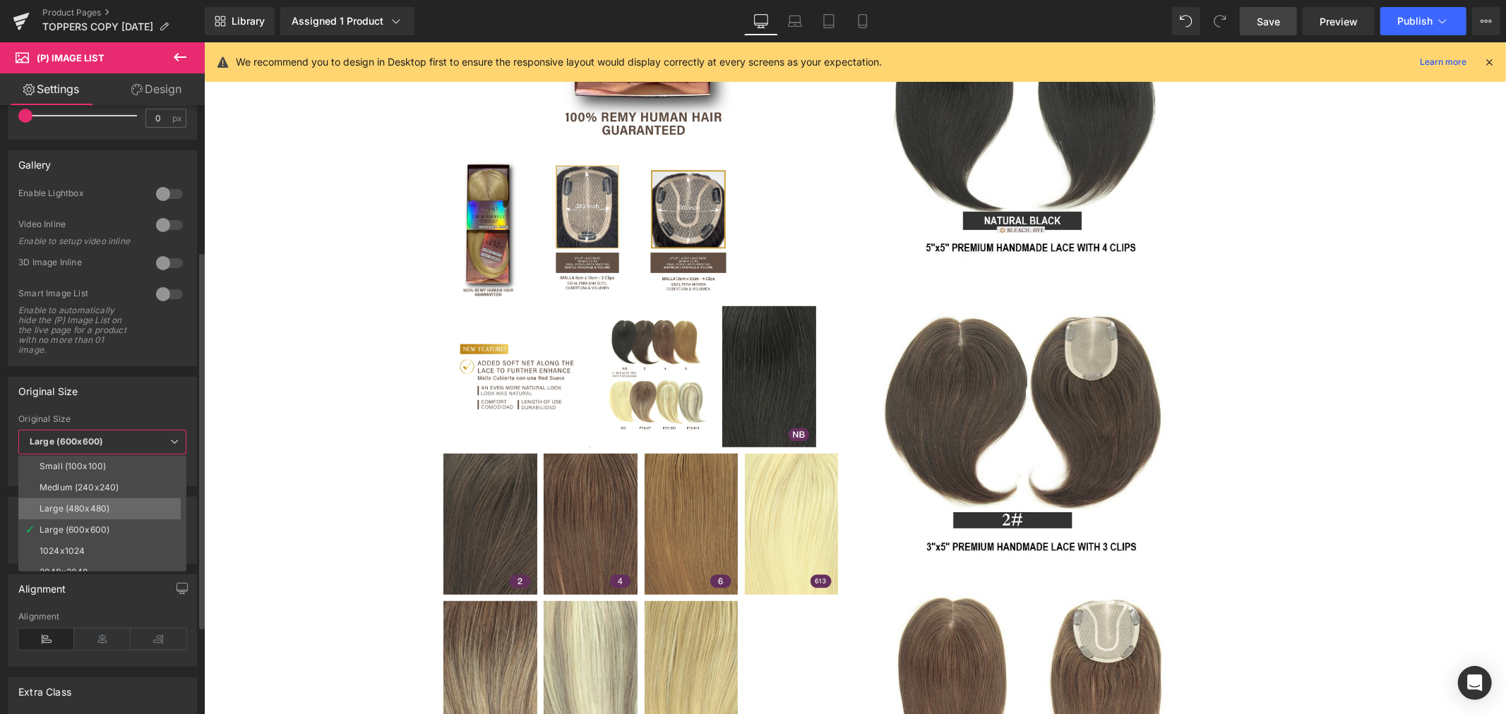
click at [104, 510] on div "Large (480x480)" at bounding box center [75, 509] width 70 height 10
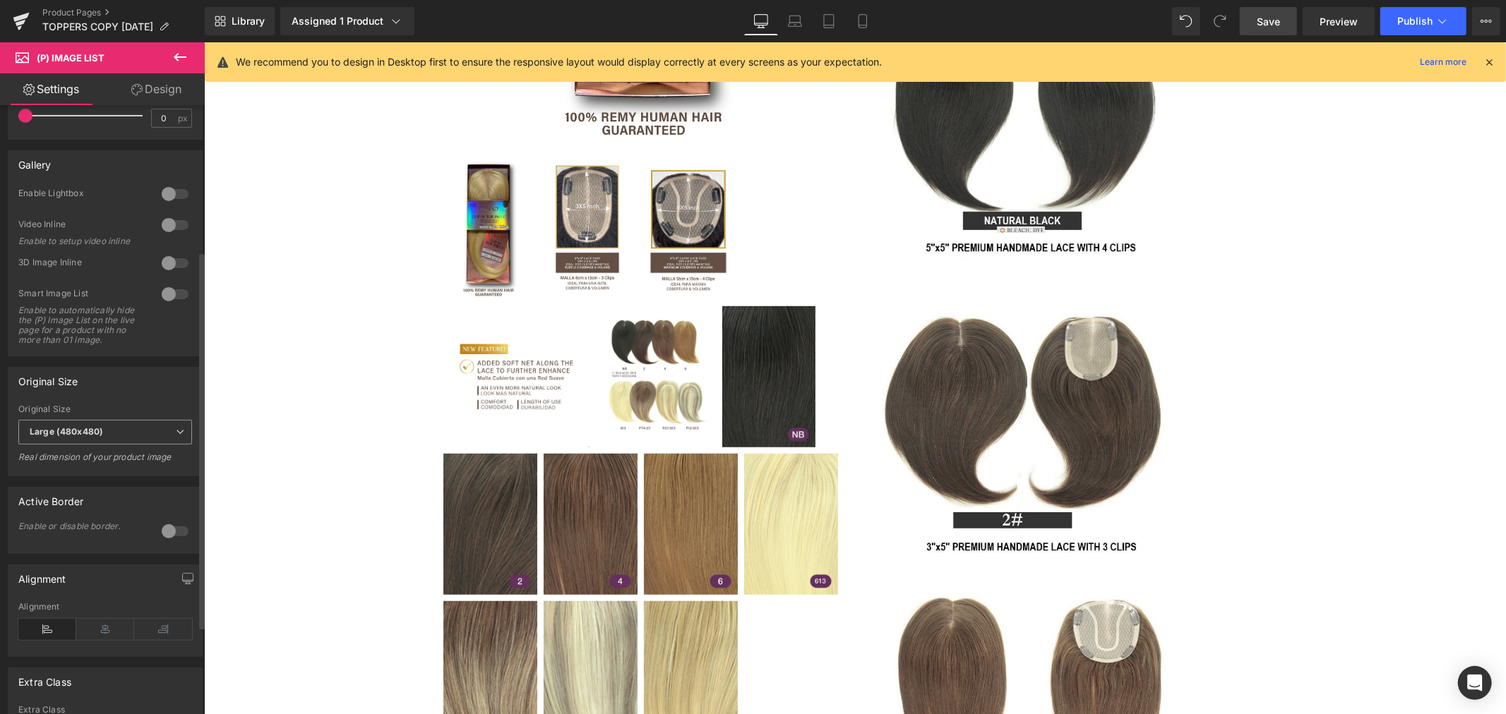
click at [78, 445] on span "Large (480x480)" at bounding box center [105, 432] width 174 height 25
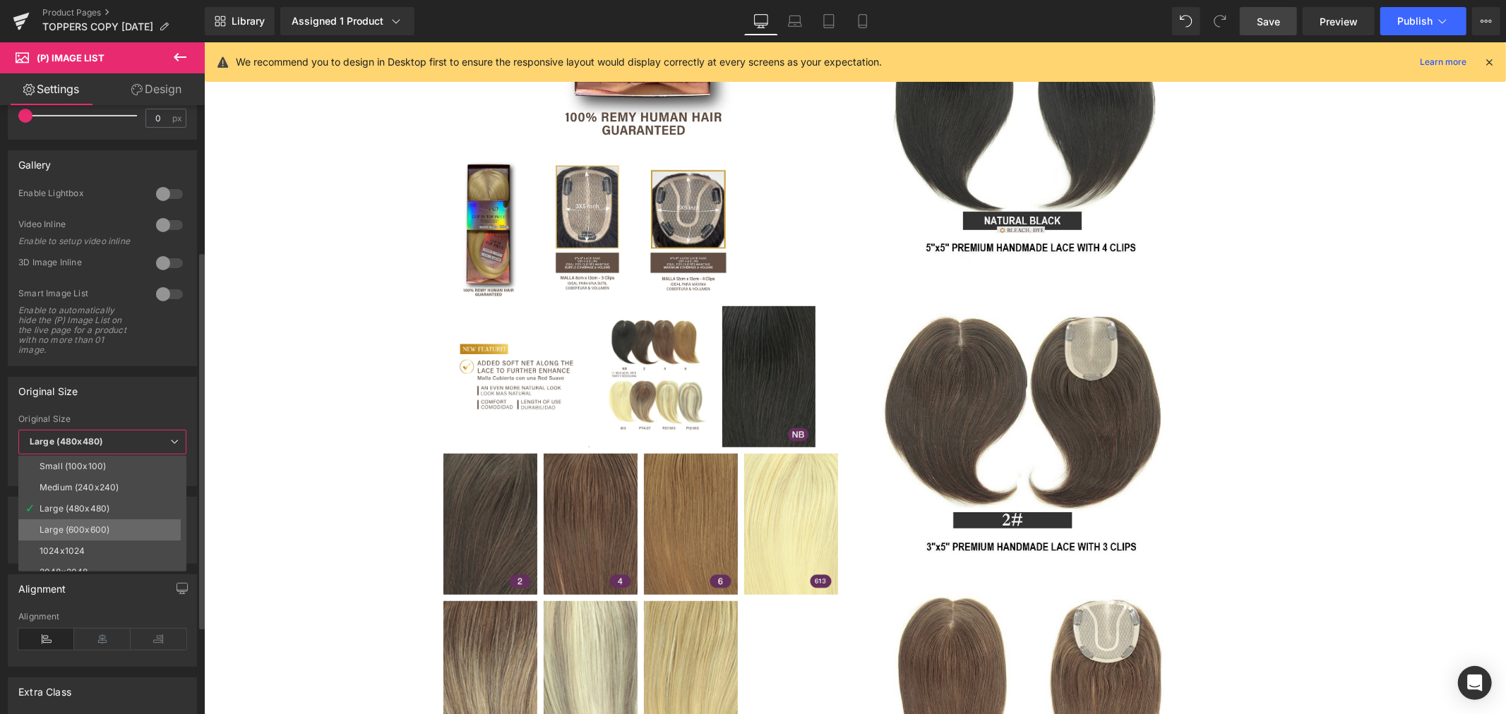
click at [69, 528] on div "Large (600x600)" at bounding box center [75, 530] width 70 height 10
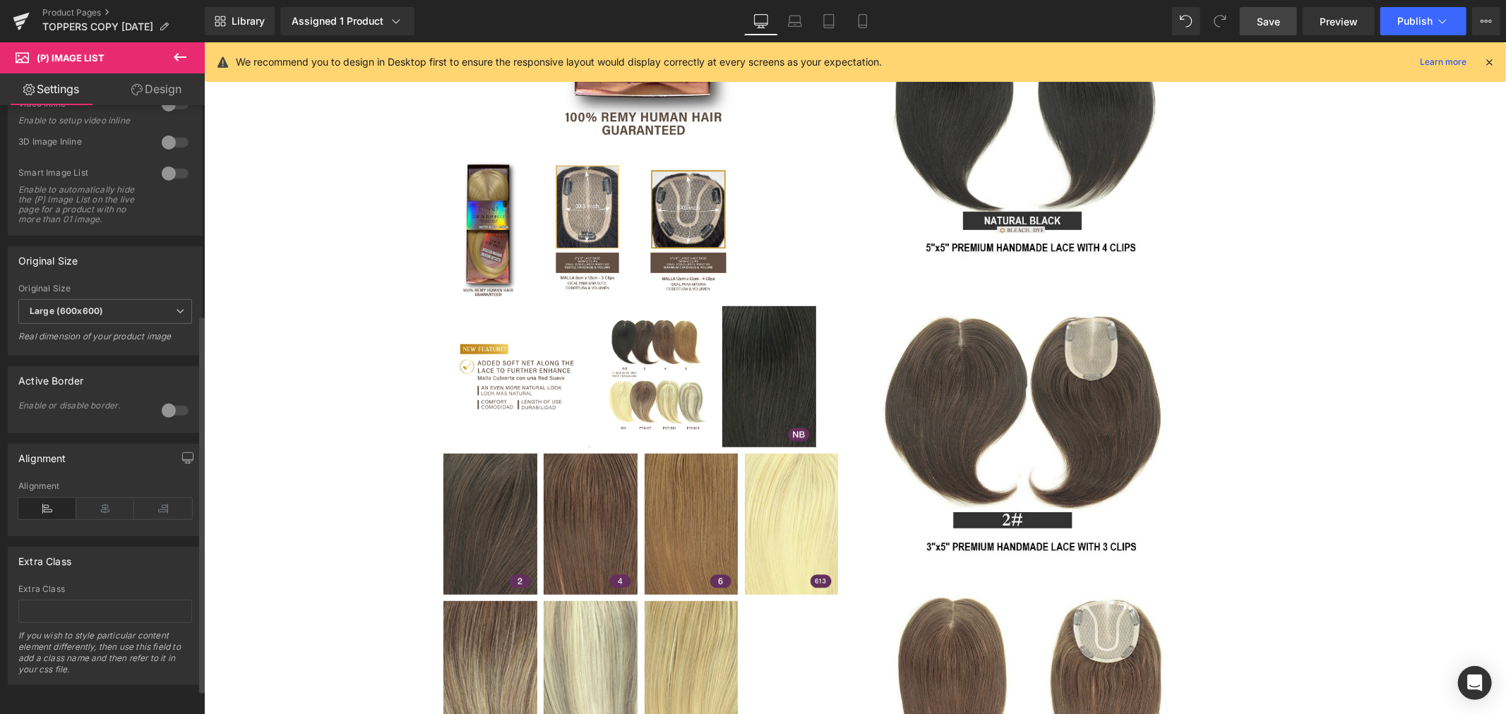
scroll to position [377, 0]
click at [107, 498] on icon at bounding box center [105, 508] width 58 height 21
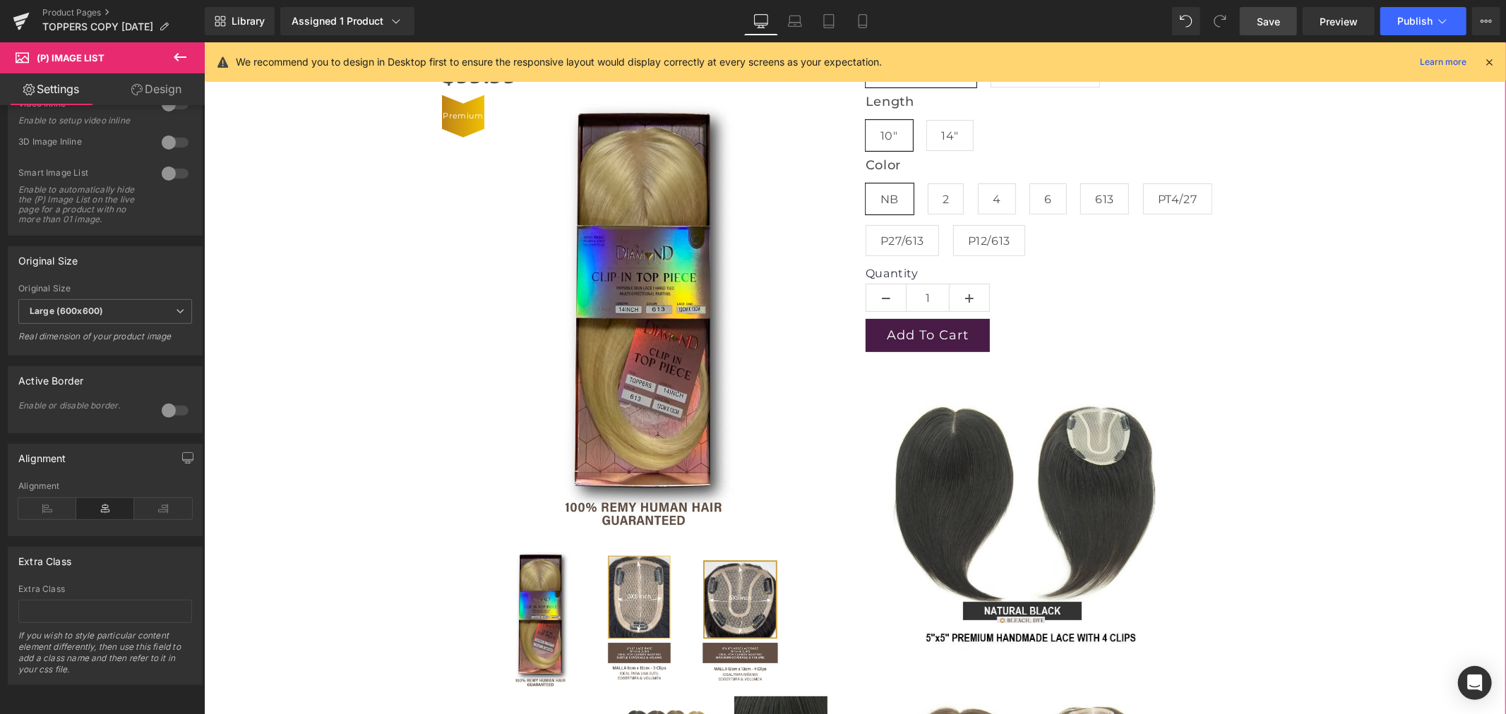
scroll to position [235, 0]
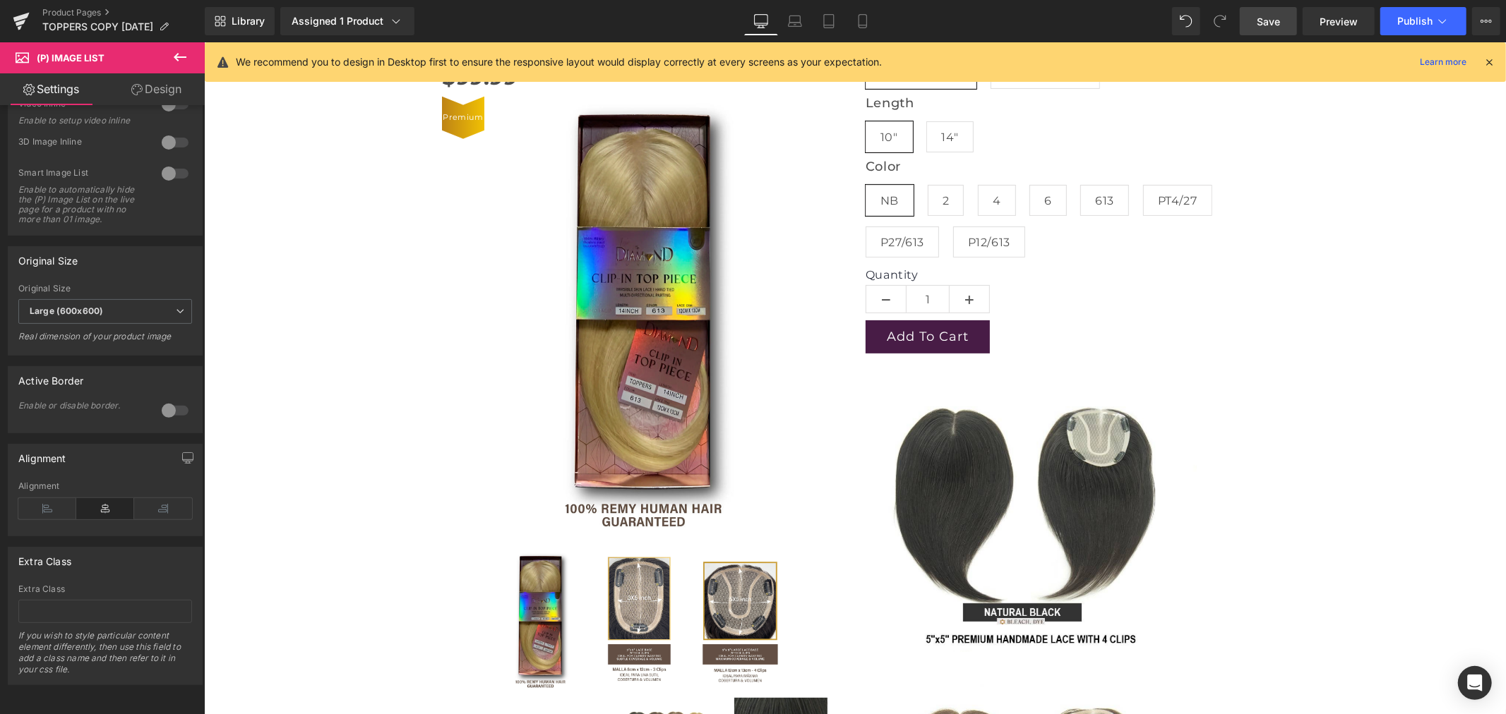
click at [1276, 24] on span "Save" at bounding box center [1267, 21] width 23 height 15
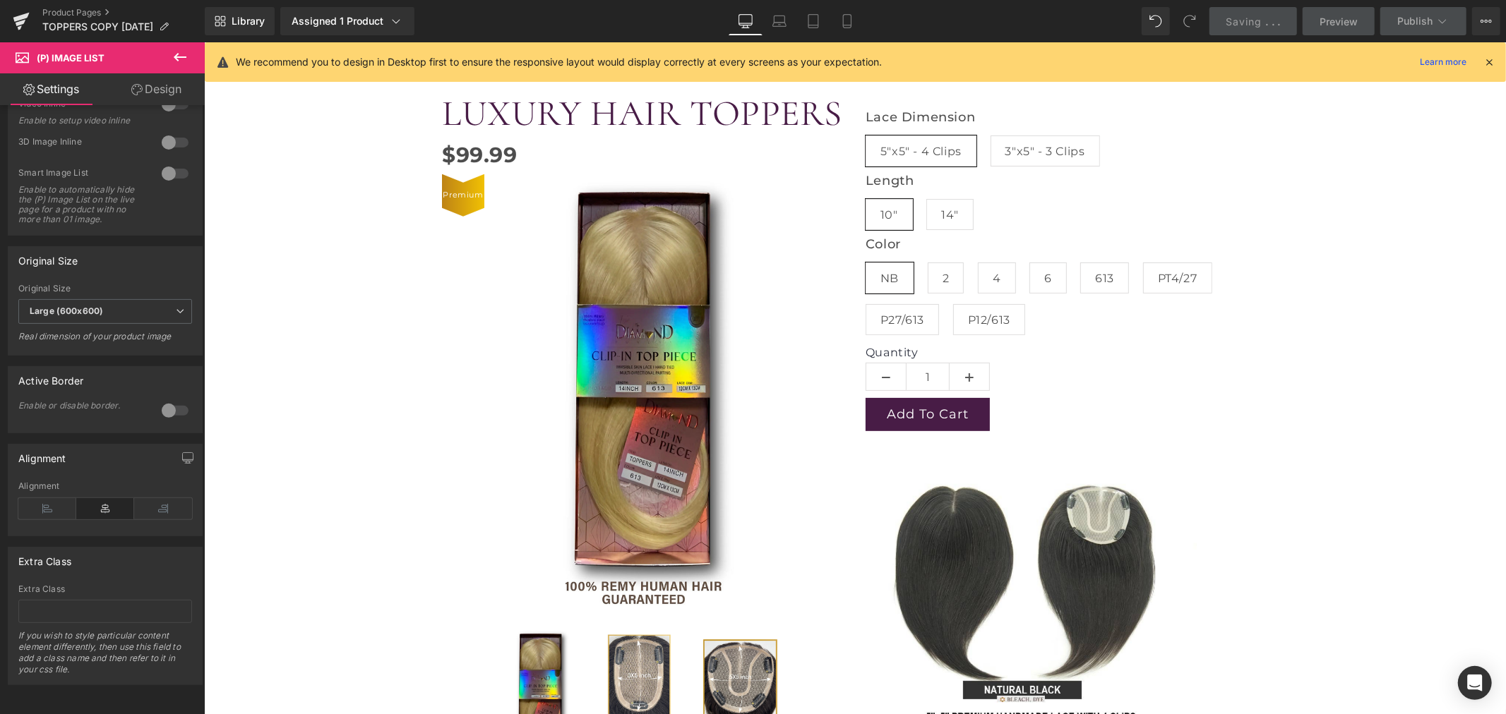
scroll to position [0, 0]
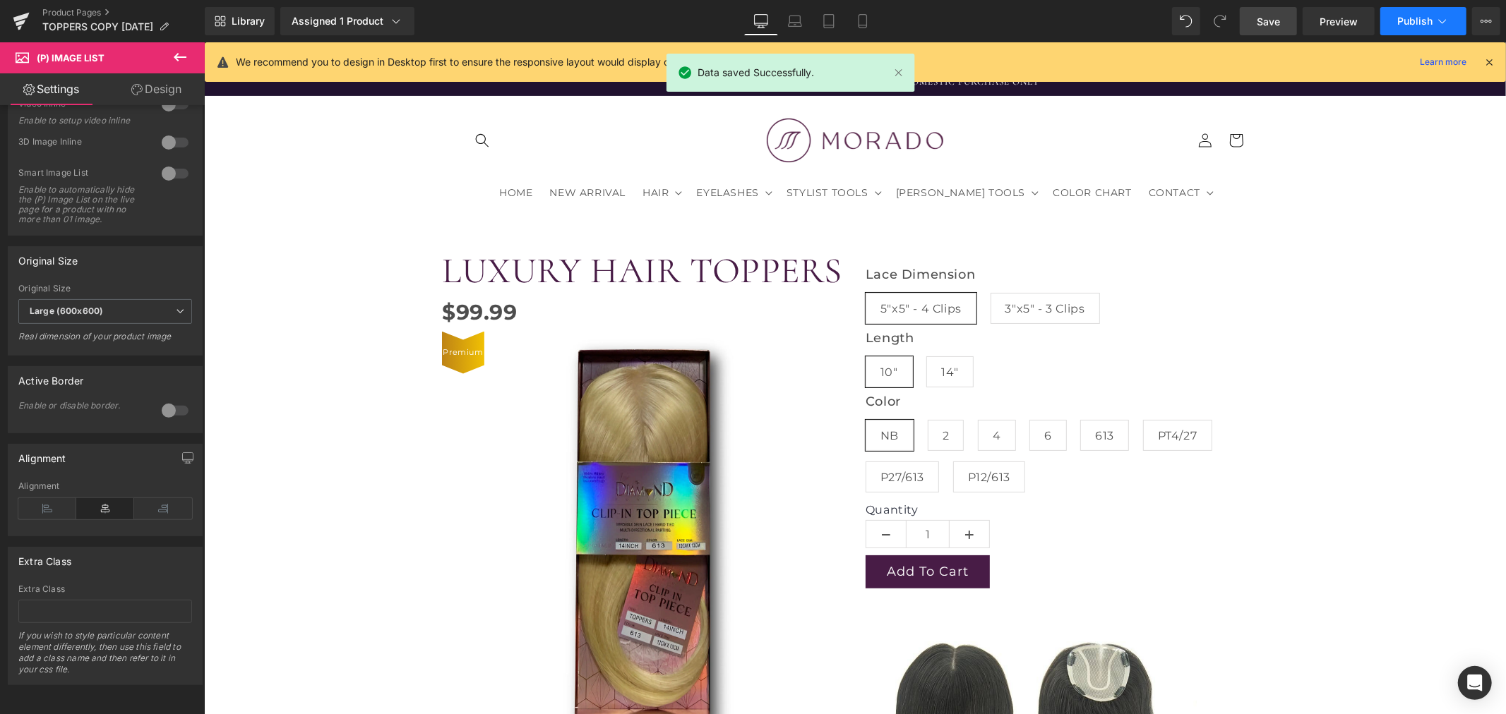
click at [1407, 19] on span "Publish" at bounding box center [1414, 21] width 35 height 11
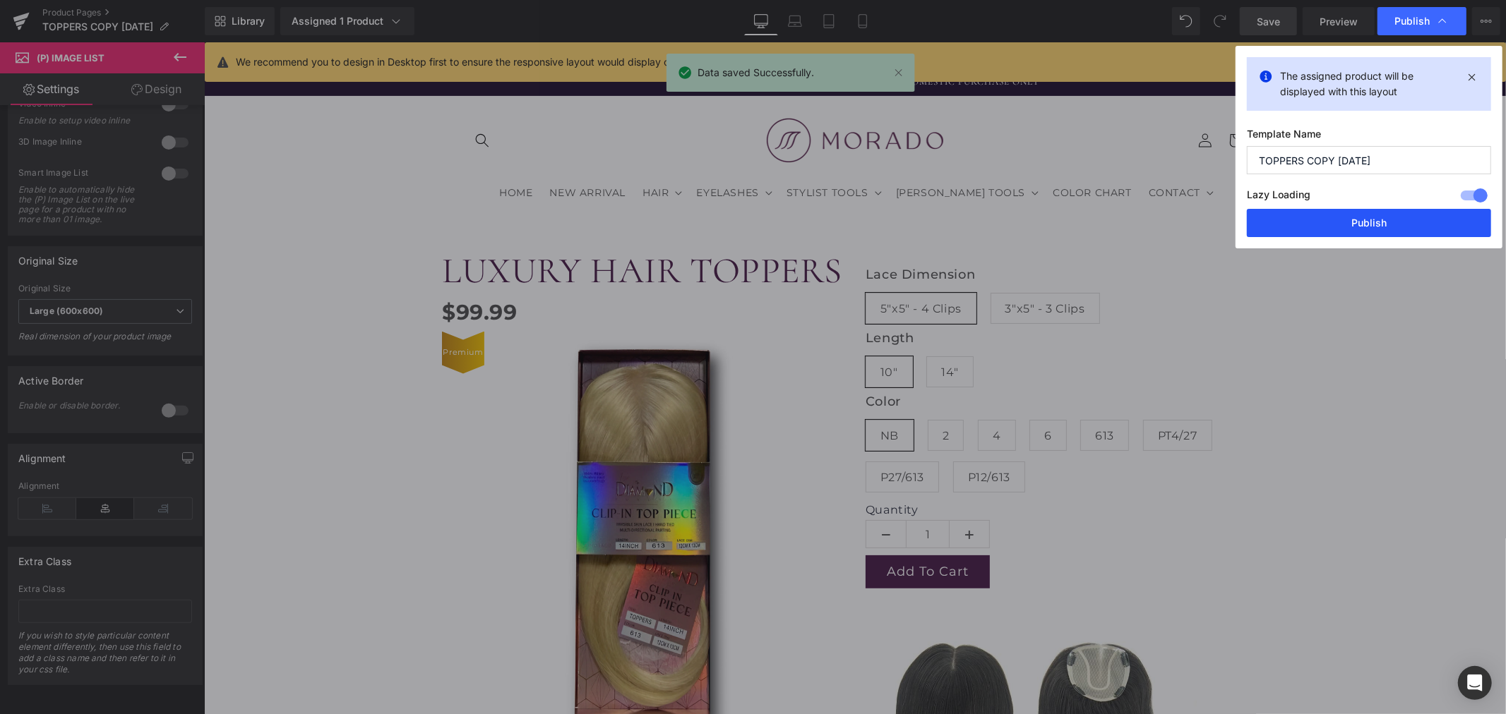
click at [1336, 226] on button "Publish" at bounding box center [1369, 223] width 244 height 28
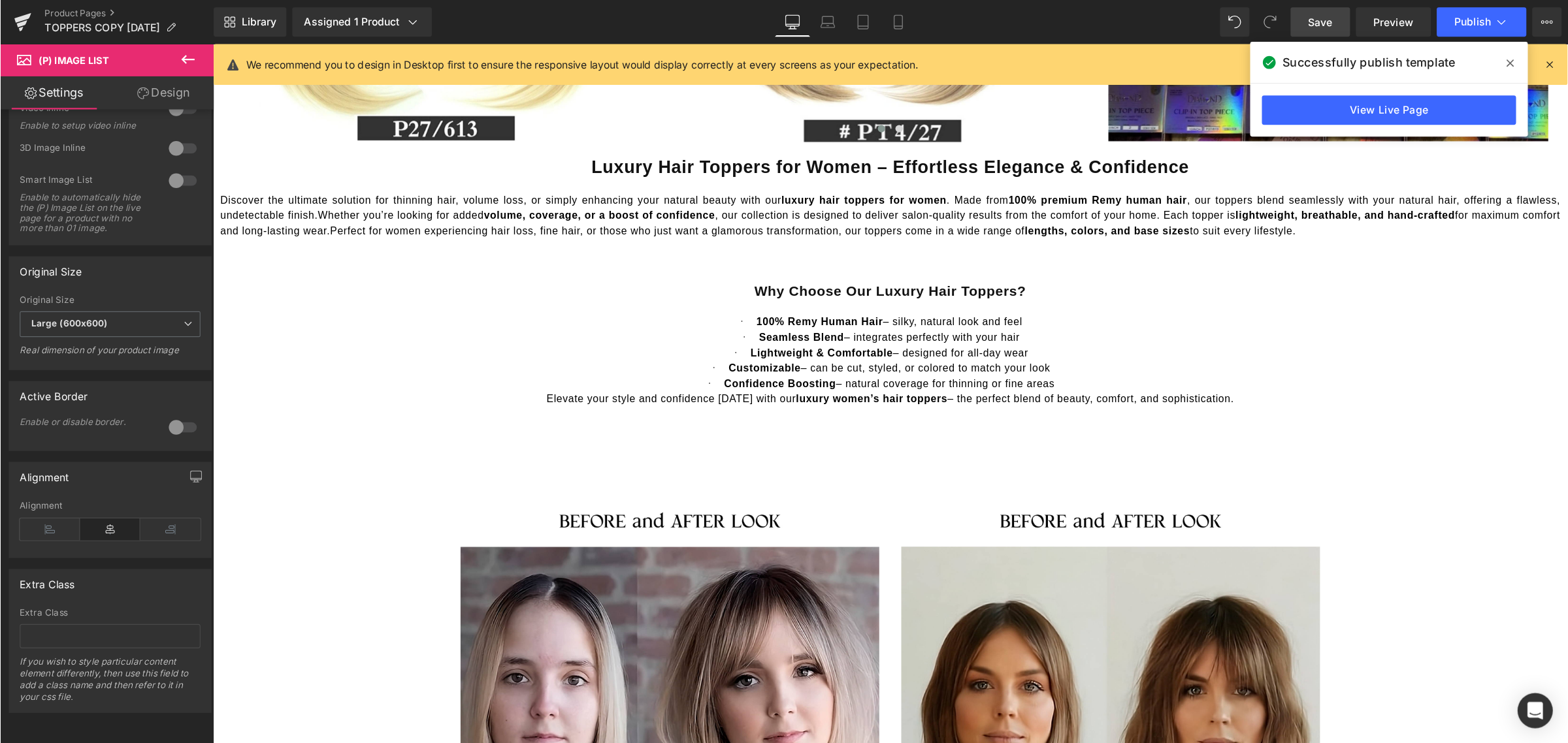
scroll to position [1524, 0]
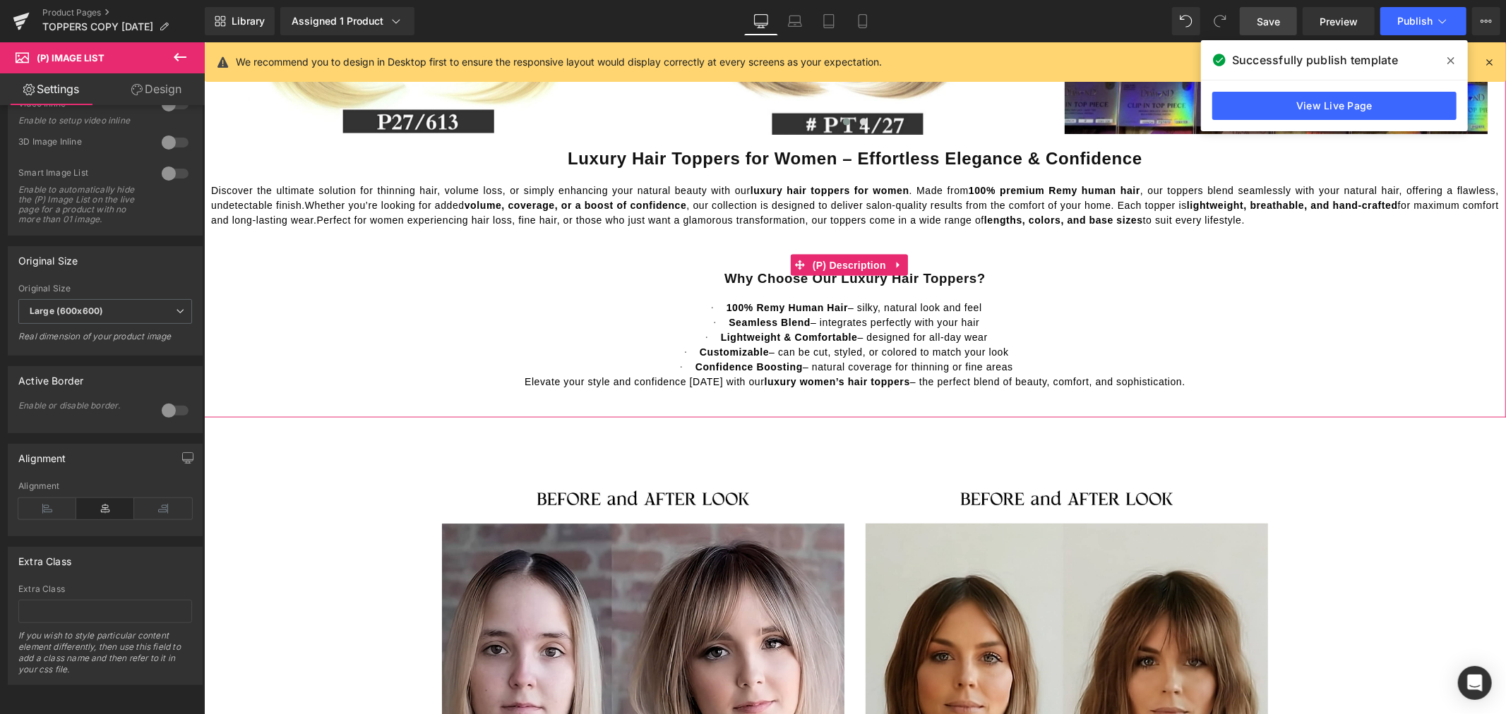
click at [642, 211] on p "Discover the ultimate solution for thinning hair, volume loss, or simply enhanc…" at bounding box center [854, 205] width 1288 height 44
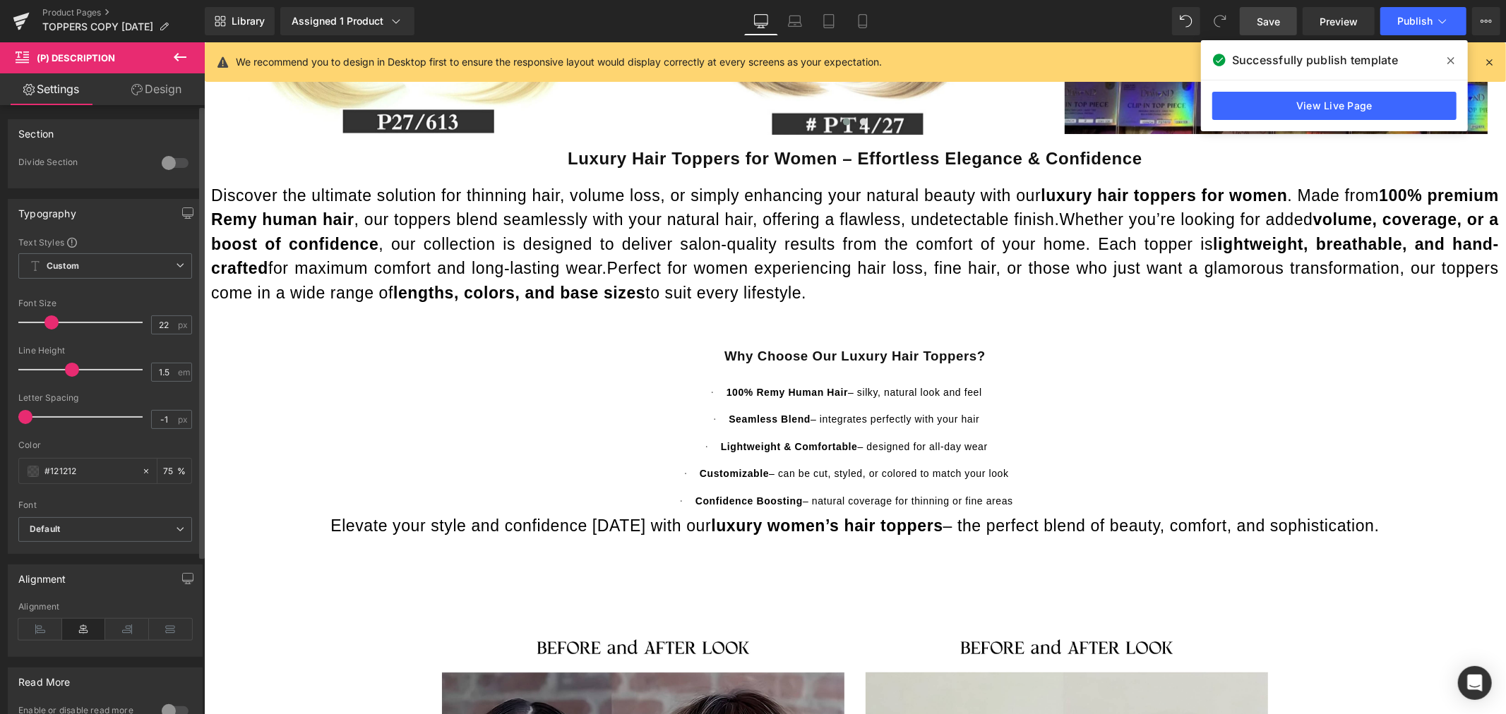
type input "21"
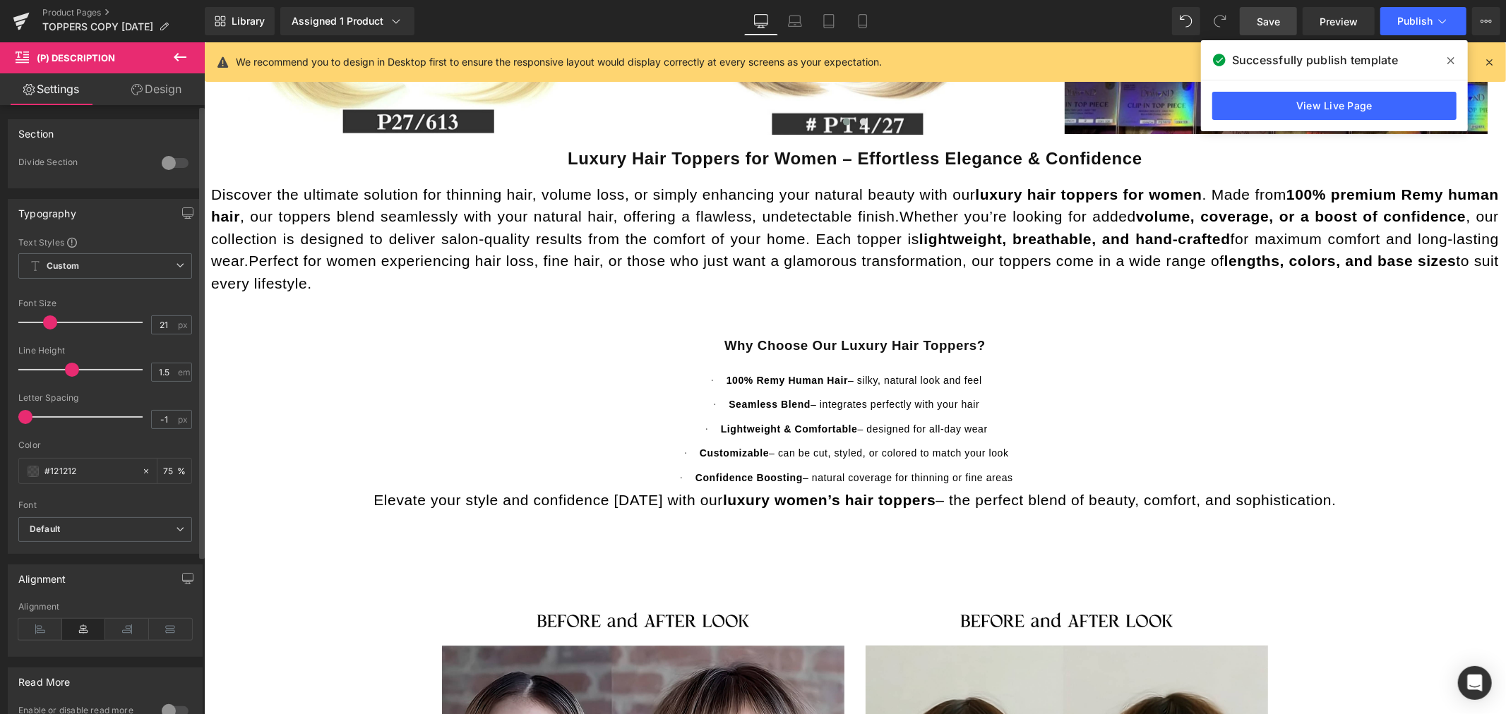
drag, startPoint x: 40, startPoint y: 323, endPoint x: 47, endPoint y: 322, distance: 7.8
click at [47, 322] on span at bounding box center [50, 323] width 14 height 14
click at [844, 325] on span "(P) Description" at bounding box center [848, 326] width 80 height 21
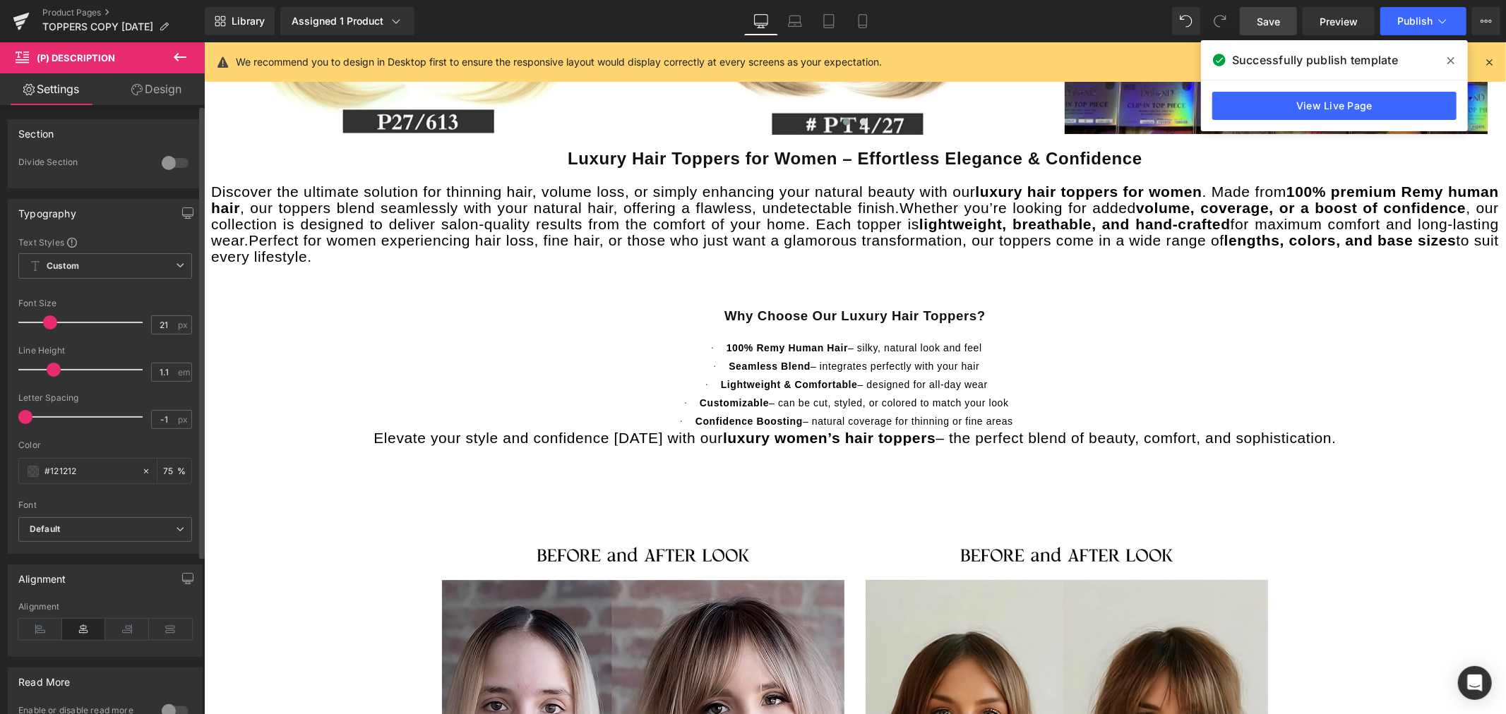
type input "1"
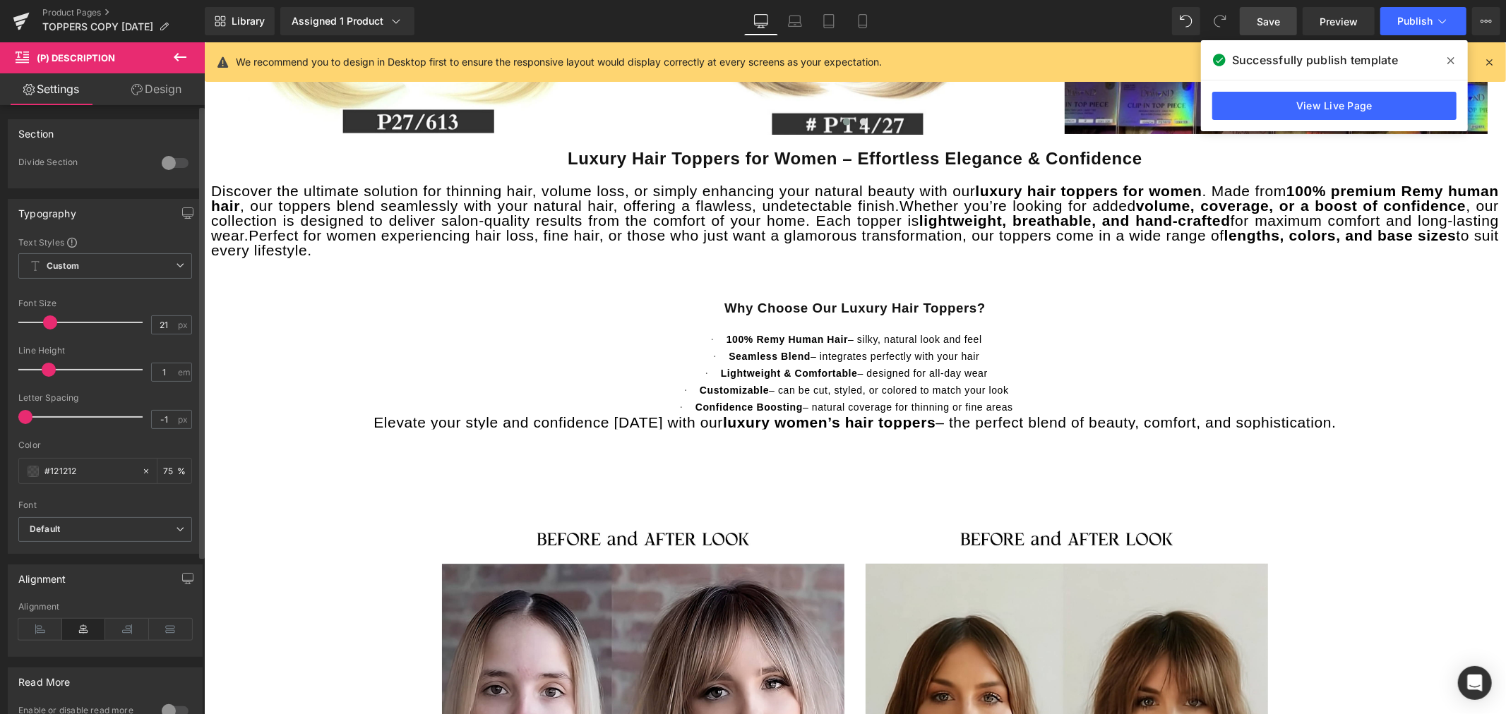
drag, startPoint x: 68, startPoint y: 371, endPoint x: 47, endPoint y: 374, distance: 20.7
click at [47, 374] on span at bounding box center [49, 370] width 14 height 14
drag, startPoint x: 27, startPoint y: 414, endPoint x: 4, endPoint y: 415, distance: 23.3
click at [4, 415] on div "Typography Text Styles Custom Custom Setup Global Style Custom Setup Global Sty…" at bounding box center [105, 371] width 211 height 366
type input "0"
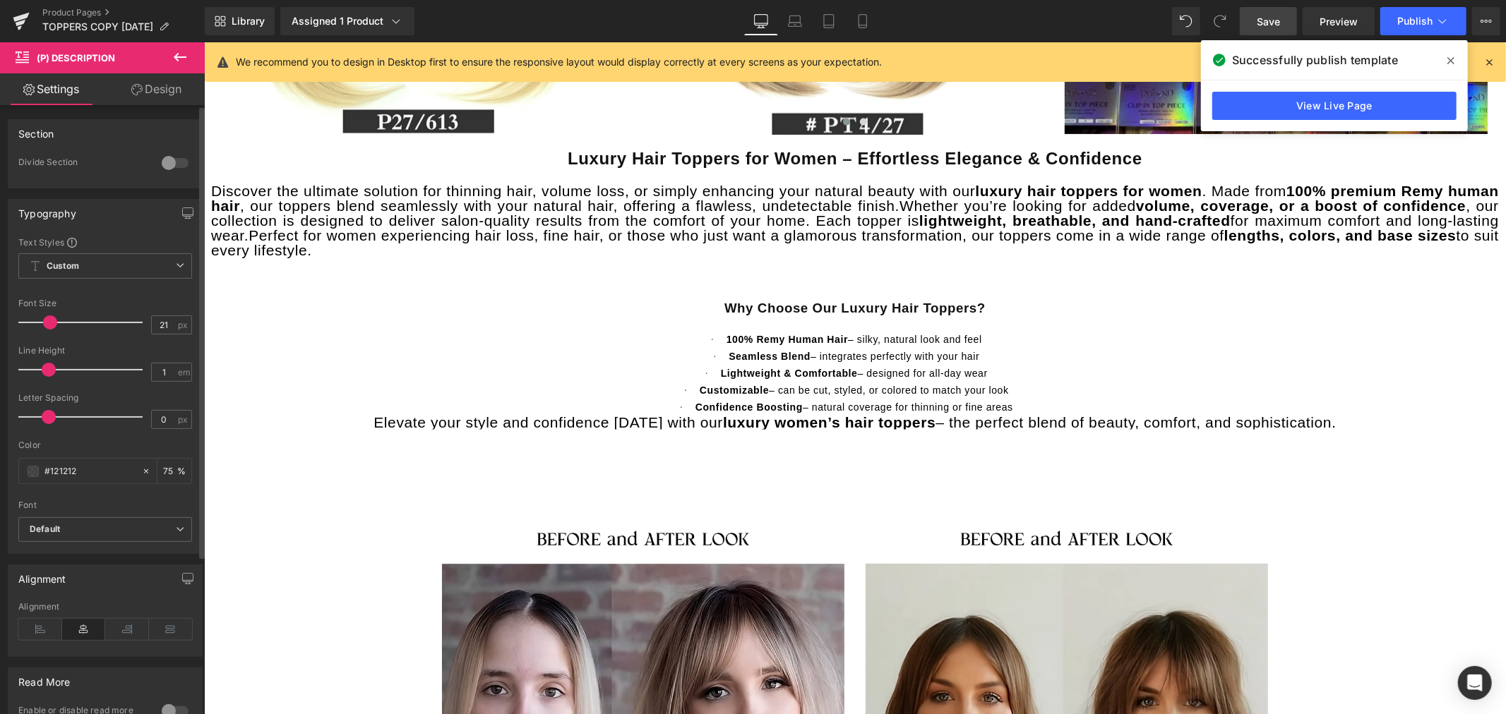
drag, startPoint x: 24, startPoint y: 417, endPoint x: 47, endPoint y: 420, distance: 22.8
click at [47, 420] on span at bounding box center [49, 417] width 14 height 14
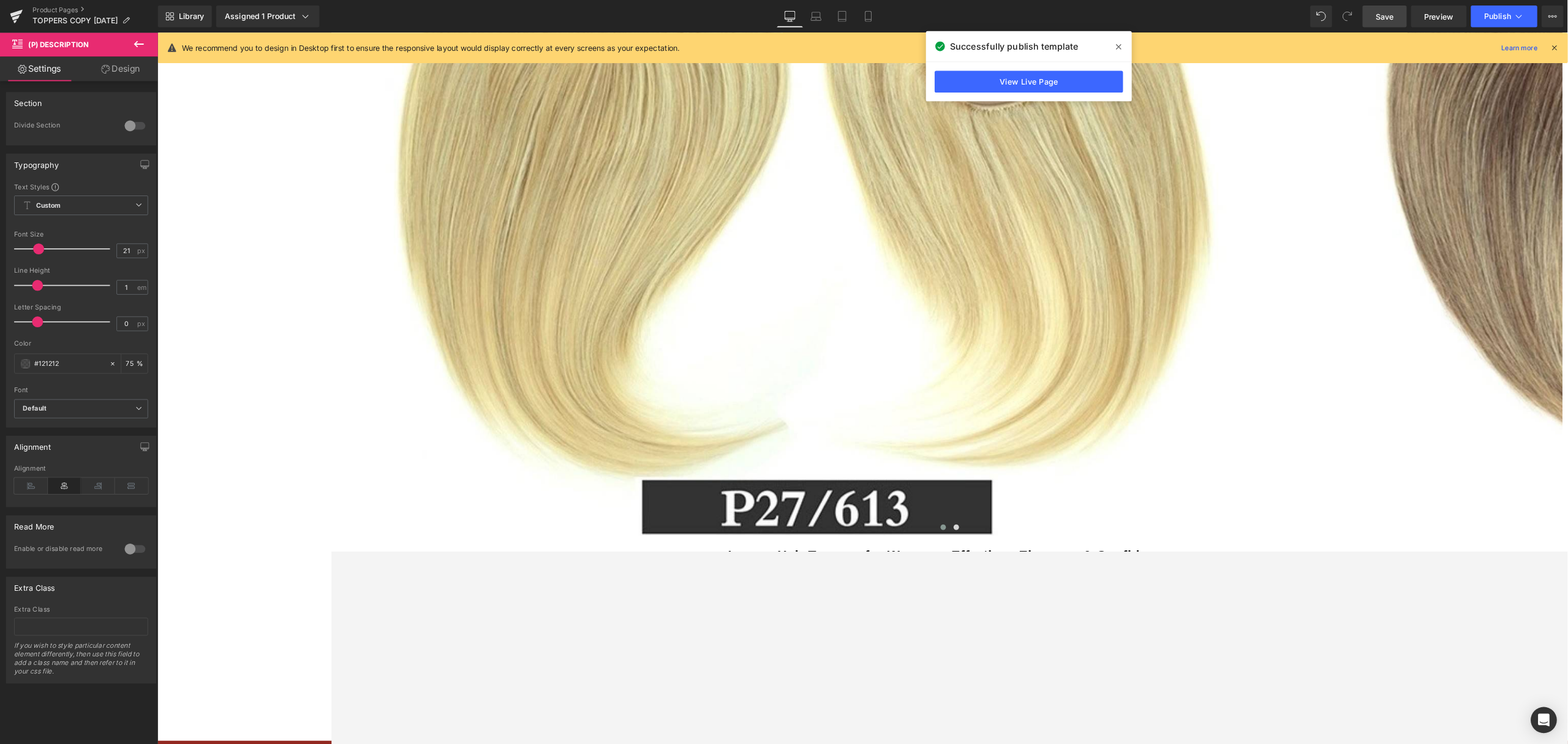
scroll to position [1430, 0]
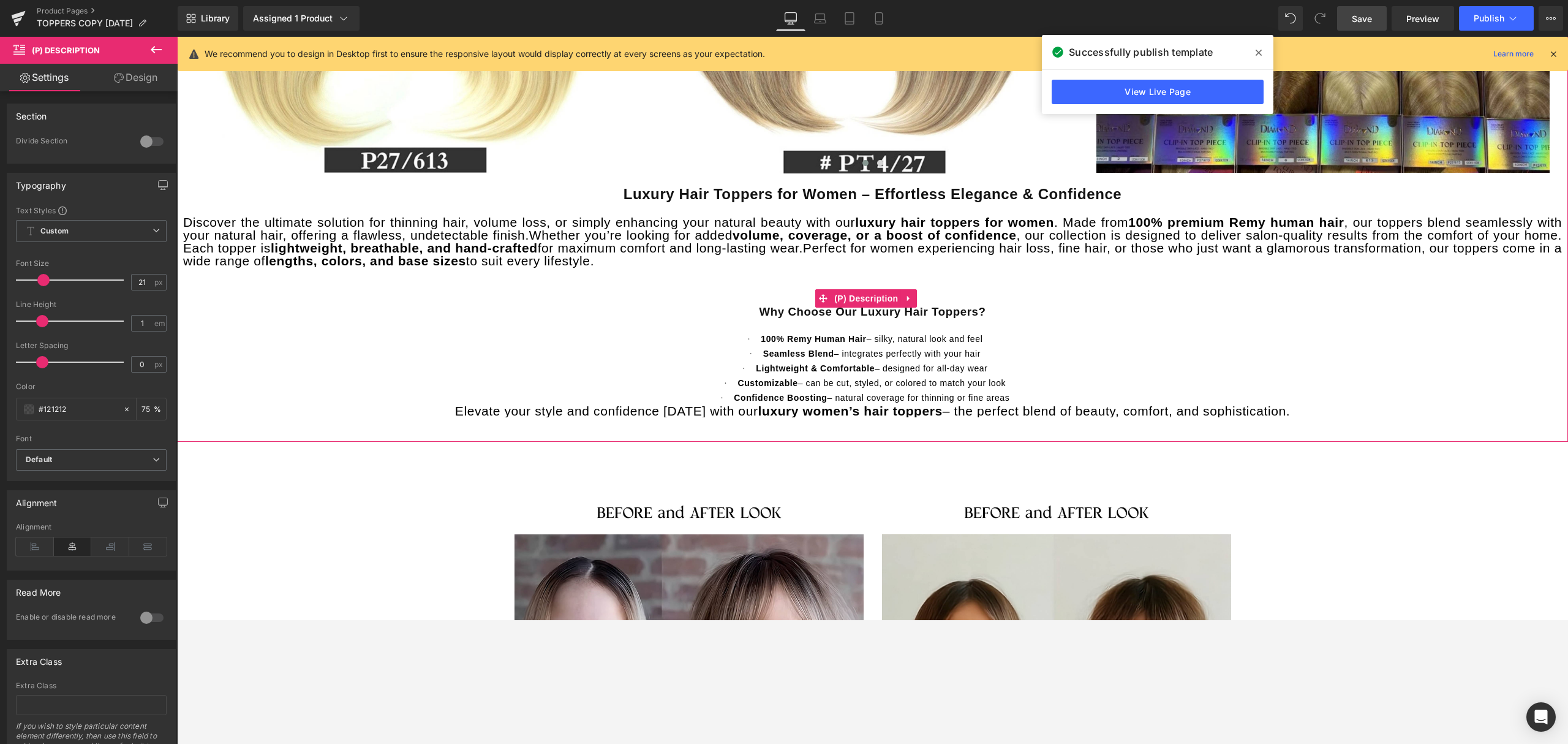
click at [806, 345] on b "Seamless Blend" at bounding box center [799, 352] width 71 height 16
click at [865, 295] on span "(P) Description" at bounding box center [866, 298] width 69 height 18
click at [798, 379] on span "– can be cut, styled, or colored to match your look" at bounding box center [902, 383] width 208 height 10
click at [843, 411] on b "luxury women’s hair toppers" at bounding box center [850, 411] width 184 height 14
click at [843, 408] on b "luxury women’s hair toppers" at bounding box center [850, 411] width 184 height 14
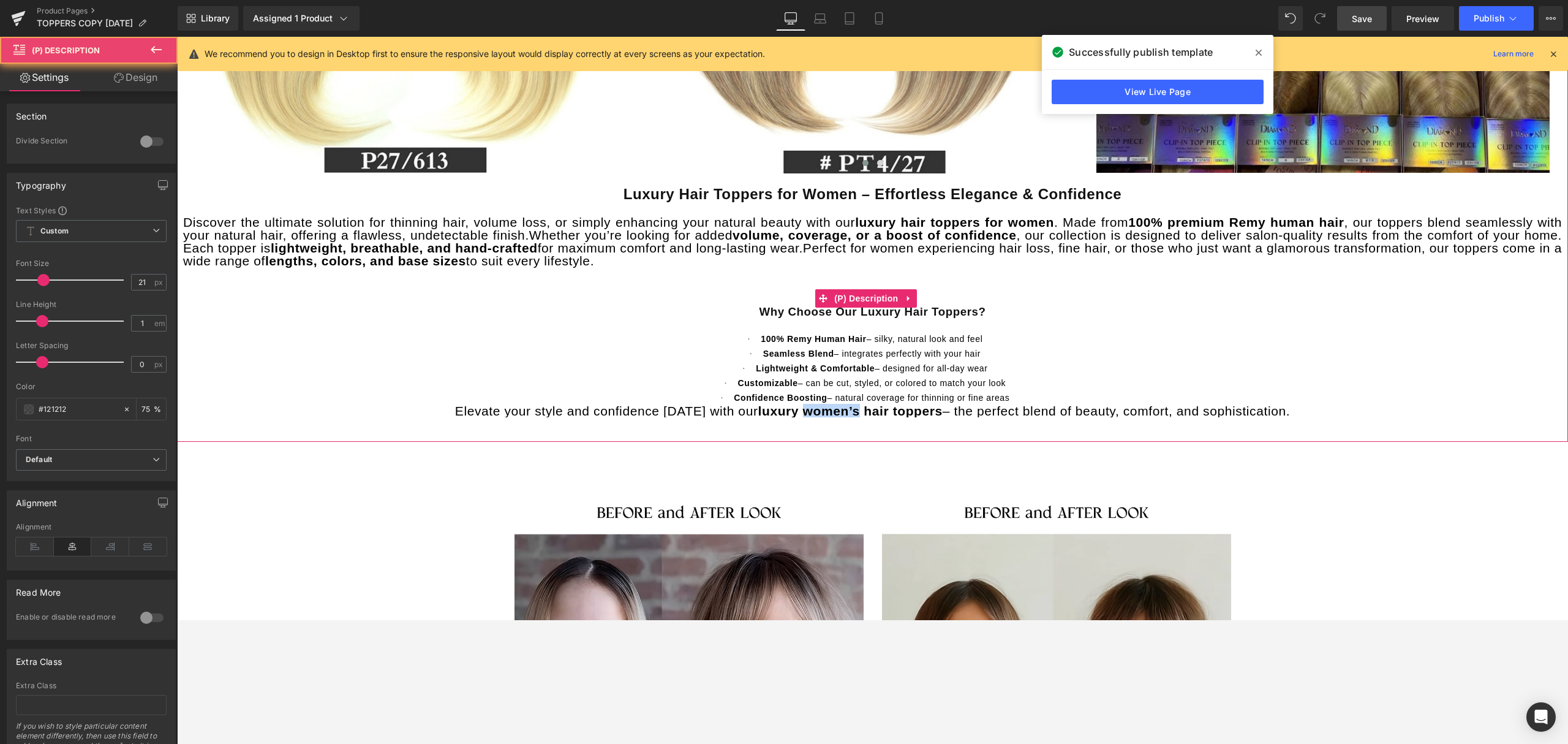
click at [843, 407] on b "luxury women’s hair toppers" at bounding box center [850, 411] width 184 height 14
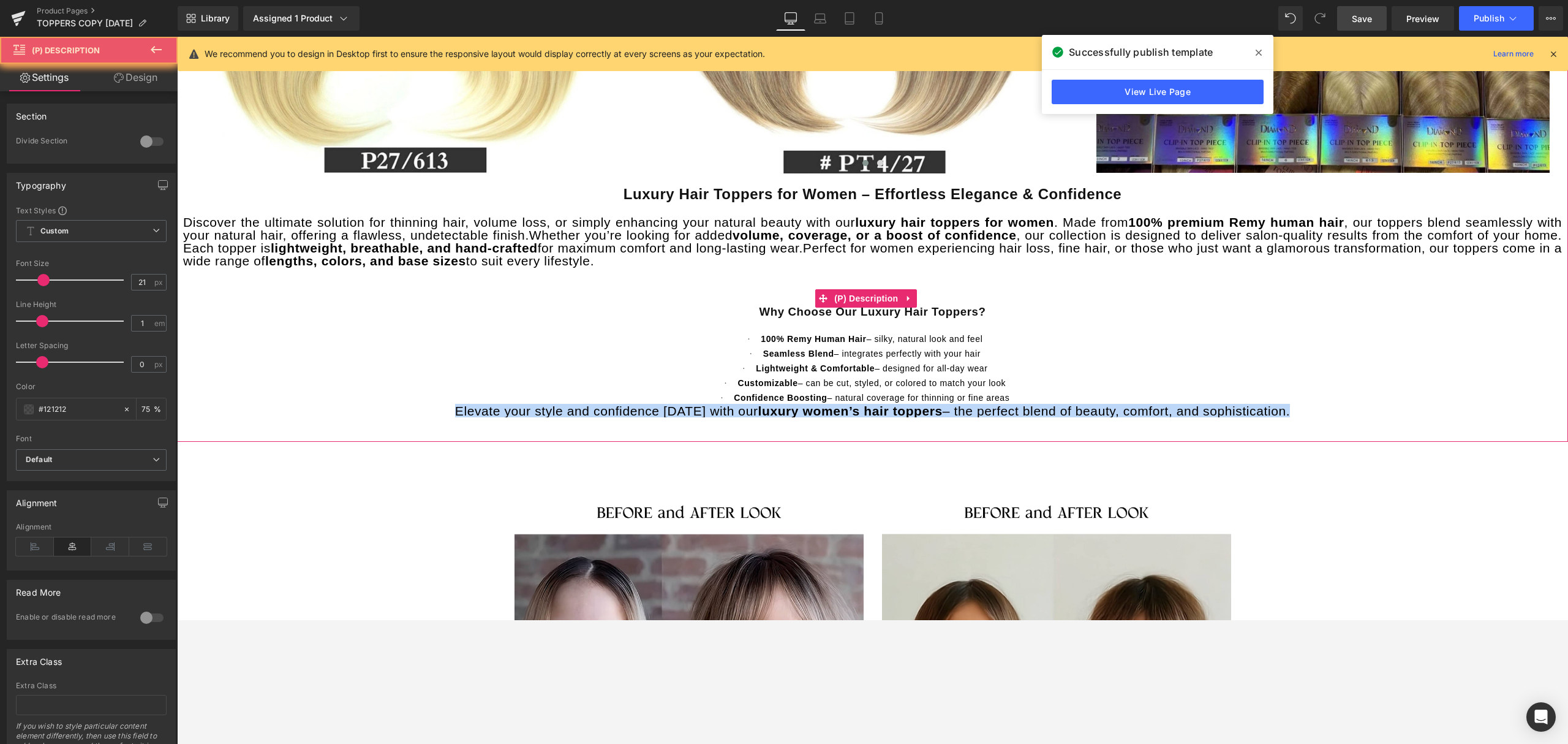
click at [843, 407] on b "luxury women’s hair toppers" at bounding box center [850, 411] width 184 height 14
drag, startPoint x: 757, startPoint y: 310, endPoint x: 1303, endPoint y: 405, distance: 554.2
click at [1303, 405] on div "Luxury Hair Toppers for Women – Effortless Elegance & Confidence Discover the u…" at bounding box center [872, 295] width 1379 height 244
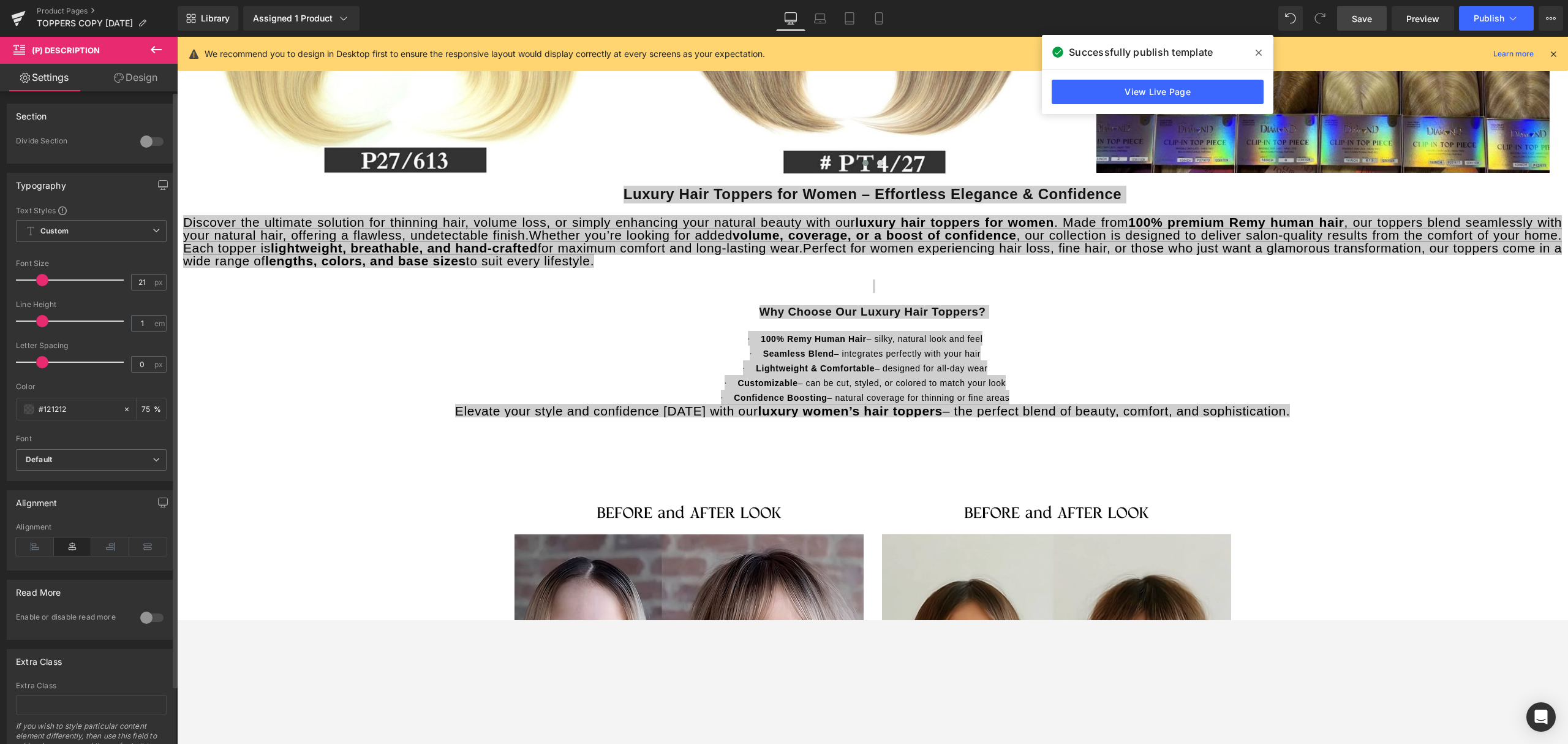
type input "22"
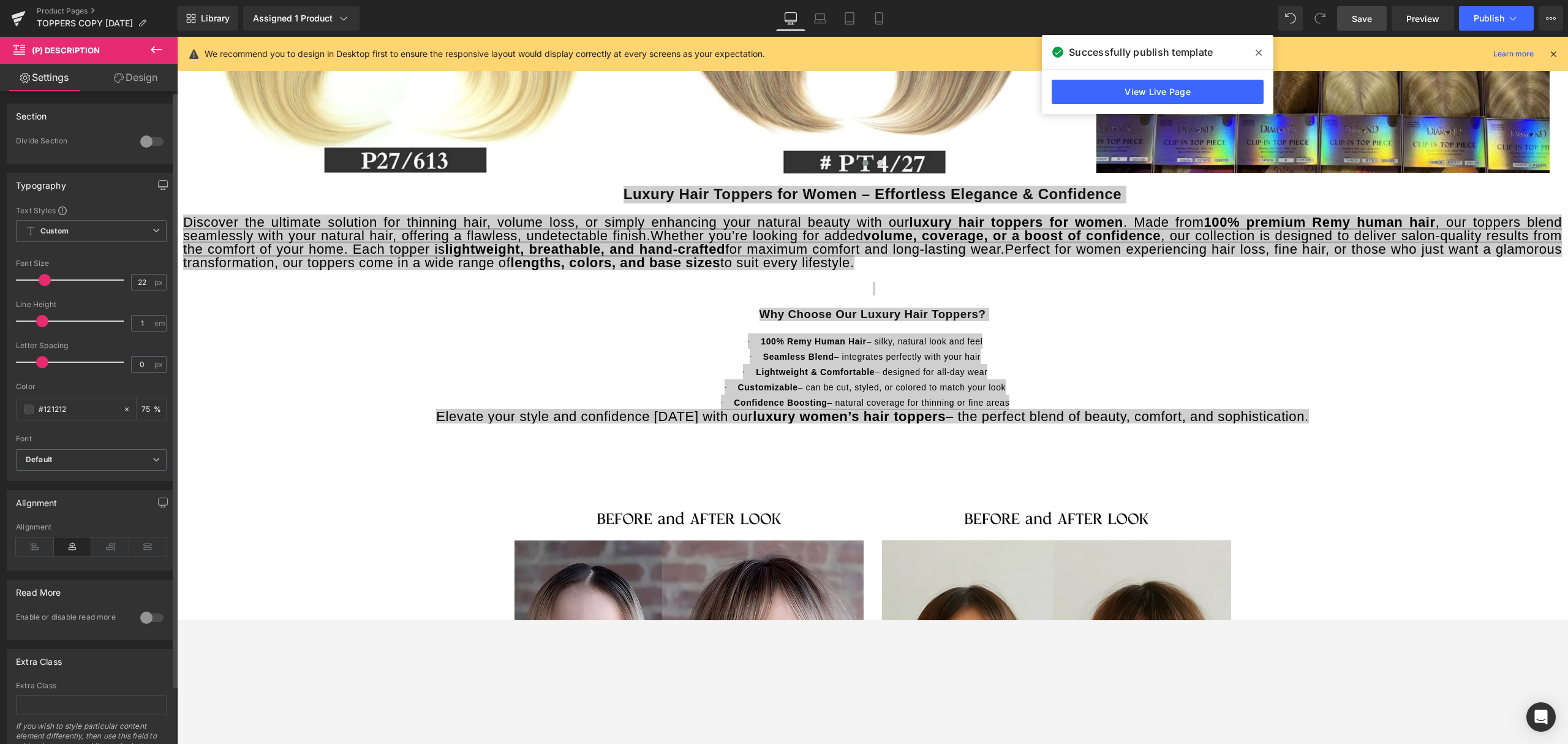
drag, startPoint x: 45, startPoint y: 280, endPoint x: 45, endPoint y: 286, distance: 6.0
click at [45, 286] on div at bounding box center [72, 280] width 102 height 24
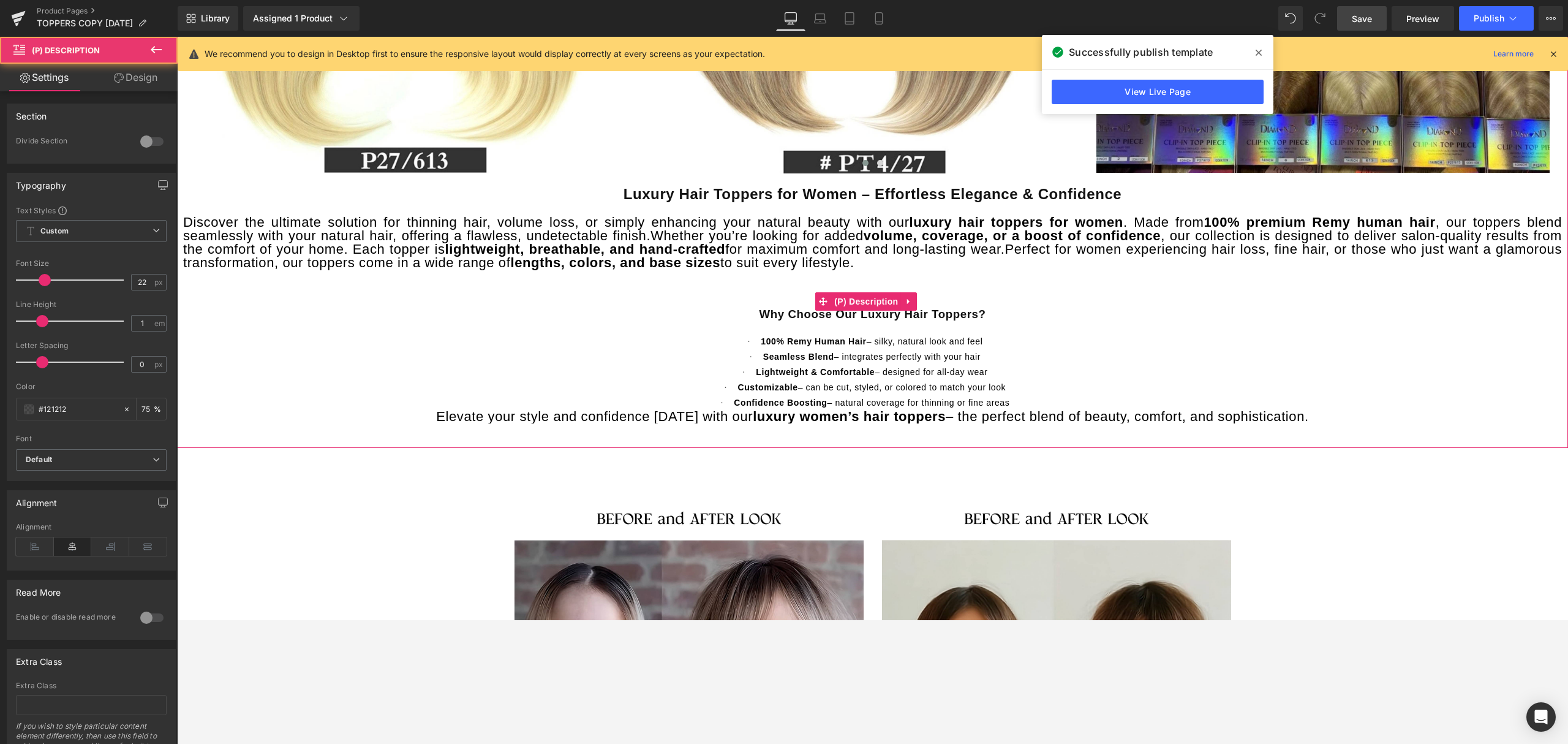
click at [838, 374] on span "Lightweight & Comfortable" at bounding box center [815, 372] width 119 height 10
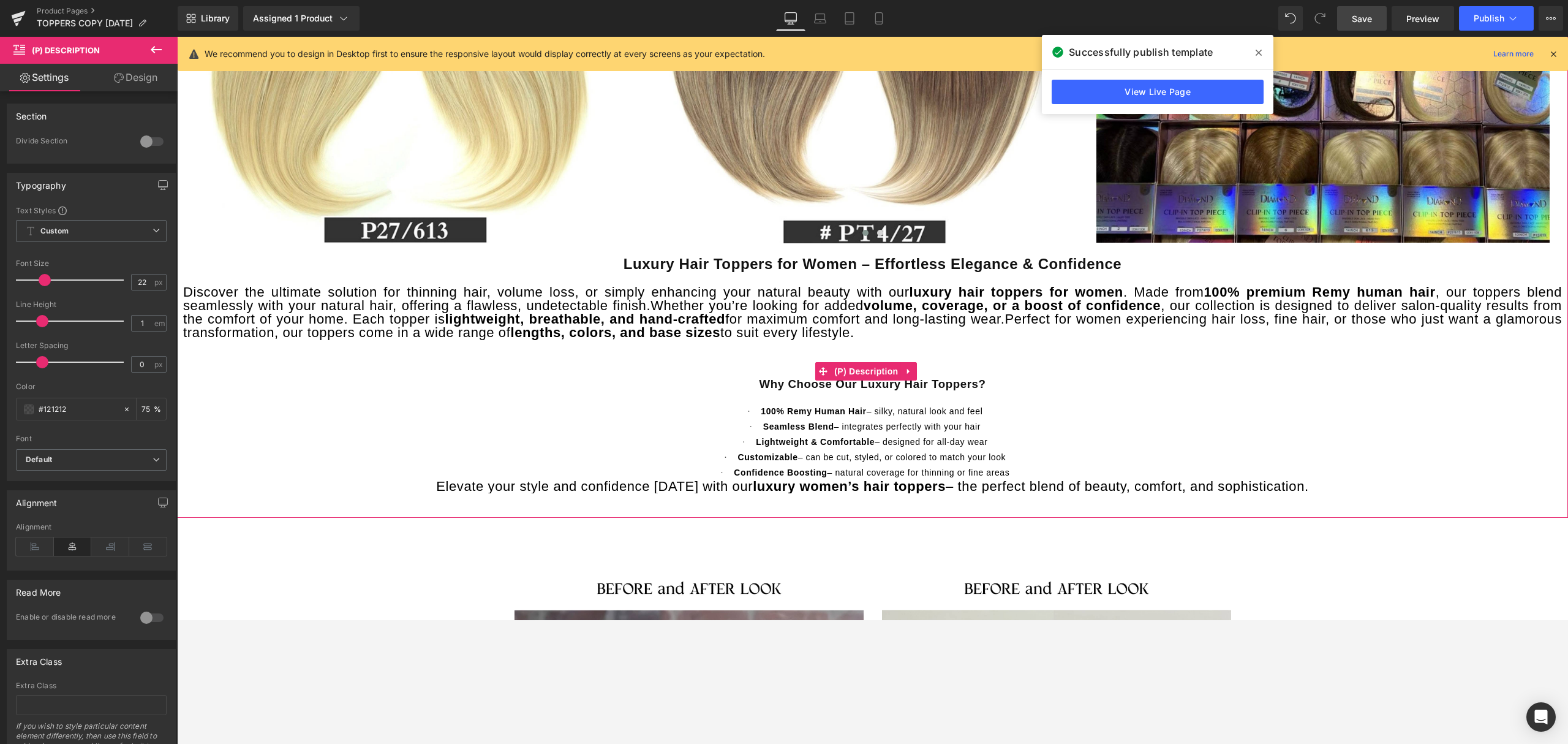
scroll to position [1267, 0]
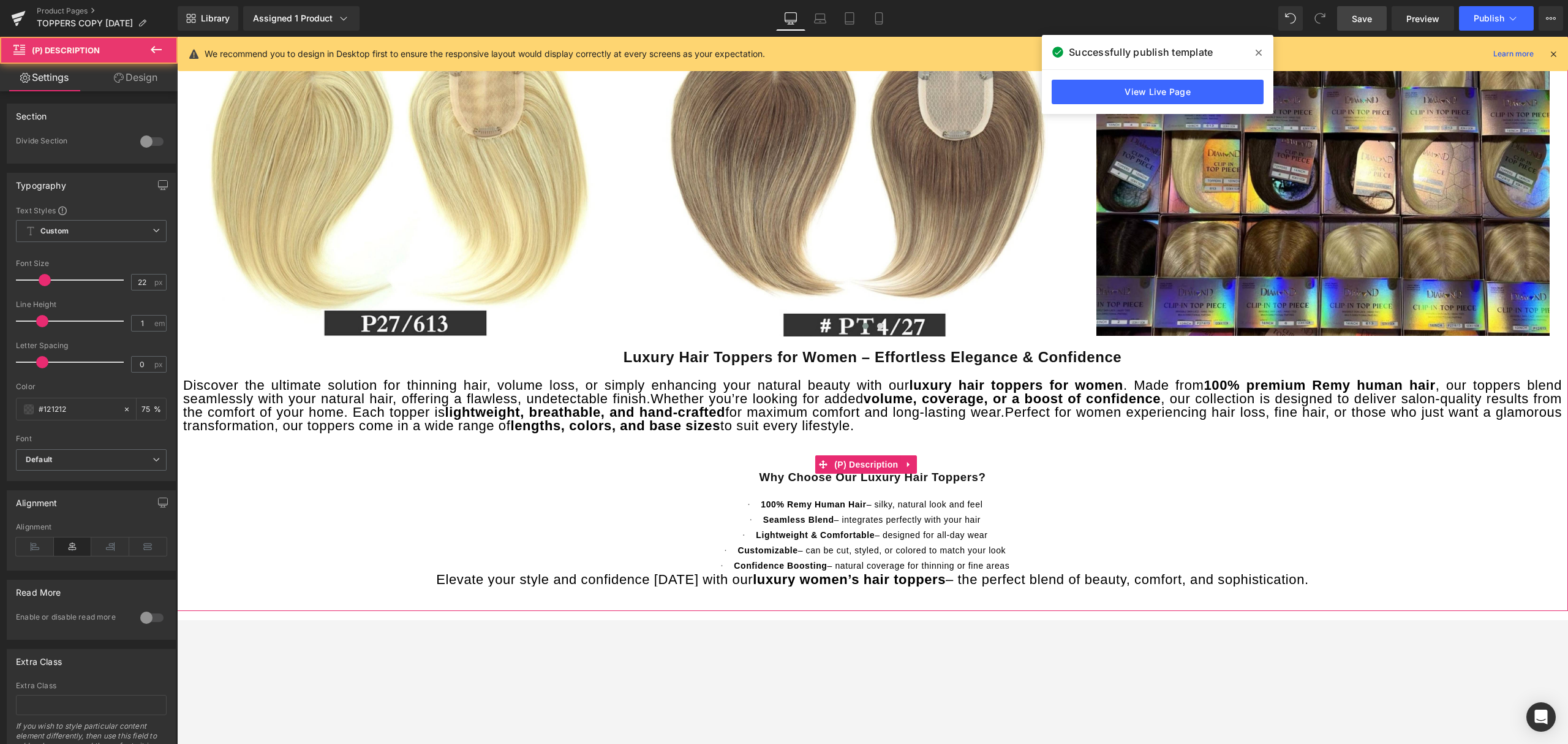
click at [753, 351] on span "Luxury Hair Toppers for Women – Effortless Elegance & Confidence" at bounding box center [873, 357] width 499 height 16
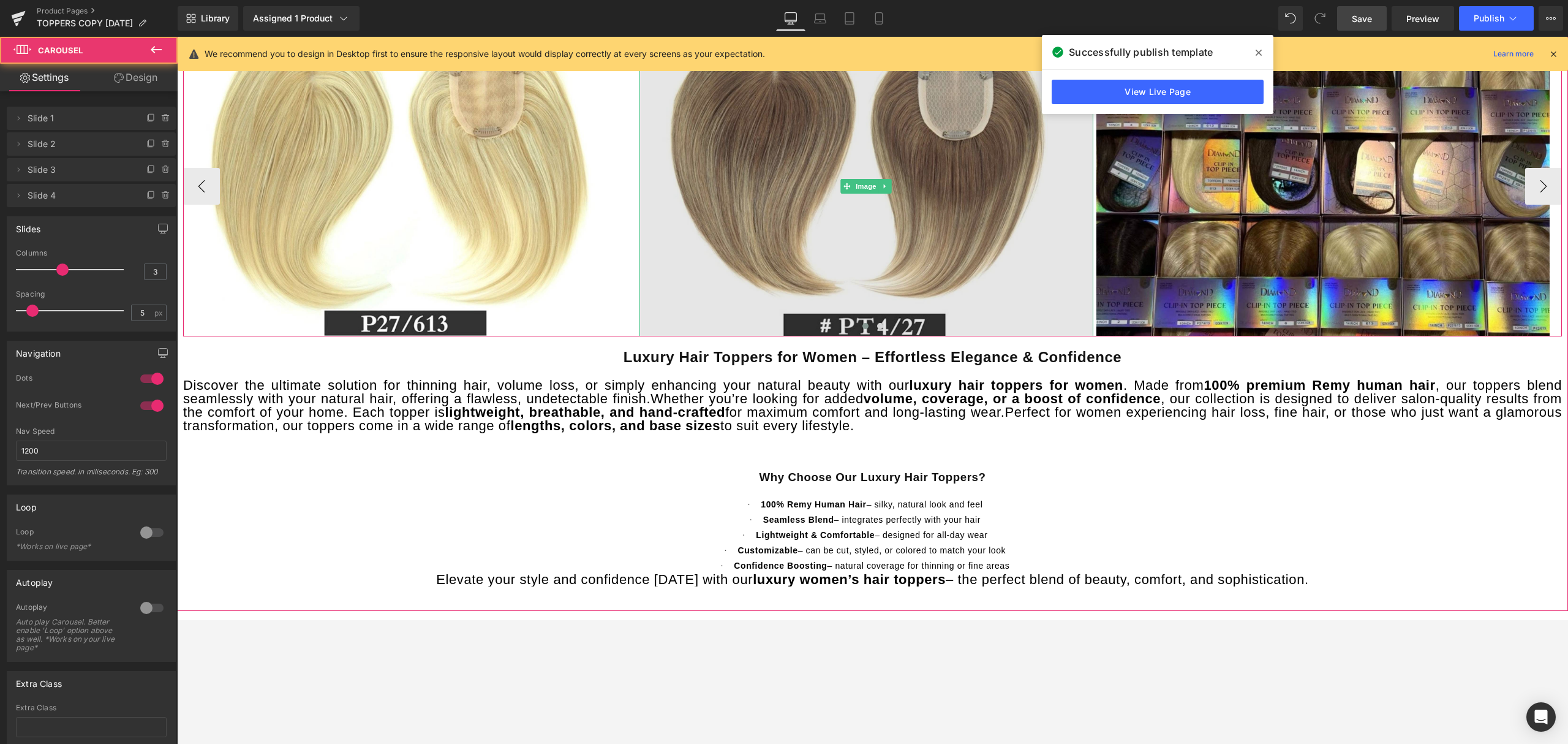
drag, startPoint x: 956, startPoint y: 334, endPoint x: 954, endPoint y: 313, distance: 21.1
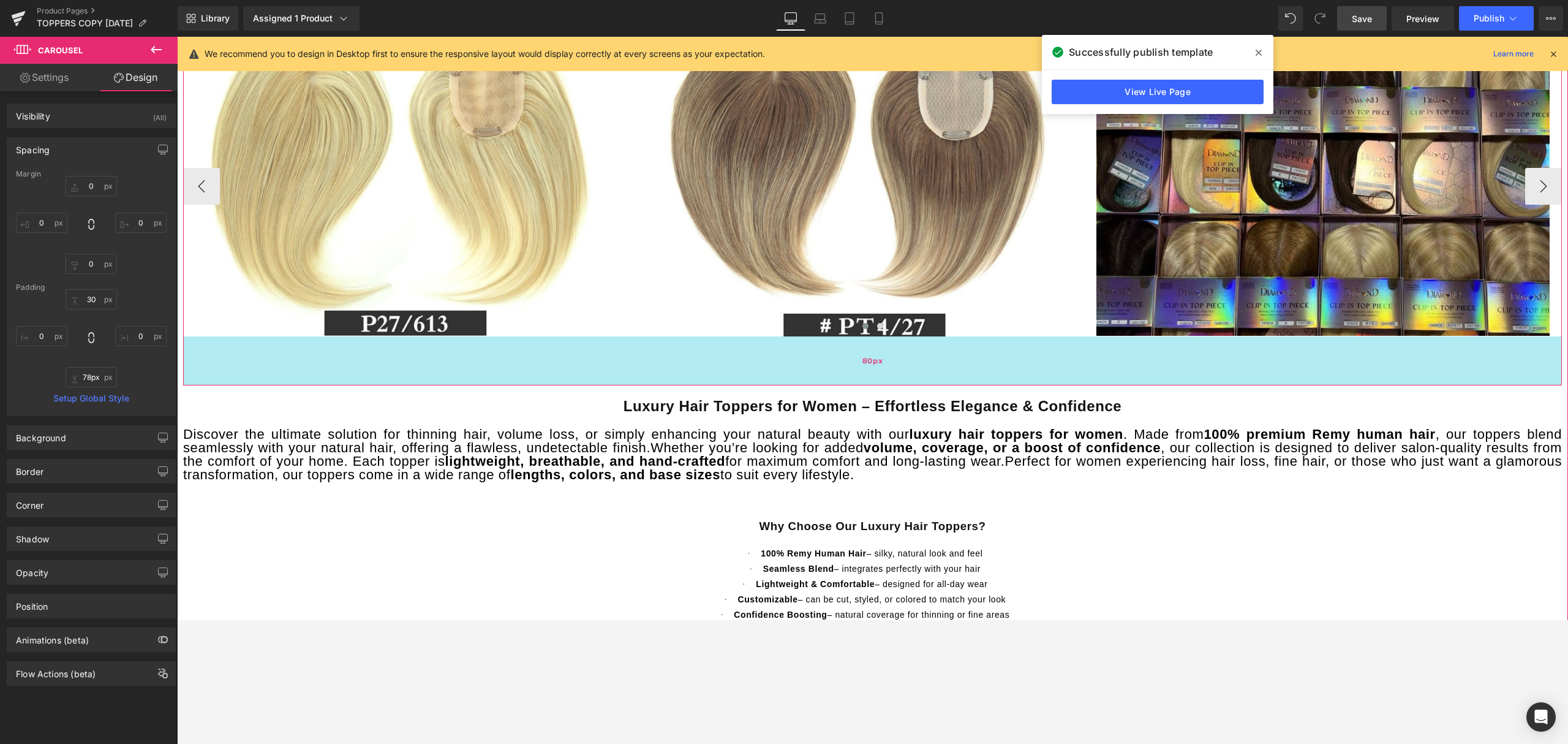
type input "77px"
drag, startPoint x: 959, startPoint y: 333, endPoint x: 961, endPoint y: 380, distance: 47.0
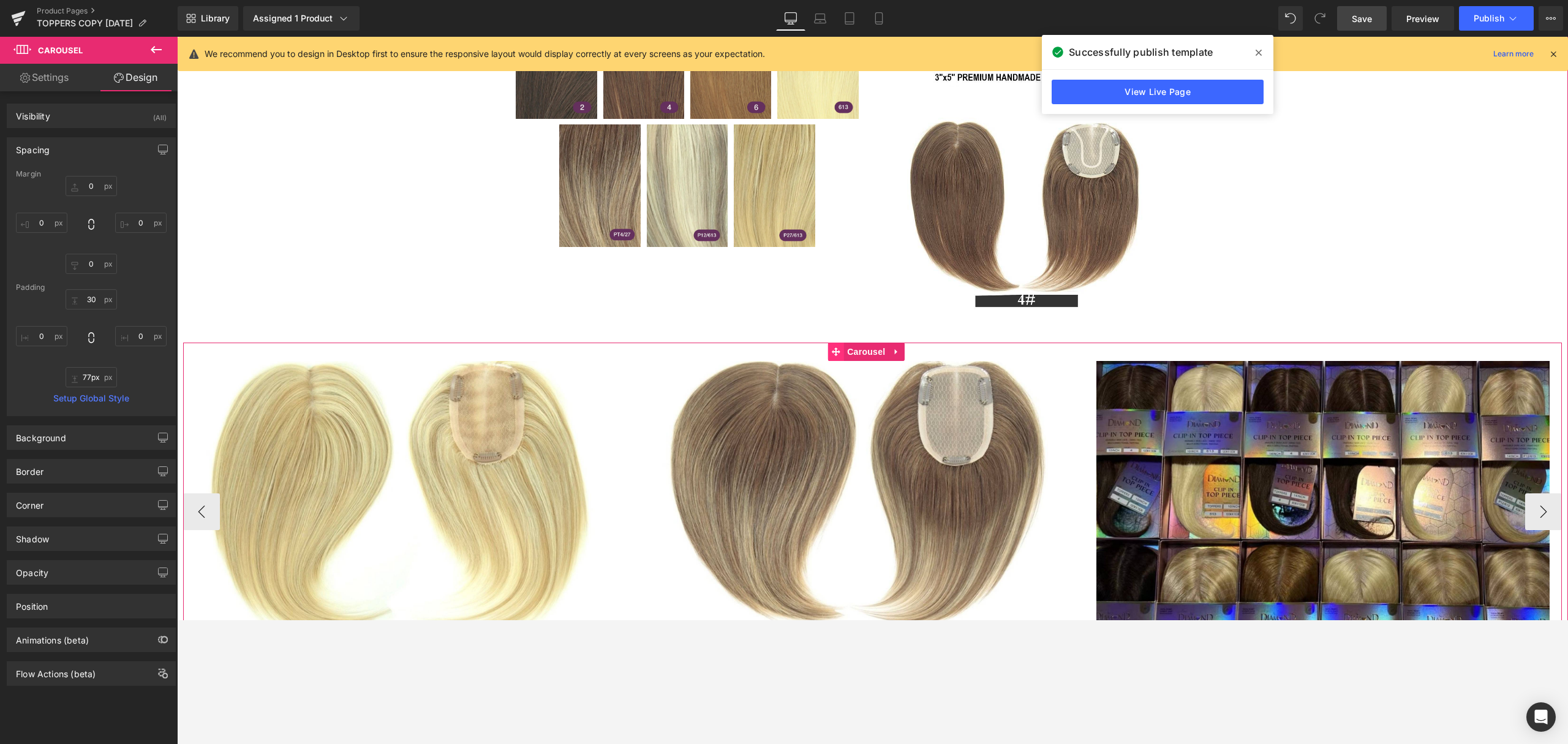
scroll to position [940, 0]
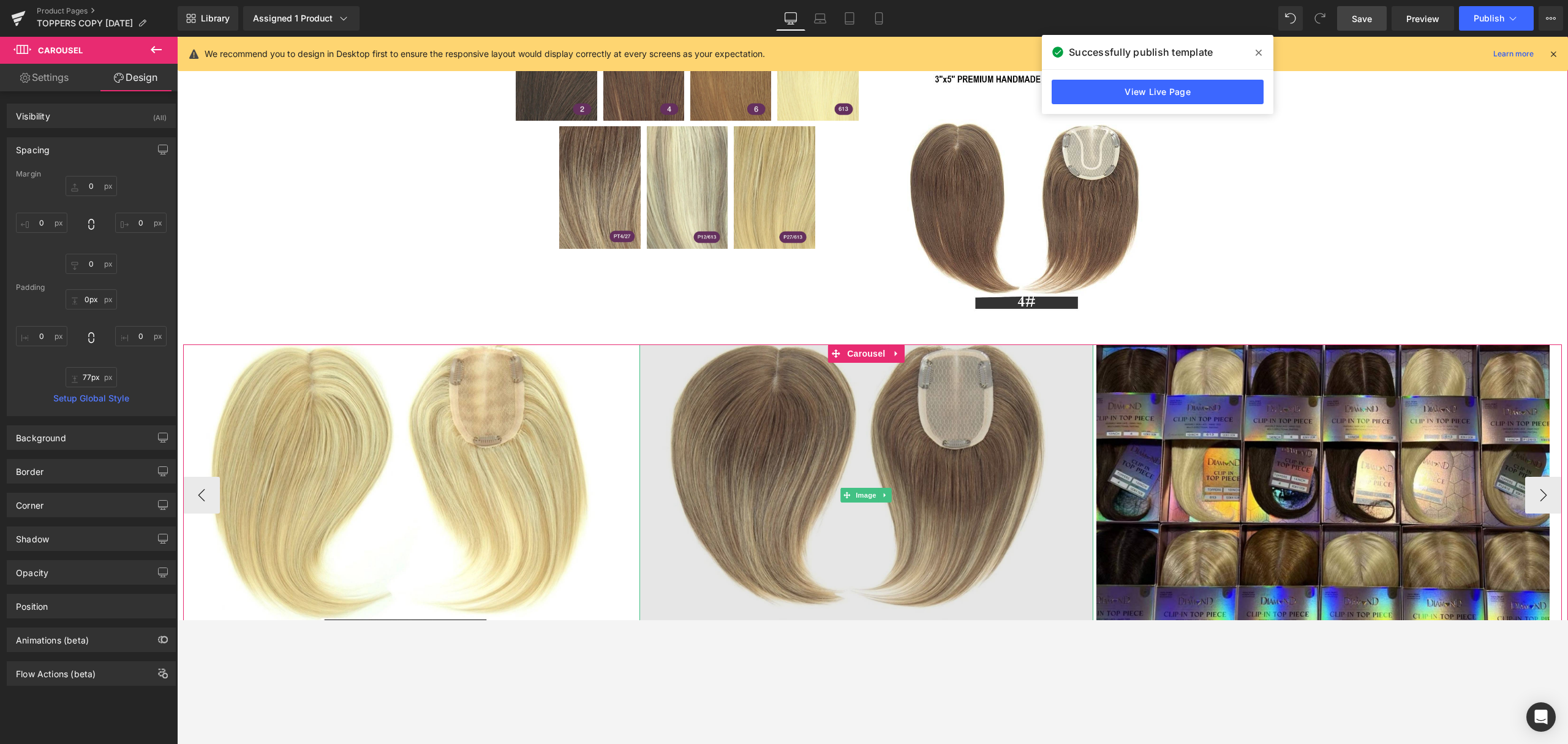
drag, startPoint x: 799, startPoint y: 346, endPoint x: 801, endPoint y: 379, distance: 33.1
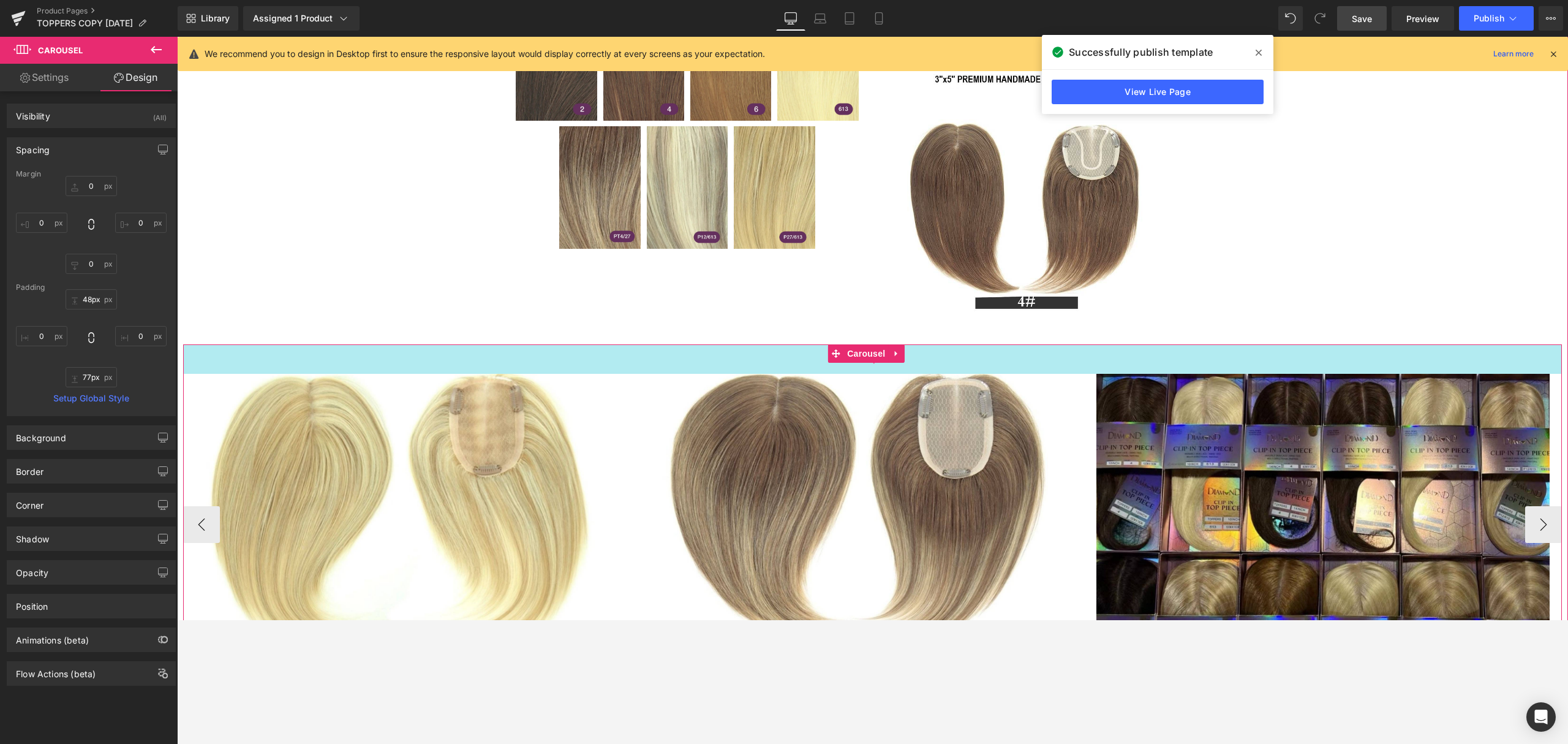
type input "51px"
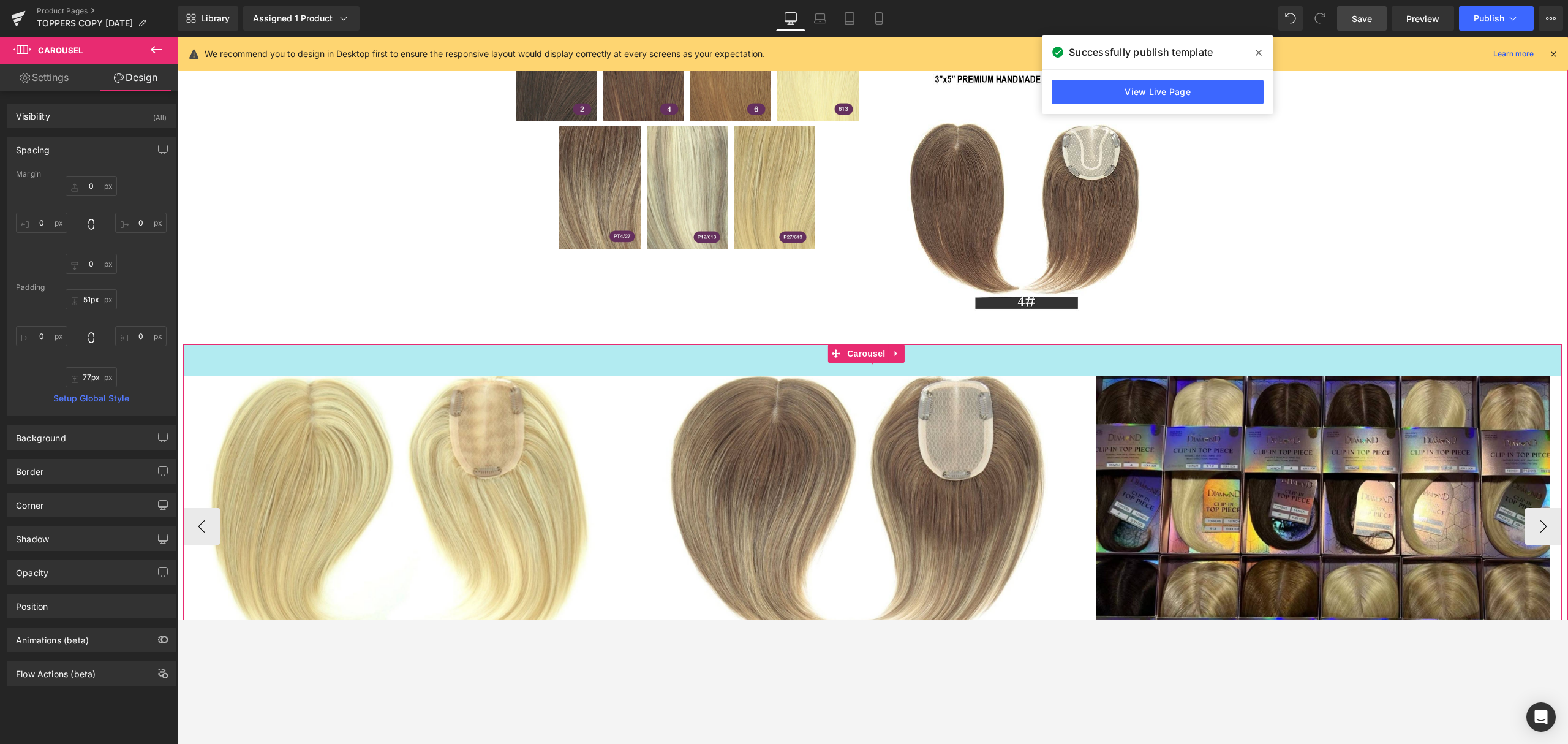
drag, startPoint x: 765, startPoint y: 343, endPoint x: 771, endPoint y: 374, distance: 31.6
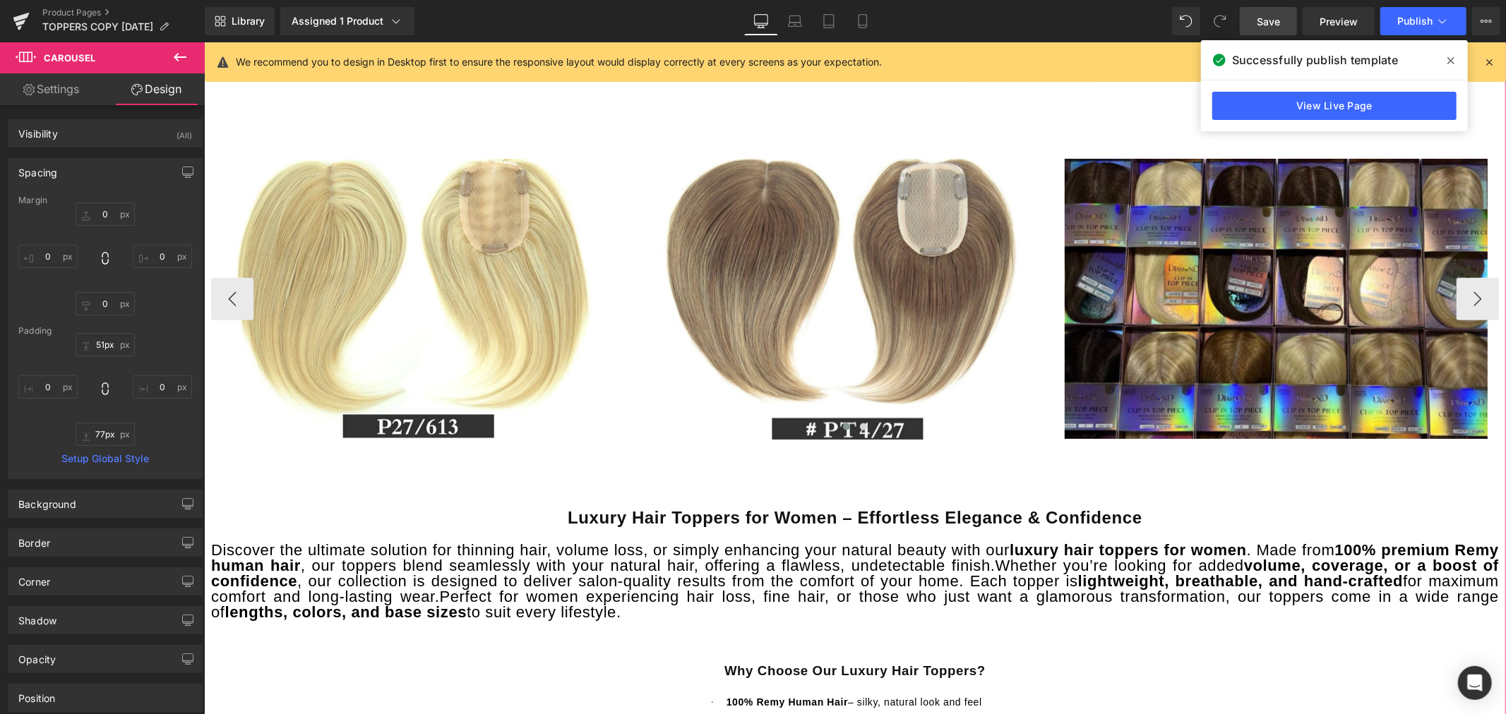
scroll to position [1647, 0]
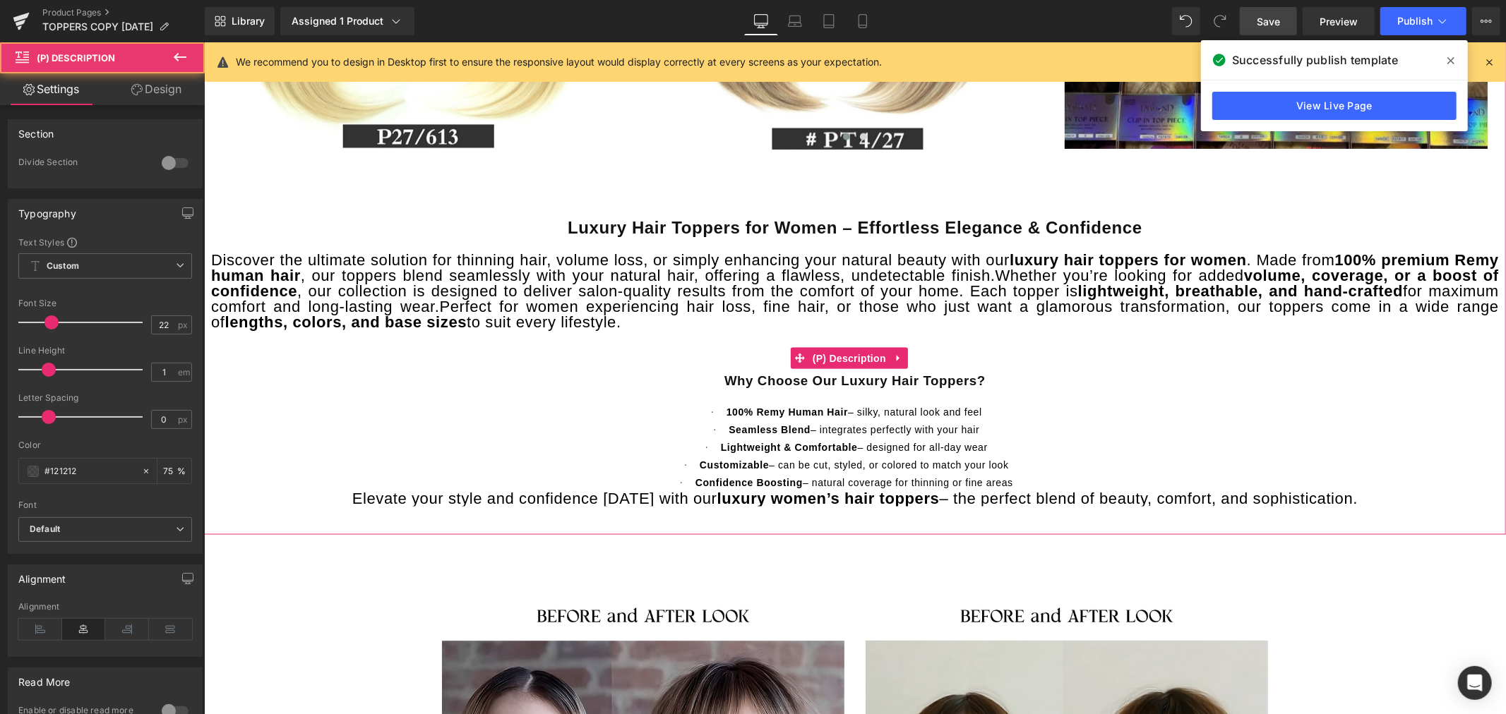
drag, startPoint x: 1006, startPoint y: 485, endPoint x: 817, endPoint y: 443, distance: 193.2
click at [817, 443] on div "Luxury Hair Toppers for Women – Effortless Elegance & Confidence Discover the u…" at bounding box center [854, 355] width 1288 height 304
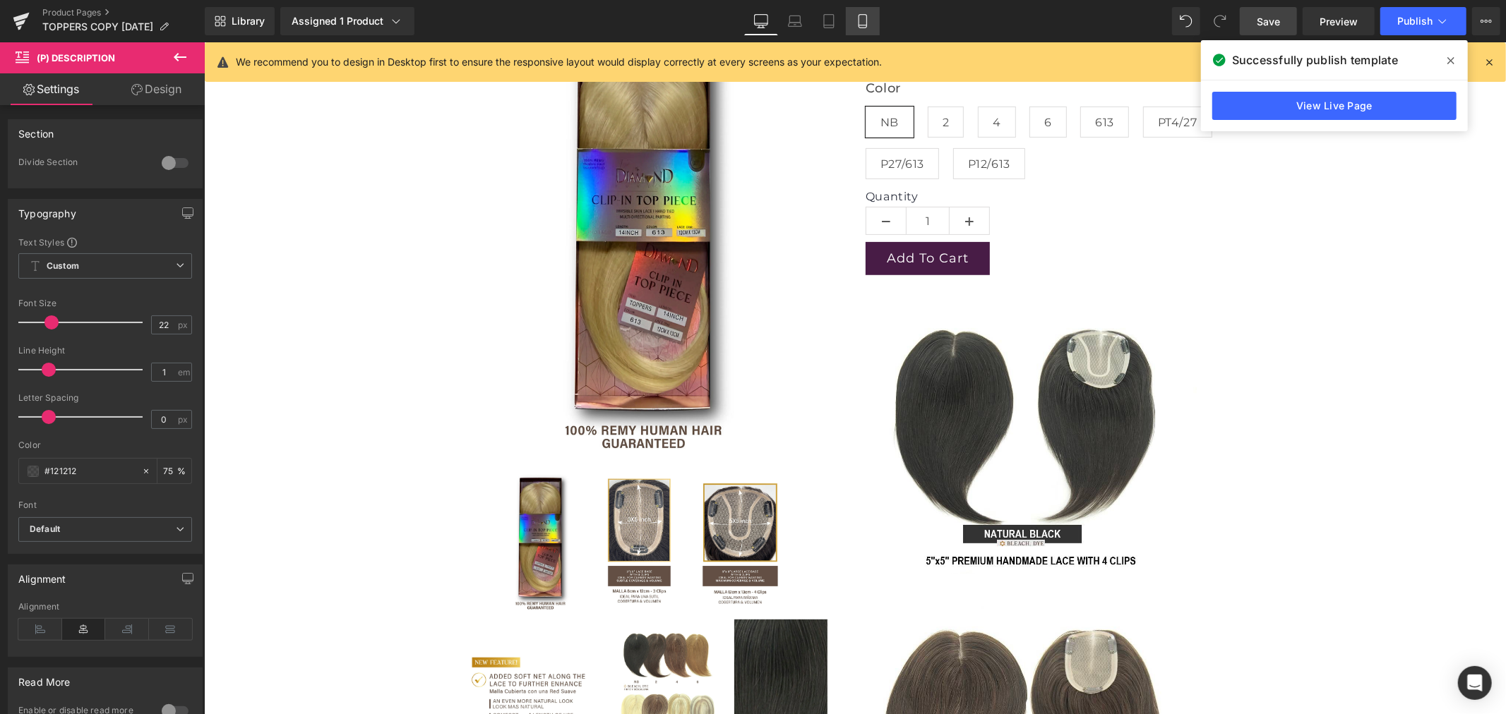
click at [856, 23] on icon at bounding box center [863, 21] width 14 height 14
type input "75"
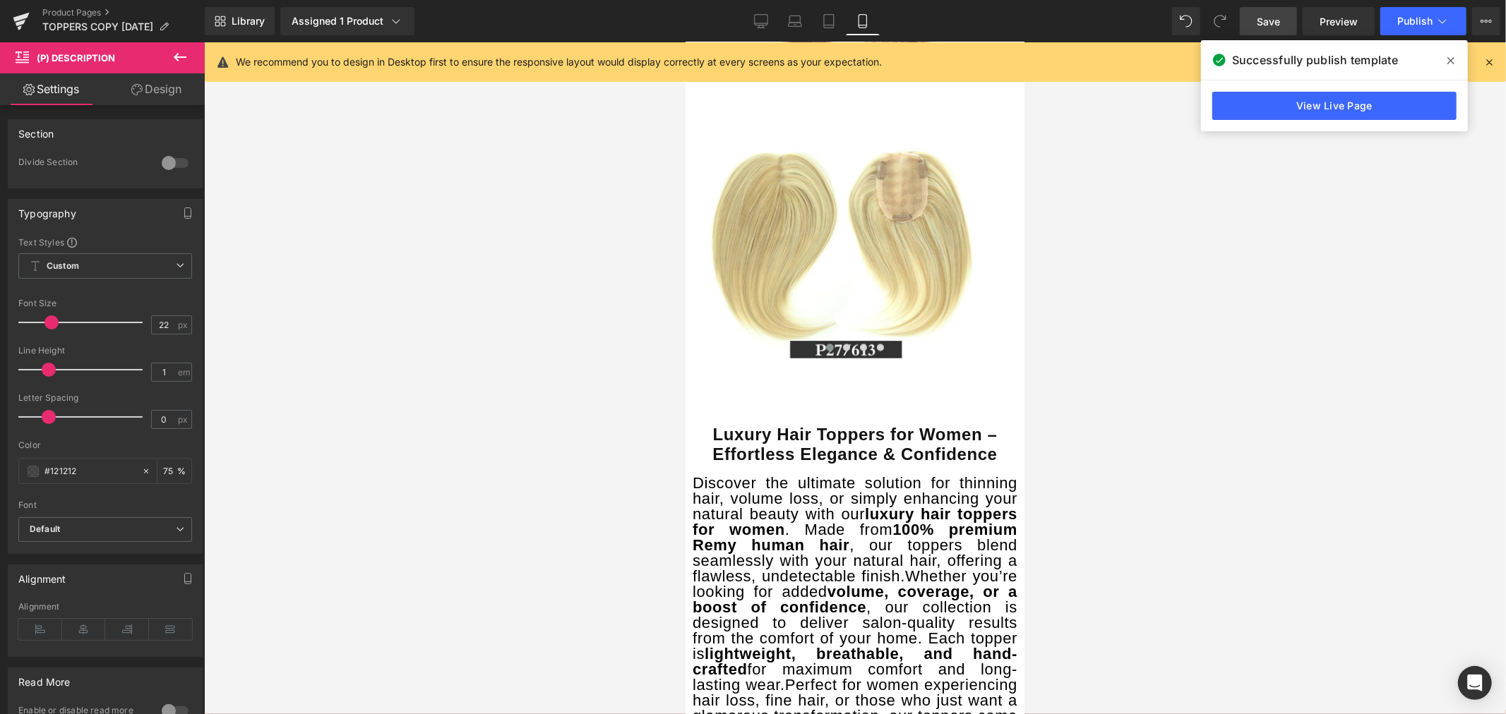
scroll to position [2550, 0]
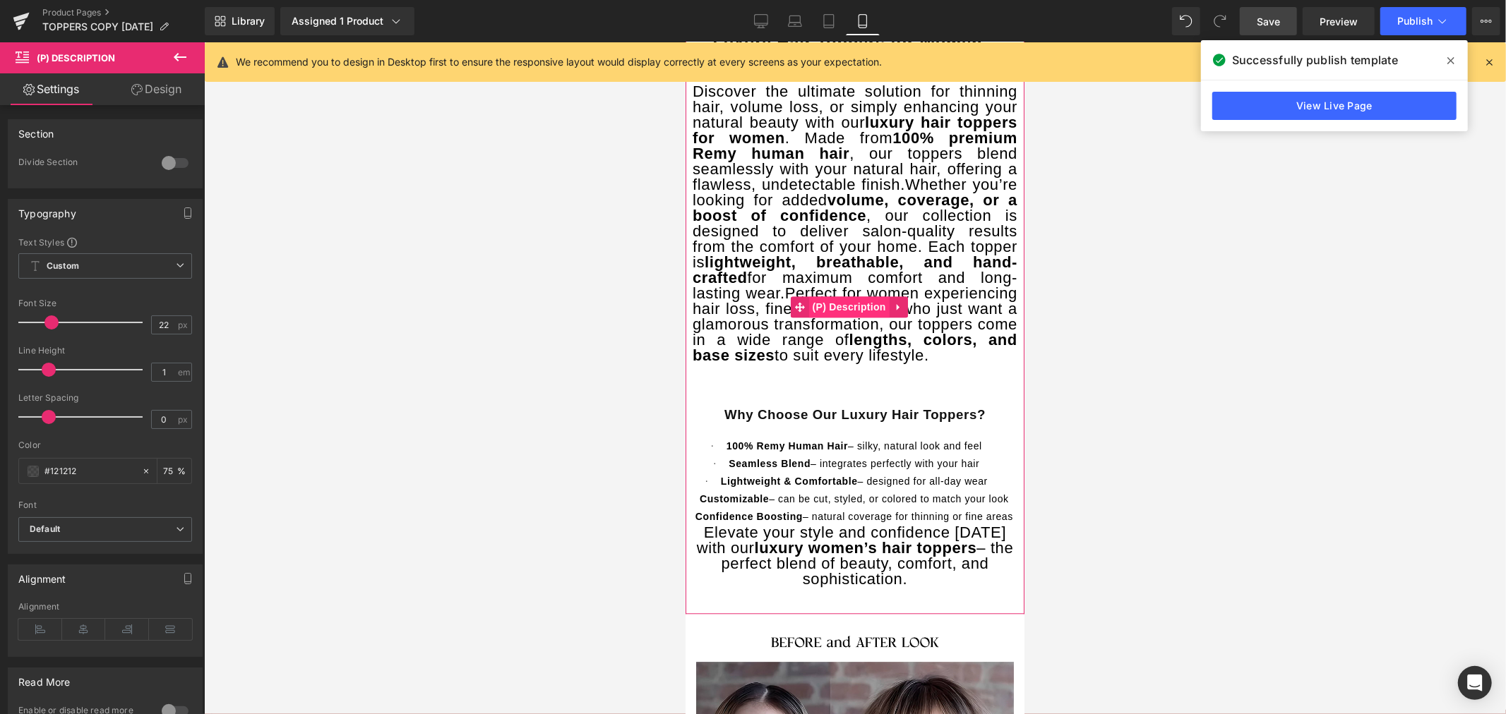
click at [860, 317] on span "(P) Description" at bounding box center [848, 306] width 80 height 21
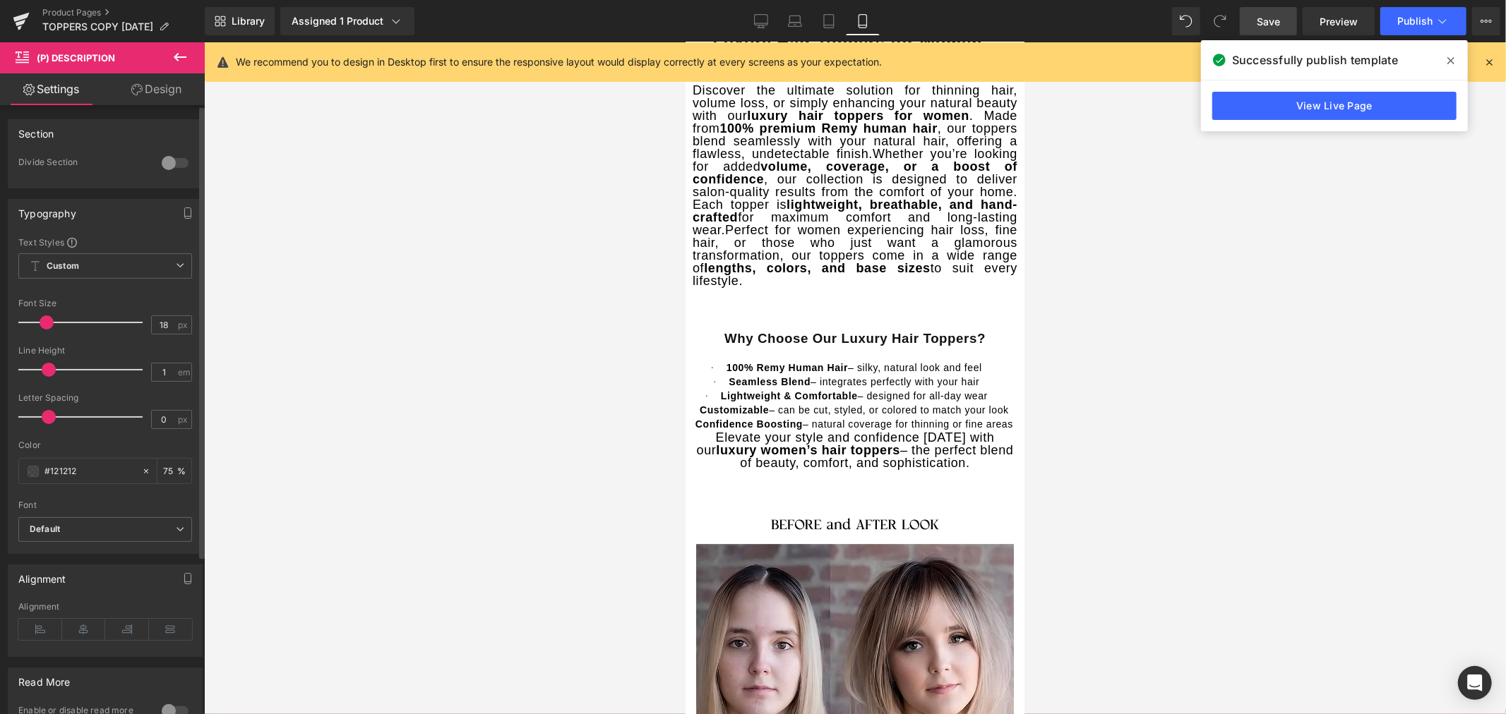
click at [45, 329] on span at bounding box center [47, 323] width 14 height 14
click at [1323, 292] on div at bounding box center [855, 378] width 1302 height 672
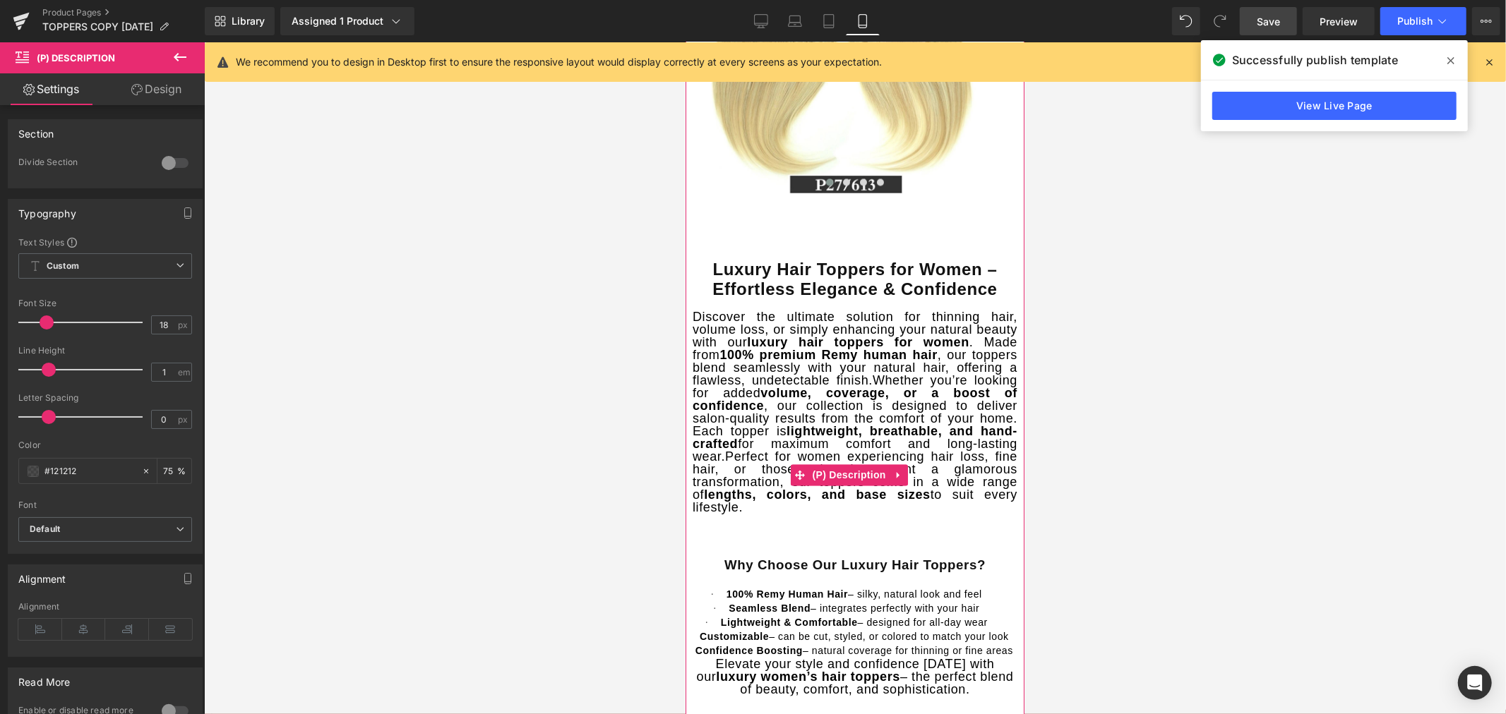
scroll to position [2314, 0]
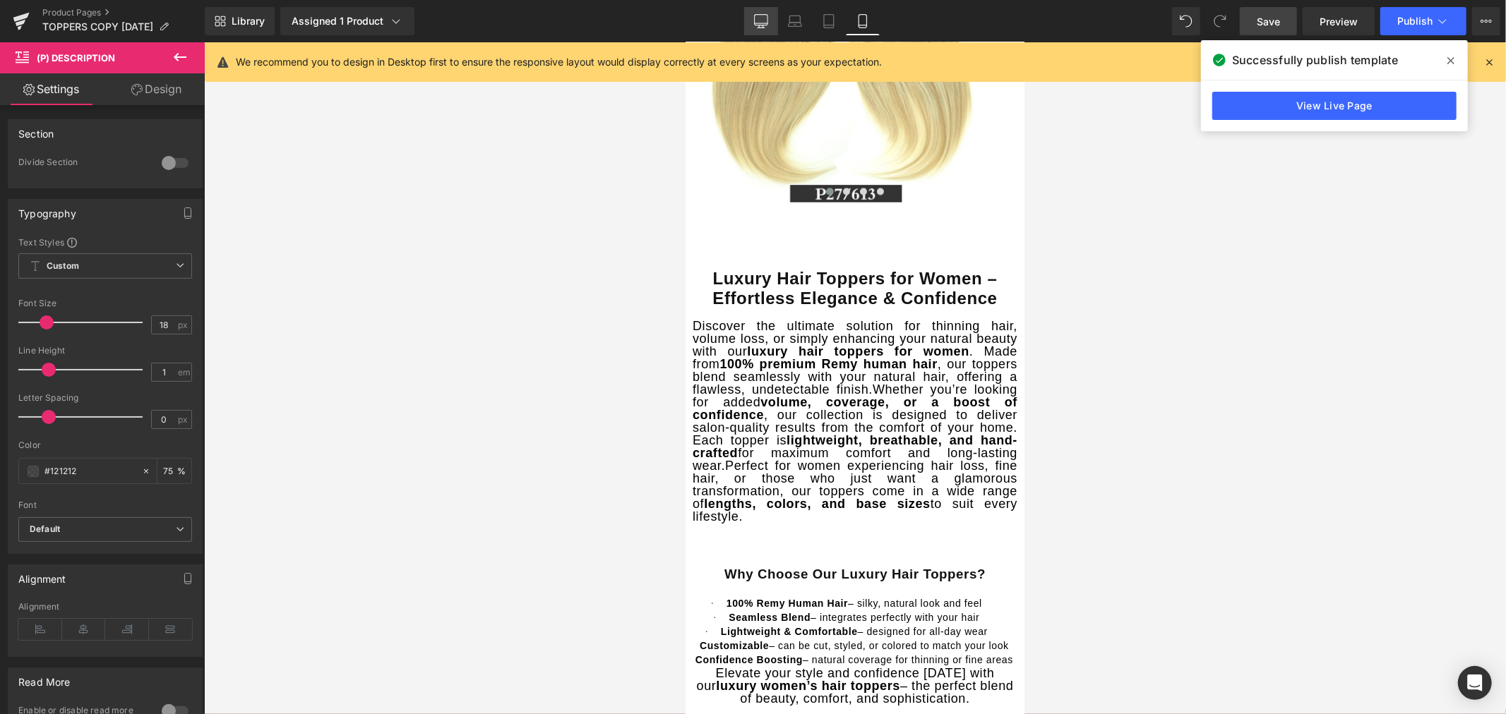
click at [768, 19] on icon at bounding box center [761, 21] width 14 height 14
type input "22"
type input "75"
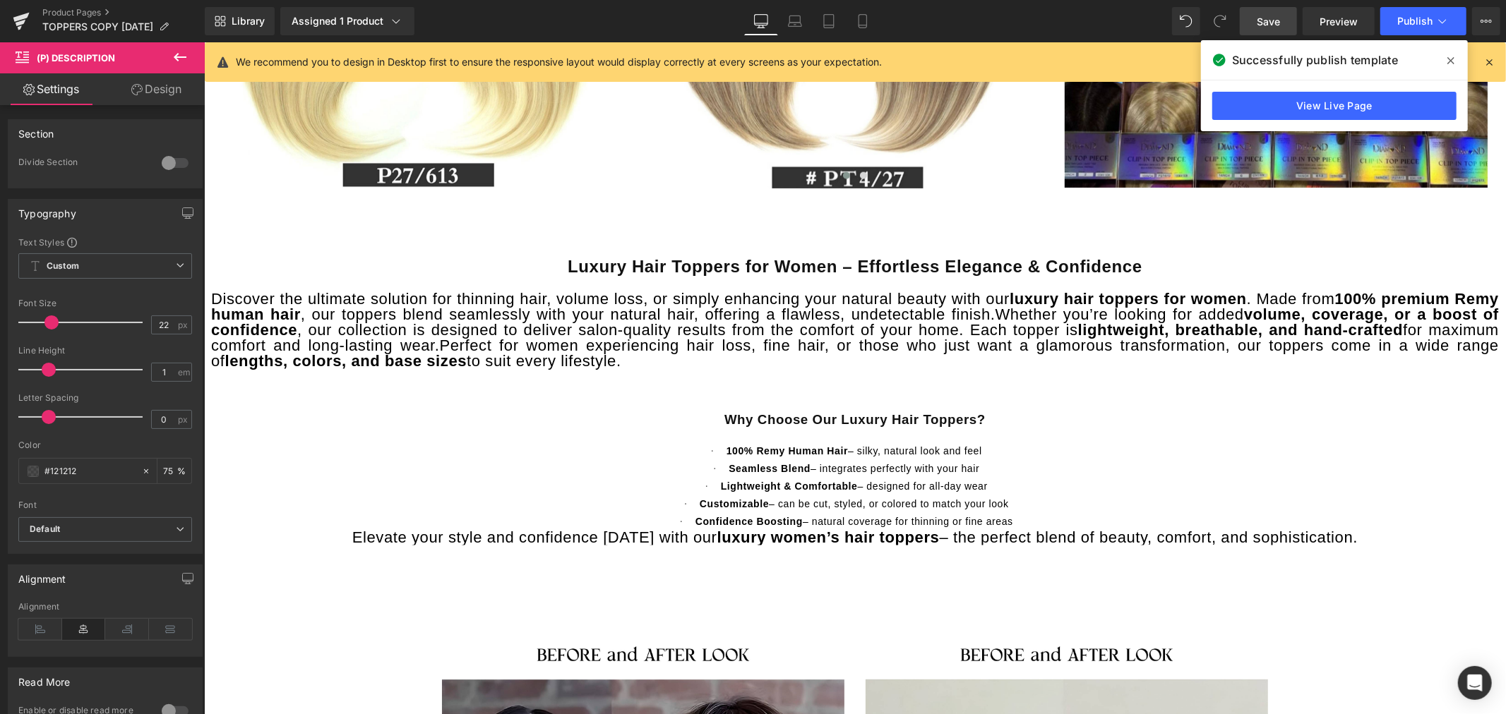
scroll to position [1615, 0]
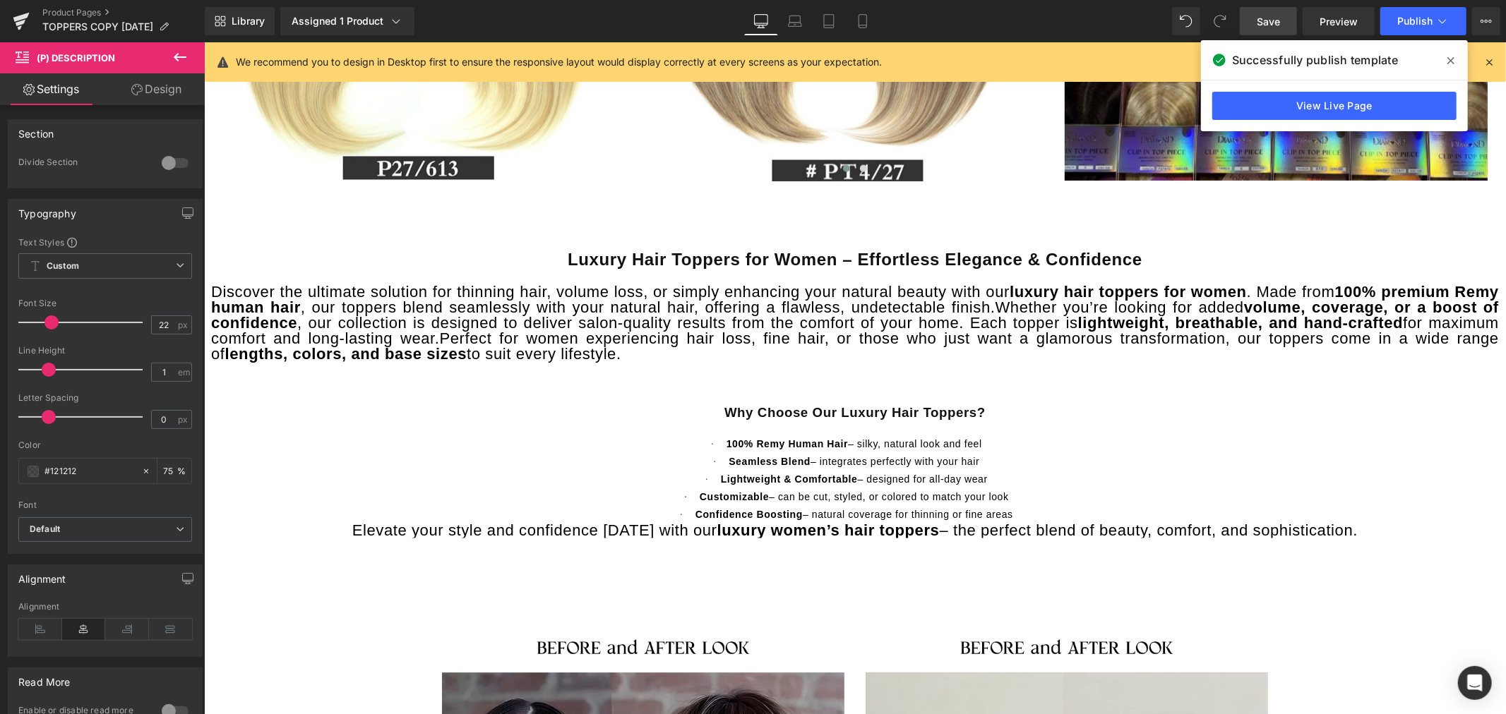
click at [751, 303] on span "Discover the ultimate solution for thinning hair, volume loss, or simply enhanc…" at bounding box center [854, 298] width 1288 height 33
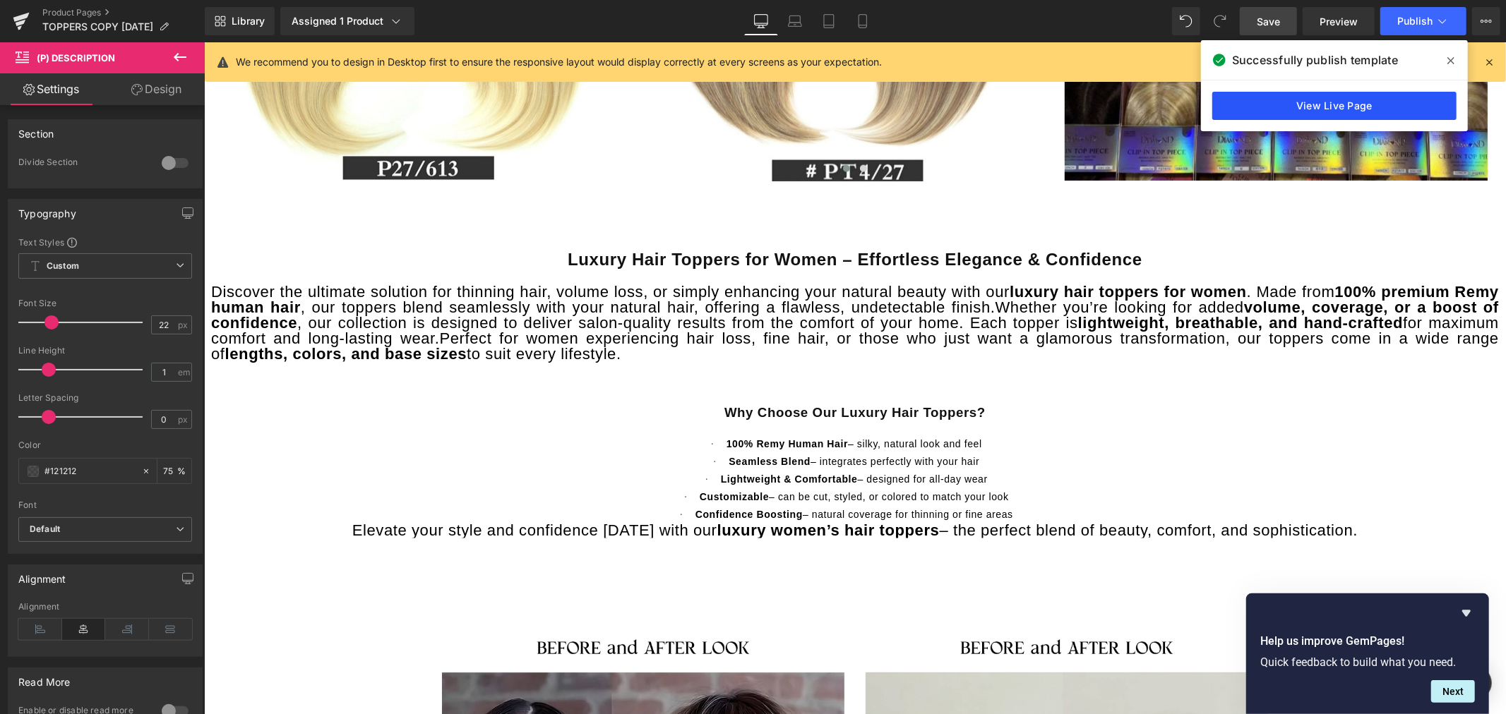
click at [1328, 108] on link "View Live Page" at bounding box center [1334, 106] width 244 height 28
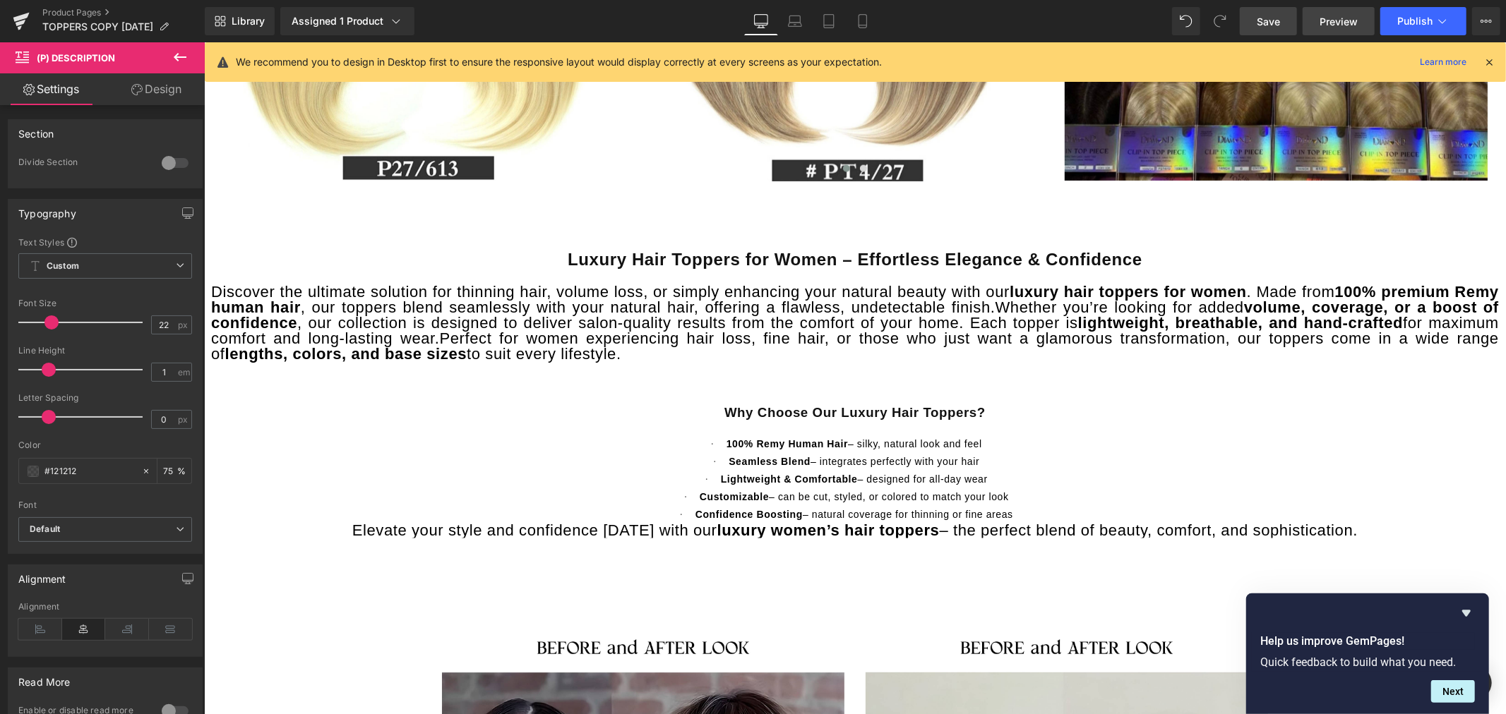
click at [1331, 22] on span "Preview" at bounding box center [1338, 21] width 38 height 15
click at [1421, 16] on span "Publish" at bounding box center [1414, 21] width 35 height 11
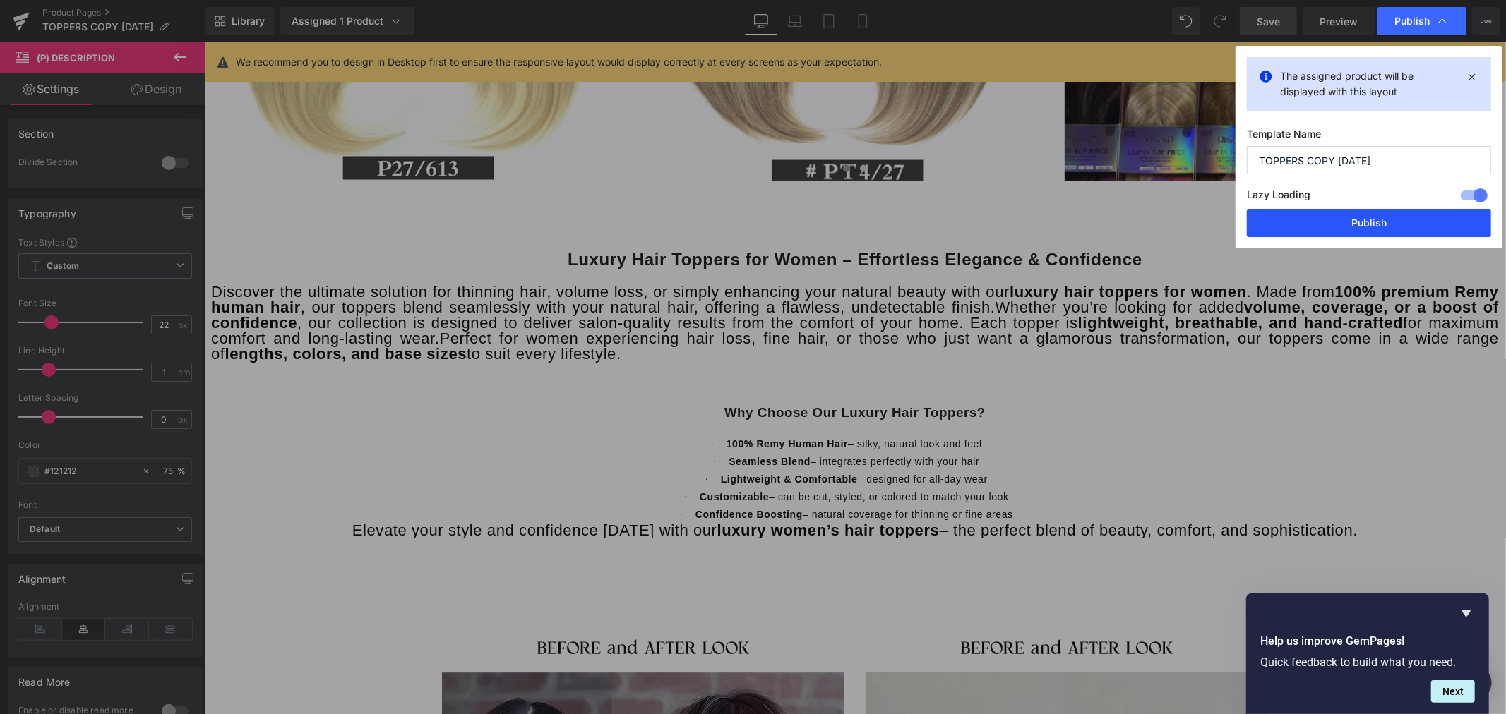
drag, startPoint x: 1366, startPoint y: 220, endPoint x: 817, endPoint y: 71, distance: 568.3
click at [1366, 220] on button "Publish" at bounding box center [1369, 223] width 244 height 28
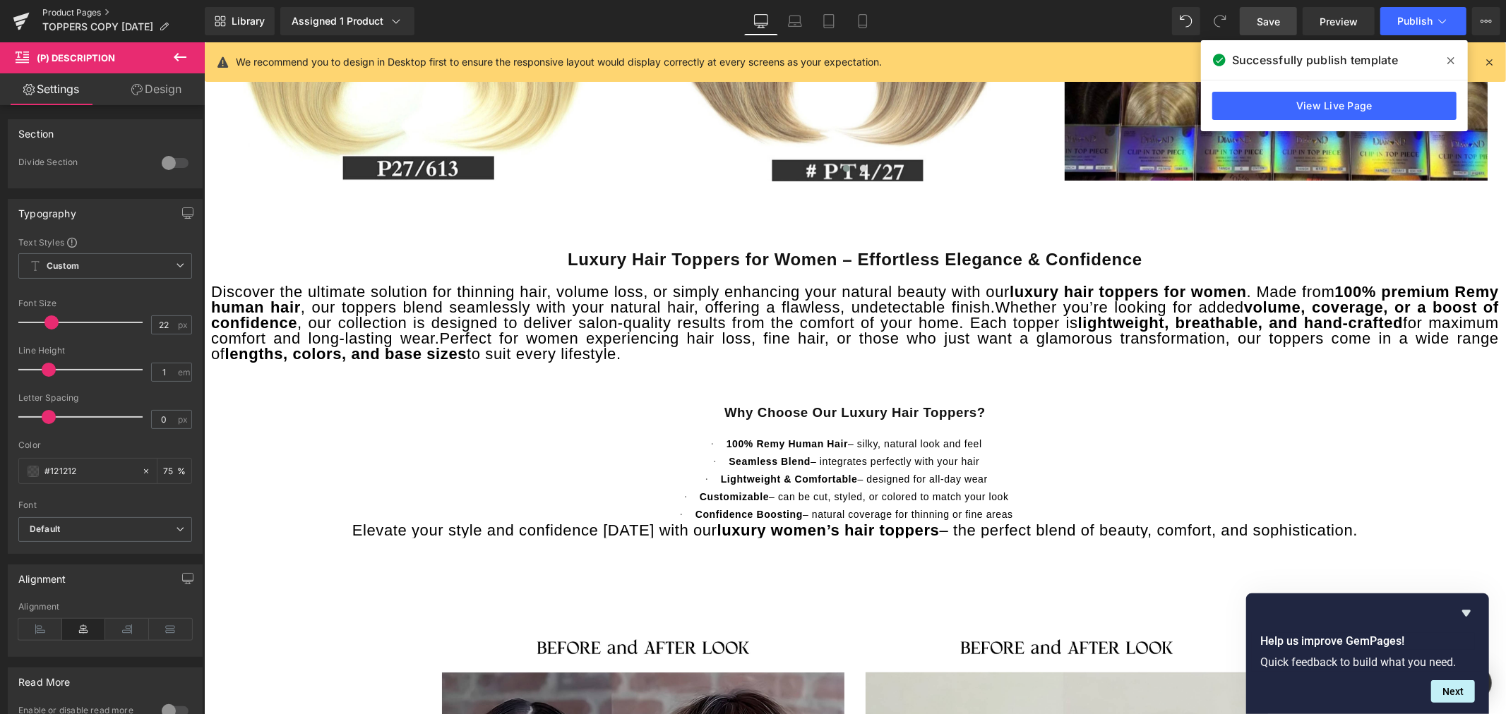
click at [52, 15] on link "Product Pages" at bounding box center [123, 12] width 162 height 11
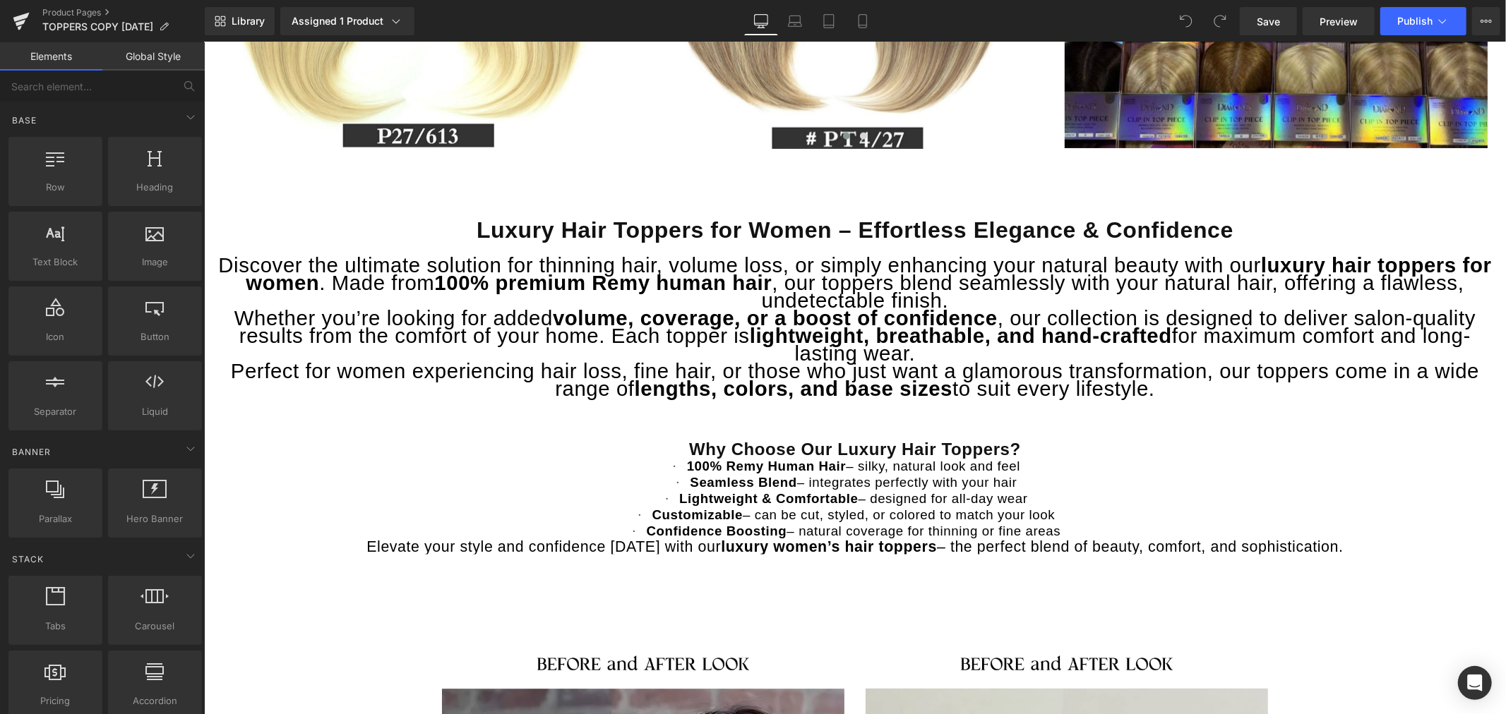
scroll to position [1647, 0]
click at [804, 312] on b "volume, coverage, or a boost of confidence" at bounding box center [774, 317] width 445 height 23
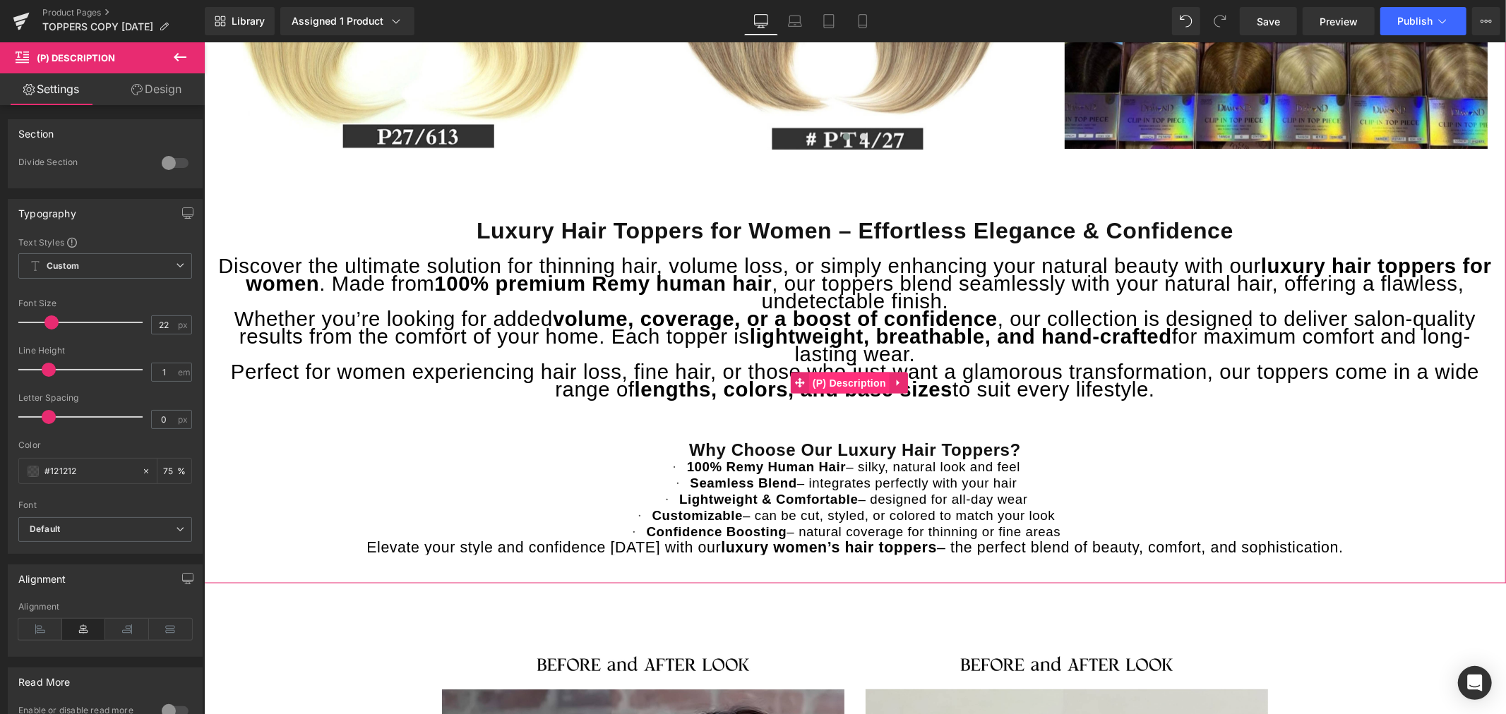
click at [857, 378] on span "(P) Description" at bounding box center [848, 382] width 80 height 21
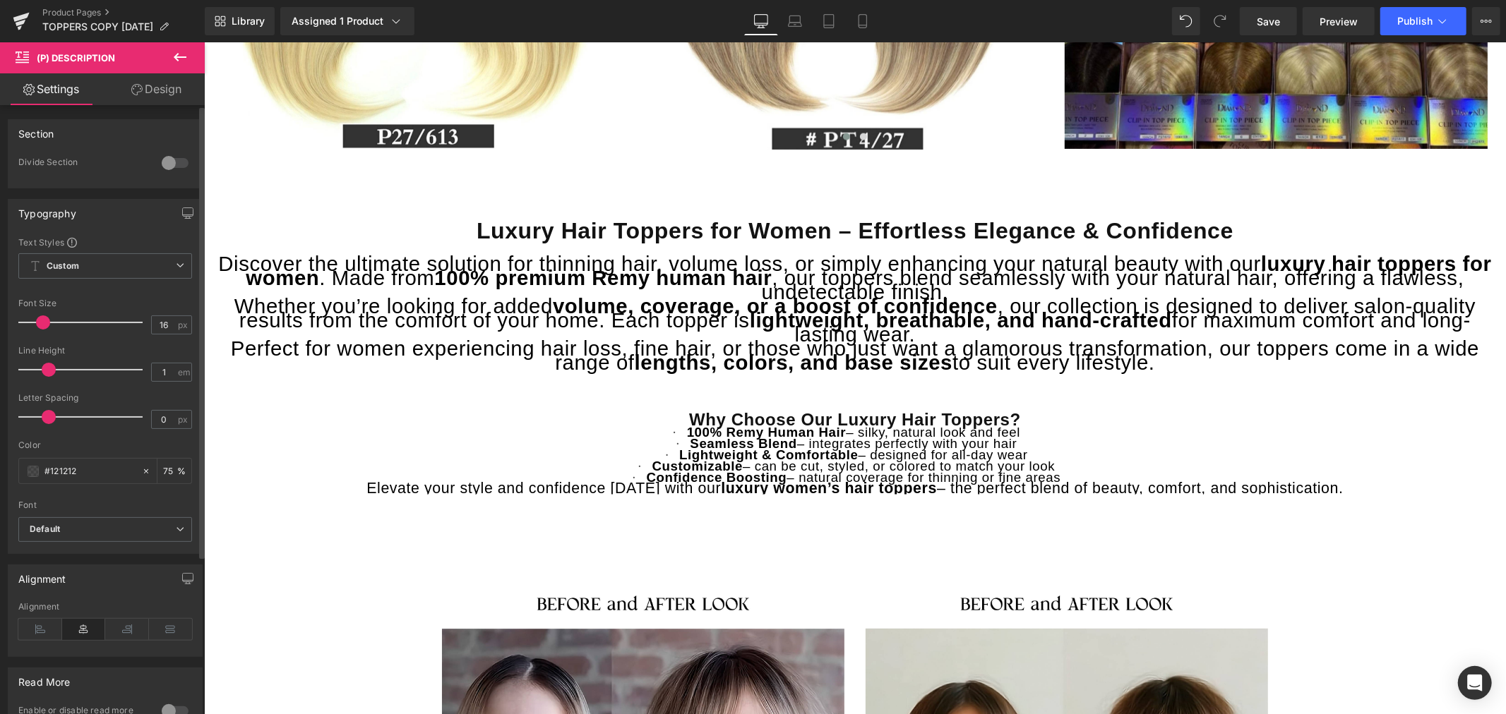
type input "18"
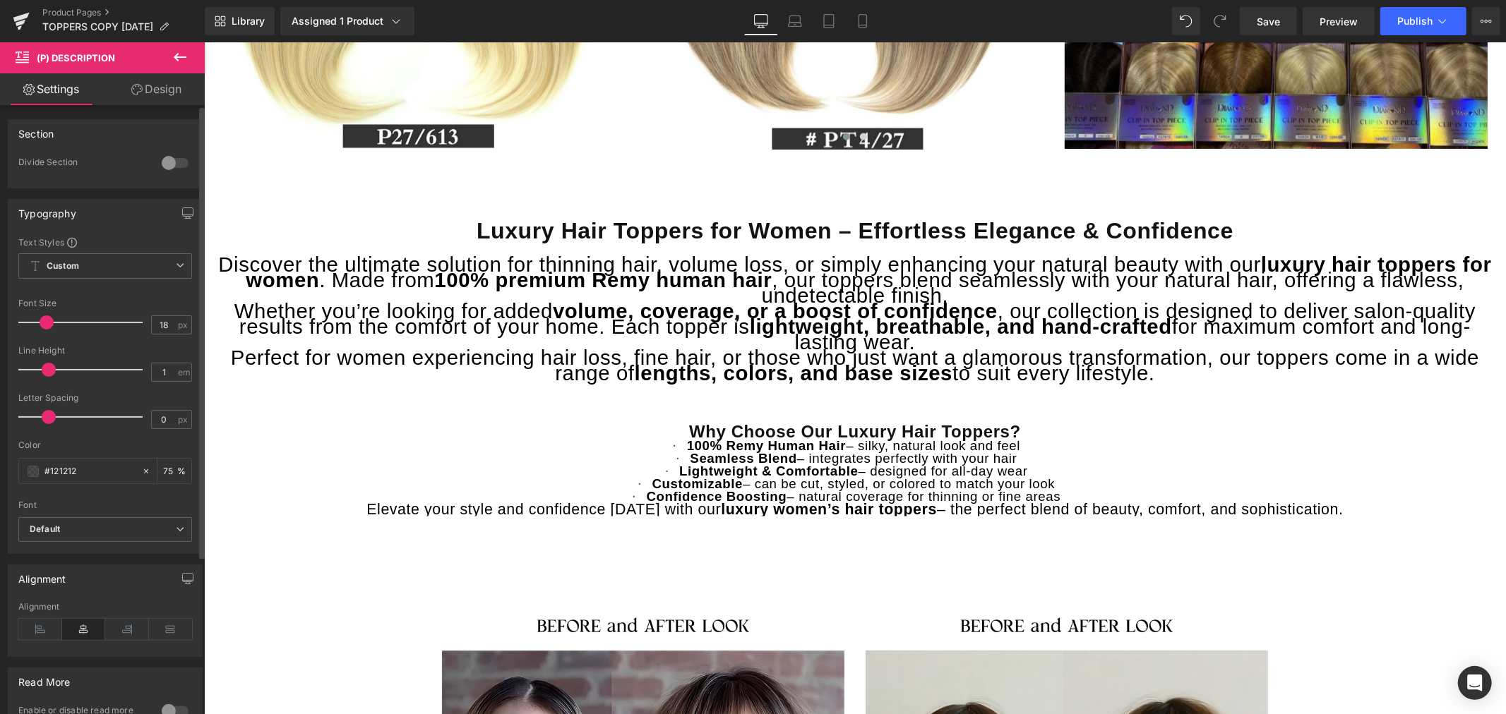
click at [43, 325] on span at bounding box center [47, 323] width 14 height 14
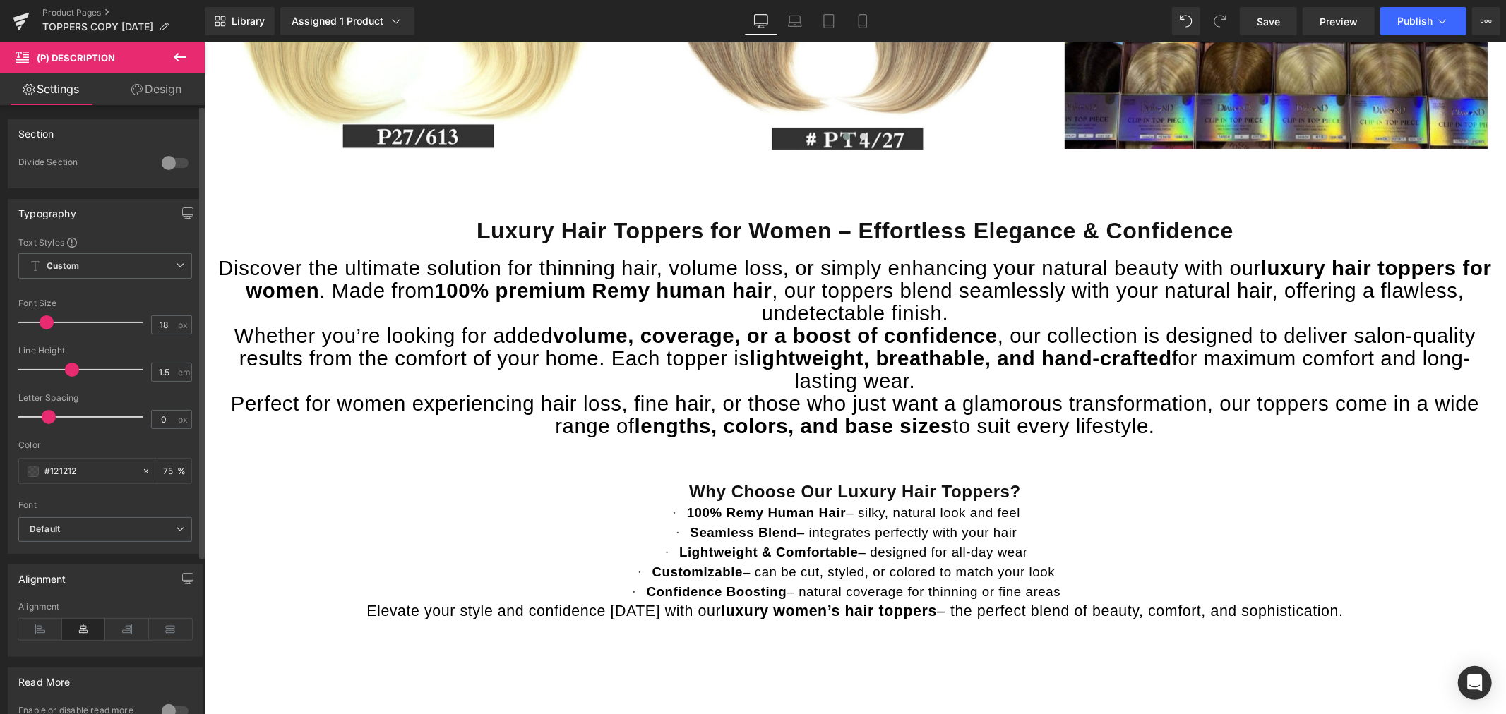
type input "1.6"
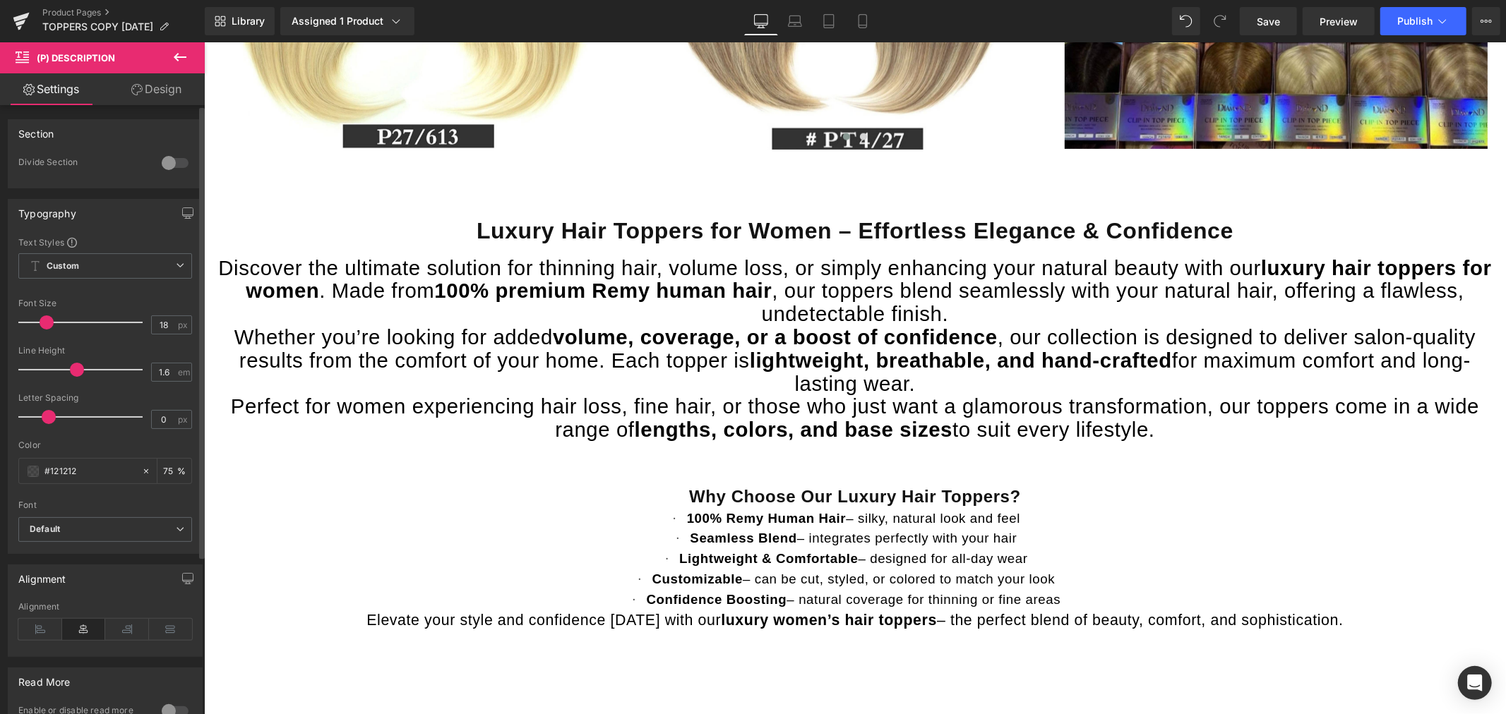
drag, startPoint x: 46, startPoint y: 366, endPoint x: 71, endPoint y: 376, distance: 26.9
click at [71, 376] on span at bounding box center [77, 370] width 14 height 14
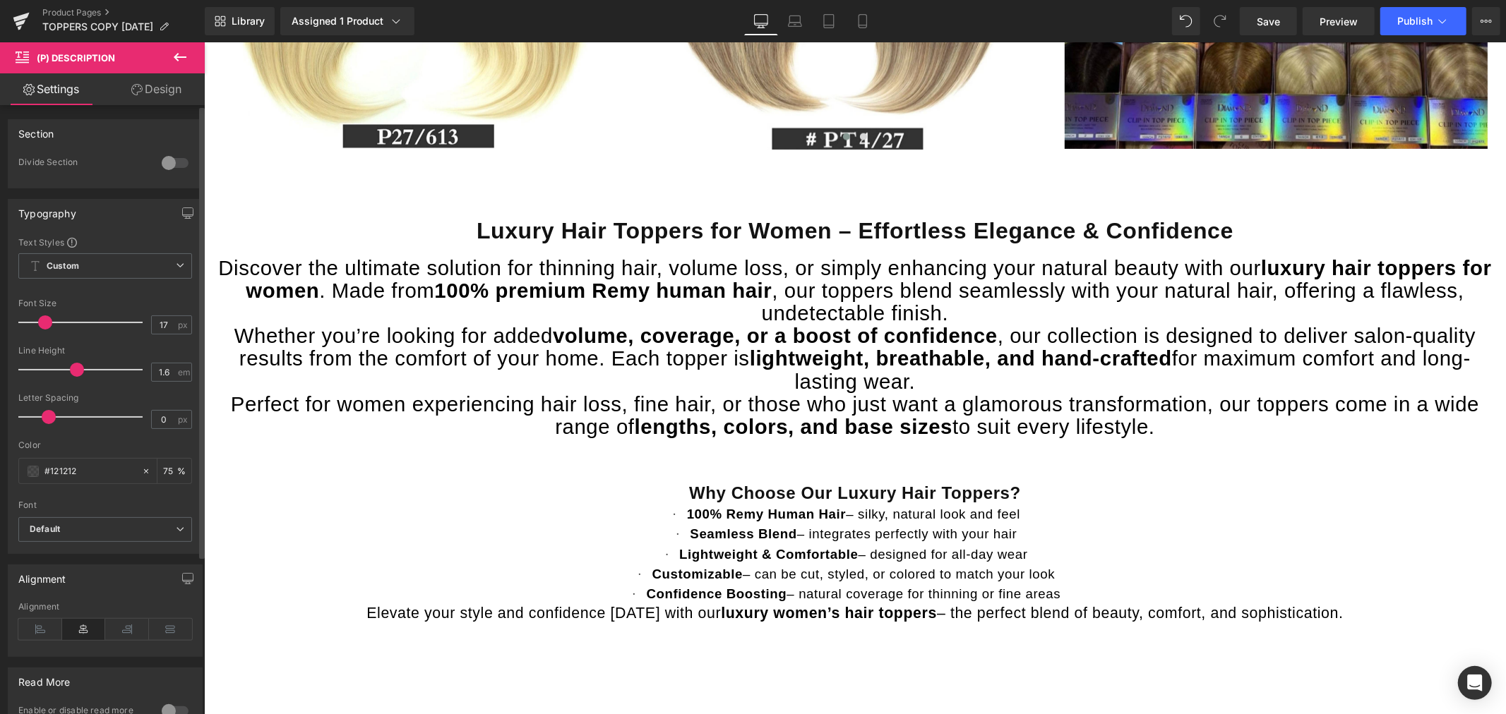
type input "15"
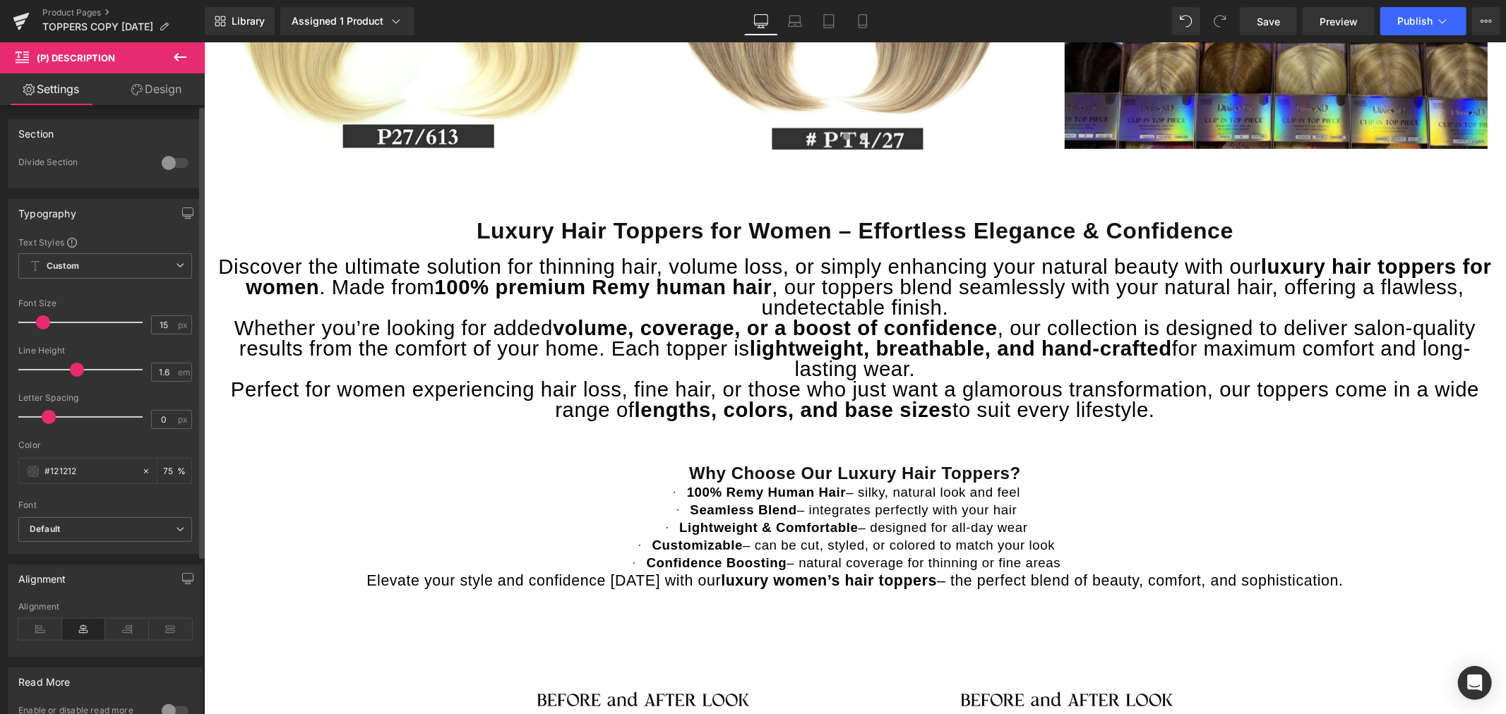
click at [41, 325] on span at bounding box center [43, 323] width 14 height 14
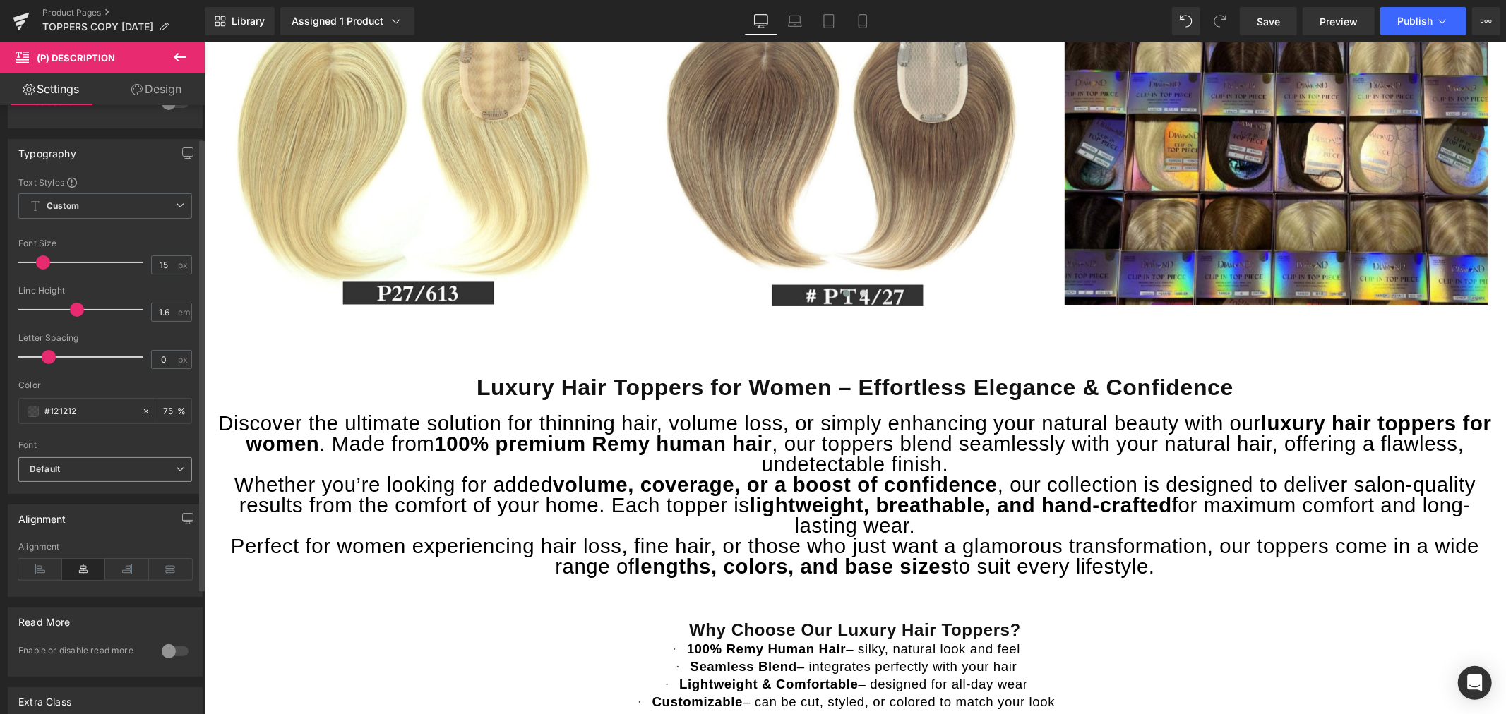
scroll to position [157, 0]
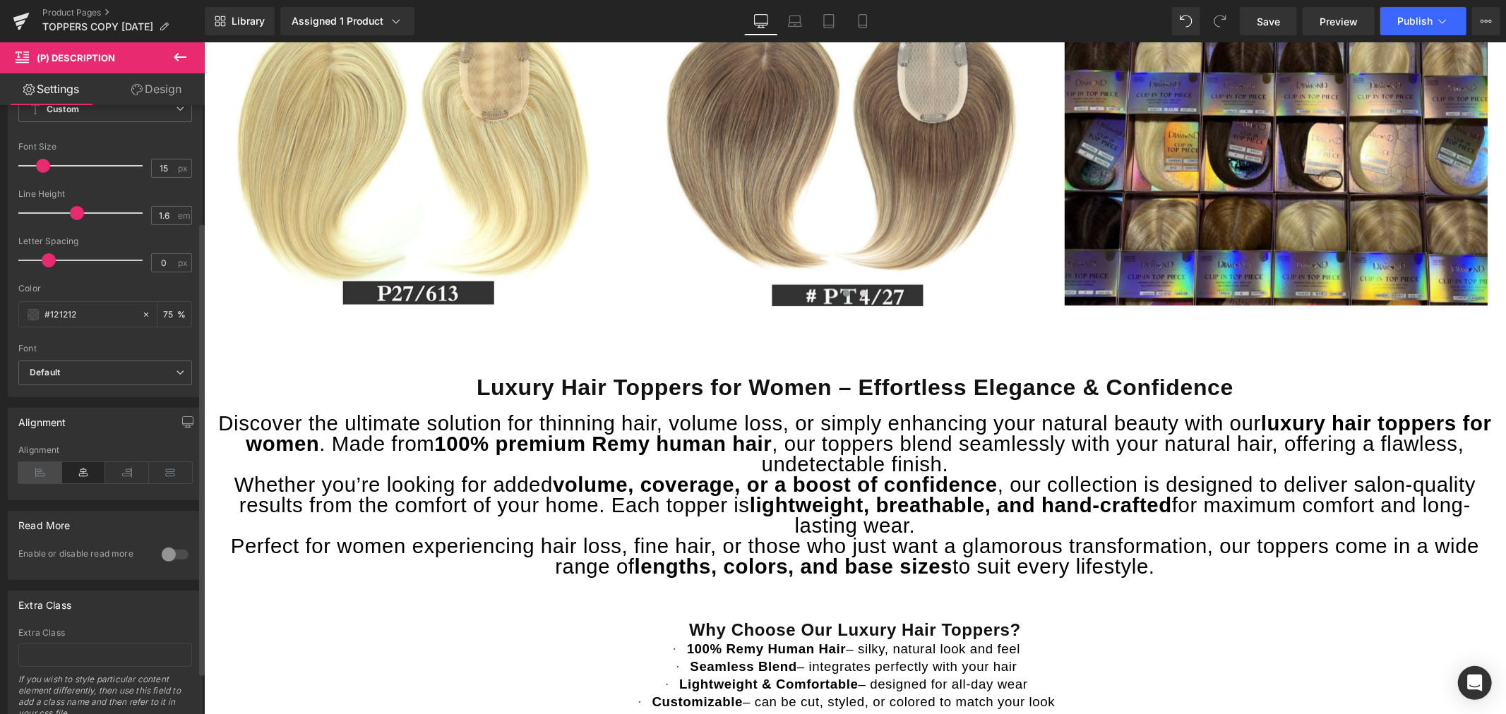
click at [42, 473] on icon at bounding box center [40, 472] width 44 height 21
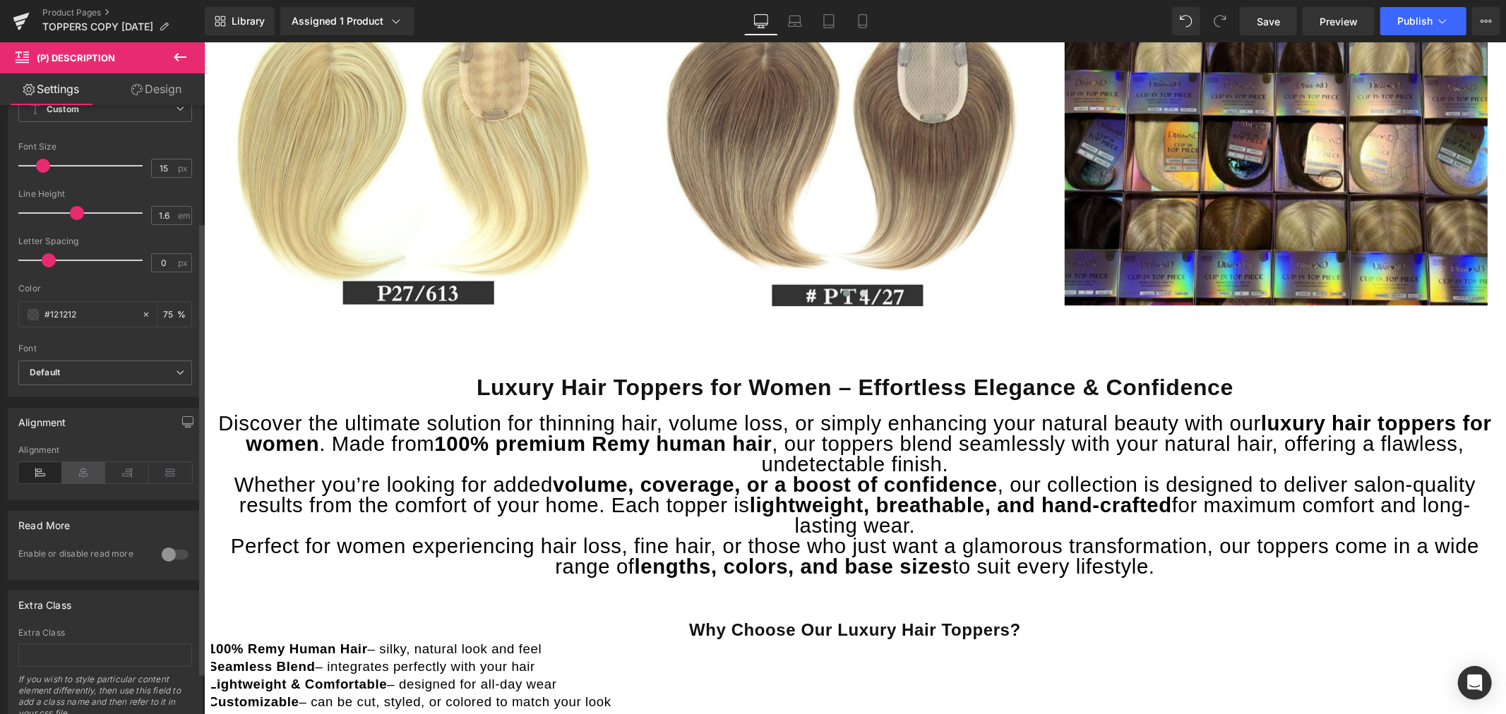
click at [75, 469] on icon at bounding box center [84, 472] width 44 height 21
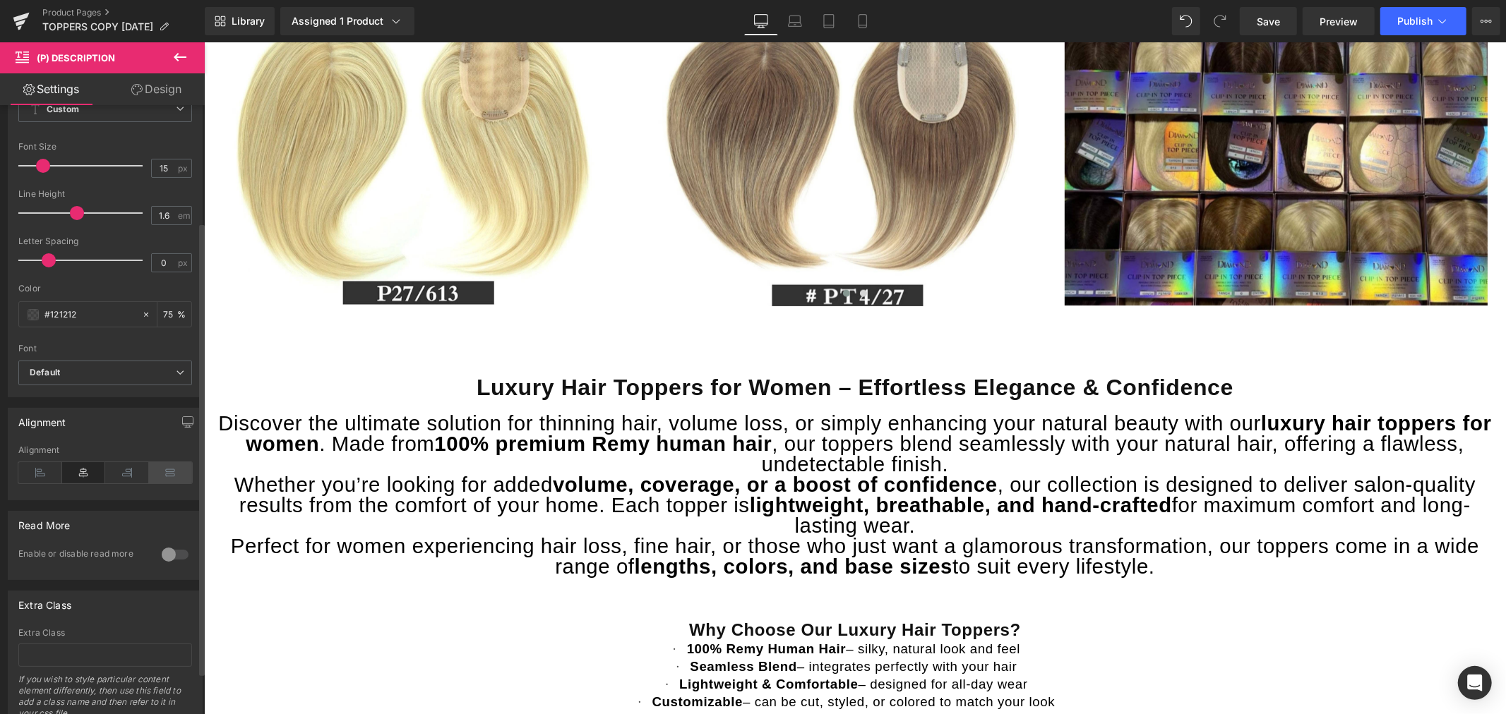
click at [163, 475] on icon at bounding box center [171, 472] width 44 height 21
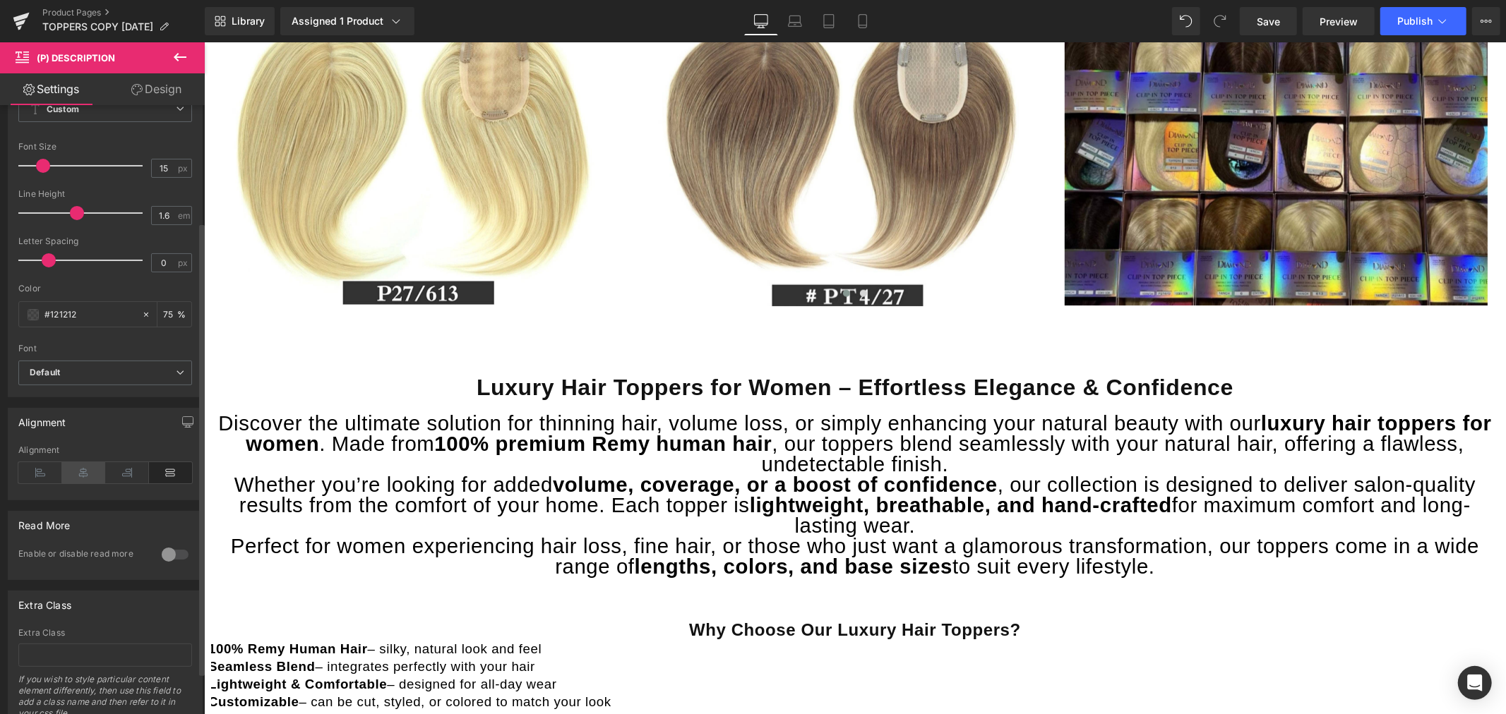
click at [92, 476] on icon at bounding box center [84, 472] width 44 height 21
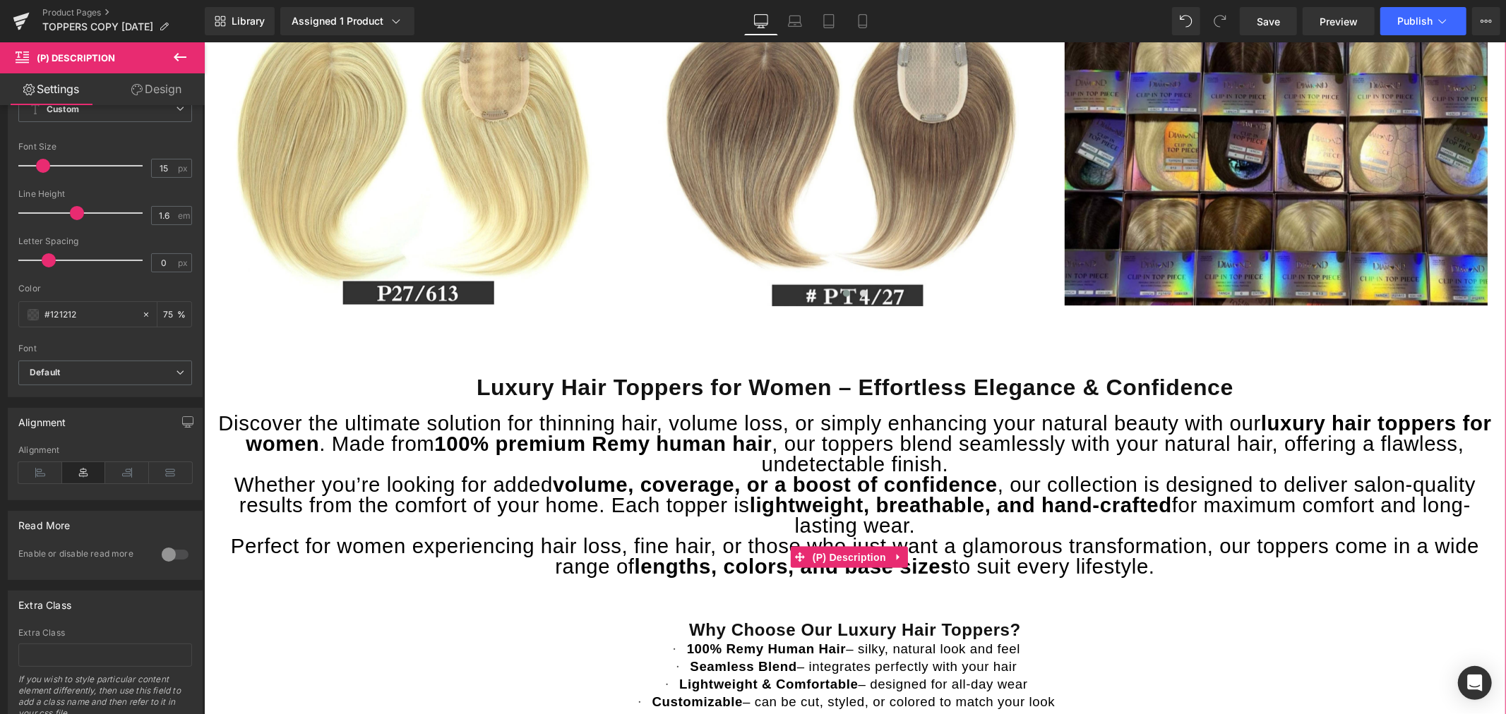
click at [966, 462] on p "Discover the ultimate solution for thinning hair, volume loss, or simply enhanc…" at bounding box center [854, 444] width 1288 height 61
click at [871, 412] on span "Discover the ultimate solution for thinning hair, volume loss, or simply enhanc…" at bounding box center [853, 443] width 1273 height 64
click at [851, 551] on span "(P) Description" at bounding box center [848, 556] width 80 height 21
click at [75, 216] on span at bounding box center [77, 213] width 14 height 14
drag, startPoint x: 50, startPoint y: 256, endPoint x: 107, endPoint y: 258, distance: 56.5
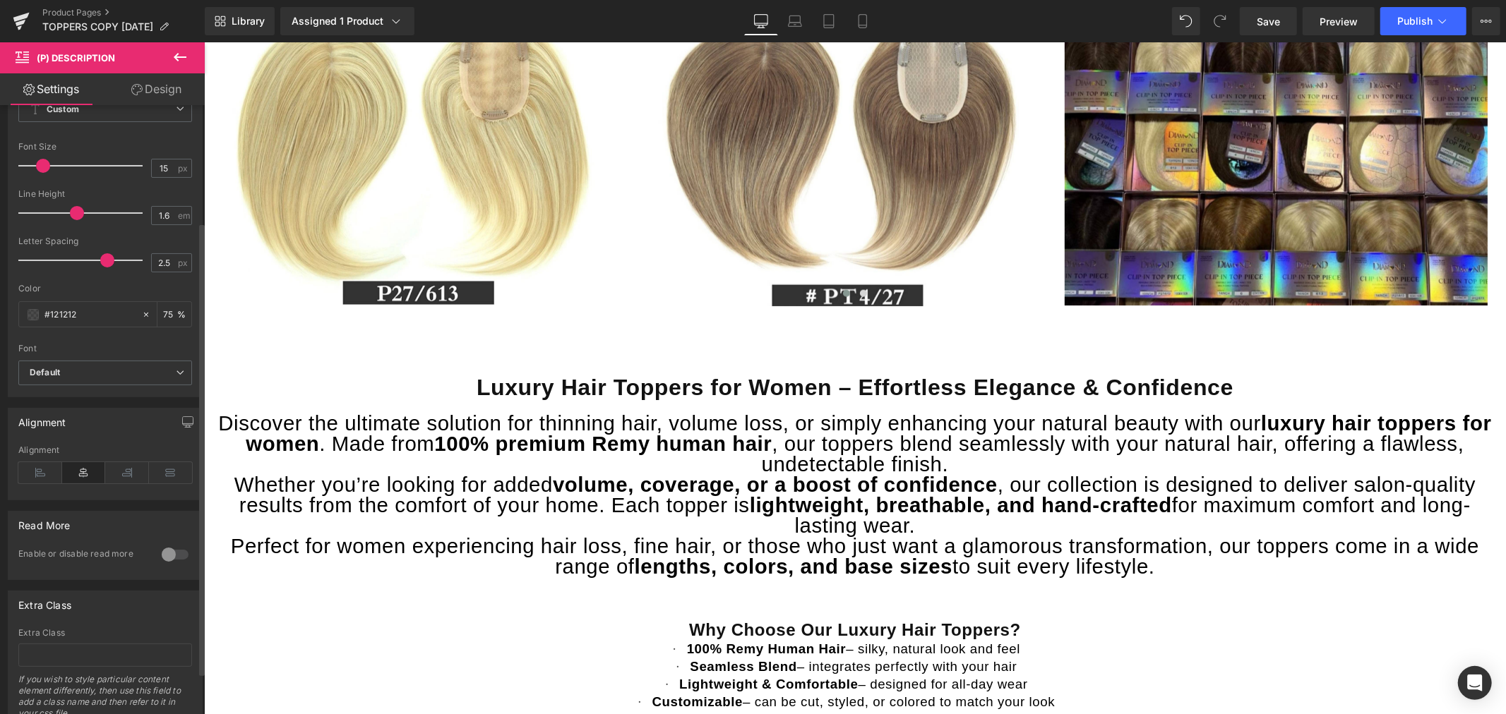
click at [107, 258] on span at bounding box center [107, 260] width 14 height 14
type input "0"
drag, startPoint x: 107, startPoint y: 261, endPoint x: 51, endPoint y: 265, distance: 55.9
click at [51, 265] on span at bounding box center [49, 260] width 14 height 14
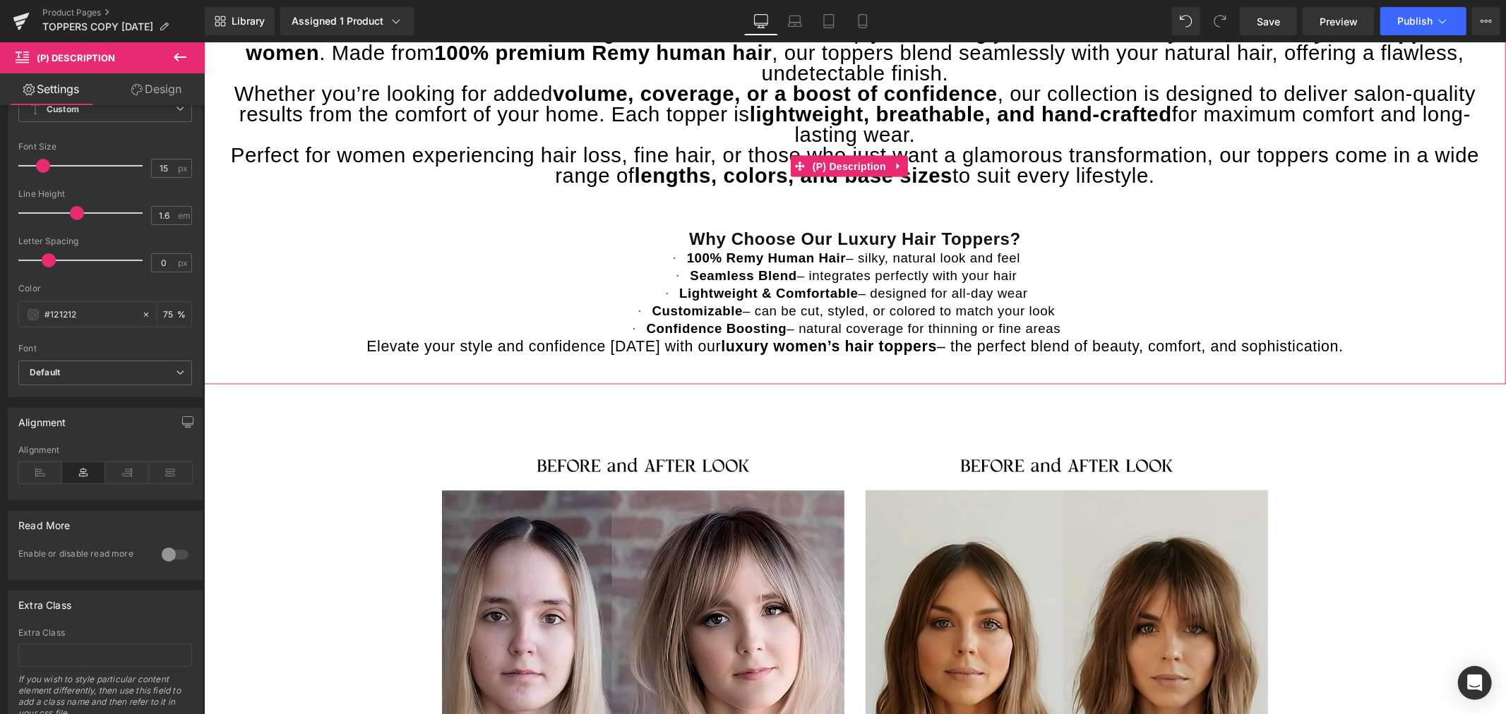
scroll to position [1882, 0]
click at [748, 313] on span "– can be cut, styled, or colored to match your look" at bounding box center [898, 309] width 312 height 15
click at [786, 335] on span "– natural coverage for thinning or fine areas" at bounding box center [923, 327] width 274 height 15
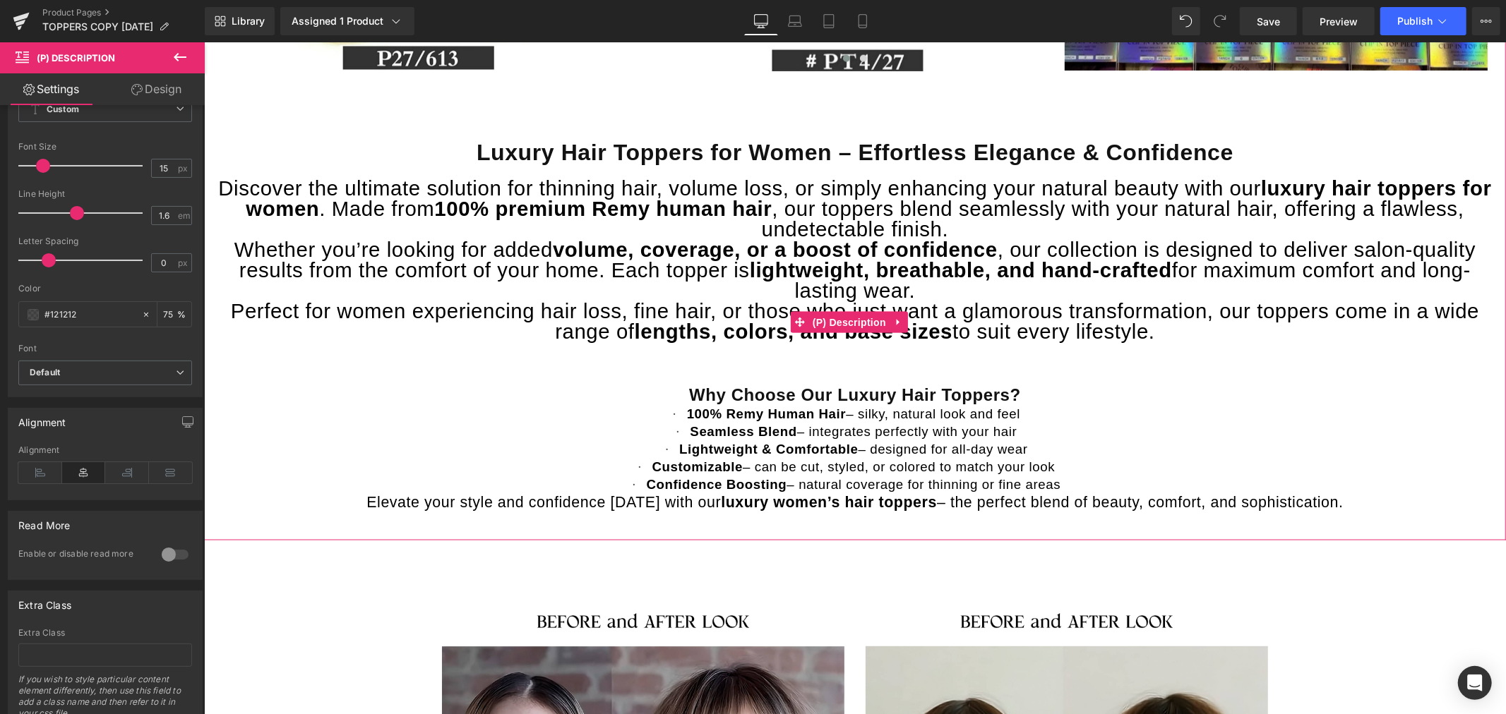
scroll to position [1568, 0]
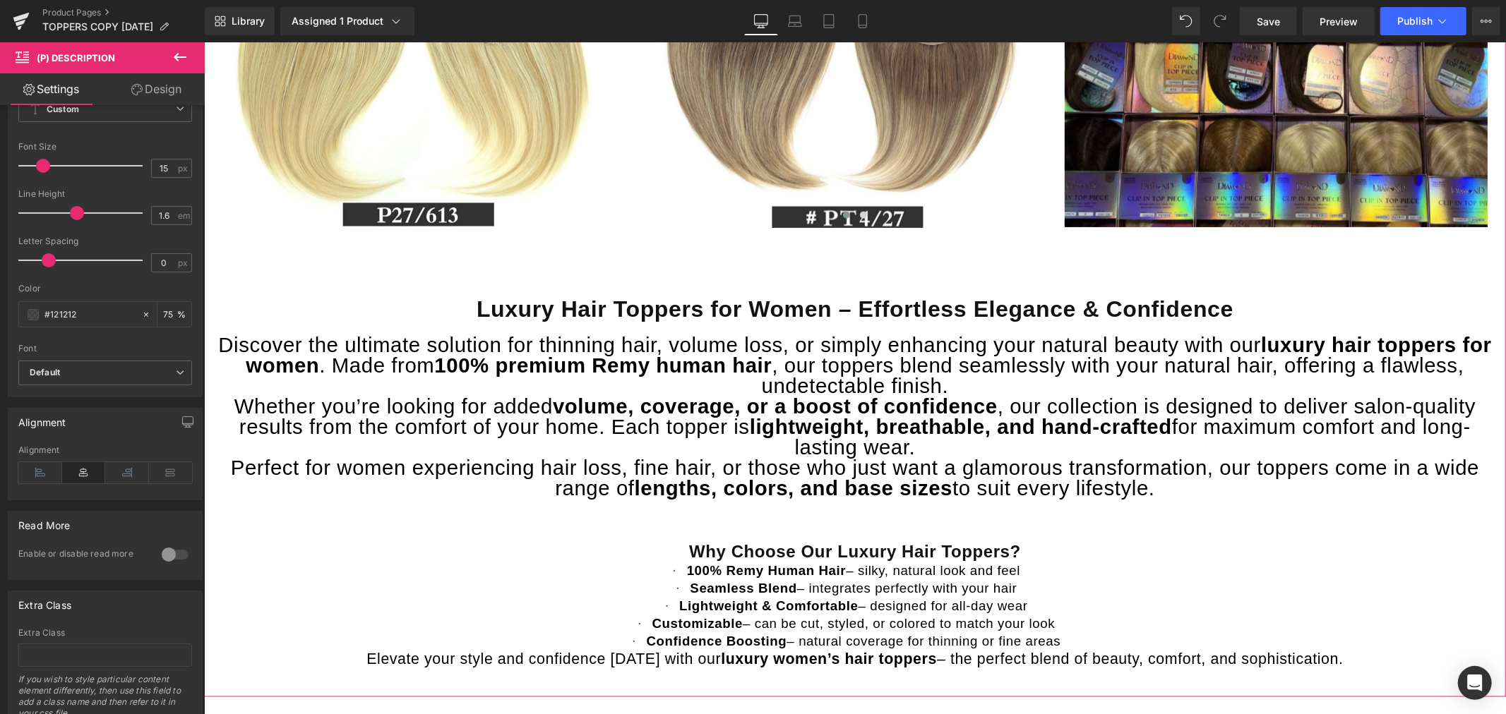
click at [740, 301] on span "Luxury Hair Toppers for Women – Effortless Elegance & Confidence" at bounding box center [854, 308] width 757 height 25
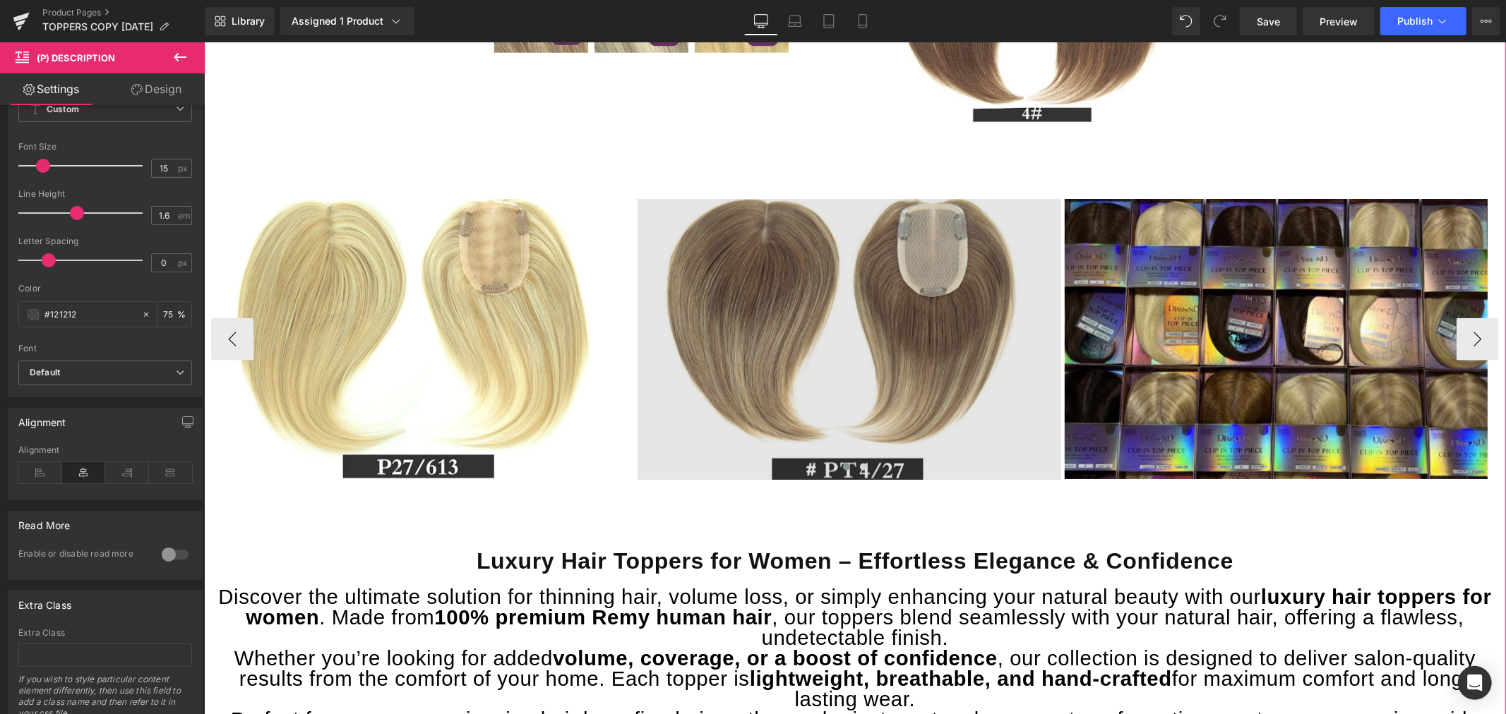
scroll to position [1490, 0]
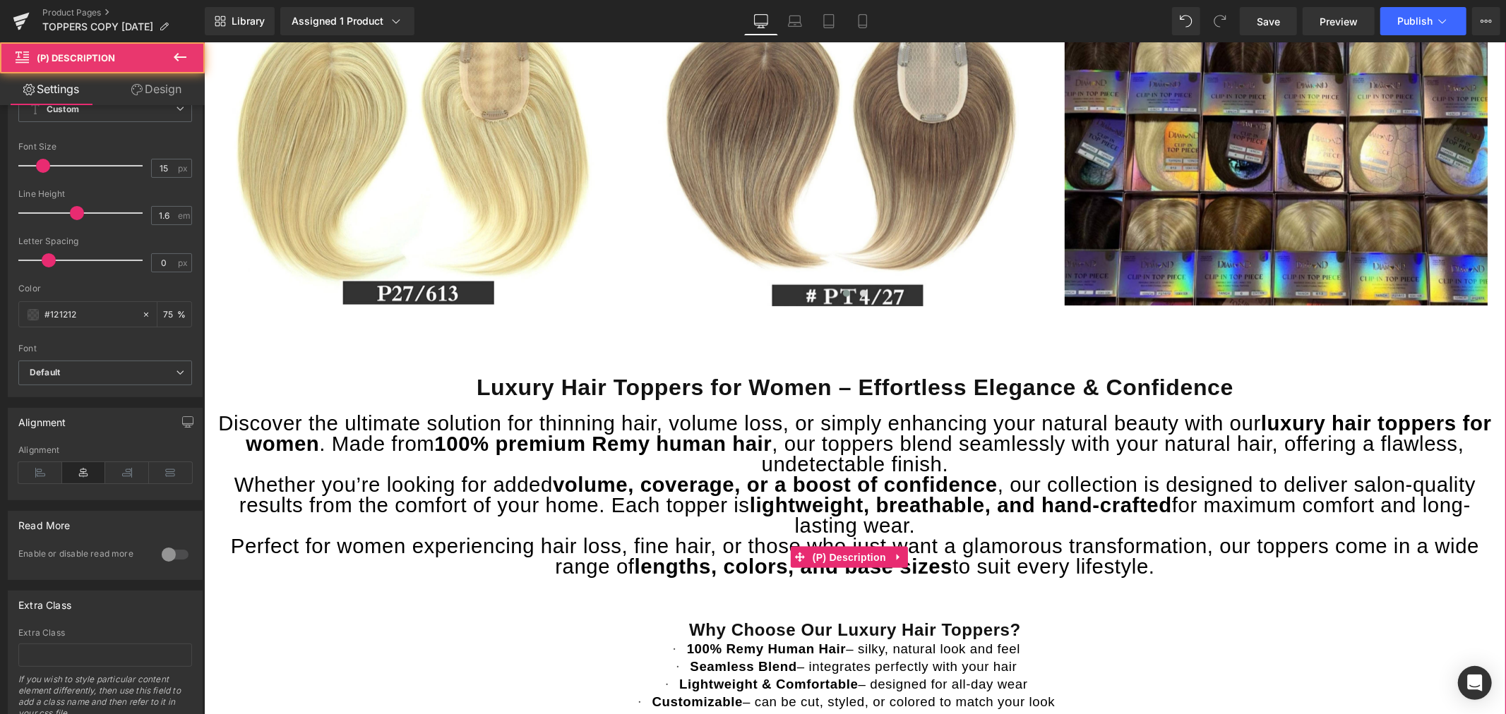
click at [604, 414] on span "Discover the ultimate solution for thinning hair, volume loss, or simply enhanc…" at bounding box center [853, 443] width 1273 height 64
click at [836, 560] on span "(P) Description" at bounding box center [848, 556] width 80 height 21
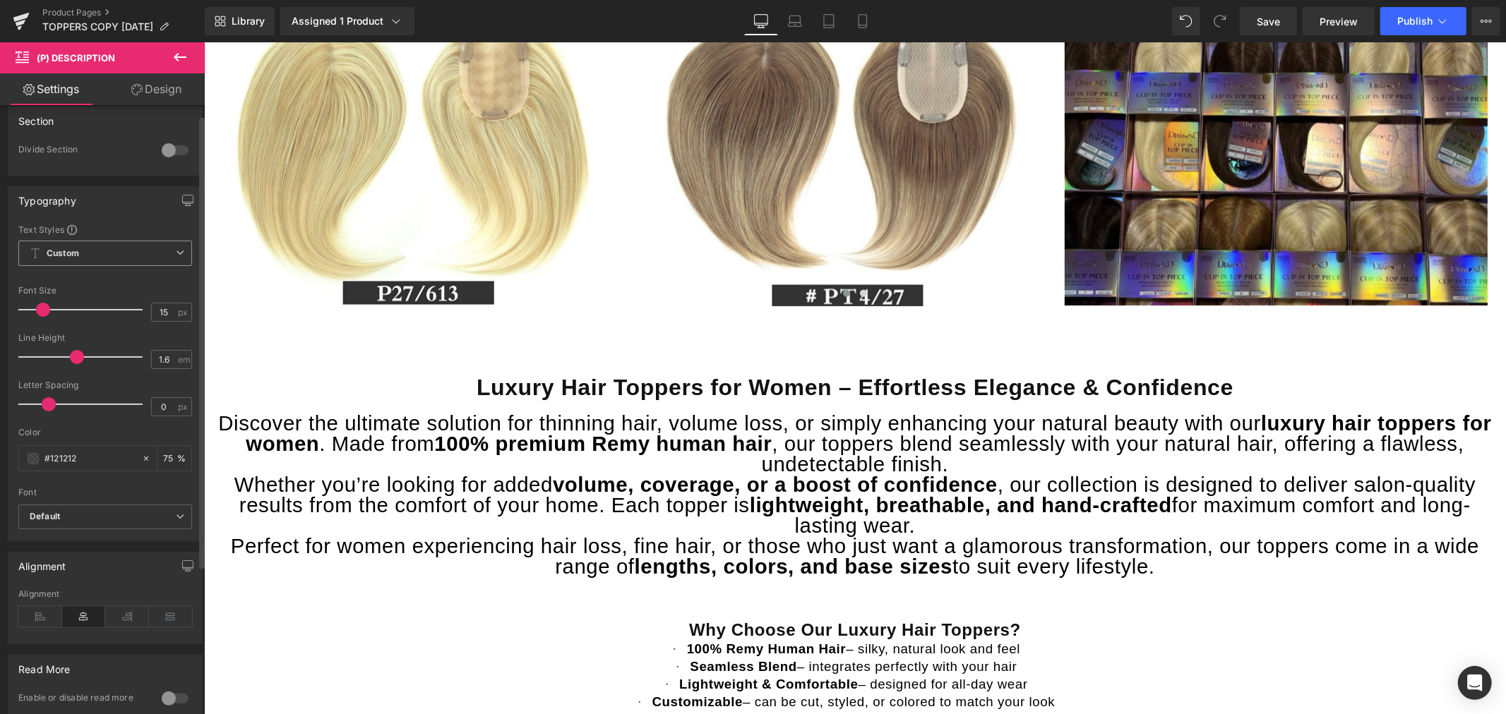
scroll to position [0, 0]
click at [116, 269] on span "Custom Setup Global Style" at bounding box center [105, 265] width 174 height 25
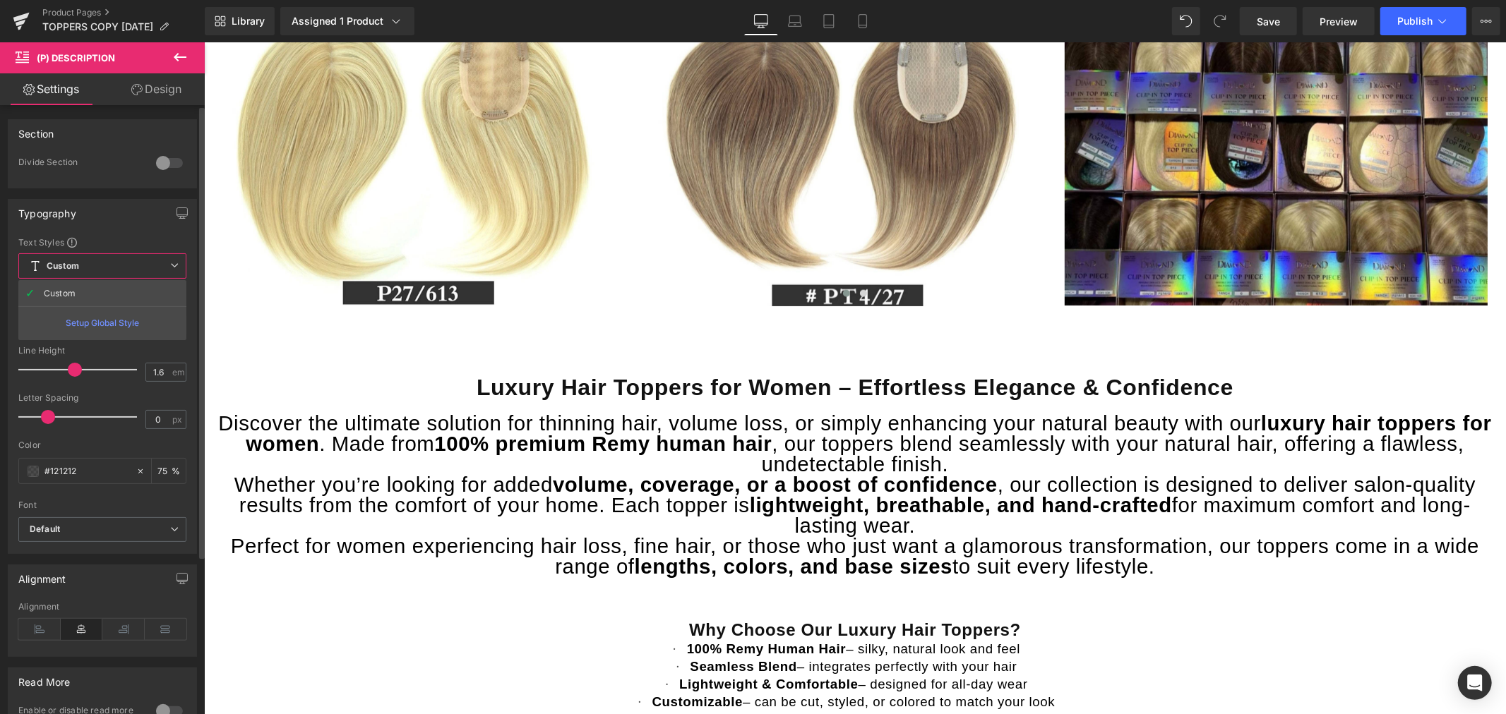
click at [116, 275] on span "Custom Setup Global Style" at bounding box center [102, 265] width 168 height 25
click at [169, 264] on span "Custom Setup Global Style" at bounding box center [105, 265] width 174 height 25
click at [85, 532] on b "Default" at bounding box center [100, 530] width 140 height 12
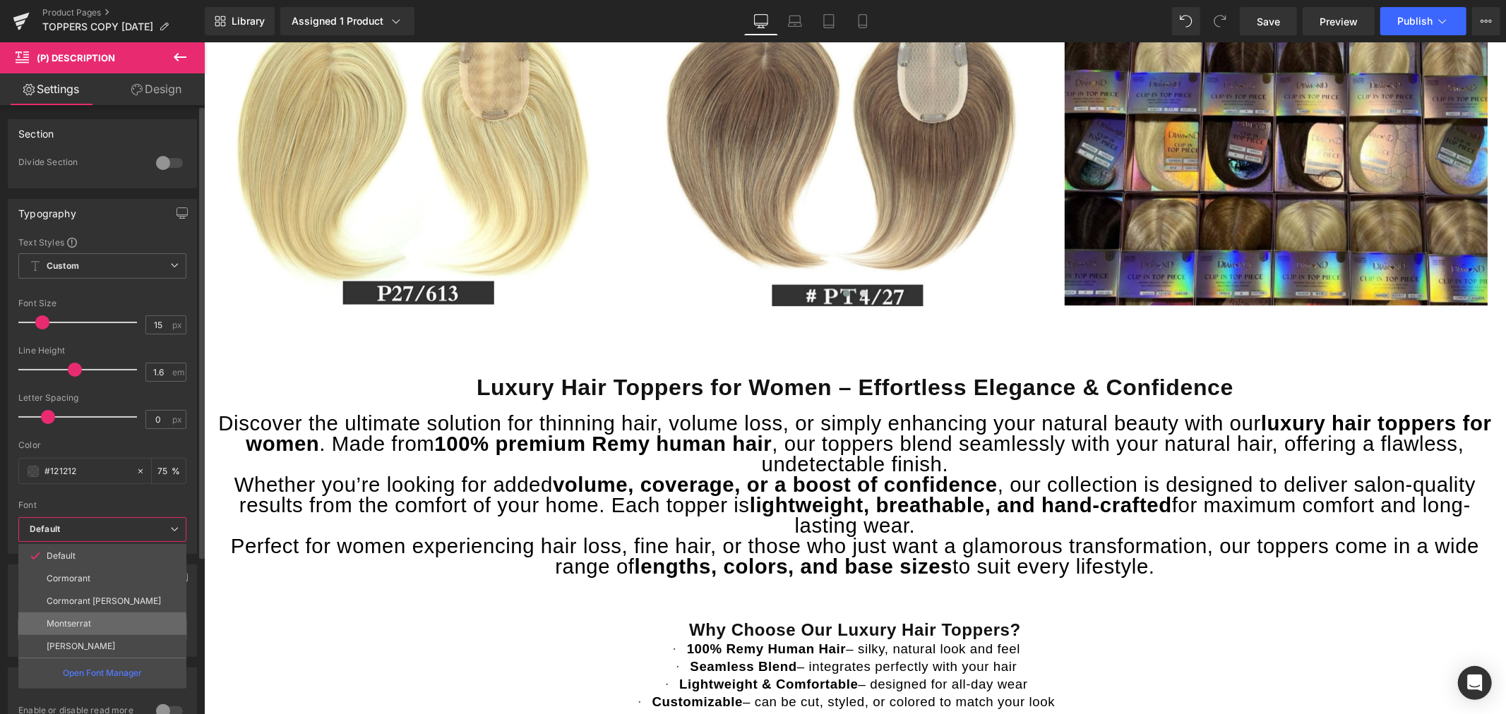
click at [100, 620] on li "Montserrat" at bounding box center [102, 624] width 168 height 23
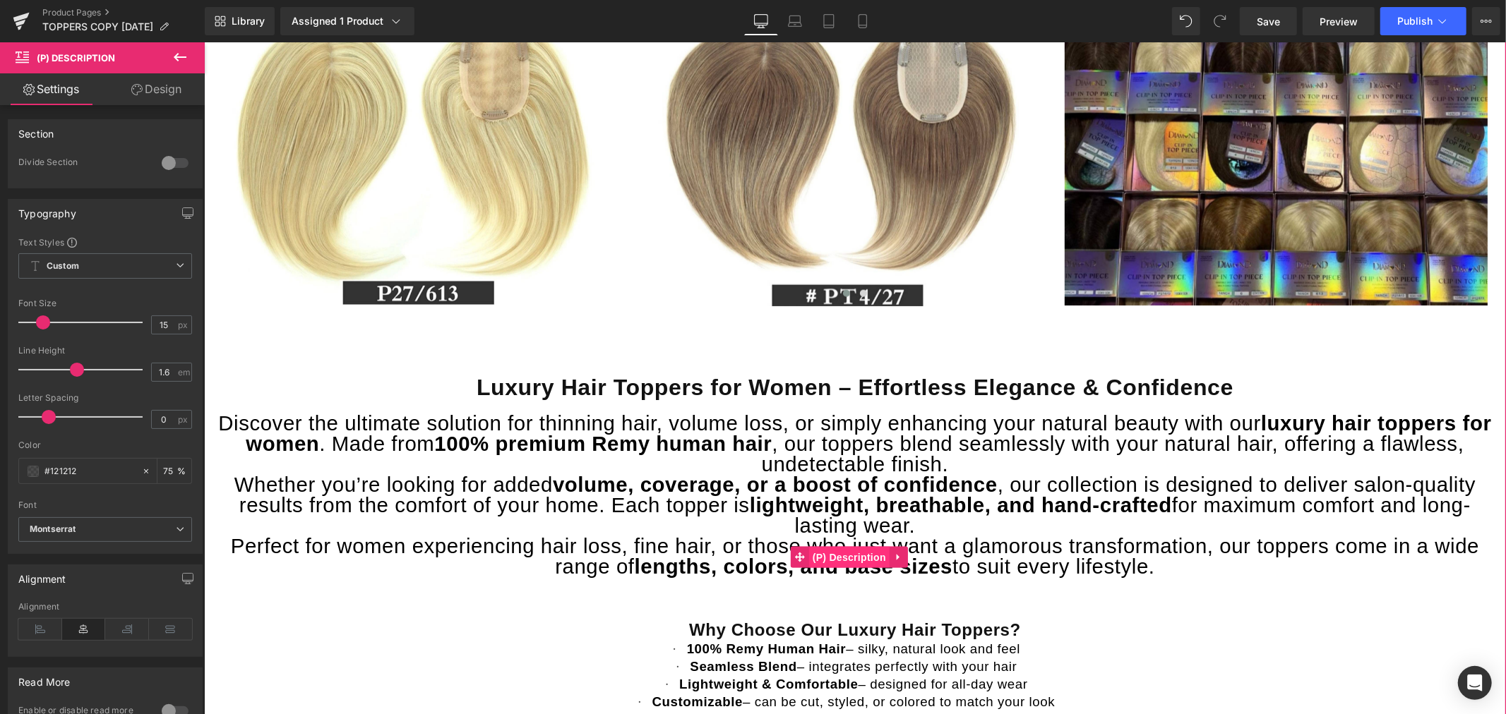
click at [851, 559] on span "(P) Description" at bounding box center [848, 556] width 80 height 21
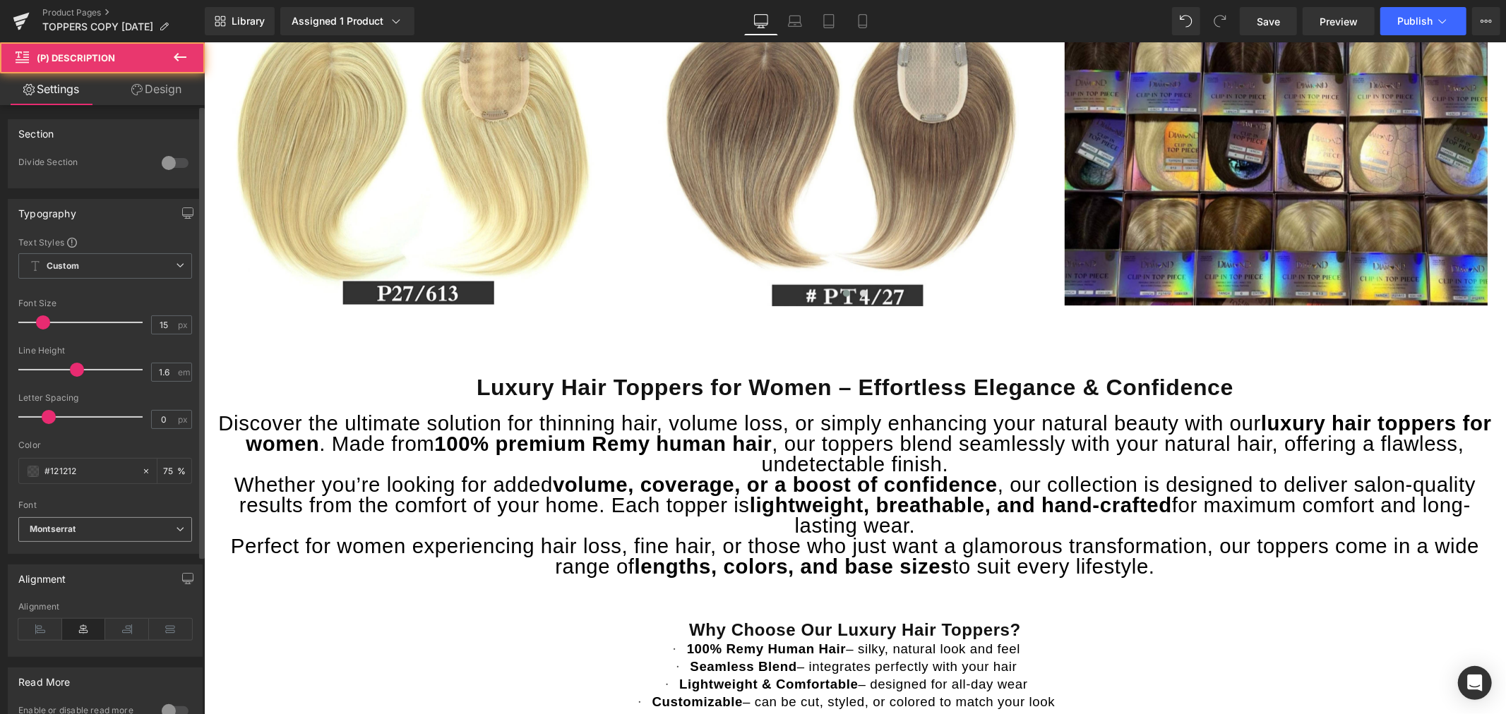
click at [66, 535] on icon "Montserrat" at bounding box center [53, 530] width 46 height 12
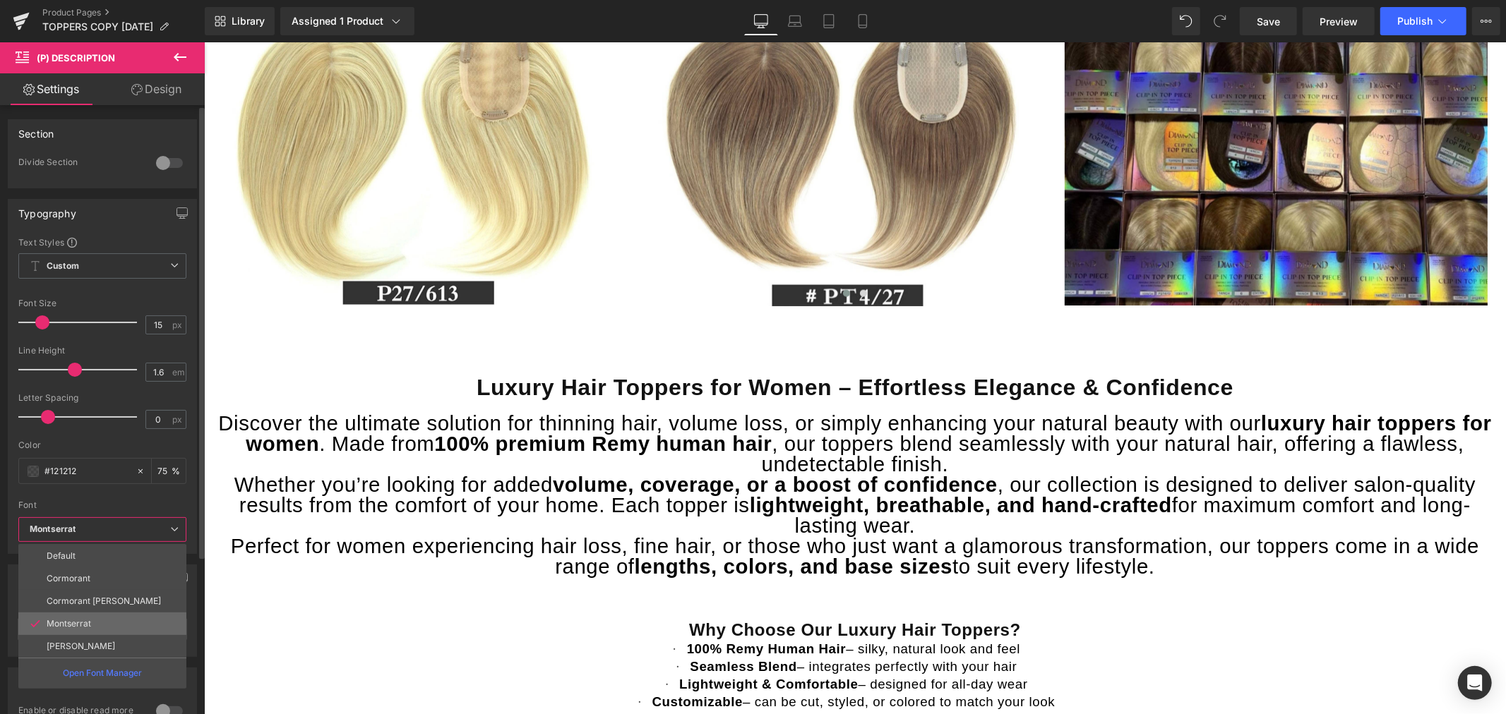
click at [90, 619] on p "Montserrat" at bounding box center [69, 624] width 44 height 10
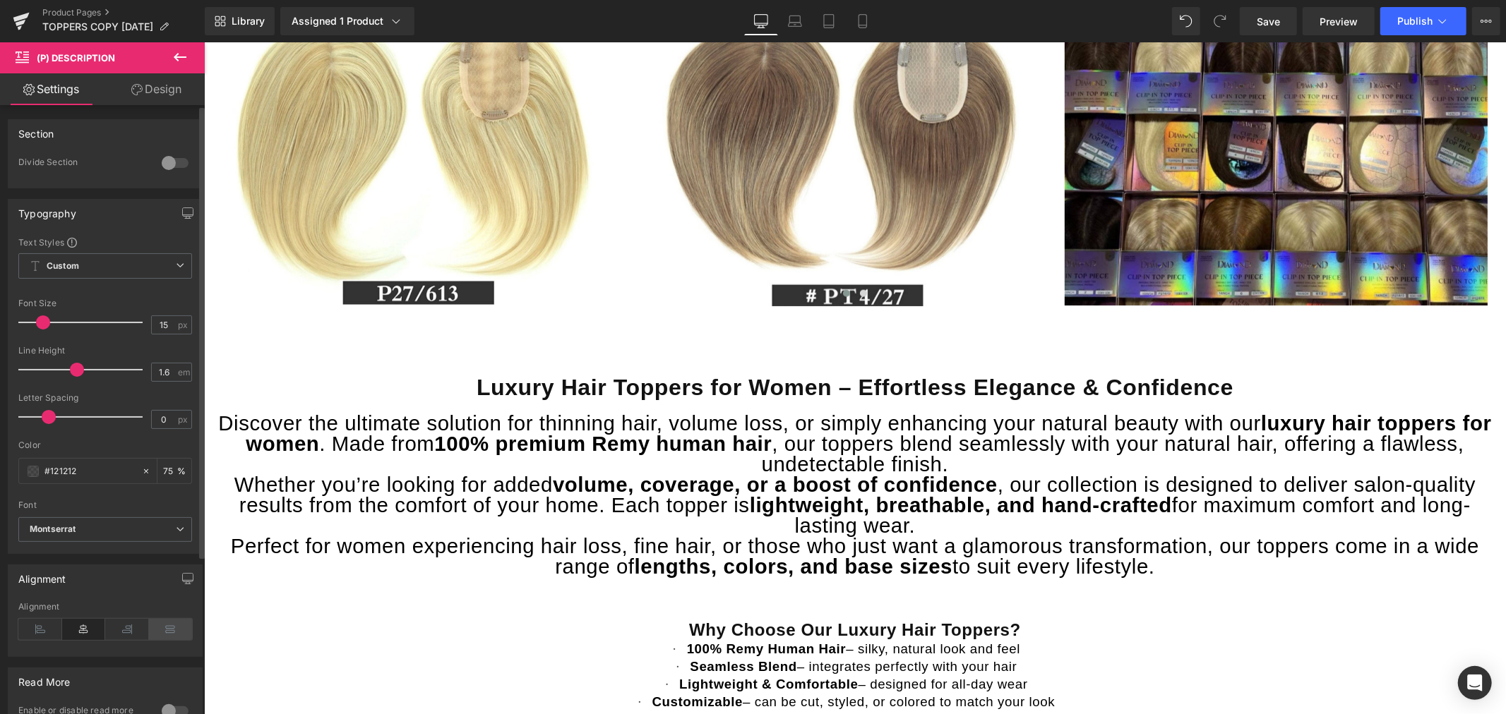
click at [169, 632] on icon at bounding box center [171, 629] width 44 height 21
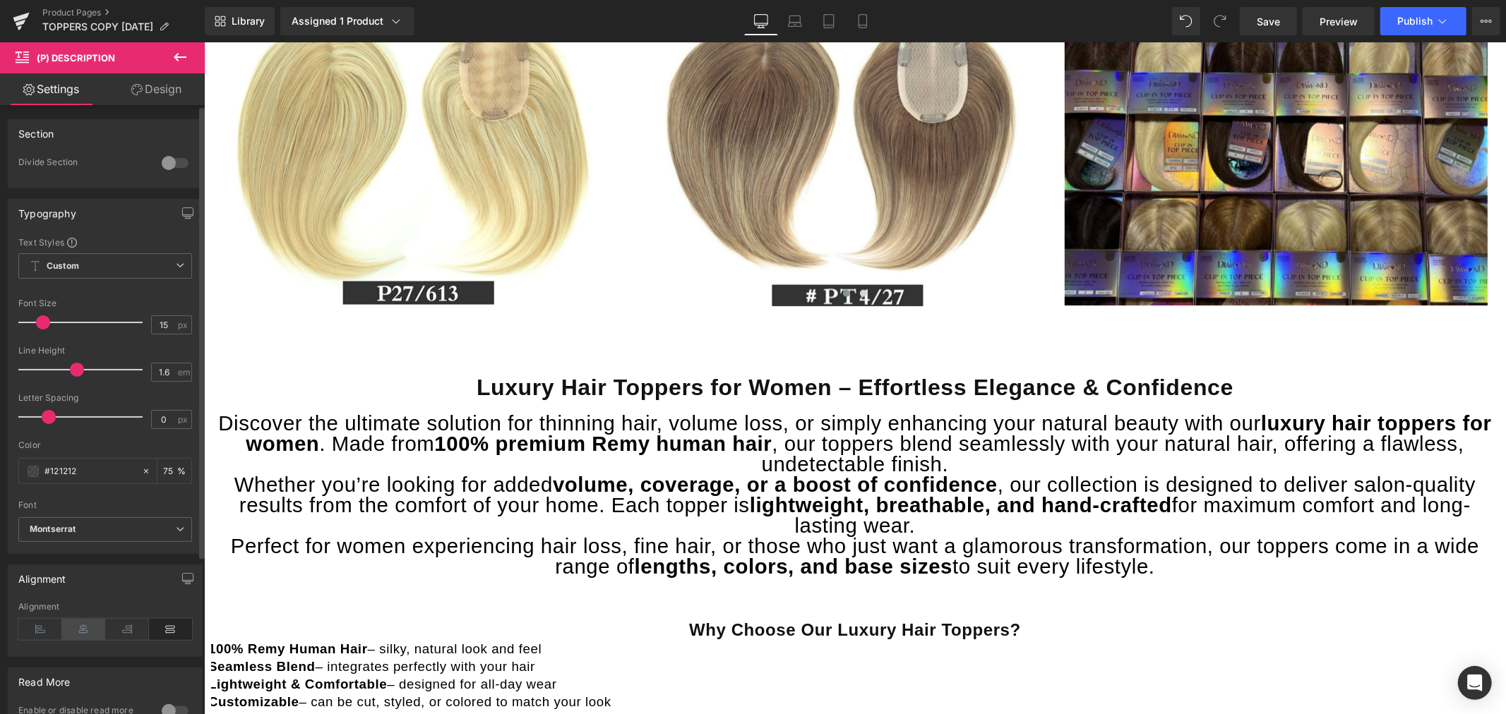
click at [89, 632] on icon at bounding box center [84, 629] width 44 height 21
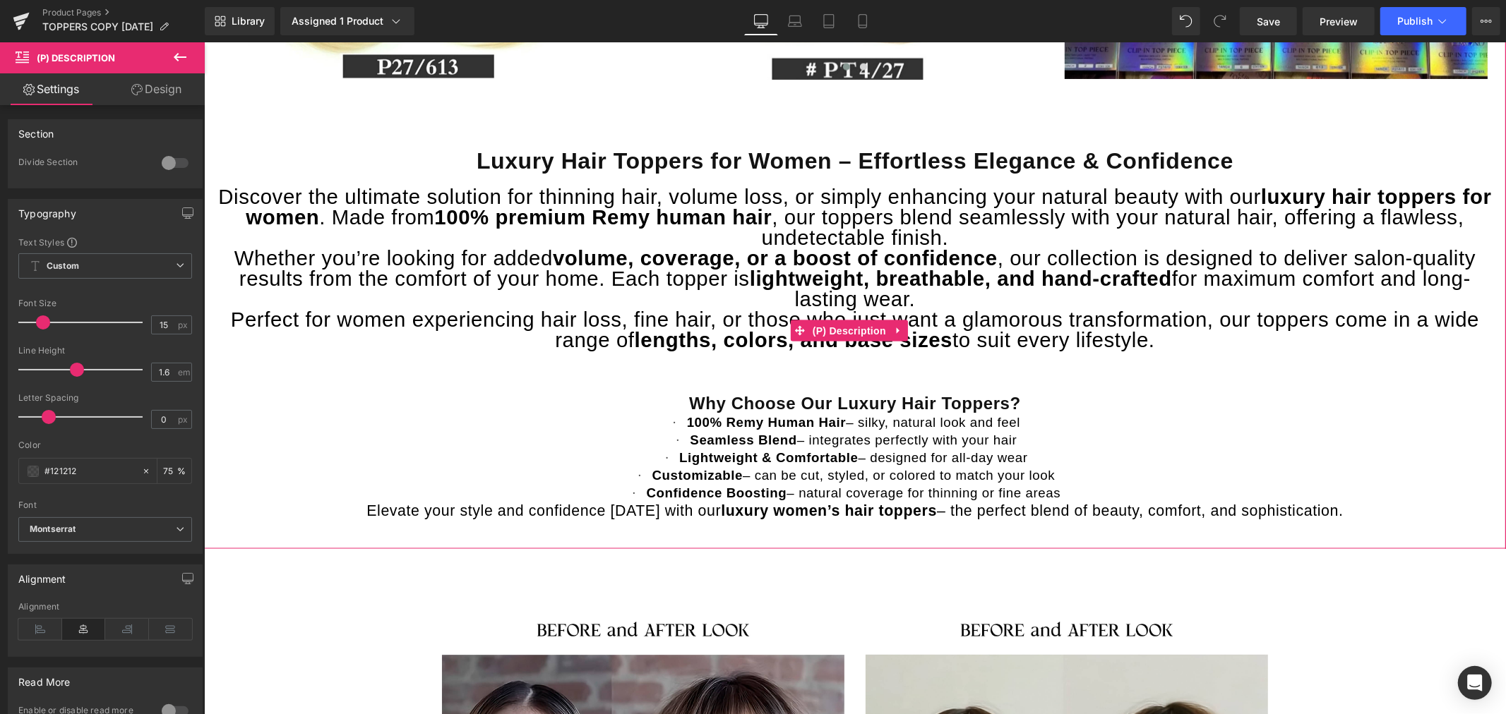
scroll to position [1725, 0]
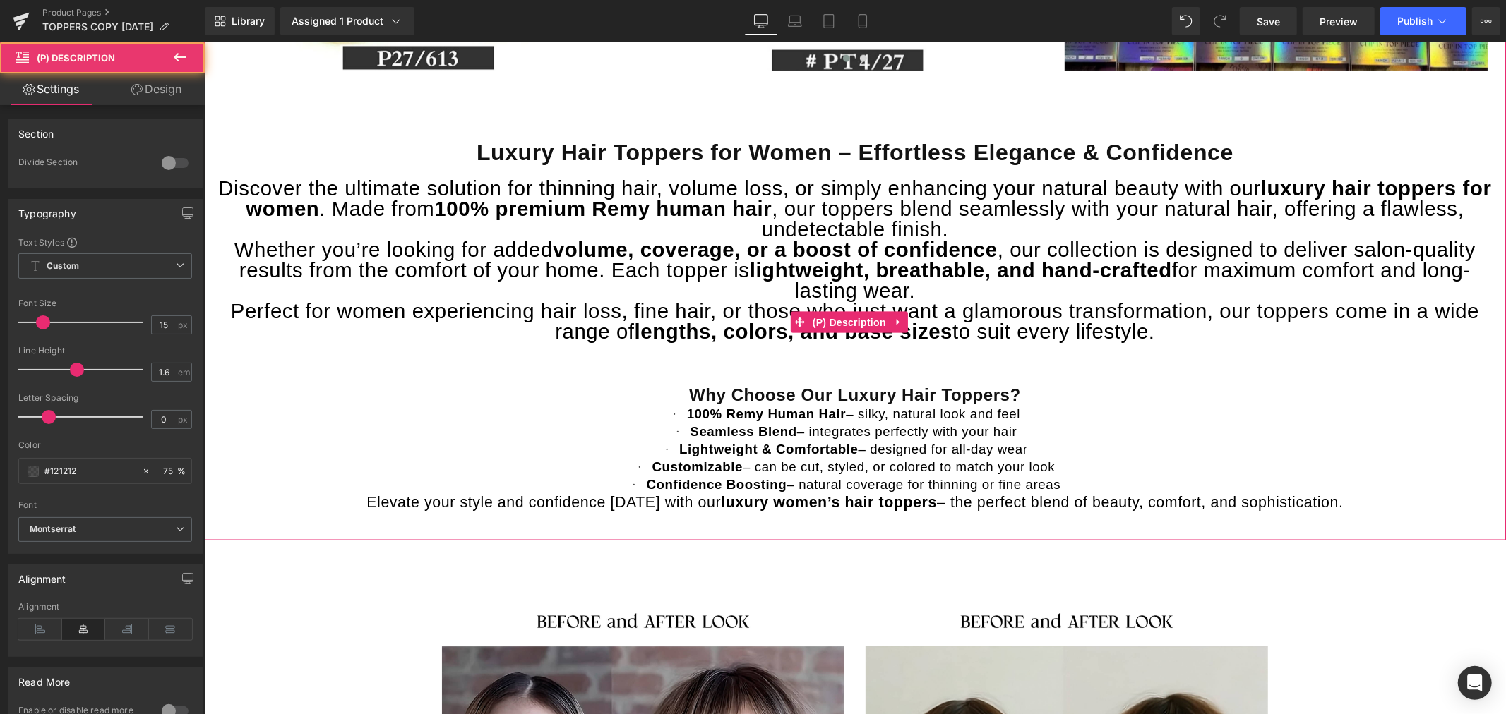
click at [1007, 392] on span "Why Choose Our Luxury Hair Toppers?" at bounding box center [854, 394] width 332 height 19
click at [1014, 392] on p "Why Choose Our Luxury Hair Toppers?" at bounding box center [854, 395] width 1288 height 19
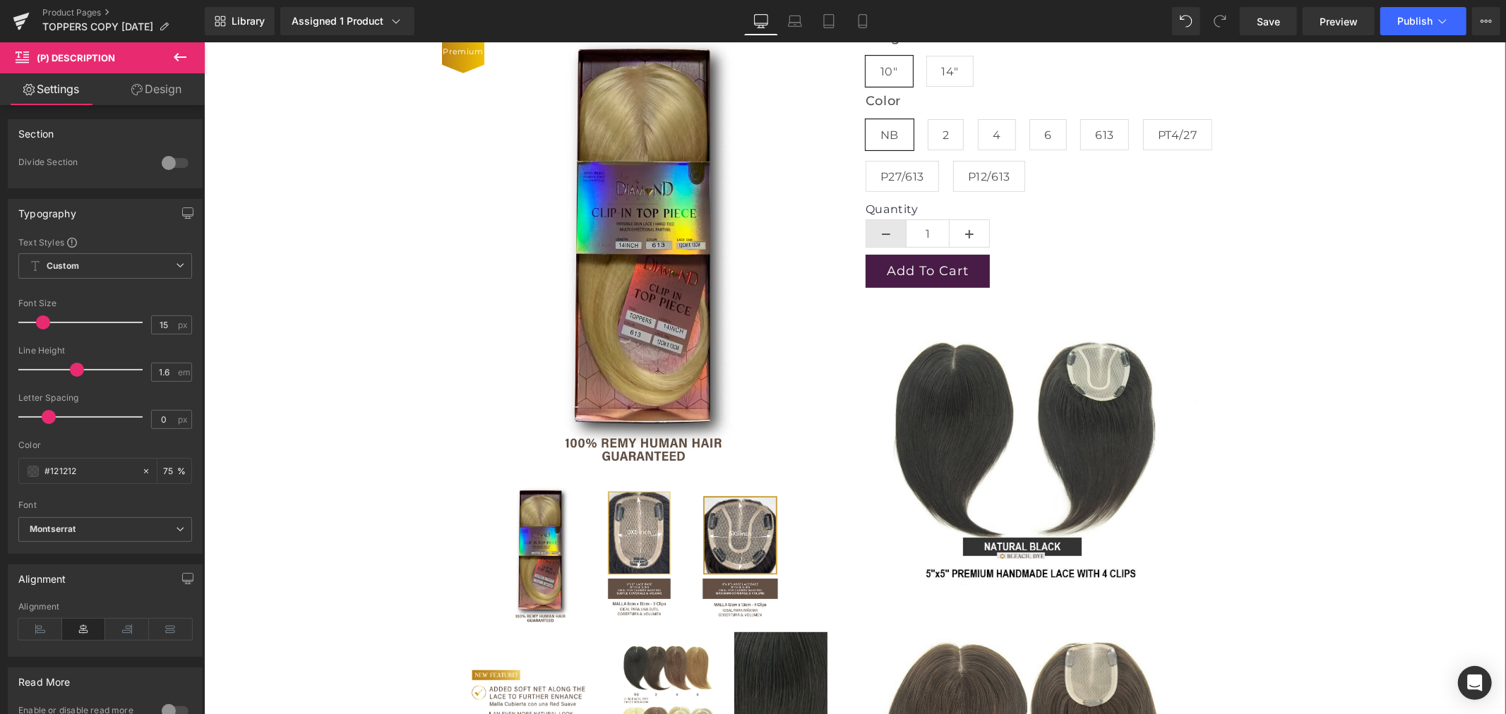
scroll to position [235, 0]
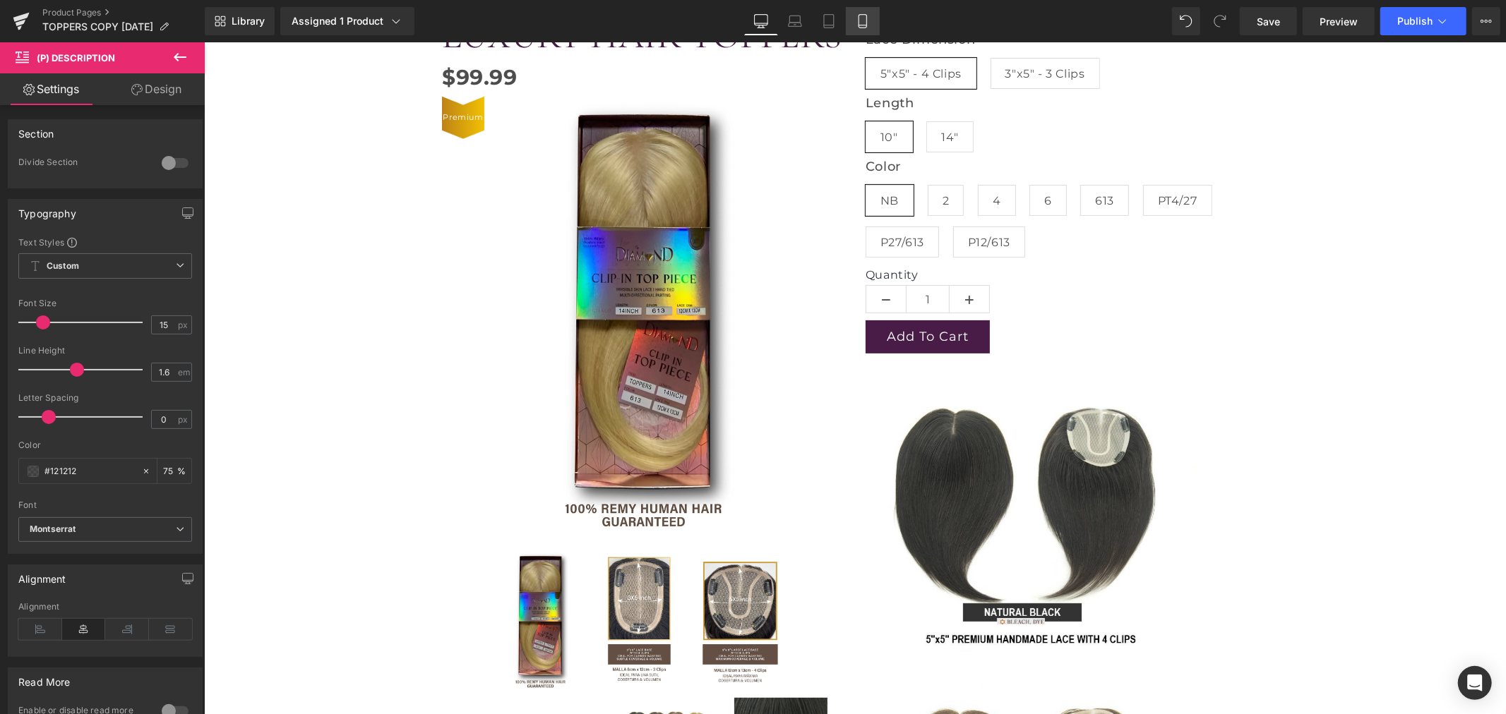
click at [858, 20] on icon at bounding box center [863, 21] width 14 height 14
type input "18"
type input "75"
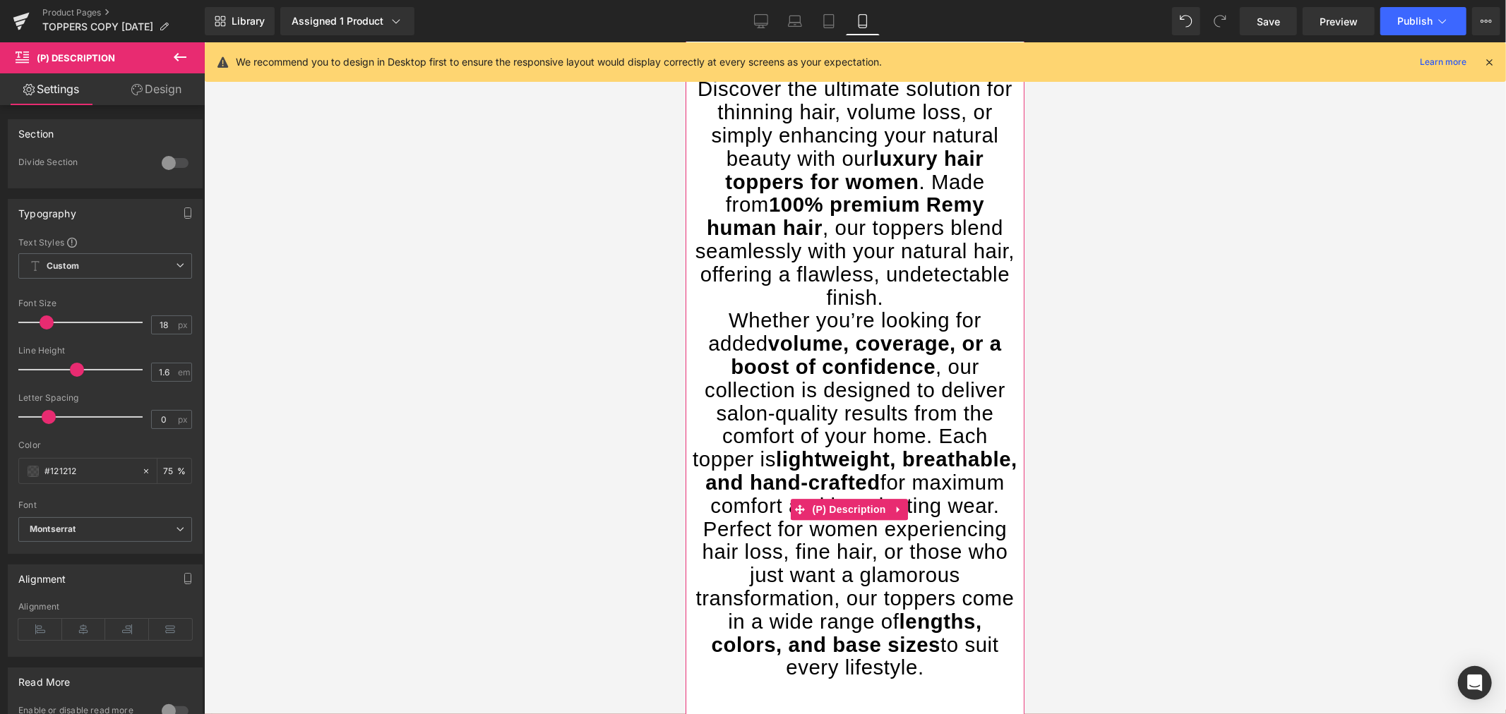
scroll to position [2516, 0]
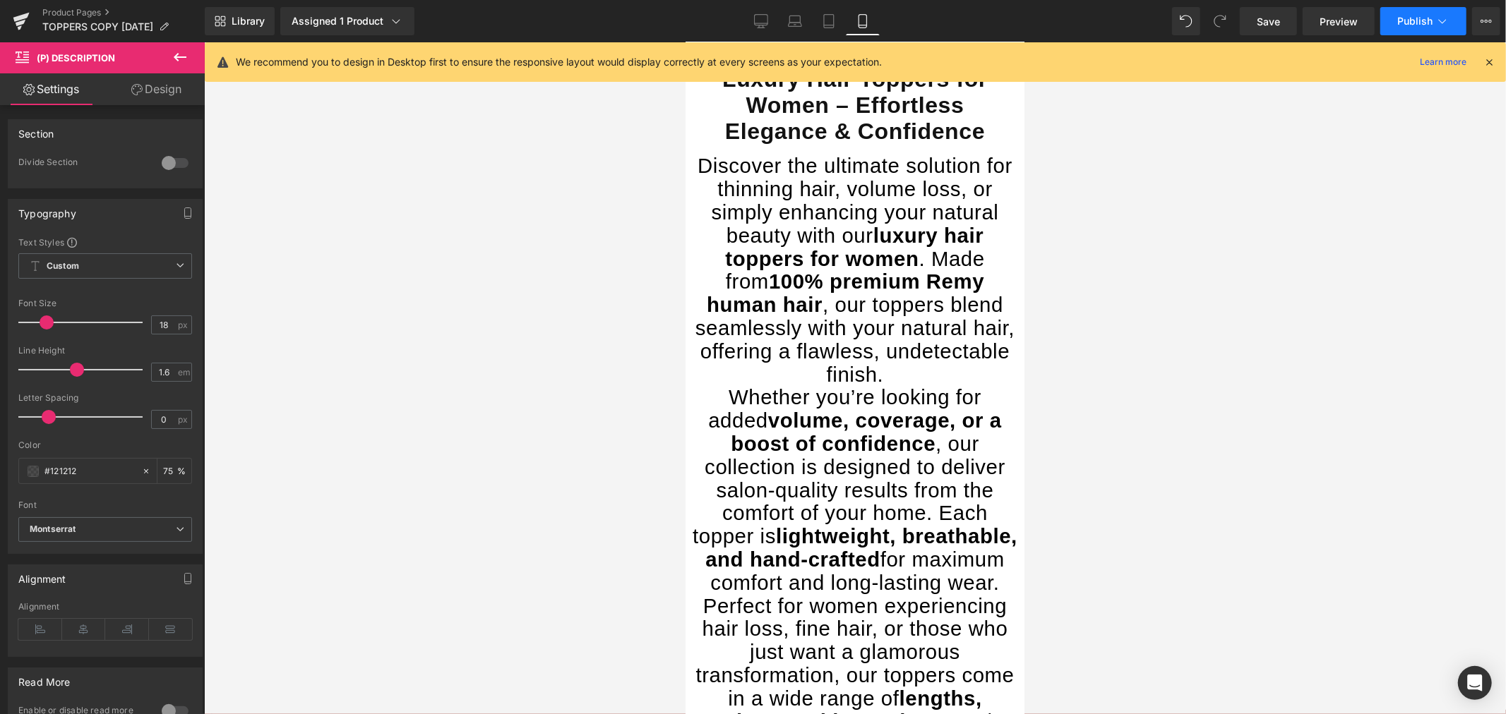
click at [1421, 18] on span "Publish" at bounding box center [1414, 21] width 35 height 11
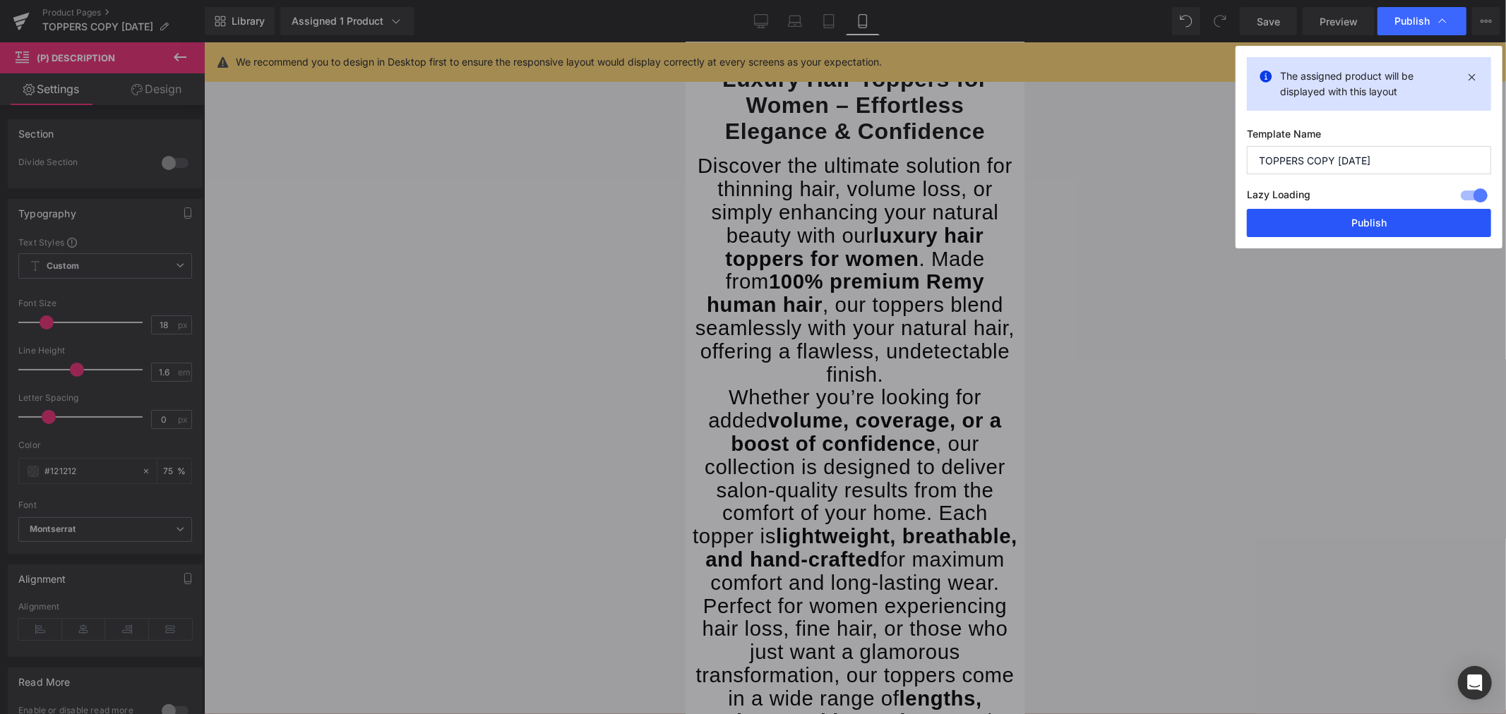
click at [1299, 220] on button "Publish" at bounding box center [1369, 223] width 244 height 28
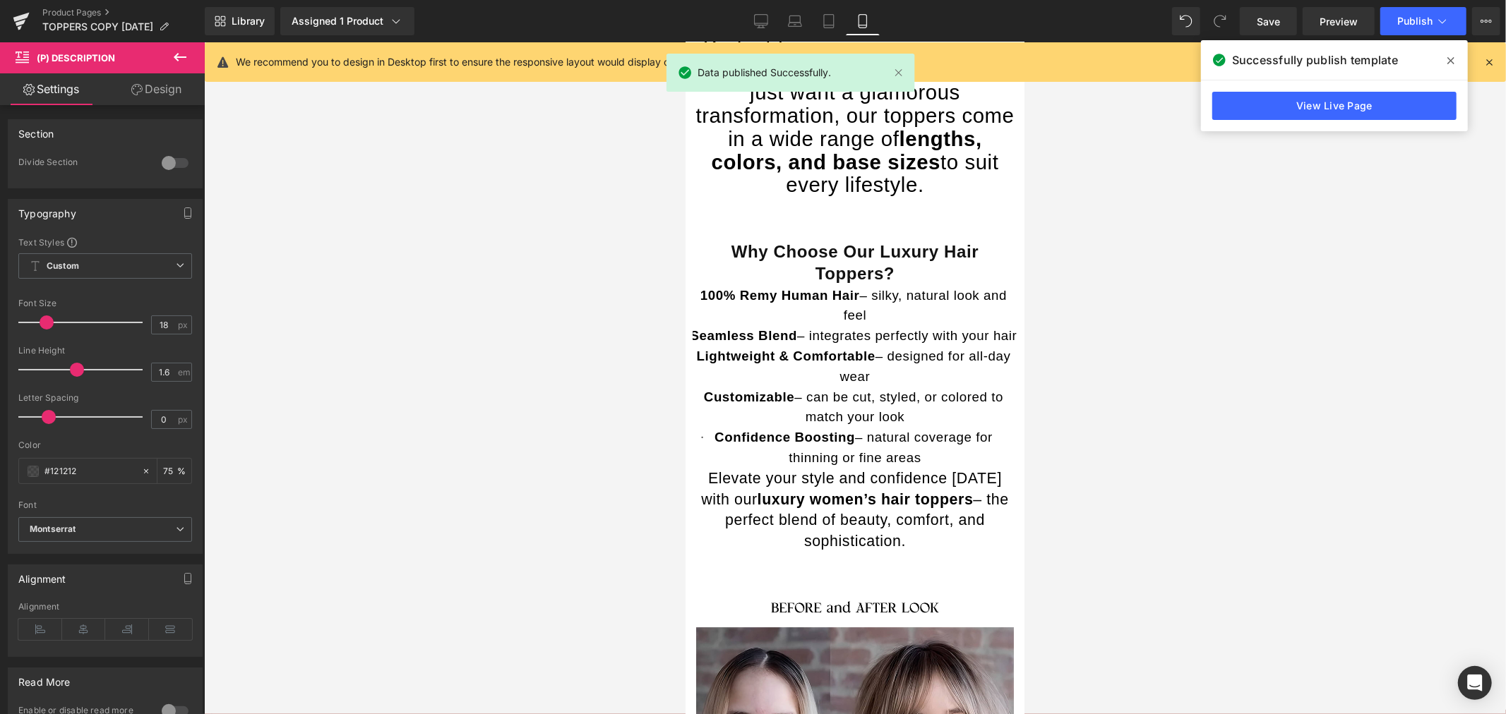
scroll to position [3066, 0]
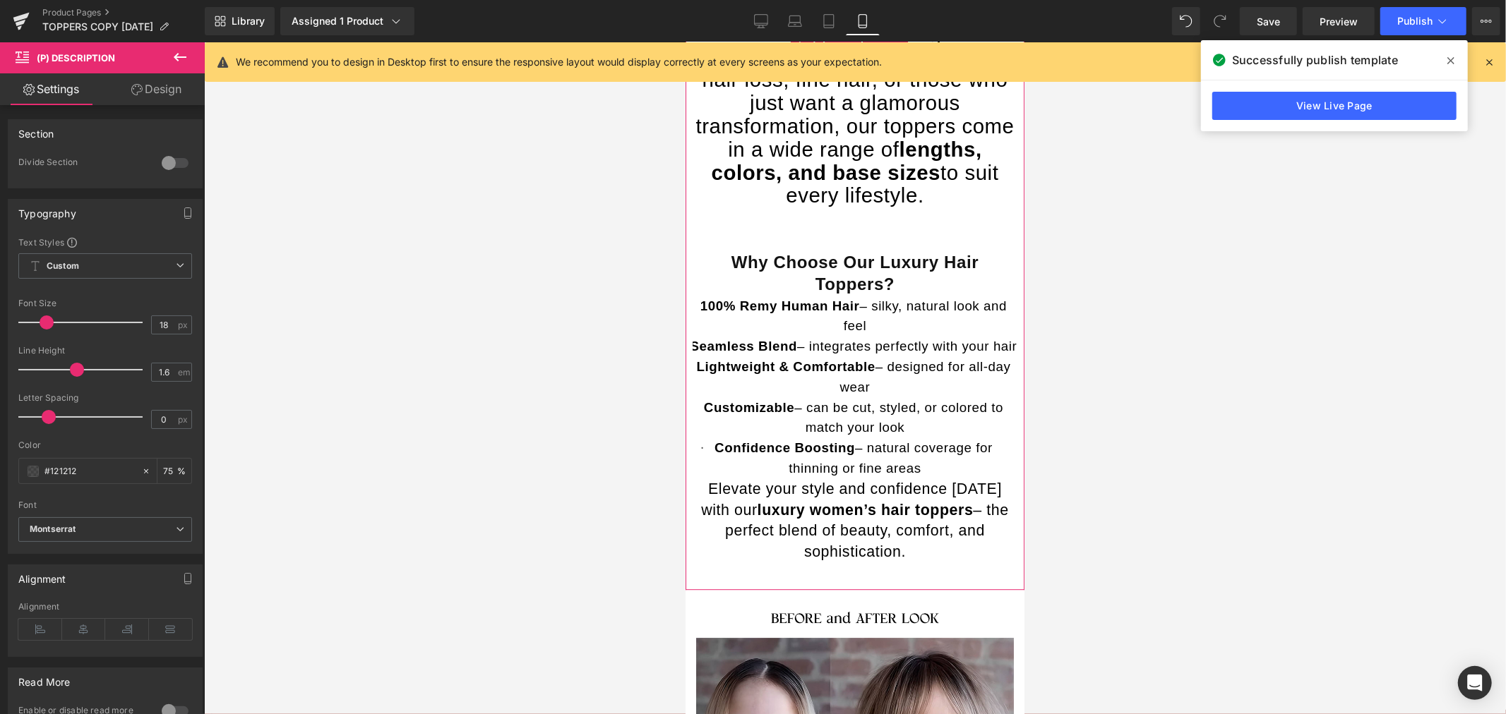
click at [775, 356] on p "· Seamless Blend – integrates perfectly with your hair" at bounding box center [854, 346] width 325 height 20
click at [855, 47] on span "(P) Description" at bounding box center [848, 36] width 80 height 21
click at [86, 623] on icon at bounding box center [84, 629] width 44 height 21
click at [853, 48] on span "(P) Description" at bounding box center [848, 37] width 80 height 21
click at [40, 630] on icon at bounding box center [40, 629] width 44 height 21
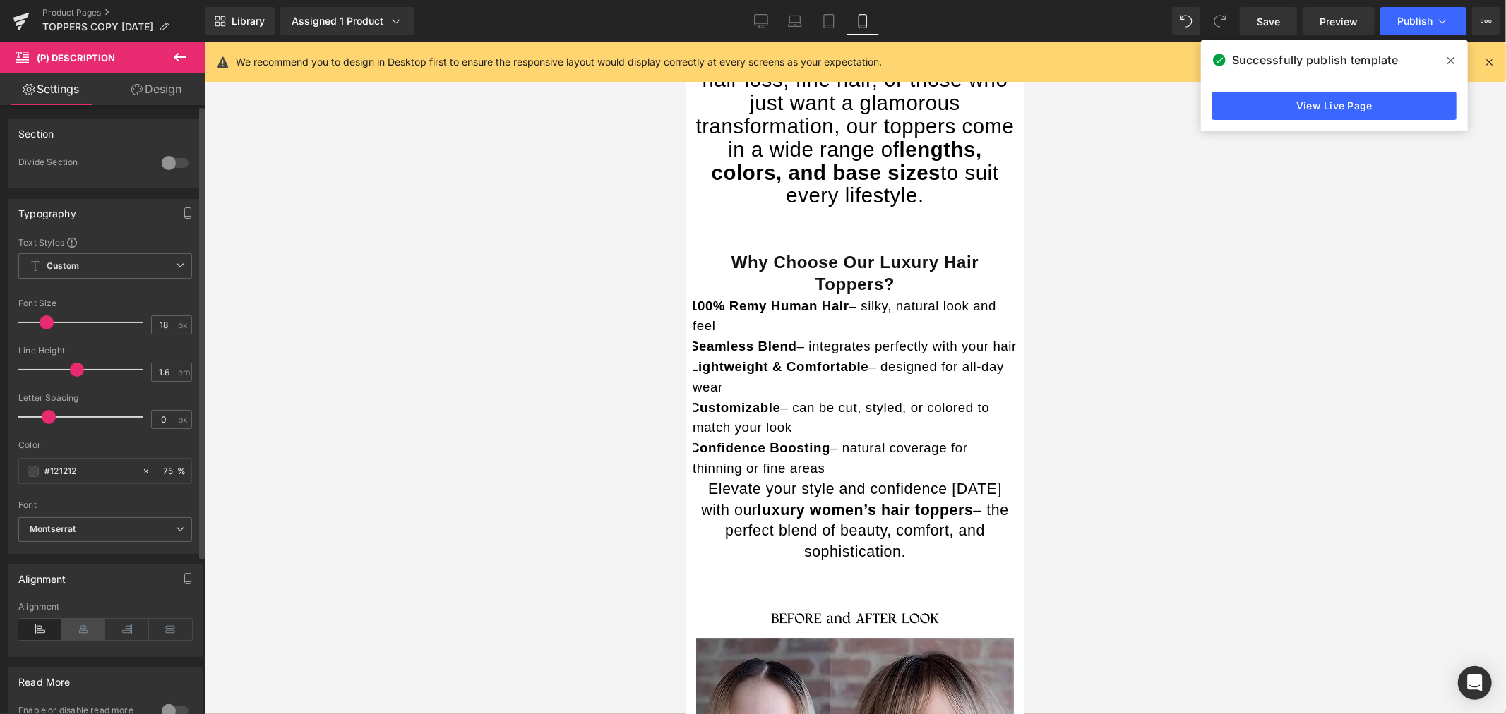
click at [90, 630] on icon at bounding box center [84, 629] width 44 height 21
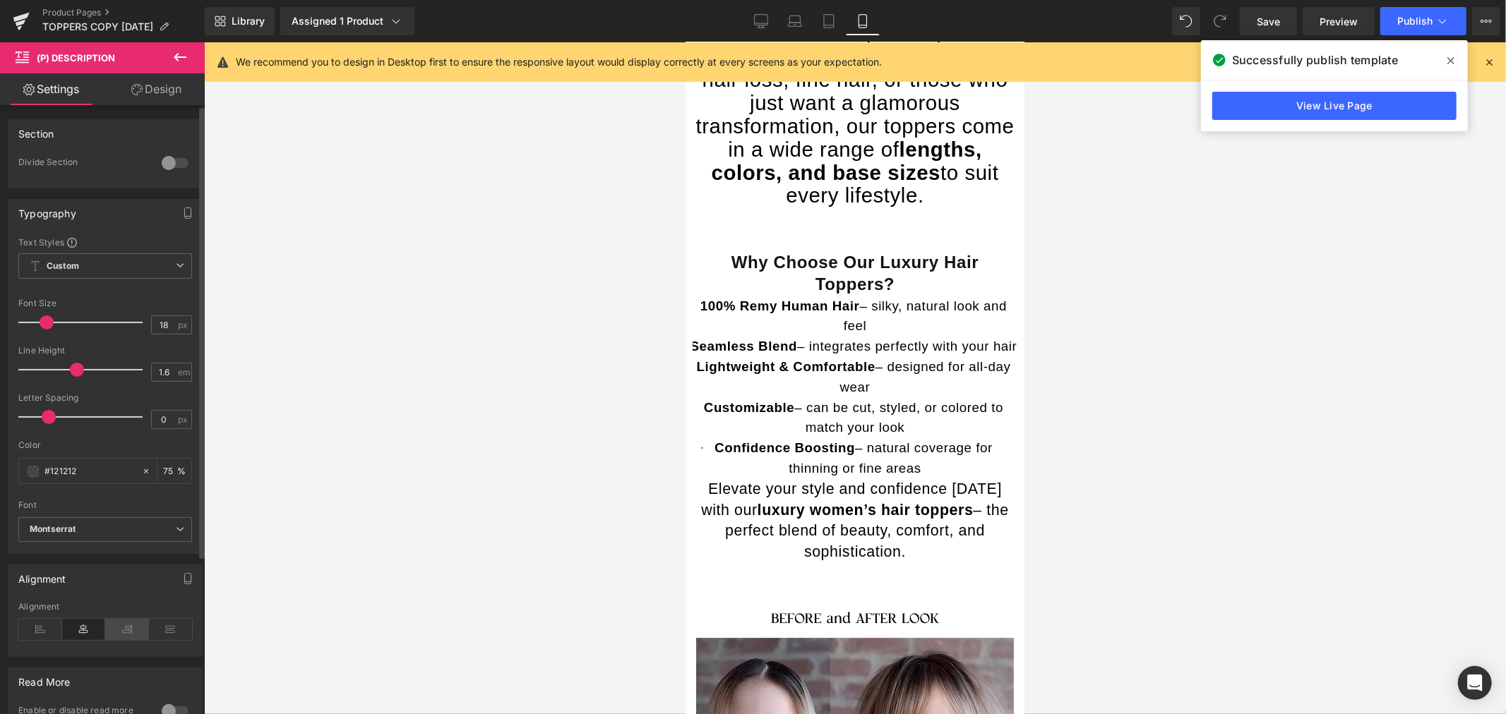
click at [123, 630] on icon at bounding box center [127, 629] width 44 height 21
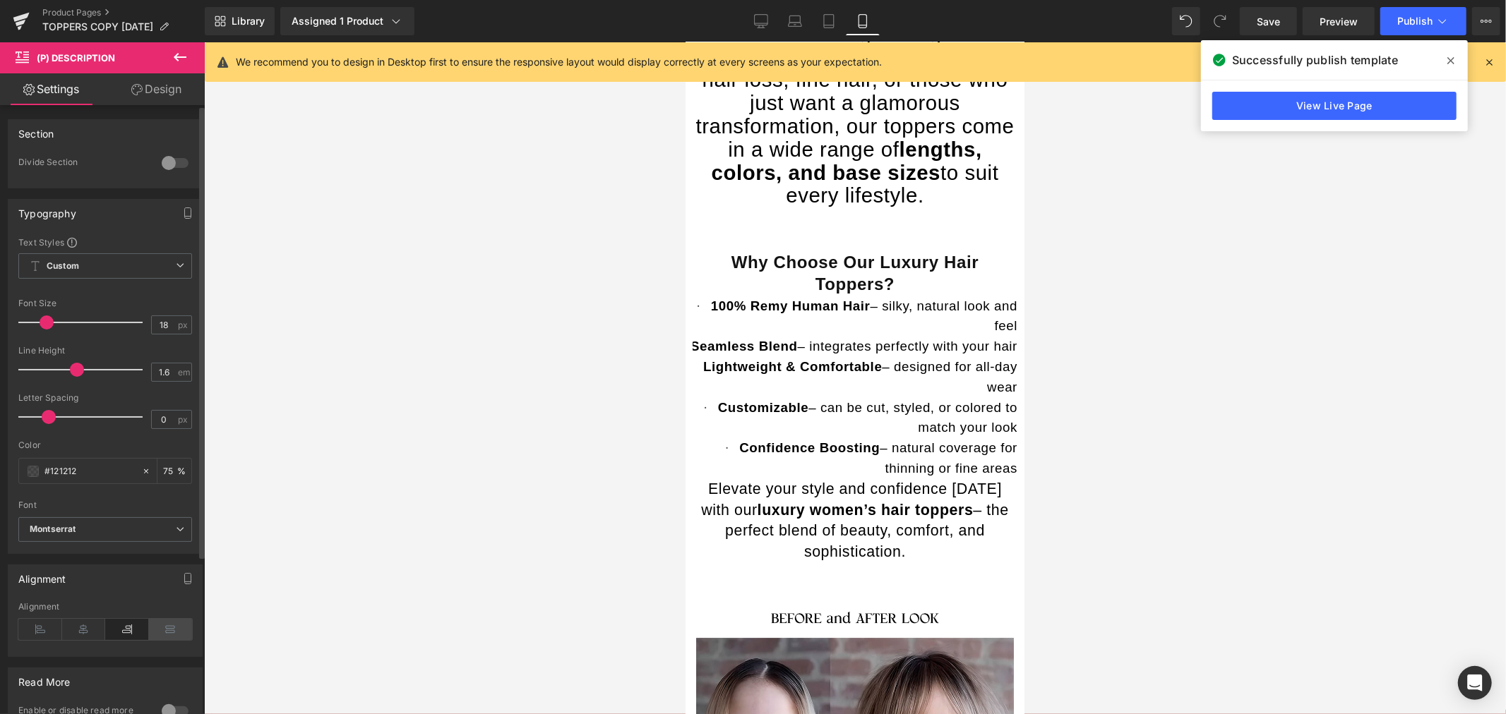
click at [149, 629] on icon at bounding box center [171, 629] width 44 height 21
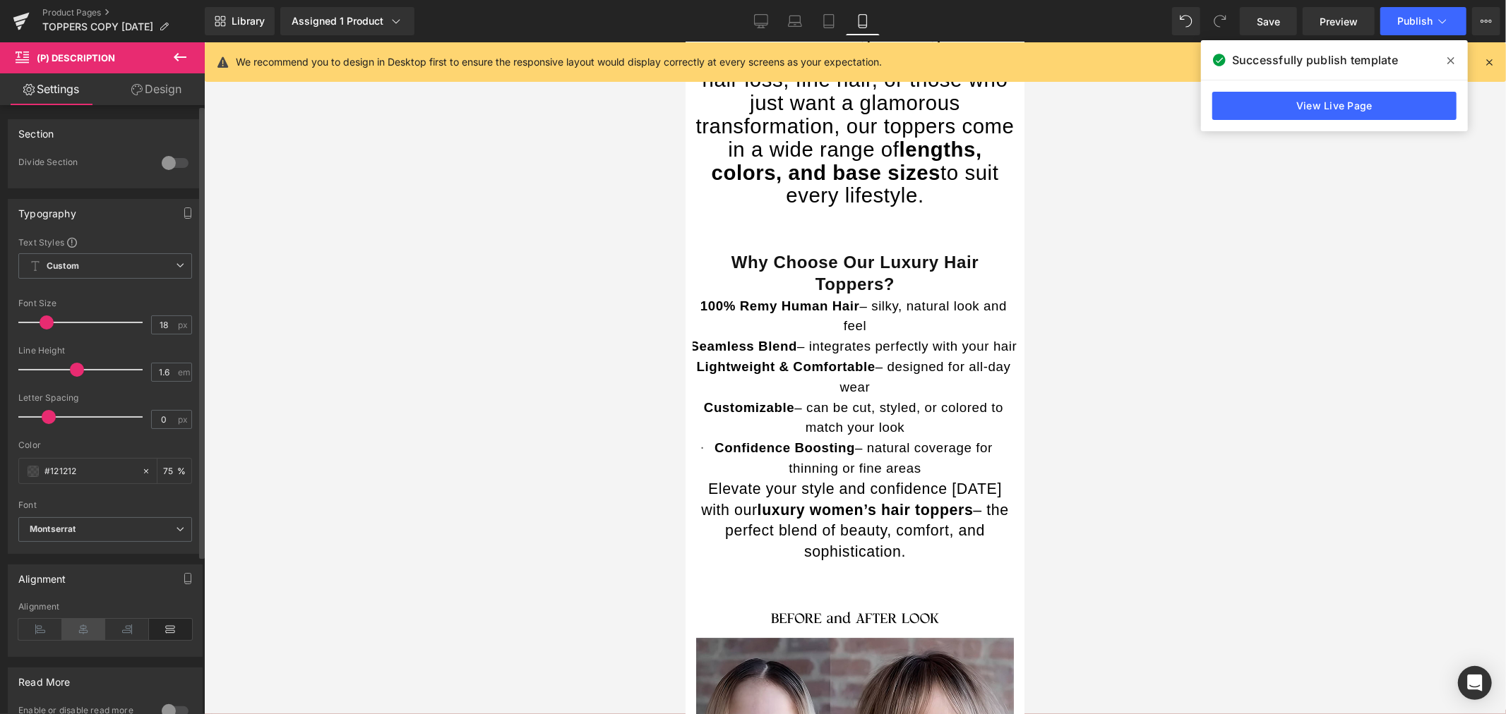
click at [79, 629] on icon at bounding box center [84, 629] width 44 height 21
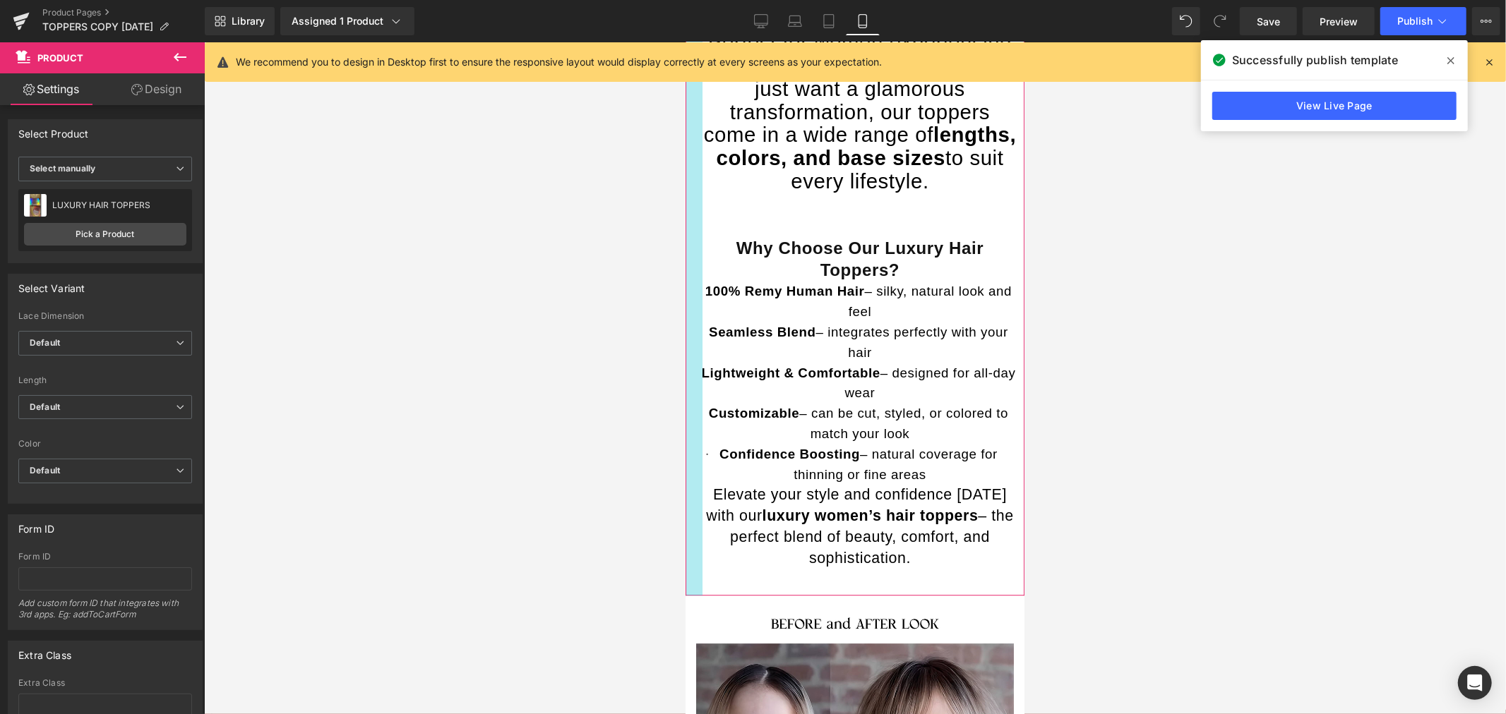
drag, startPoint x: 688, startPoint y: 511, endPoint x: 698, endPoint y: 512, distance: 9.9
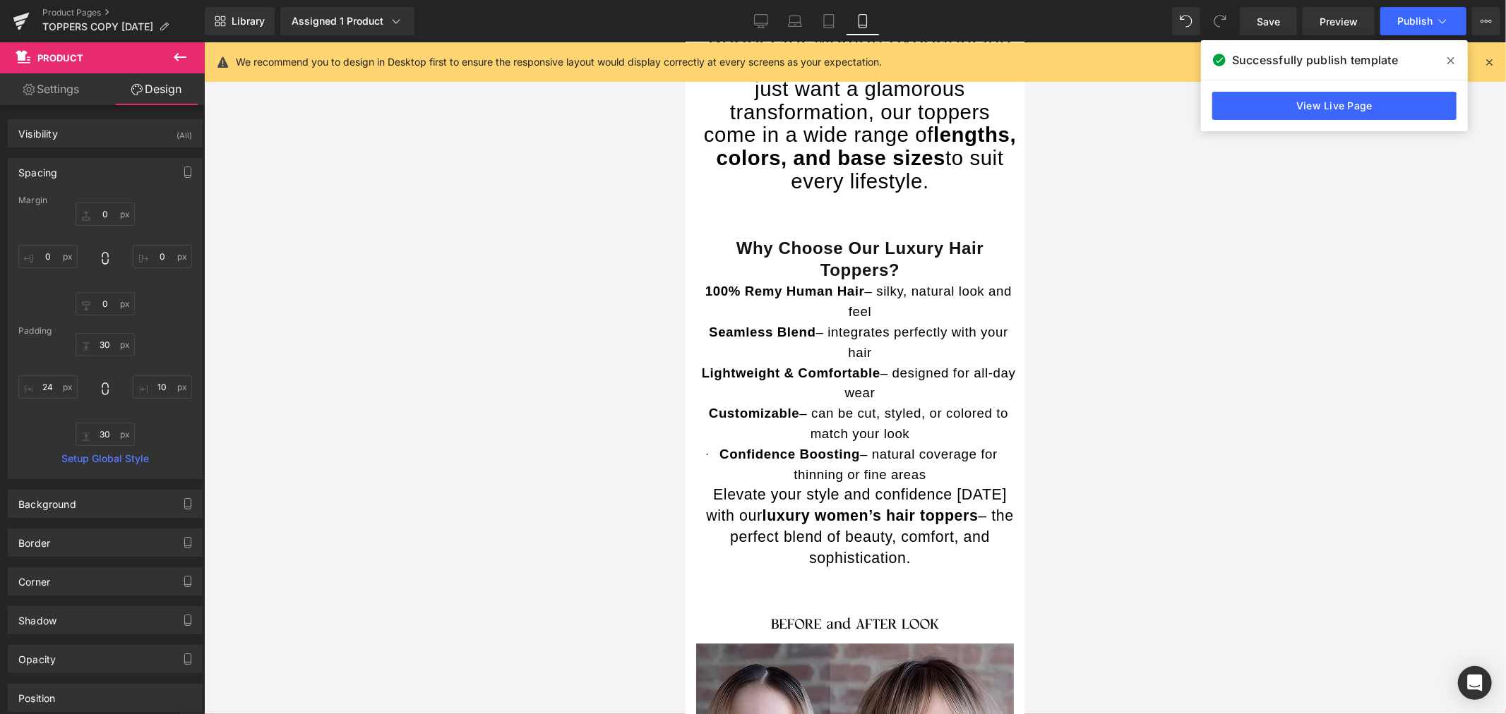
click at [1113, 491] on div at bounding box center [855, 378] width 1302 height 672
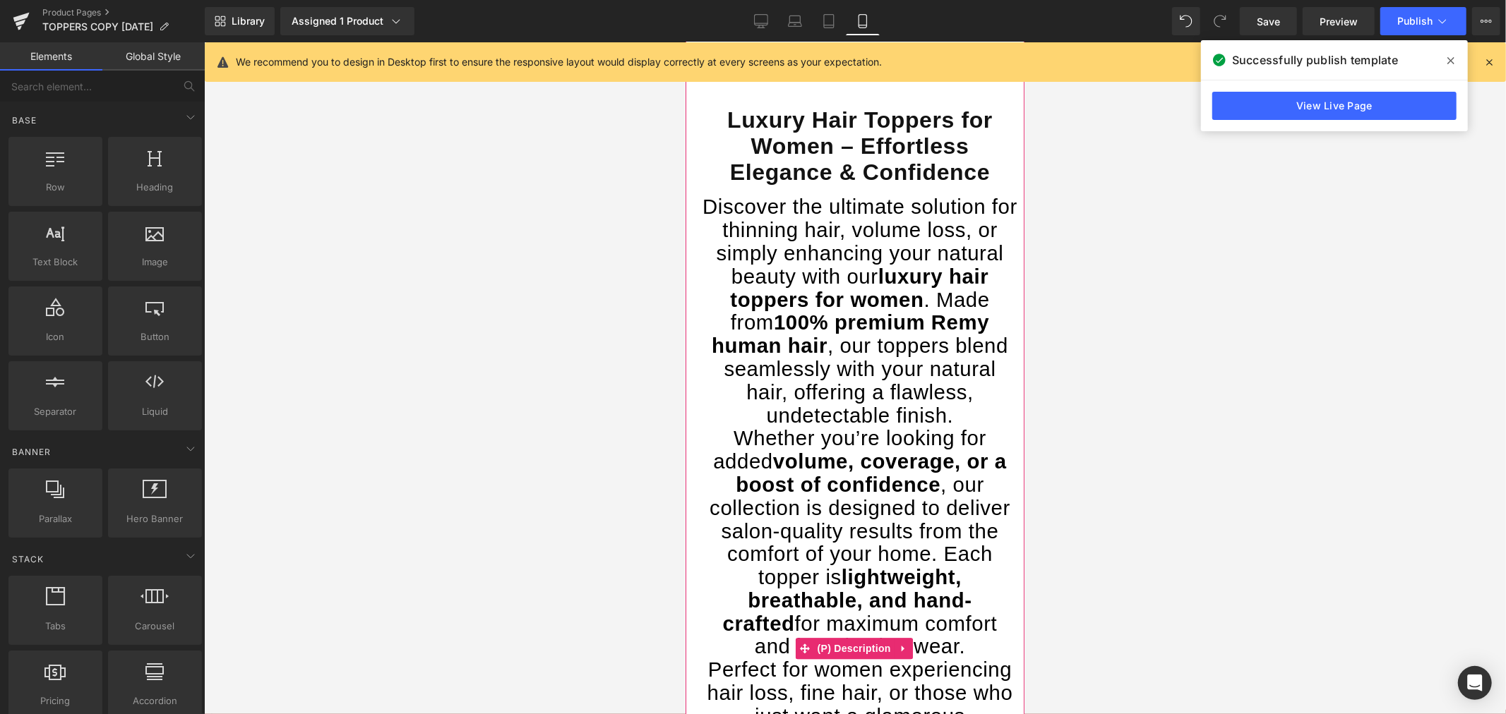
scroll to position [2516, 0]
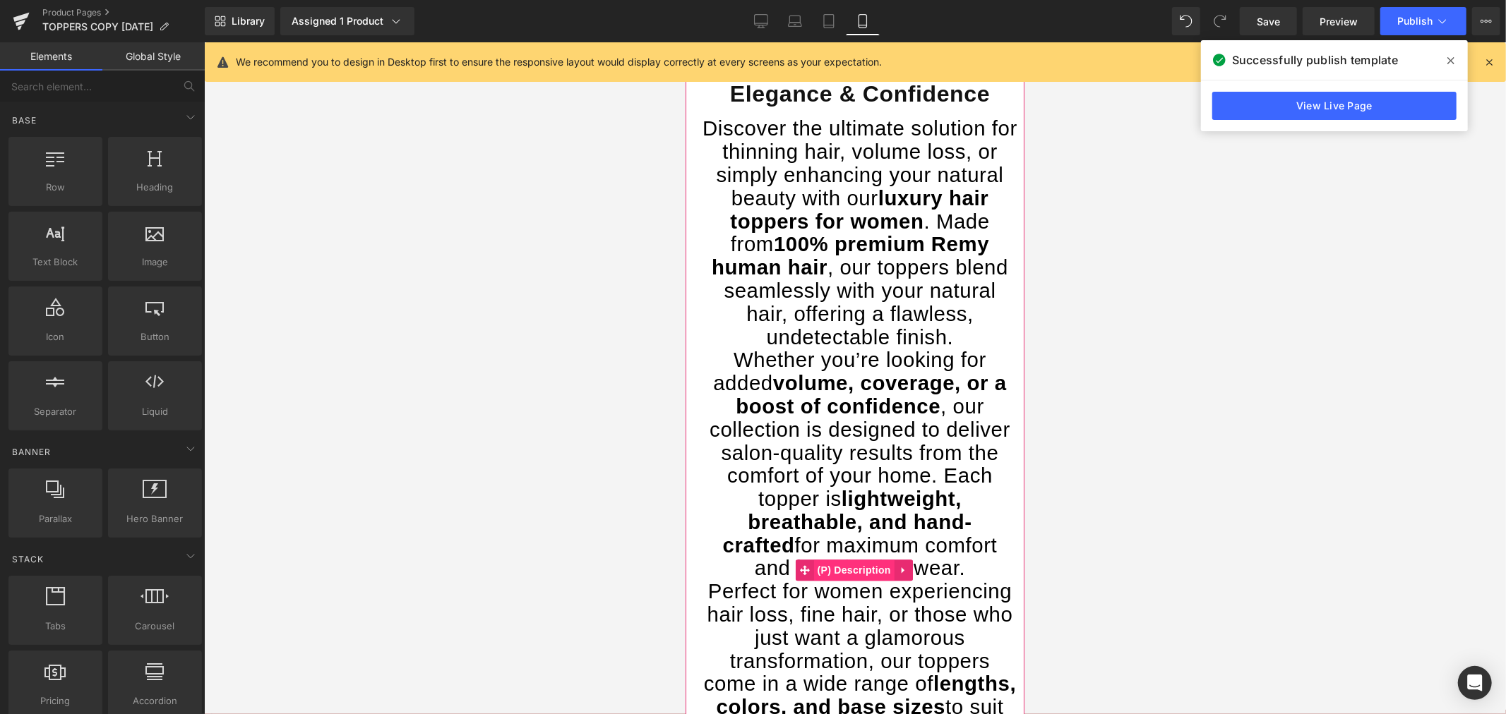
click at [862, 580] on span "(P) Description" at bounding box center [853, 569] width 80 height 21
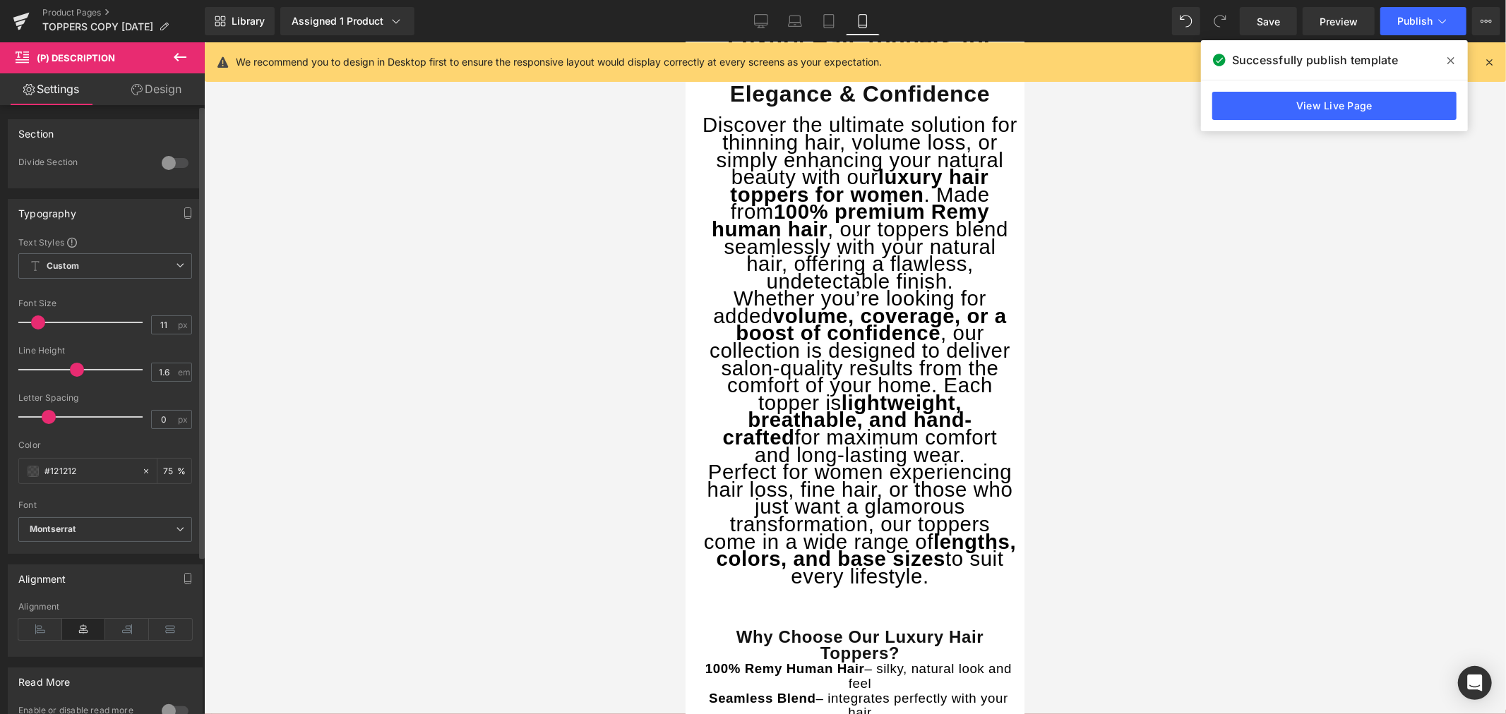
type input "12"
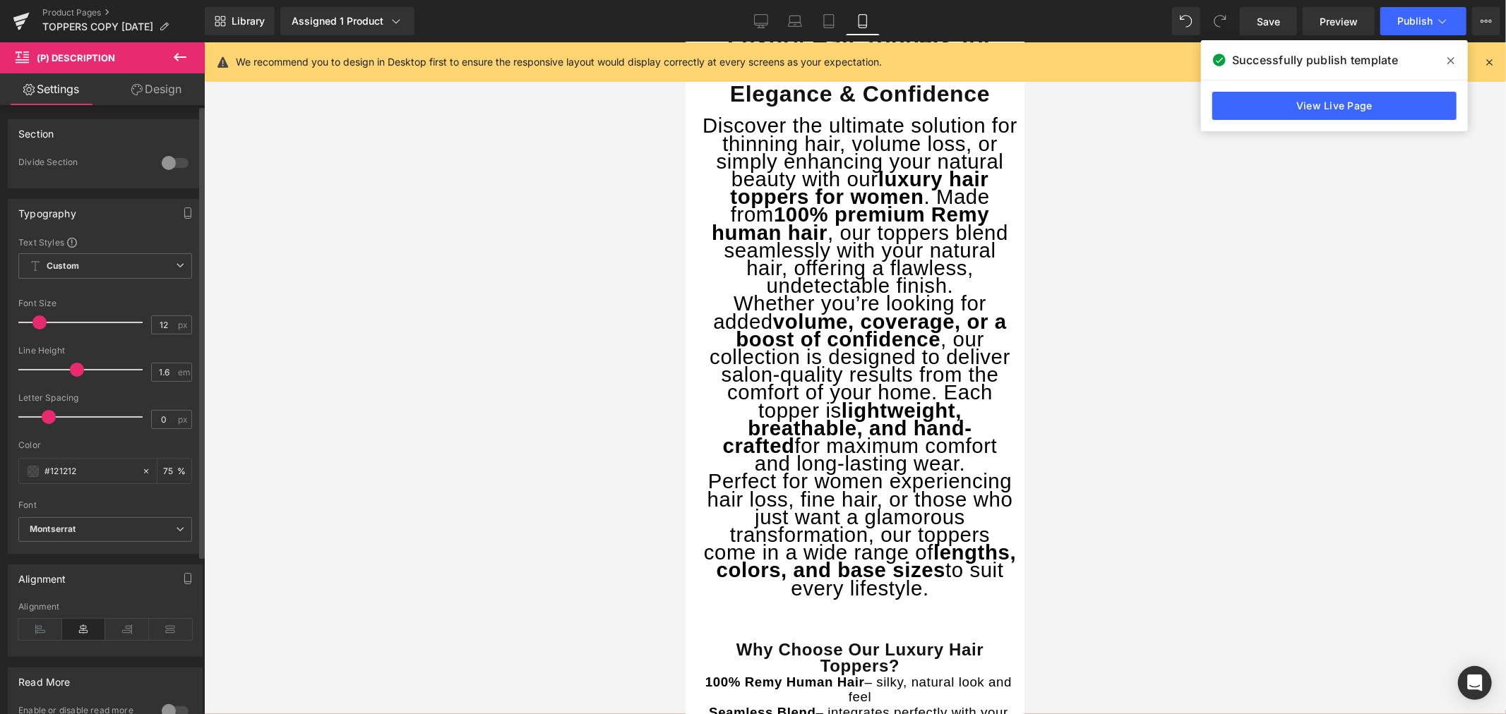
click at [32, 320] on span at bounding box center [39, 323] width 14 height 14
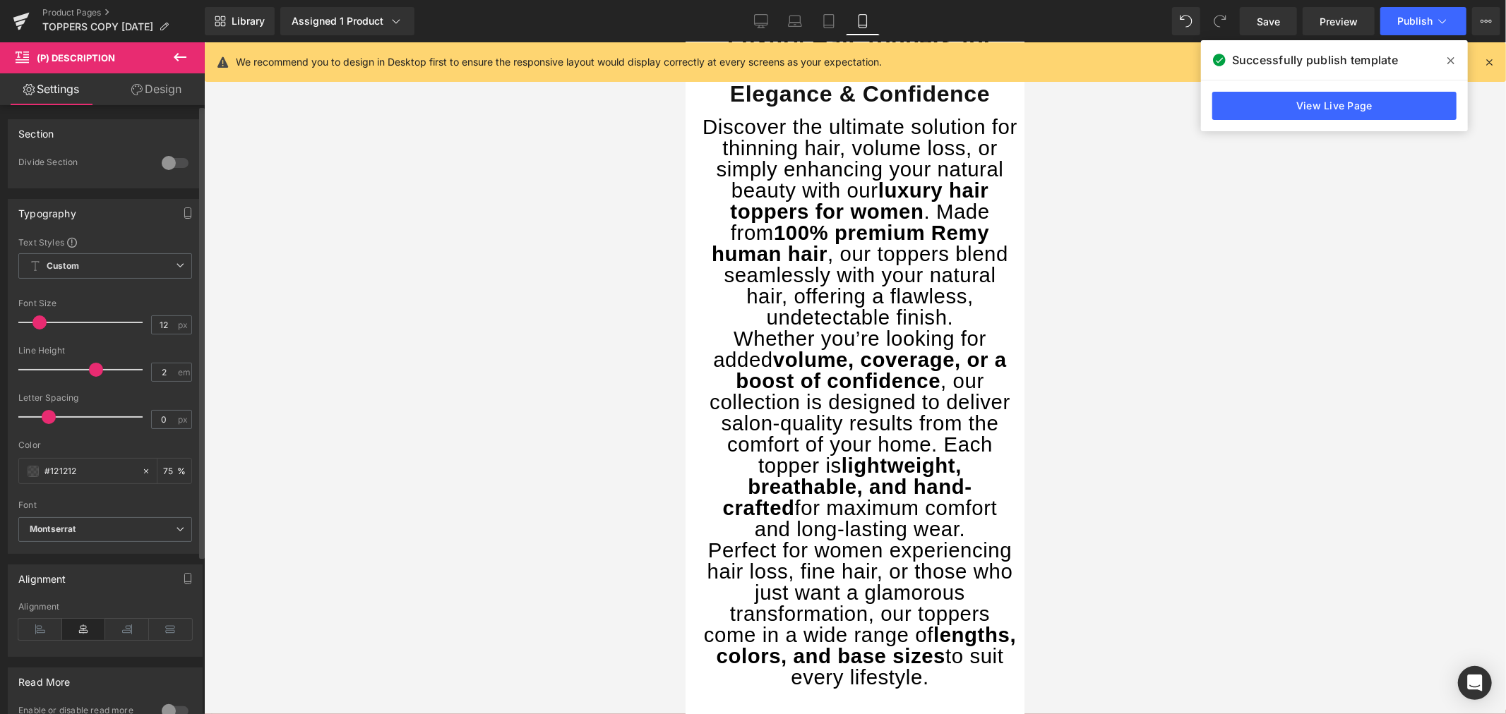
type input "2.1"
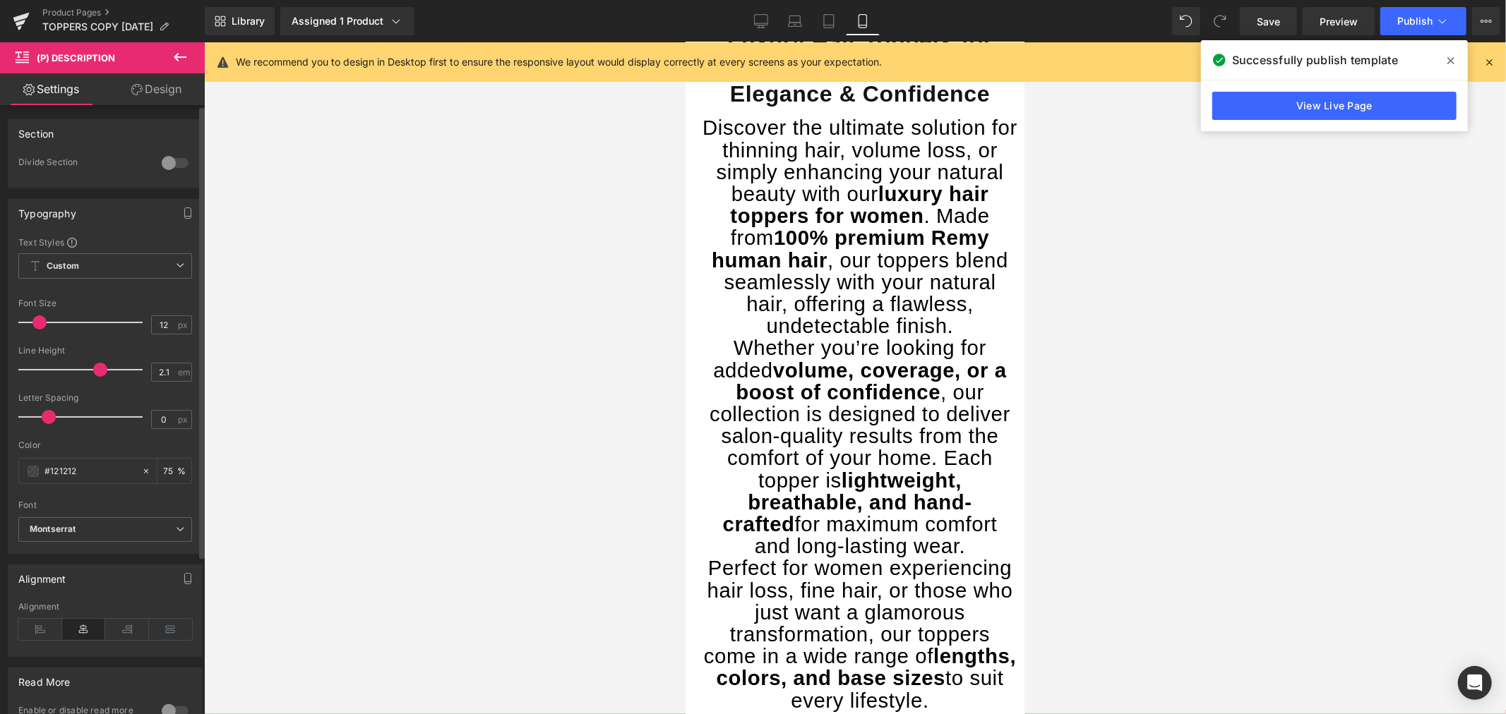
drag, startPoint x: 73, startPoint y: 370, endPoint x: 95, endPoint y: 376, distance: 23.3
click at [95, 376] on span at bounding box center [100, 370] width 14 height 14
click at [1405, 11] on button "Publish" at bounding box center [1423, 21] width 86 height 28
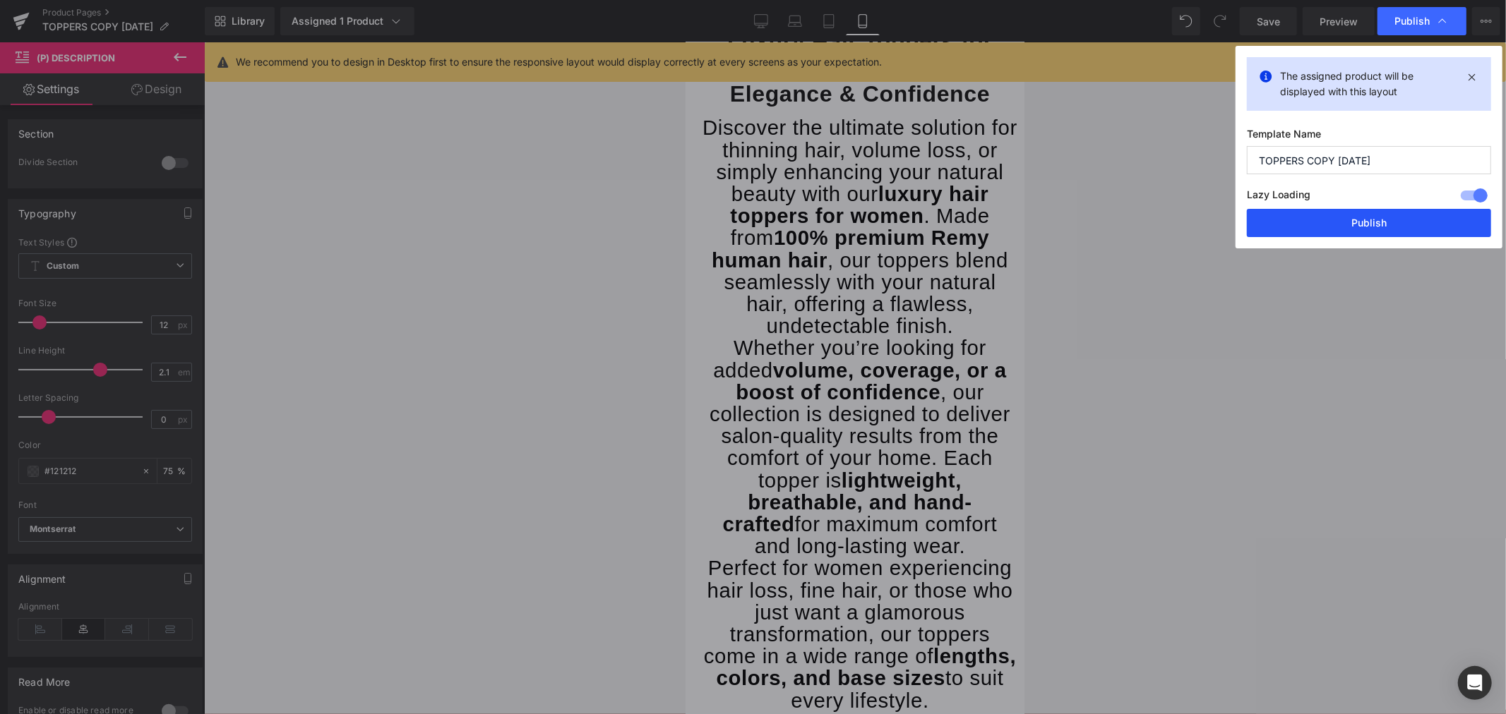
click at [1338, 224] on button "Publish" at bounding box center [1369, 223] width 244 height 28
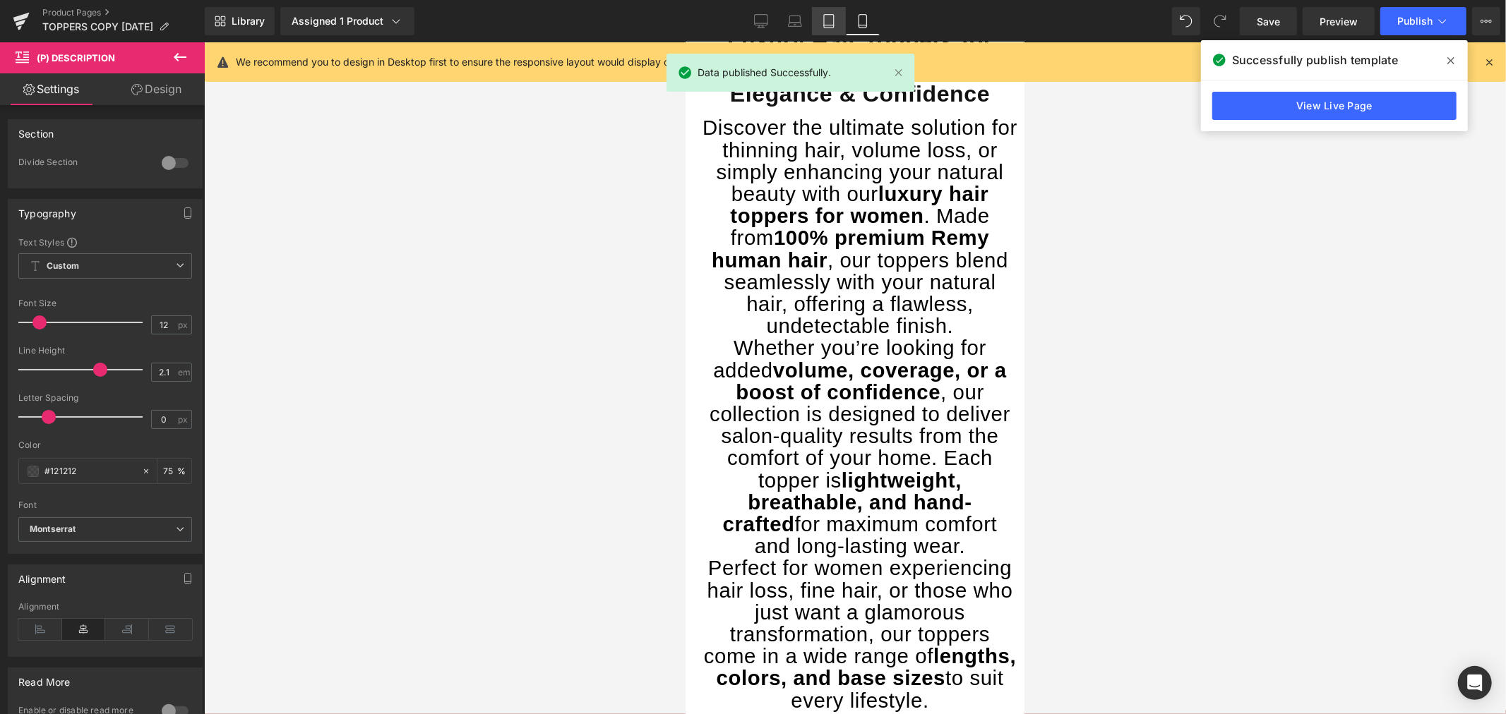
click at [815, 18] on link "Tablet" at bounding box center [829, 21] width 34 height 28
type input "22"
type input "1.6"
type input "75"
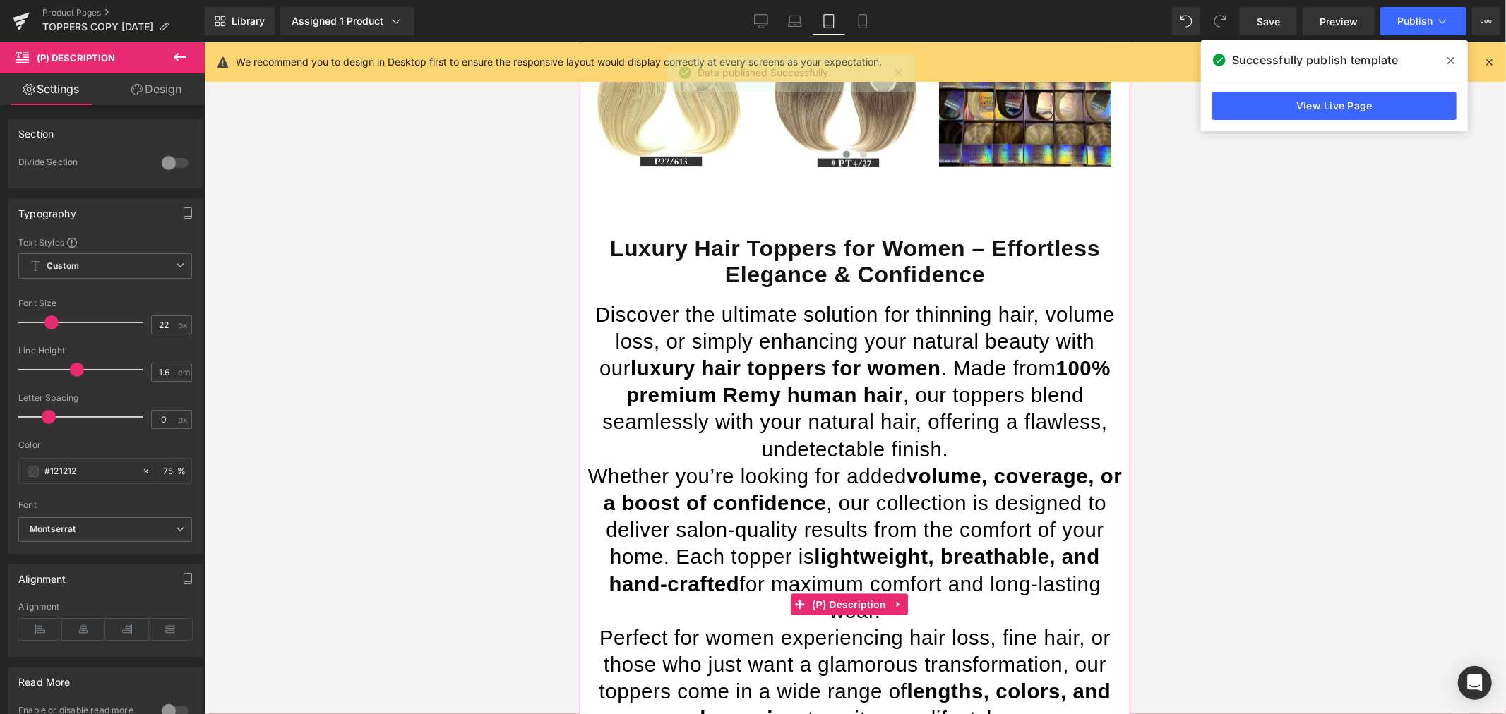
scroll to position [1431, 0]
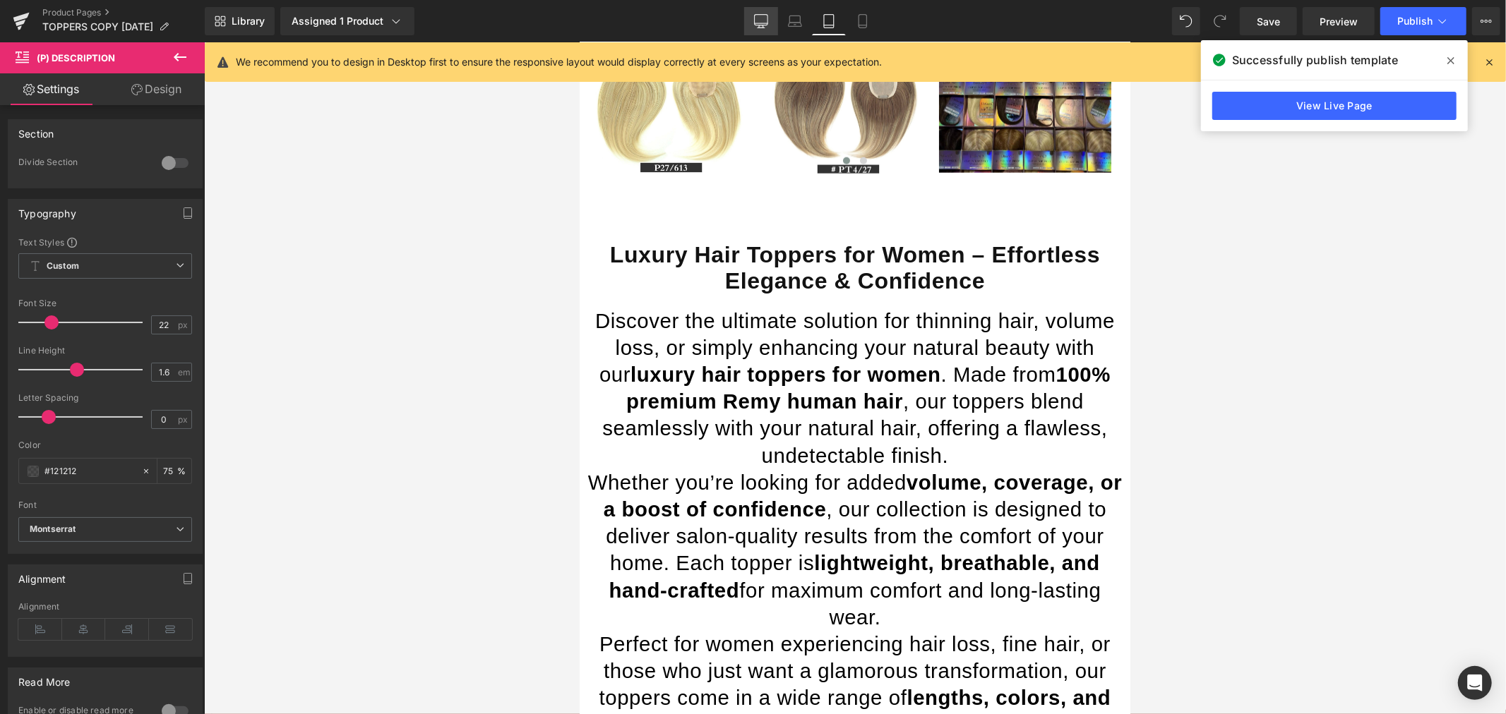
click at [752, 19] on link "Desktop" at bounding box center [761, 21] width 34 height 28
type input "15"
type input "75"
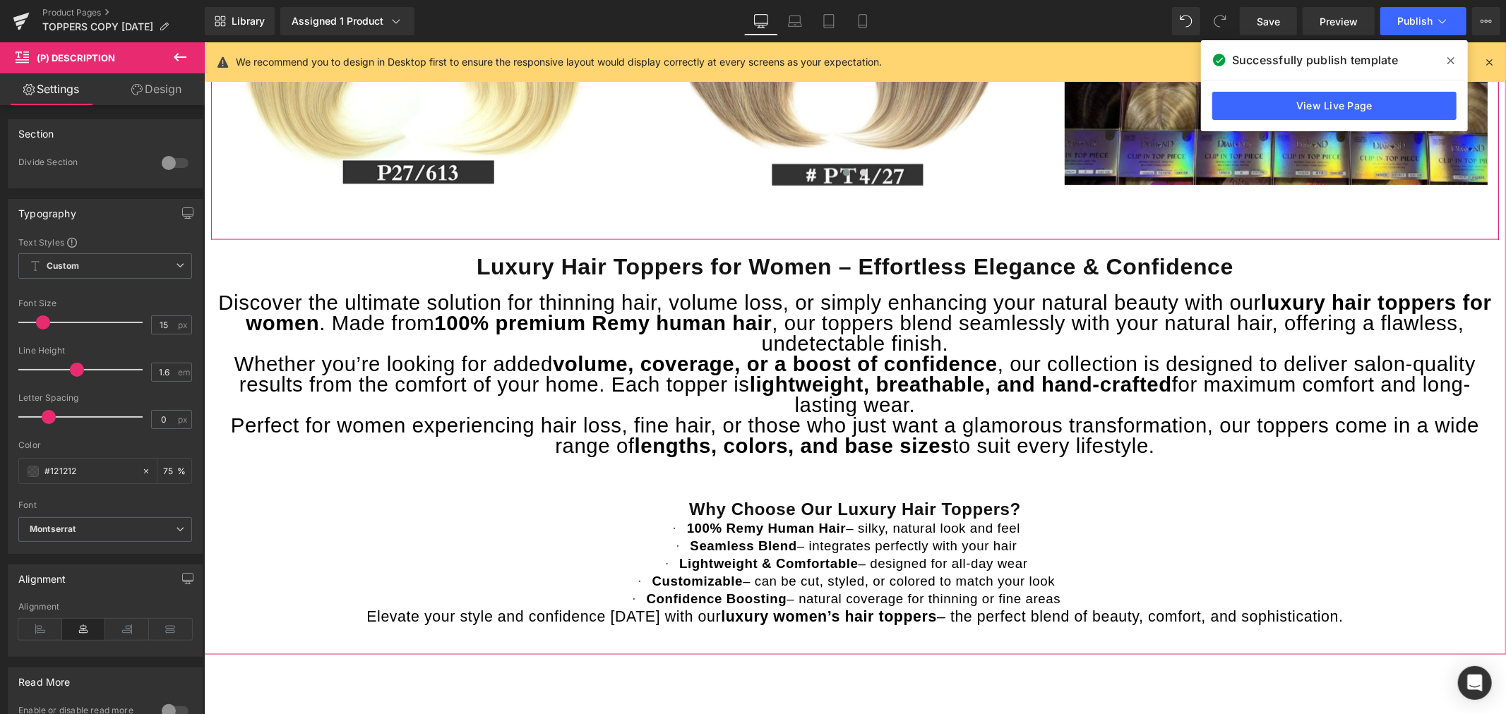
scroll to position [1619, 0]
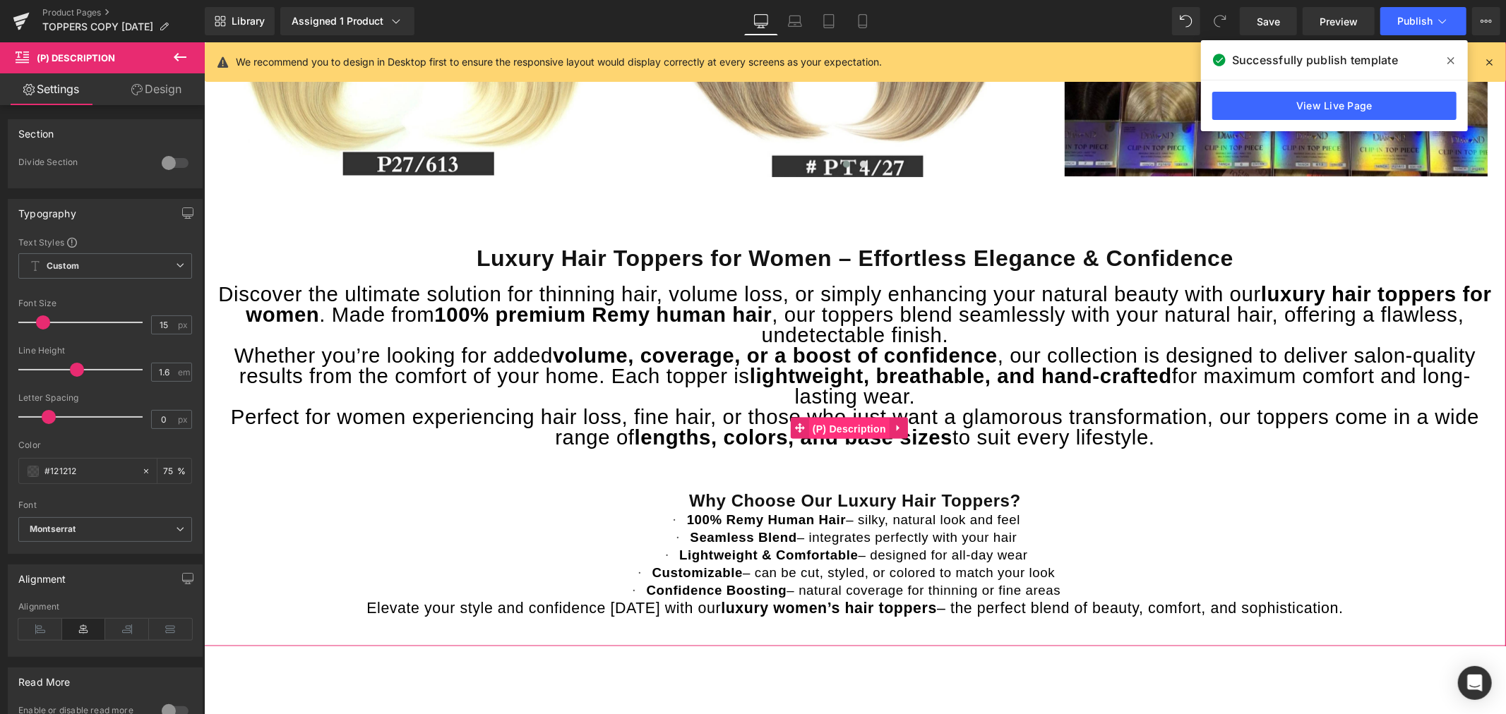
click at [863, 426] on span "(P) Description" at bounding box center [848, 428] width 80 height 21
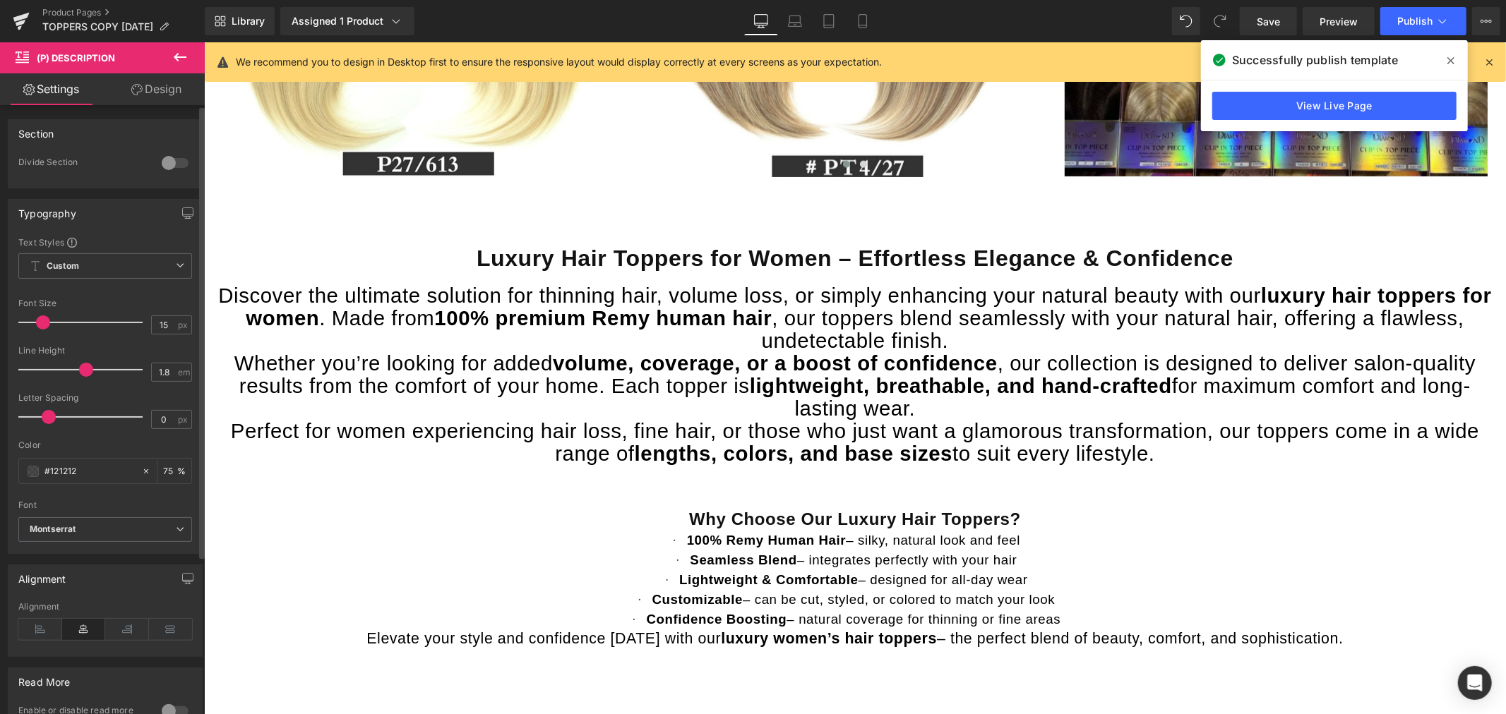
type input "1.9"
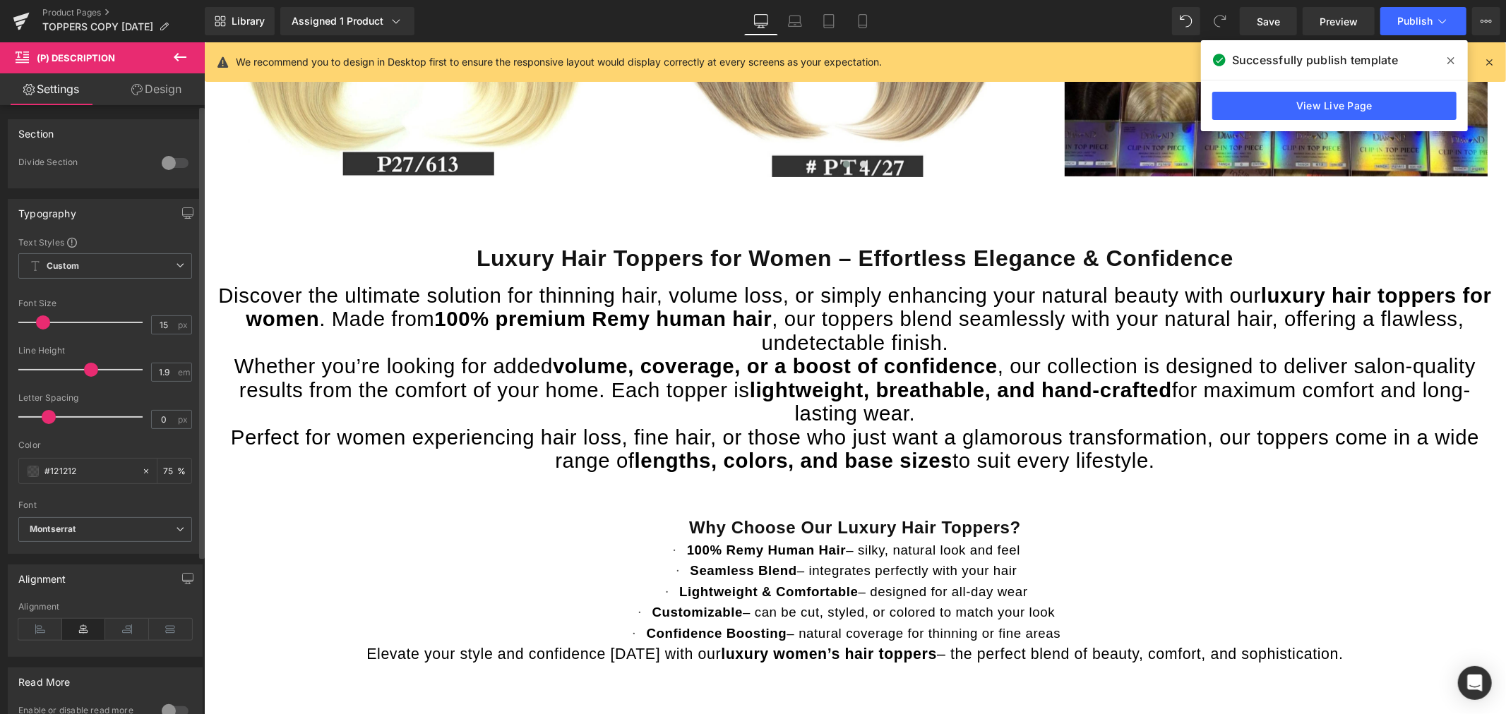
drag, startPoint x: 76, startPoint y: 368, endPoint x: 88, endPoint y: 370, distance: 12.9
click at [88, 370] on span at bounding box center [91, 370] width 14 height 14
click at [1400, 27] on button "Publish" at bounding box center [1423, 21] width 86 height 28
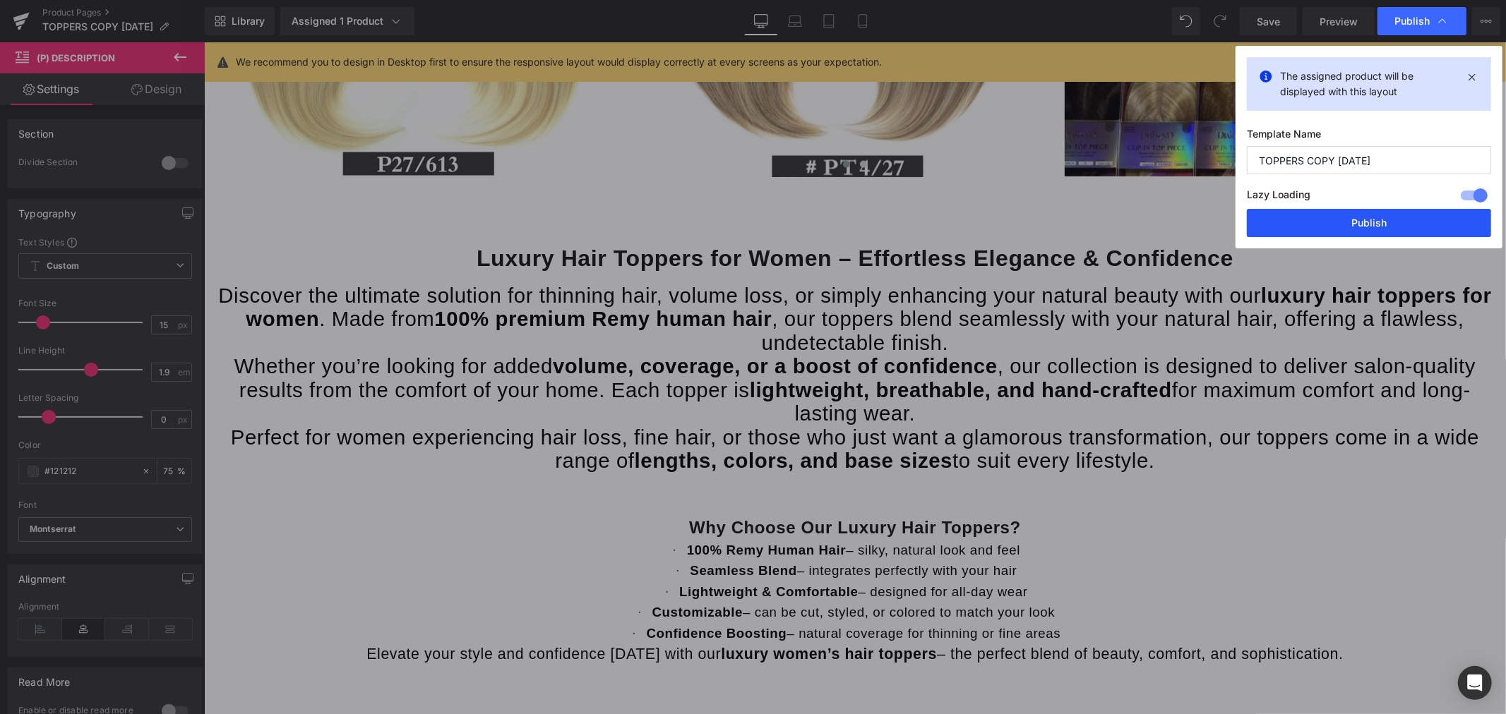
click at [1326, 220] on button "Publish" at bounding box center [1369, 223] width 244 height 28
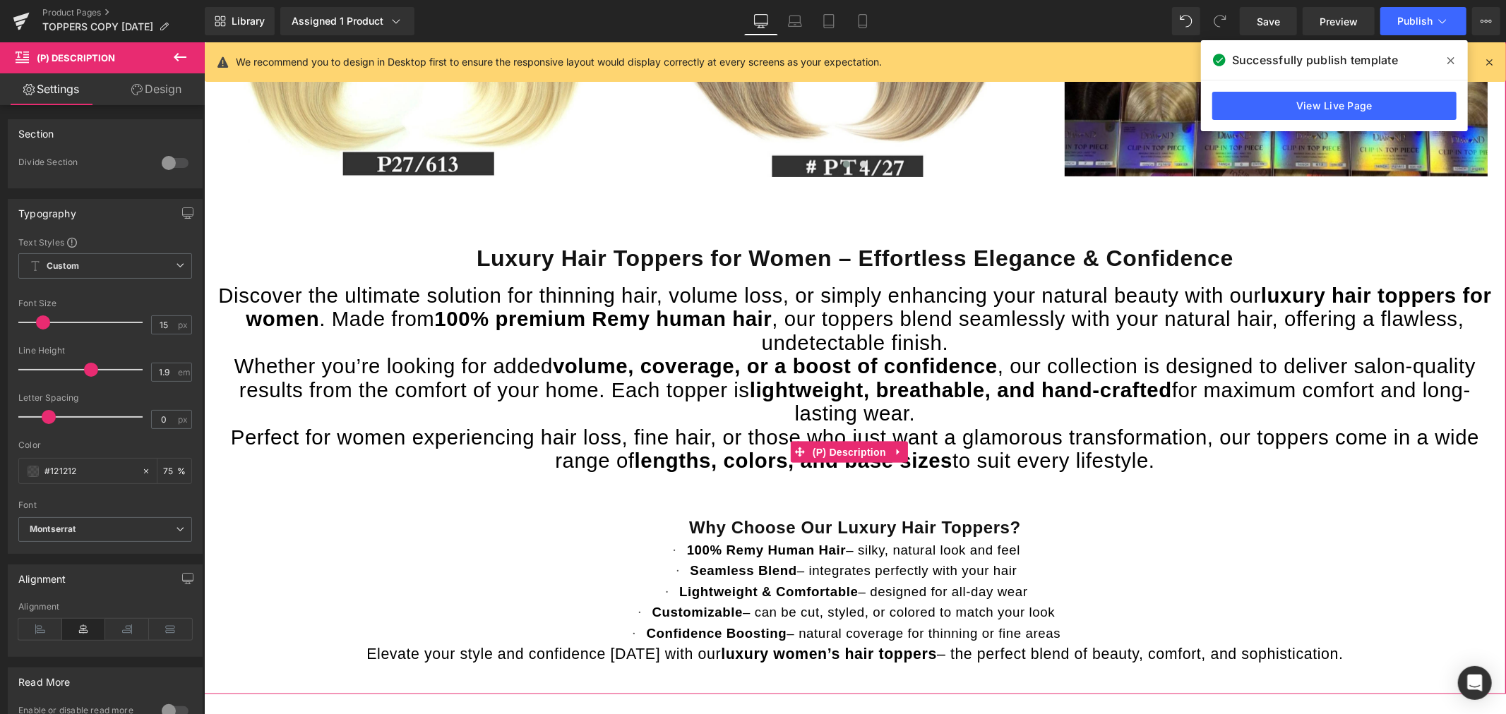
drag, startPoint x: 1162, startPoint y: 456, endPoint x: 224, endPoint y: 261, distance: 958.1
click at [224, 261] on div "Luxury Hair Toppers for Women – Effortless Elegance & Confidence Discover the u…" at bounding box center [854, 448] width 1288 height 435
click at [100, 532] on b "Montserrat" at bounding box center [103, 530] width 146 height 12
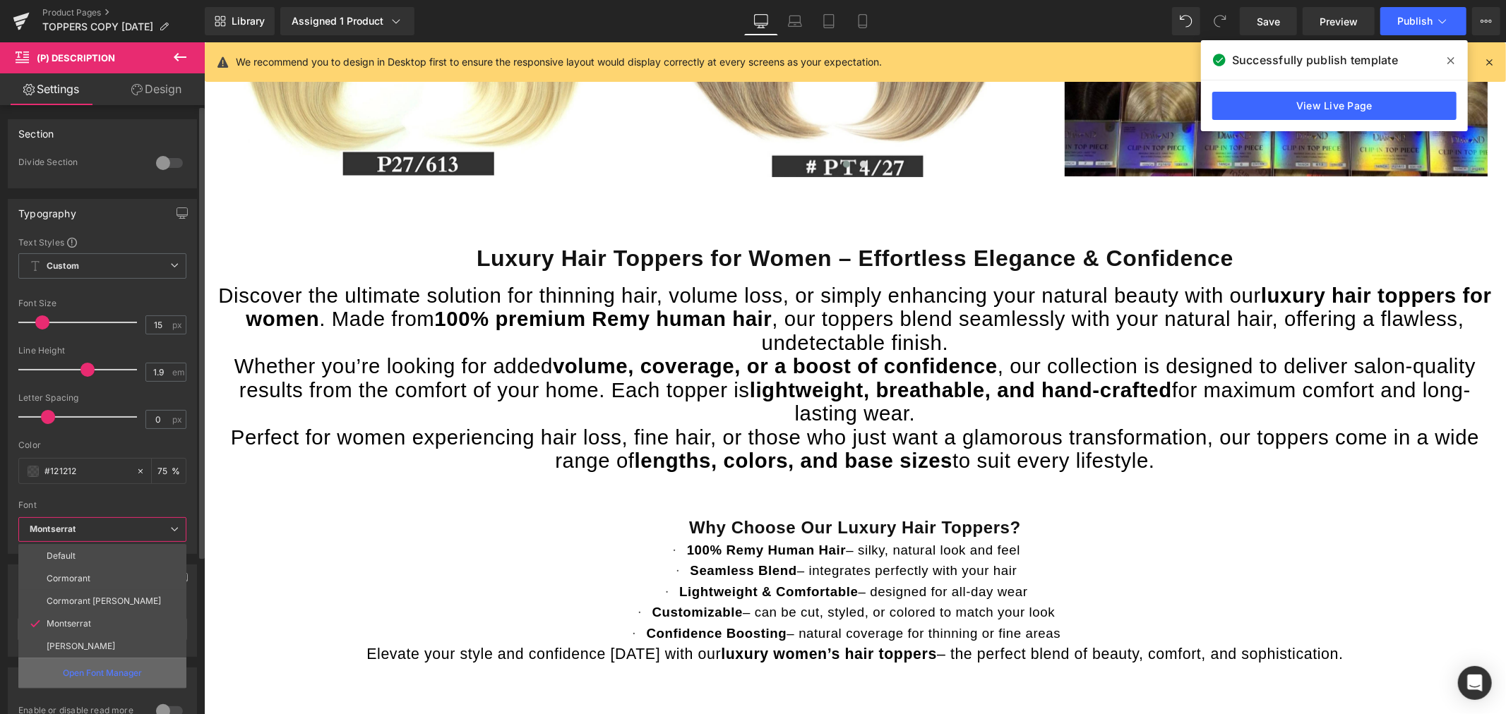
click at [128, 671] on p "Open Font Manager" at bounding box center [102, 673] width 79 height 13
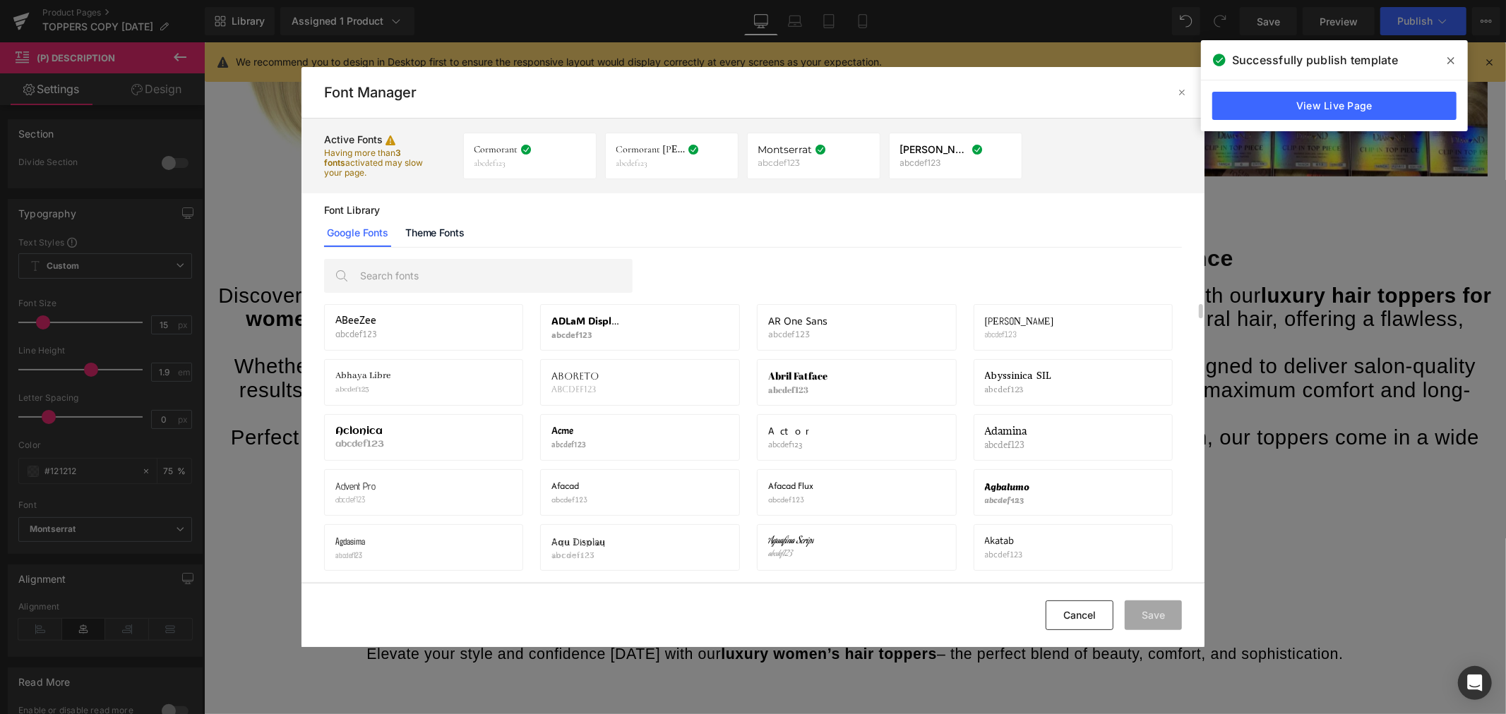
scroll to position [78, 0]
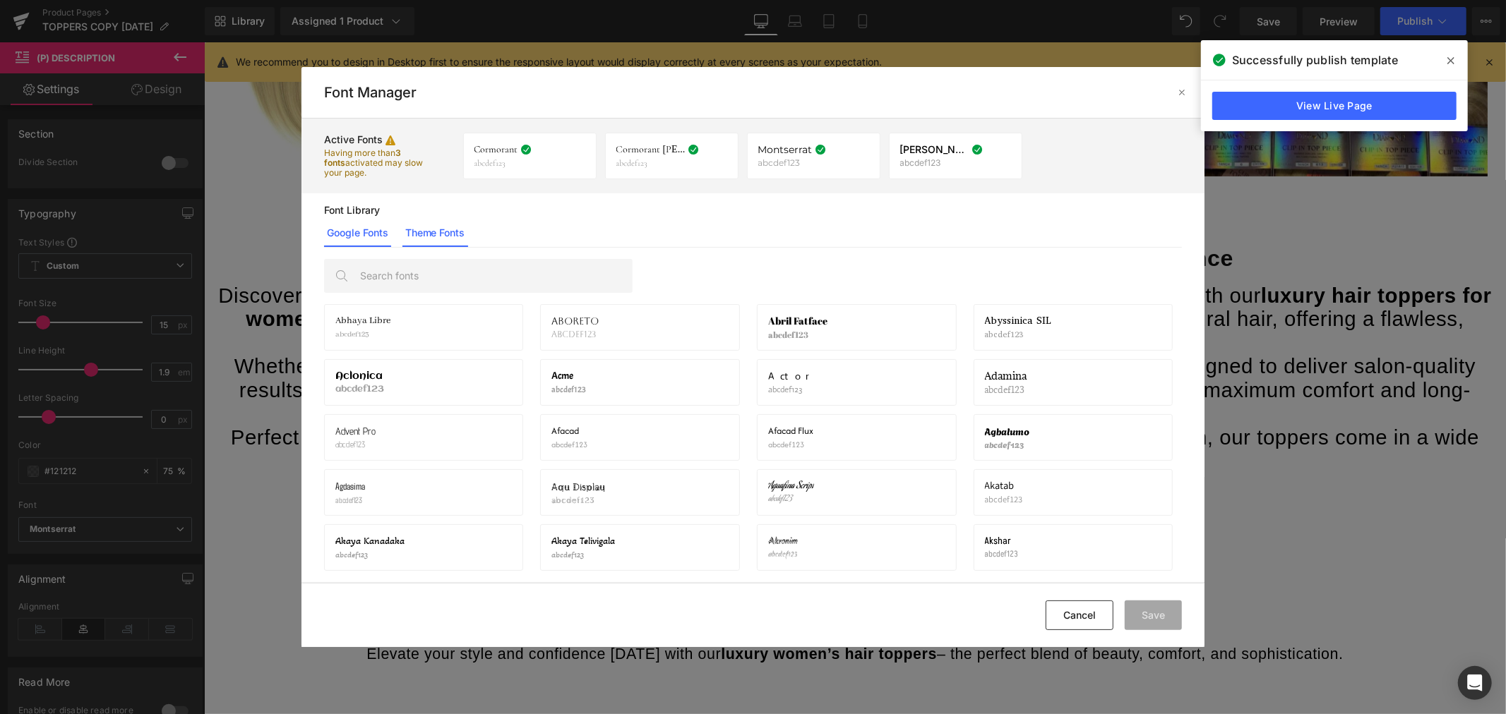
click at [448, 238] on link "Theme Fonts" at bounding box center [435, 233] width 66 height 28
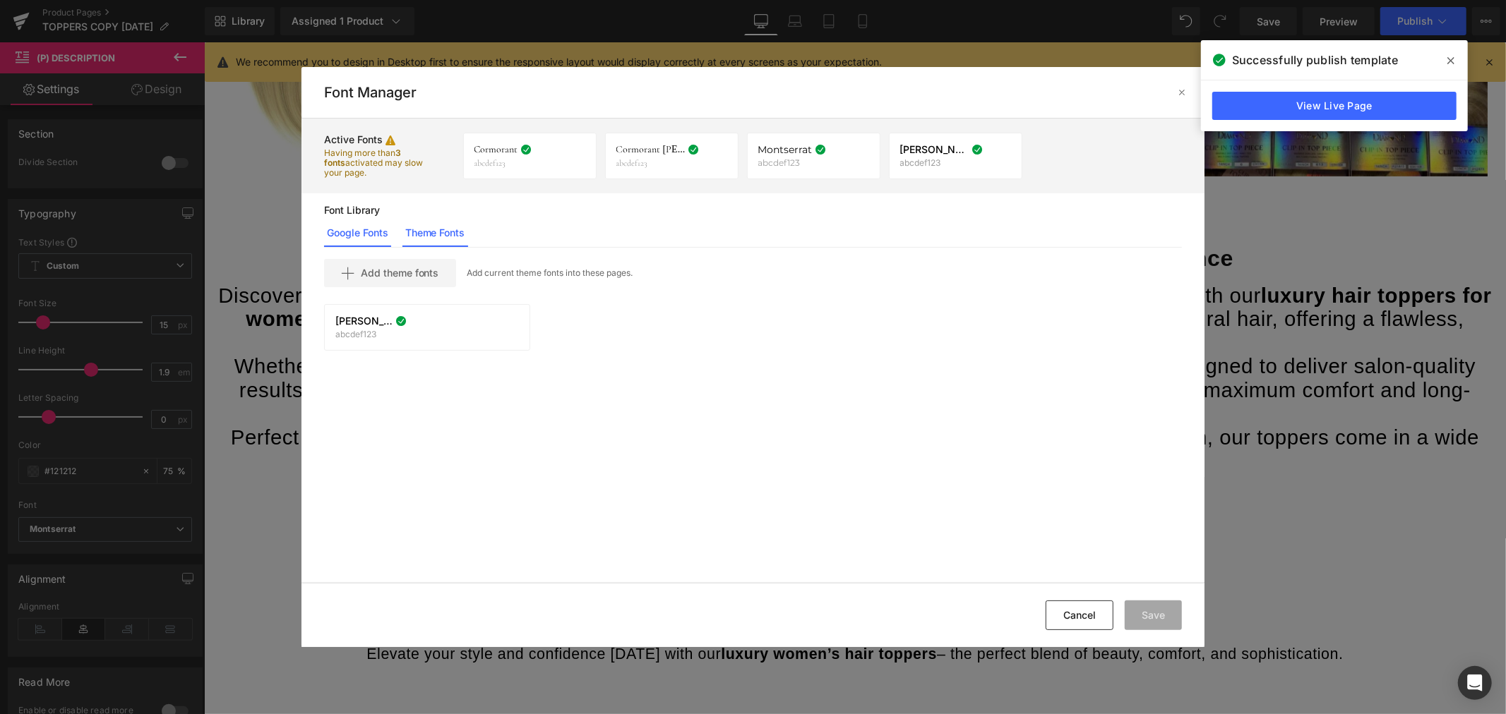
click at [363, 240] on link "Google Fonts" at bounding box center [357, 233] width 67 height 28
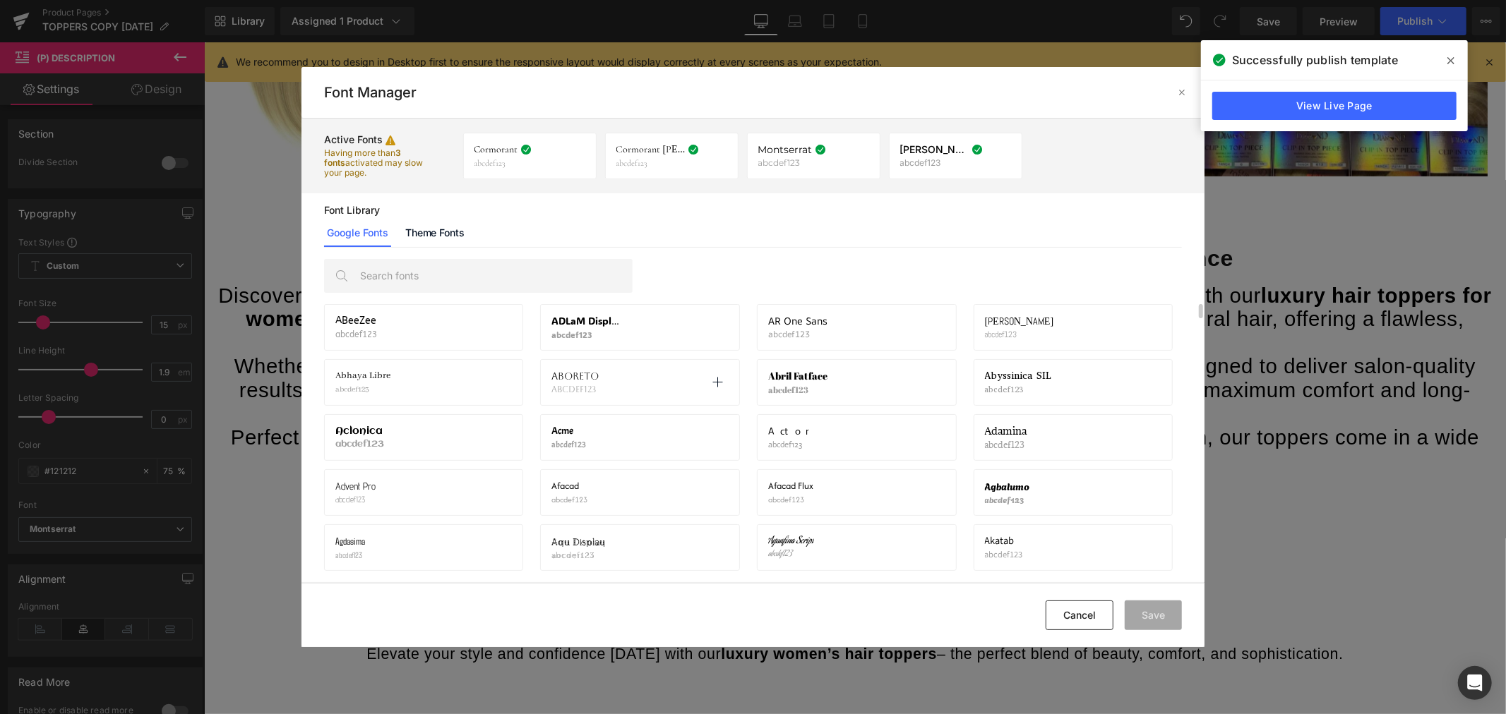
click at [583, 379] on span "Aboreto" at bounding box center [574, 376] width 47 height 11
click at [383, 378] on span "Abhaya Libre" at bounding box center [362, 376] width 55 height 11
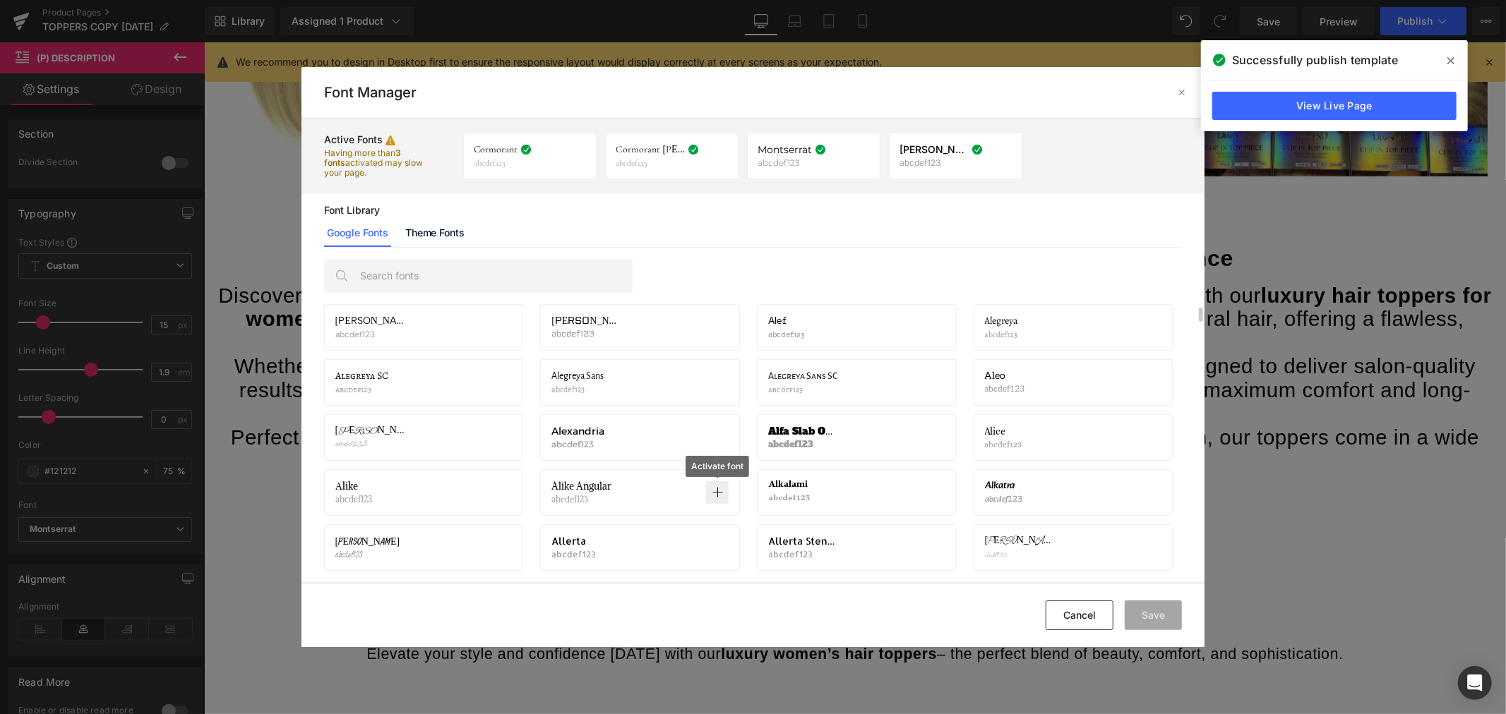
click at [714, 487] on icon at bounding box center [717, 492] width 11 height 11
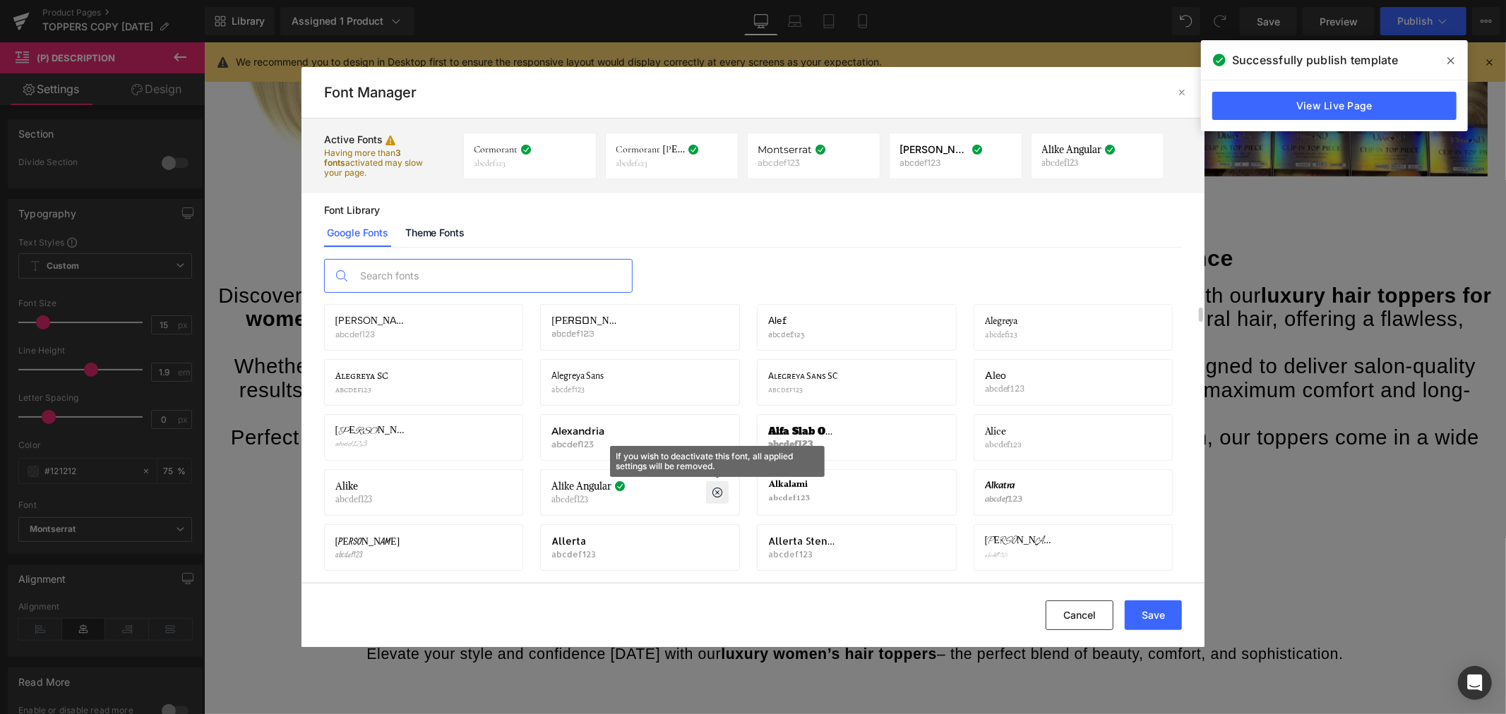
click at [534, 263] on input "text" at bounding box center [492, 276] width 279 height 32
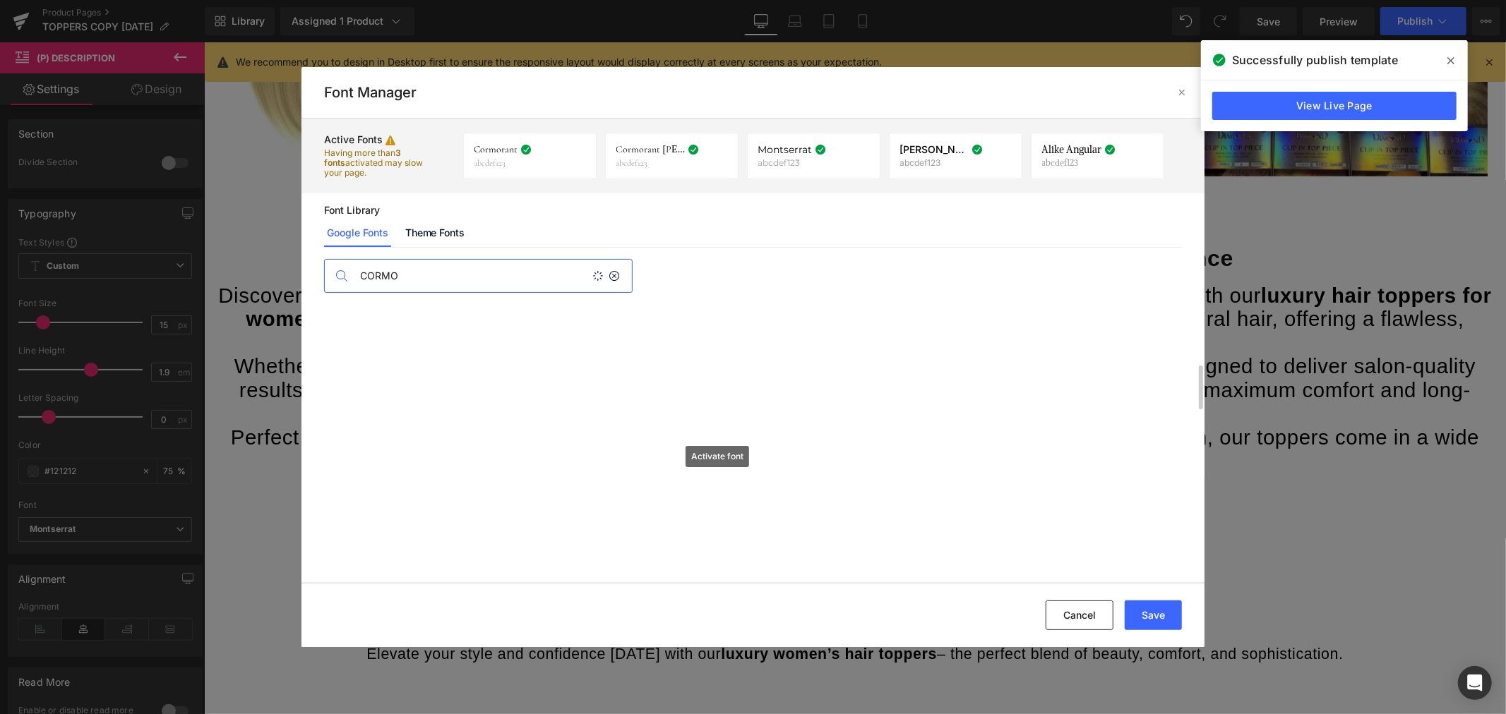
scroll to position [0, 0]
type input "CORMO"
click at [653, 342] on div "Cormorant Garamond abcdef123 If you wish to deactivate this font, all applied s…" at bounding box center [640, 327] width 200 height 47
click at [604, 327] on span "Cormorant [PERSON_NAME]" at bounding box center [585, 321] width 69 height 11
click at [352, 320] on span "Cormorant" at bounding box center [357, 321] width 44 height 11
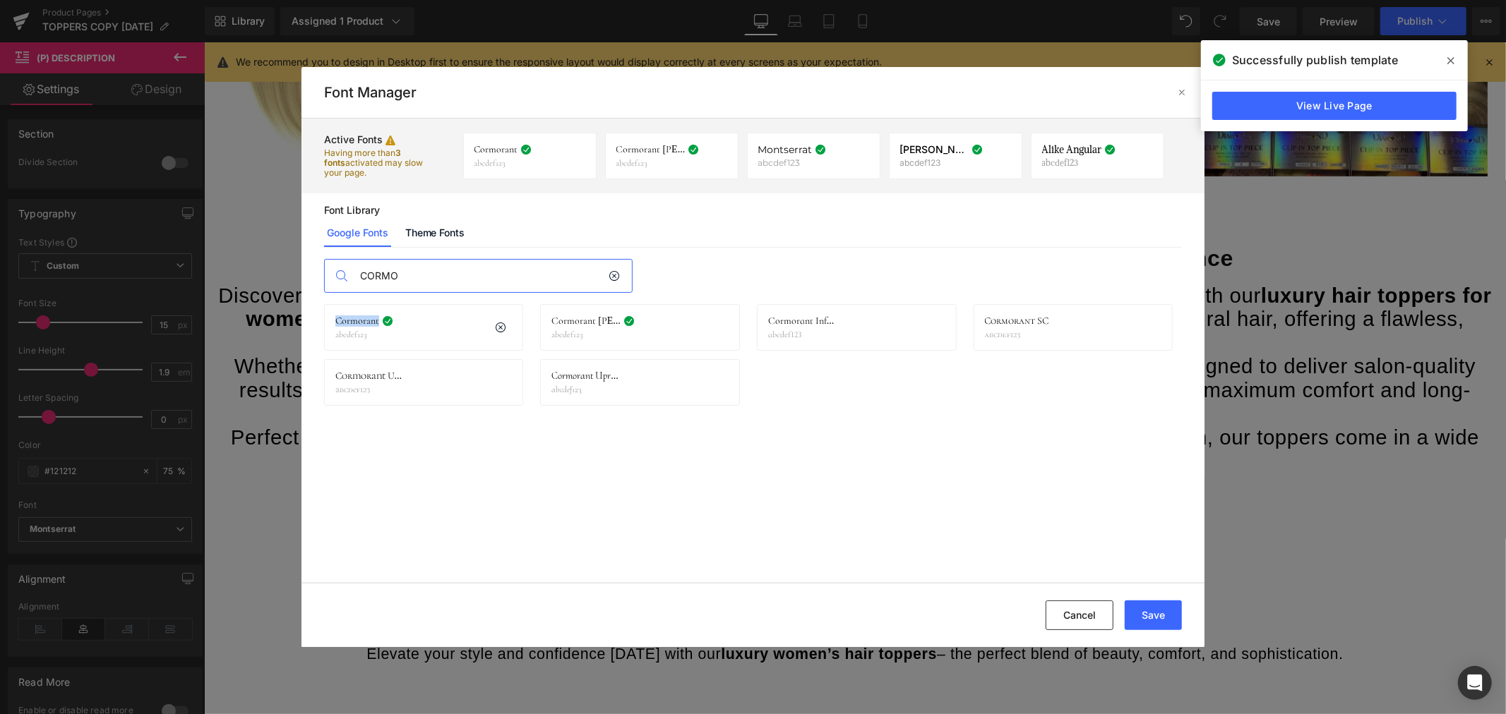
click at [352, 320] on span "Cormorant" at bounding box center [357, 321] width 44 height 11
click at [353, 334] on p "abcdef123" at bounding box center [364, 335] width 58 height 10
click at [1168, 607] on button "Save" at bounding box center [1152, 616] width 57 height 30
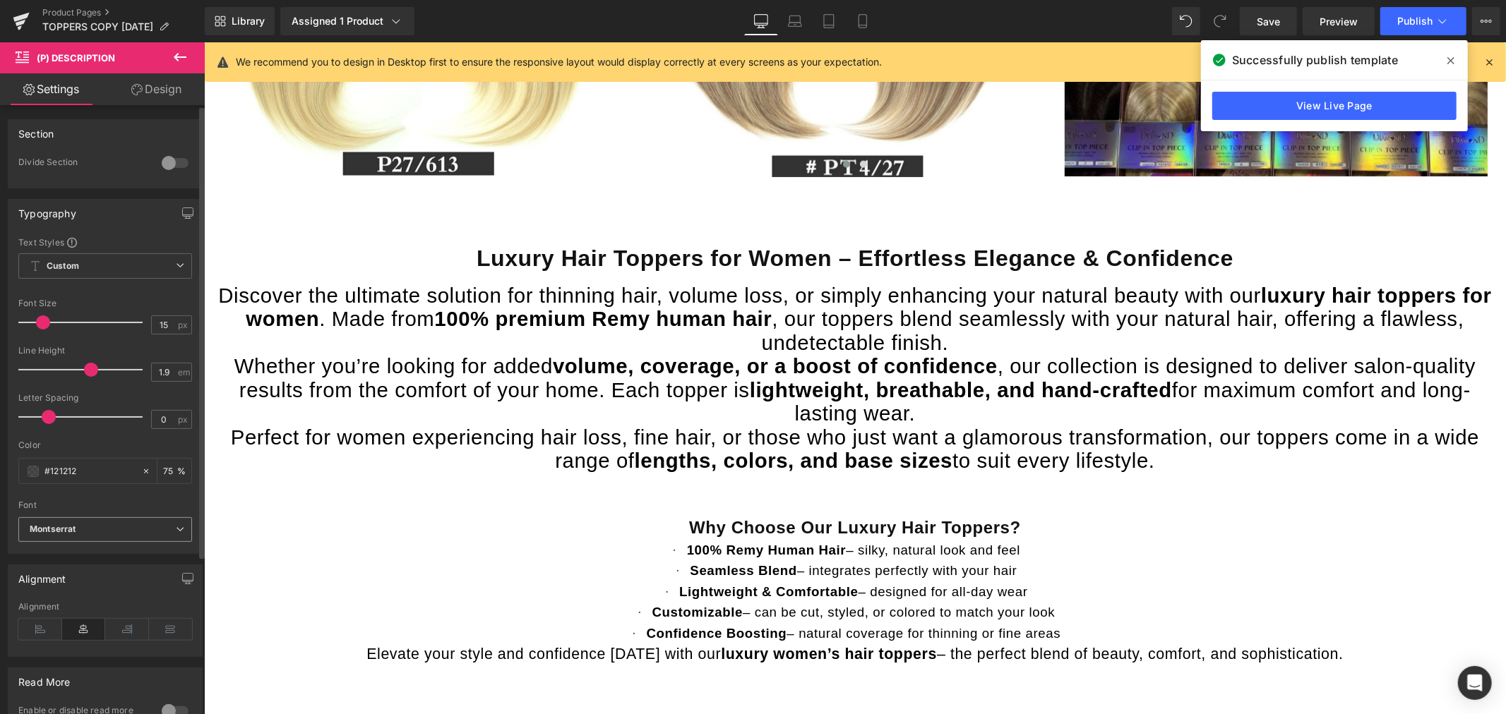
click at [127, 520] on span "Montserrat" at bounding box center [105, 529] width 174 height 25
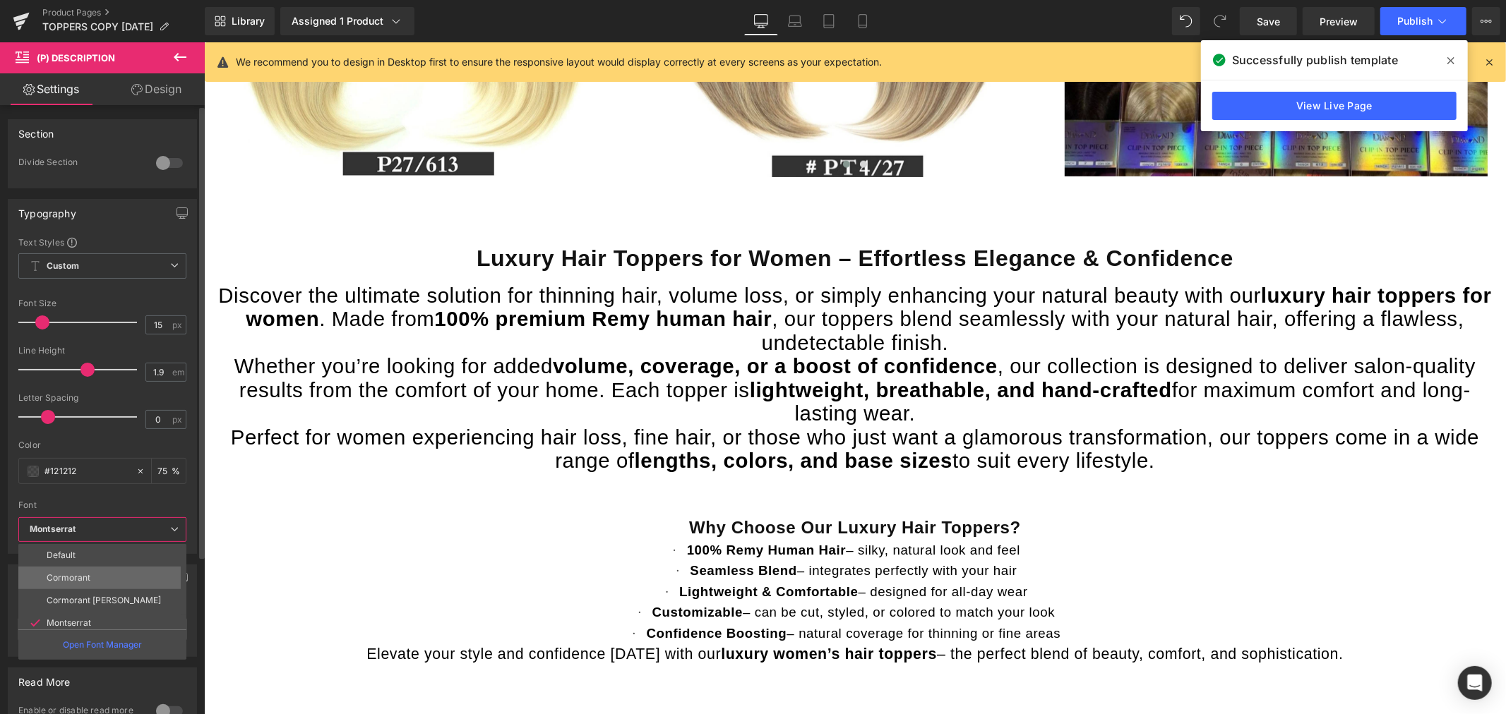
click at [97, 572] on li "Cormorant" at bounding box center [105, 578] width 174 height 23
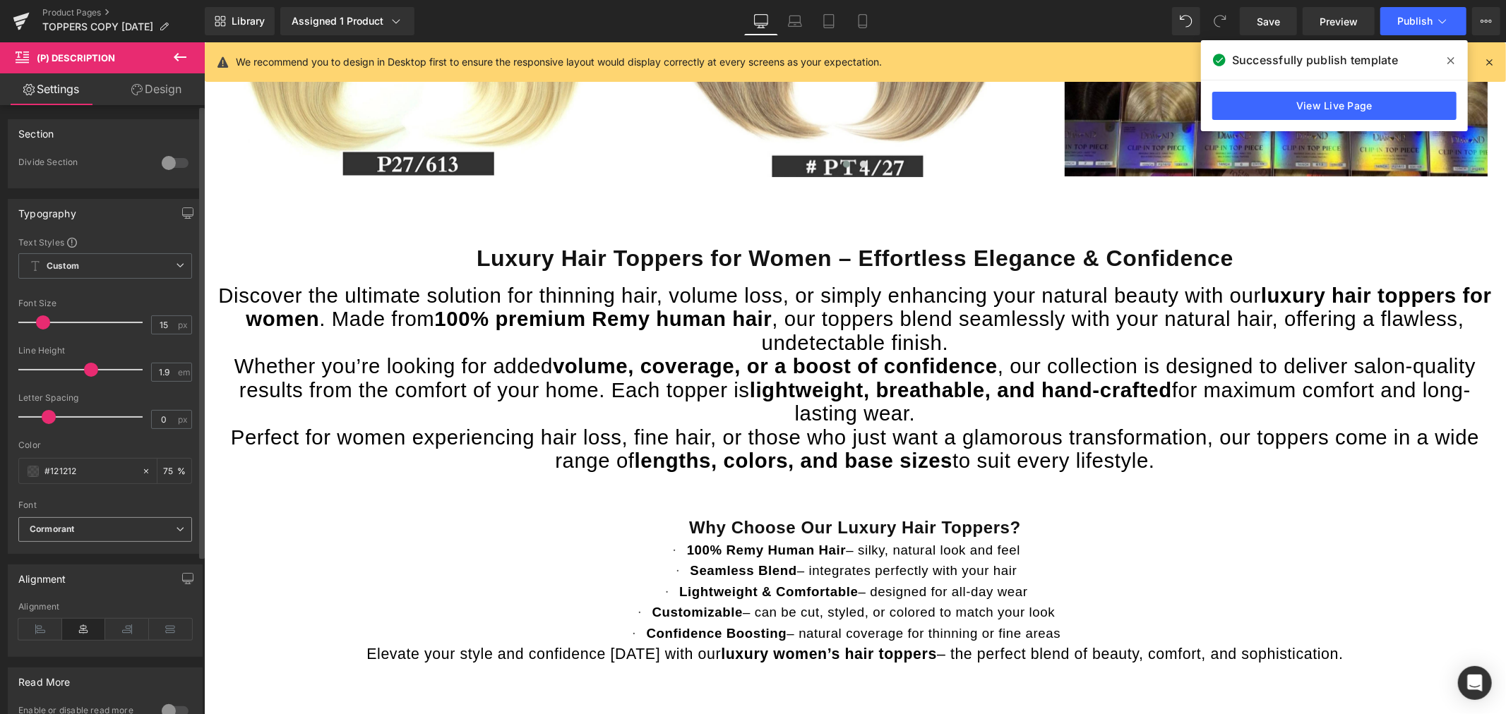
click at [88, 532] on b "Cormorant" at bounding box center [103, 530] width 146 height 12
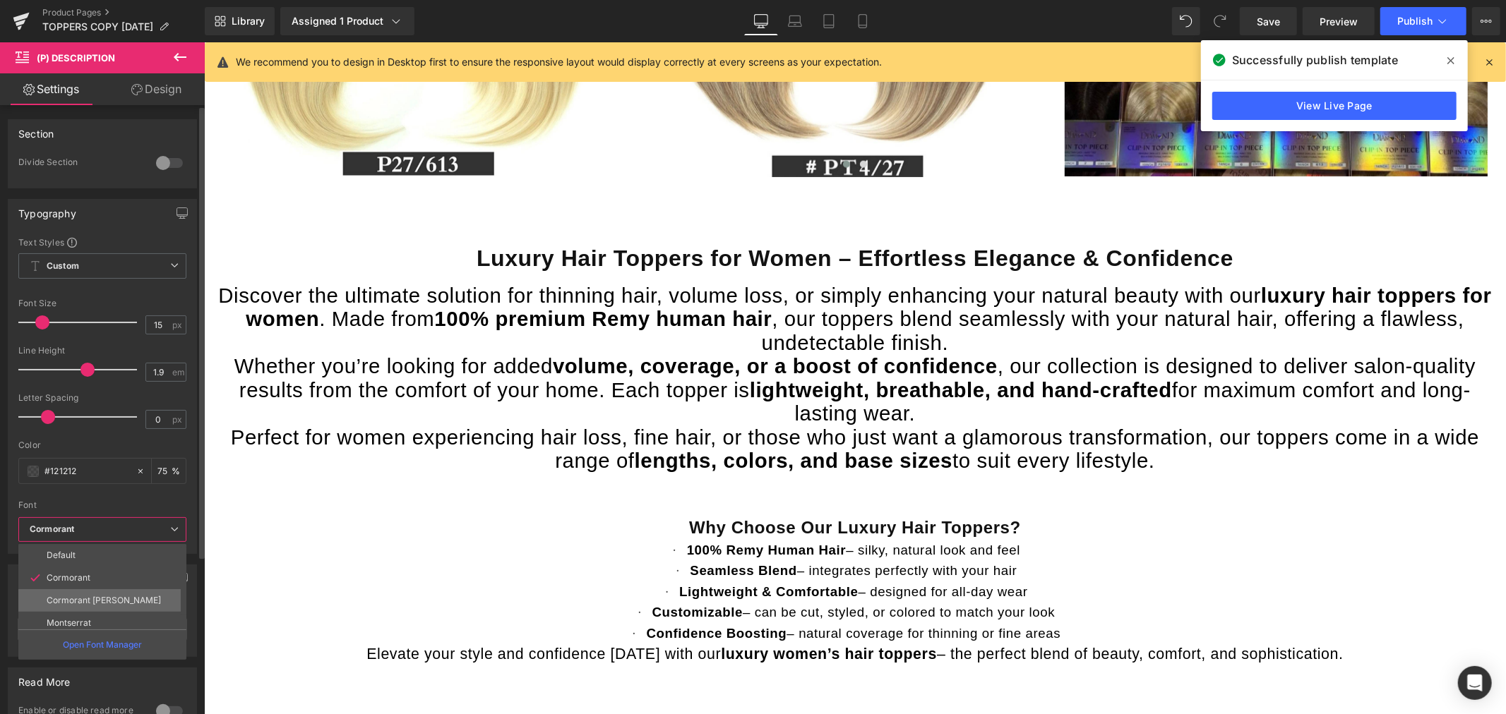
click at [129, 598] on p "Cormorant [PERSON_NAME]" at bounding box center [104, 601] width 114 height 10
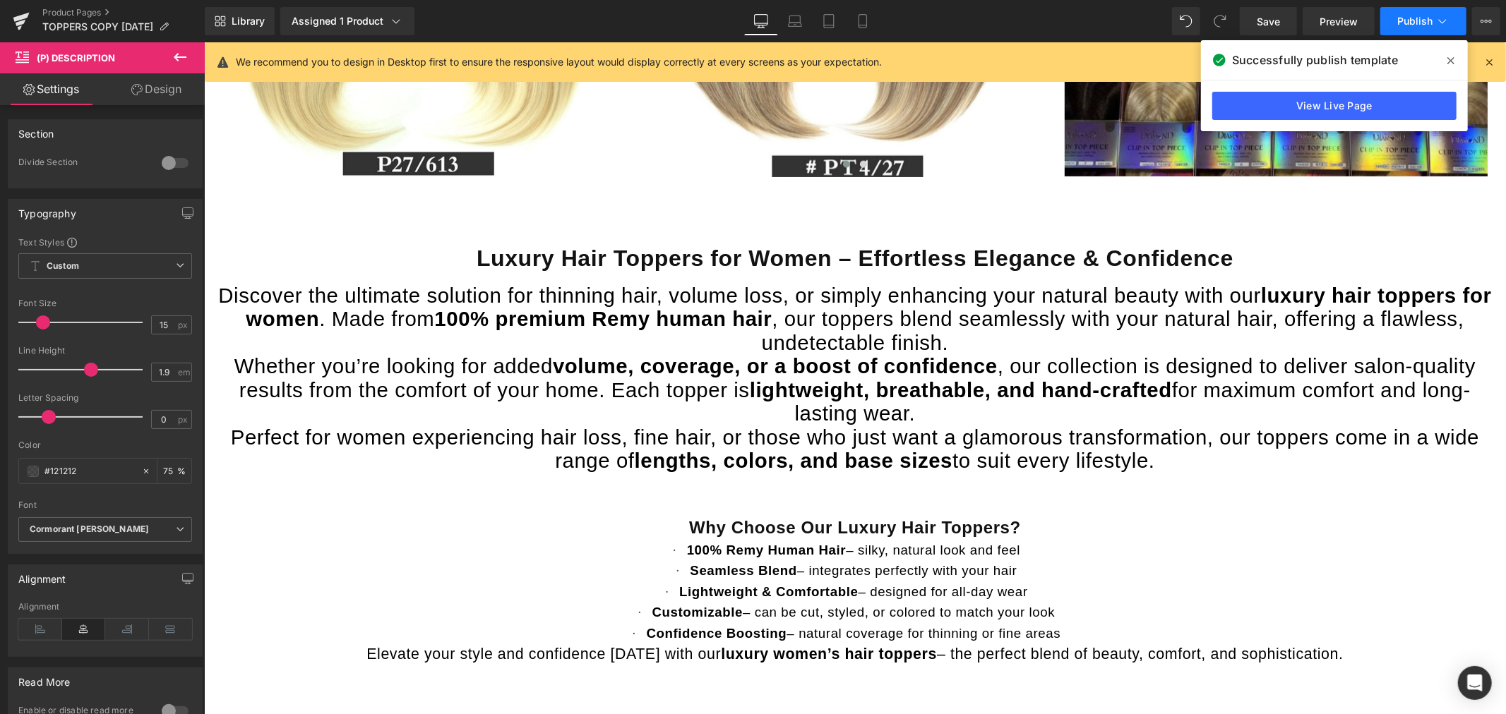
click at [1398, 24] on button "Publish" at bounding box center [1423, 21] width 86 height 28
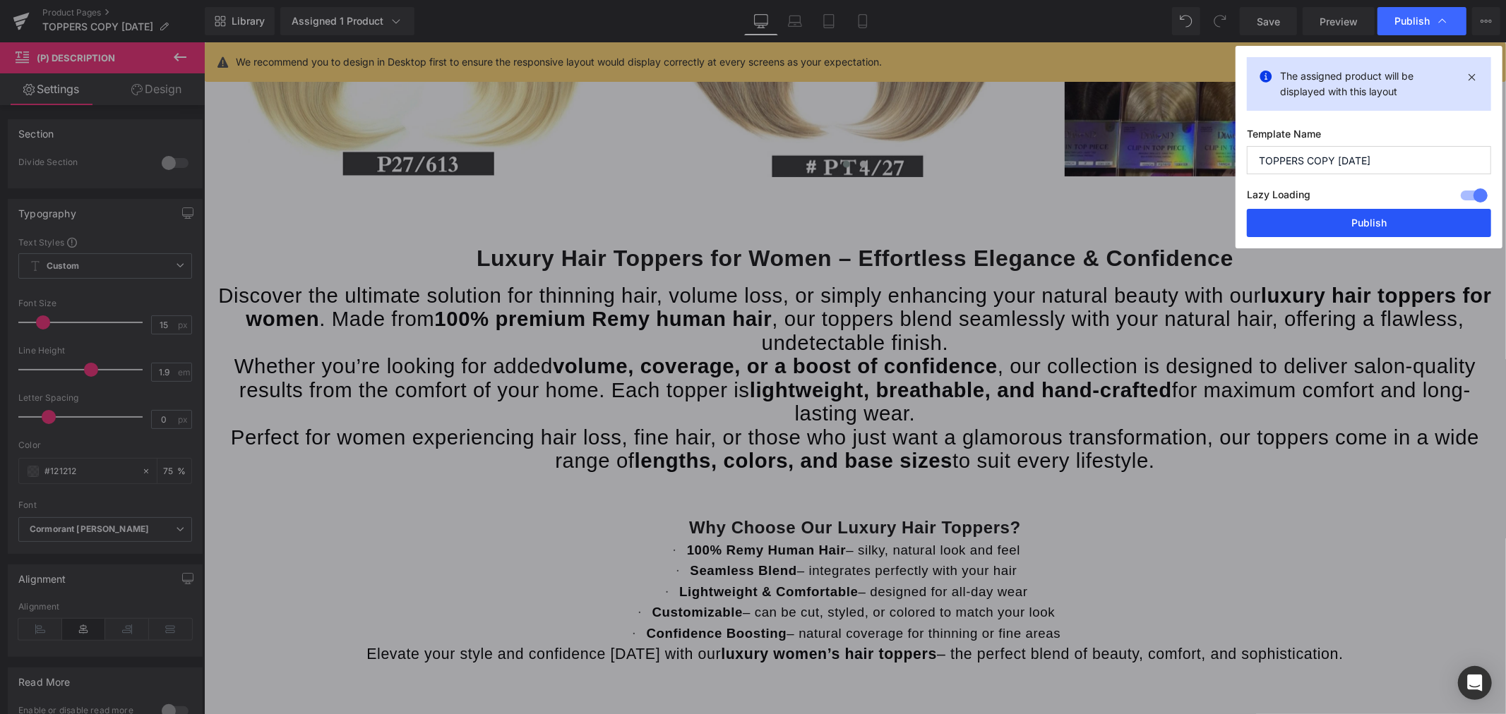
click at [1359, 217] on button "Publish" at bounding box center [1369, 223] width 244 height 28
